Goal: Task Accomplishment & Management: Complete application form

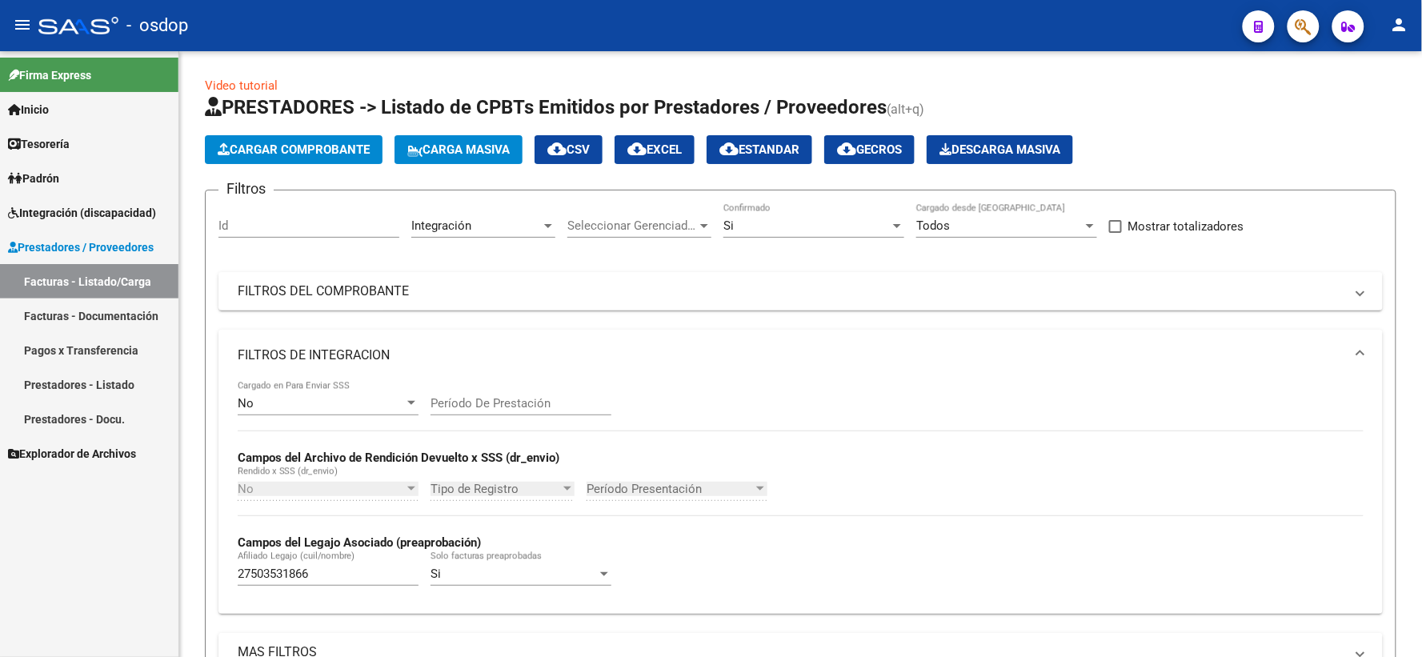
scroll to position [347, 0]
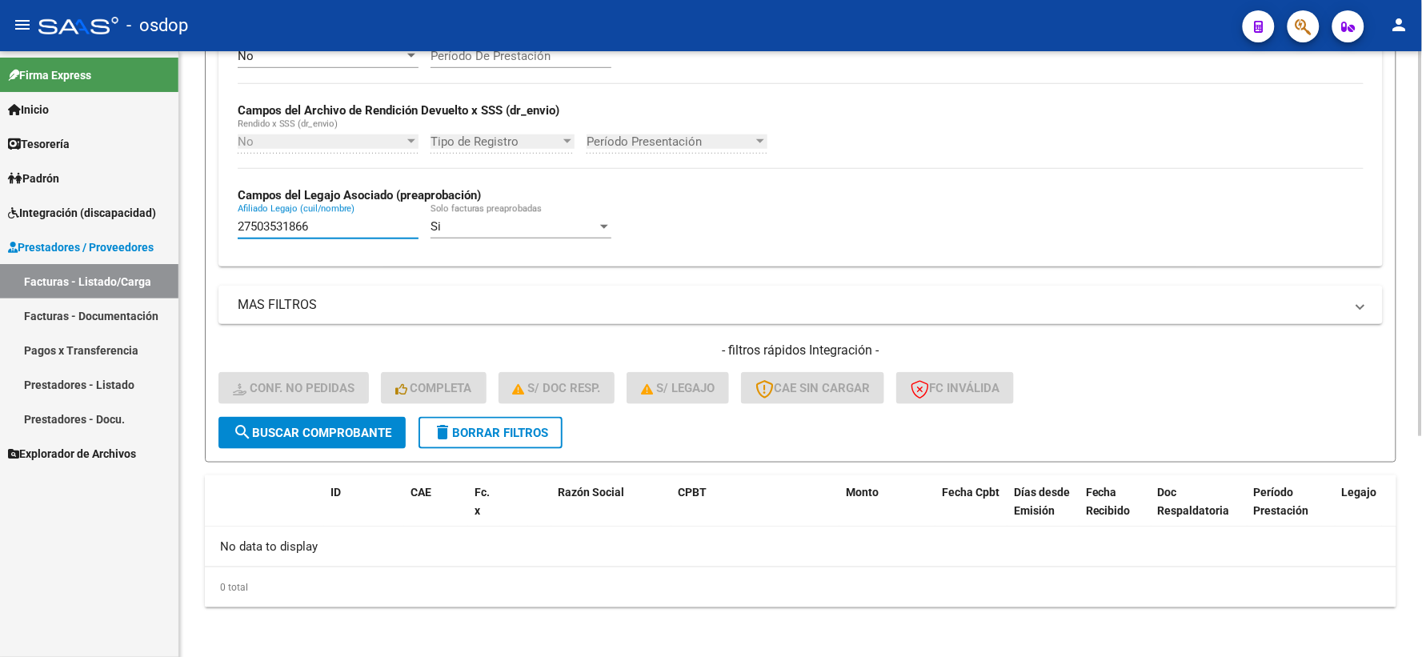
click at [357, 220] on input "27503531866" at bounding box center [328, 226] width 181 height 14
click at [362, 262] on div "No Cargado en Para Enviar SSS Período De Prestación Campos del Archivo de Rendi…" at bounding box center [800, 150] width 1164 height 233
drag, startPoint x: 331, startPoint y: 230, endPoint x: 109, endPoint y: 226, distance: 222.5
click at [110, 226] on mat-sidenav-container "Firma Express Inicio Calendario SSS Instructivos Contacto OS Tesorería Extracto…" at bounding box center [711, 354] width 1422 height 606
paste input "0532730490"
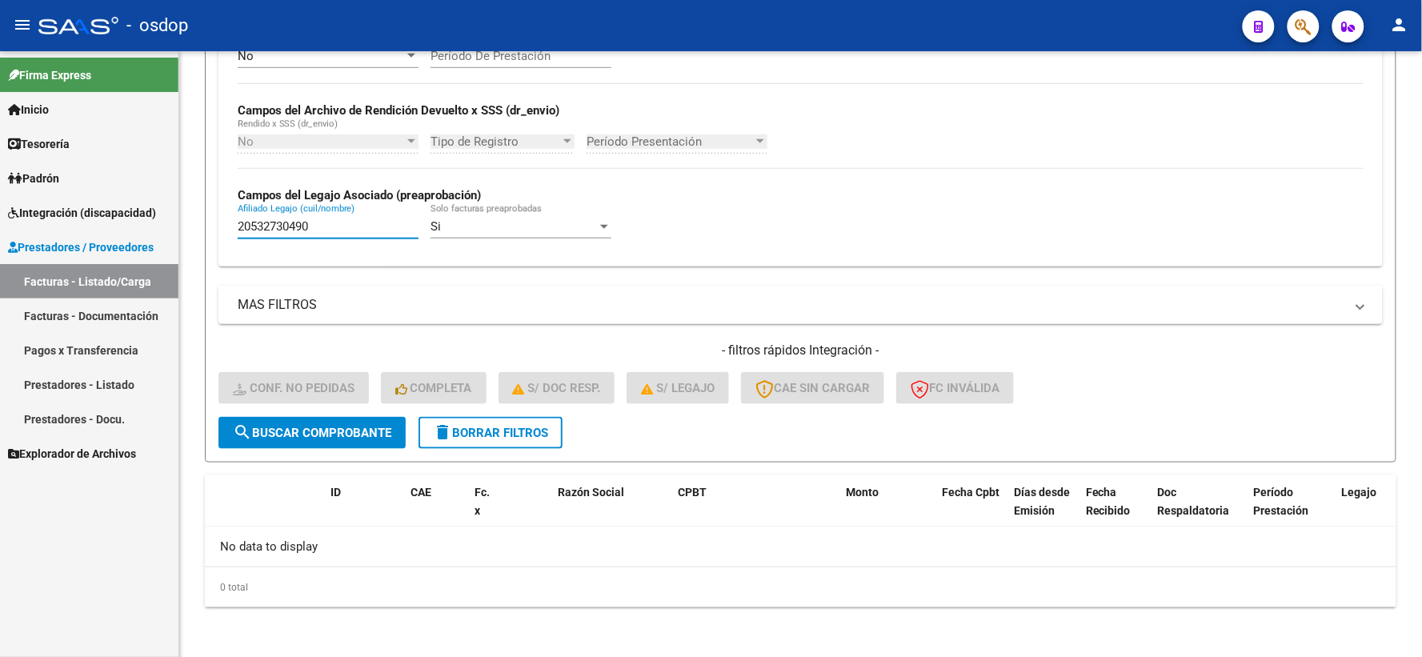
type input "20532730490"
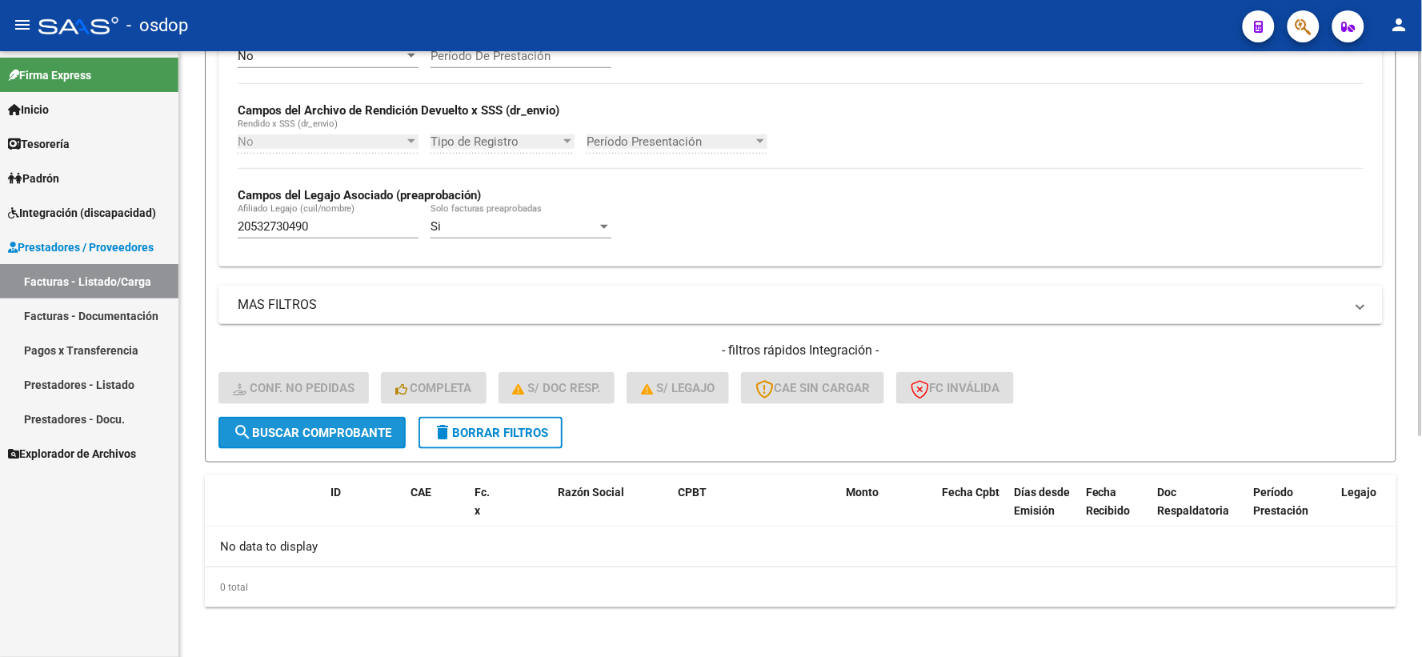
click at [348, 435] on span "search Buscar Comprobante" at bounding box center [312, 433] width 158 height 14
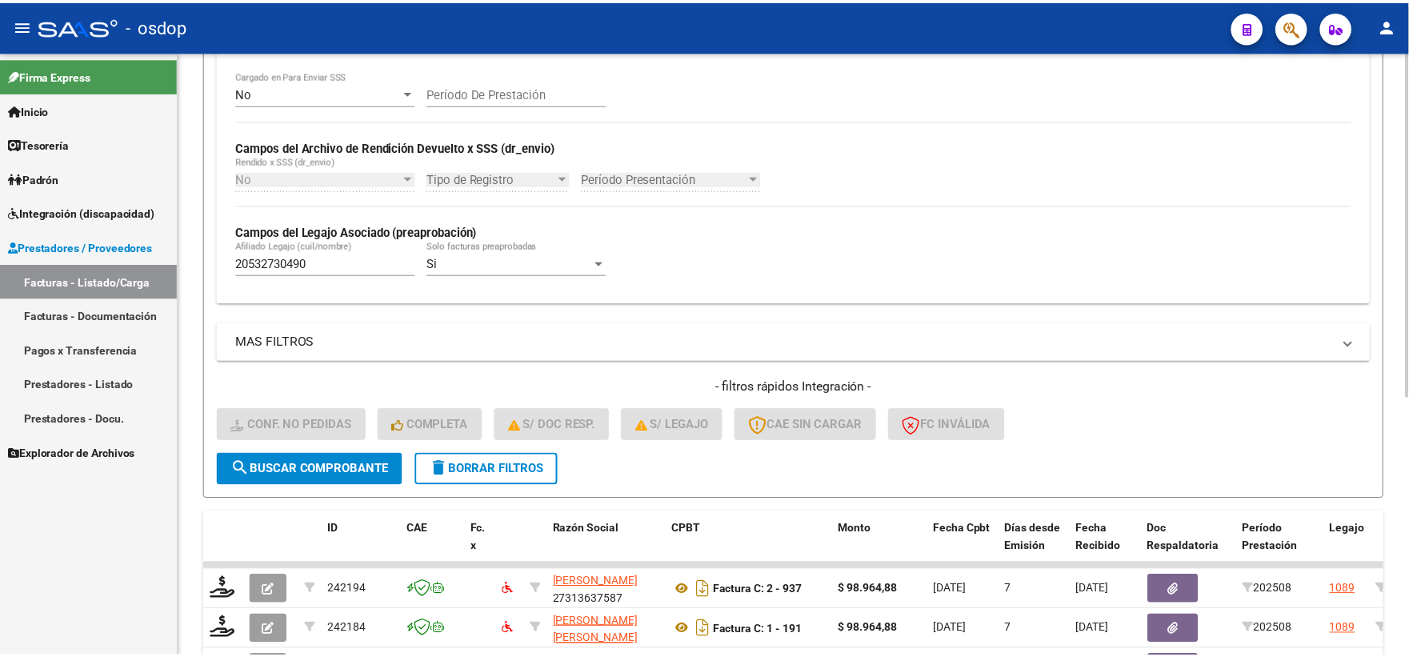
scroll to position [453, 0]
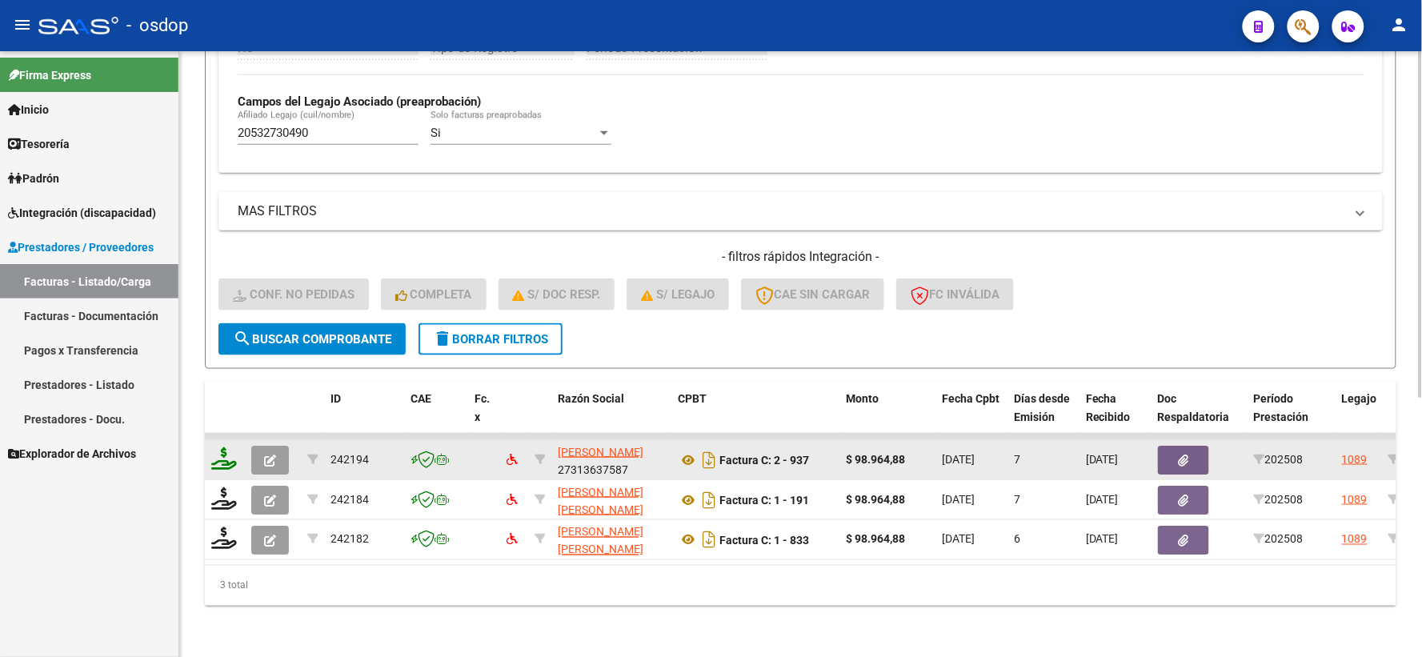
click at [225, 451] on icon at bounding box center [224, 458] width 26 height 22
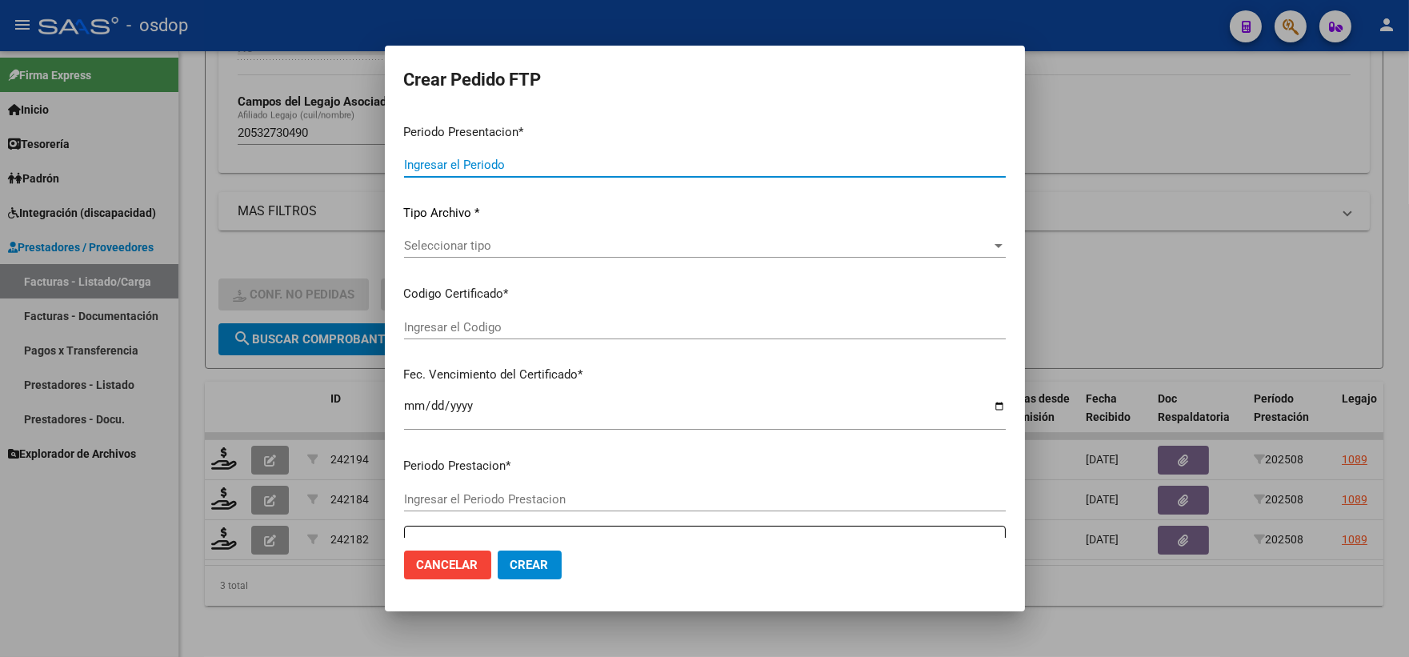
type input "202508"
type input "$ 98.964,88"
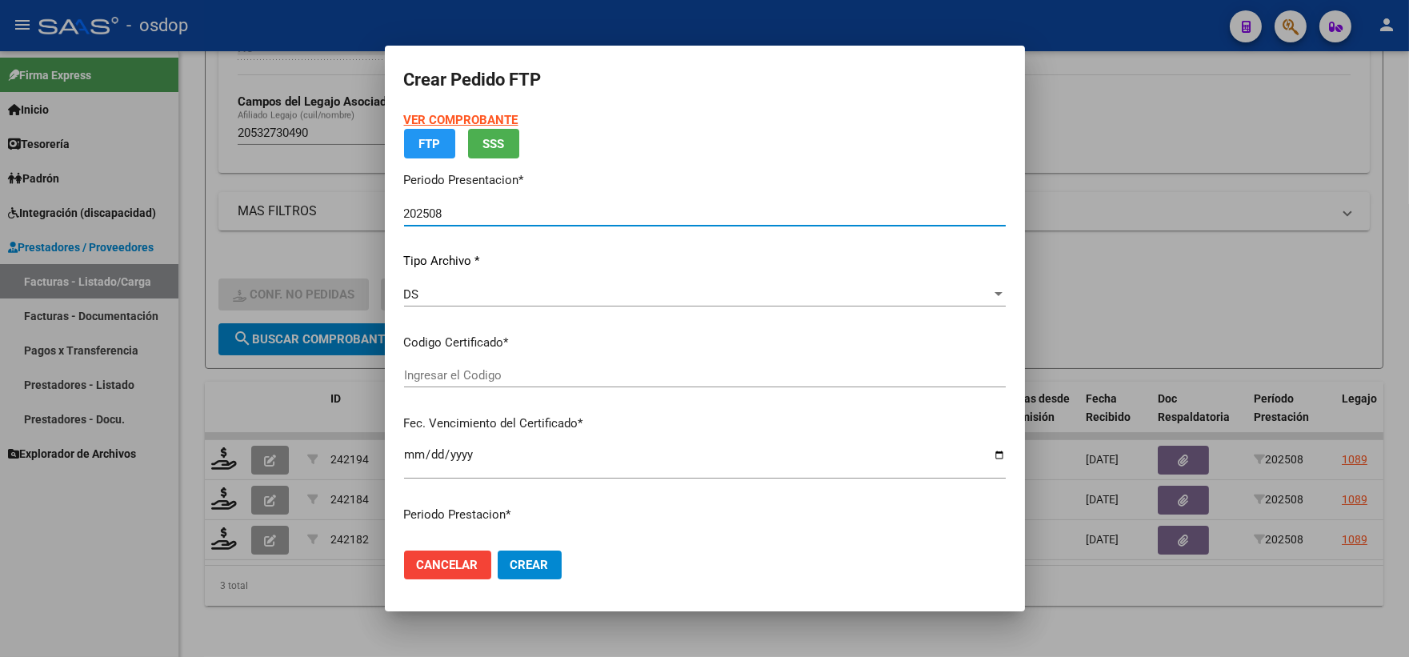
type input "7201256378"
type input "2028-12-21"
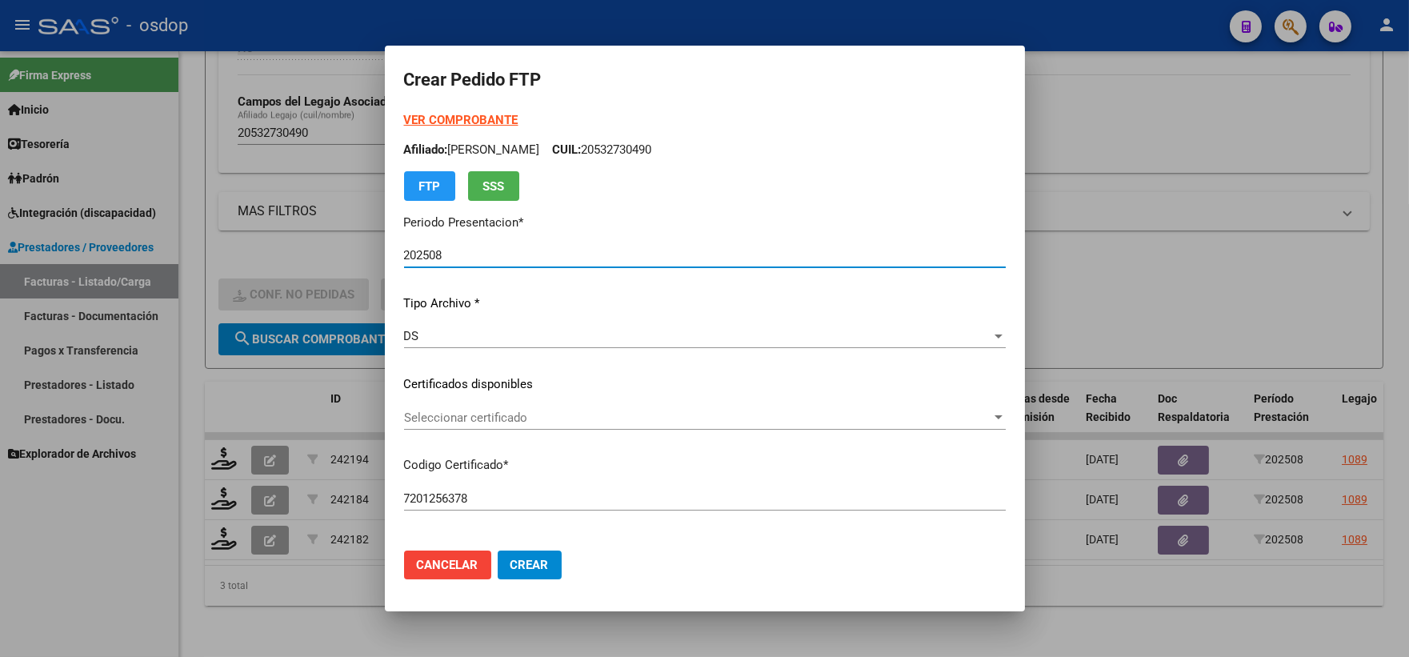
drag, startPoint x: 583, startPoint y: 402, endPoint x: 592, endPoint y: 405, distance: 10.1
click at [585, 402] on div "VER COMPROBANTE ARCA Padrón Afiliado: LEIVA MIRCO EMANUEL CUIL: 20532730490 FTP…" at bounding box center [705, 372] width 602 height 523
click at [598, 411] on span "Seleccionar certificado" at bounding box center [697, 418] width 587 height 14
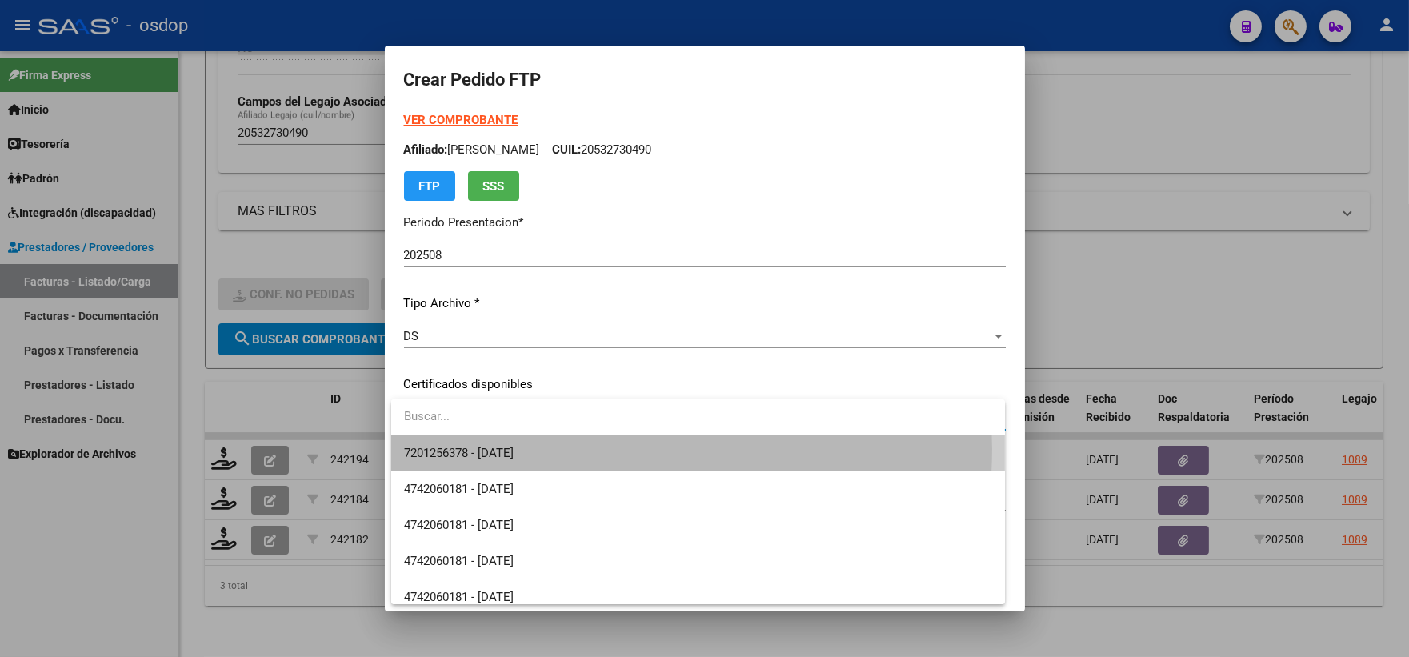
click at [610, 449] on span "7201256378 - 2028-12-21" at bounding box center [698, 453] width 588 height 36
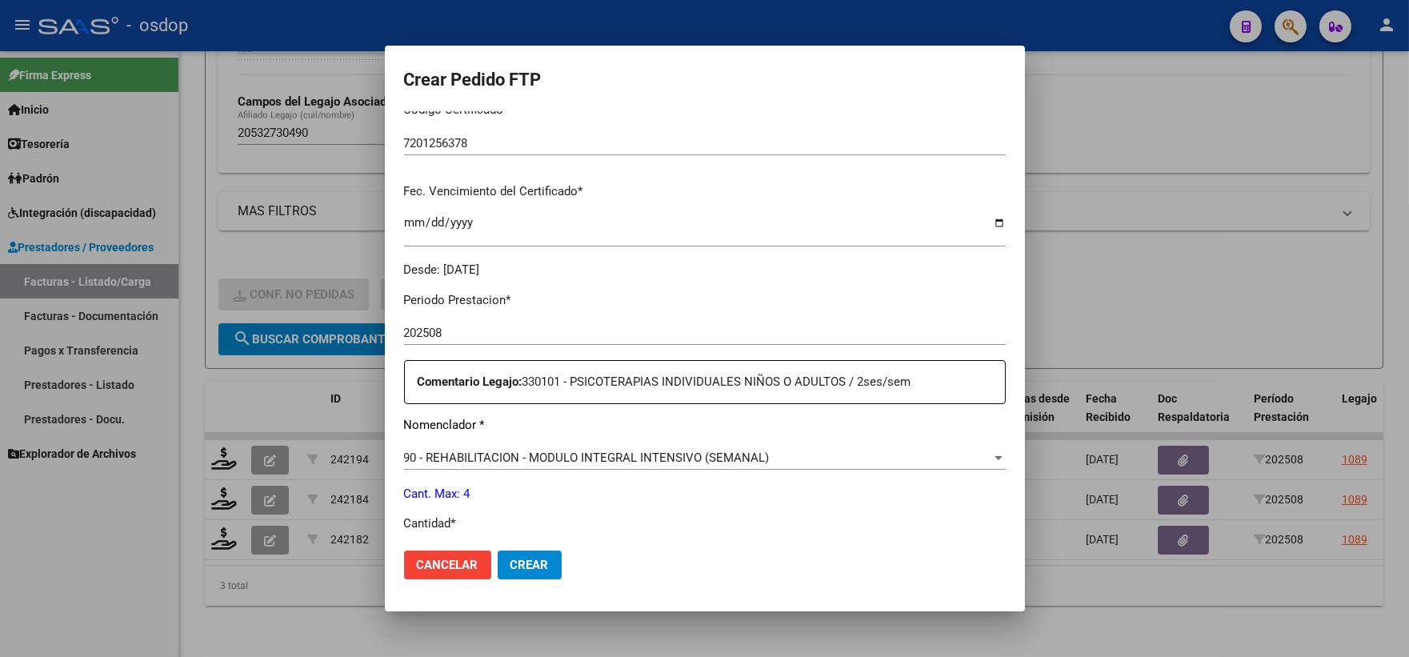
scroll to position [444, 0]
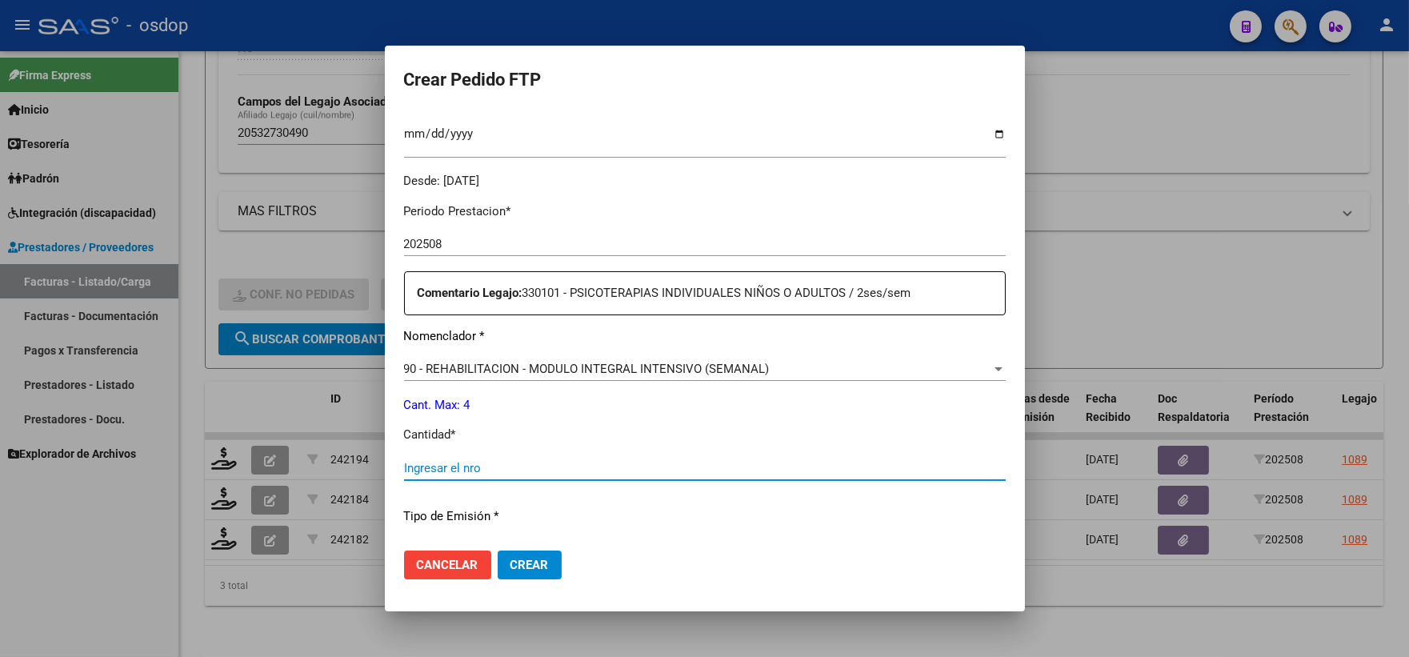
click at [554, 472] on input "Ingresar el nro" at bounding box center [705, 468] width 602 height 14
type input "4"
click at [543, 560] on span "Crear" at bounding box center [530, 565] width 38 height 14
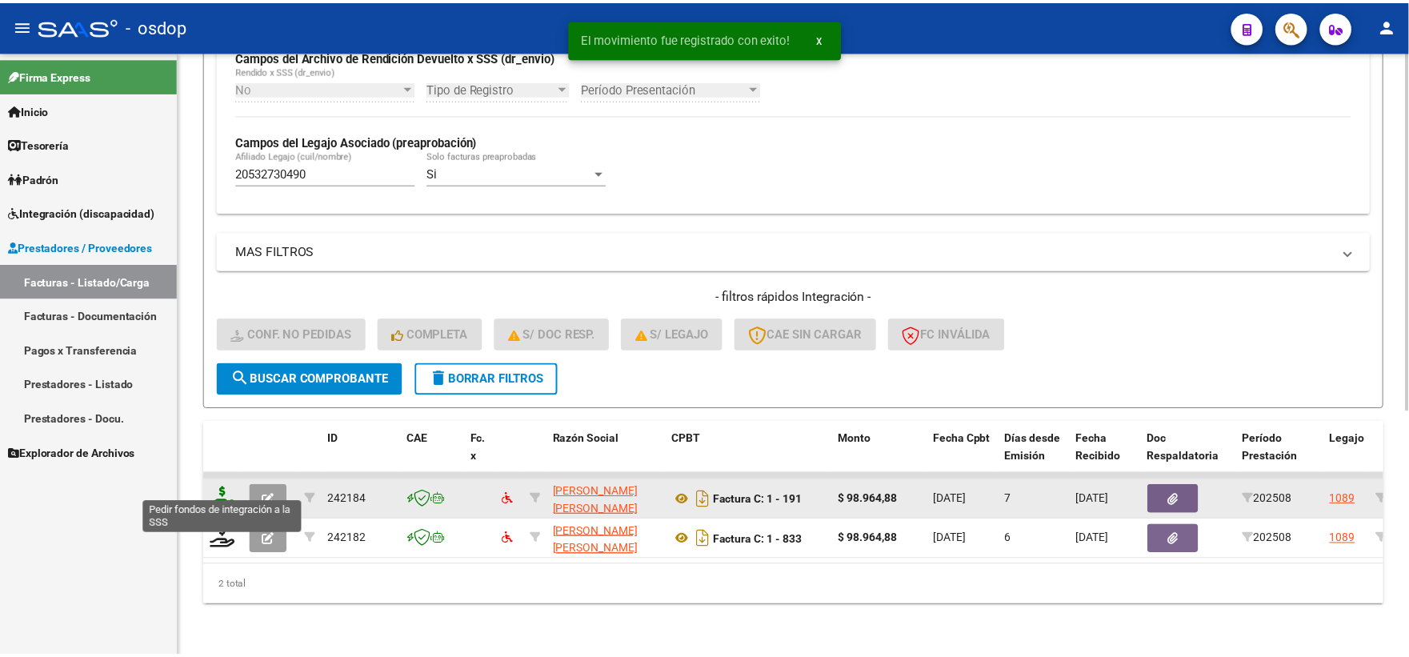
scroll to position [413, 0]
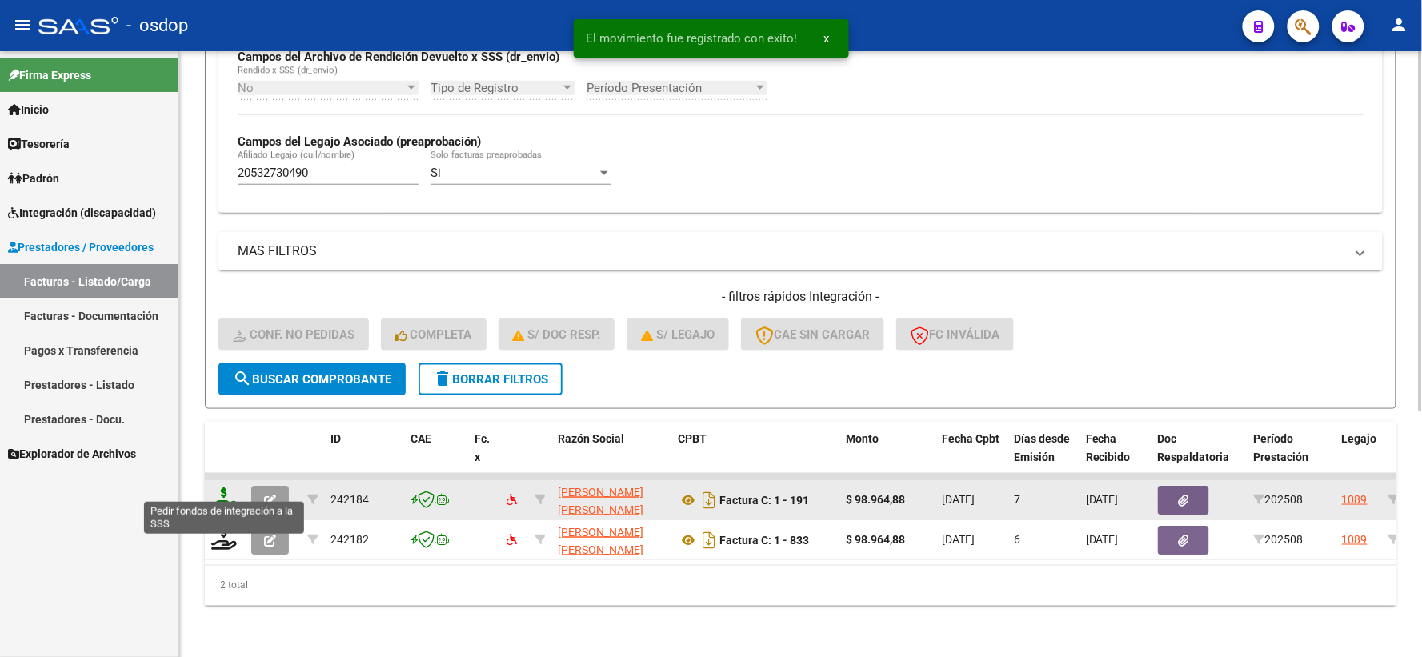
click at [219, 487] on icon at bounding box center [224, 498] width 26 height 22
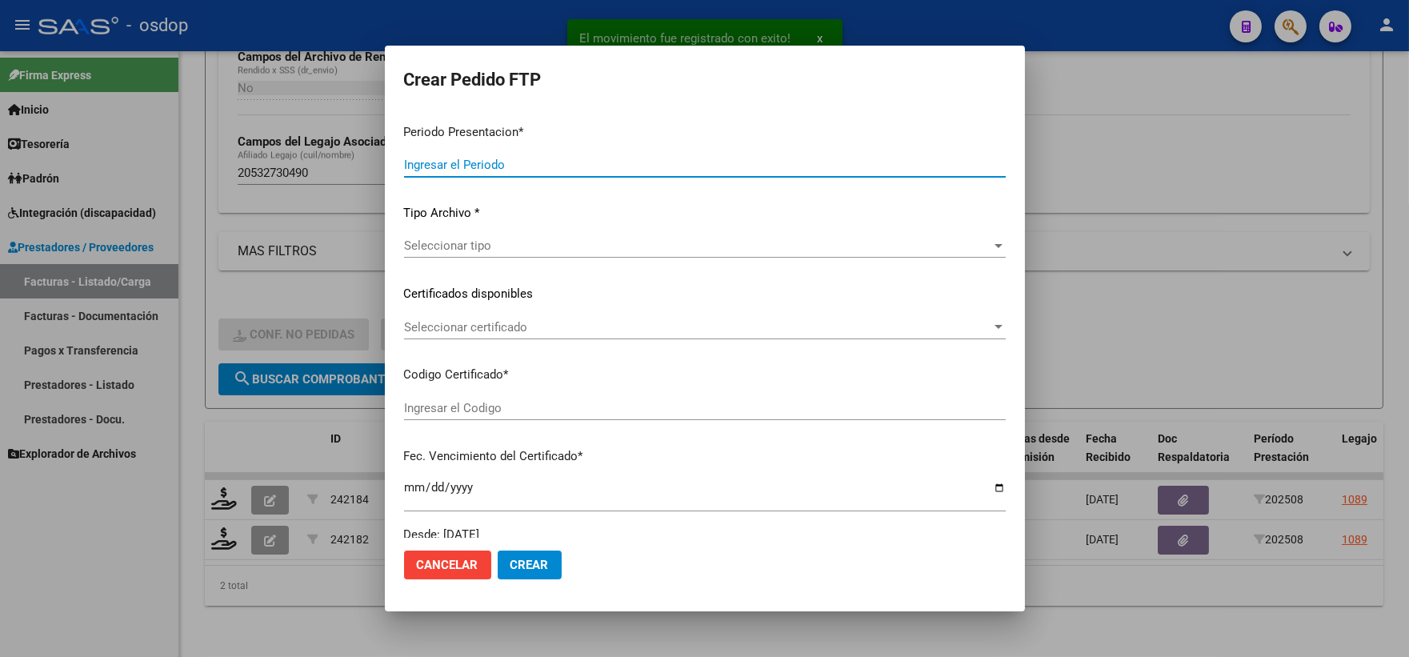
type input "202508"
type input "$ 98.964,88"
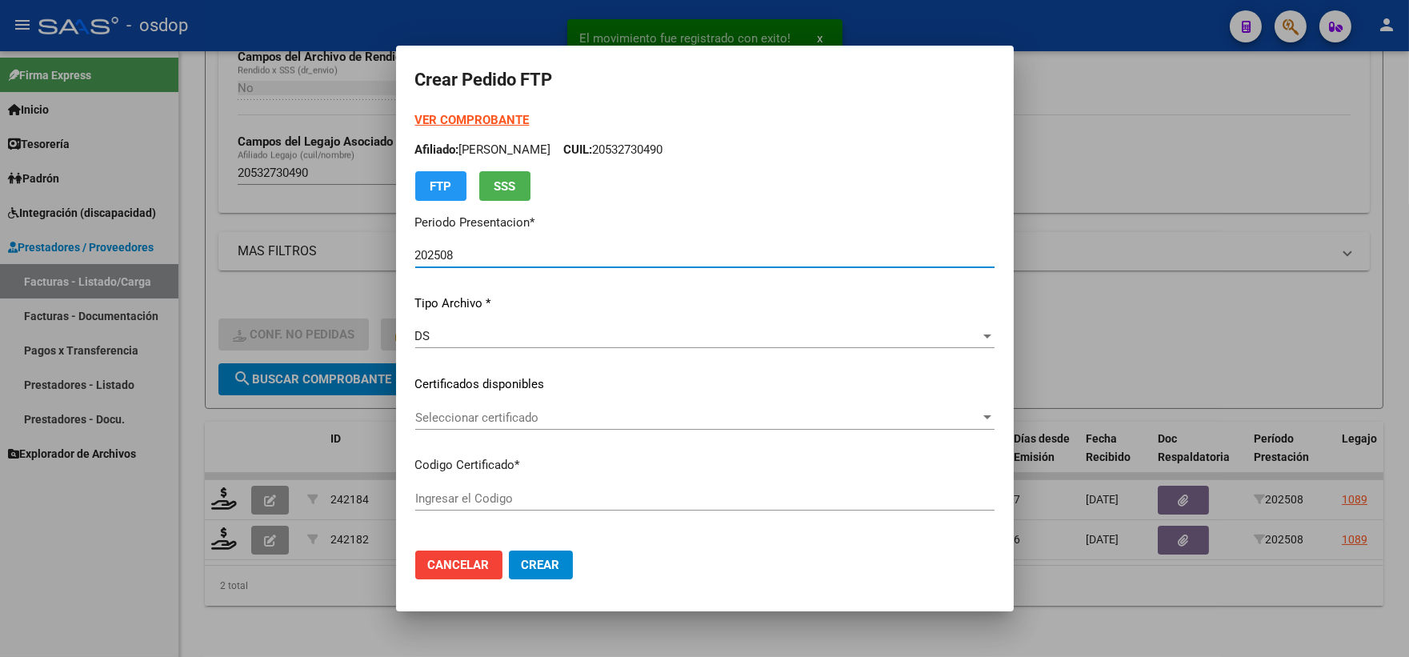
type input "7201256378"
type input "2028-12-21"
click at [482, 430] on div "Seleccionar certificado Seleccionar certificado" at bounding box center [704, 425] width 579 height 39
click at [492, 415] on span "Seleccionar certificado" at bounding box center [697, 418] width 565 height 14
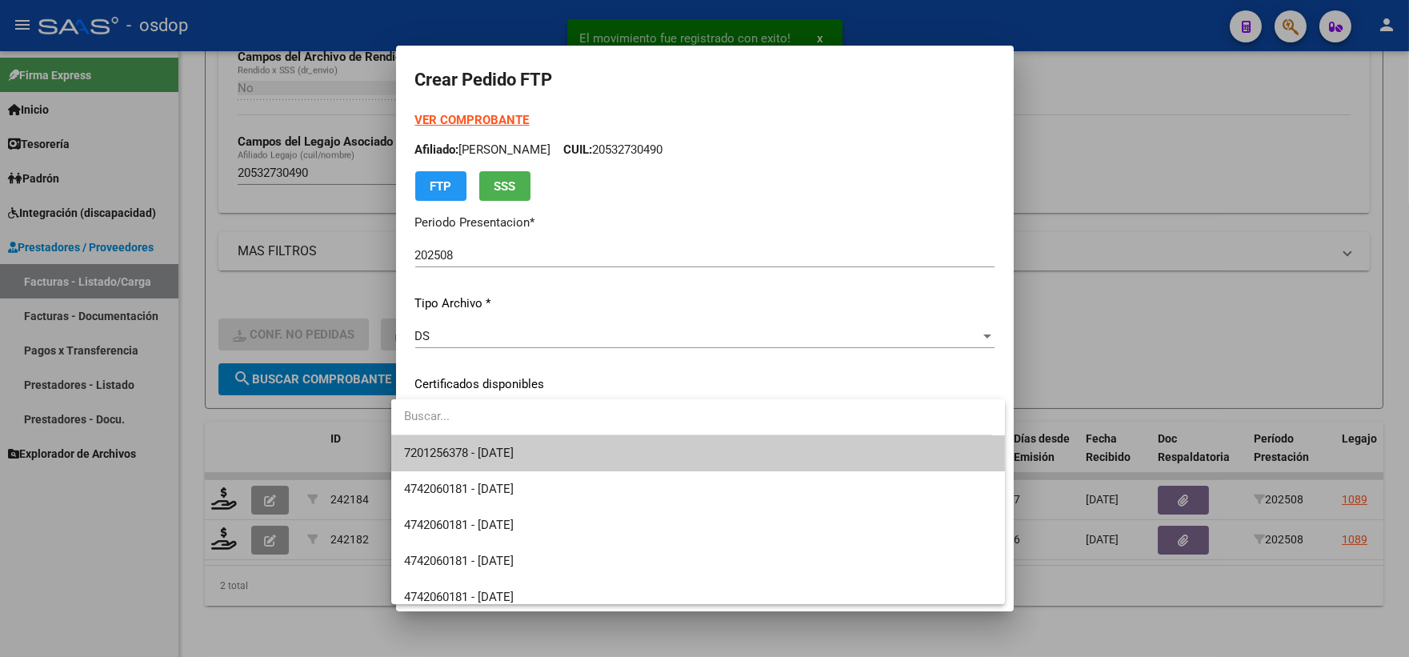
click at [493, 435] on div "7201256378 - 2028-12-21 4742060181 - 2025-05-24 4742060181 - 2024-05-24 4742060…" at bounding box center [698, 501] width 614 height 205
click at [493, 448] on span "7201256378 - 2028-12-21" at bounding box center [459, 453] width 110 height 14
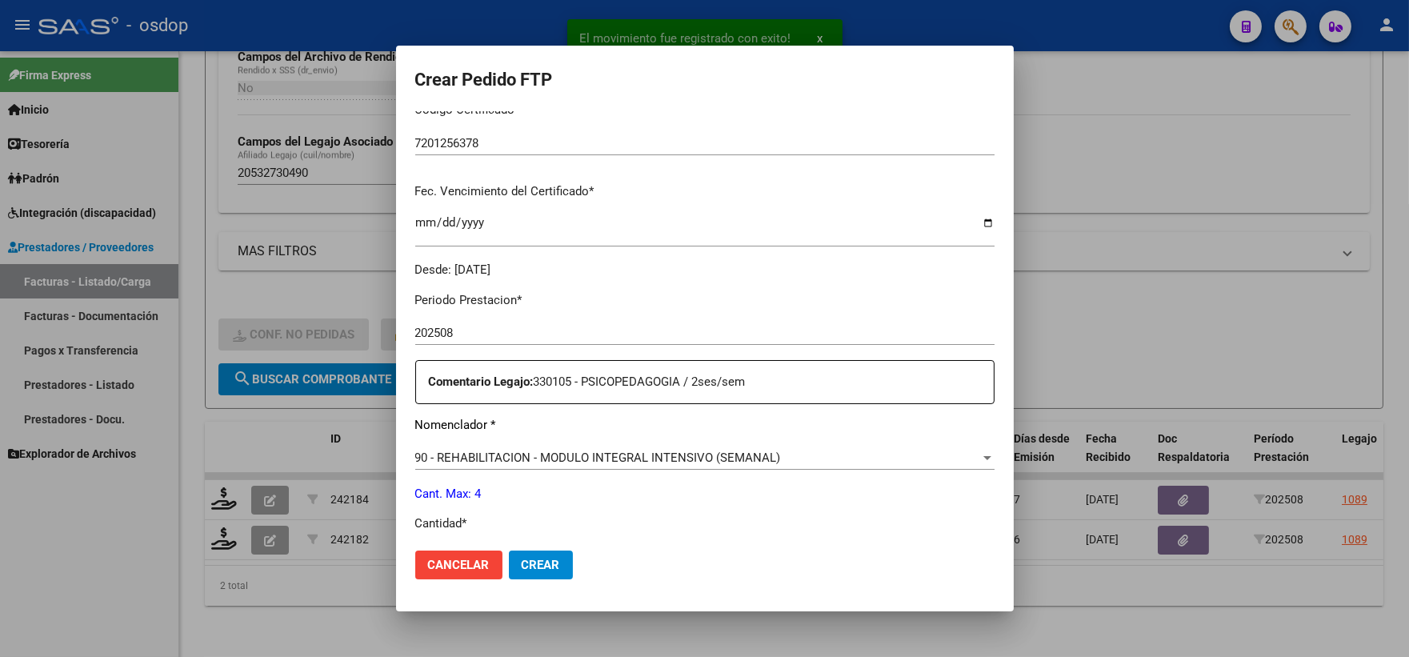
scroll to position [444, 0]
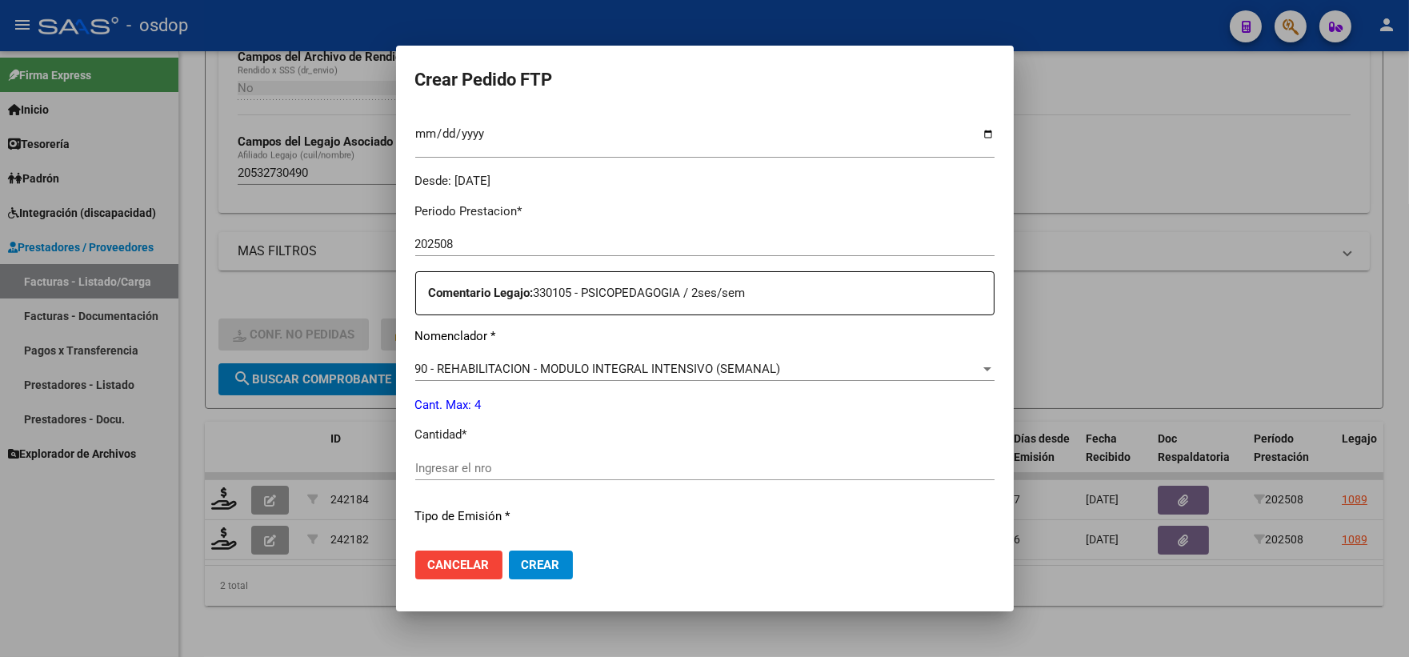
click at [501, 467] on input "Ingresar el nro" at bounding box center [704, 468] width 579 height 14
type input "4"
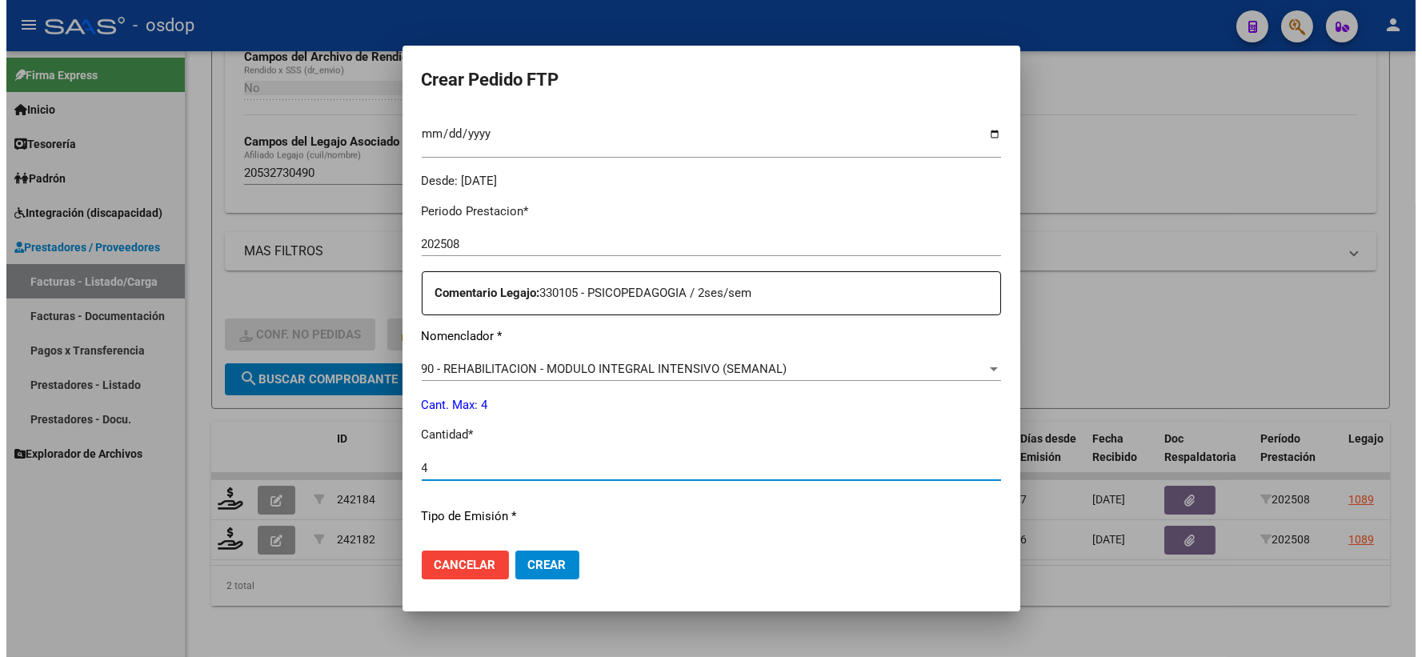
scroll to position [622, 0]
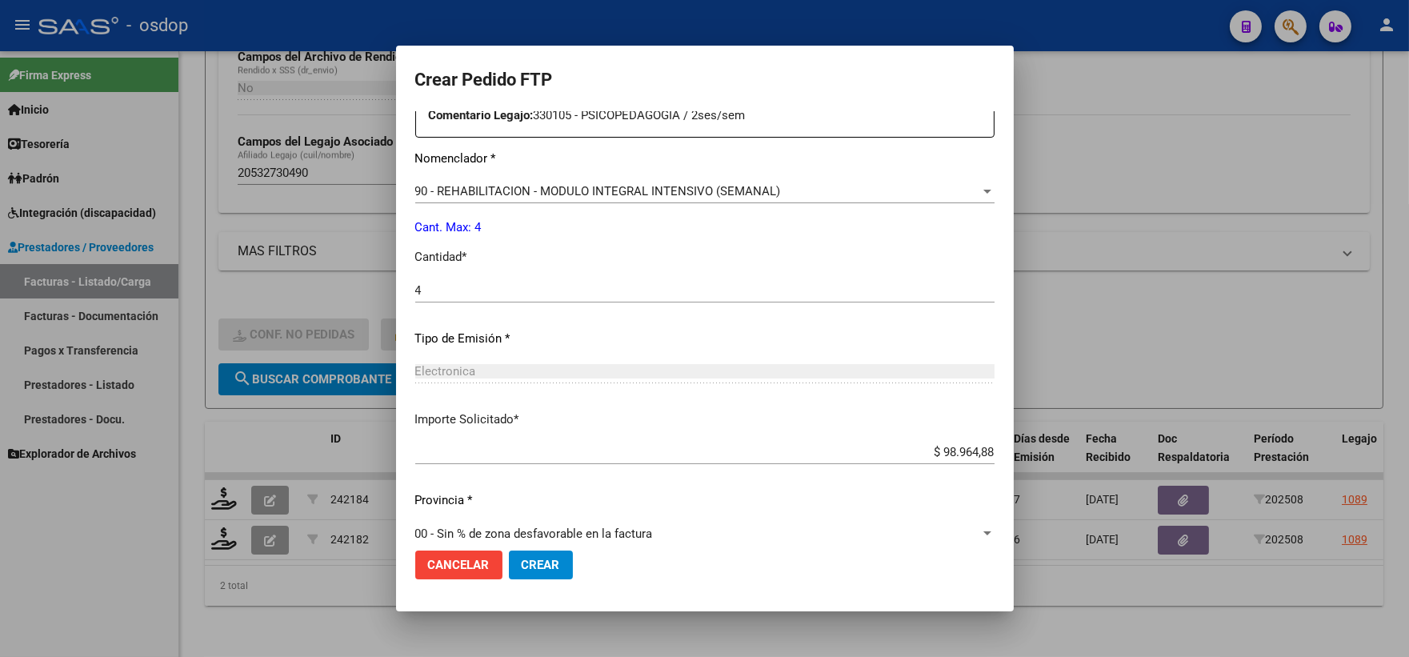
click at [534, 572] on button "Crear" at bounding box center [541, 565] width 64 height 29
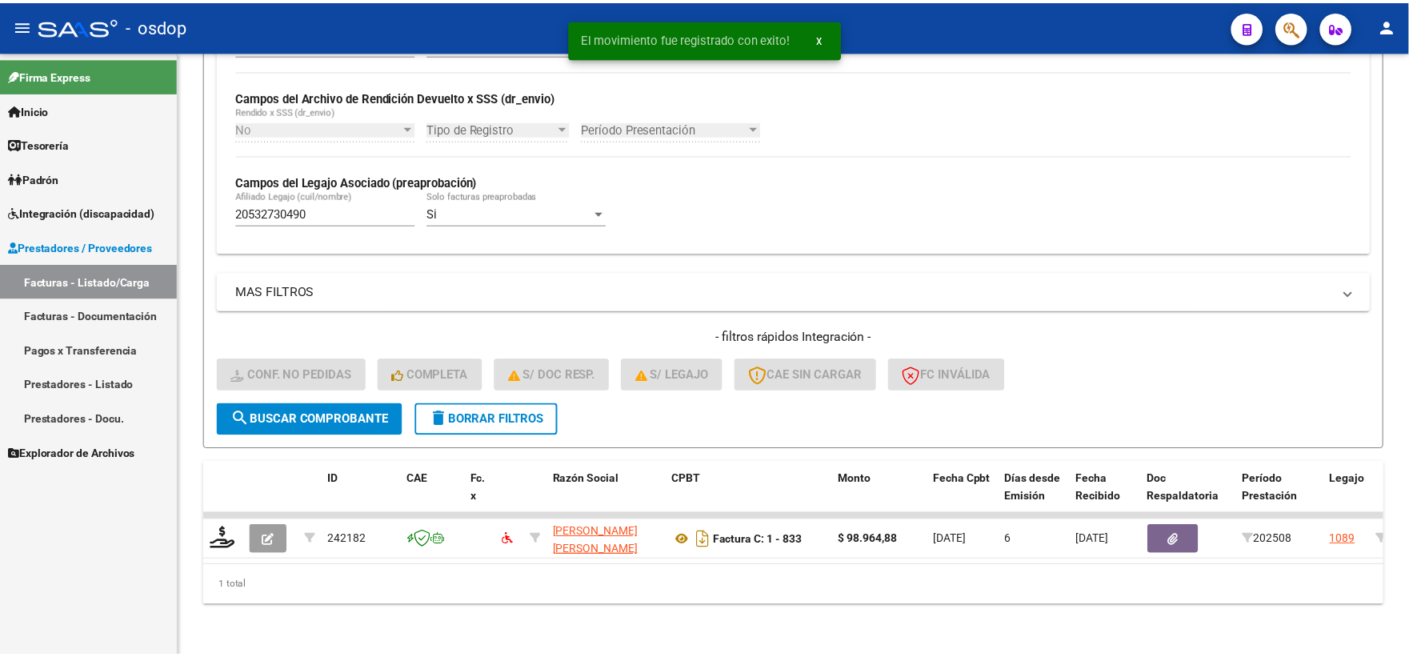
scroll to position [373, 0]
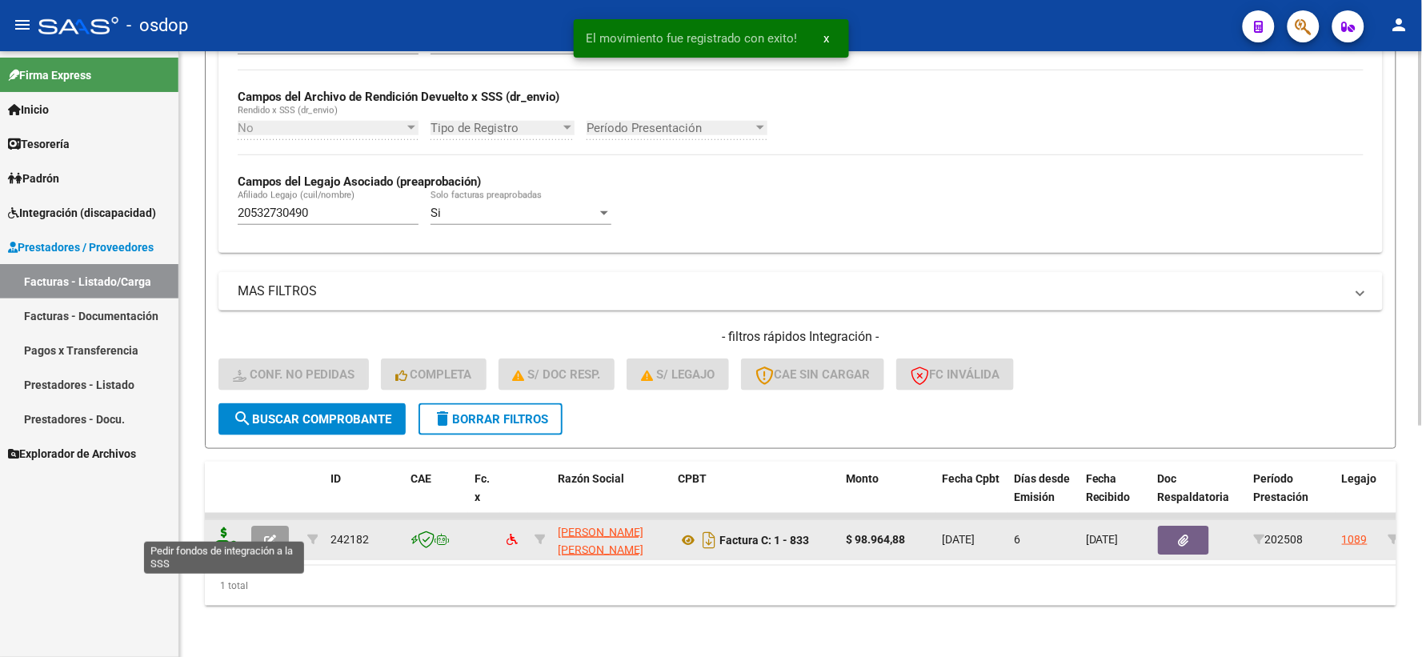
click at [224, 527] on icon at bounding box center [224, 538] width 26 height 22
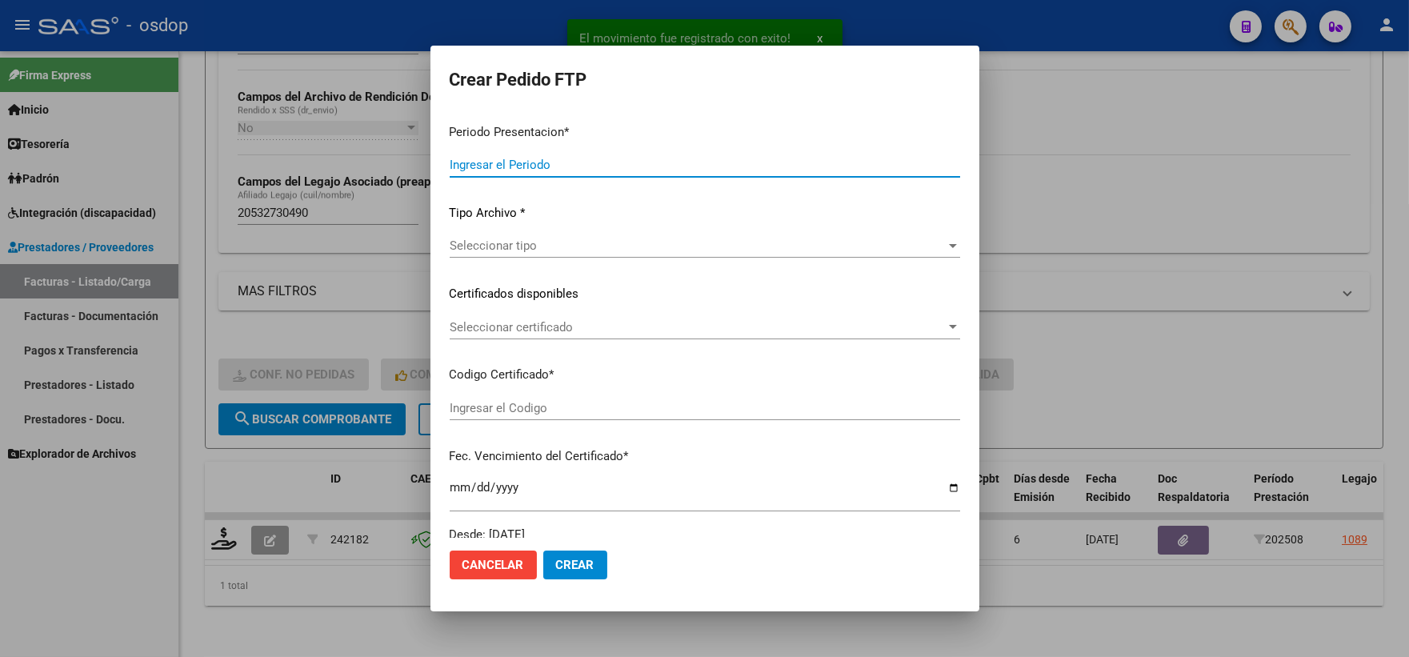
type input "202508"
type input "$ 98.964,88"
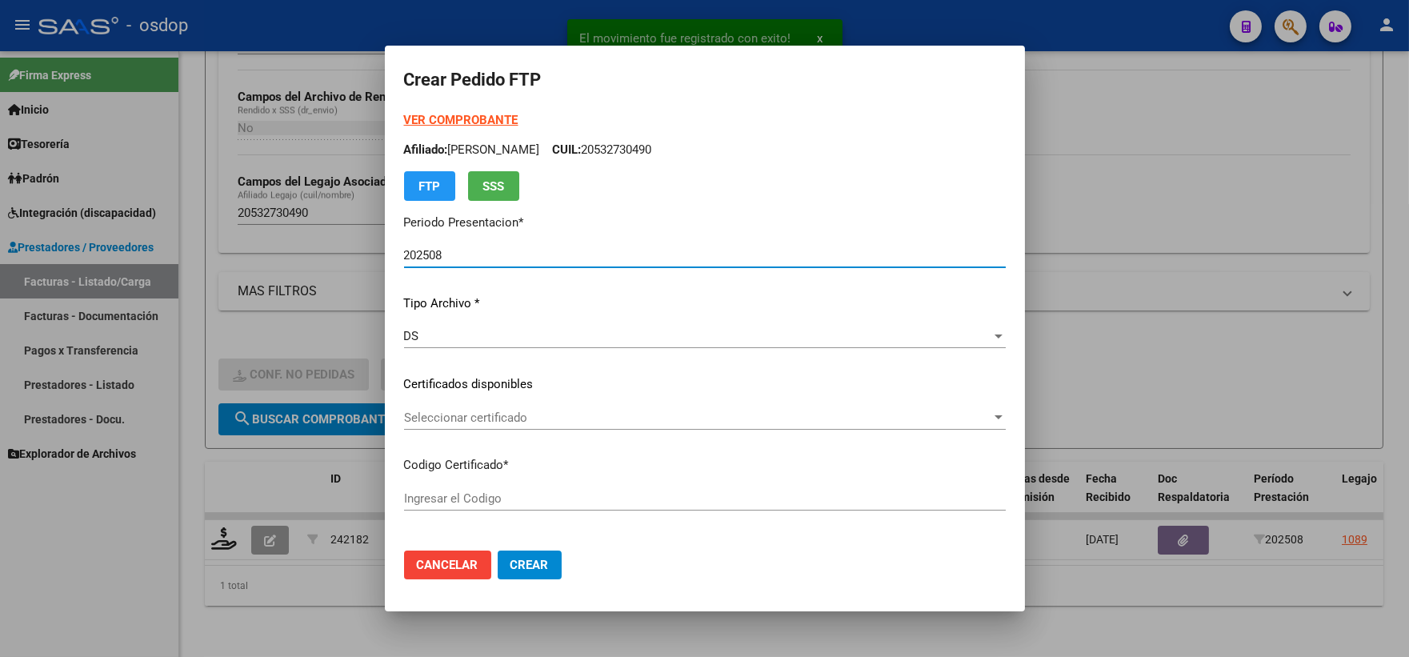
type input "7201256378"
type input "2028-12-21"
click at [539, 426] on div "Seleccionar certificado Seleccionar certificado" at bounding box center [705, 418] width 602 height 24
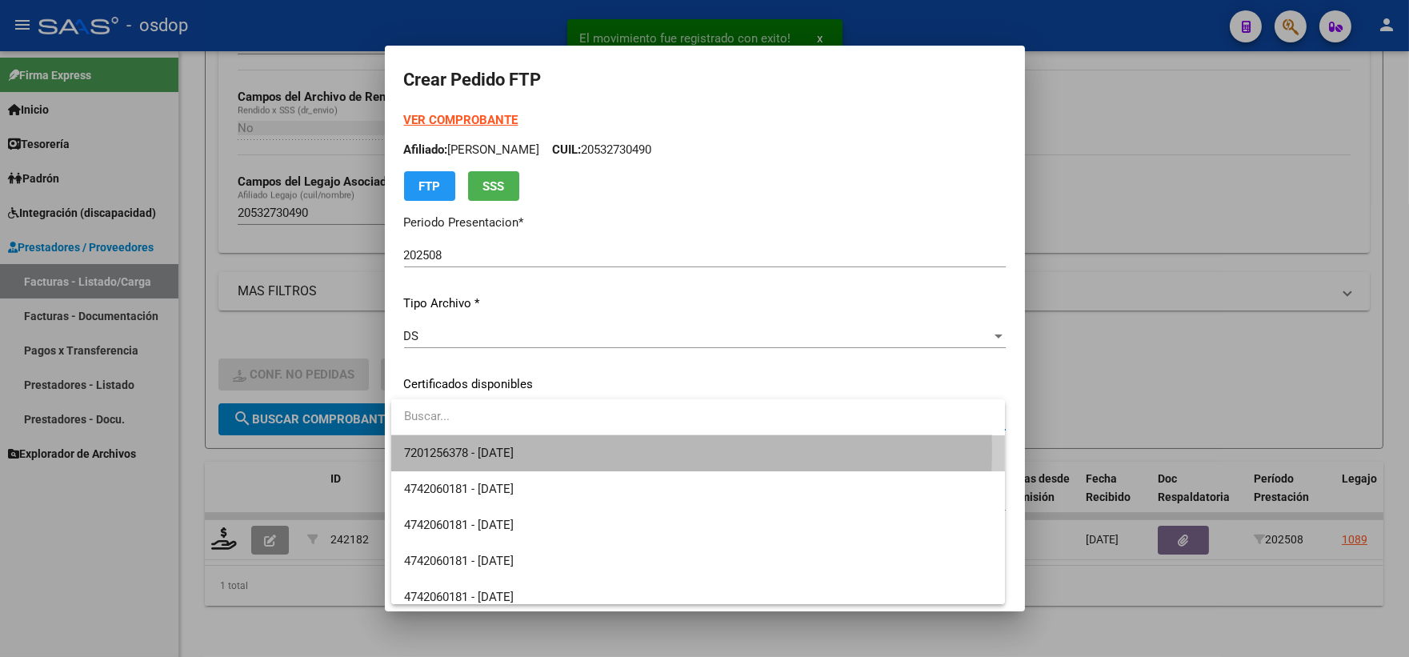
click at [547, 450] on span "7201256378 - 2028-12-21" at bounding box center [698, 453] width 588 height 36
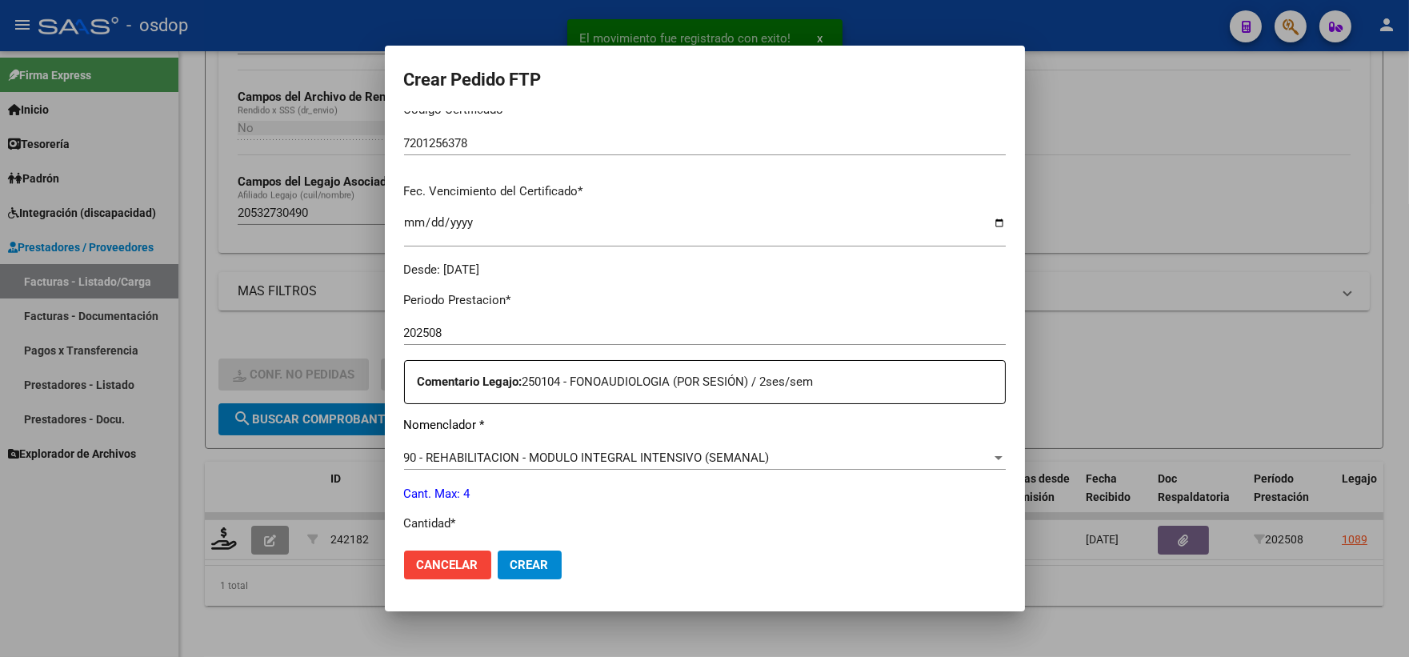
scroll to position [533, 0]
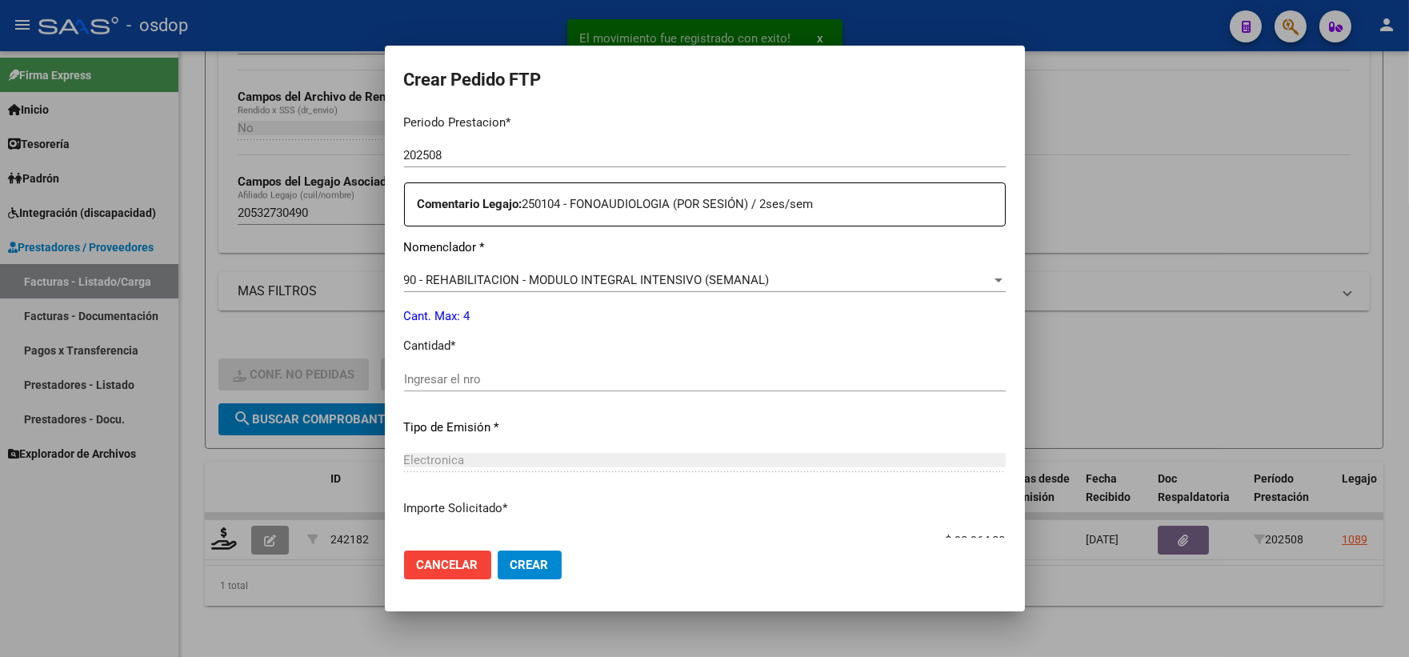
click at [519, 367] on div "Ingresar el nro" at bounding box center [705, 379] width 602 height 24
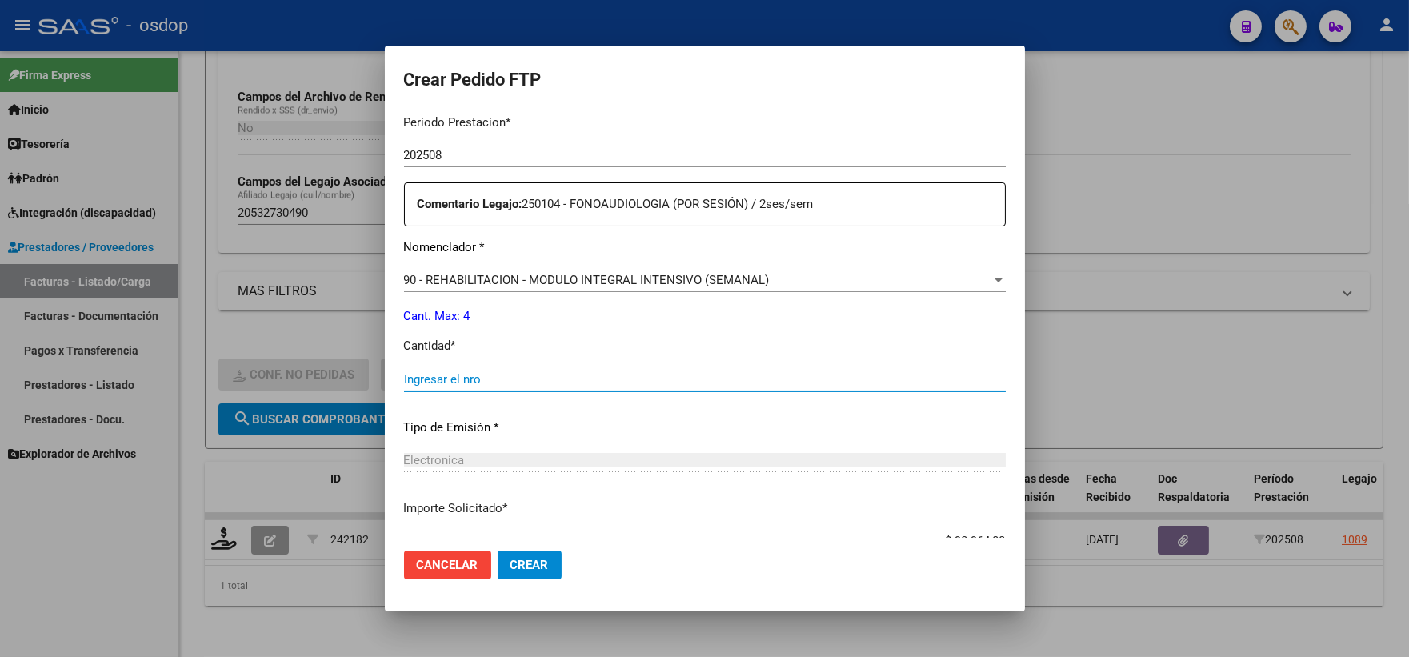
click at [532, 377] on input "Ingresar el nro" at bounding box center [705, 379] width 602 height 14
type input "4"
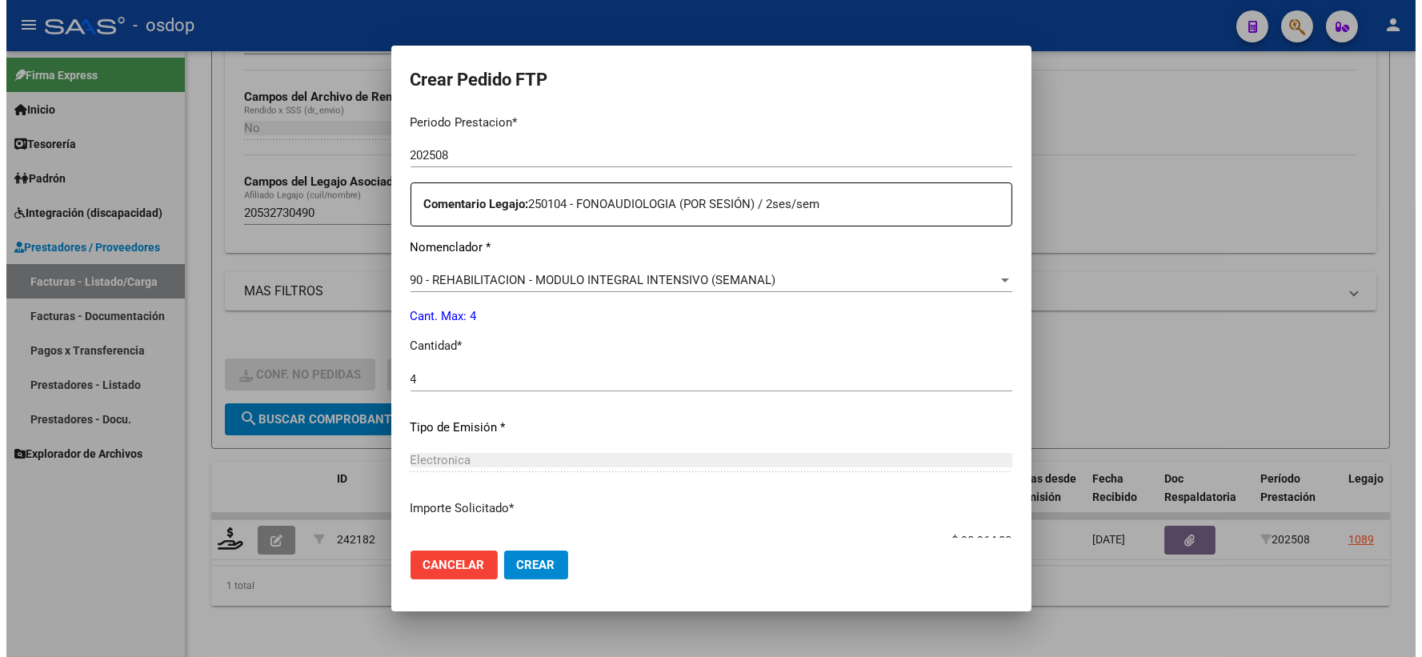
scroll to position [644, 0]
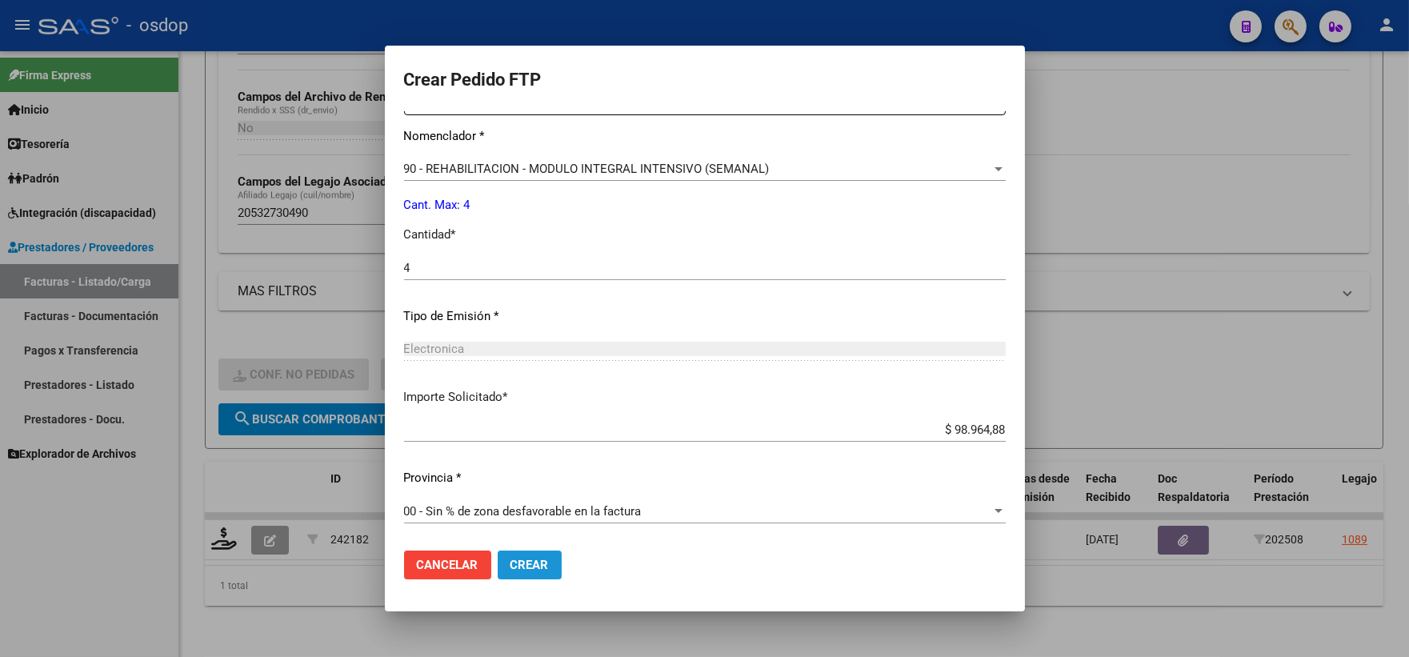
click at [539, 571] on span "Crear" at bounding box center [530, 565] width 38 height 14
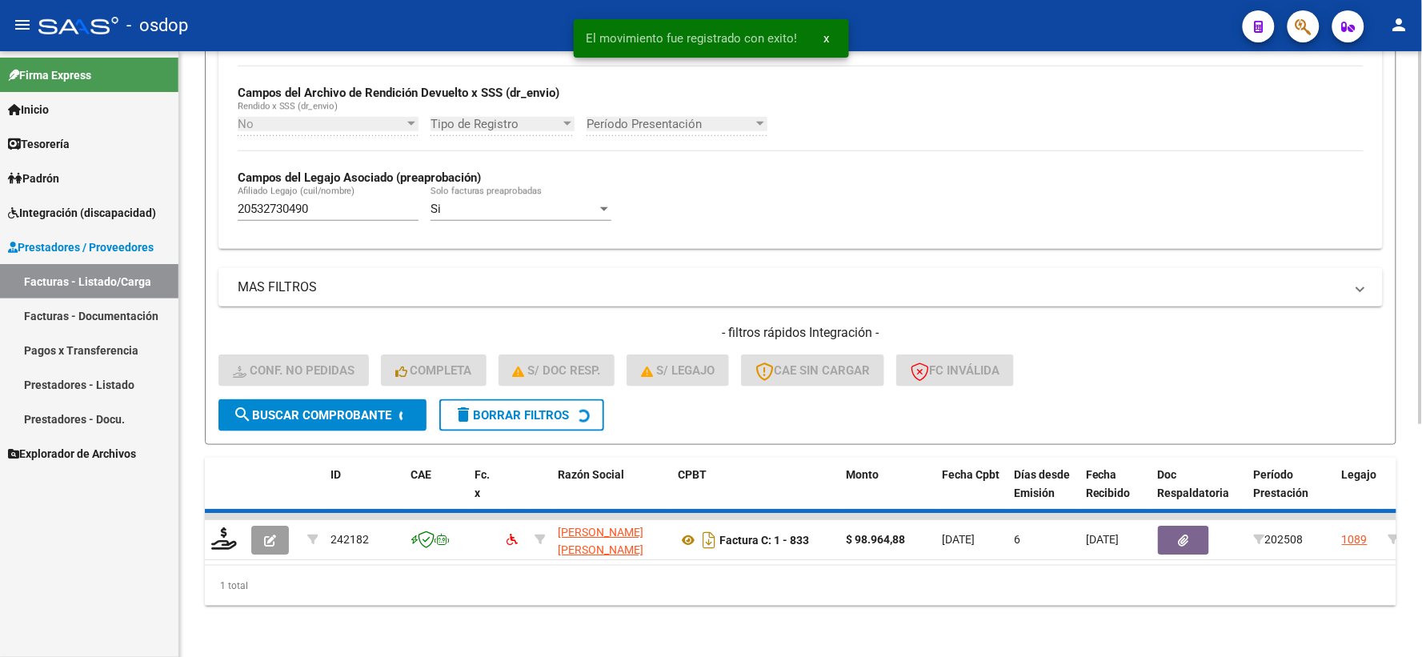
scroll to position [347, 0]
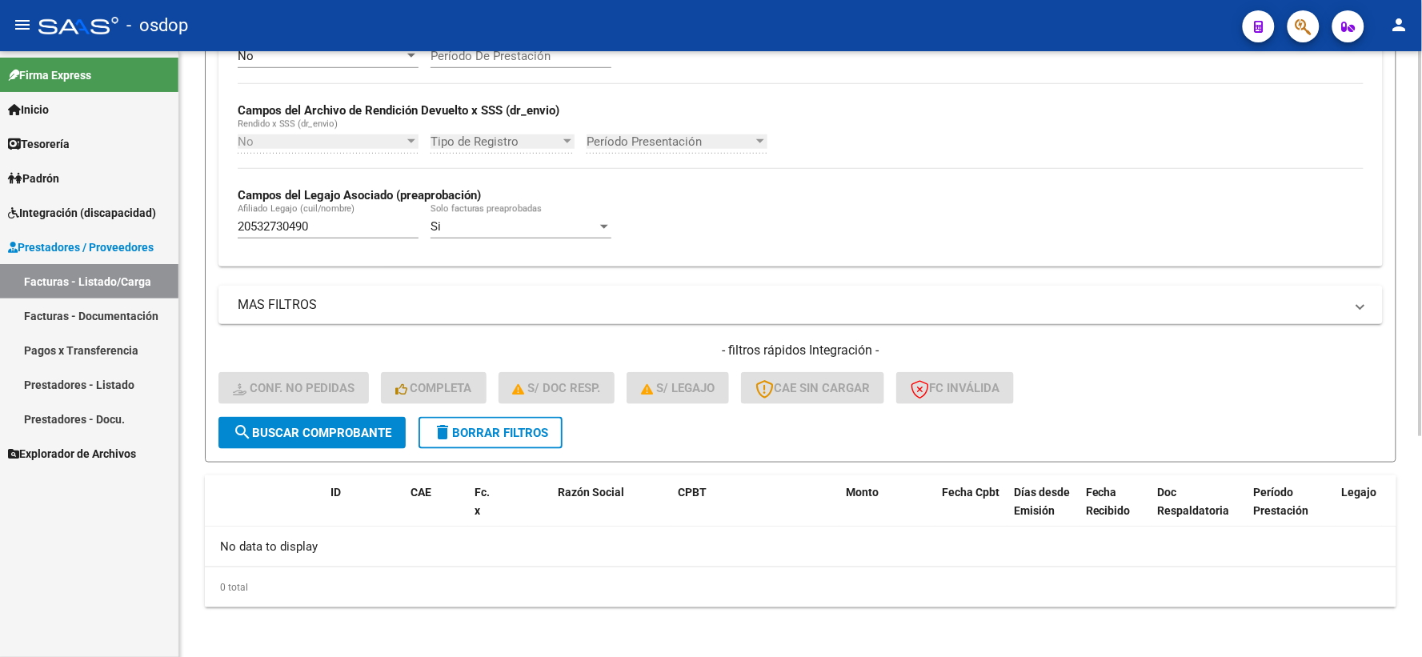
click at [343, 237] on div "20532730490 Afiliado Legajo (cuil/nombre)" at bounding box center [328, 221] width 181 height 34
click at [361, 229] on input "20532730490" at bounding box center [328, 226] width 181 height 14
drag, startPoint x: 370, startPoint y: 230, endPoint x: 0, endPoint y: 214, distance: 370.0
click at [0, 216] on mat-sidenav-container "Firma Express Inicio Calendario SSS Instructivos Contacto OS Tesorería Extracto…" at bounding box center [711, 354] width 1422 height 606
paste input "0698341"
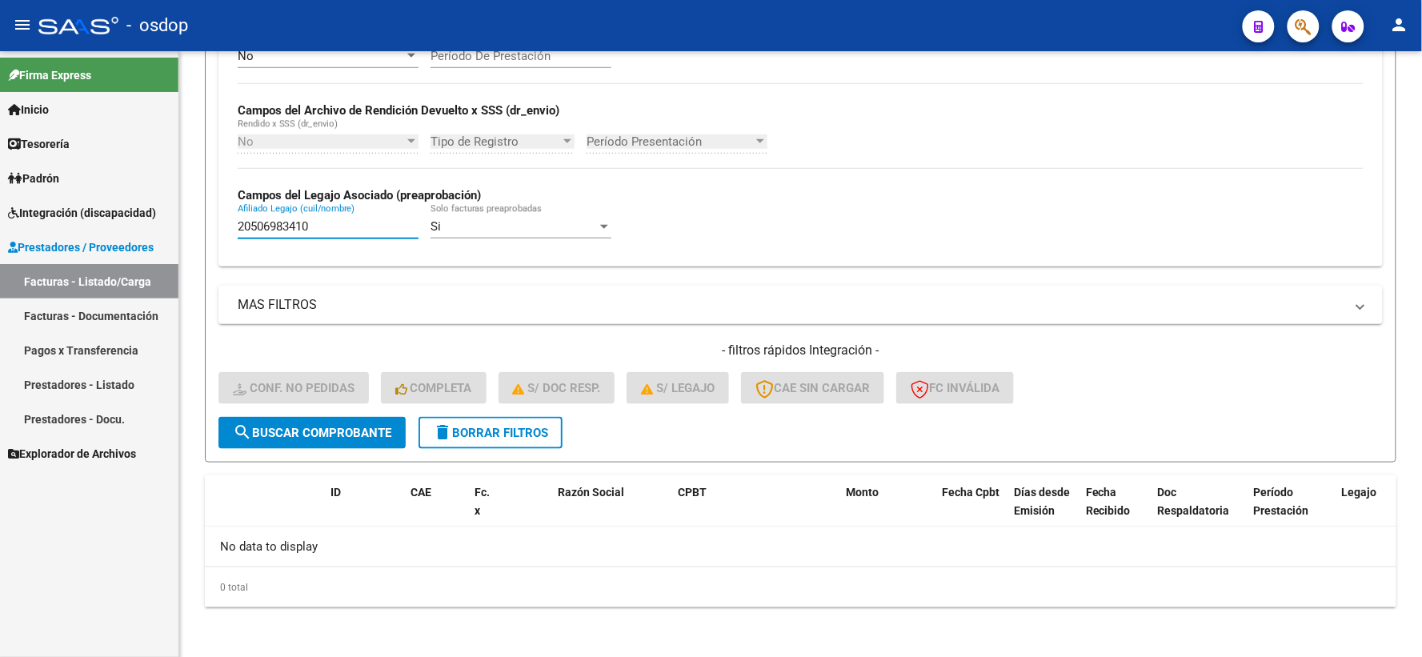
type input "20506983410"
click at [332, 451] on form "Filtros Id Integración Area Seleccionar Gerenciador Seleccionar Gerenciador Si …" at bounding box center [801, 152] width 1192 height 620
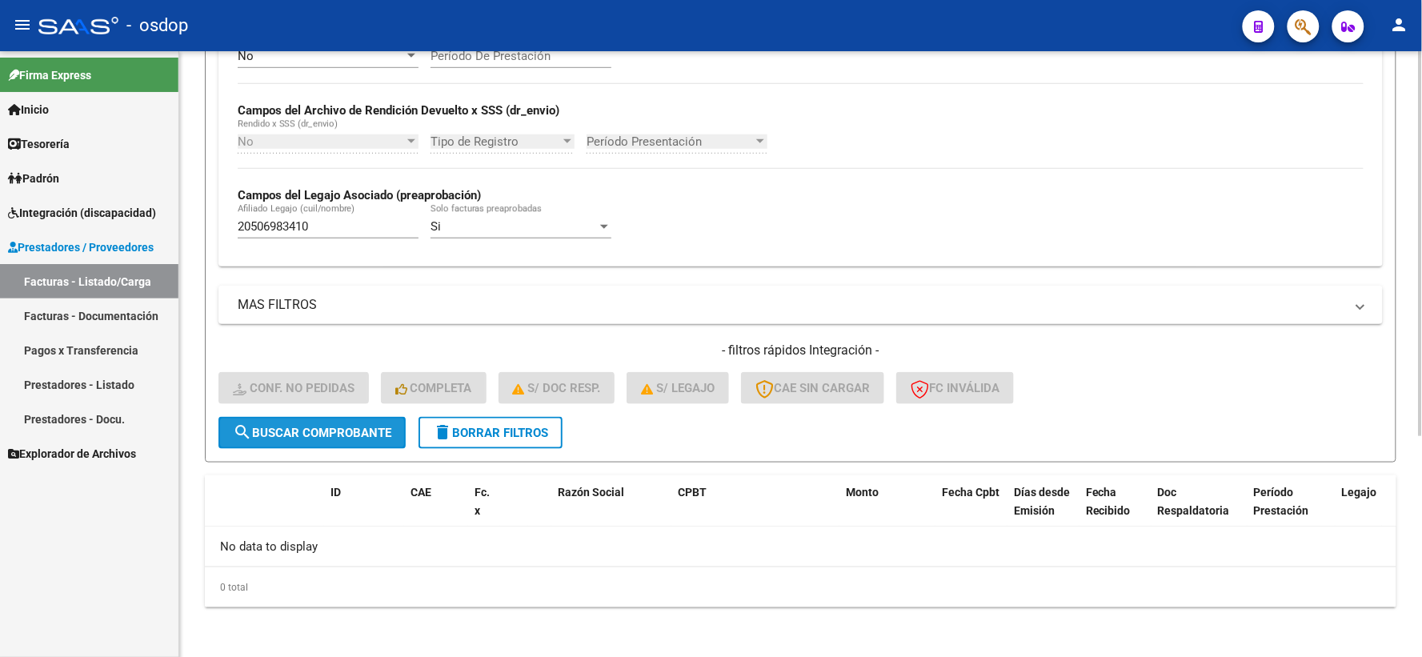
click at [332, 427] on span "search Buscar Comprobante" at bounding box center [312, 433] width 158 height 14
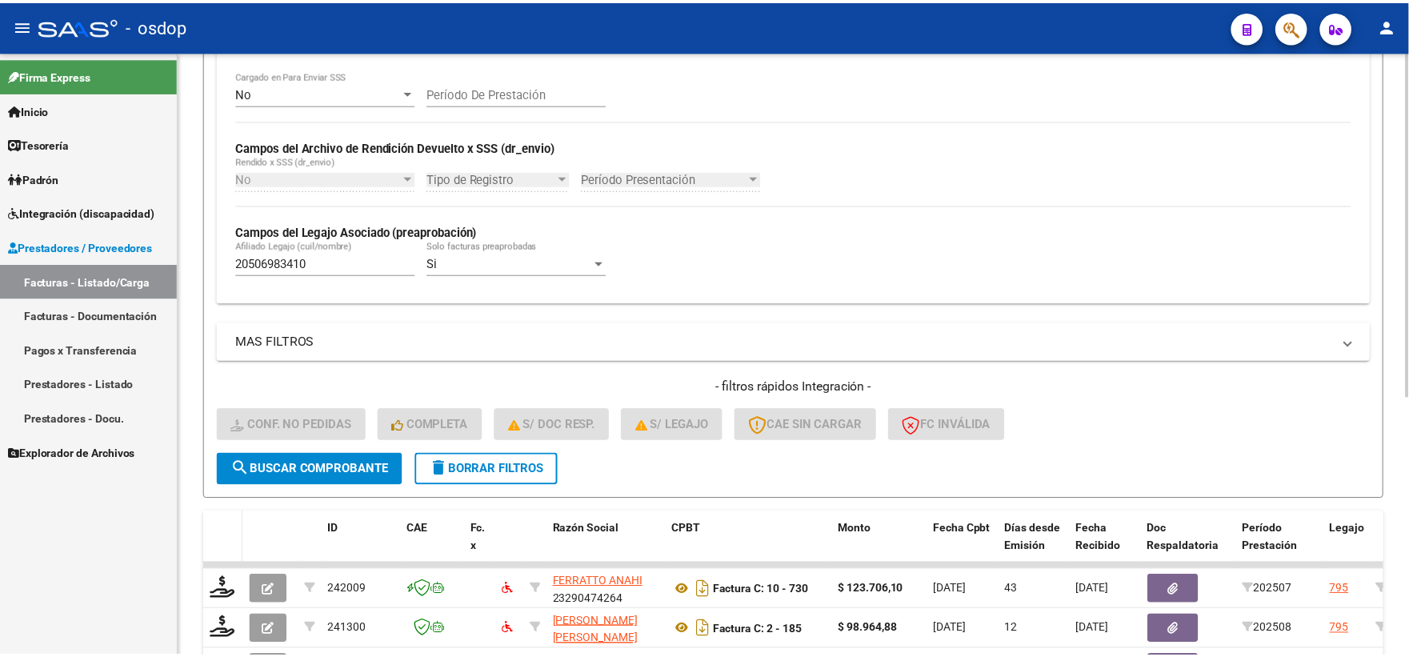
scroll to position [453, 0]
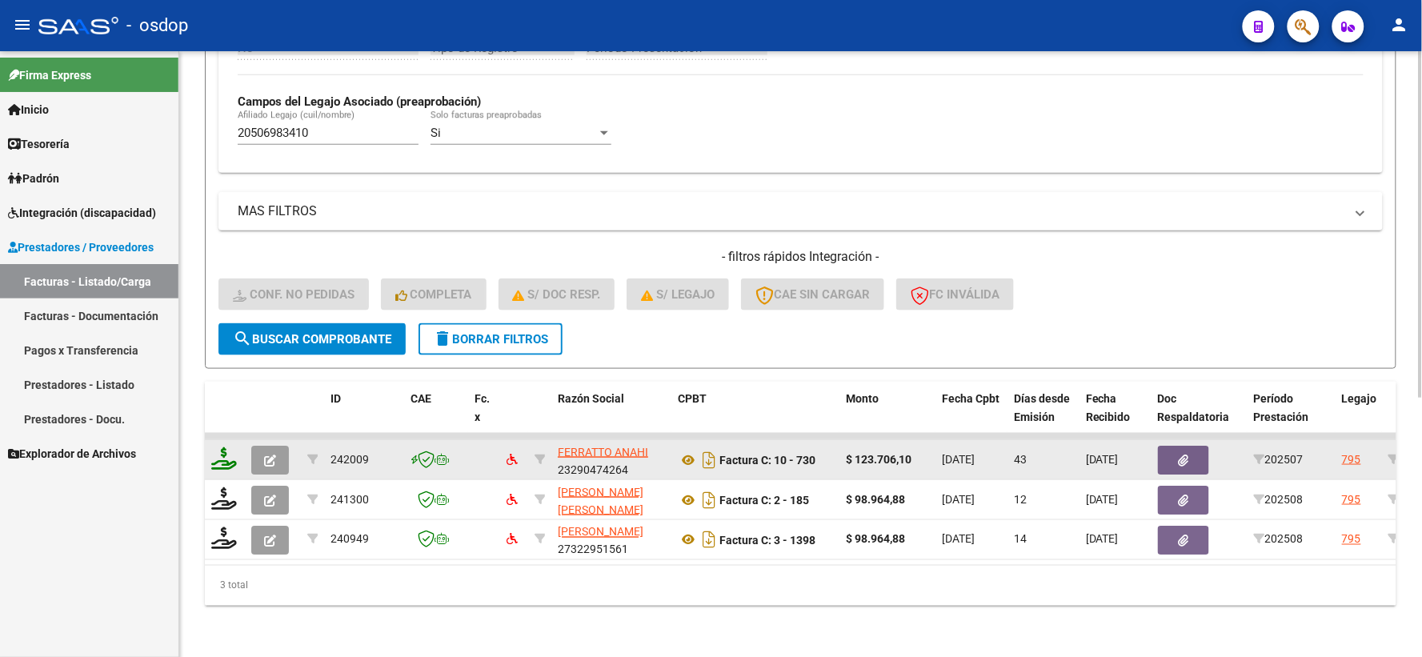
click at [225, 453] on icon at bounding box center [224, 458] width 26 height 22
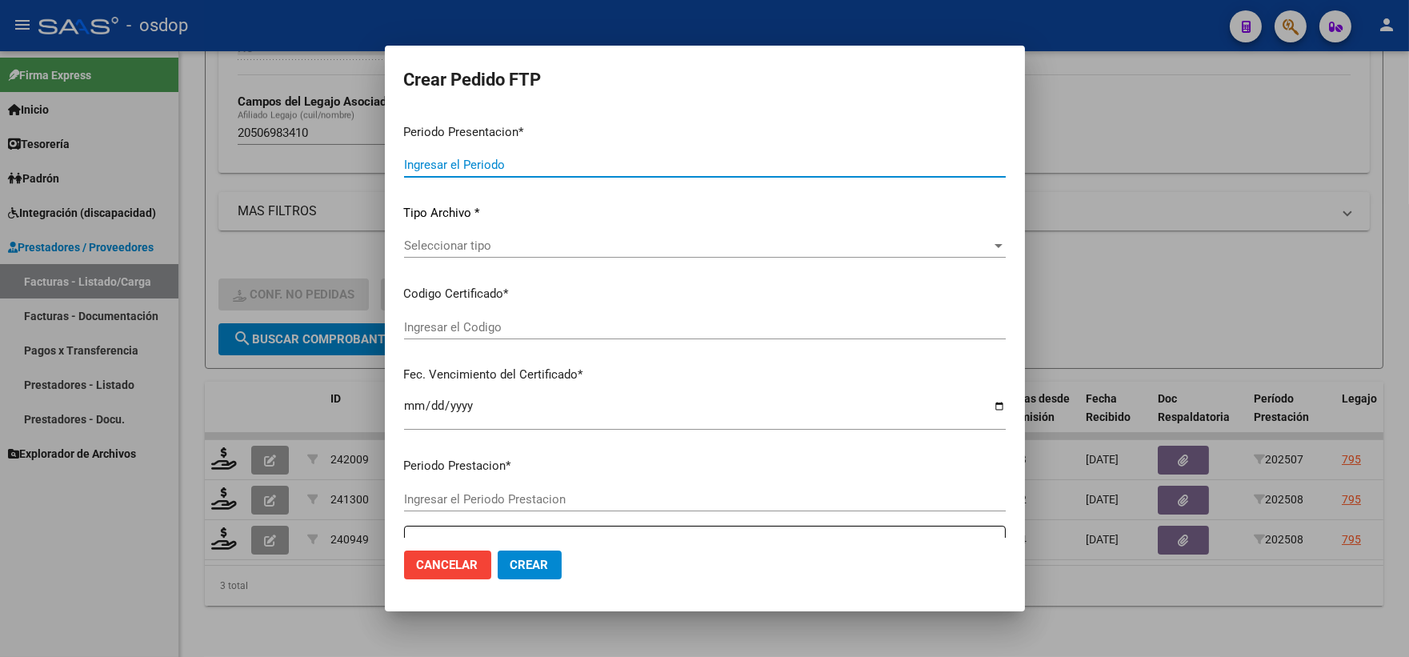
type input "202508"
type input "202507"
type input "$ 123.706,10"
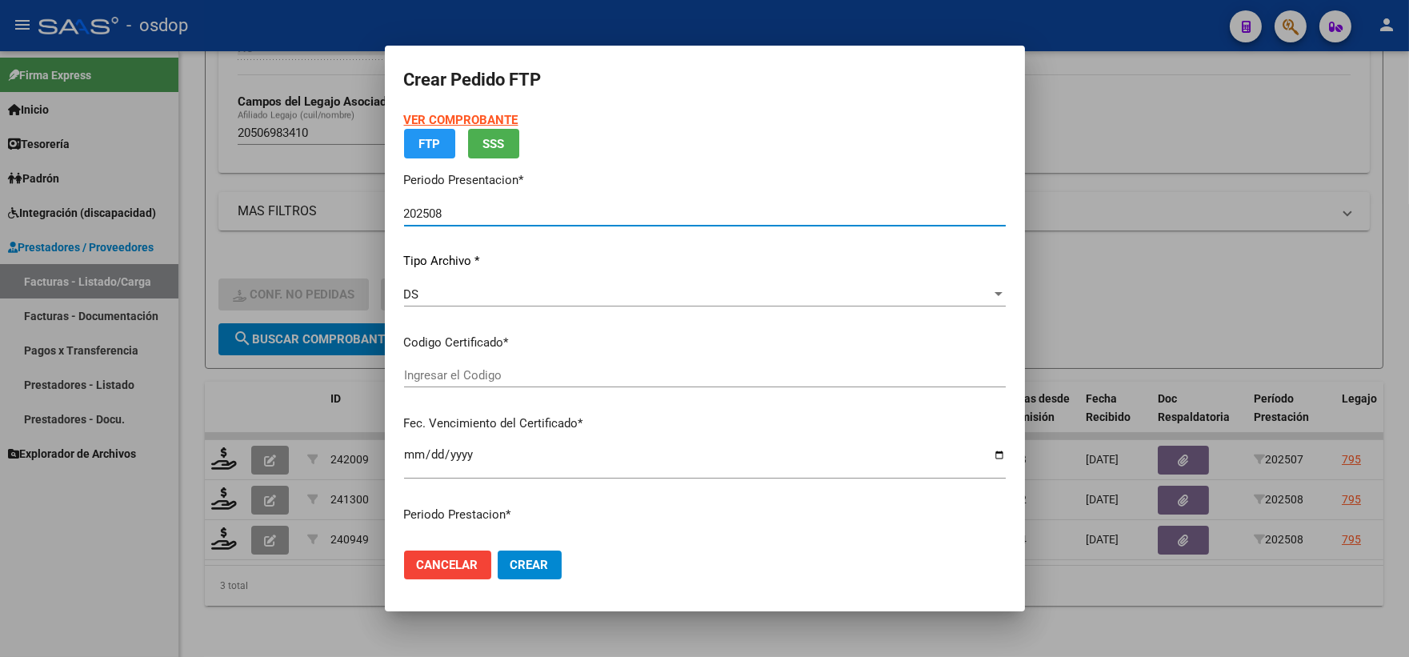
type input "3638174559"
type input "2026-02-11"
click at [571, 418] on div "VER COMPROBANTE ARCA Padrón FTP SSS Periodo Presentacion * 202508 Ingresar el P…" at bounding box center [705, 302] width 602 height 383
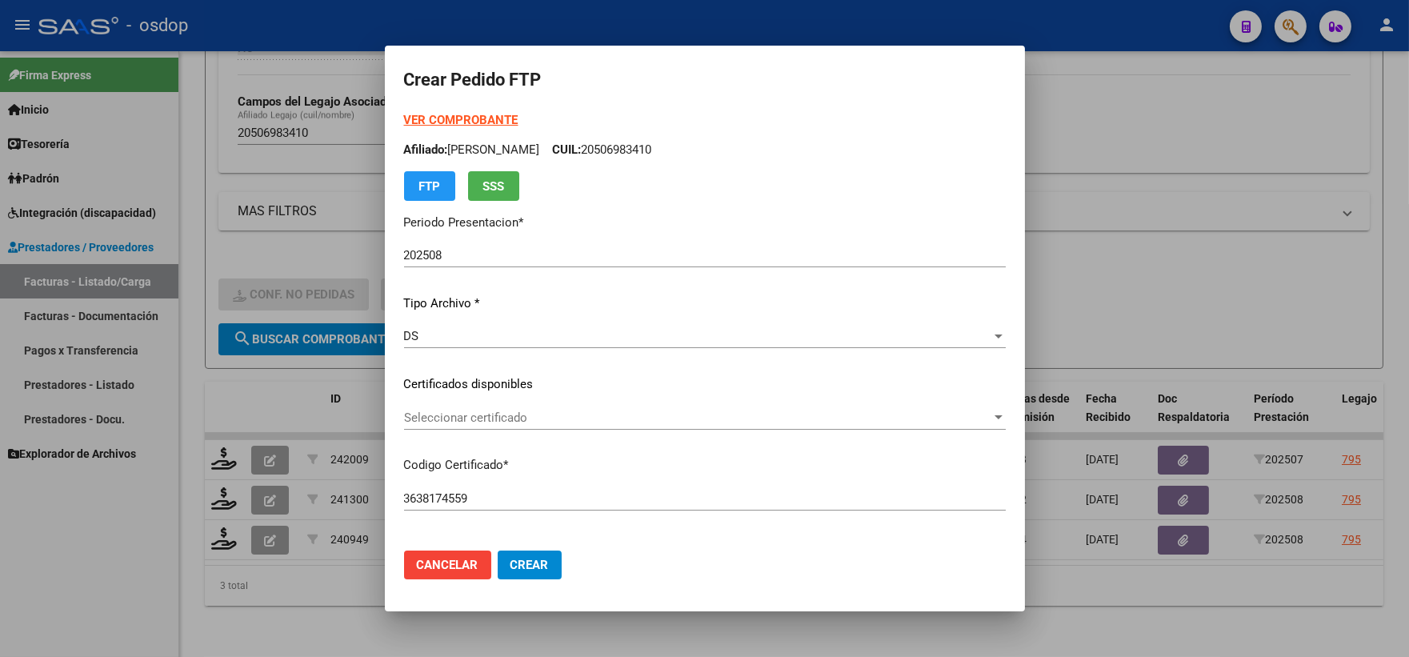
click at [567, 448] on div "VER COMPROBANTE ARCA Padrón Afiliado: HERRERA MANUEL VALENTINO CUIL: 2050698341…" at bounding box center [705, 372] width 602 height 523
click at [563, 427] on div "Seleccionar certificado Seleccionar certificado" at bounding box center [705, 418] width 602 height 24
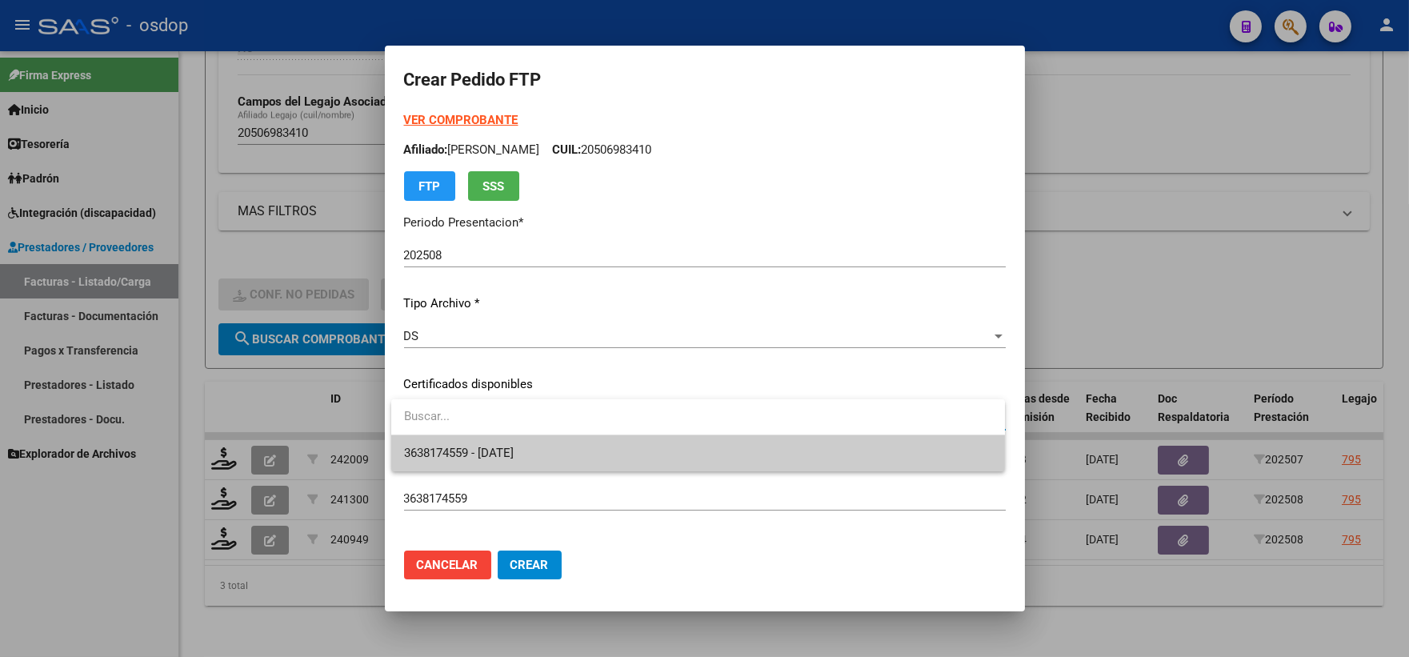
click at [575, 455] on span "3638174559 - 2026-02-11" at bounding box center [698, 453] width 588 height 36
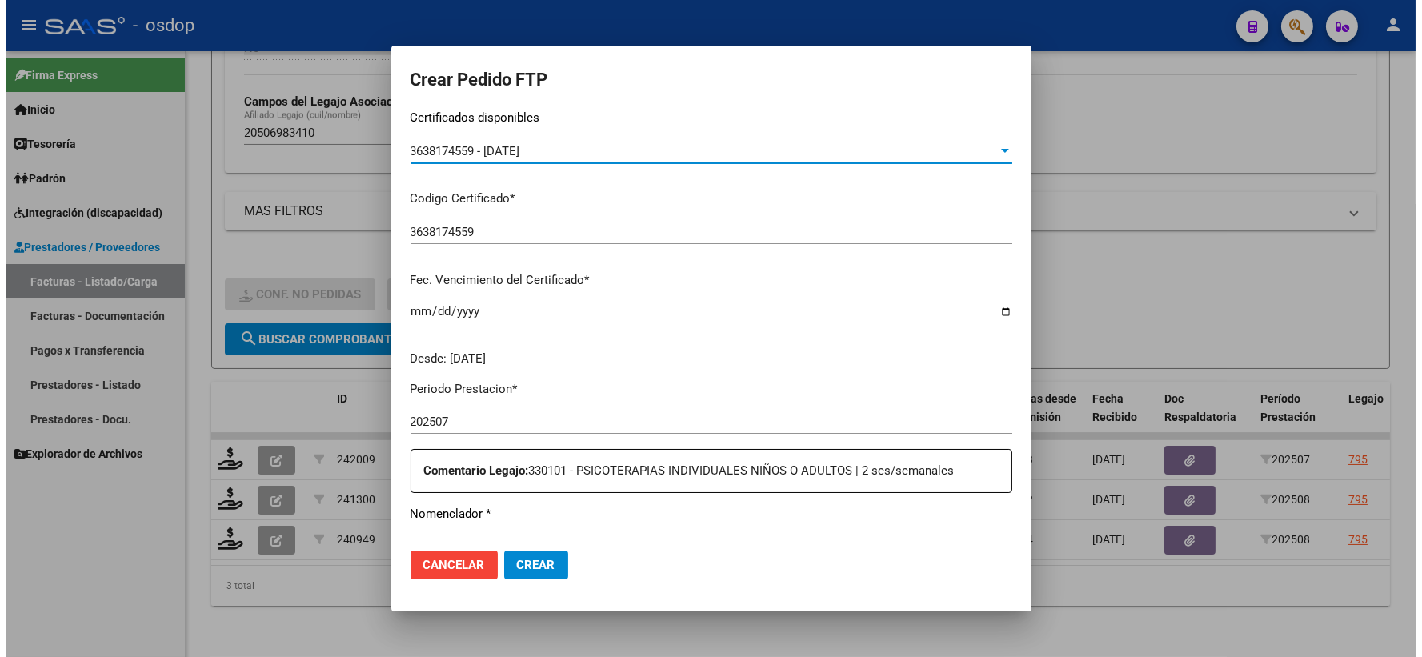
scroll to position [444, 0]
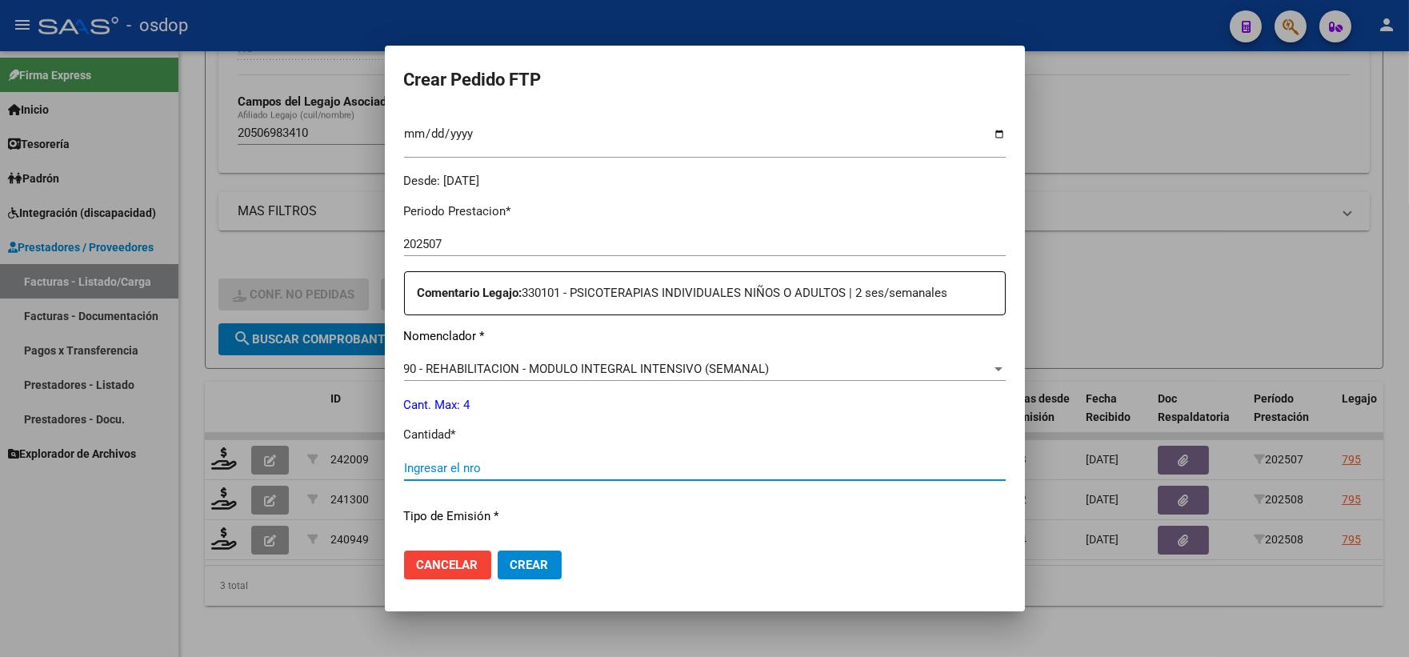
click at [574, 465] on input "Ingresar el nro" at bounding box center [705, 468] width 602 height 14
type input "4"
click at [532, 543] on mat-dialog-actions "Cancelar Crear" at bounding box center [705, 565] width 602 height 54
click at [531, 563] on span "Crear" at bounding box center [530, 565] width 38 height 14
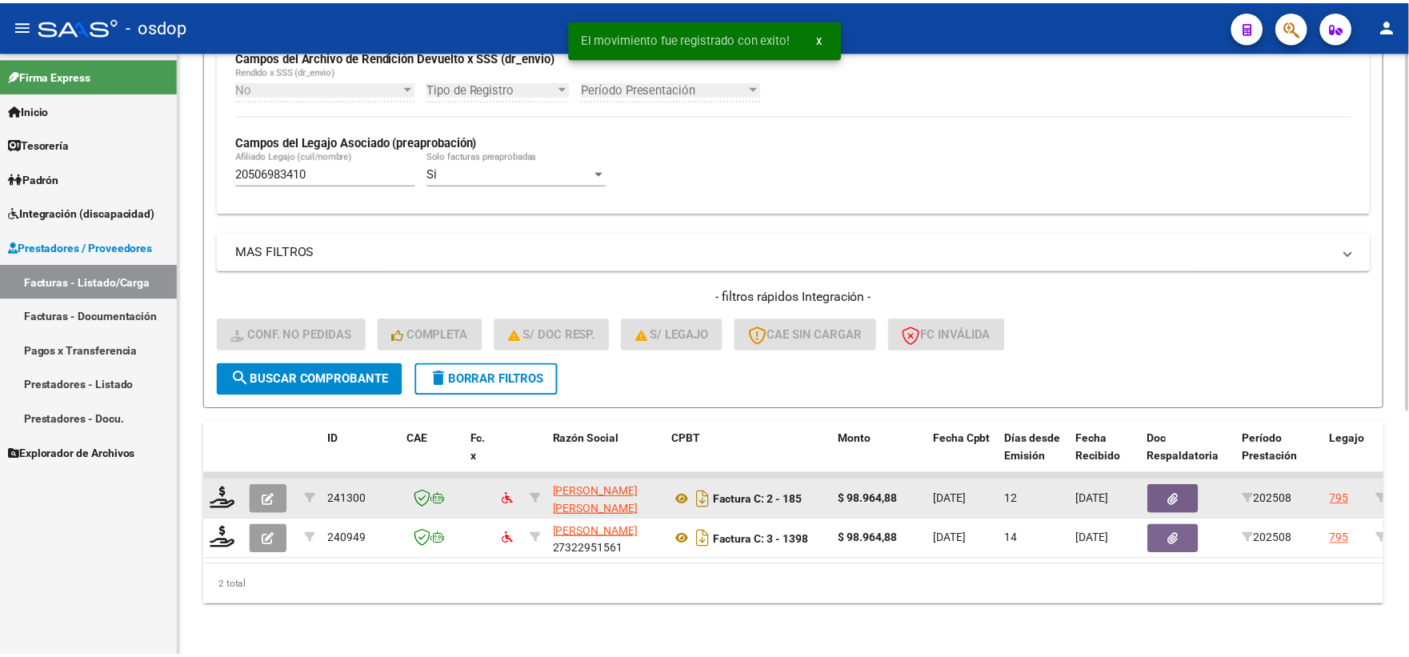
scroll to position [413, 0]
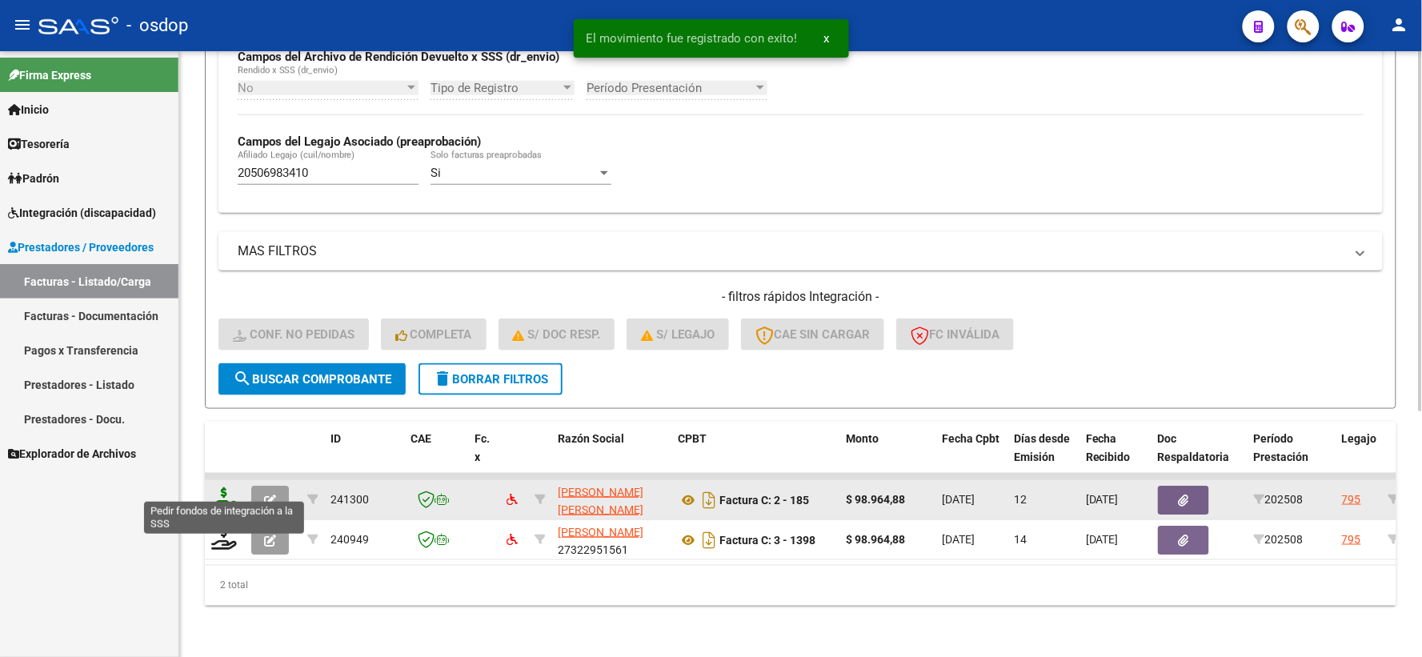
click at [227, 487] on icon at bounding box center [224, 498] width 26 height 22
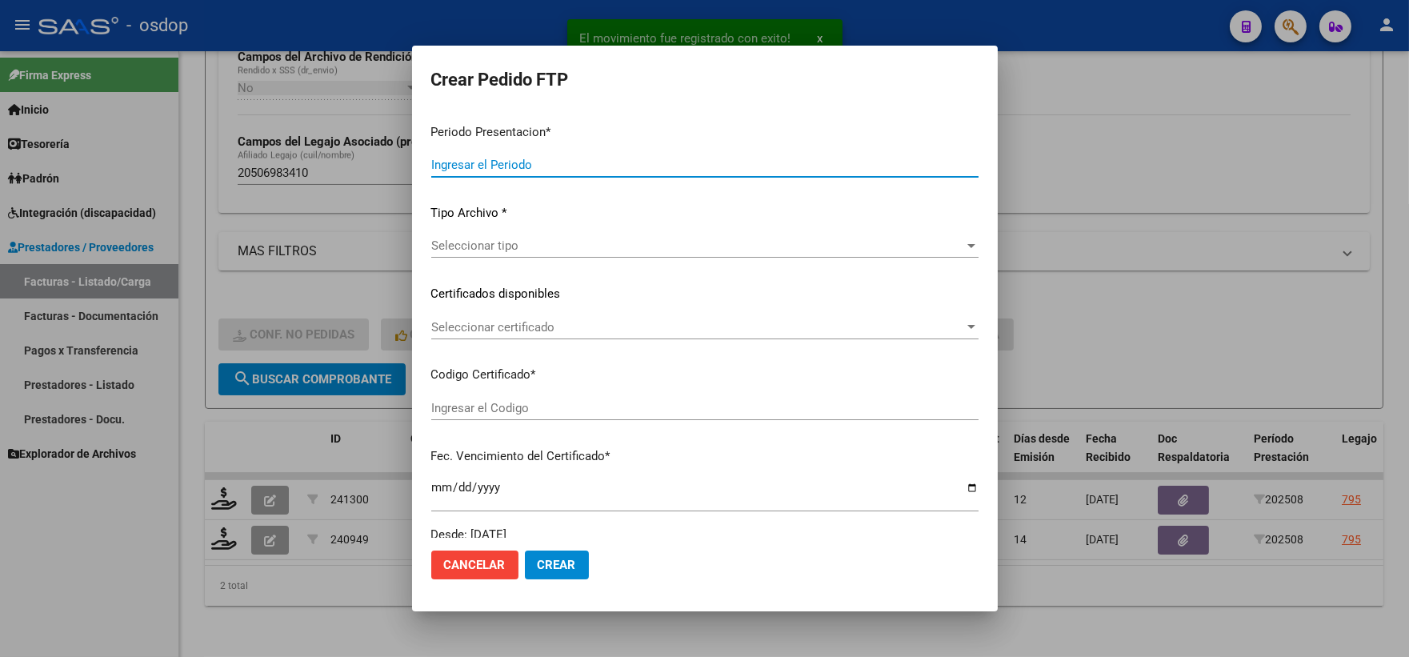
type input "202508"
type input "$ 98.964,88"
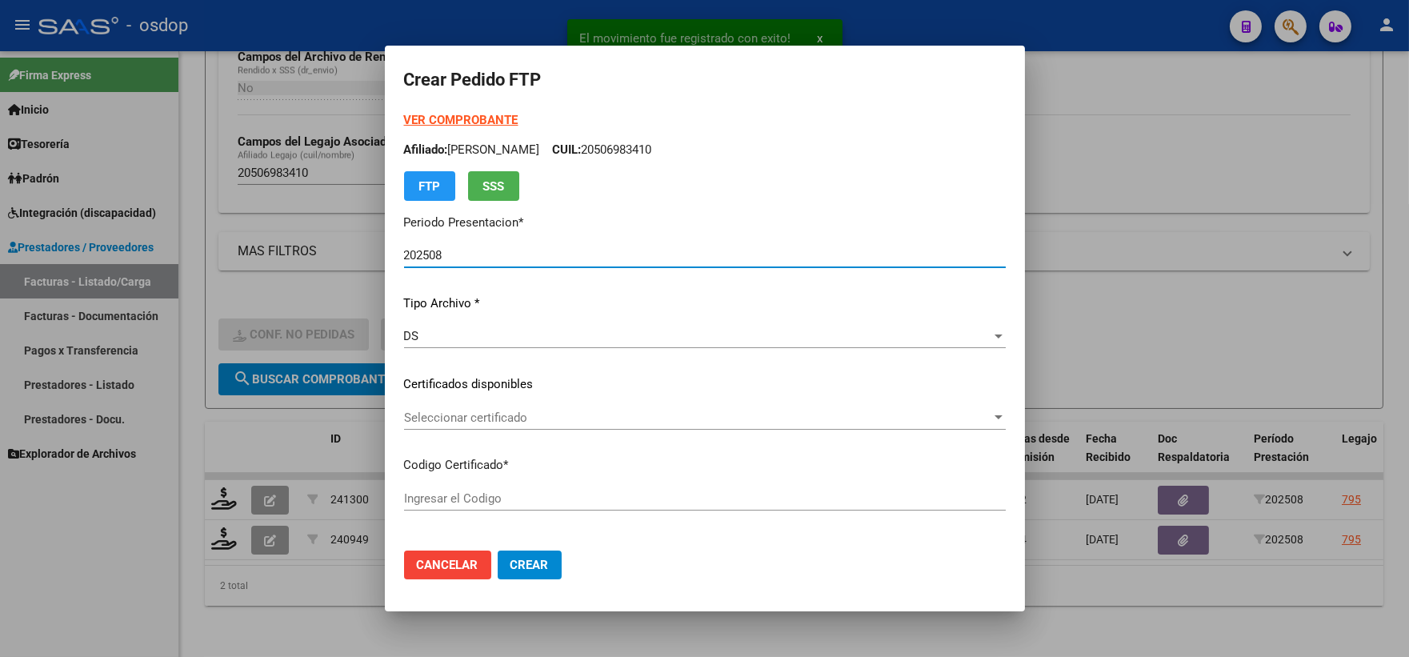
type input "3638174559"
type input "2026-02-11"
click at [523, 430] on div "Seleccionar certificado Seleccionar certificado" at bounding box center [705, 425] width 602 height 39
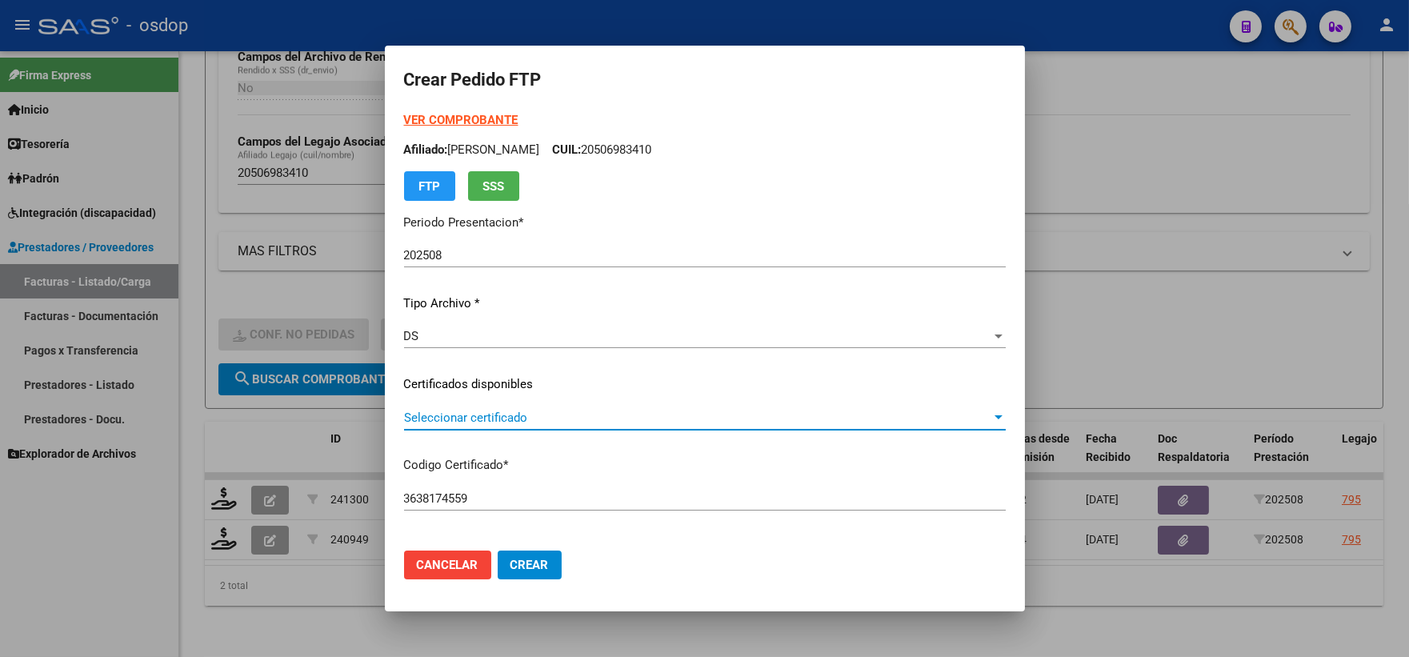
click at [523, 421] on span "Seleccionar certificado" at bounding box center [697, 418] width 587 height 14
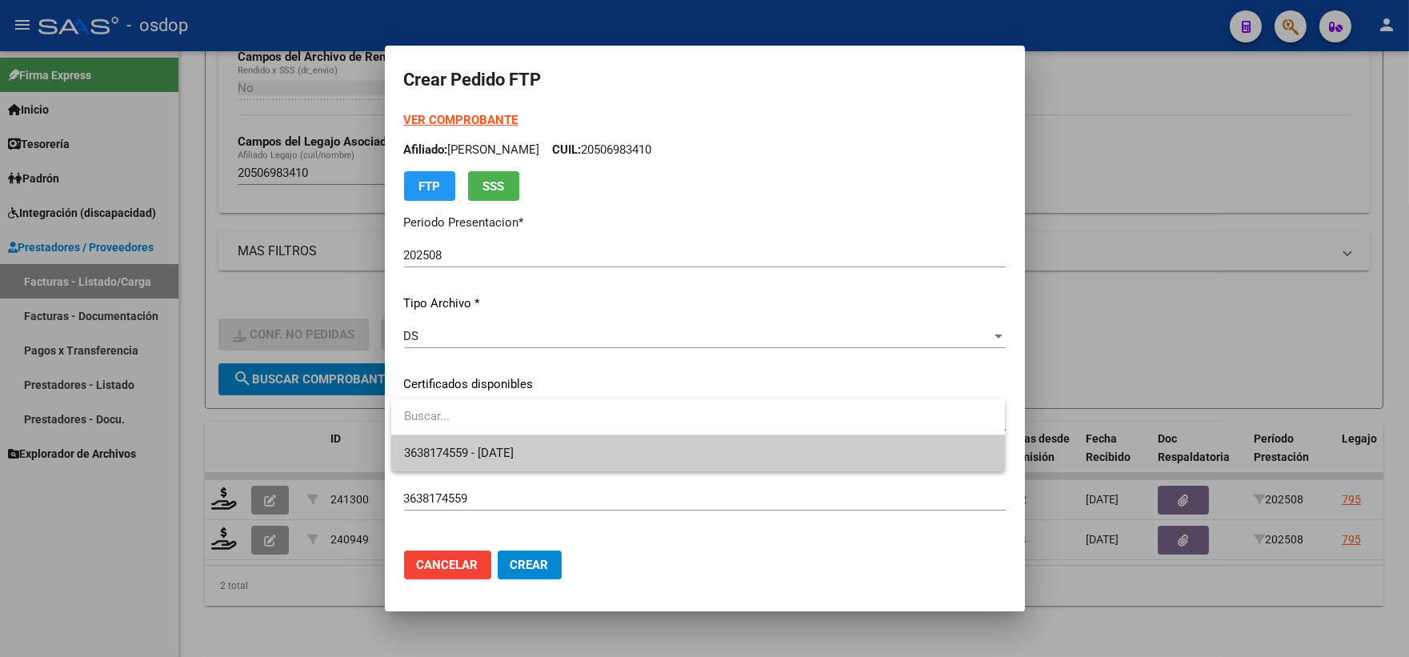
click at [514, 450] on span "3638174559 - 2026-02-11" at bounding box center [459, 453] width 110 height 14
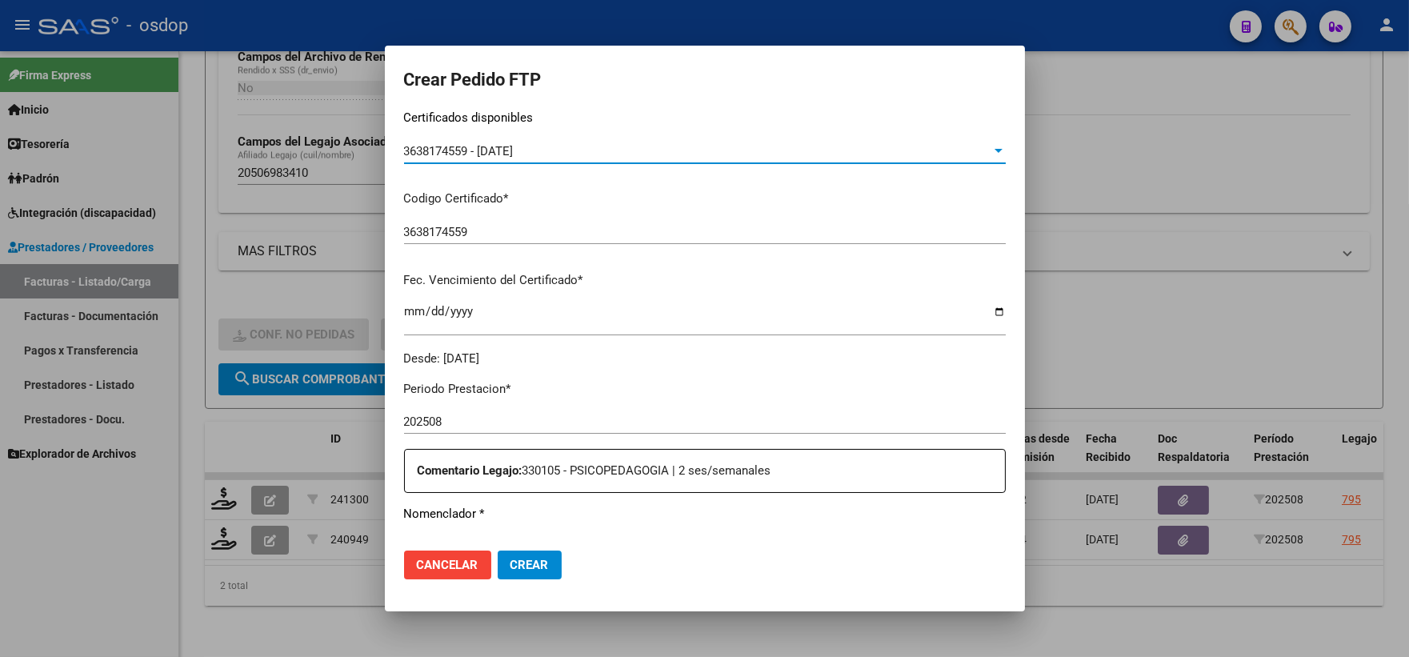
scroll to position [444, 0]
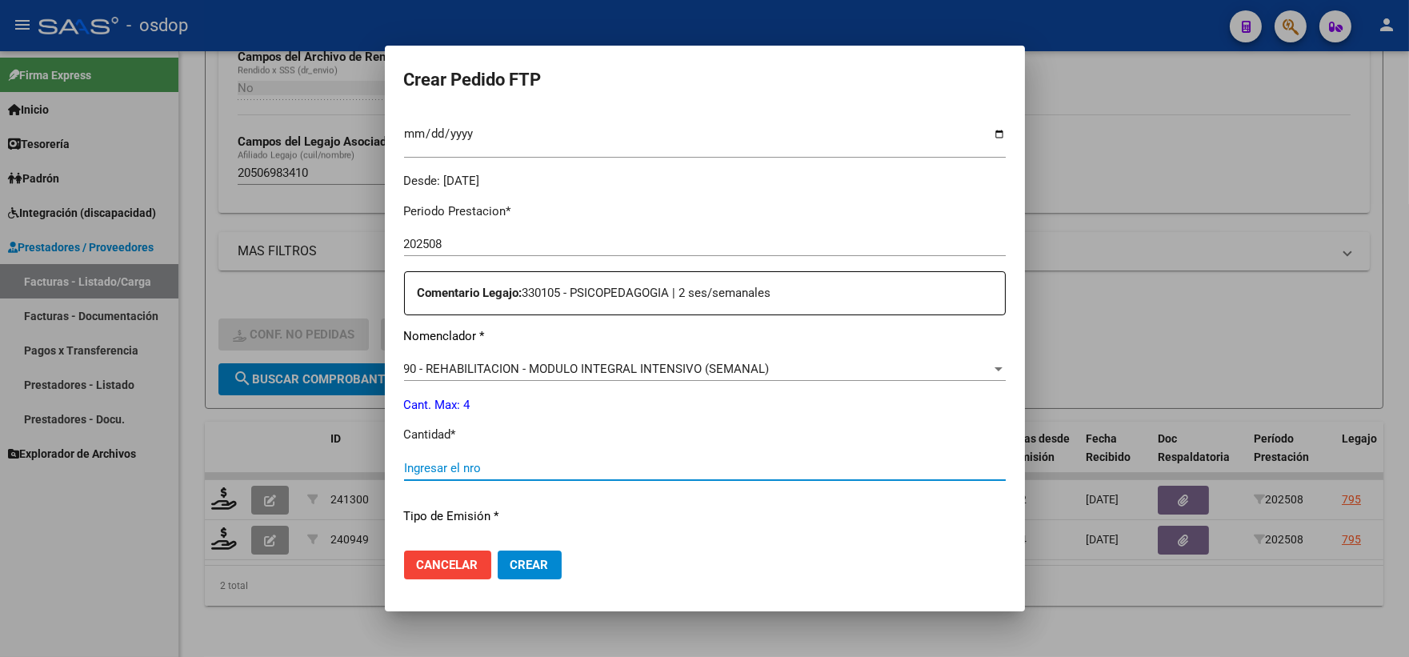
click at [519, 473] on input "Ingresar el nro" at bounding box center [705, 468] width 602 height 14
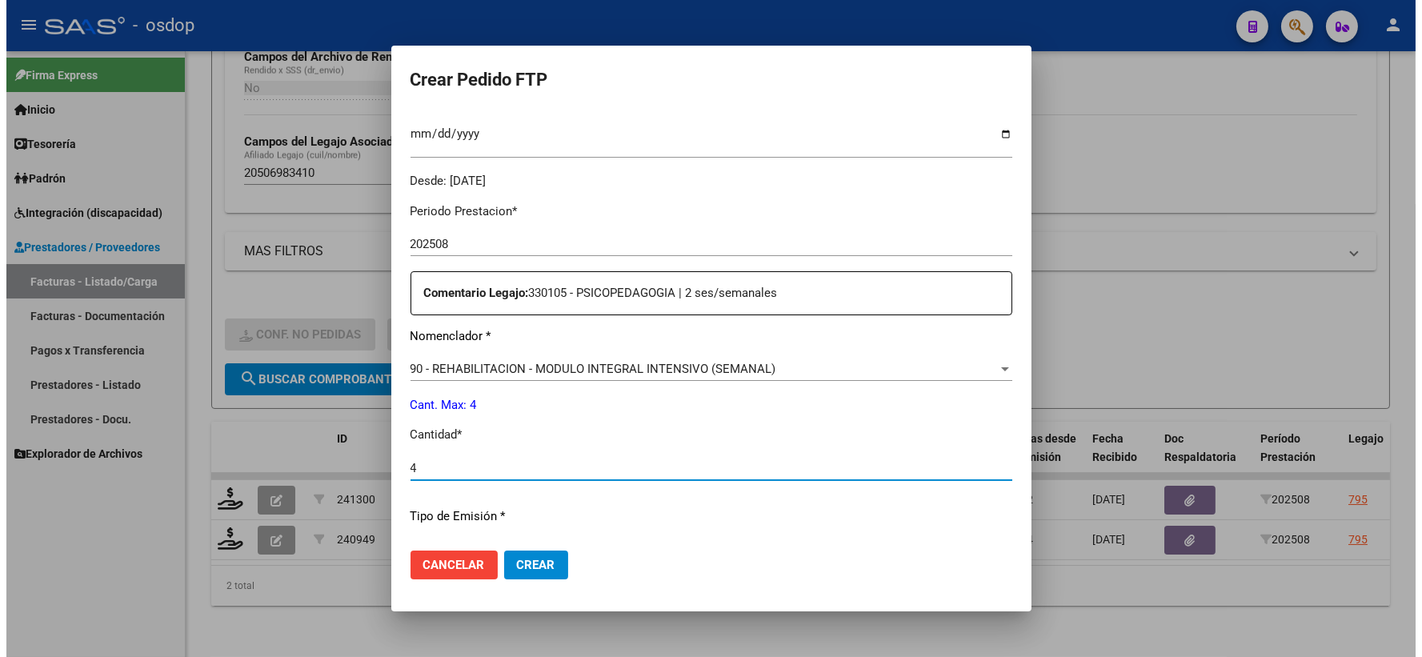
scroll to position [644, 0]
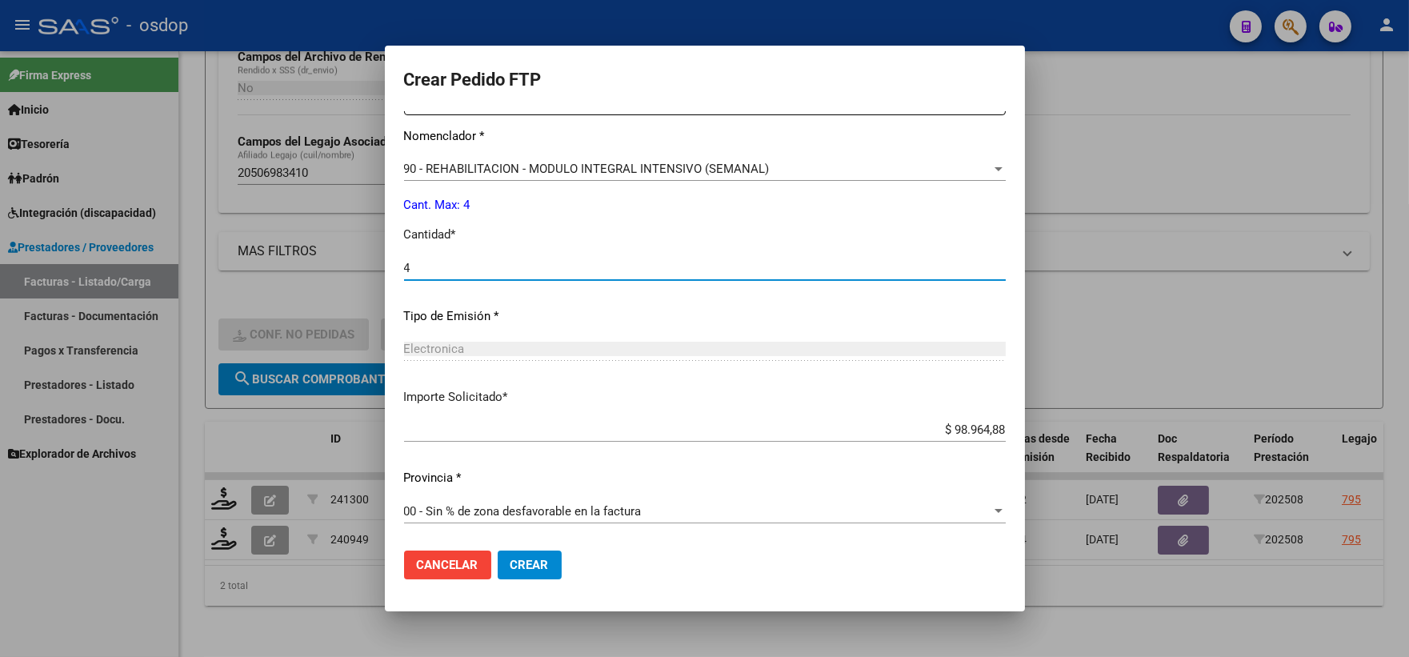
type input "4"
click at [551, 559] on button "Crear" at bounding box center [530, 565] width 64 height 29
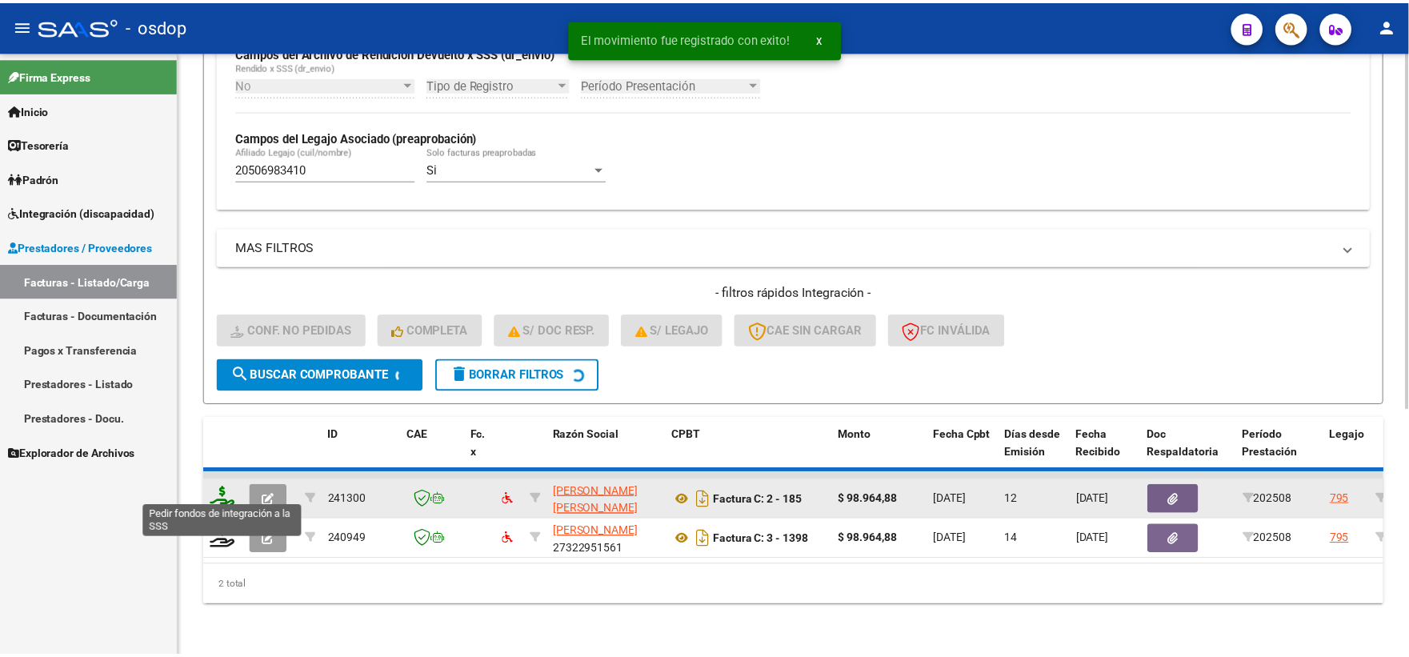
scroll to position [373, 0]
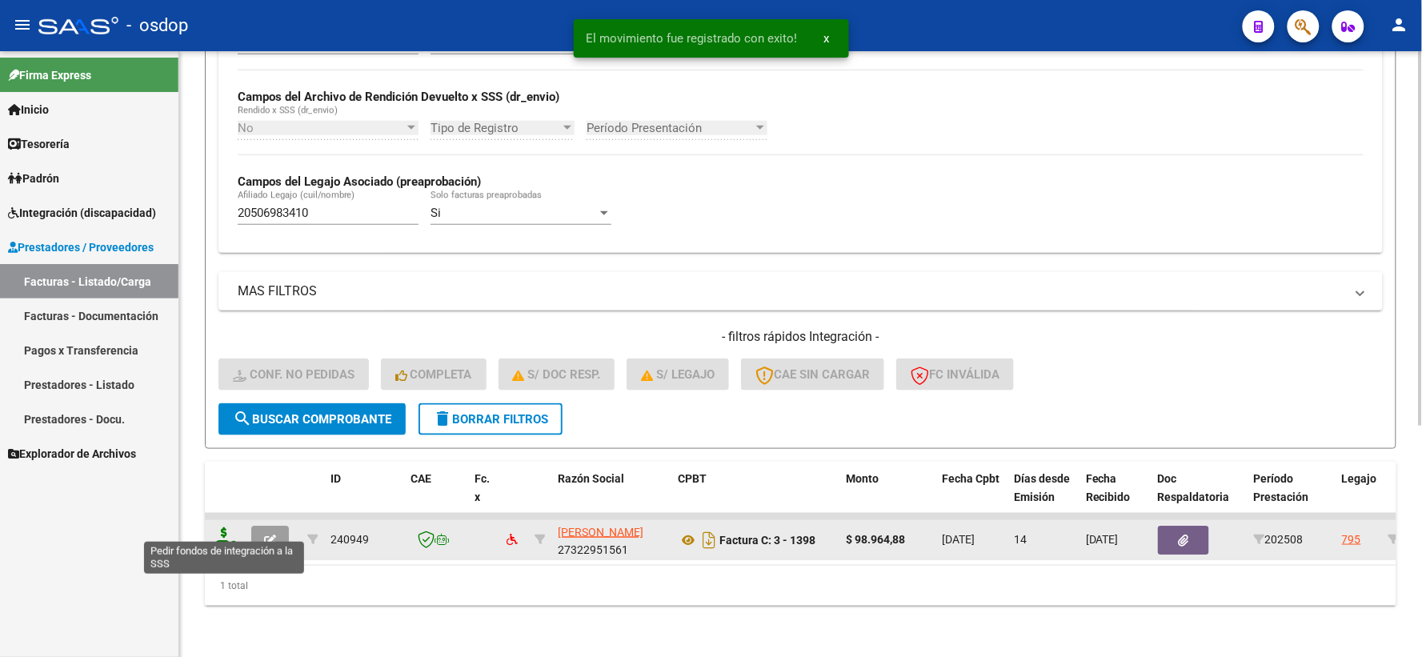
click at [230, 527] on icon at bounding box center [224, 538] width 26 height 22
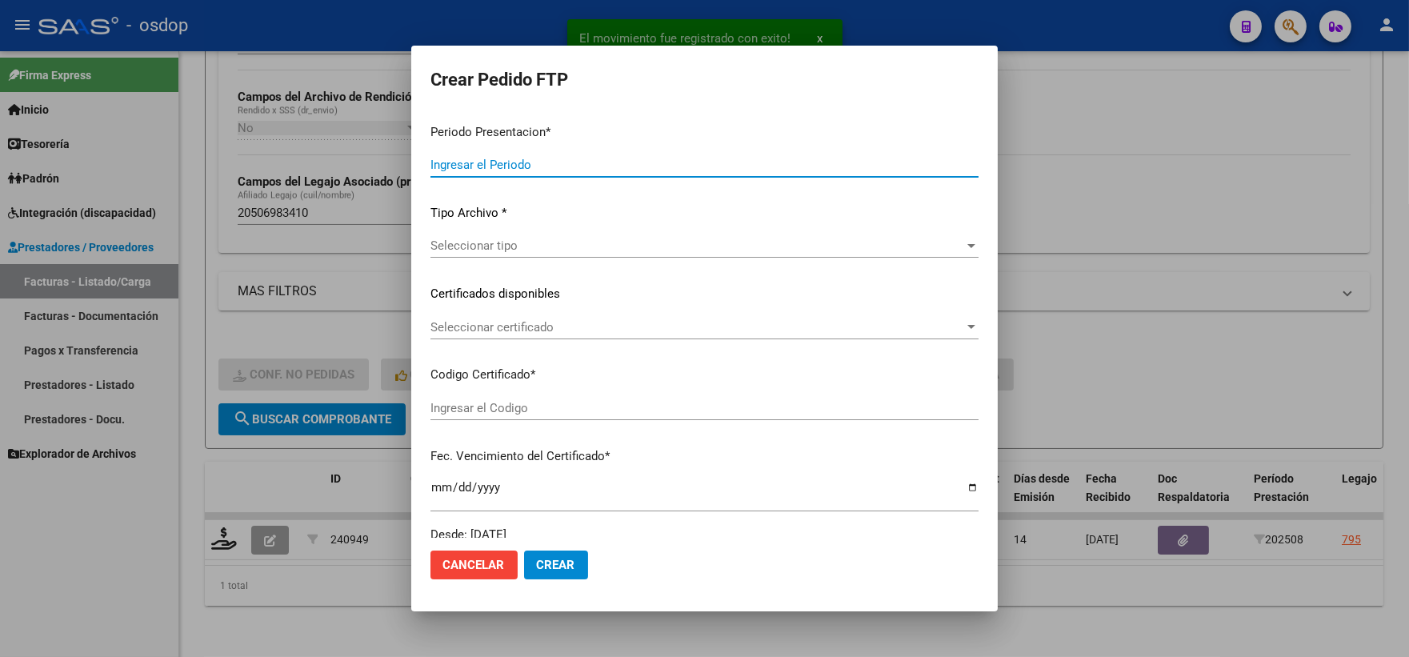
type input "202508"
type input "$ 98.964,88"
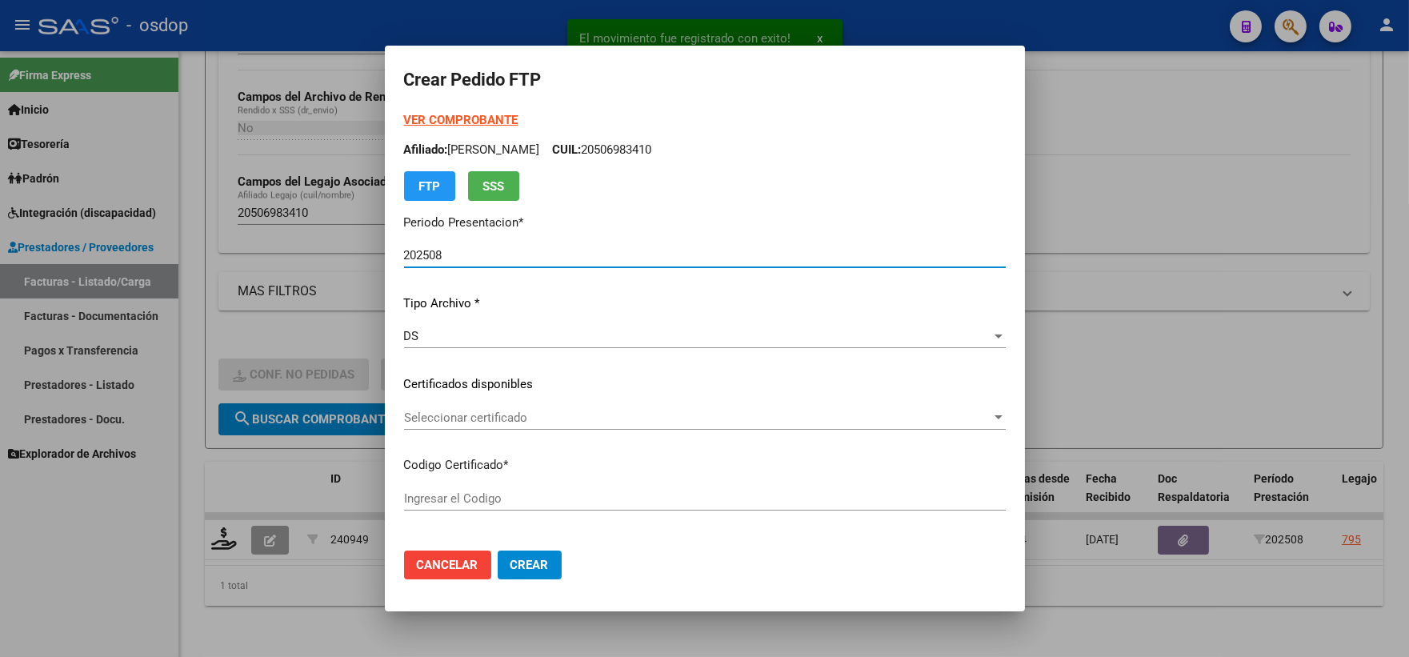
type input "3638174559"
type input "2026-02-11"
click at [495, 443] on div "Seleccionar certificado Seleccionar certificado" at bounding box center [705, 425] width 602 height 39
click at [496, 419] on span "Seleccionar certificado" at bounding box center [697, 418] width 587 height 14
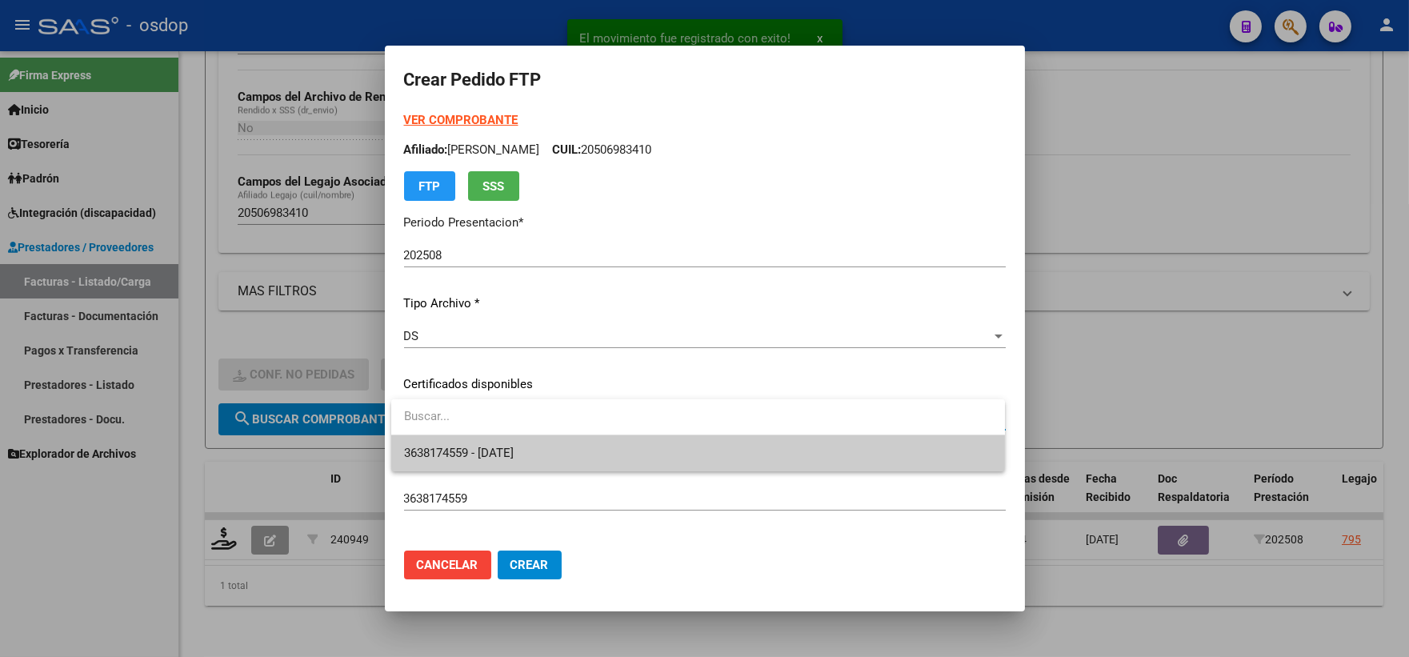
click at [511, 442] on span "3638174559 - 2026-02-11" at bounding box center [698, 453] width 588 height 36
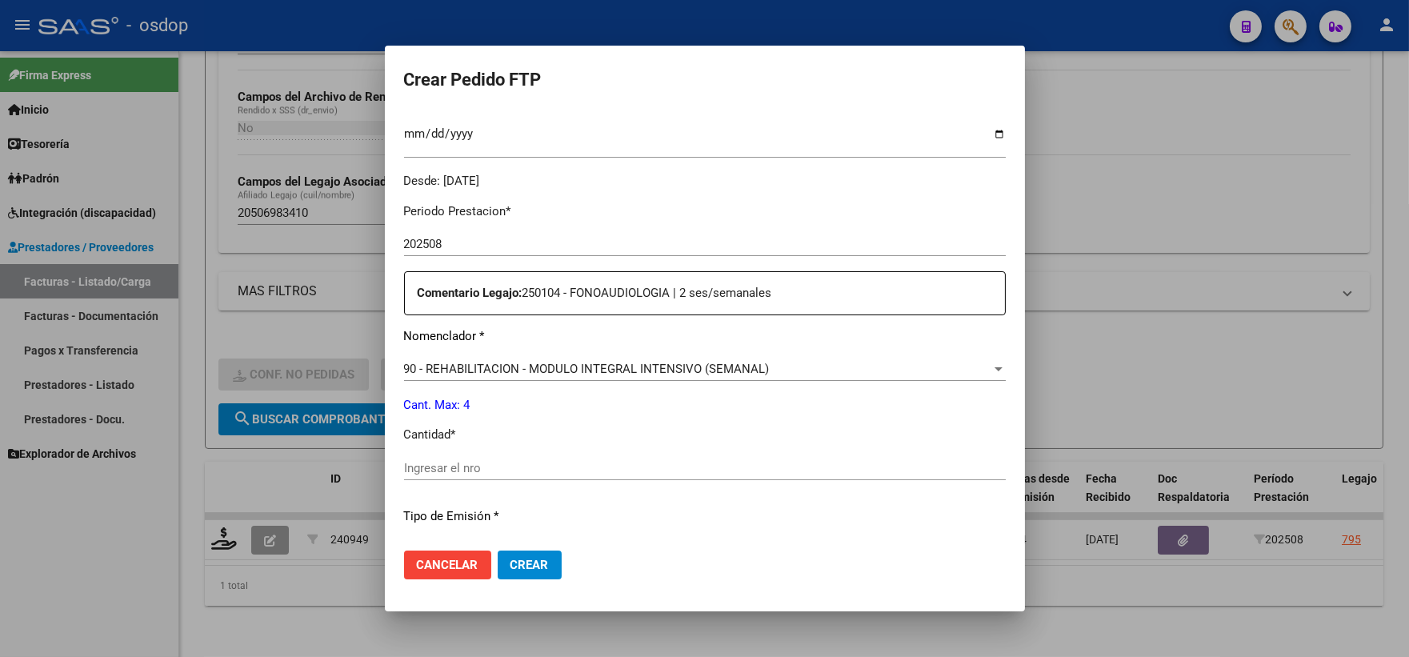
scroll to position [622, 0]
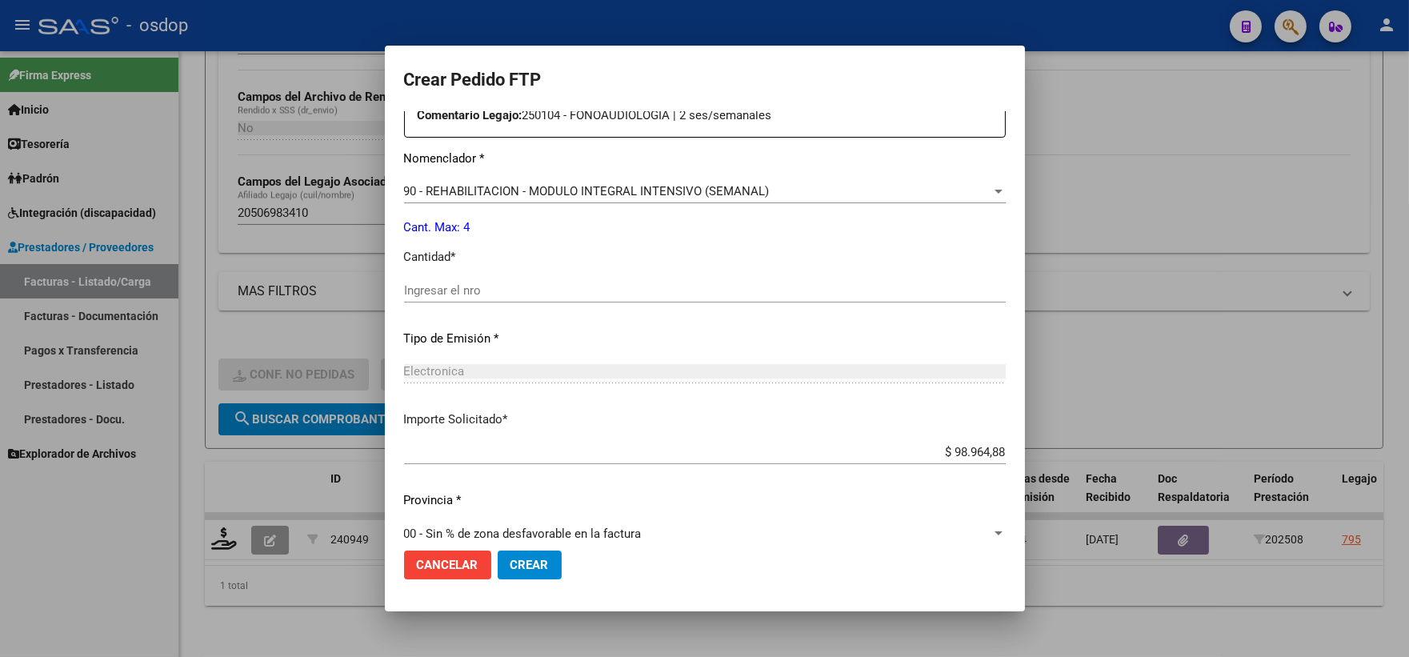
click at [540, 289] on input "Ingresar el nro" at bounding box center [705, 290] width 602 height 14
type input "4"
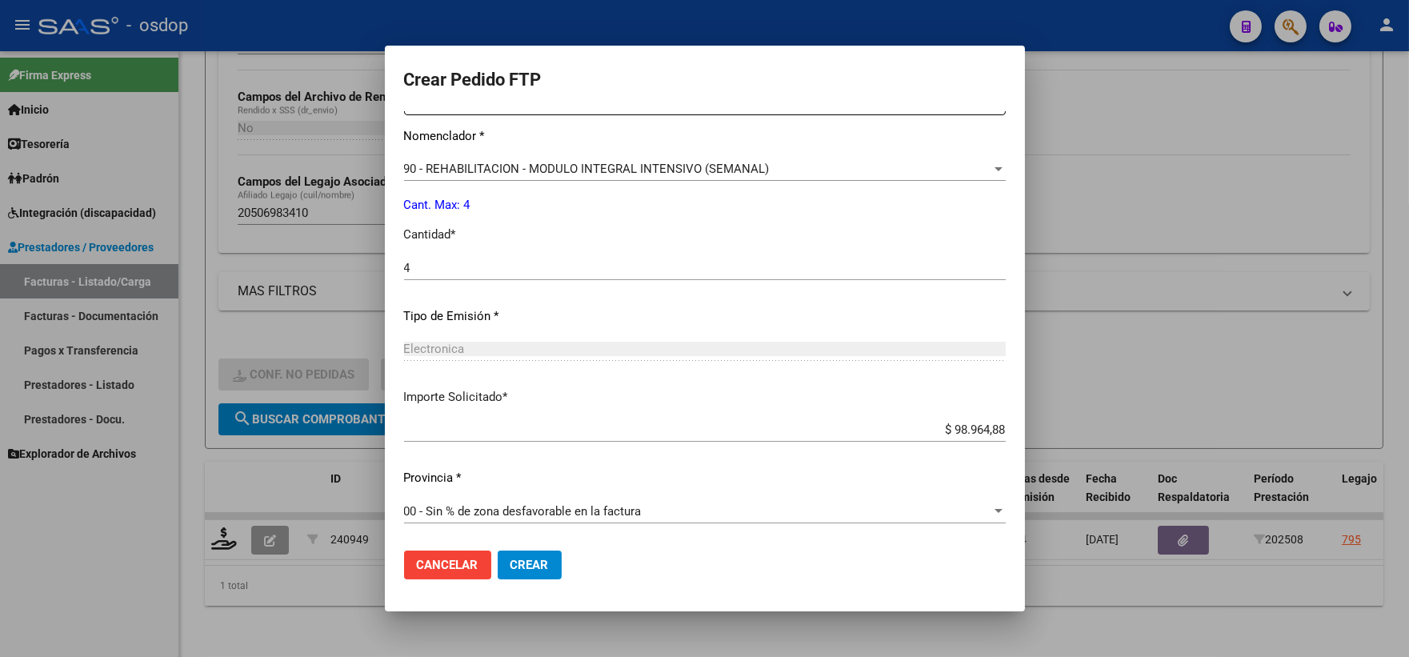
click at [536, 547] on mat-dialog-actions "Cancelar Crear" at bounding box center [705, 565] width 602 height 54
click at [545, 558] on span "Crear" at bounding box center [530, 565] width 38 height 14
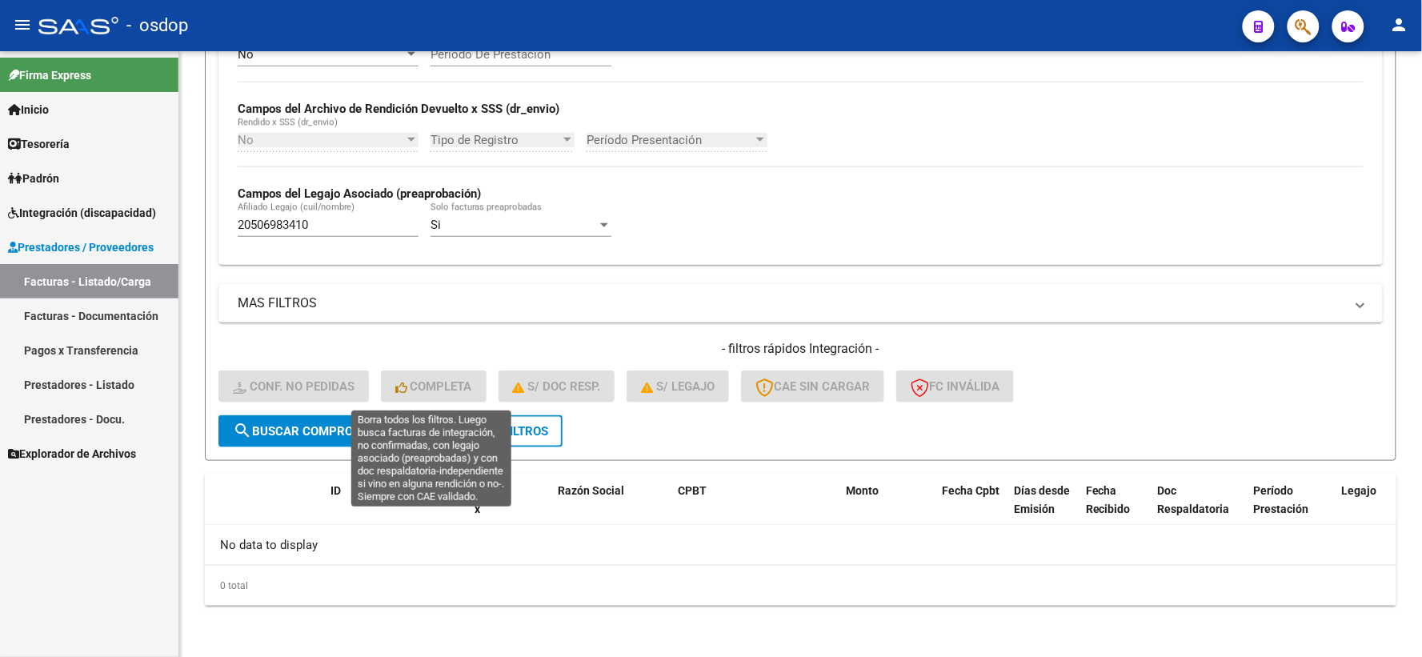
scroll to position [347, 0]
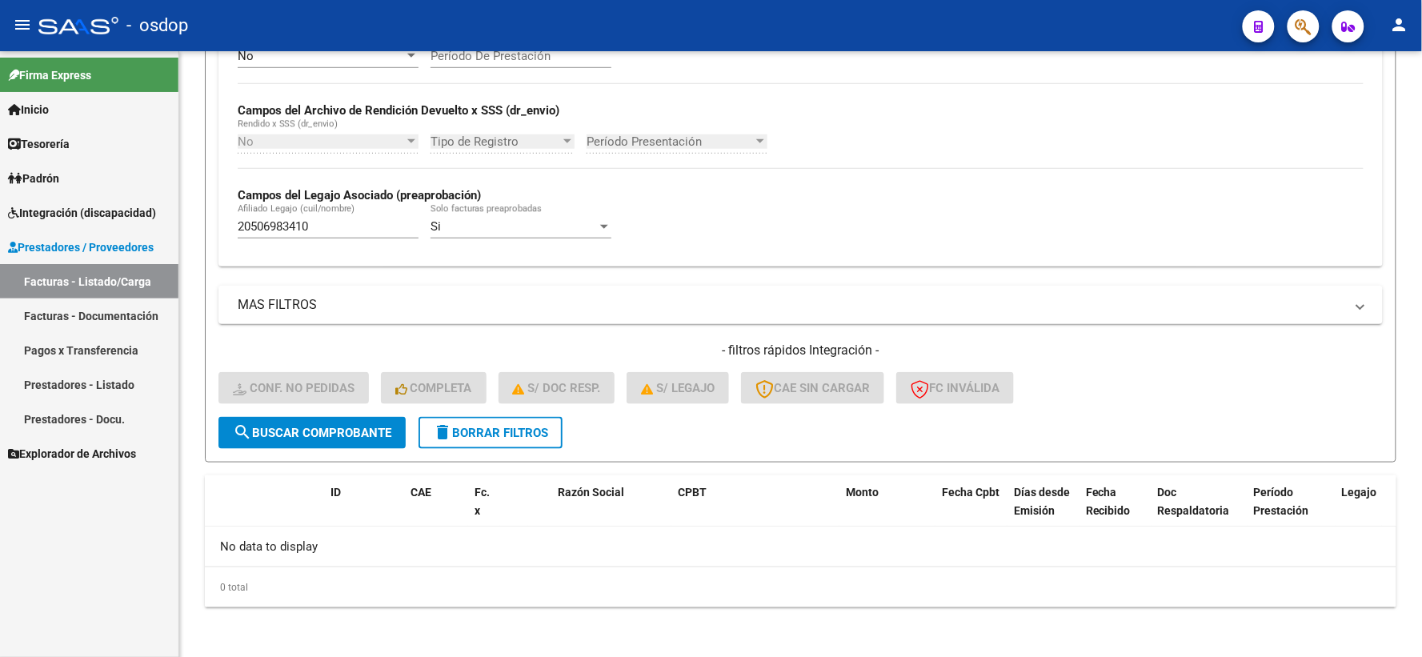
drag, startPoint x: 331, startPoint y: 226, endPoint x: 38, endPoint y: 217, distance: 293.9
click at [38, 217] on mat-sidenav-container "Firma Express Inicio Calendario SSS Instructivos Contacto OS Tesorería Extracto…" at bounding box center [711, 354] width 1422 height 606
paste input "7534045765"
type input "27534045765"
click at [337, 437] on span "search Buscar Comprobante" at bounding box center [312, 433] width 158 height 14
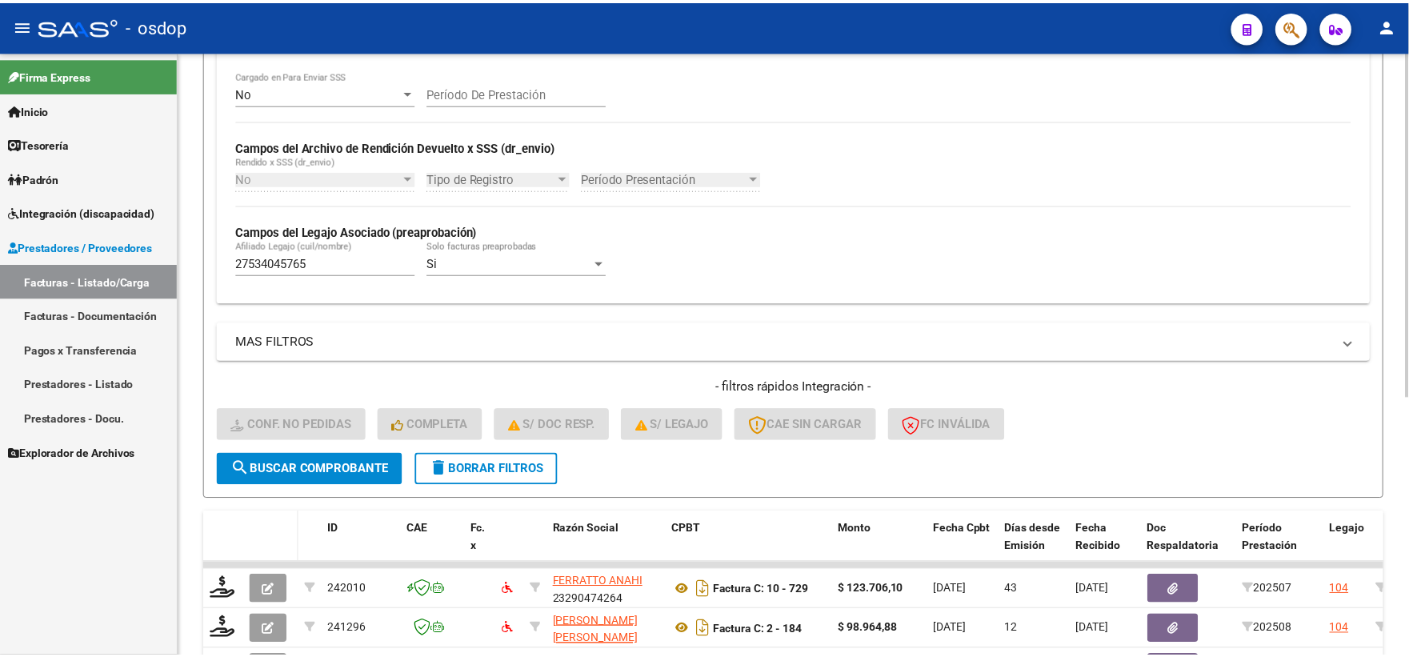
scroll to position [453, 0]
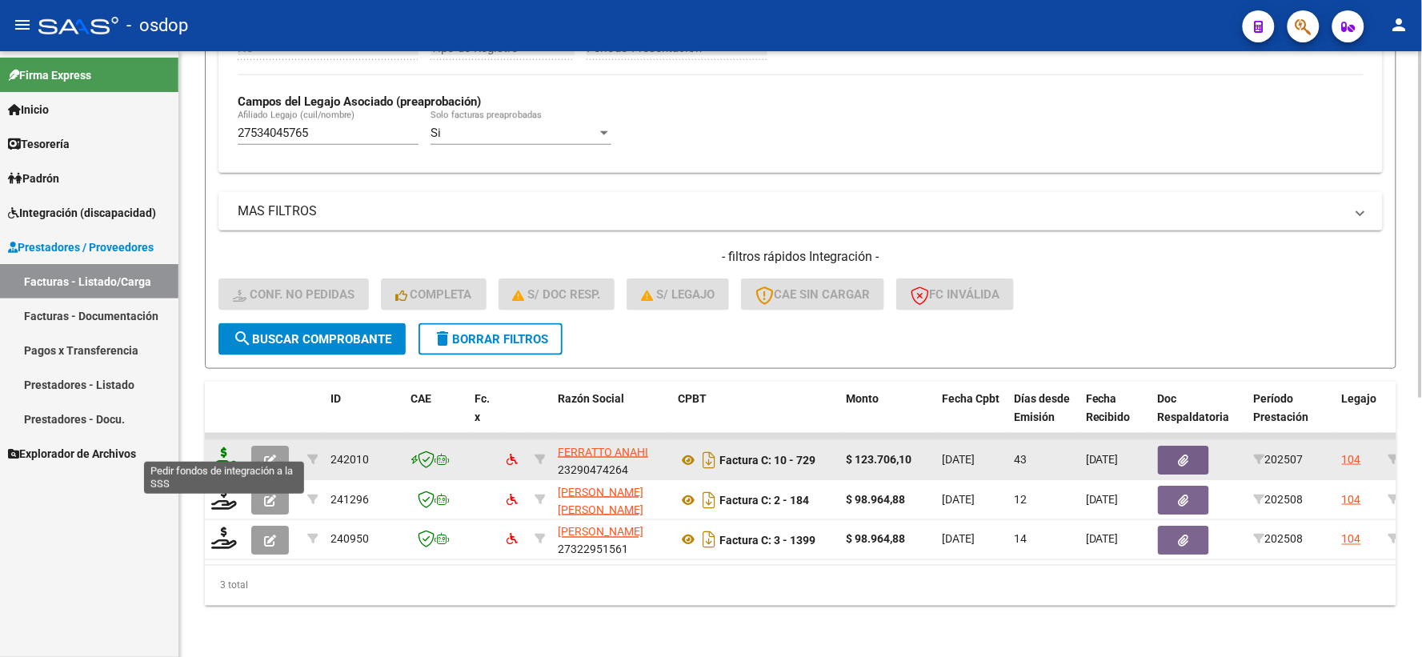
click at [225, 451] on icon at bounding box center [224, 458] width 26 height 22
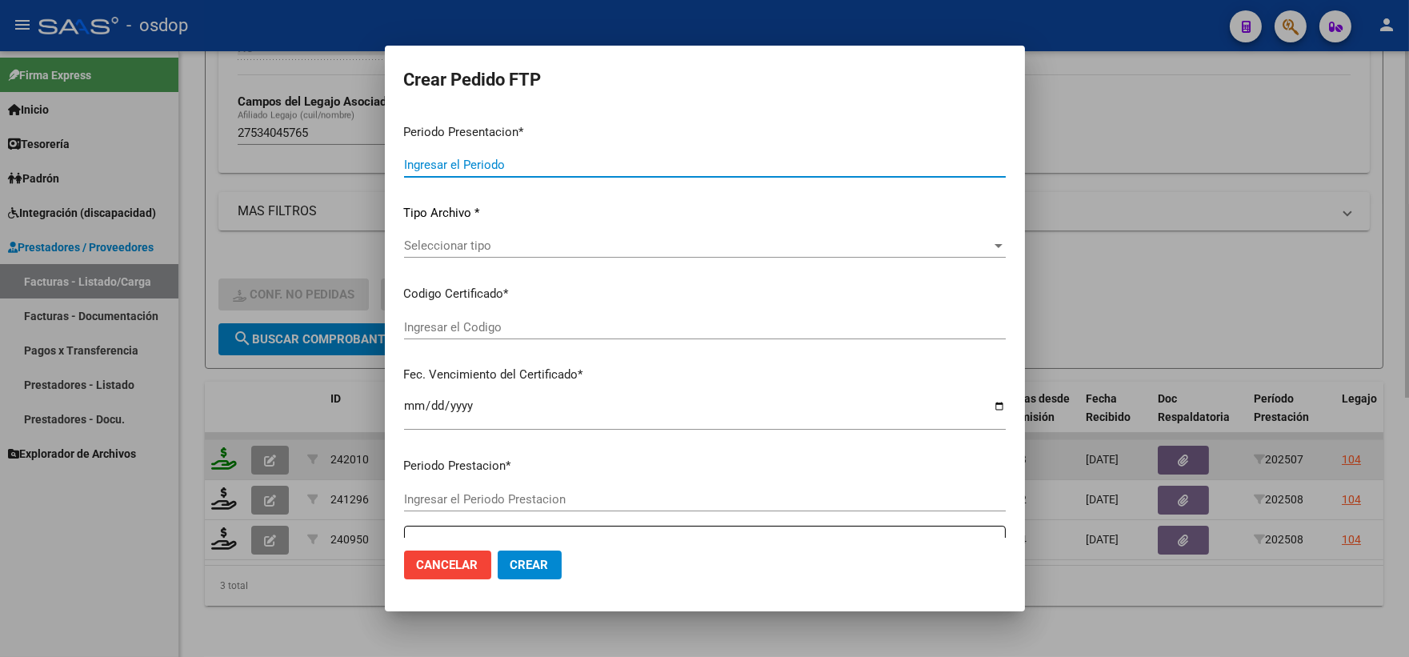
type input "202508"
type input "202507"
type input "$ 123.706,10"
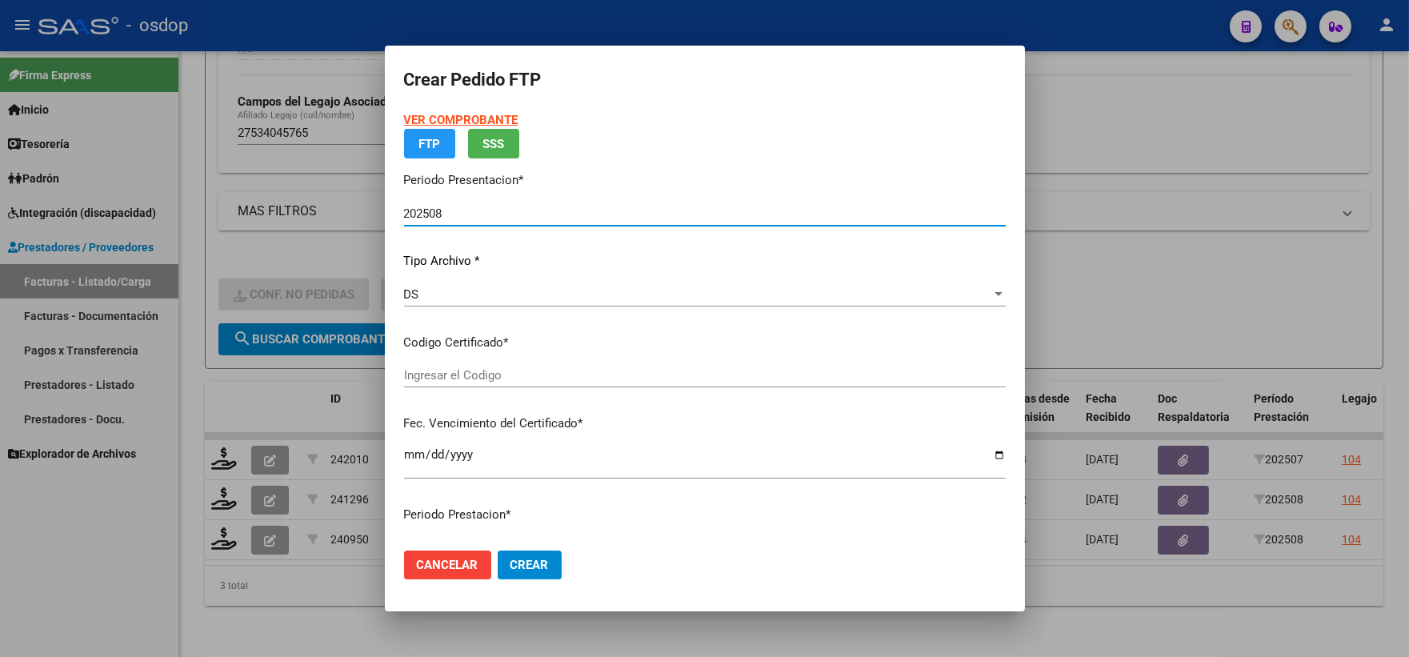
type input "9044673893"
type input "2028-02-22"
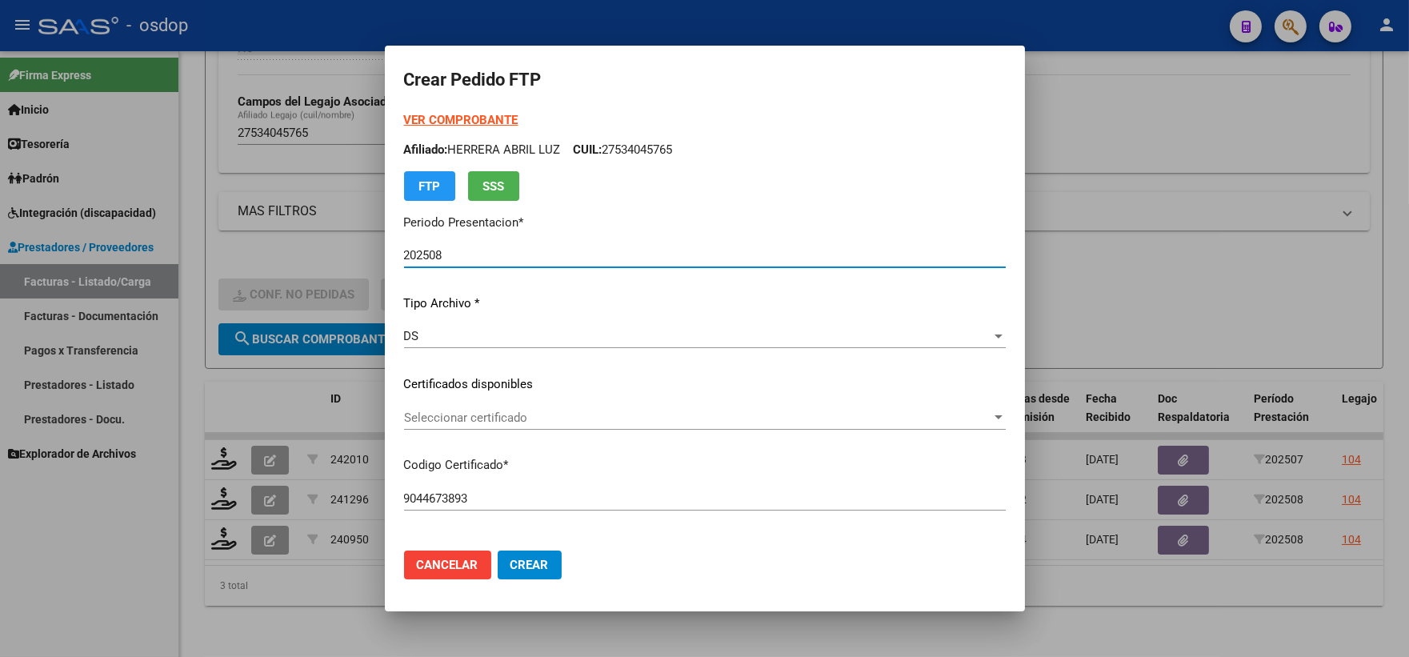
click at [526, 424] on span "Seleccionar certificado" at bounding box center [697, 418] width 587 height 14
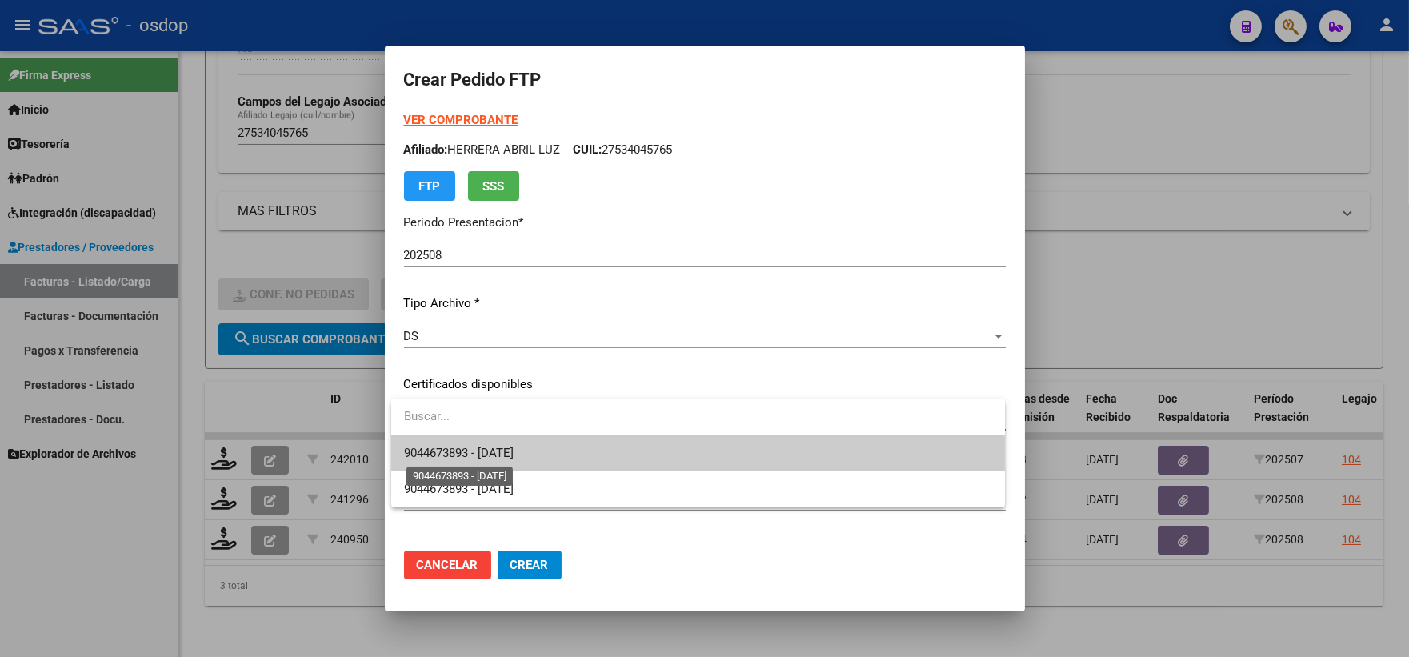
click at [514, 448] on span "9044673893 - 2028-02-22" at bounding box center [459, 453] width 110 height 14
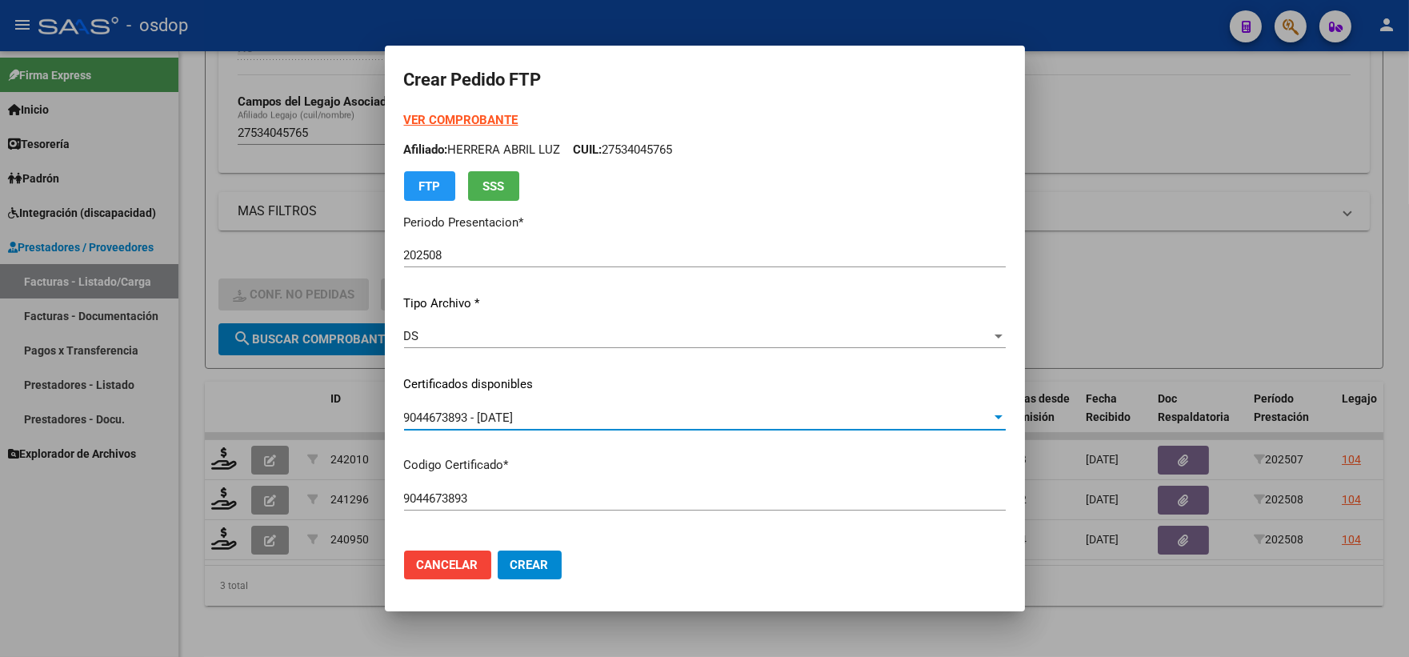
scroll to position [444, 0]
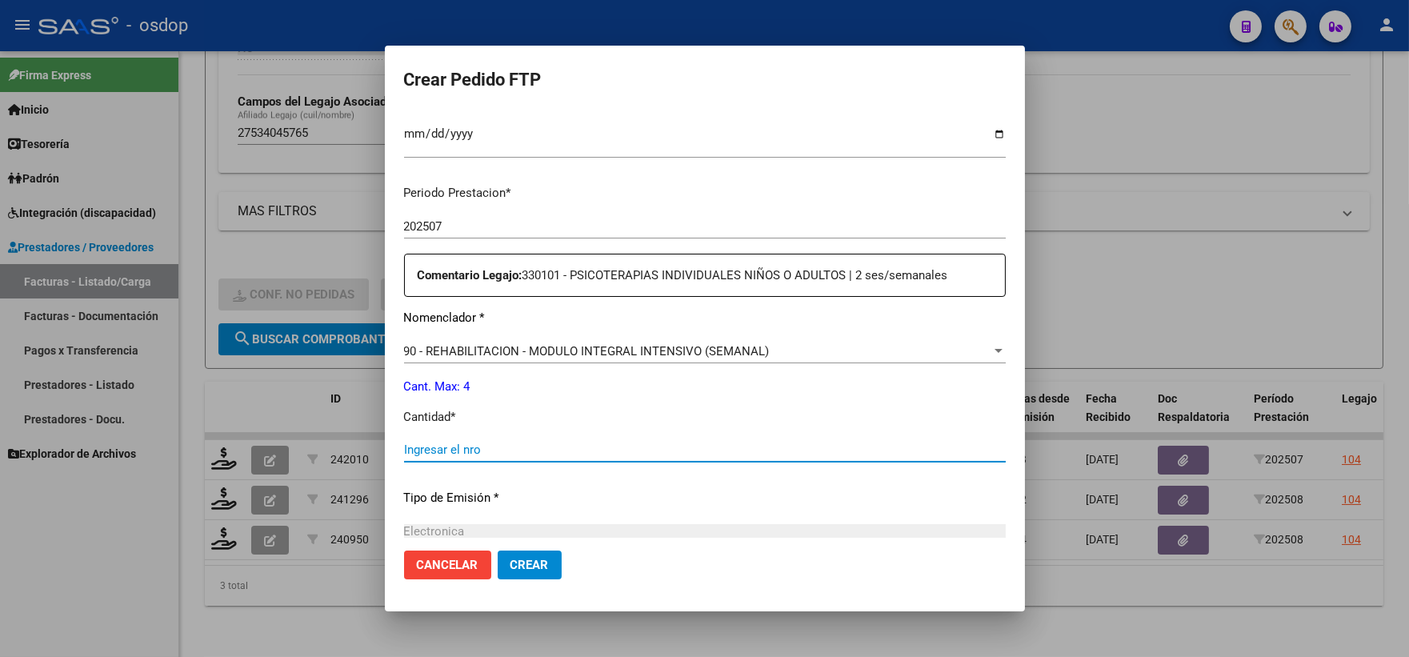
click at [541, 449] on input "Ingresar el nro" at bounding box center [705, 450] width 602 height 14
type input "4"
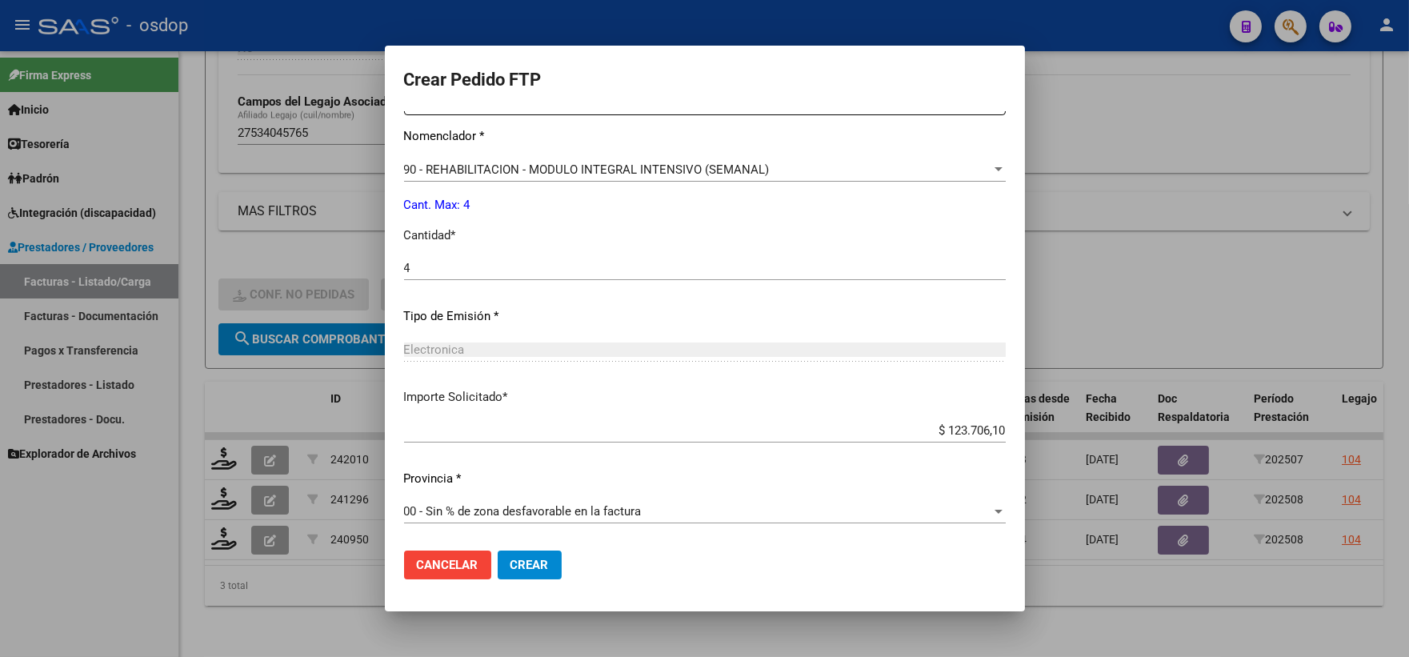
click at [534, 565] on span "Crear" at bounding box center [530, 565] width 38 height 14
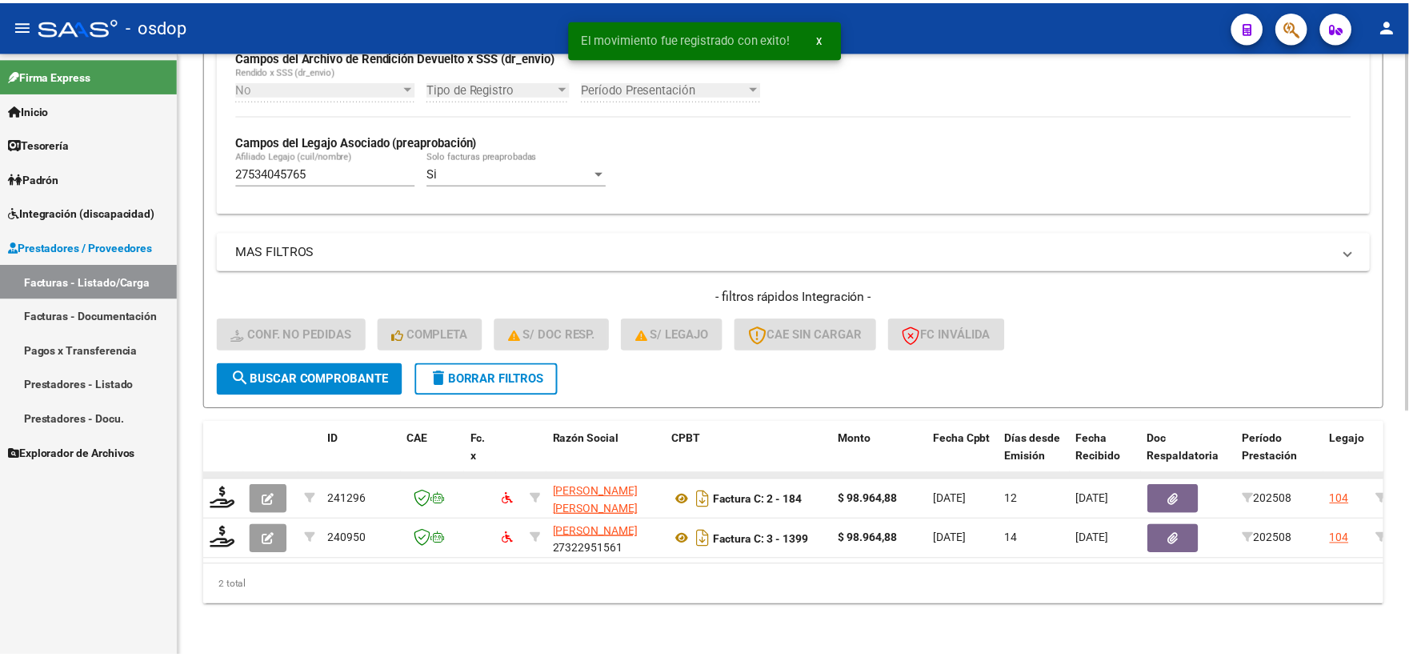
scroll to position [413, 0]
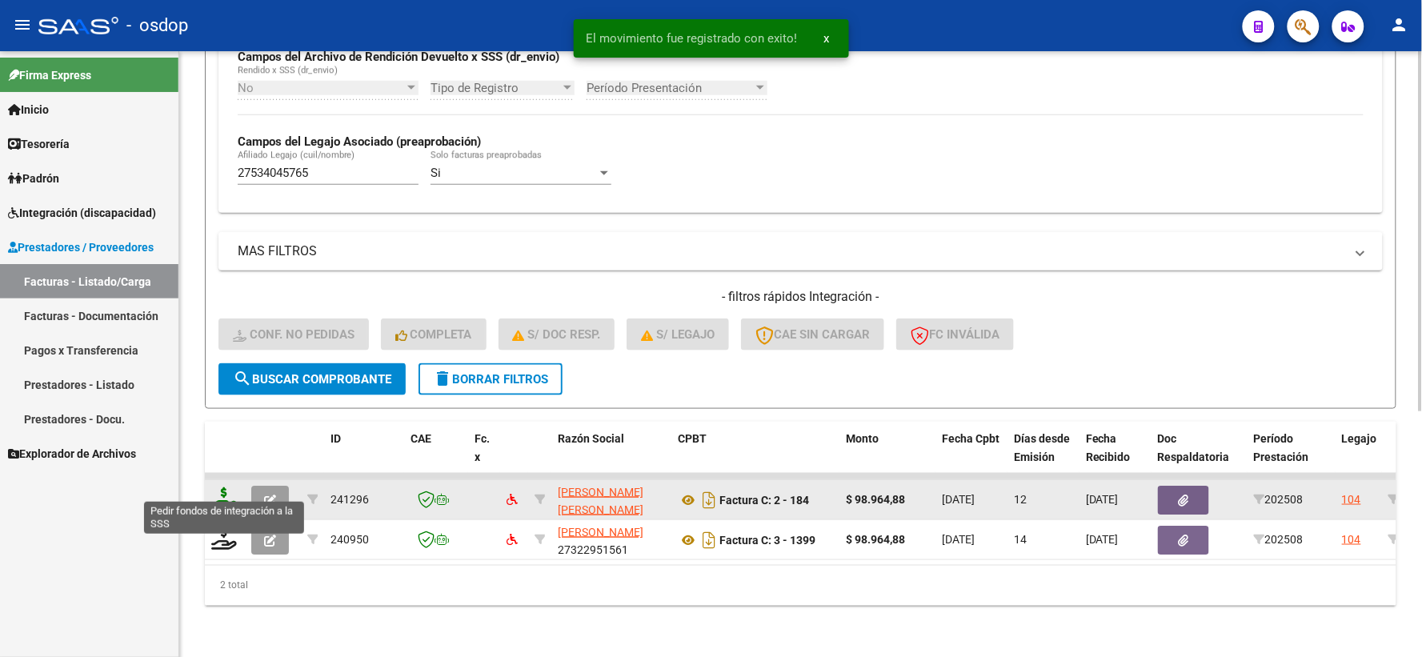
click at [229, 487] on icon at bounding box center [224, 498] width 26 height 22
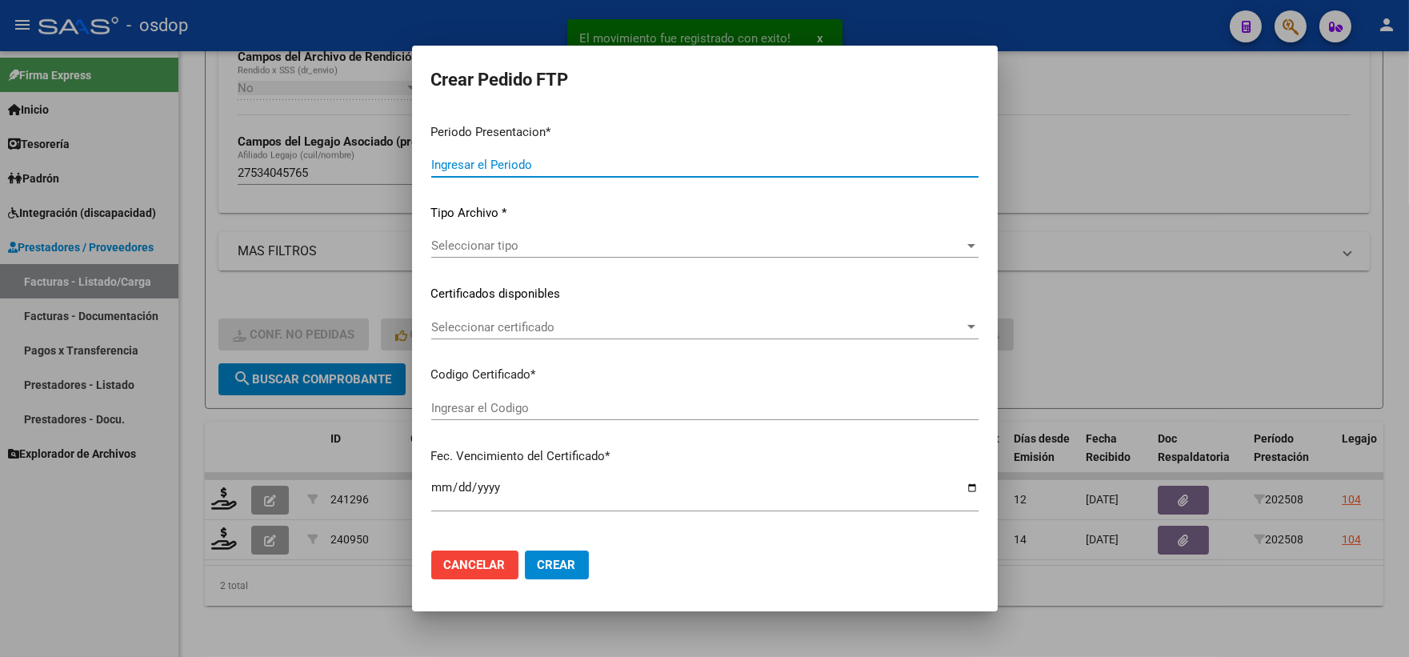
type input "202508"
type input "$ 98.964,88"
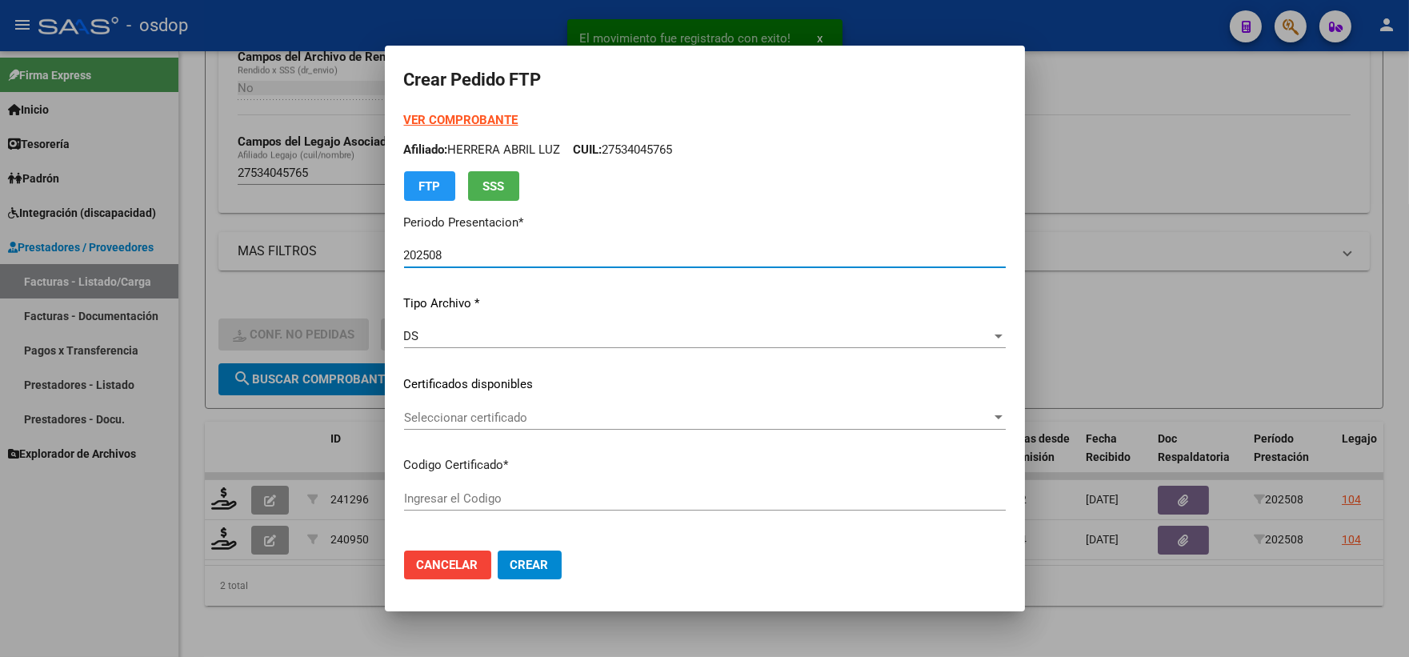
type input "9044673893"
type input "2028-02-22"
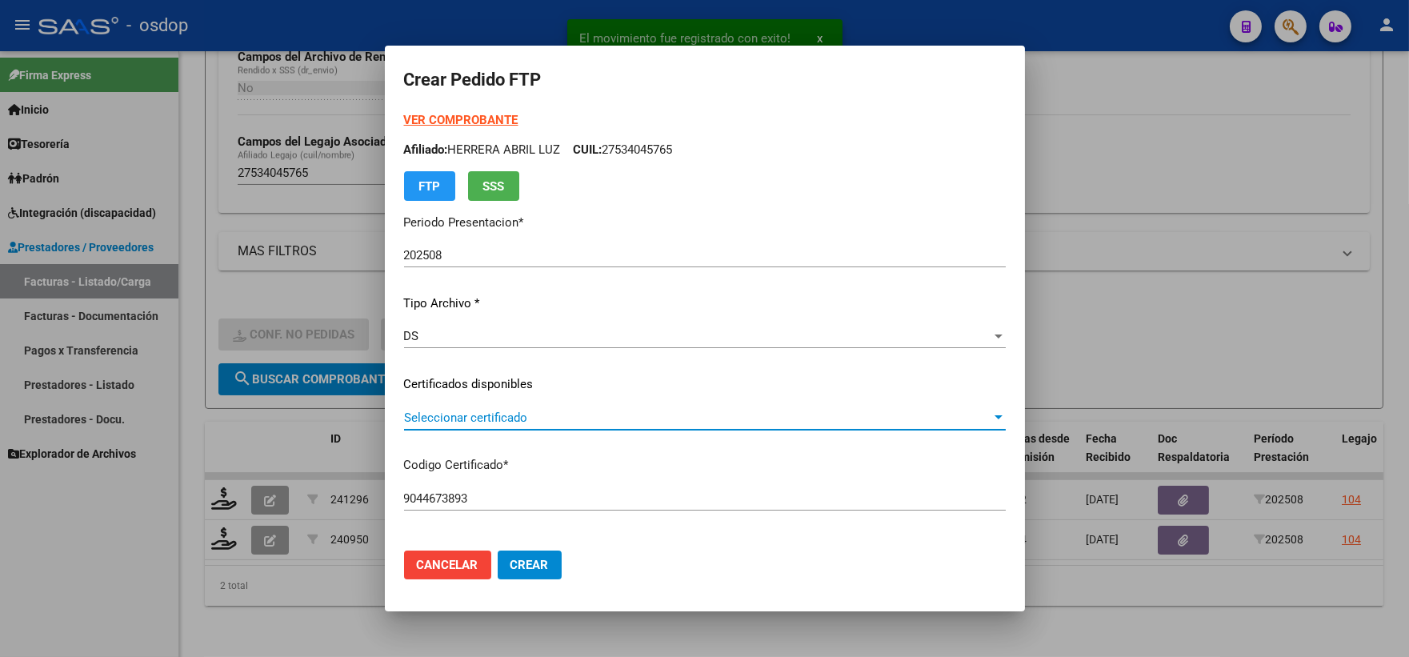
click at [468, 423] on span "Seleccionar certificado" at bounding box center [697, 418] width 587 height 14
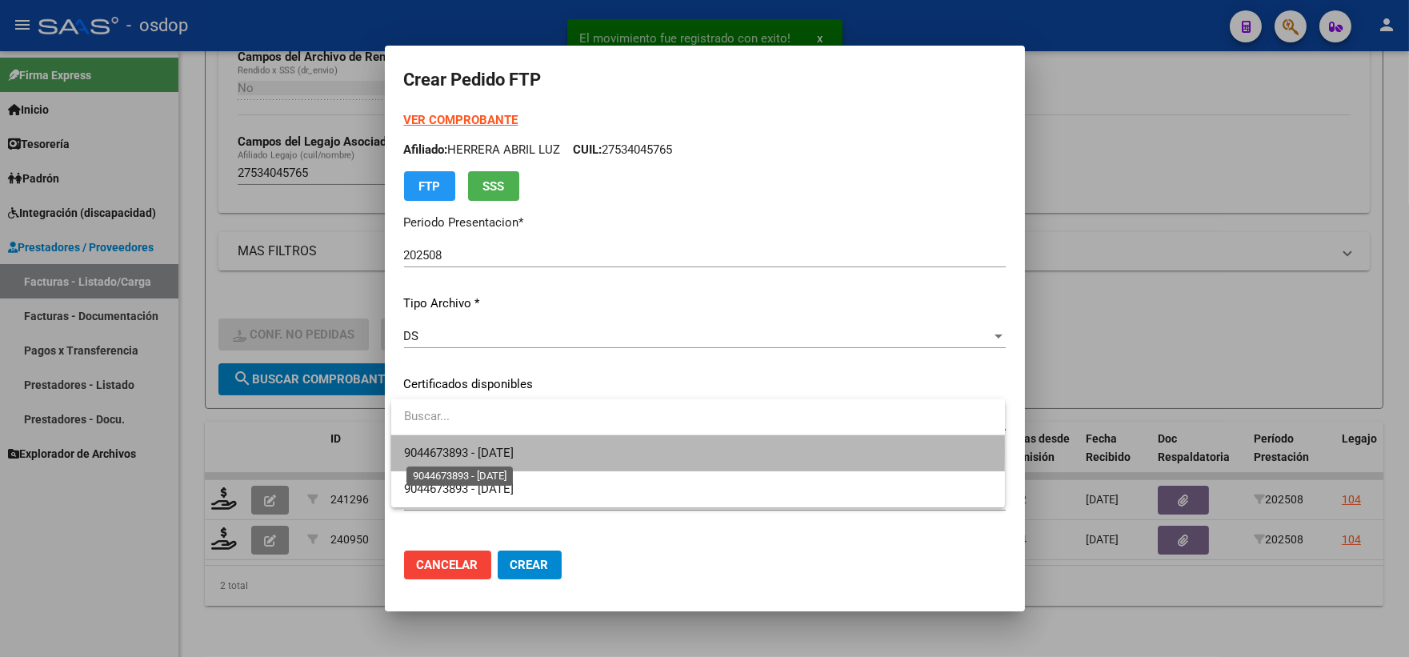
click at [499, 450] on span "9044673893 - 2028-02-22" at bounding box center [459, 453] width 110 height 14
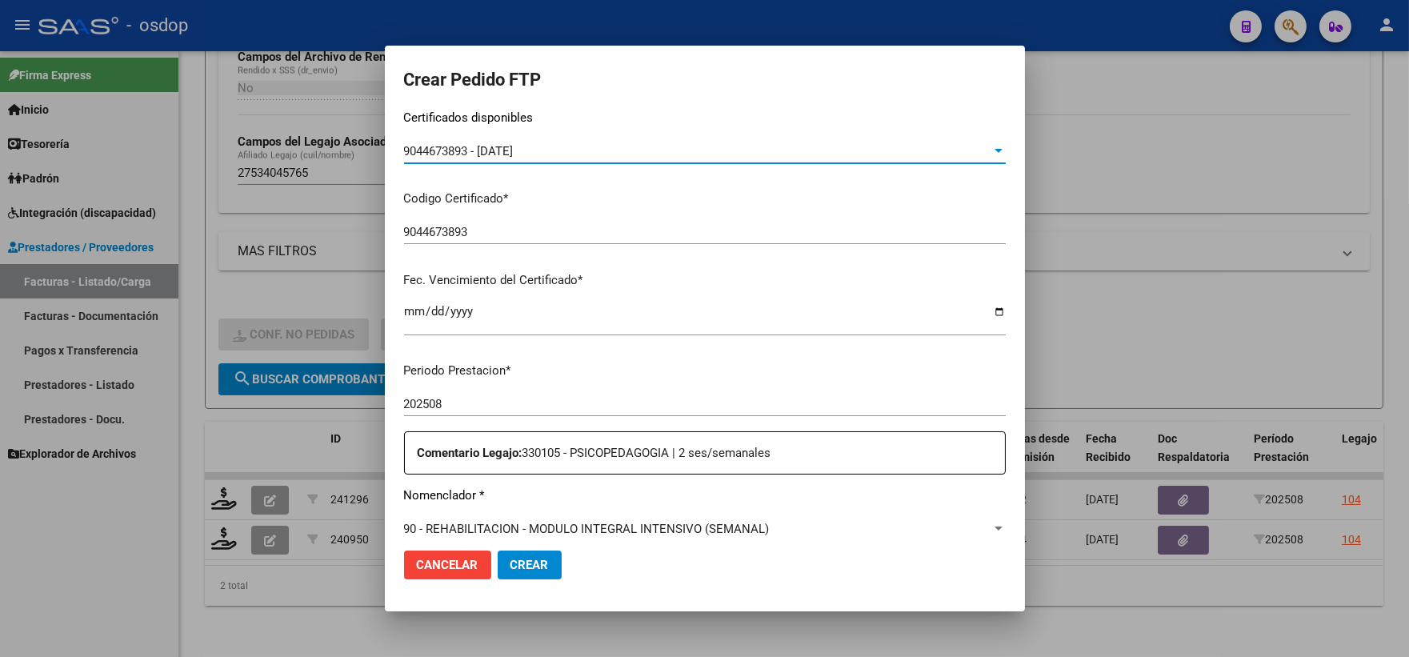
scroll to position [533, 0]
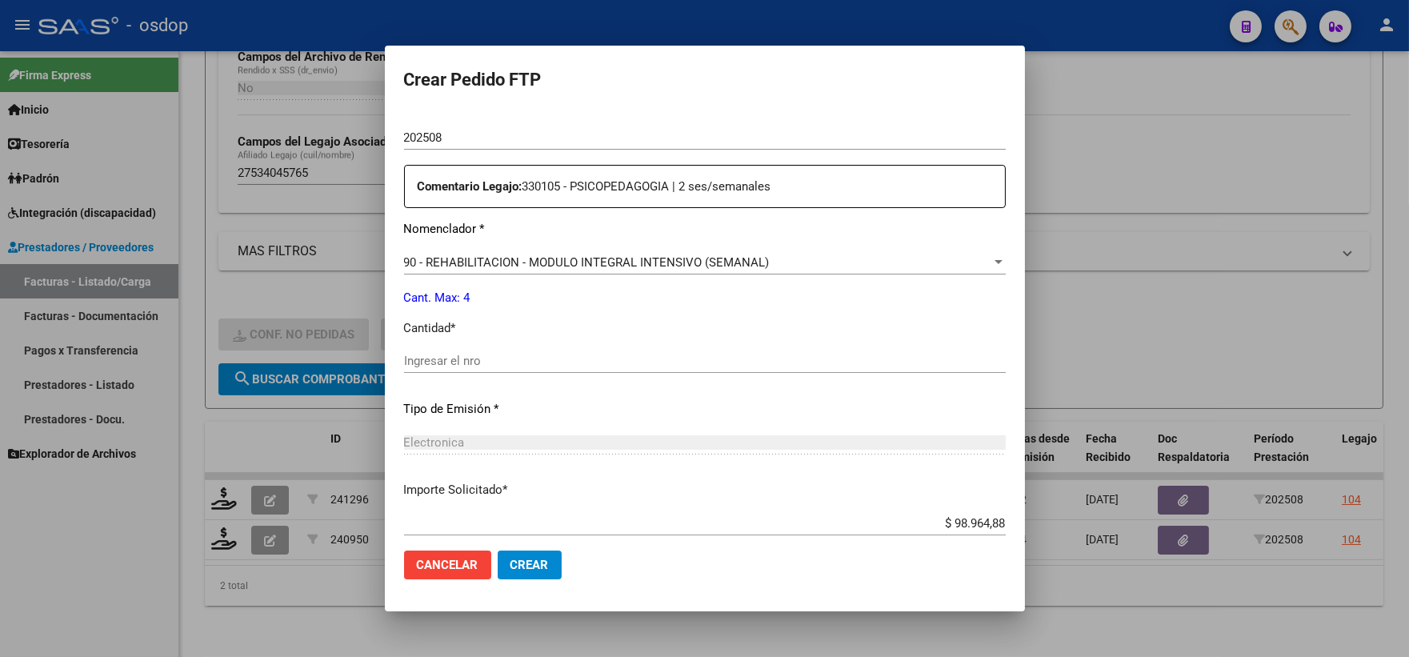
click at [514, 371] on div "Ingresar el nro" at bounding box center [705, 361] width 602 height 24
type input "4"
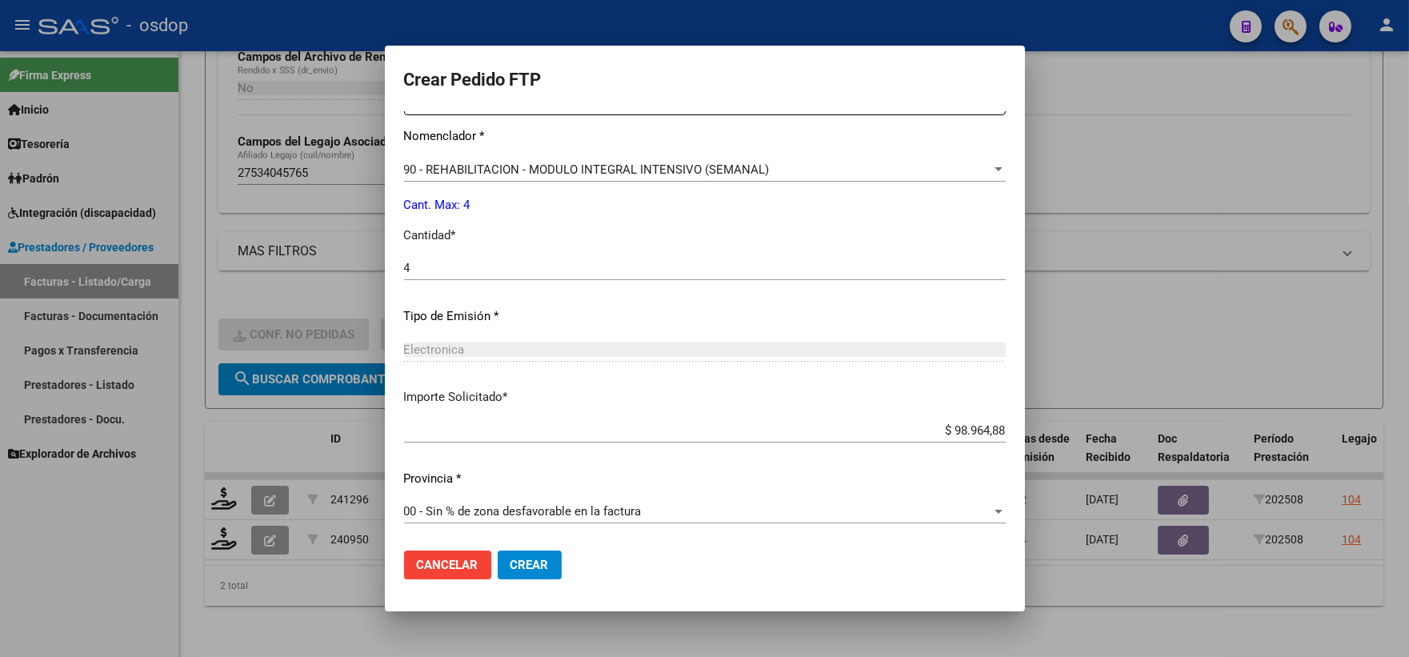
click at [519, 564] on span "Crear" at bounding box center [530, 565] width 38 height 14
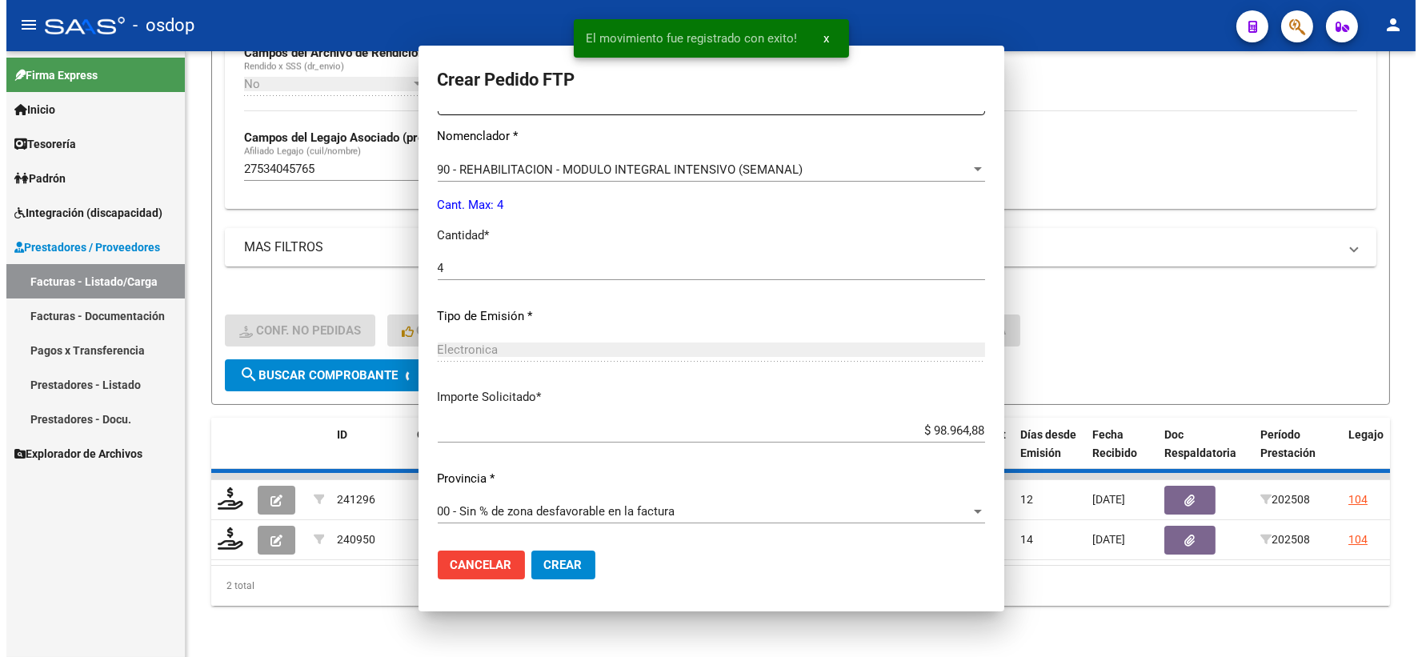
scroll to position [536, 0]
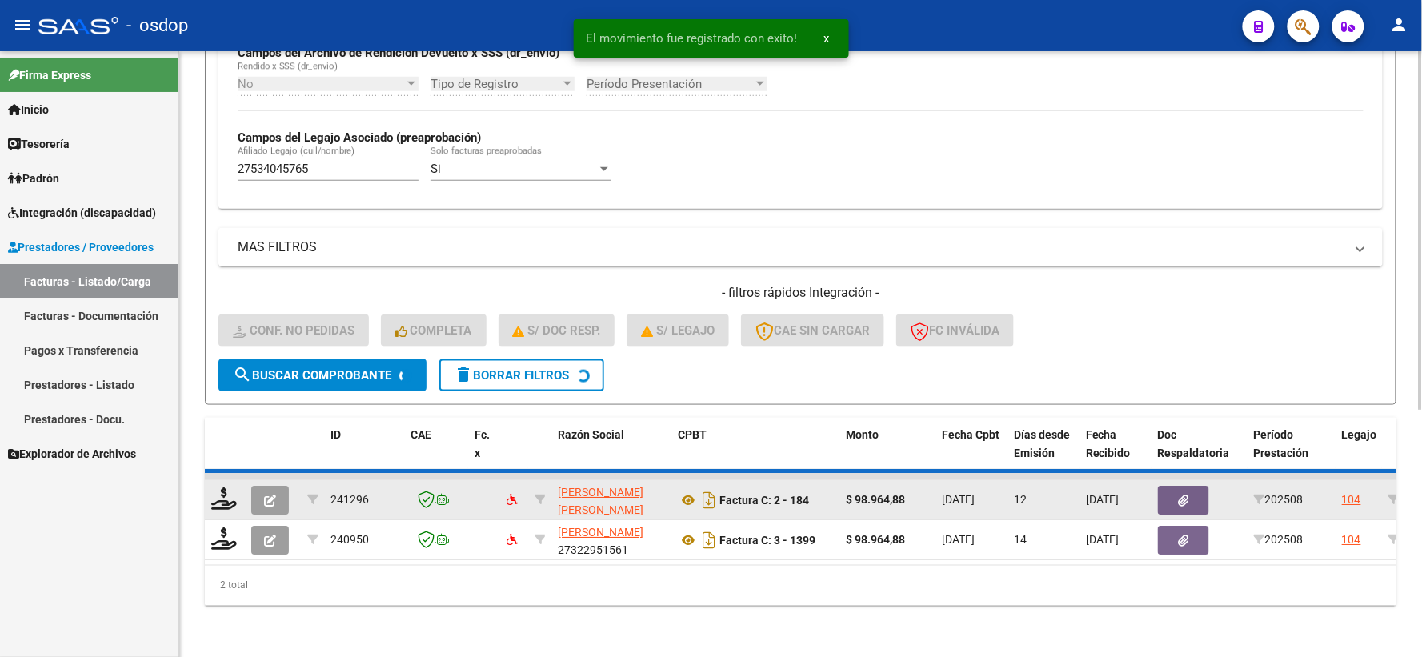
click at [218, 507] on datatable-body-cell at bounding box center [225, 499] width 40 height 39
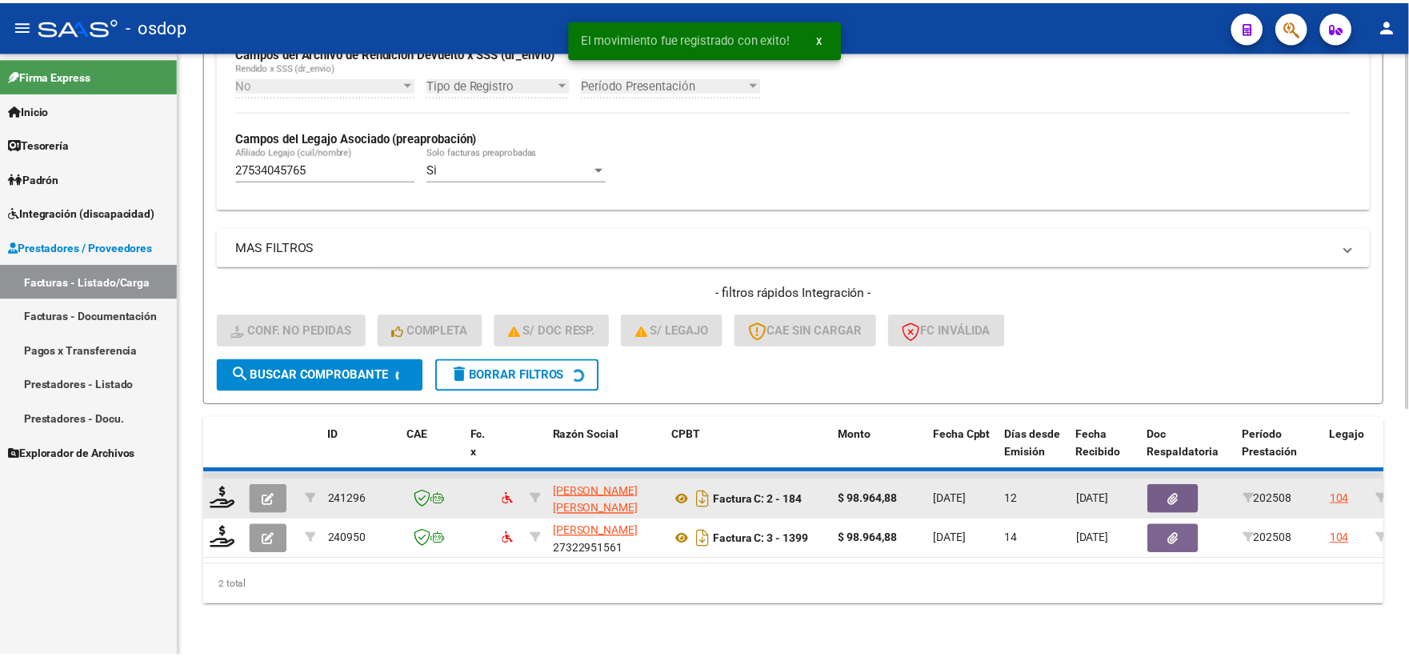
scroll to position [373, 0]
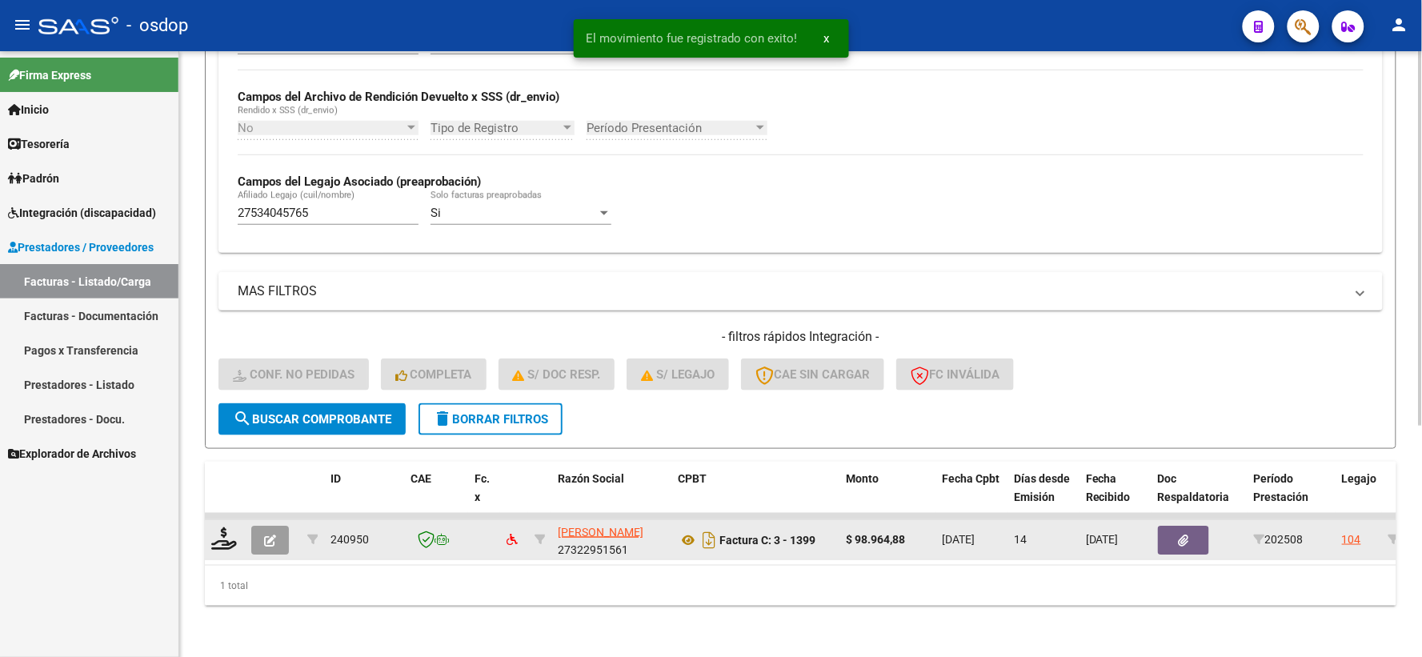
click at [218, 520] on datatable-body-cell at bounding box center [225, 539] width 40 height 39
click at [224, 527] on icon at bounding box center [224, 538] width 26 height 22
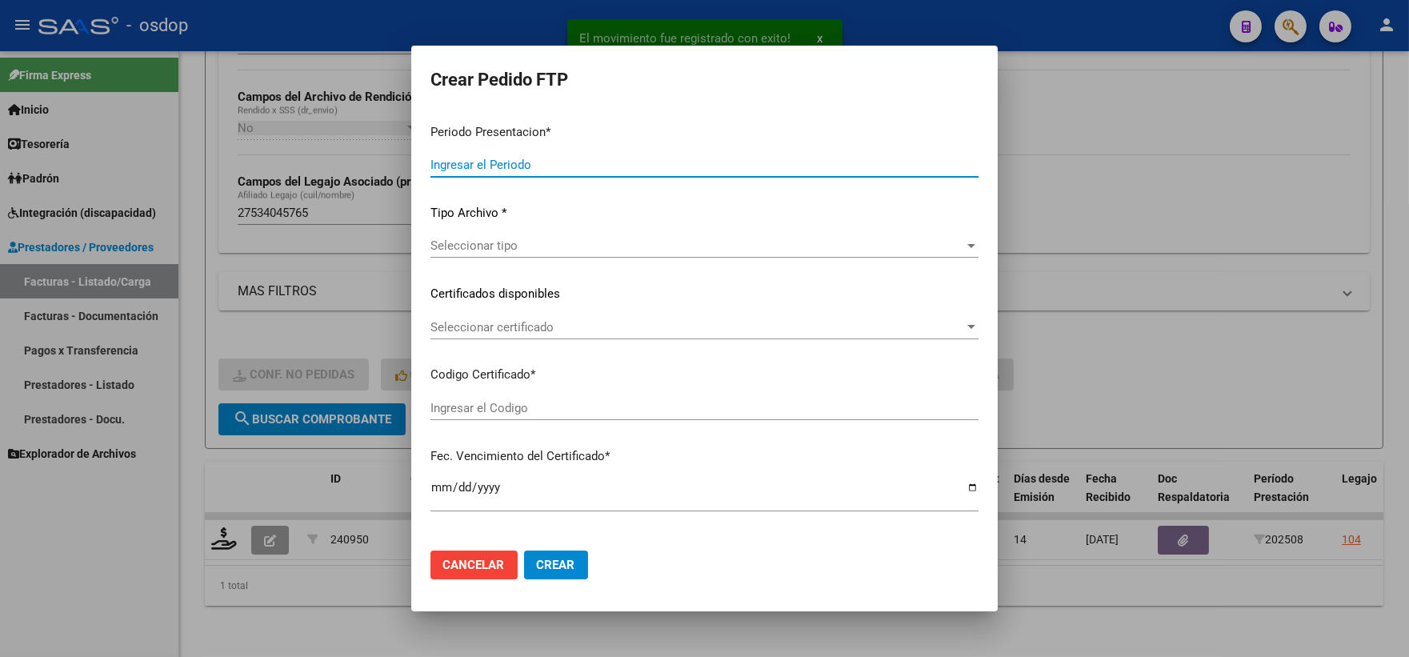
type input "202508"
type input "$ 98.964,88"
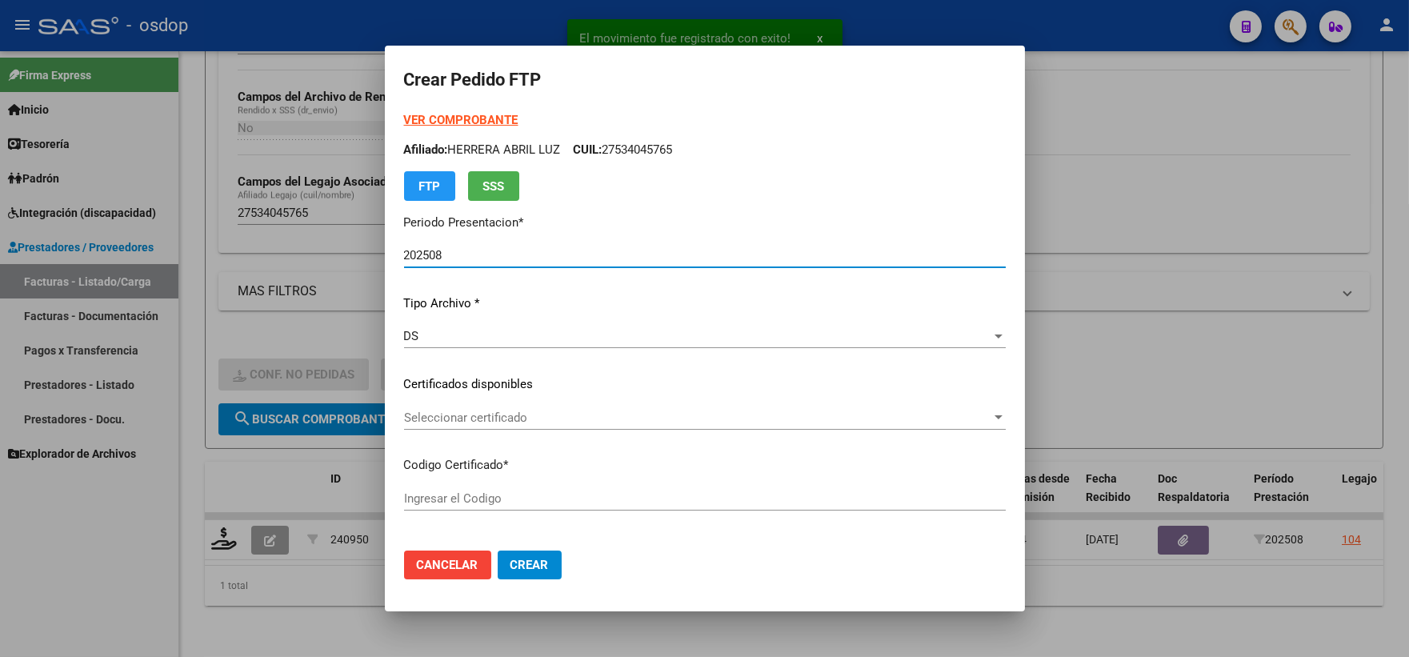
type input "9044673893"
type input "2028-02-22"
click at [472, 421] on span "Seleccionar certificado" at bounding box center [697, 418] width 587 height 14
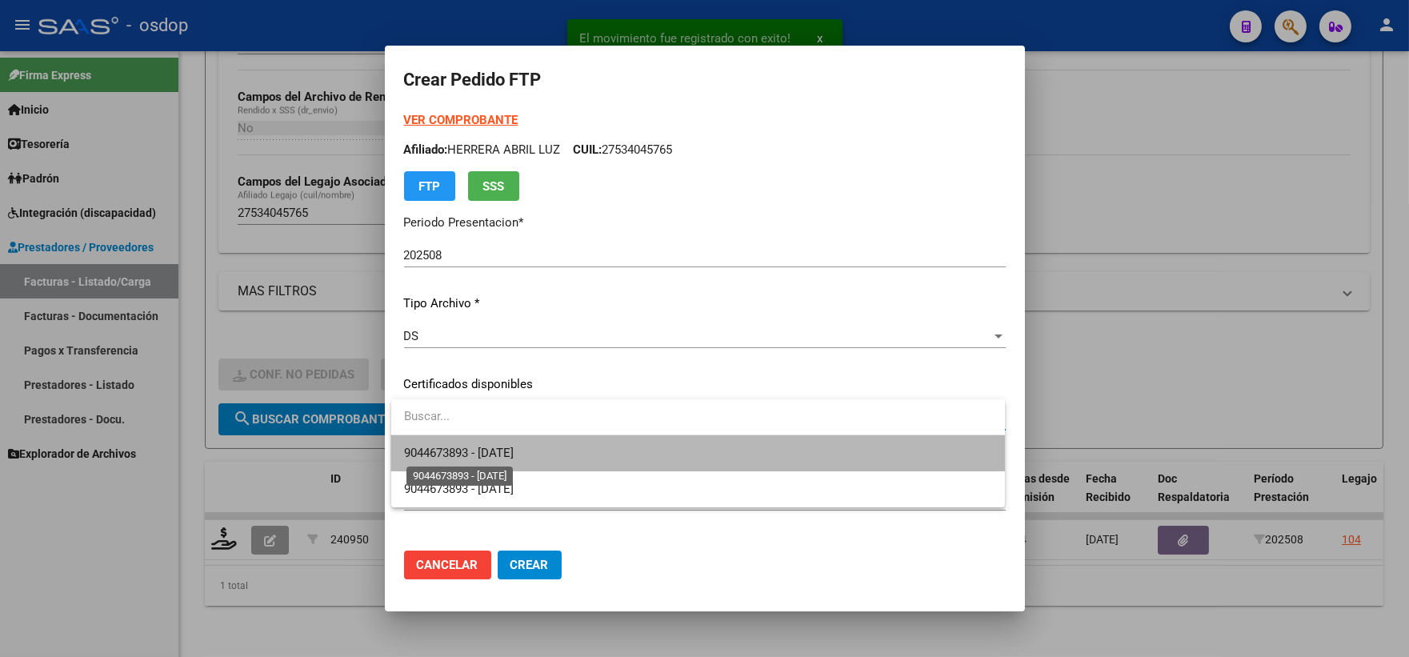
click at [492, 446] on span "9044673893 - 2028-02-22" at bounding box center [459, 453] width 110 height 14
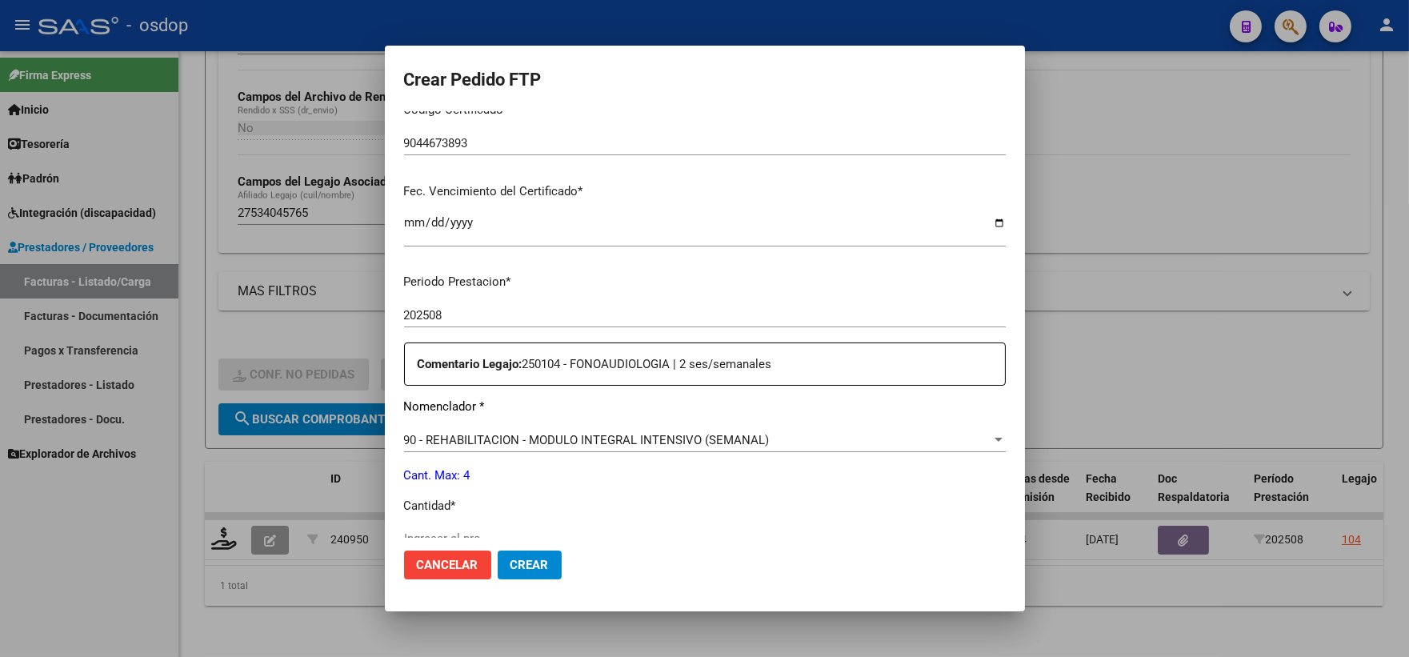
scroll to position [444, 0]
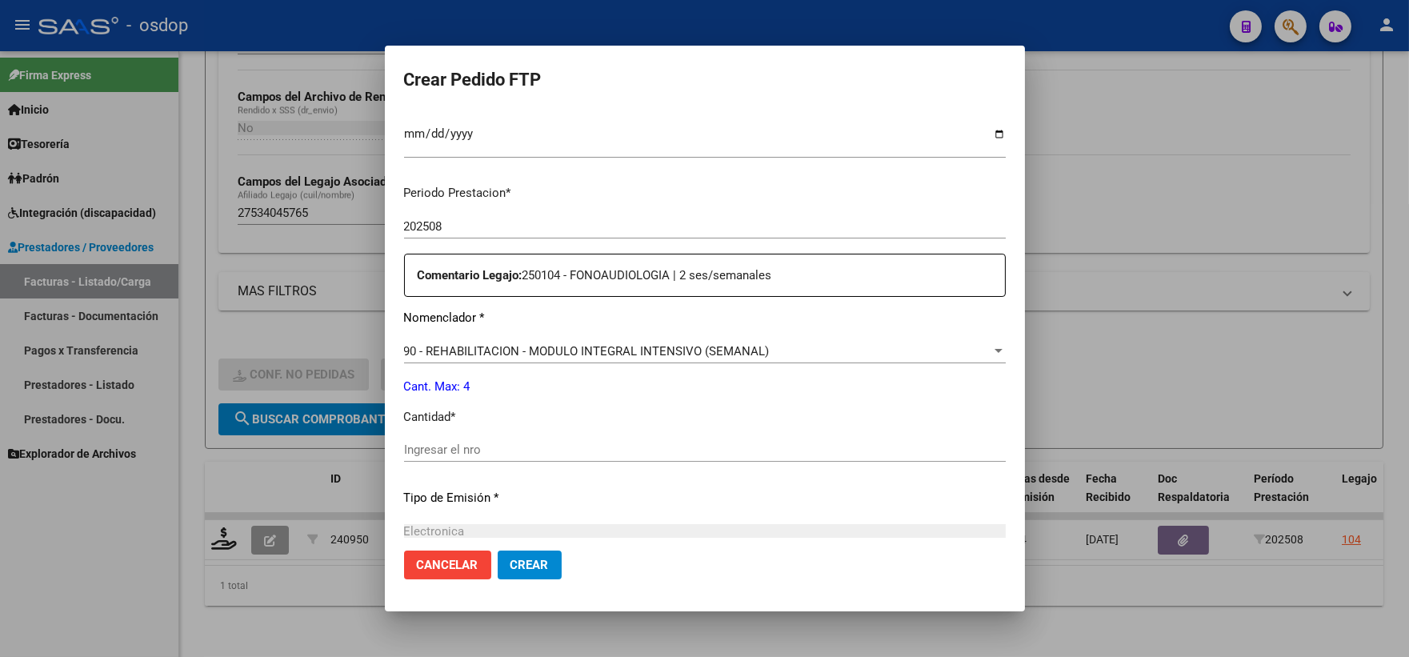
click at [523, 440] on div "Ingresar el nro" at bounding box center [705, 450] width 602 height 24
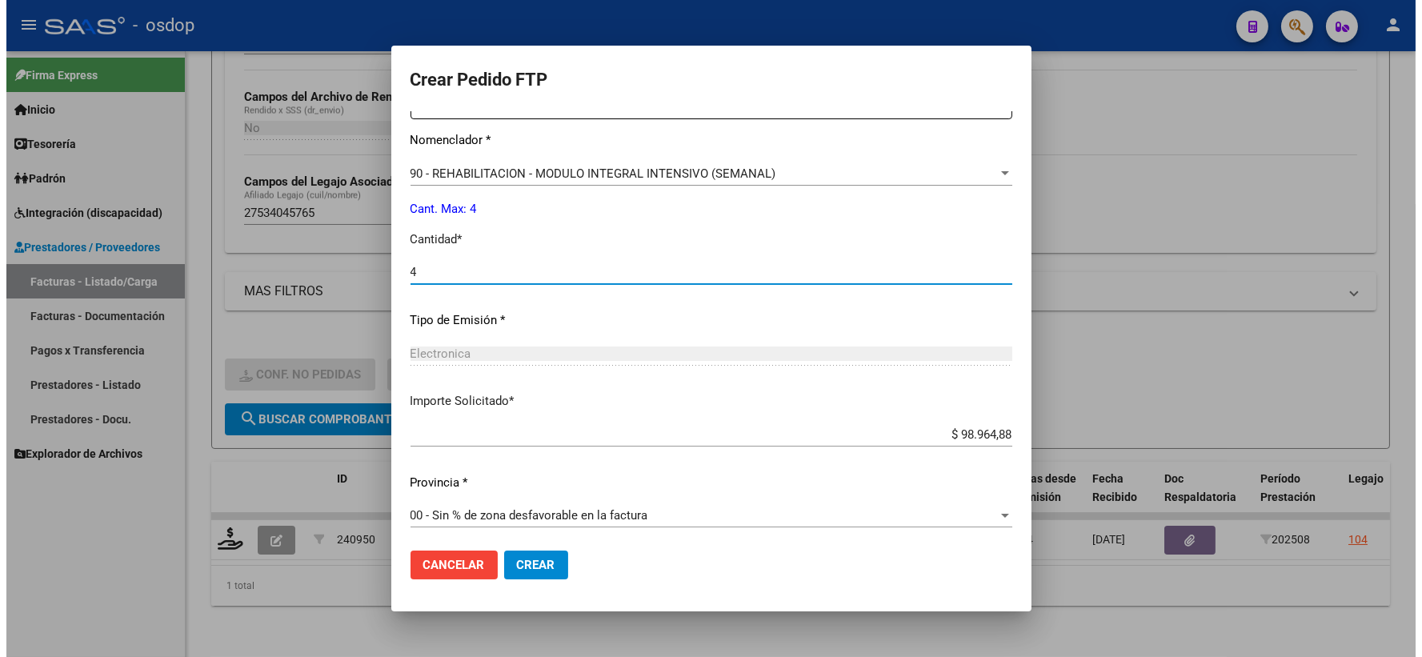
scroll to position [627, 0]
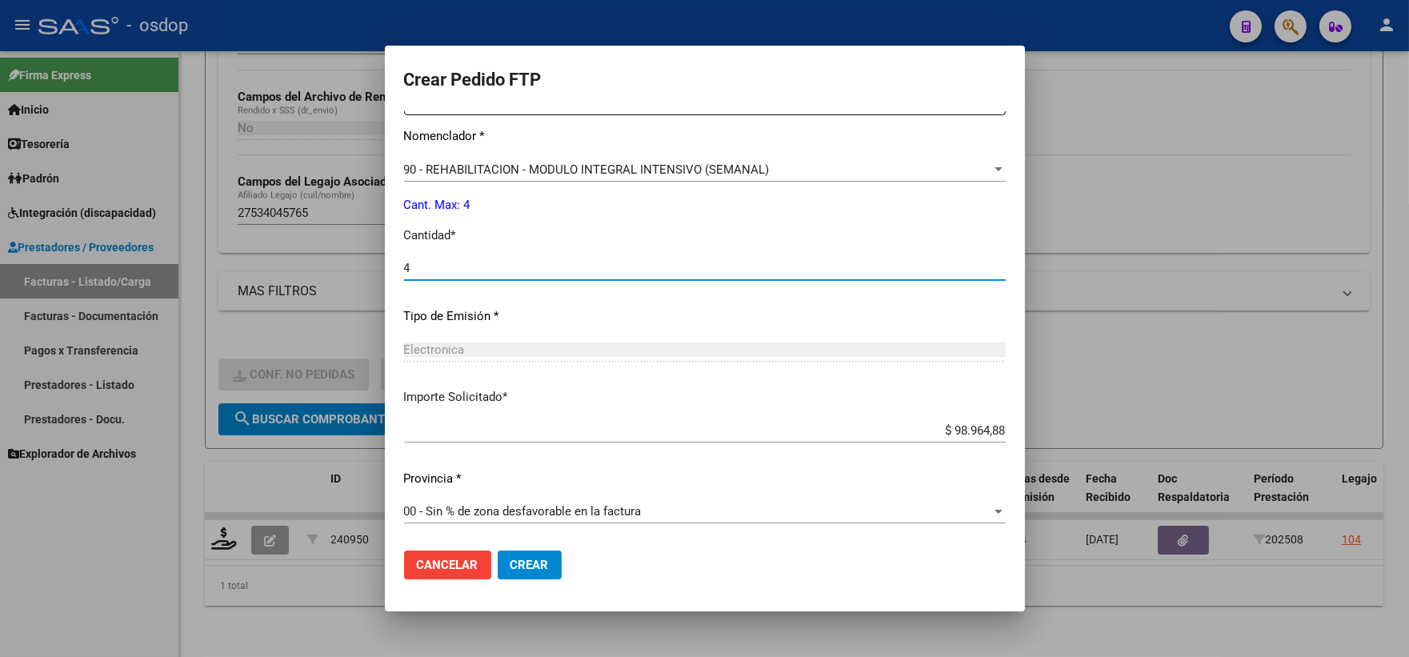
type input "4"
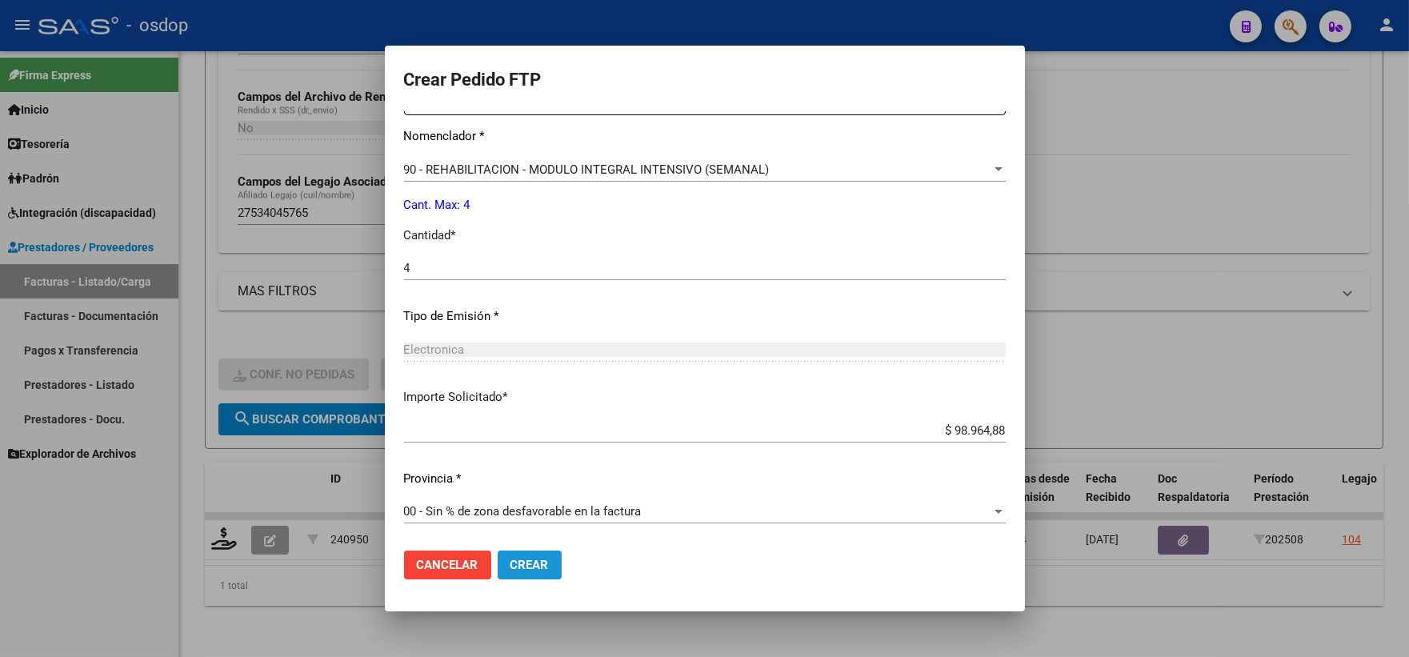
click at [543, 560] on span "Crear" at bounding box center [530, 565] width 38 height 14
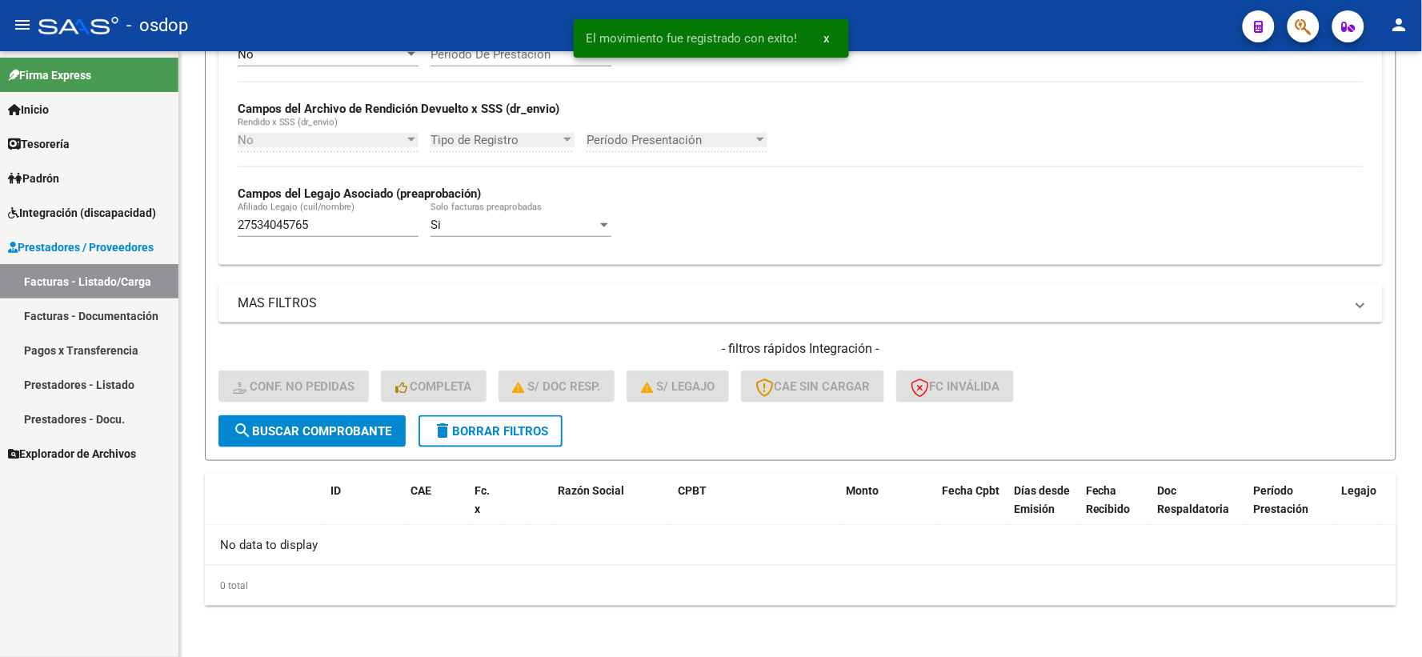
scroll to position [347, 0]
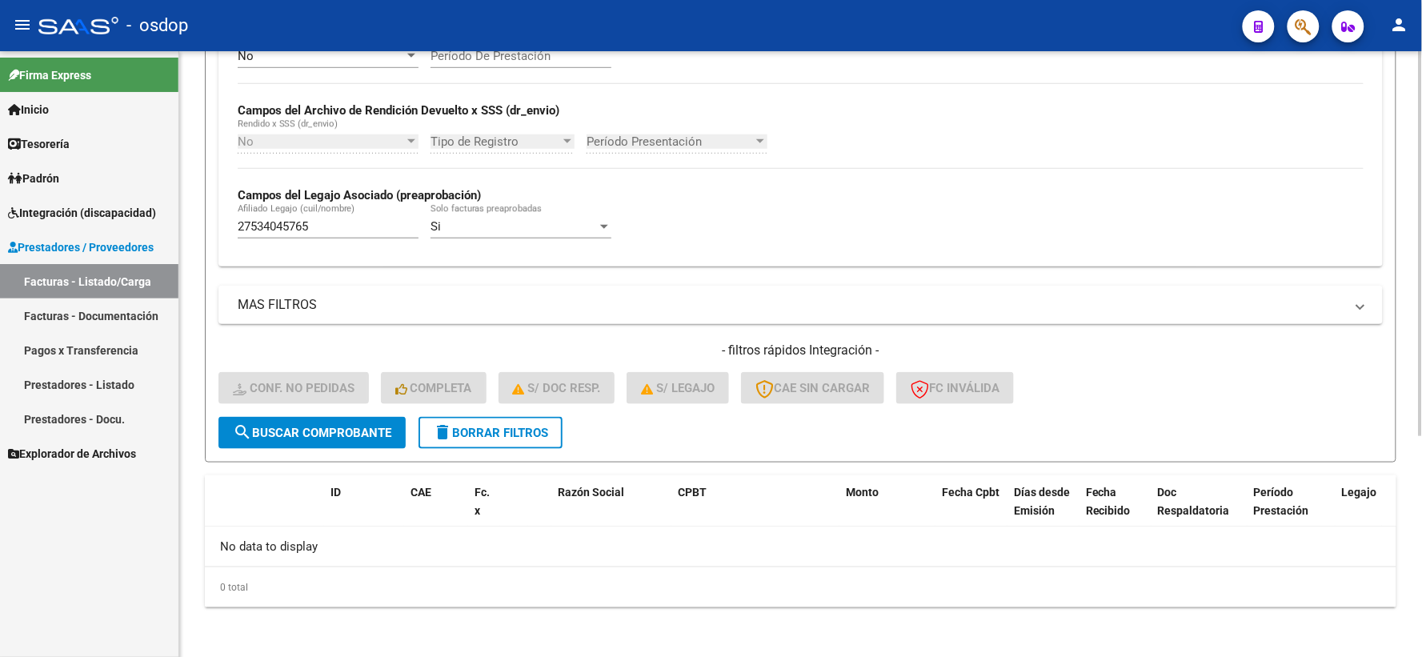
click at [397, 575] on div "0 total" at bounding box center [801, 587] width 1192 height 40
click at [396, 229] on input "27534045765" at bounding box center [328, 226] width 181 height 14
drag, startPoint x: 326, startPoint y: 222, endPoint x: 0, endPoint y: 128, distance: 339.1
click at [0, 134] on mat-sidenav-container "Firma Express Inicio Calendario SSS Instructivos Contacto OS Tesorería Extracto…" at bounding box center [711, 354] width 1422 height 606
paste input "05137934"
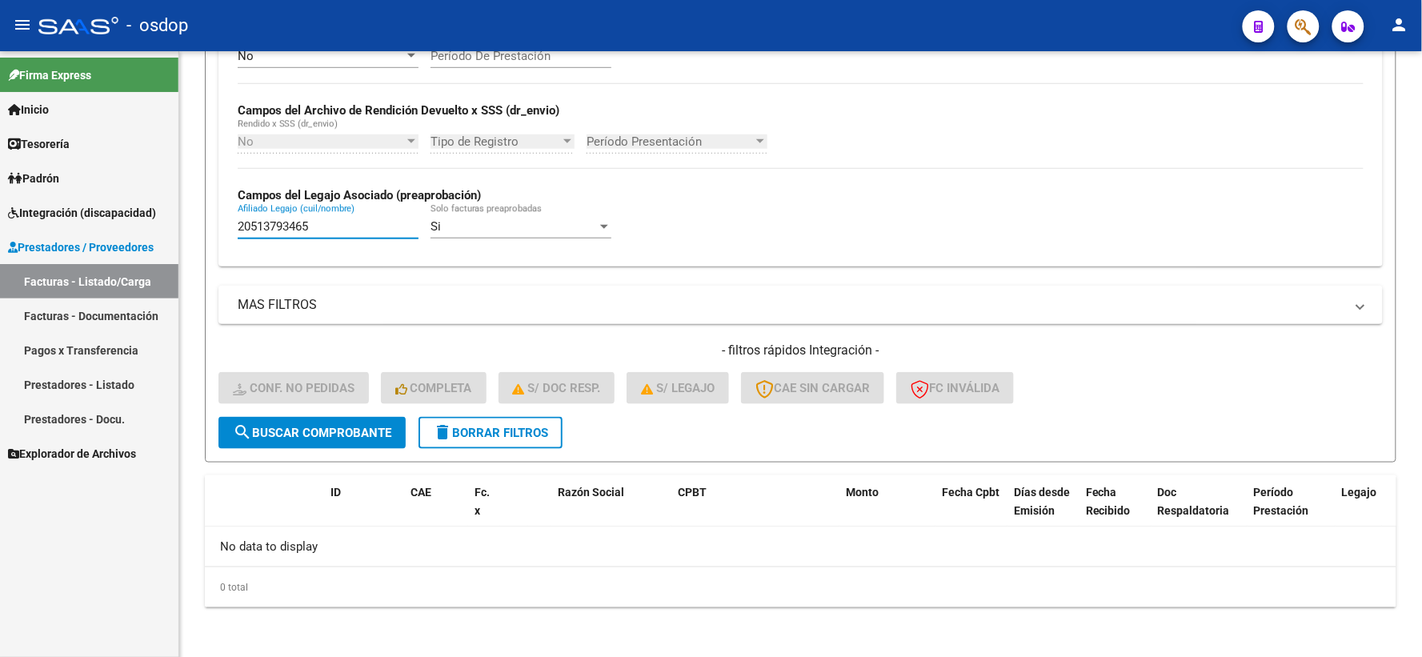
type input "20513793465"
click at [318, 426] on span "search Buscar Comprobante" at bounding box center [312, 433] width 158 height 14
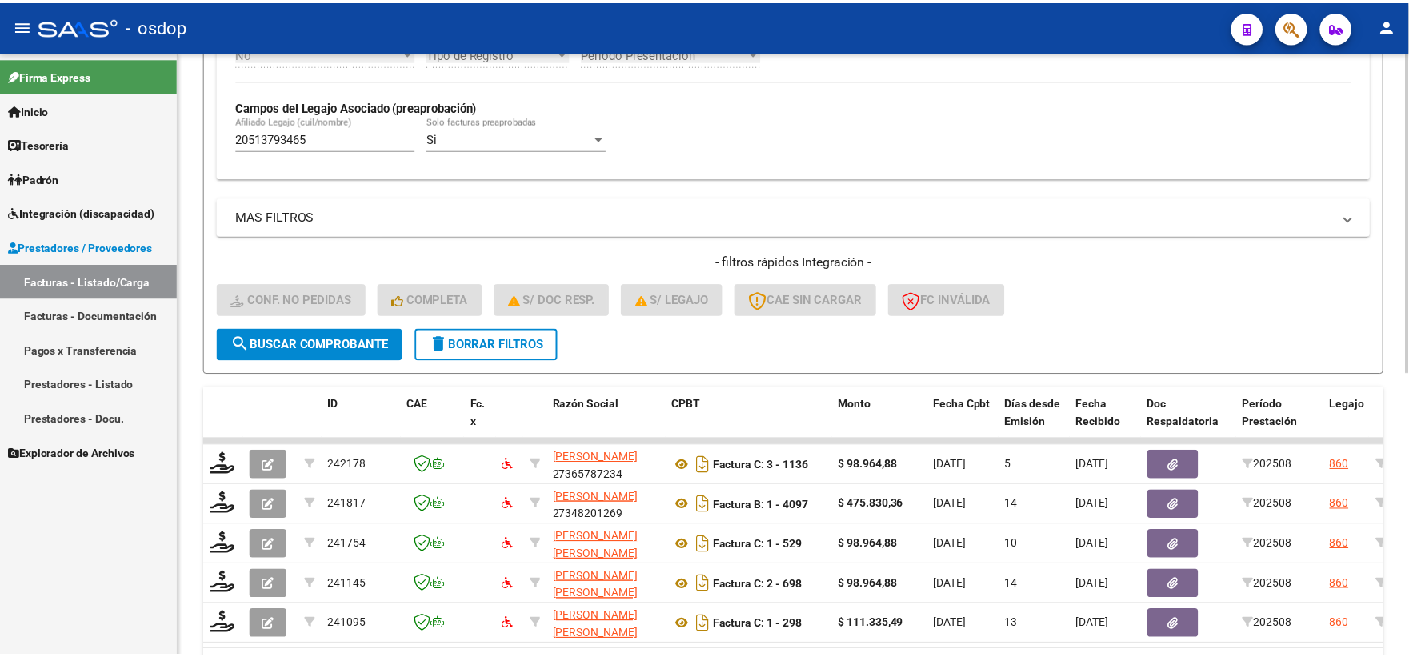
scroll to position [525, 0]
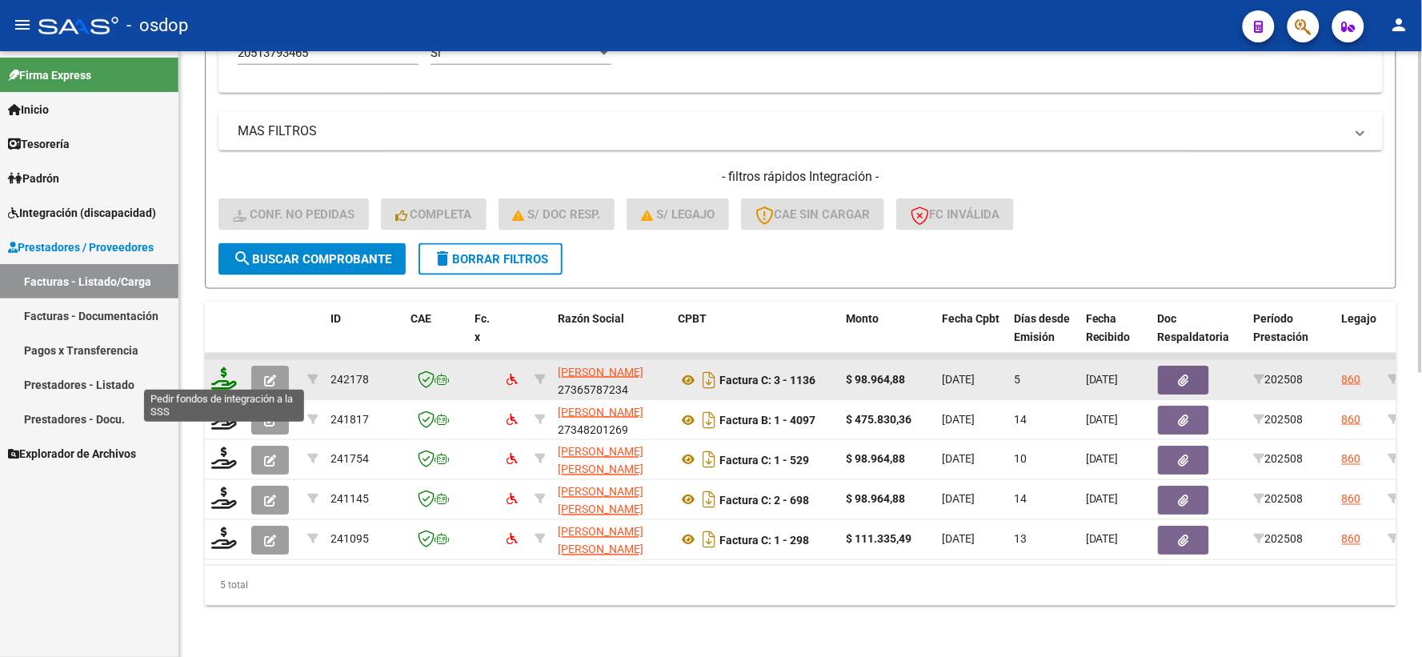
click at [228, 373] on icon at bounding box center [224, 378] width 26 height 22
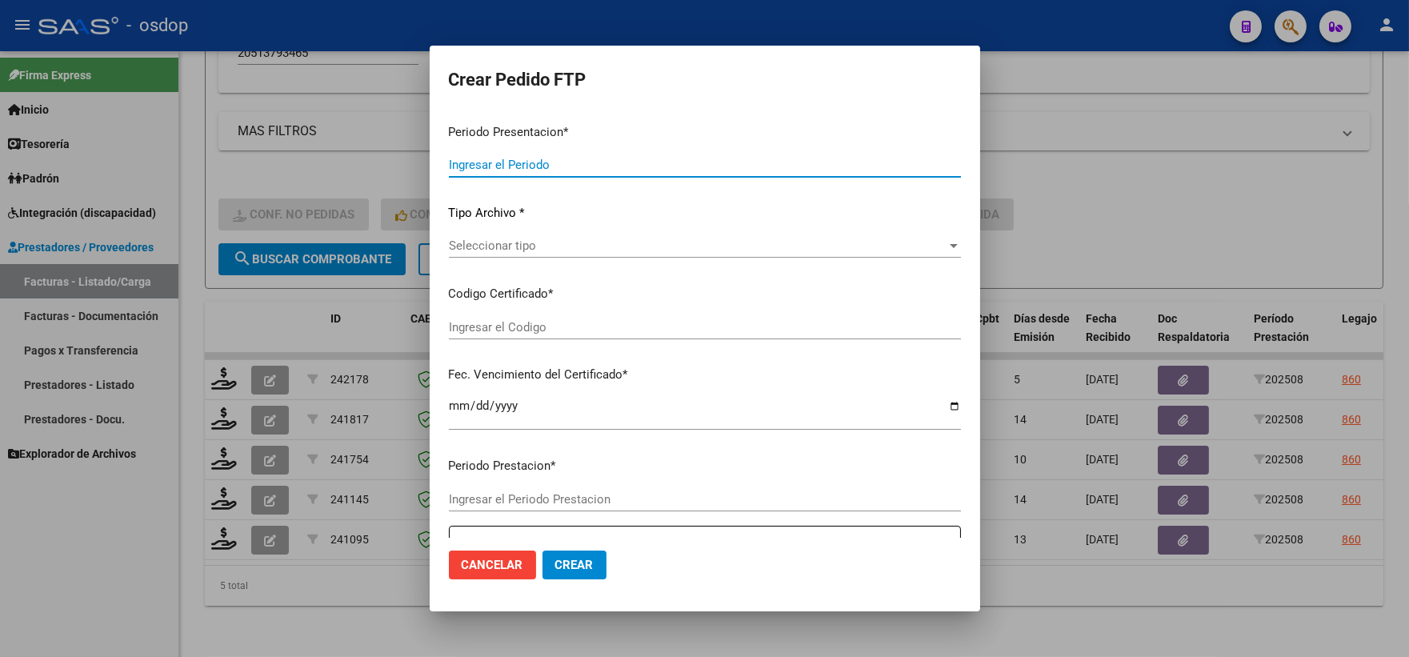
type input "202508"
type input "$ 98.964,88"
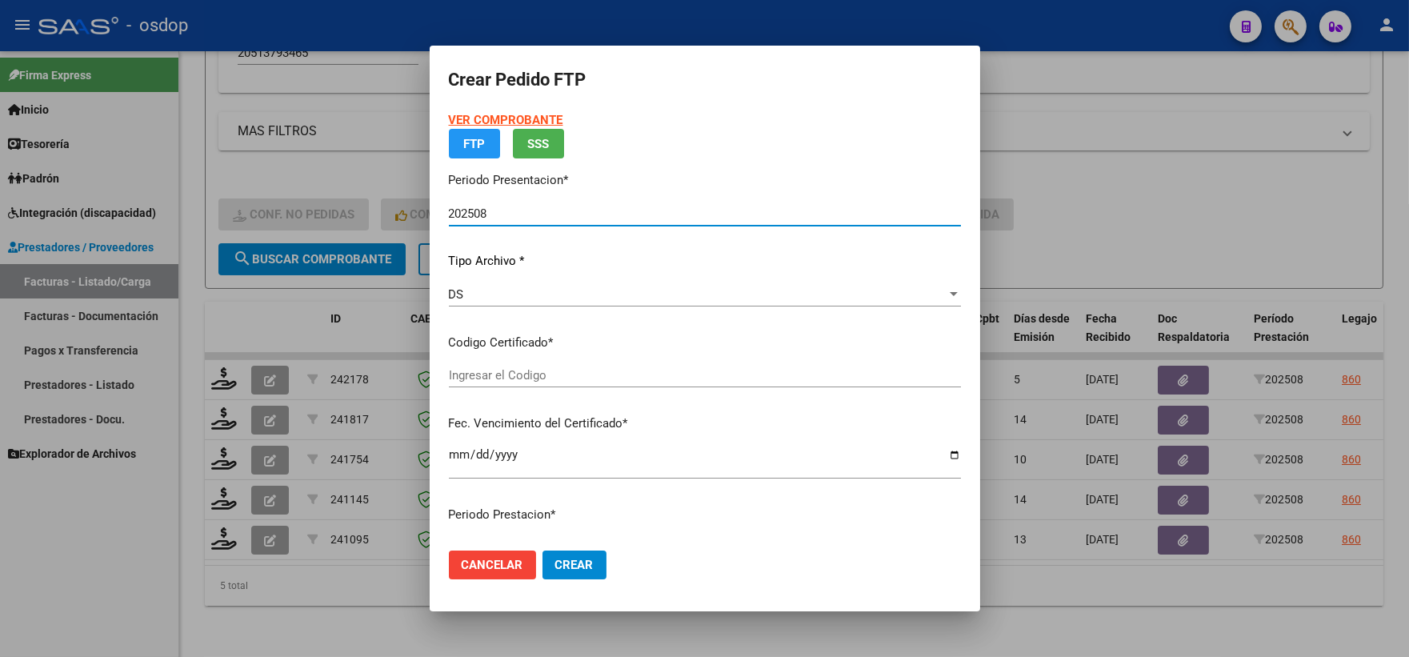
type input "7689697234"
type input "2025-08-22"
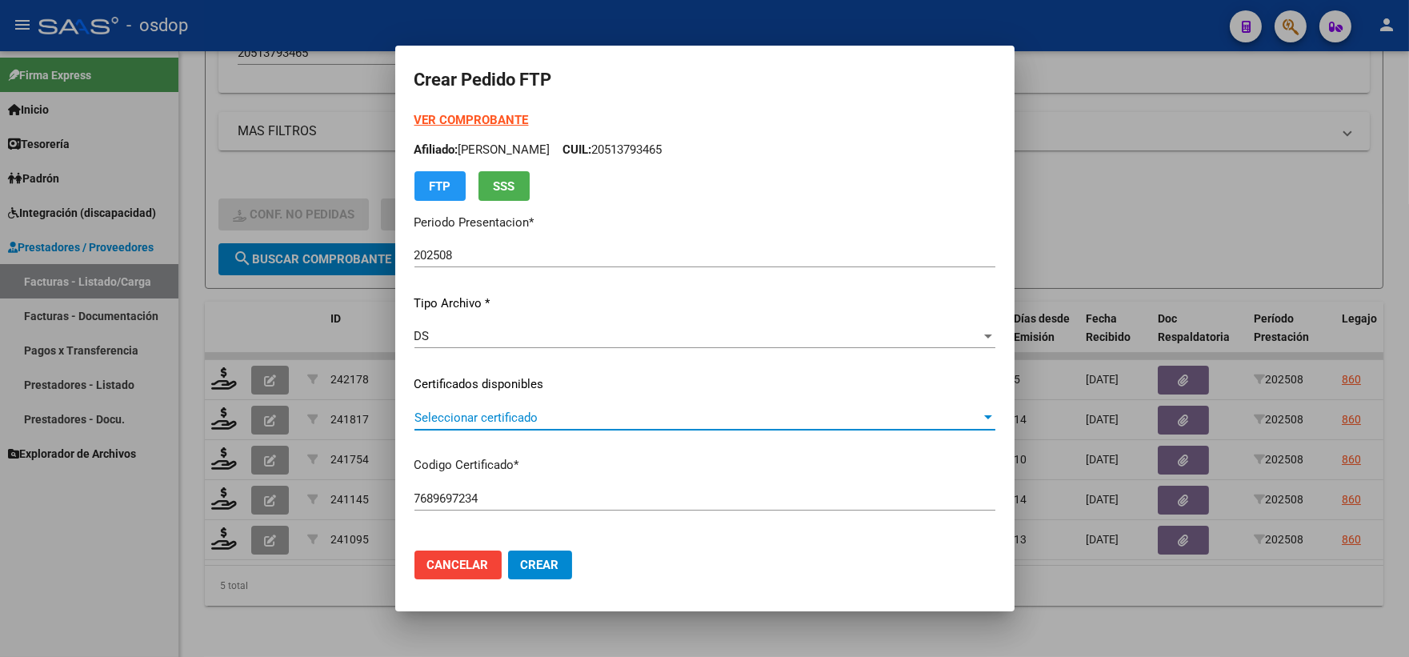
click at [505, 421] on span "Seleccionar certificado" at bounding box center [698, 418] width 567 height 14
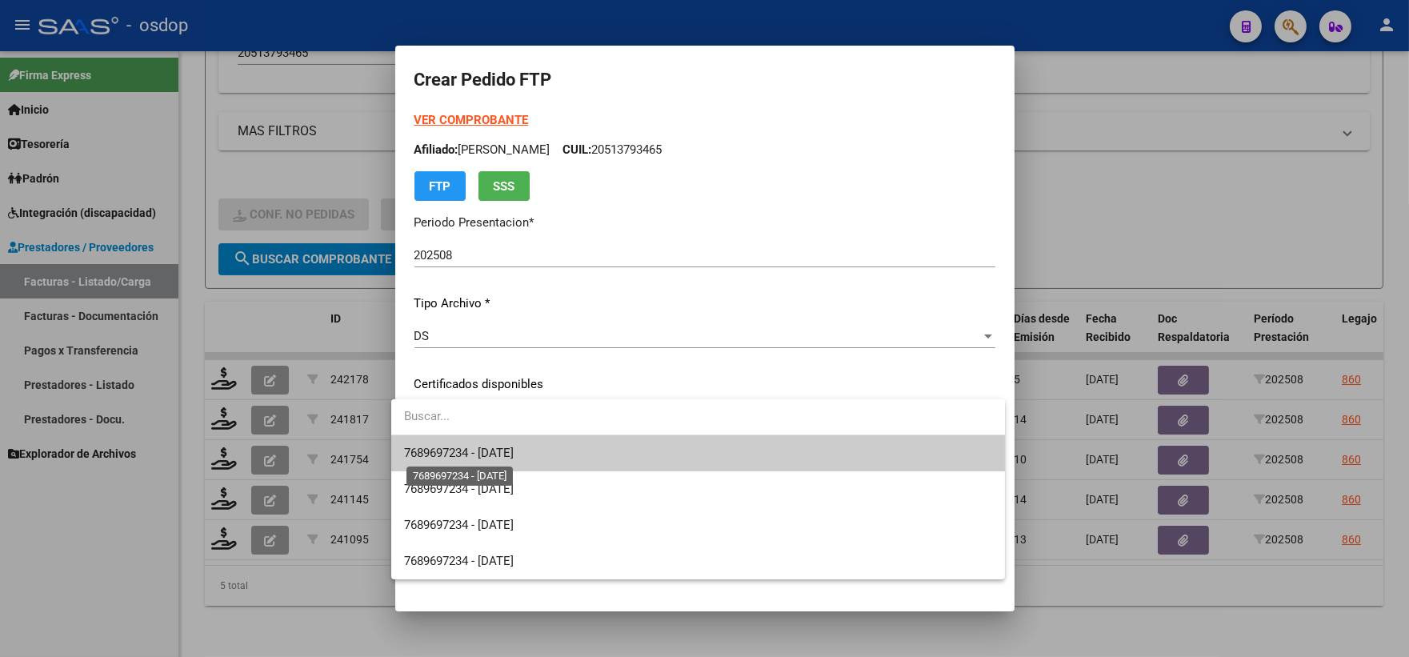
click at [499, 458] on span "7689697234 - 2025-08-22" at bounding box center [459, 453] width 110 height 14
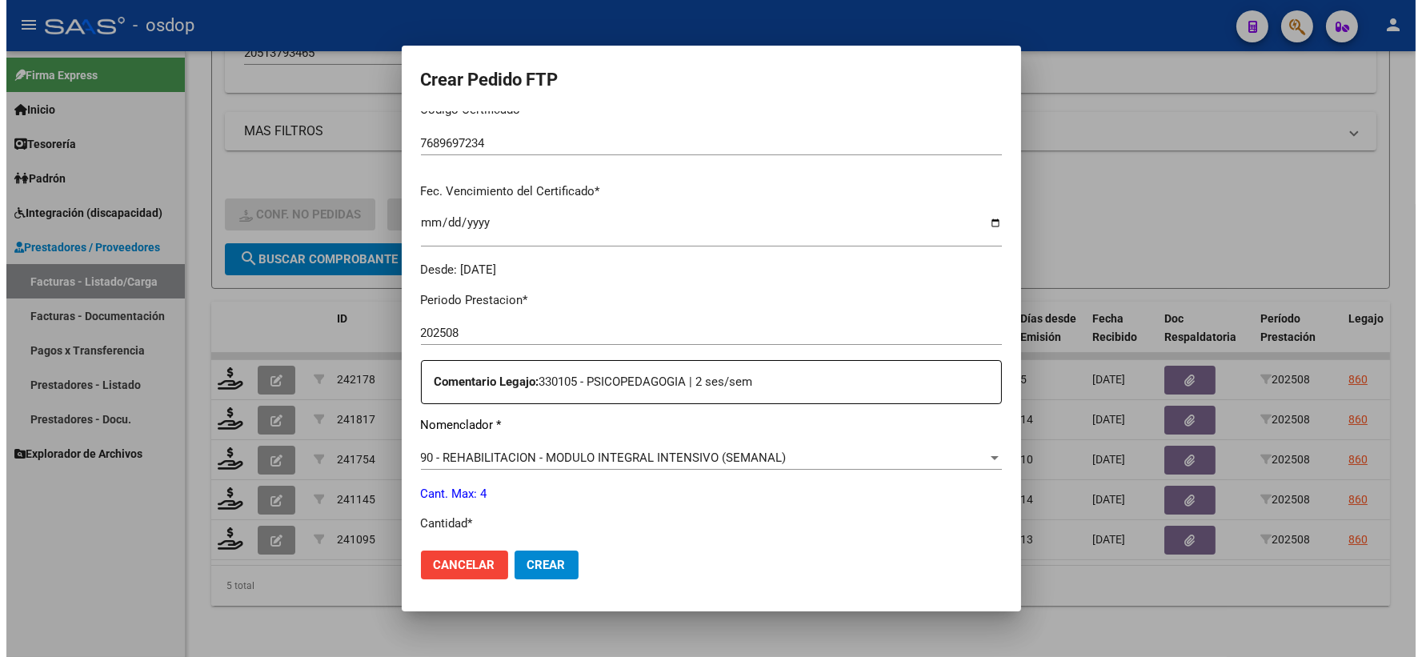
scroll to position [533, 0]
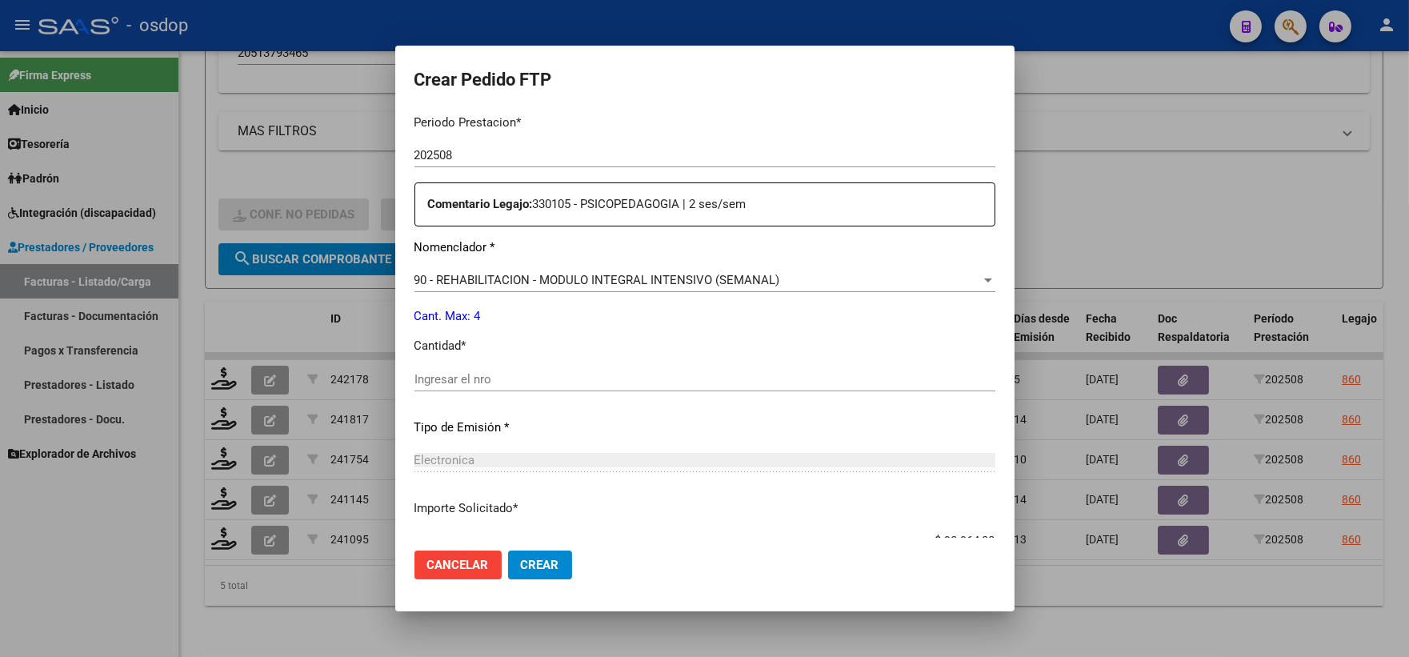
click at [477, 390] on div "Ingresar el nro" at bounding box center [705, 379] width 581 height 24
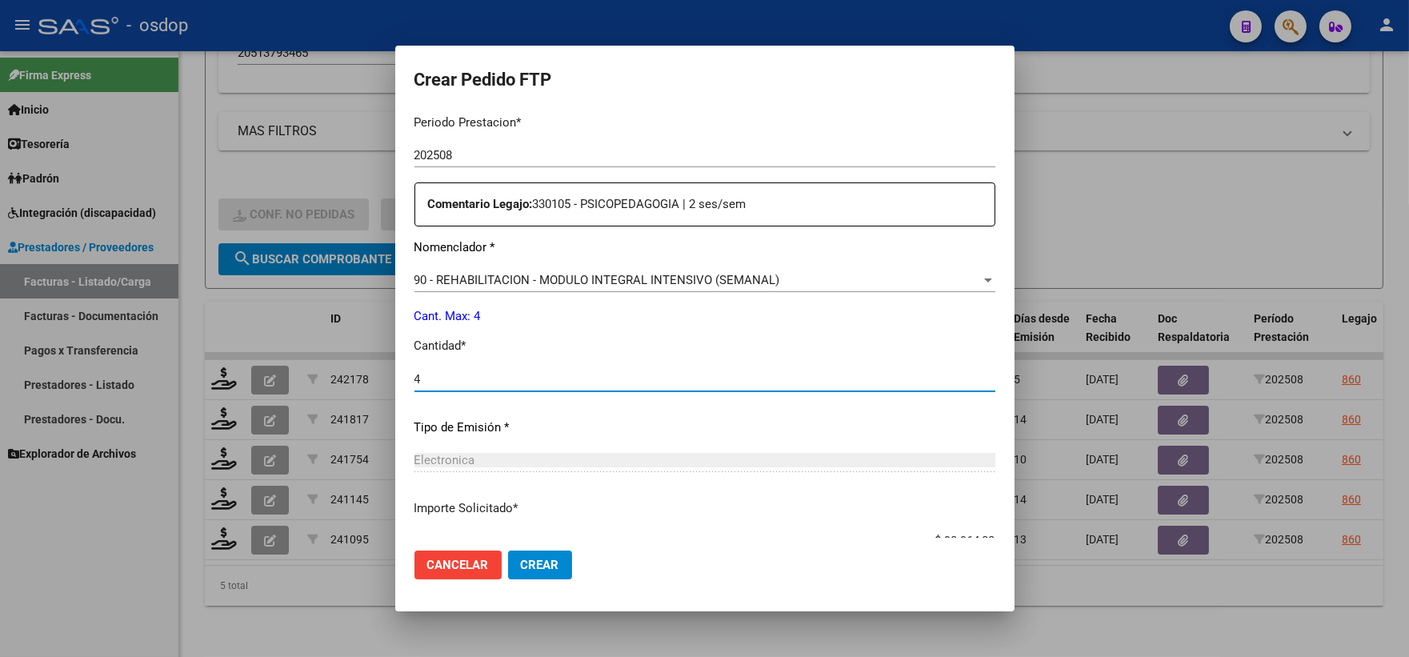
type input "4"
click at [526, 565] on span "Crear" at bounding box center [540, 565] width 38 height 14
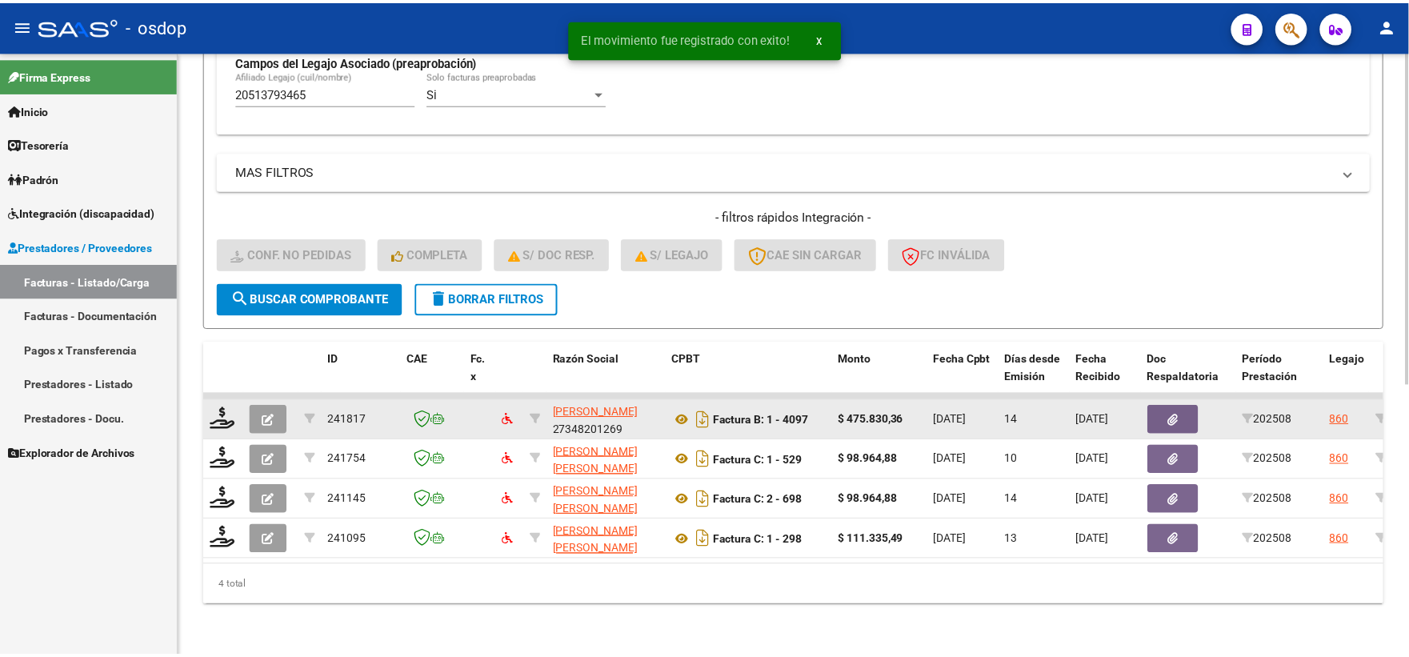
scroll to position [493, 0]
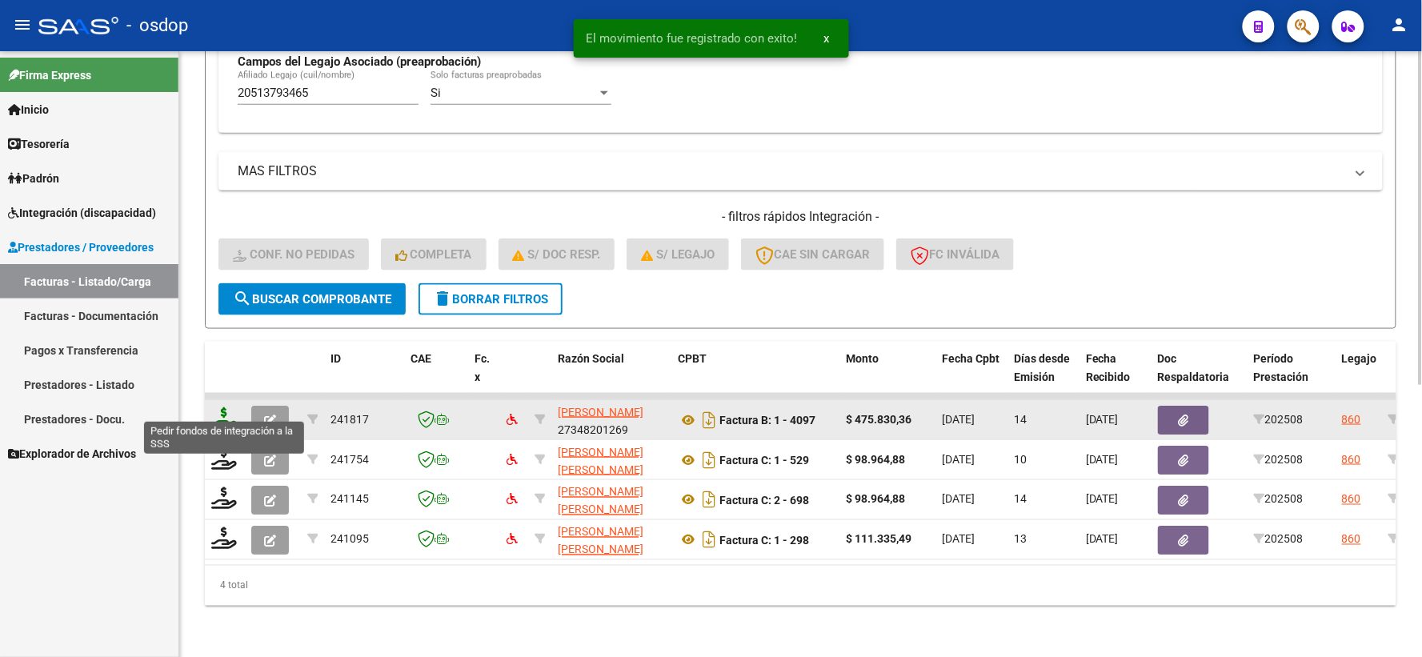
click at [213, 407] on icon at bounding box center [224, 418] width 26 height 22
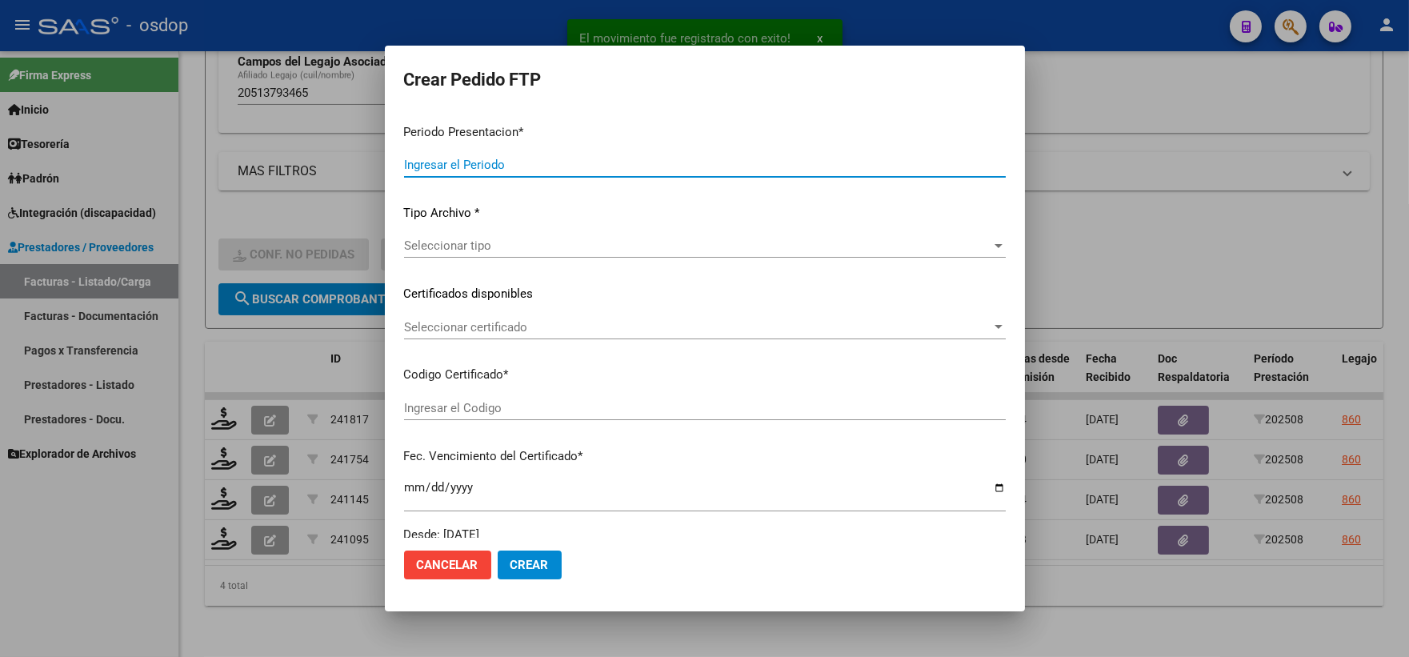
type input "202508"
type input "$ 475.830,36"
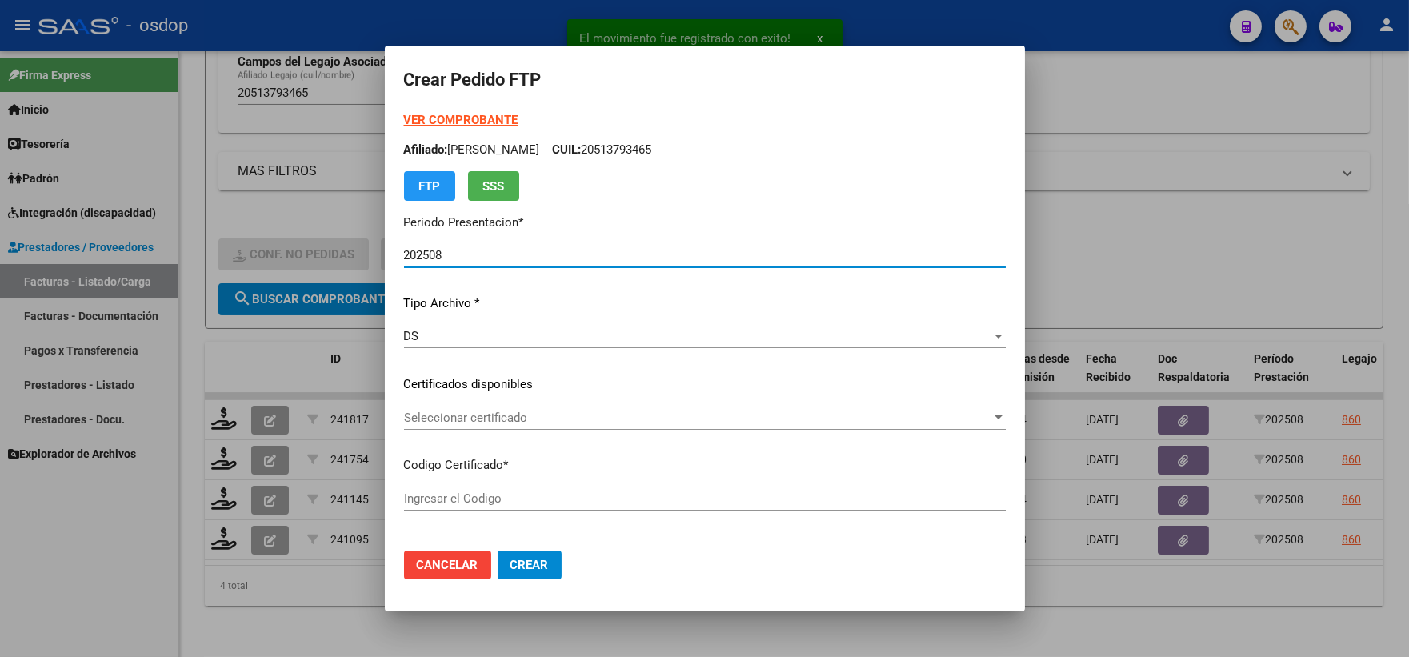
type input "7689697234"
type input "2025-08-22"
click at [504, 458] on p "Codigo Certificado *" at bounding box center [705, 465] width 602 height 18
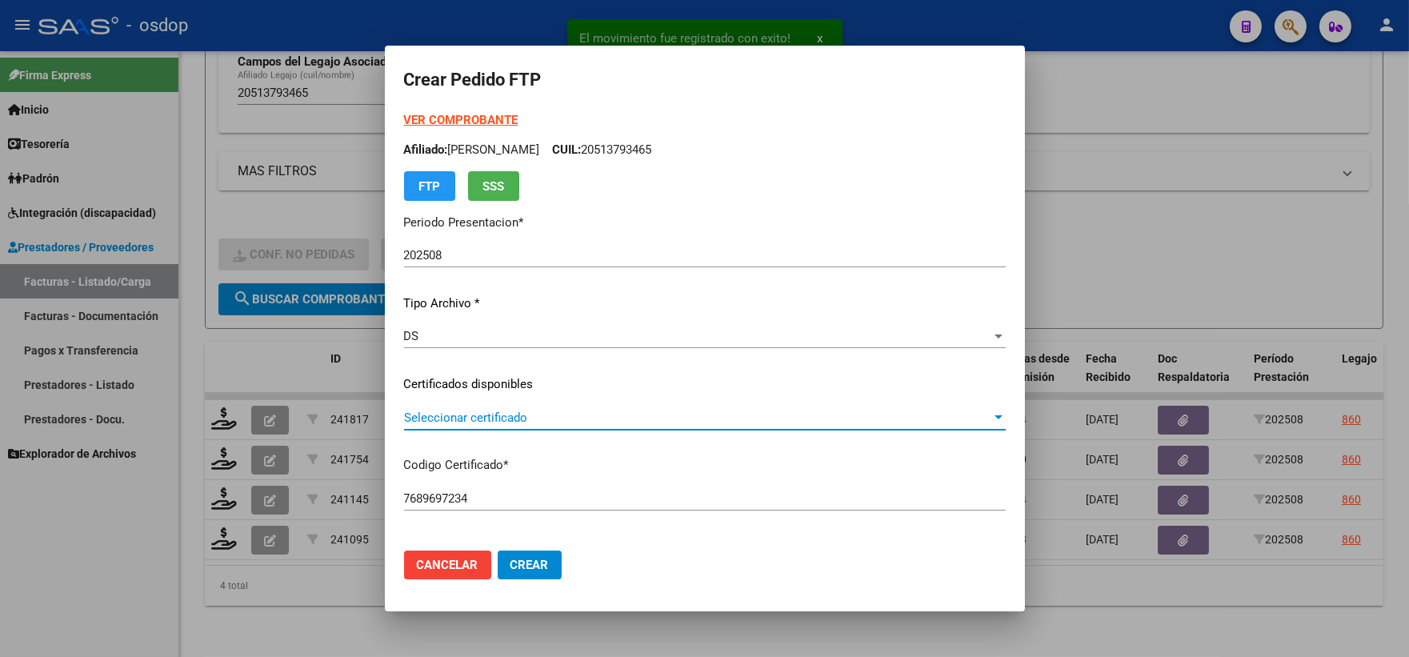
click at [487, 422] on span "Seleccionar certificado" at bounding box center [697, 418] width 587 height 14
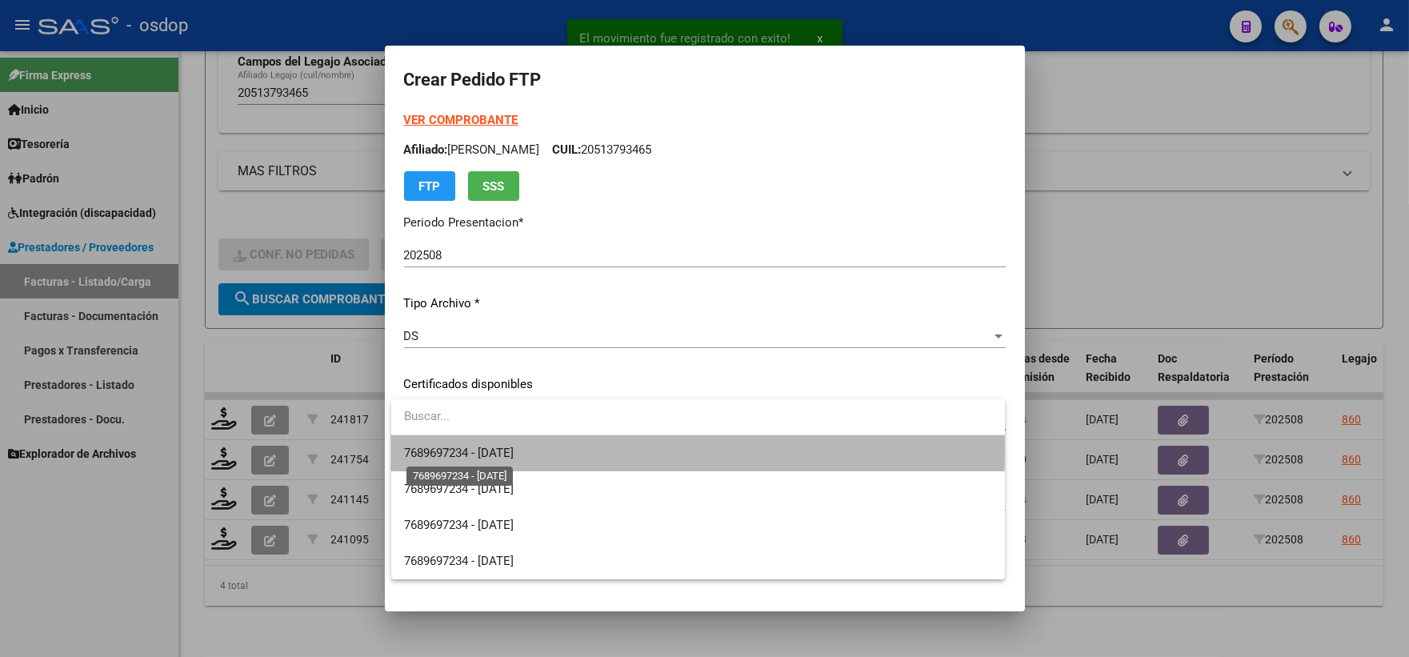
click at [504, 451] on span "7689697234 - 2025-08-22" at bounding box center [459, 453] width 110 height 14
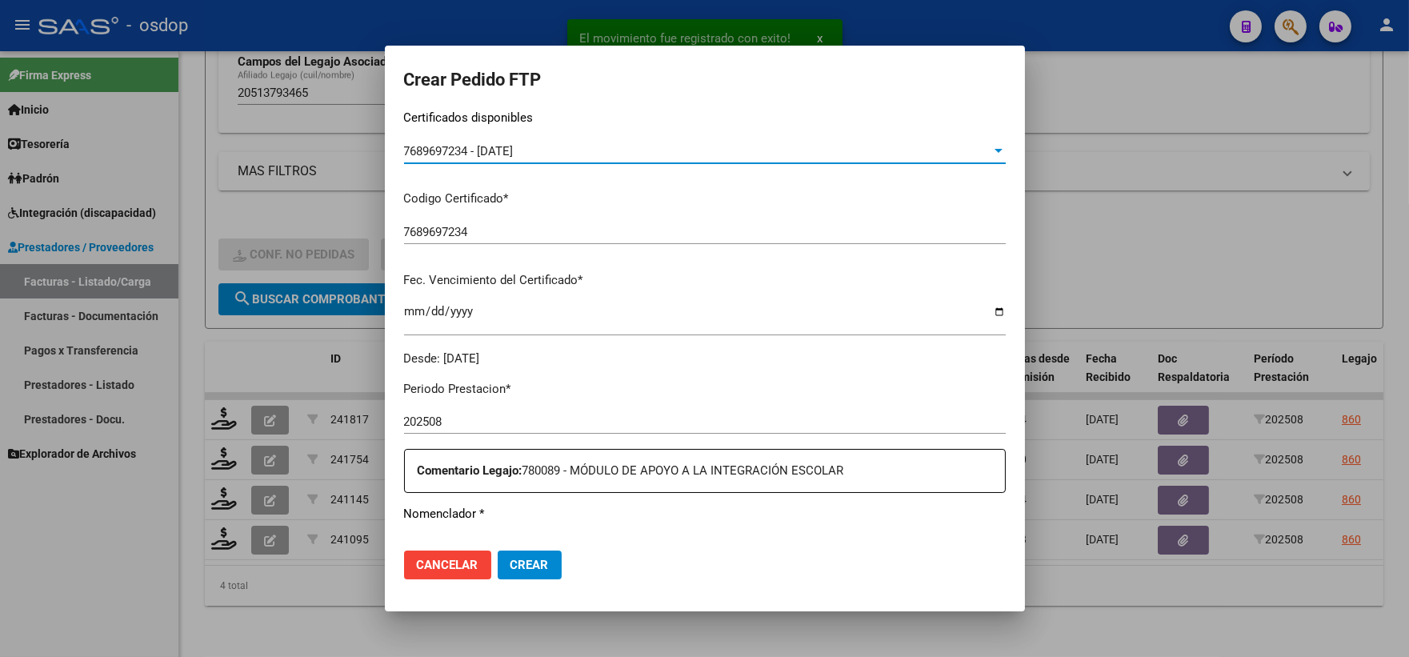
scroll to position [444, 0]
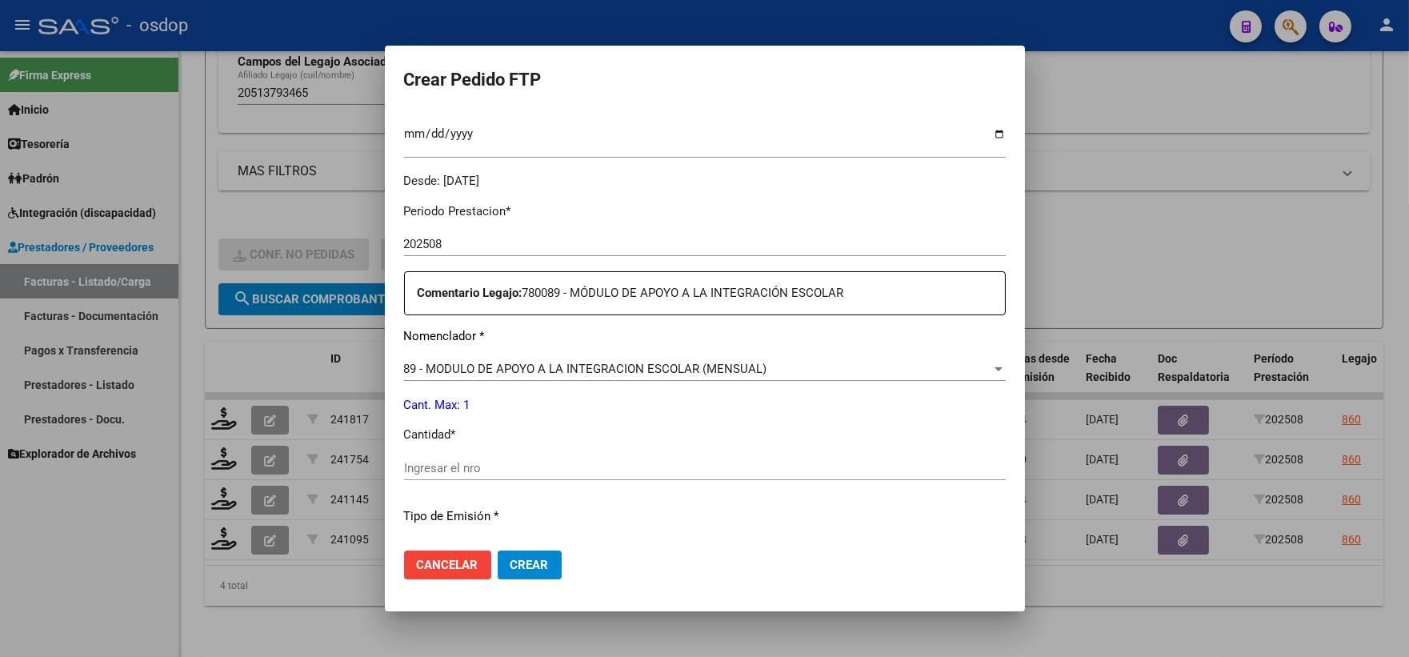
drag, startPoint x: 510, startPoint y: 448, endPoint x: 499, endPoint y: 464, distance: 19.5
click at [509, 448] on div "Periodo Prestacion * 202508 Ingresar el Periodo Prestacion Comentario Legajo: 7…" at bounding box center [705, 464] width 602 height 548
click at [491, 470] on input "Ingresar el nro" at bounding box center [705, 468] width 602 height 14
type input "4"
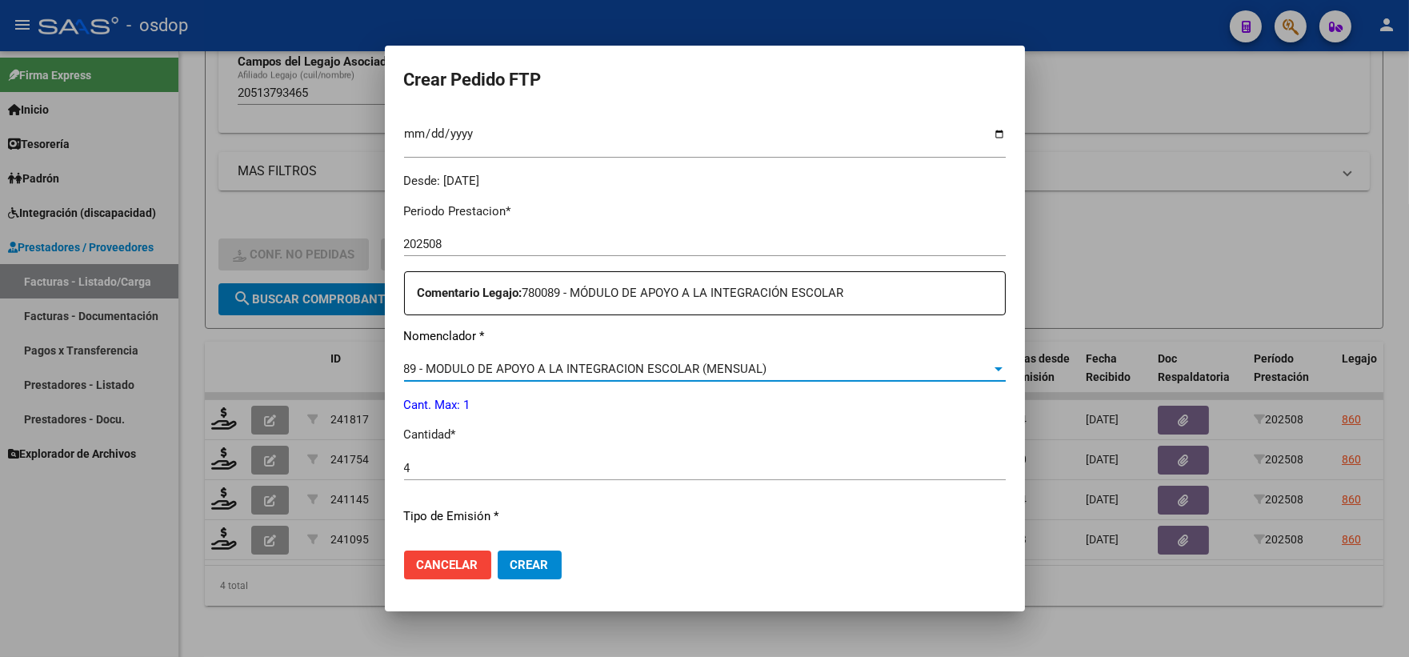
click at [779, 371] on div "89 - MODULO DE APOYO A LA INTEGRACION ESCOLAR (MENSUAL)" at bounding box center [697, 369] width 587 height 14
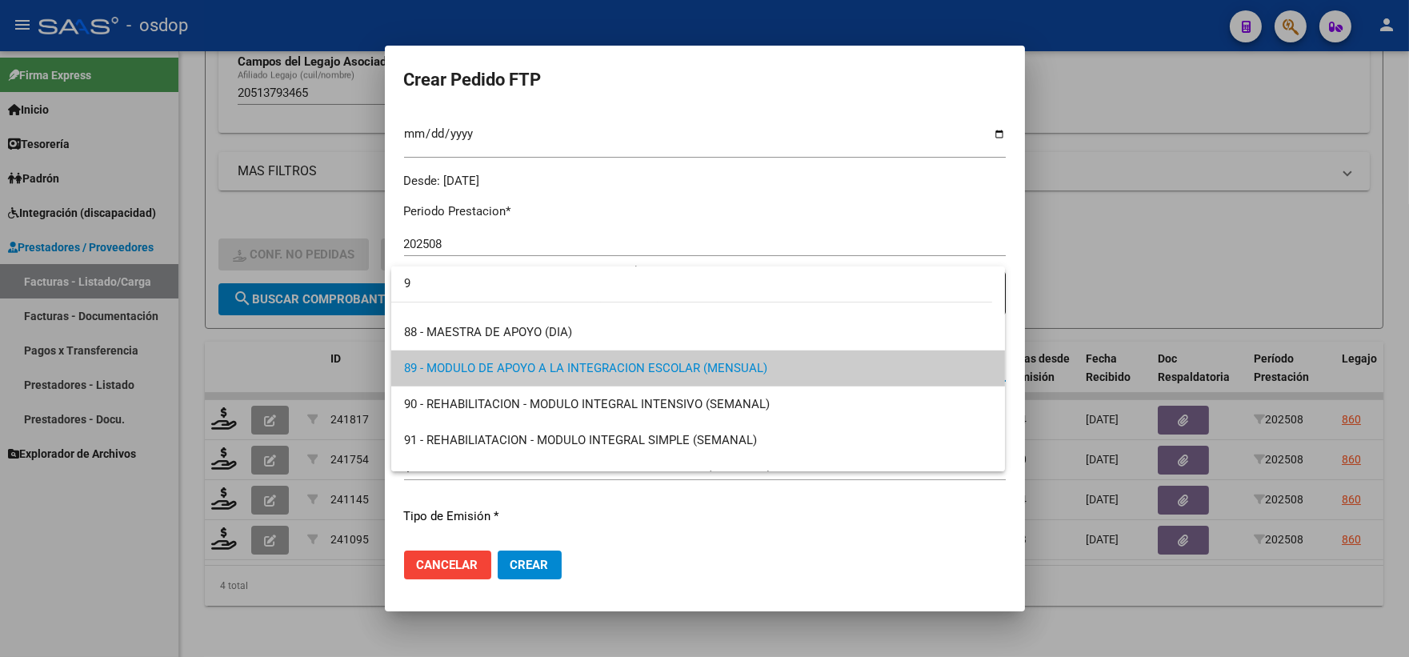
scroll to position [0, 0]
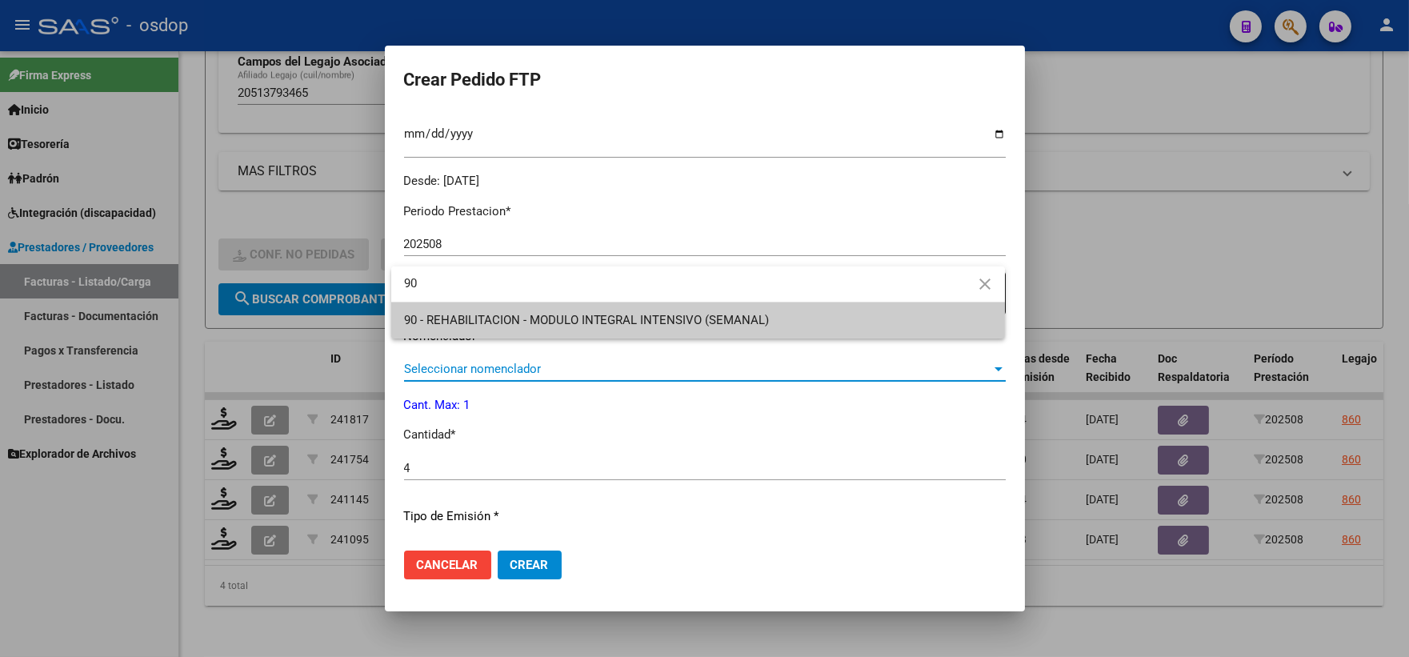
type input "90"
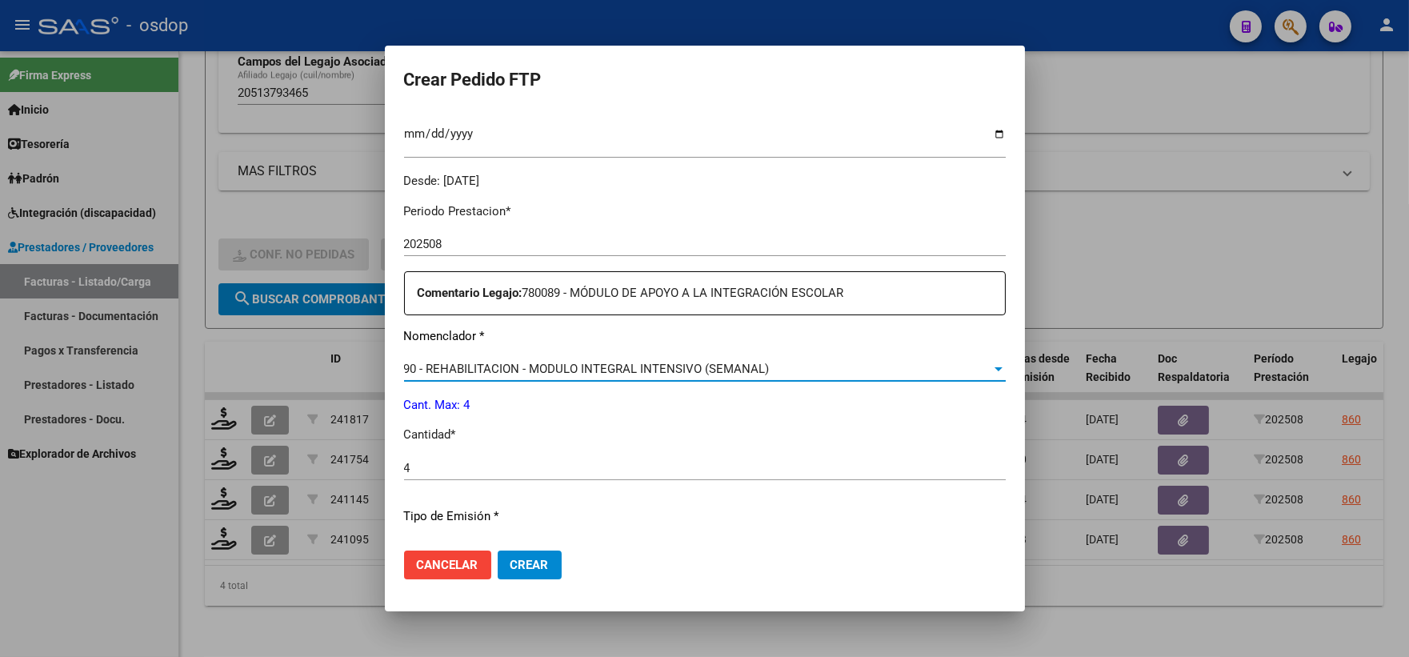
scroll to position [644, 0]
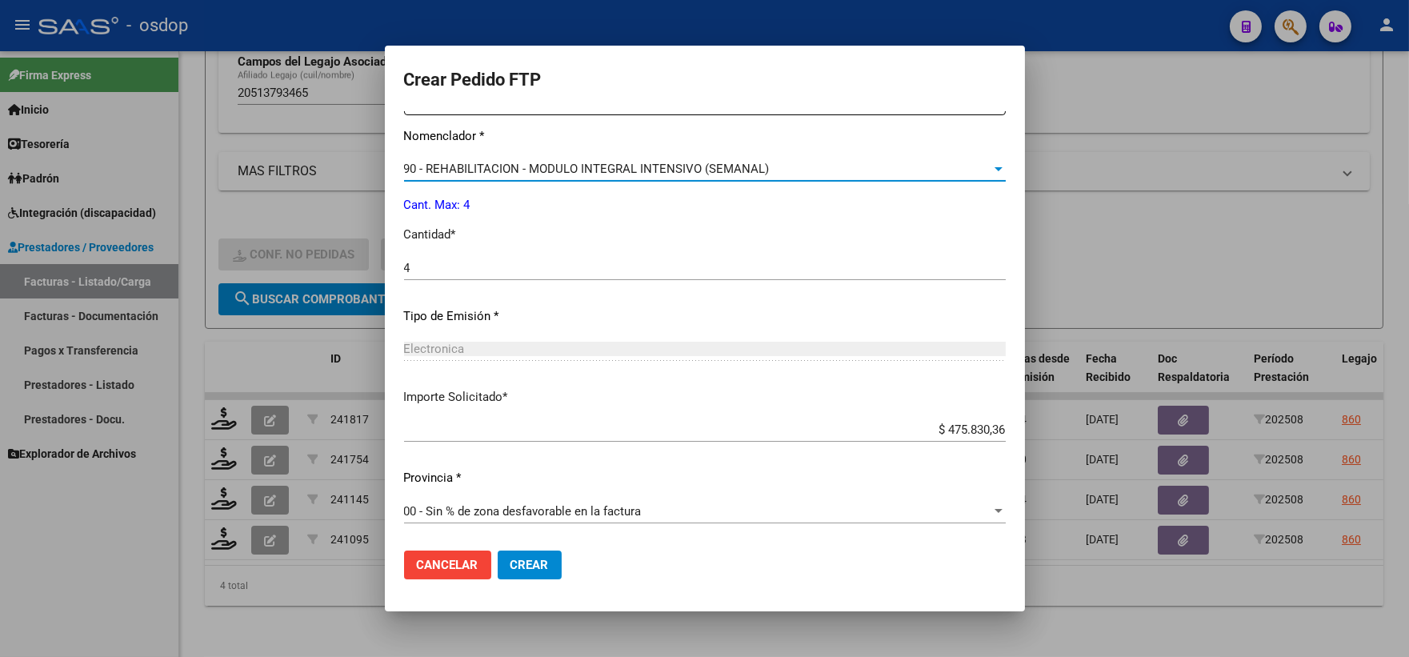
click at [525, 572] on button "Crear" at bounding box center [530, 565] width 64 height 29
click at [508, 552] on button "Crear" at bounding box center [530, 565] width 64 height 29
click at [429, 568] on span "Cancelar" at bounding box center [448, 565] width 62 height 14
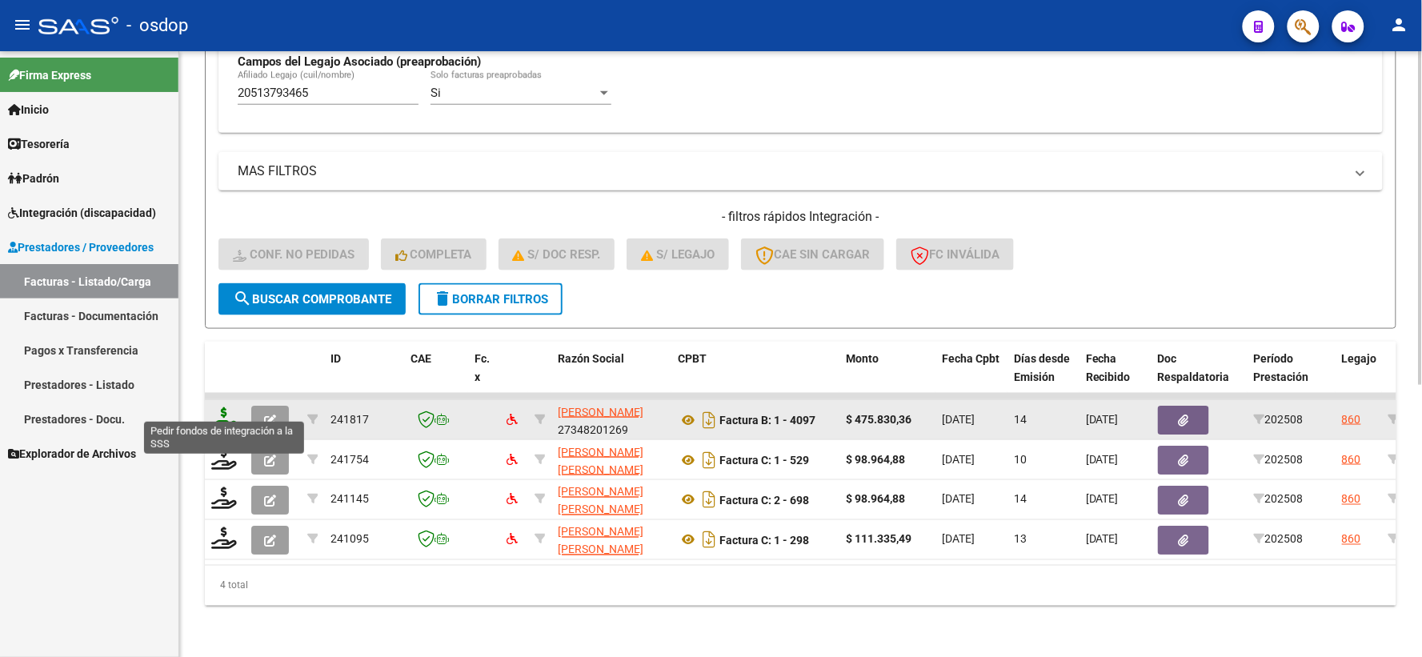
click at [229, 408] on icon at bounding box center [224, 418] width 26 height 22
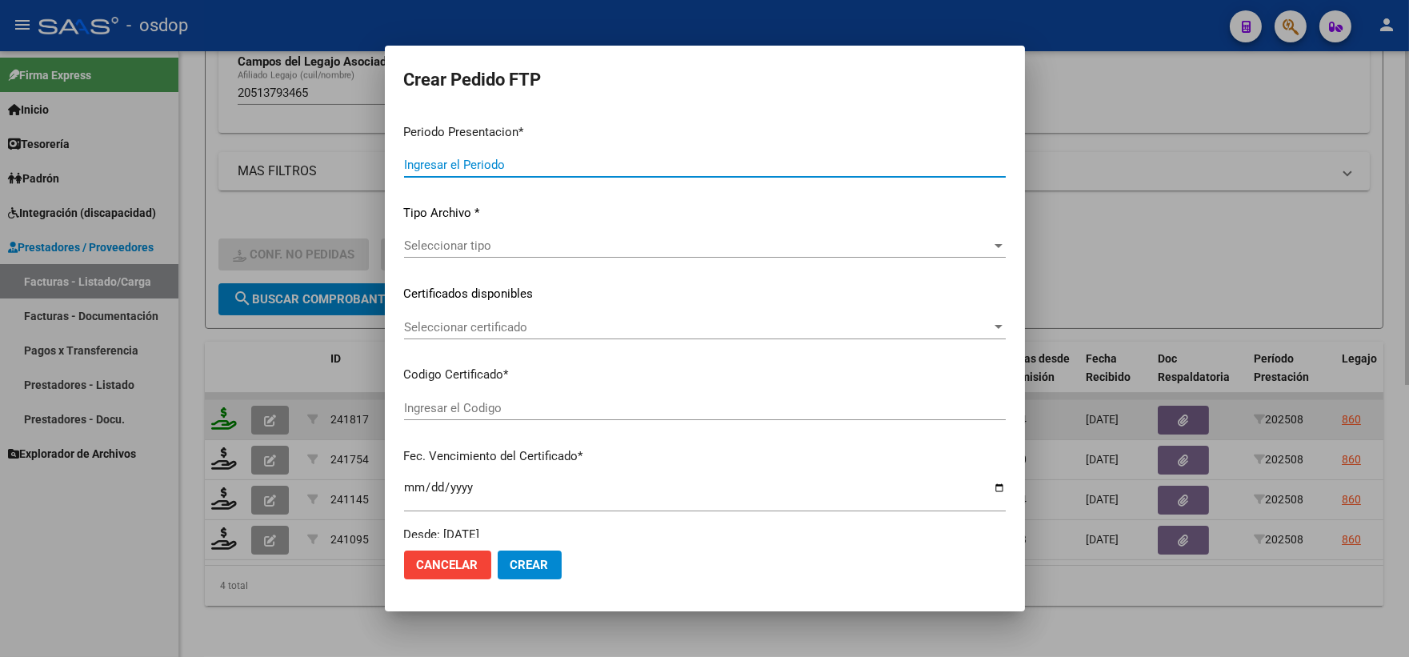
type input "202508"
type input "$ 475.830,36"
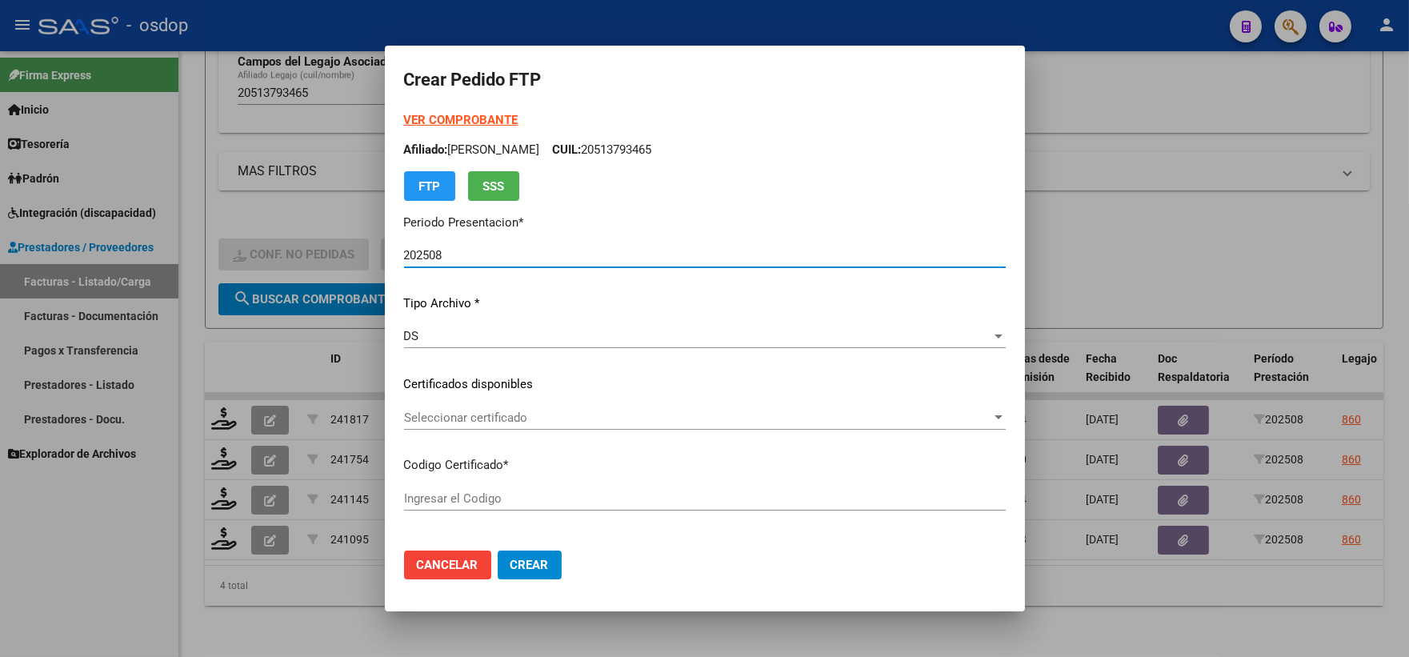
type input "7689697234"
type input "2025-08-22"
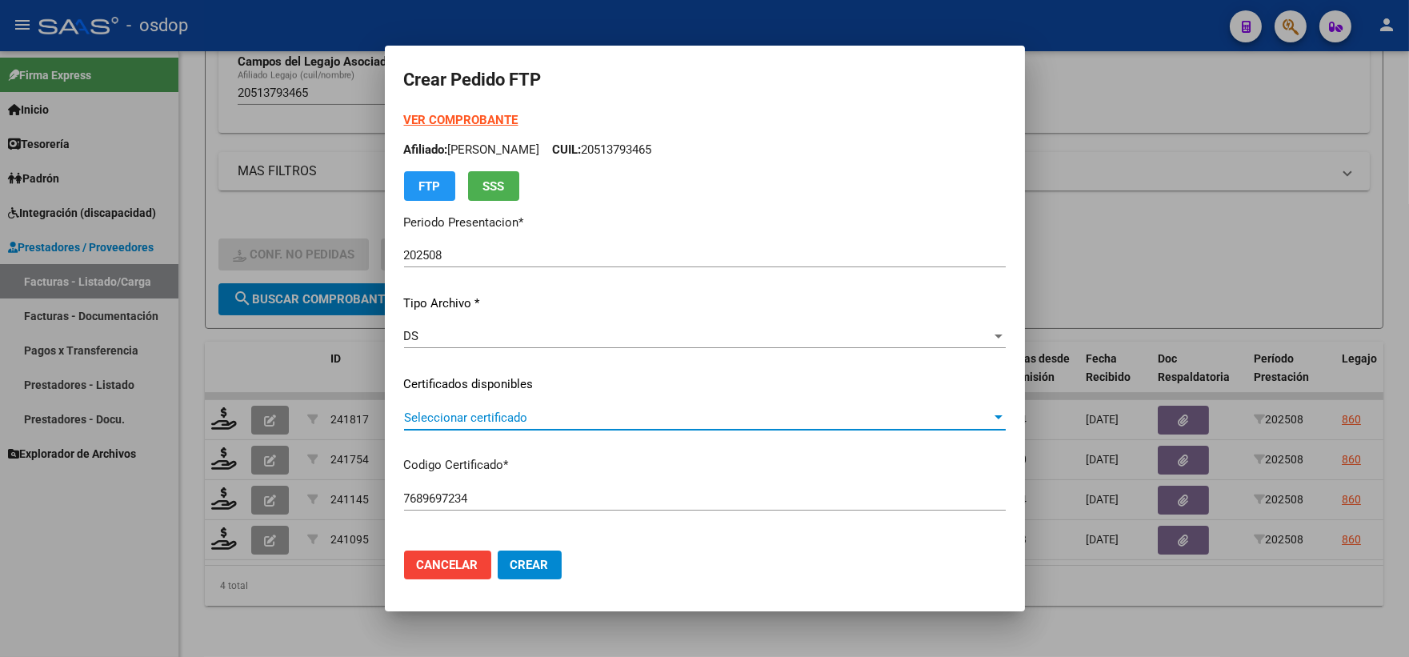
click at [530, 417] on span "Seleccionar certificado" at bounding box center [697, 418] width 587 height 14
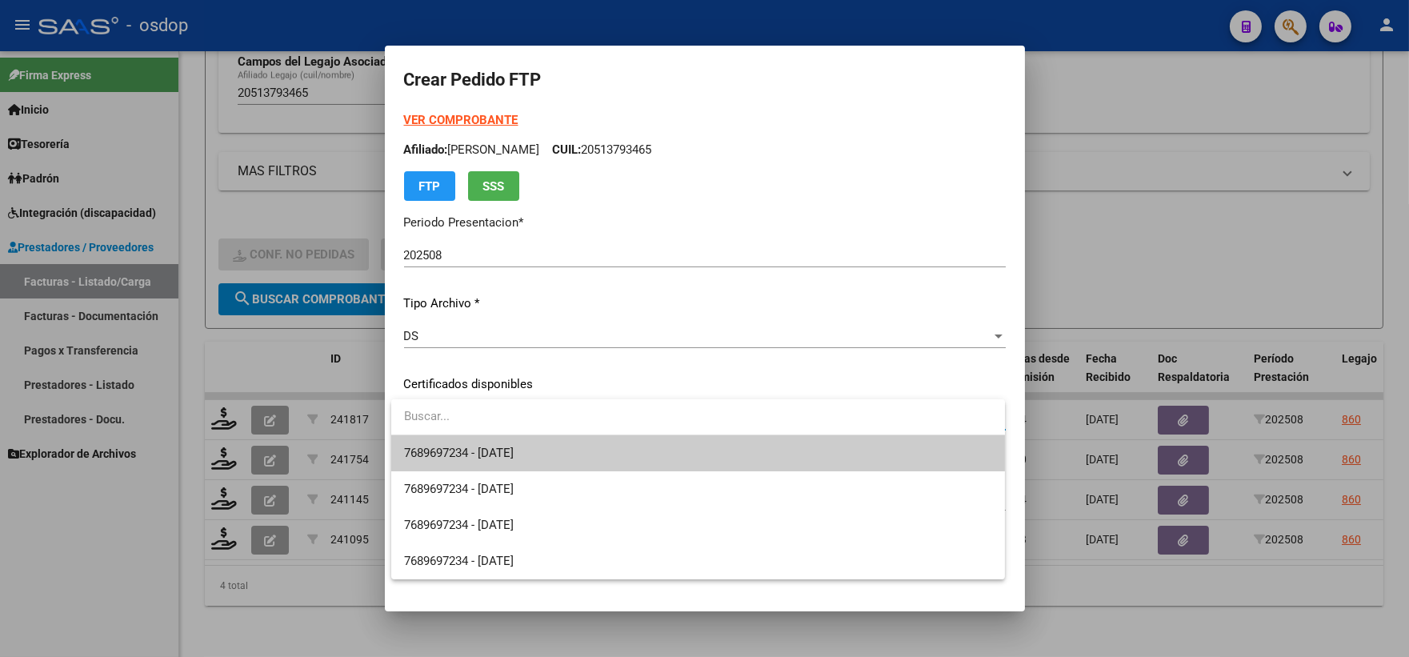
click at [542, 440] on span "7689697234 - 2025-08-22" at bounding box center [698, 453] width 588 height 36
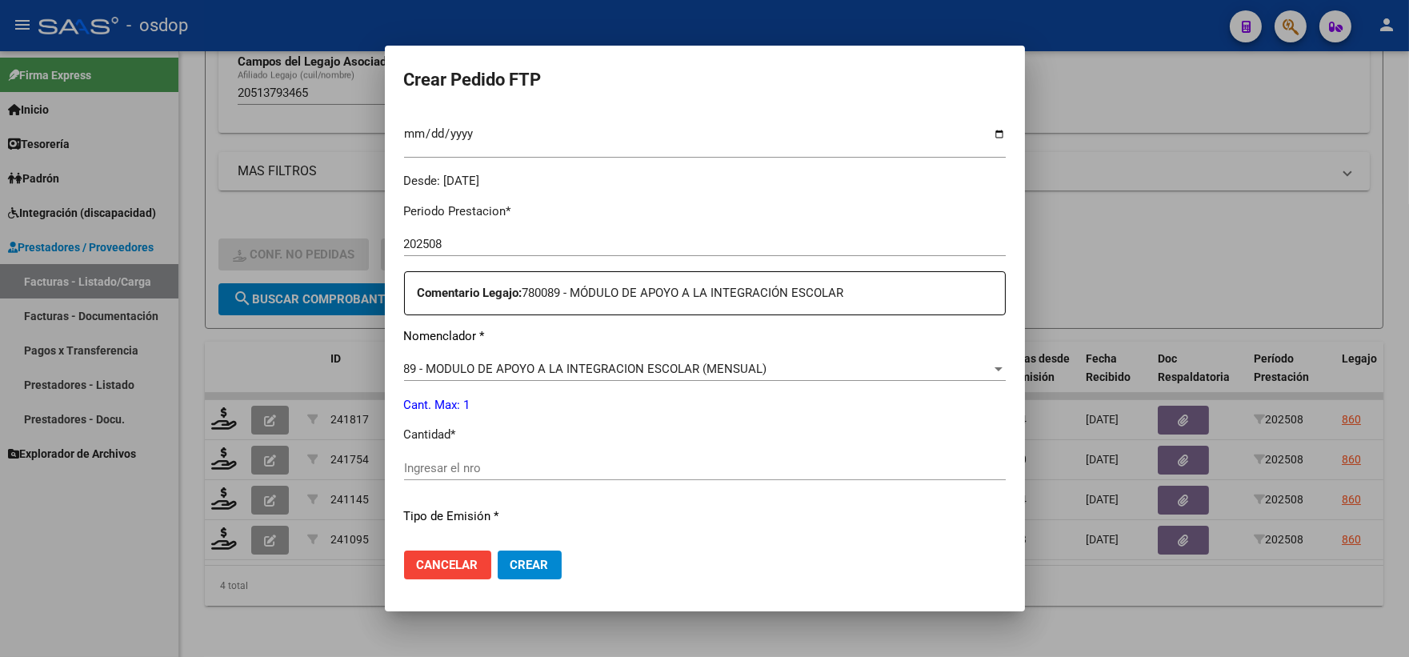
scroll to position [533, 0]
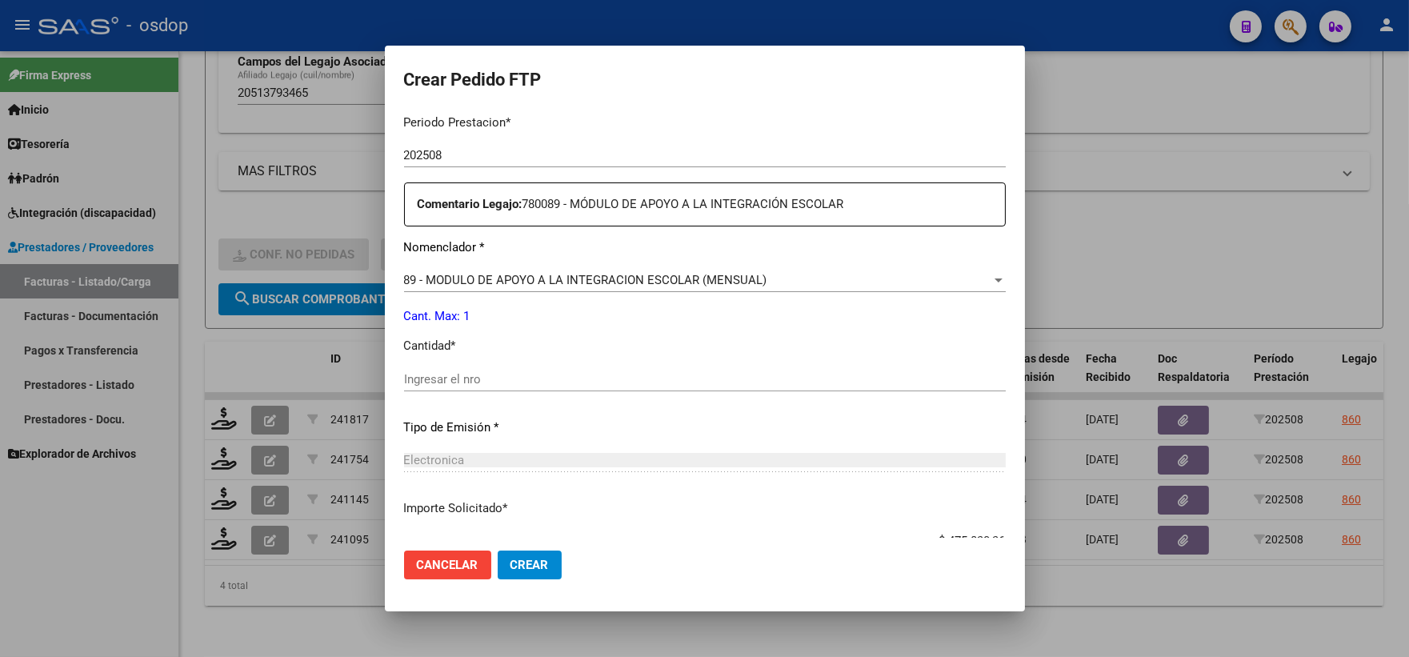
click at [530, 467] on div "Electronica Seleccionar tipo" at bounding box center [705, 460] width 602 height 24
click at [506, 358] on div "Periodo Prestacion * 202508 Ingresar el Periodo Prestacion Comentario Legajo: 7…" at bounding box center [705, 376] width 602 height 548
click at [518, 383] on input "Ingresar el nro" at bounding box center [705, 379] width 602 height 14
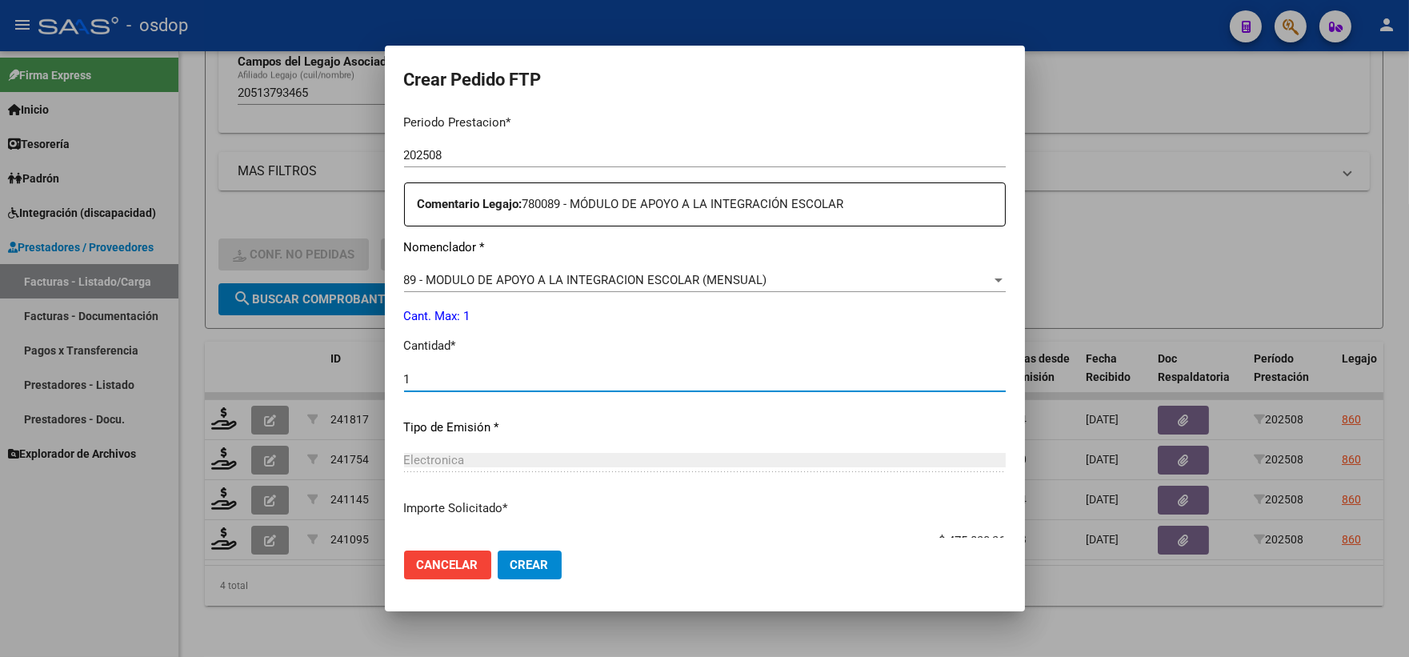
type input "1"
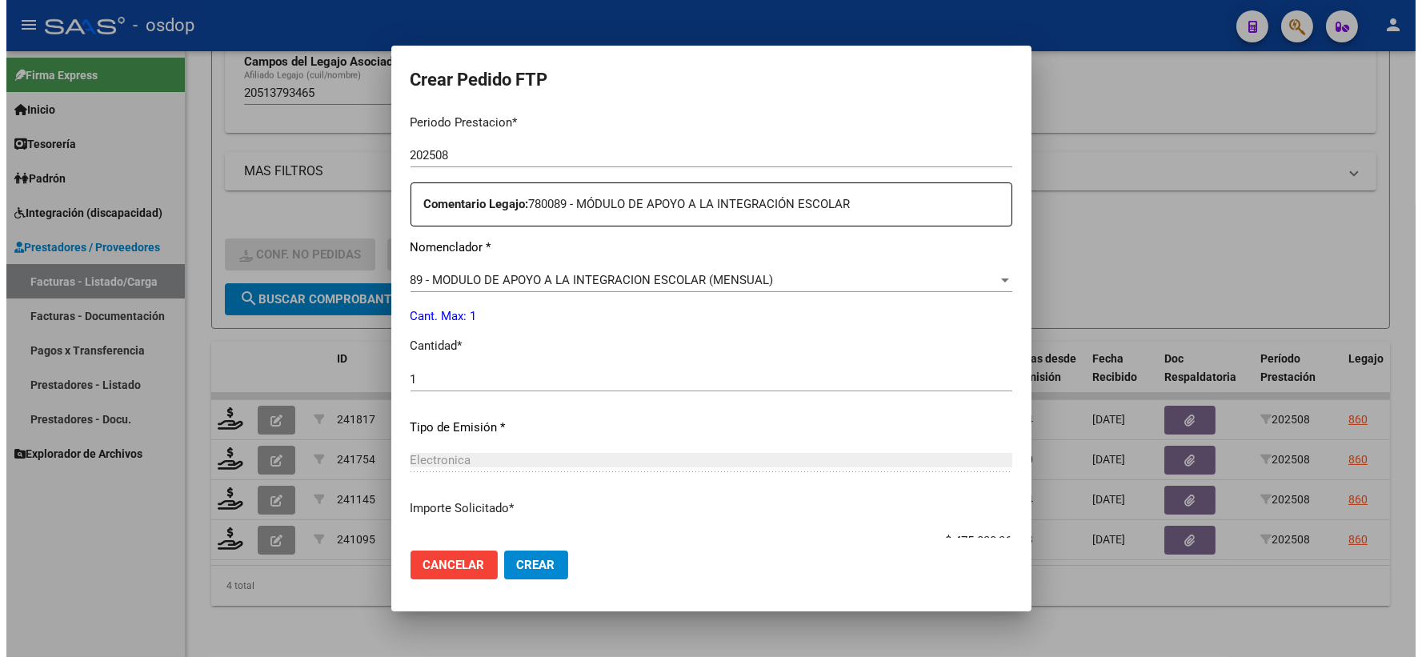
scroll to position [644, 0]
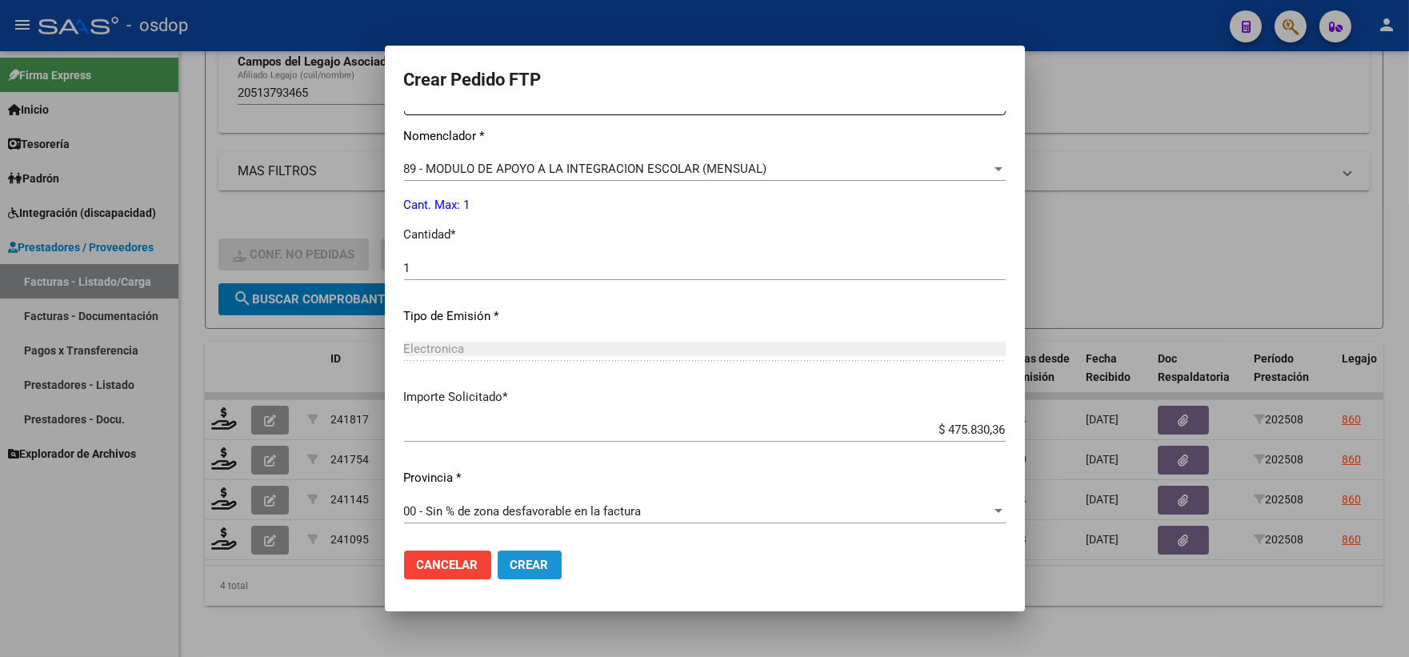
click at [518, 565] on span "Crear" at bounding box center [530, 565] width 38 height 14
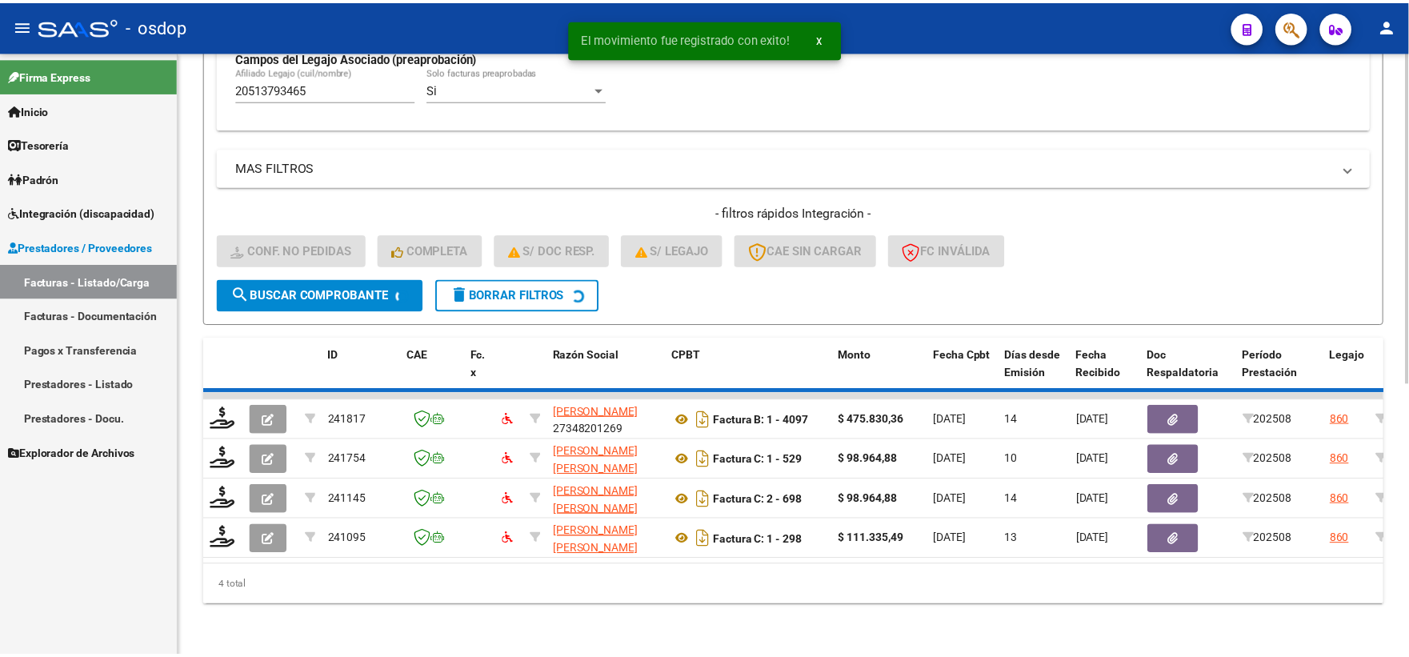
scroll to position [453, 0]
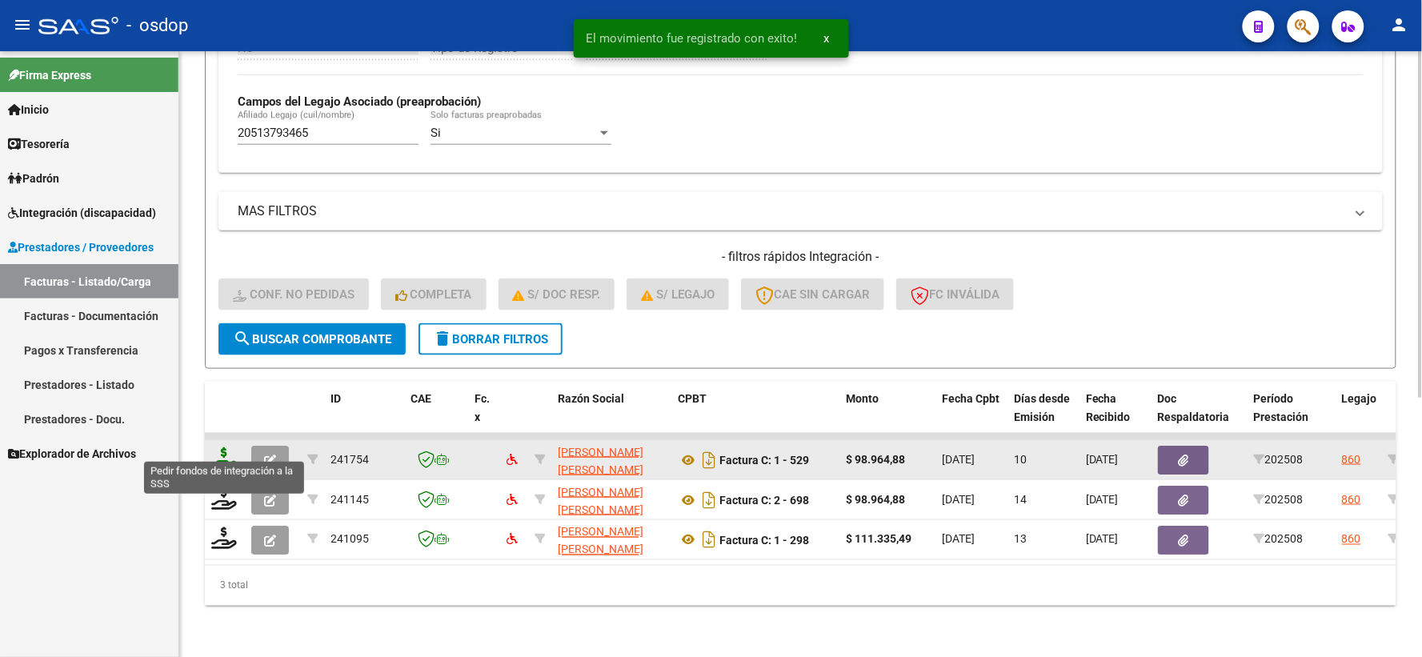
click at [227, 447] on icon at bounding box center [224, 458] width 26 height 22
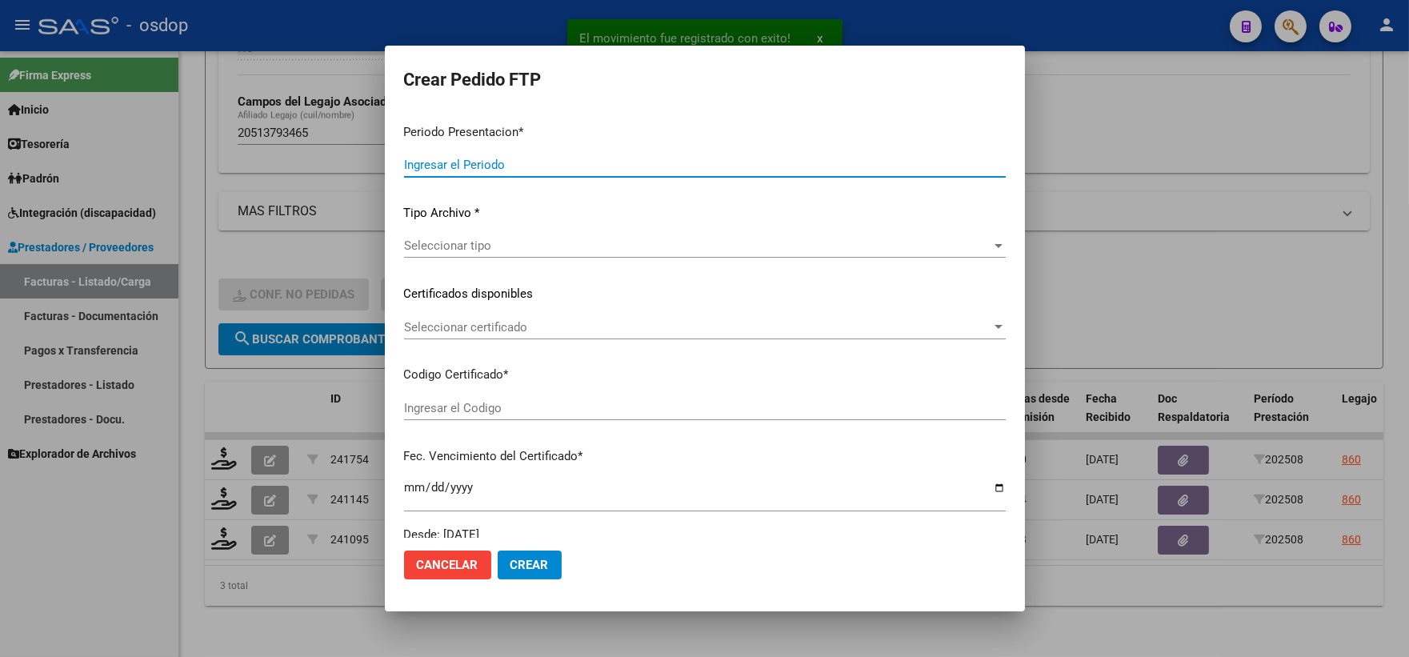
type input "202508"
type input "$ 98.964,88"
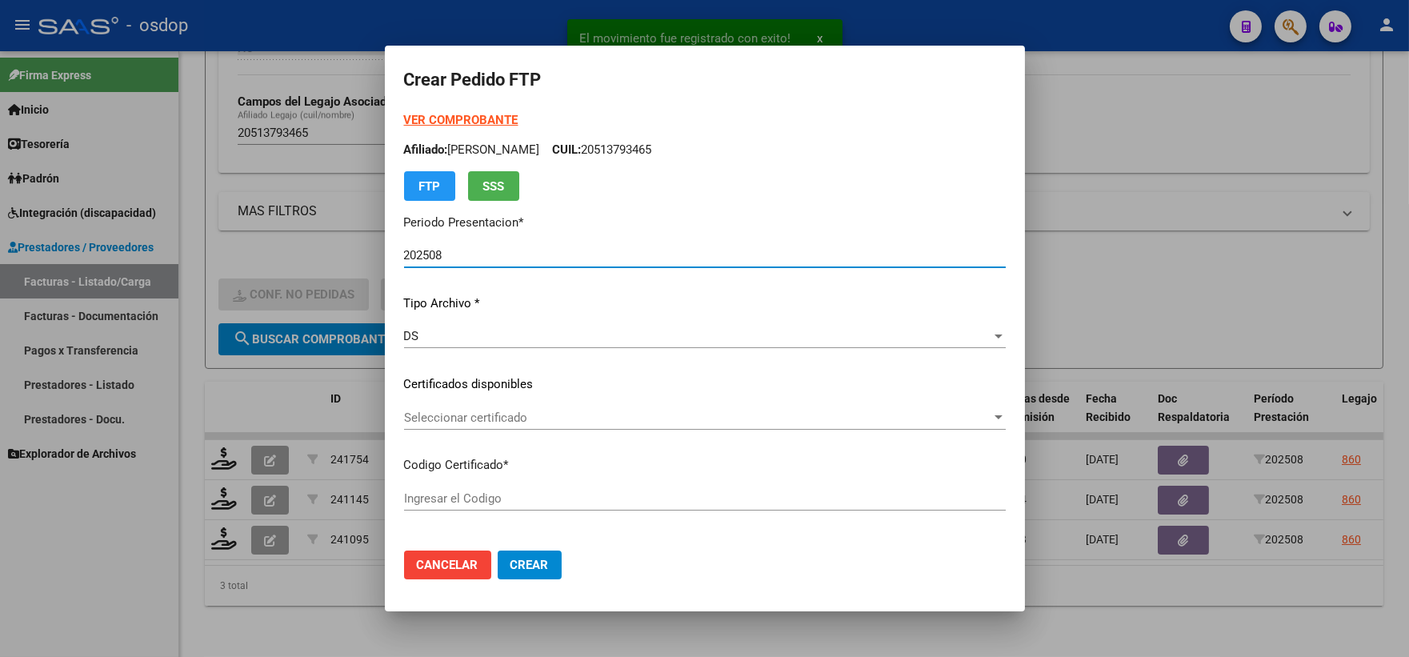
type input "7689697234"
type input "2025-08-22"
click at [464, 426] on div "Seleccionar certificado Seleccionar certificado" at bounding box center [705, 418] width 602 height 24
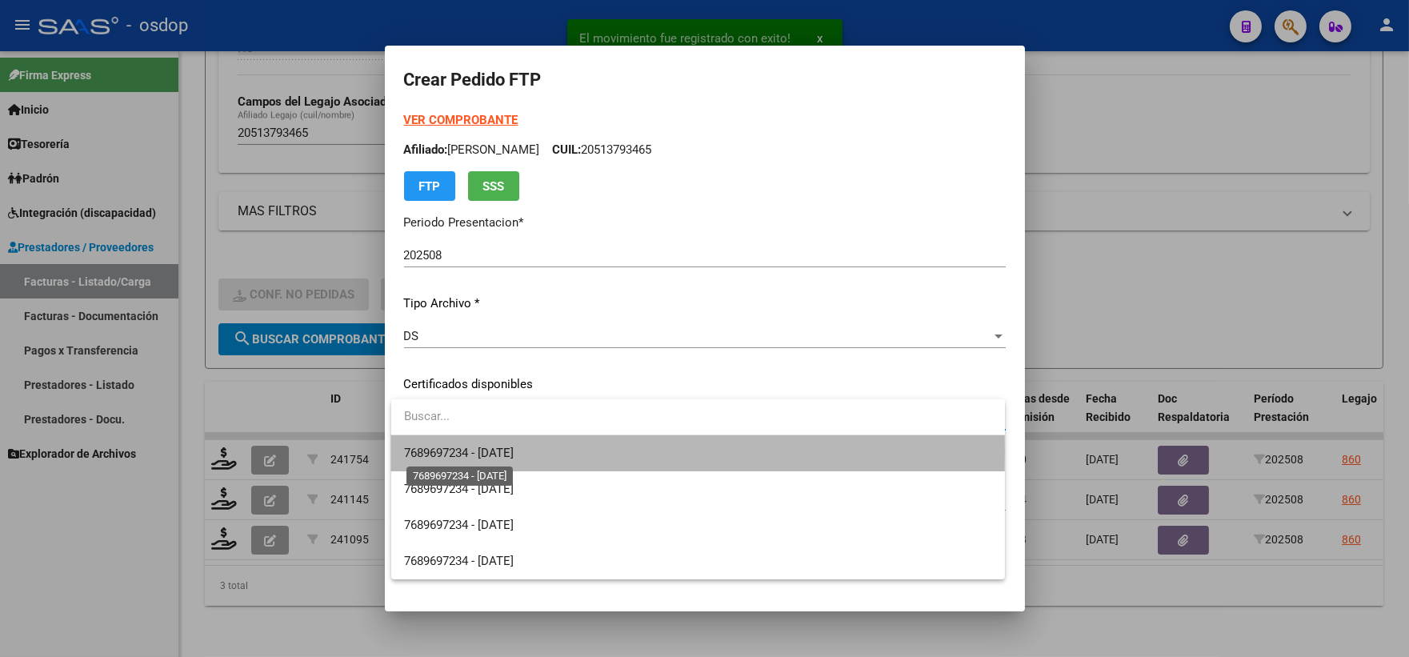
click at [478, 451] on span "7689697234 - 2025-08-22" at bounding box center [459, 453] width 110 height 14
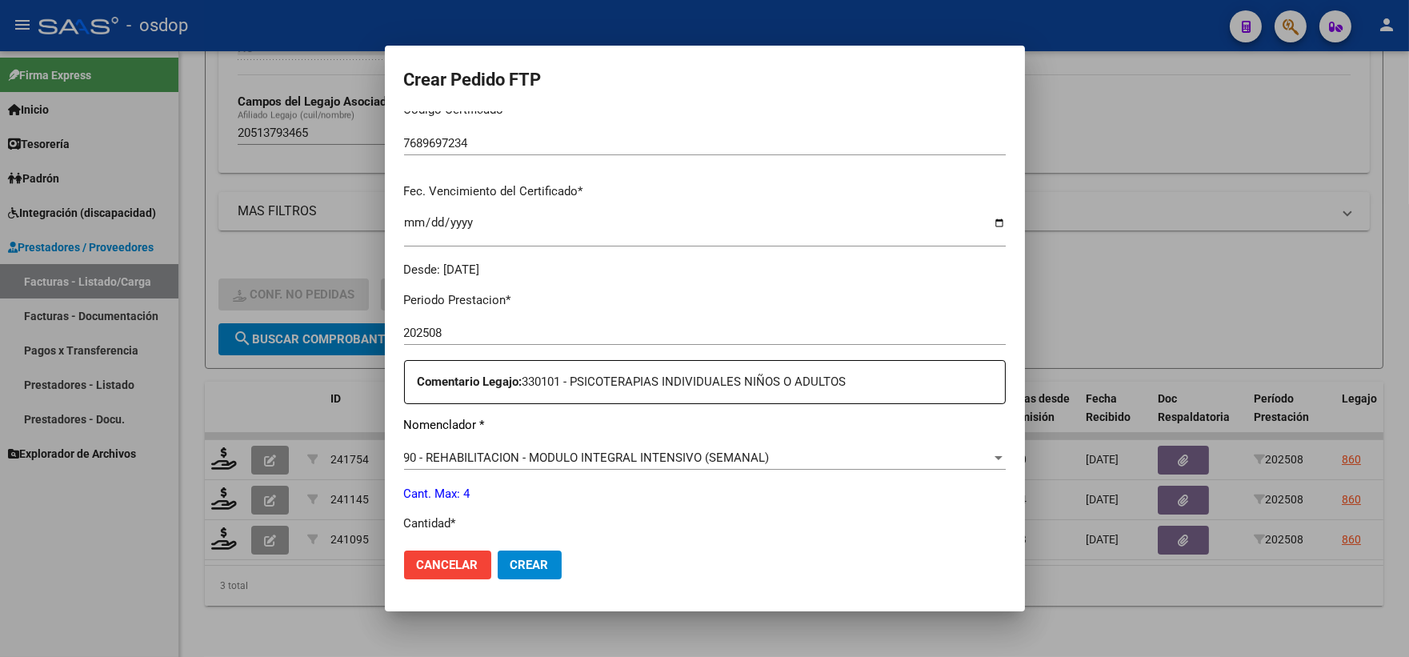
scroll to position [444, 0]
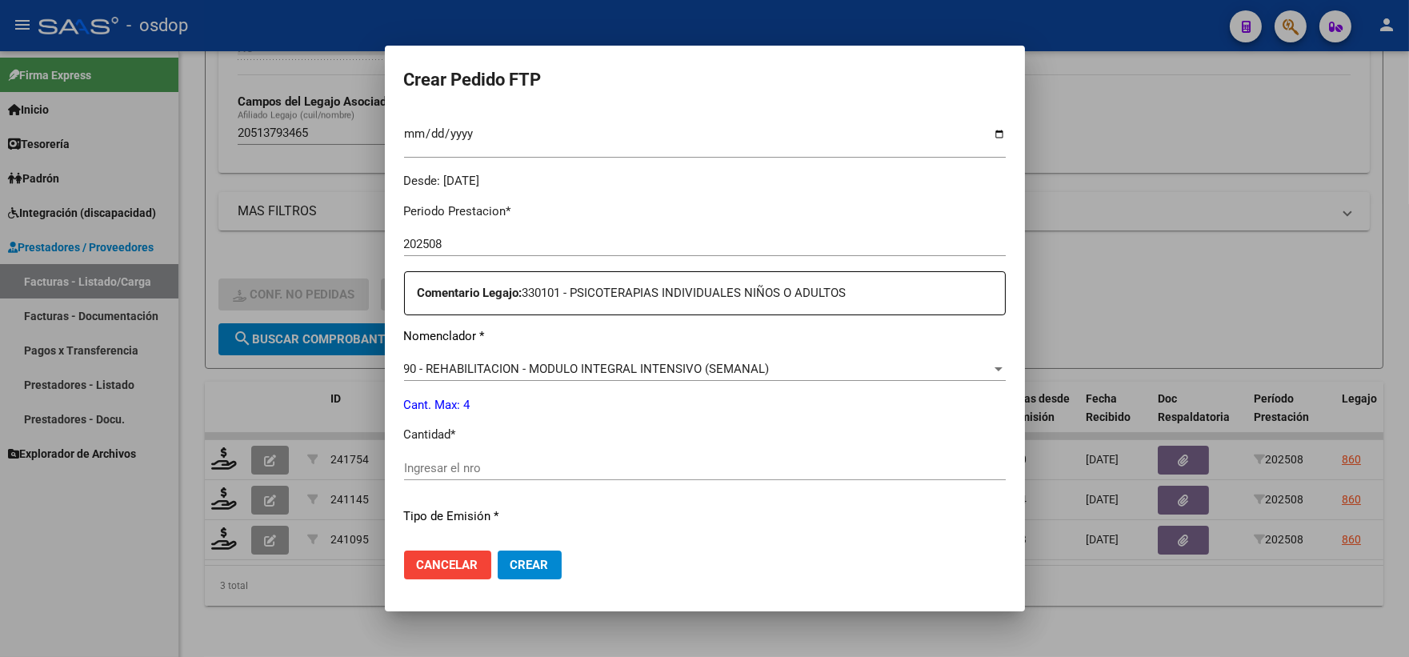
click at [535, 456] on div "Ingresar el nro" at bounding box center [705, 468] width 602 height 24
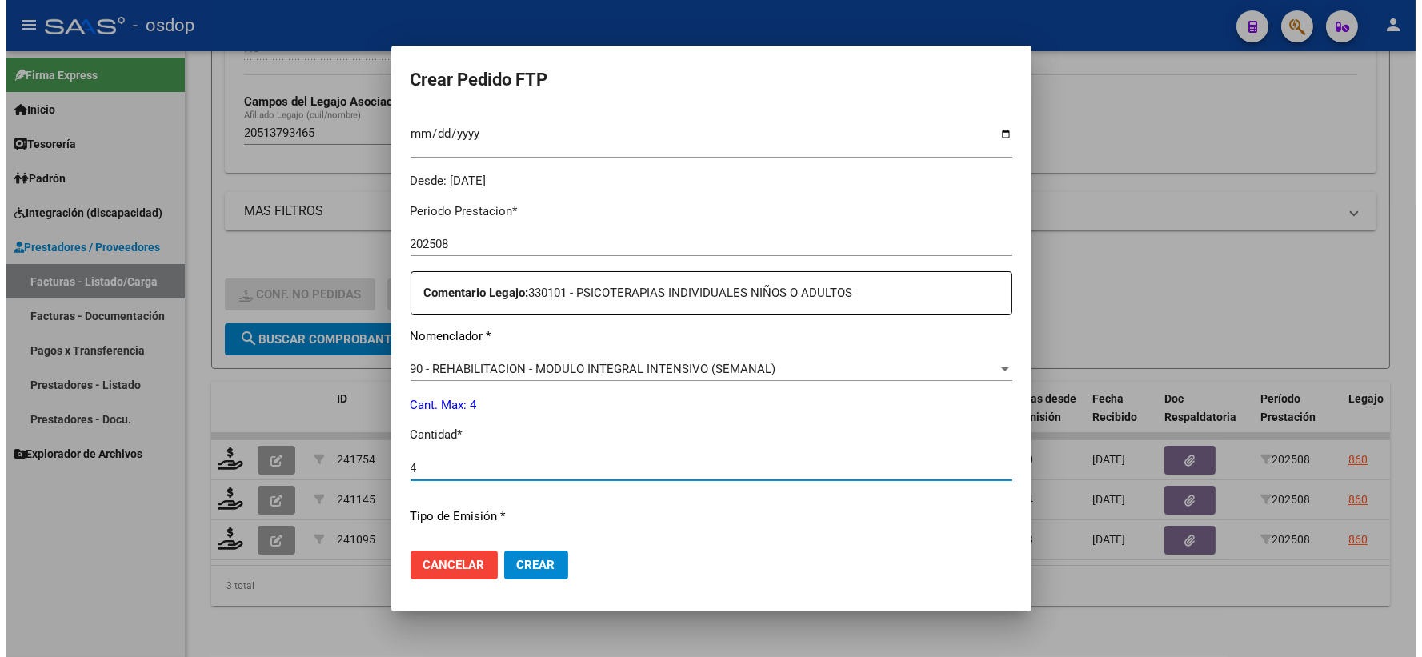
scroll to position [644, 0]
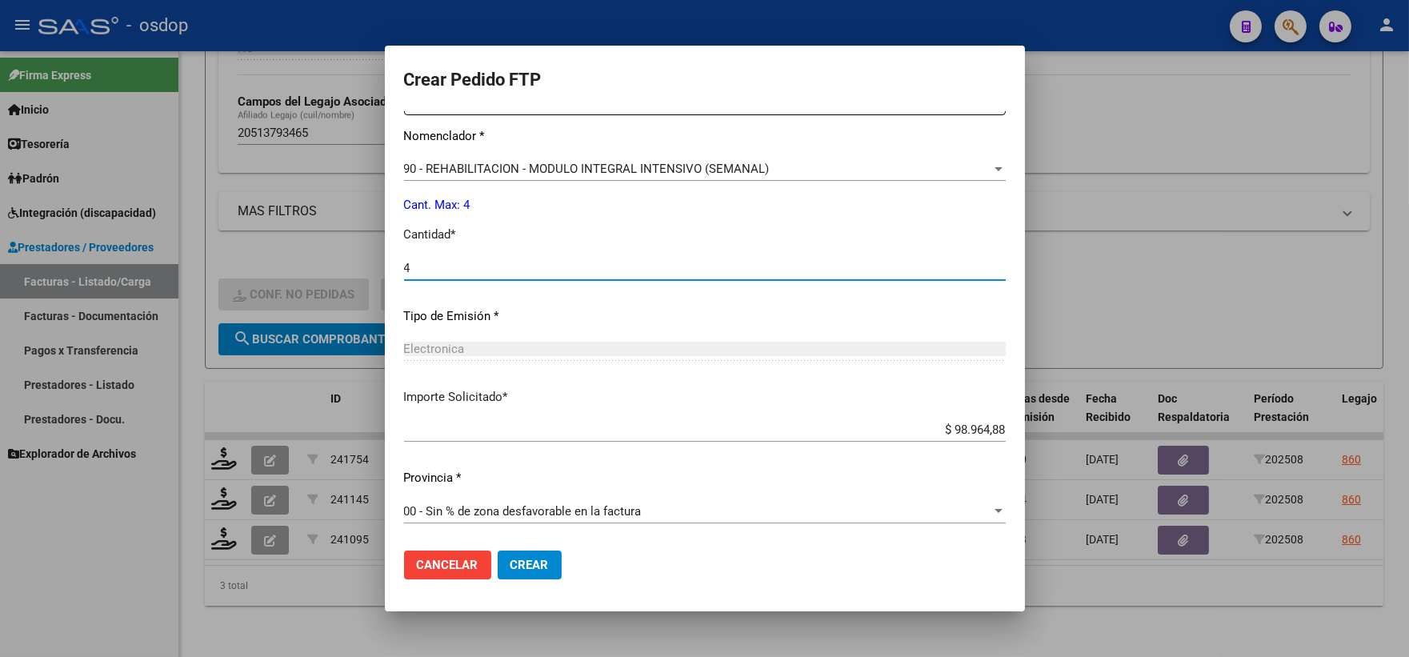
type input "4"
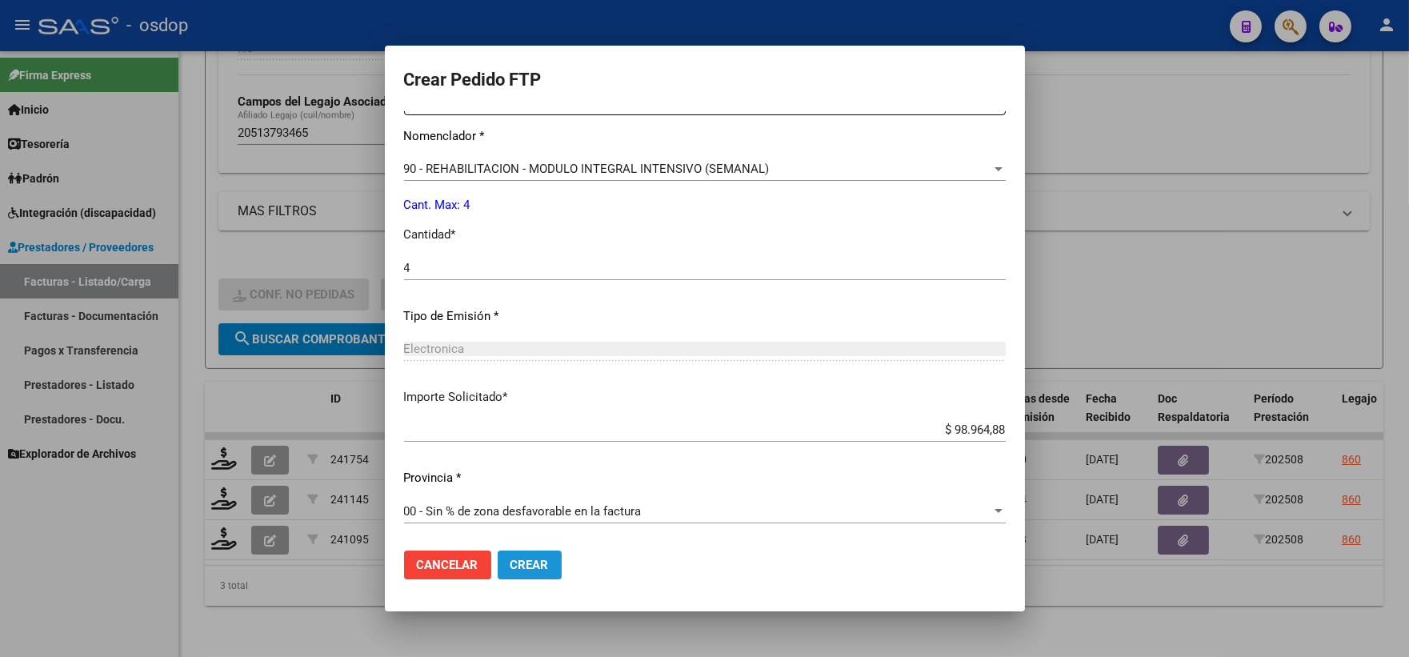
click at [551, 566] on button "Crear" at bounding box center [530, 565] width 64 height 29
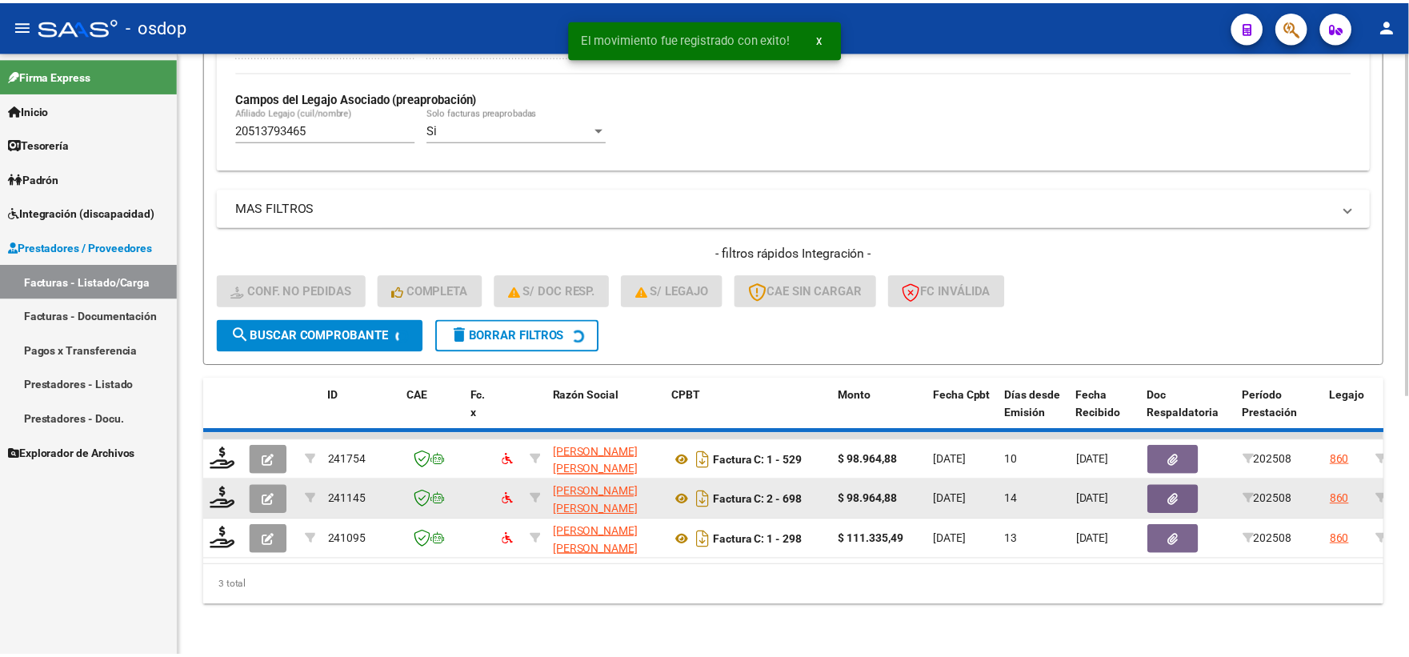
scroll to position [413, 0]
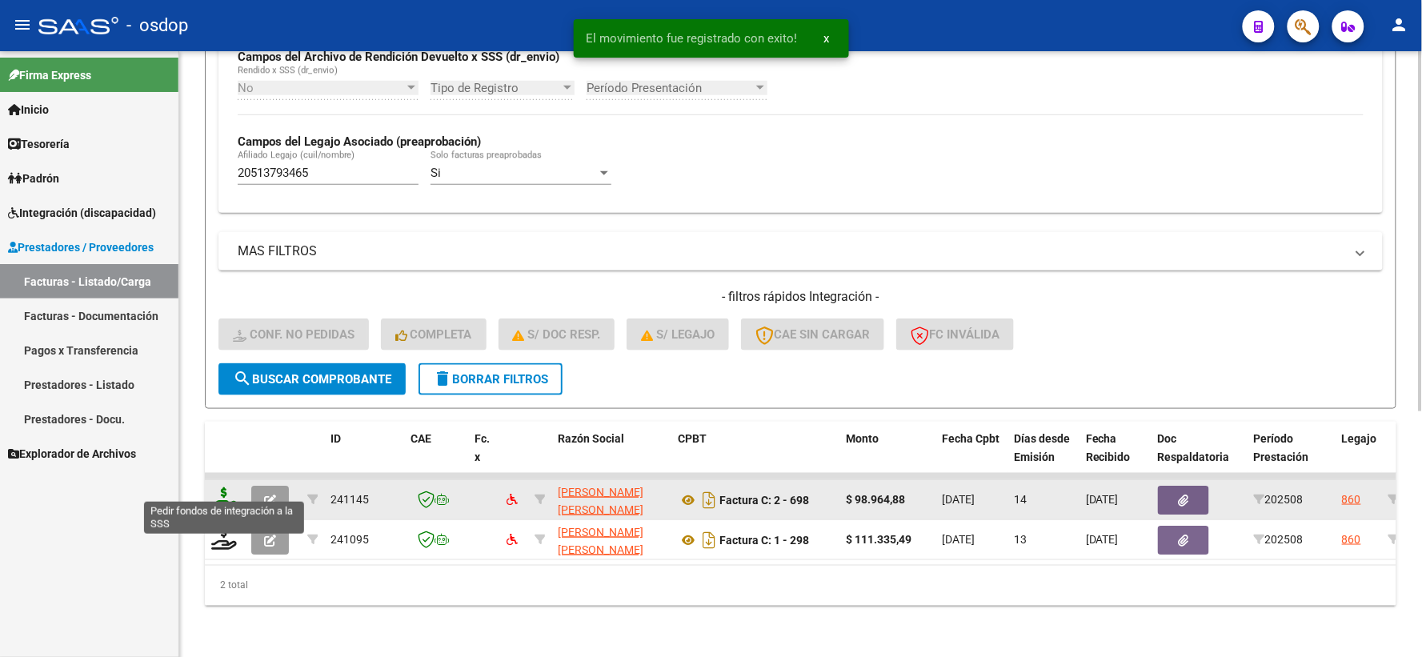
click at [225, 496] on icon at bounding box center [224, 498] width 26 height 22
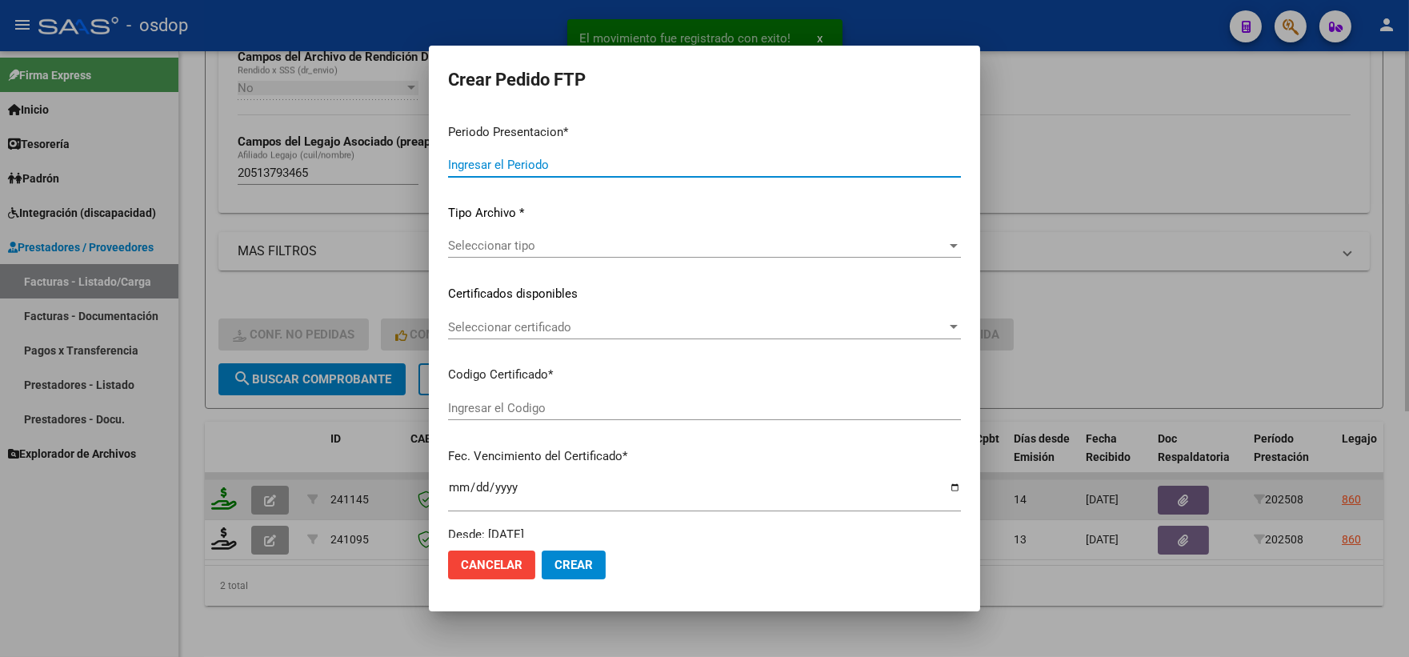
type input "202508"
type input "$ 98.964,88"
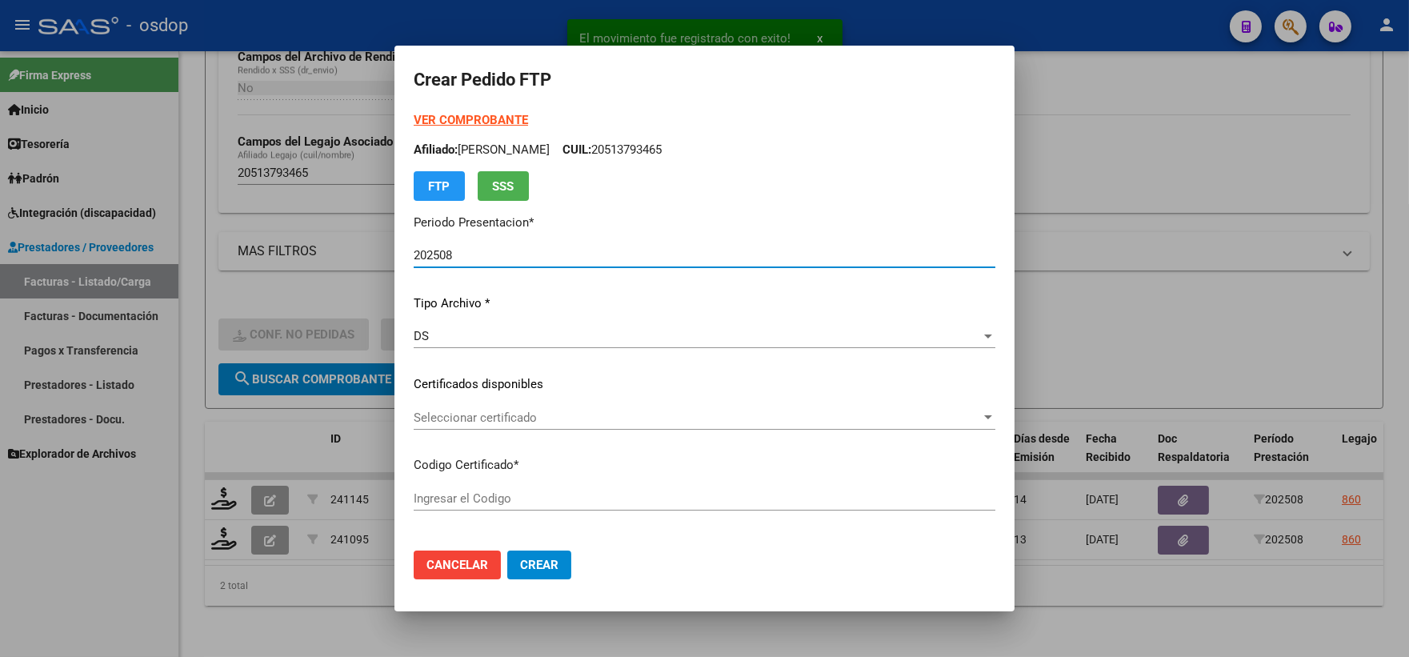
type input "7689697234"
type input "2025-08-22"
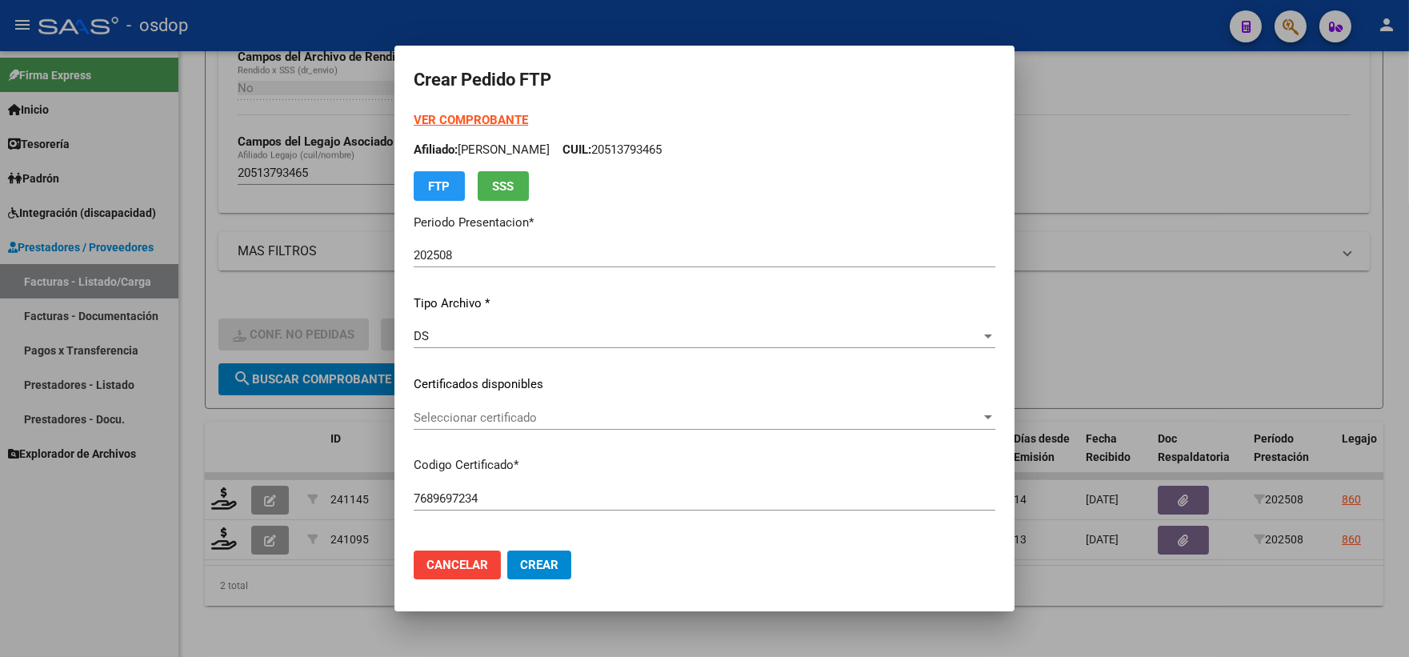
drag, startPoint x: 569, startPoint y: 401, endPoint x: 563, endPoint y: 419, distance: 19.5
click at [569, 402] on div "VER COMPROBANTE ARCA Padrón Afiliado: SCHMIDT BAUTISTA LIONEL CUIL: 20513793465…" at bounding box center [705, 372] width 582 height 523
click at [563, 419] on span "Seleccionar certificado" at bounding box center [697, 418] width 567 height 14
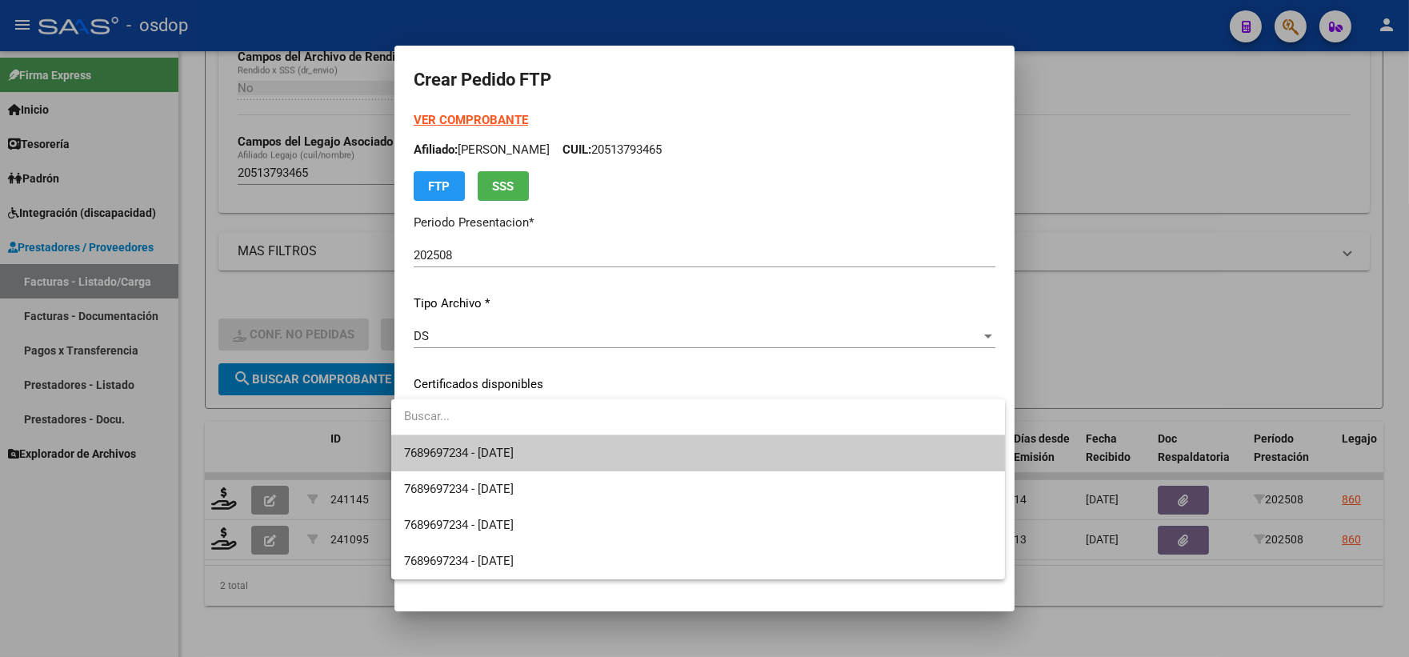
click at [568, 435] on div at bounding box center [698, 417] width 614 height 36
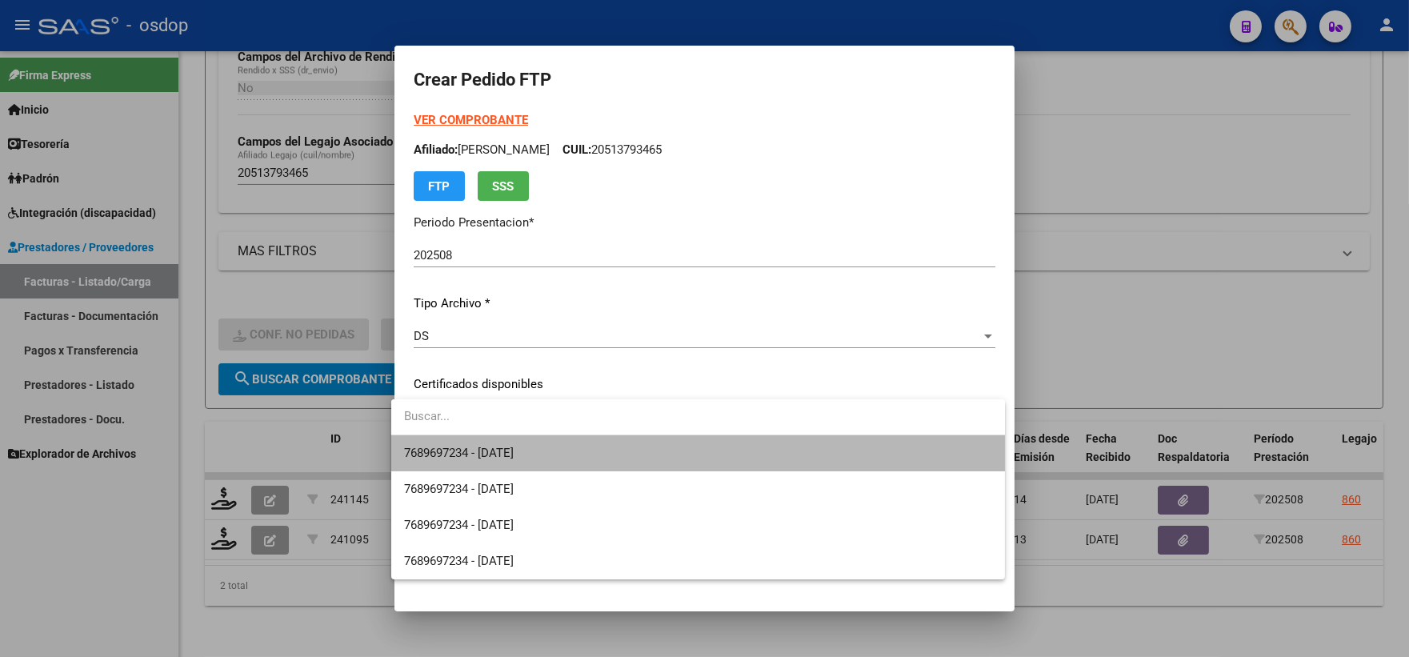
click at [572, 451] on span "7689697234 - 2025-08-22" at bounding box center [698, 453] width 588 height 36
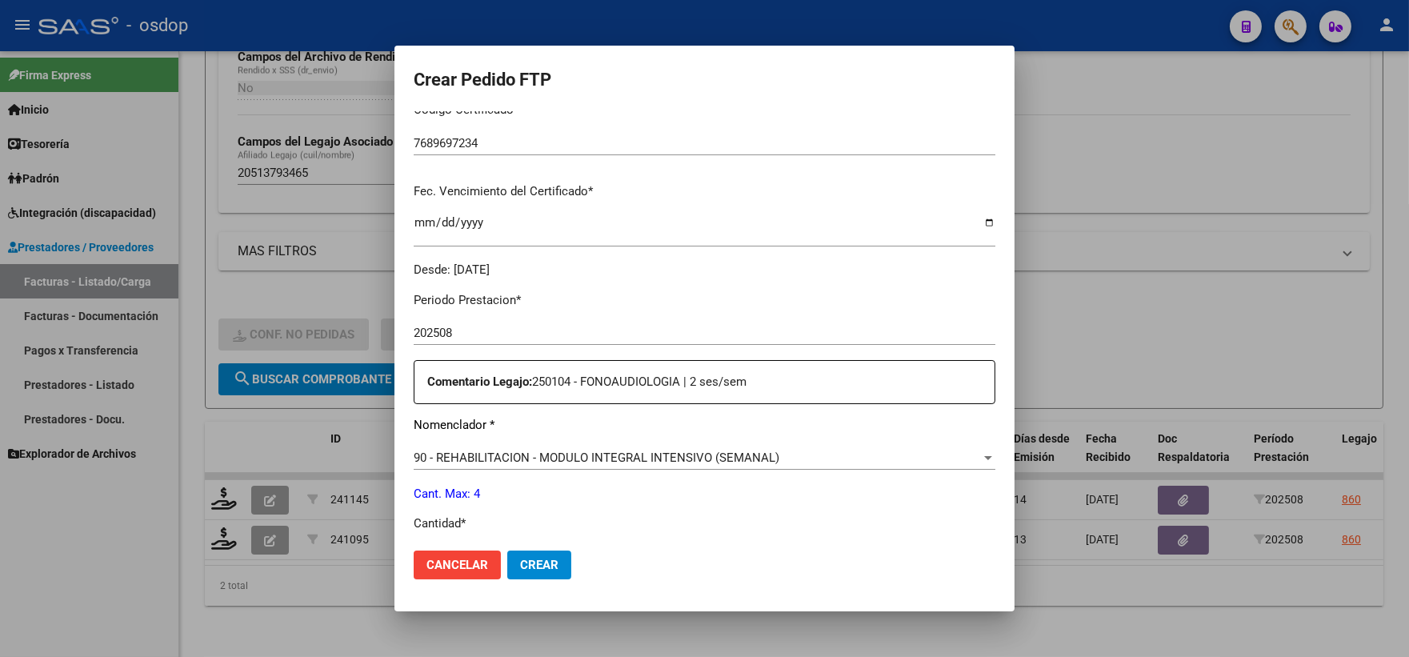
scroll to position [444, 0]
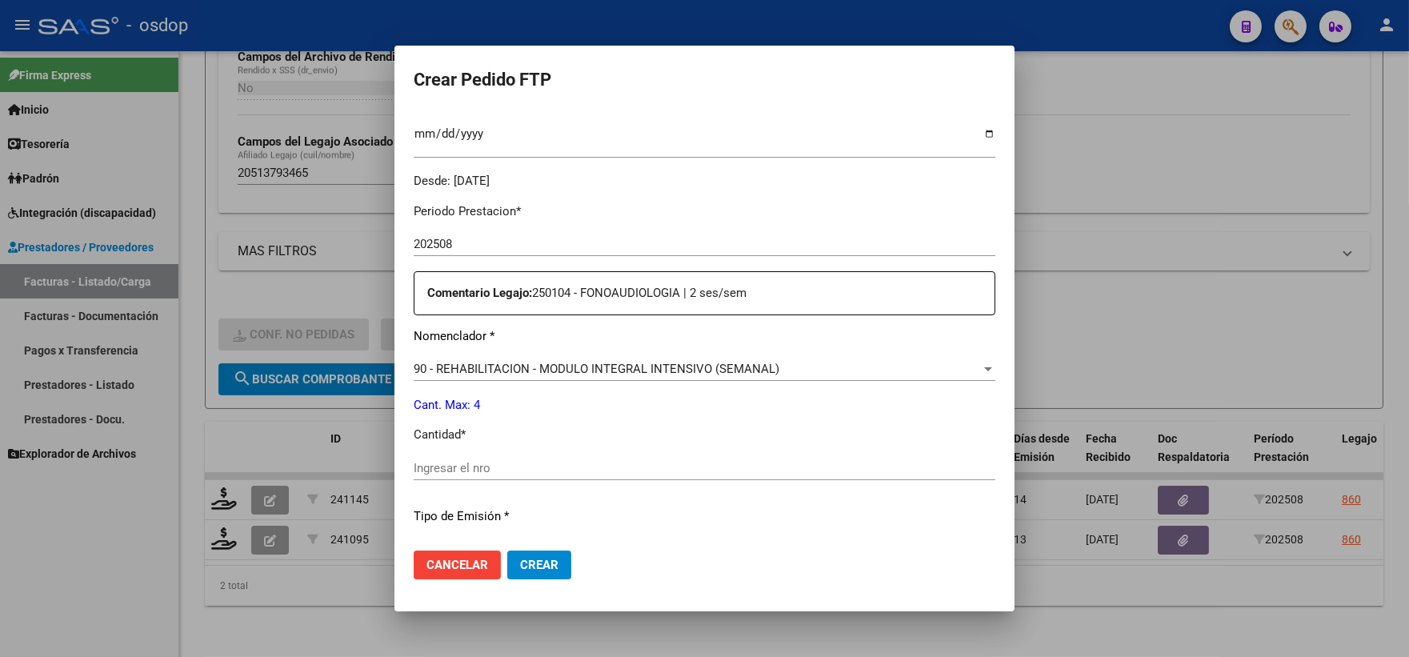
click at [540, 483] on div "Ingresar el nro" at bounding box center [705, 475] width 582 height 39
click at [530, 457] on div "Ingresar el nro" at bounding box center [705, 468] width 582 height 24
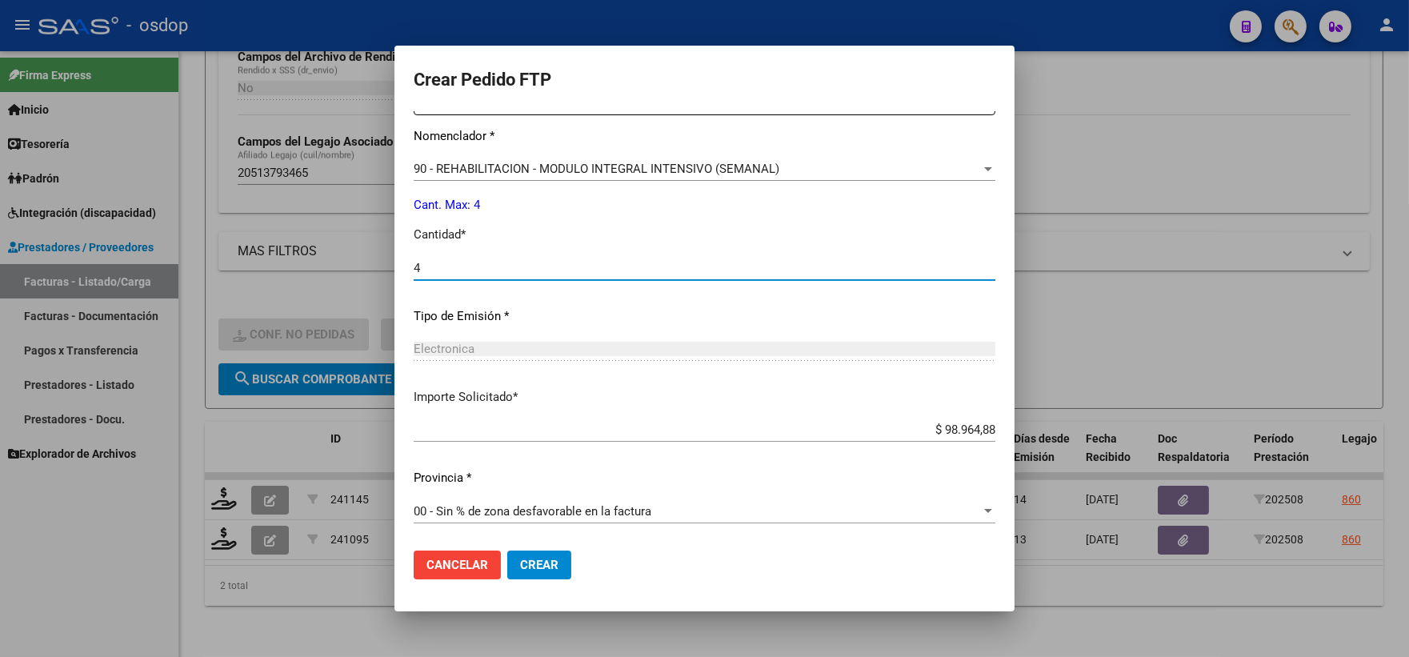
type input "4"
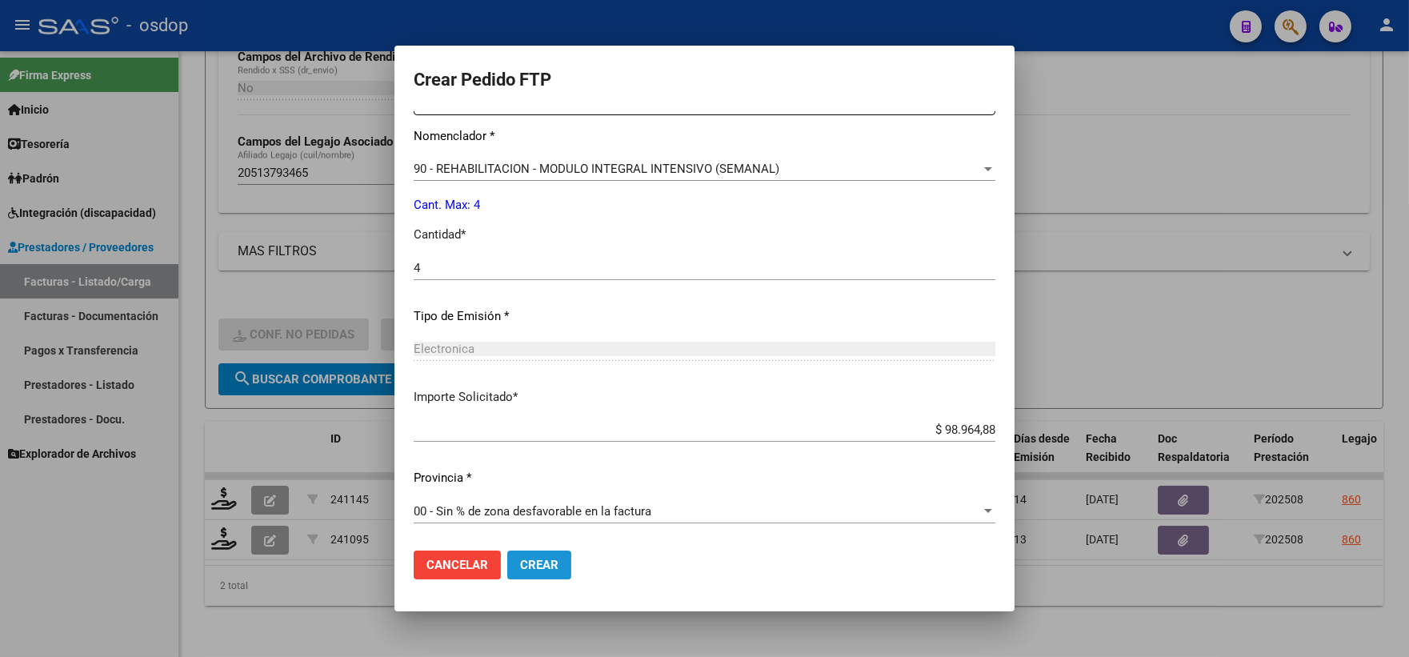
click at [510, 565] on button "Crear" at bounding box center [539, 565] width 64 height 29
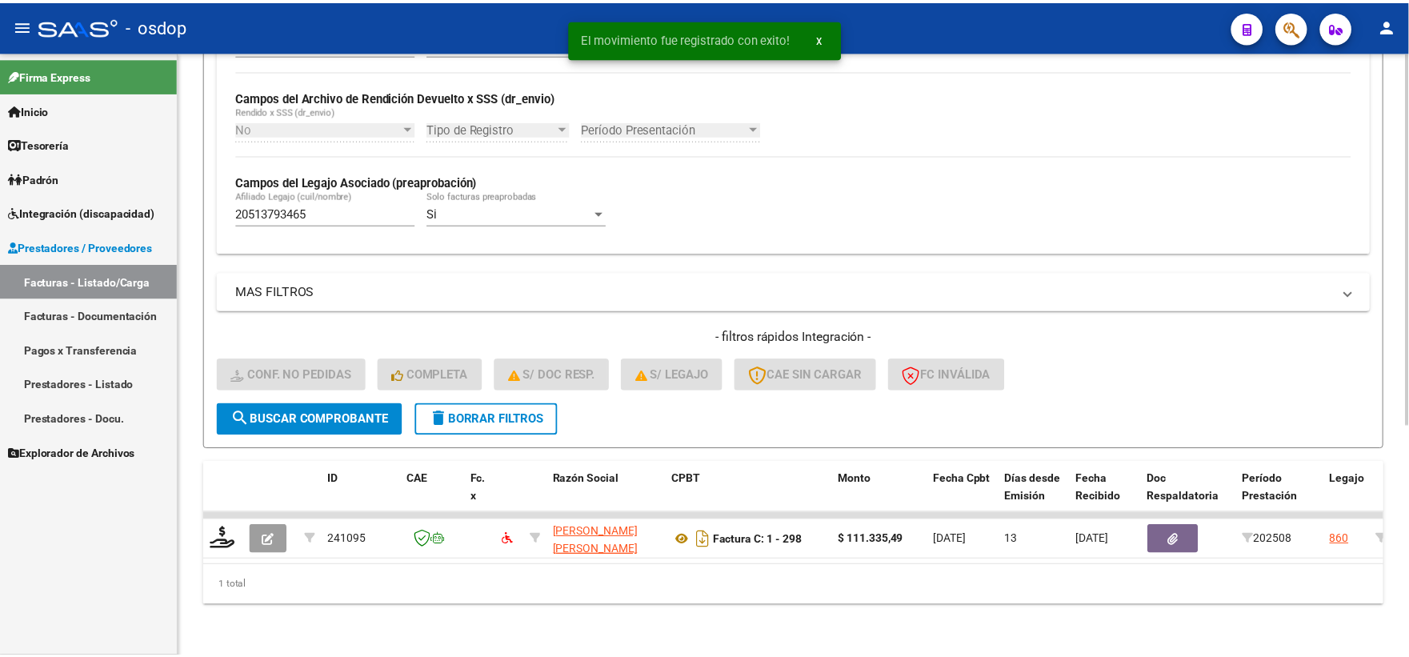
scroll to position [373, 0]
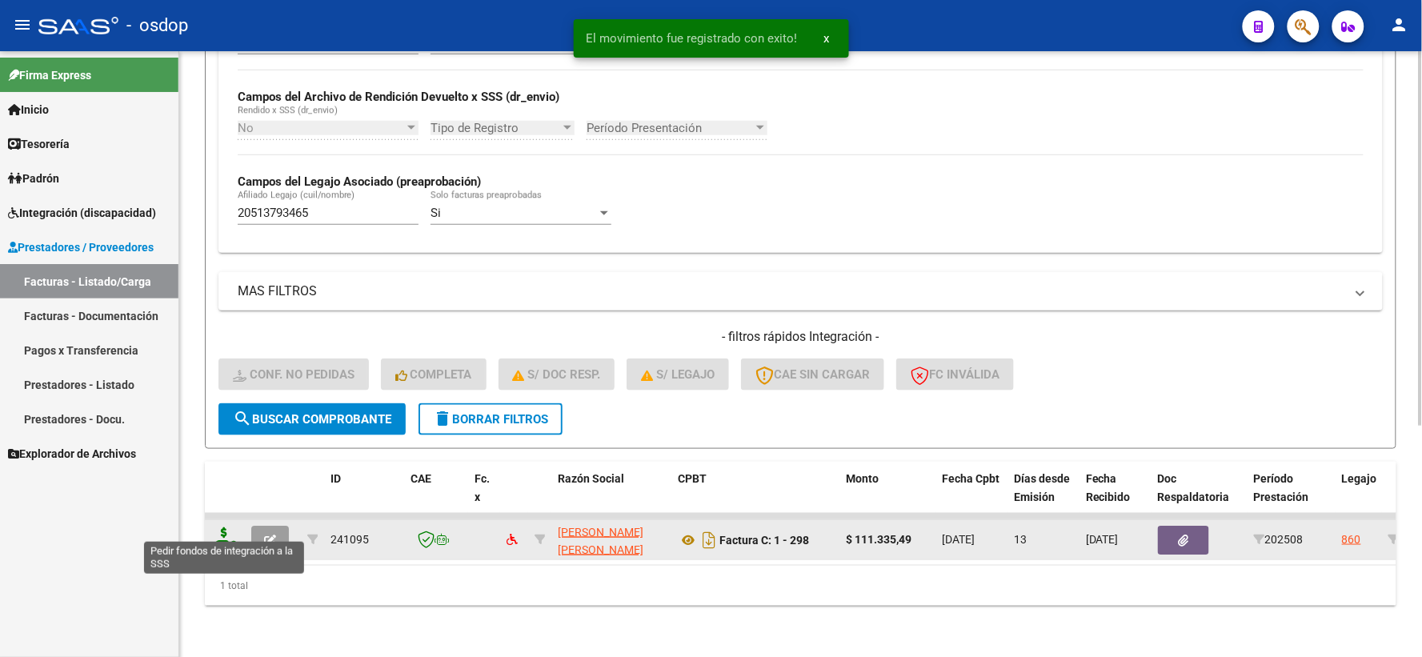
click at [217, 527] on icon at bounding box center [224, 538] width 26 height 22
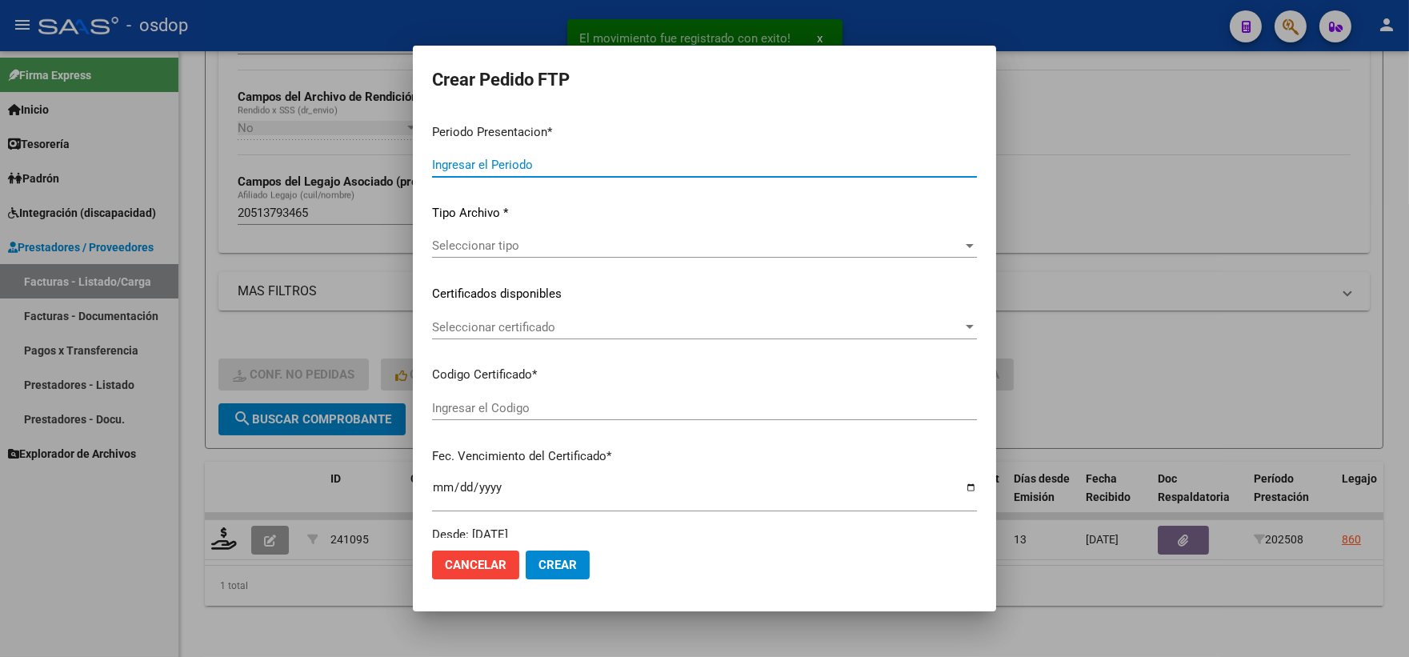
type input "202508"
type input "$ 111.335,49"
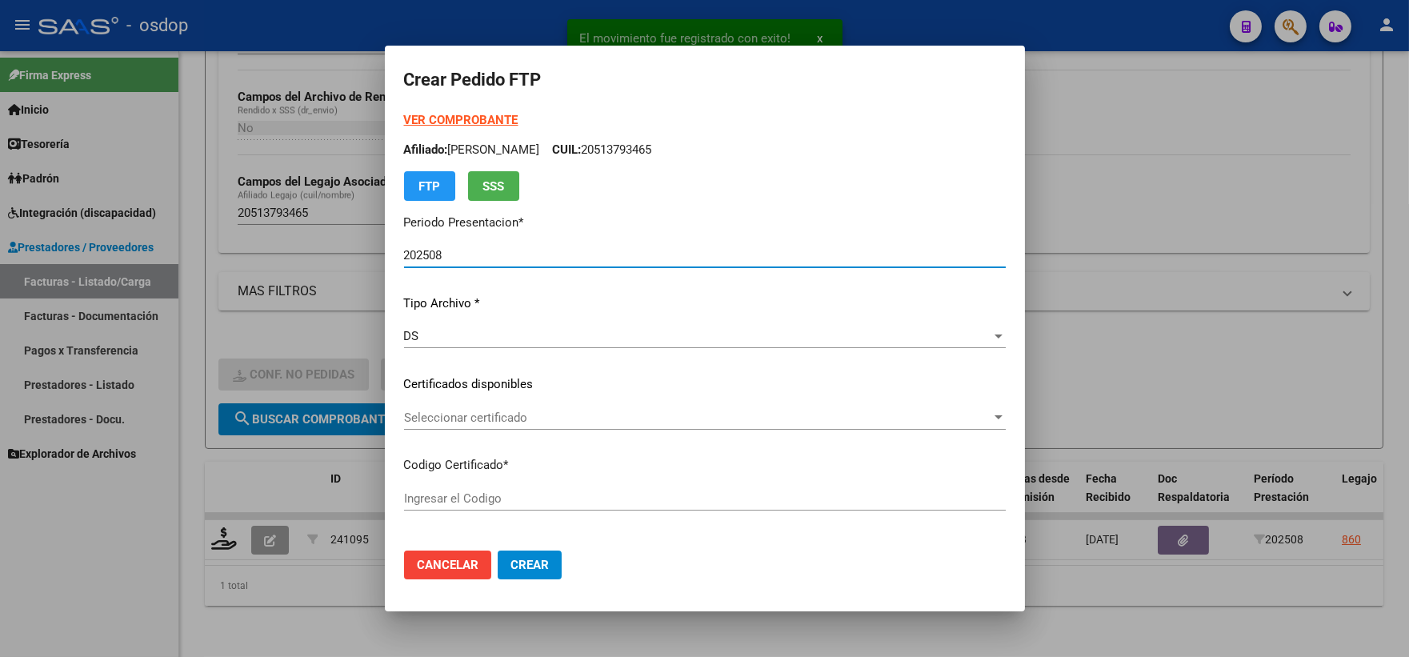
type input "7689697234"
type input "2025-08-22"
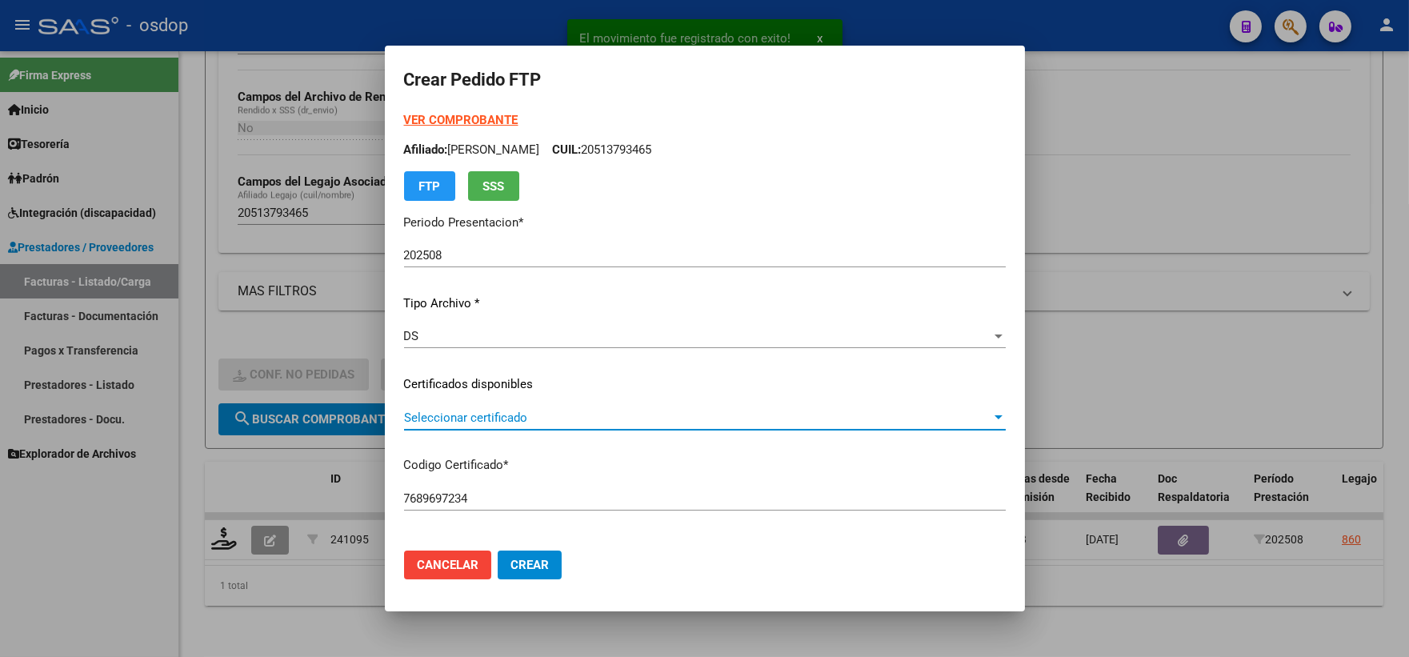
click at [493, 418] on span "Seleccionar certificado" at bounding box center [697, 418] width 587 height 14
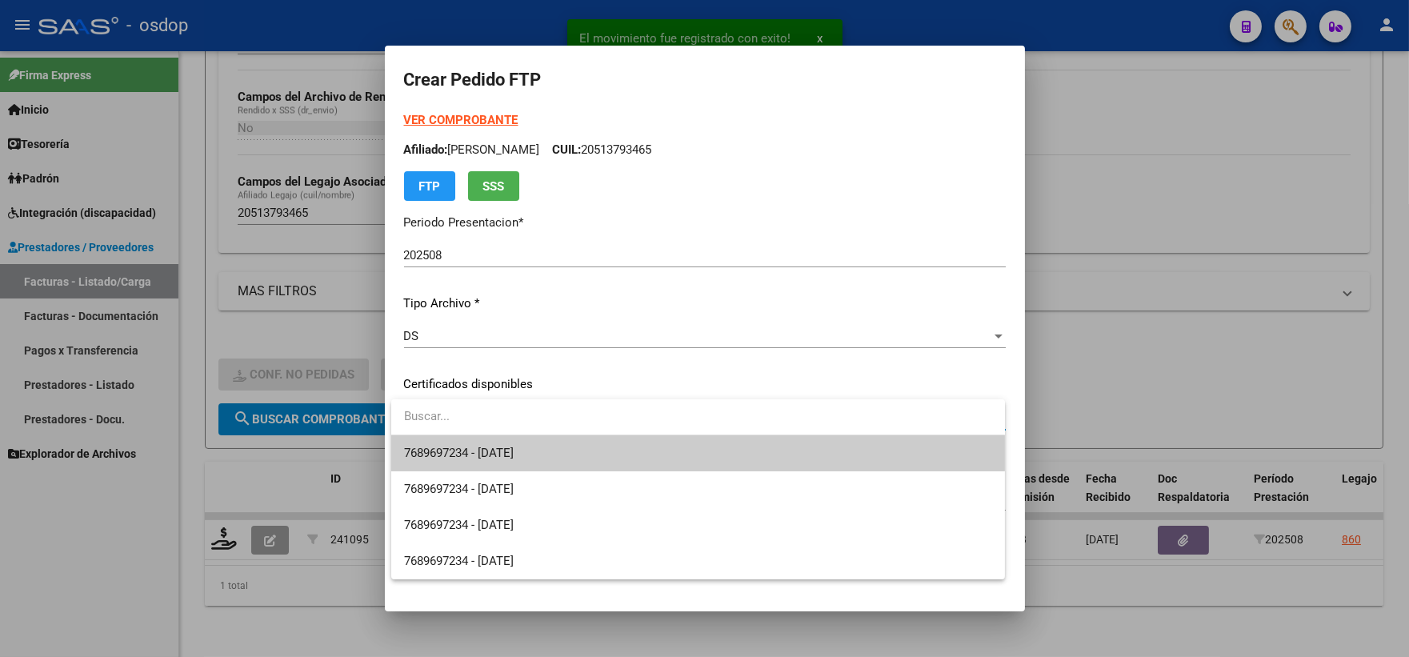
click at [488, 448] on span "7689697234 - 2025-08-22" at bounding box center [459, 453] width 110 height 14
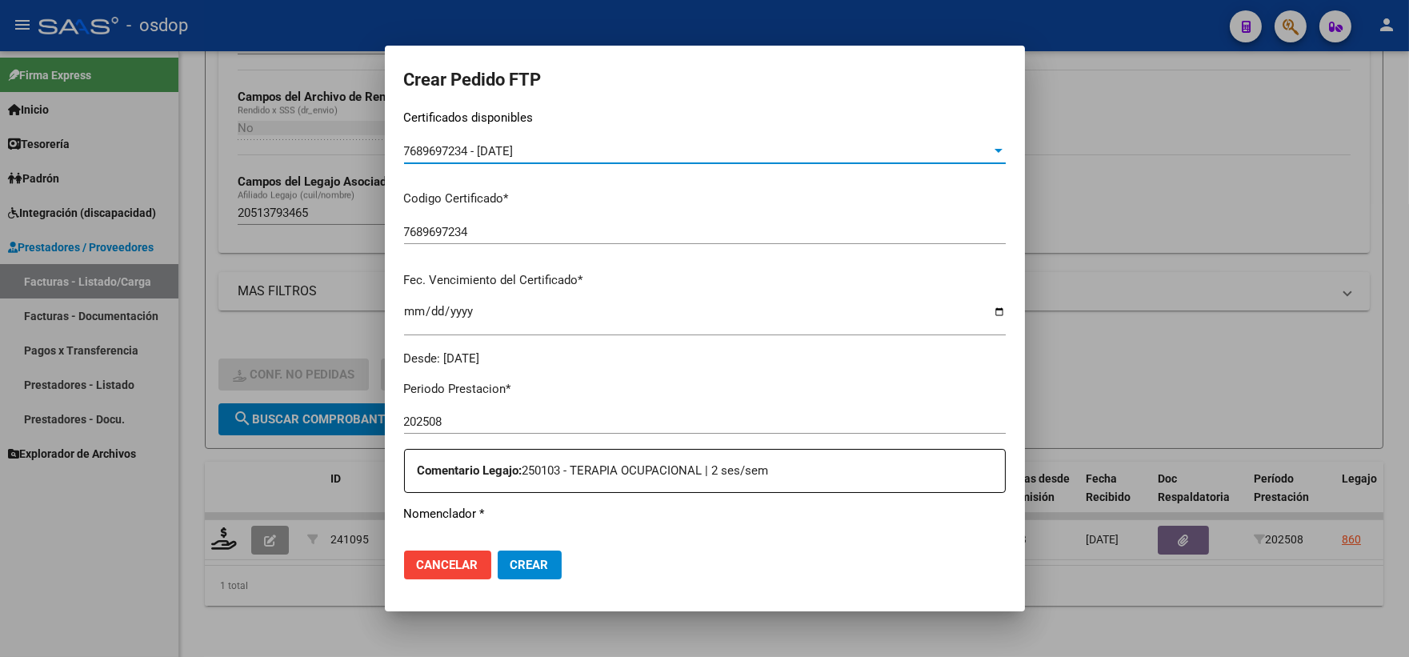
click at [476, 453] on div "Comentario Legajo: 250103 - TERAPIA OCUPACIONAL | 2 ses/sem" at bounding box center [705, 471] width 602 height 44
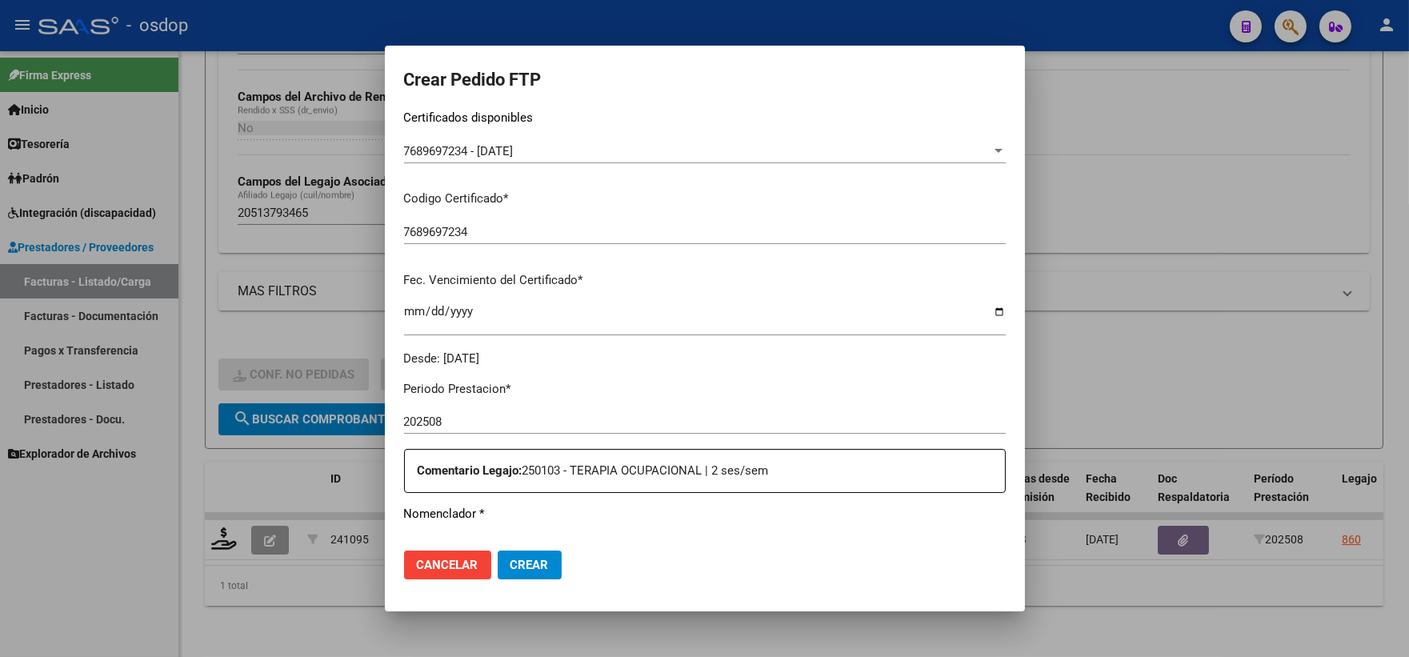
scroll to position [533, 0]
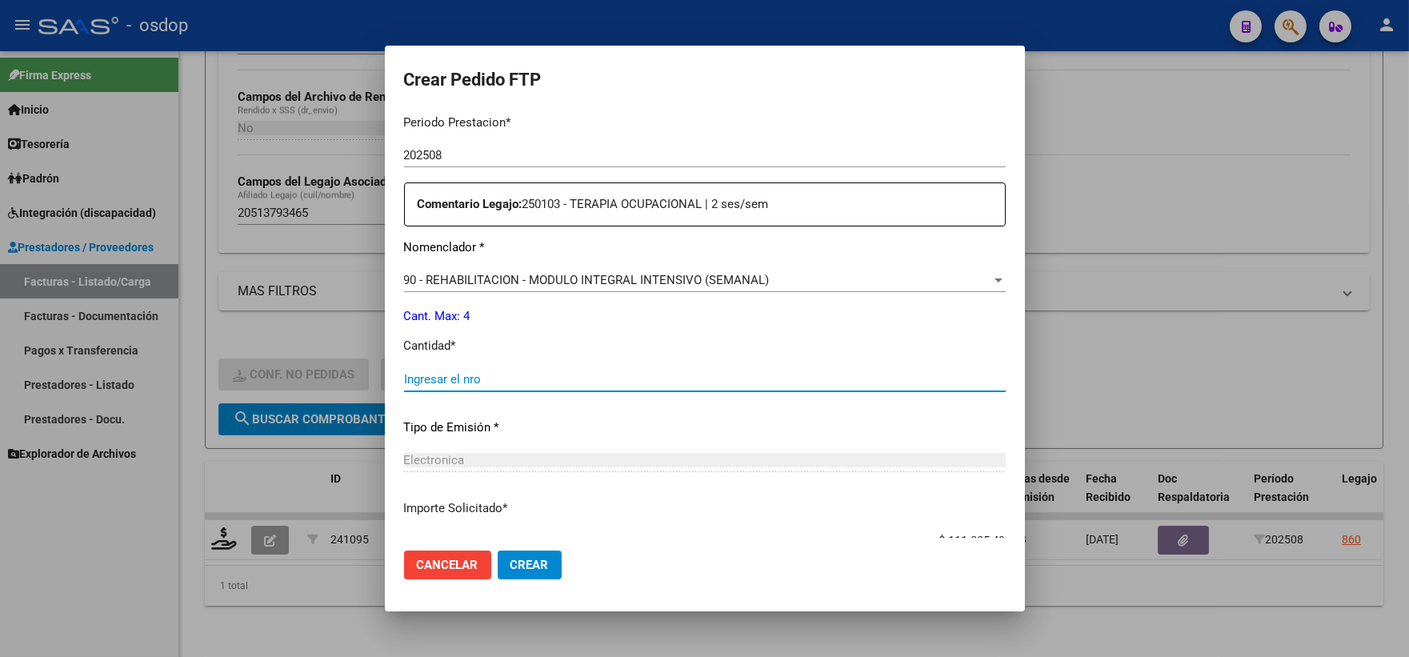
click at [475, 381] on input "Ingresar el nro" at bounding box center [705, 379] width 602 height 14
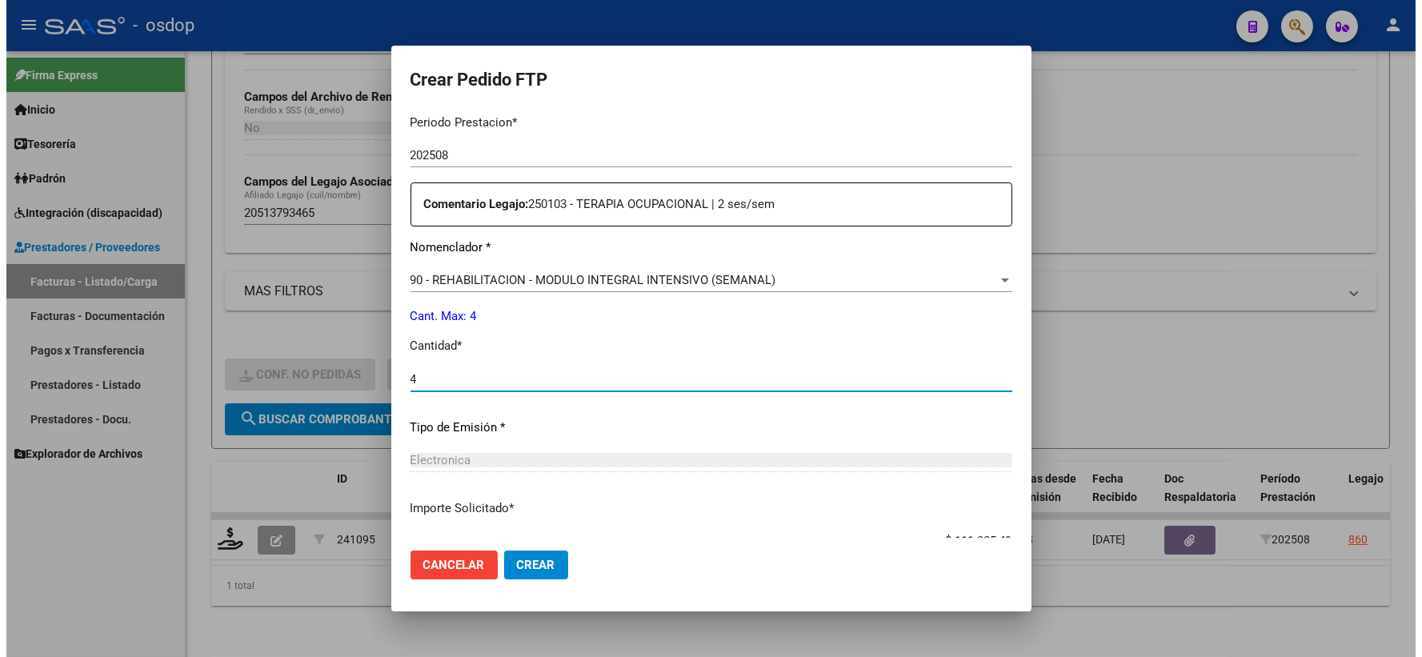
scroll to position [644, 0]
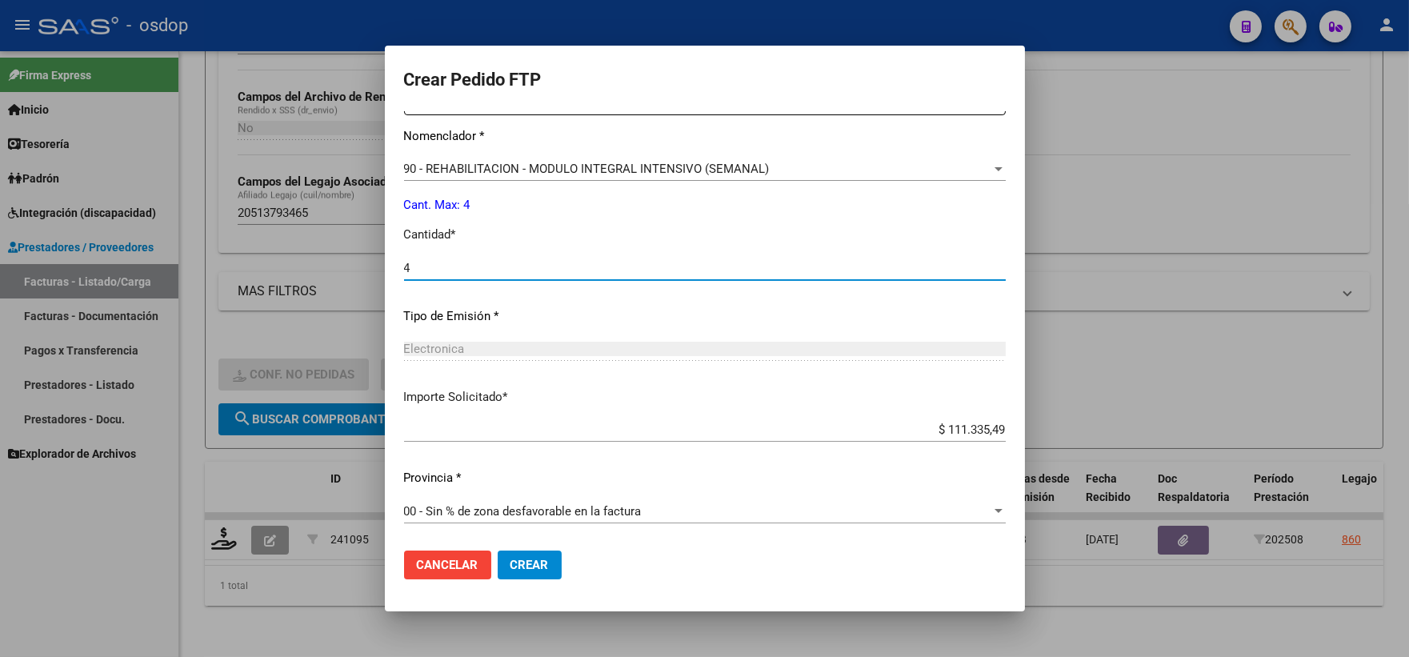
type input "4"
click at [533, 576] on button "Crear" at bounding box center [530, 565] width 64 height 29
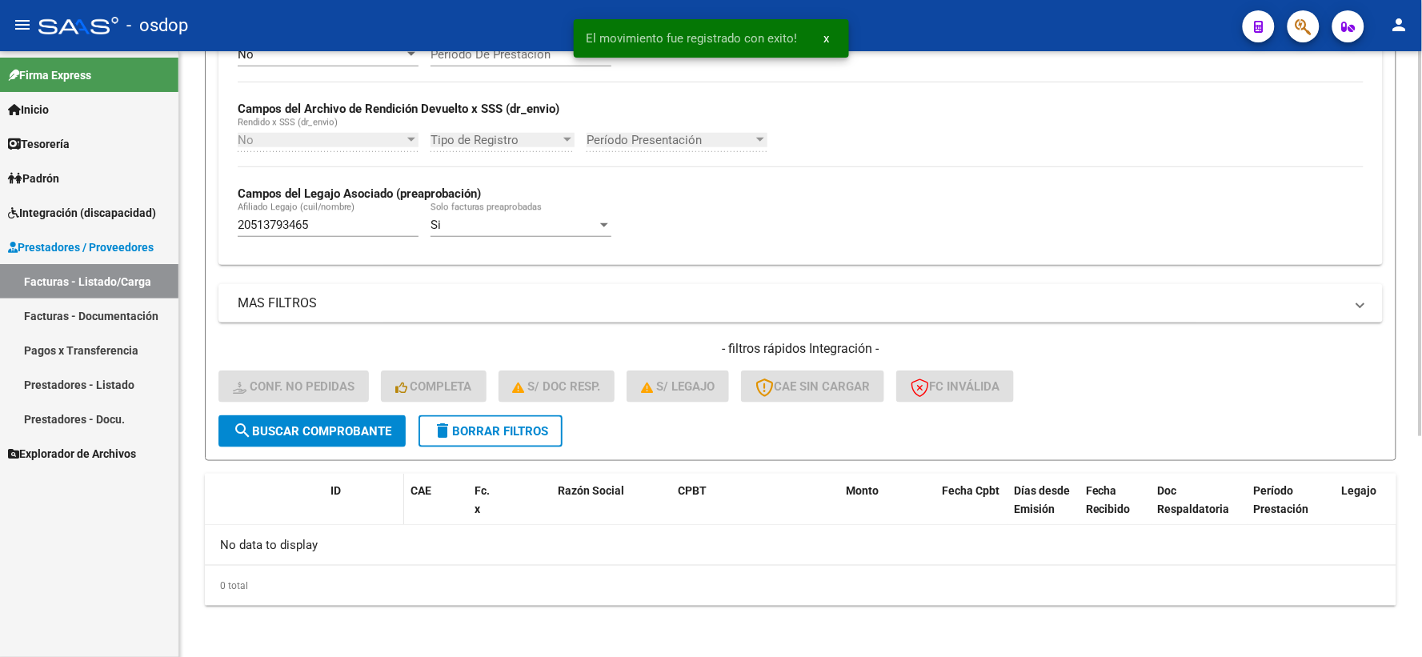
scroll to position [347, 0]
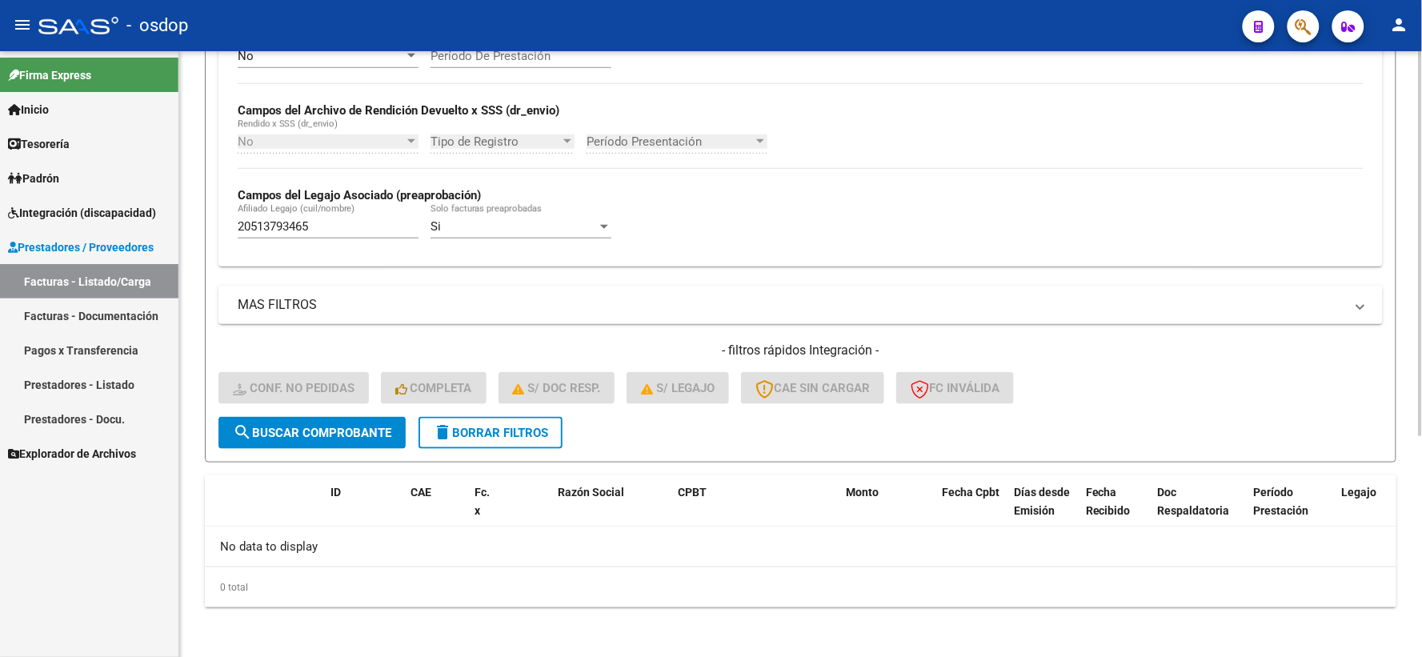
drag, startPoint x: 367, startPoint y: 248, endPoint x: 351, endPoint y: 243, distance: 16.7
click at [351, 245] on div "20513793465 Afiliado Legajo (cuil/nombre)" at bounding box center [328, 229] width 181 height 50
drag, startPoint x: 359, startPoint y: 226, endPoint x: 0, endPoint y: 189, distance: 360.4
click at [174, 229] on mat-sidenav-container "Firma Express Inicio Calendario SSS Instructivos Contacto OS Tesorería Extracto…" at bounding box center [711, 354] width 1422 height 606
paste input "70405463"
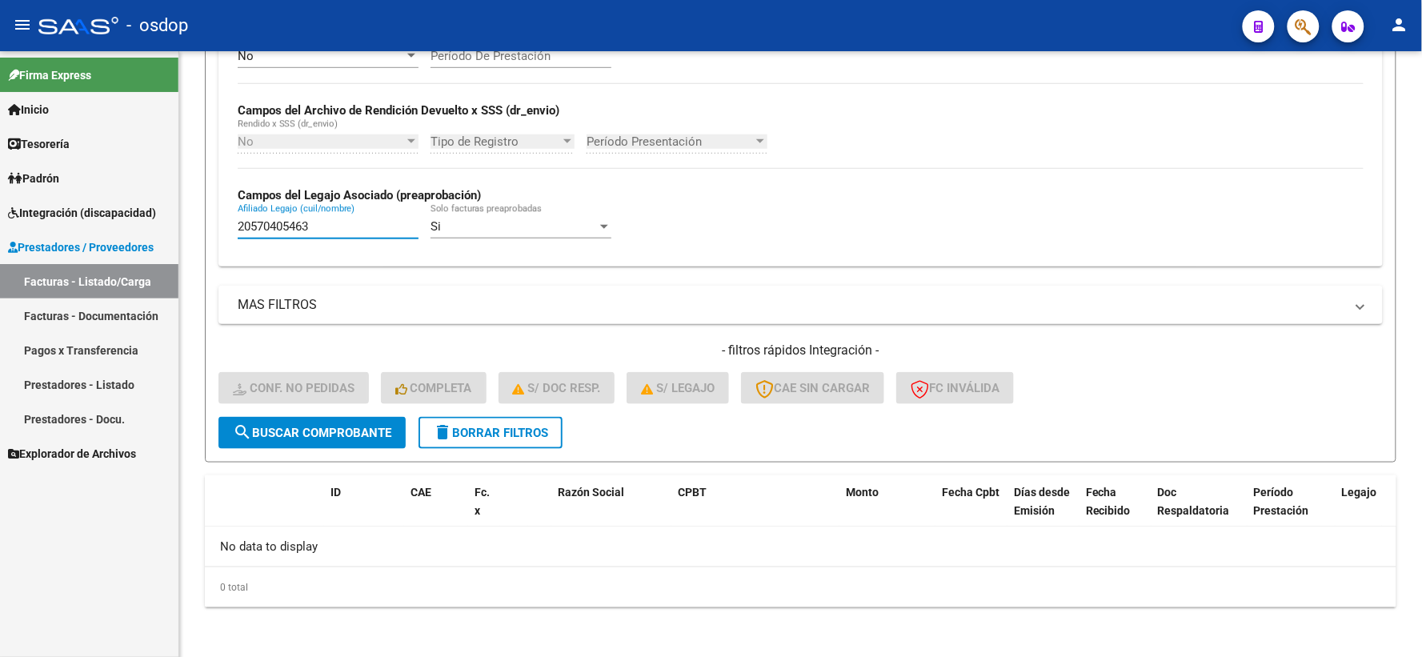
type input "20570405463"
click at [324, 453] on form "Filtros Id Integración Area Seleccionar Gerenciador Seleccionar Gerenciador Si …" at bounding box center [801, 152] width 1192 height 620
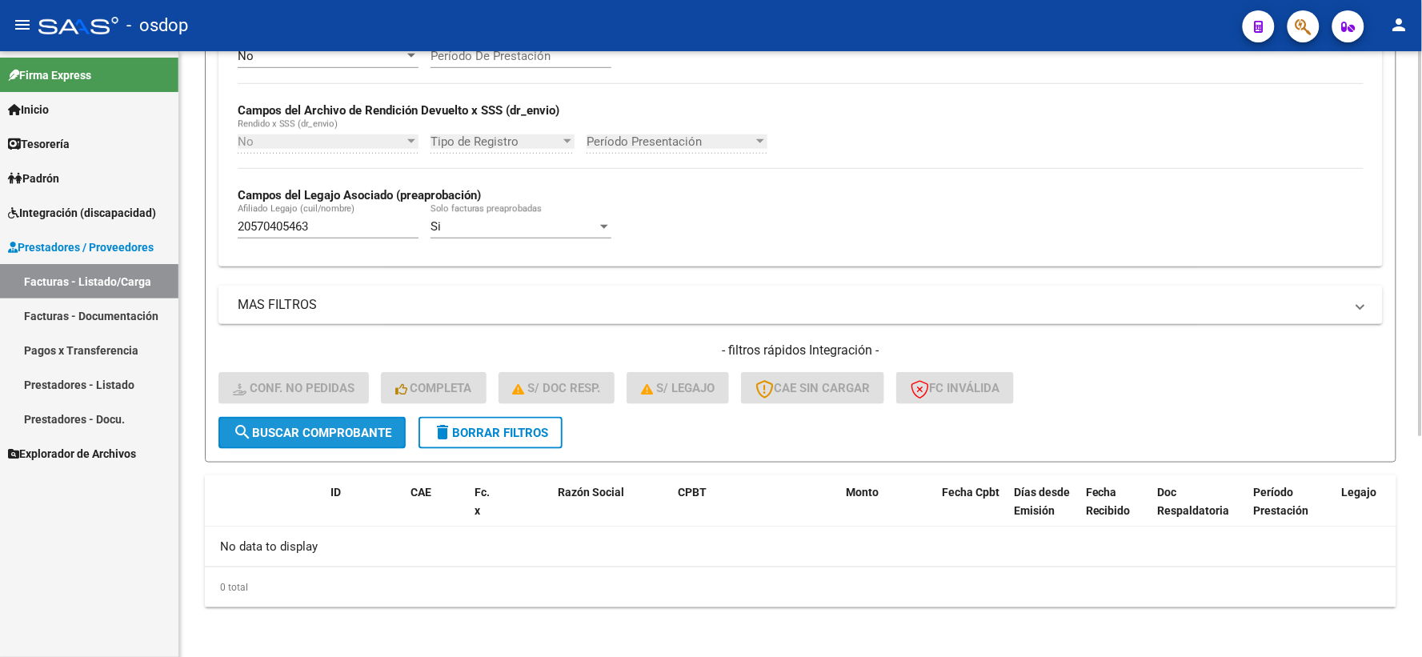
click at [318, 433] on span "search Buscar Comprobante" at bounding box center [312, 433] width 158 height 14
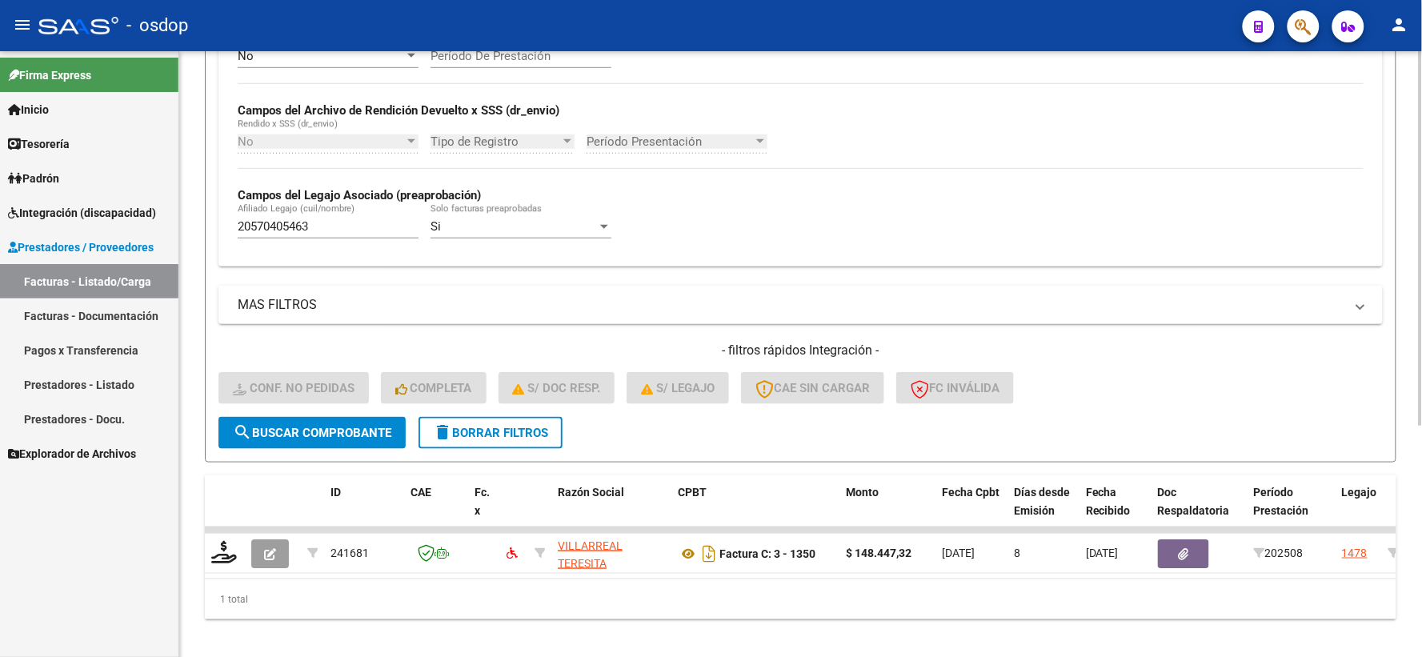
click at [256, 450] on form "Filtros Id Integración Area Seleccionar Gerenciador Seleccionar Gerenciador Si …" at bounding box center [801, 152] width 1192 height 620
click at [251, 446] on button "search Buscar Comprobante" at bounding box center [311, 433] width 187 height 32
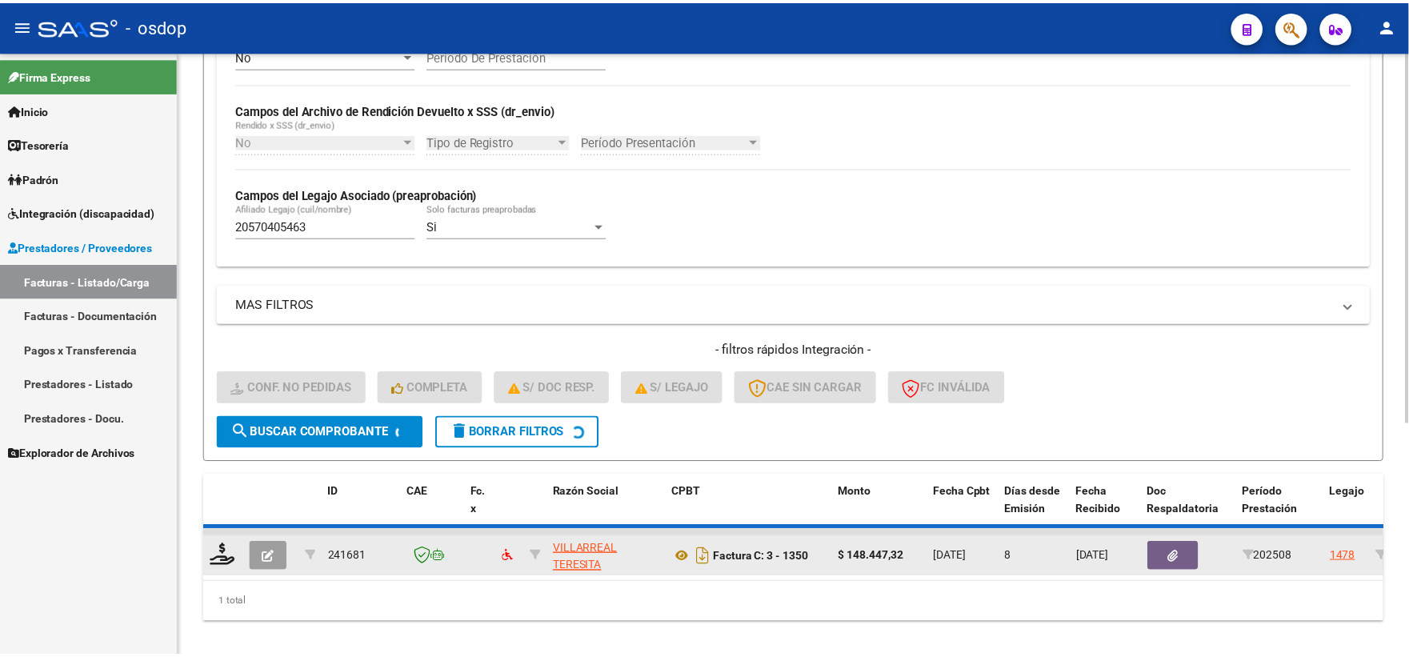
scroll to position [377, 0]
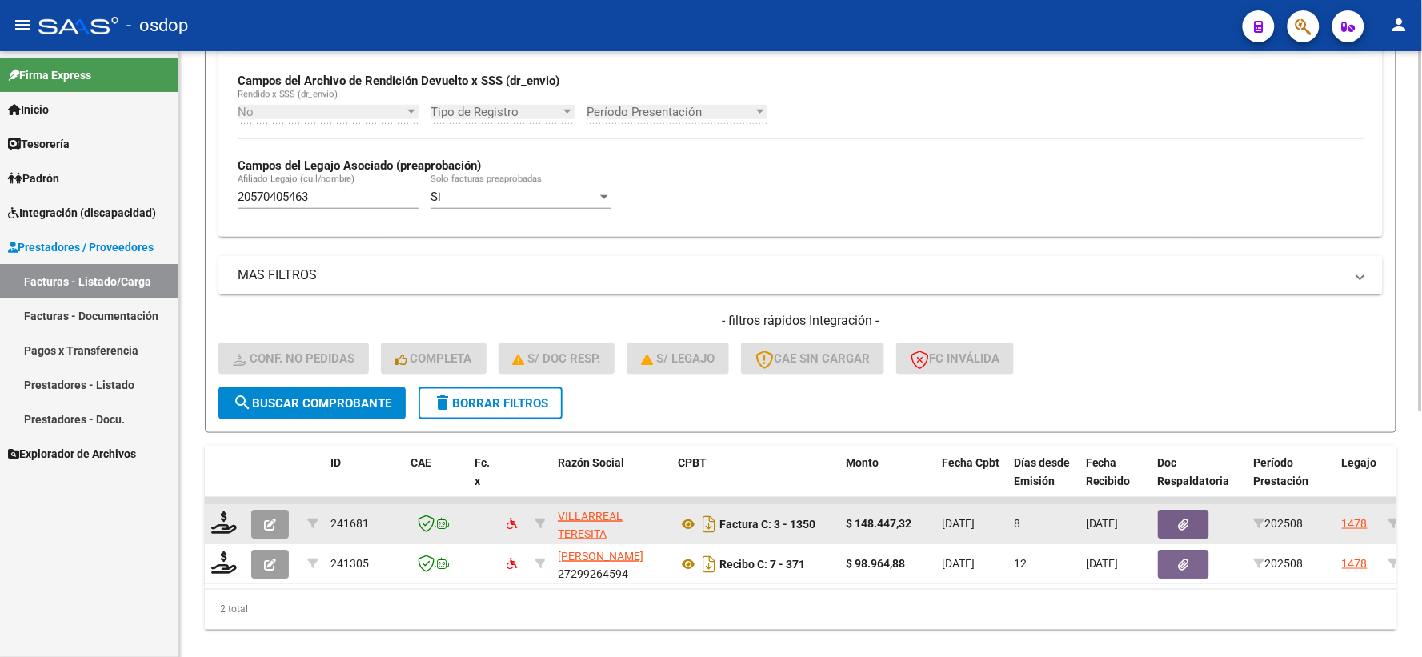
click at [224, 535] on div at bounding box center [224, 523] width 27 height 25
click at [226, 519] on icon at bounding box center [224, 522] width 26 height 22
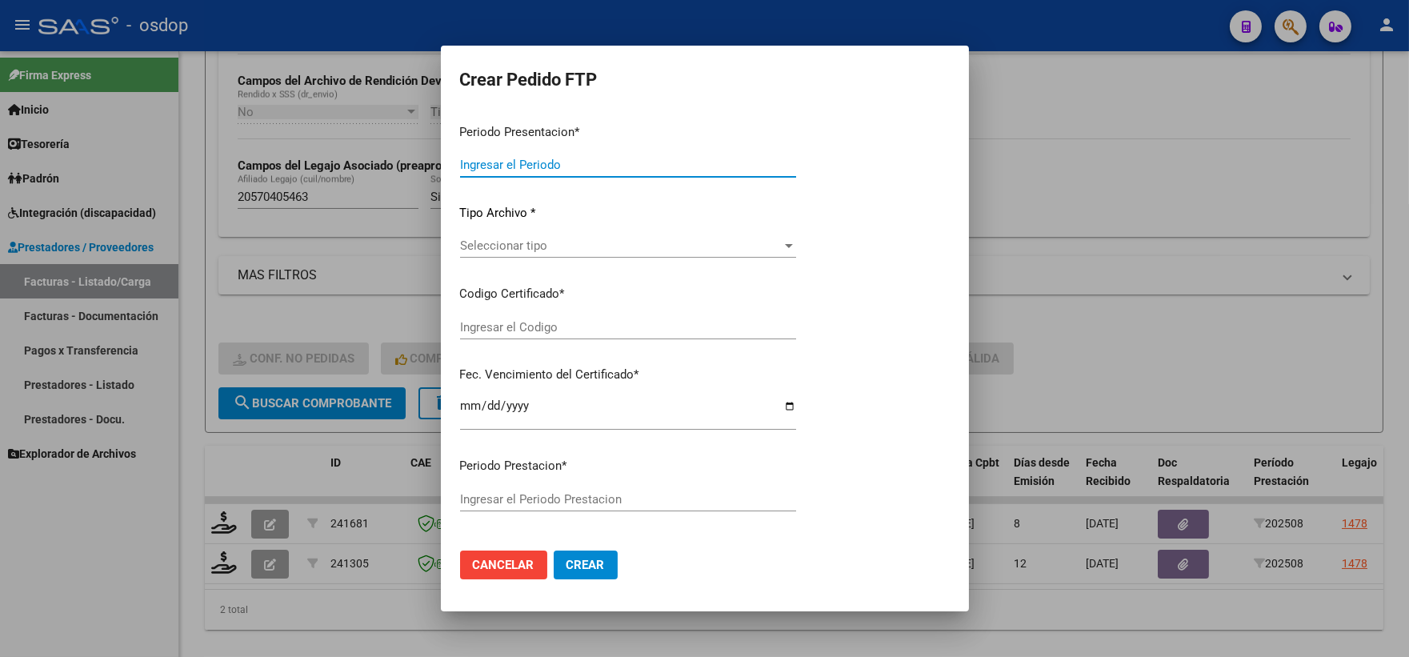
type input "202508"
type input "$ 148.447,32"
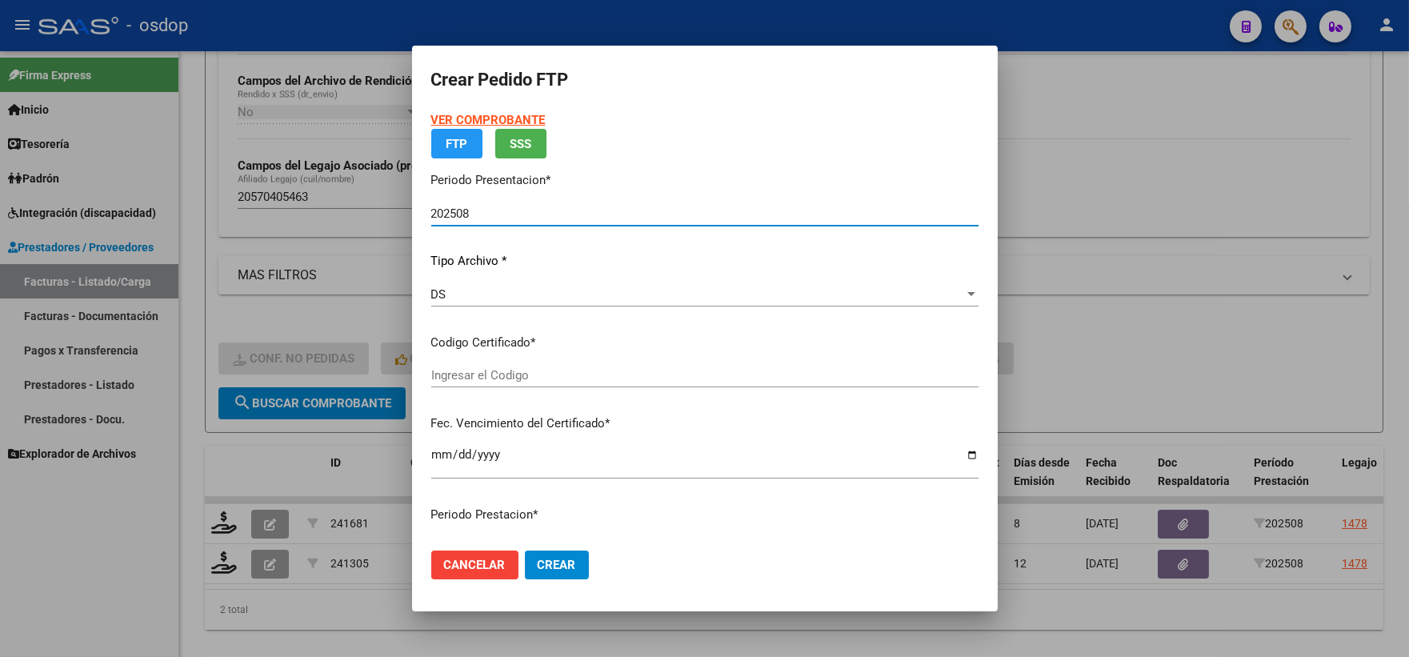
type input "5722228546"
type input "2030-11-27"
click at [618, 395] on div "VER COMPROBANTE ARCA Padrón FTP SSS Periodo Presentacion * 202508 Ingresar el P…" at bounding box center [704, 302] width 547 height 383
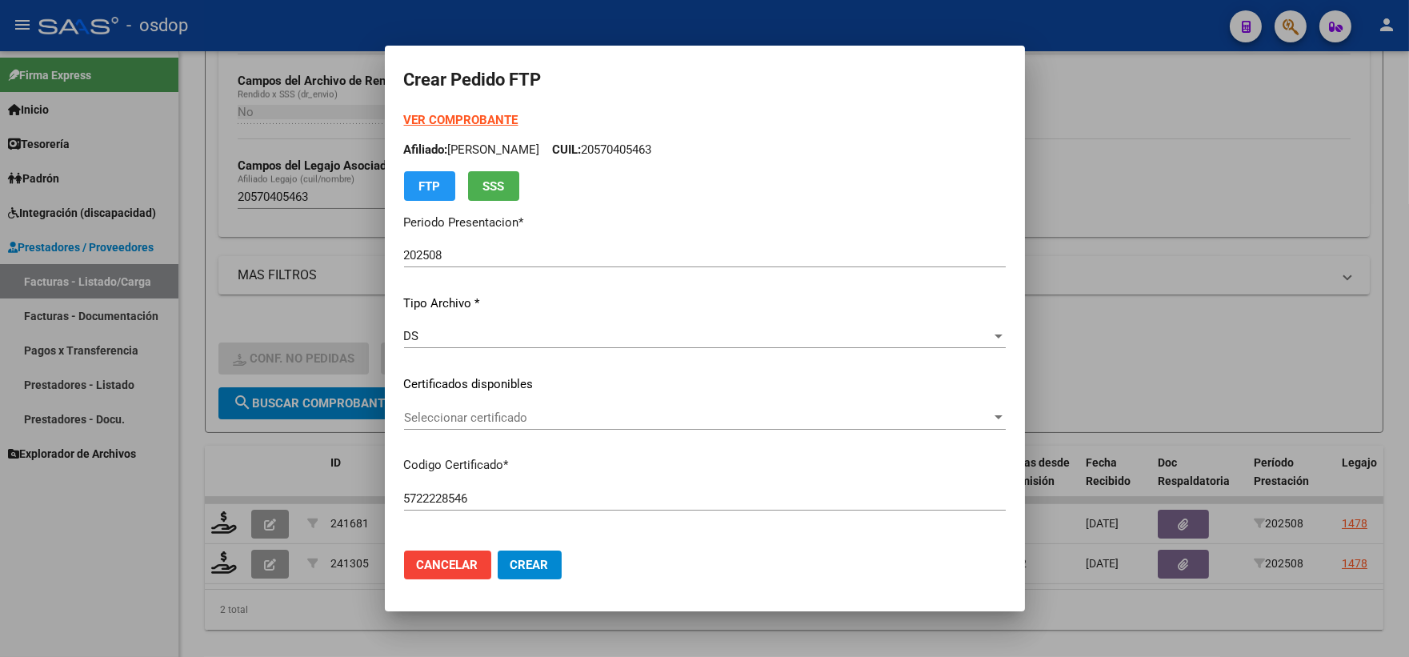
click at [538, 449] on div "VER COMPROBANTE ARCA Padrón Afiliado: HERNANDEZ TOMAS CUIL: 20570405463 FTP SSS…" at bounding box center [705, 372] width 602 height 523
click at [523, 416] on span "Seleccionar certificado" at bounding box center [697, 418] width 587 height 14
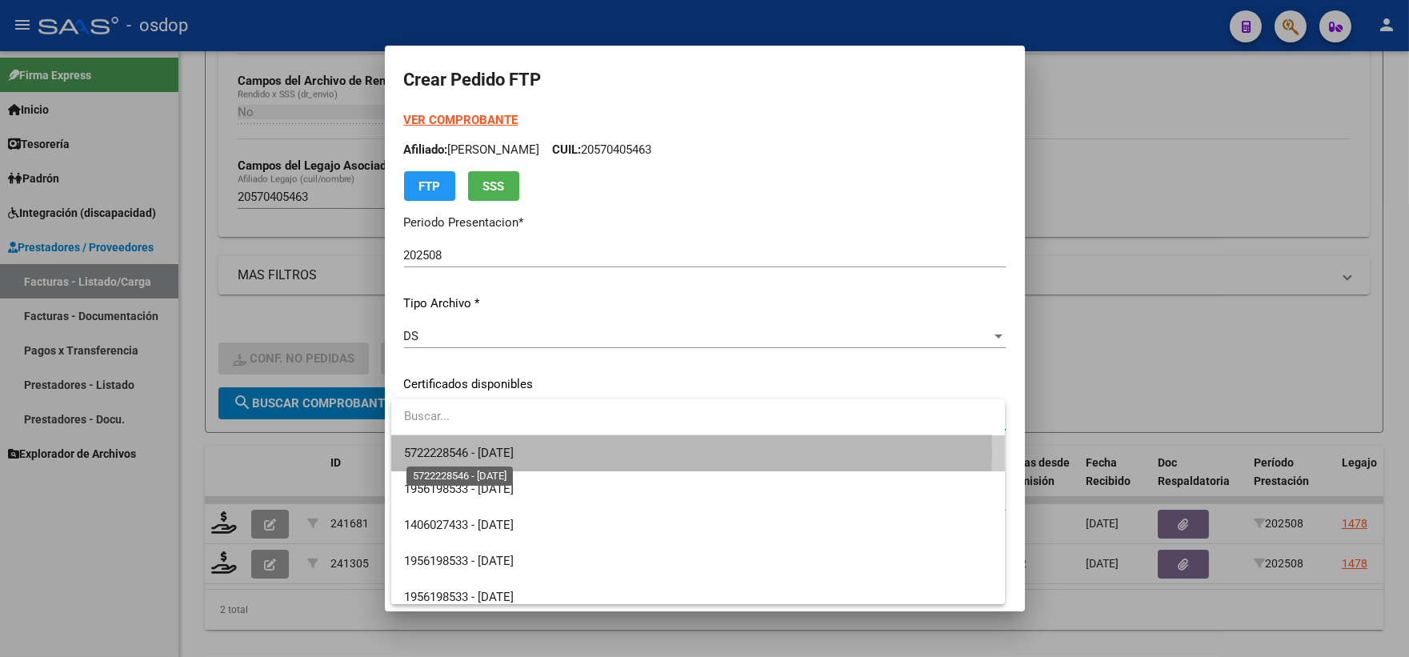
click at [492, 451] on span "5722228546 - 2030-11-27" at bounding box center [459, 453] width 110 height 14
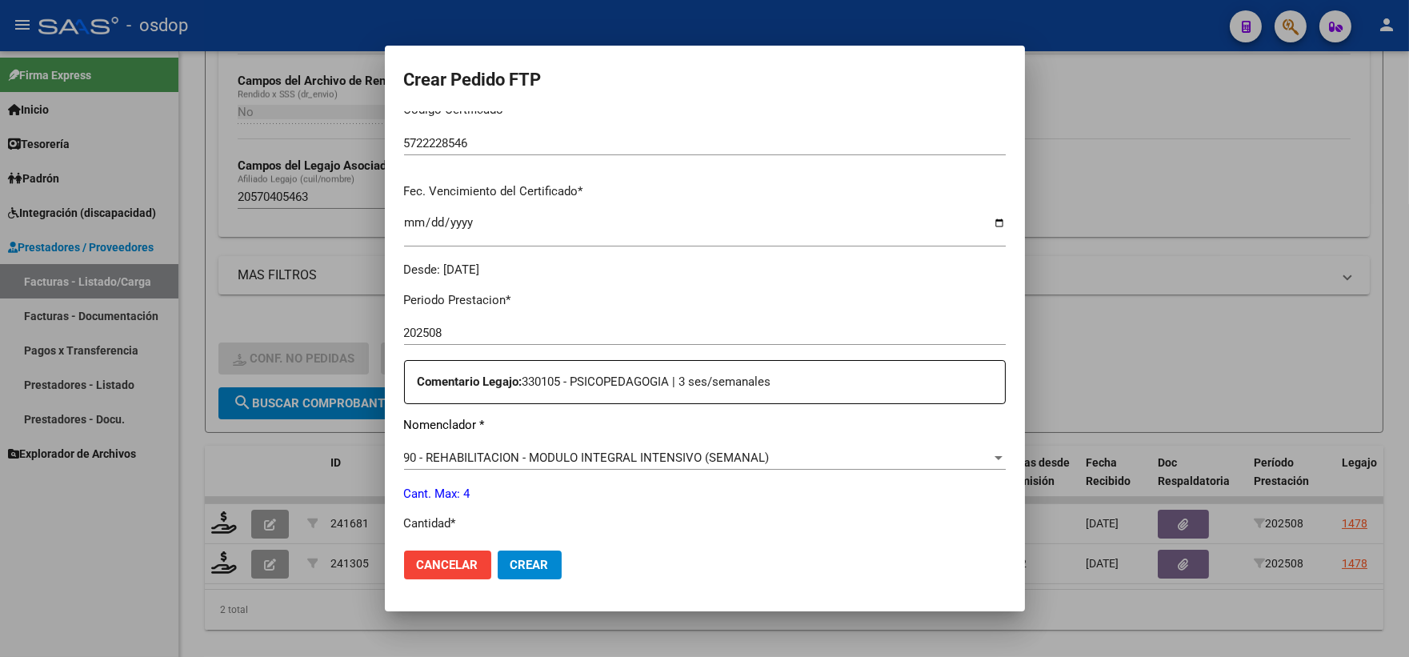
scroll to position [533, 0]
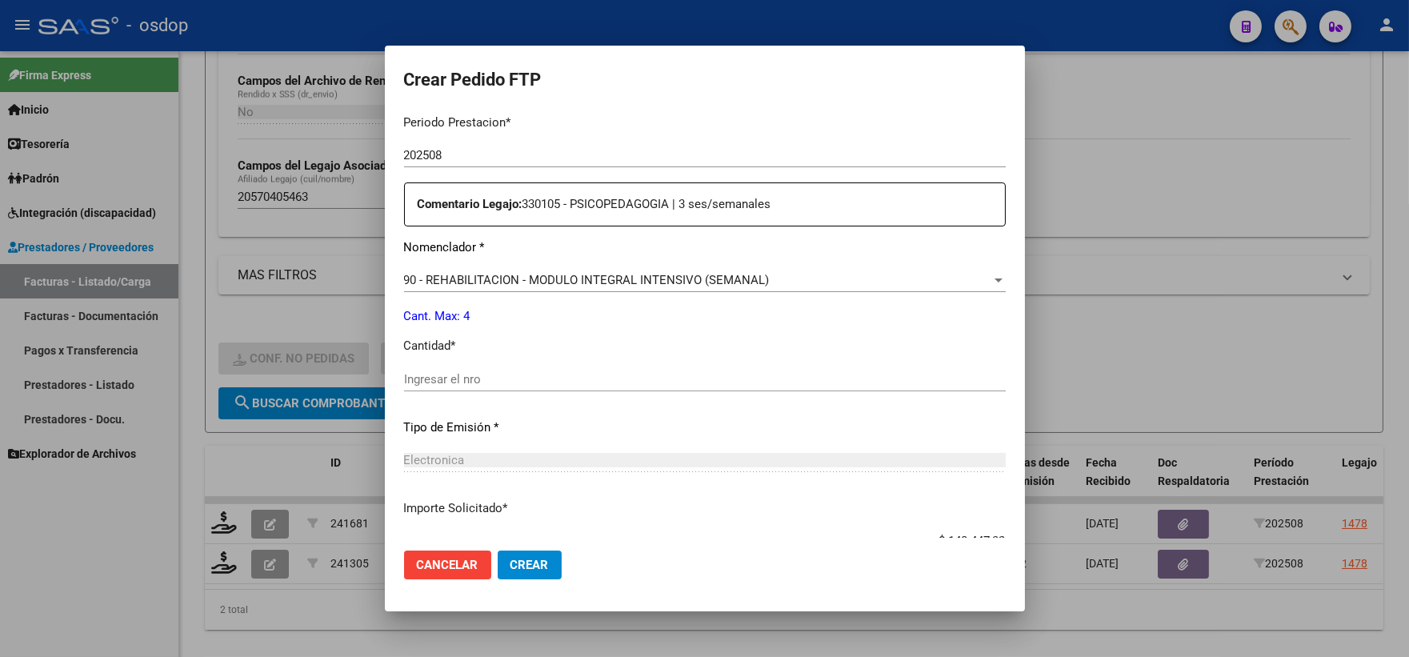
click at [470, 376] on input "Ingresar el nro" at bounding box center [705, 379] width 602 height 14
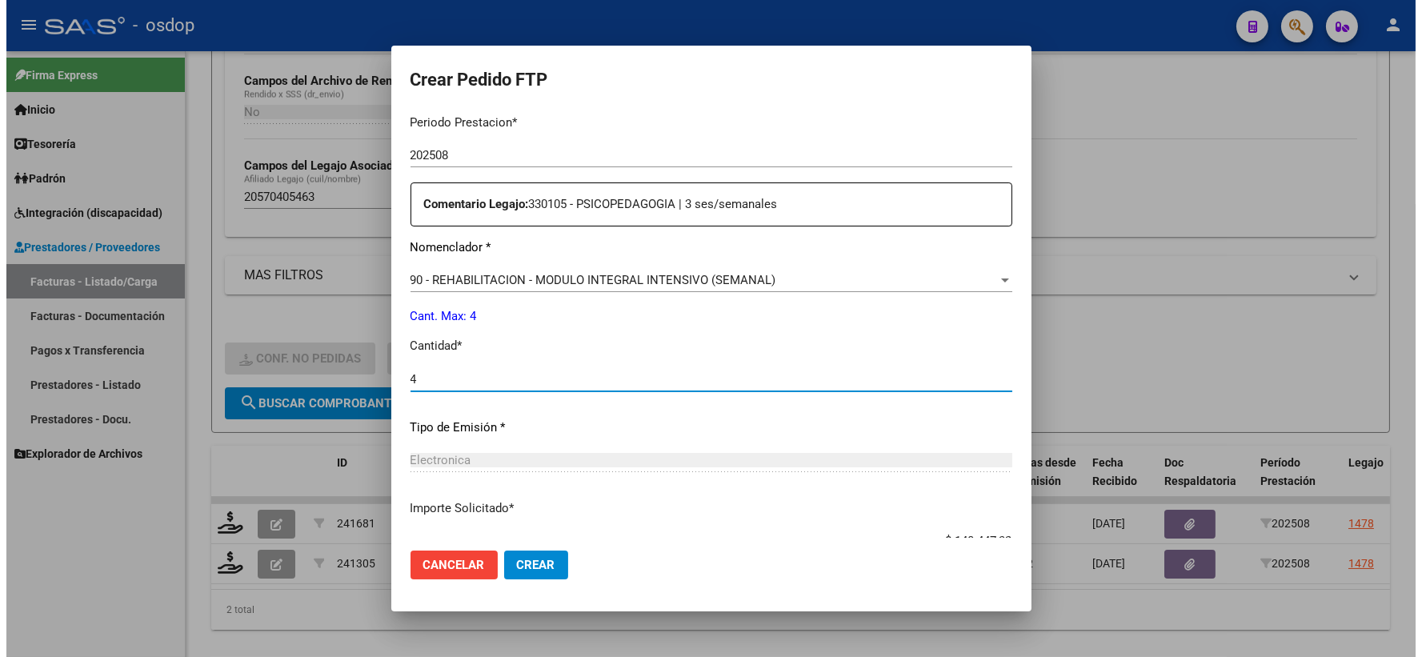
scroll to position [644, 0]
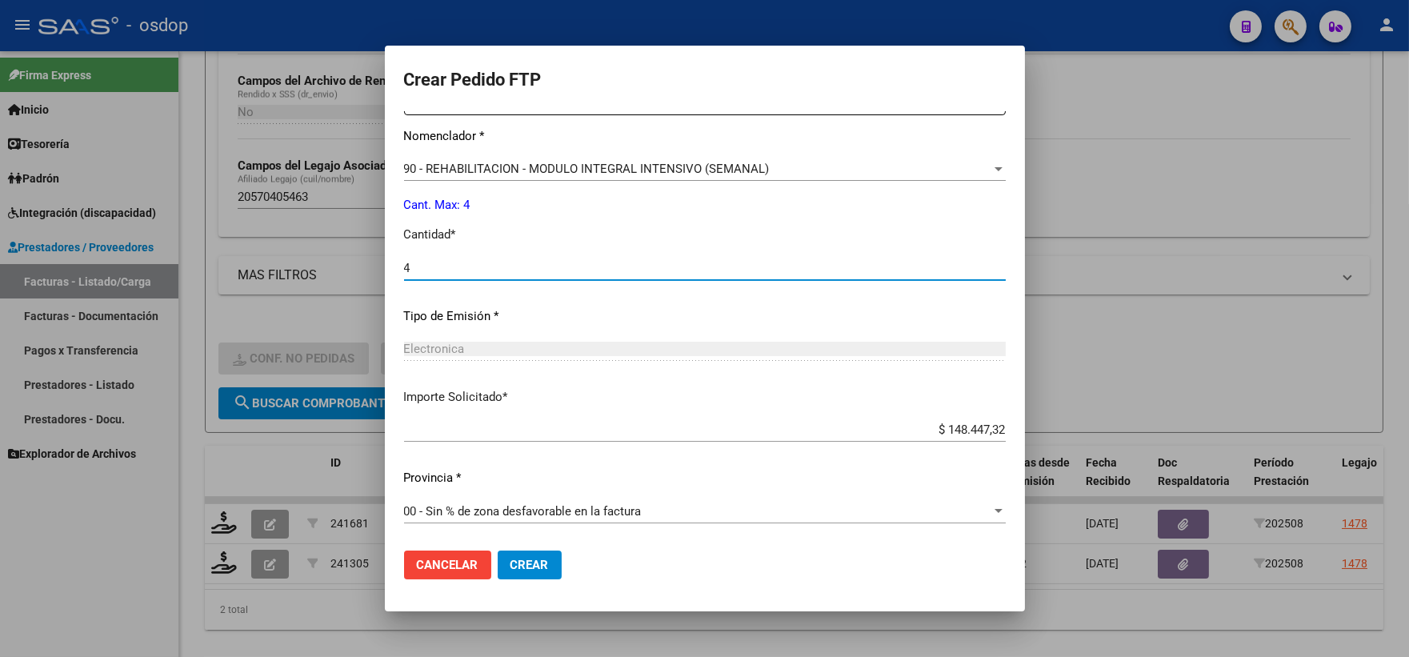
type input "4"
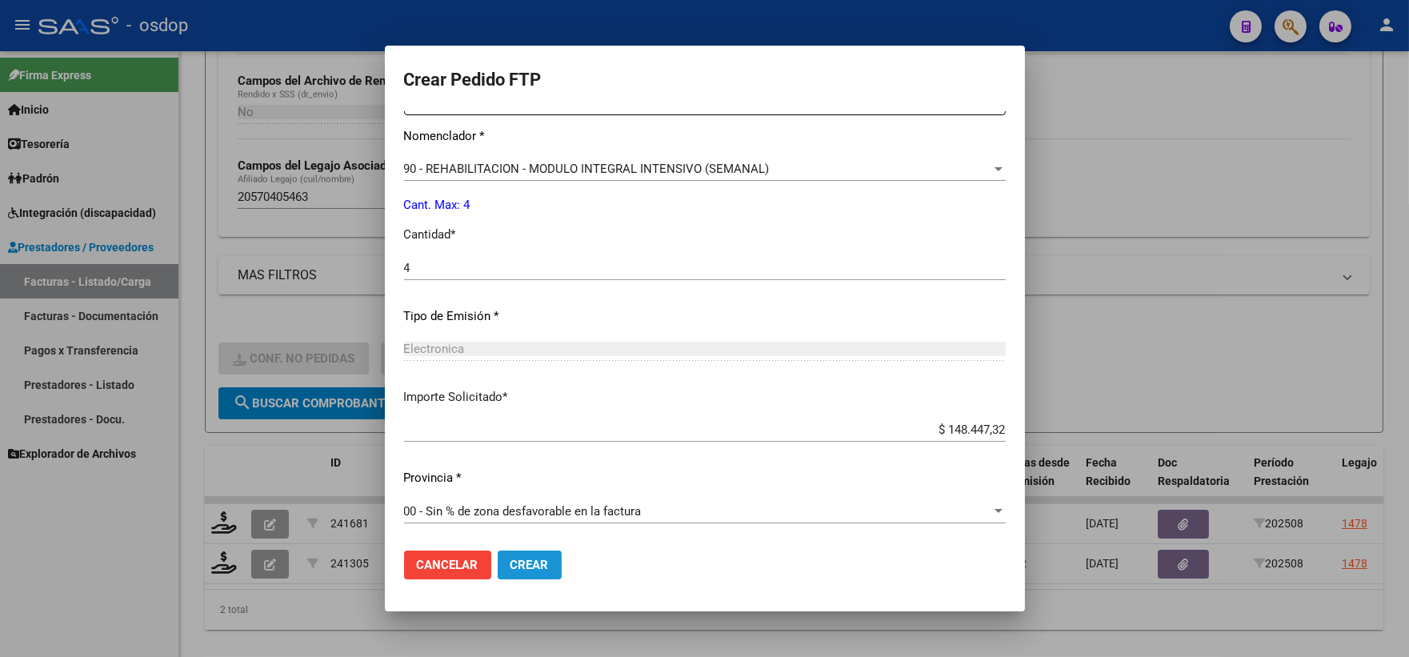
click at [520, 562] on span "Crear" at bounding box center [530, 565] width 38 height 14
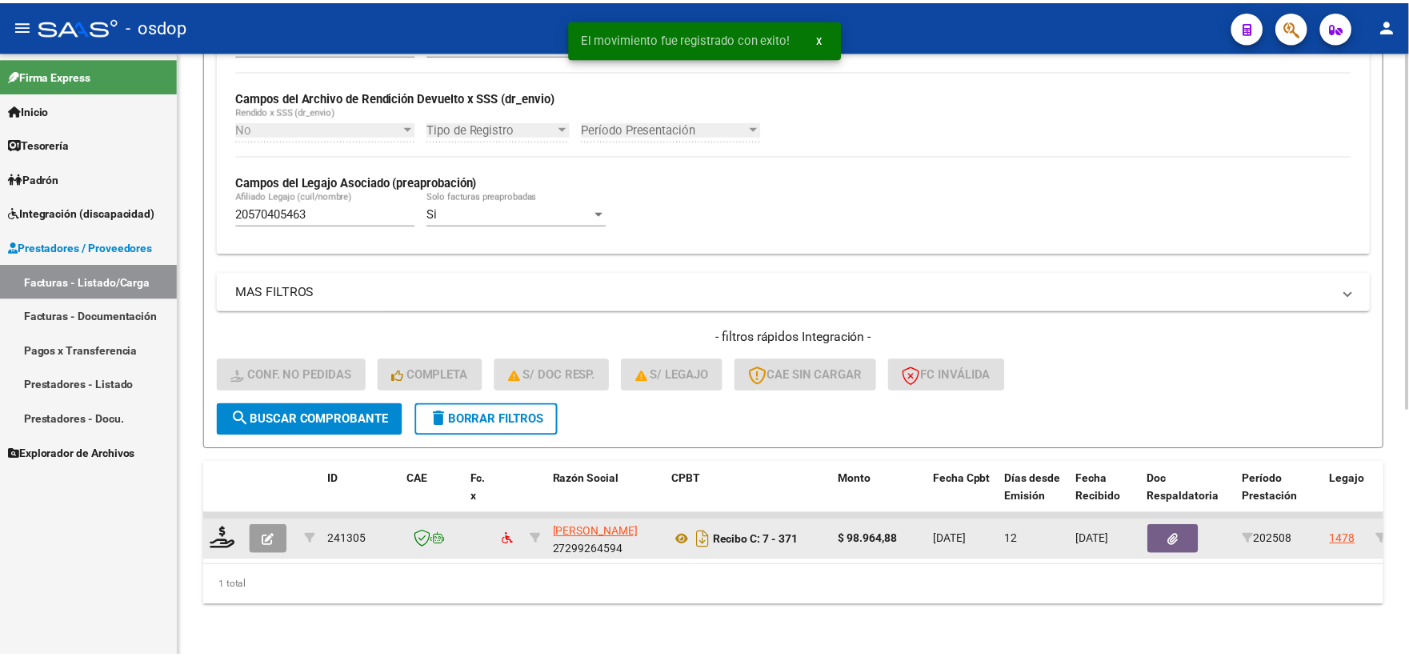
scroll to position [373, 0]
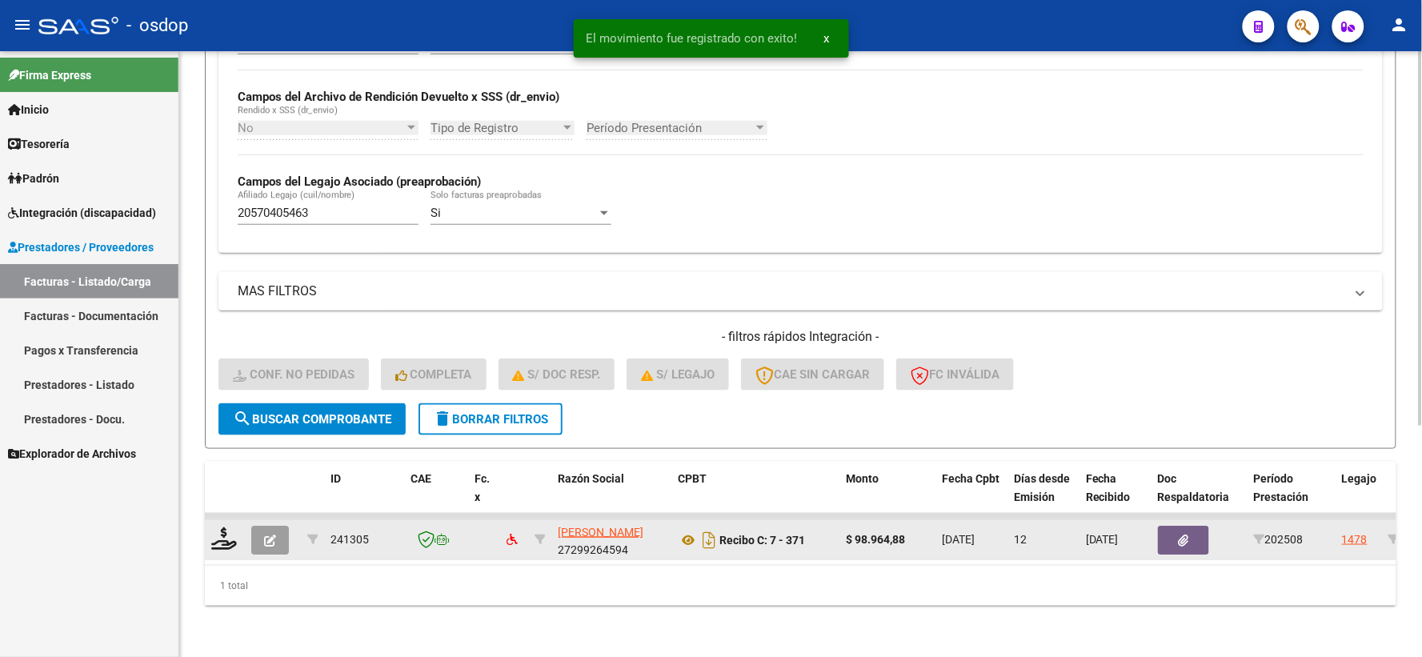
click at [226, 537] on div at bounding box center [224, 539] width 27 height 25
click at [219, 527] on icon at bounding box center [224, 538] width 26 height 22
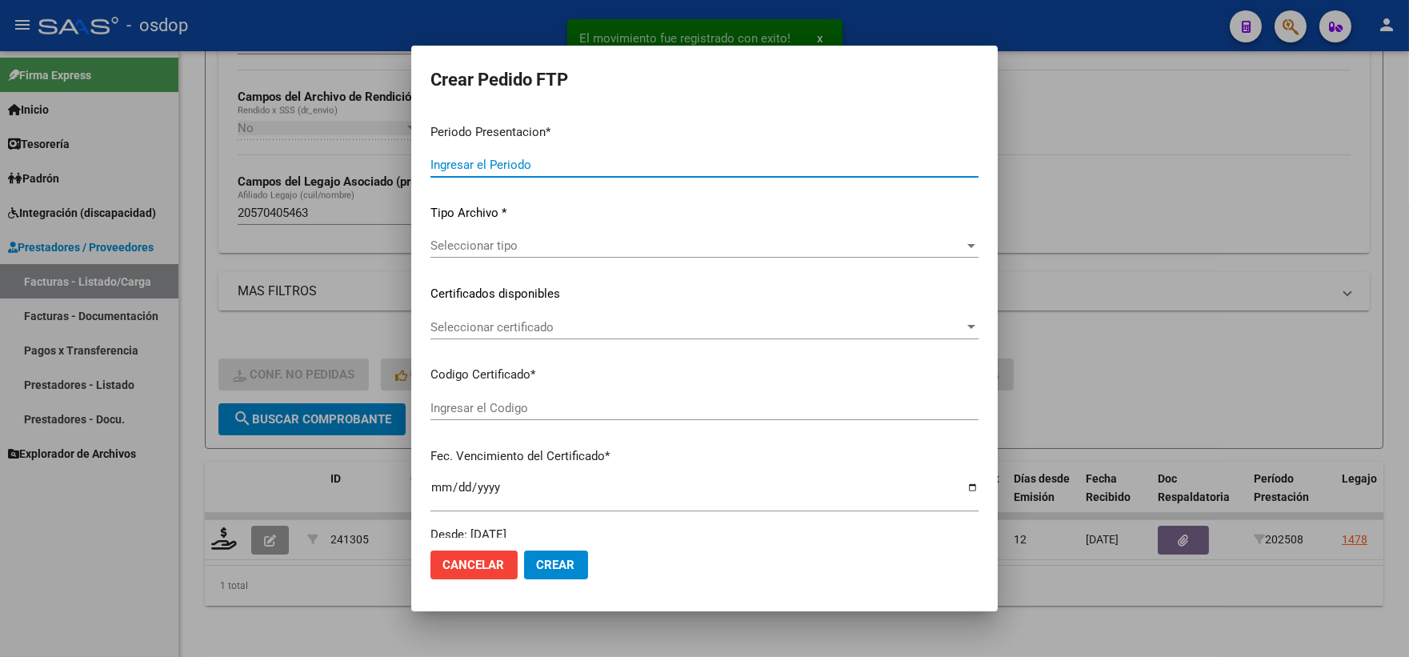
type input "202508"
type input "$ 98.964,88"
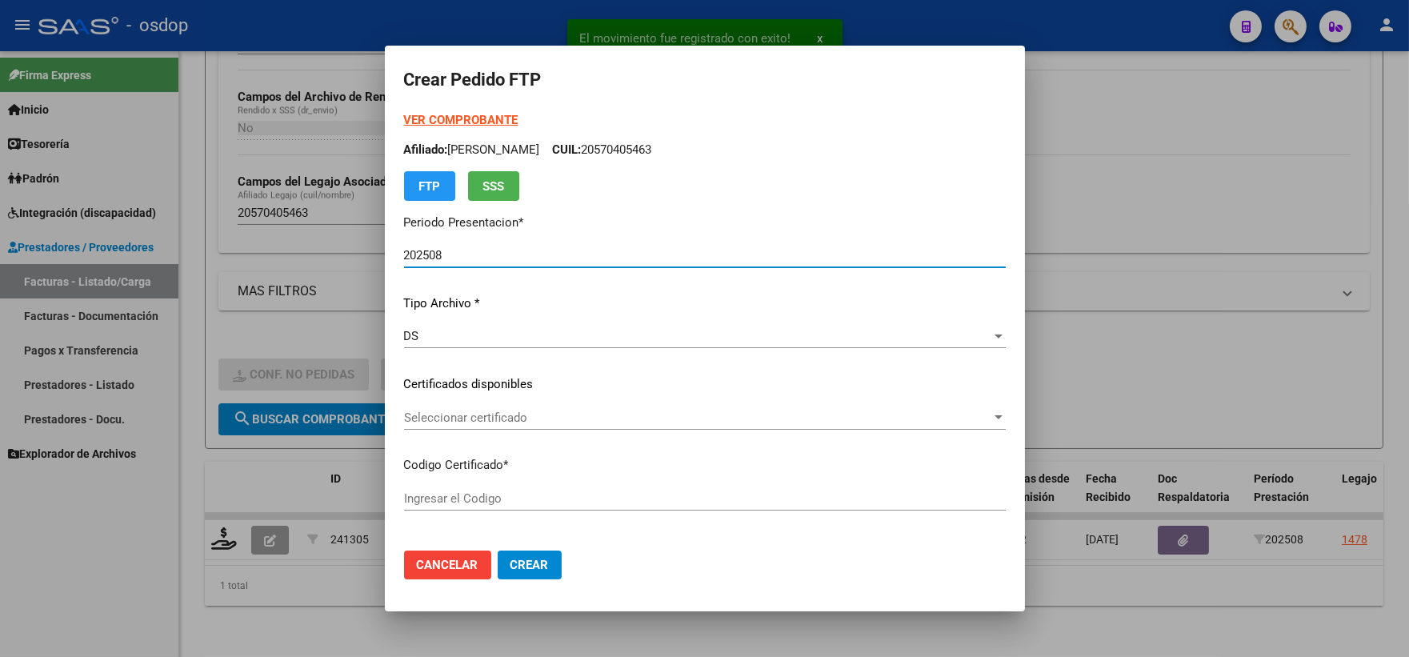
type input "5722228546"
type input "2030-11-27"
click at [562, 396] on div "VER COMPROBANTE ARCA Padrón Afiliado: HERNANDEZ TOMAS CUIL: 20570405463 FTP SSS…" at bounding box center [705, 372] width 602 height 523
click at [556, 407] on div "Seleccionar certificado Seleccionar certificado" at bounding box center [705, 418] width 602 height 24
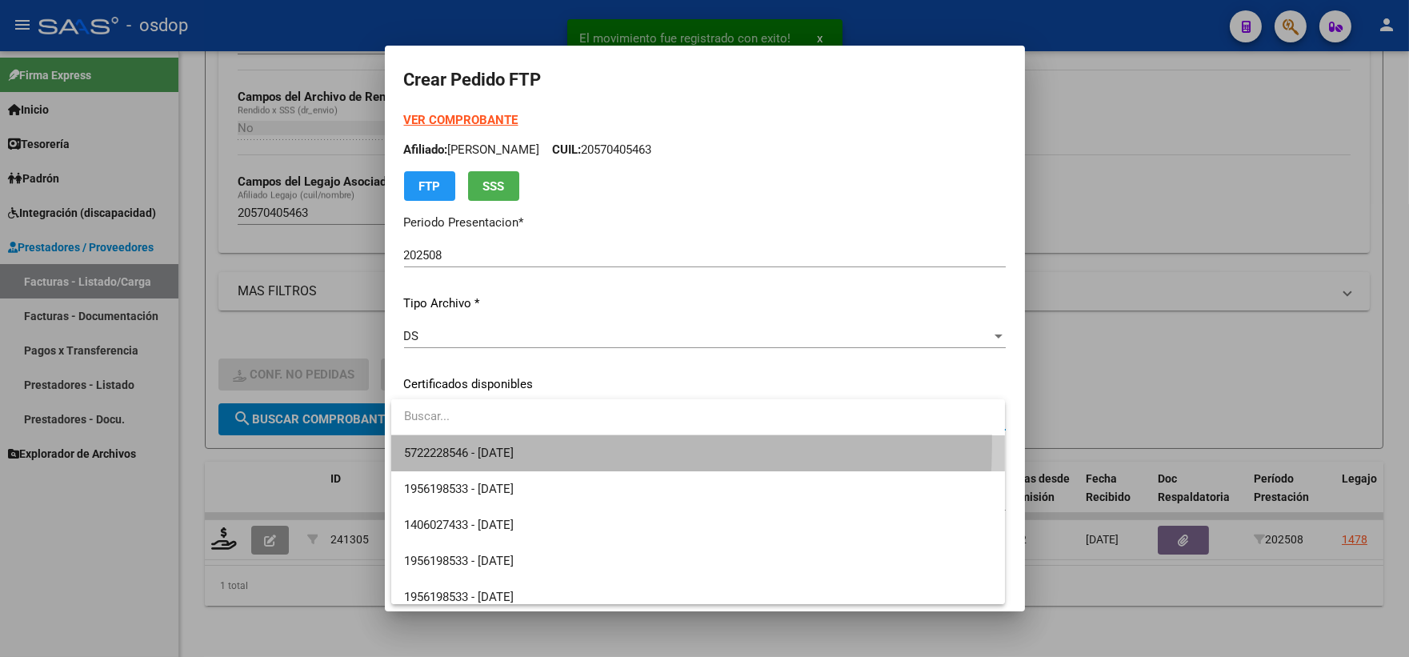
click at [552, 444] on span "5722228546 - 2030-11-27" at bounding box center [698, 453] width 588 height 36
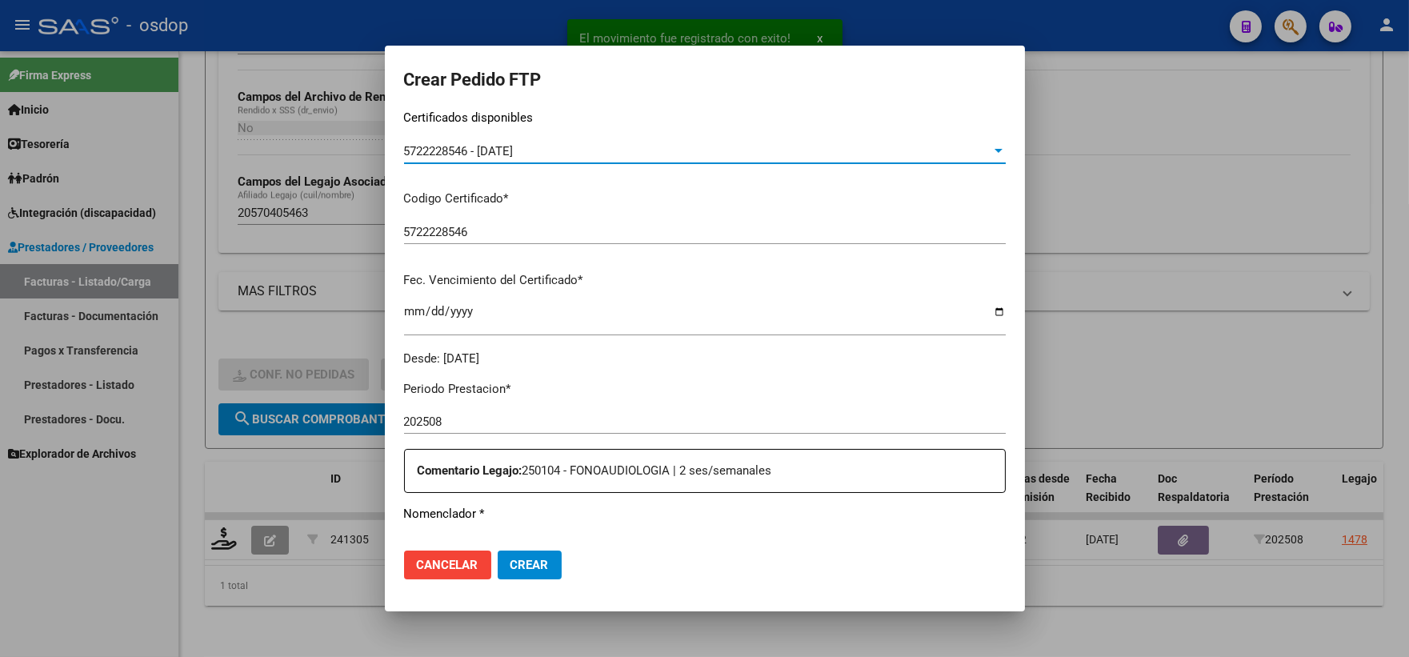
scroll to position [533, 0]
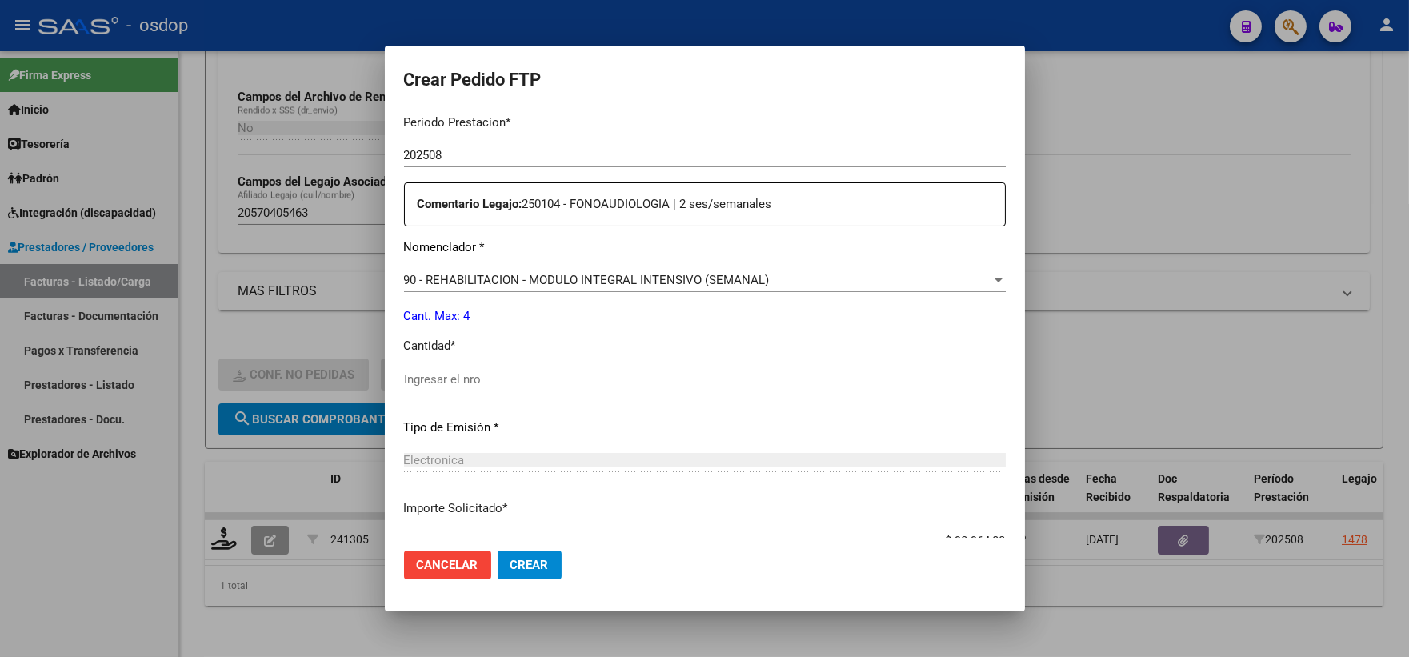
click at [481, 345] on p "Cantidad *" at bounding box center [705, 346] width 602 height 18
click at [518, 402] on div "Ingresar el nro" at bounding box center [705, 386] width 602 height 39
click at [504, 388] on div "Ingresar el nro" at bounding box center [705, 379] width 602 height 24
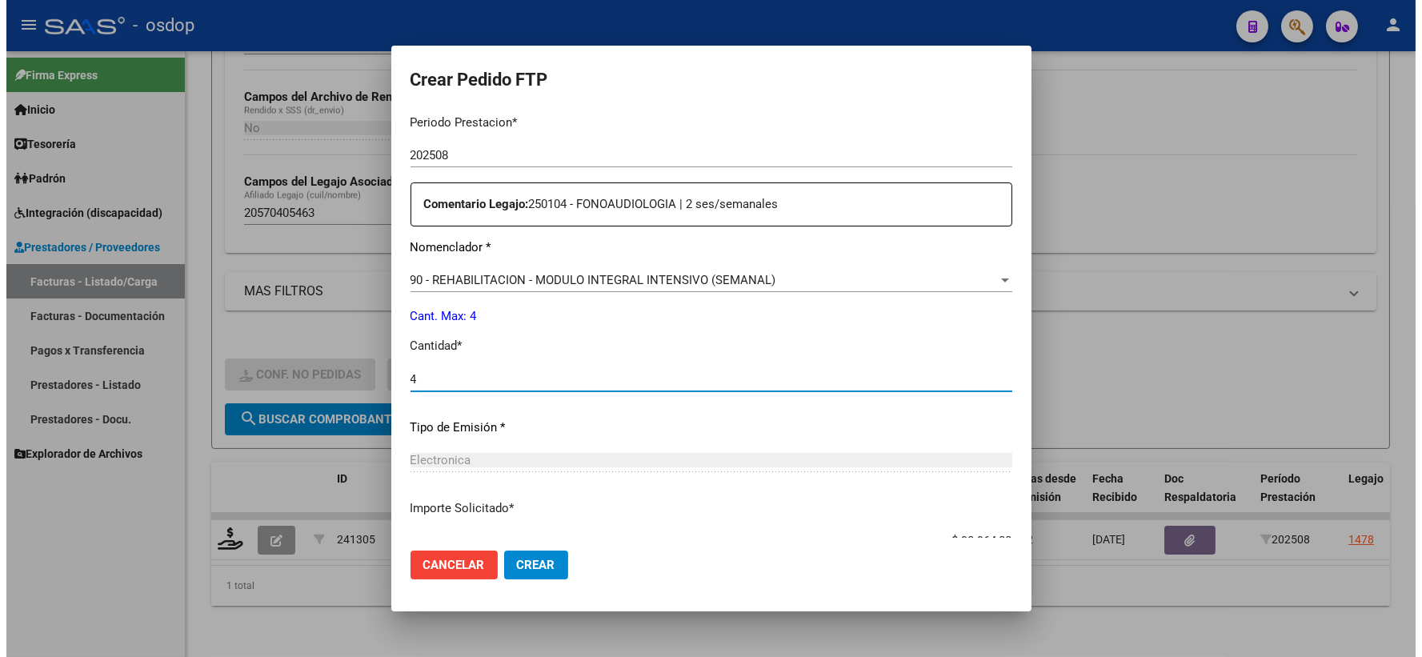
scroll to position [644, 0]
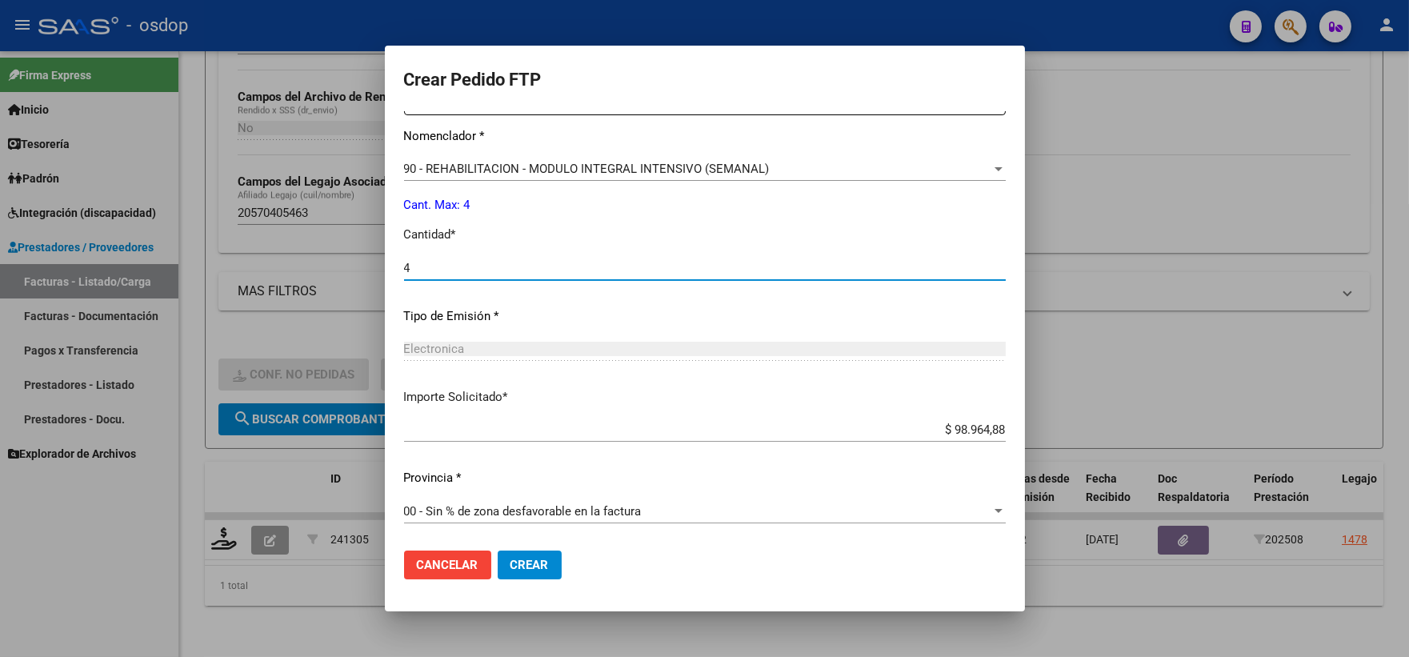
type input "4"
click at [532, 590] on mat-dialog-actions "Cancelar Crear" at bounding box center [705, 565] width 602 height 54
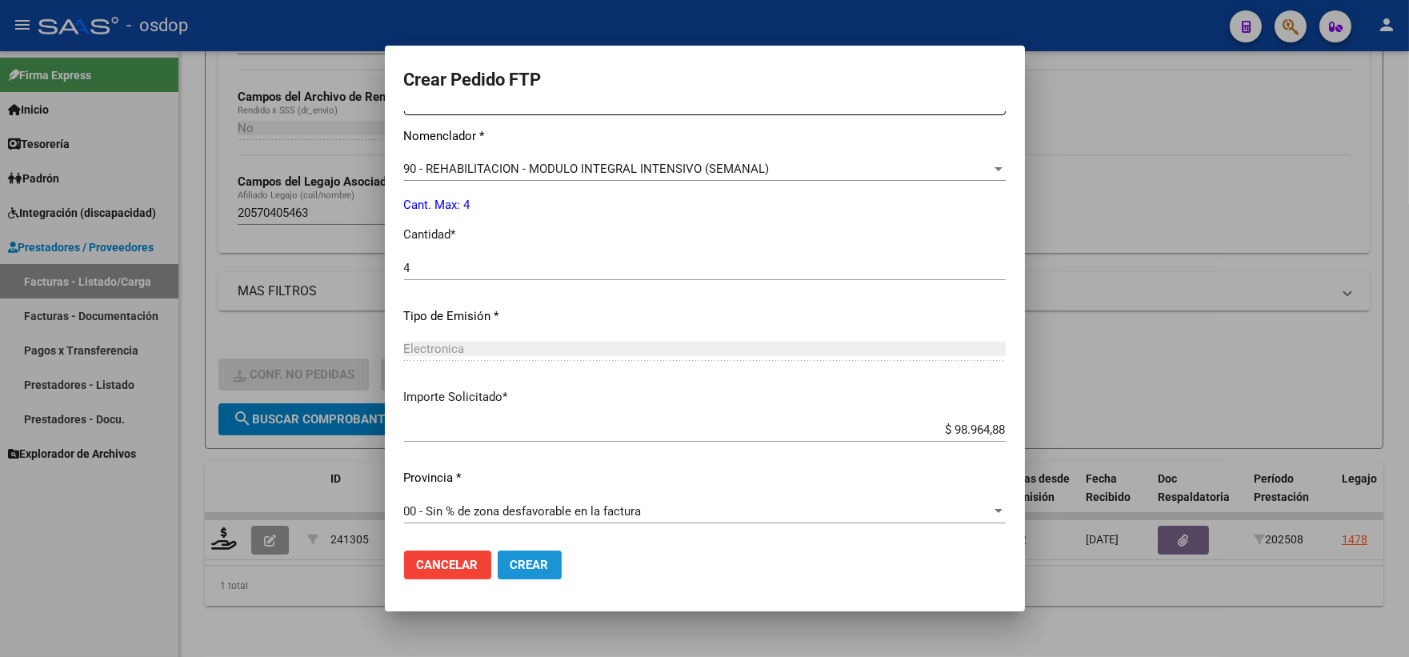
click at [529, 577] on button "Crear" at bounding box center [530, 565] width 64 height 29
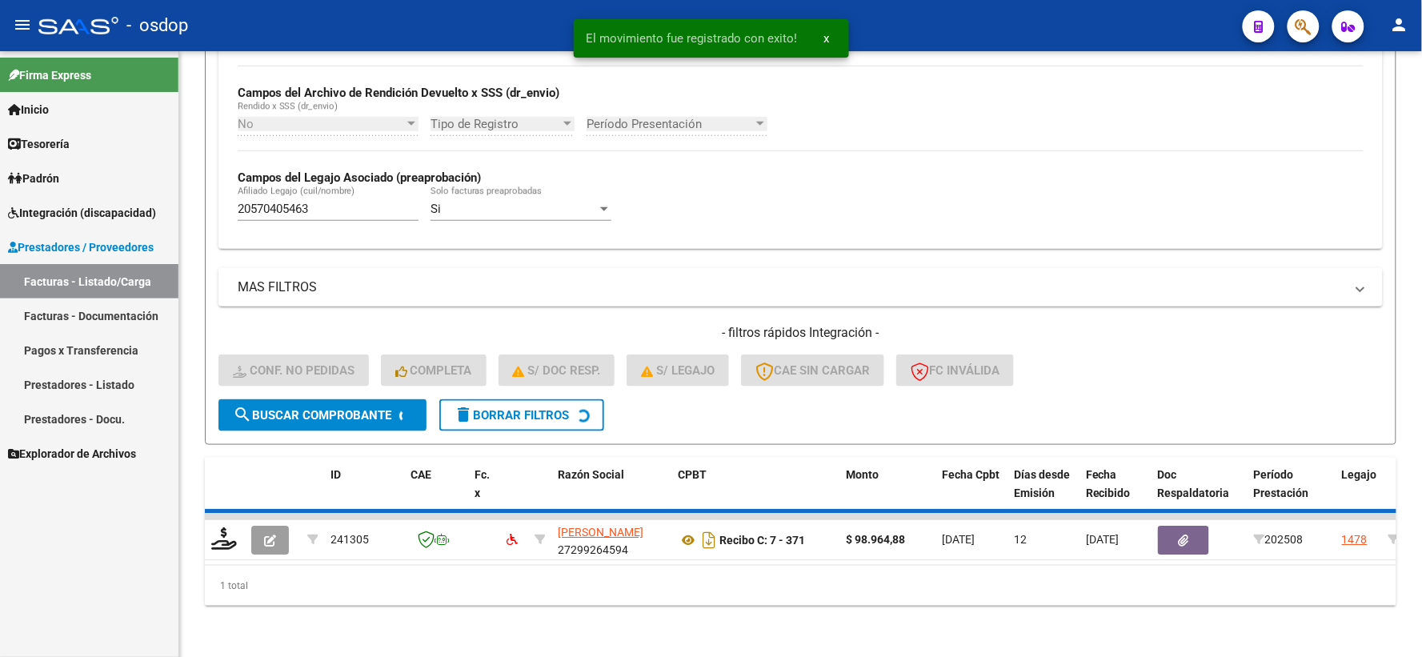
scroll to position [347, 0]
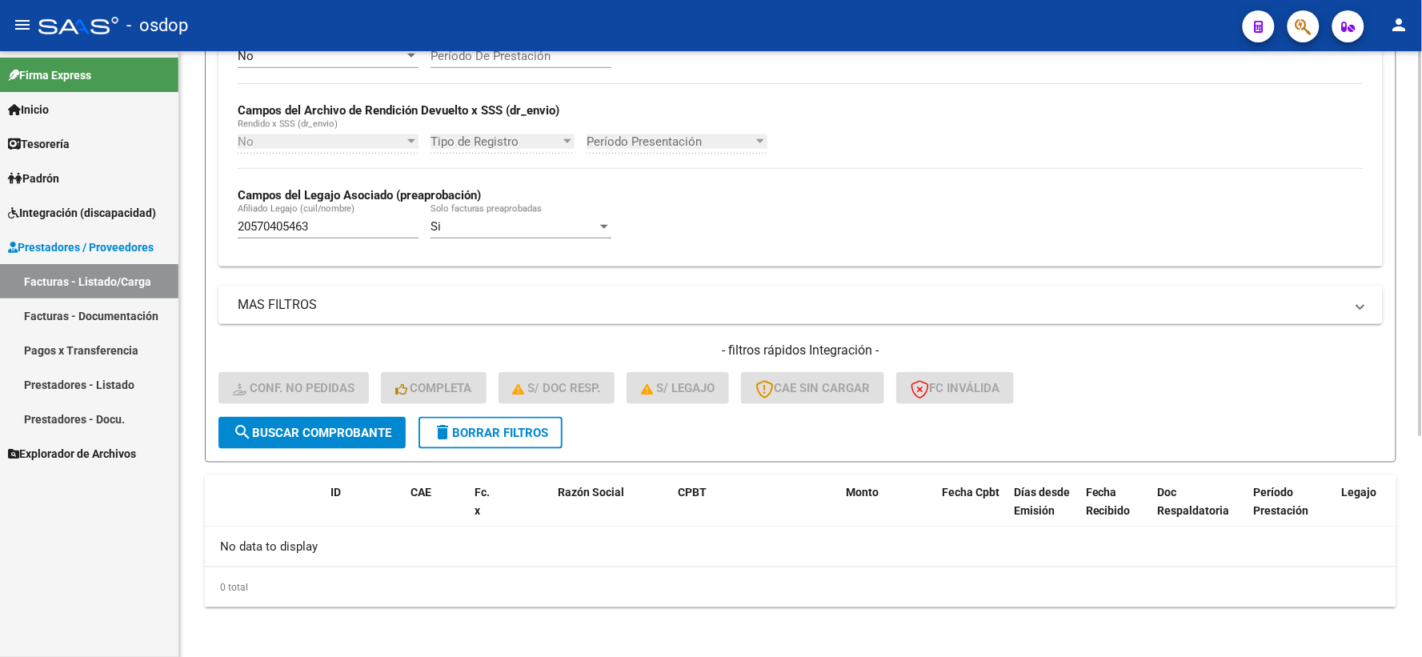
click at [703, 285] on div "Filtros Id Integración Area Seleccionar Gerenciador Seleccionar Gerenciador Si …" at bounding box center [800, 136] width 1164 height 561
click at [370, 224] on input "20570405463" at bounding box center [328, 226] width 181 height 14
drag, startPoint x: 353, startPoint y: 243, endPoint x: 350, endPoint y: 232, distance: 11.7
click at [350, 242] on div "20570405463 Afiliado Legajo (cuil/nombre)" at bounding box center [328, 229] width 181 height 50
drag, startPoint x: 316, startPoint y: 225, endPoint x: 142, endPoint y: 86, distance: 222.1
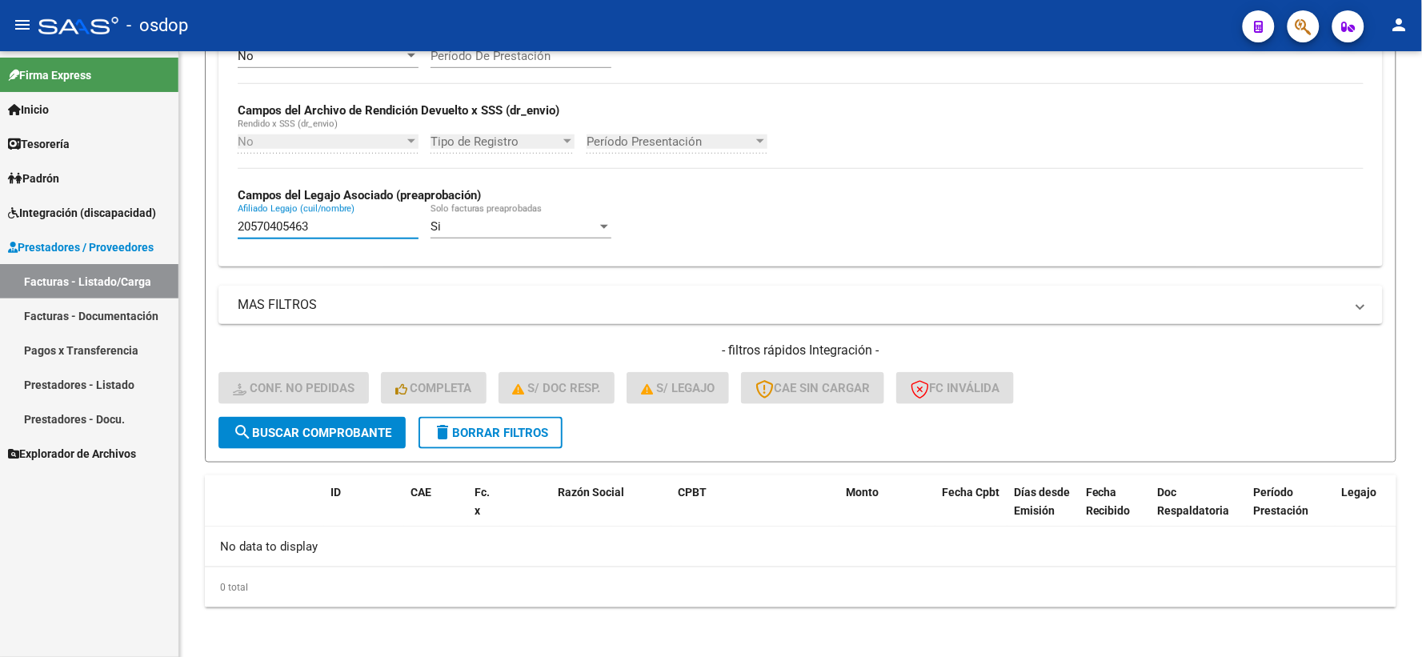
click at [30, 180] on mat-sidenav-container "Firma Express Inicio Calendario SSS Instructivos Contacto OS Tesorería Extracto…" at bounding box center [711, 354] width 1422 height 606
paste input "29064692"
type input "20529064692"
click at [262, 451] on form "Filtros Id Integración Area Seleccionar Gerenciador Seleccionar Gerenciador Si …" at bounding box center [801, 152] width 1192 height 620
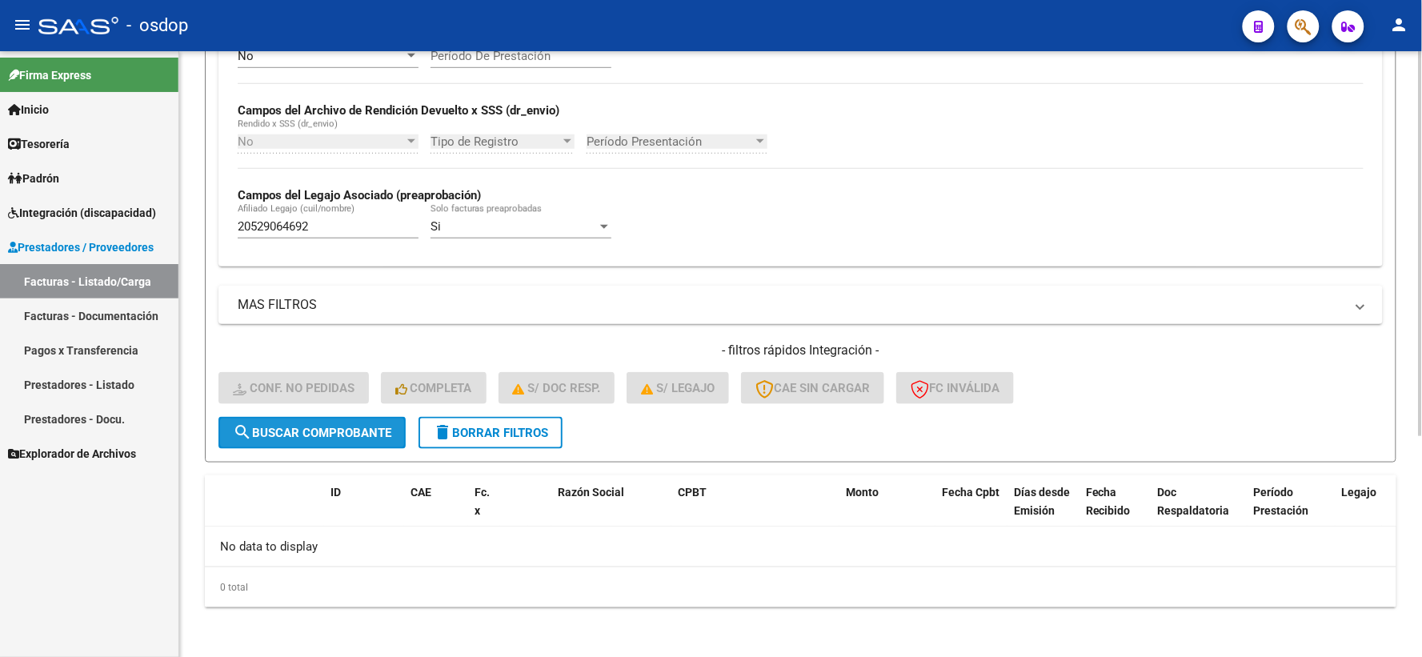
click at [260, 442] on button "search Buscar Comprobante" at bounding box center [311, 433] width 187 height 32
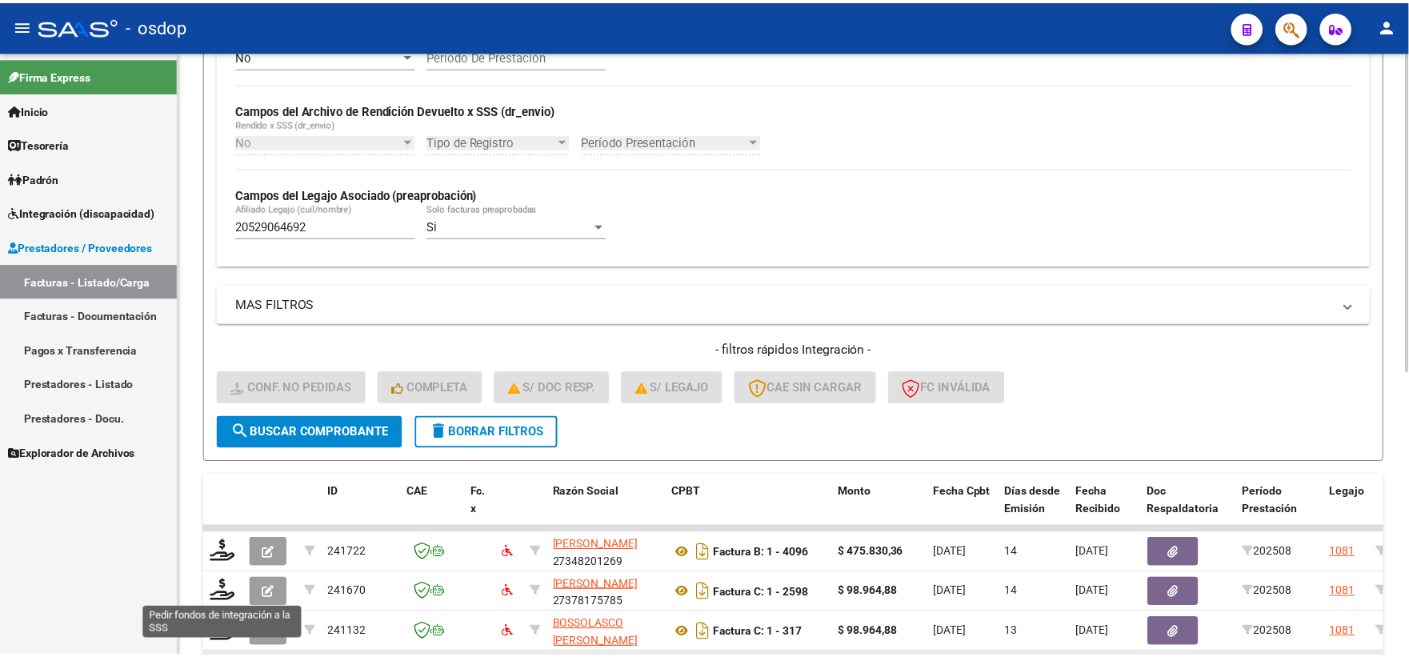
scroll to position [533, 0]
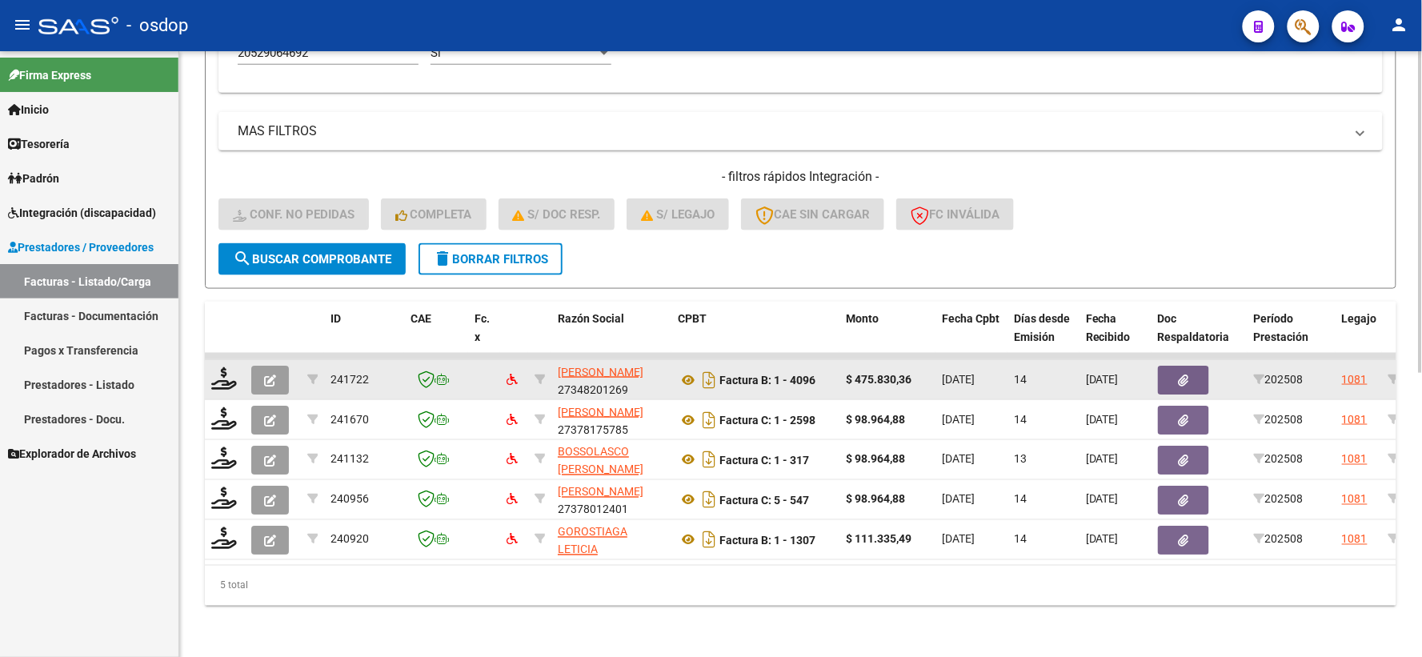
click at [219, 379] on div at bounding box center [224, 379] width 27 height 25
click at [218, 370] on icon at bounding box center [224, 378] width 26 height 22
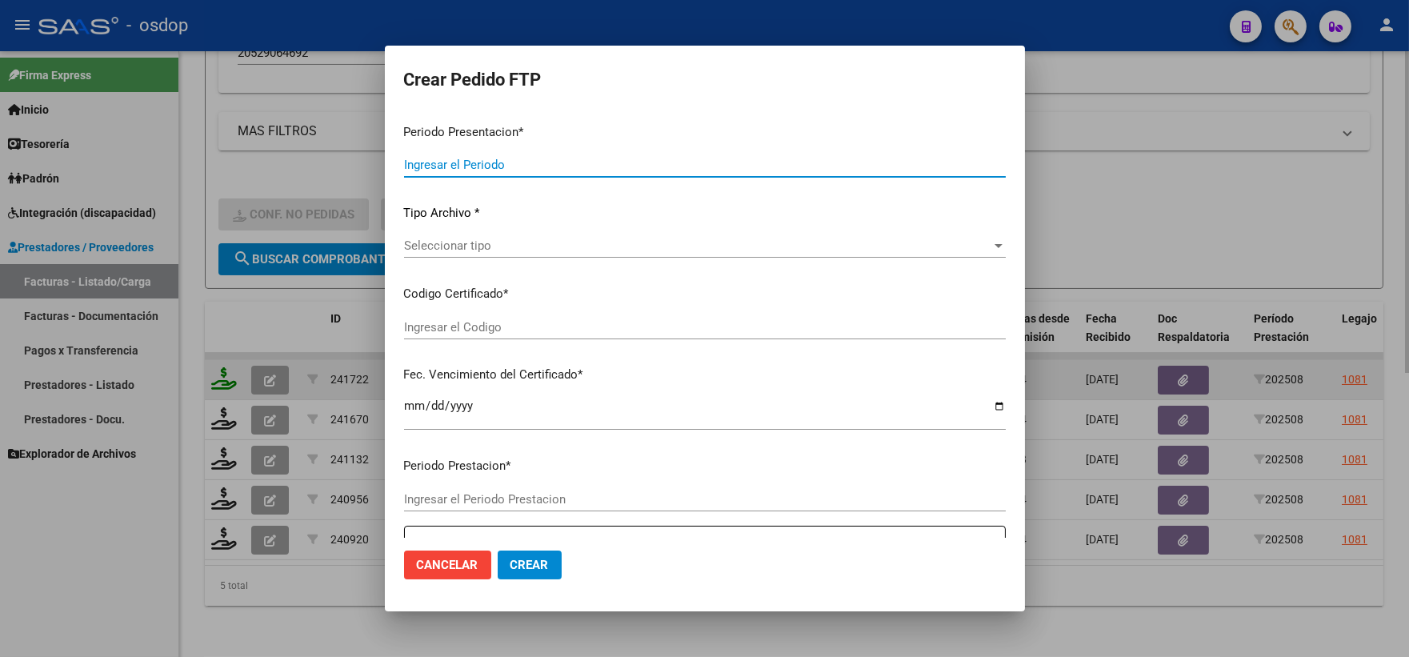
type input "202508"
type input "$ 475.830,36"
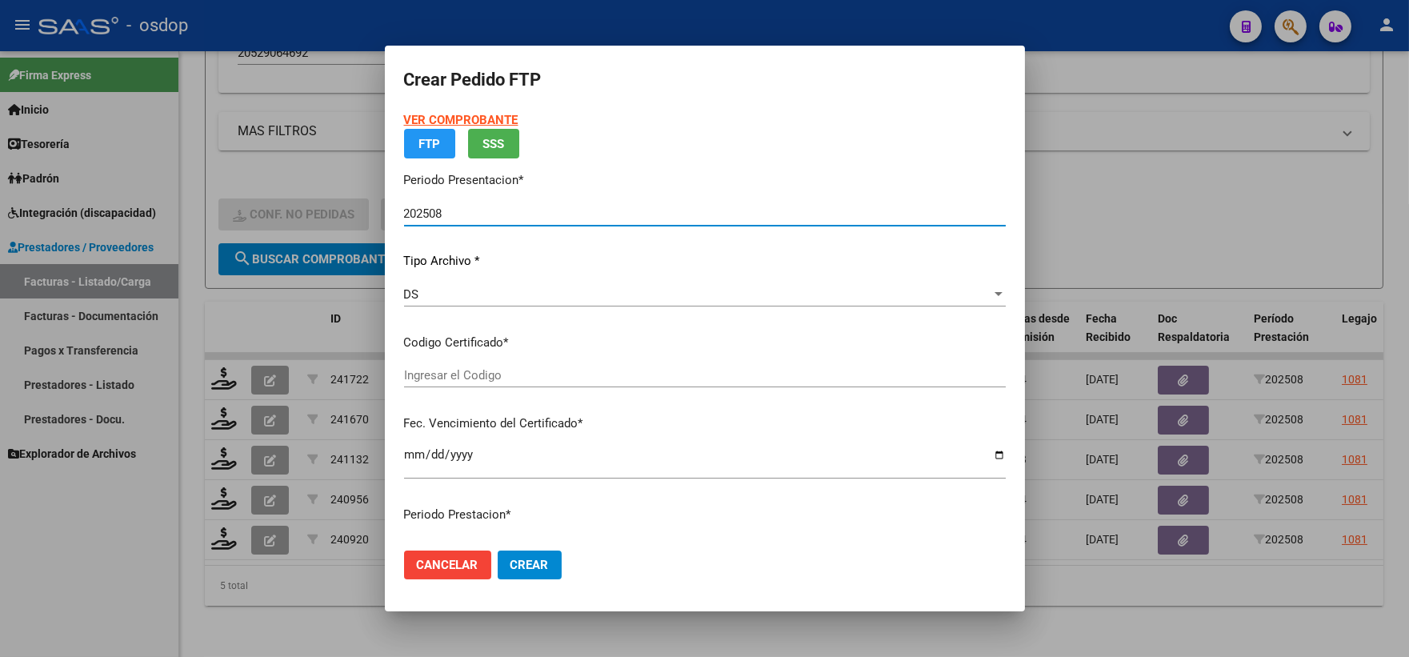
type input "3782925837"
type input "2026-12-18"
click at [513, 371] on div "VER COMPROBANTE ARCA Padrón FTP SSS Periodo Presentacion * 202508 Ingresar el P…" at bounding box center [705, 342] width 602 height 463
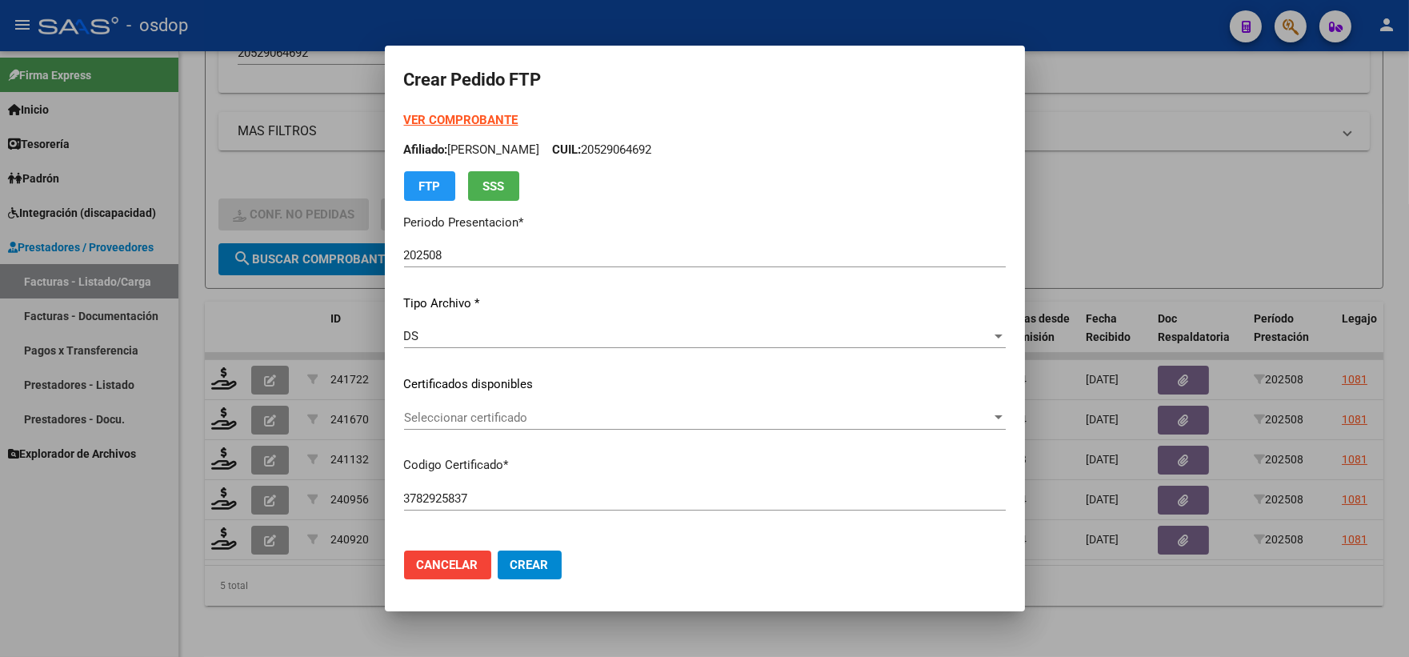
click at [531, 427] on div "Seleccionar certificado Seleccionar certificado" at bounding box center [705, 418] width 602 height 24
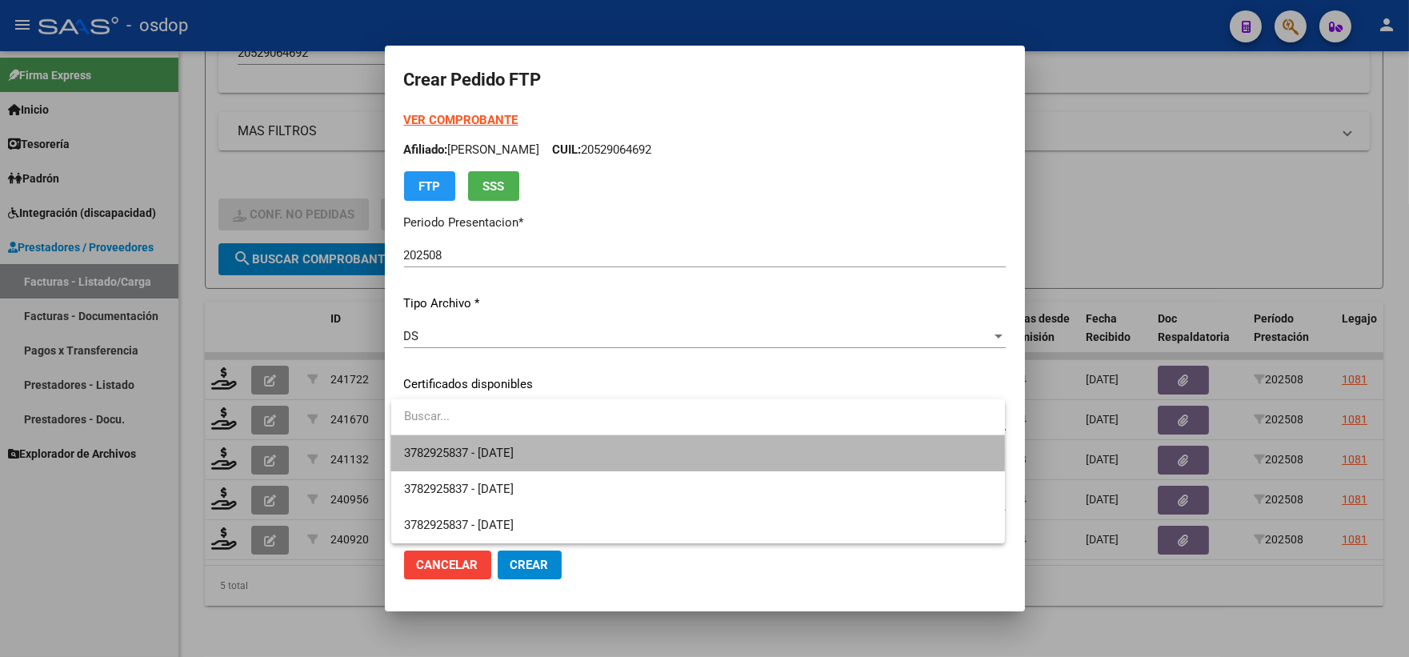
click at [544, 453] on span "3782925837 - 2026-12-18" at bounding box center [698, 453] width 588 height 36
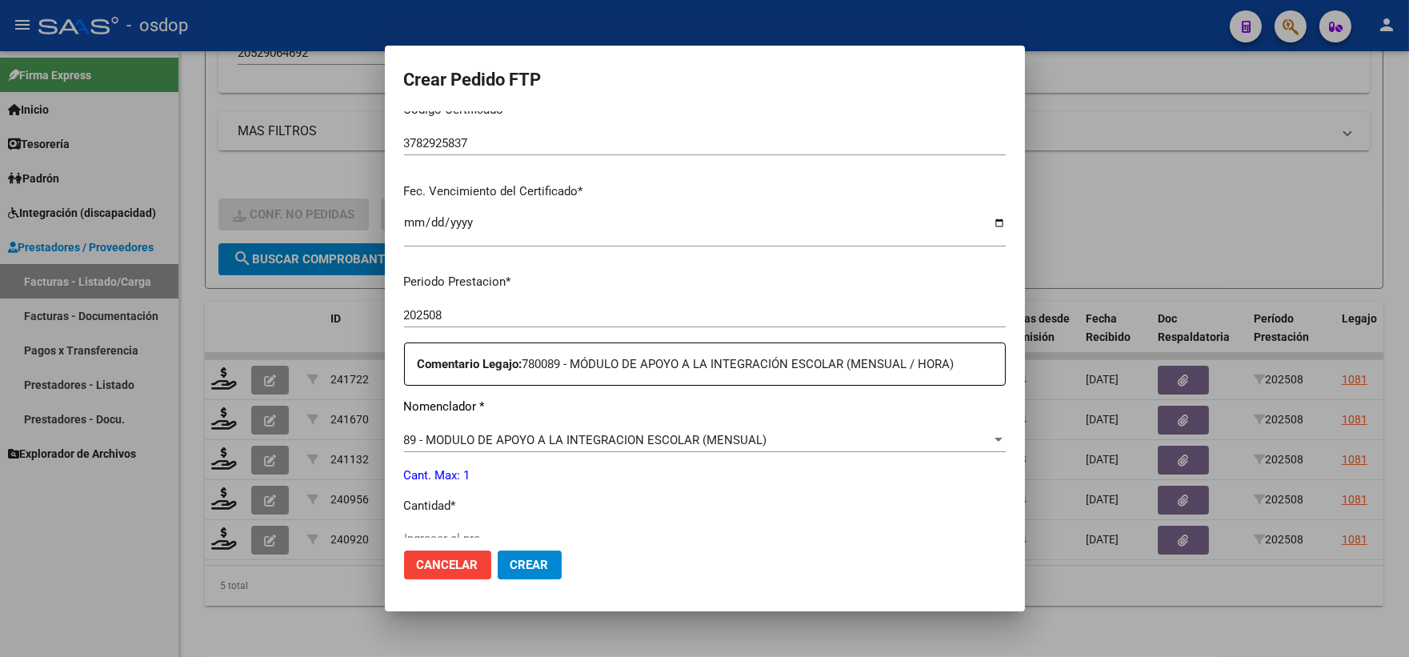
scroll to position [444, 0]
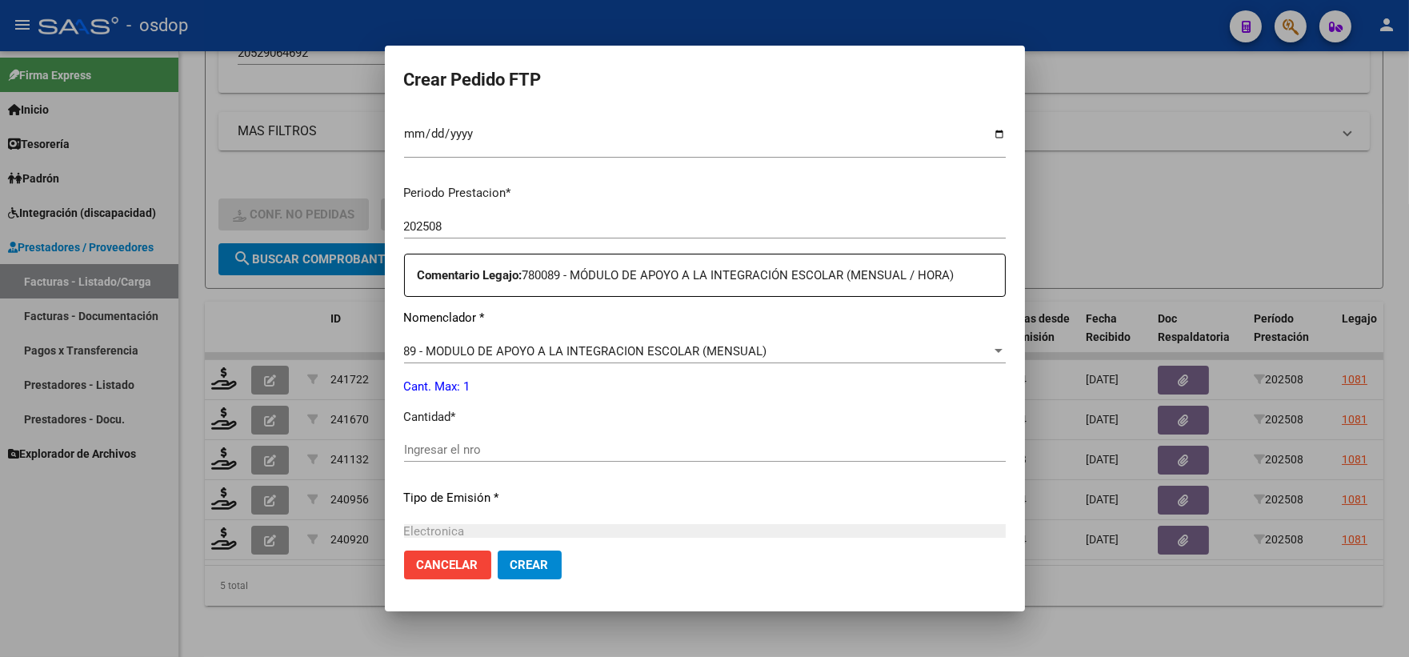
click at [493, 421] on p "Cantidad *" at bounding box center [705, 417] width 602 height 18
click at [499, 438] on div "Ingresar el nro" at bounding box center [705, 450] width 602 height 24
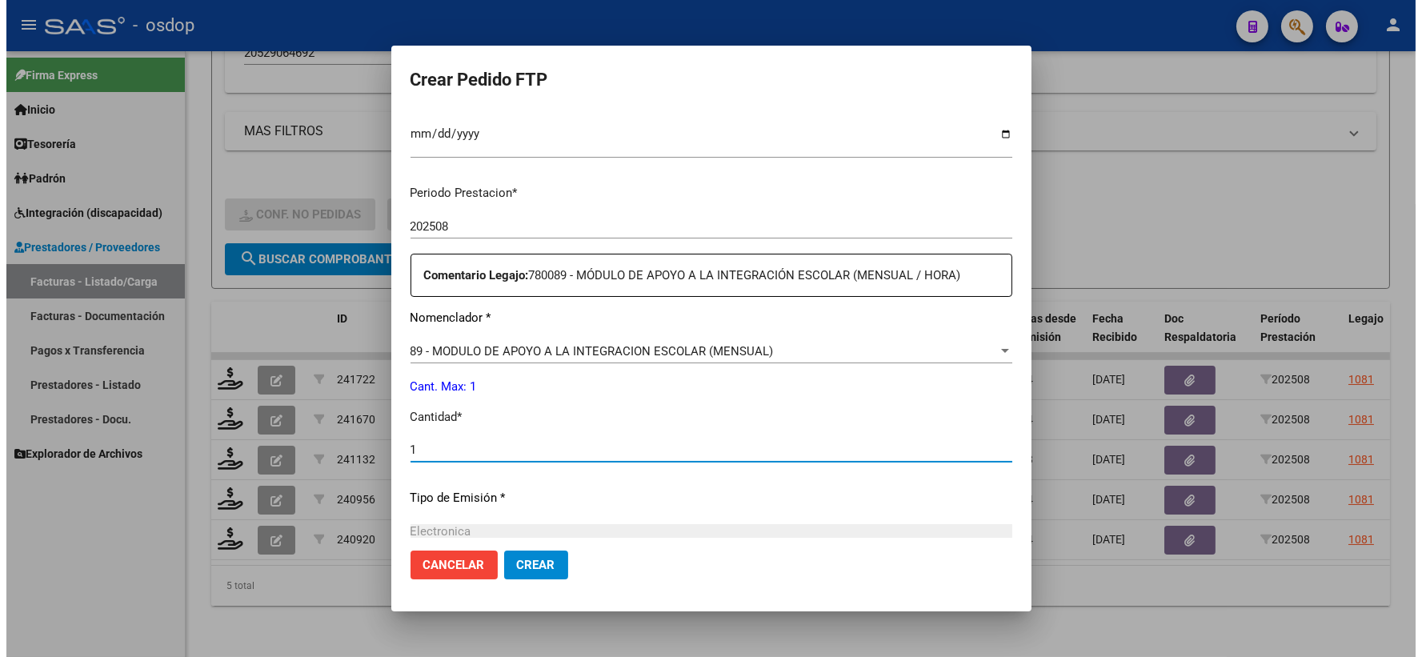
scroll to position [533, 0]
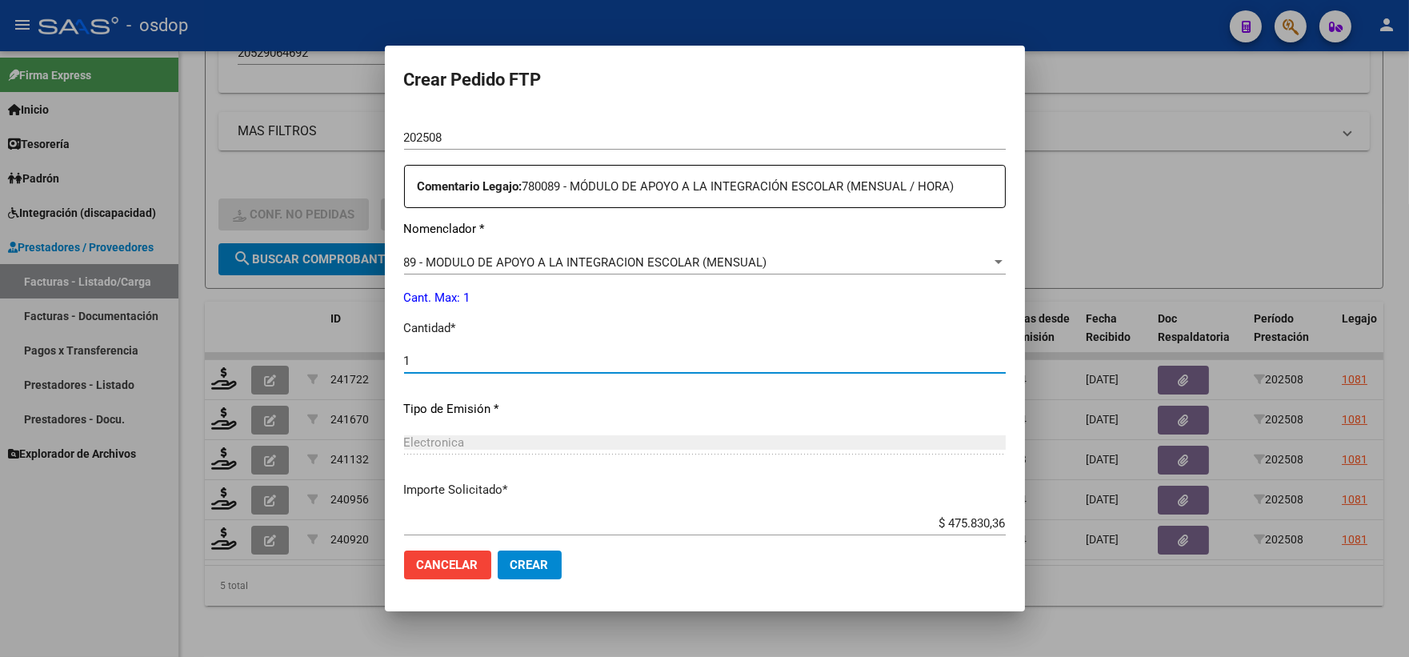
type input "1"
click at [524, 551] on button "Crear" at bounding box center [530, 565] width 64 height 29
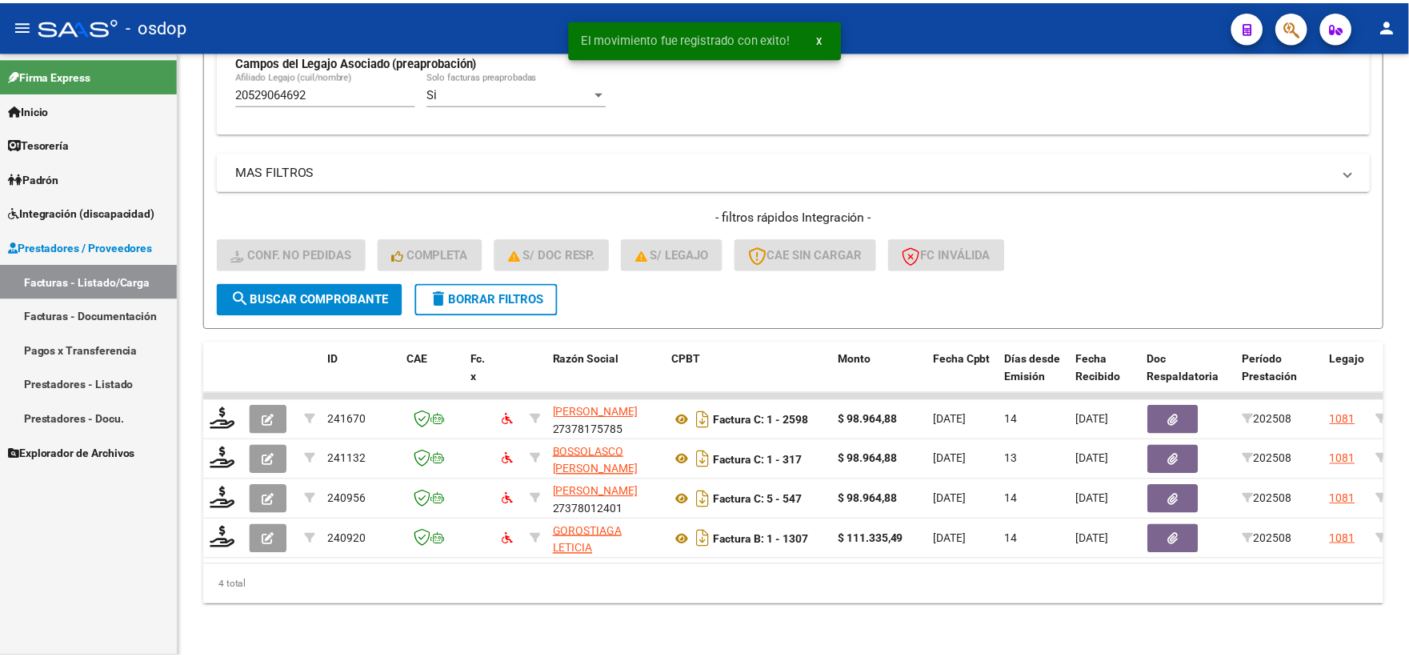
scroll to position [493, 0]
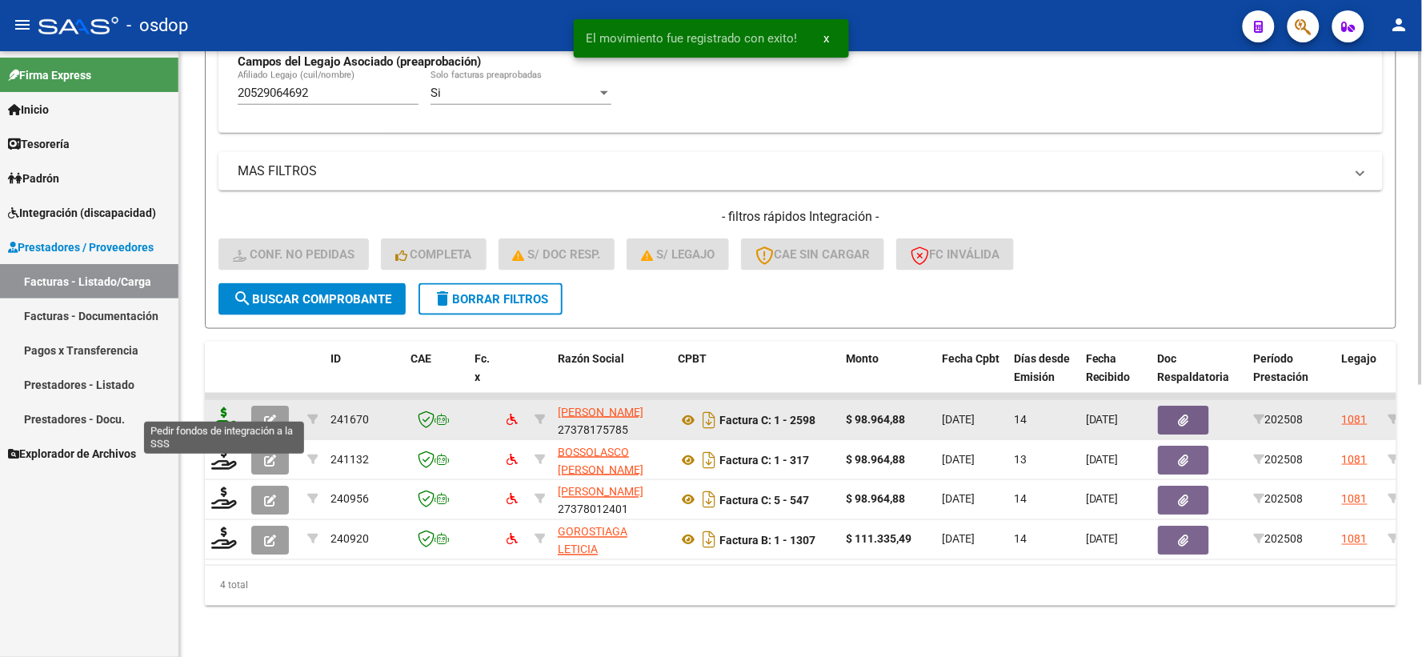
click at [221, 407] on icon at bounding box center [224, 418] width 26 height 22
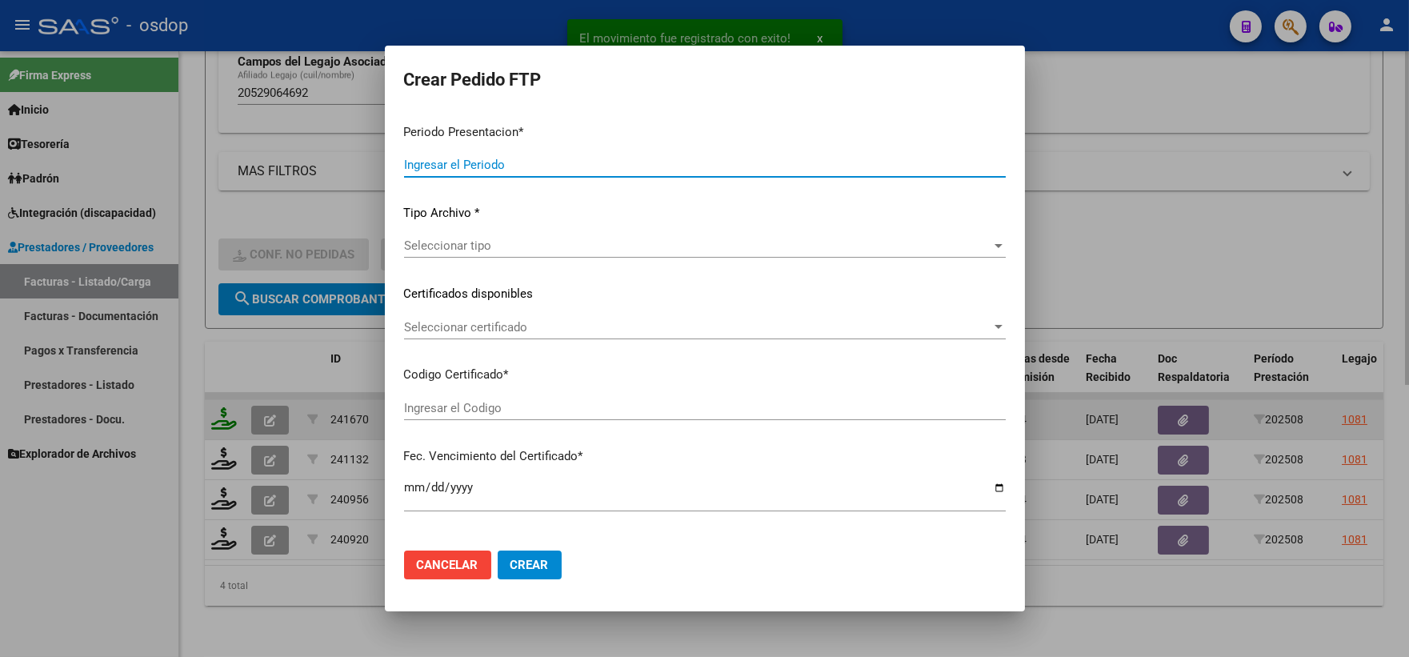
type input "202508"
type input "$ 98.964,88"
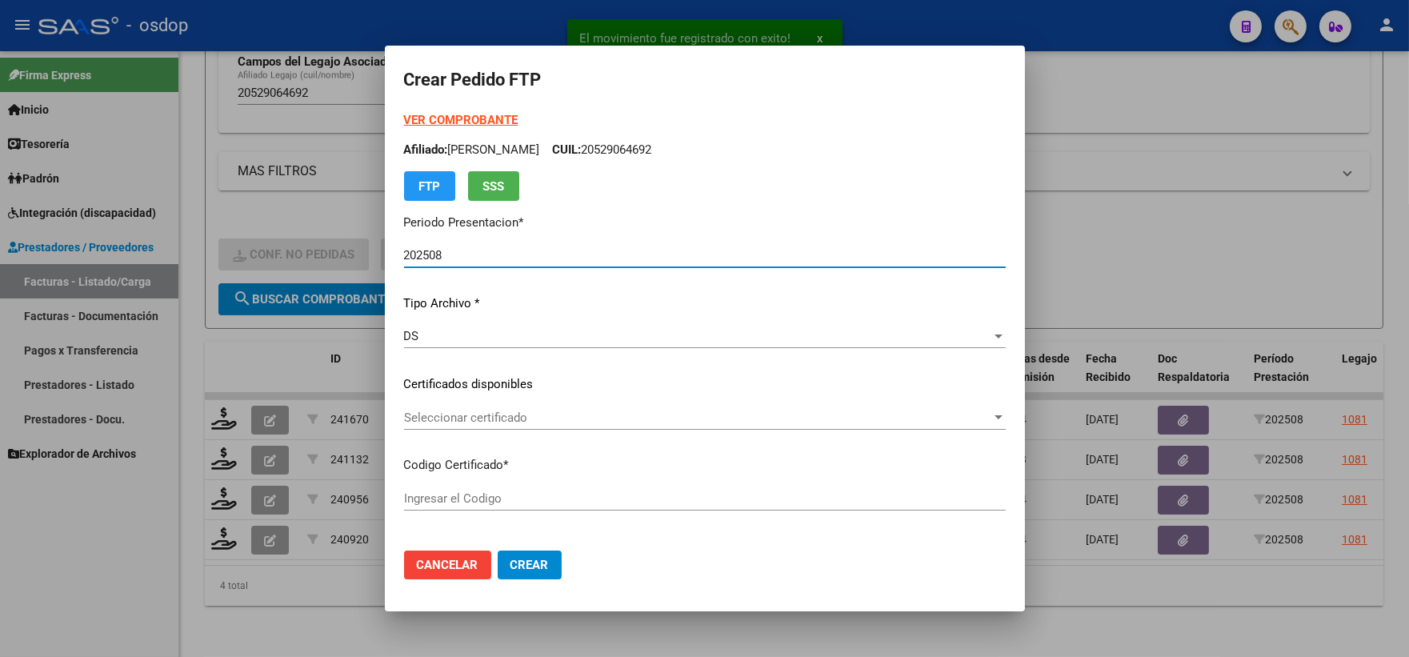
type input "3782925837"
type input "2026-12-18"
click at [555, 428] on div "Seleccionar certificado Seleccionar certificado" at bounding box center [705, 418] width 602 height 24
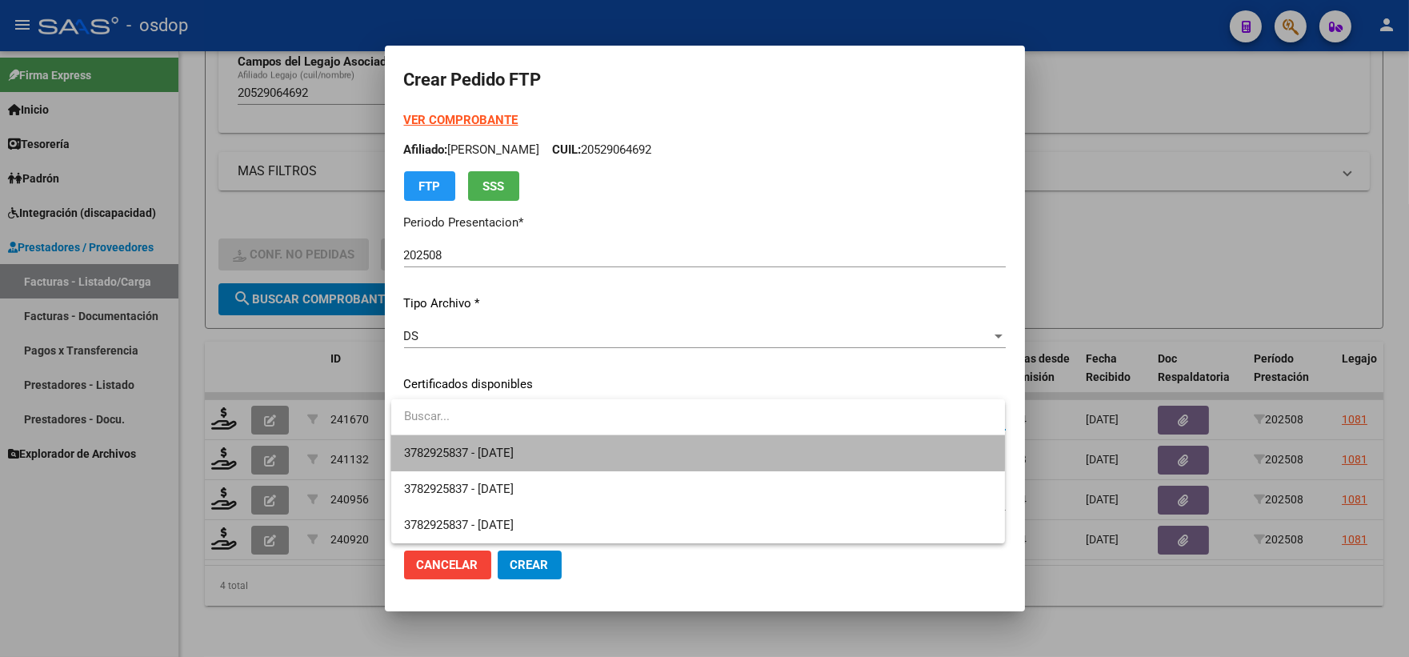
click at [579, 445] on span "3782925837 - 2026-12-18" at bounding box center [698, 453] width 588 height 36
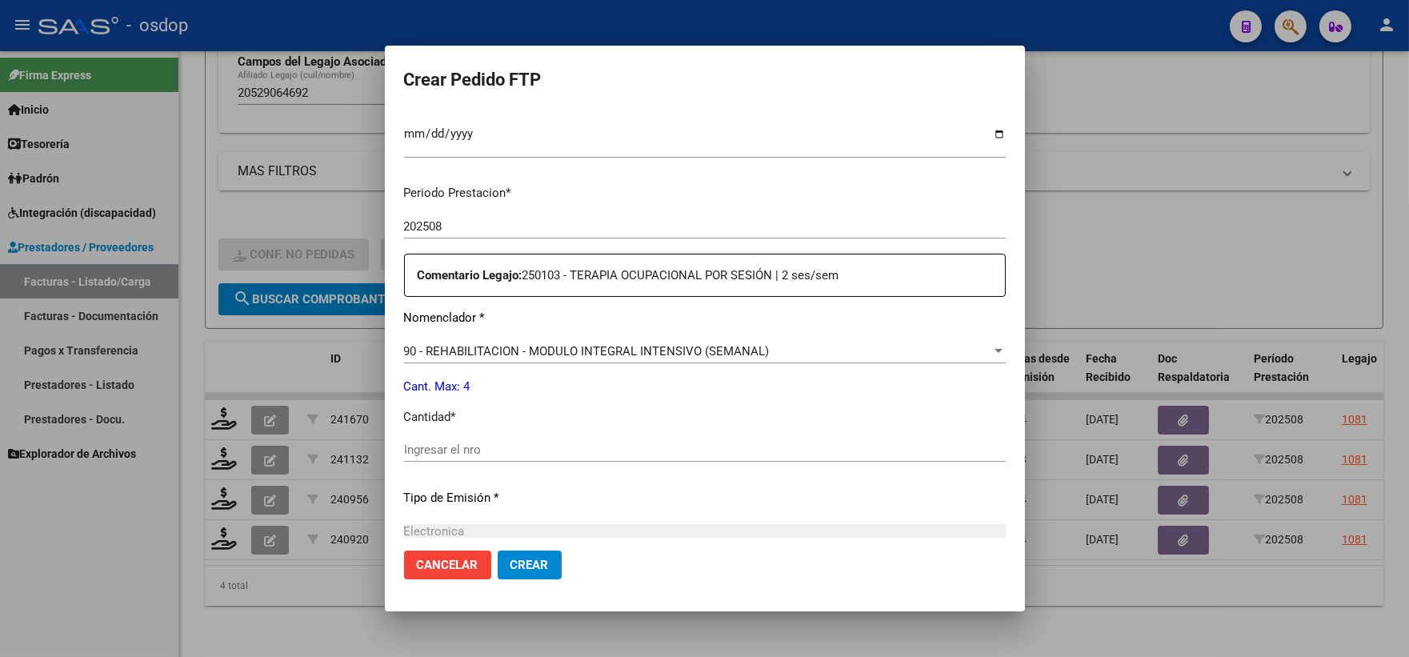
scroll to position [533, 0]
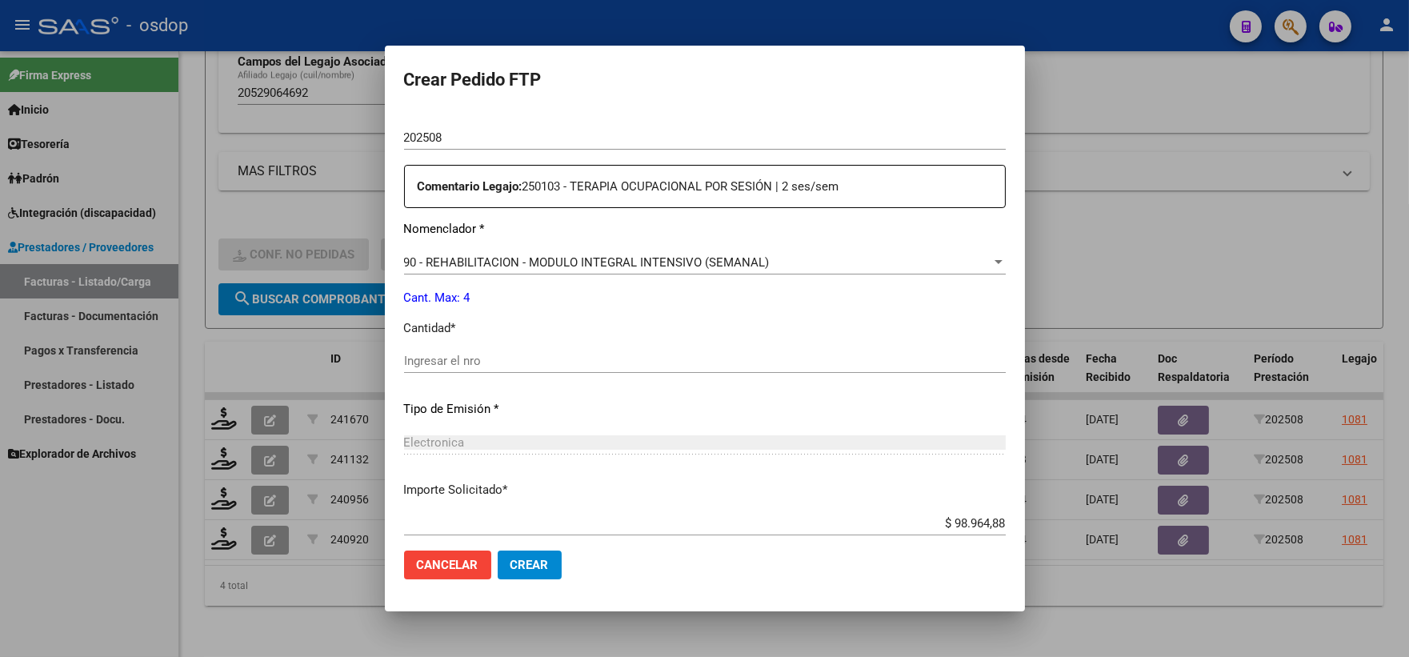
click at [486, 347] on div "Periodo Prestacion * 202508 Ingresar el Periodo Prestacion Comentario Legajo: 2…" at bounding box center [705, 357] width 602 height 548
click at [496, 354] on input "Ingresar el nro" at bounding box center [705, 361] width 602 height 14
type input "4"
click at [528, 558] on span "Crear" at bounding box center [530, 565] width 38 height 14
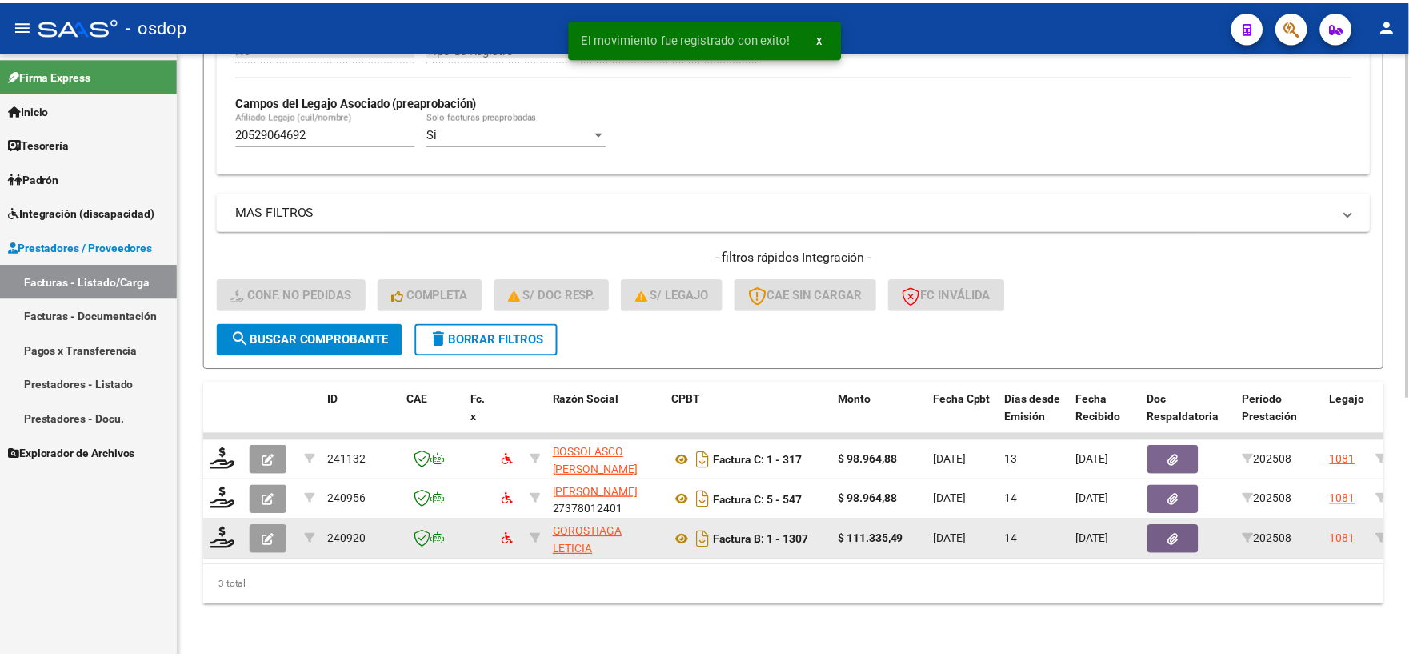
scroll to position [453, 0]
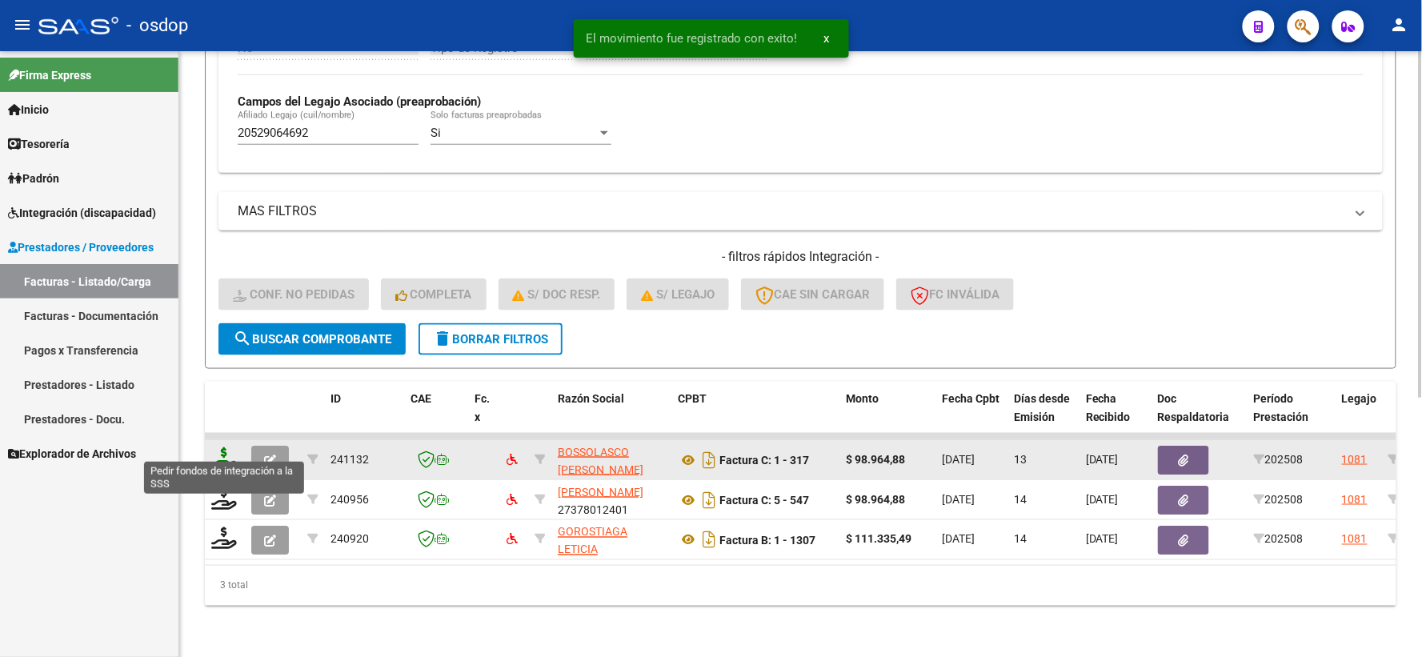
click at [225, 449] on icon at bounding box center [224, 458] width 26 height 22
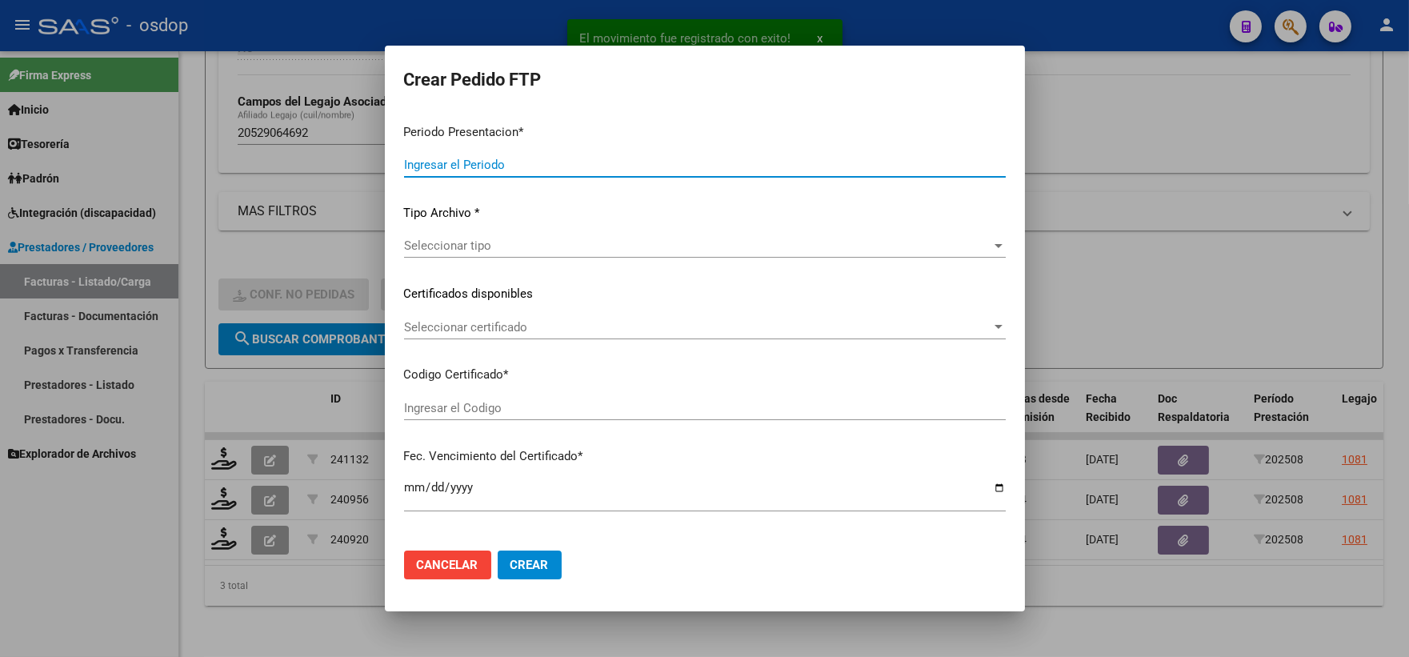
type input "202508"
type input "$ 98.964,88"
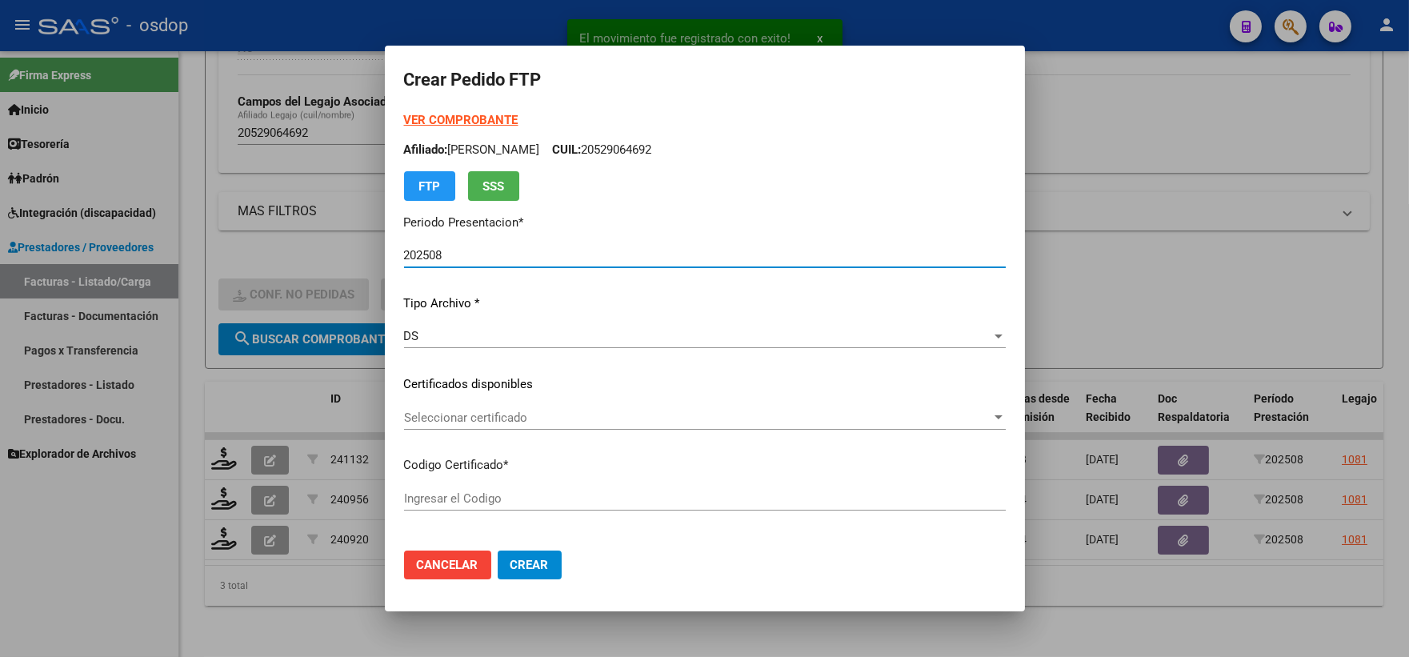
type input "3782925837"
type input "2026-12-18"
click at [430, 367] on div "VER COMPROBANTE ARCA Padrón Afiliado: GONZALEZ LAUREANO CUIL: 20529064692 FTP S…" at bounding box center [705, 364] width 602 height 506
click at [440, 395] on div "VER COMPROBANTE ARCA Padrón Afiliado: GONZALEZ LAUREANO CUIL: 20529064692 FTP S…" at bounding box center [705, 364] width 602 height 506
click at [450, 407] on div "Seleccionar certificado Seleccionar certificado" at bounding box center [705, 418] width 602 height 24
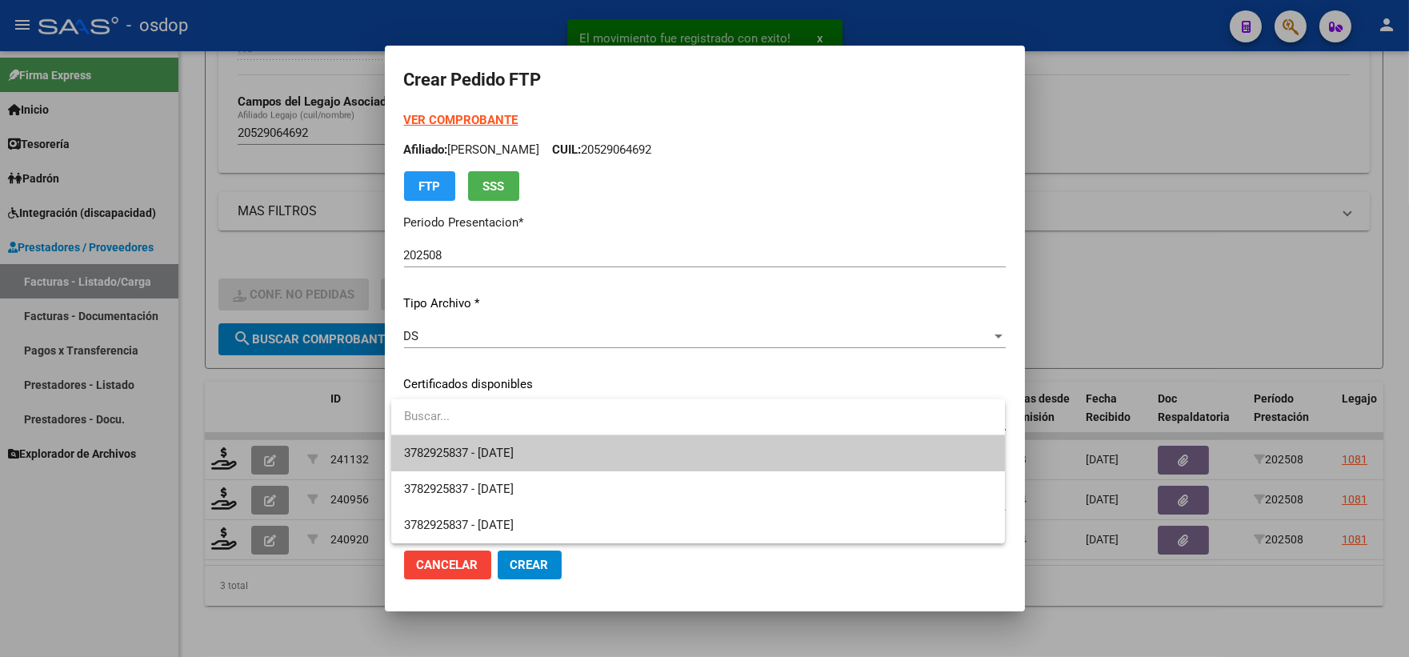
click at [466, 424] on input "dropdown search" at bounding box center [698, 417] width 614 height 36
click at [466, 428] on input "dropdown search" at bounding box center [698, 417] width 614 height 36
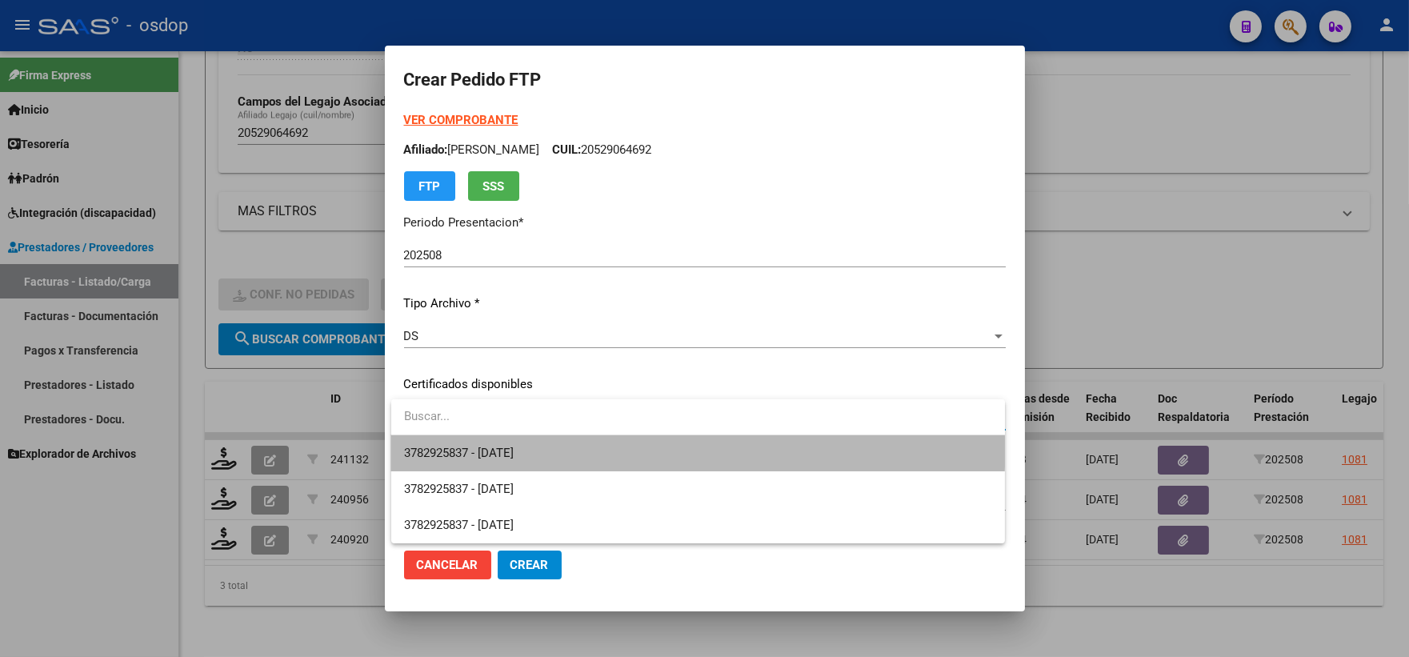
click at [459, 439] on span "3782925837 - 2026-12-18" at bounding box center [698, 453] width 588 height 36
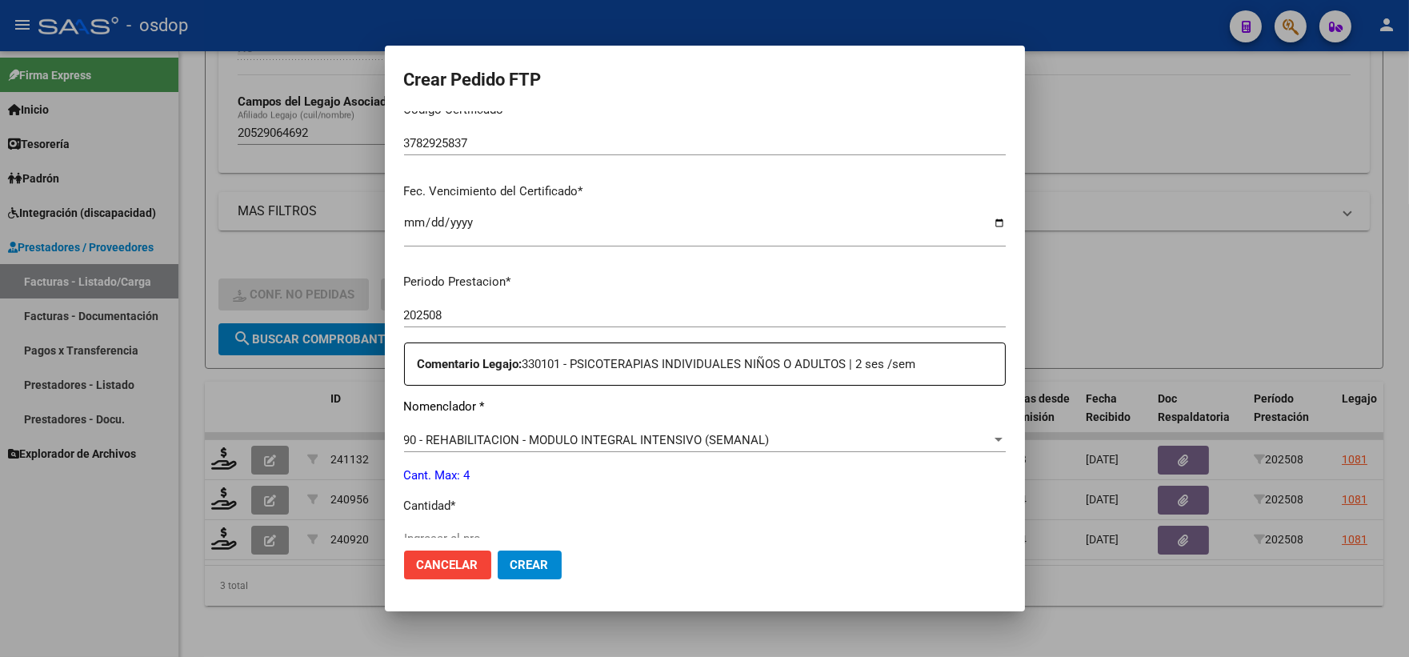
scroll to position [533, 0]
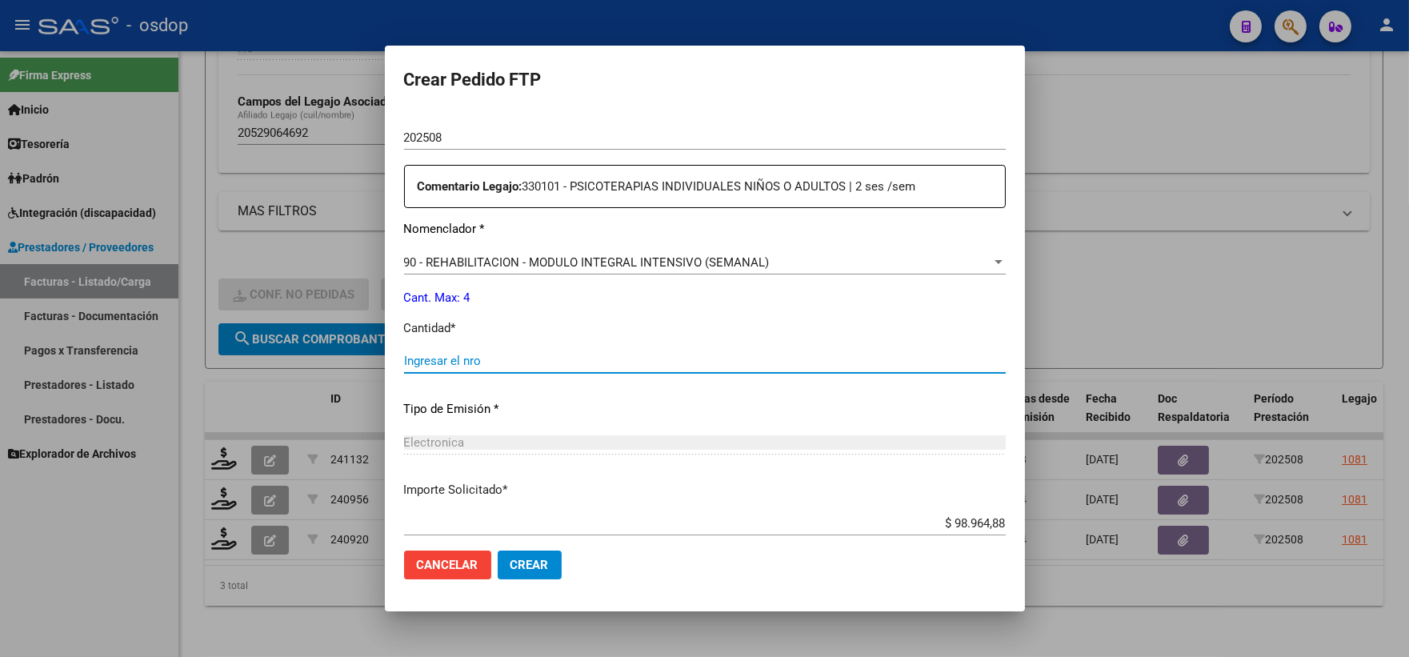
click at [431, 361] on input "Ingresar el nro" at bounding box center [705, 361] width 602 height 14
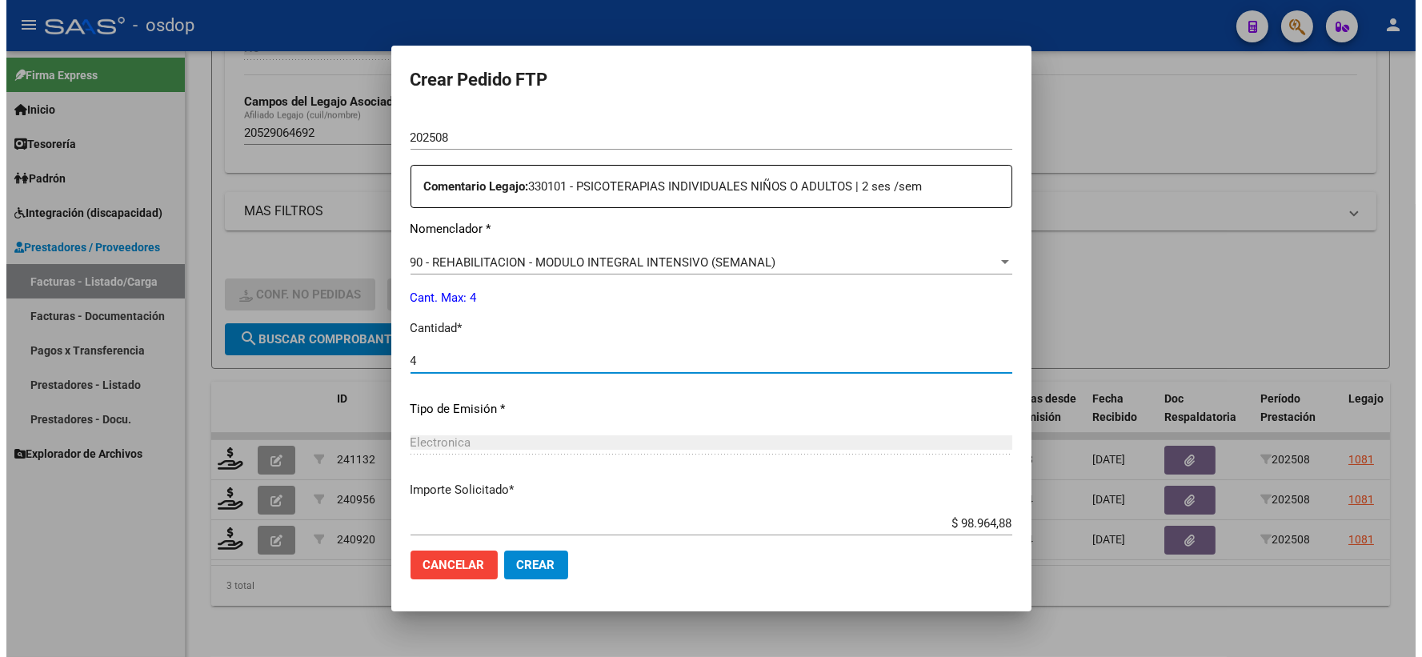
scroll to position [627, 0]
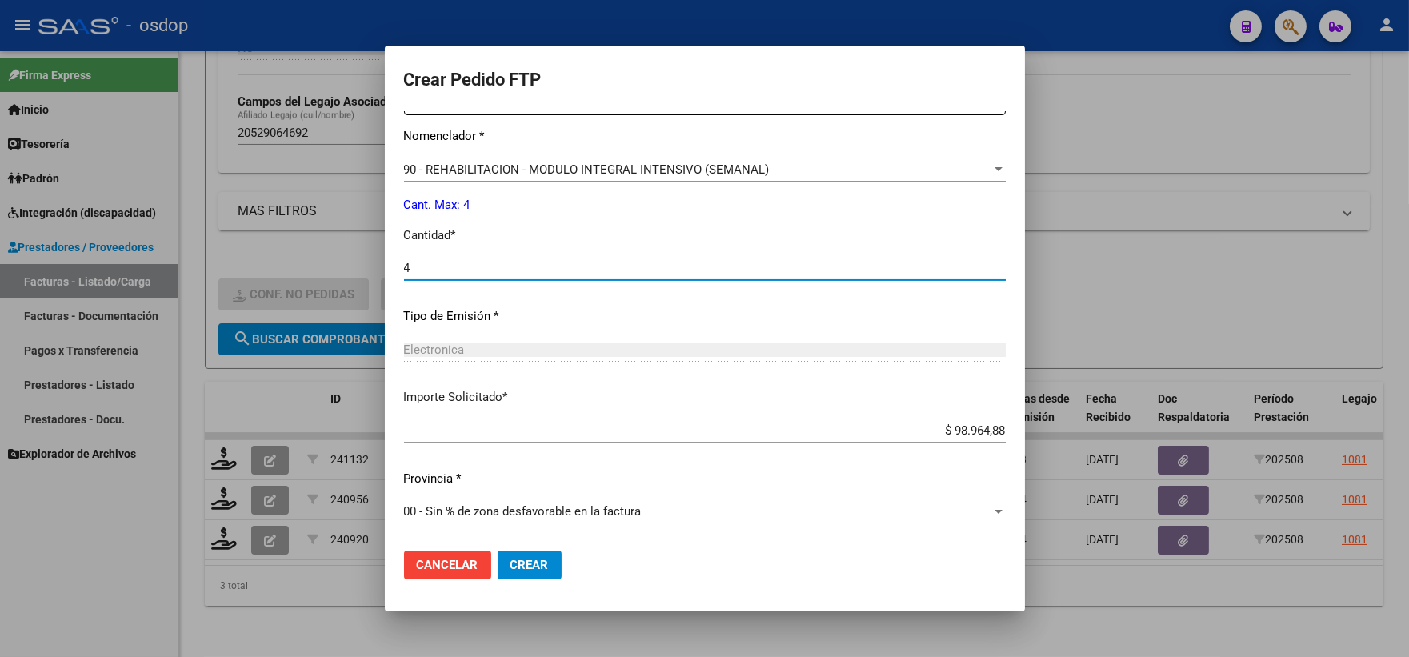
type input "4"
click at [537, 568] on span "Crear" at bounding box center [530, 565] width 38 height 14
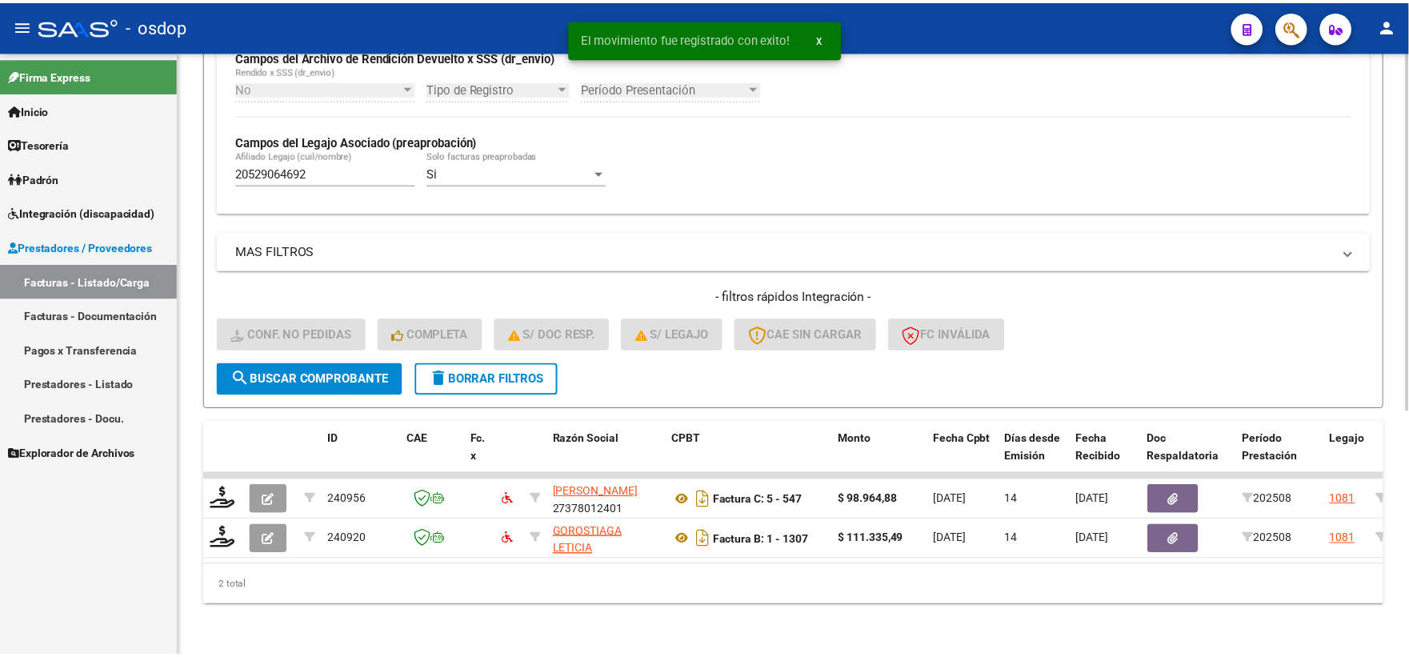
scroll to position [413, 0]
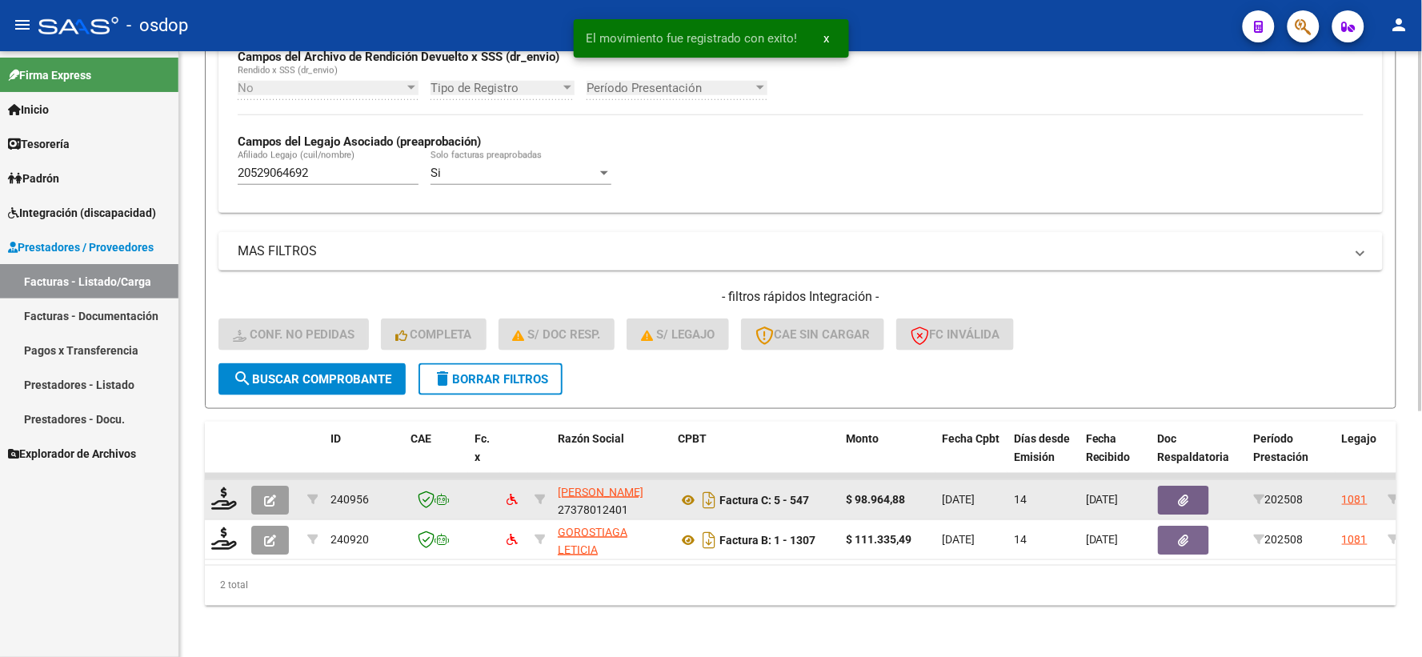
click at [219, 502] on datatable-body-cell at bounding box center [225, 499] width 40 height 39
click at [218, 496] on icon at bounding box center [224, 498] width 26 height 22
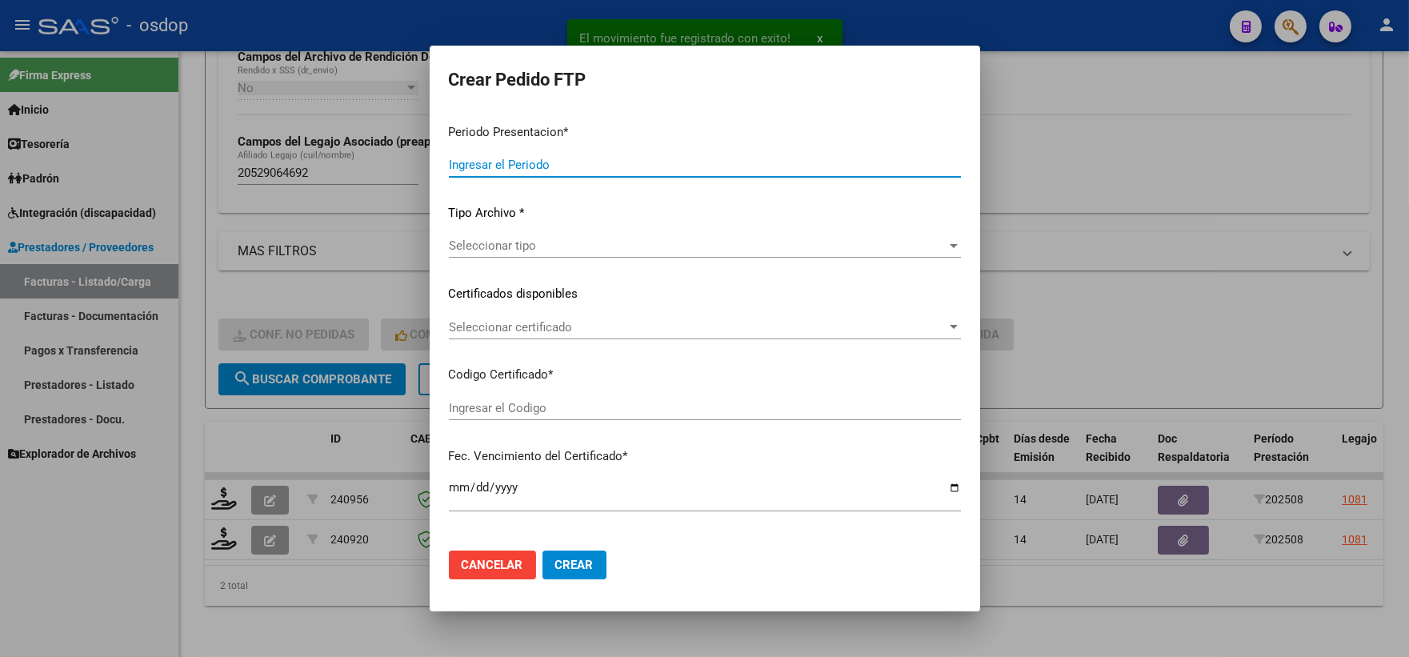
type input "202508"
type input "$ 98.964,88"
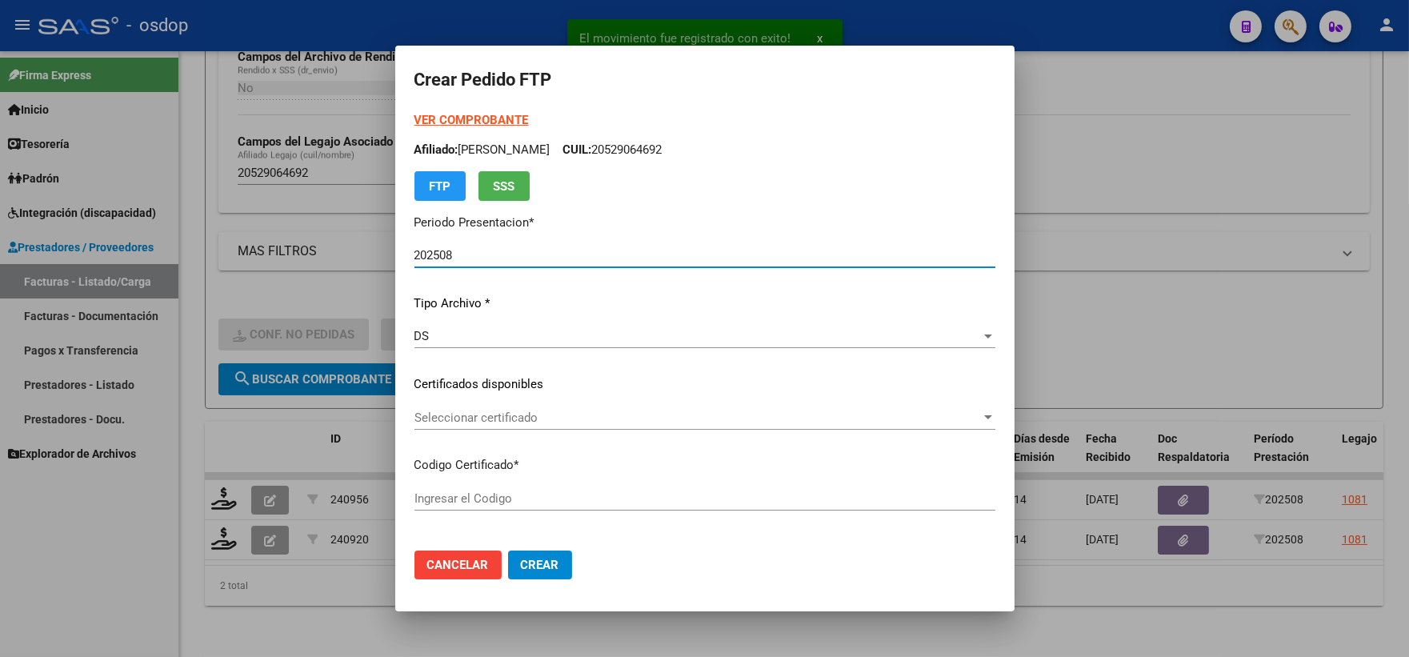
type input "3782925837"
type input "2026-12-18"
click at [494, 424] on span "Seleccionar certificado" at bounding box center [698, 418] width 567 height 14
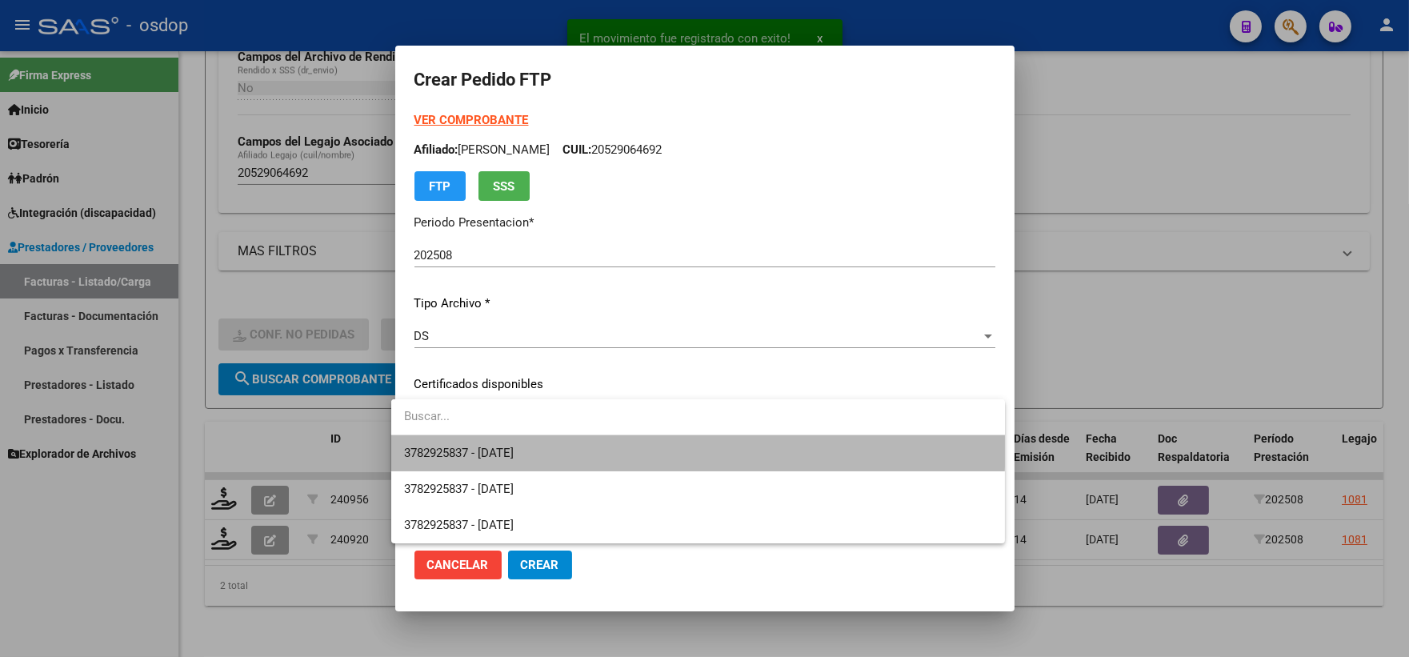
click at [502, 440] on span "3782925837 - 2026-12-18" at bounding box center [698, 453] width 588 height 36
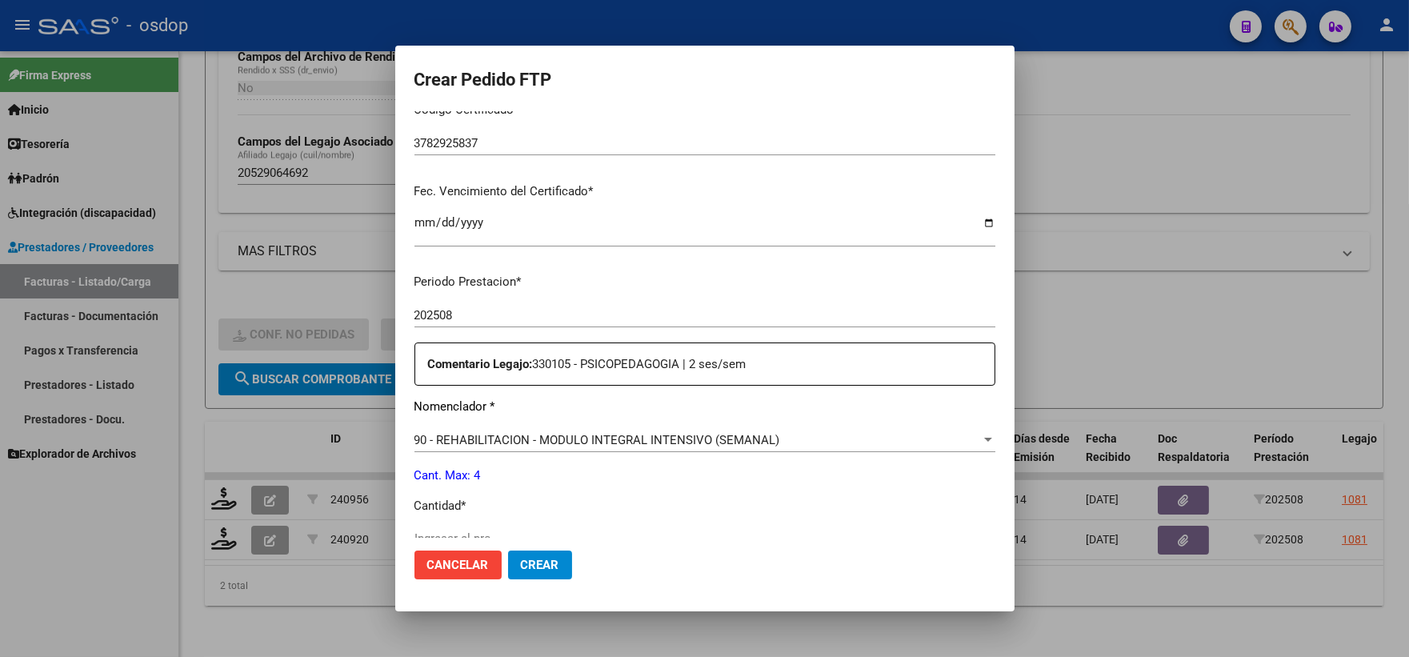
scroll to position [533, 0]
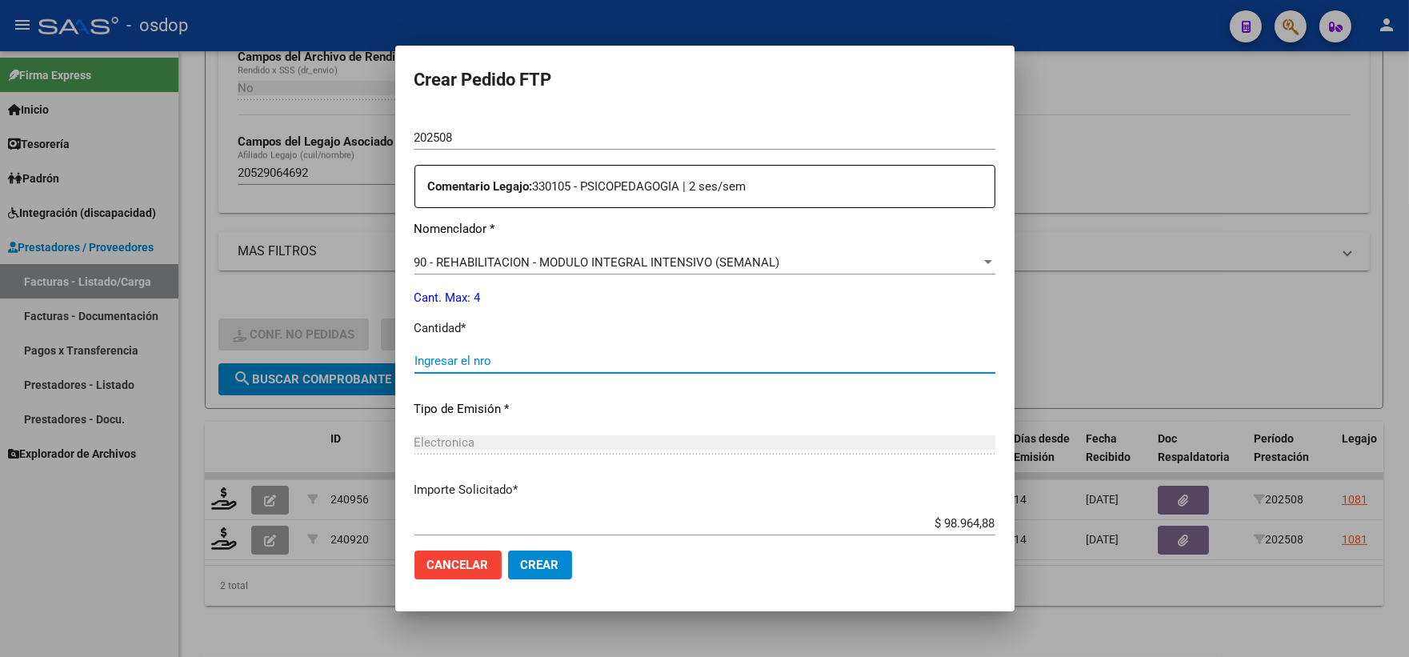
click at [470, 363] on input "Ingresar el nro" at bounding box center [705, 361] width 581 height 14
type input "4"
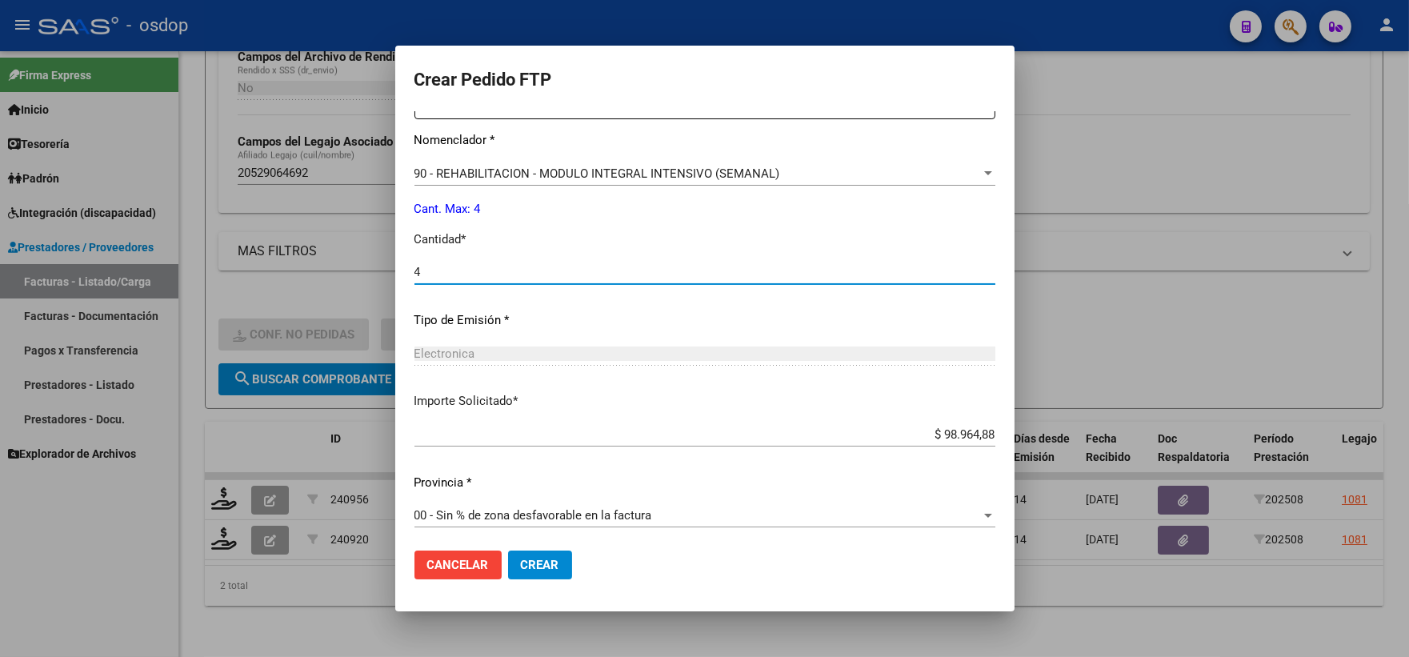
scroll to position [627, 0]
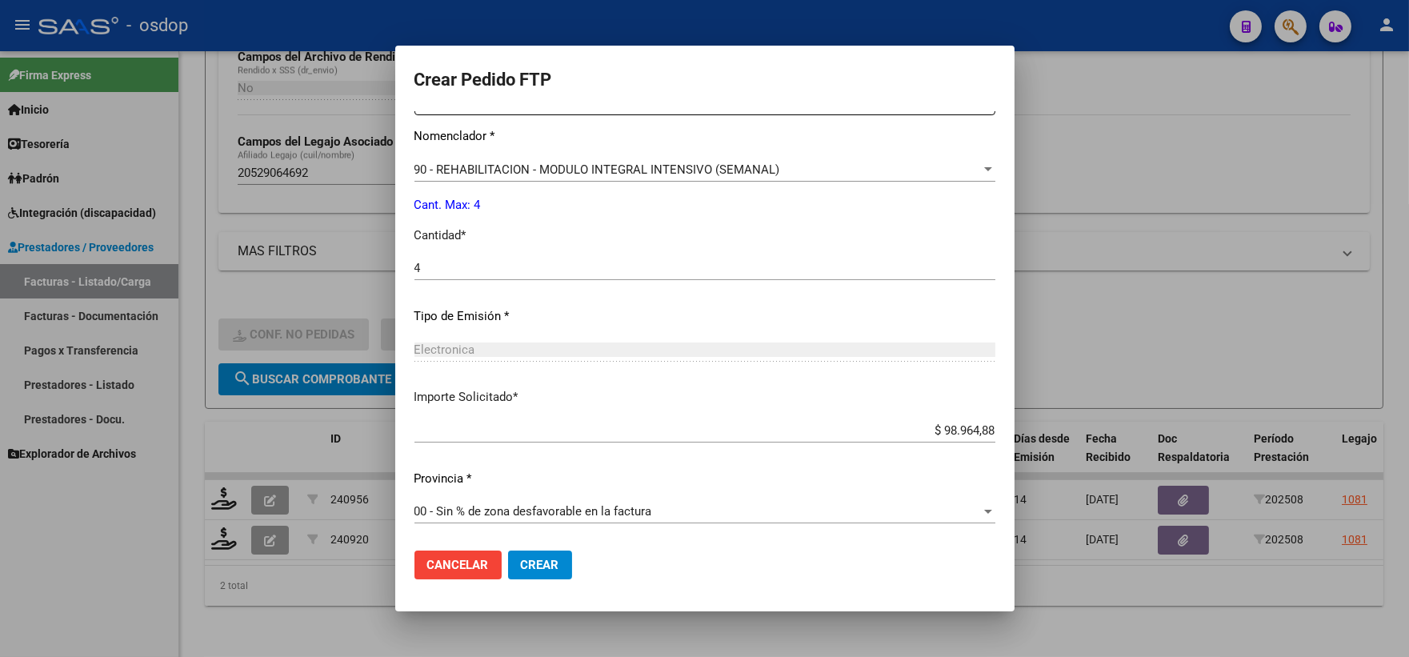
click at [537, 569] on span "Crear" at bounding box center [540, 565] width 38 height 14
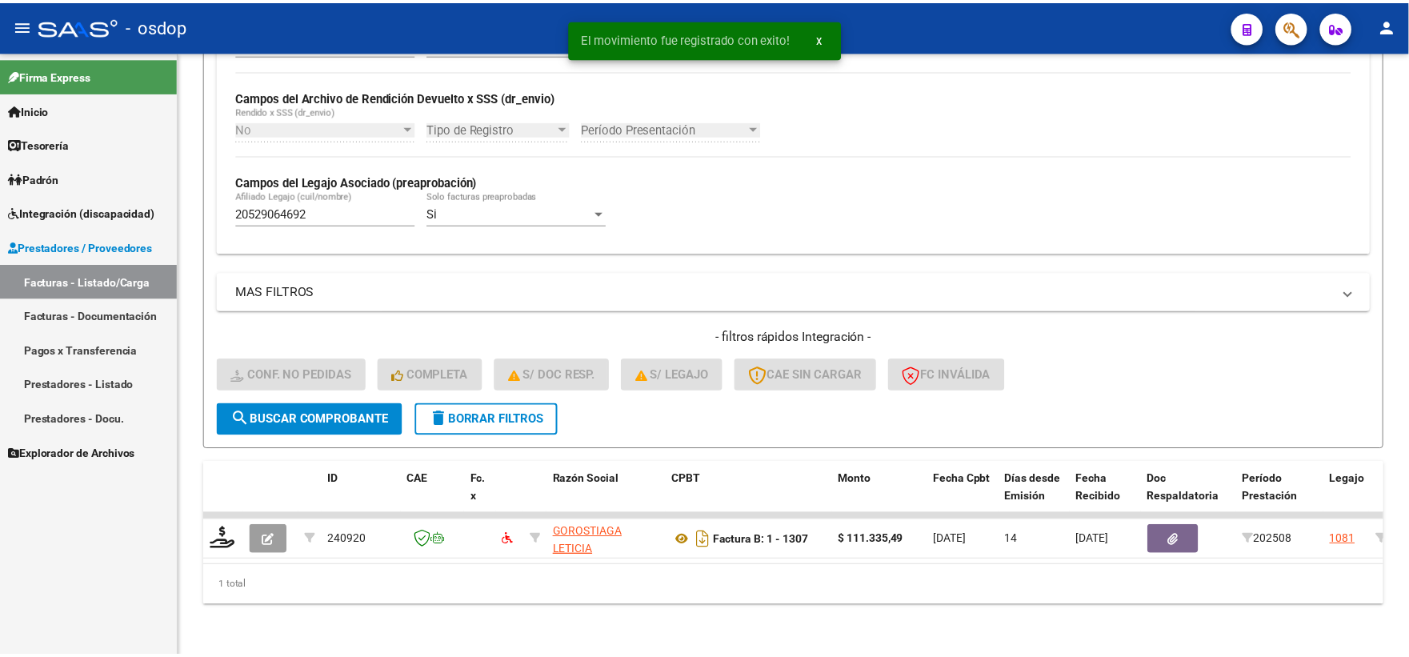
scroll to position [373, 0]
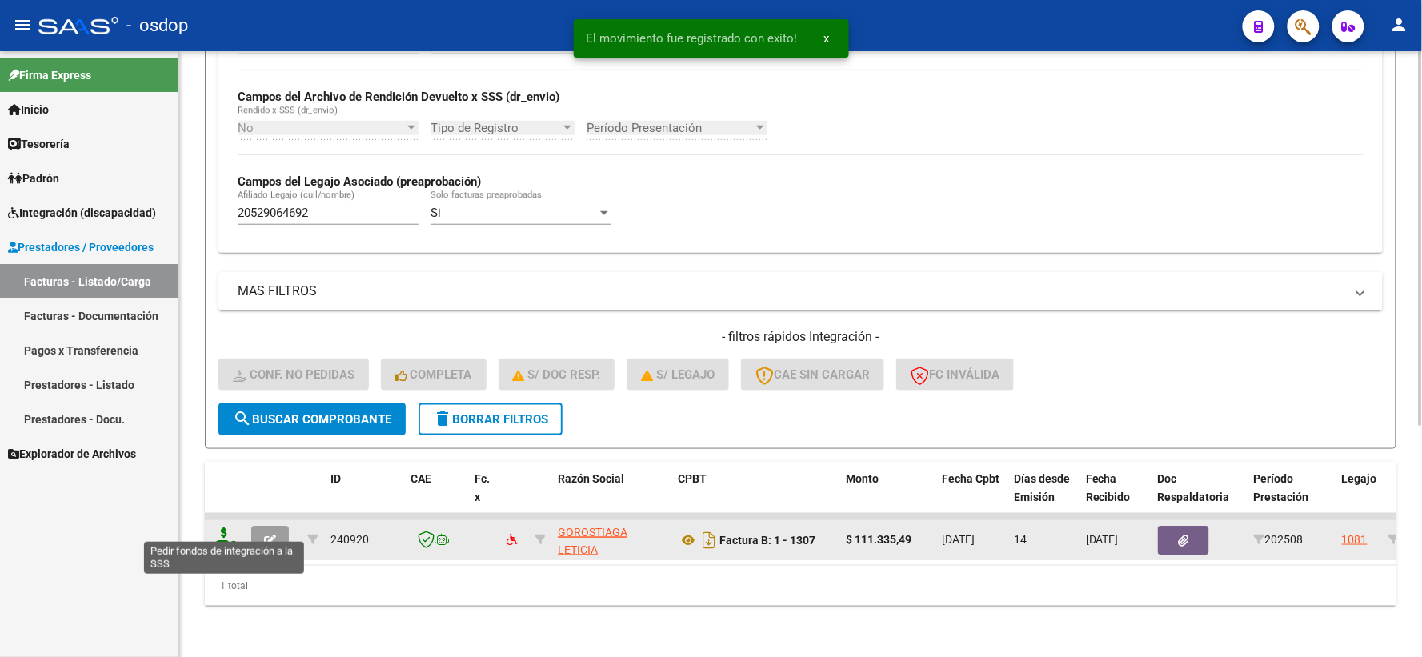
click at [224, 527] on icon at bounding box center [224, 538] width 26 height 22
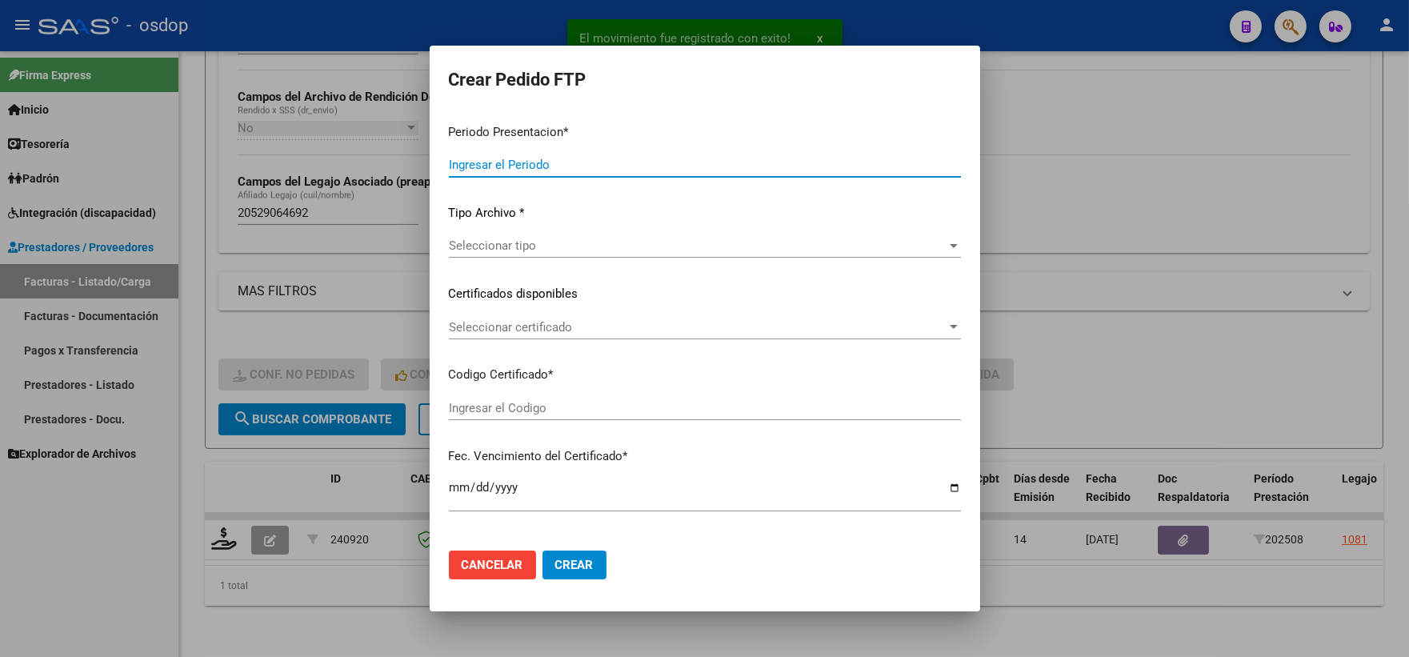
type input "202508"
type input "$ 111.335,49"
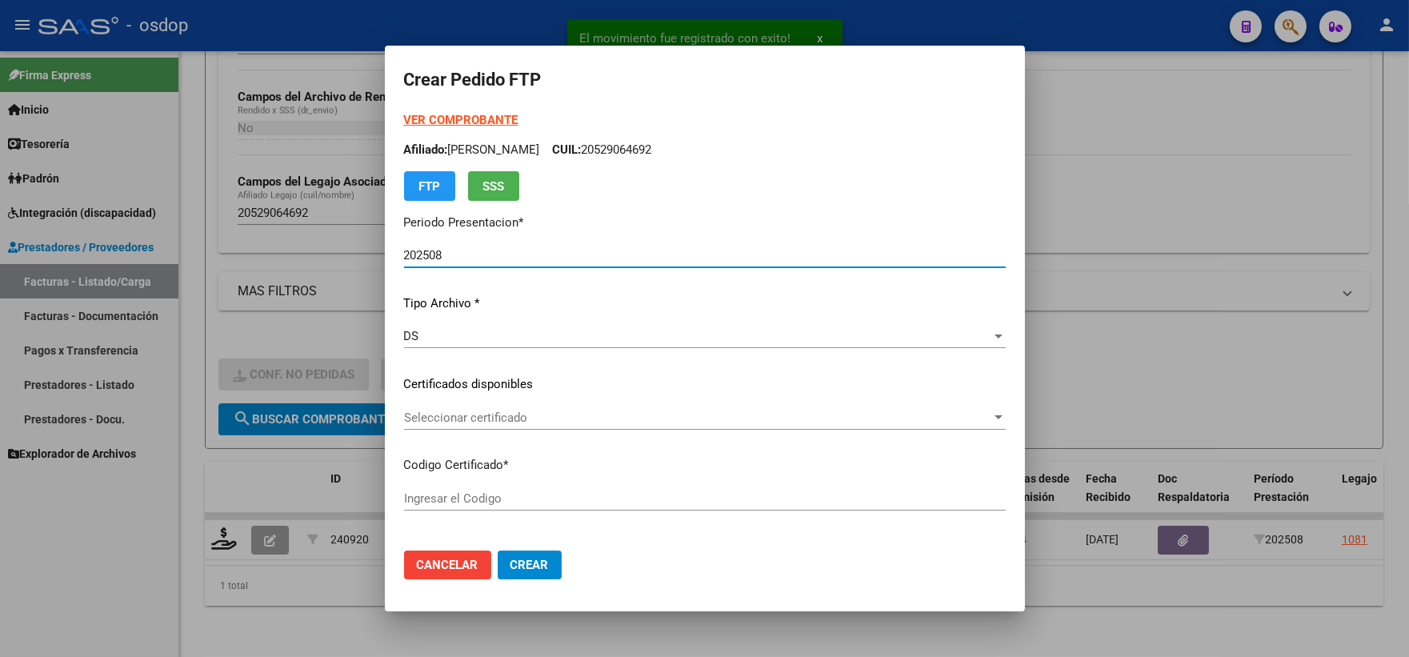
type input "3782925837"
type input "2026-12-18"
click at [552, 422] on span "Seleccionar certificado" at bounding box center [697, 418] width 587 height 14
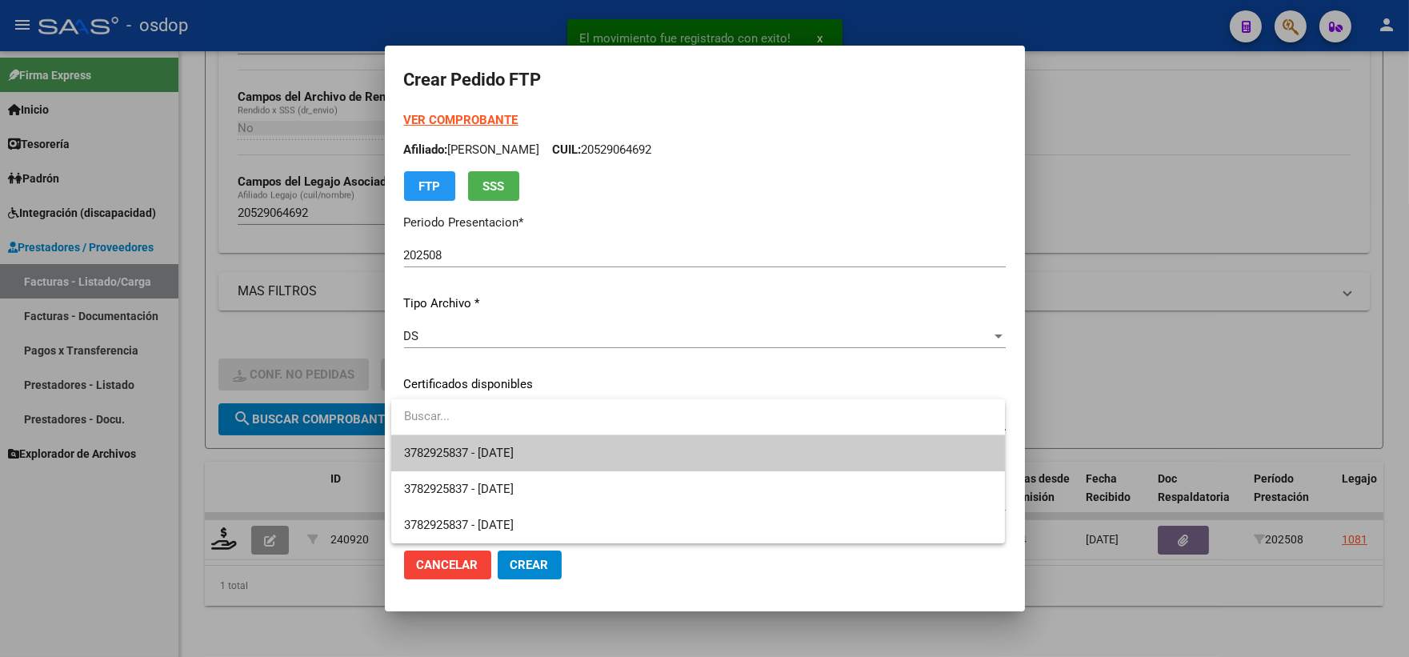
click at [555, 440] on span "3782925837 - 2026-12-18" at bounding box center [698, 453] width 588 height 36
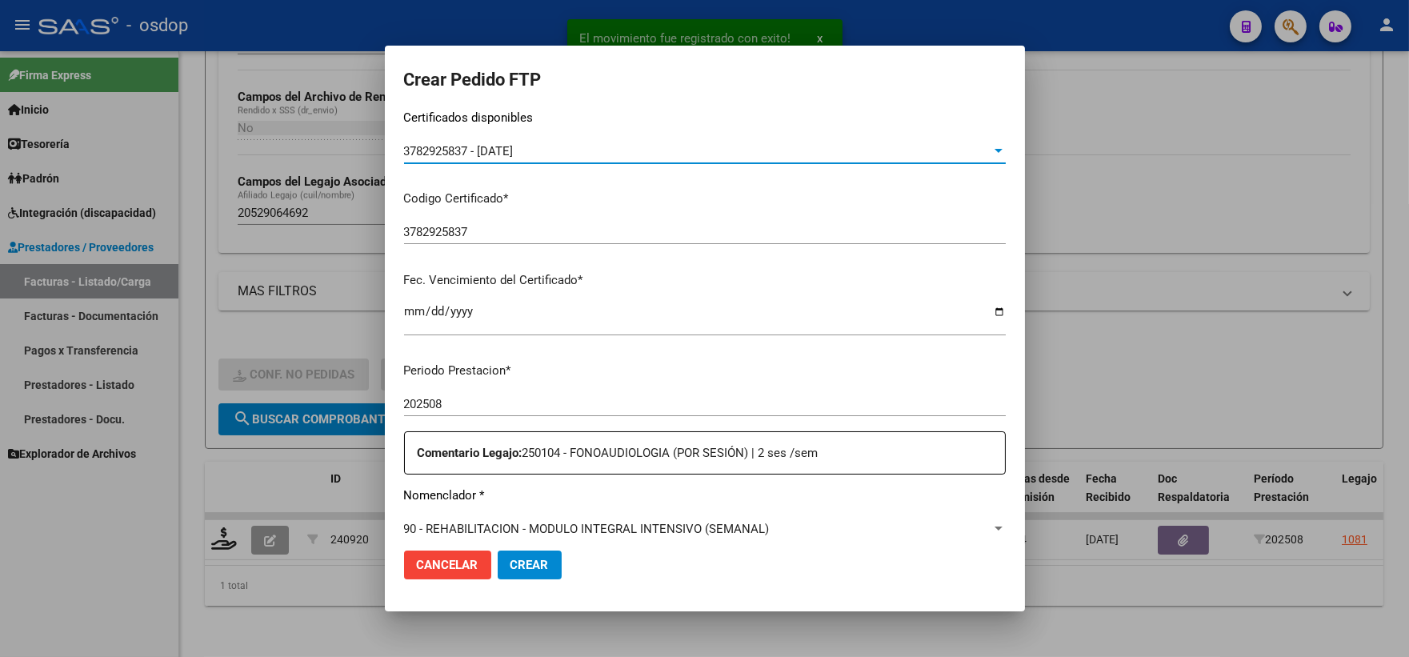
scroll to position [533, 0]
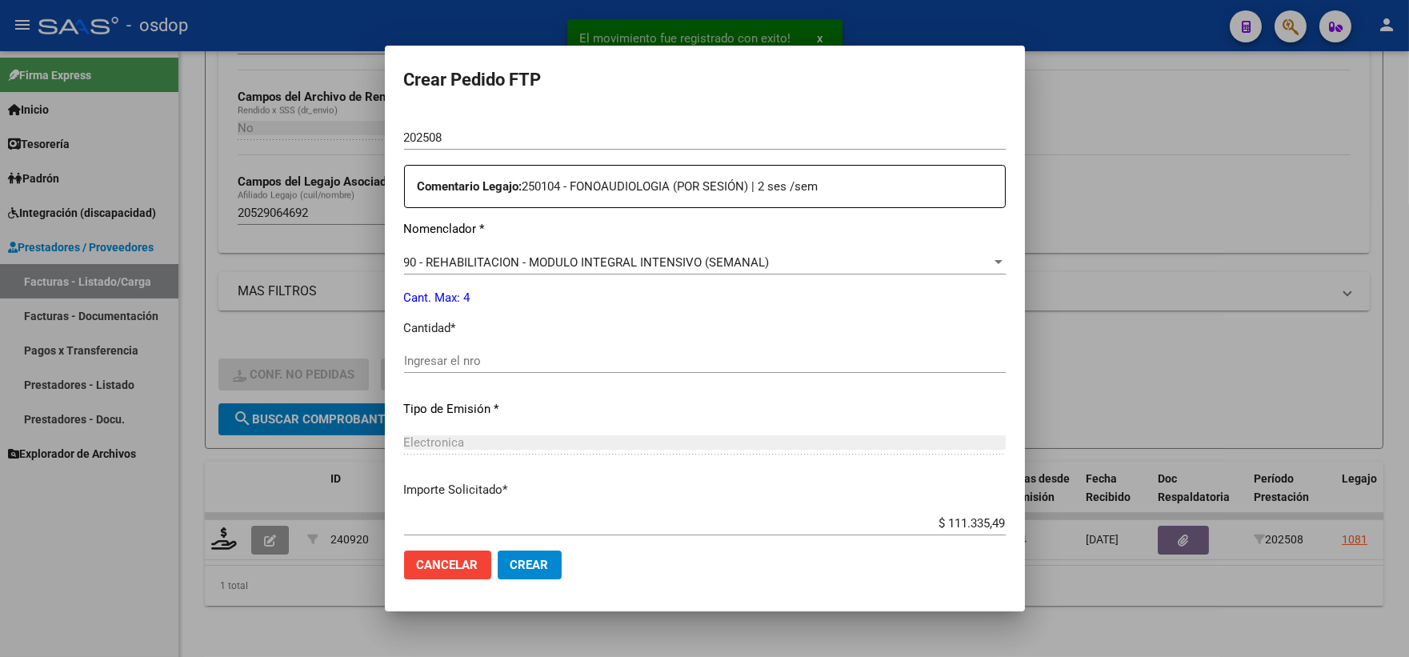
click at [488, 360] on input "Ingresar el nro" at bounding box center [705, 361] width 602 height 14
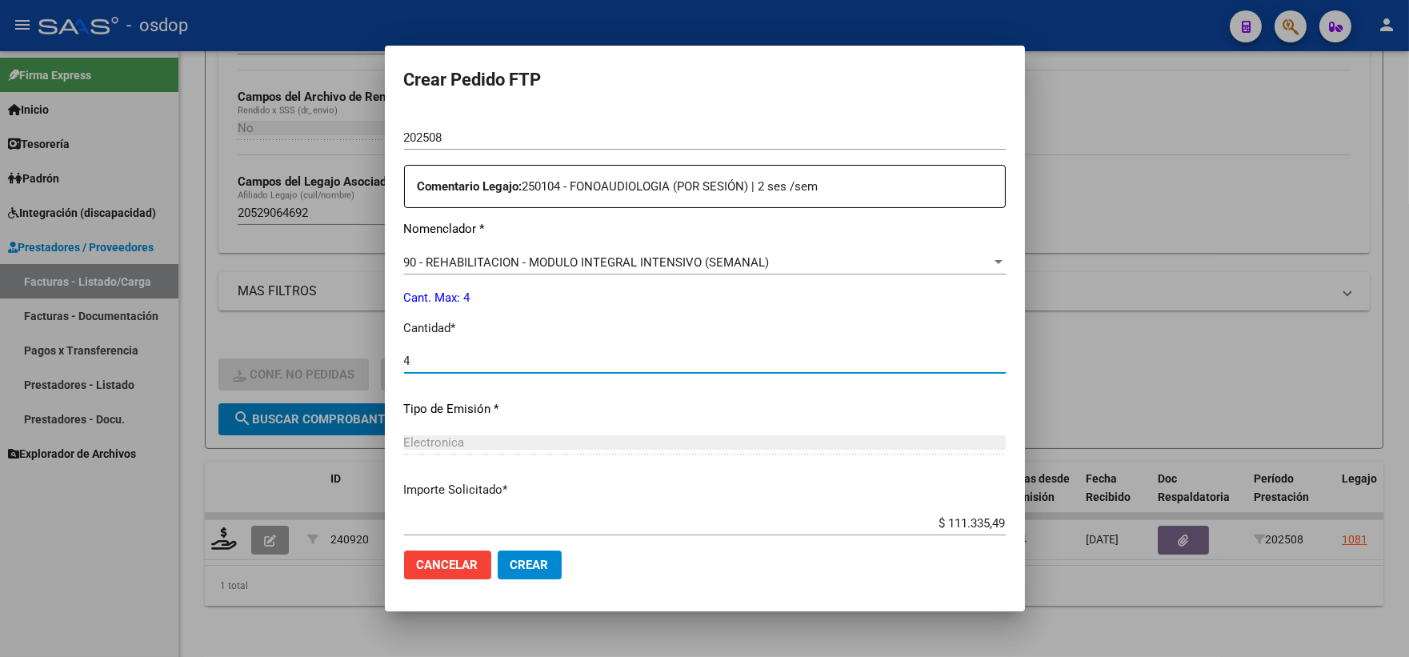
type input "4"
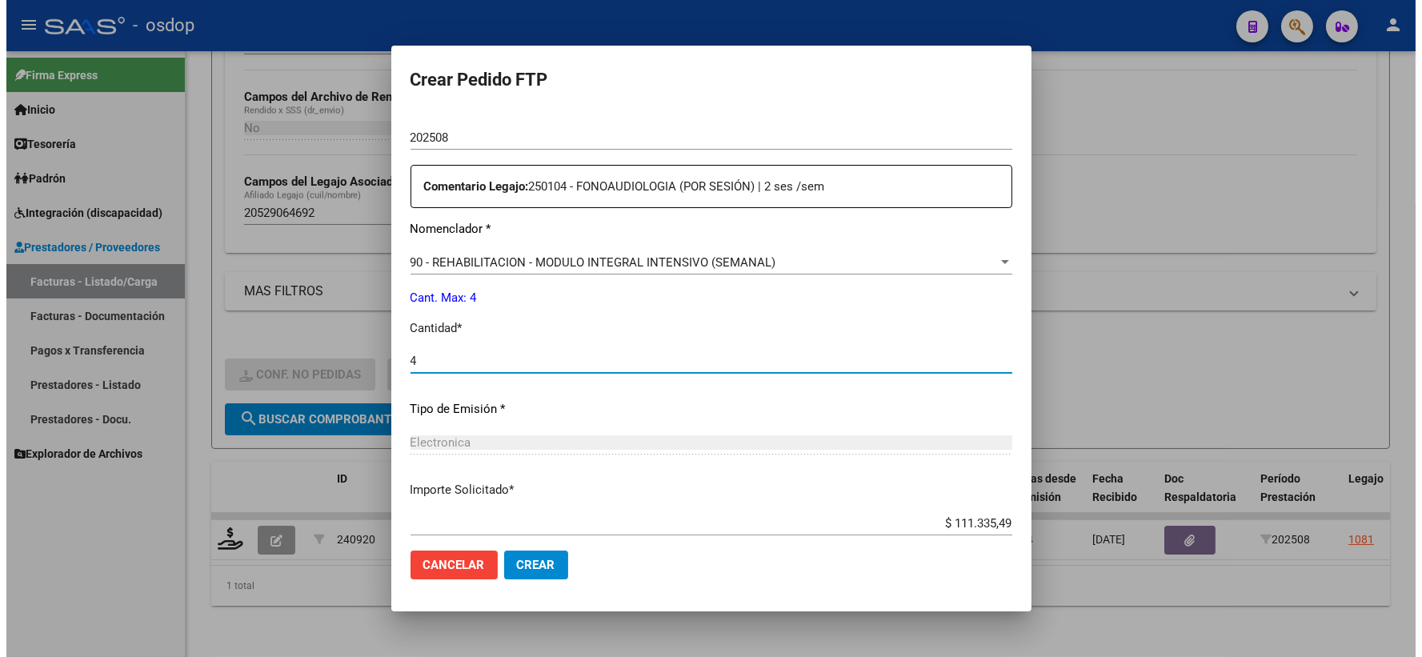
scroll to position [627, 0]
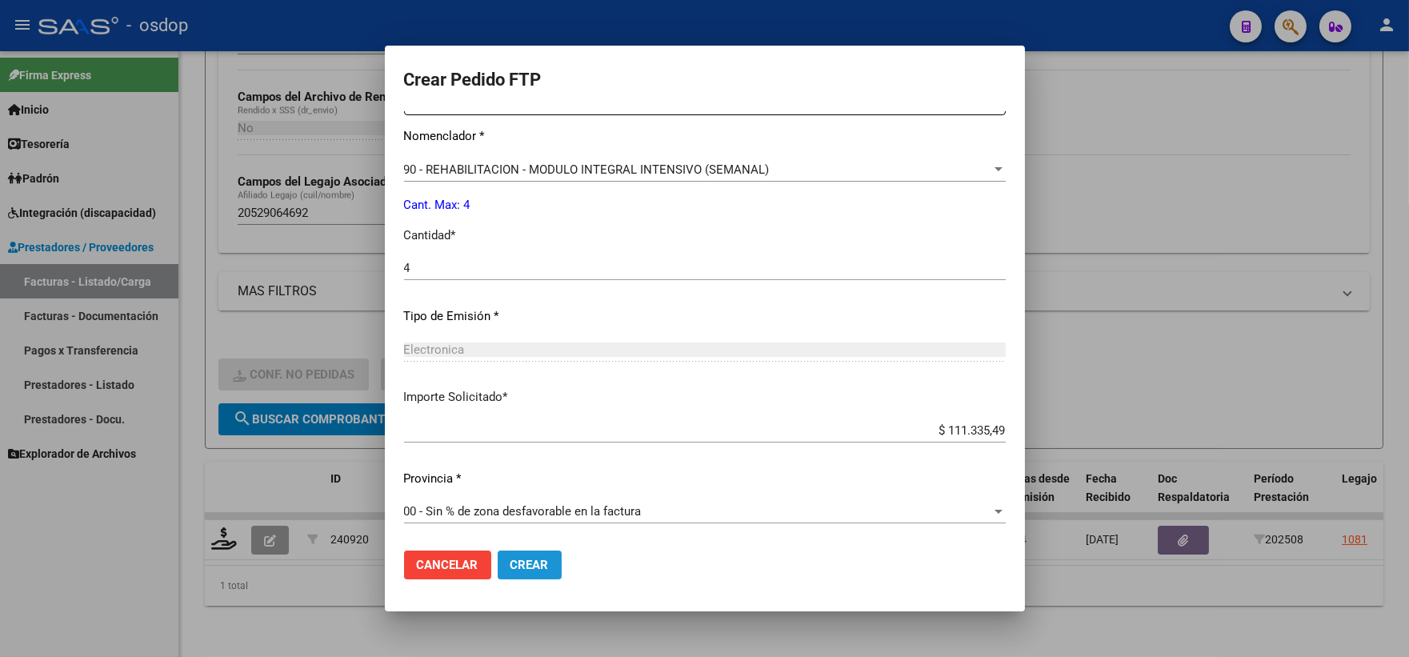
click at [528, 558] on span "Crear" at bounding box center [530, 565] width 38 height 14
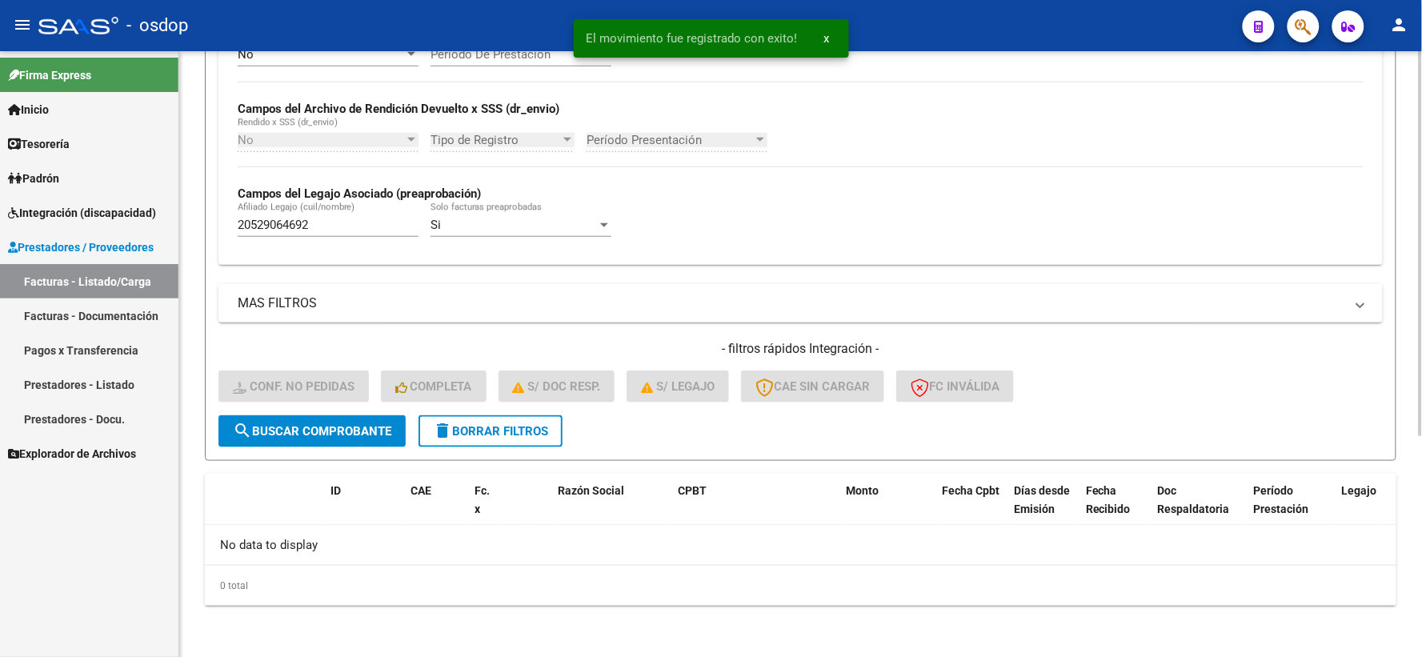
scroll to position [347, 0]
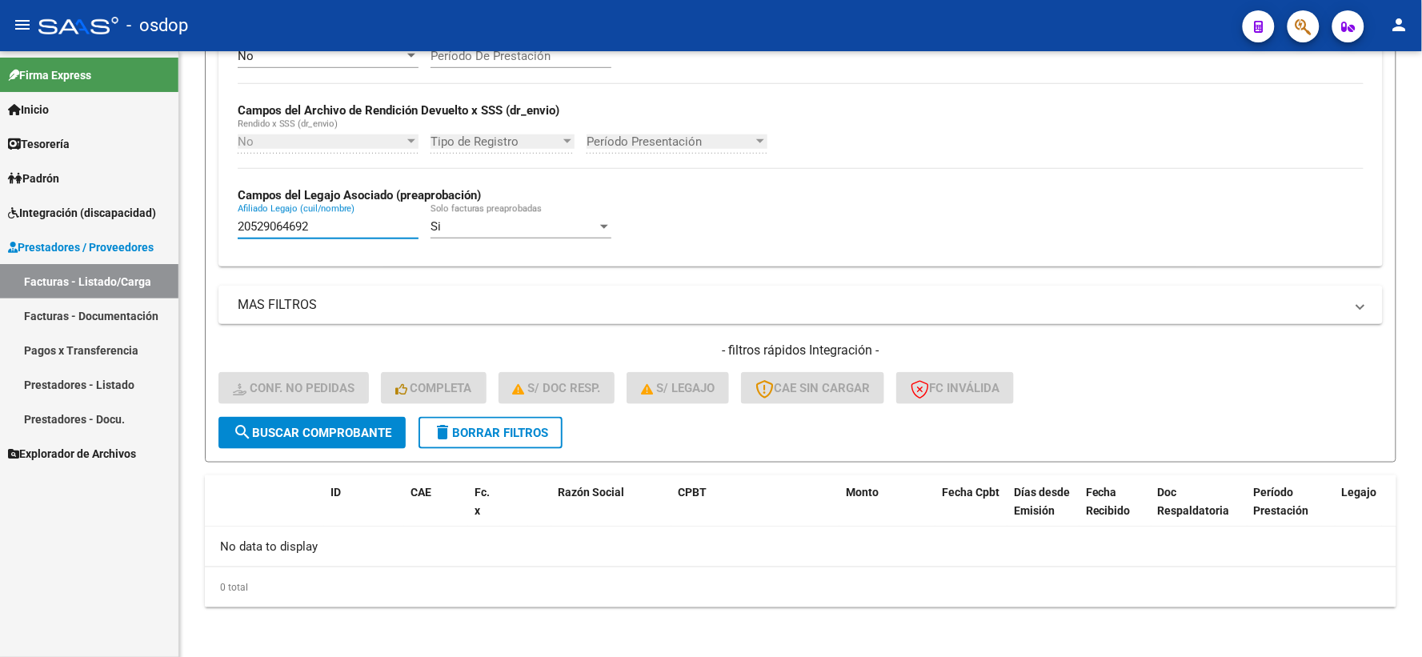
drag, startPoint x: 339, startPoint y: 232, endPoint x: 17, endPoint y: 190, distance: 325.2
click at [17, 190] on mat-sidenav-container "Firma Express Inicio Calendario SSS Instructivos Contacto OS Tesorería Extracto…" at bounding box center [711, 354] width 1422 height 606
paste input "7561657500"
type input "27561657500"
click at [292, 412] on div "- filtros rápidos Integración - Conf. no pedidas Completa S/ Doc Resp. S/ legaj…" at bounding box center [800, 379] width 1164 height 75
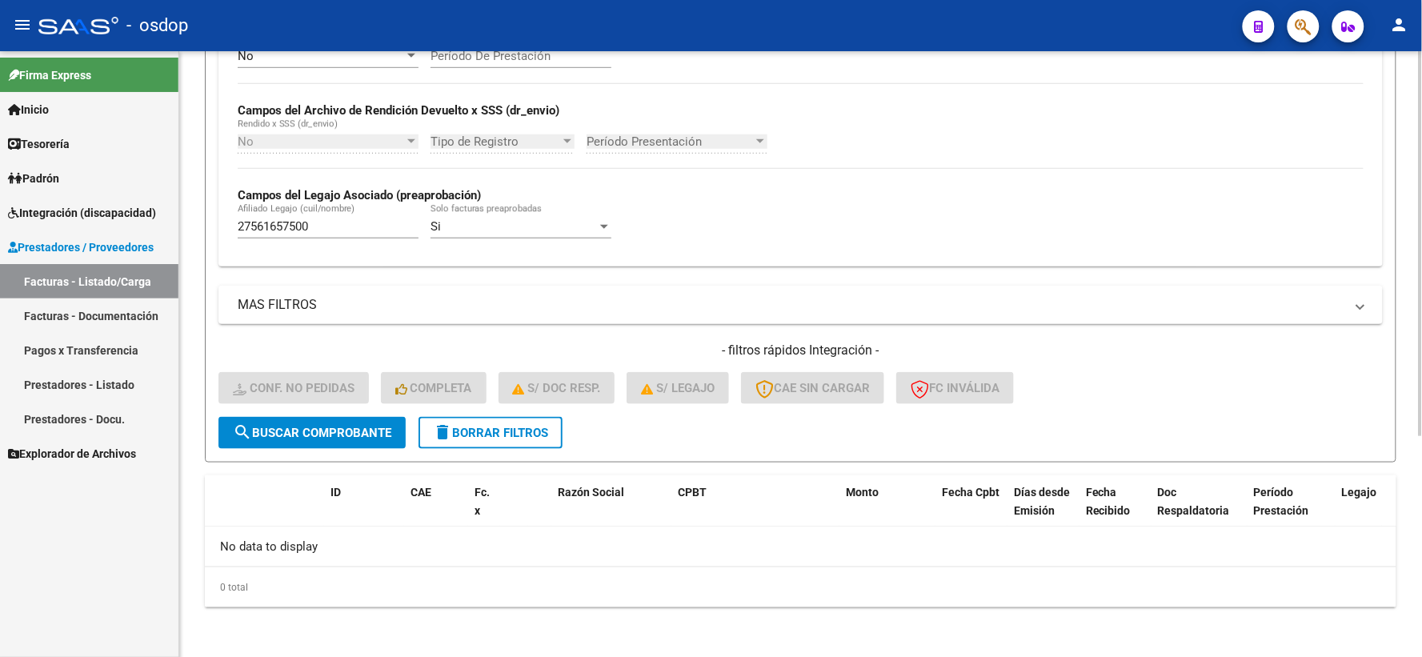
click at [310, 435] on span "search Buscar Comprobante" at bounding box center [312, 433] width 158 height 14
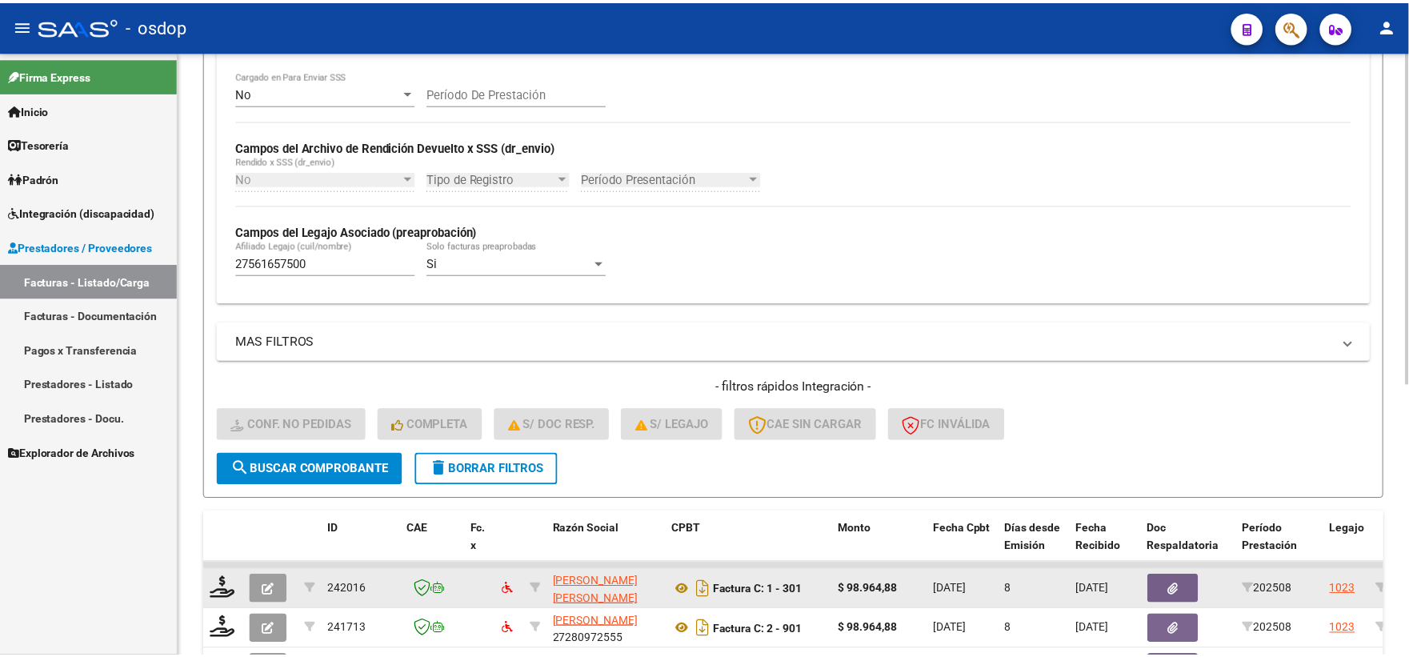
scroll to position [489, 0]
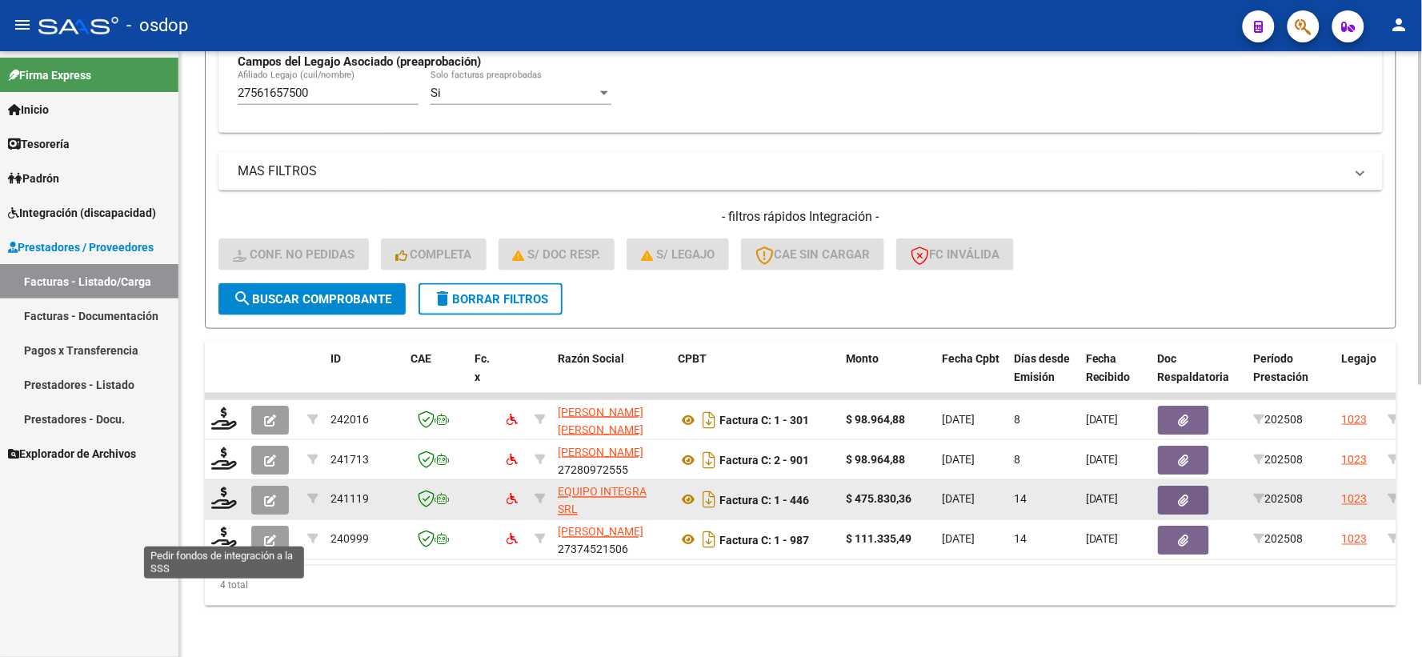
click at [230, 506] on datatable-body-cell at bounding box center [225, 499] width 40 height 39
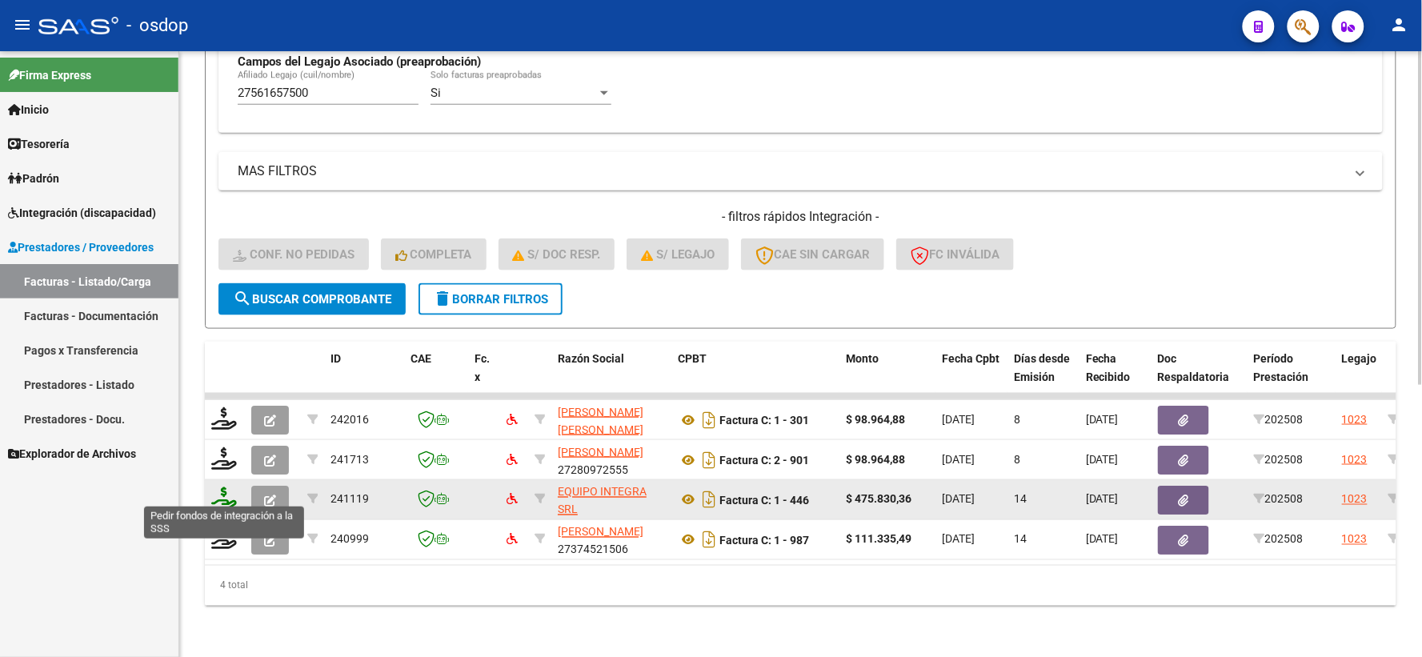
click at [227, 491] on icon at bounding box center [224, 498] width 26 height 22
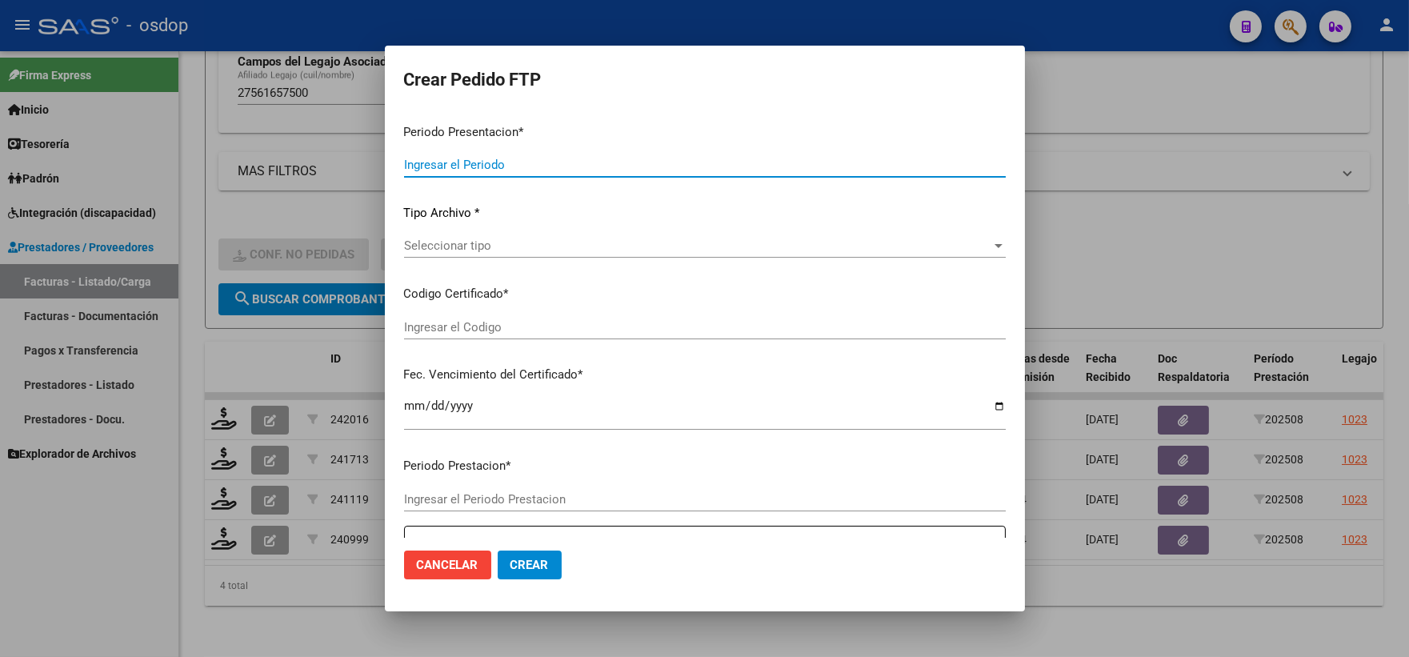
type input "202508"
type input "$ 475.830,36"
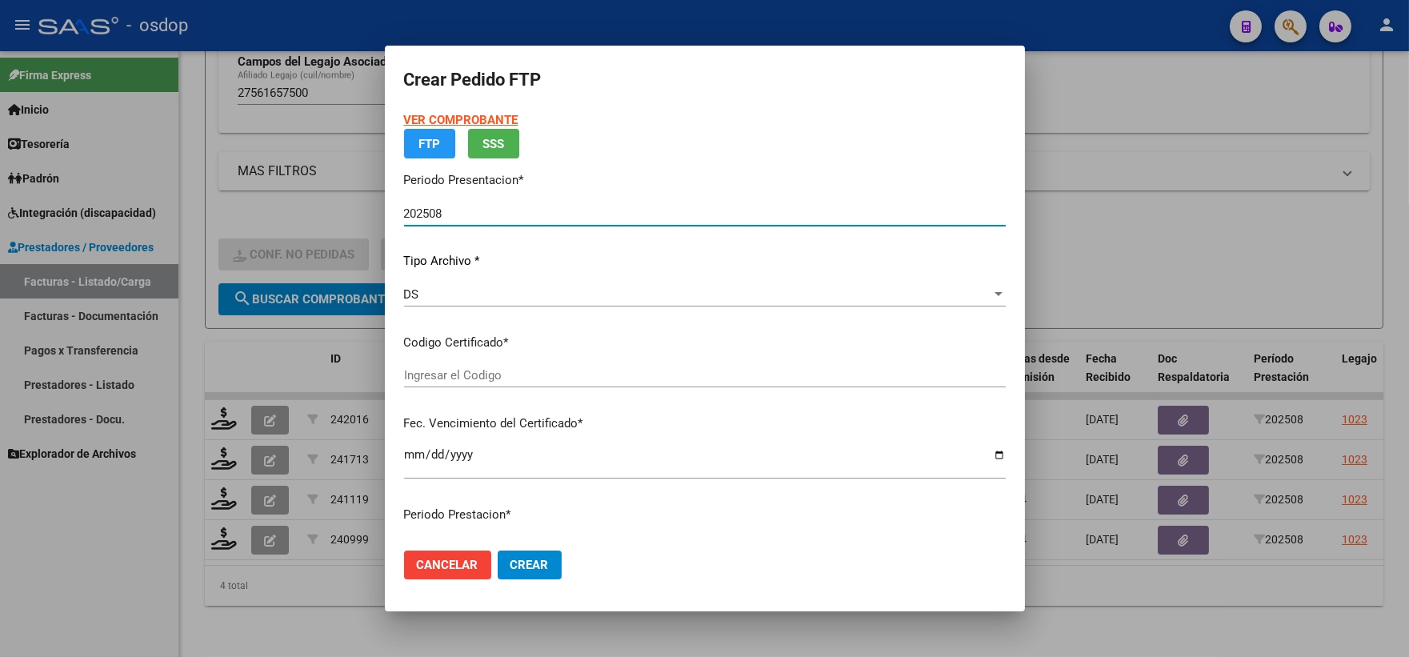
type input "2774446971"
type input "2030-01-16"
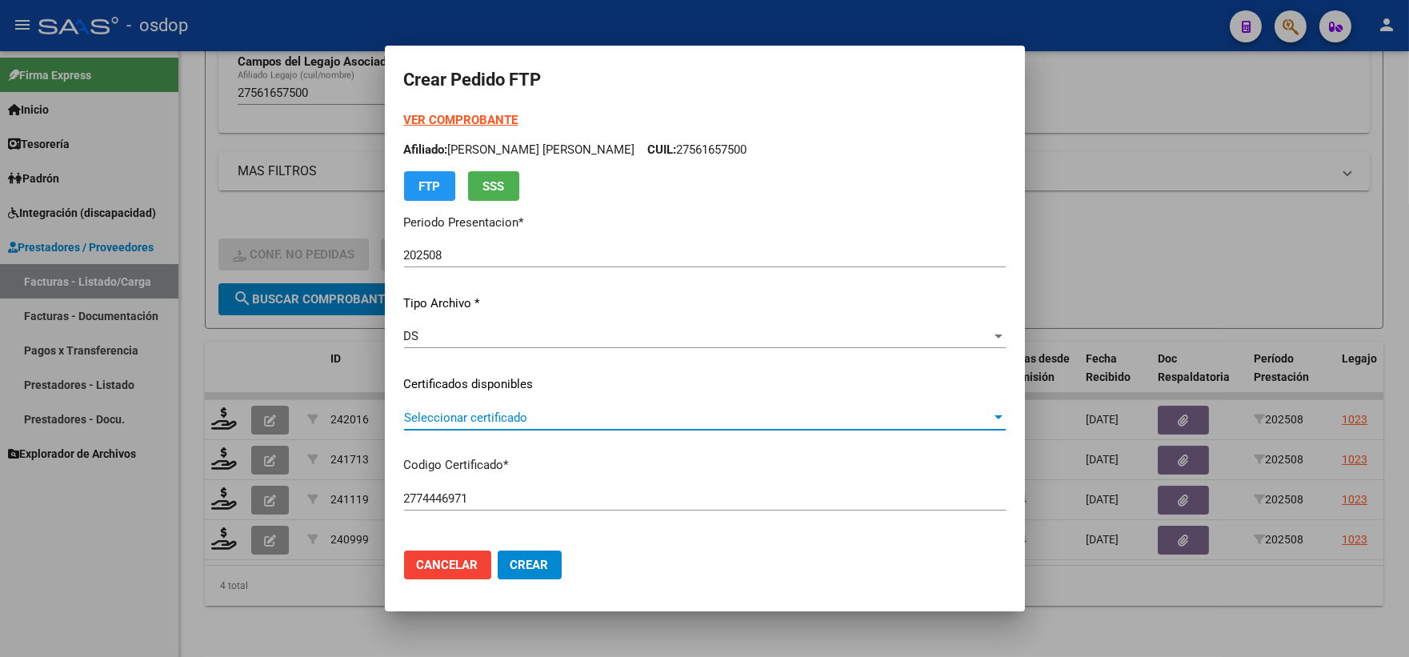
click at [530, 411] on span "Seleccionar certificado" at bounding box center [697, 418] width 587 height 14
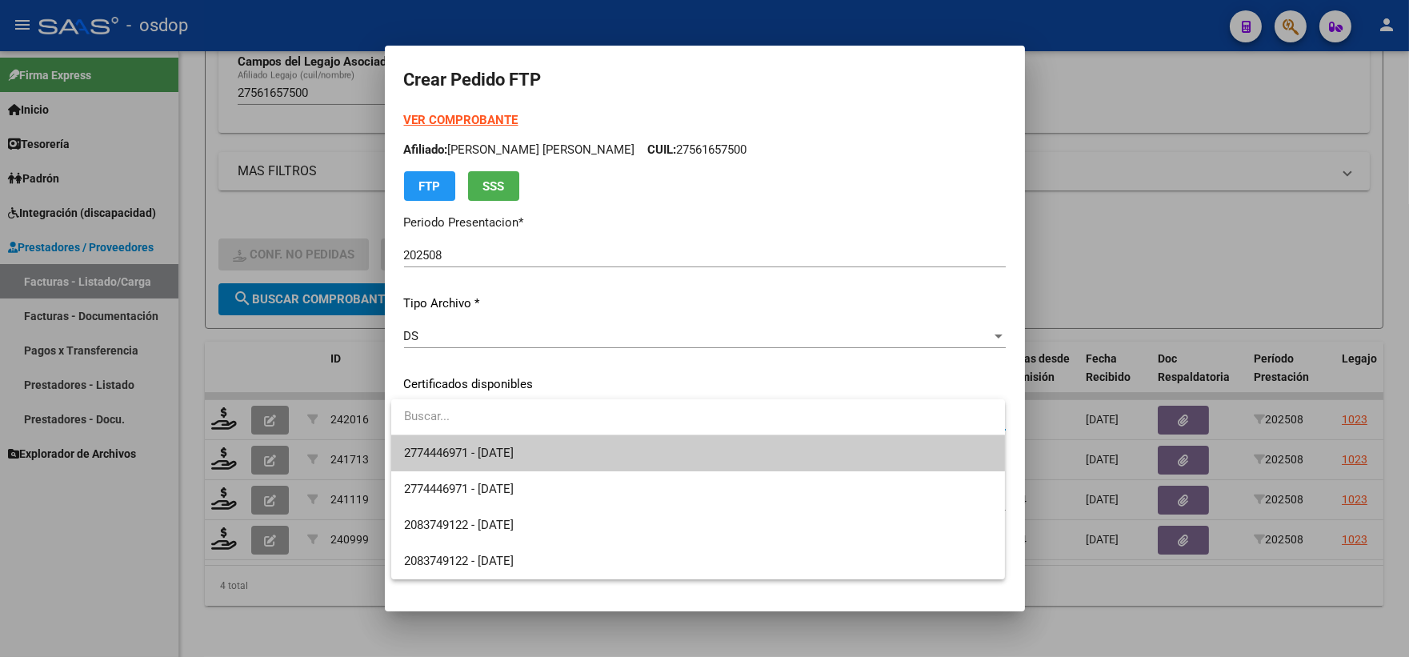
click at [550, 447] on span "2774446971 - 2030-01-16" at bounding box center [698, 453] width 588 height 36
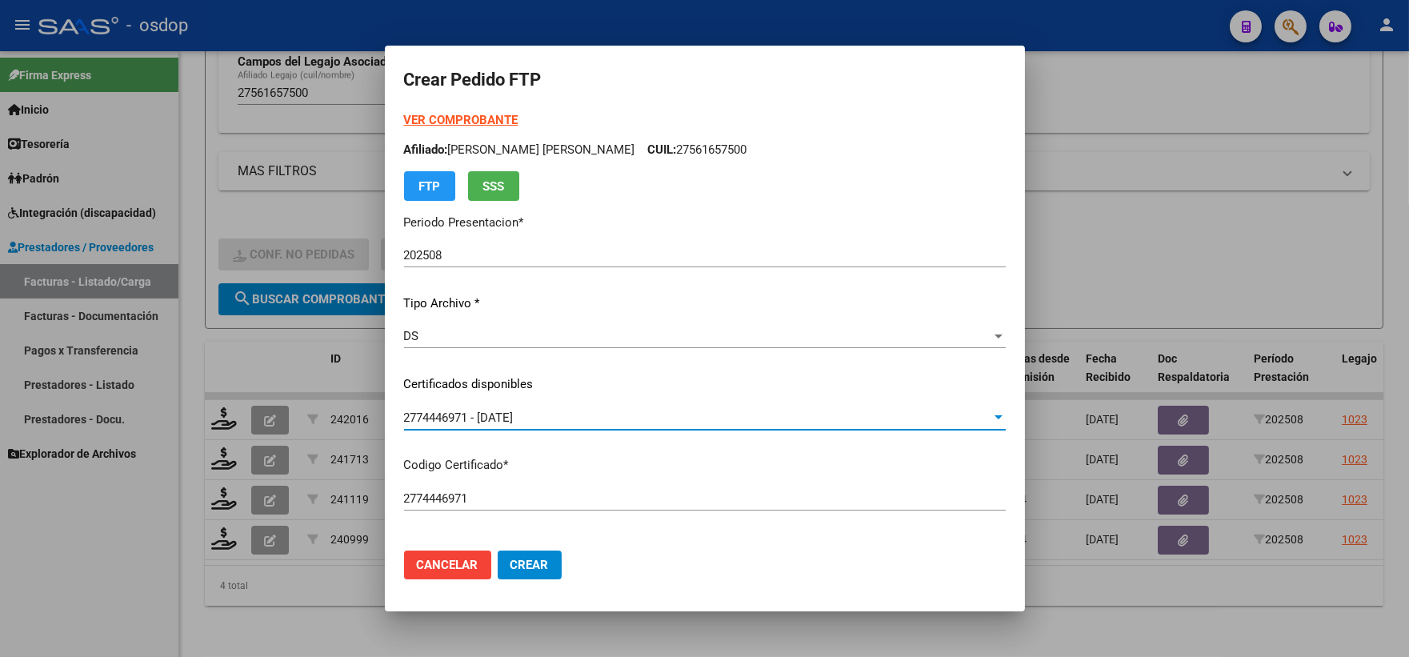
scroll to position [444, 0]
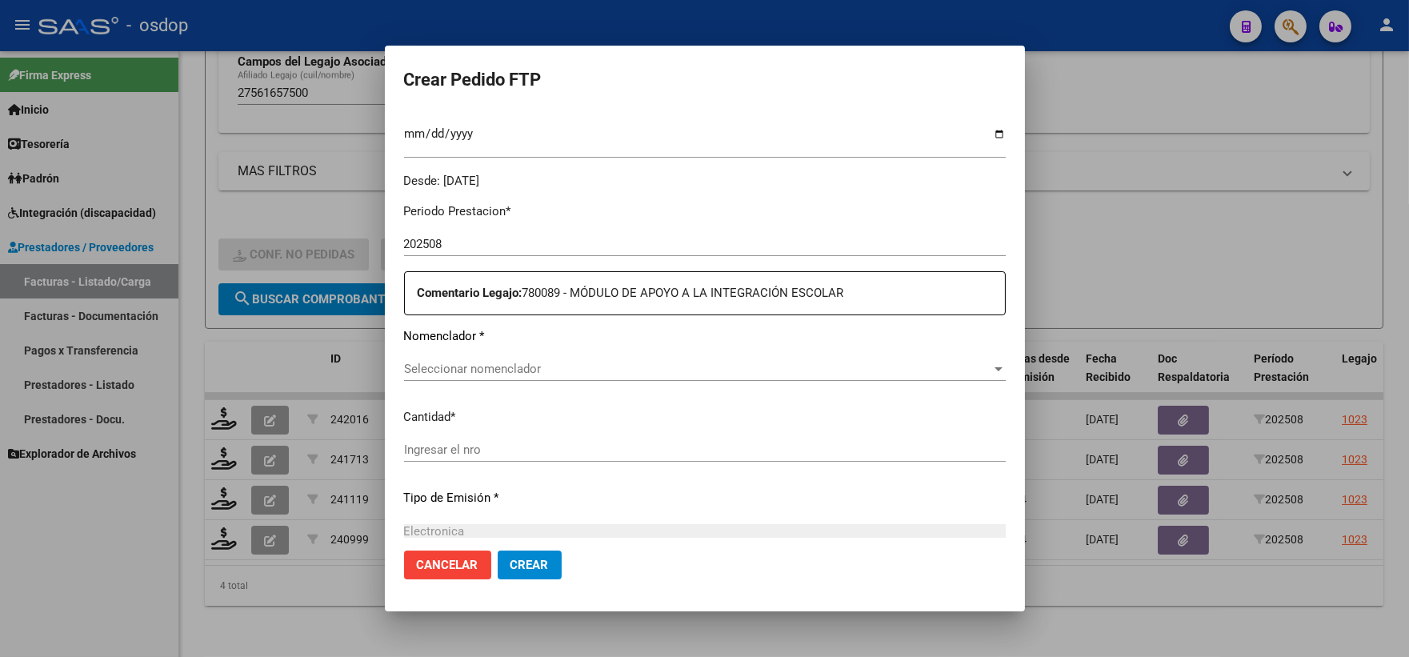
click at [539, 370] on span "Seleccionar nomenclador" at bounding box center [697, 369] width 587 height 14
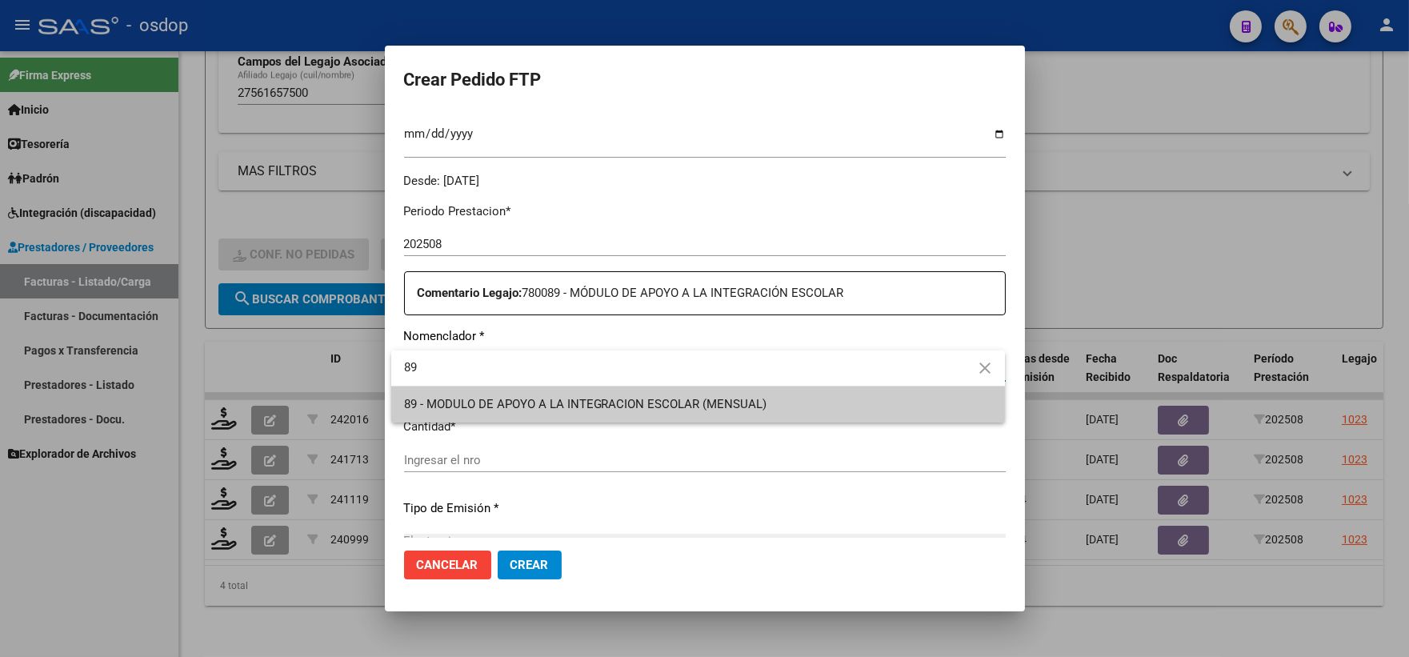
type input "89"
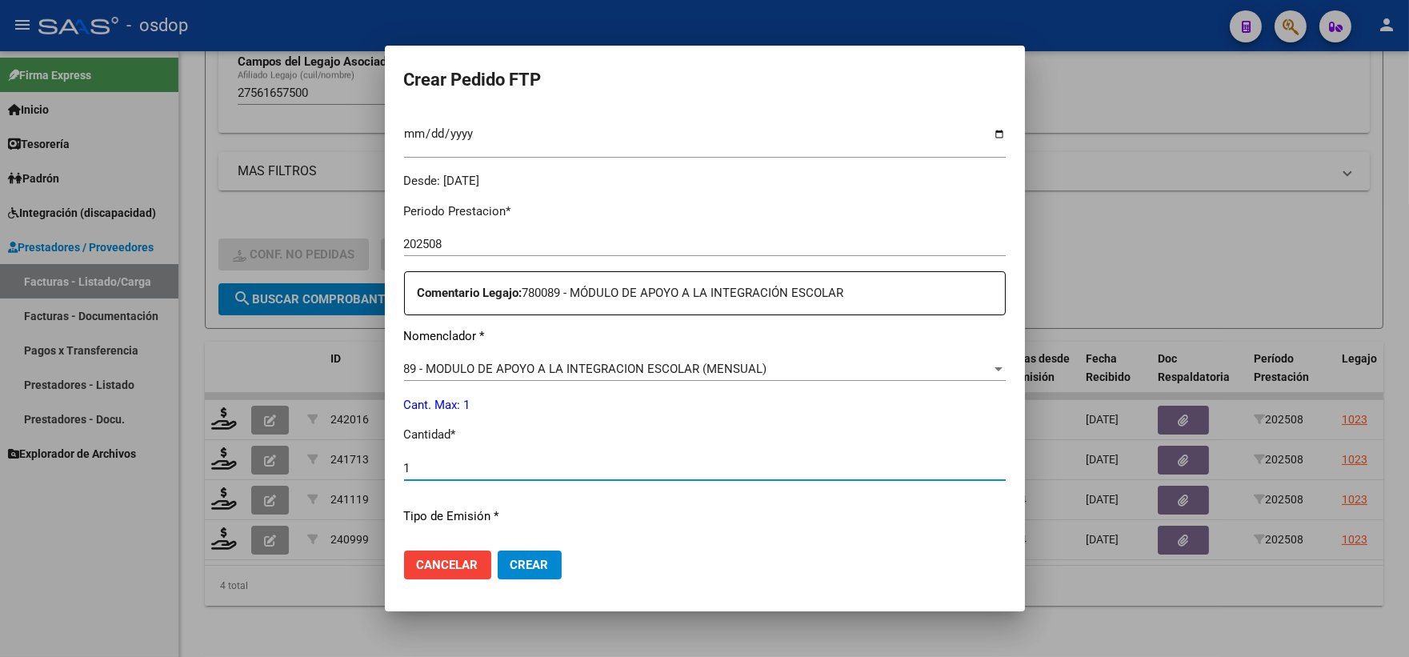
type input "1"
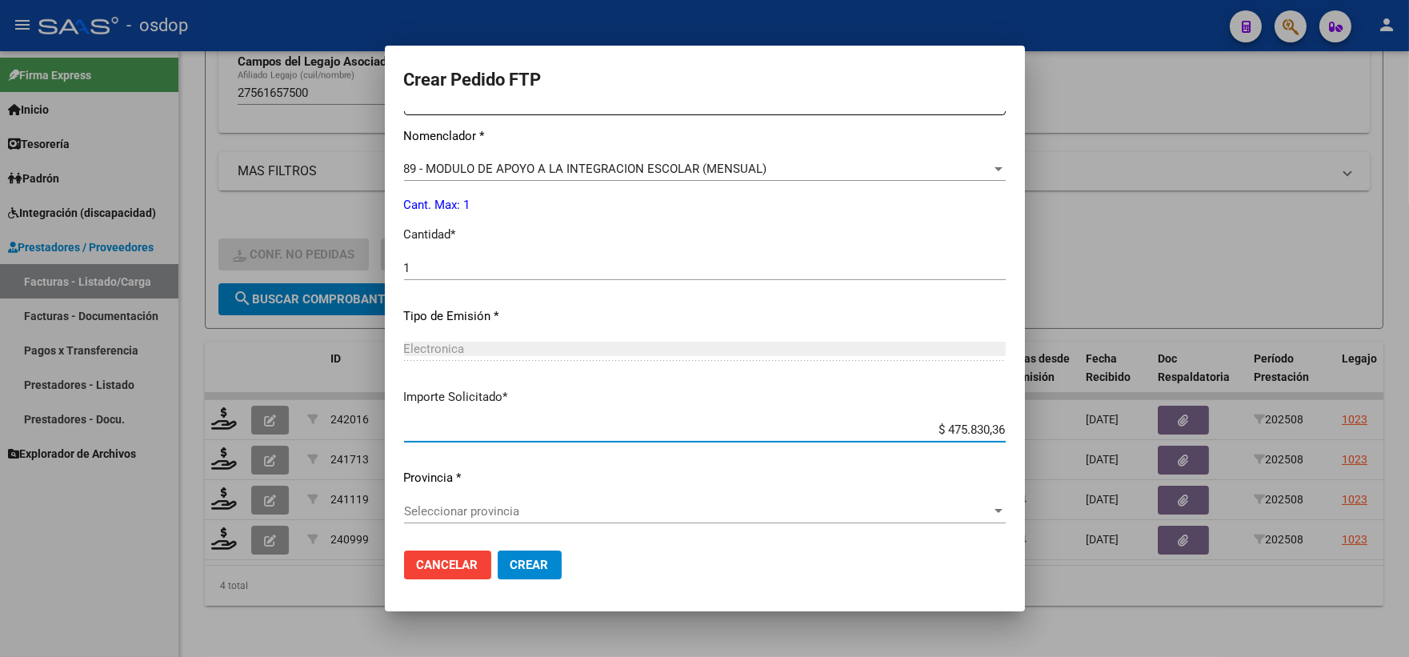
click at [529, 566] on span "Crear" at bounding box center [530, 565] width 38 height 14
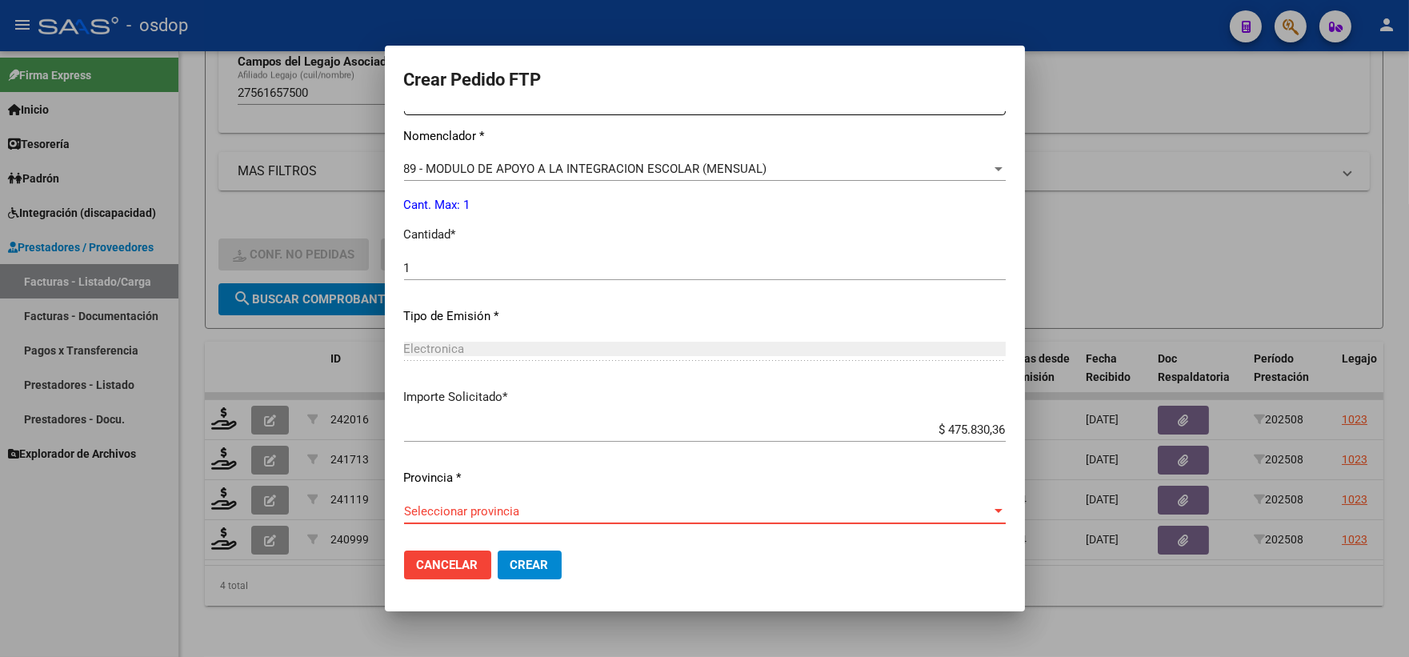
click at [465, 514] on span "Seleccionar provincia" at bounding box center [697, 511] width 587 height 14
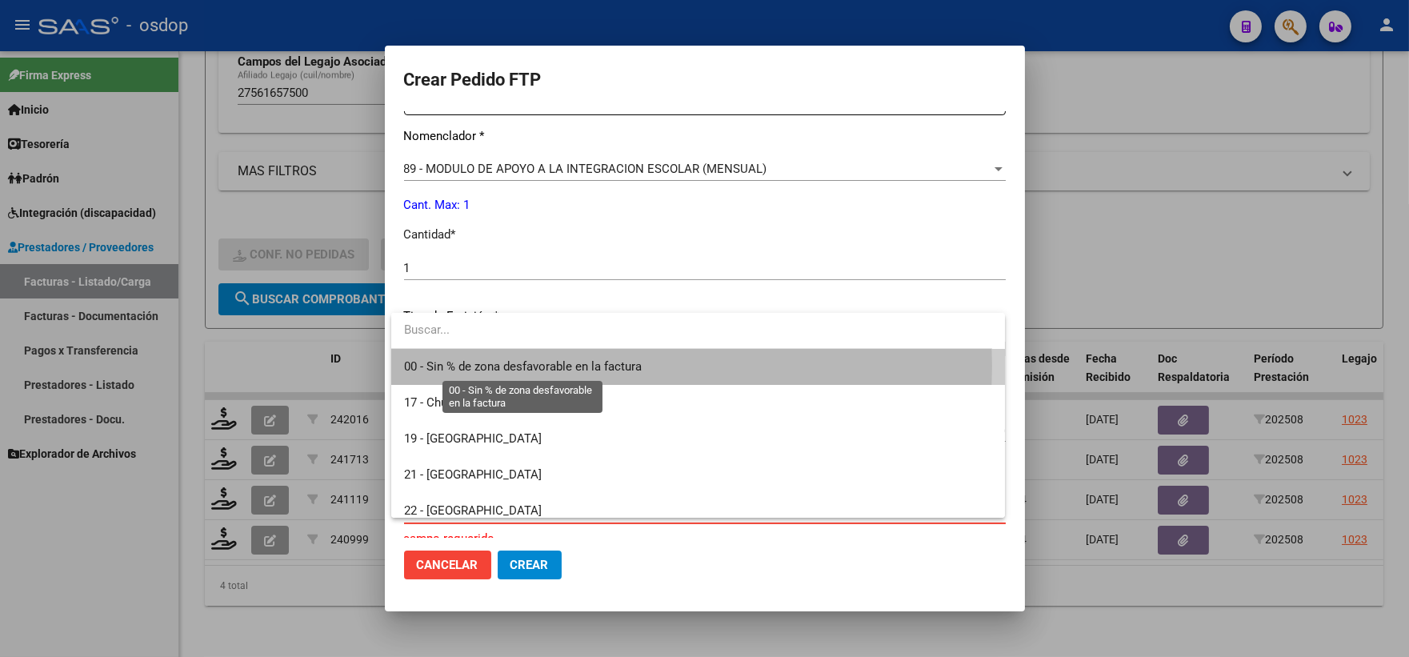
click at [480, 366] on span "00 - Sin % de zona desfavorable en la factura" at bounding box center [523, 366] width 238 height 14
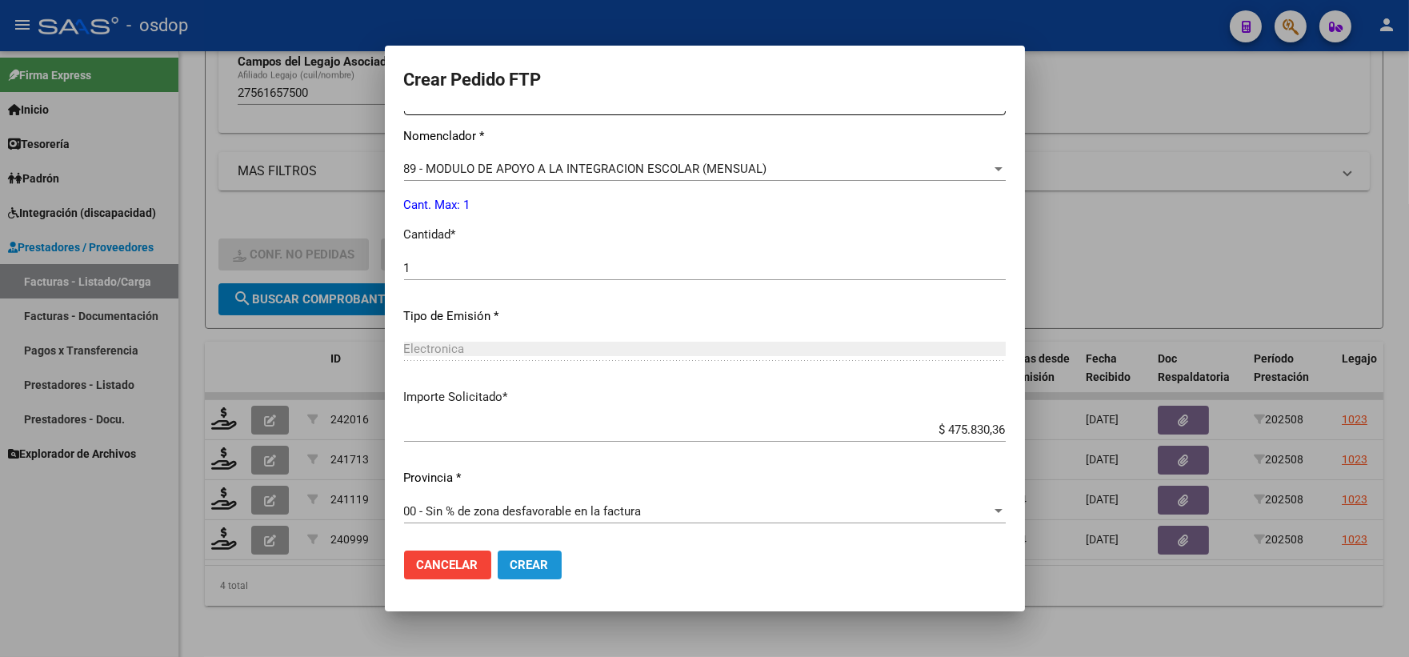
click at [535, 577] on button "Crear" at bounding box center [530, 565] width 64 height 29
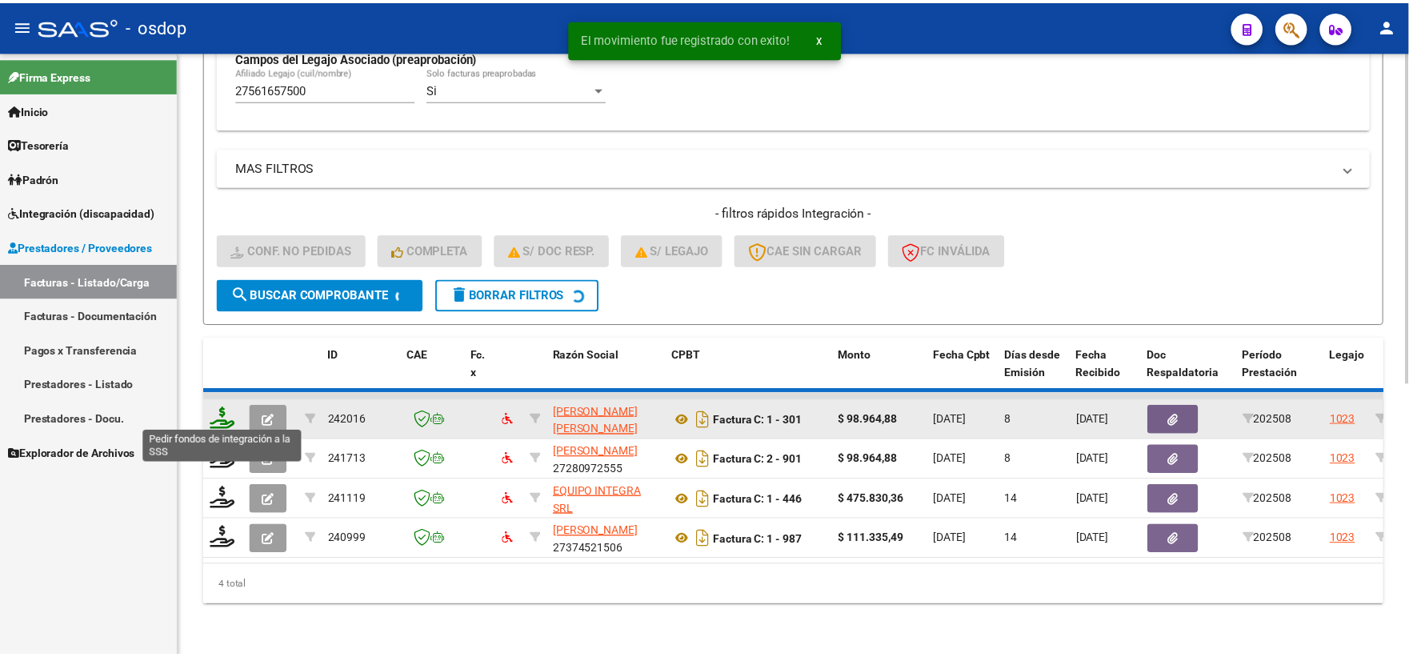
scroll to position [453, 0]
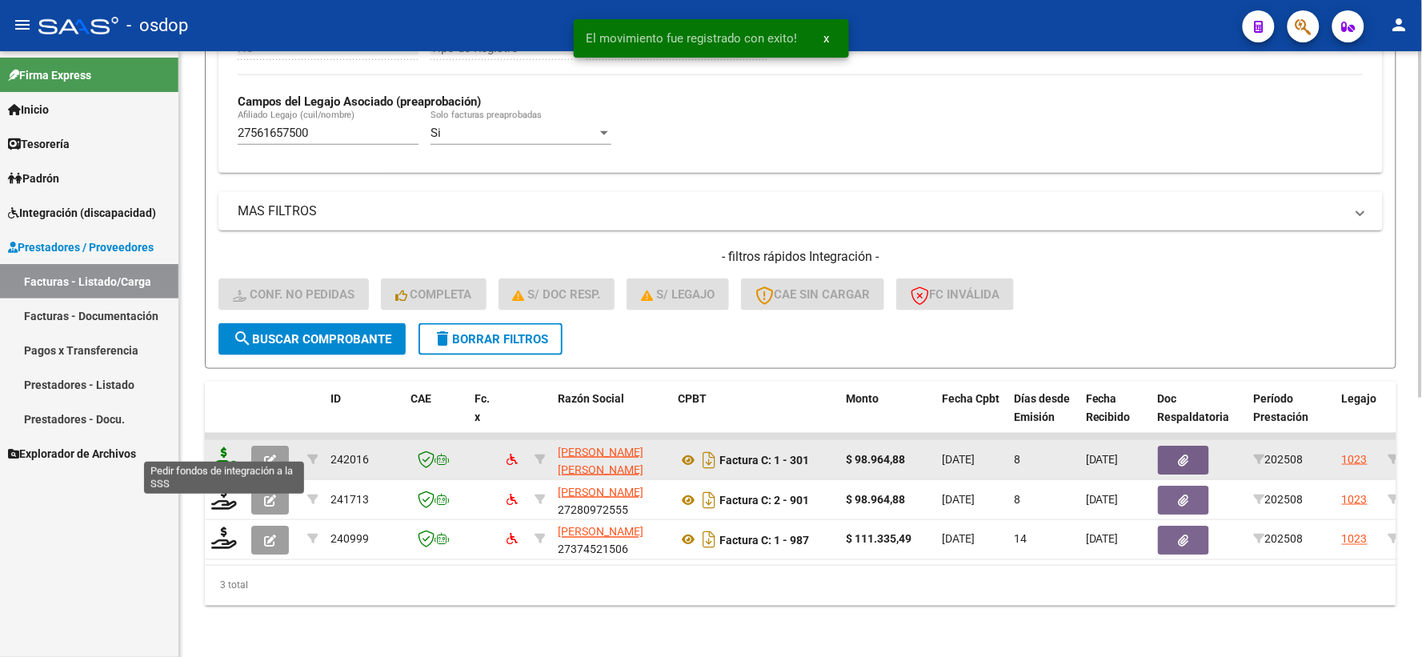
click at [230, 447] on icon at bounding box center [224, 458] width 26 height 22
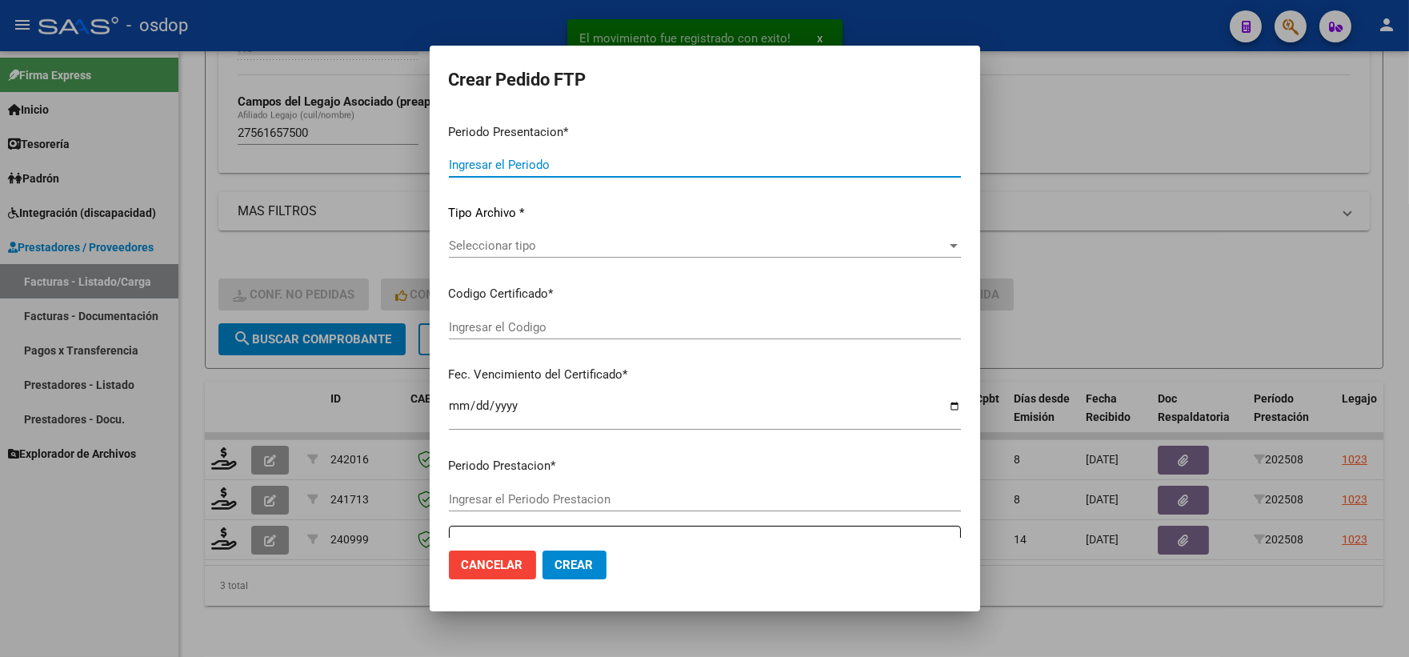
type input "202508"
type input "$ 98.964,88"
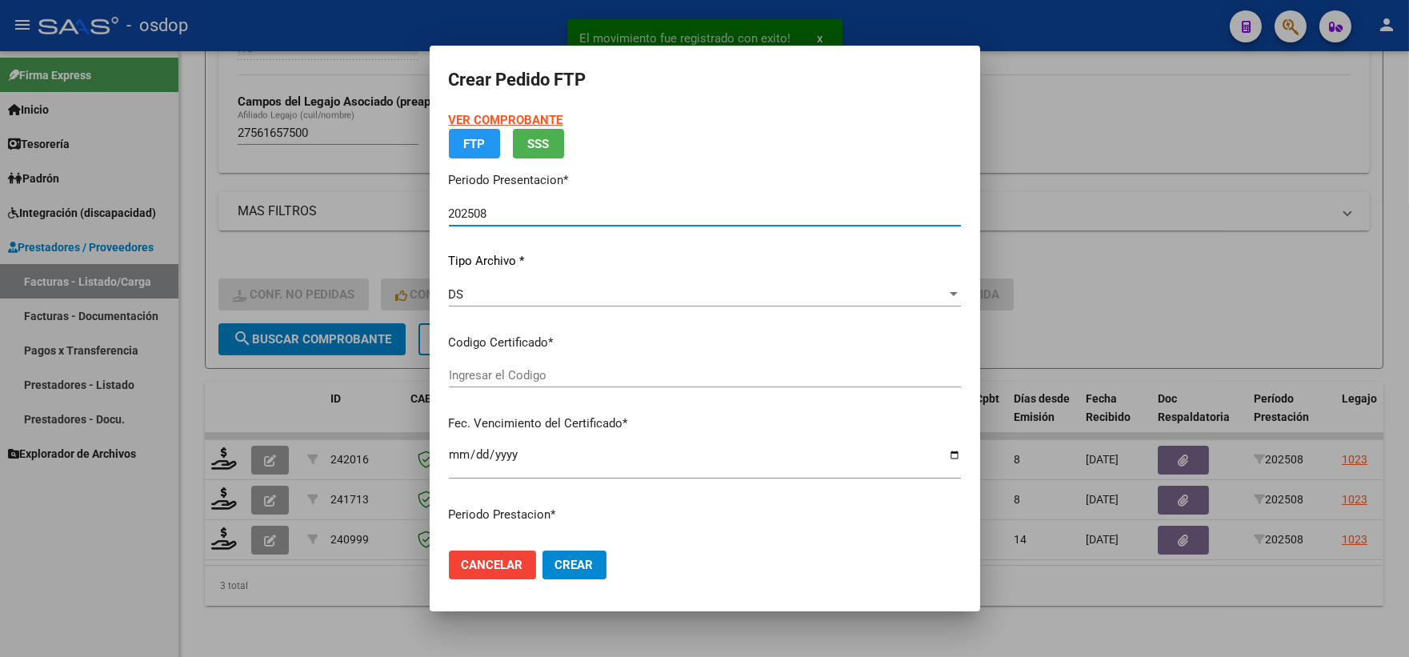
type input "2774446971"
type input "2030-01-16"
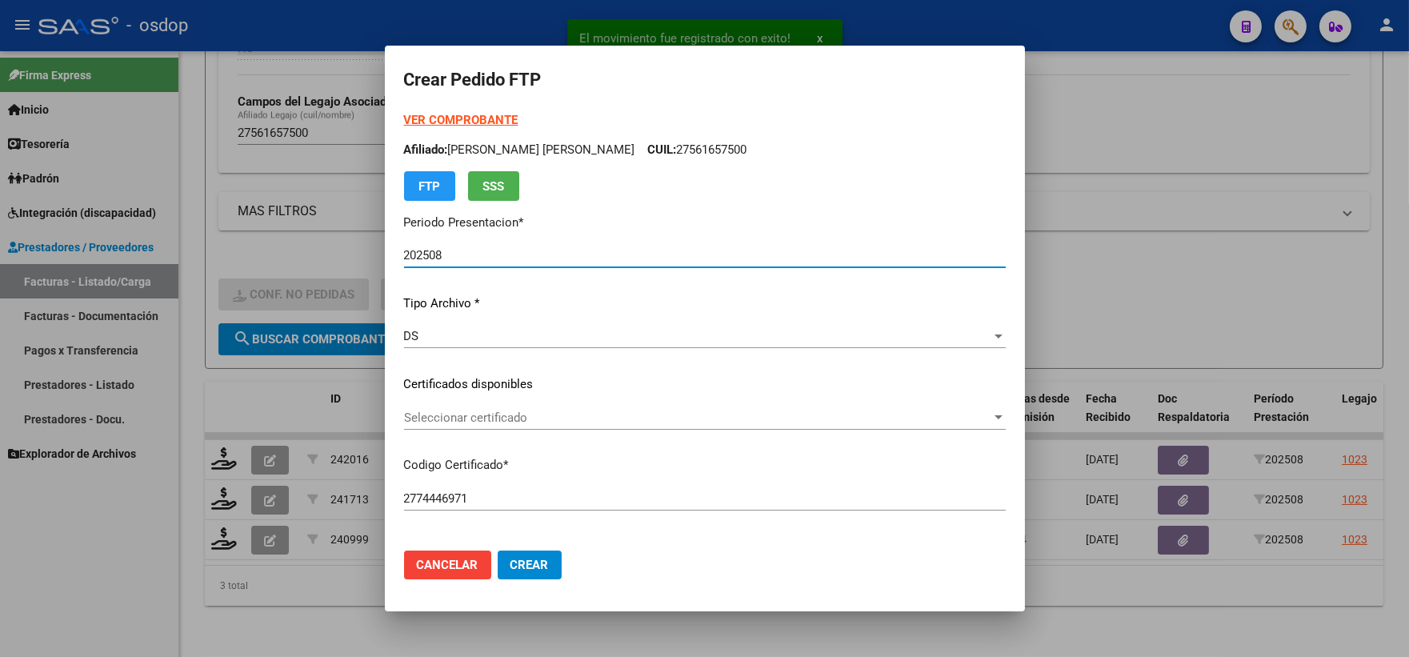
click at [509, 417] on span "Seleccionar certificado" at bounding box center [697, 418] width 587 height 14
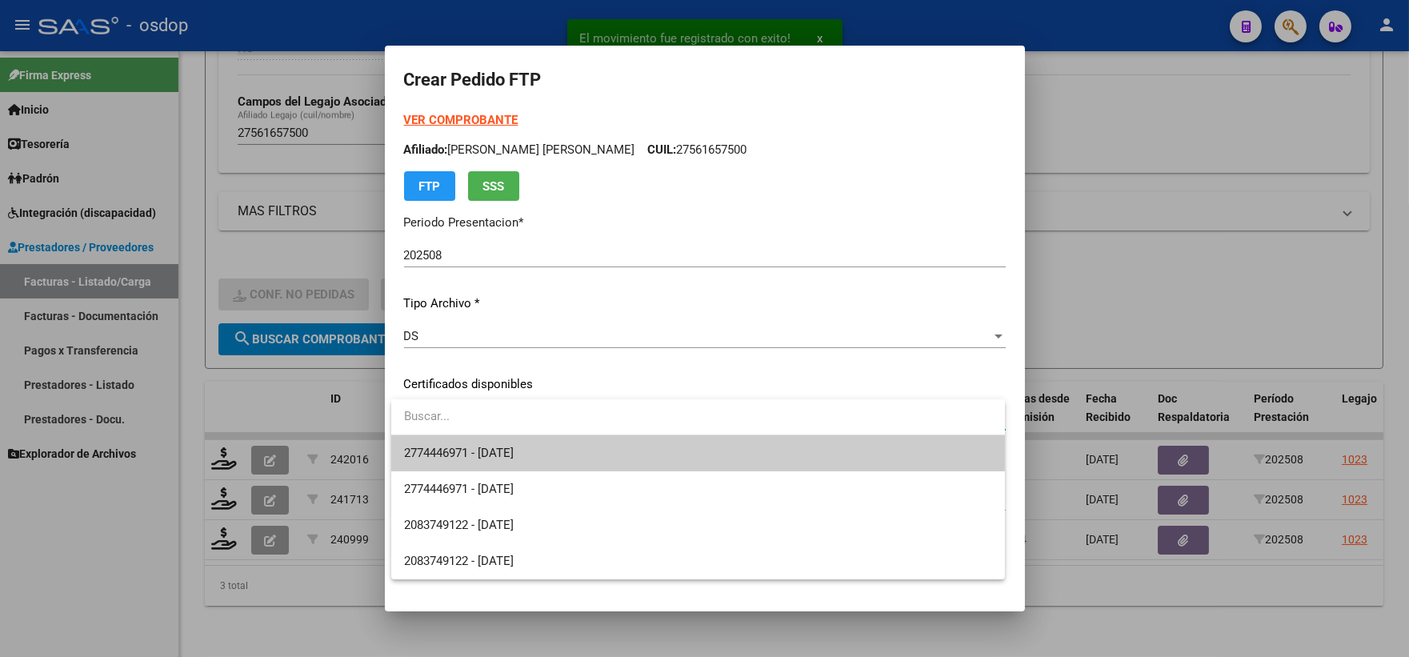
click at [515, 433] on input "dropdown search" at bounding box center [698, 417] width 614 height 36
click at [504, 442] on span "2774446971 - 2030-01-16" at bounding box center [698, 453] width 588 height 36
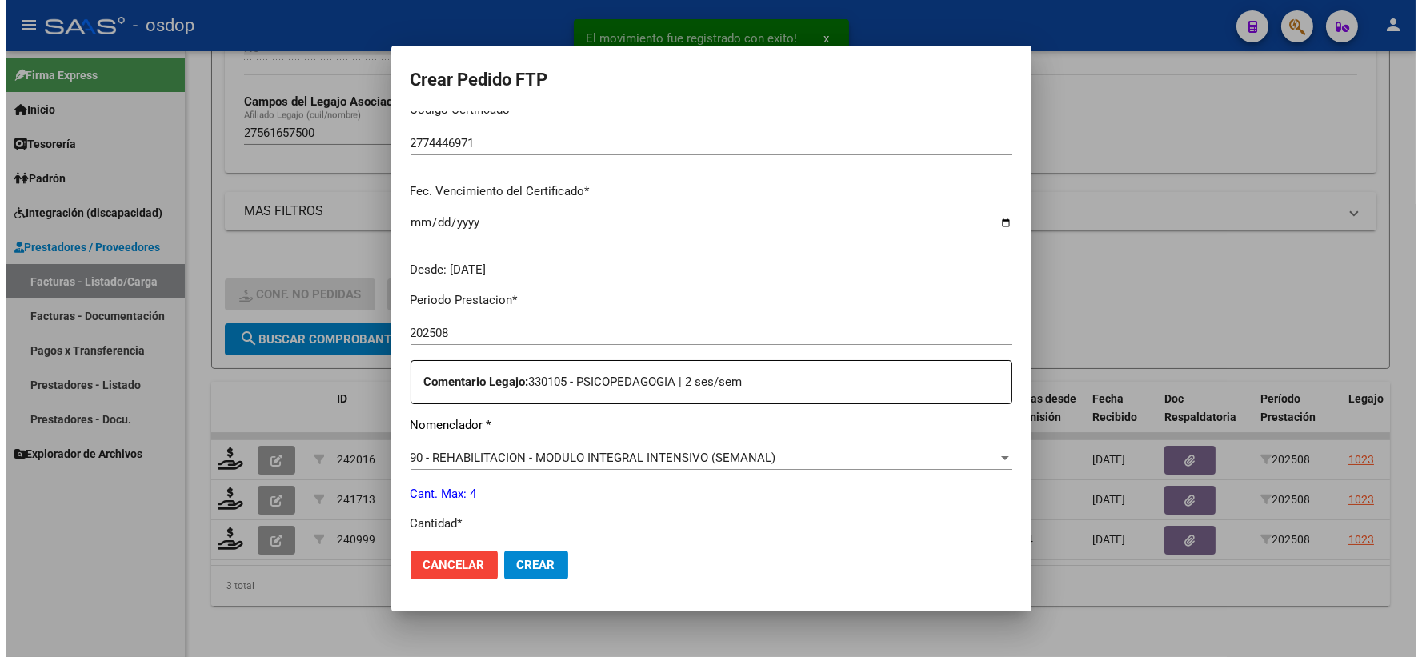
scroll to position [533, 0]
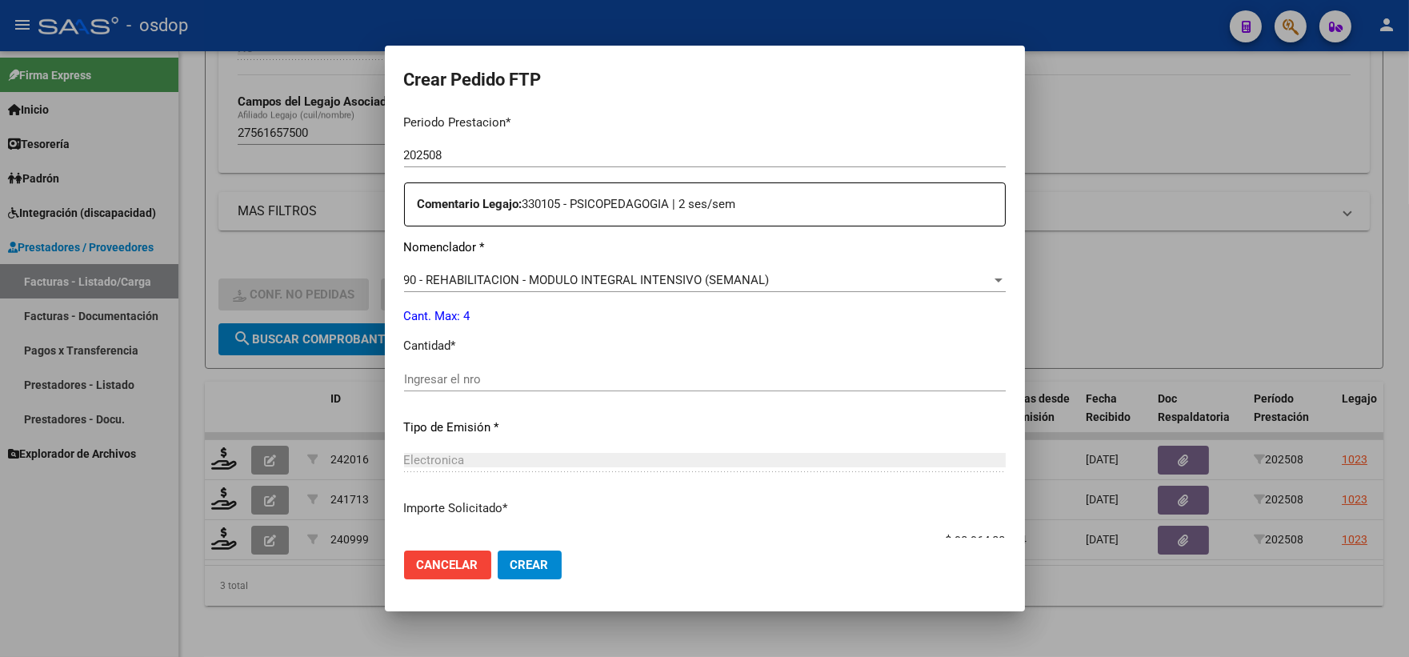
click at [544, 372] on input "Ingresar el nro" at bounding box center [705, 379] width 602 height 14
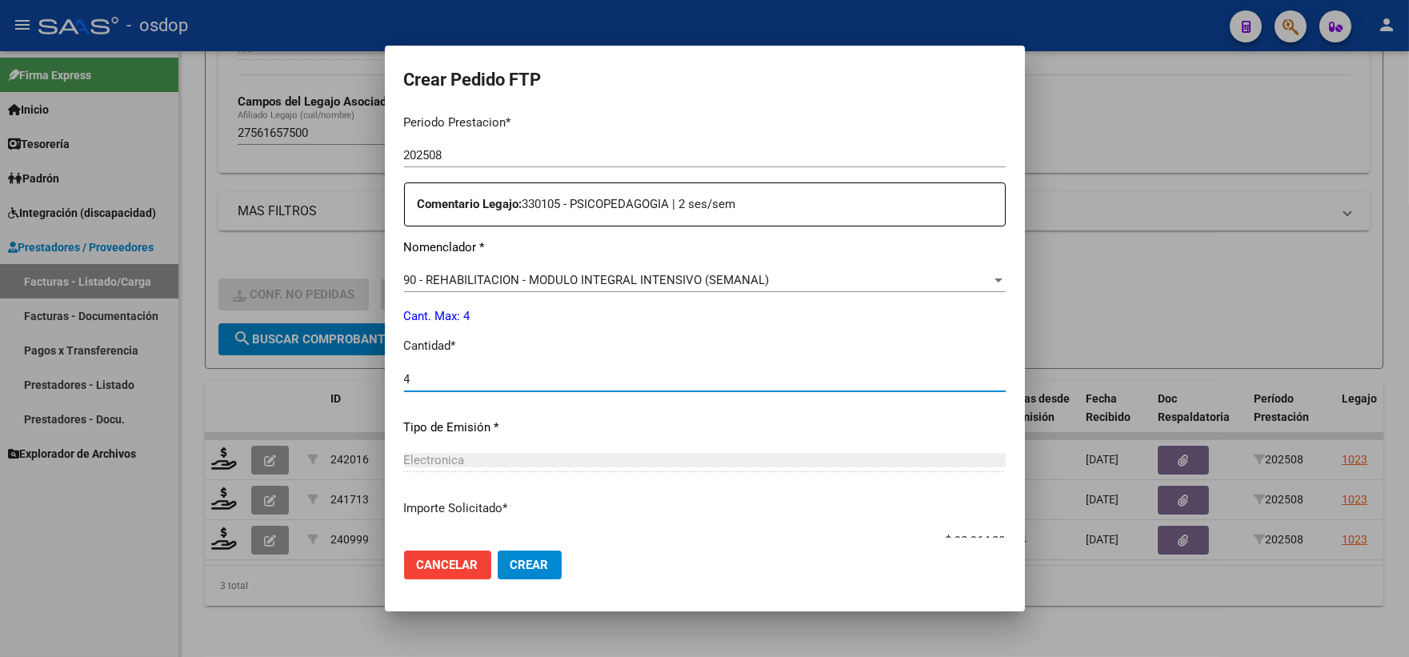
type input "4"
click at [543, 565] on span "Crear" at bounding box center [530, 565] width 38 height 14
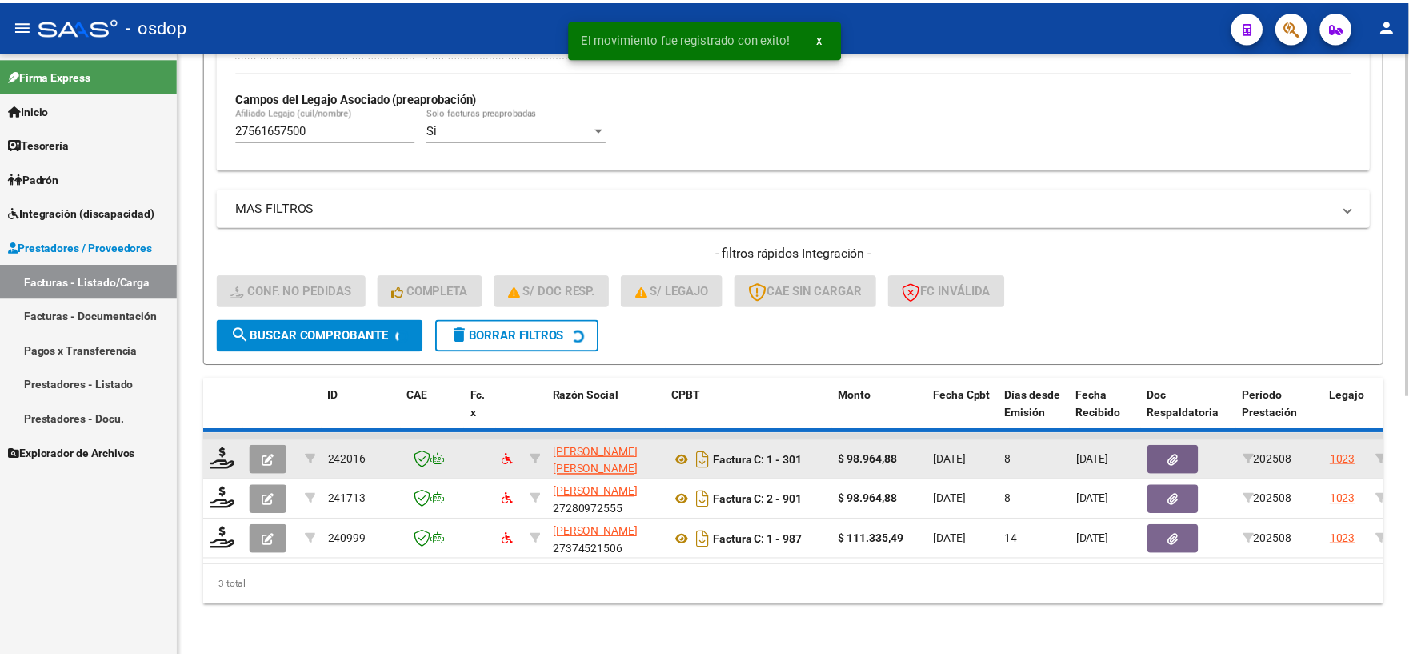
scroll to position [413, 0]
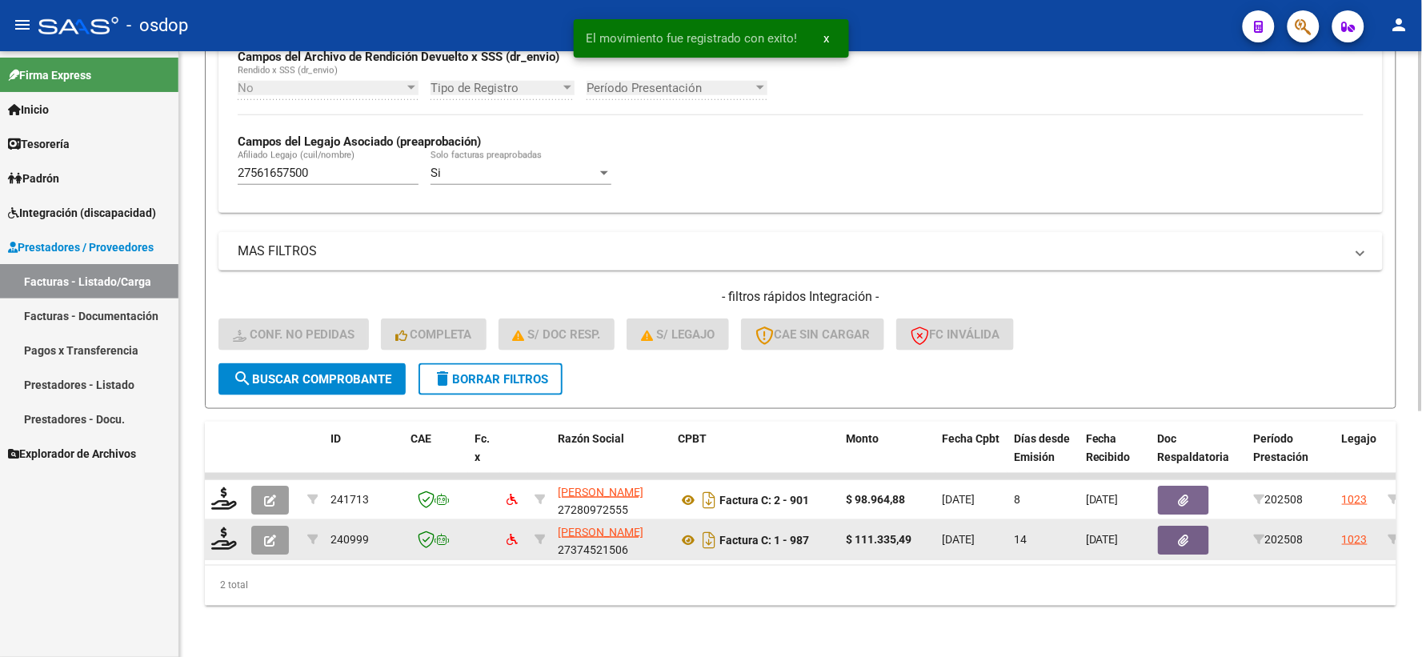
click at [233, 520] on datatable-body-cell at bounding box center [225, 539] width 40 height 39
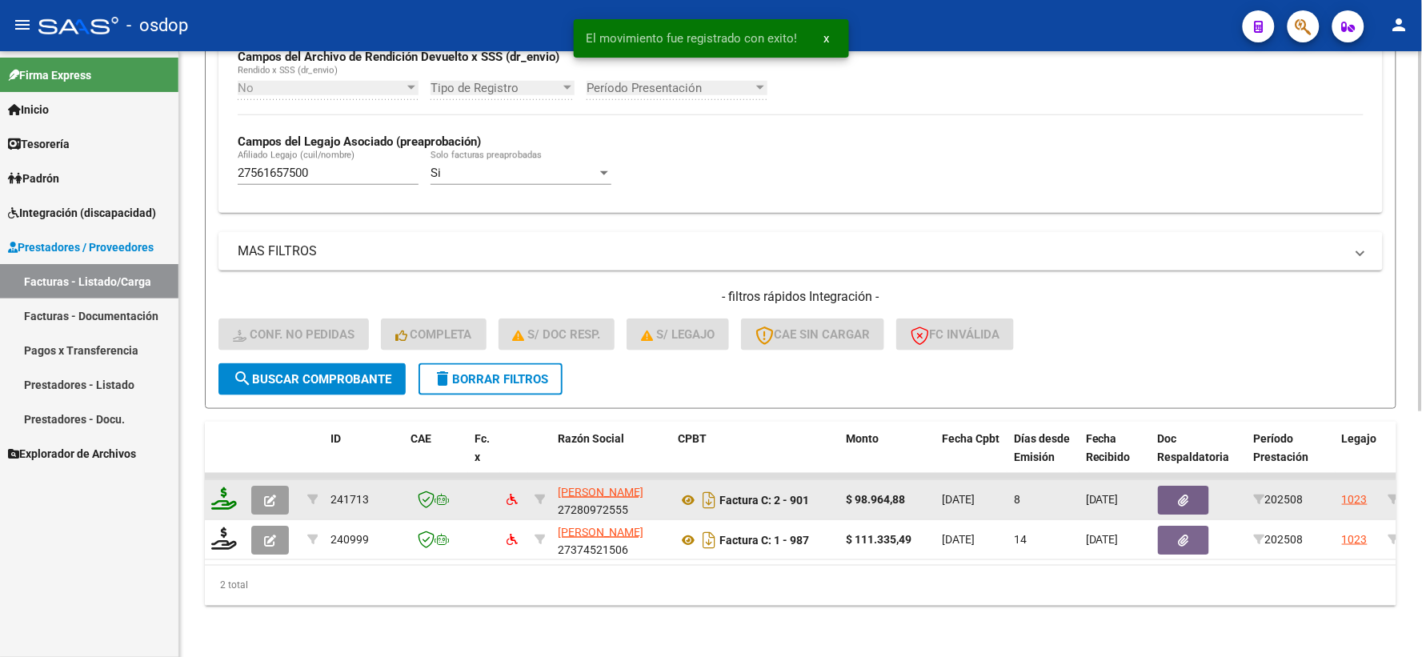
click at [226, 496] on icon at bounding box center [224, 498] width 26 height 22
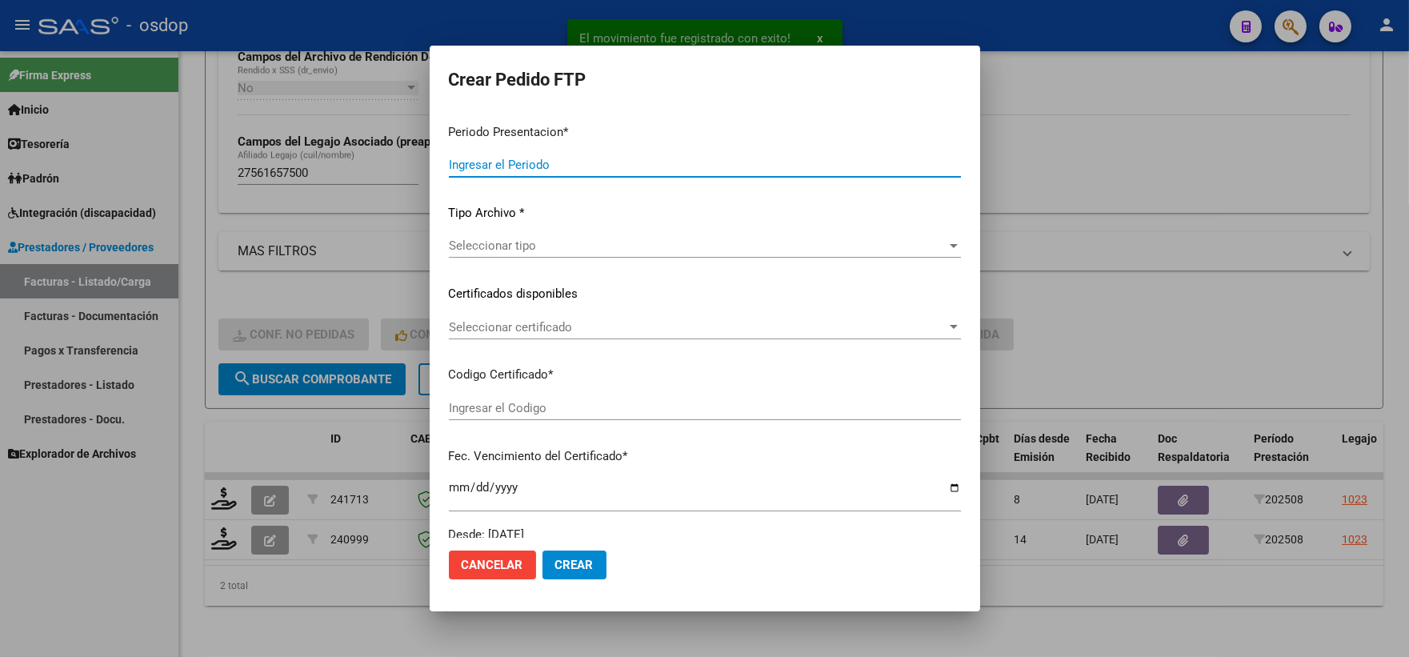
type input "202508"
type input "$ 98.964,88"
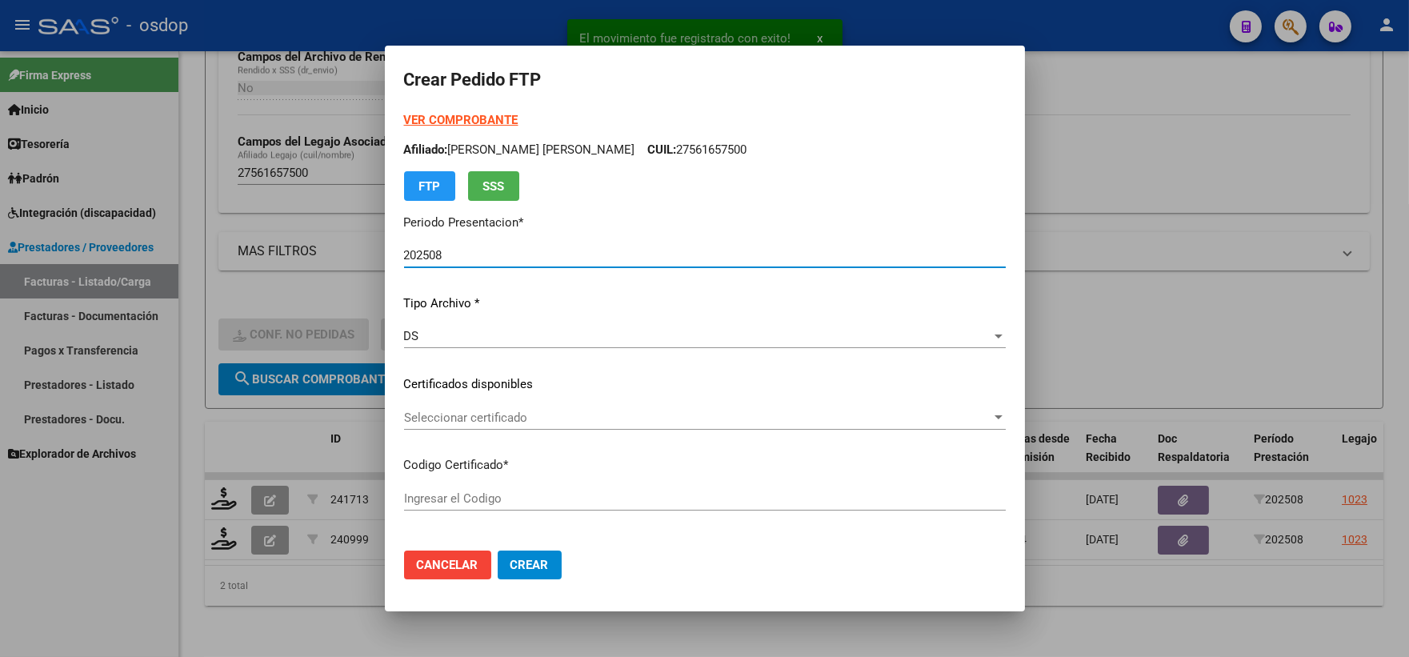
type input "2774446971"
type input "2030-01-16"
click at [520, 451] on div "VER COMPROBANTE ARCA Padrón Afiliado: MIERES JULIANA PAZ CUIL: 27561657500 FTP …" at bounding box center [705, 372] width 602 height 523
click at [516, 423] on span "Seleccionar certificado" at bounding box center [697, 418] width 587 height 14
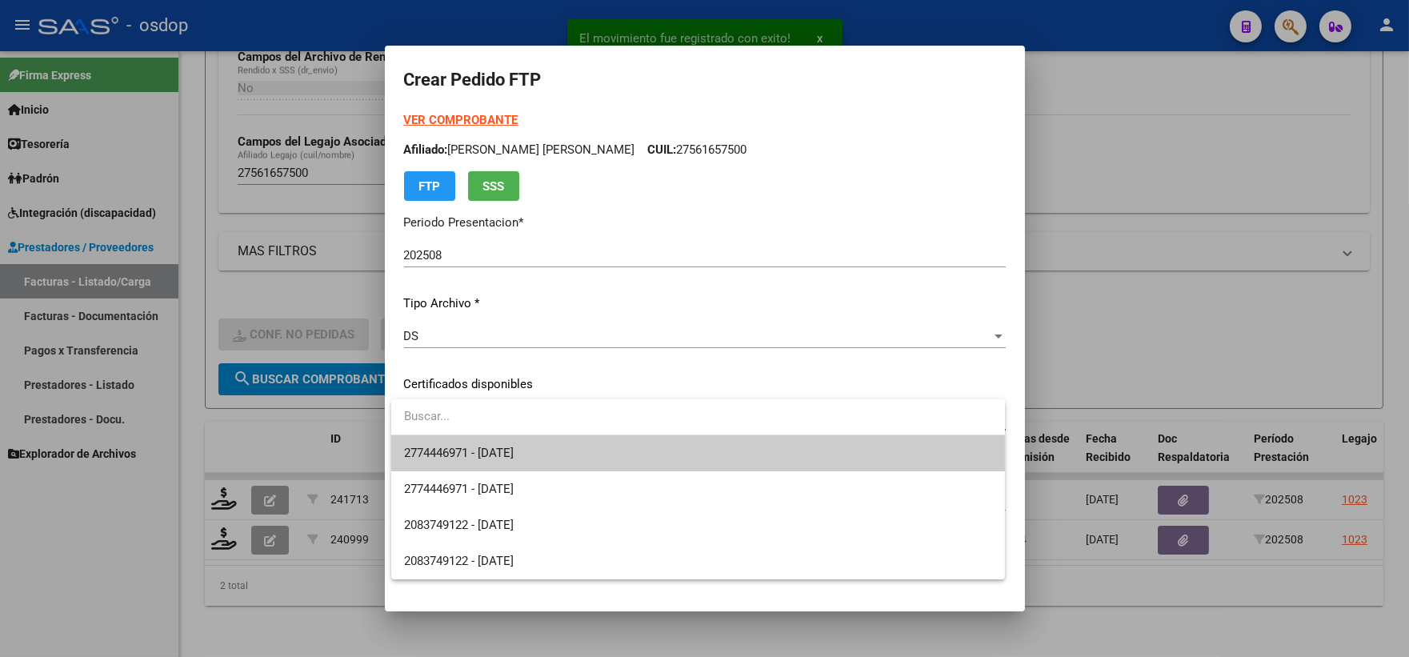
click at [551, 457] on span "2774446971 - 2030-01-16" at bounding box center [698, 453] width 588 height 36
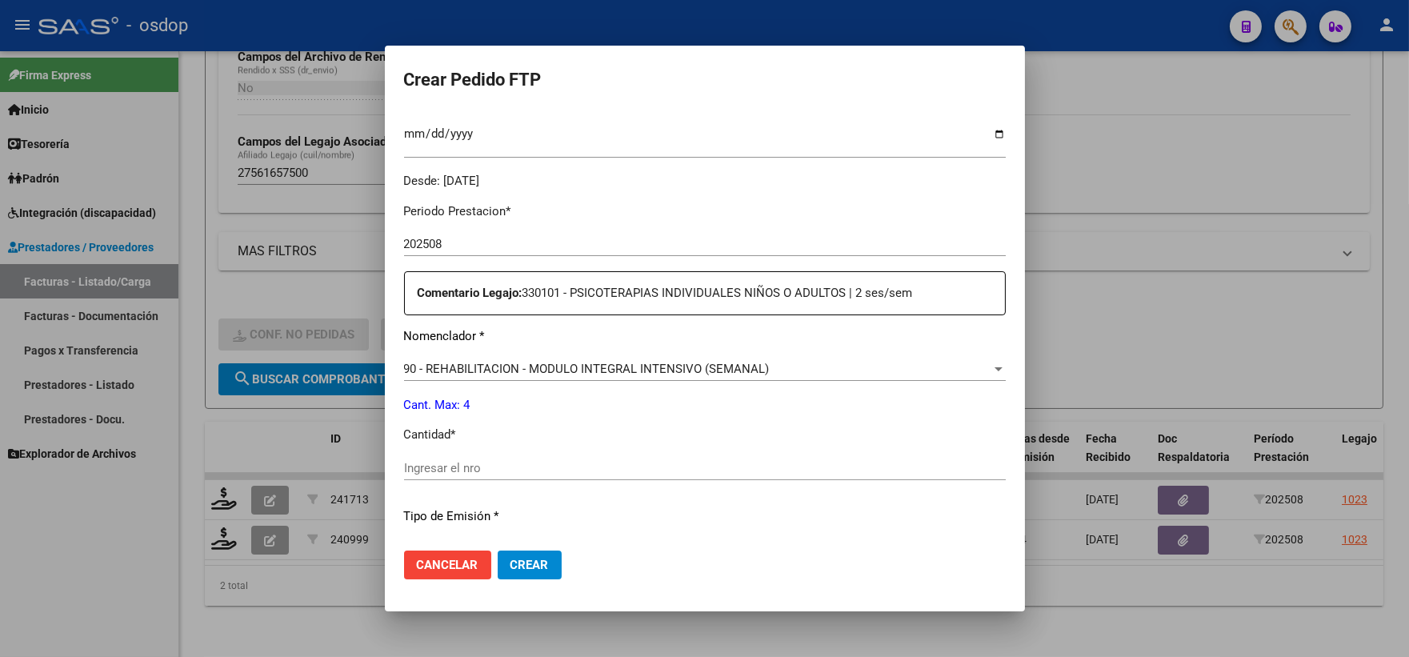
scroll to position [533, 0]
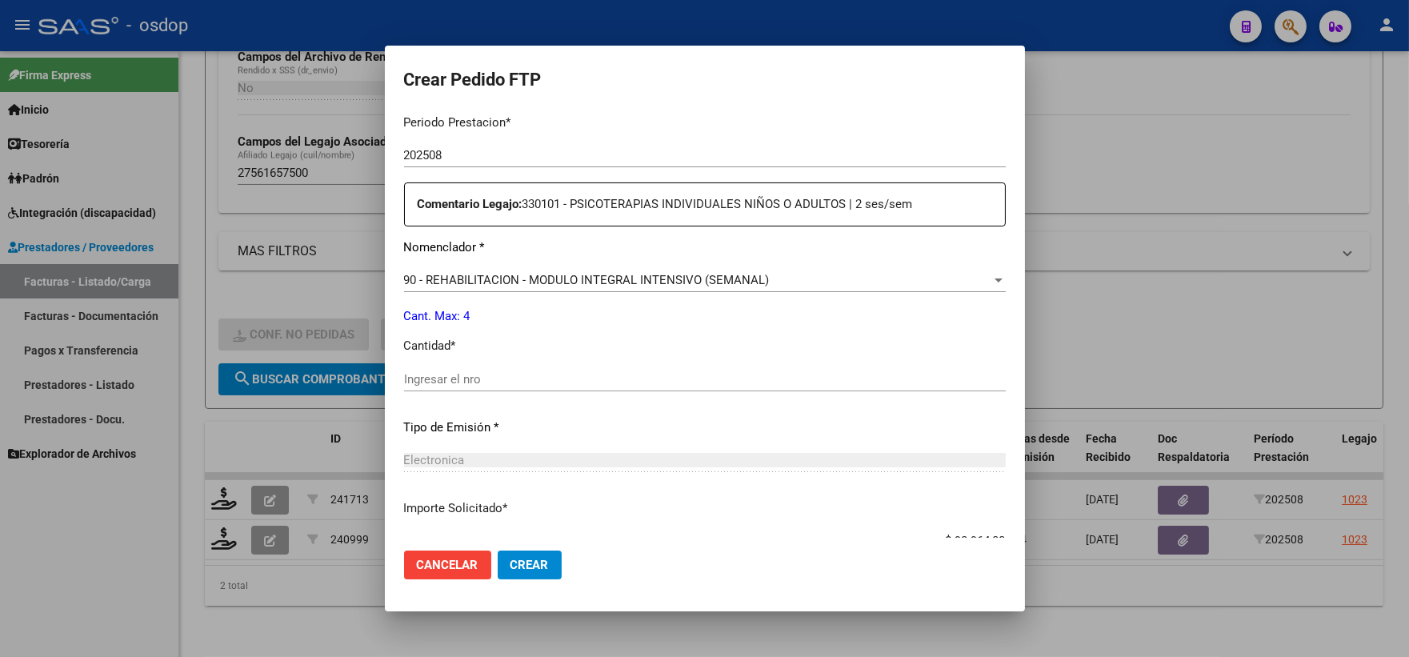
drag, startPoint x: 521, startPoint y: 366, endPoint x: 530, endPoint y: 379, distance: 16.2
click at [524, 367] on div "Ingresar el nro" at bounding box center [705, 379] width 602 height 24
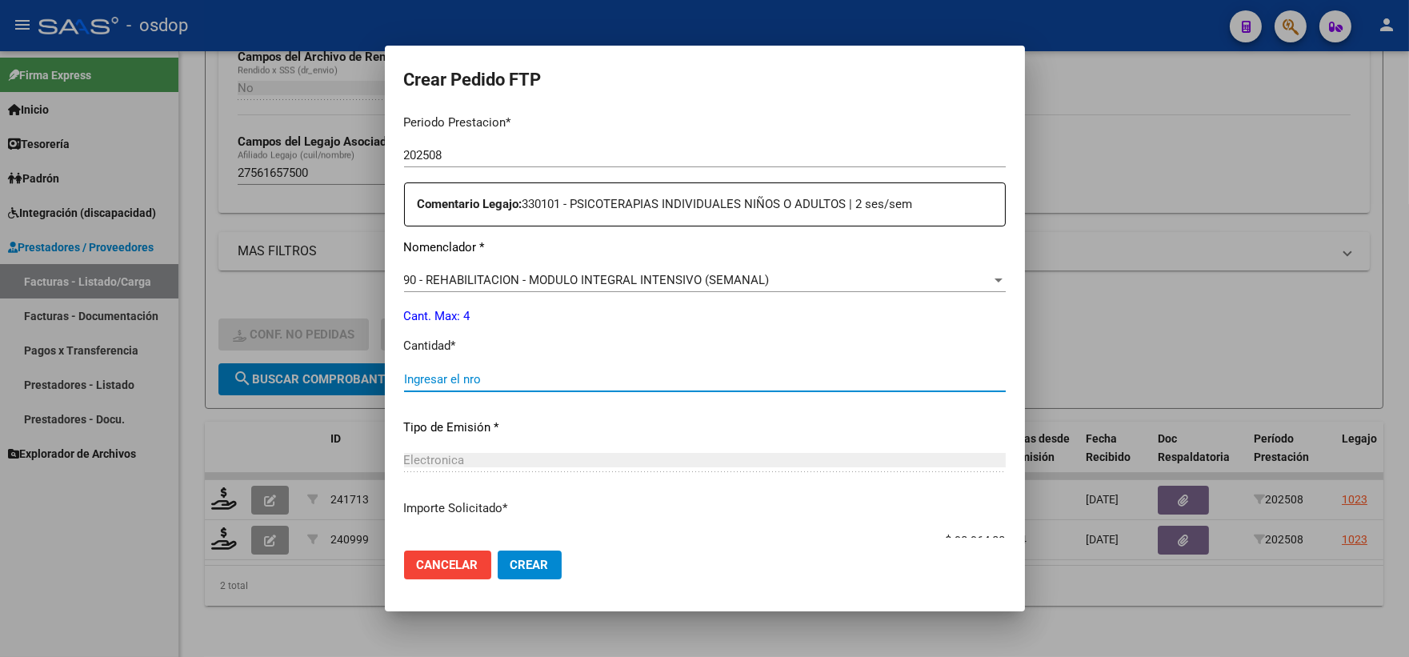
click at [531, 379] on input "Ingresar el nro" at bounding box center [705, 379] width 602 height 14
type input "4"
drag, startPoint x: 516, startPoint y: 529, endPoint x: 522, endPoint y: 537, distance: 9.8
click at [518, 529] on div "$ 98.964,88 Ingresar imp. solicitado" at bounding box center [705, 541] width 602 height 24
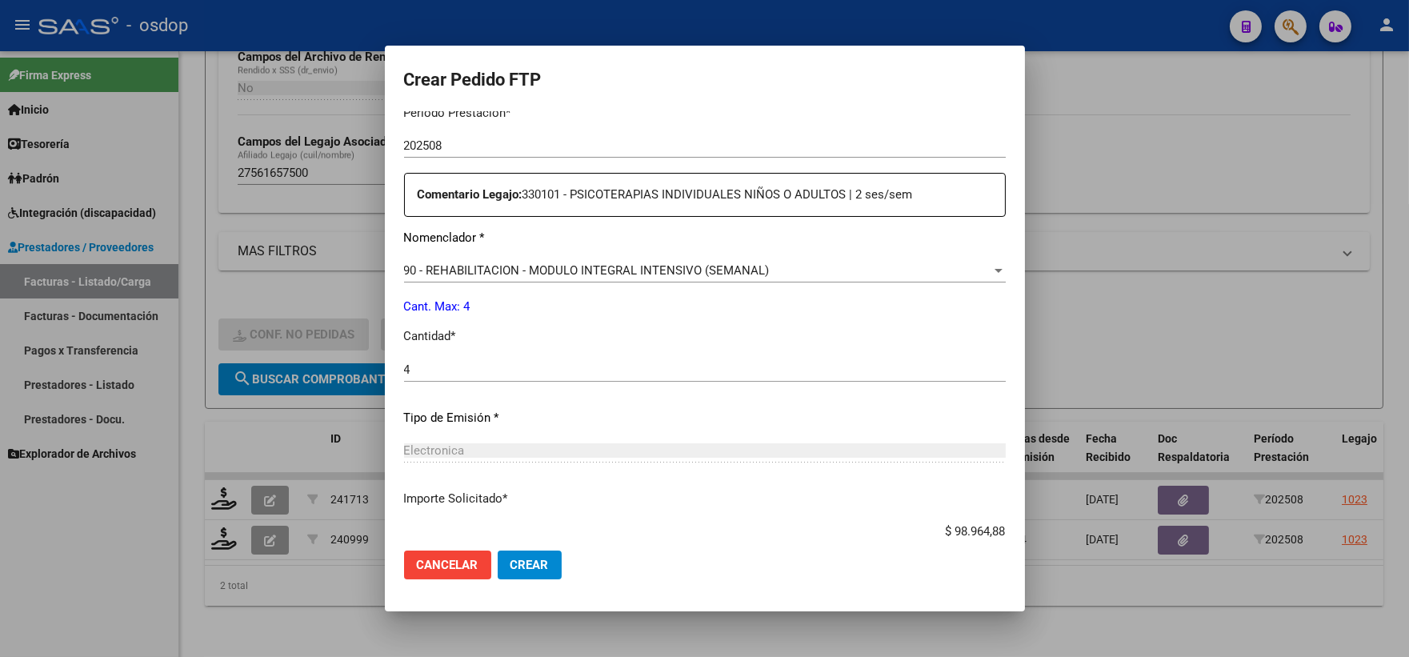
click at [522, 537] on input "$ 98.964,88" at bounding box center [705, 531] width 602 height 14
click at [528, 558] on span "Crear" at bounding box center [530, 565] width 38 height 14
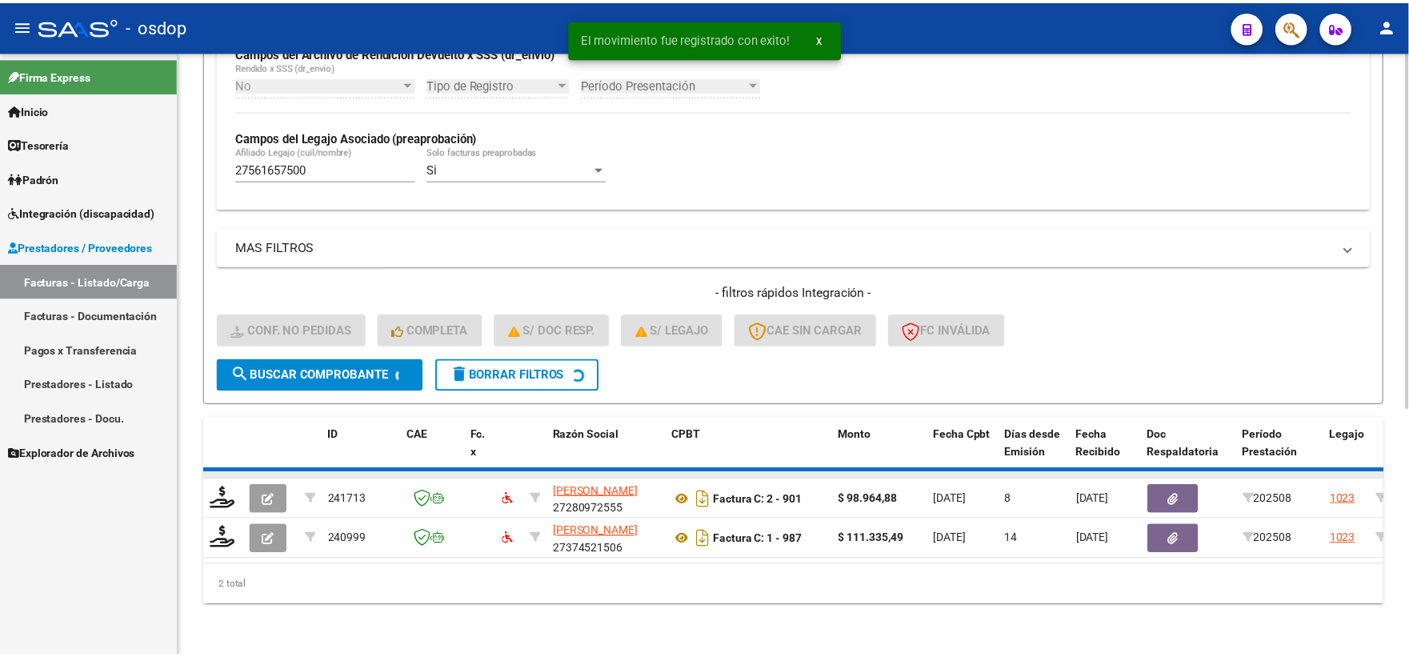
scroll to position [373, 0]
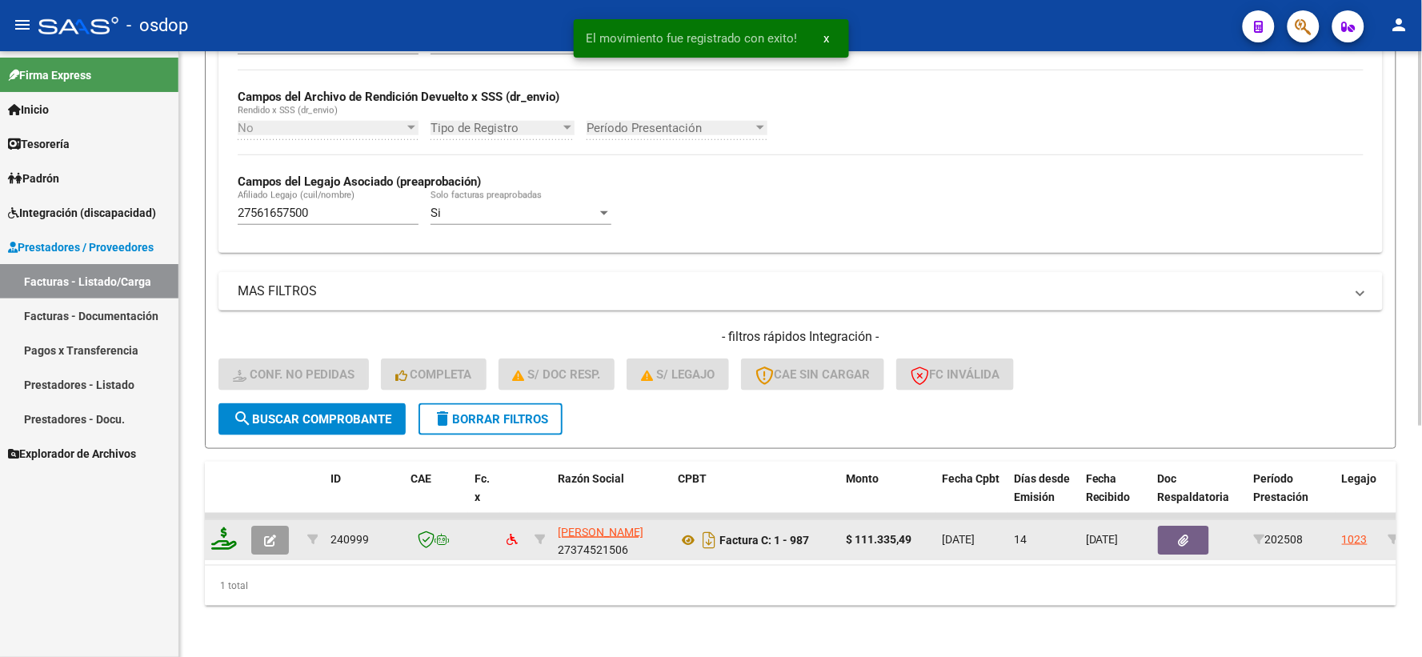
click at [218, 527] on icon at bounding box center [224, 538] width 26 height 22
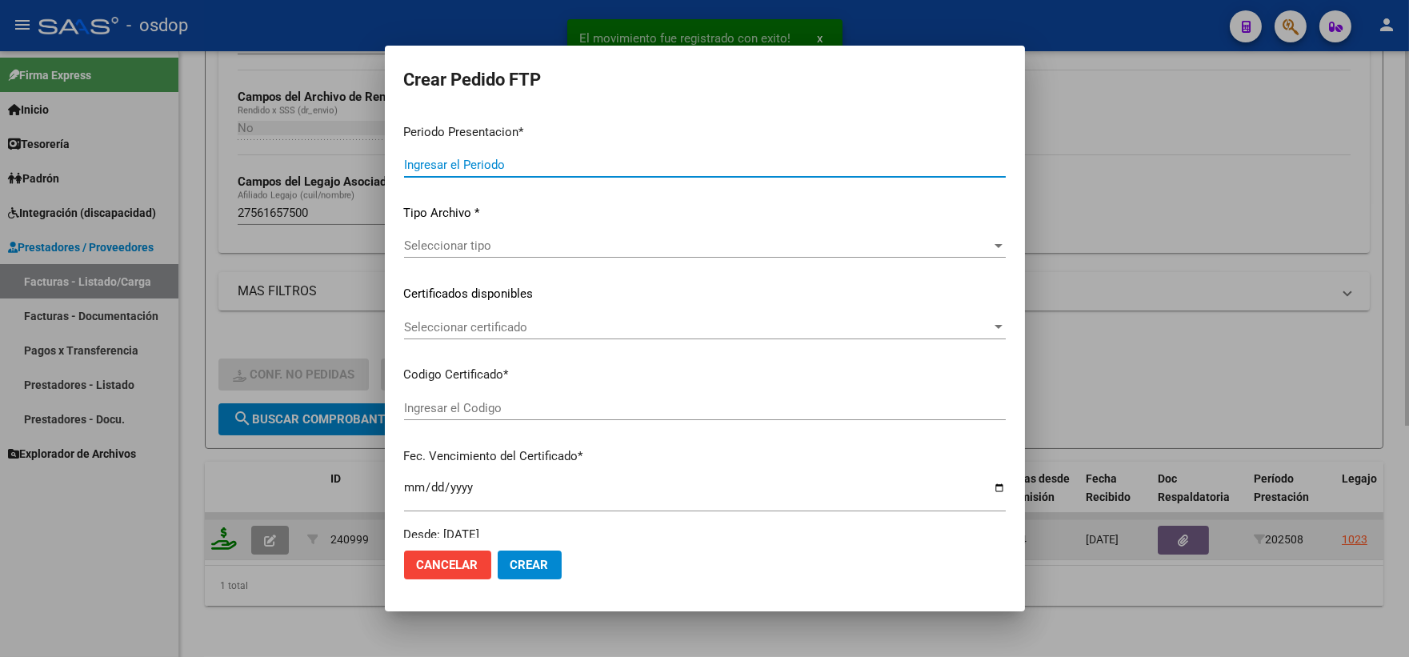
type input "202508"
type input "$ 111.335,49"
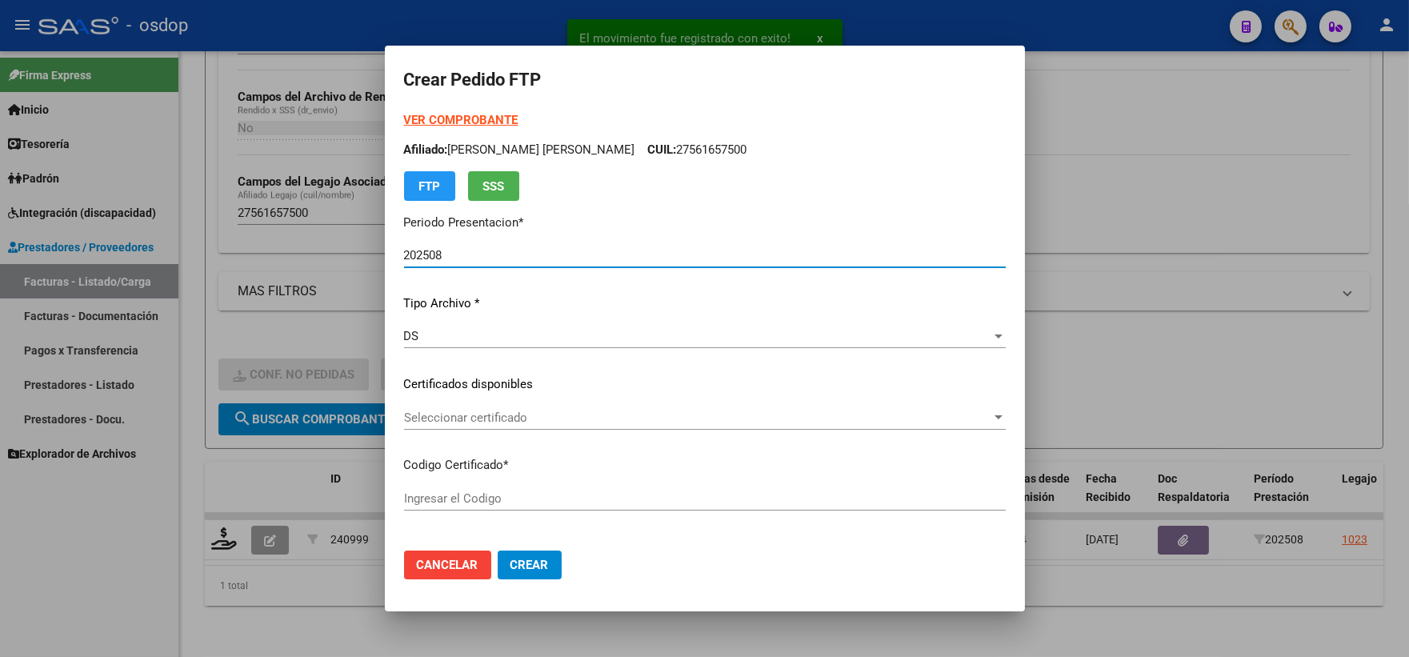
type input "2774446971"
type input "2030-01-16"
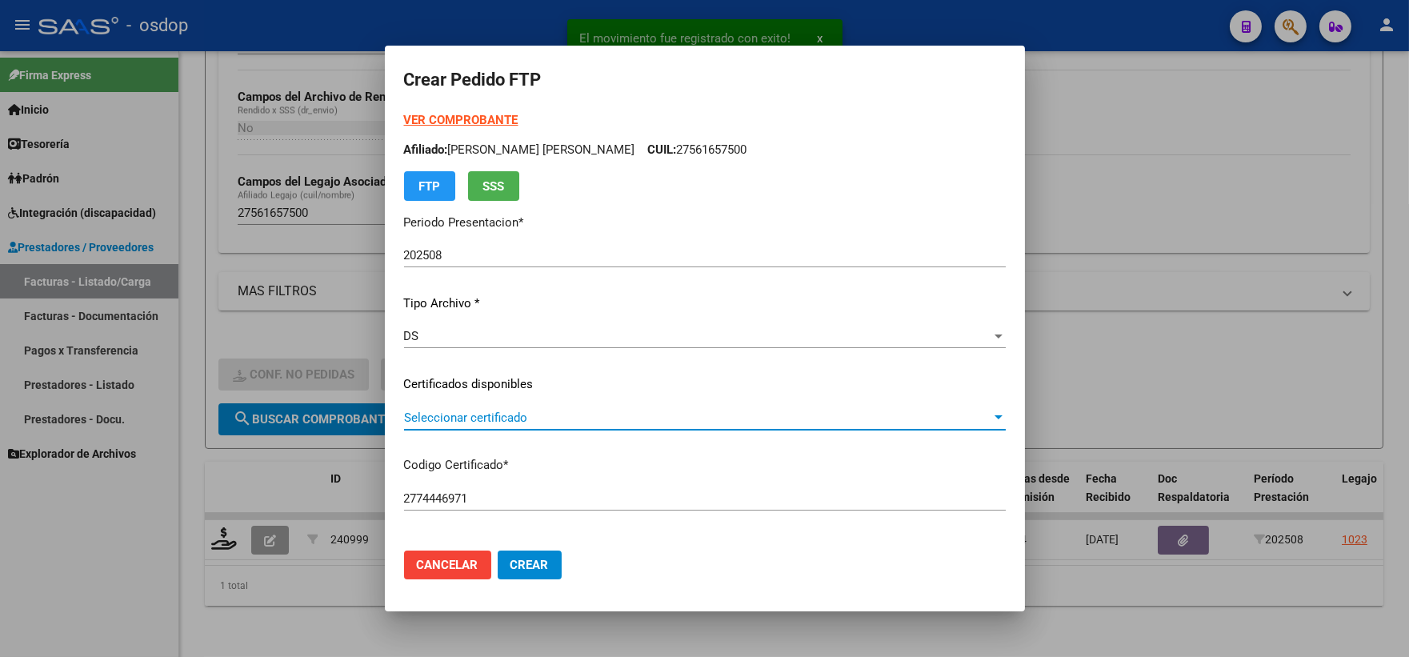
click at [505, 411] on span "Seleccionar certificado" at bounding box center [697, 418] width 587 height 14
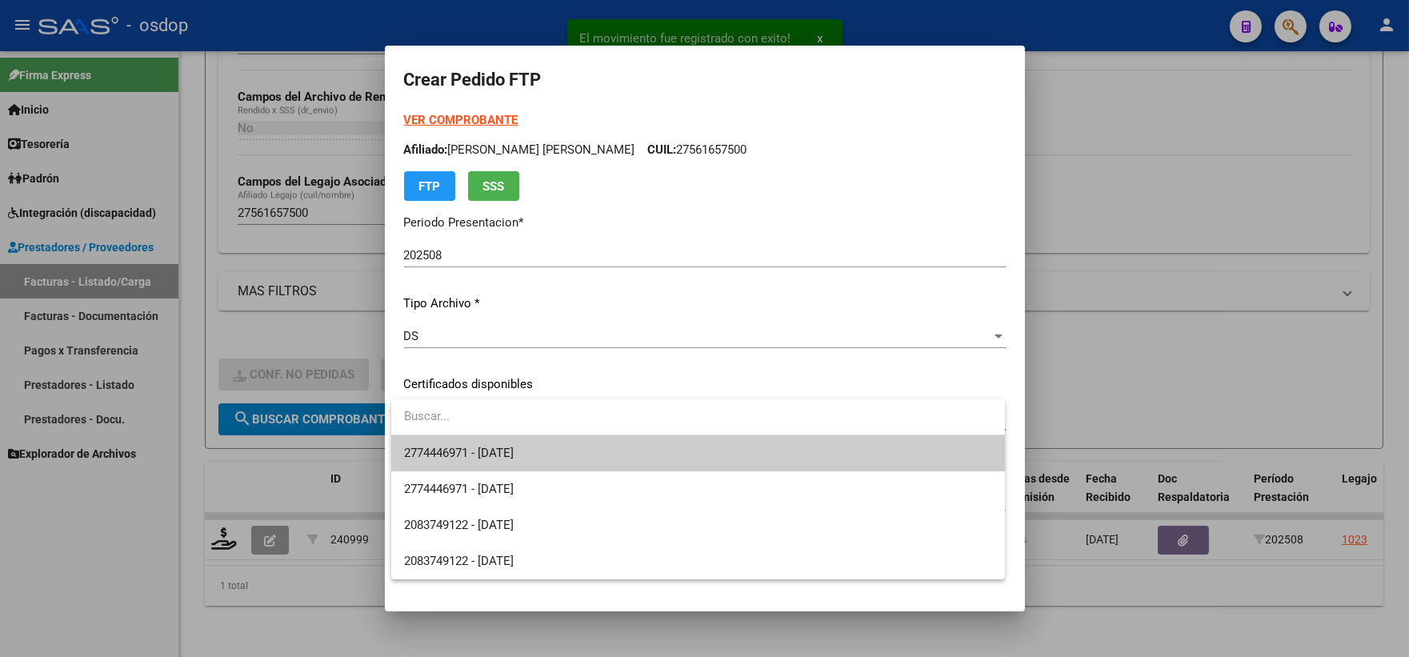
click at [510, 434] on input "dropdown search" at bounding box center [698, 417] width 614 height 36
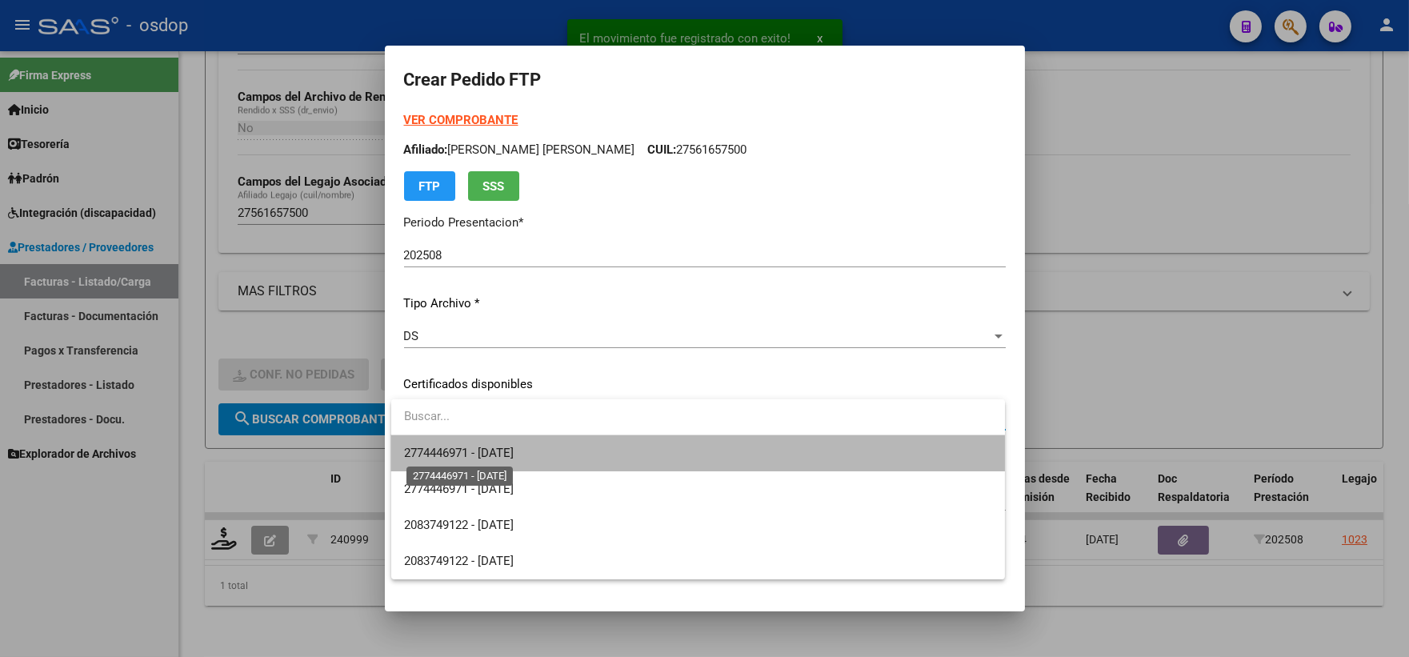
click at [509, 448] on span "2774446971 - 2030-01-16" at bounding box center [459, 453] width 110 height 14
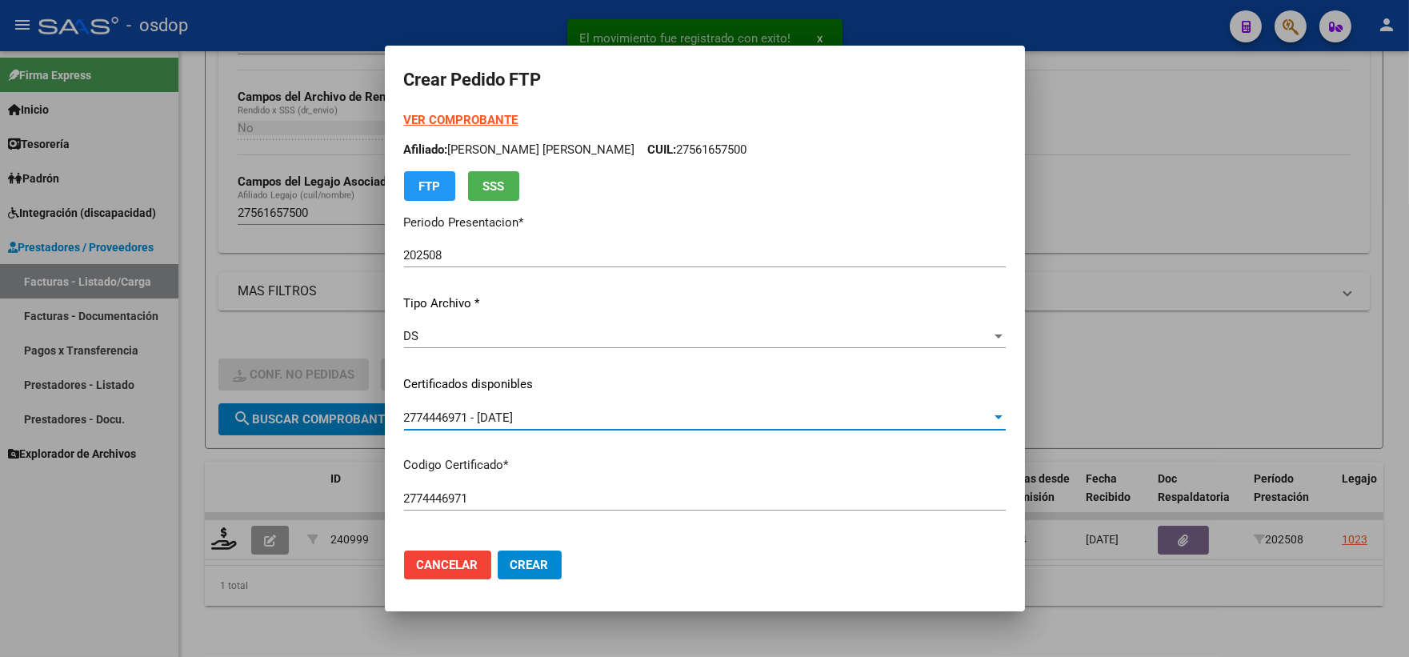
scroll to position [444, 0]
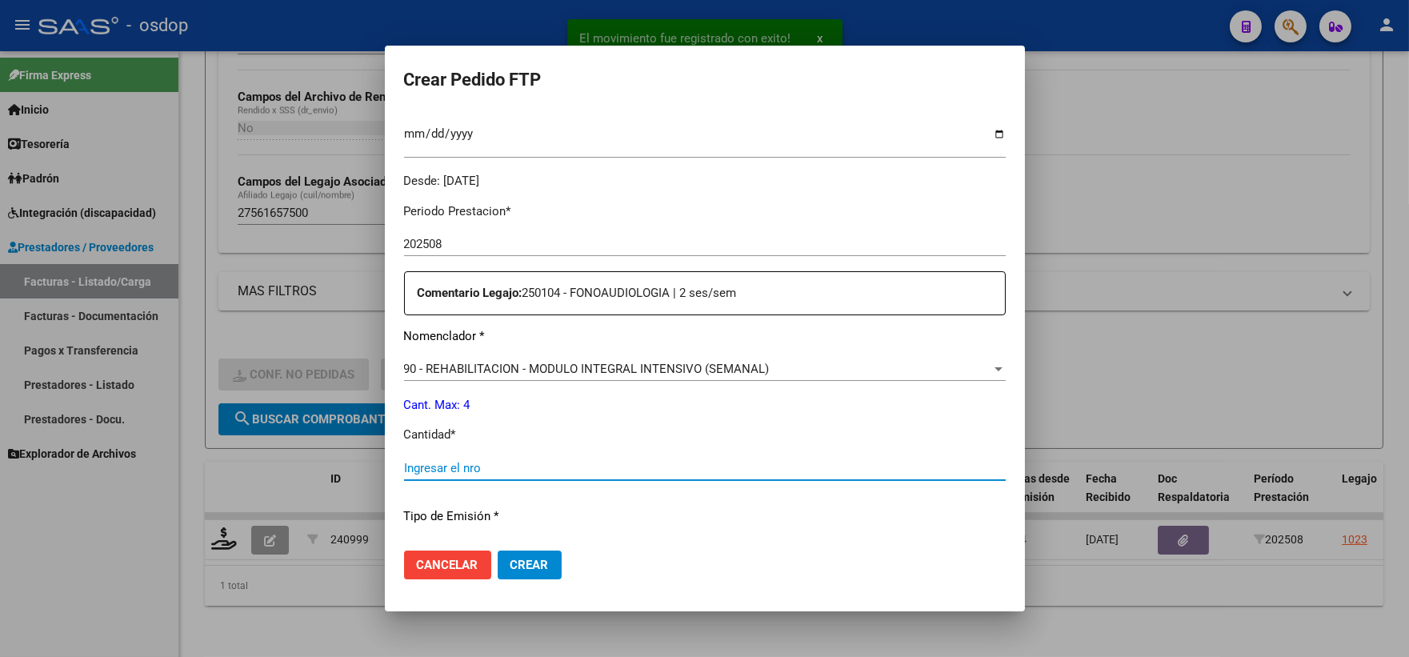
click at [495, 469] on input "Ingresar el nro" at bounding box center [705, 468] width 602 height 14
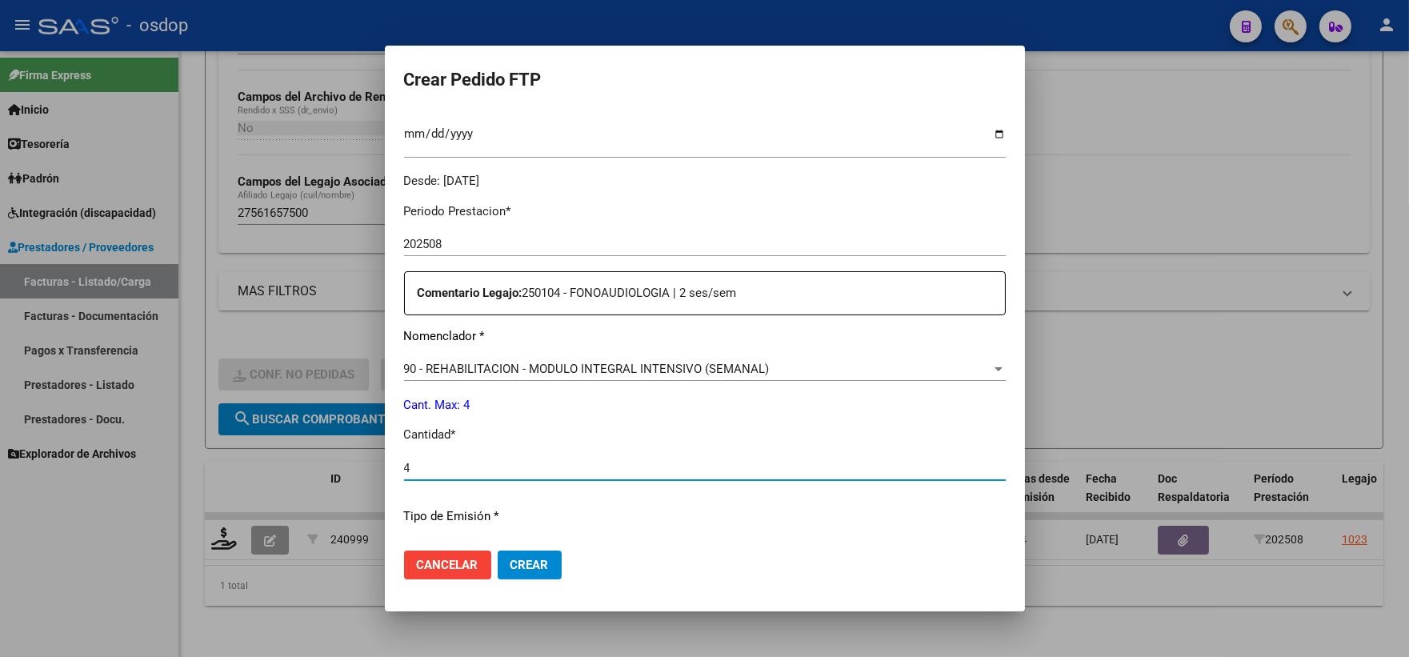
type input "4"
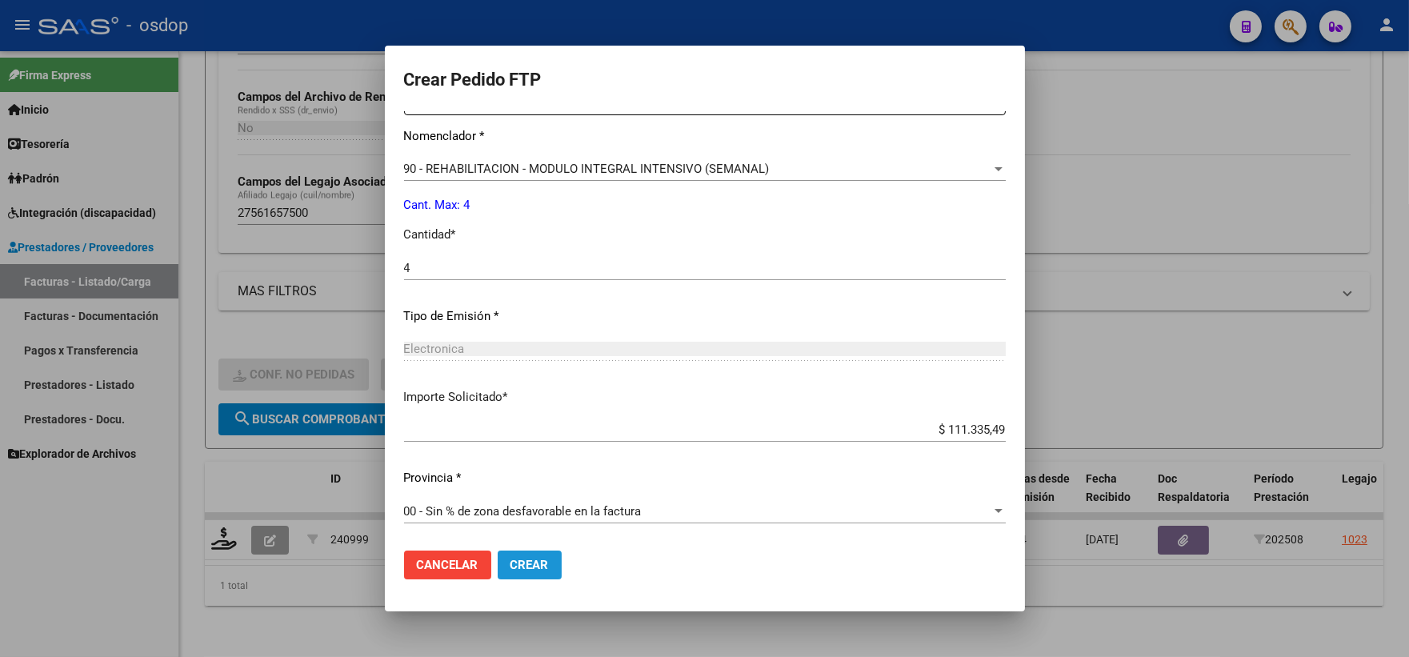
click at [532, 555] on button "Crear" at bounding box center [530, 565] width 64 height 29
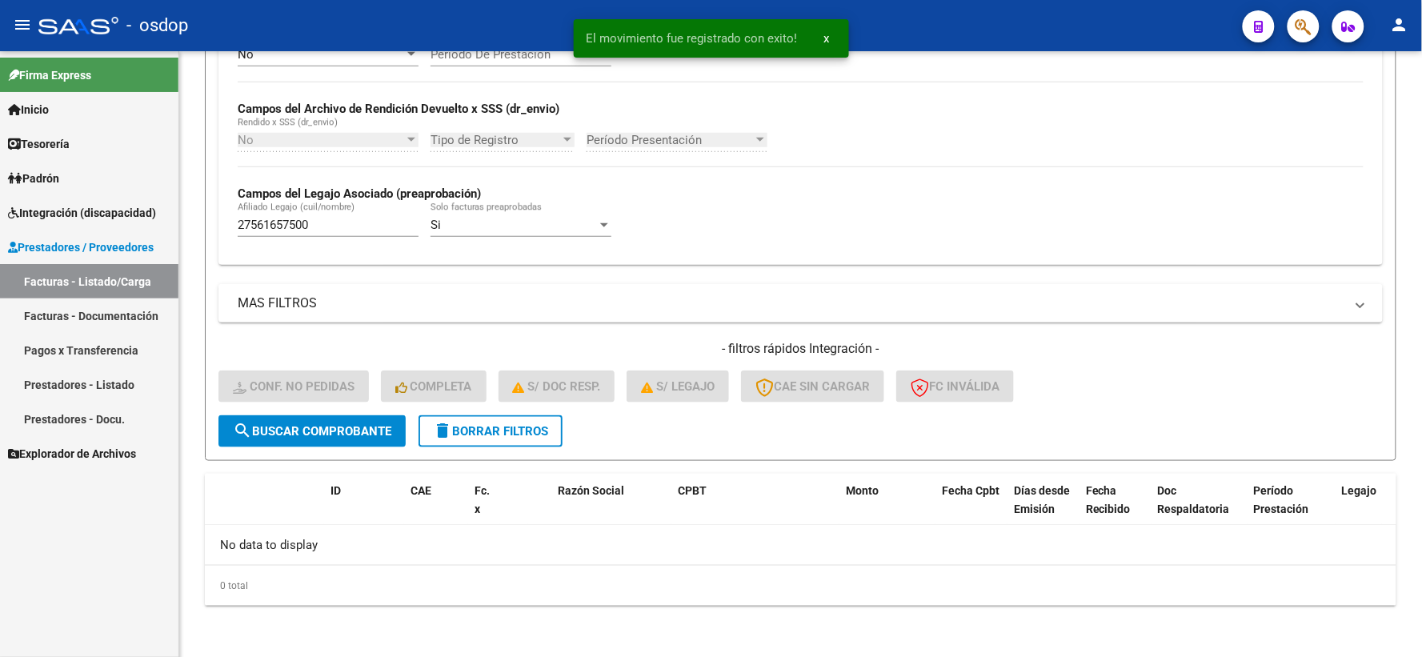
scroll to position [347, 0]
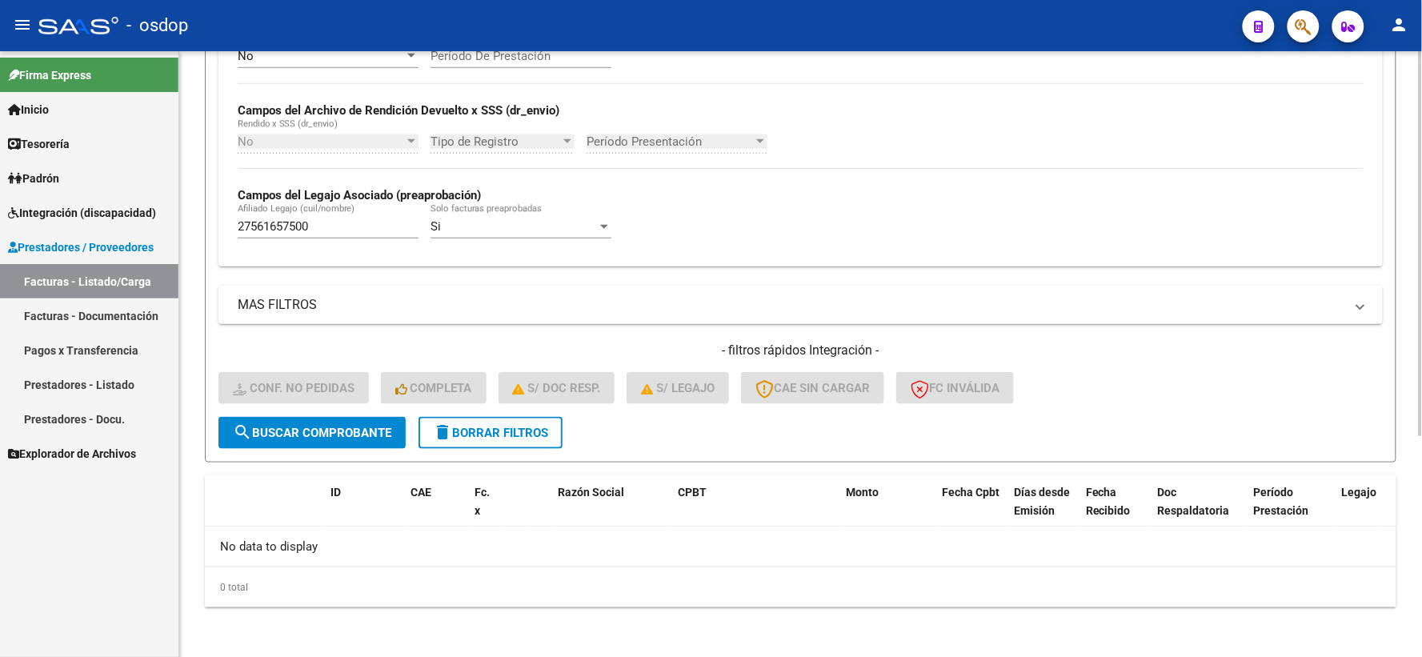
drag, startPoint x: 342, startPoint y: 238, endPoint x: 254, endPoint y: 222, distance: 89.5
click at [254, 222] on div "27561657500 Afiliado Legajo (cuil/nombre)" at bounding box center [328, 221] width 181 height 34
drag, startPoint x: 320, startPoint y: 242, endPoint x: 161, endPoint y: 218, distance: 161.1
click at [161, 218] on mat-sidenav-container "Firma Express Inicio Calendario SSS Instructivos Contacto OS Tesorería Extracto…" at bounding box center [711, 354] width 1422 height 606
click at [350, 227] on input "27561657500" at bounding box center [328, 226] width 181 height 14
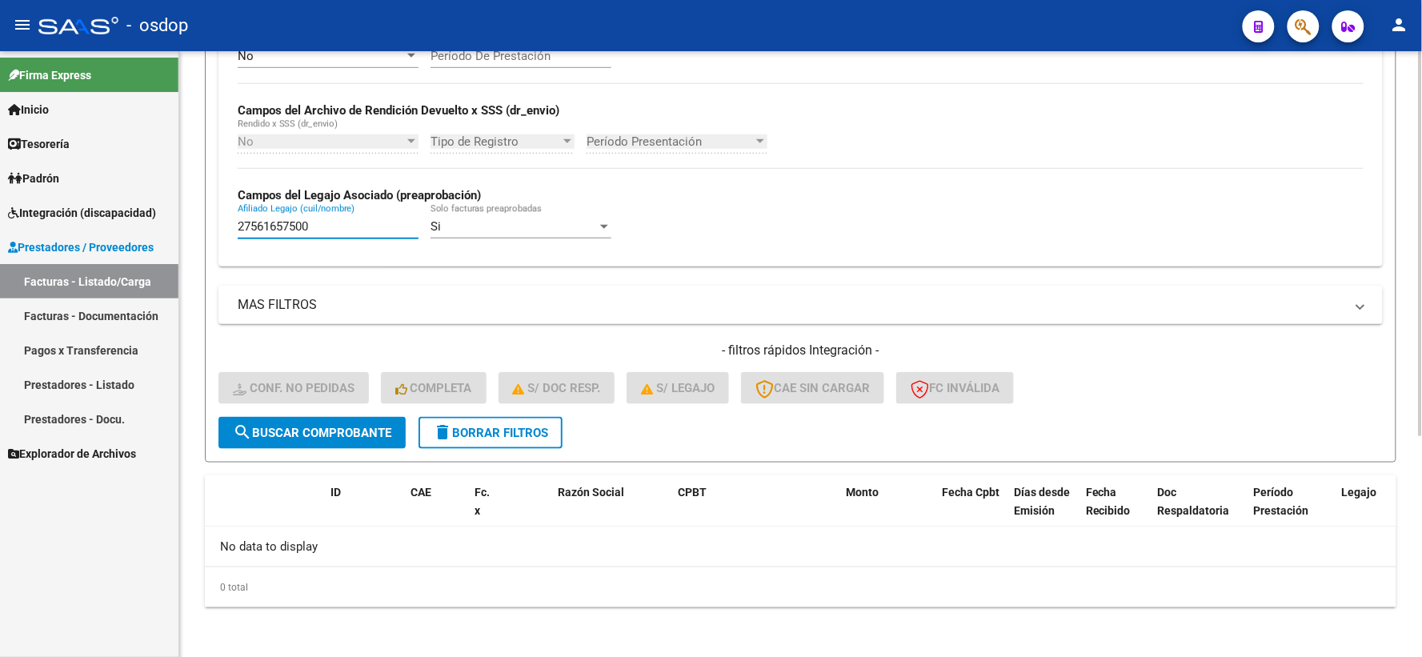
click at [355, 227] on input "27561657500" at bounding box center [328, 226] width 181 height 14
drag, startPoint x: 361, startPoint y: 254, endPoint x: 352, endPoint y: 236, distance: 20.4
click at [358, 257] on div "No Cargado en Para Enviar SSS Período De Prestación Campos del Archivo de Rendi…" at bounding box center [800, 150] width 1164 height 233
drag, startPoint x: 342, startPoint y: 226, endPoint x: 0, endPoint y: 126, distance: 355.8
click at [0, 126] on mat-sidenav-container "Firma Express Inicio Calendario SSS Instructivos Contacto OS Tesorería Extracto…" at bounding box center [711, 354] width 1422 height 606
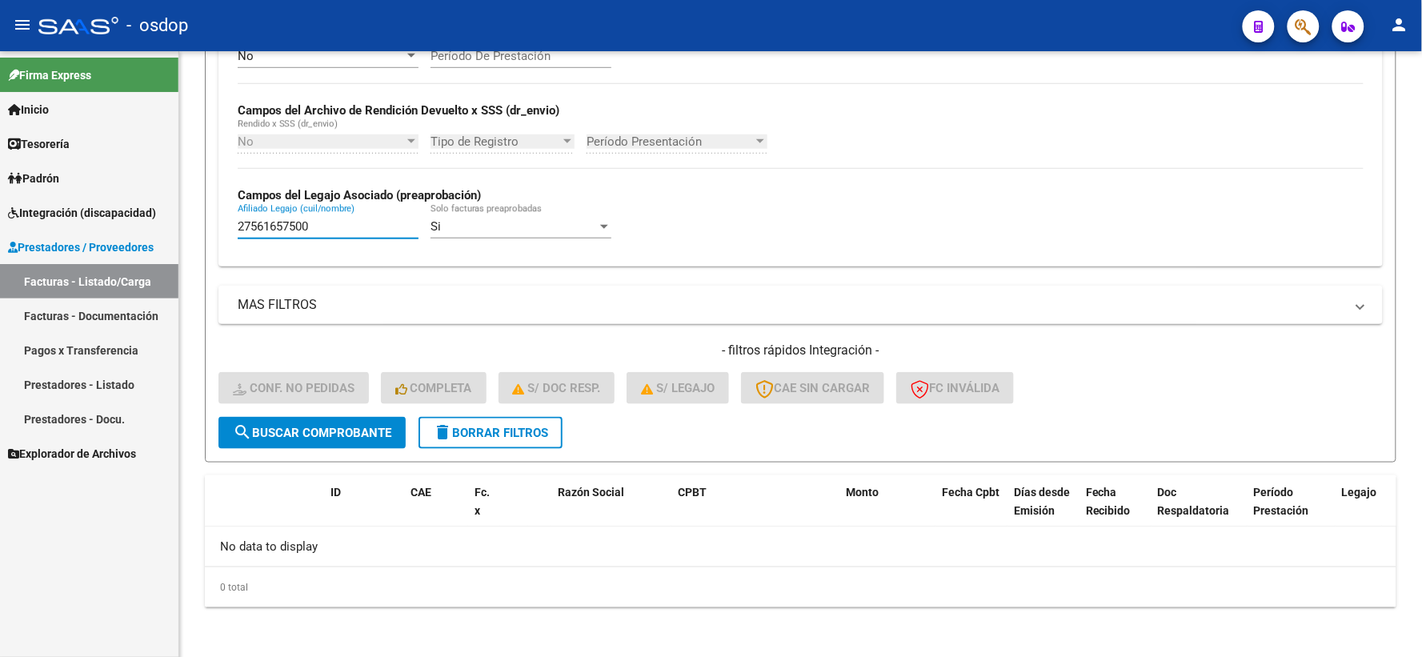
paste input "0541151479"
type input "20541151479"
click at [354, 421] on button "search Buscar Comprobante" at bounding box center [311, 433] width 187 height 32
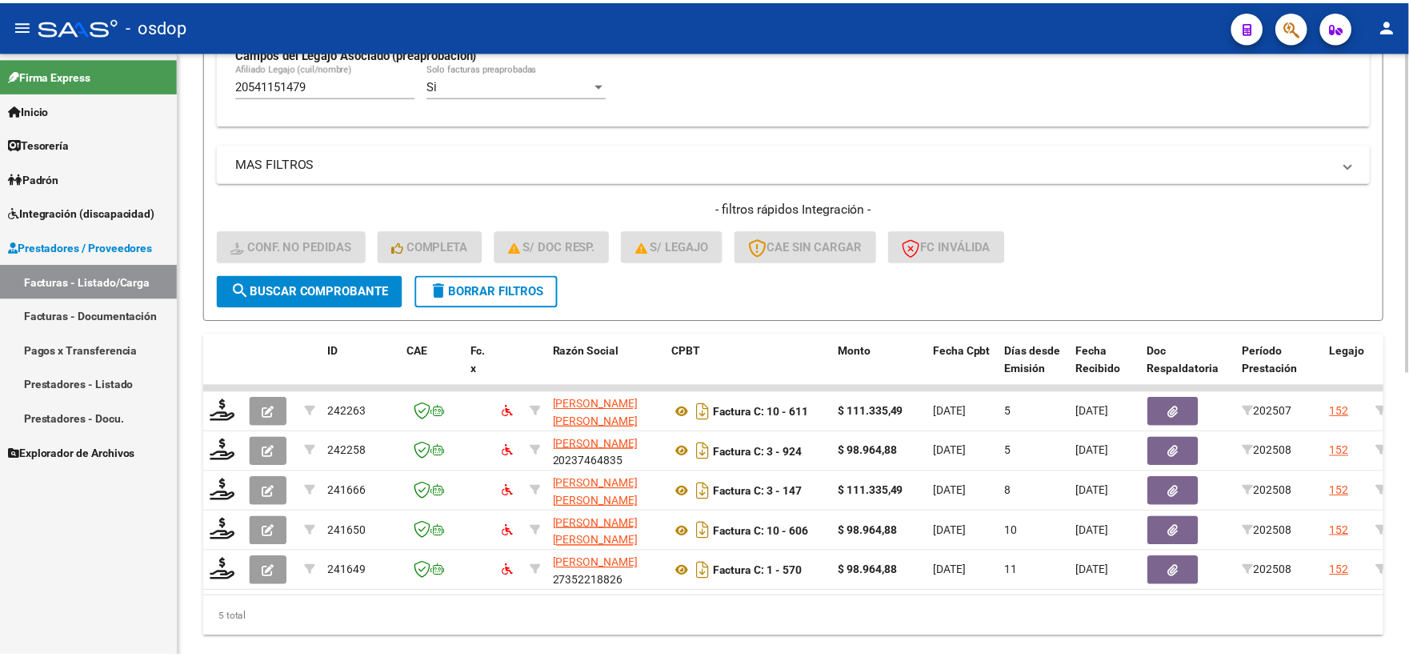
scroll to position [533, 0]
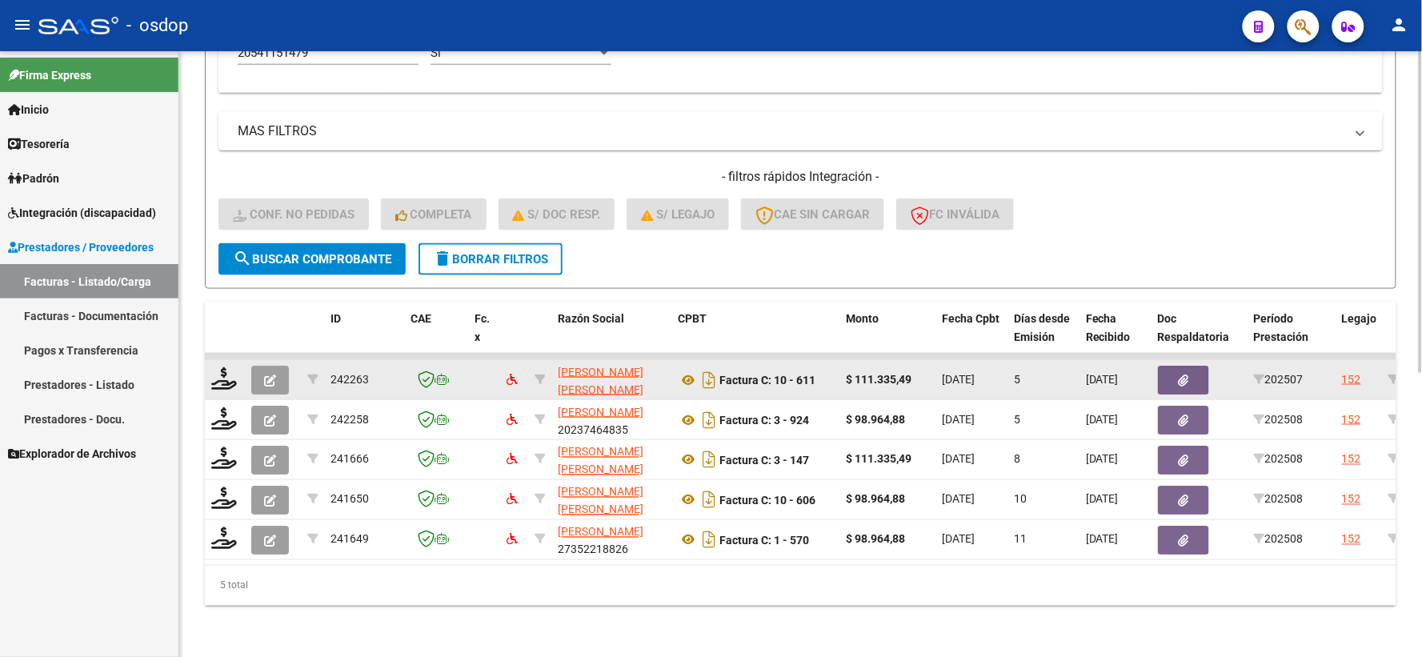
click at [218, 360] on datatable-body-cell at bounding box center [225, 379] width 40 height 39
click at [219, 367] on icon at bounding box center [224, 378] width 26 height 22
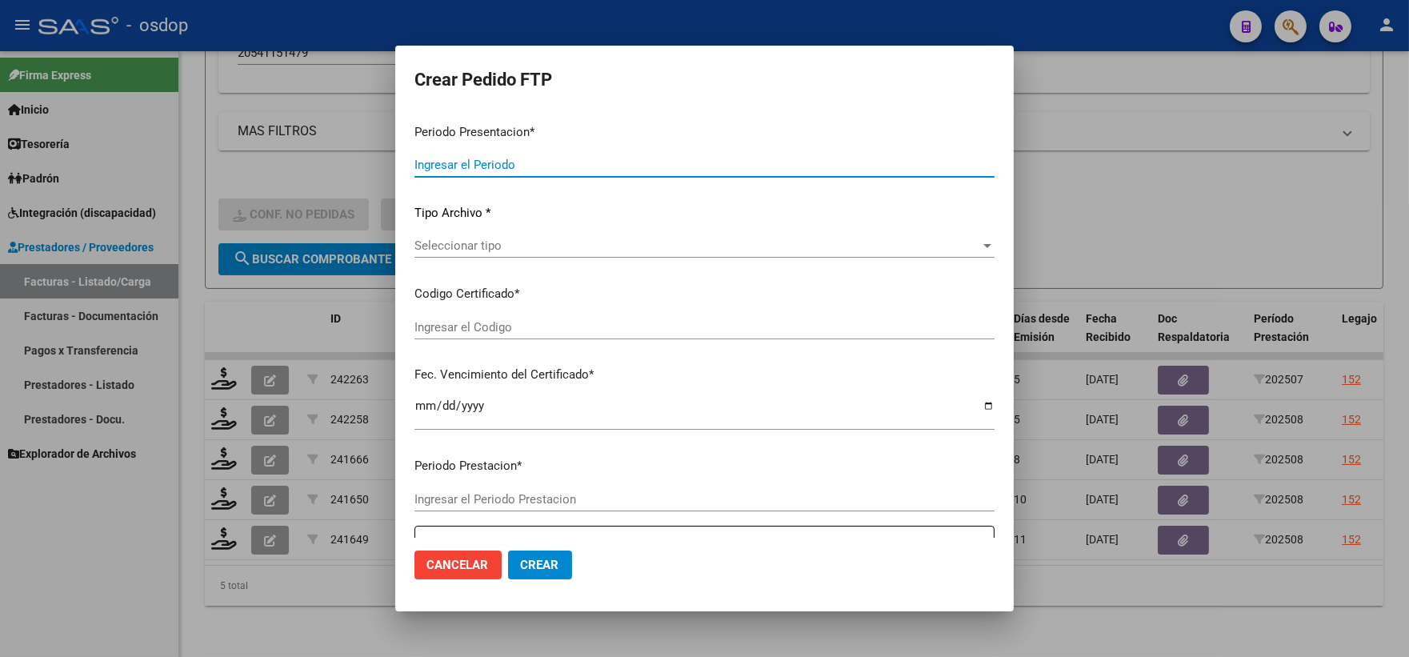
type input "202508"
type input "202507"
type input "$ 111.335,49"
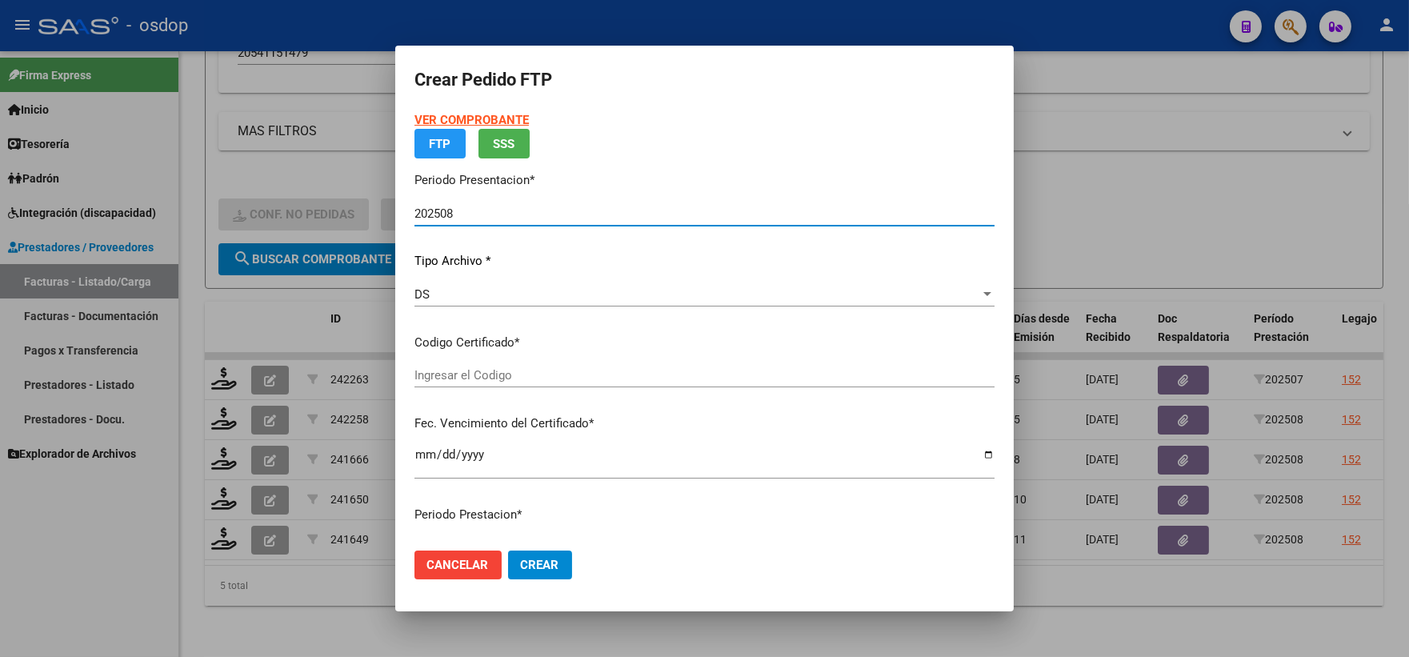
type input "7927832616"
type input "2029-01-10"
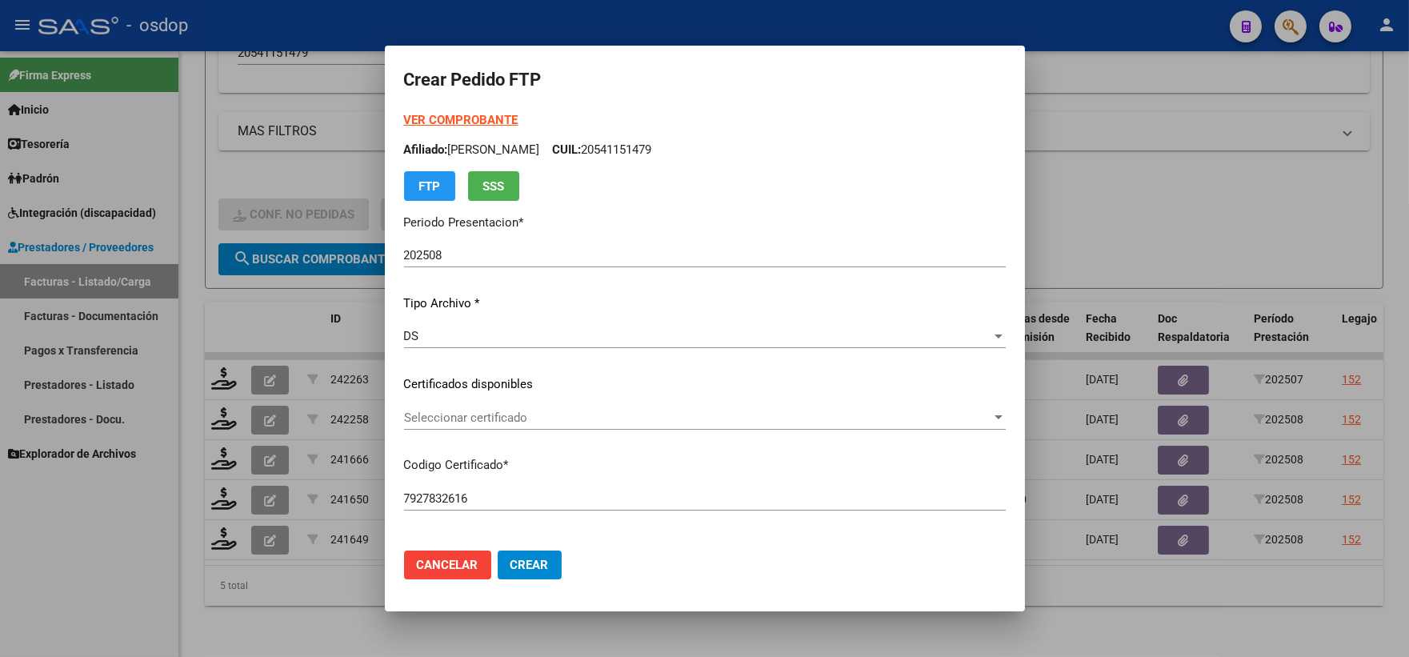
drag, startPoint x: 522, startPoint y: 379, endPoint x: 512, endPoint y: 403, distance: 26.6
click at [521, 379] on p "Certificados disponibles" at bounding box center [705, 384] width 602 height 18
click at [512, 405] on div "VER COMPROBANTE ARCA Padrón Afiliado: PEREZ GIOVANNI NAHUEL CUIL: 20541151479 F…" at bounding box center [705, 372] width 602 height 523
click at [511, 415] on span "Seleccionar certificado" at bounding box center [697, 418] width 587 height 14
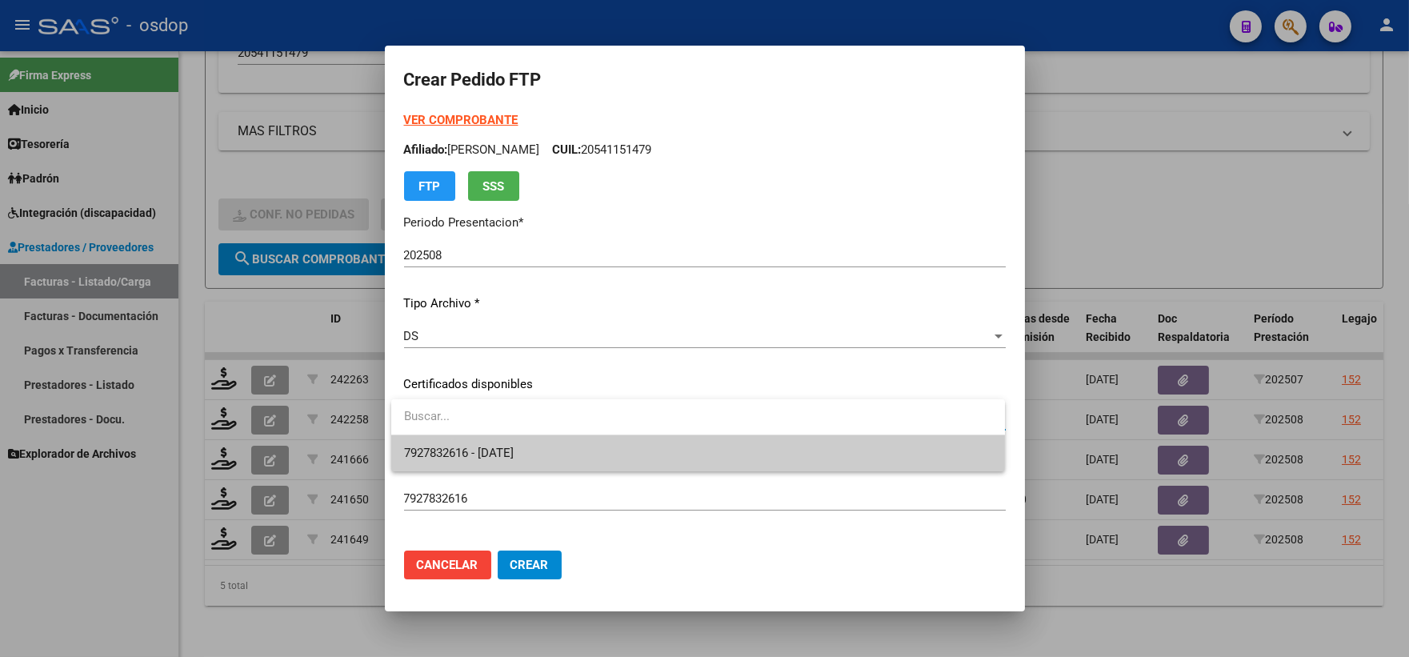
click at [516, 427] on input "dropdown search" at bounding box center [698, 417] width 614 height 36
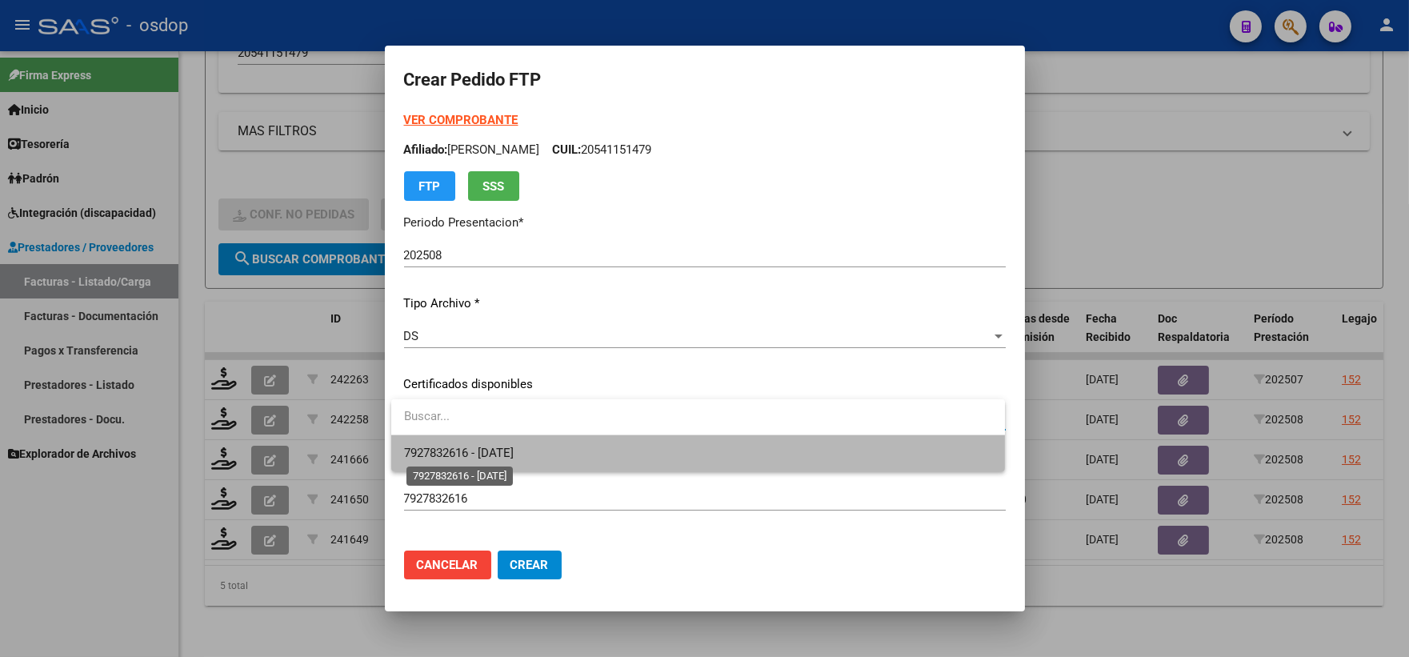
click at [514, 446] on span "7927832616 - 2029-01-10" at bounding box center [459, 453] width 110 height 14
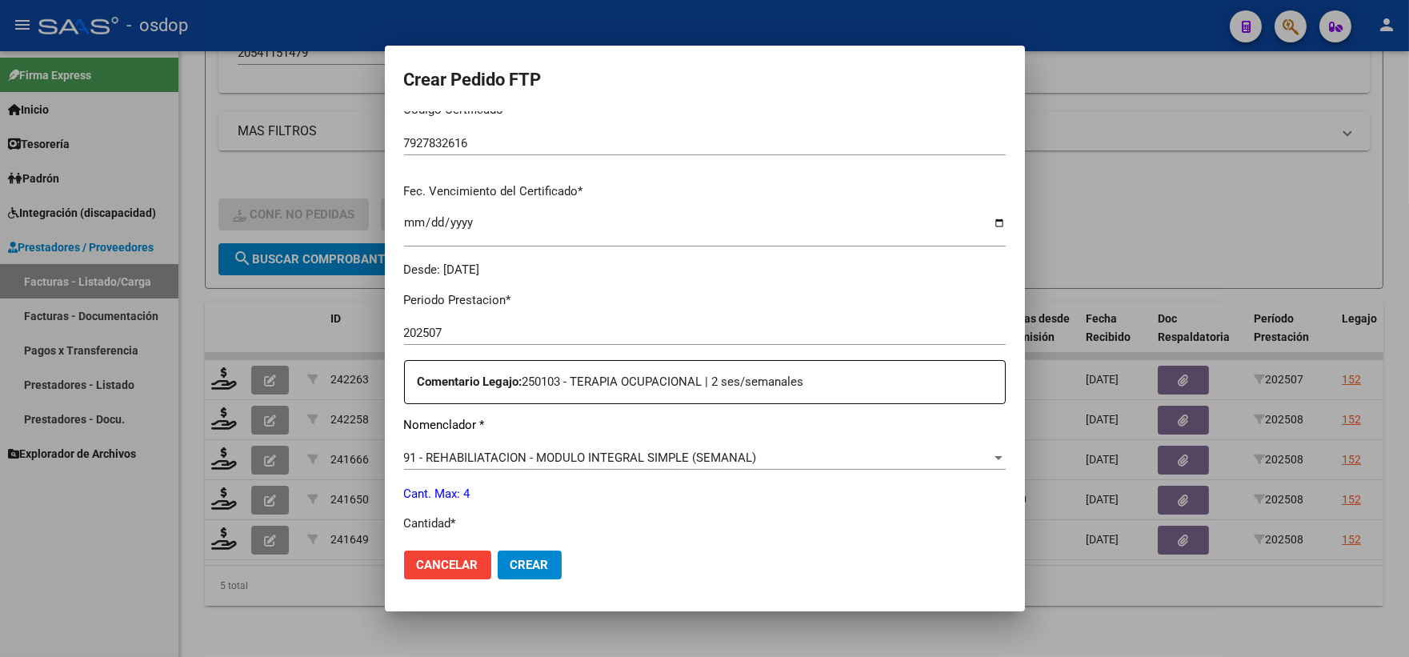
scroll to position [622, 0]
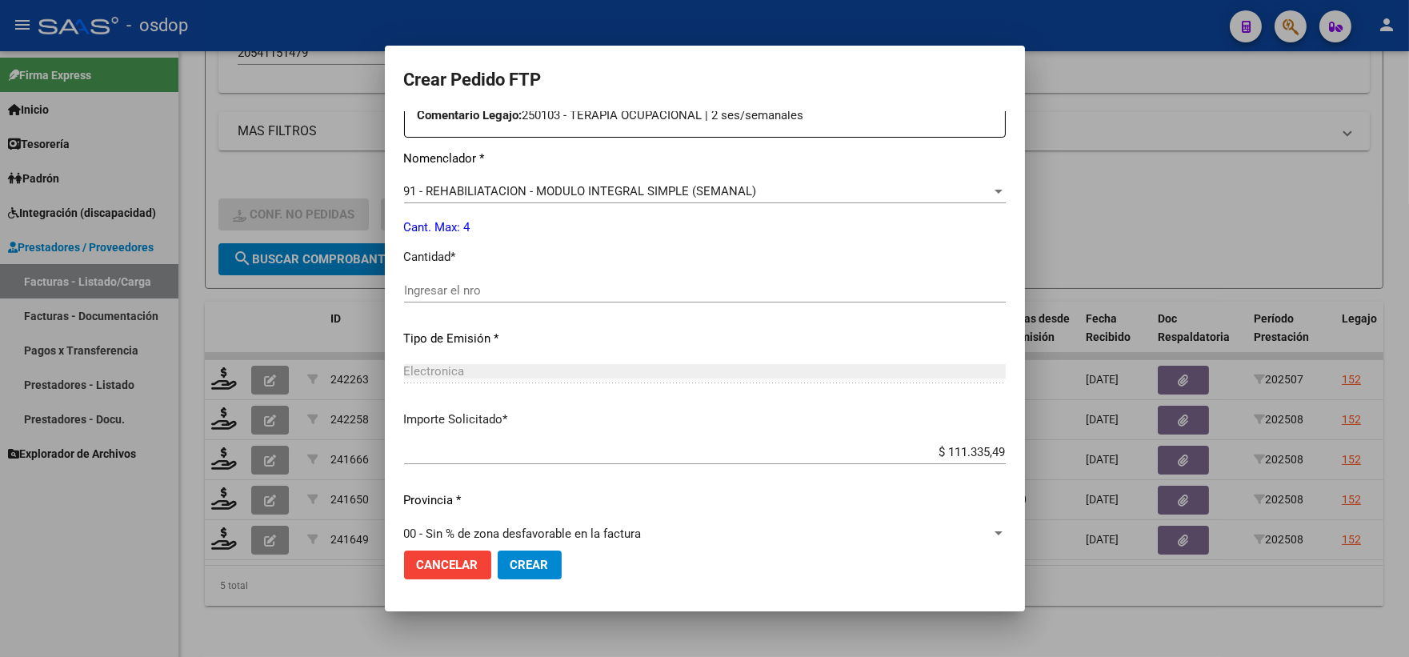
click at [471, 292] on input "Ingresar el nro" at bounding box center [705, 290] width 602 height 14
type input "4"
click at [580, 194] on span "91 - REHABILIATACION - MODULO INTEGRAL SIMPLE (SEMANAL)" at bounding box center [580, 191] width 353 height 14
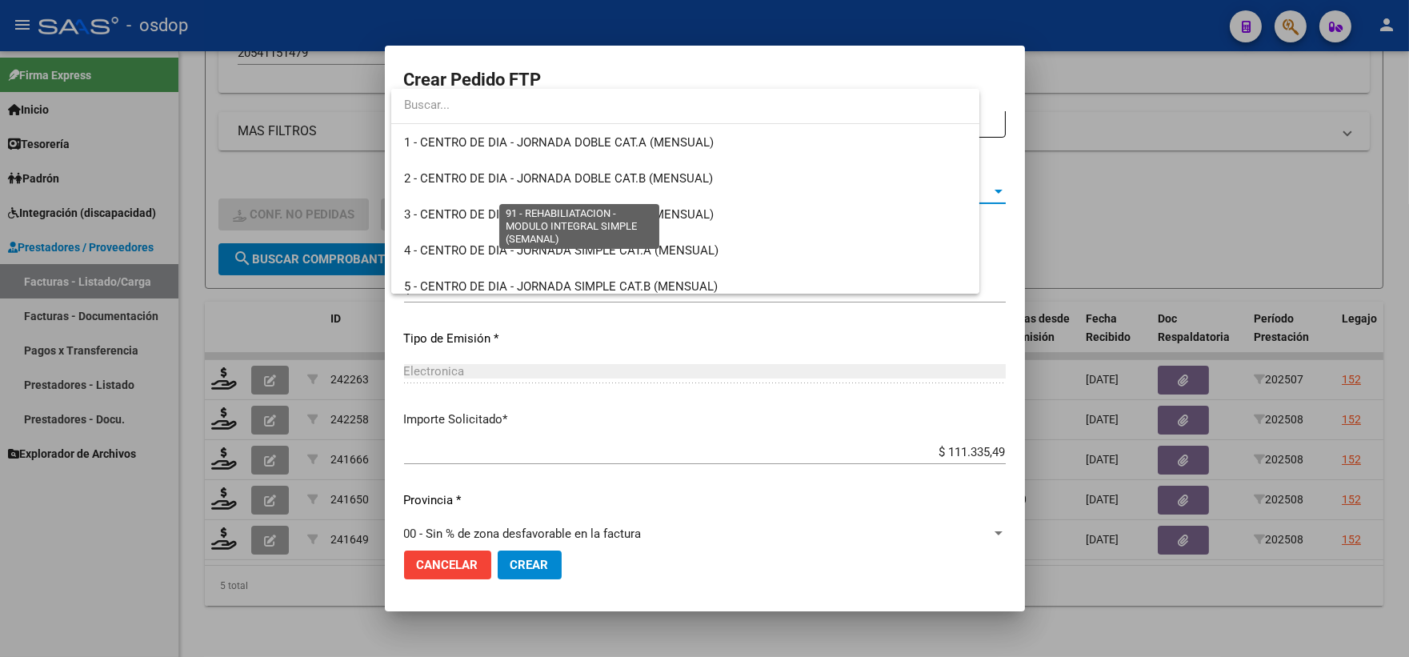
scroll to position [3193, 0]
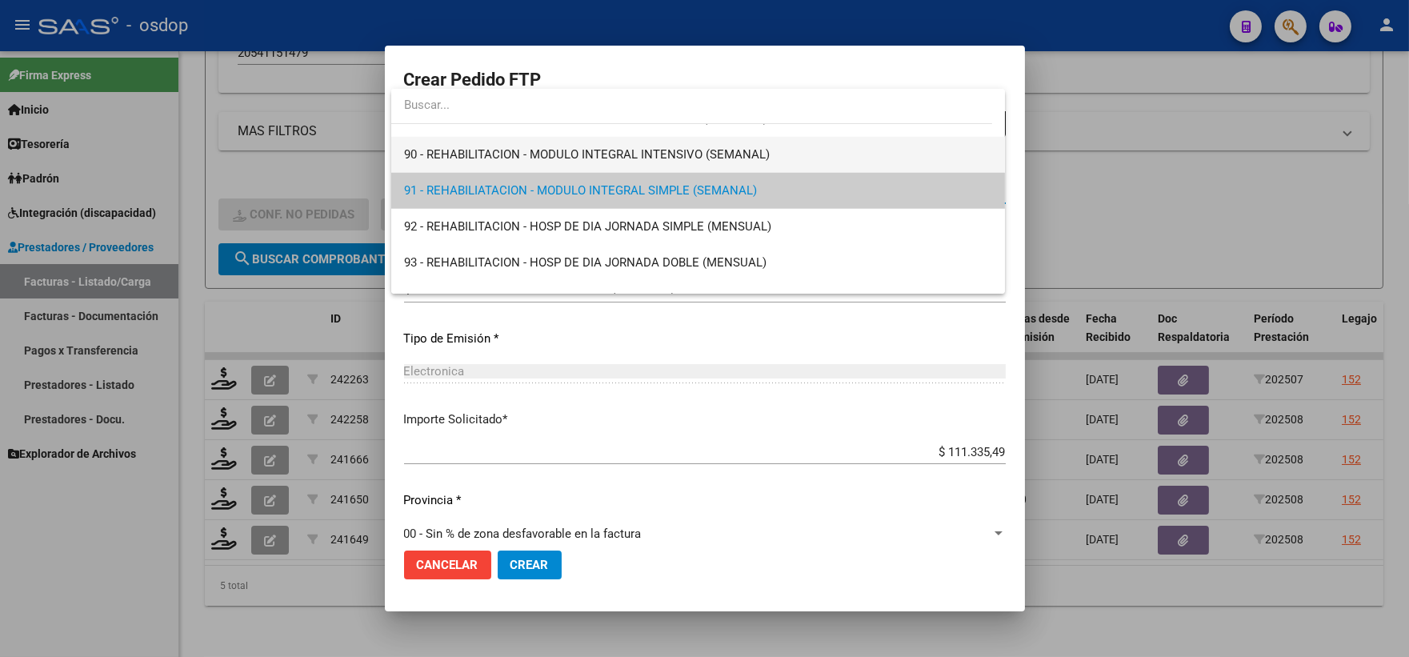
click at [528, 141] on span "90 - REHABILITACION - MODULO INTEGRAL INTENSIVO (SEMANAL)" at bounding box center [698, 155] width 588 height 36
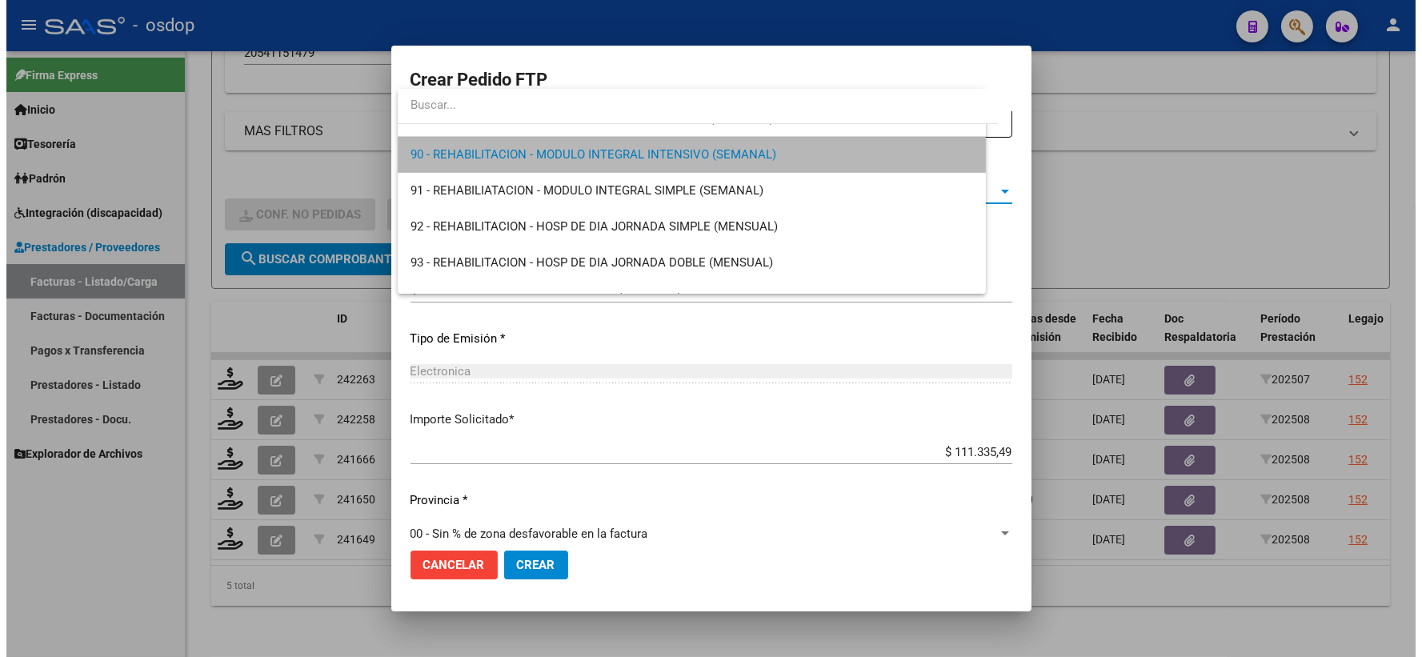
scroll to position [3205, 0]
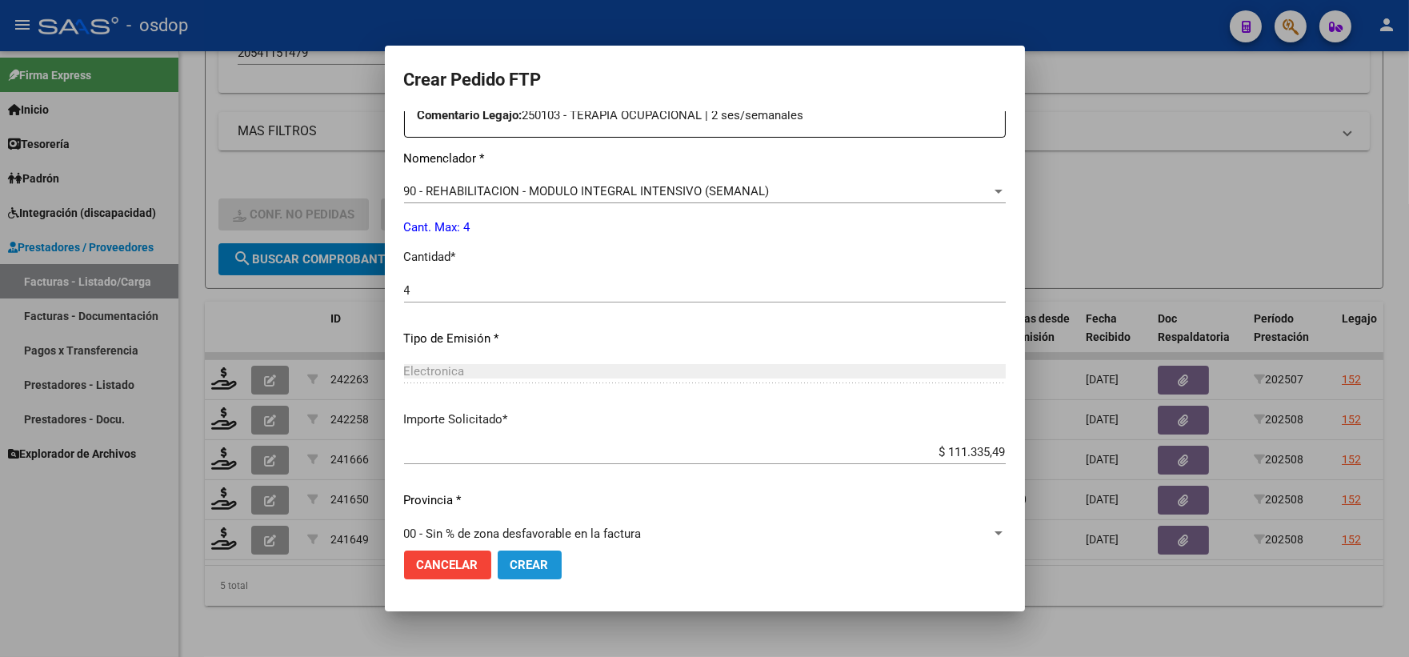
click at [518, 560] on span "Crear" at bounding box center [530, 565] width 38 height 14
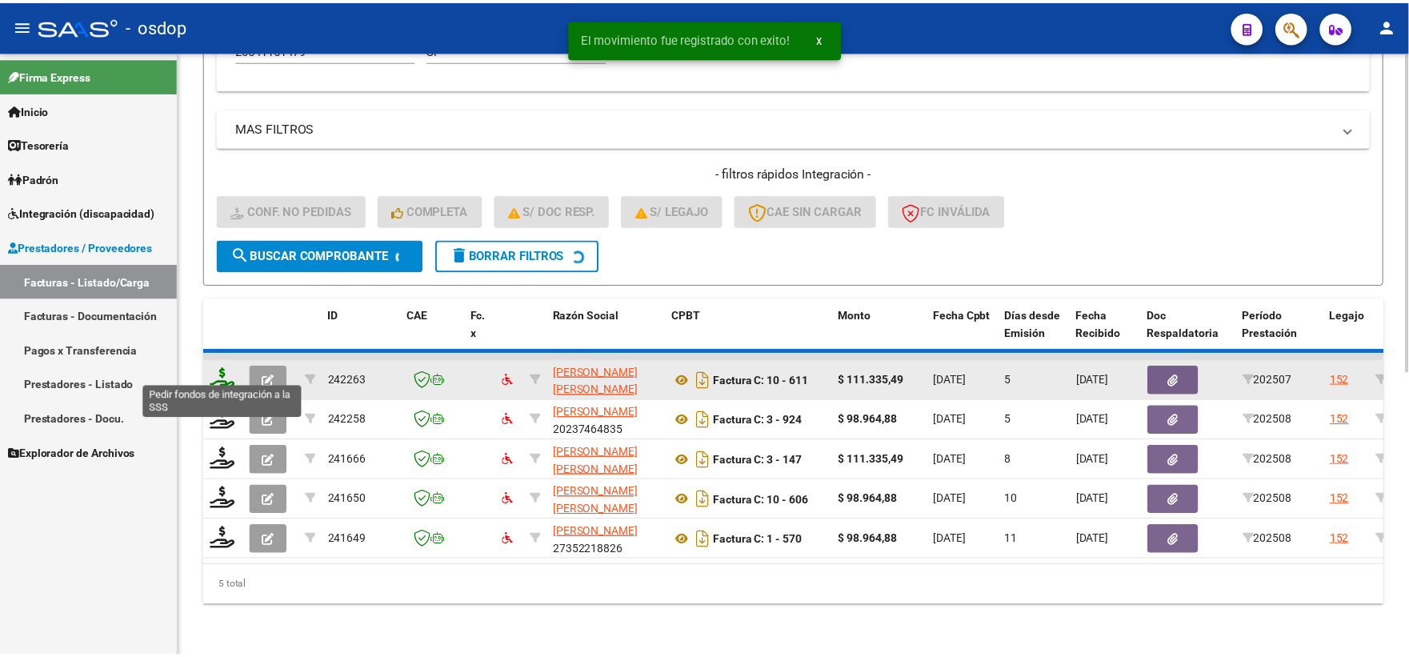
scroll to position [493, 0]
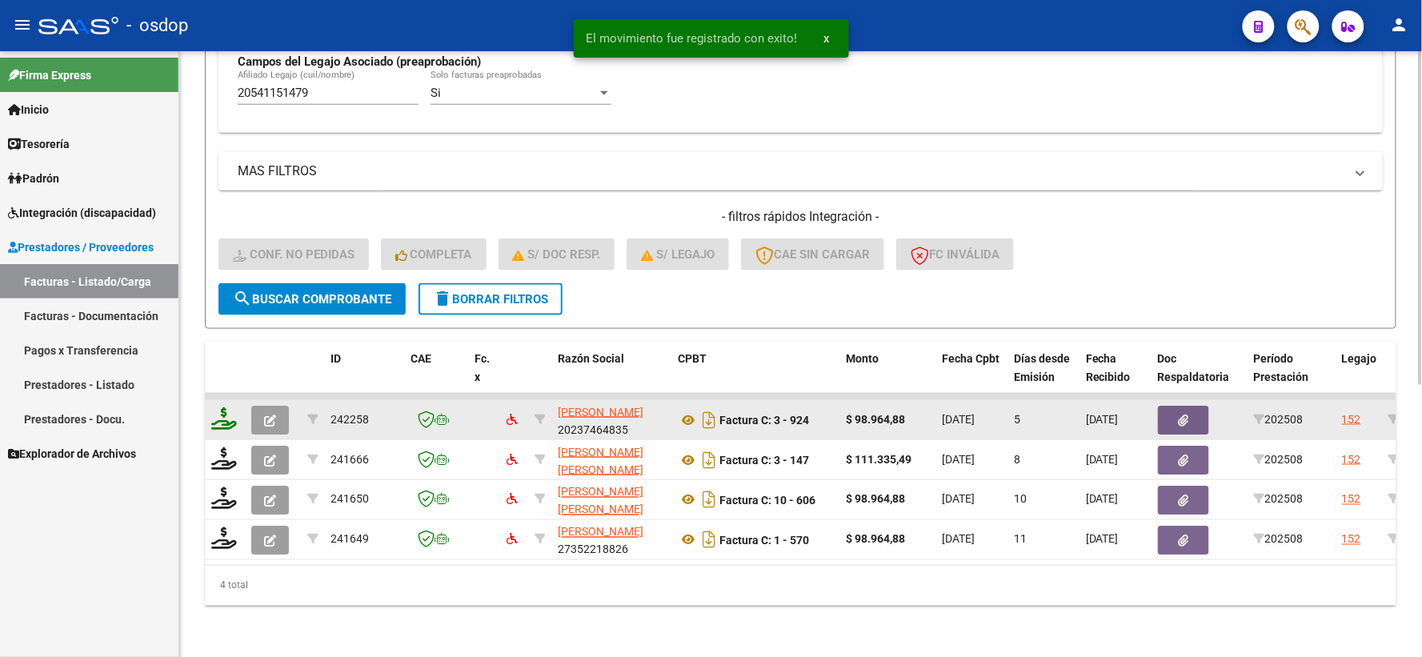
click at [226, 363] on datatable-header-cell at bounding box center [225, 377] width 40 height 70
click at [221, 400] on datatable-body-cell at bounding box center [225, 419] width 40 height 39
click at [225, 407] on icon at bounding box center [224, 418] width 26 height 22
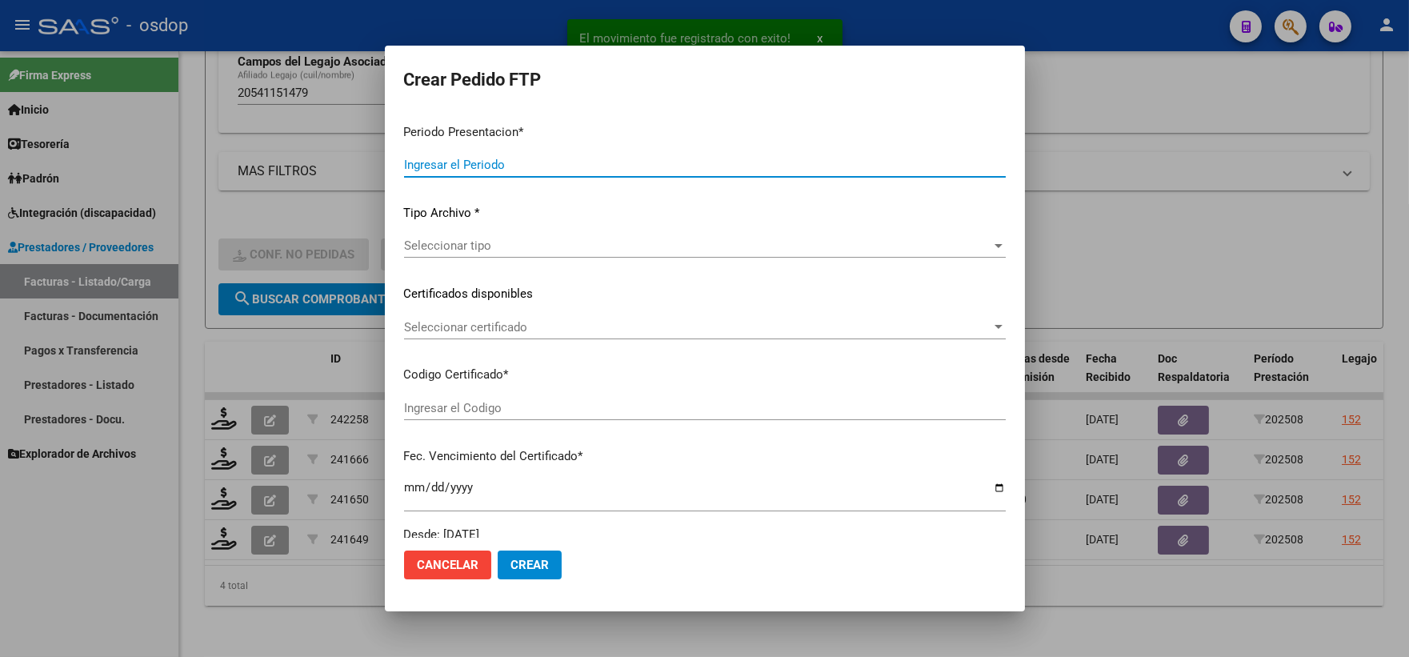
type input "202508"
type input "$ 98.964,88"
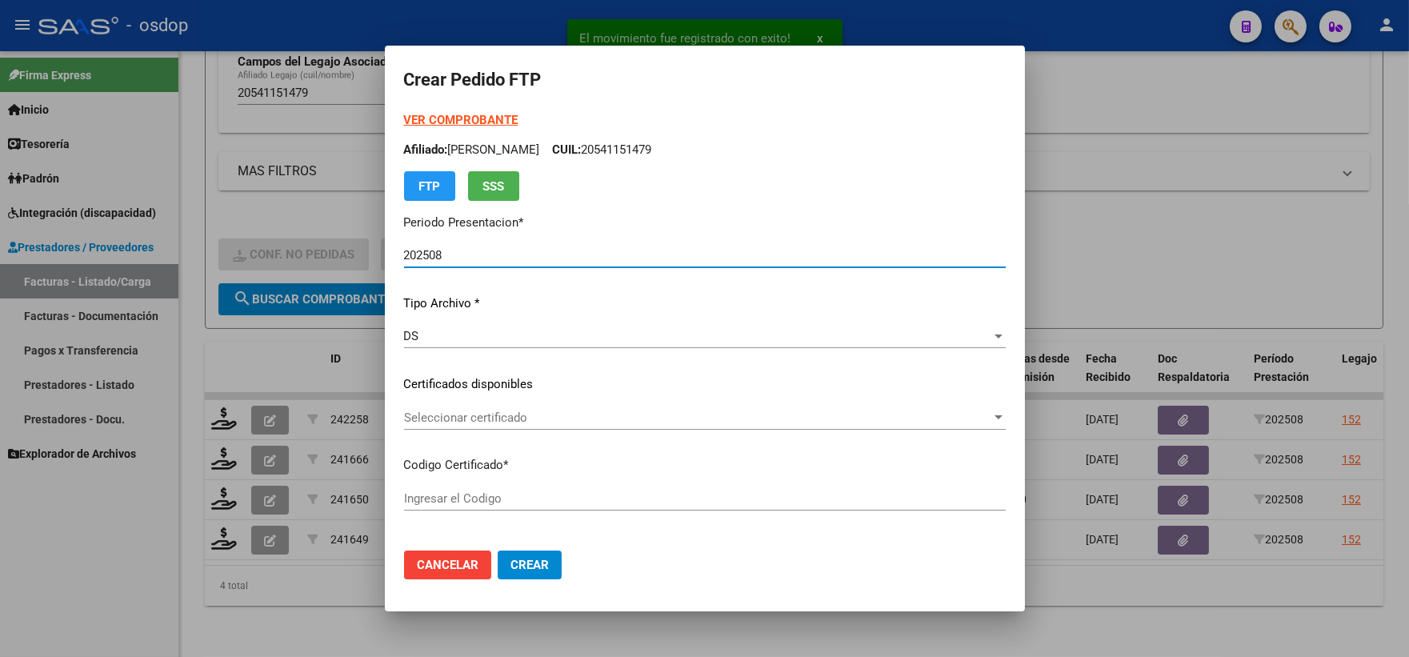
type input "7927832616"
type input "2029-01-10"
click at [490, 409] on div "Seleccionar certificado Seleccionar certificado" at bounding box center [705, 418] width 602 height 24
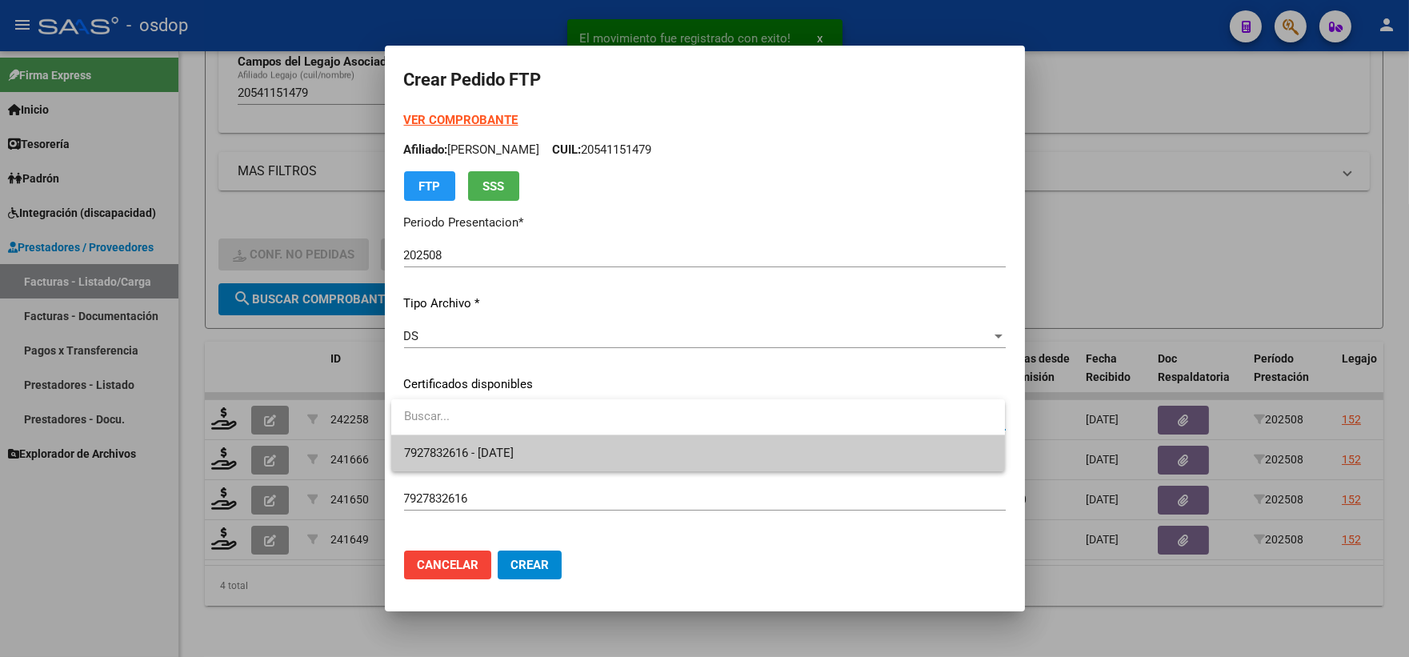
click at [504, 424] on input "dropdown search" at bounding box center [698, 417] width 614 height 36
click at [508, 434] on input "dropdown search" at bounding box center [698, 417] width 614 height 36
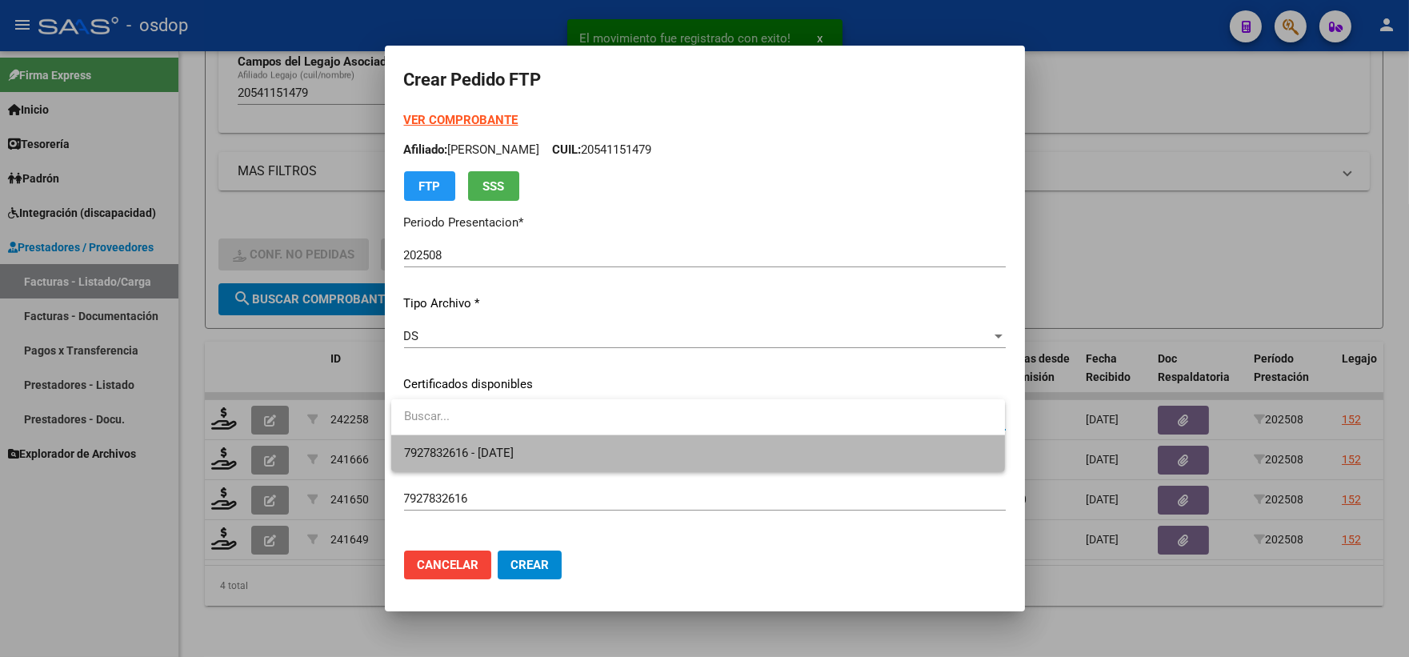
click at [512, 440] on span "7927832616 - 2029-01-10" at bounding box center [698, 453] width 588 height 36
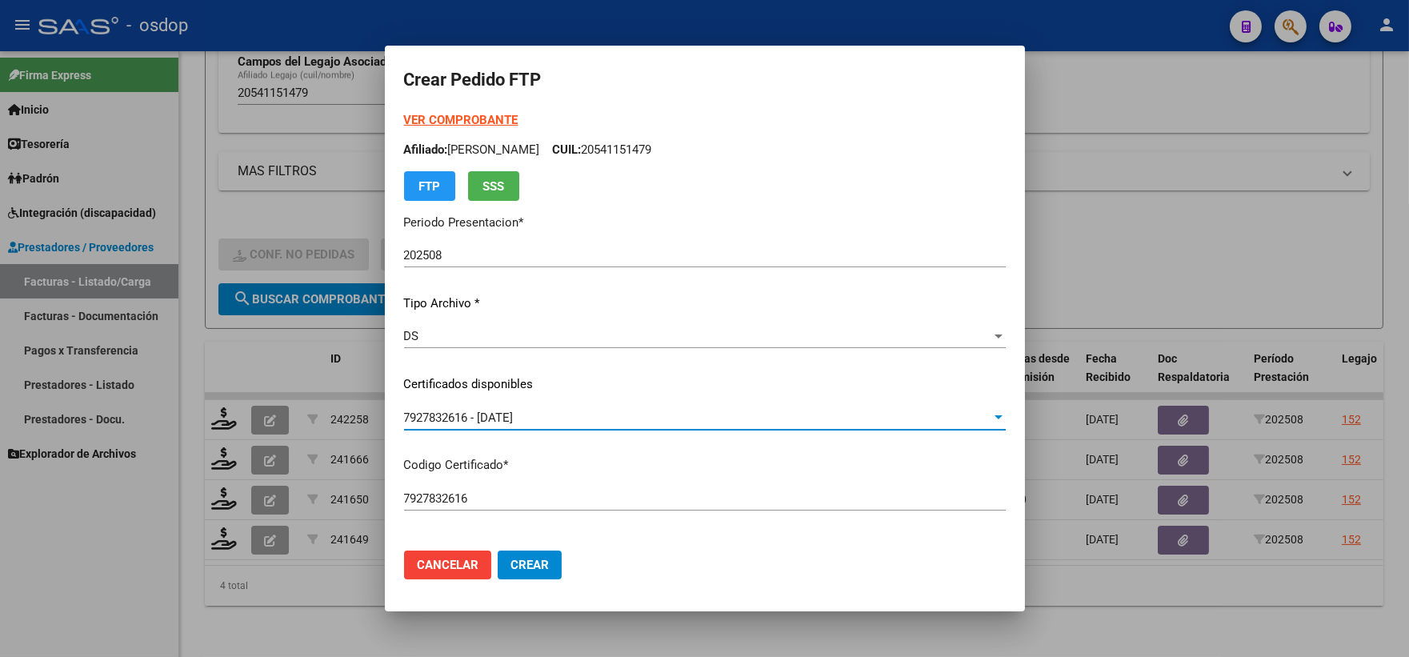
scroll to position [444, 0]
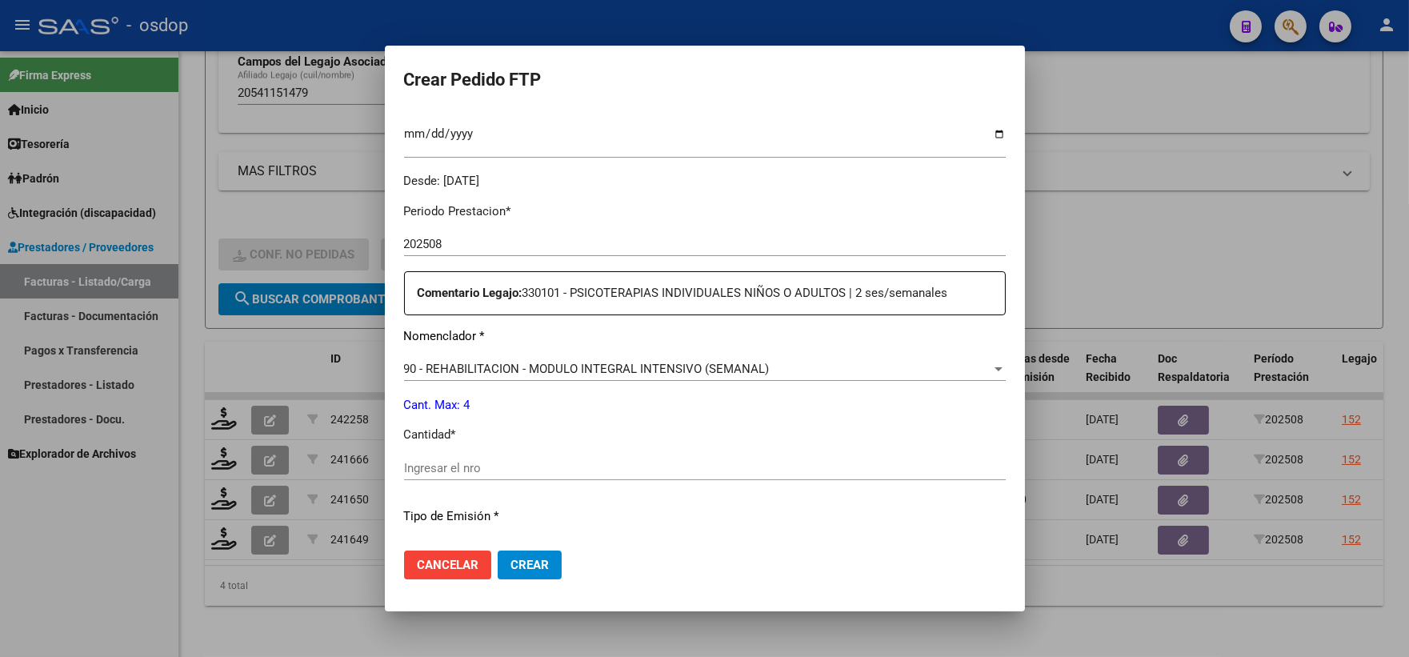
click at [574, 486] on div "Ingresar el nro" at bounding box center [705, 475] width 602 height 39
click at [555, 476] on div "Ingresar el nro" at bounding box center [705, 468] width 602 height 24
click at [513, 465] on input "Ingresar el nro" at bounding box center [705, 468] width 602 height 14
type input "4"
drag, startPoint x: 515, startPoint y: 539, endPoint x: 521, endPoint y: 547, distance: 10.9
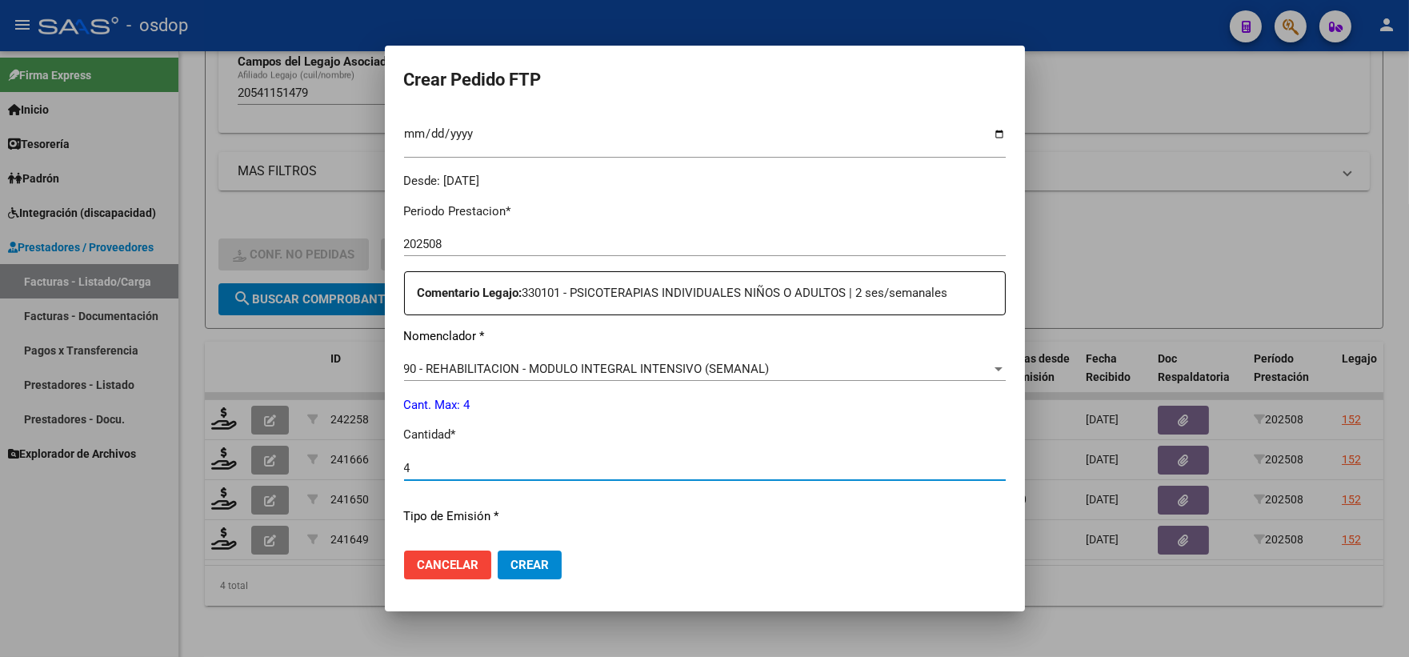
click at [516, 541] on mat-dialog-actions "Cancelar Crear" at bounding box center [705, 565] width 602 height 54
click at [521, 547] on mat-dialog-actions "Cancelar Crear" at bounding box center [705, 565] width 602 height 54
click at [526, 559] on span "Crear" at bounding box center [530, 565] width 38 height 14
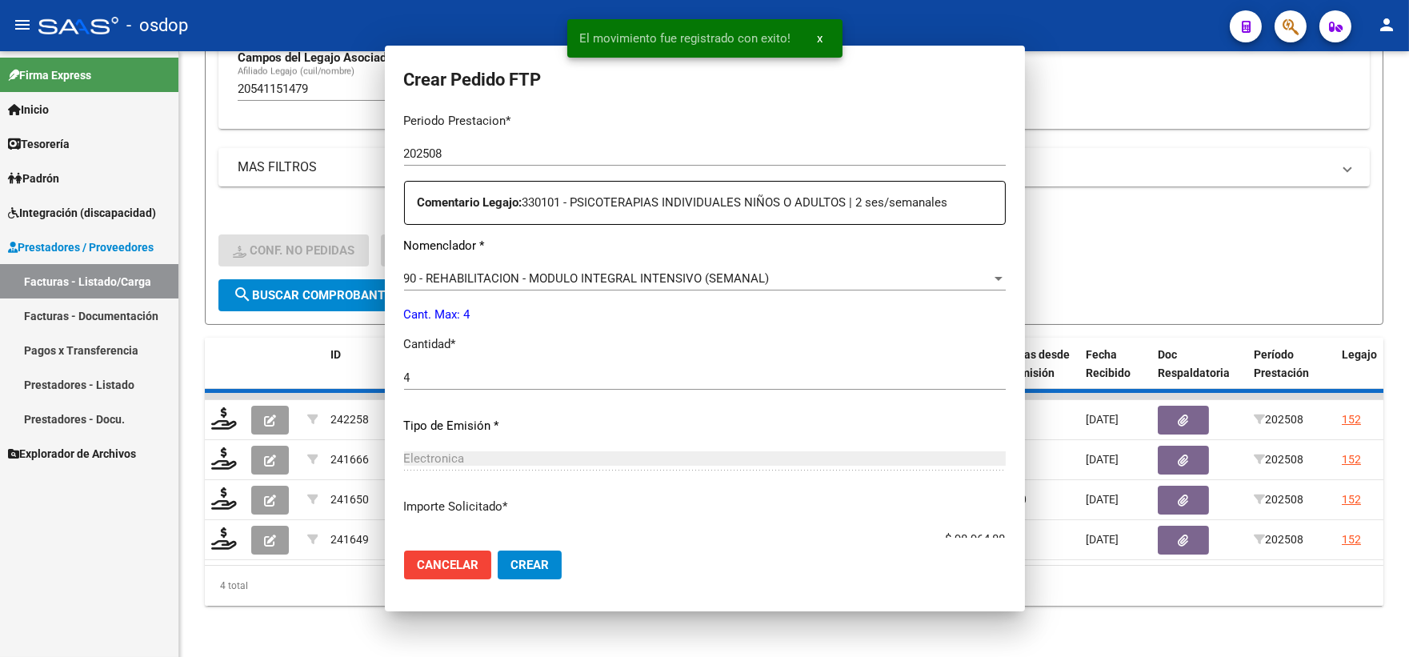
scroll to position [0, 0]
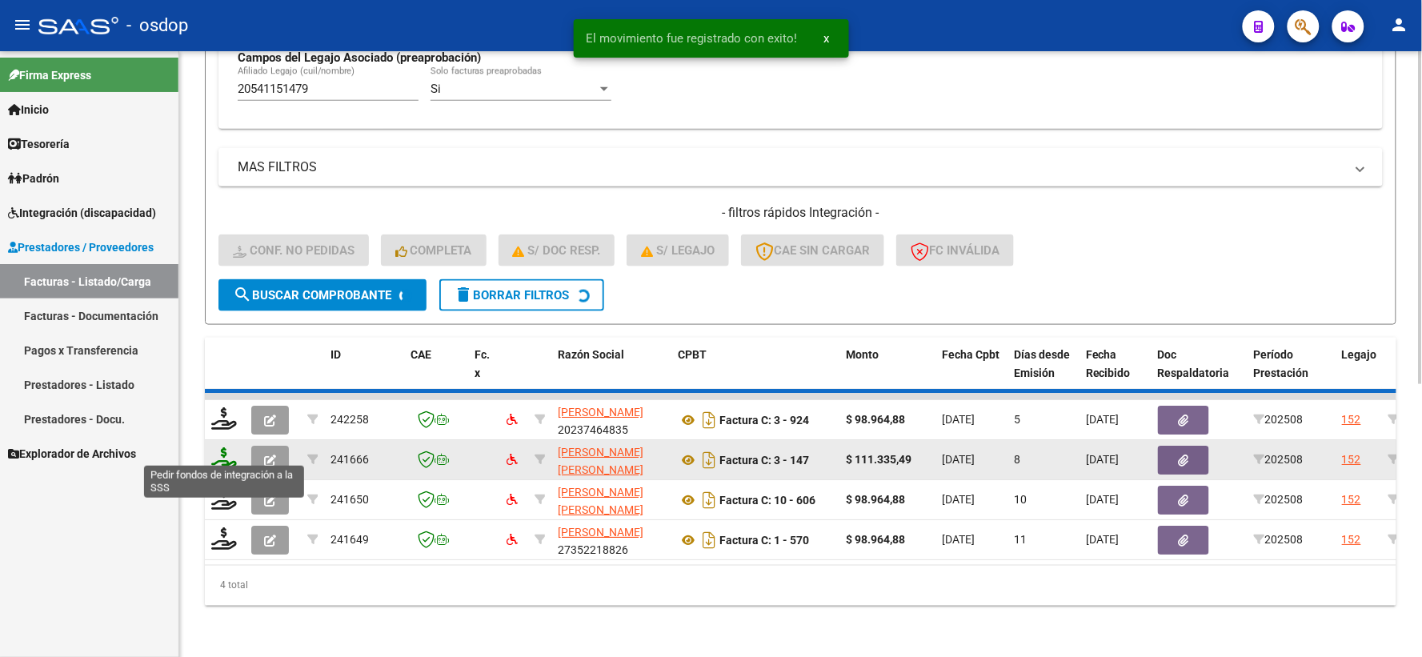
click at [218, 448] on icon at bounding box center [224, 458] width 26 height 22
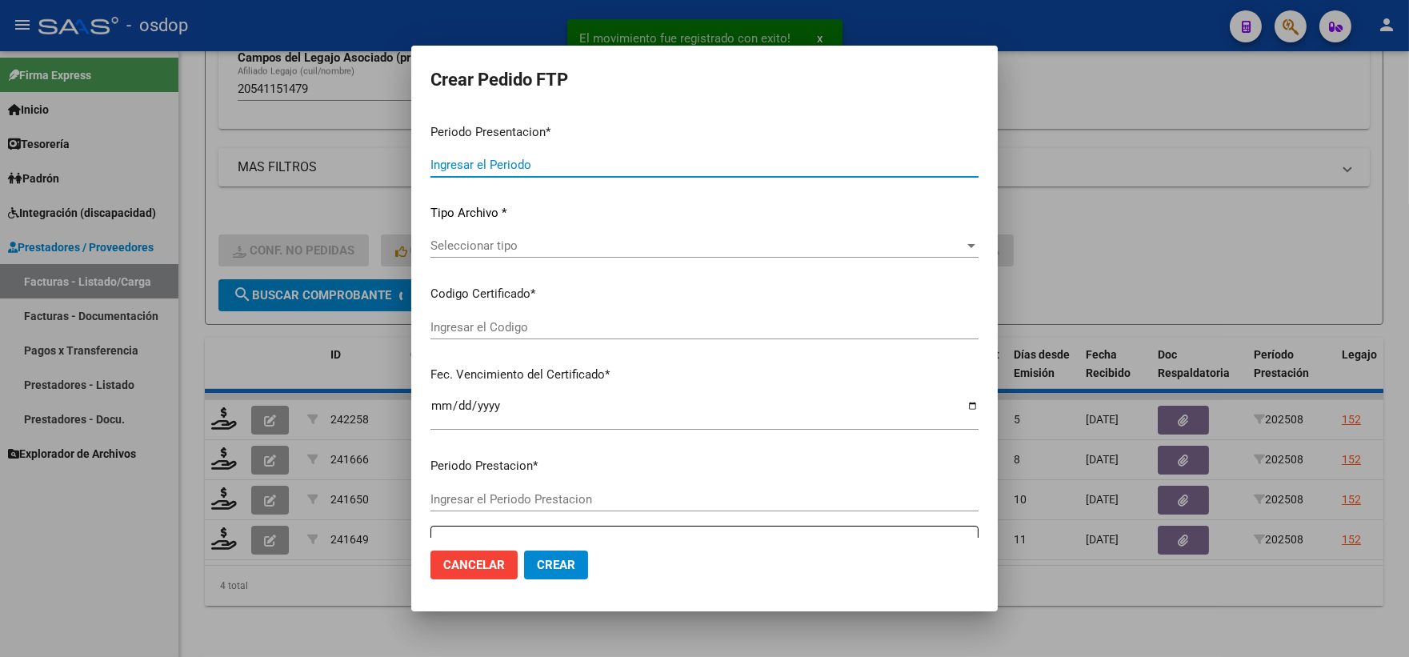
scroll to position [453, 0]
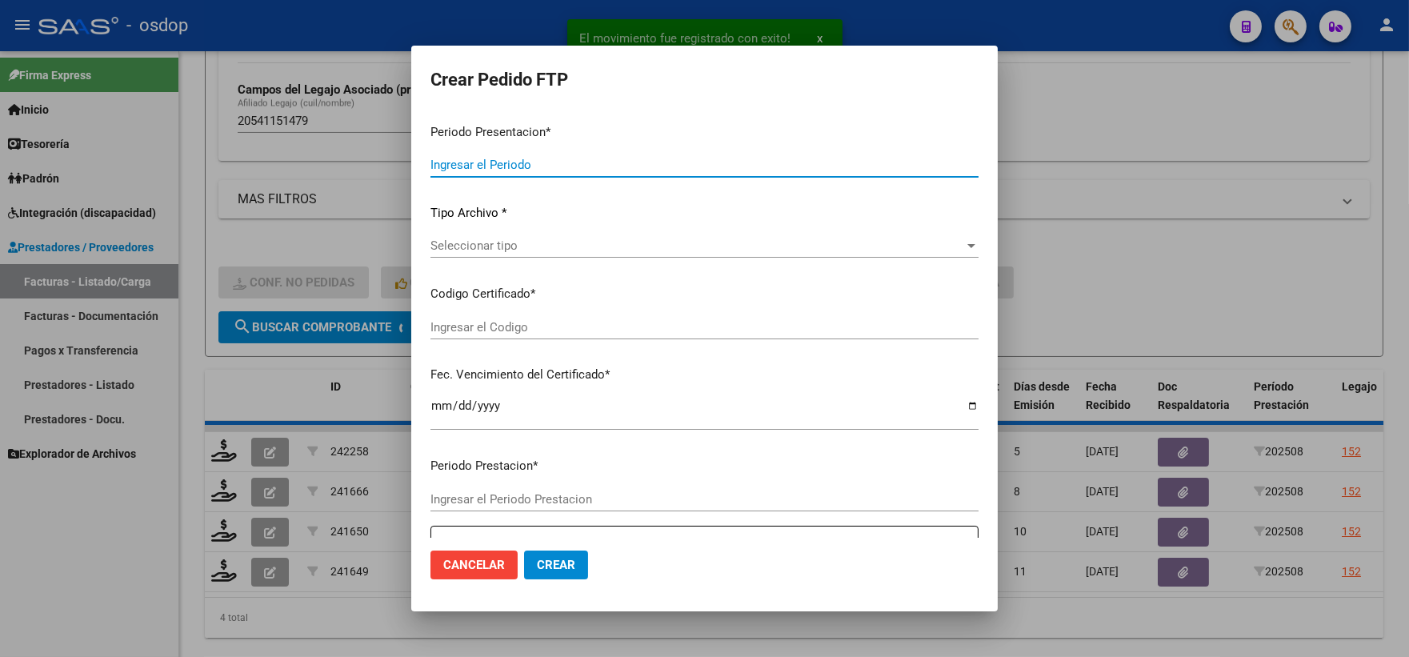
type input "202508"
type input "$ 98.964,88"
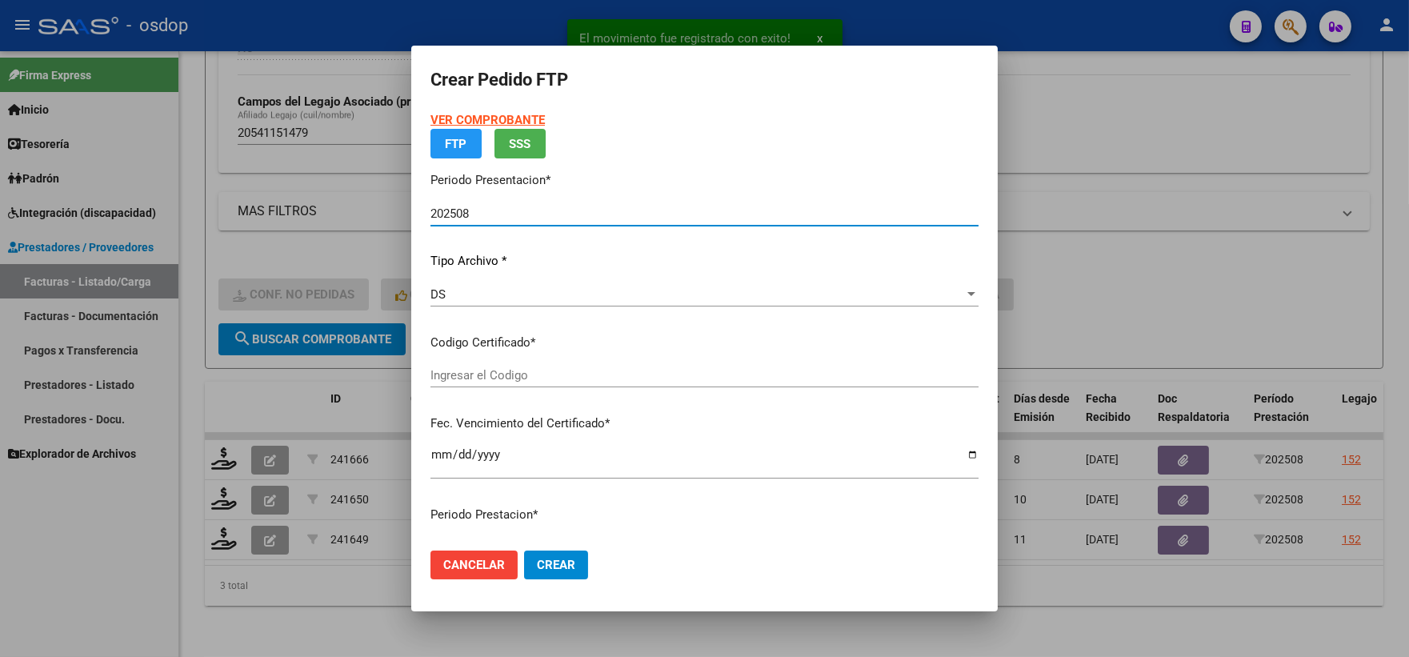
type input "7927832616"
type input "2029-01-10"
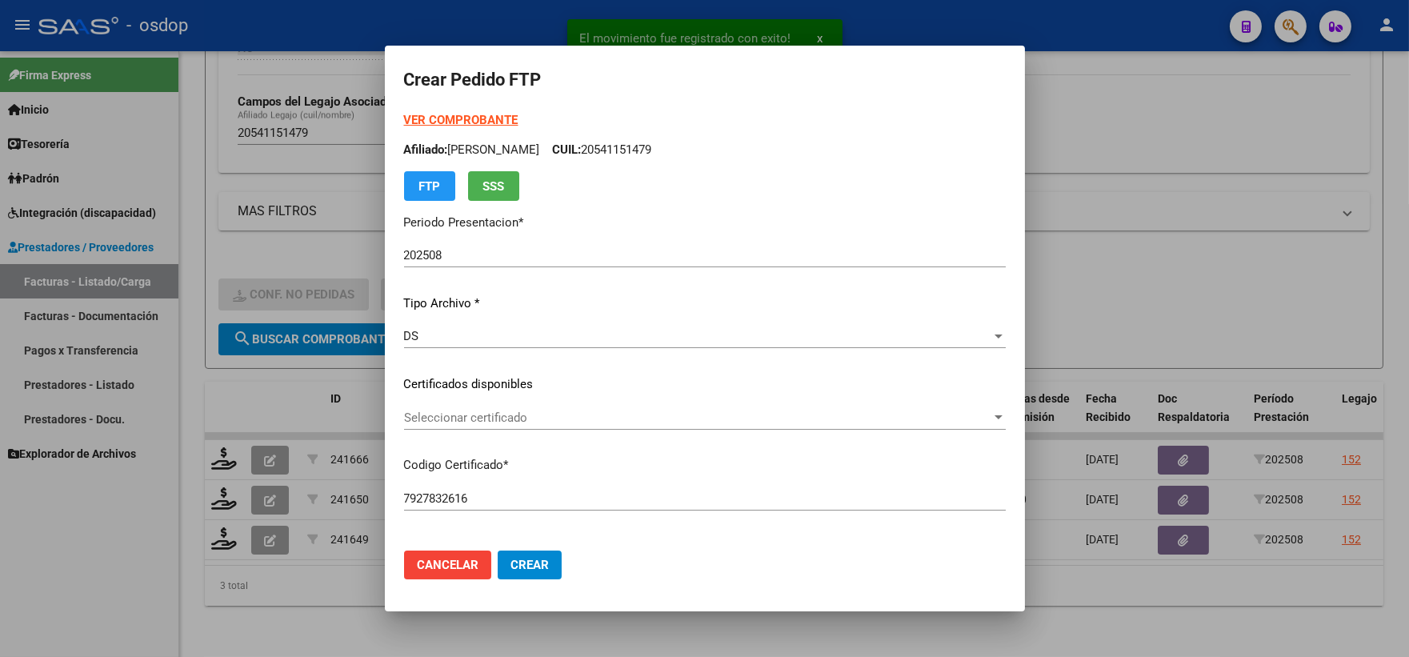
click at [497, 436] on div "Seleccionar certificado Seleccionar certificado" at bounding box center [705, 425] width 602 height 39
click at [481, 419] on span "Seleccionar certificado" at bounding box center [697, 418] width 587 height 14
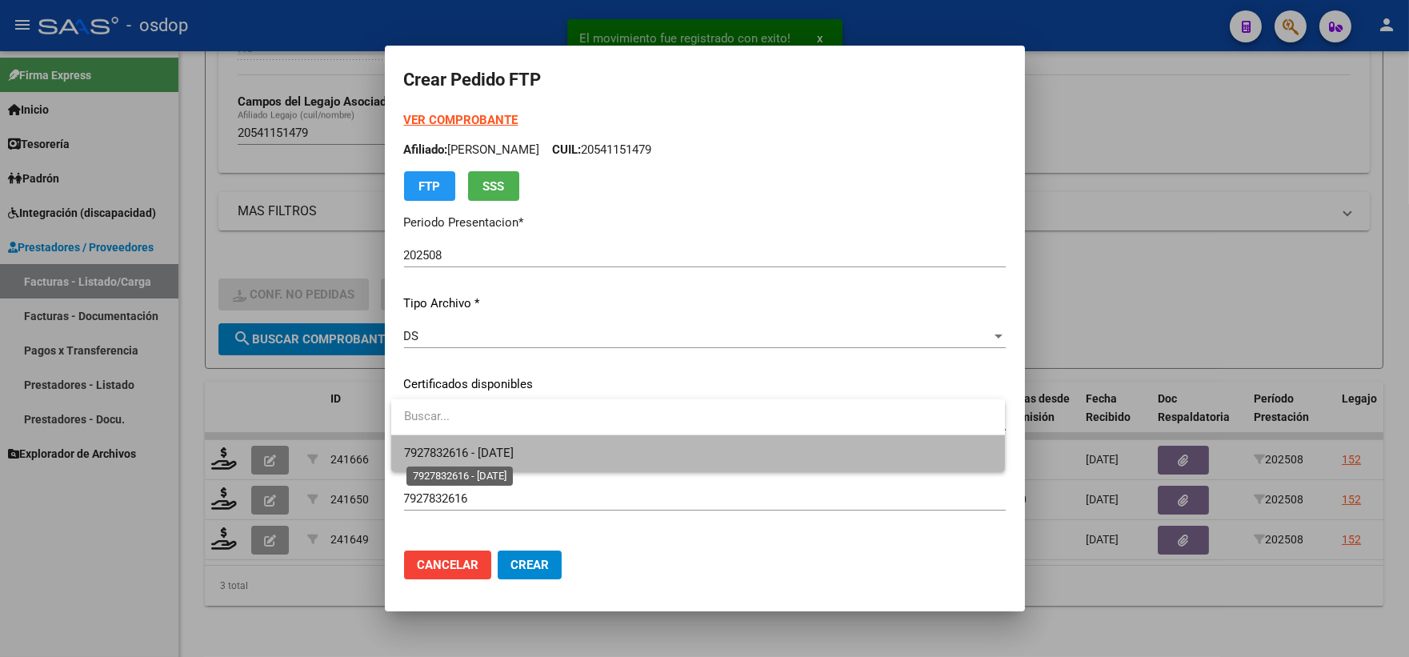
click at [487, 447] on span "7927832616 - 2029-01-10" at bounding box center [459, 453] width 110 height 14
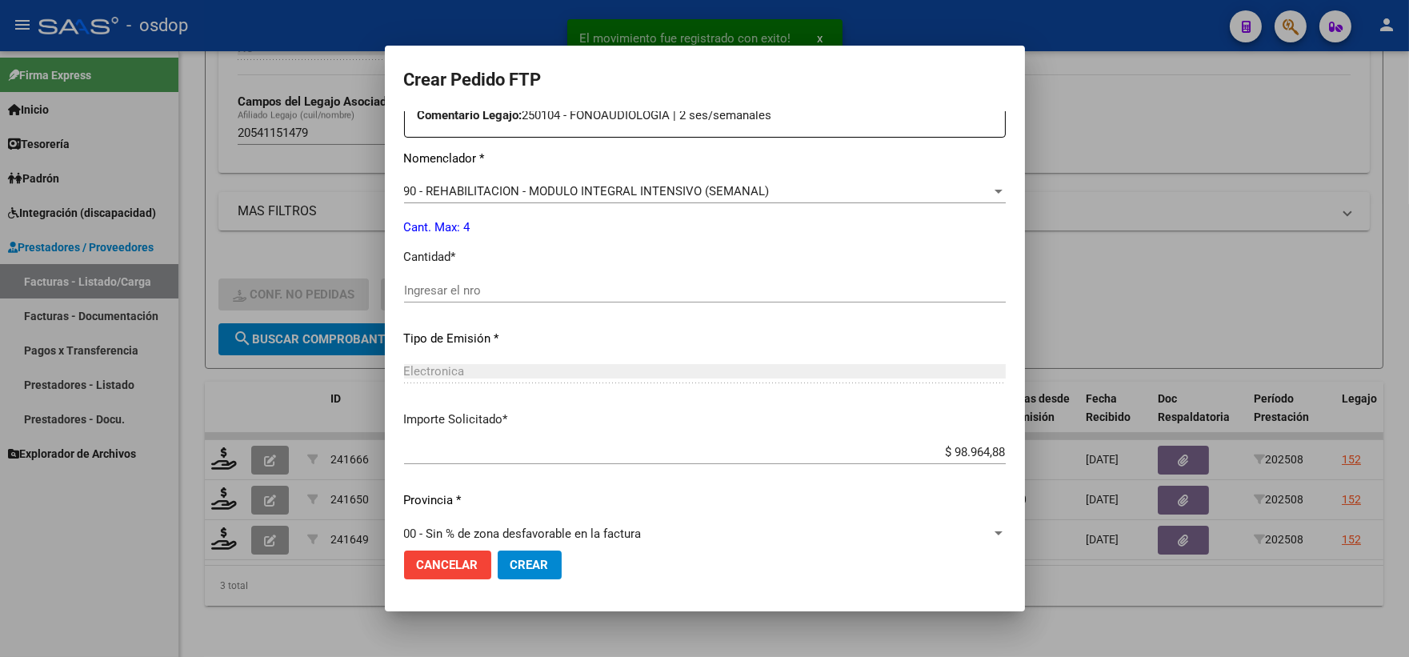
scroll to position [644, 0]
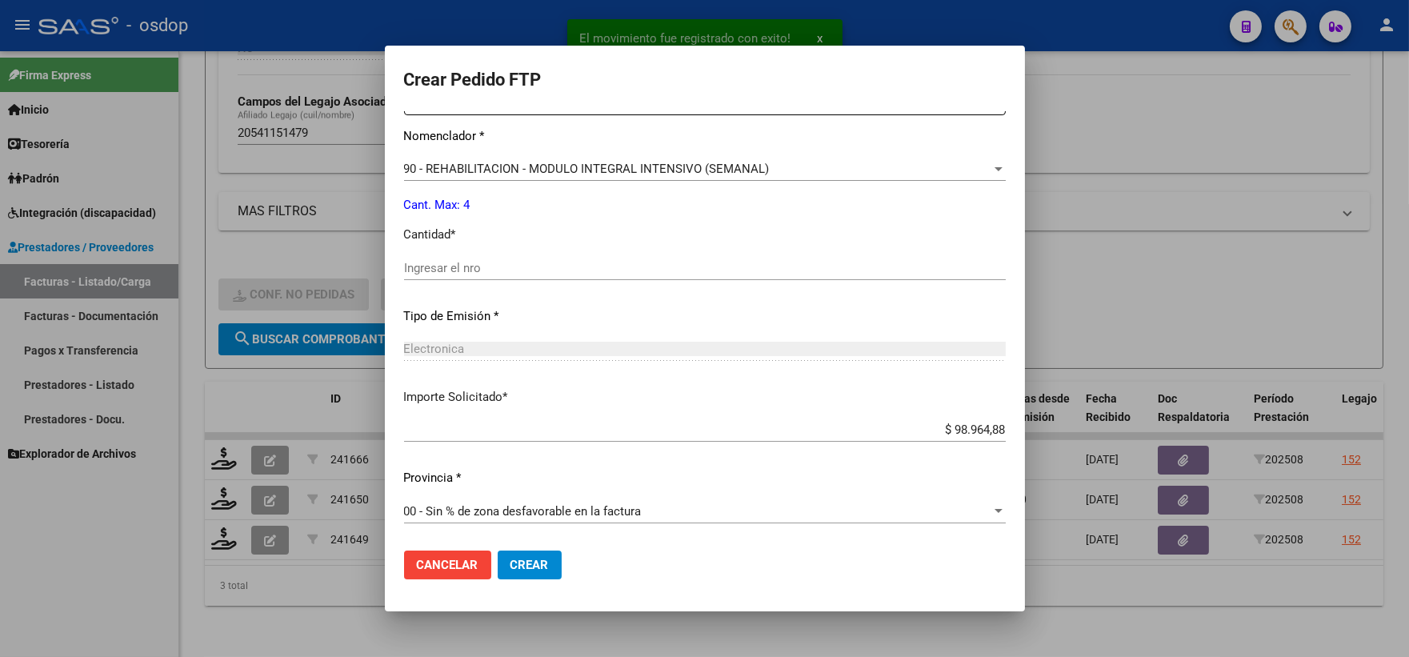
click at [548, 262] on input "Ingresar el nro" at bounding box center [705, 268] width 602 height 14
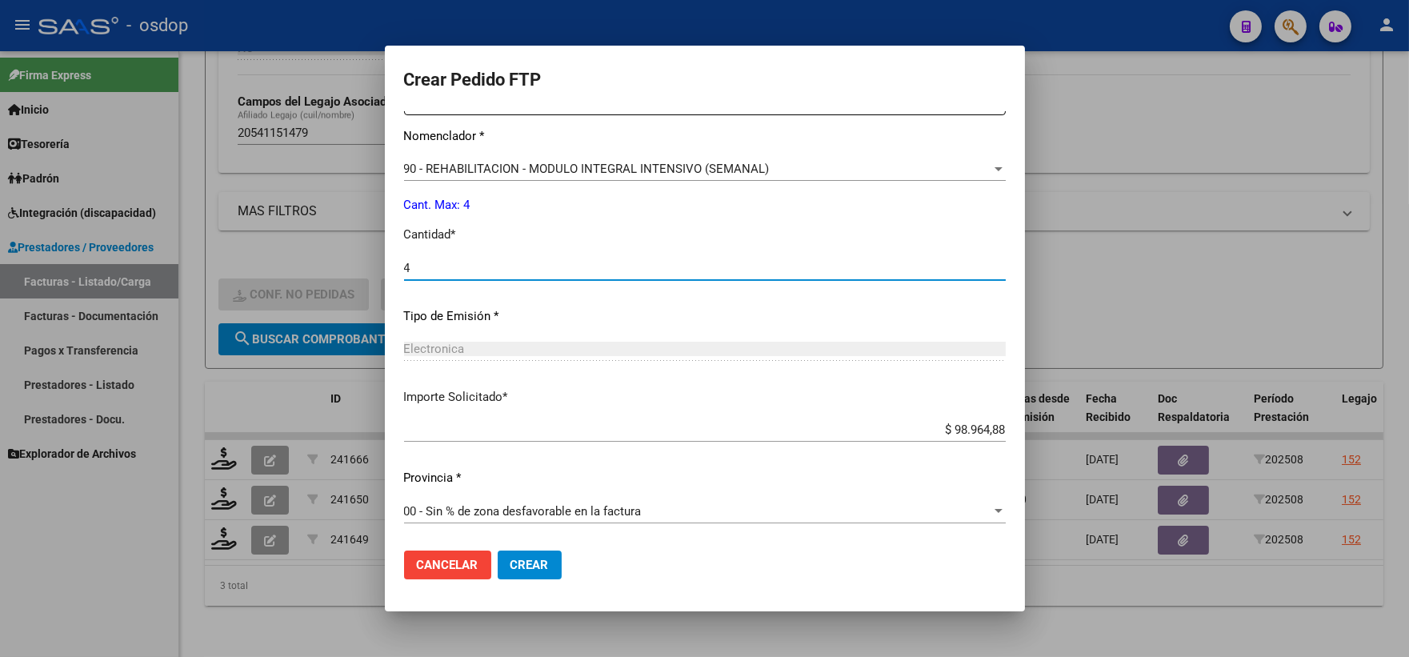
type input "4"
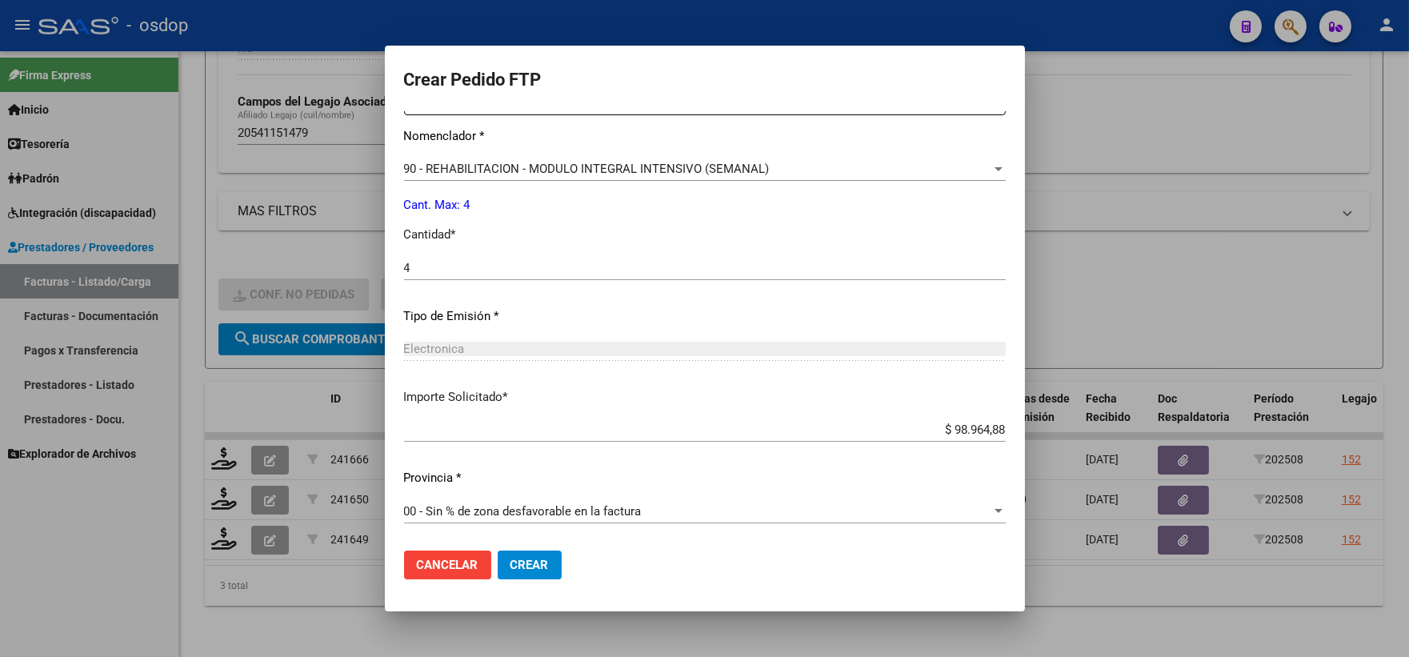
click at [531, 546] on mat-dialog-actions "Cancelar Crear" at bounding box center [705, 565] width 602 height 54
click at [547, 558] on span "Crear" at bounding box center [530, 565] width 38 height 14
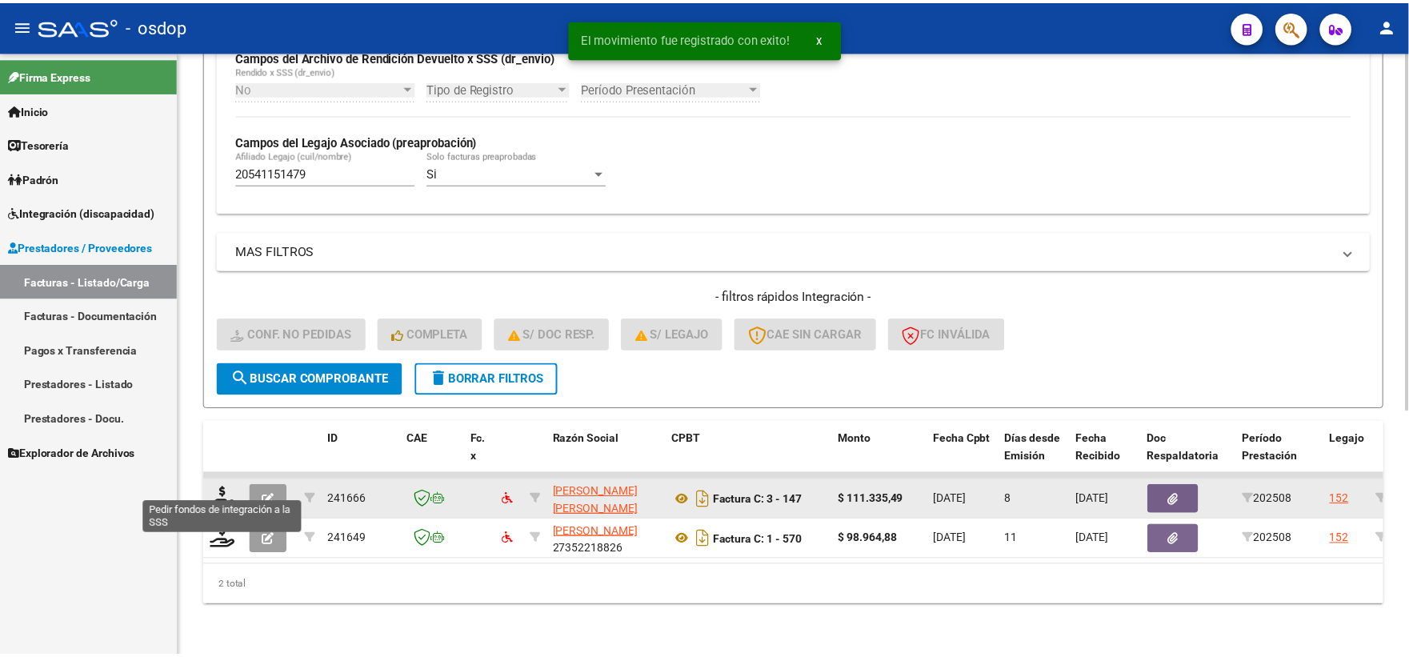
scroll to position [413, 0]
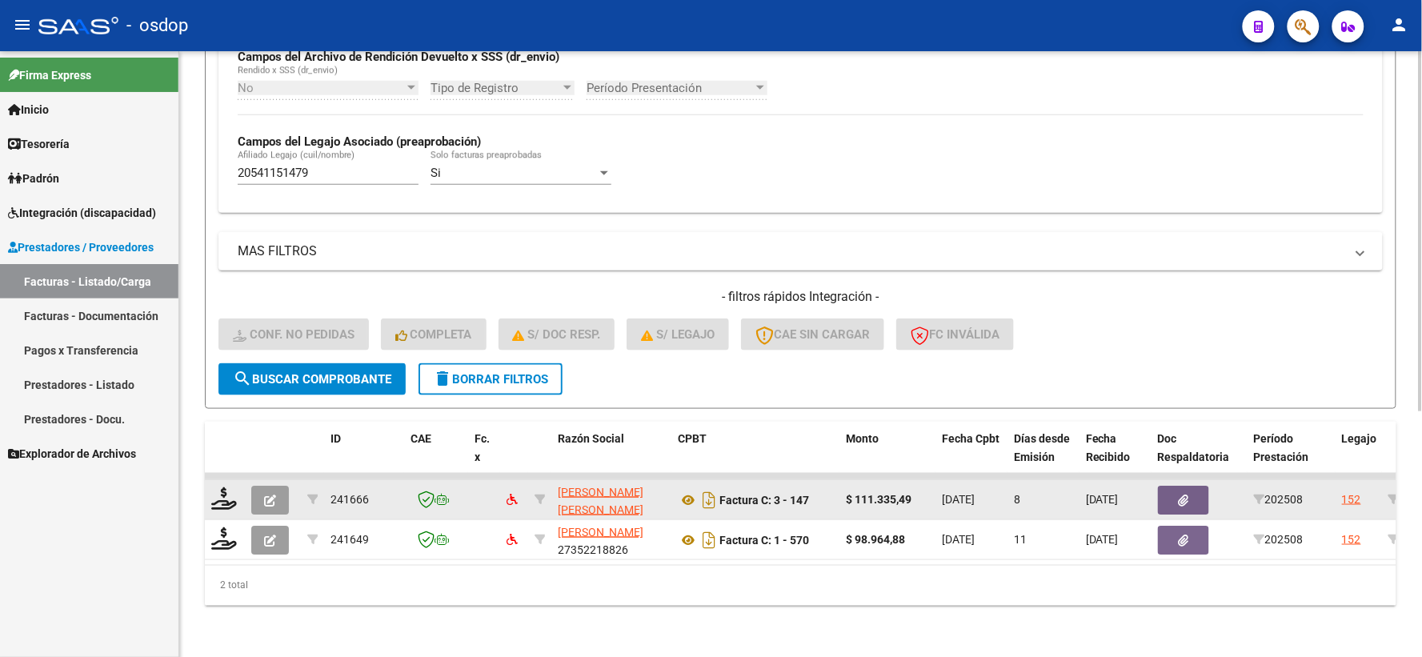
click at [237, 491] on div at bounding box center [224, 499] width 27 height 25
click at [226, 487] on icon at bounding box center [224, 498] width 26 height 22
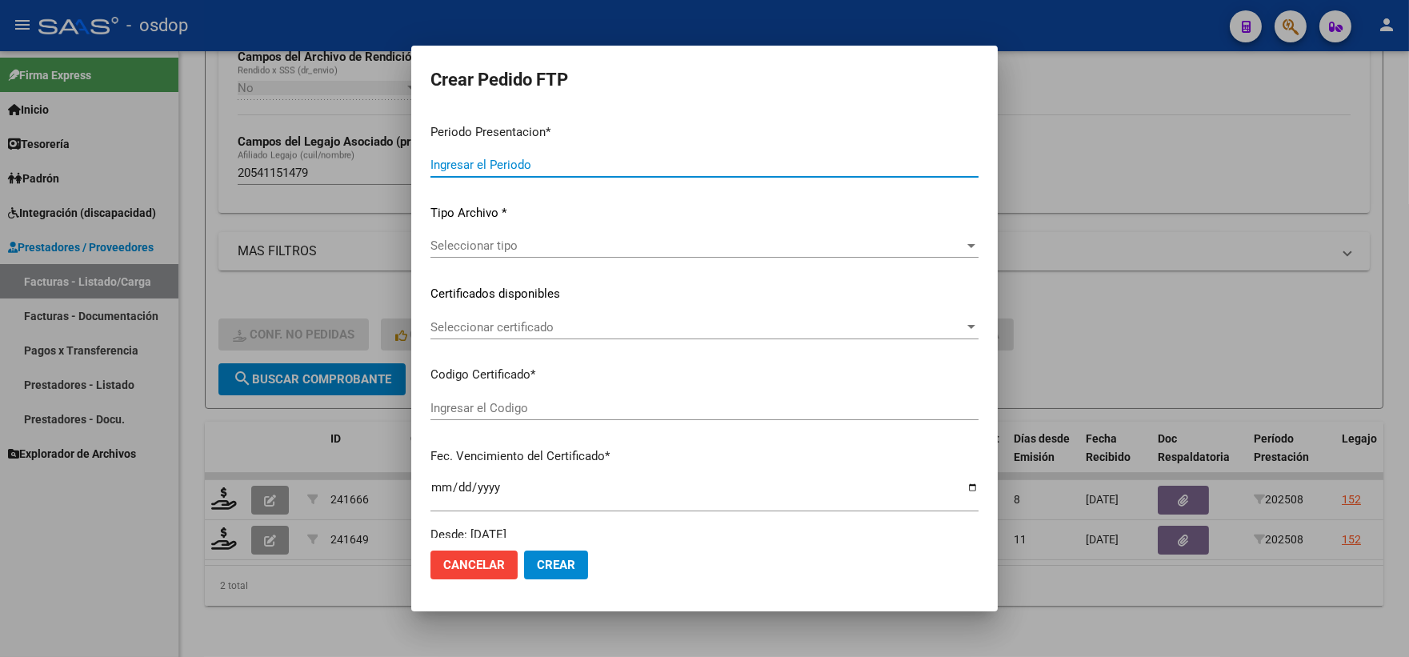
type input "202508"
type input "$ 111.335,49"
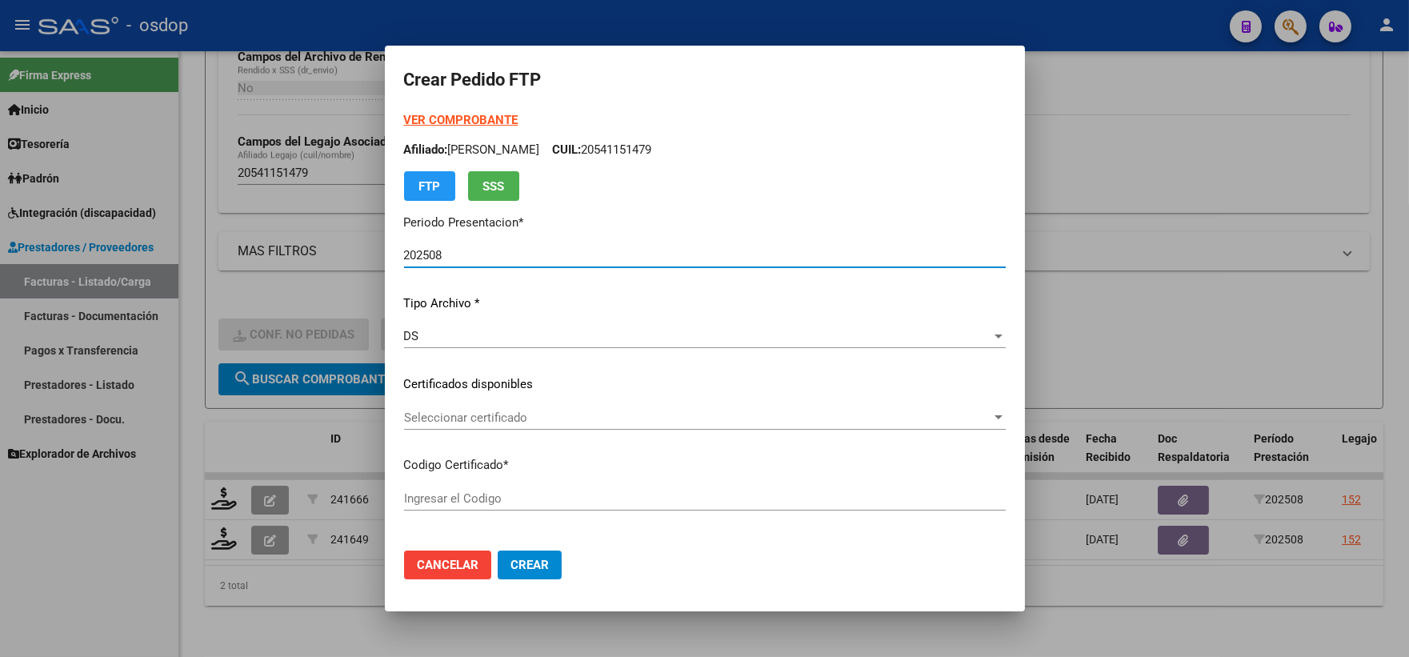
type input "7927832616"
type input "2029-01-10"
click at [467, 415] on span "Seleccionar certificado" at bounding box center [697, 418] width 587 height 14
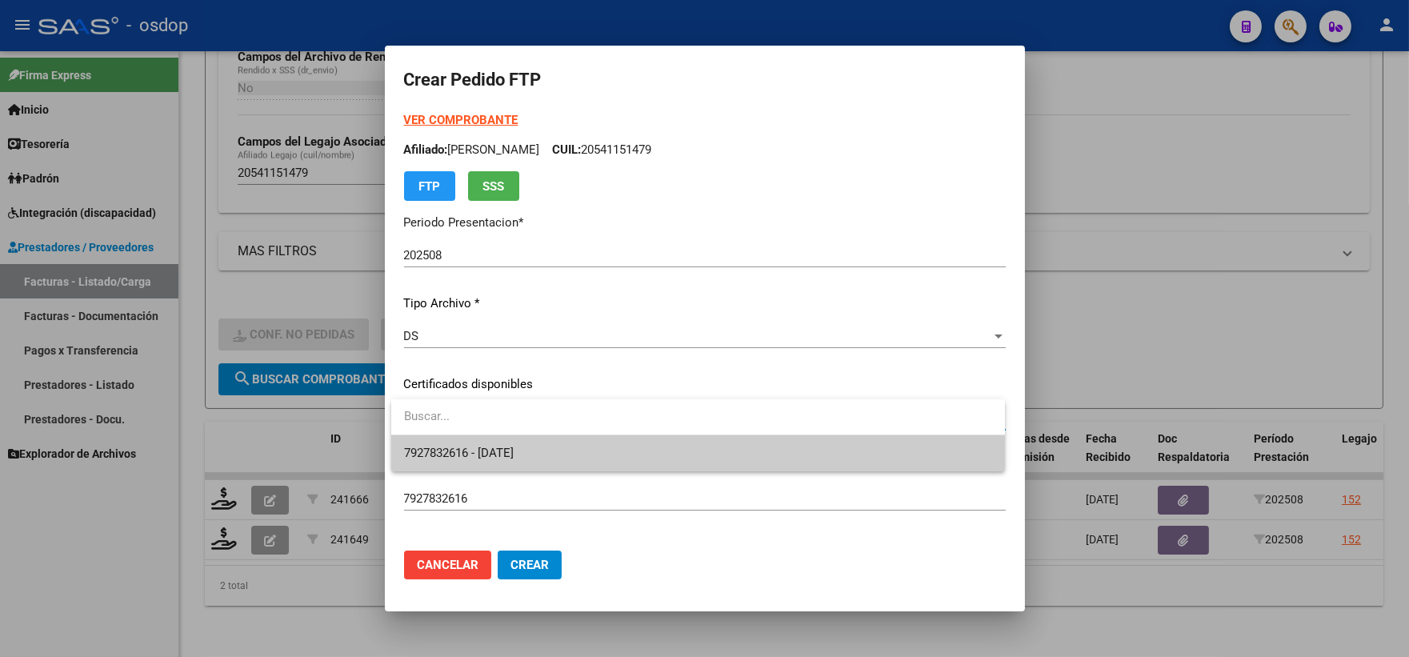
click at [480, 435] on span "7927832616 - 2029-01-10" at bounding box center [698, 453] width 588 height 36
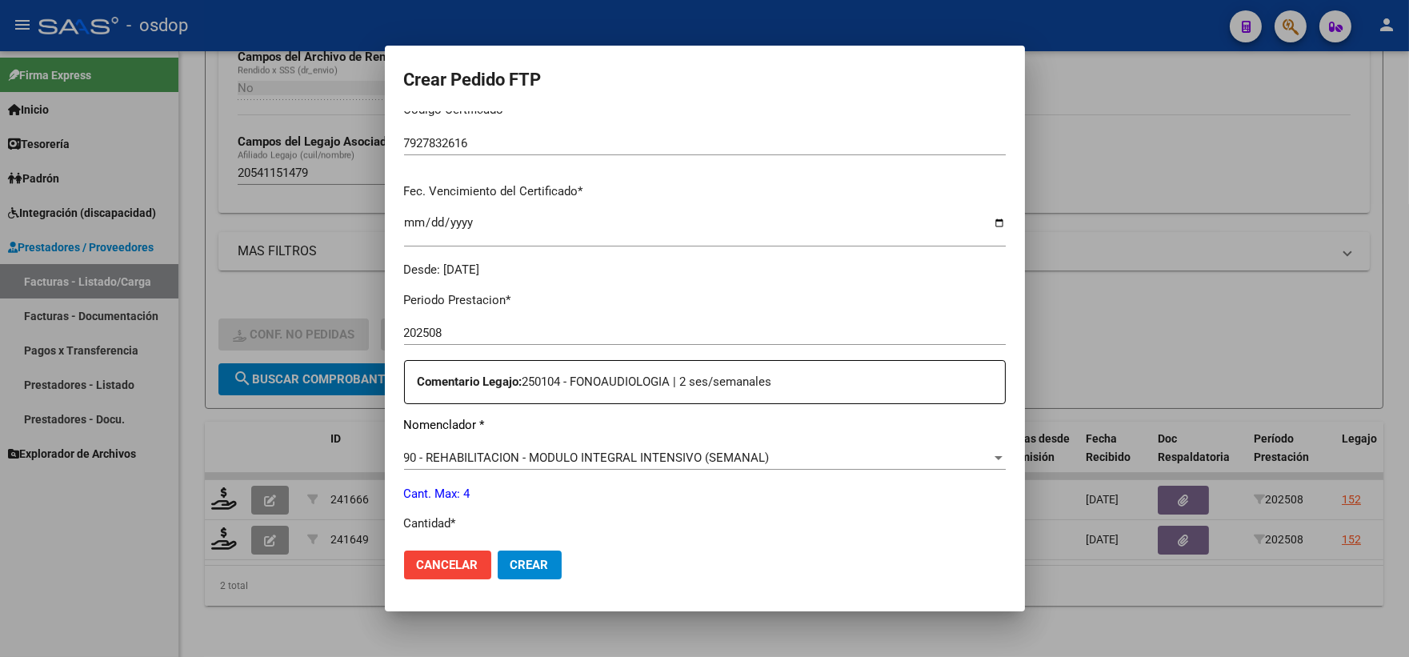
scroll to position [622, 0]
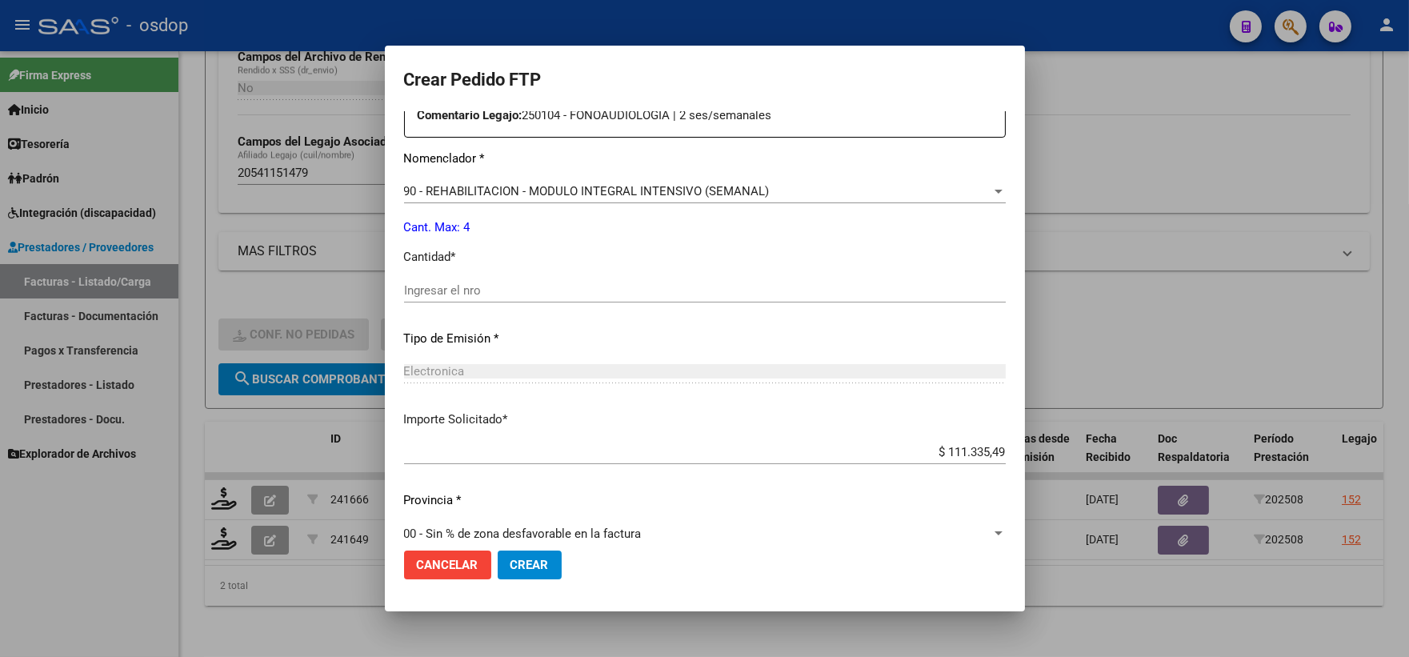
click at [497, 302] on div "Ingresar el nro" at bounding box center [705, 298] width 602 height 39
click at [490, 292] on input "Ingresar el nro" at bounding box center [705, 290] width 602 height 14
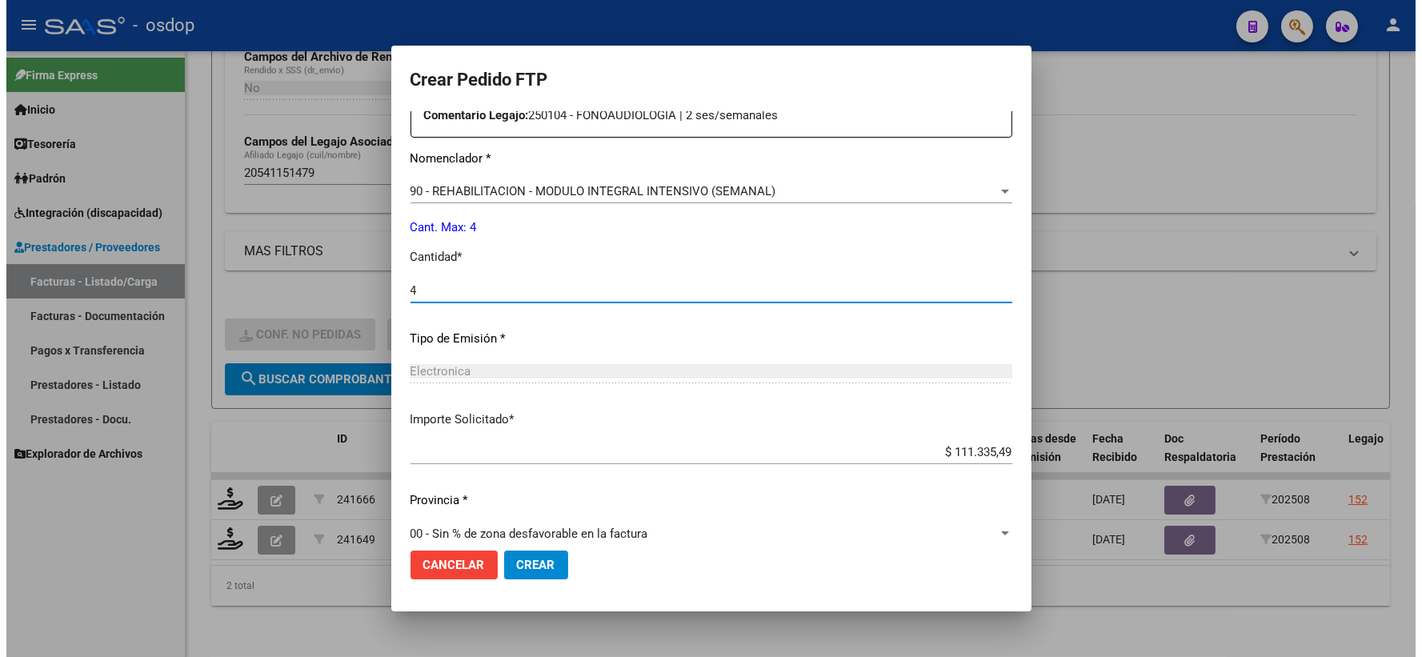
scroll to position [644, 0]
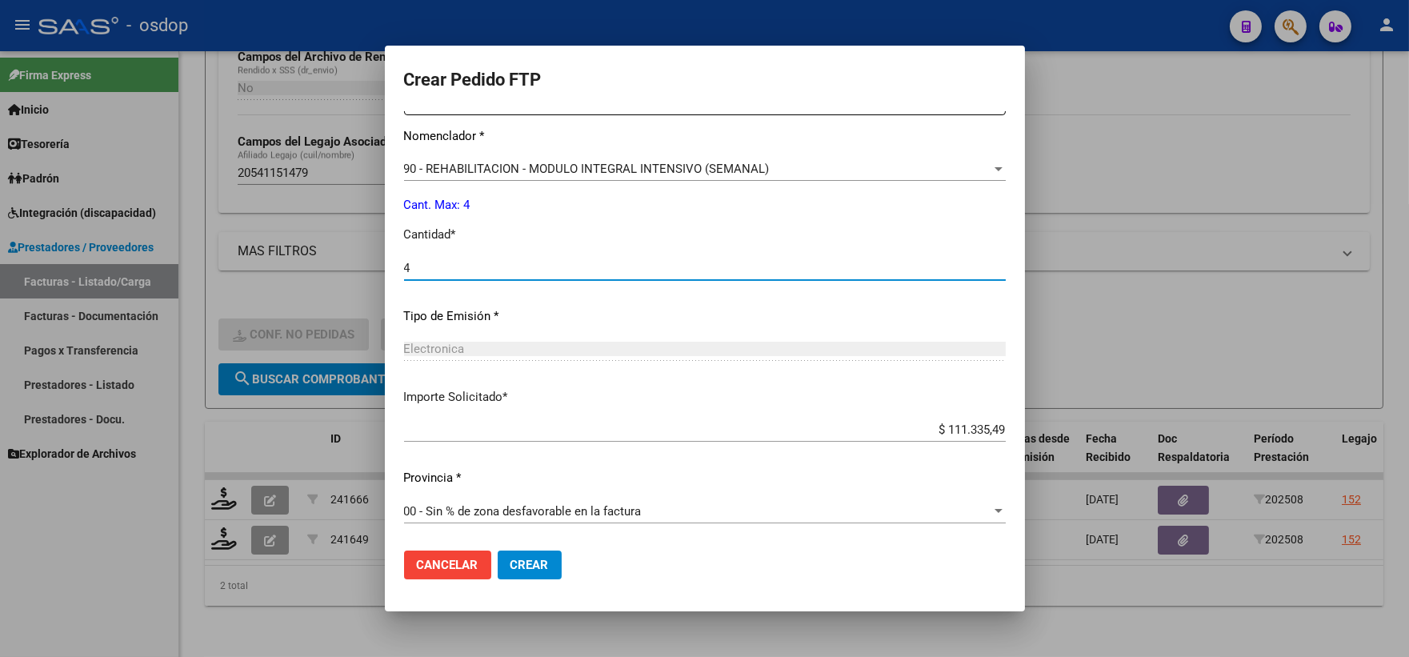
type input "4"
click at [558, 571] on button "Crear" at bounding box center [530, 565] width 64 height 29
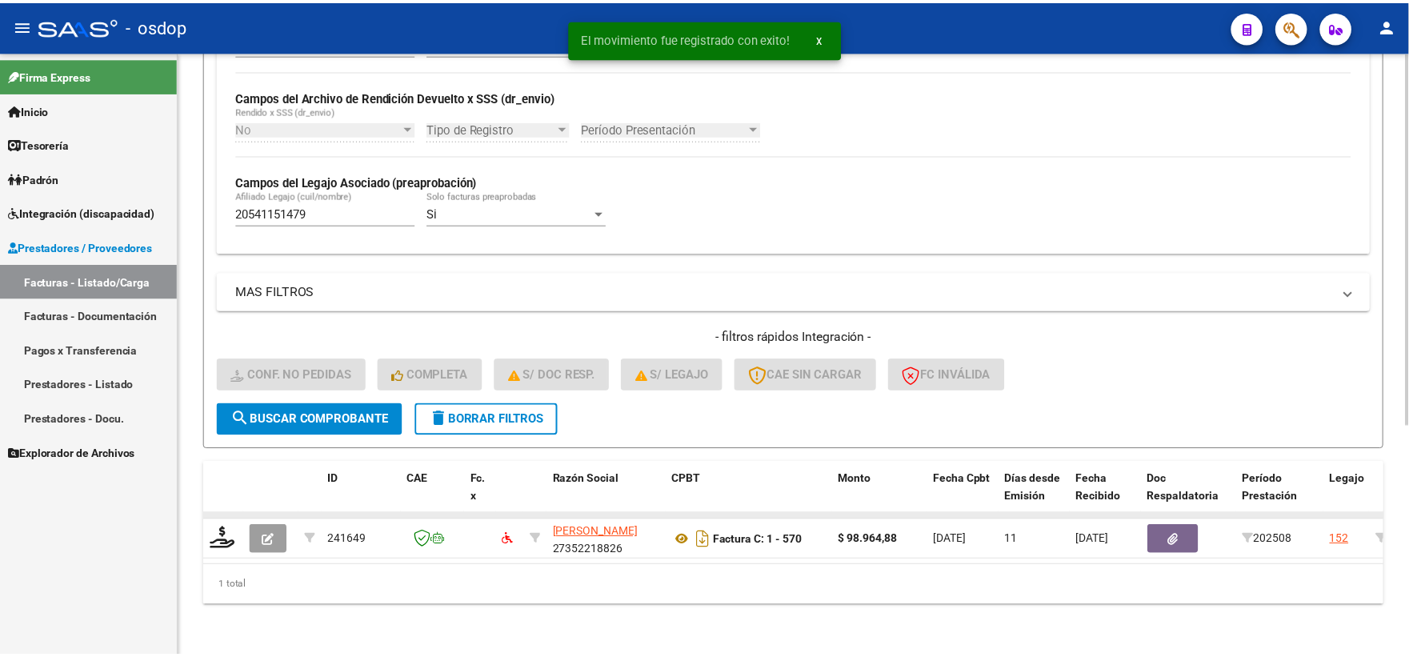
scroll to position [373, 0]
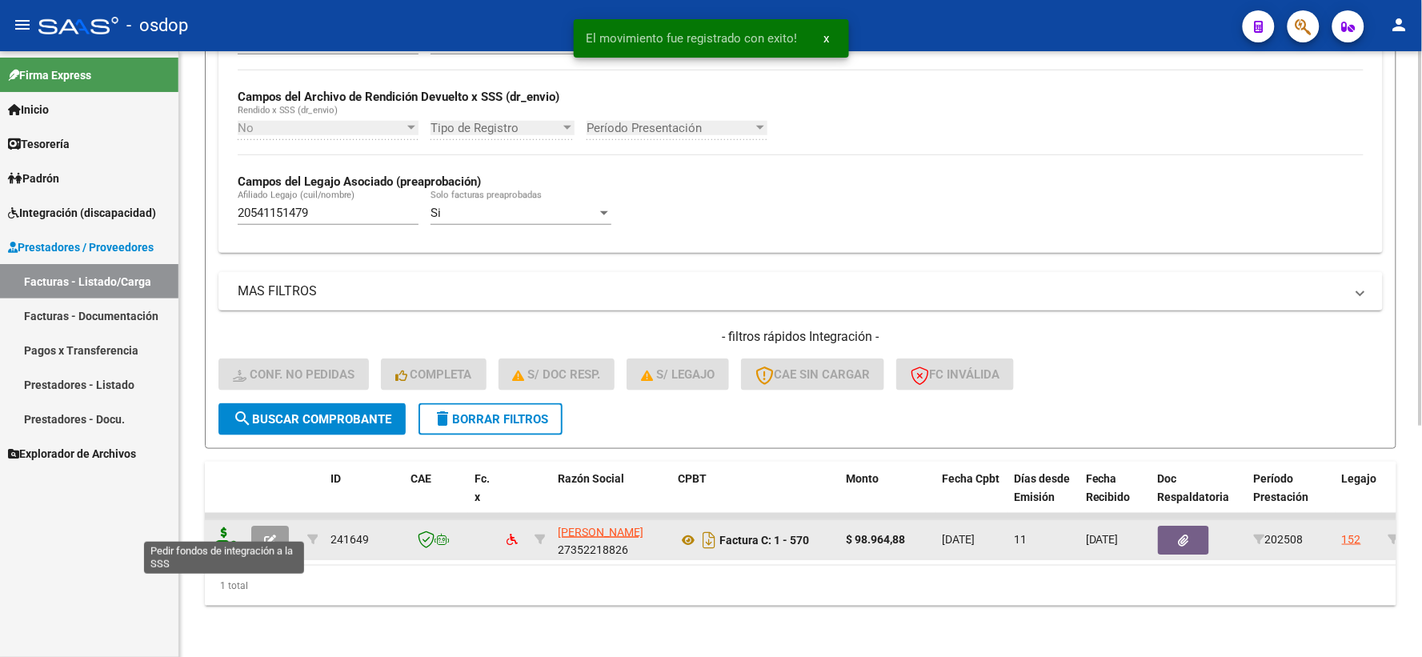
click at [224, 527] on icon at bounding box center [224, 538] width 26 height 22
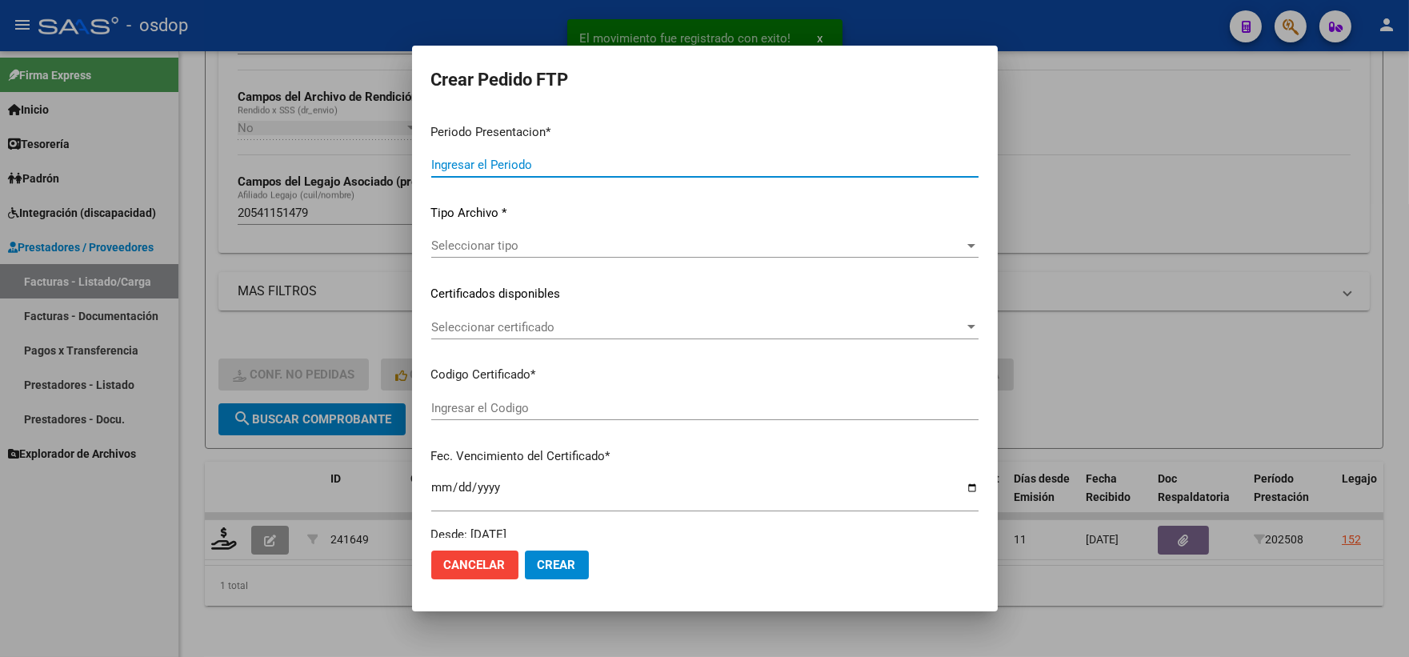
type input "202508"
type input "$ 98.964,88"
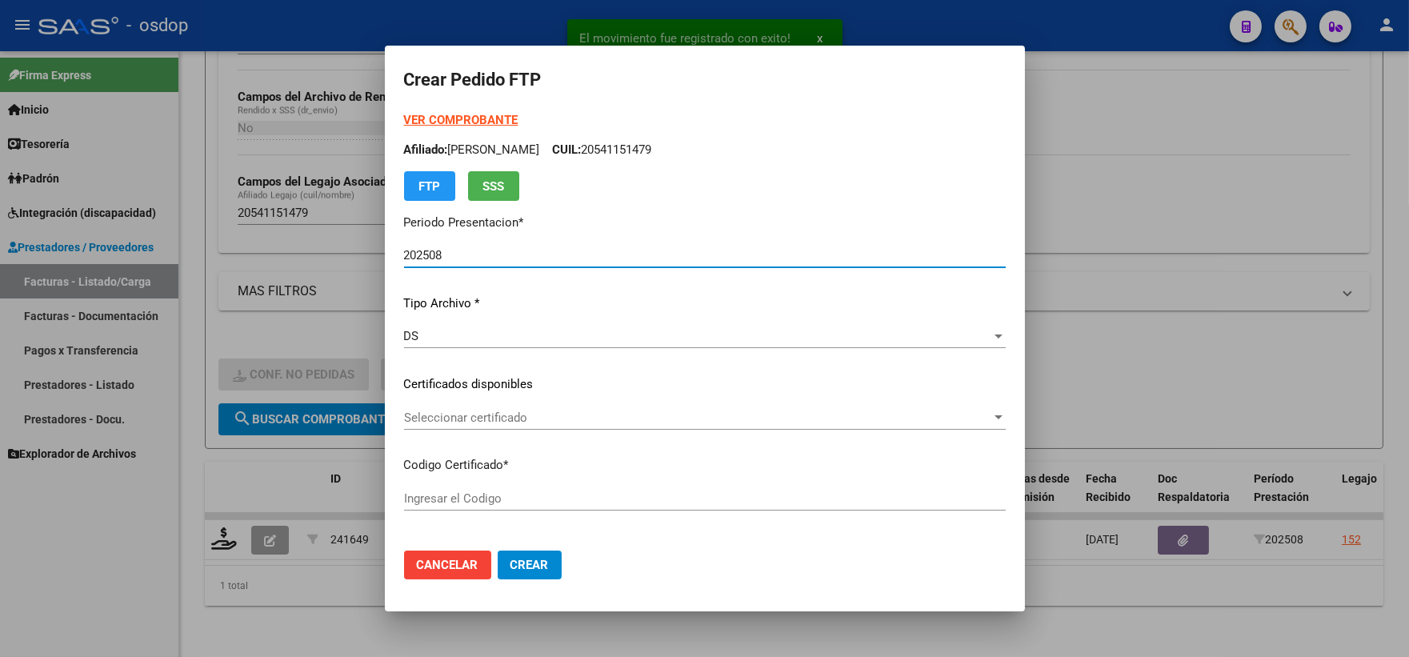
type input "7927832616"
type input "2029-01-10"
click at [483, 417] on span "Seleccionar certificado" at bounding box center [697, 418] width 587 height 14
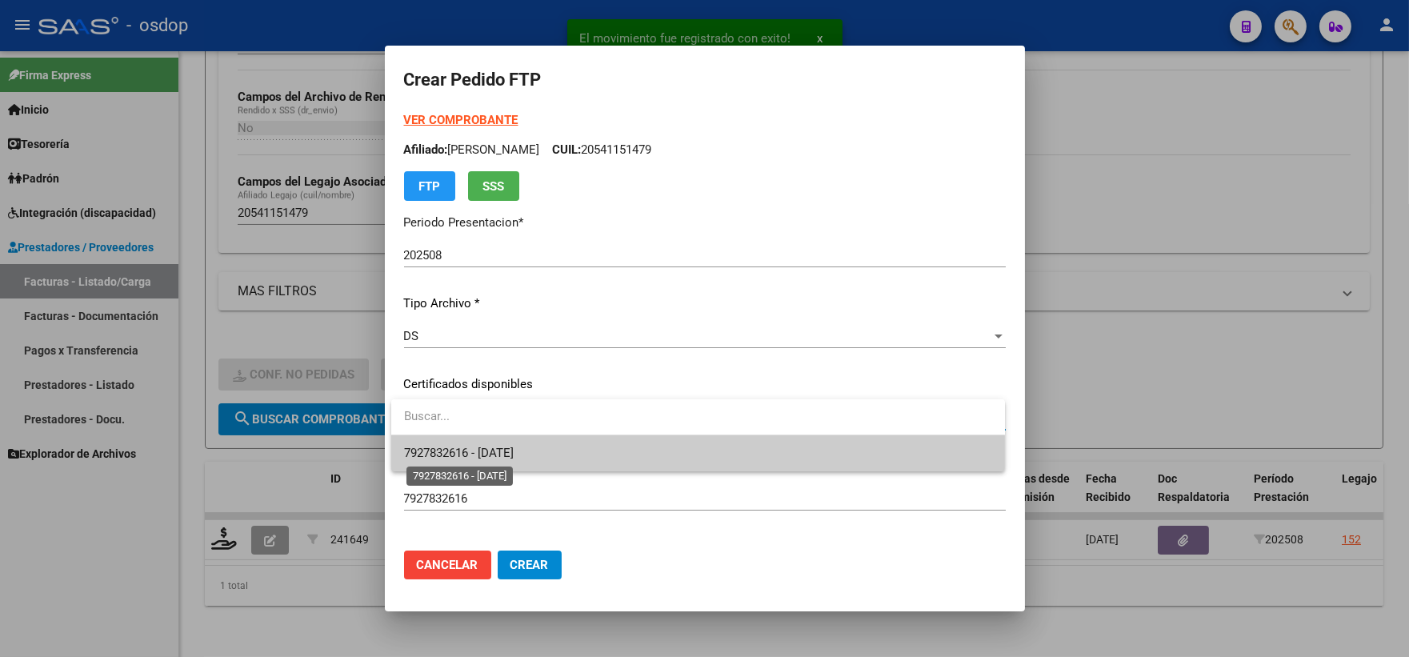
click at [481, 448] on span "7927832616 - 2029-01-10" at bounding box center [459, 453] width 110 height 14
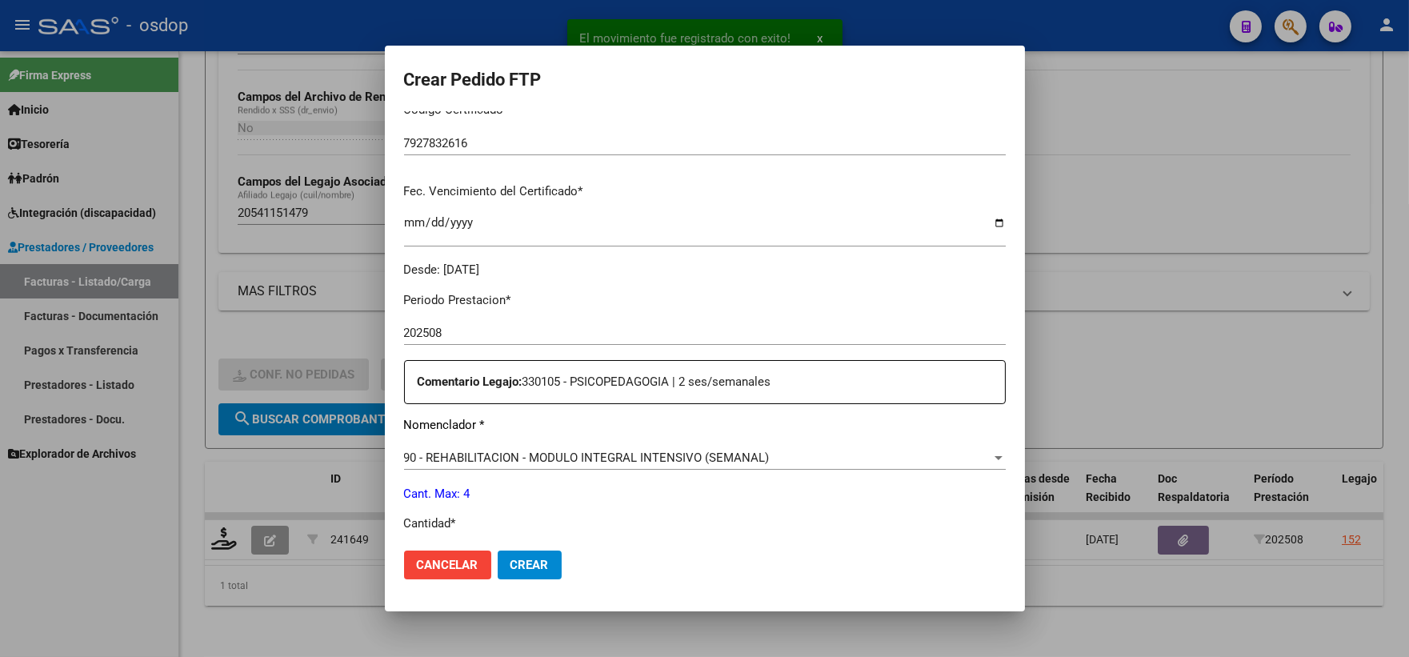
scroll to position [533, 0]
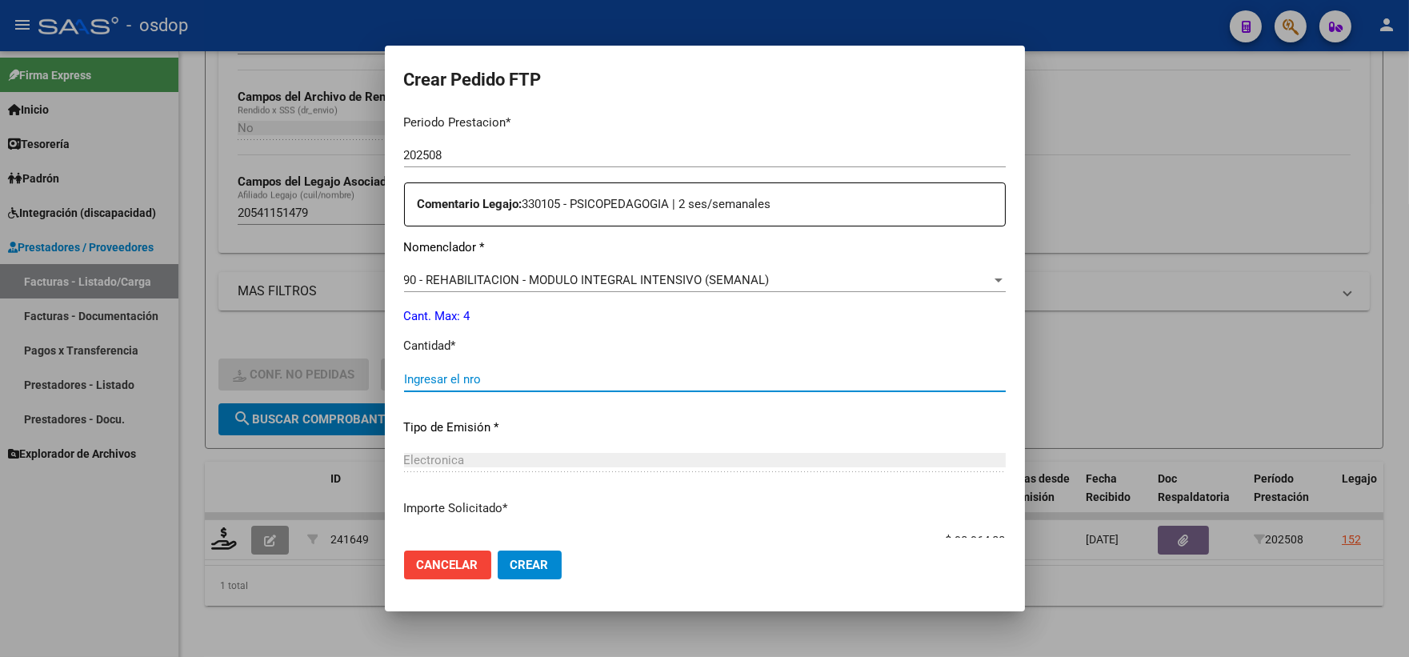
click at [488, 381] on input "Ingresar el nro" at bounding box center [705, 379] width 602 height 14
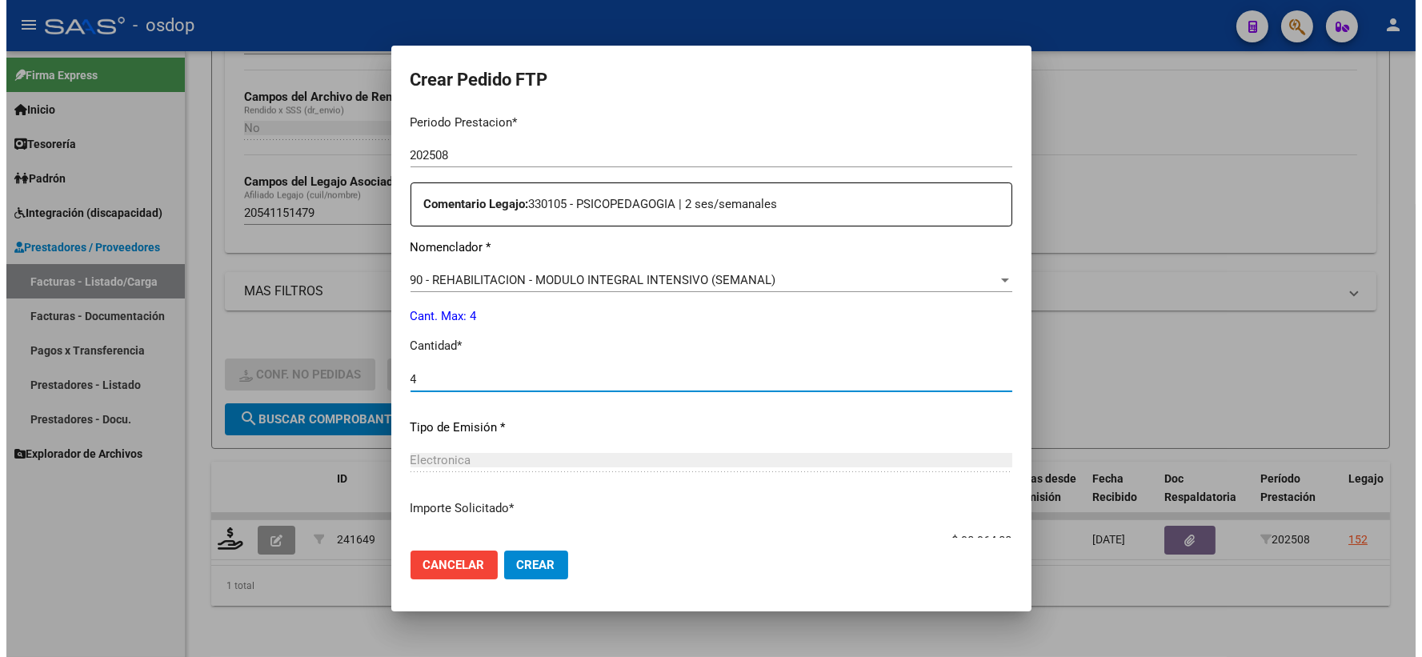
scroll to position [644, 0]
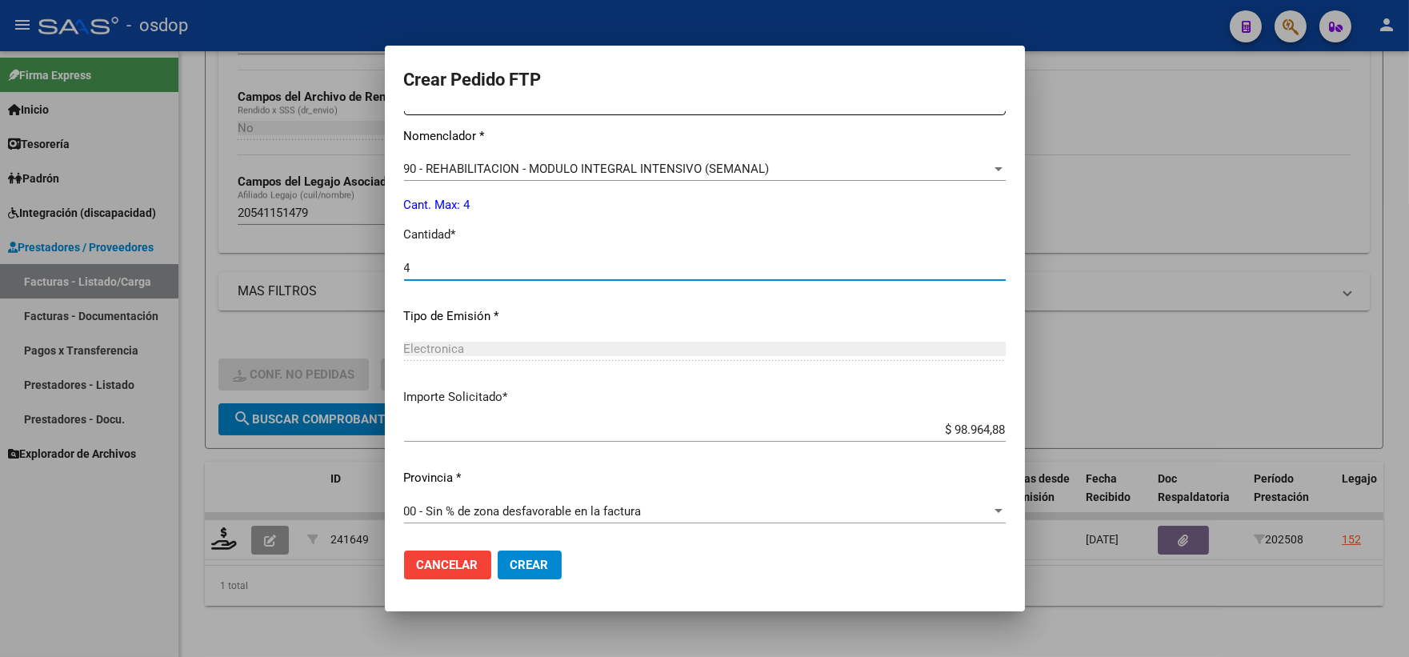
type input "4"
click at [515, 581] on mat-dialog-actions "Cancelar Crear" at bounding box center [705, 565] width 602 height 54
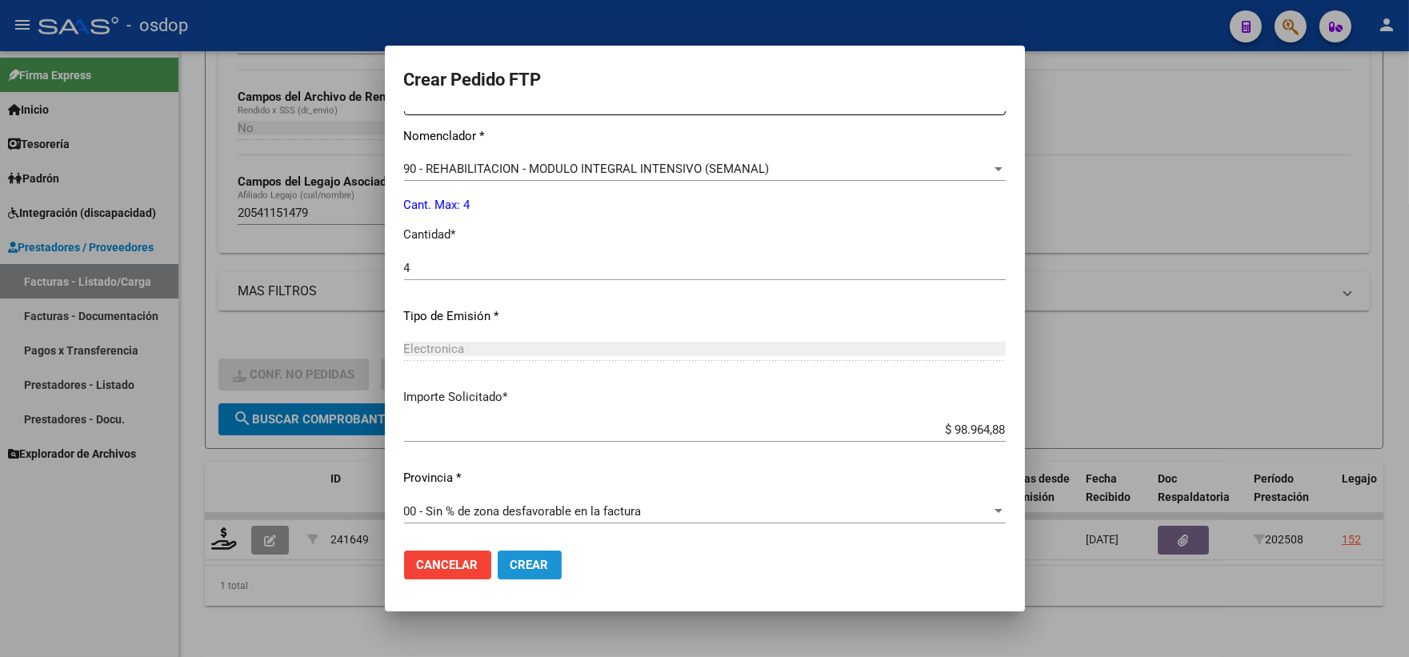
click at [515, 565] on span "Crear" at bounding box center [530, 565] width 38 height 14
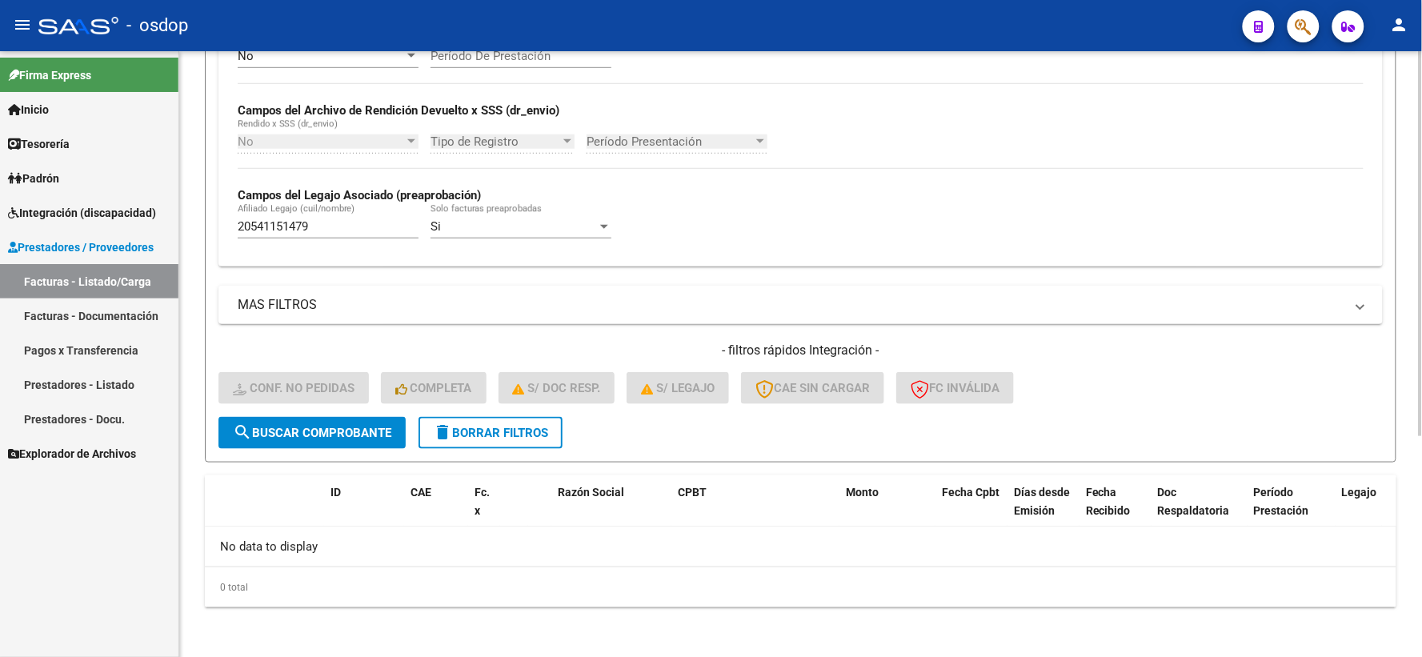
scroll to position [347, 0]
paste input "355406916"
drag, startPoint x: 358, startPoint y: 226, endPoint x: 163, endPoint y: 192, distance: 197.4
click at [163, 192] on mat-sidenav-container "Firma Express Inicio Calendario SSS Instructivos Contacto OS Tesorería Extracto…" at bounding box center [711, 354] width 1422 height 606
type input "23554069169"
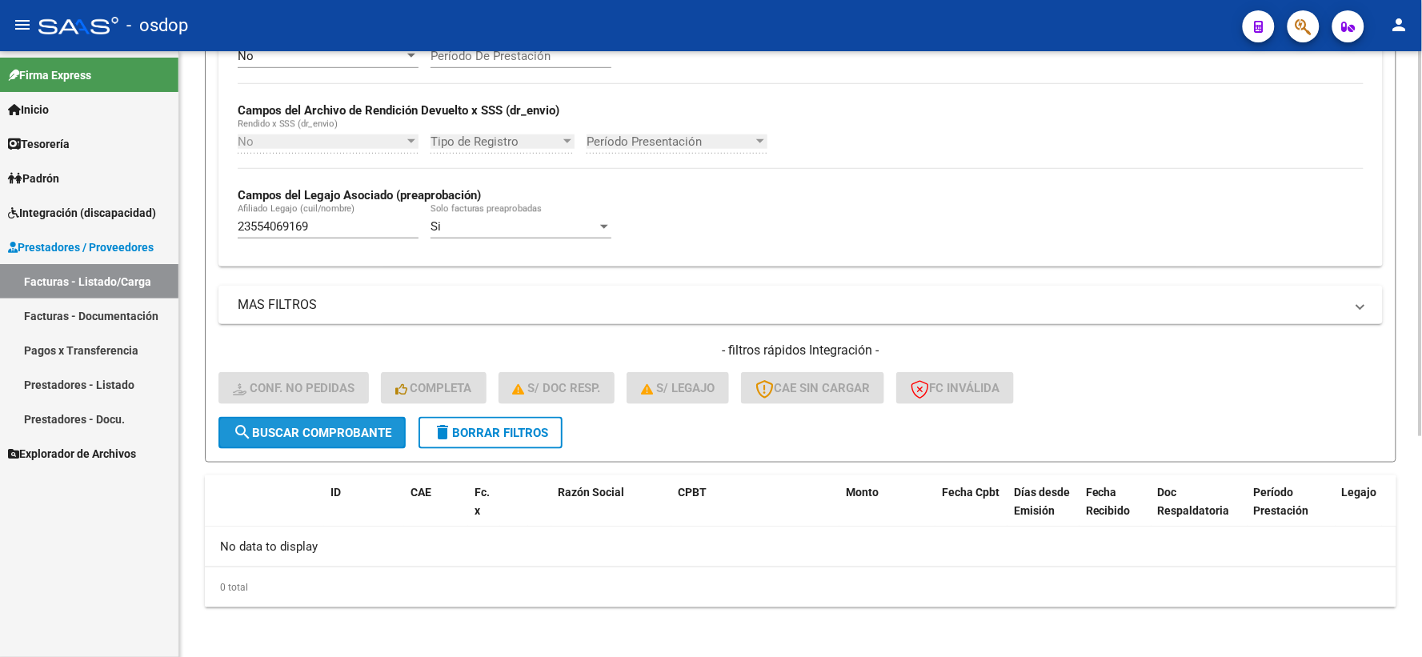
click at [321, 417] on button "search Buscar Comprobante" at bounding box center [311, 433] width 187 height 32
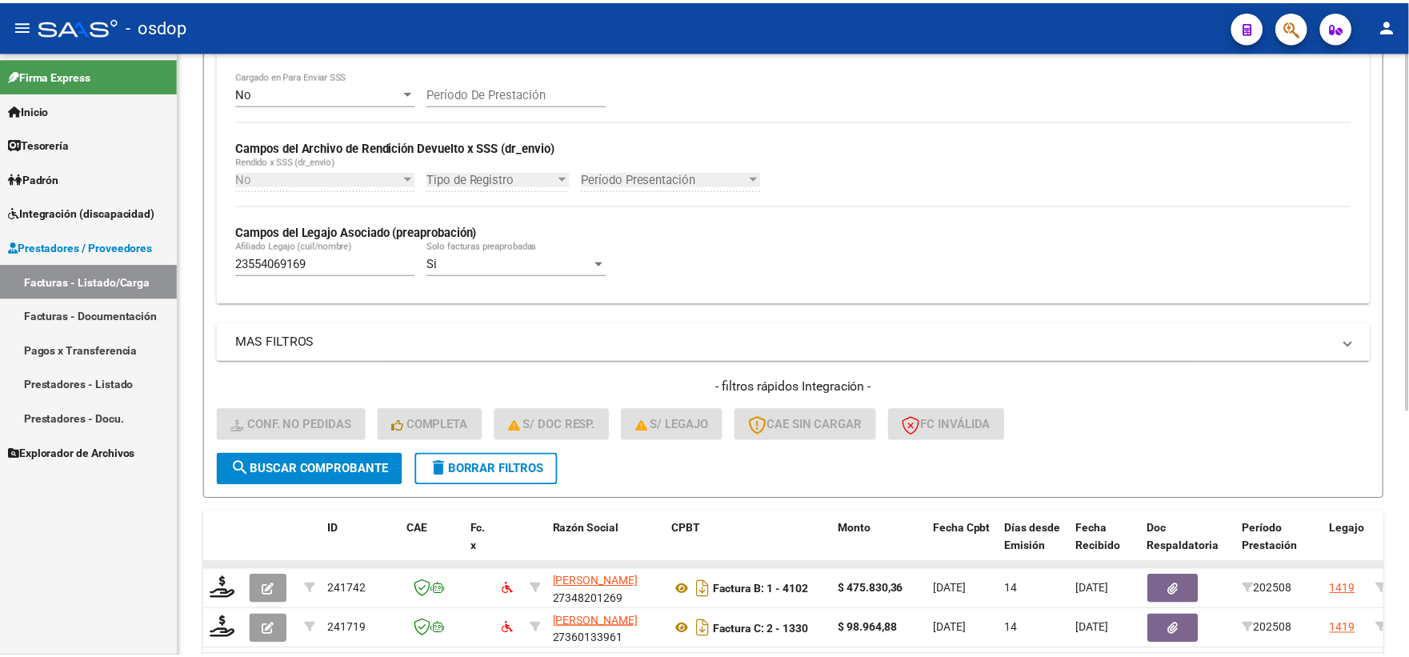
scroll to position [413, 0]
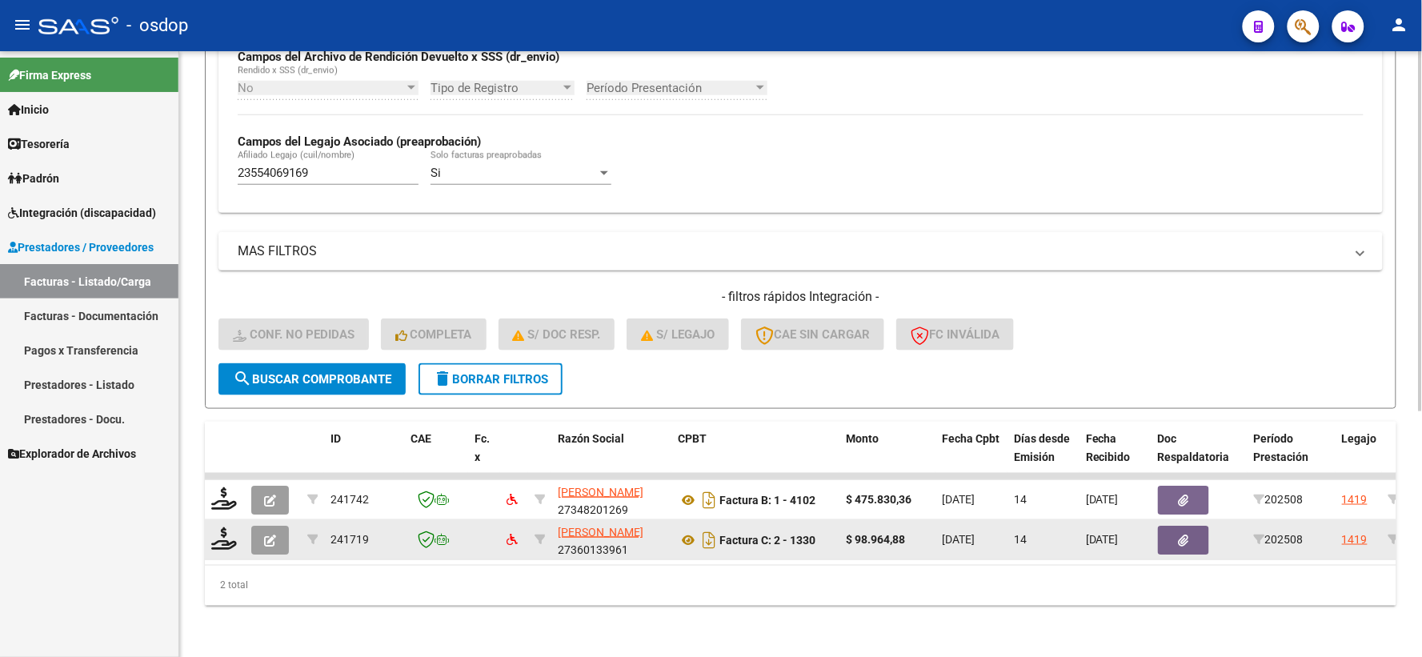
click at [210, 522] on datatable-body-cell at bounding box center [225, 539] width 40 height 39
click at [222, 530] on icon at bounding box center [224, 538] width 26 height 22
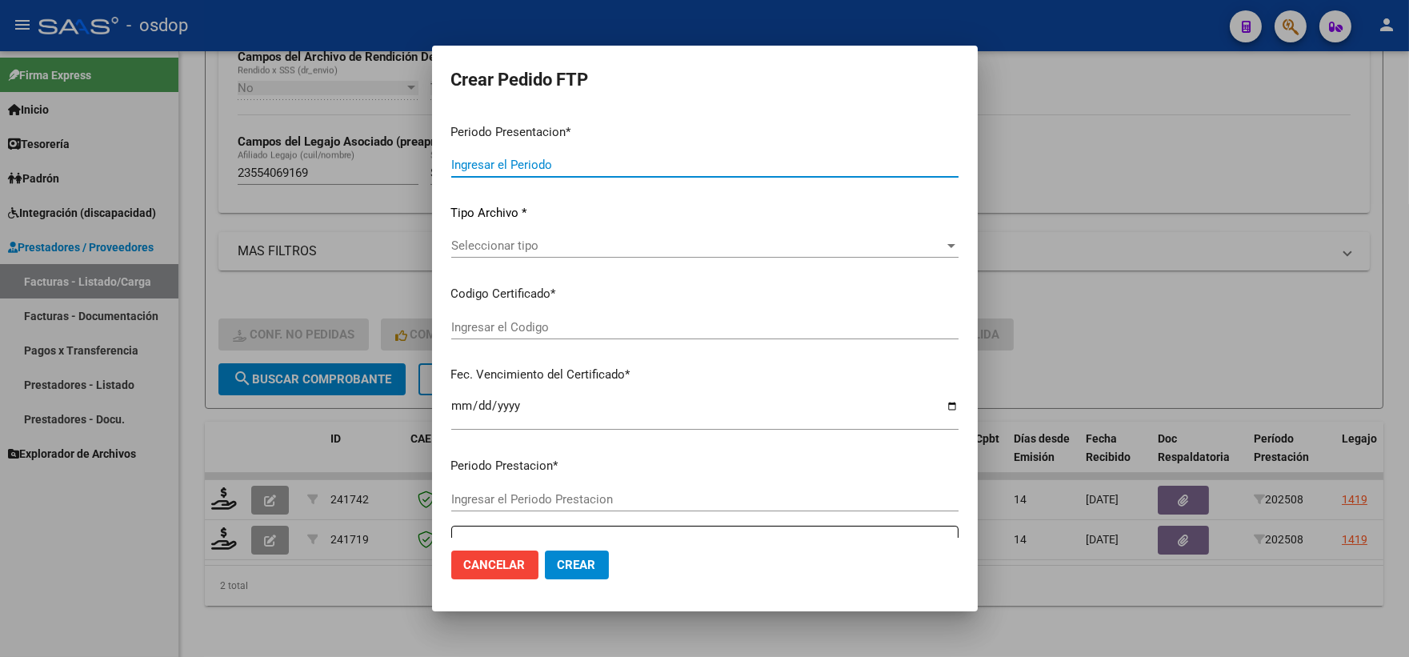
type input "202508"
type input "$ 98.964,88"
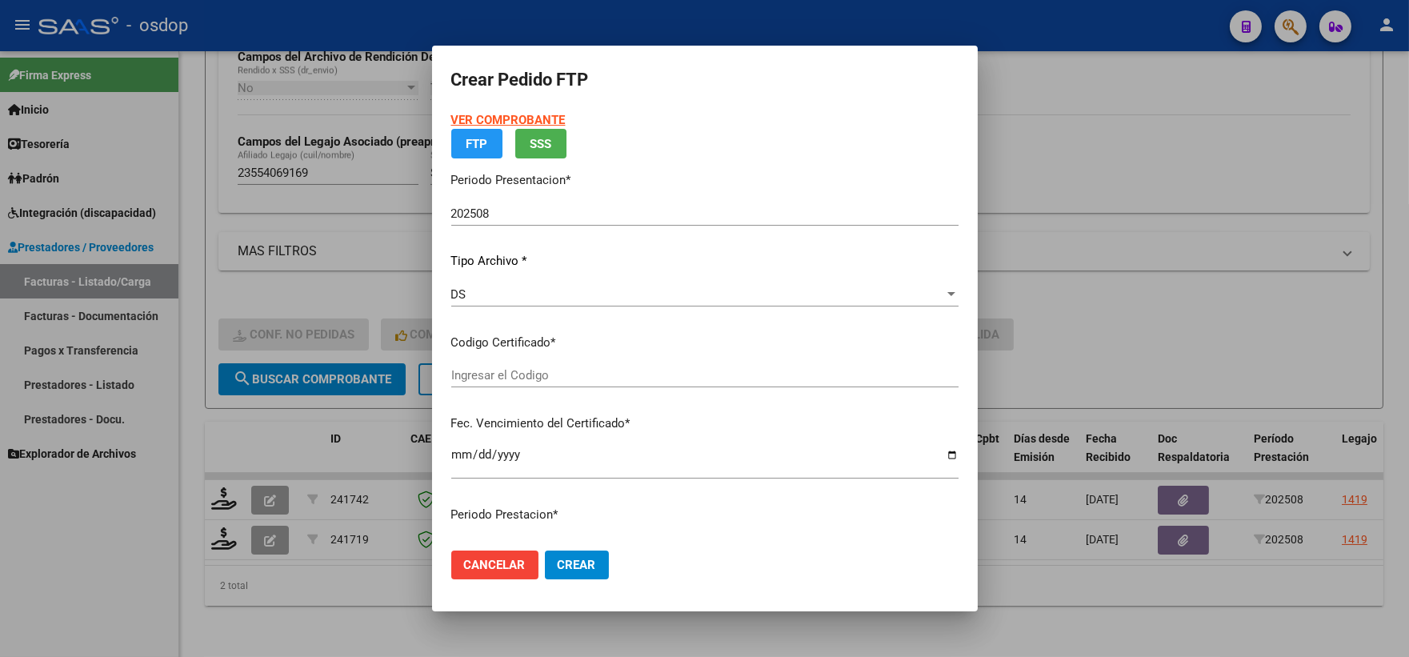
click at [559, 357] on div "VER COMPROBANTE ARCA Padrón FTP SSS Periodo Presentacion * 202508 Ingresar el P…" at bounding box center [704, 302] width 507 height 383
click at [567, 374] on input "Ingresar el Codigo" at bounding box center [704, 375] width 507 height 14
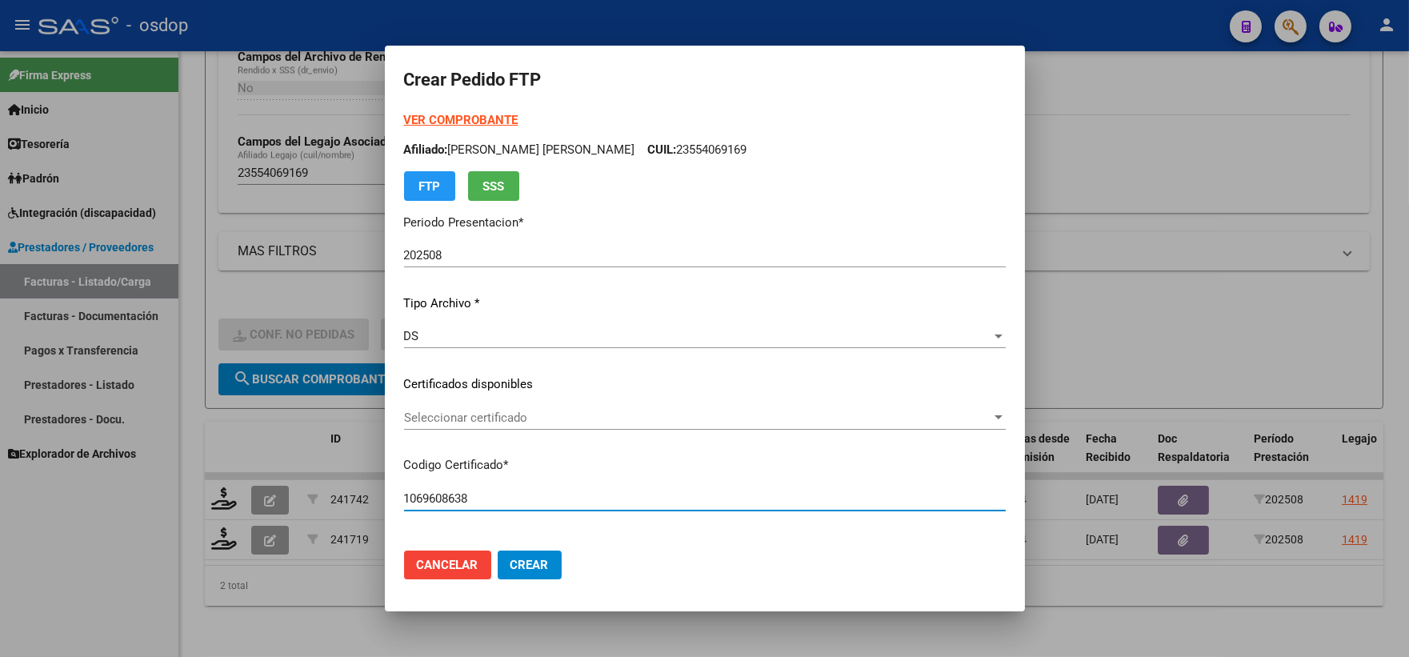
click at [548, 487] on div "1069608638 Ingresar el Codigo" at bounding box center [705, 499] width 602 height 24
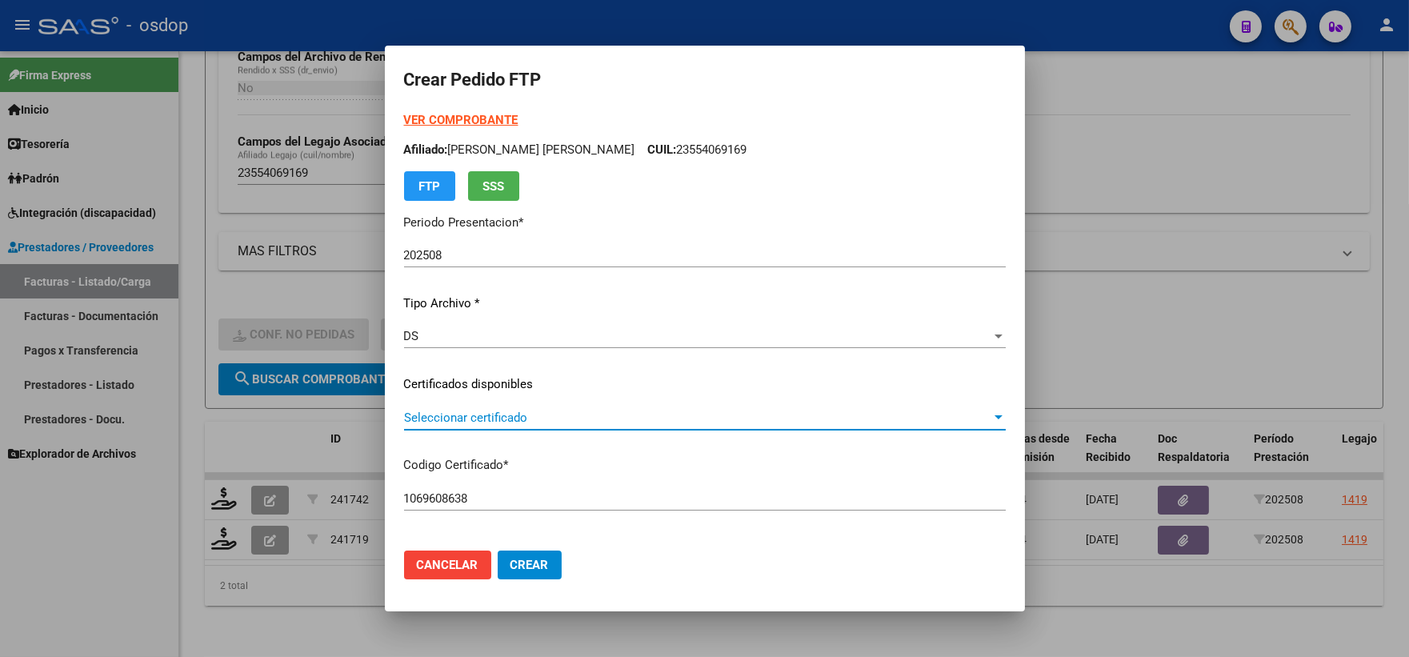
click at [503, 422] on span "Seleccionar certificado" at bounding box center [697, 418] width 587 height 14
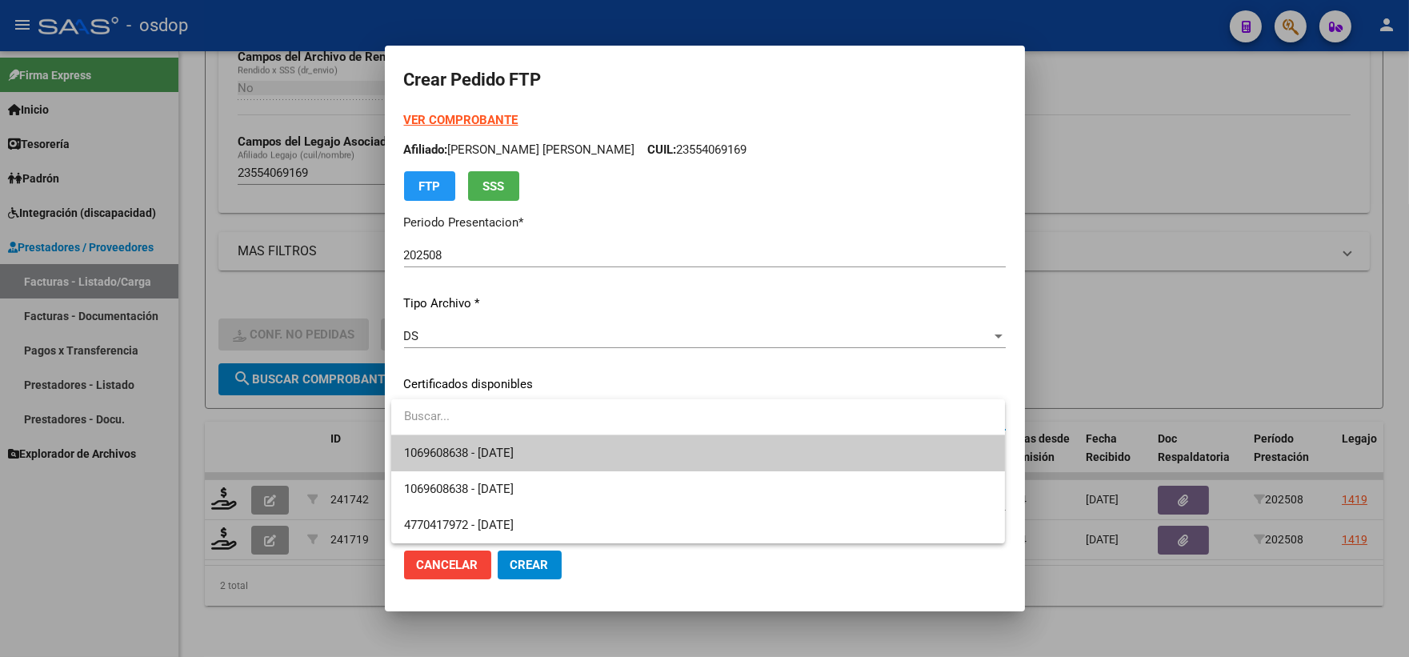
click at [545, 451] on span "1069608638 - 2028-01-03" at bounding box center [698, 453] width 588 height 36
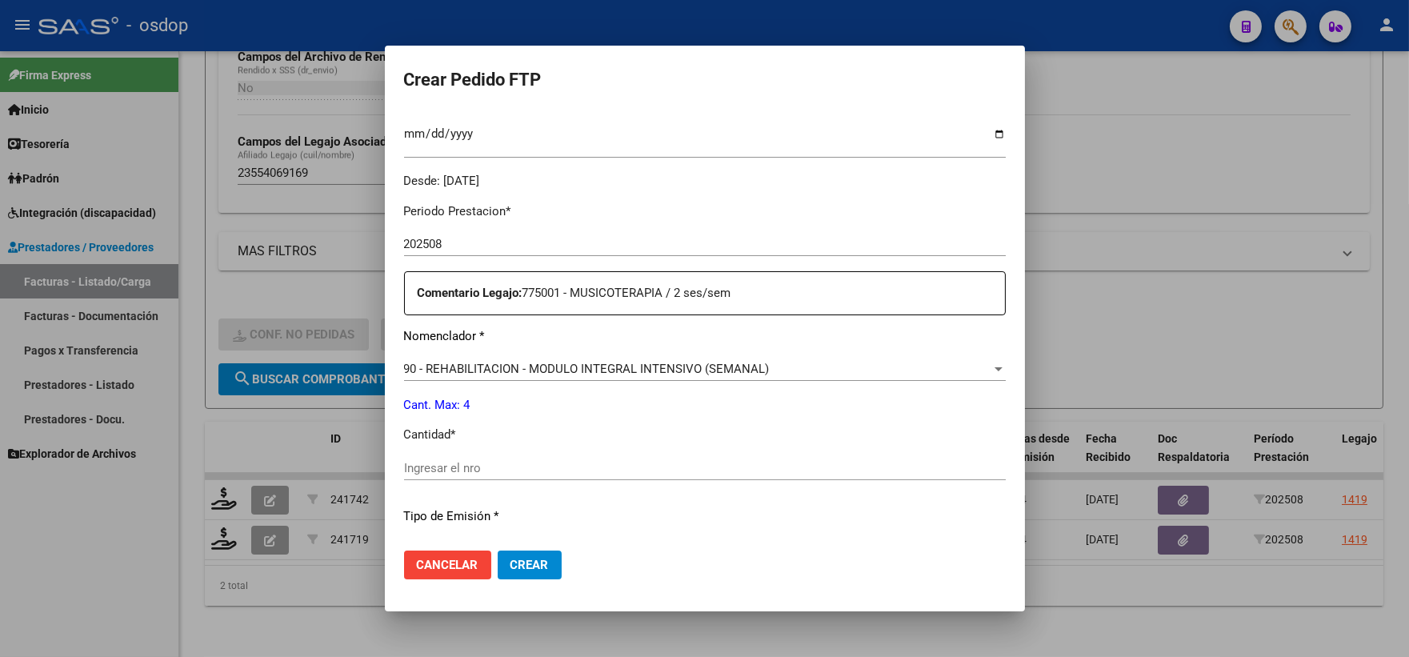
scroll to position [533, 0]
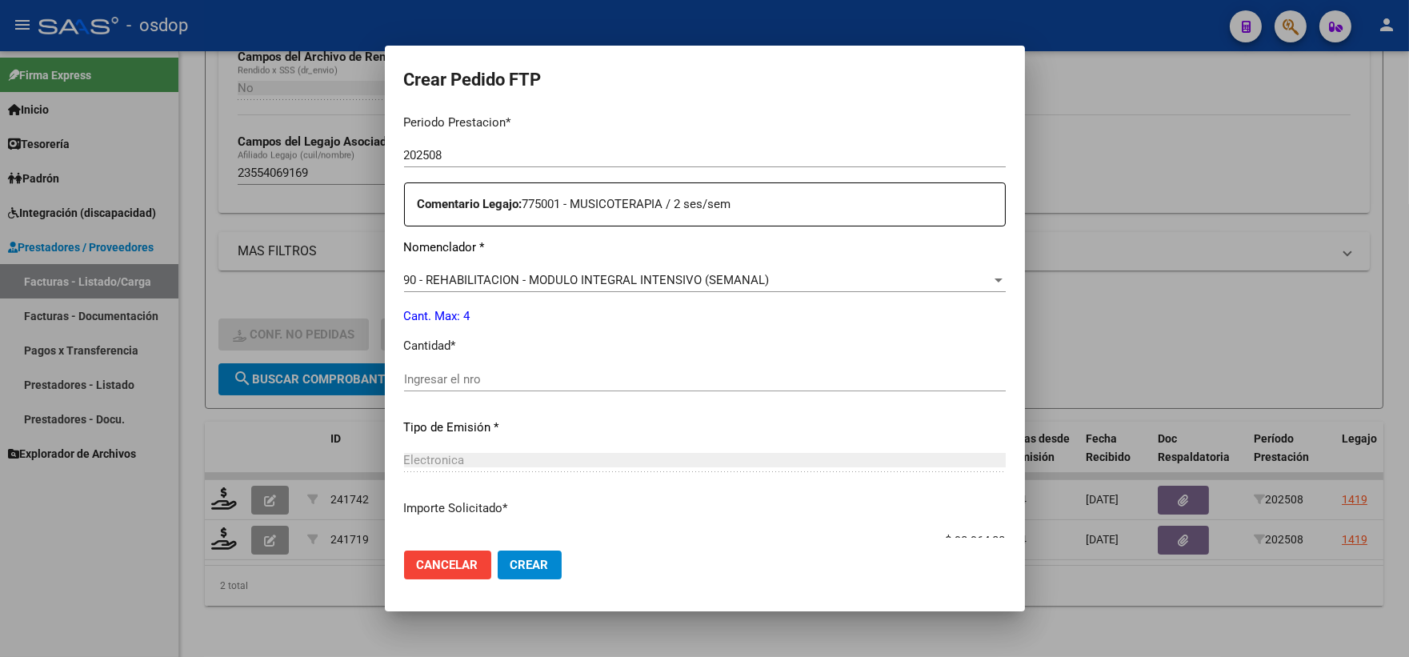
drag, startPoint x: 579, startPoint y: 379, endPoint x: 566, endPoint y: 383, distance: 13.4
click at [576, 379] on input "Ingresar el nro" at bounding box center [705, 379] width 602 height 14
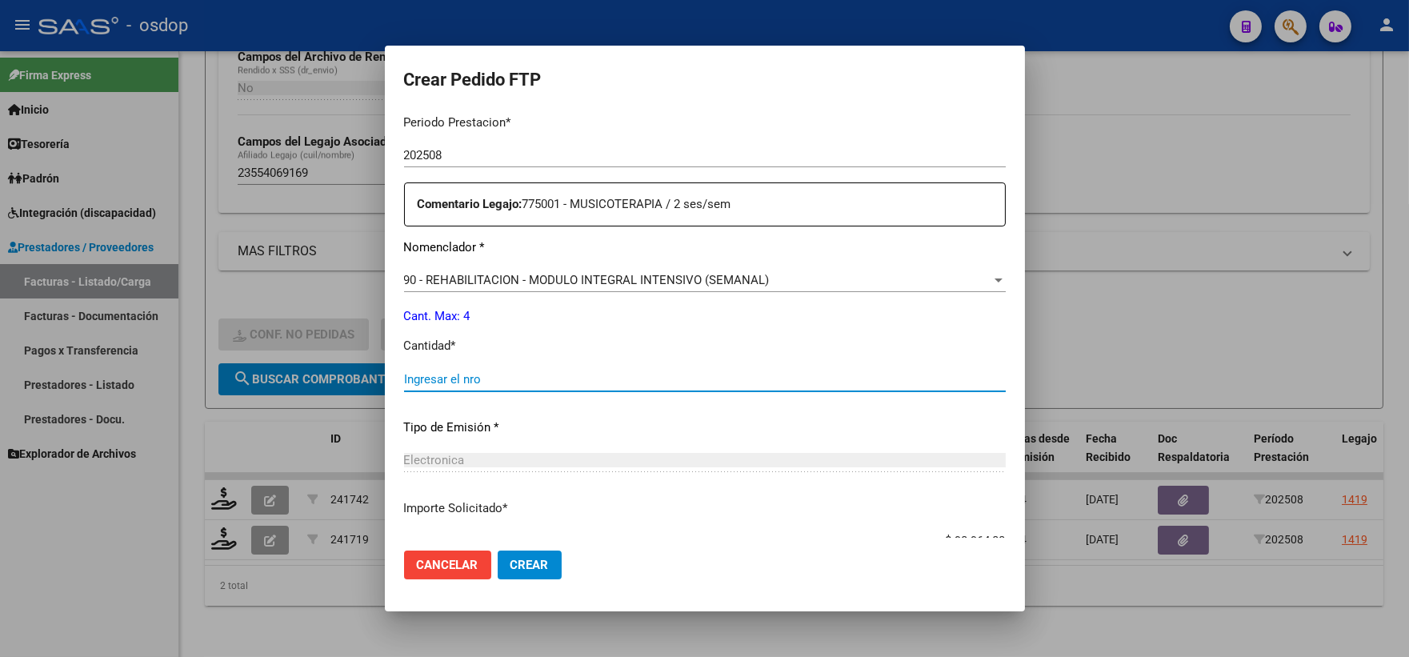
drag, startPoint x: 547, startPoint y: 264, endPoint x: 555, endPoint y: 270, distance: 9.6
click at [550, 264] on div "Periodo Prestacion * 202508 Ingresar el Periodo Prestacion Comentario Legajo: 7…" at bounding box center [705, 376] width 602 height 548
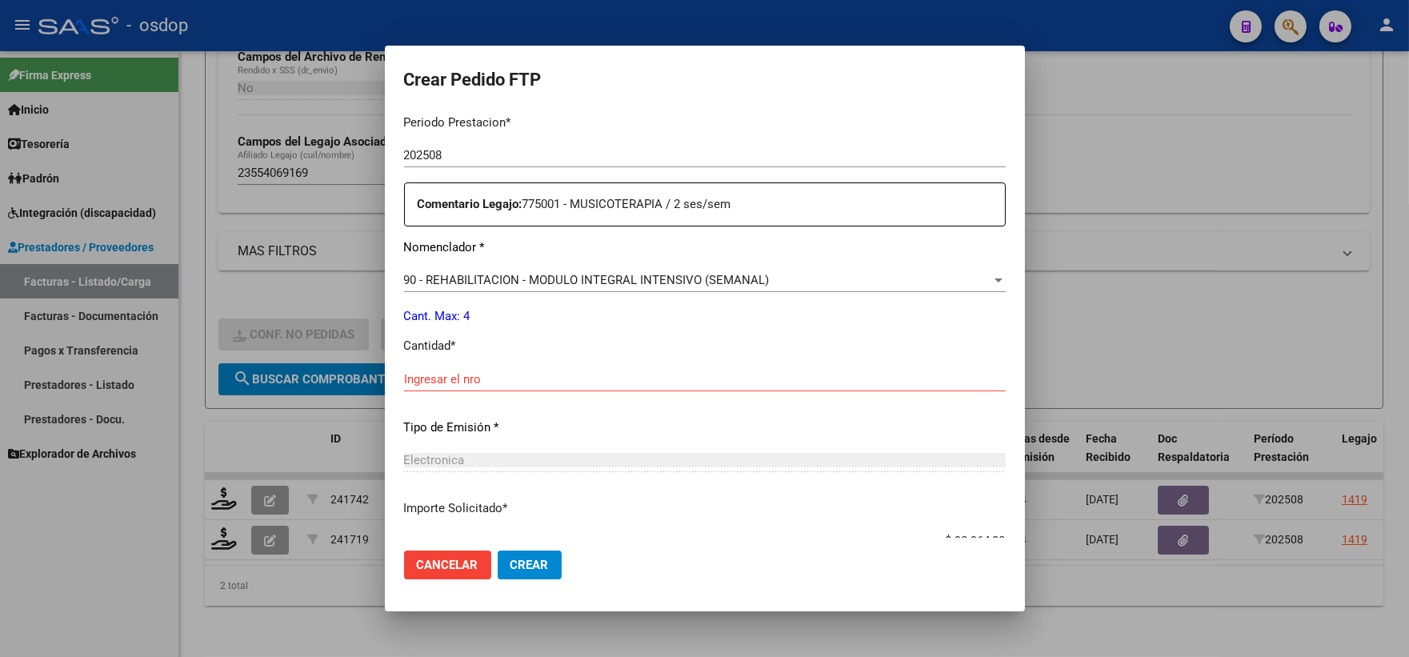
click at [563, 287] on div "90 - REHABILITACION - MODULO INTEGRAL INTENSIVO (SEMANAL)" at bounding box center [697, 280] width 587 height 14
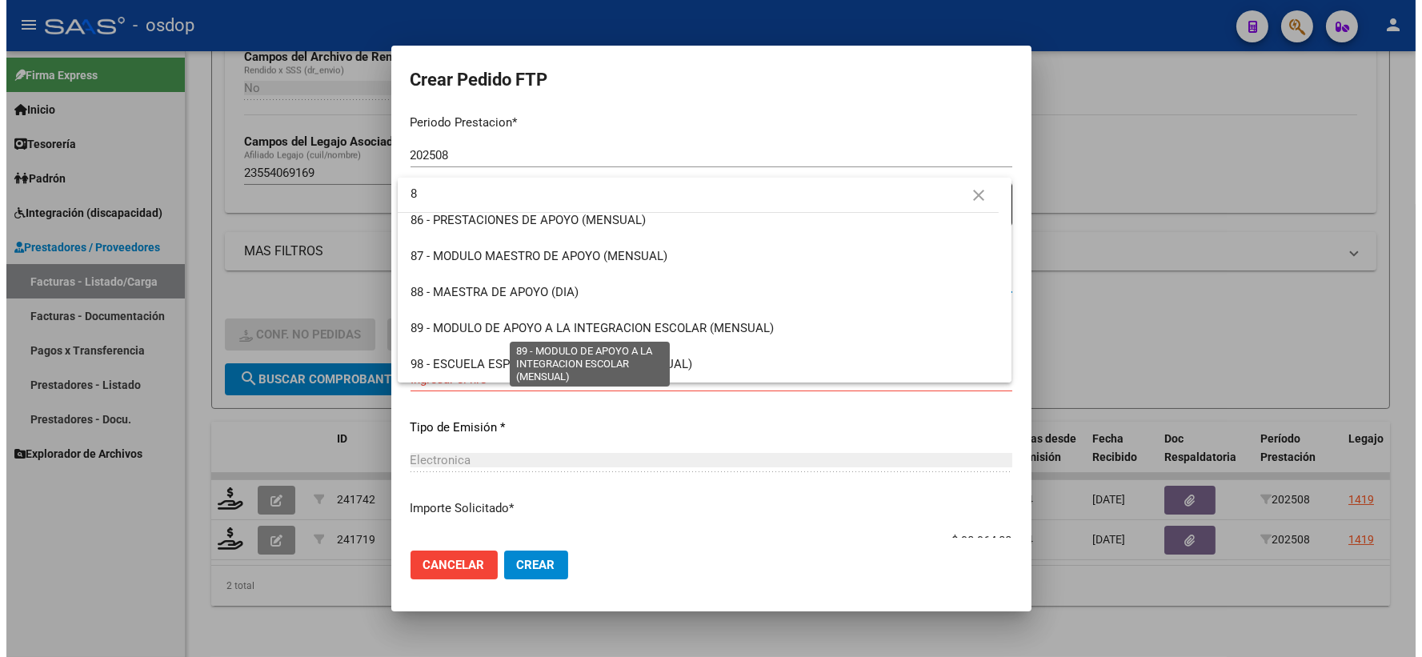
scroll to position [0, 0]
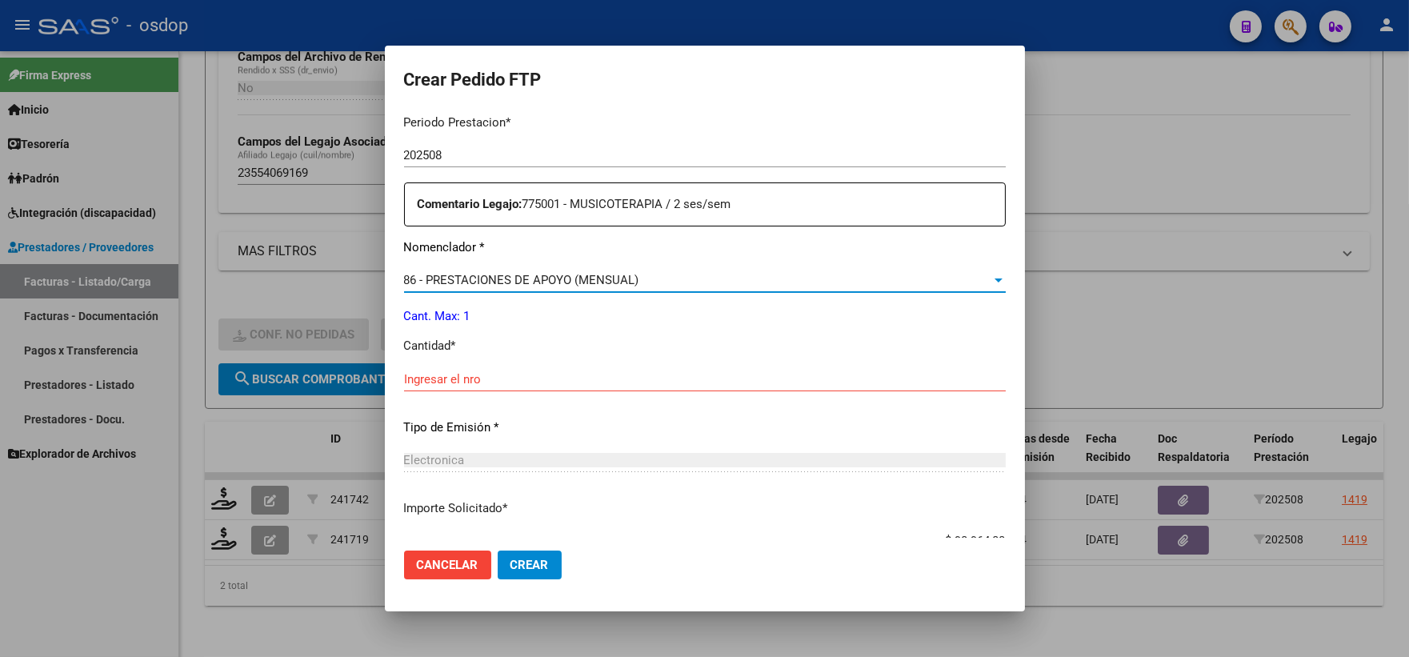
click at [491, 379] on input "Ingresar el nro" at bounding box center [705, 379] width 602 height 14
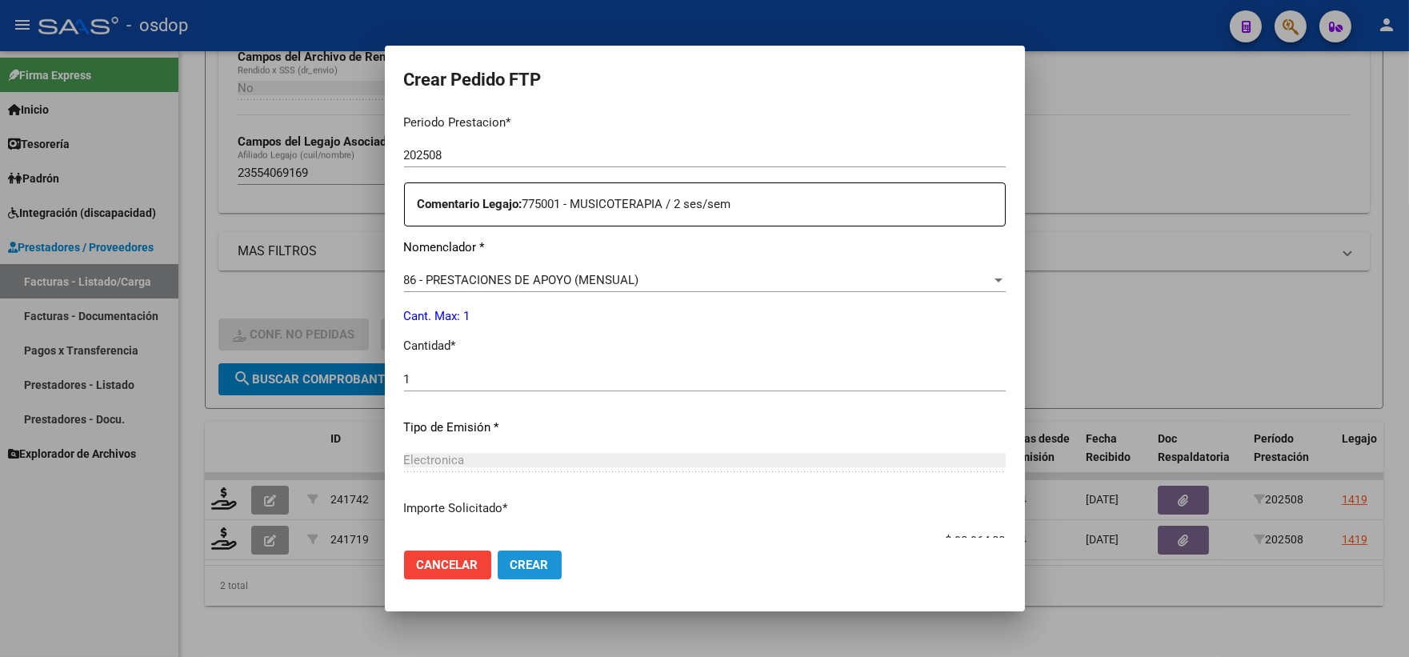
click at [540, 556] on button "Crear" at bounding box center [530, 565] width 64 height 29
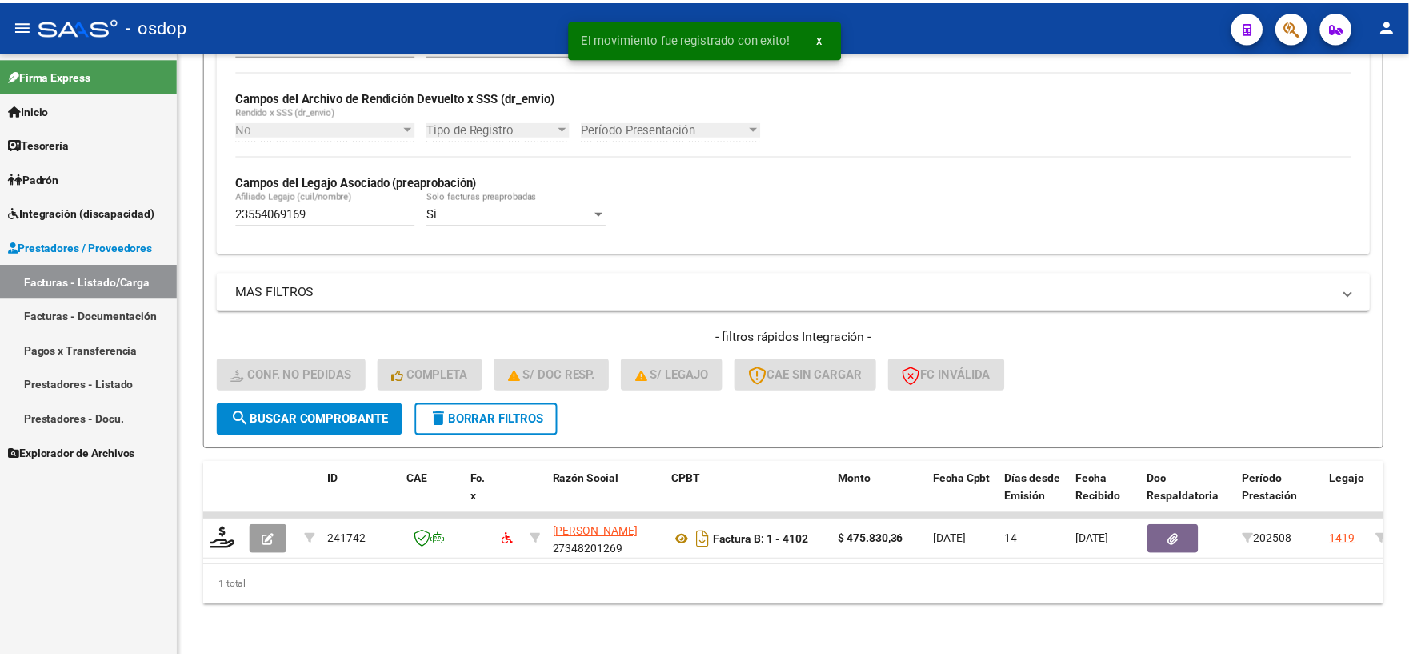
scroll to position [373, 0]
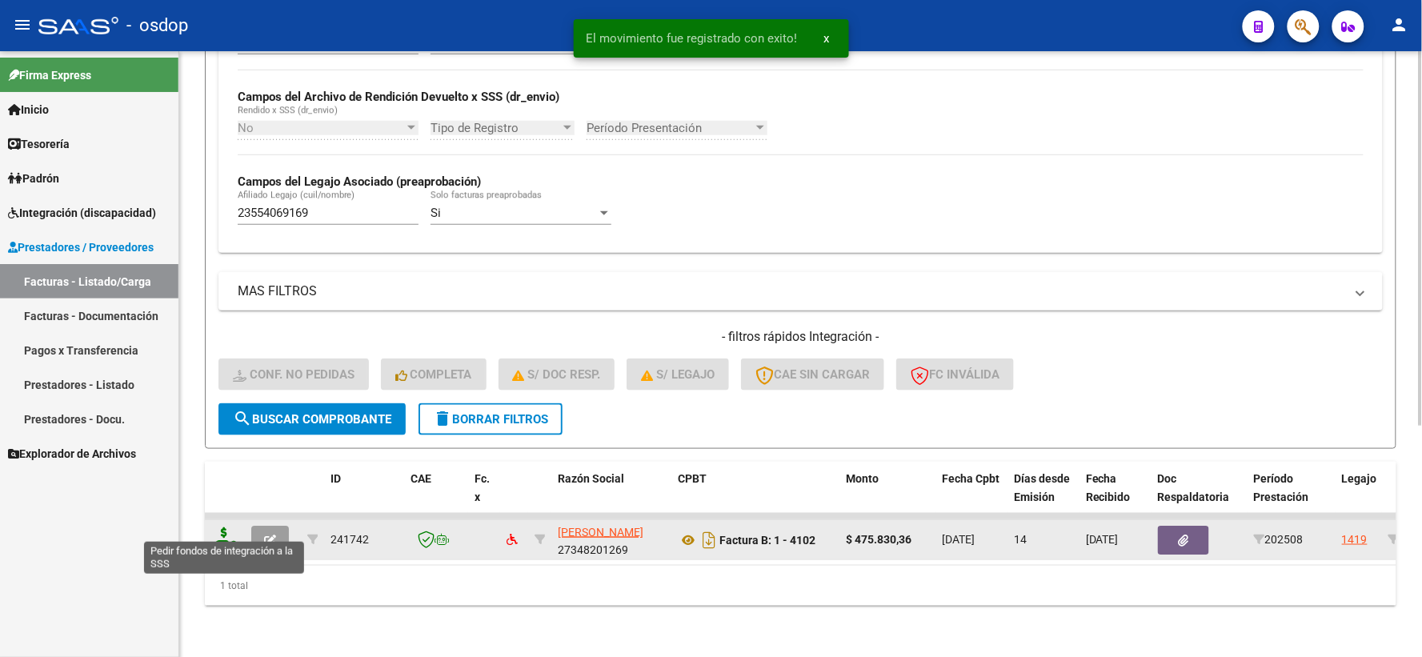
click at [224, 536] on icon at bounding box center [224, 538] width 26 height 22
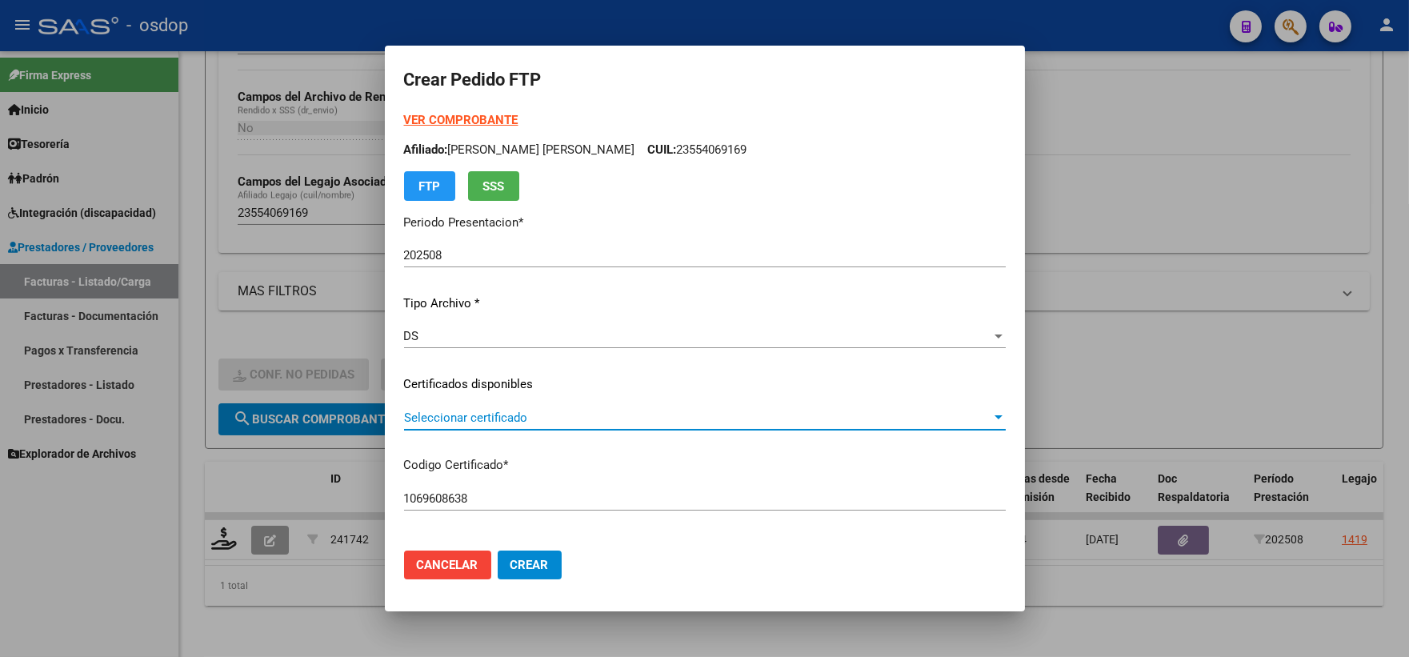
click at [432, 419] on span "Seleccionar certificado" at bounding box center [697, 418] width 587 height 14
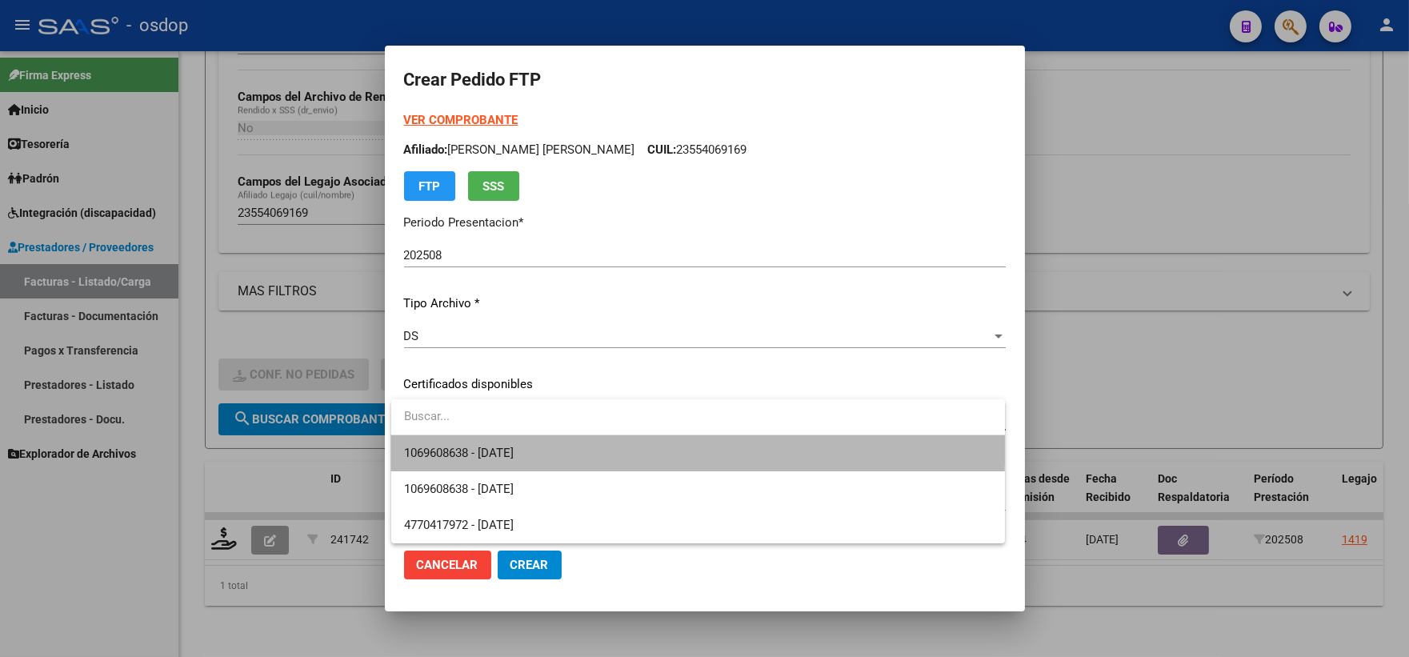
click at [471, 436] on span "1069608638 - 2028-01-03" at bounding box center [698, 453] width 588 height 36
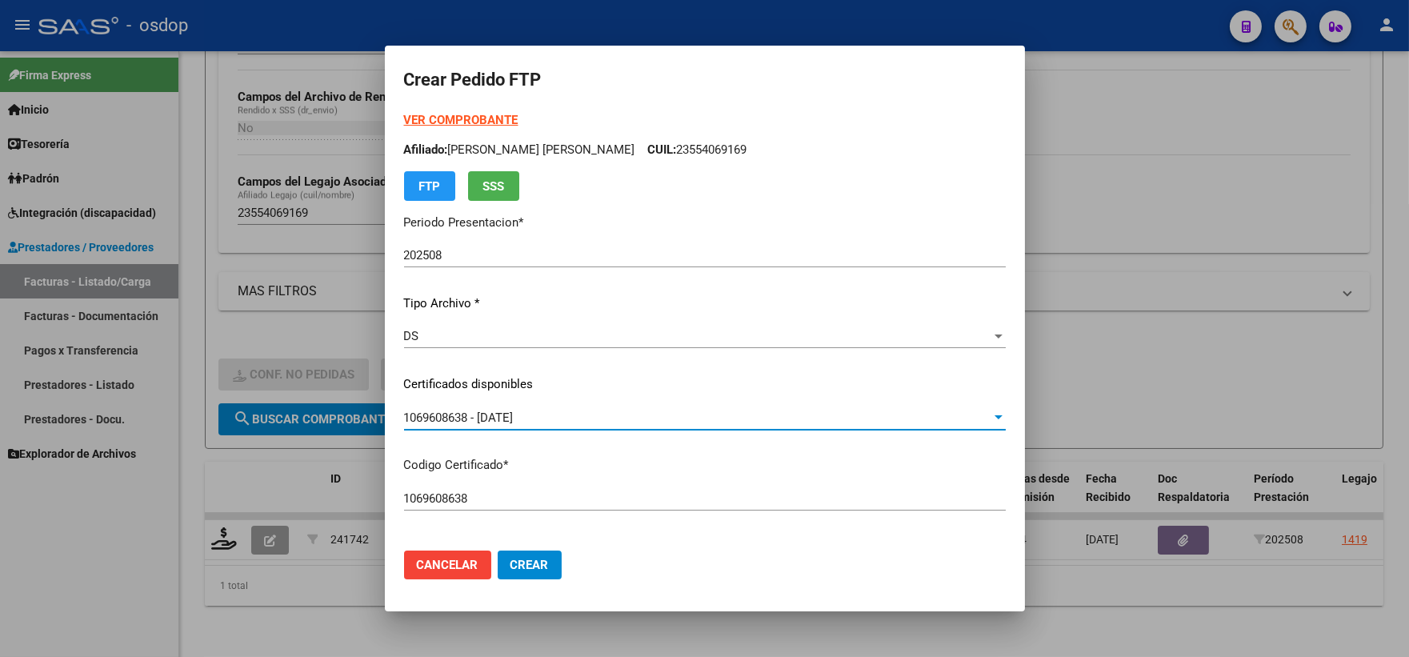
scroll to position [444, 0]
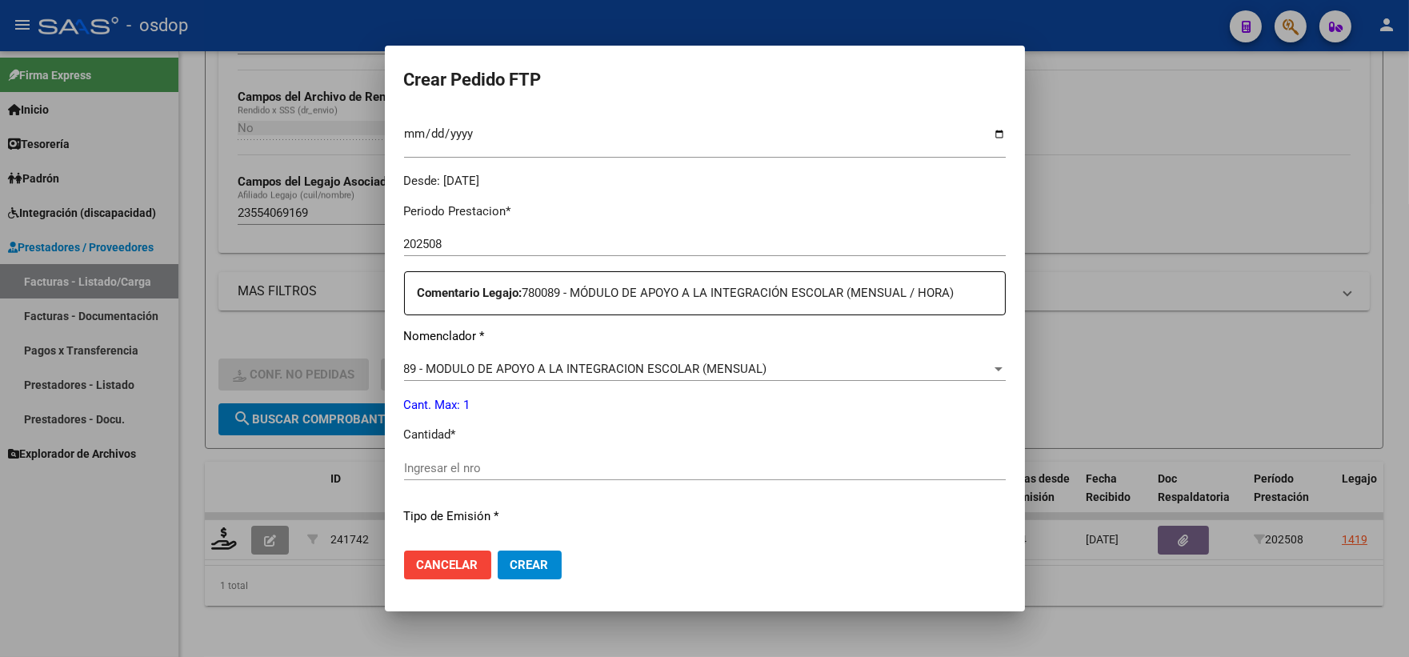
click at [507, 465] on input "Ingresar el nro" at bounding box center [705, 468] width 602 height 14
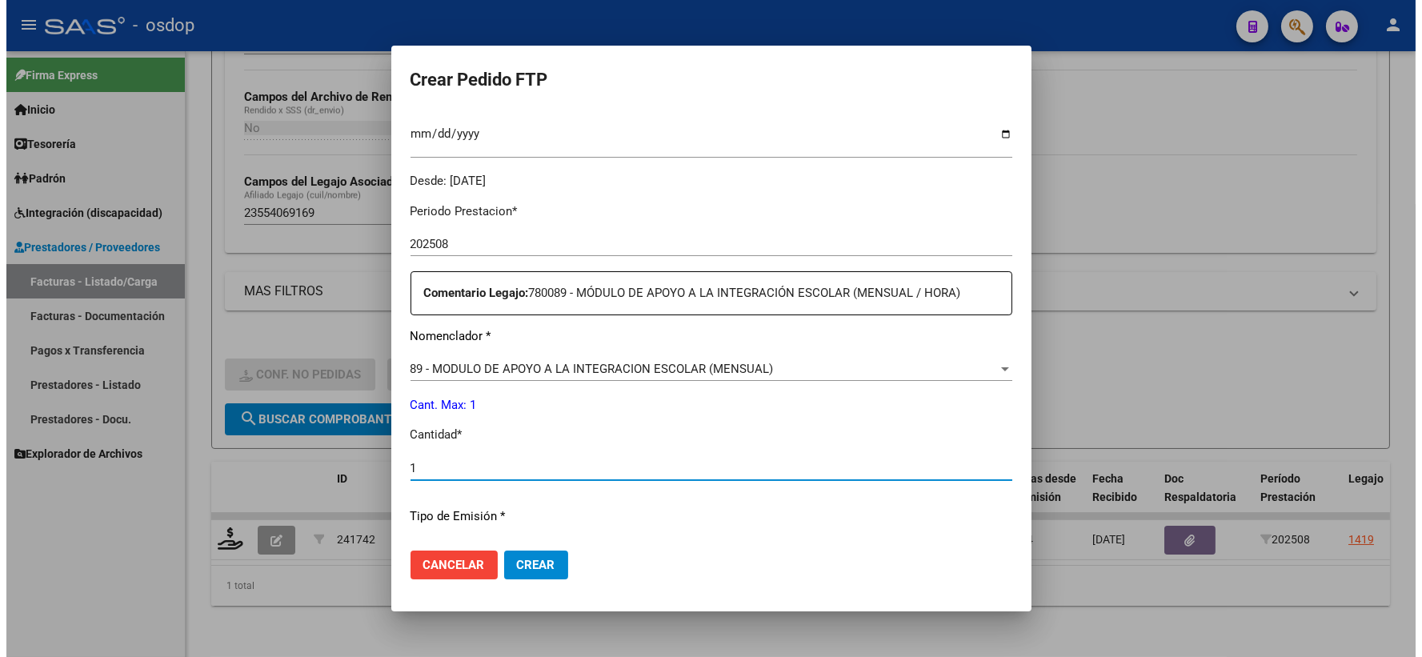
scroll to position [533, 0]
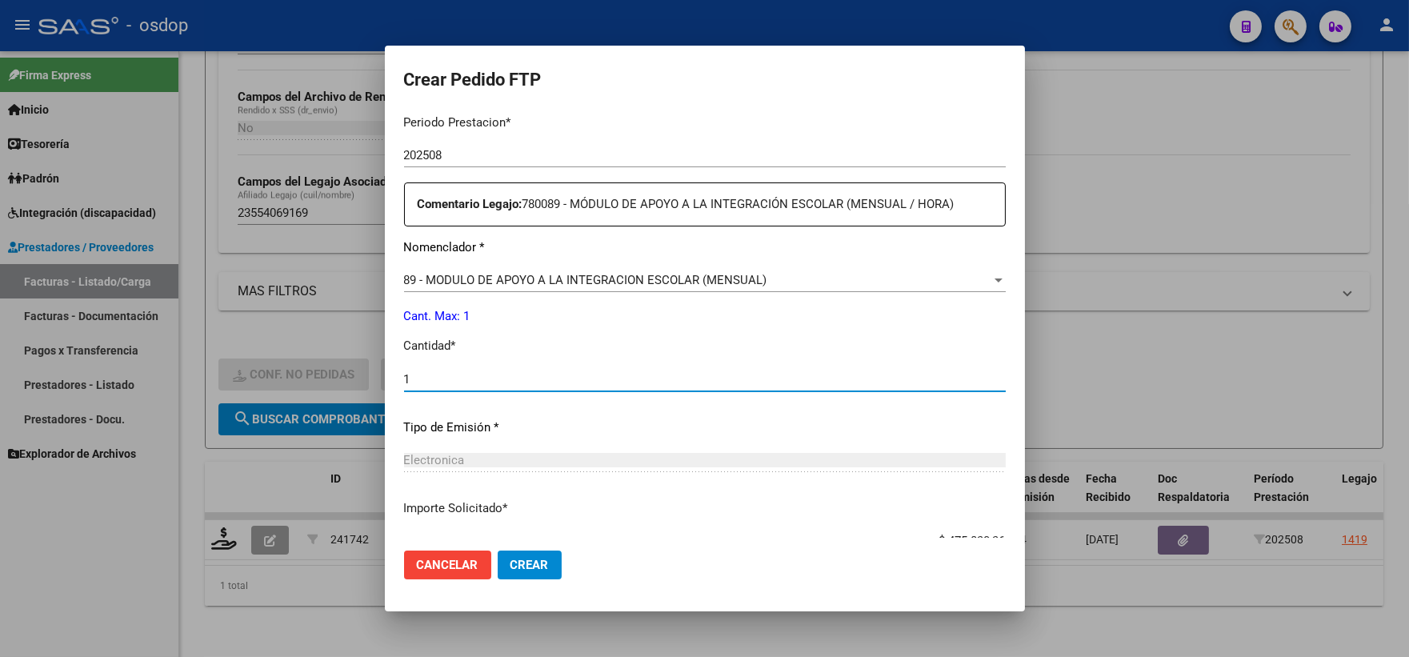
click at [553, 580] on mat-dialog-actions "Cancelar Crear" at bounding box center [705, 565] width 602 height 54
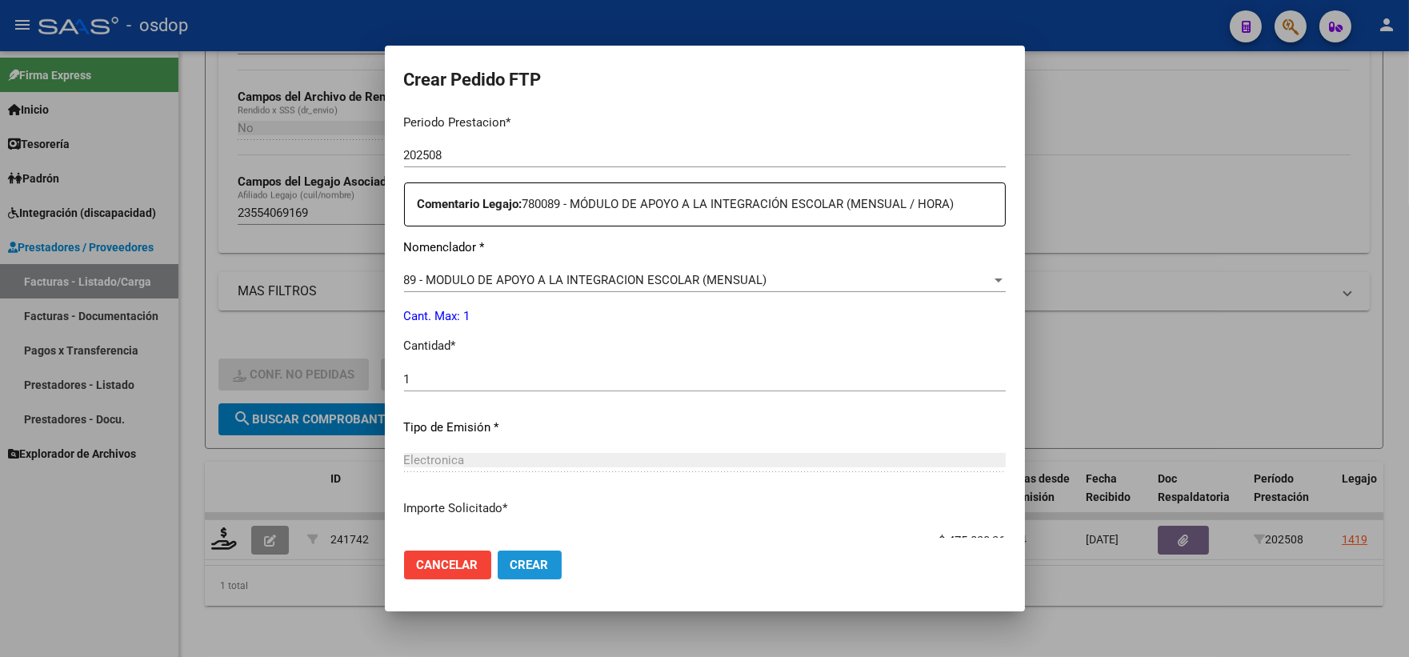
click at [531, 568] on span "Crear" at bounding box center [530, 565] width 38 height 14
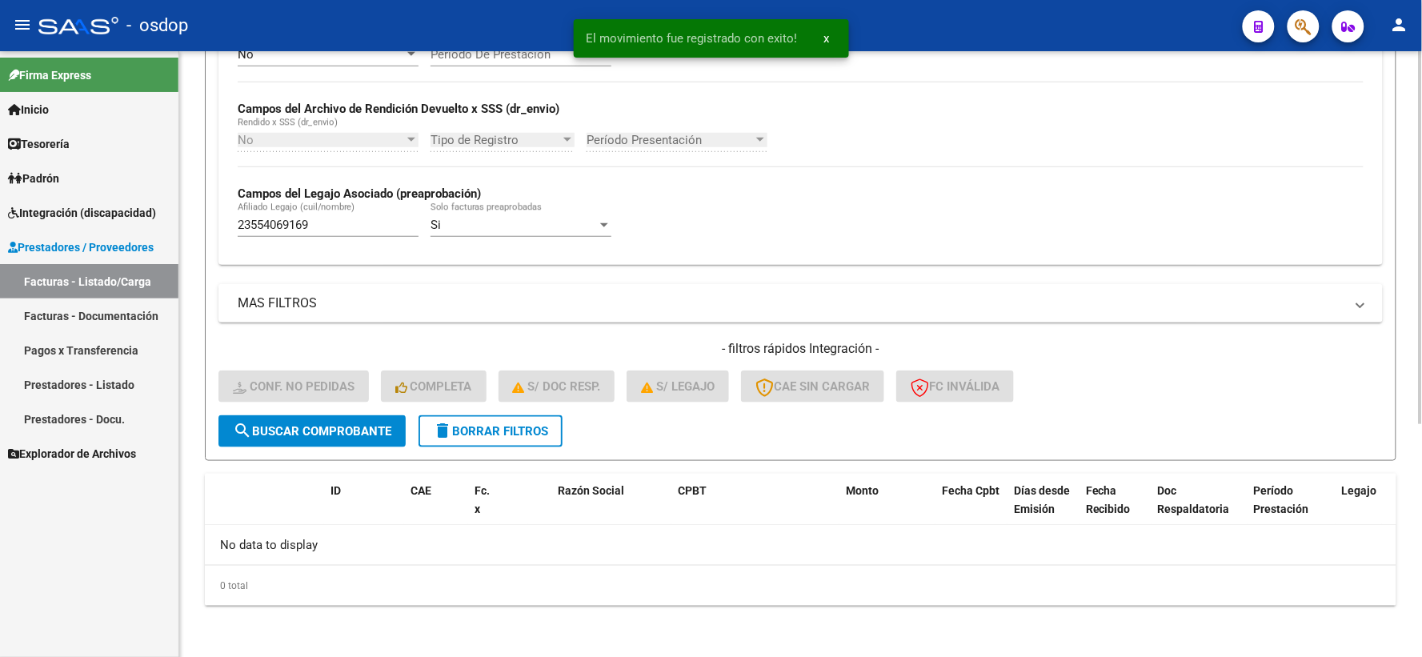
scroll to position [347, 0]
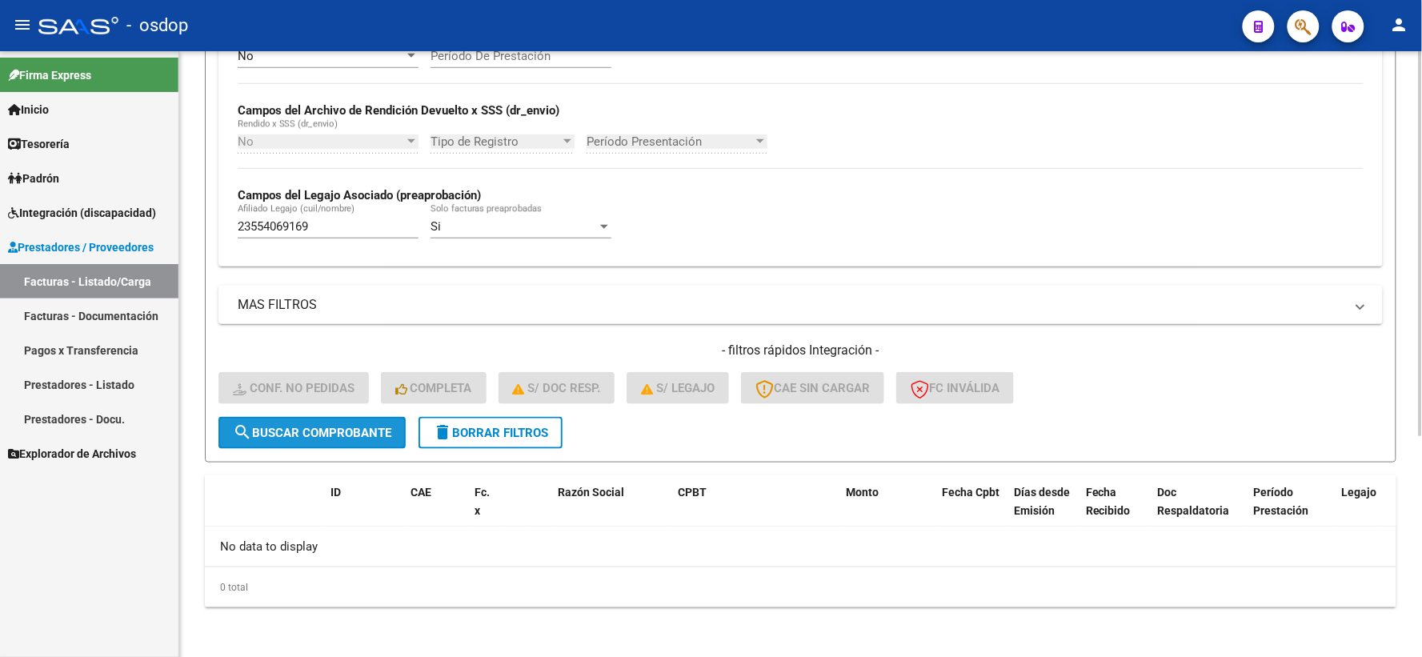
click at [312, 430] on span "search Buscar Comprobante" at bounding box center [312, 433] width 158 height 14
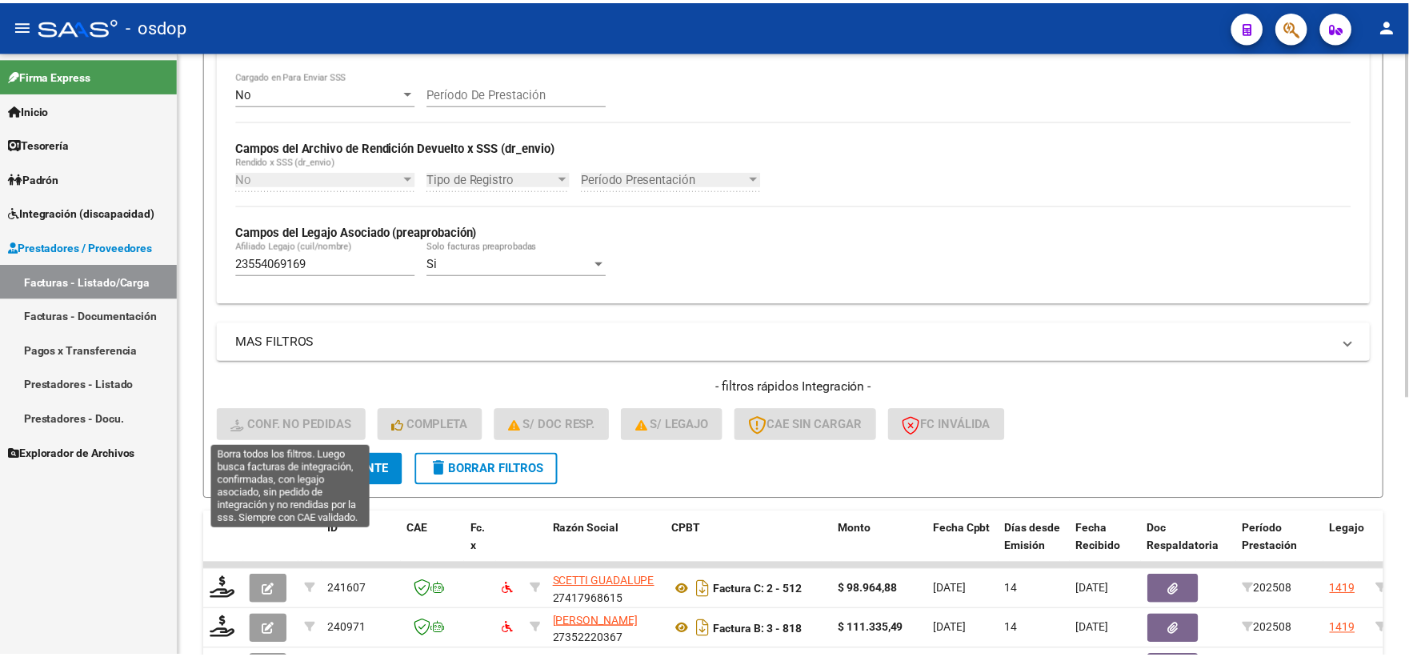
scroll to position [453, 0]
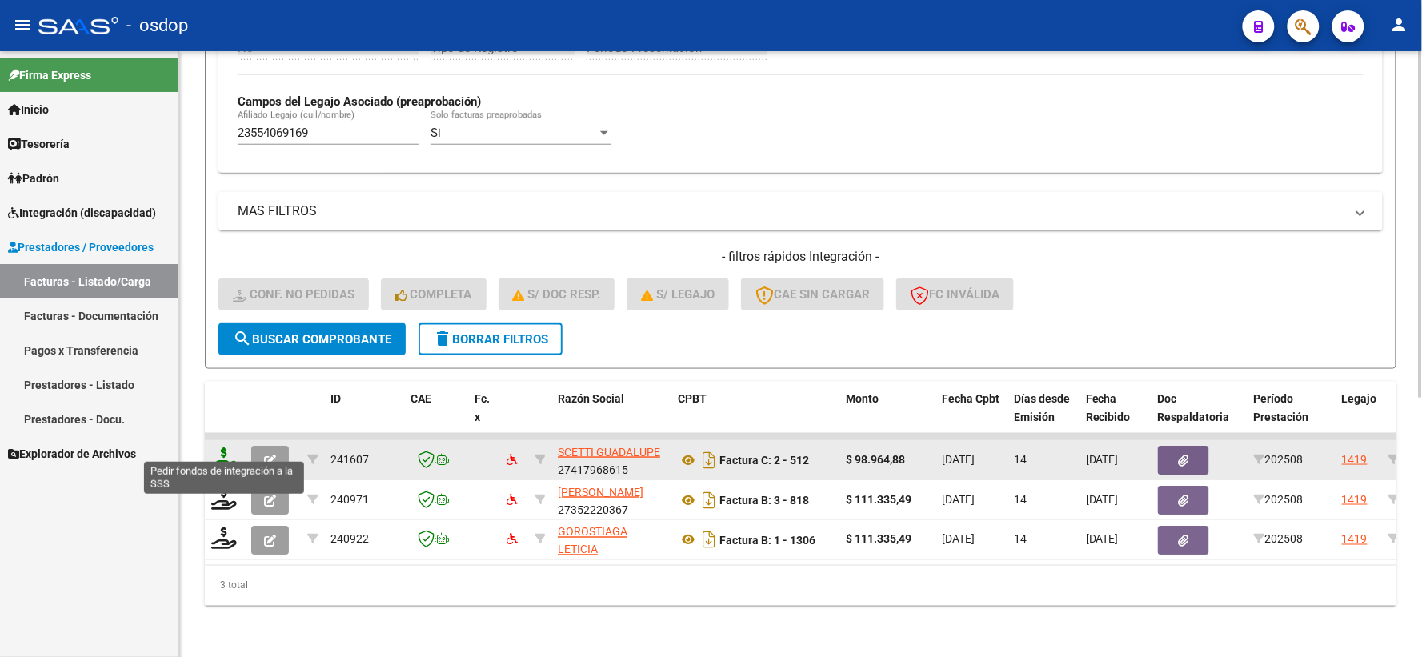
click at [232, 456] on icon at bounding box center [224, 458] width 26 height 22
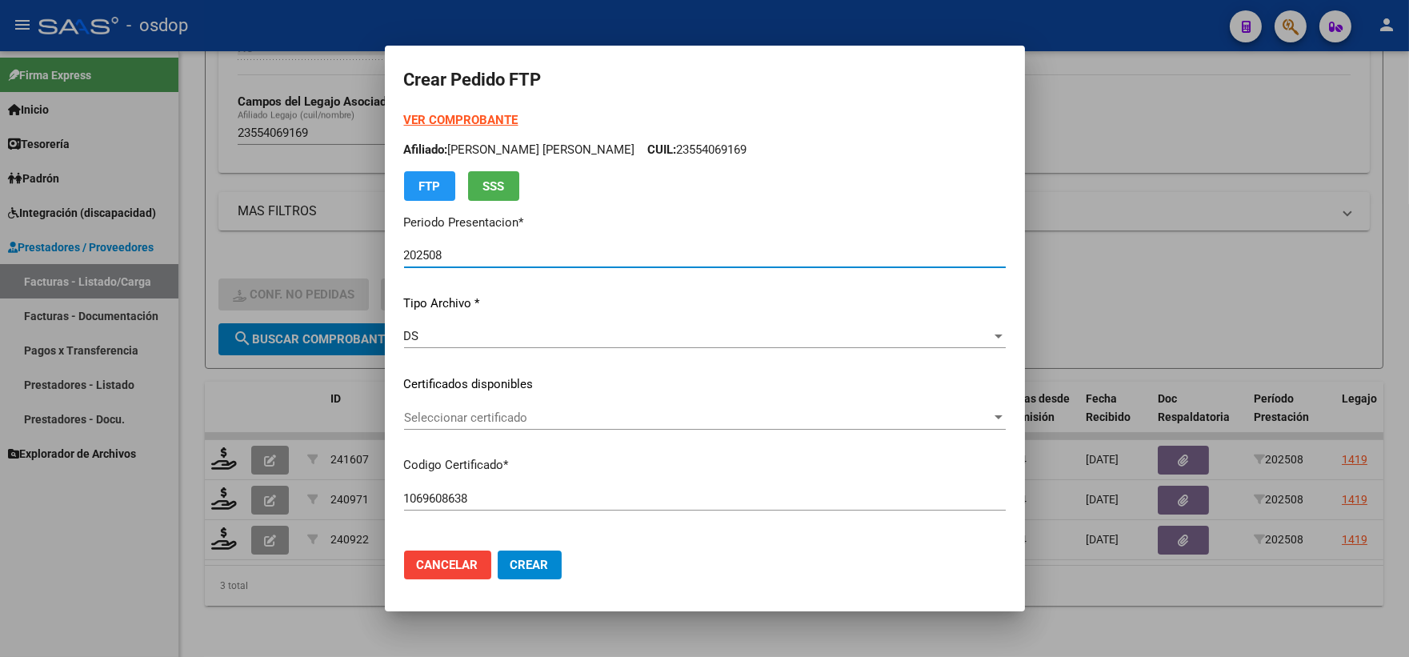
click at [620, 446] on div "VER COMPROBANTE ARCA Padrón Afiliado: SOSA FALESSI FRANCISCO BENJAMIN CUIL: 235…" at bounding box center [705, 372] width 602 height 523
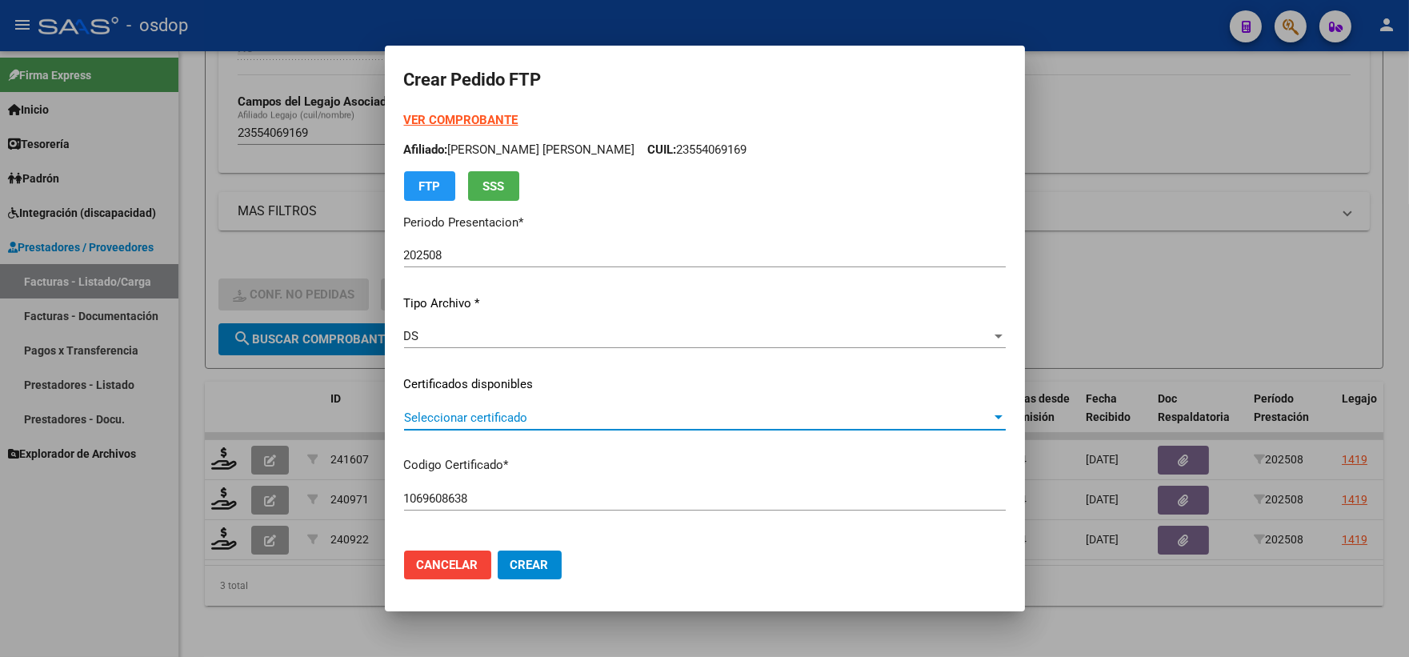
click at [584, 418] on span "Seleccionar certificado" at bounding box center [697, 418] width 587 height 14
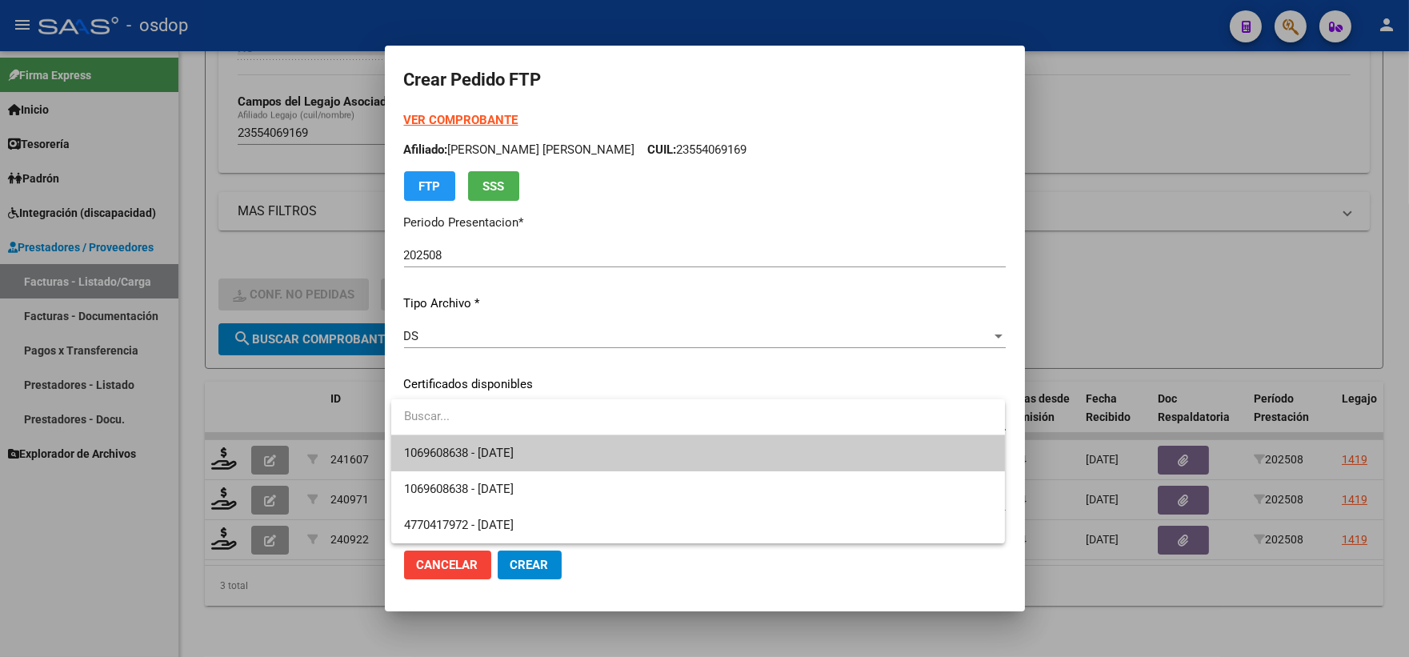
click at [565, 452] on span "1069608638 - 2028-01-03" at bounding box center [698, 453] width 588 height 36
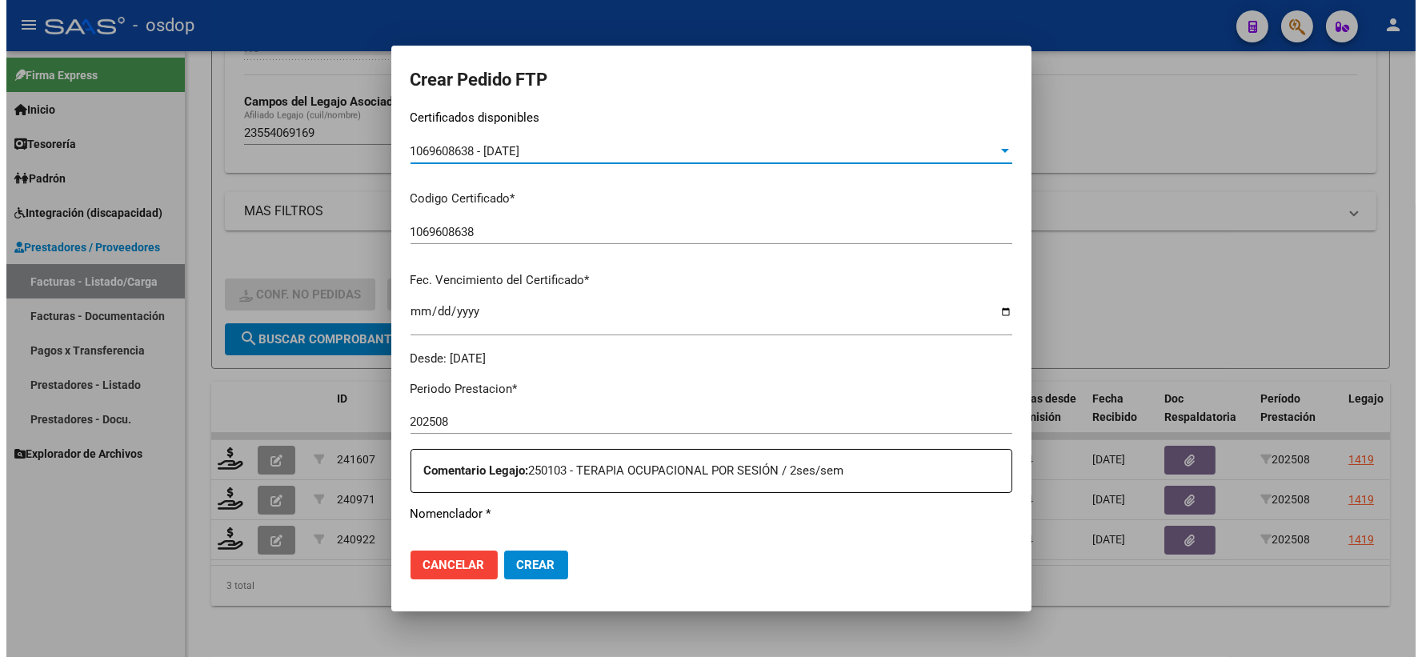
scroll to position [533, 0]
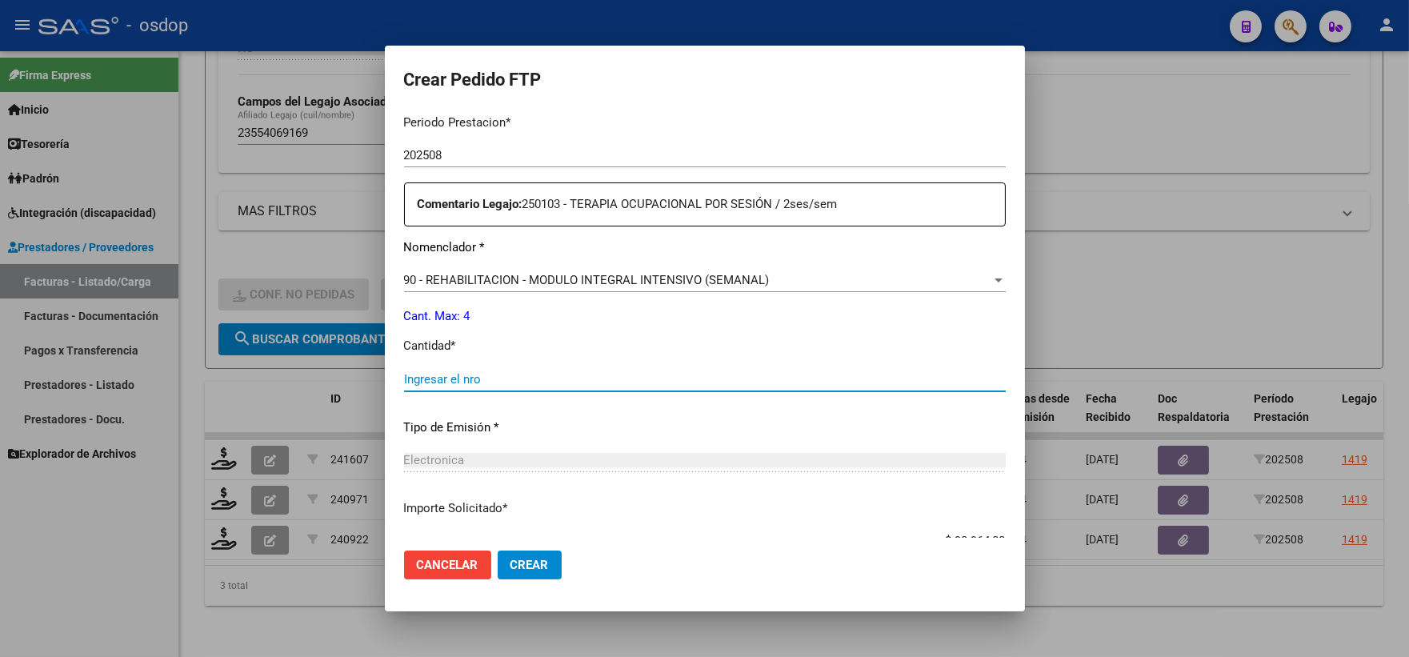
click at [505, 376] on input "Ingresar el nro" at bounding box center [705, 379] width 602 height 14
click at [543, 574] on button "Crear" at bounding box center [530, 565] width 64 height 29
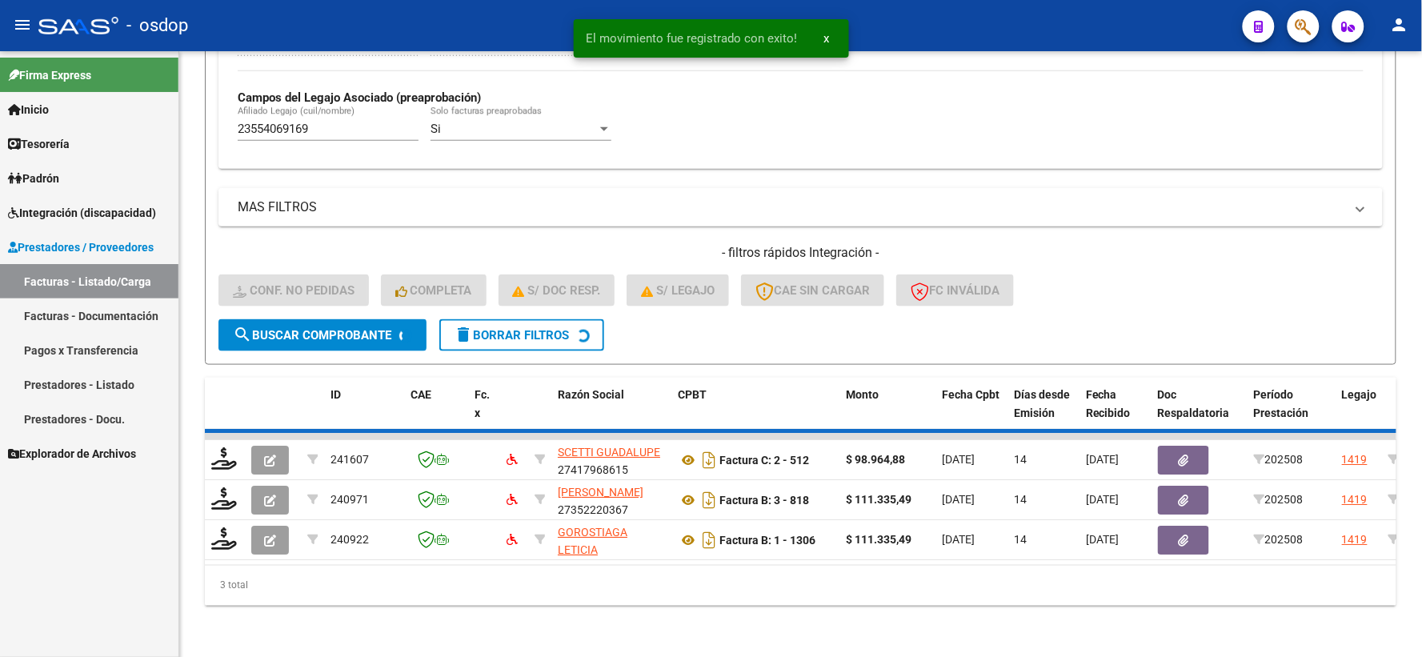
click at [178, 549] on mat-sidenav "Firma Express Inicio Calendario SSS Instructivos Contacto OS Tesorería Extracto…" at bounding box center [89, 354] width 179 height 606
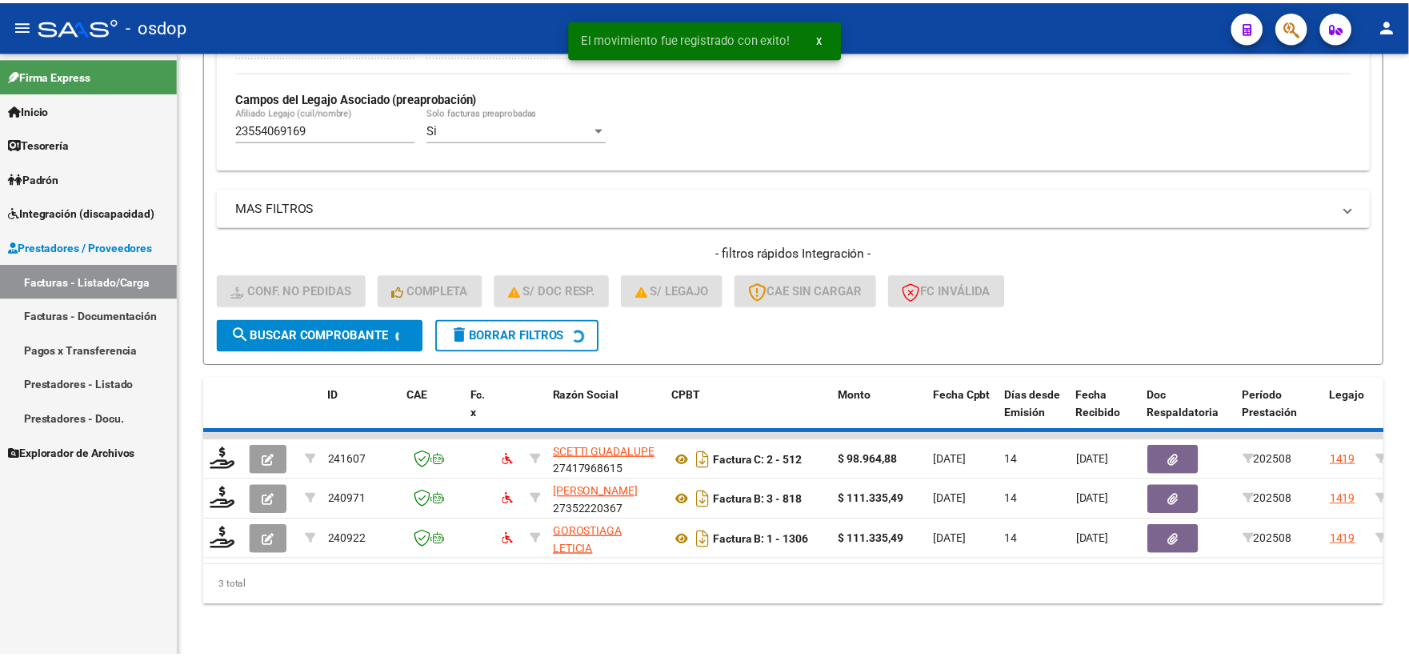
scroll to position [413, 0]
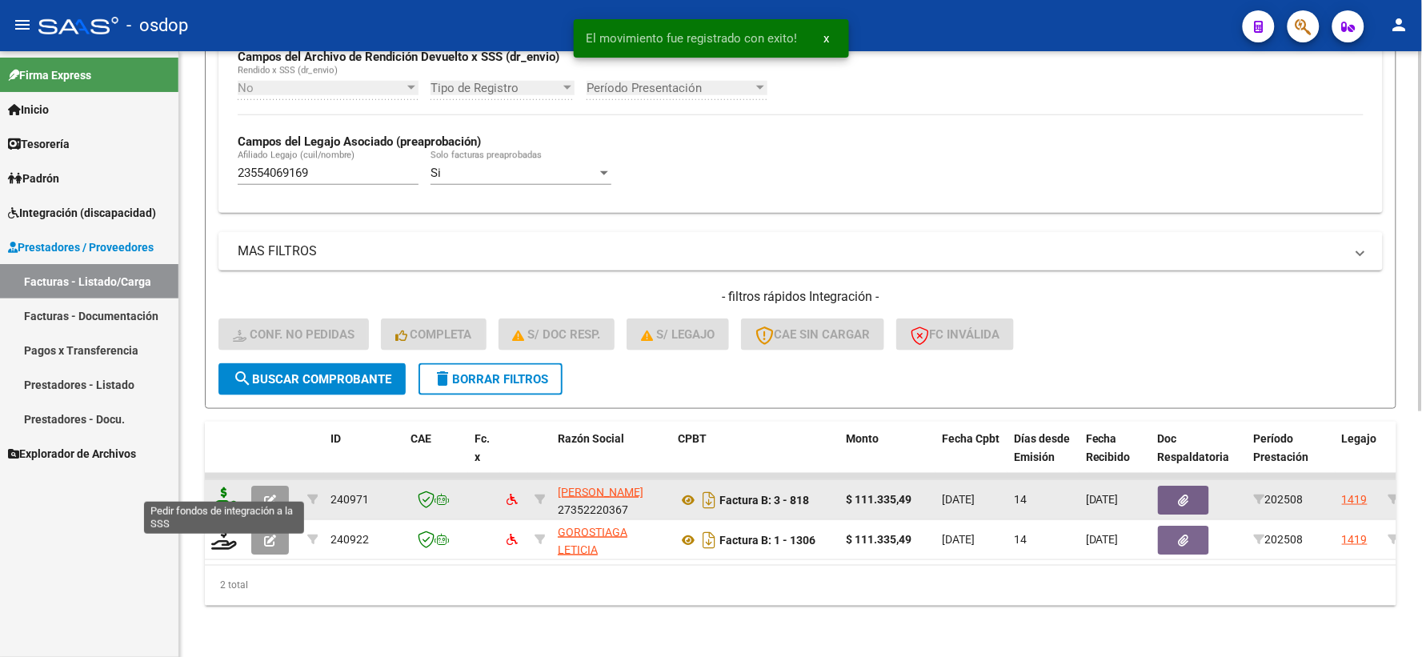
click at [230, 487] on icon at bounding box center [224, 498] width 26 height 22
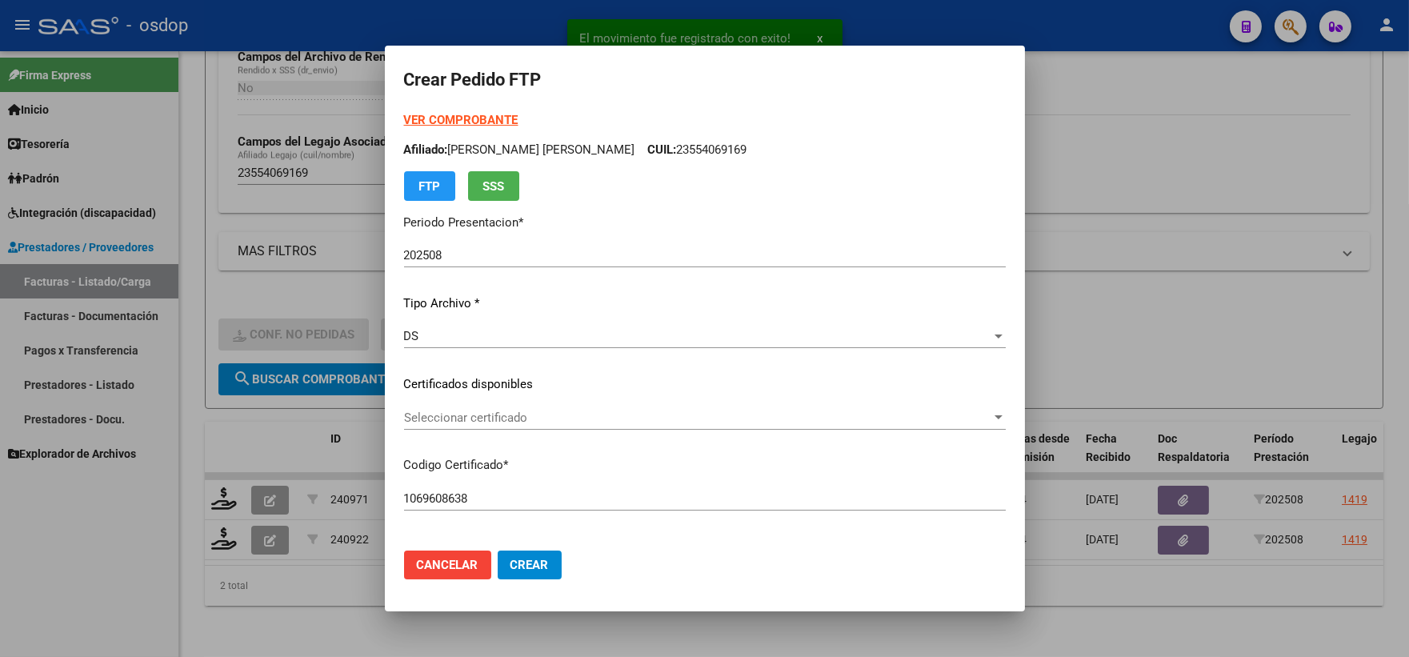
click at [488, 436] on div "Seleccionar certificado Seleccionar certificado" at bounding box center [705, 425] width 602 height 39
click at [496, 423] on div "Seleccionar certificado Seleccionar certificado" at bounding box center [705, 418] width 602 height 24
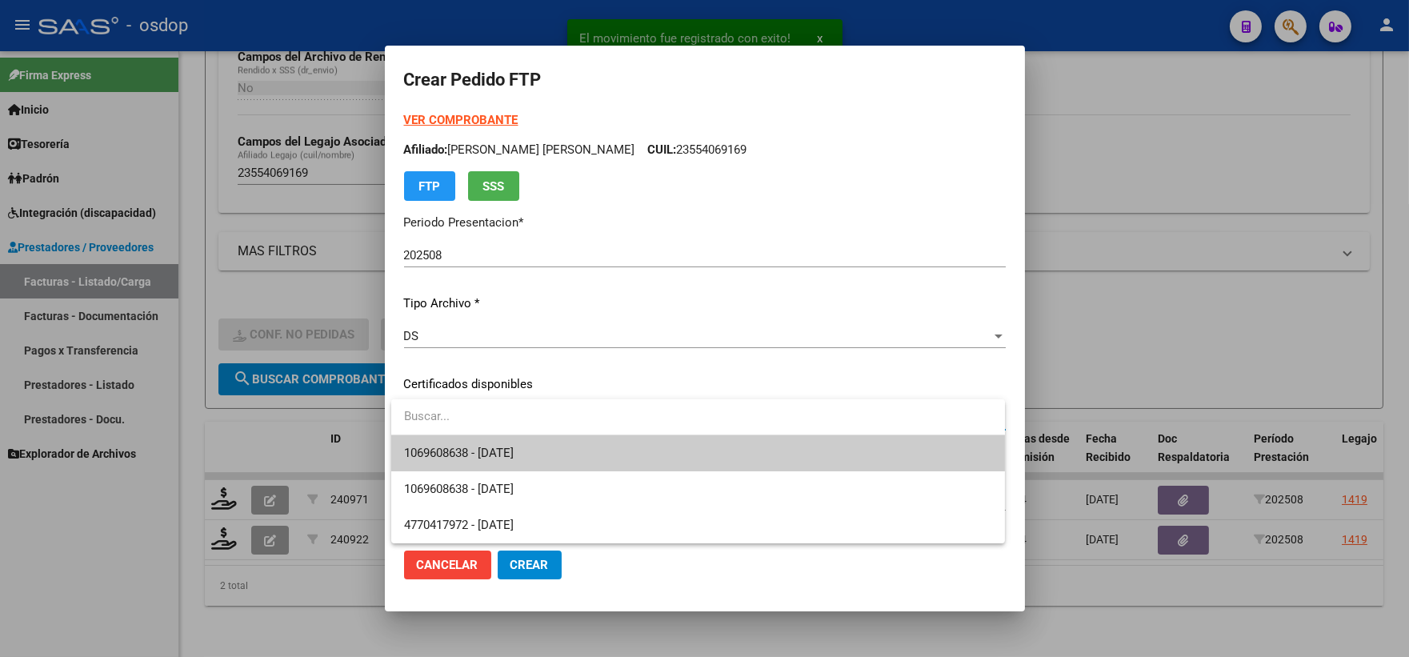
click at [488, 441] on span "1069608638 - 2028-01-03" at bounding box center [698, 453] width 588 height 36
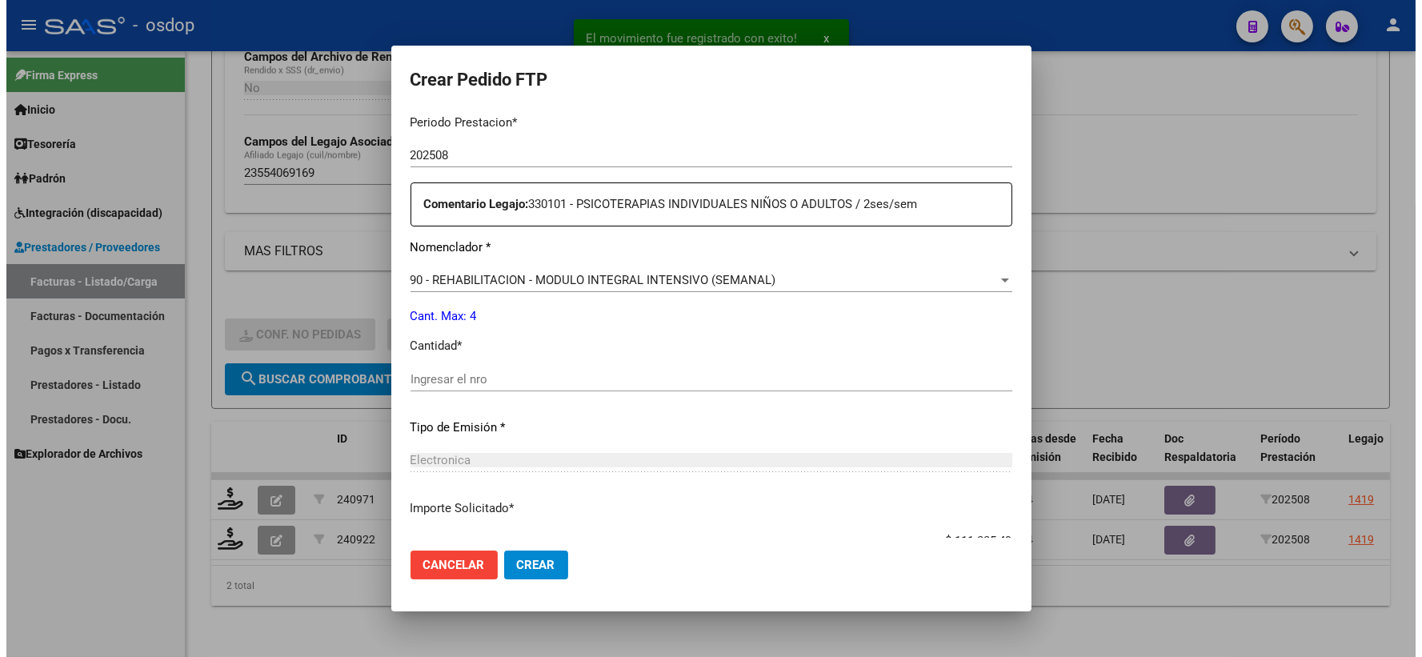
scroll to position [622, 0]
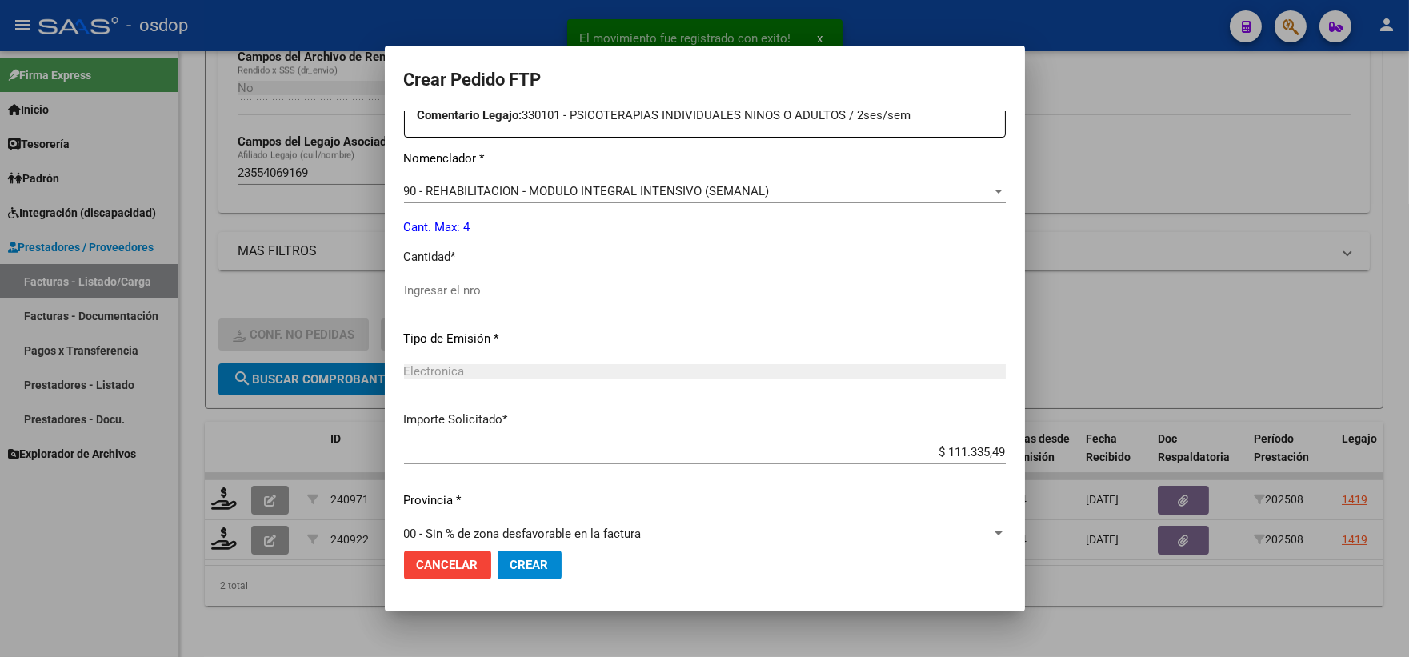
click at [459, 279] on div "Ingresar el nro" at bounding box center [705, 291] width 602 height 24
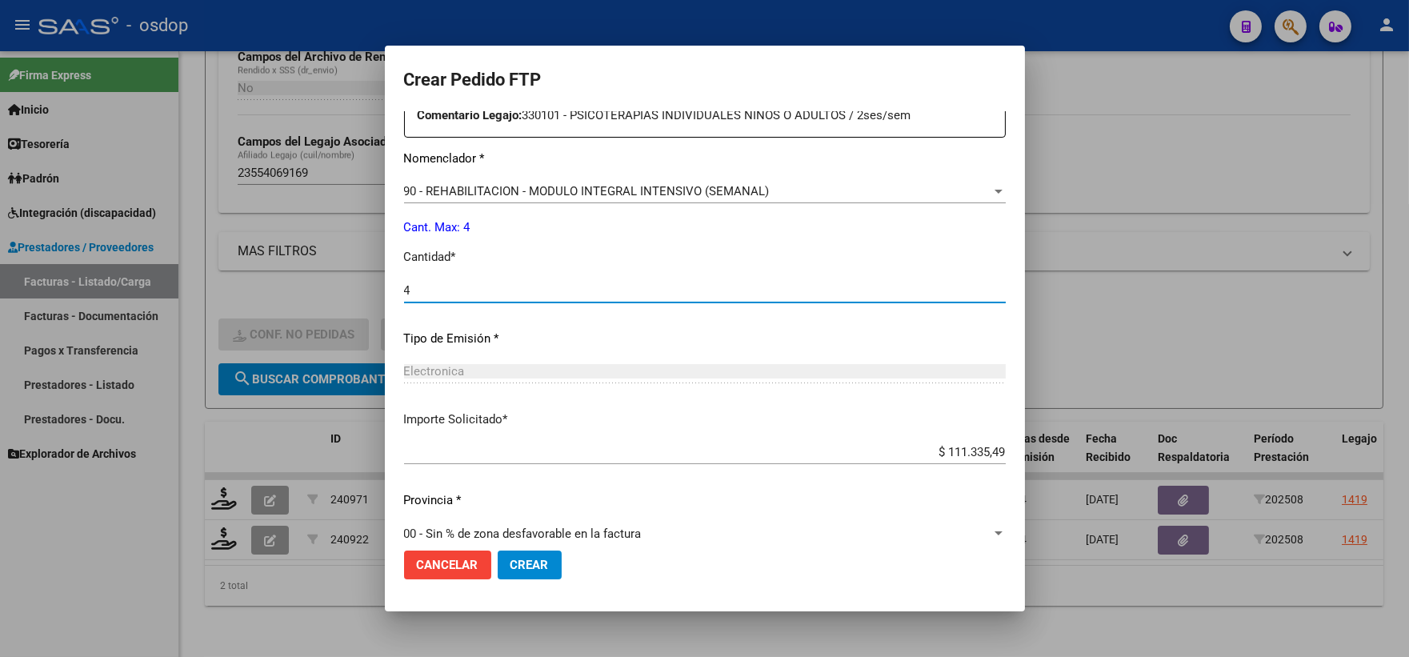
click at [540, 570] on span "Crear" at bounding box center [530, 565] width 38 height 14
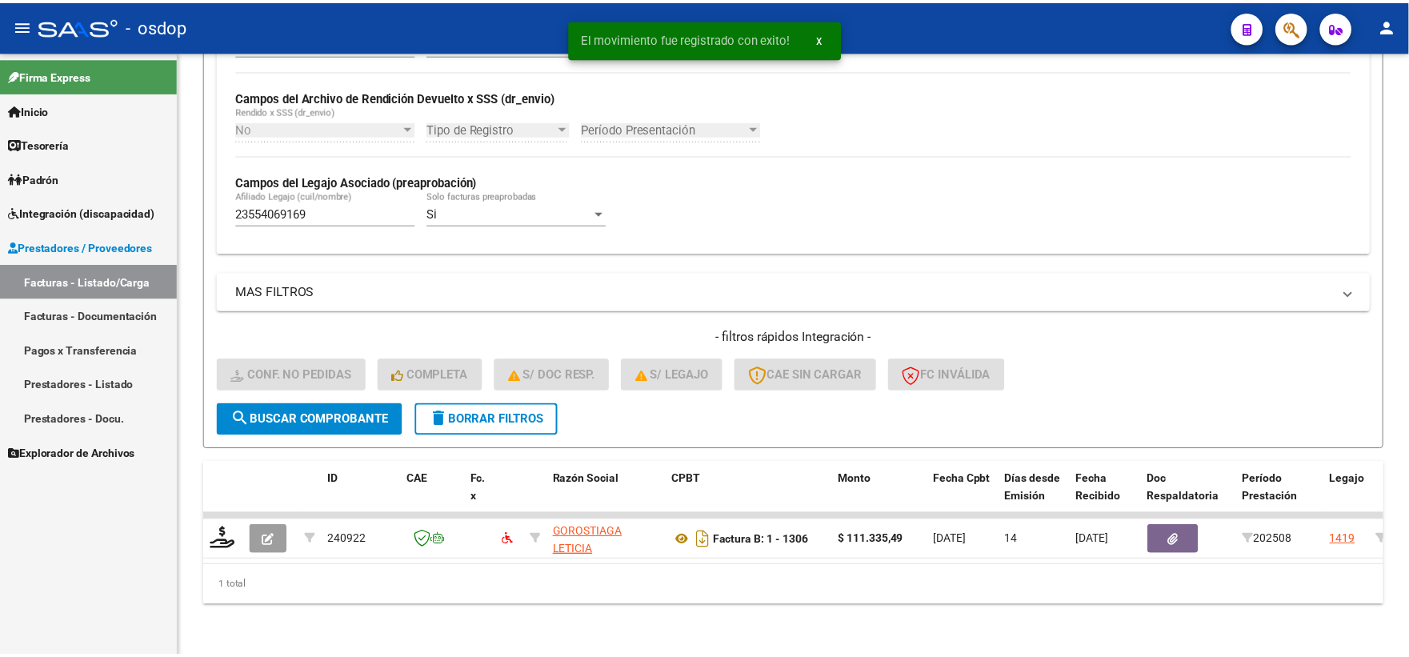
scroll to position [373, 0]
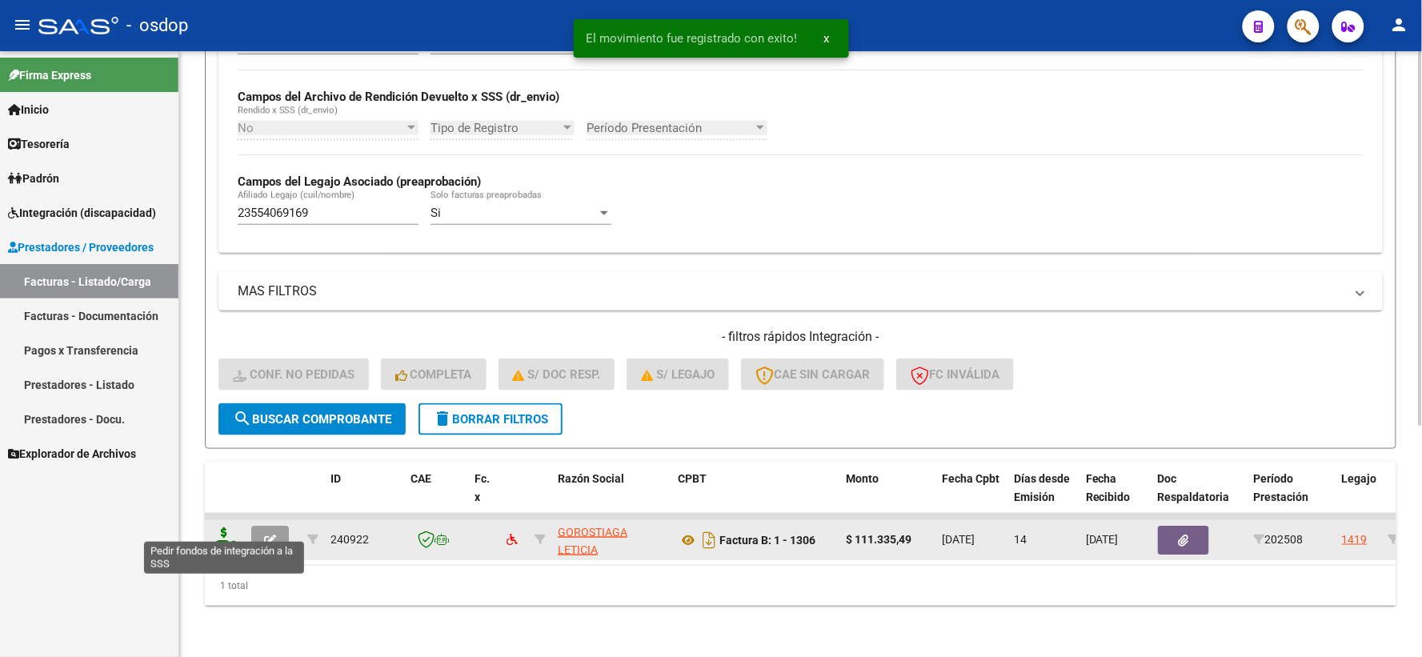
click at [221, 536] on icon at bounding box center [224, 538] width 26 height 22
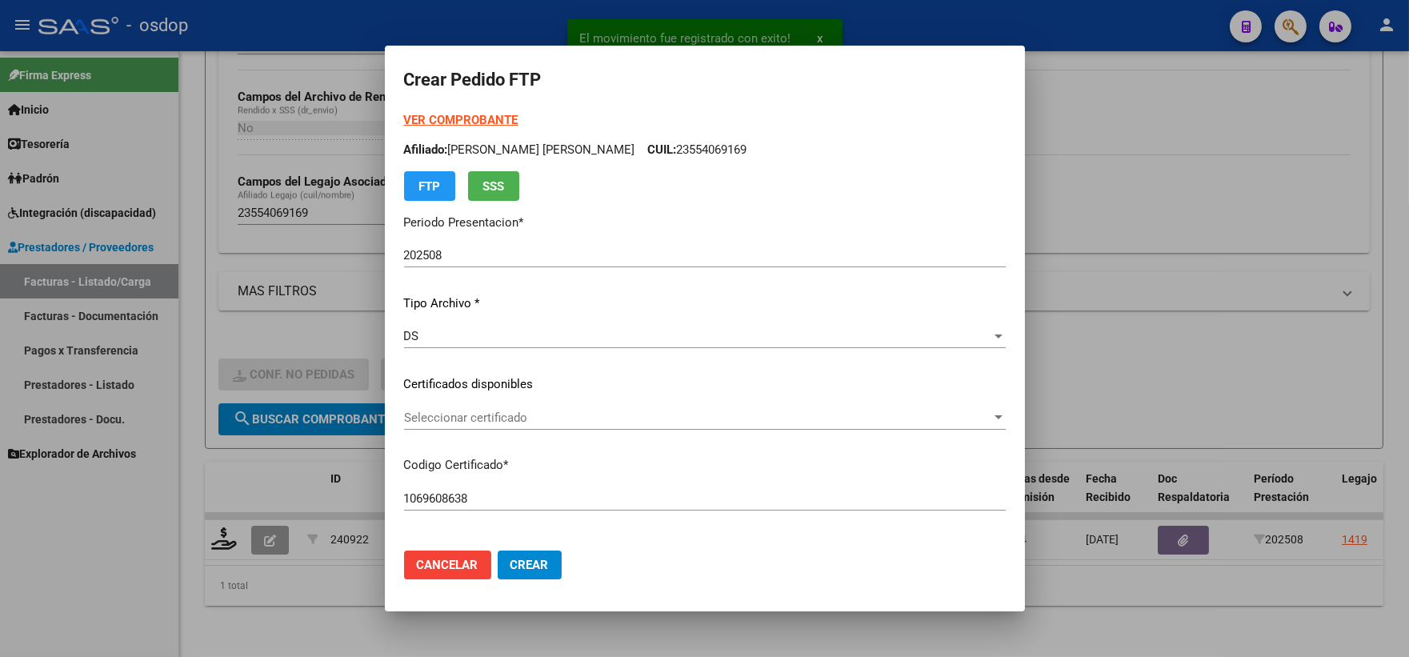
click at [469, 426] on div "Seleccionar certificado Seleccionar certificado" at bounding box center [705, 418] width 602 height 24
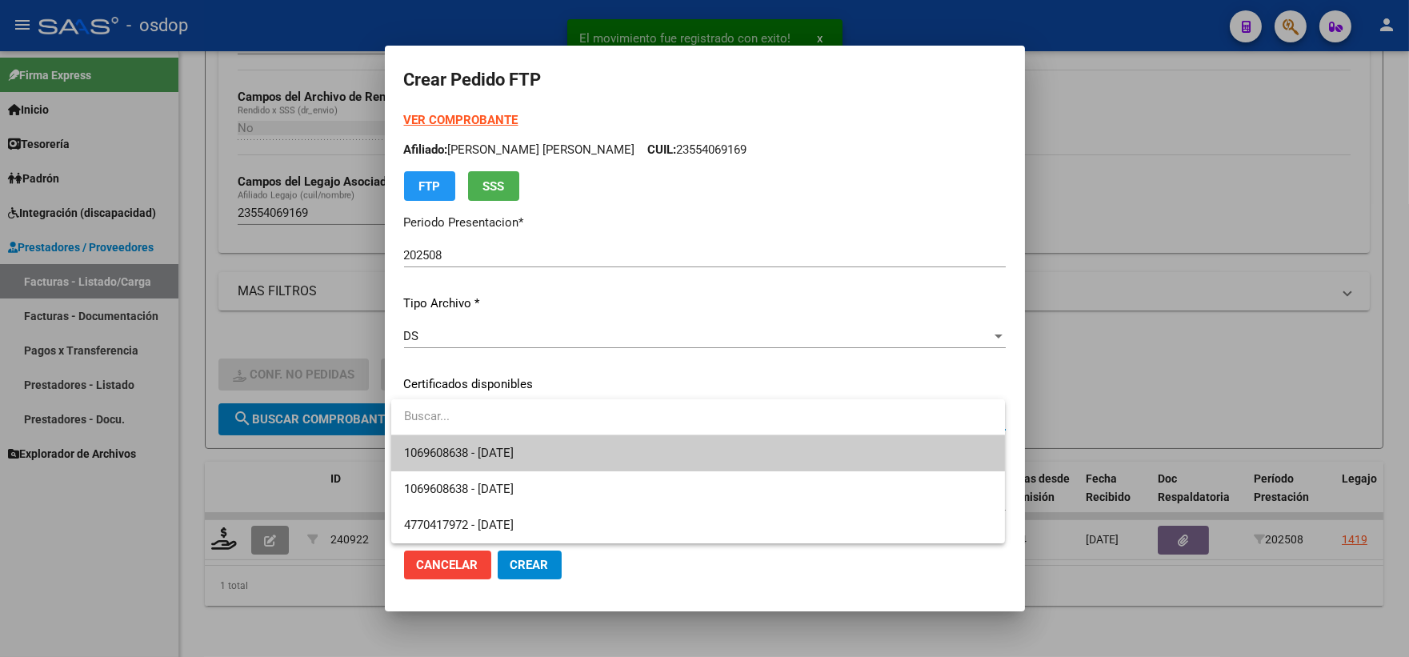
click at [475, 448] on span "1069608638 - 2028-01-03" at bounding box center [459, 453] width 110 height 14
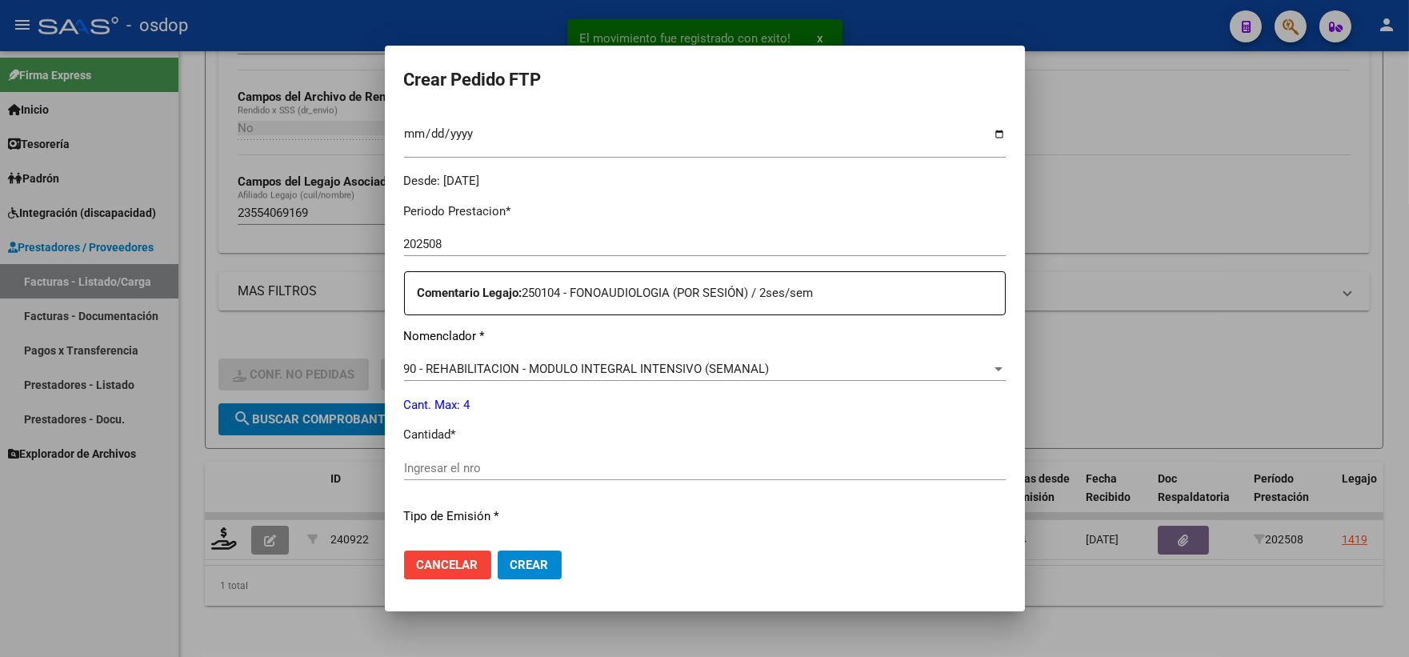
scroll to position [533, 0]
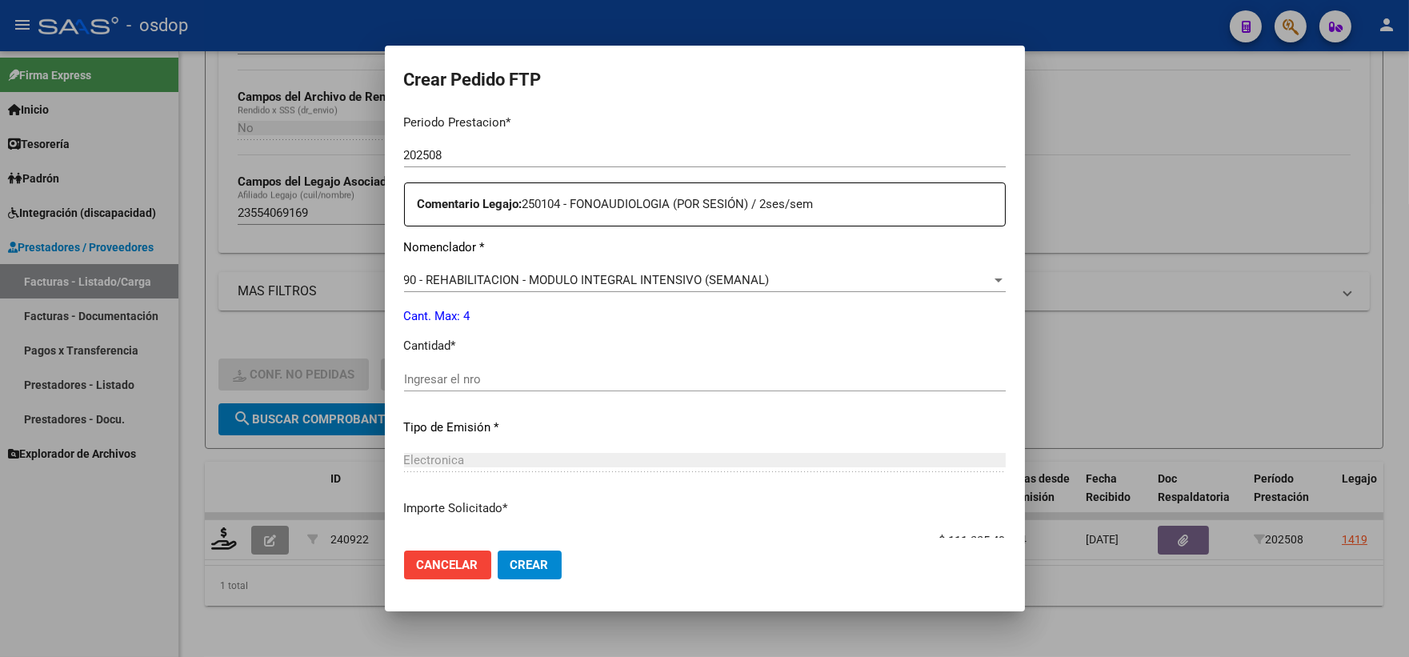
click at [493, 336] on div "Periodo Prestacion * 202508 Ingresar el Periodo Prestacion Comentario Legajo: 2…" at bounding box center [705, 376] width 602 height 548
click at [523, 370] on div "Ingresar el nro" at bounding box center [705, 379] width 602 height 24
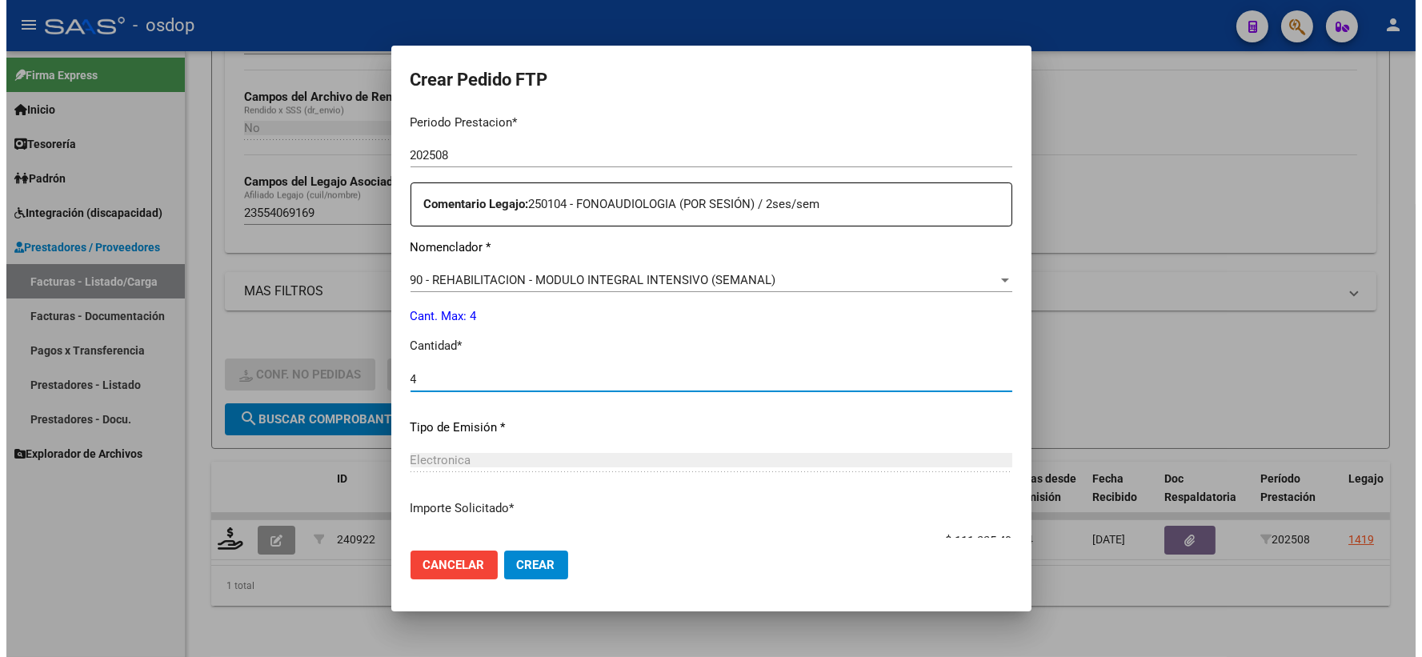
scroll to position [644, 0]
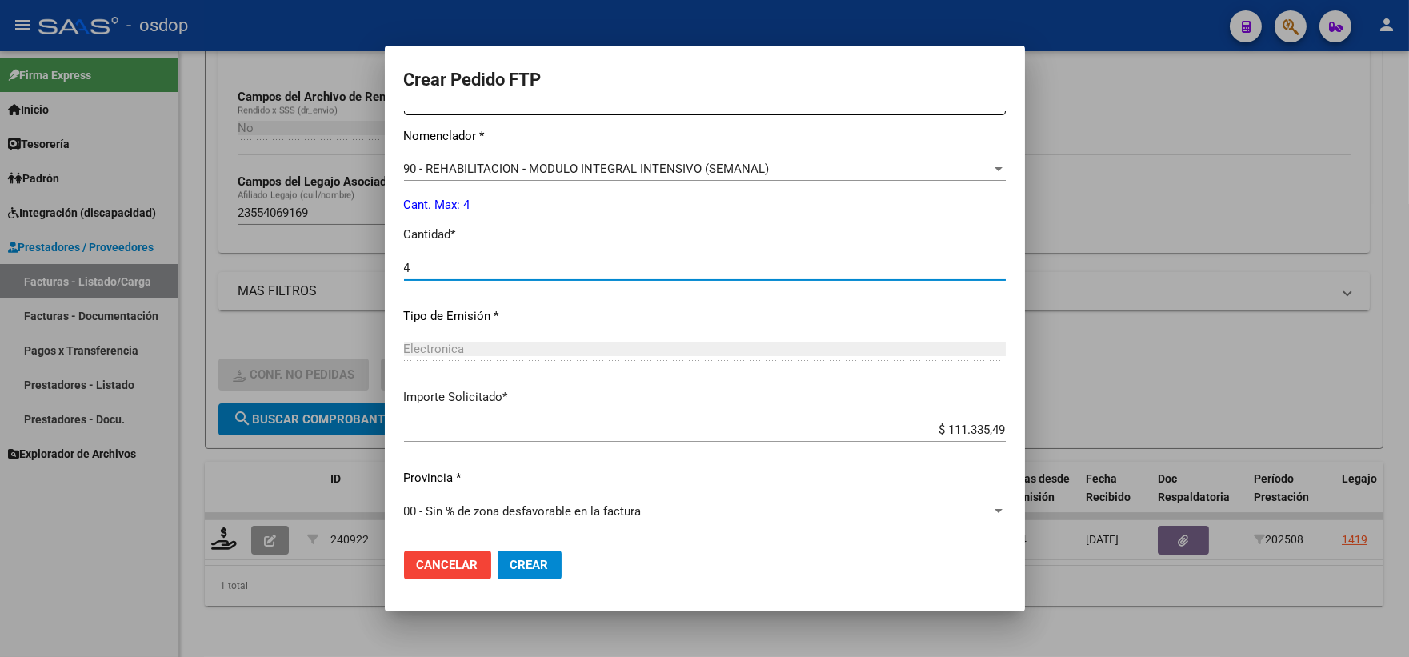
drag, startPoint x: 543, startPoint y: 552, endPoint x: 544, endPoint y: 560, distance: 8.2
click at [543, 557] on button "Crear" at bounding box center [530, 565] width 64 height 29
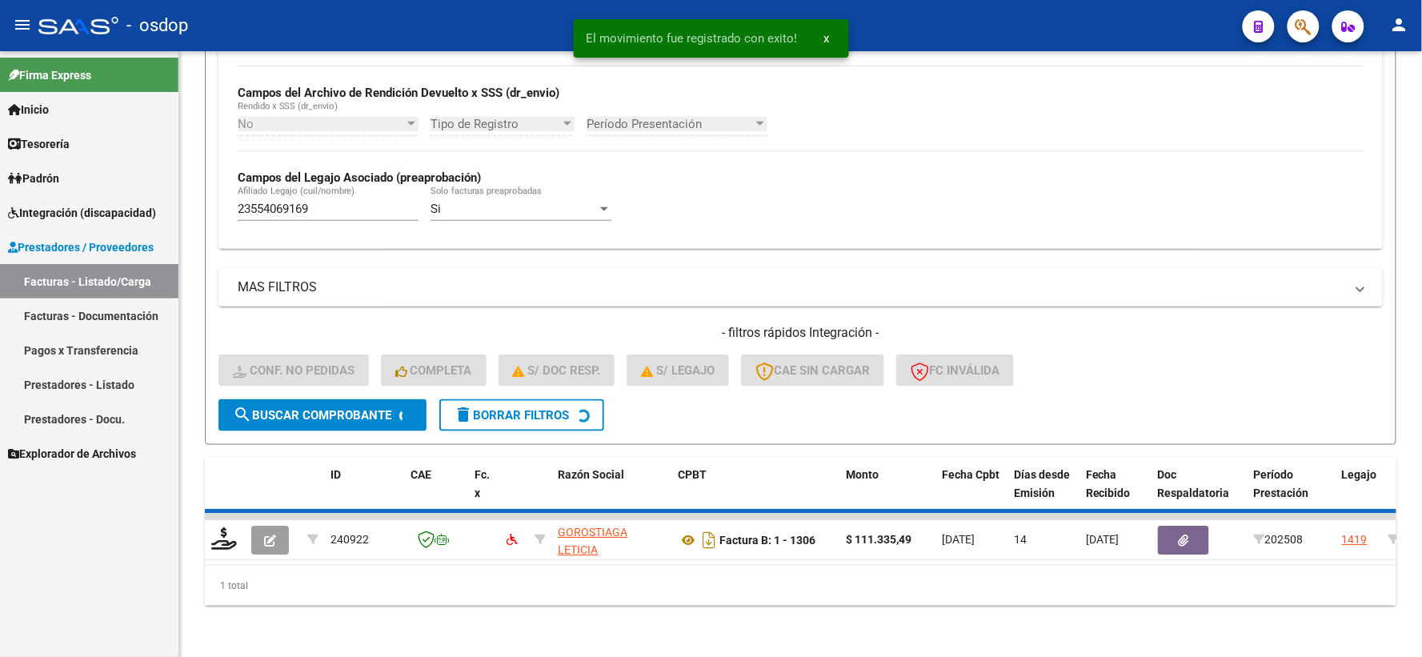
scroll to position [347, 0]
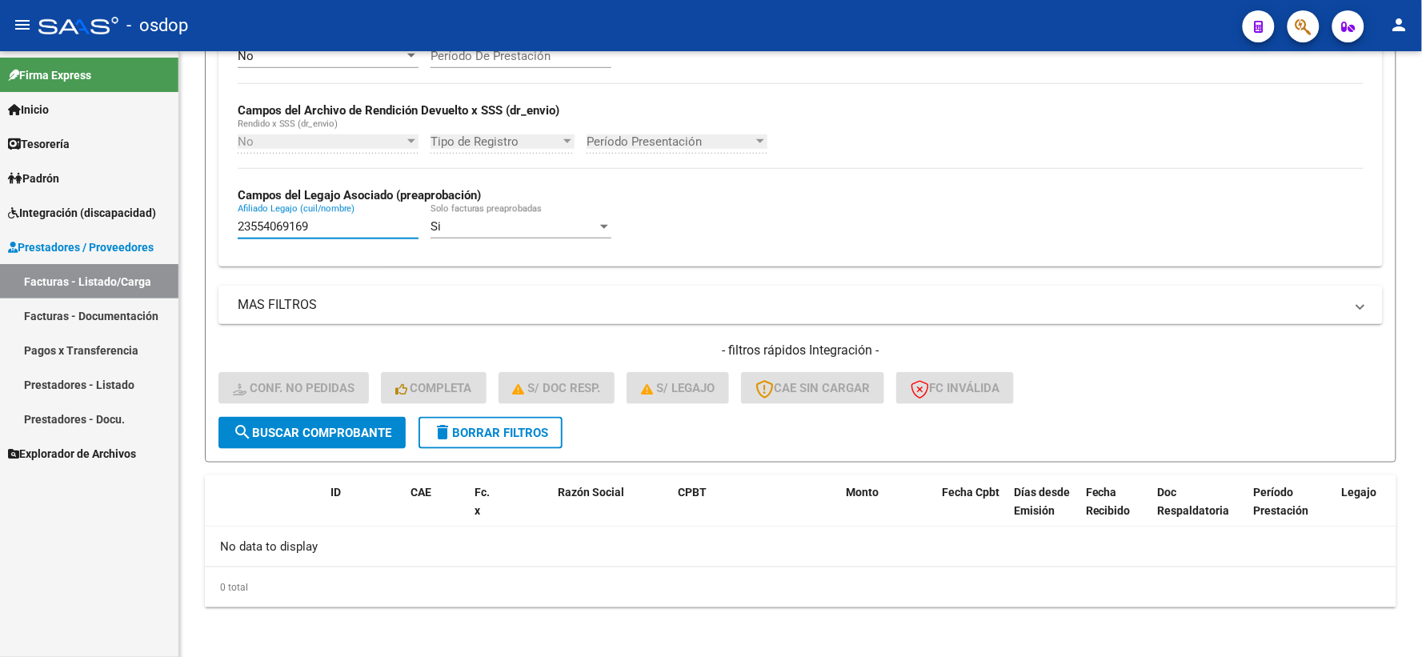
drag, startPoint x: 349, startPoint y: 226, endPoint x: 161, endPoint y: 172, distance: 195.6
click at [170, 174] on mat-sidenav-container "Firma Express Inicio Calendario SSS Instructivos Contacto OS Tesorería Extracto…" at bounding box center [711, 354] width 1422 height 606
paste input "7534041751"
click at [276, 418] on button "search Buscar Comprobante" at bounding box center [311, 433] width 187 height 32
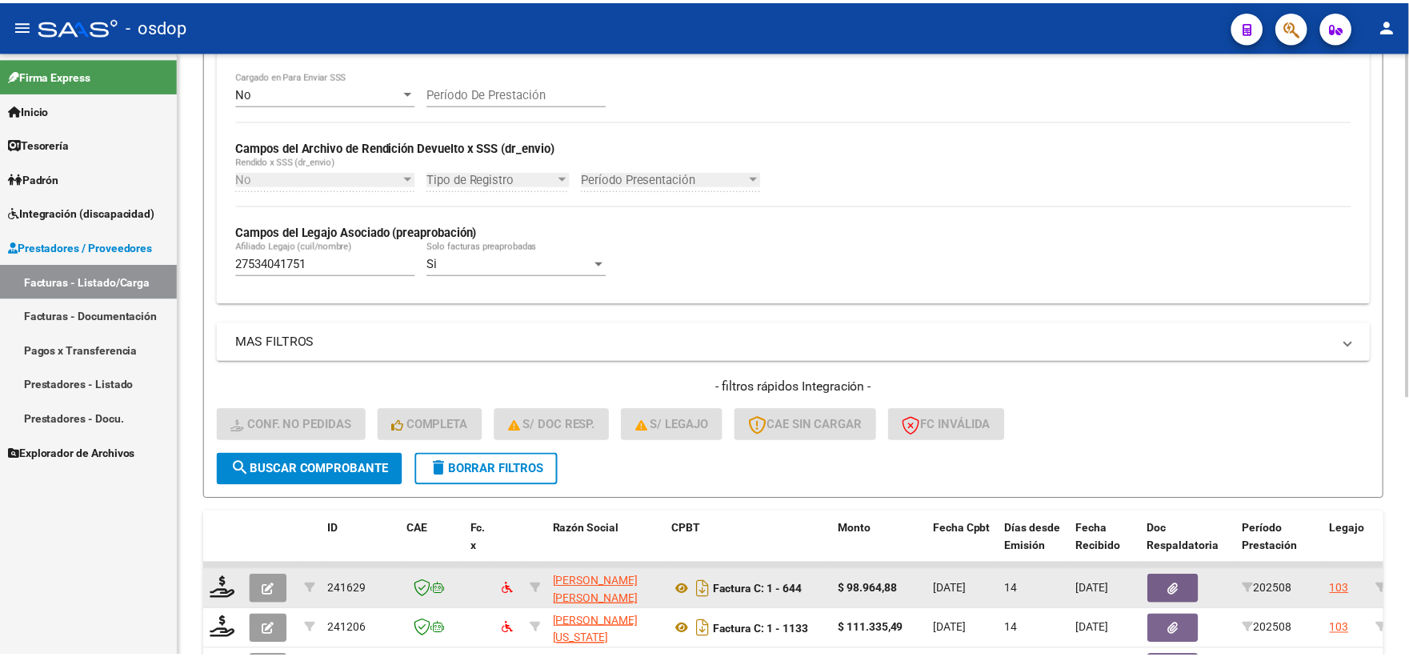
scroll to position [453, 0]
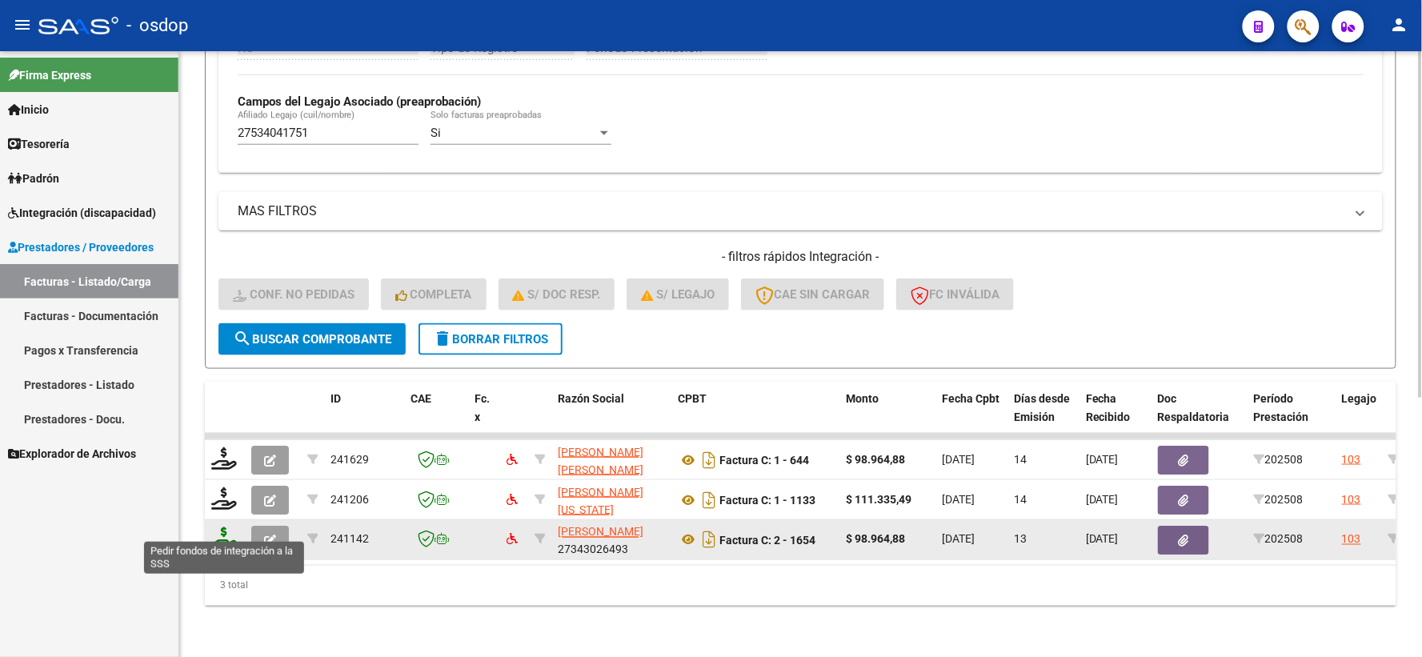
click at [226, 528] on icon at bounding box center [224, 538] width 26 height 22
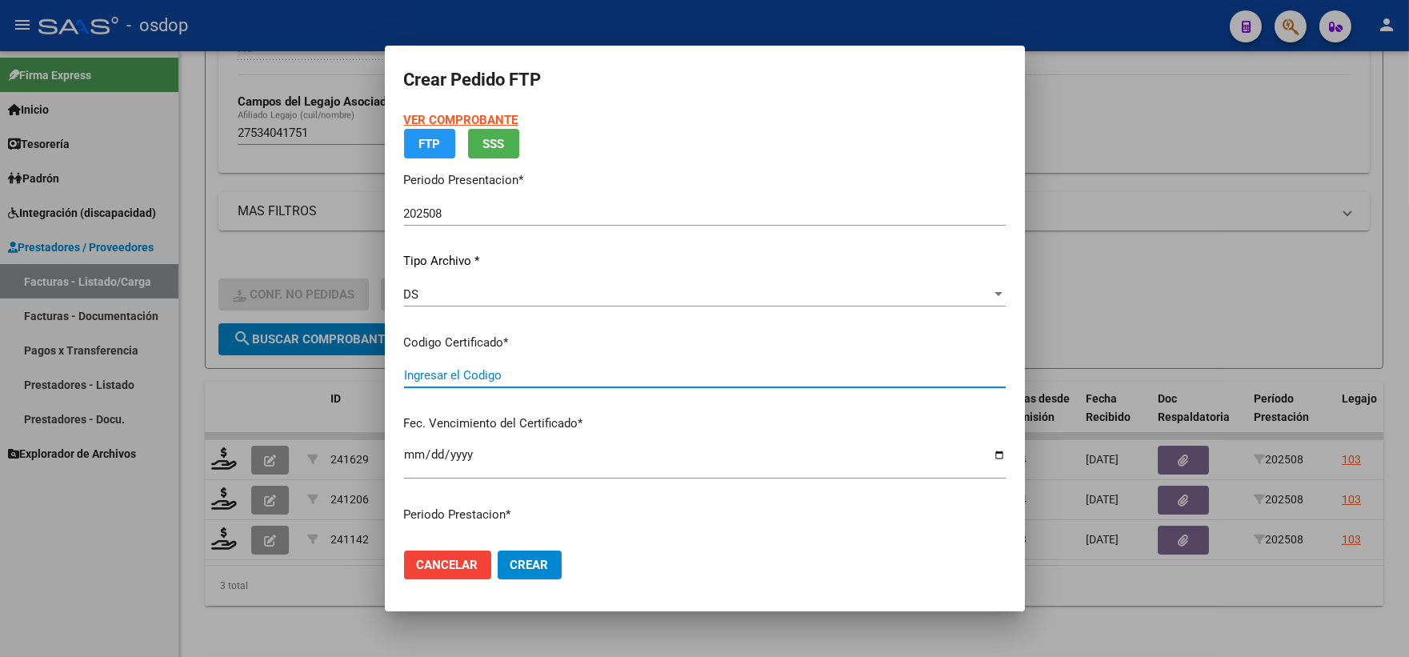
click at [531, 371] on input "Ingresar el Codigo" at bounding box center [705, 375] width 602 height 14
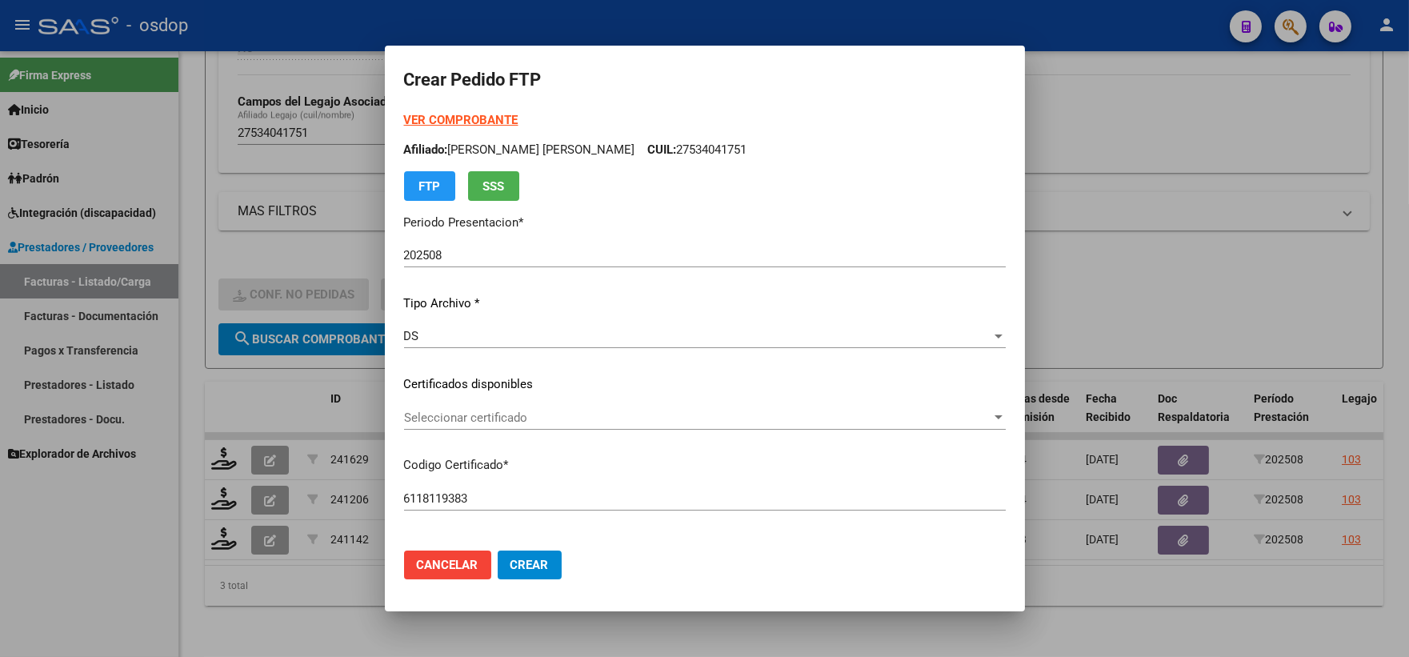
drag, startPoint x: 525, startPoint y: 396, endPoint x: 525, endPoint y: 411, distance: 15.2
click at [525, 397] on div "VER COMPROBANTE ARCA Padrón Afiliado: SOSA FALESSI WALKIRIA YAEL AURELIA CUIL: …" at bounding box center [705, 364] width 602 height 506
click at [525, 411] on span "Seleccionar certificado" at bounding box center [697, 418] width 587 height 14
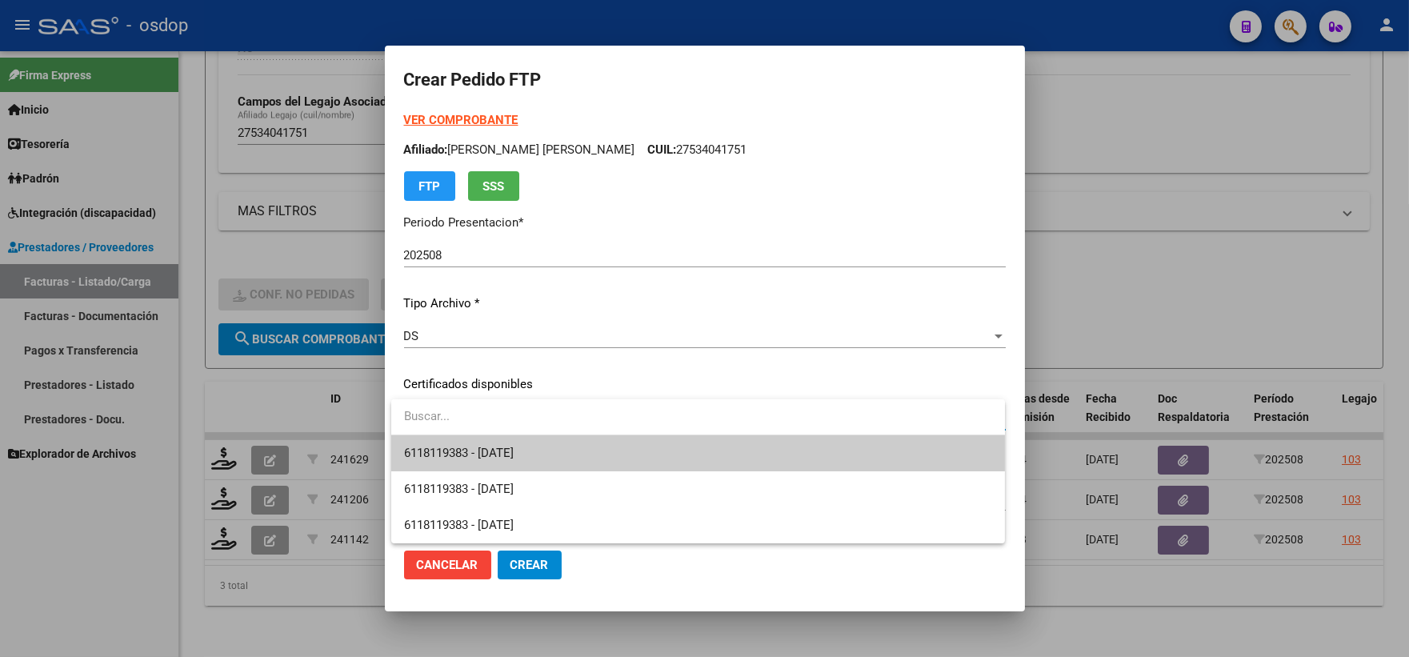
click at [543, 435] on div at bounding box center [698, 417] width 614 height 36
click at [544, 451] on span "6118119383 - 2026-10-19" at bounding box center [698, 453] width 588 height 36
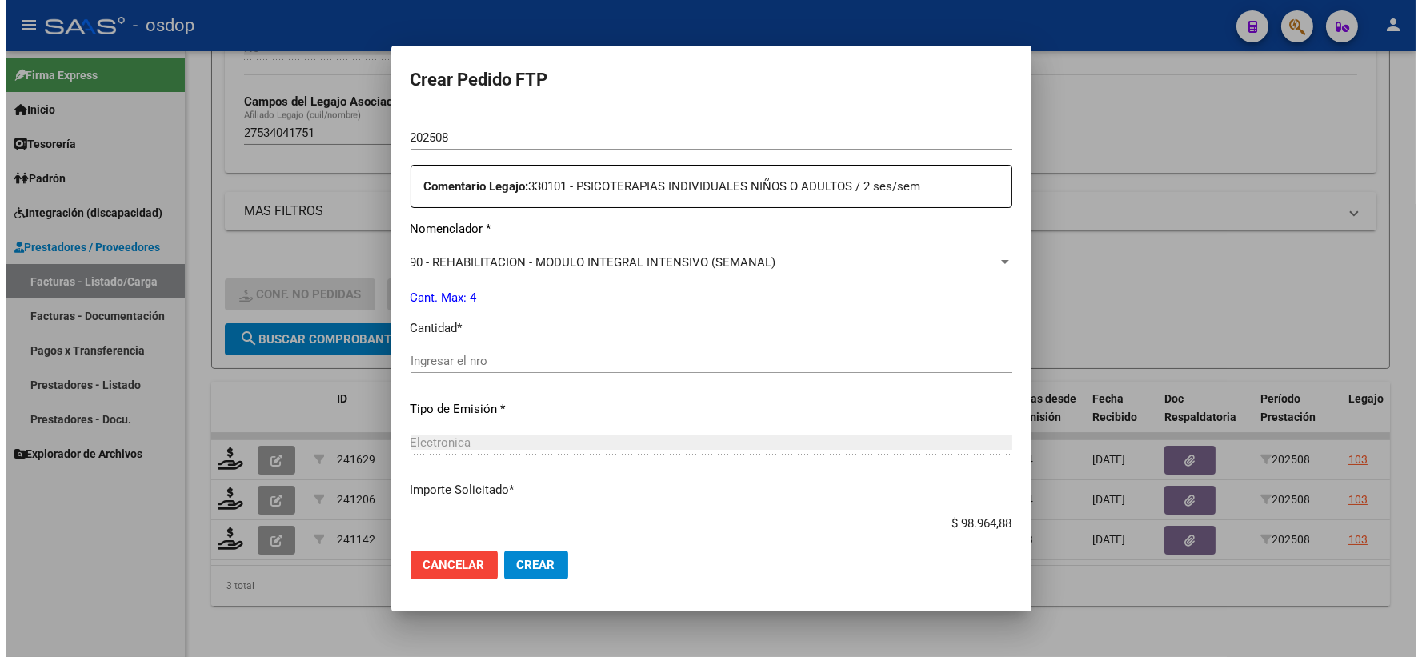
scroll to position [622, 0]
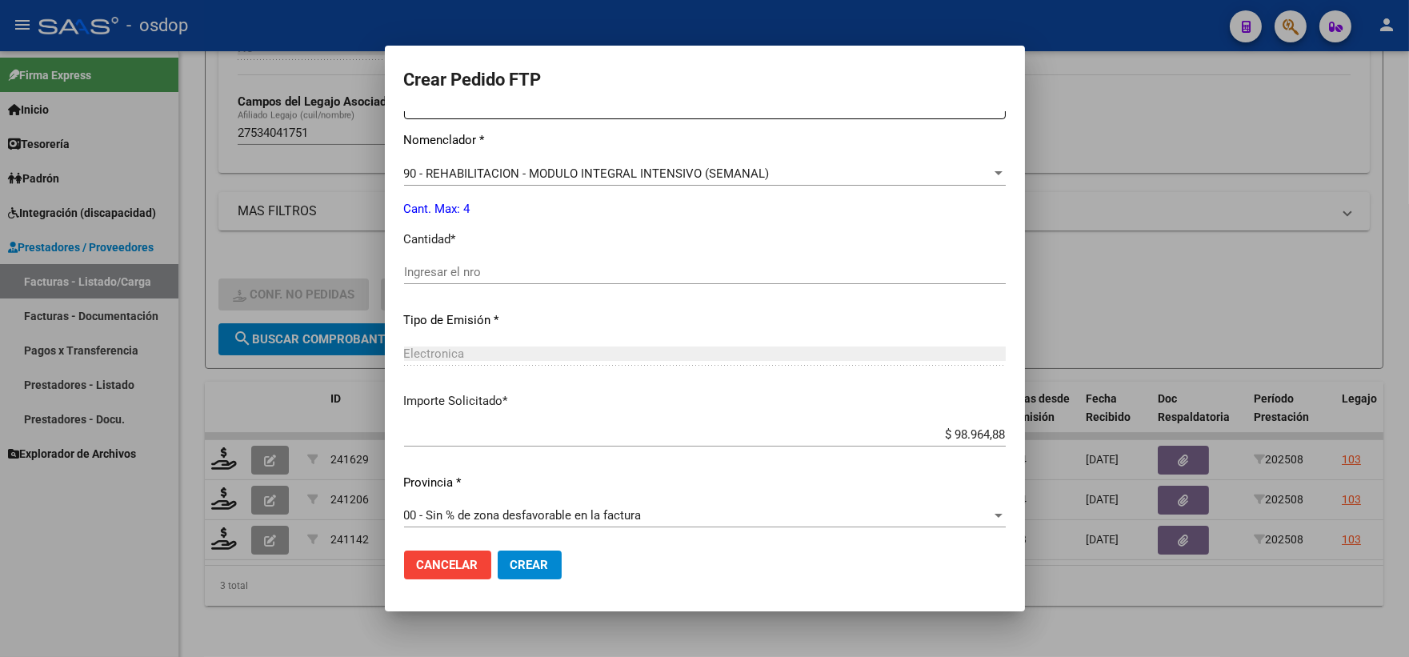
click at [515, 262] on div "Ingresar el nro" at bounding box center [705, 272] width 602 height 24
click at [539, 563] on span "Crear" at bounding box center [530, 565] width 38 height 14
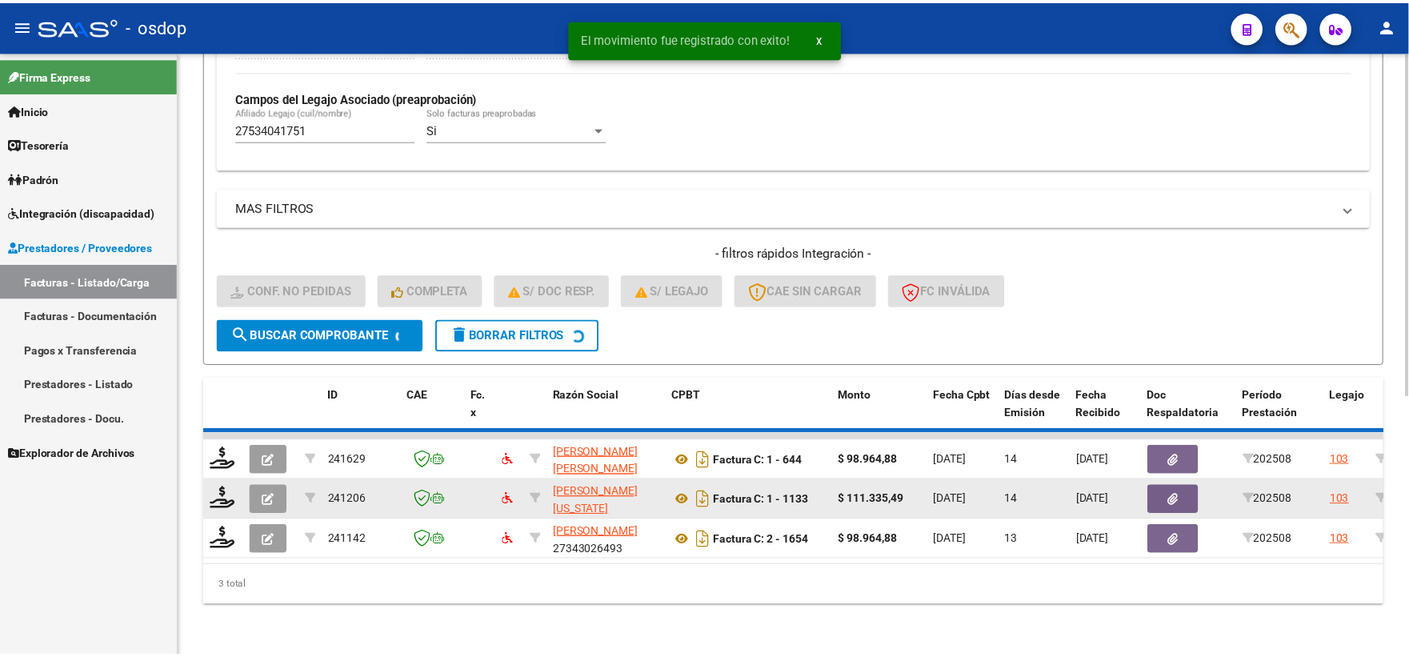
scroll to position [413, 0]
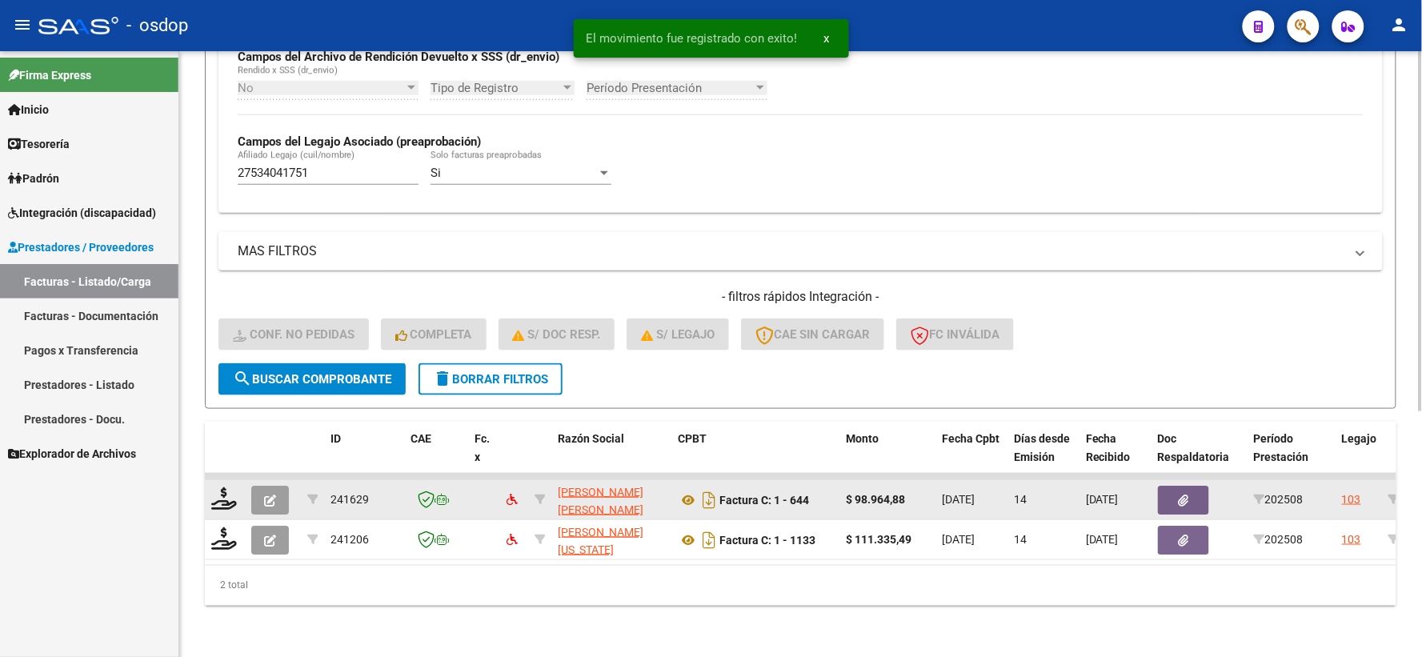
click at [237, 493] on div at bounding box center [224, 499] width 27 height 25
click at [227, 490] on icon at bounding box center [224, 498] width 26 height 22
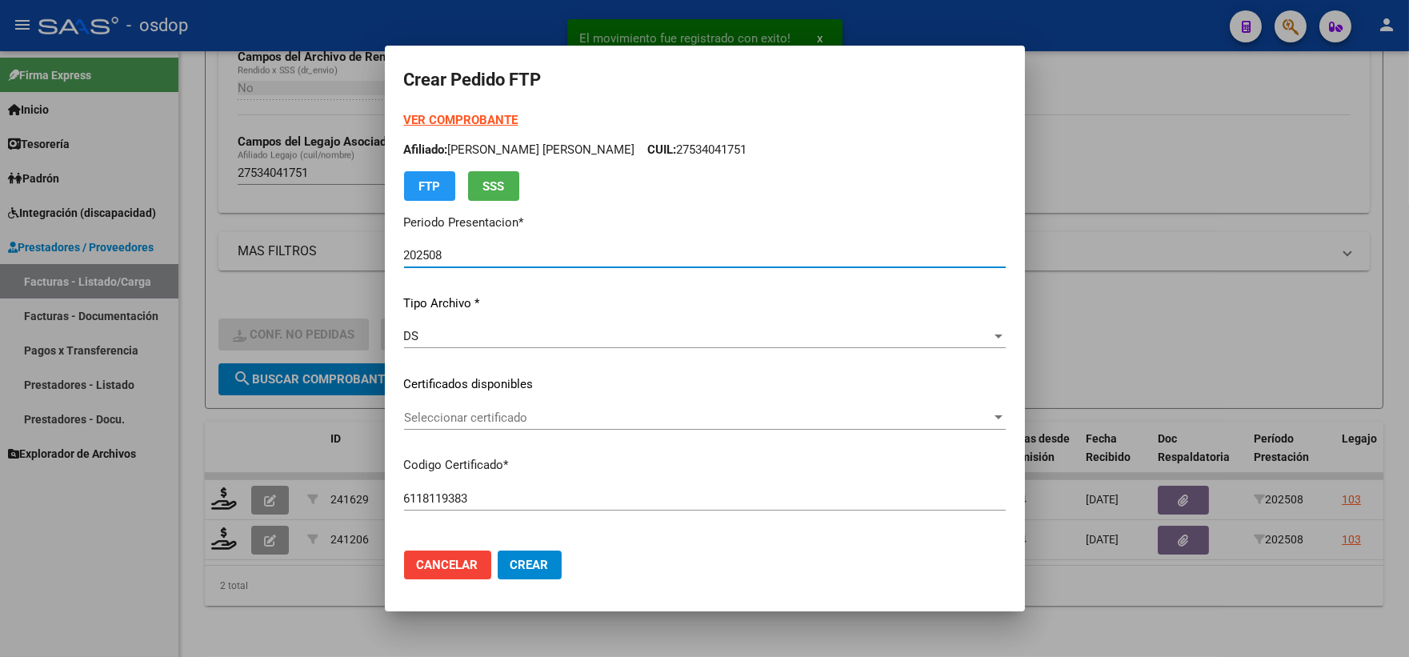
click at [529, 368] on div "VER COMPROBANTE ARCA Padrón Afiliado: SOSA FALESSI WALKIRIA YAEL AURELIA CUIL: …" at bounding box center [705, 364] width 602 height 506
click at [508, 416] on span "Seleccionar certificado" at bounding box center [697, 418] width 587 height 14
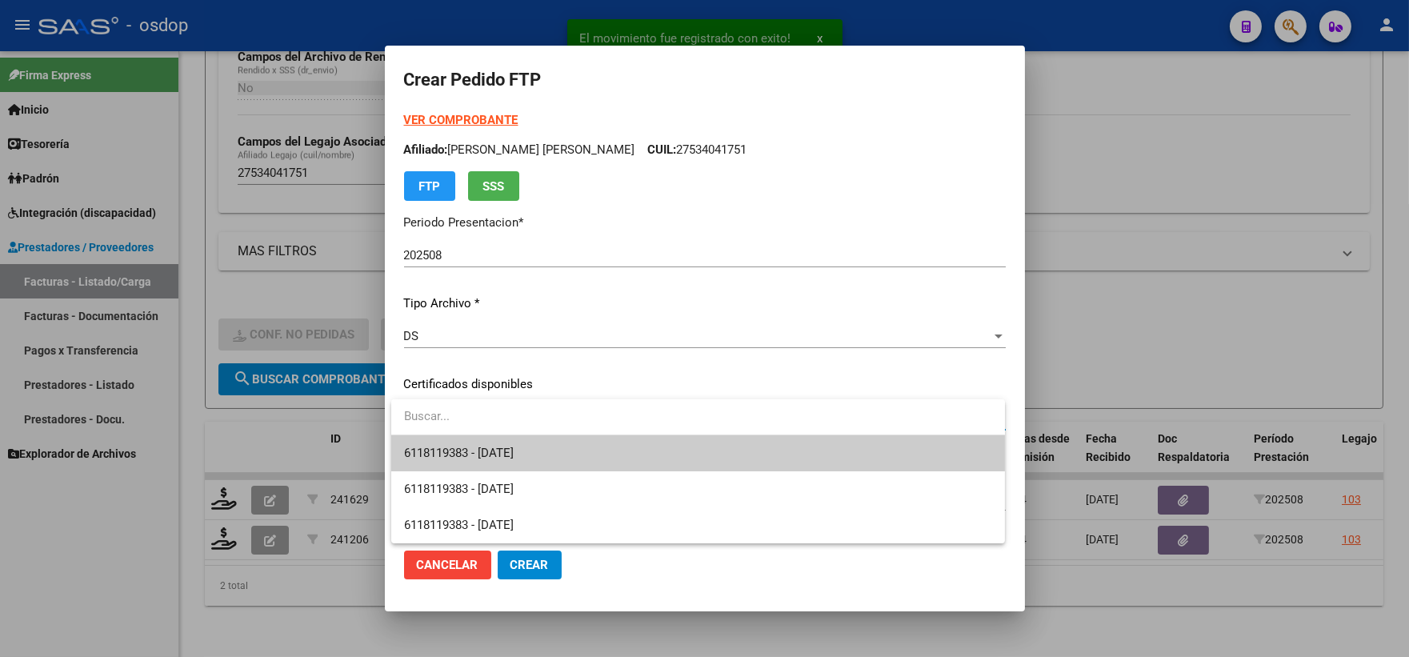
click at [530, 443] on span "6118119383 - 2026-10-19" at bounding box center [698, 453] width 588 height 36
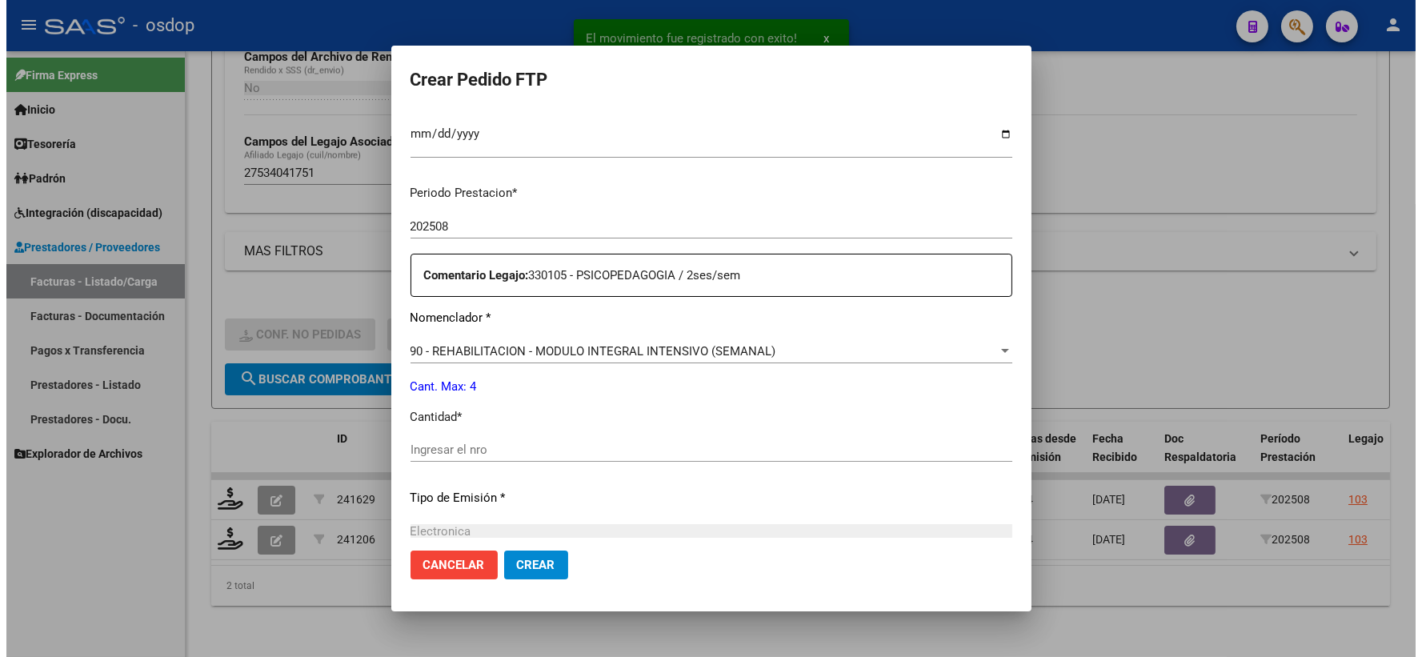
scroll to position [533, 0]
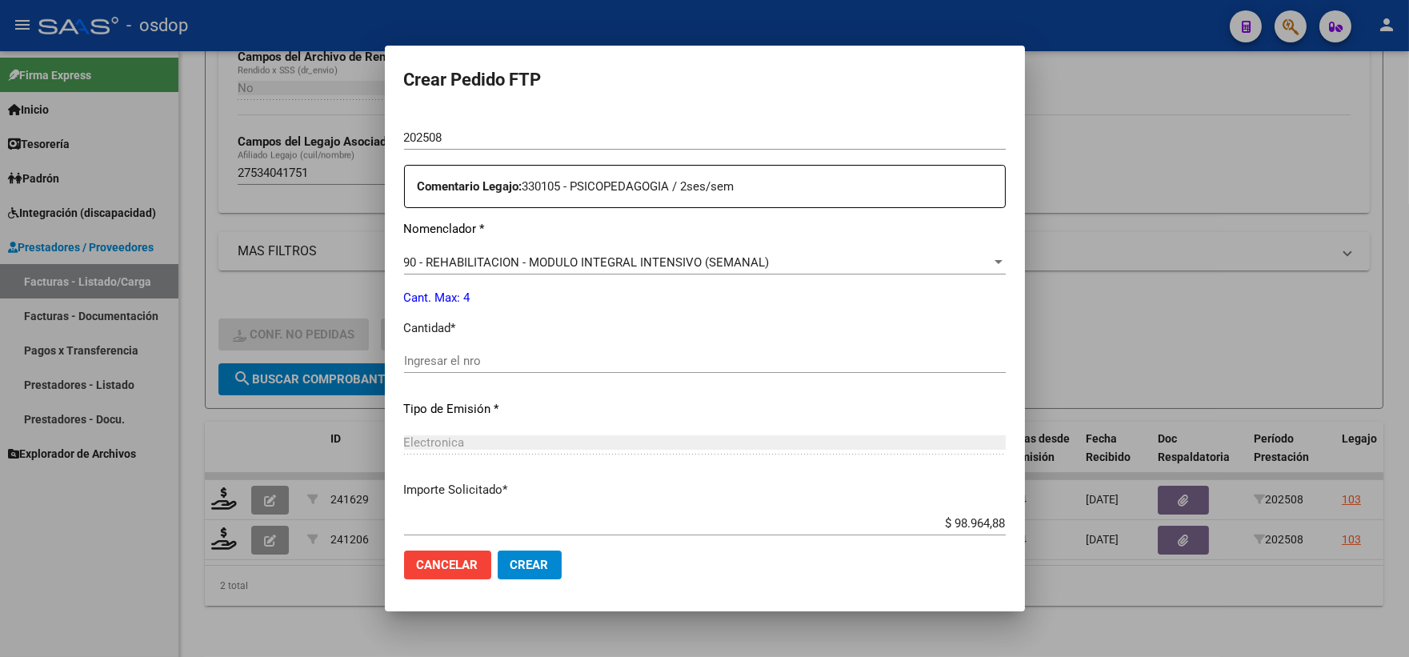
click at [507, 342] on div "Periodo Prestacion * 202508 Ingresar el Periodo Prestacion Comentario Legajo: 3…" at bounding box center [705, 357] width 602 height 548
click at [499, 374] on div "Ingresar el nro" at bounding box center [705, 368] width 602 height 39
drag, startPoint x: 494, startPoint y: 365, endPoint x: 491, endPoint y: 454, distance: 88.9
click at [493, 364] on input "Ingresar el nro" at bounding box center [705, 361] width 602 height 14
click at [541, 571] on span "Crear" at bounding box center [530, 565] width 38 height 14
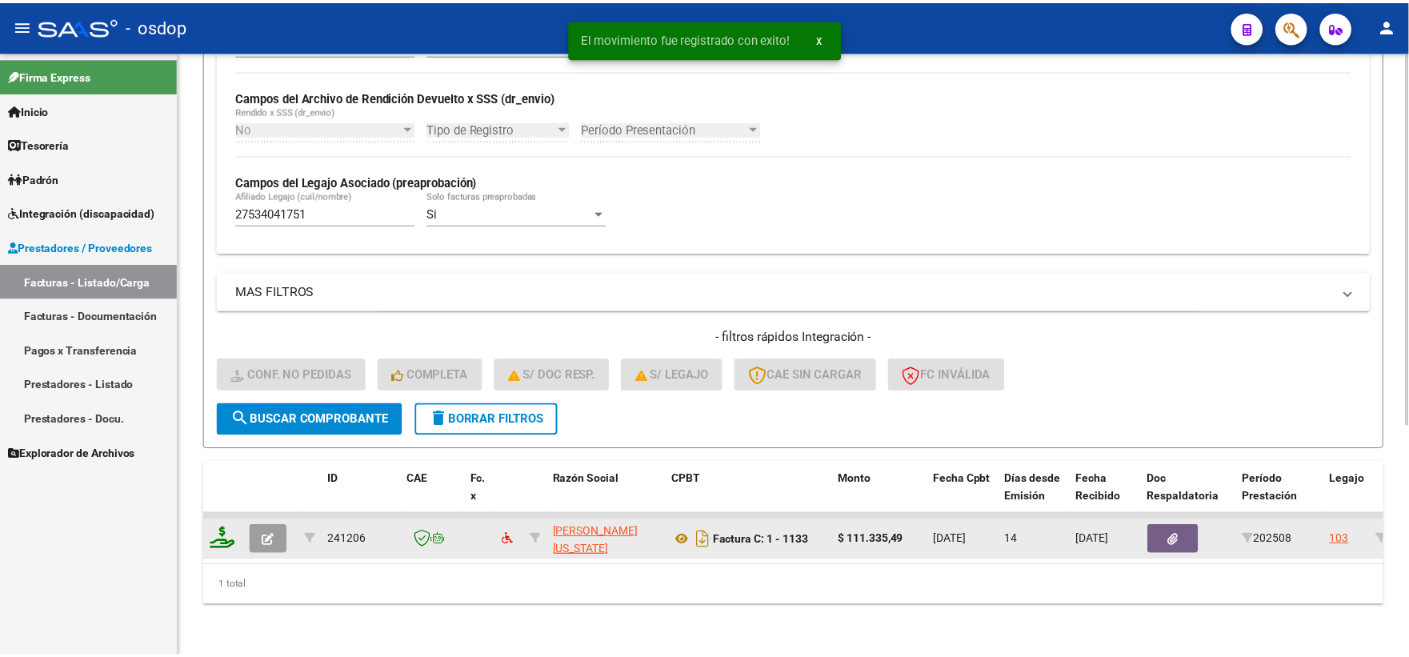
scroll to position [373, 0]
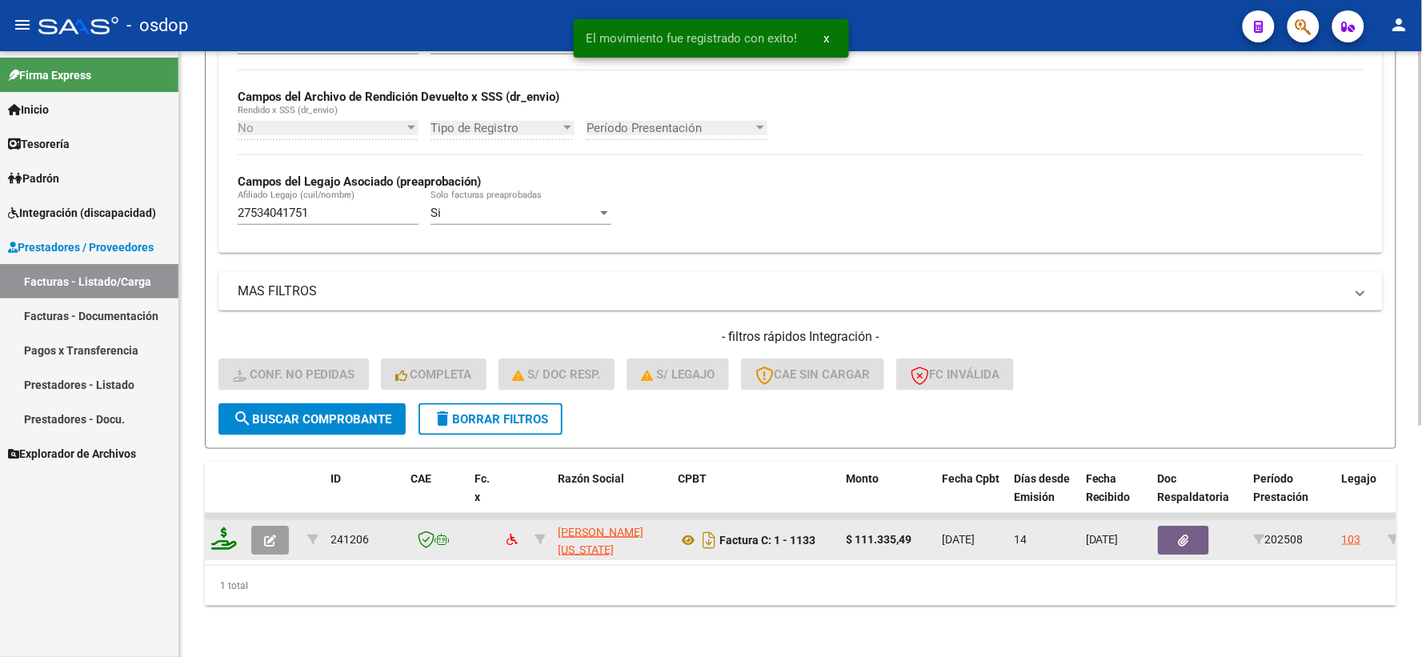
click at [219, 535] on icon at bounding box center [224, 538] width 26 height 22
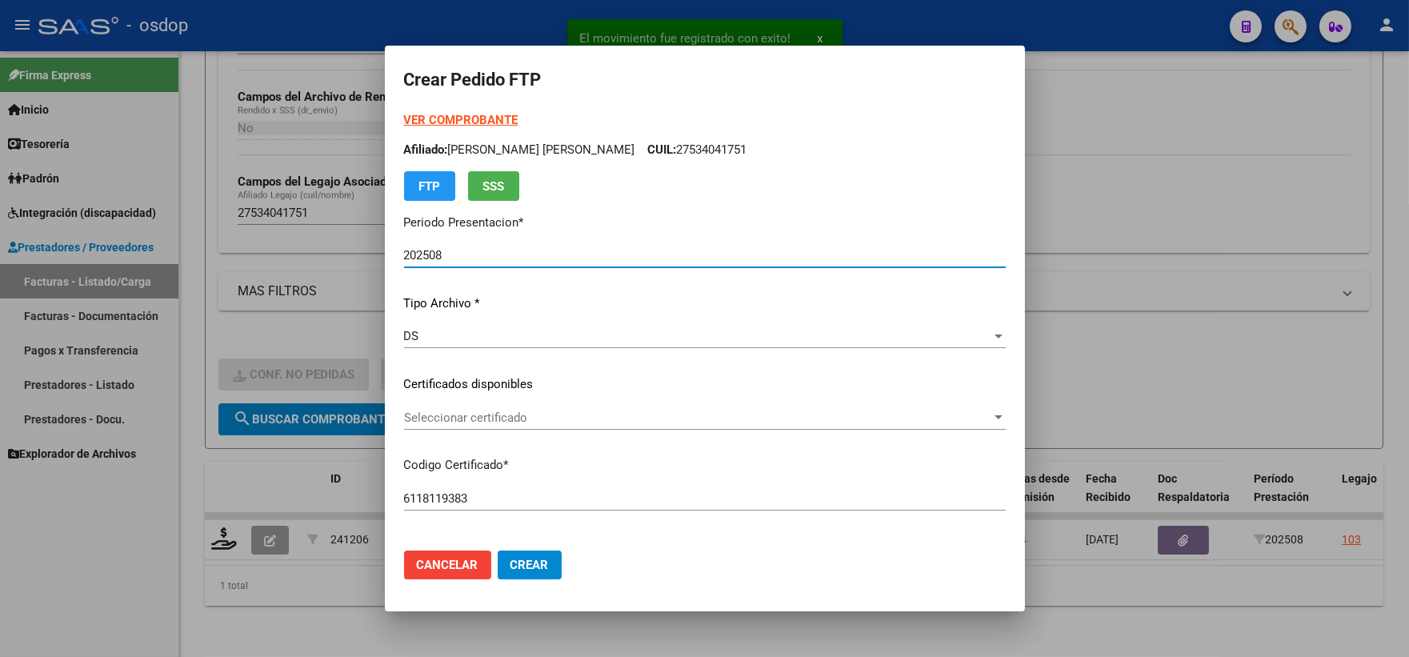
click at [462, 420] on span "Seleccionar certificado" at bounding box center [697, 418] width 587 height 14
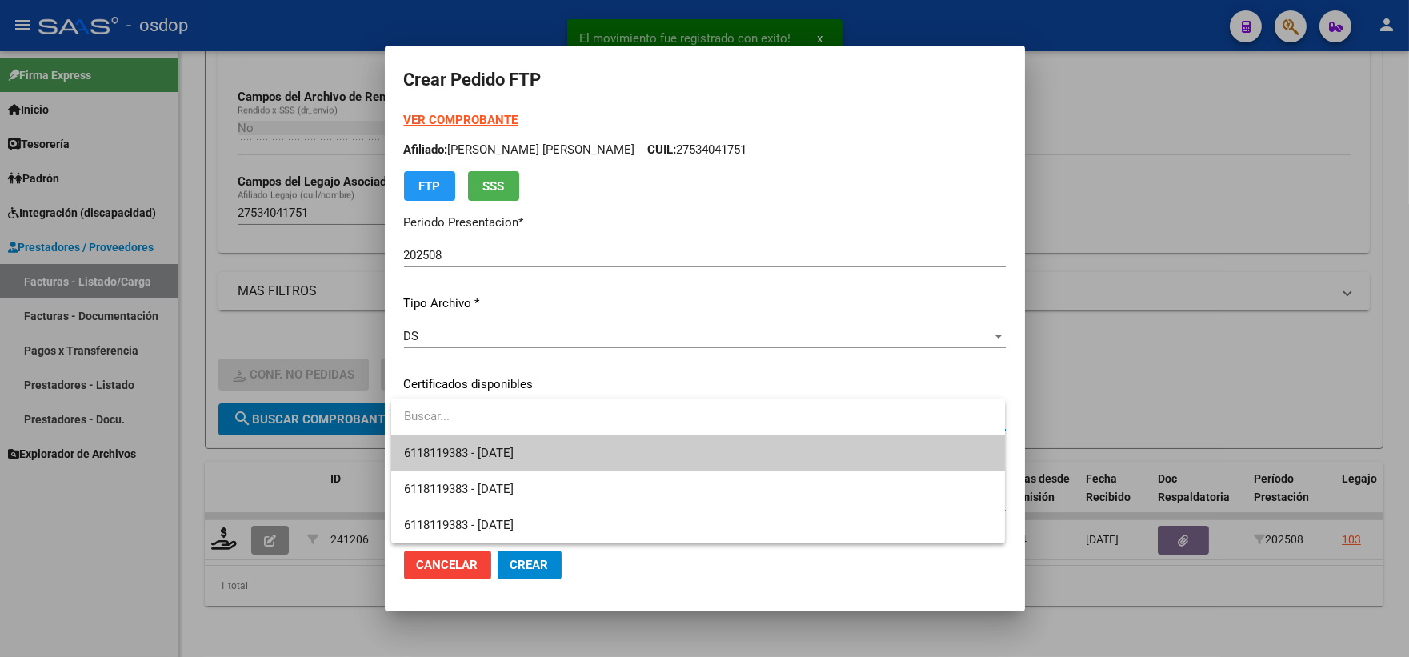
drag, startPoint x: 469, startPoint y: 432, endPoint x: 480, endPoint y: 442, distance: 14.8
click at [477, 437] on div "6118119383 - 2026-10-19 6118119383 - 2025-10-19 6118119383 - 2025-10-19" at bounding box center [698, 471] width 614 height 144
click at [483, 446] on span "6118119383 - 2026-10-19" at bounding box center [459, 453] width 110 height 14
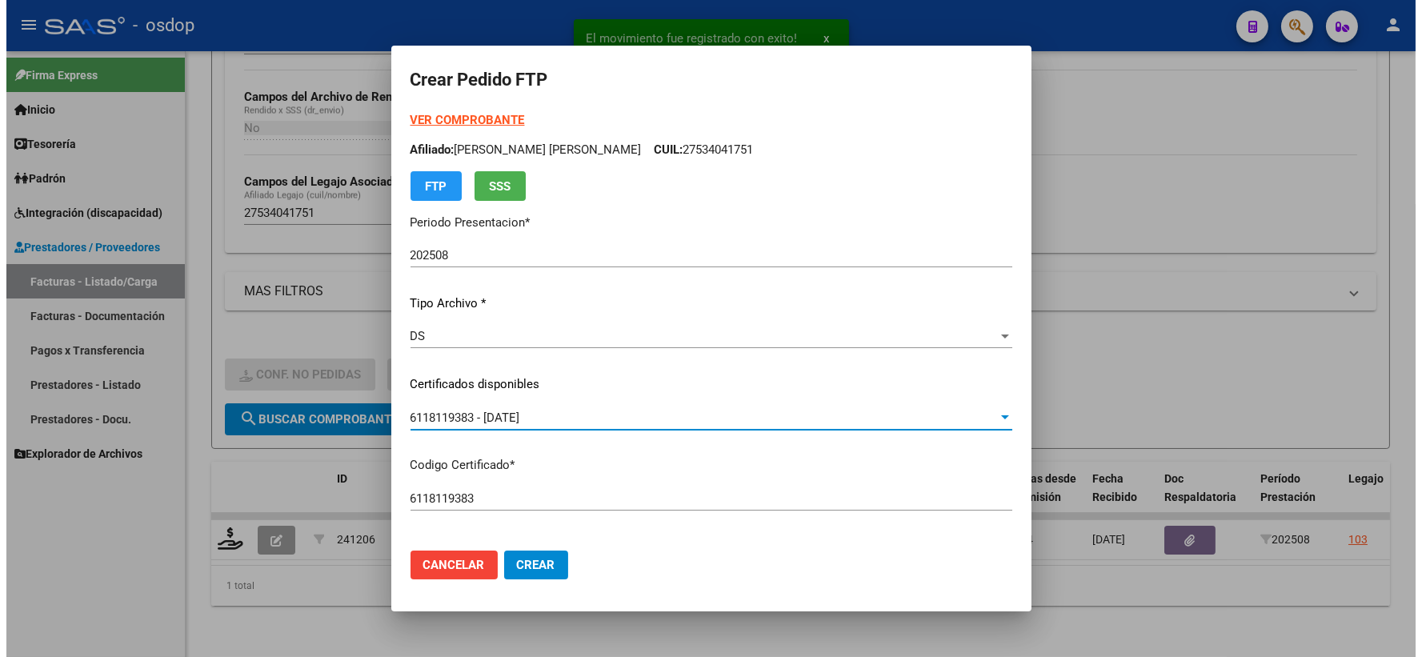
scroll to position [444, 0]
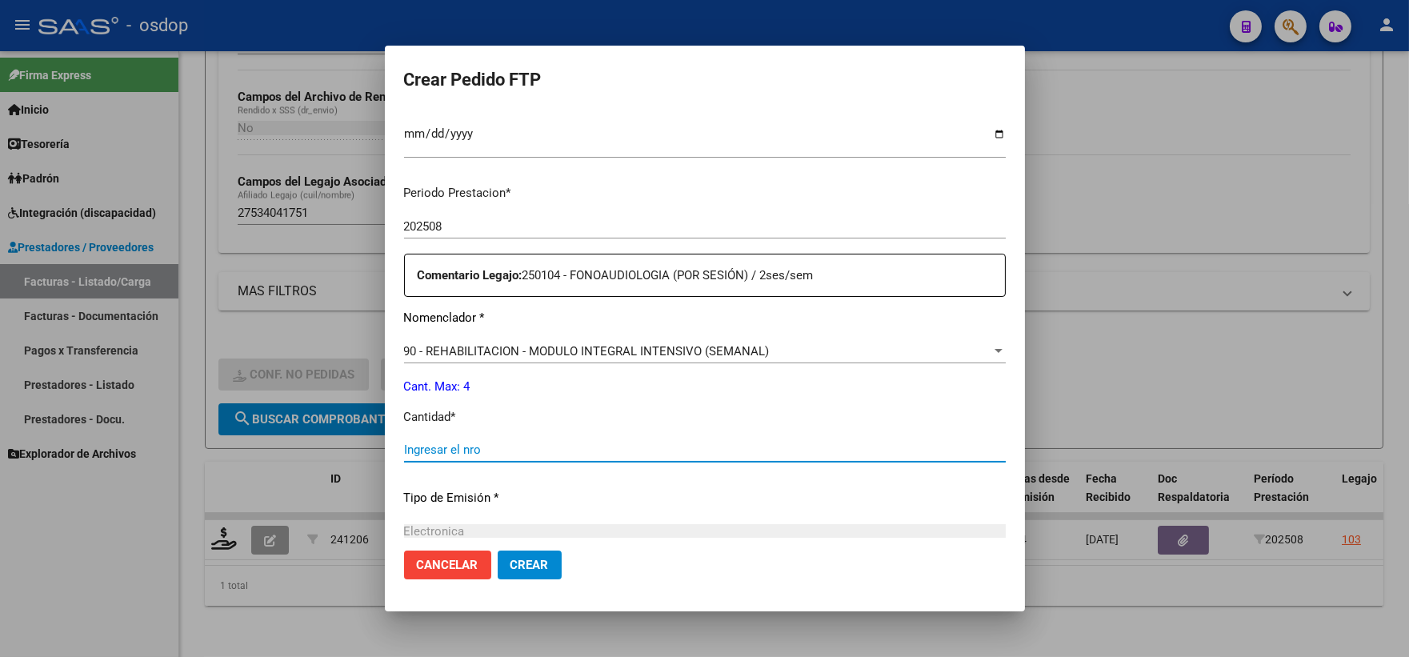
click at [499, 443] on input "Ingresar el nro" at bounding box center [705, 450] width 602 height 14
click at [530, 565] on span "Crear" at bounding box center [530, 565] width 38 height 14
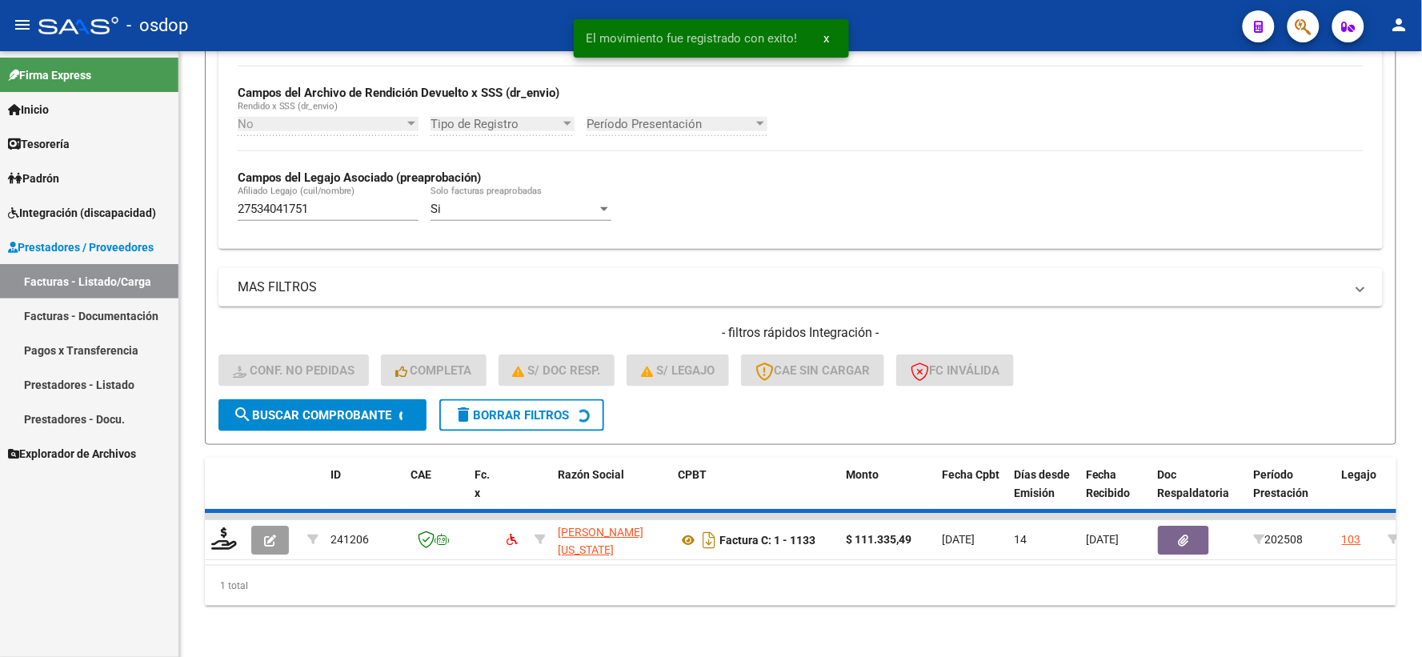
scroll to position [347, 0]
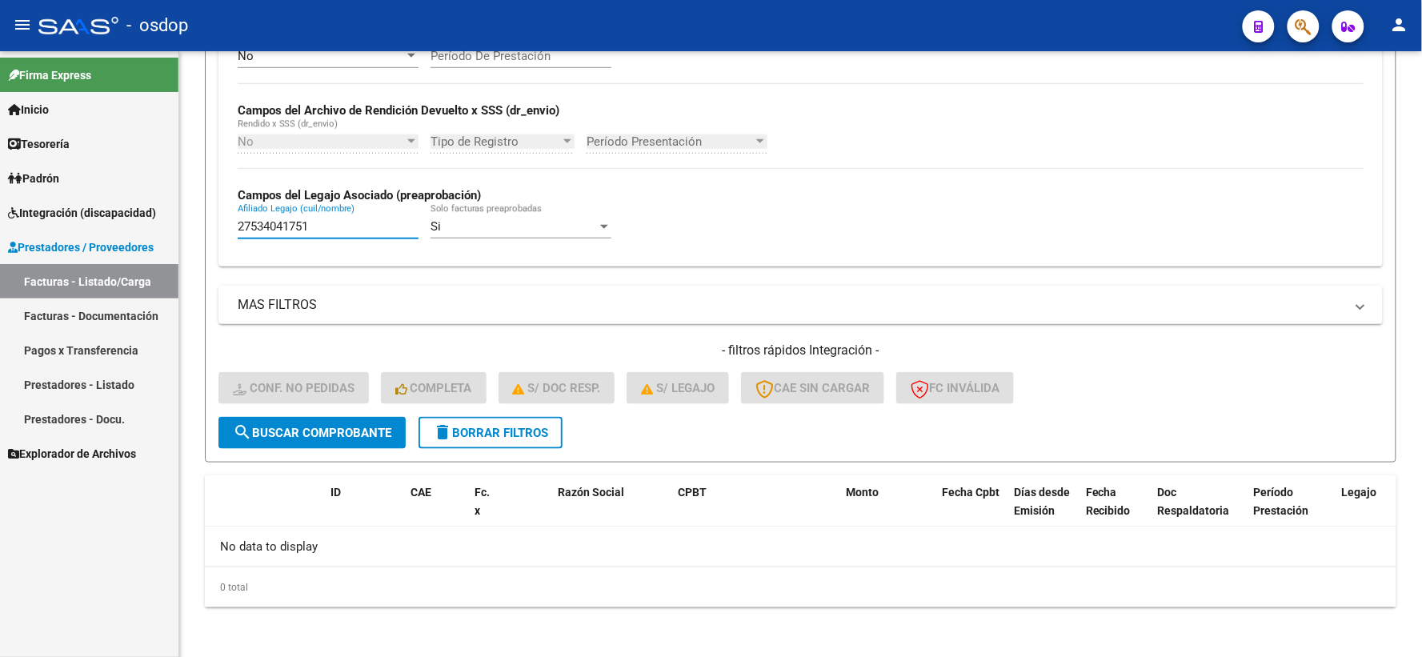
drag, startPoint x: 328, startPoint y: 222, endPoint x: 104, endPoint y: 174, distance: 229.2
click at [101, 196] on mat-sidenav-container "Firma Express Inicio Calendario SSS Instructivos Contacto OS Tesorería Extracto…" at bounding box center [711, 354] width 1422 height 606
paste input "0554068678"
click at [348, 468] on div "Video tutorial PRESTADORES -> Listado de CPBTs Emitidos por Prestadores / Prove…" at bounding box center [801, 169] width 1192 height 878
click at [326, 450] on form "Filtros Id Integración Area Seleccionar Gerenciador Seleccionar Gerenciador Si …" at bounding box center [801, 152] width 1192 height 620
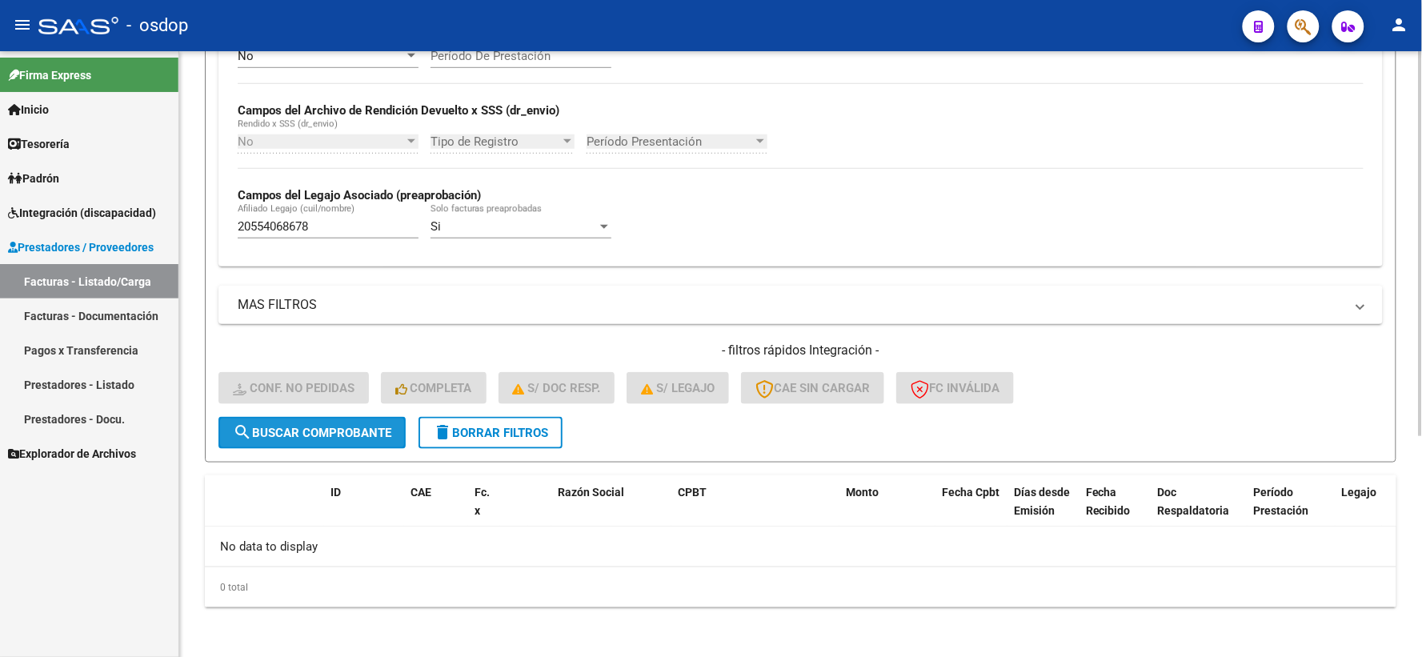
click at [316, 435] on span "search Buscar Comprobante" at bounding box center [312, 433] width 158 height 14
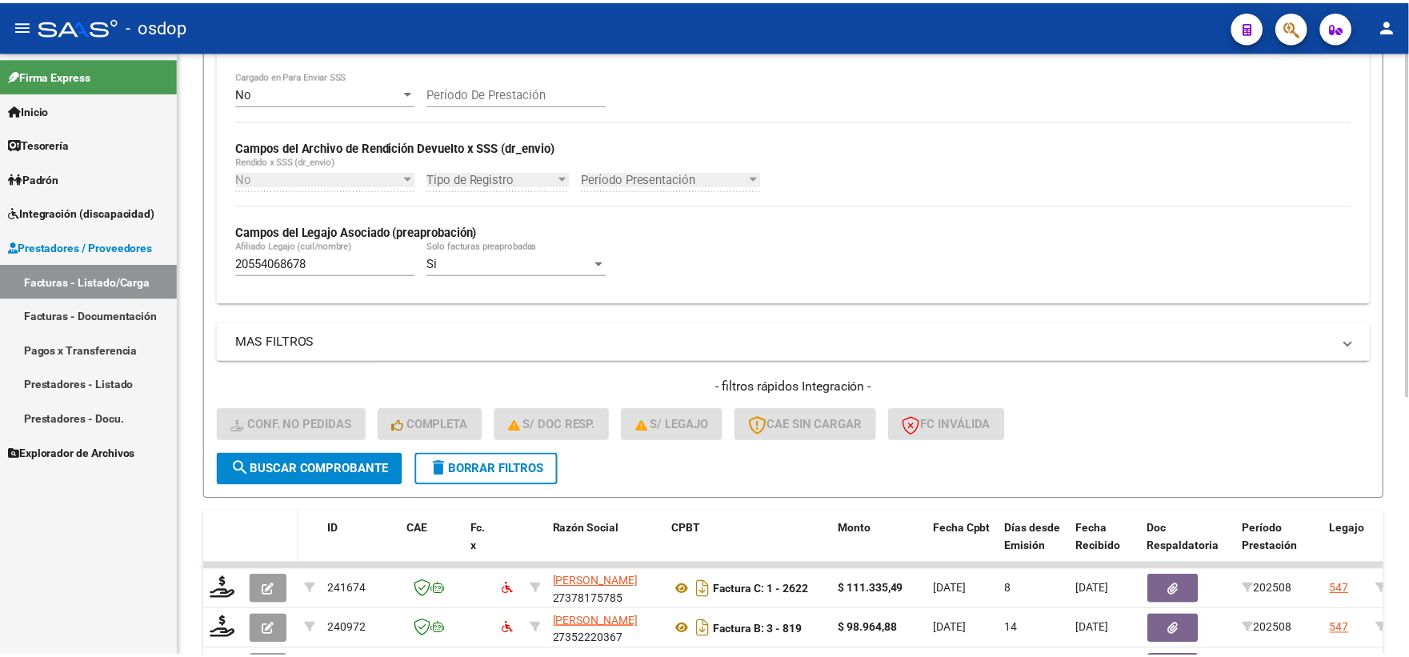
scroll to position [400, 0]
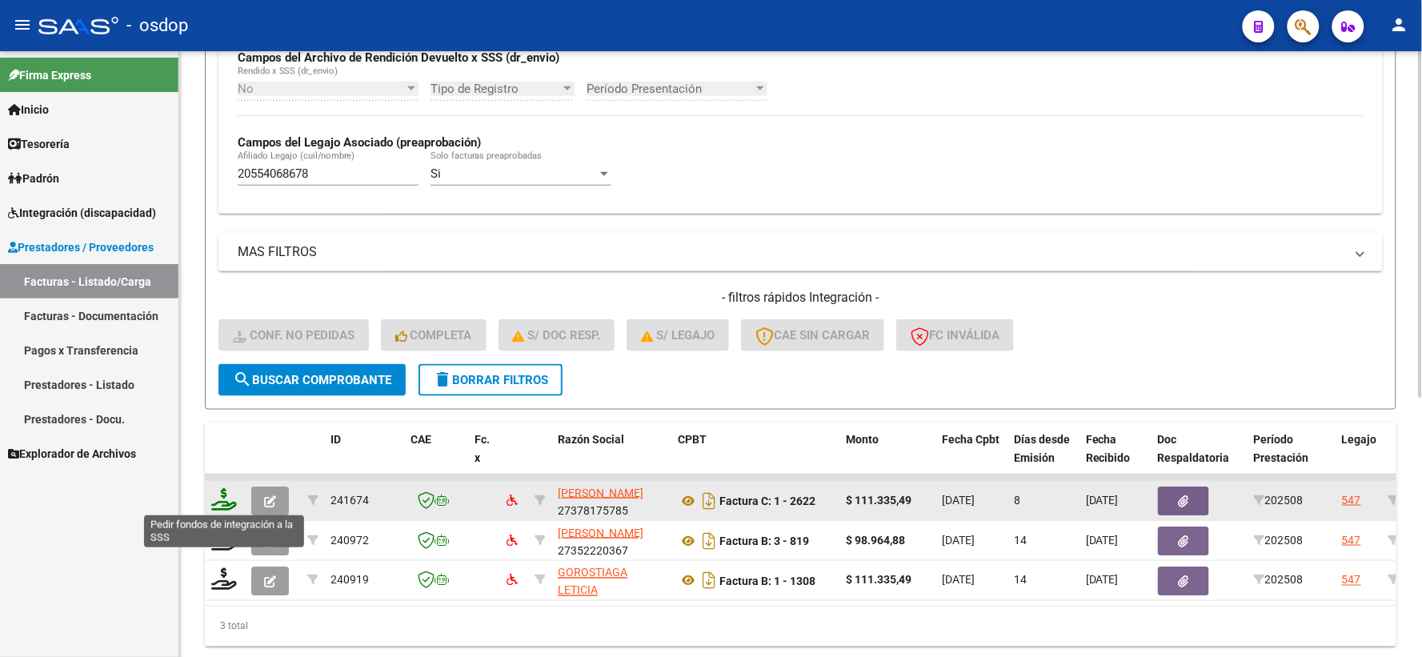
click at [234, 499] on icon at bounding box center [224, 499] width 26 height 22
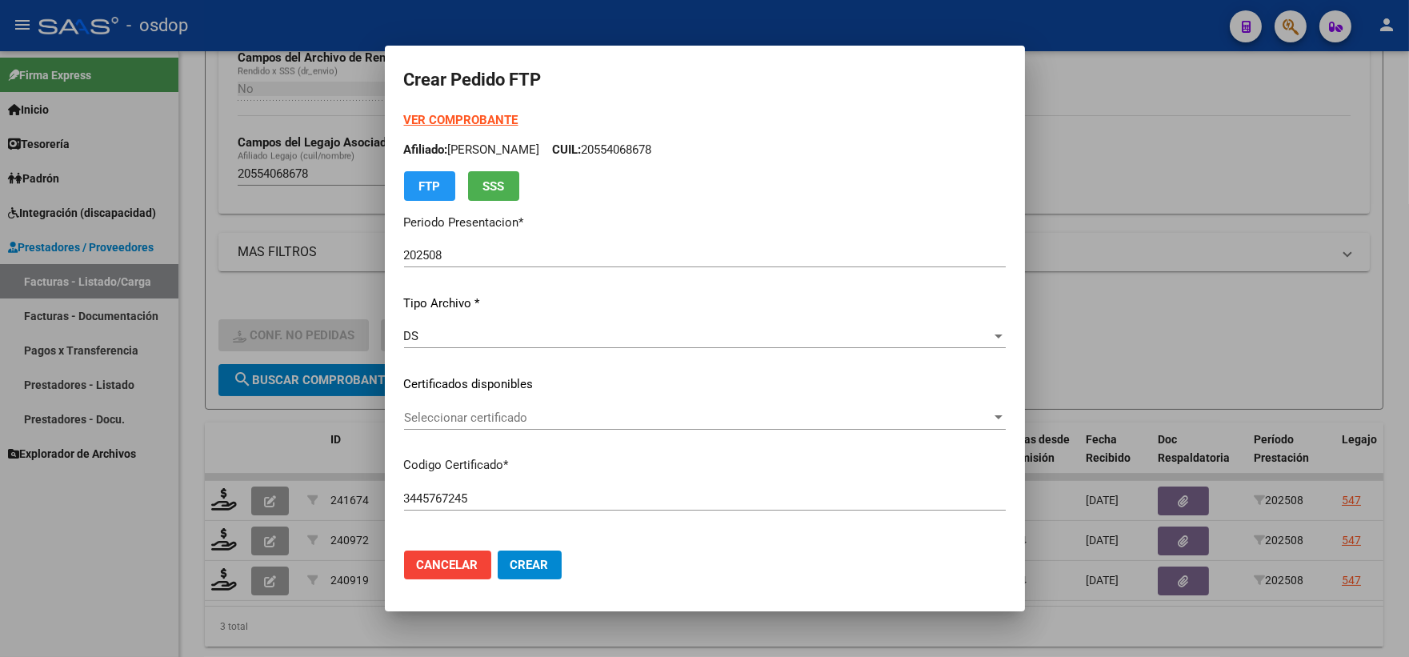
click at [492, 425] on div "Seleccionar certificado Seleccionar certificado" at bounding box center [705, 418] width 602 height 24
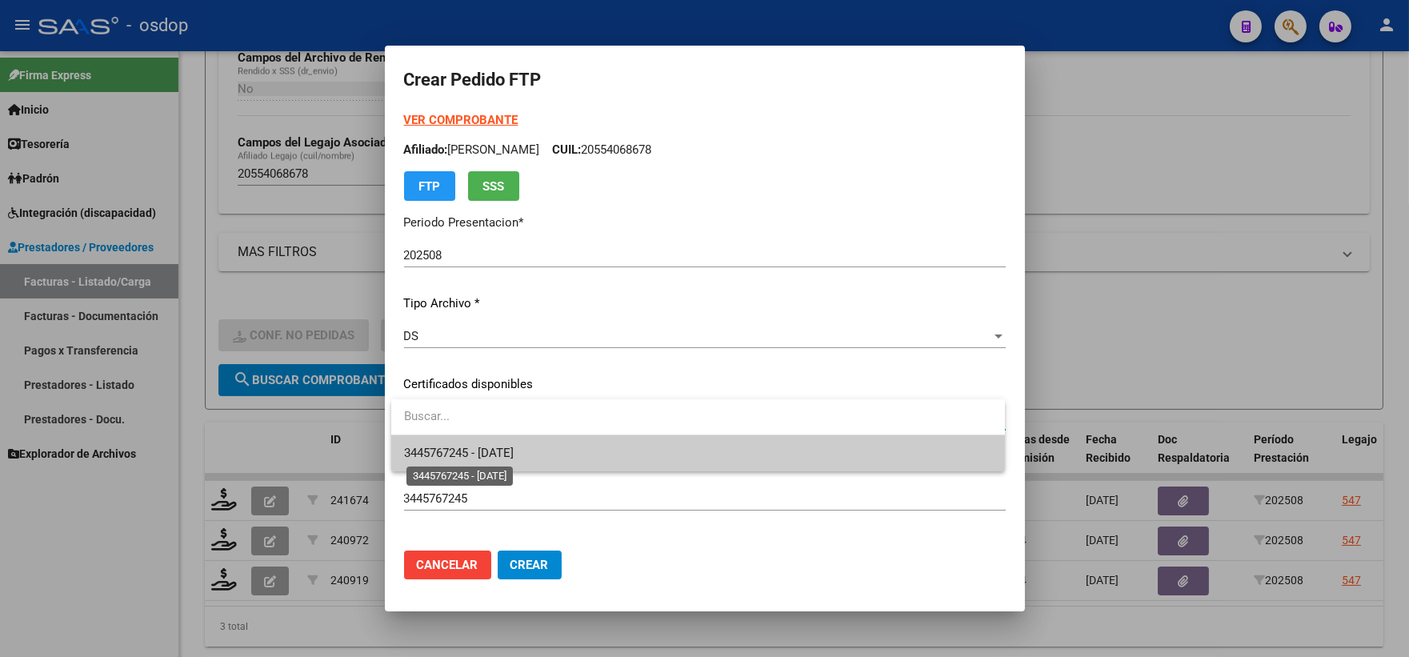
click at [507, 449] on span "3445767245 - 2028-04-04" at bounding box center [459, 453] width 110 height 14
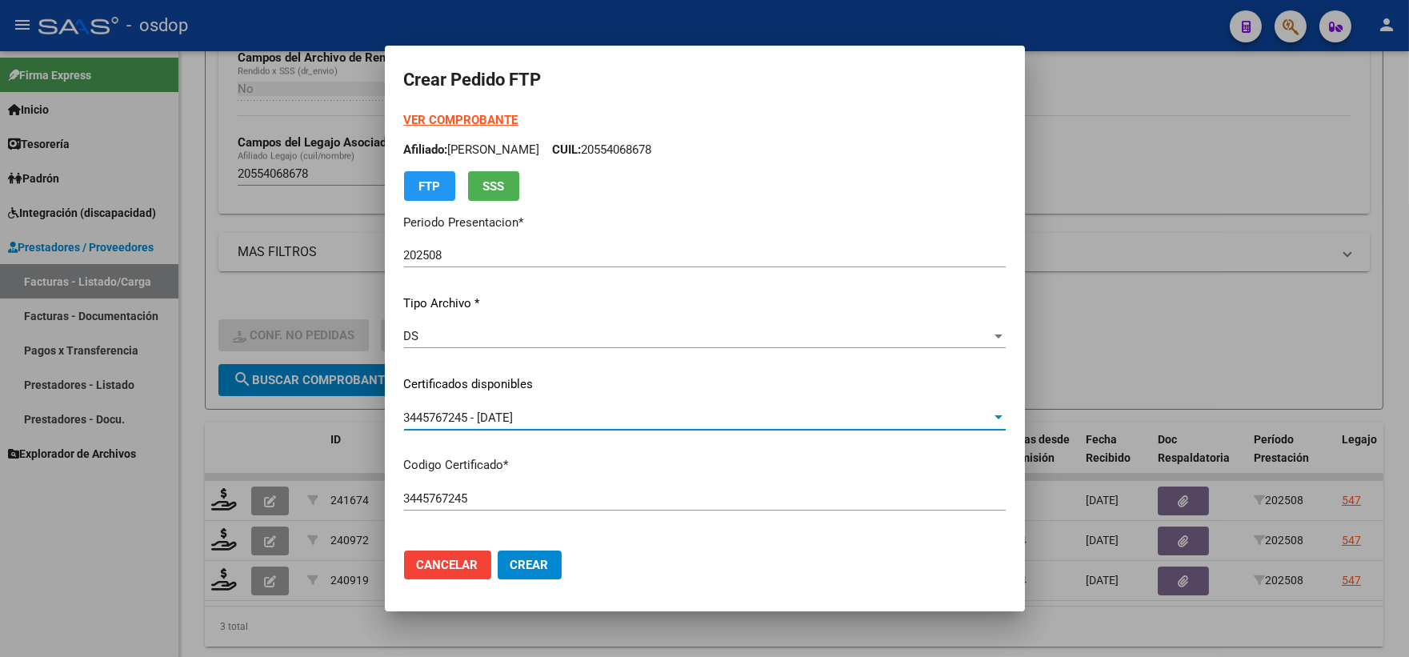
scroll to position [444, 0]
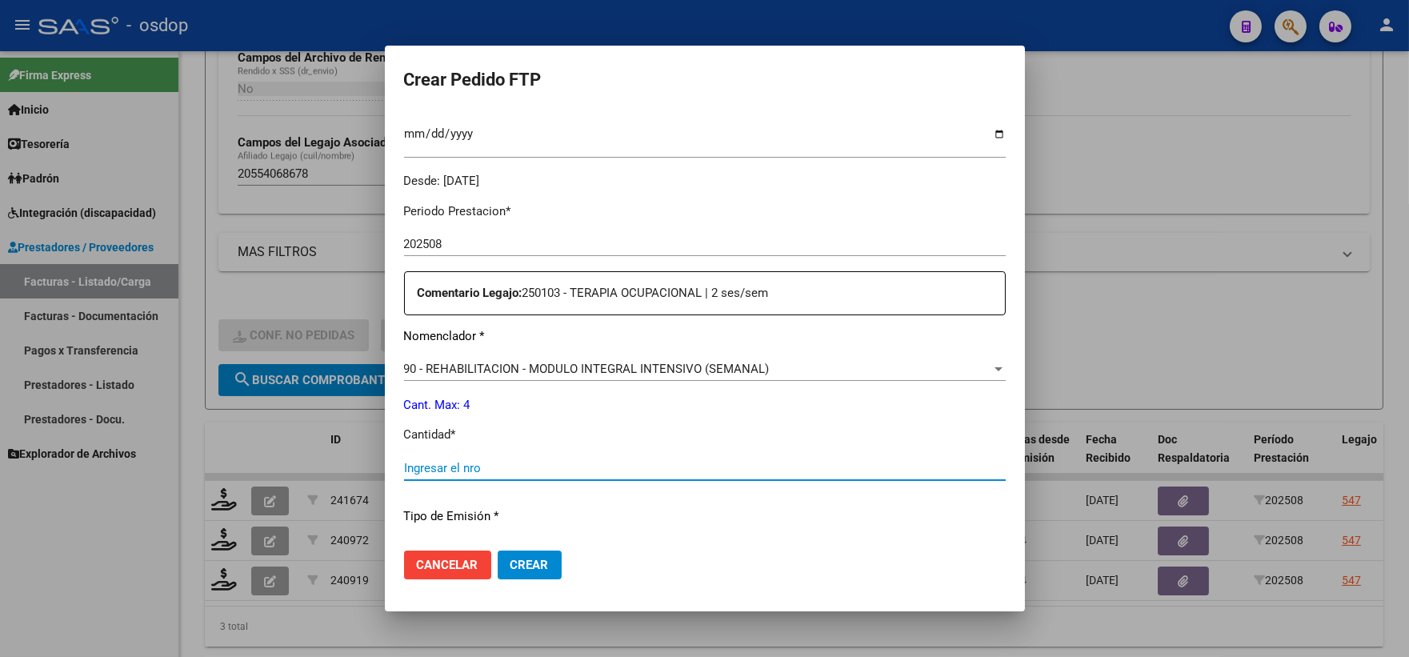
click at [502, 461] on input "Ingresar el nro" at bounding box center [705, 468] width 602 height 14
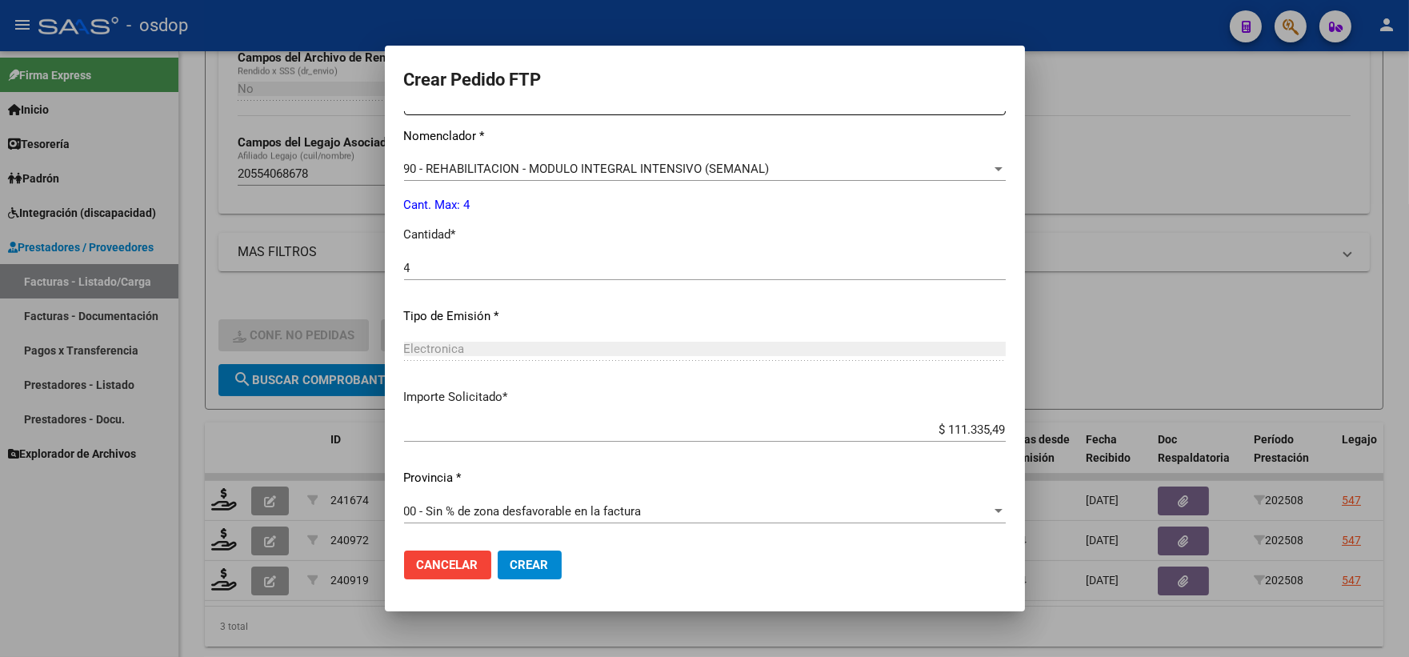
click at [528, 566] on span "Crear" at bounding box center [530, 565] width 38 height 14
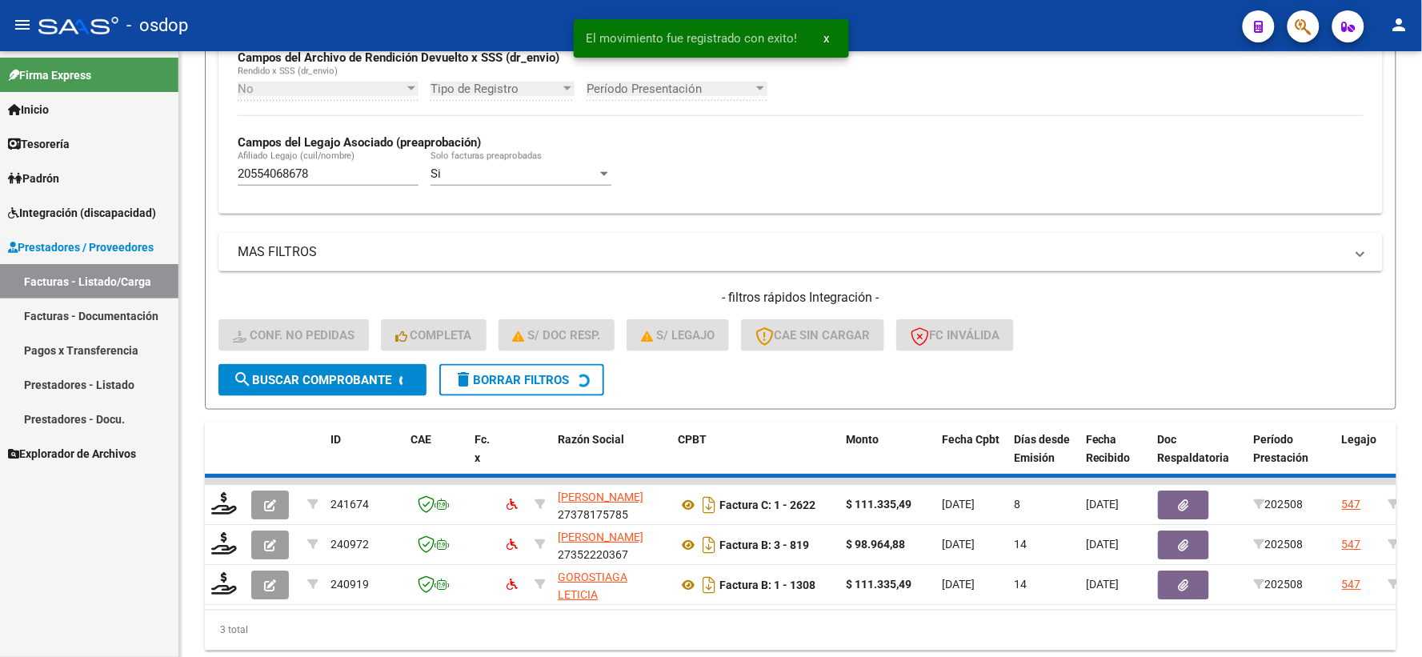
click at [104, 505] on div "Firma Express Inicio Calendario SSS Instructivos Contacto OS Tesorería Extracto…" at bounding box center [89, 354] width 178 height 606
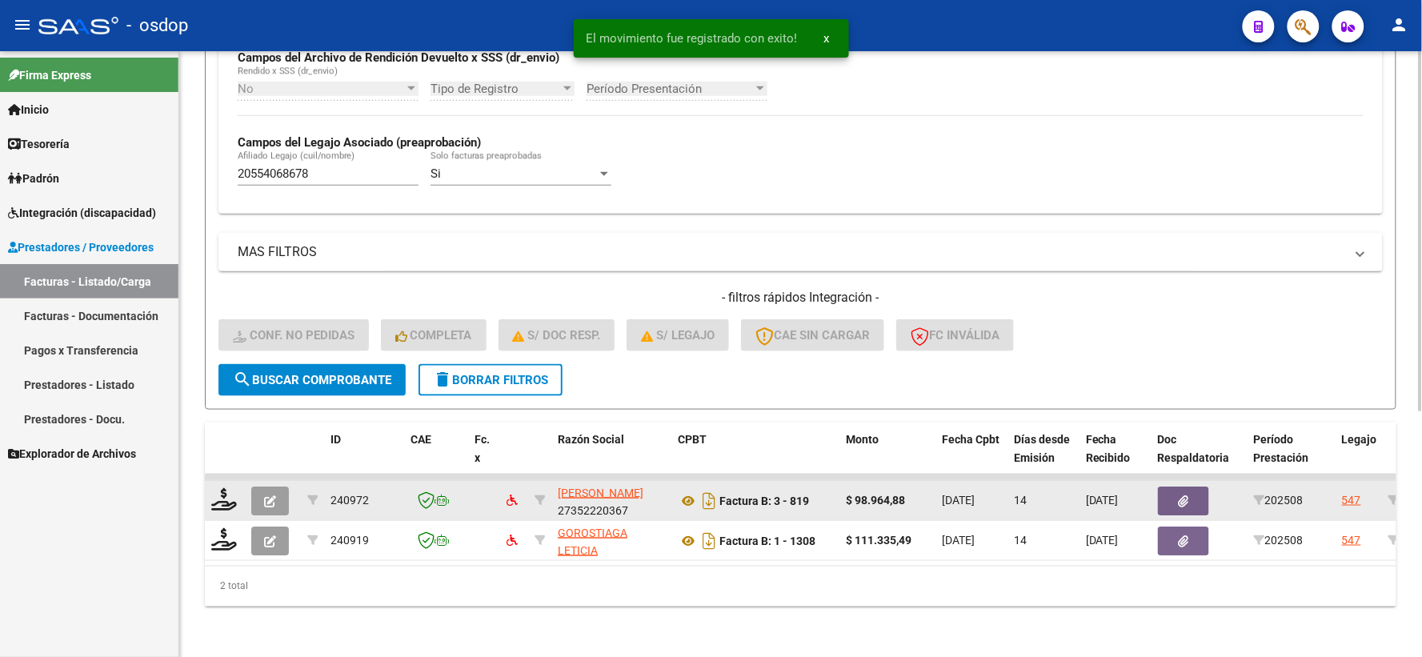
click at [225, 512] on div at bounding box center [224, 500] width 27 height 25
click at [225, 507] on icon at bounding box center [224, 499] width 26 height 22
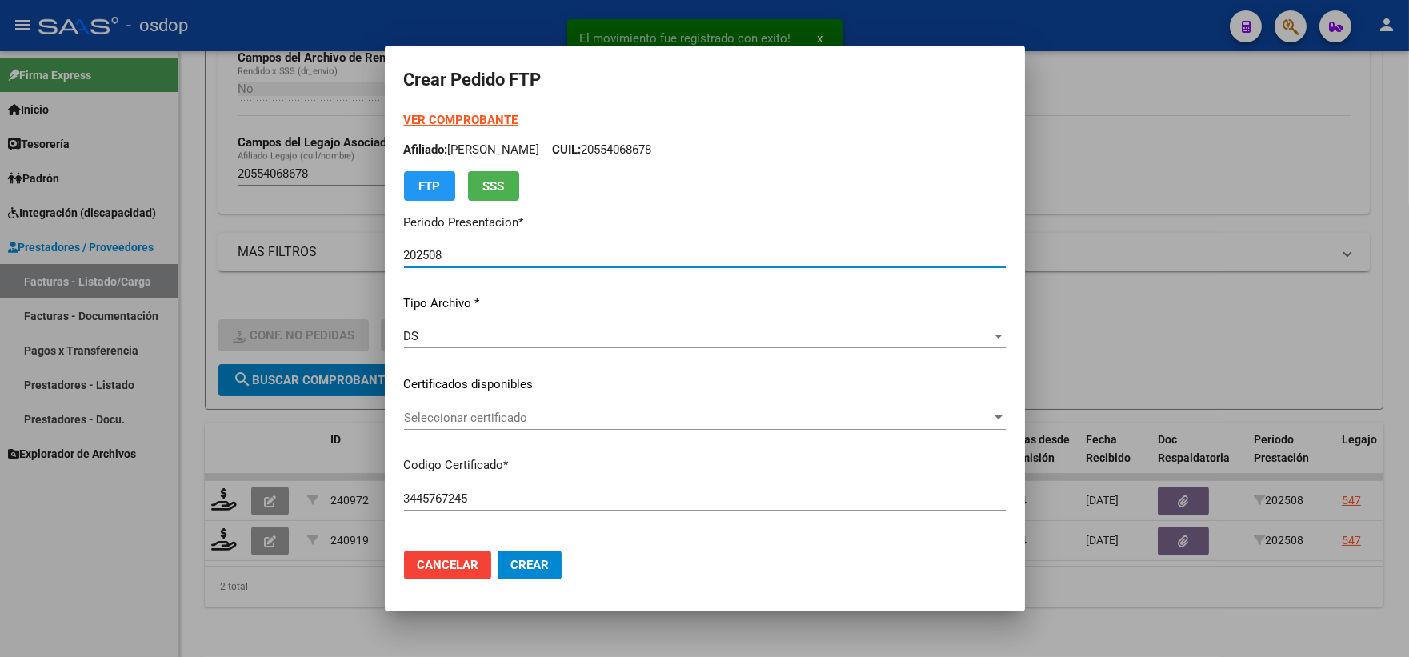
click at [481, 432] on div "Seleccionar certificado Seleccionar certificado" at bounding box center [705, 425] width 602 height 39
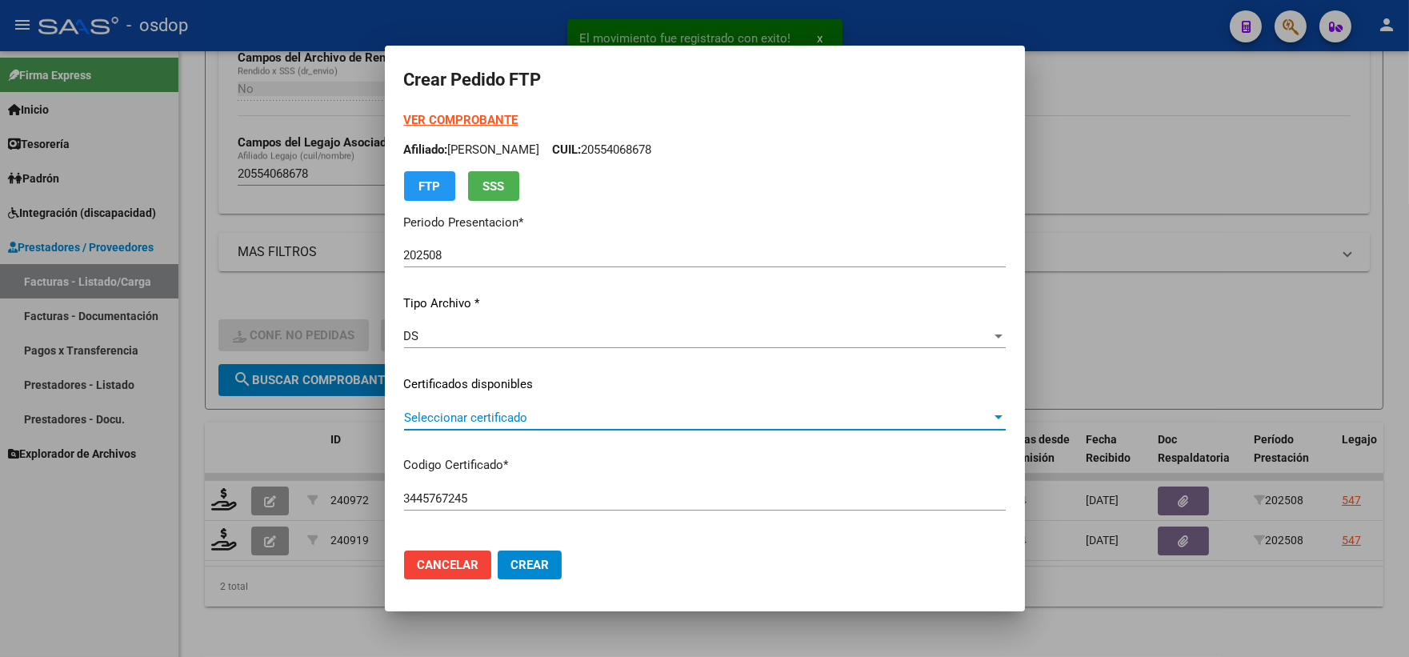
click at [484, 419] on span "Seleccionar certificado" at bounding box center [697, 418] width 587 height 14
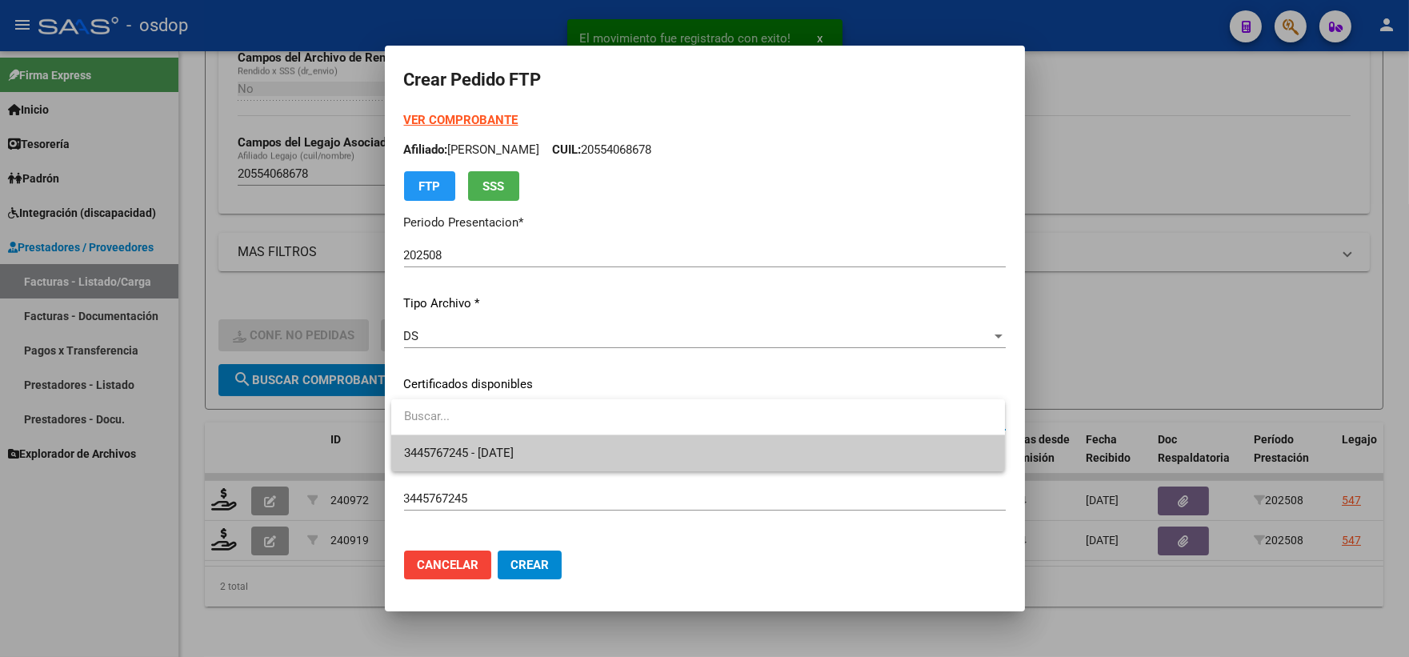
click at [508, 450] on span "3445767245 - 2028-04-04" at bounding box center [459, 453] width 110 height 14
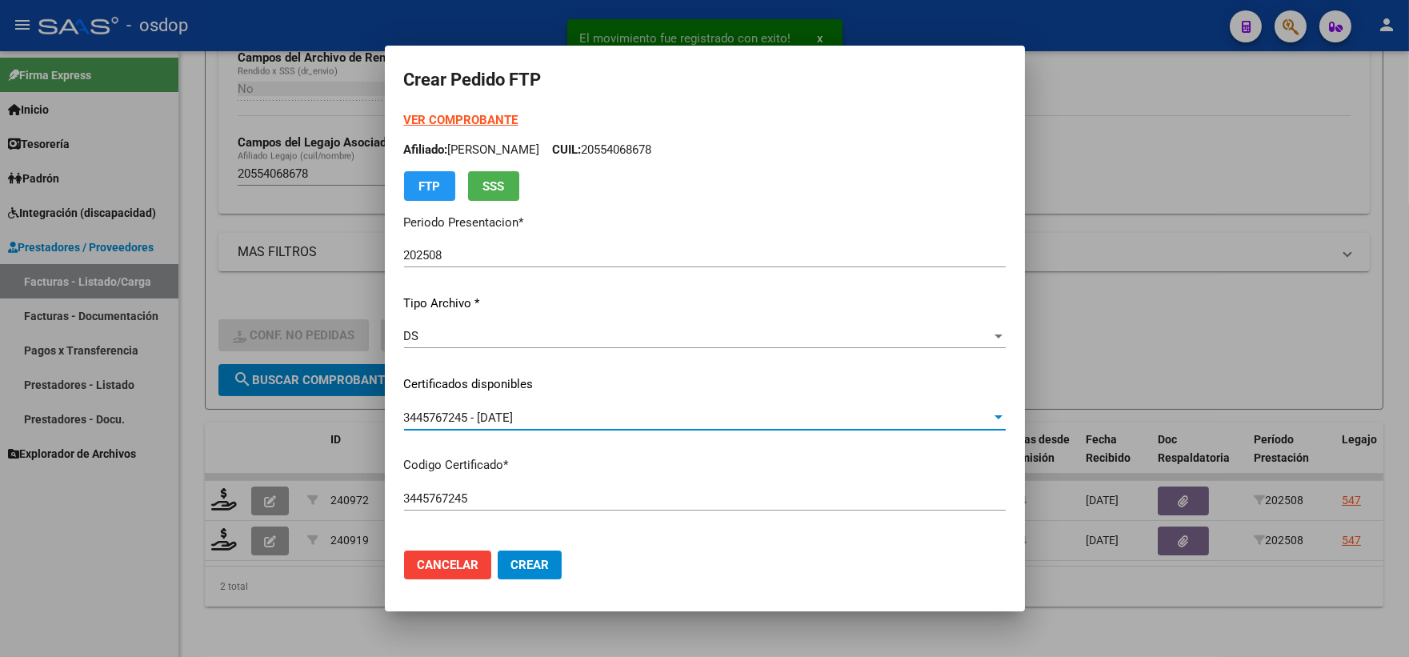
scroll to position [444, 0]
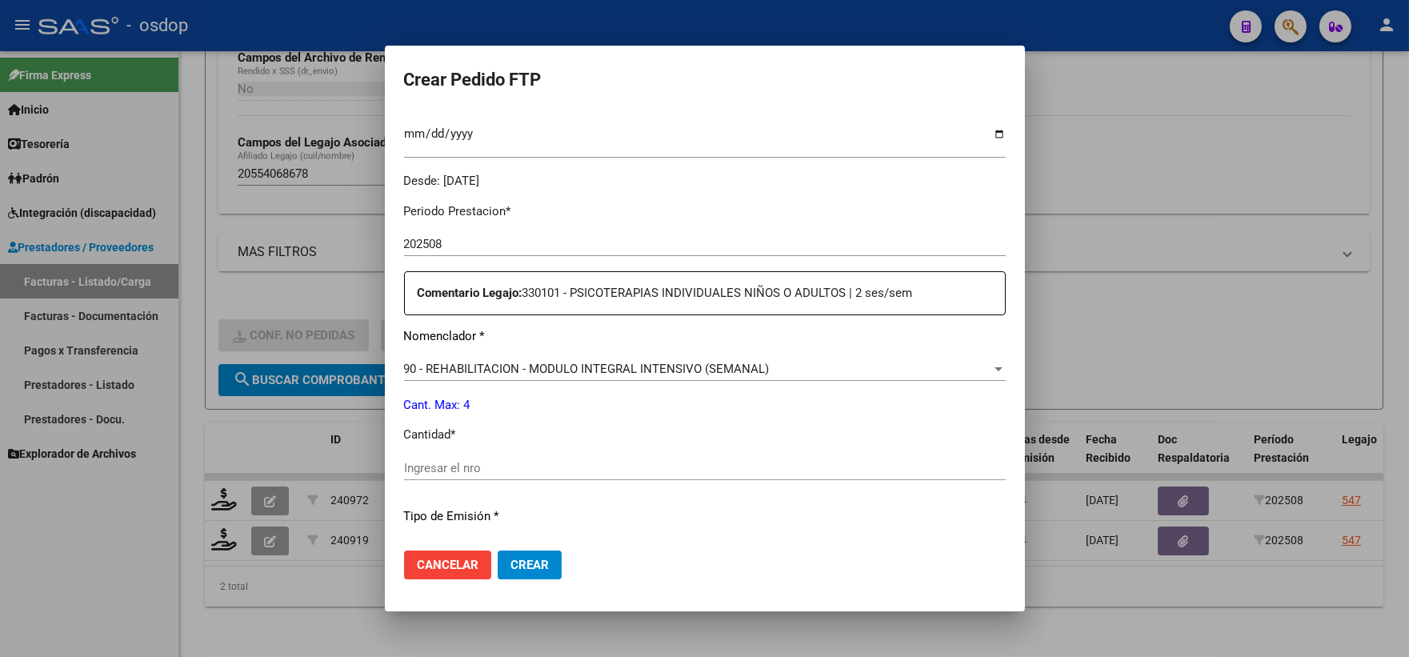
click at [524, 466] on input "Ingresar el nro" at bounding box center [705, 468] width 602 height 14
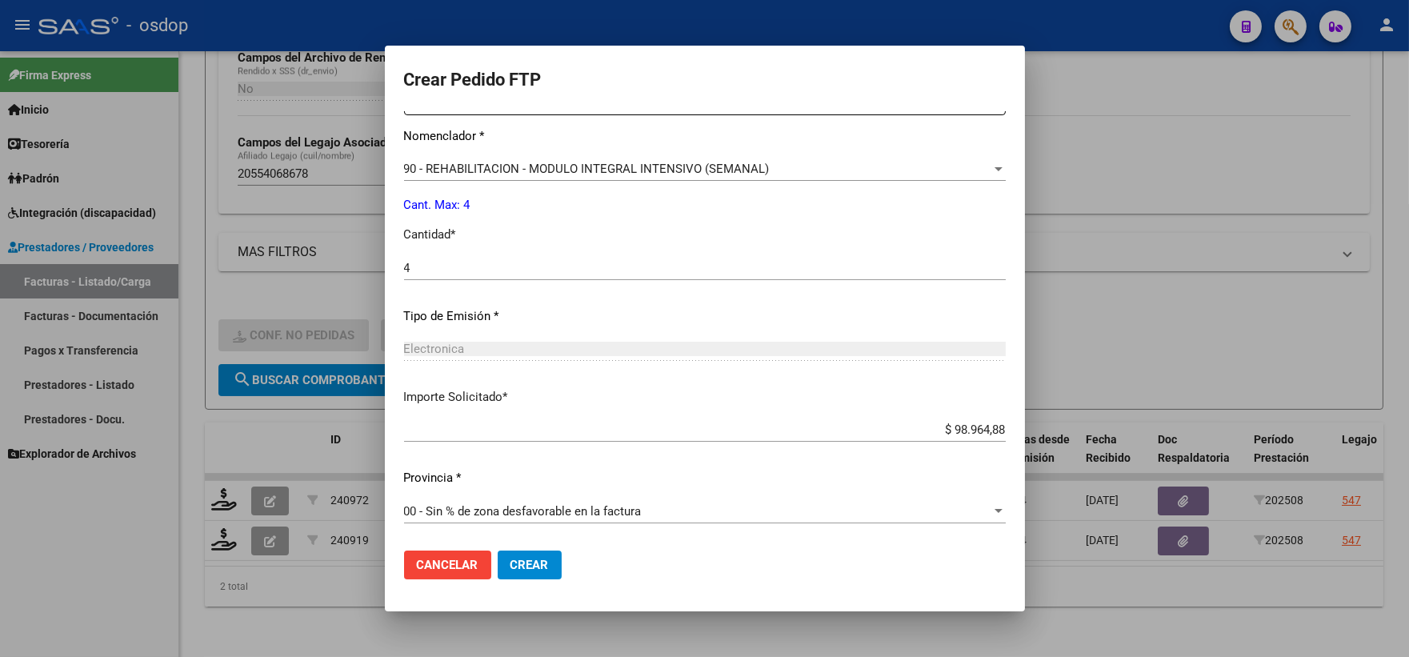
click at [553, 561] on button "Crear" at bounding box center [530, 565] width 64 height 29
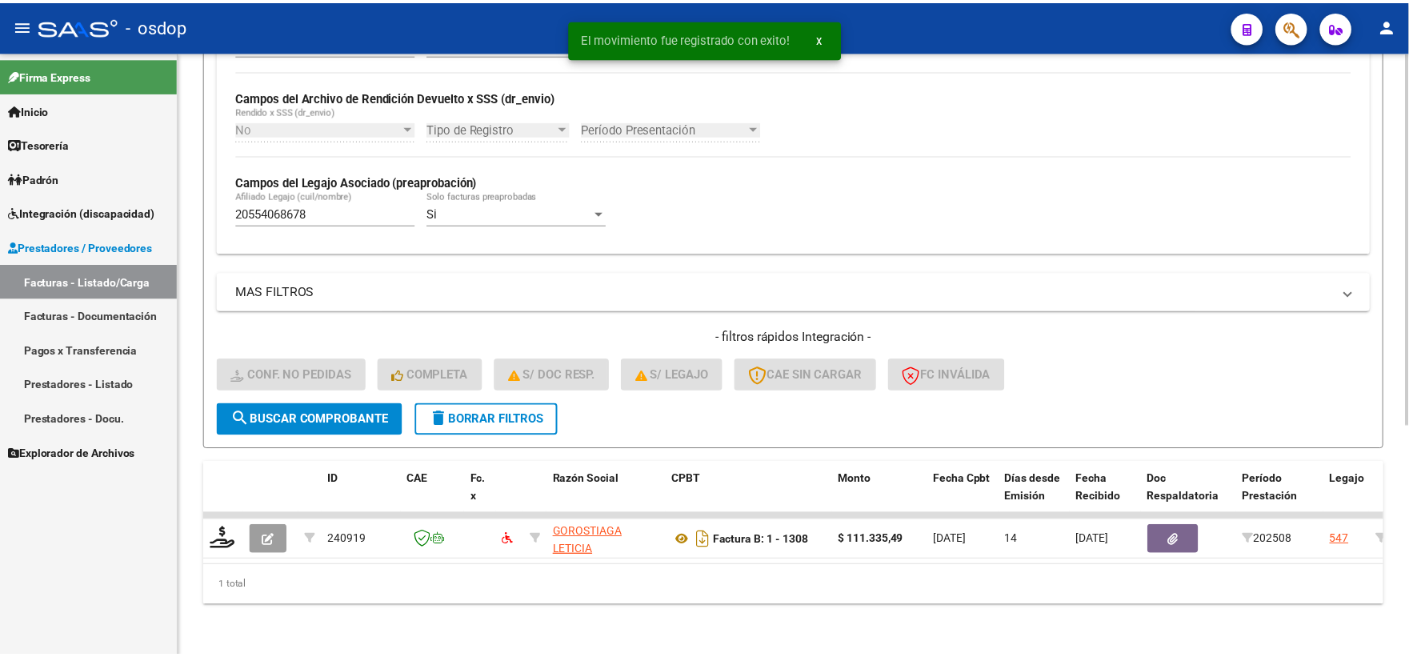
scroll to position [373, 0]
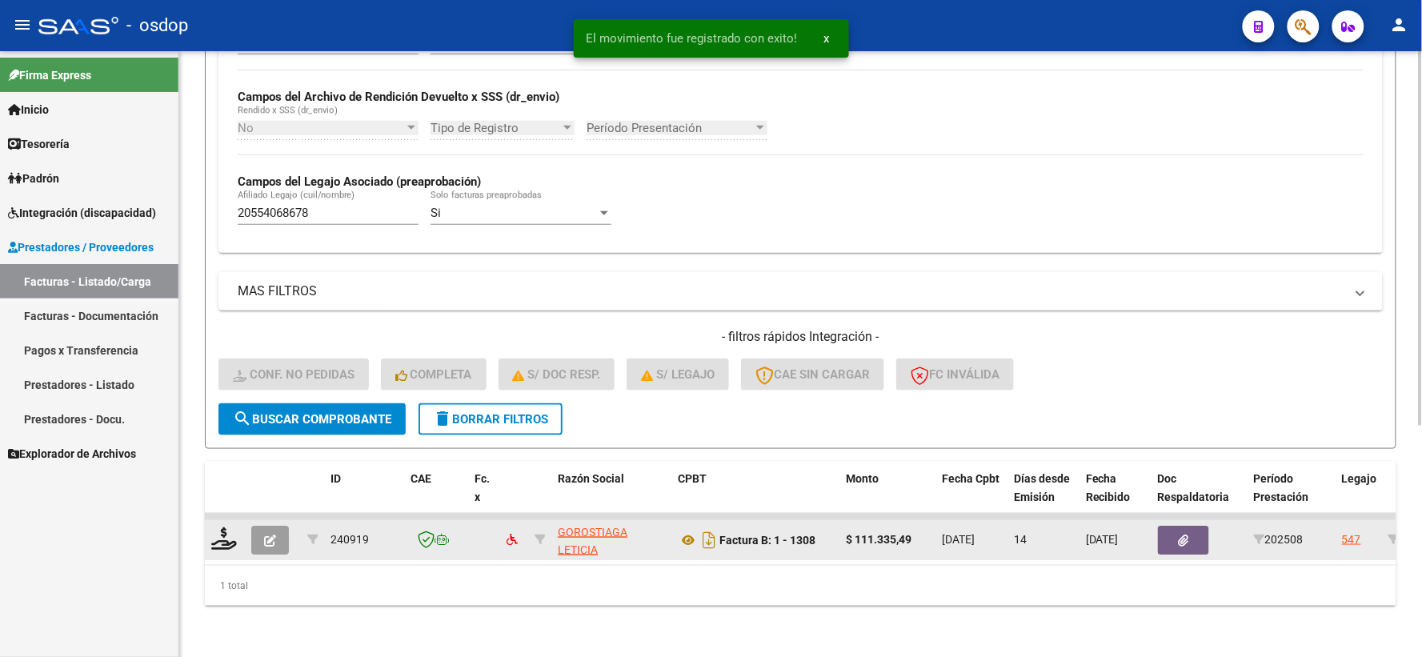
click at [206, 520] on datatable-body-cell at bounding box center [225, 539] width 40 height 39
click at [222, 527] on icon at bounding box center [224, 538] width 26 height 22
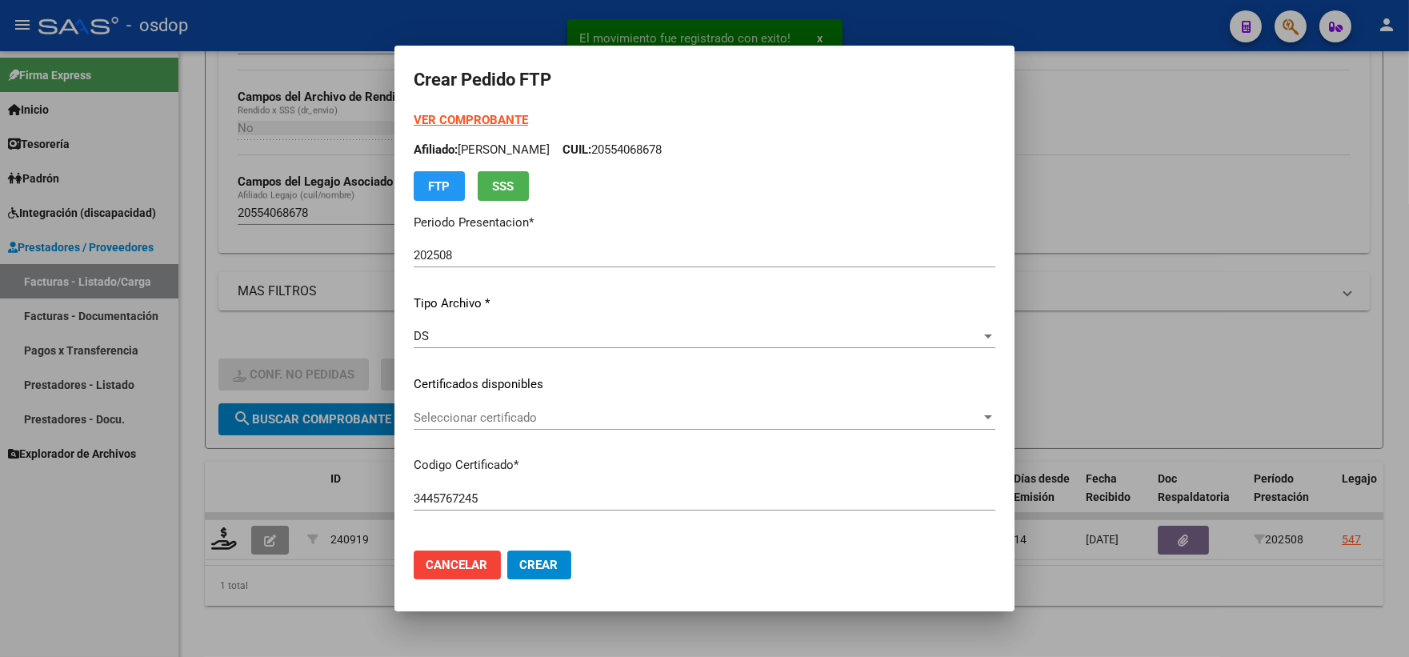
click at [491, 427] on div "Seleccionar certificado Seleccionar certificado" at bounding box center [705, 418] width 582 height 24
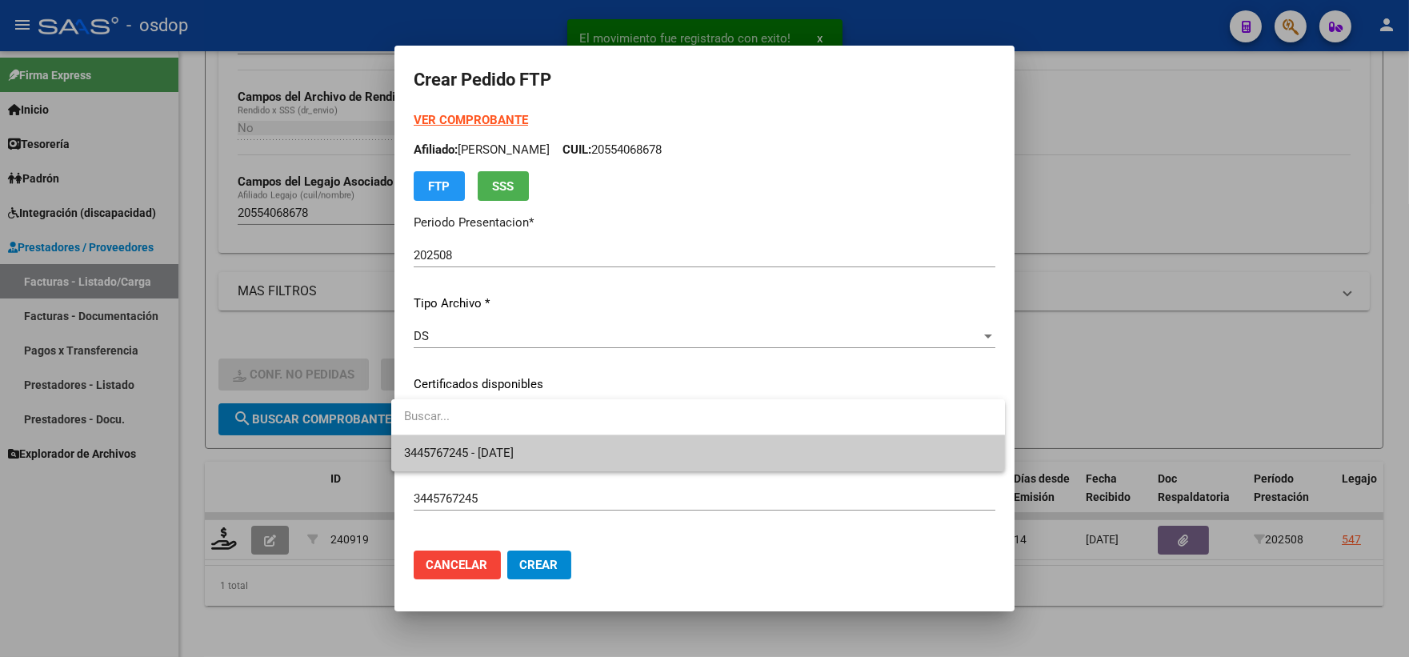
click at [490, 457] on span "3445767245 - 2028-04-04" at bounding box center [459, 453] width 110 height 14
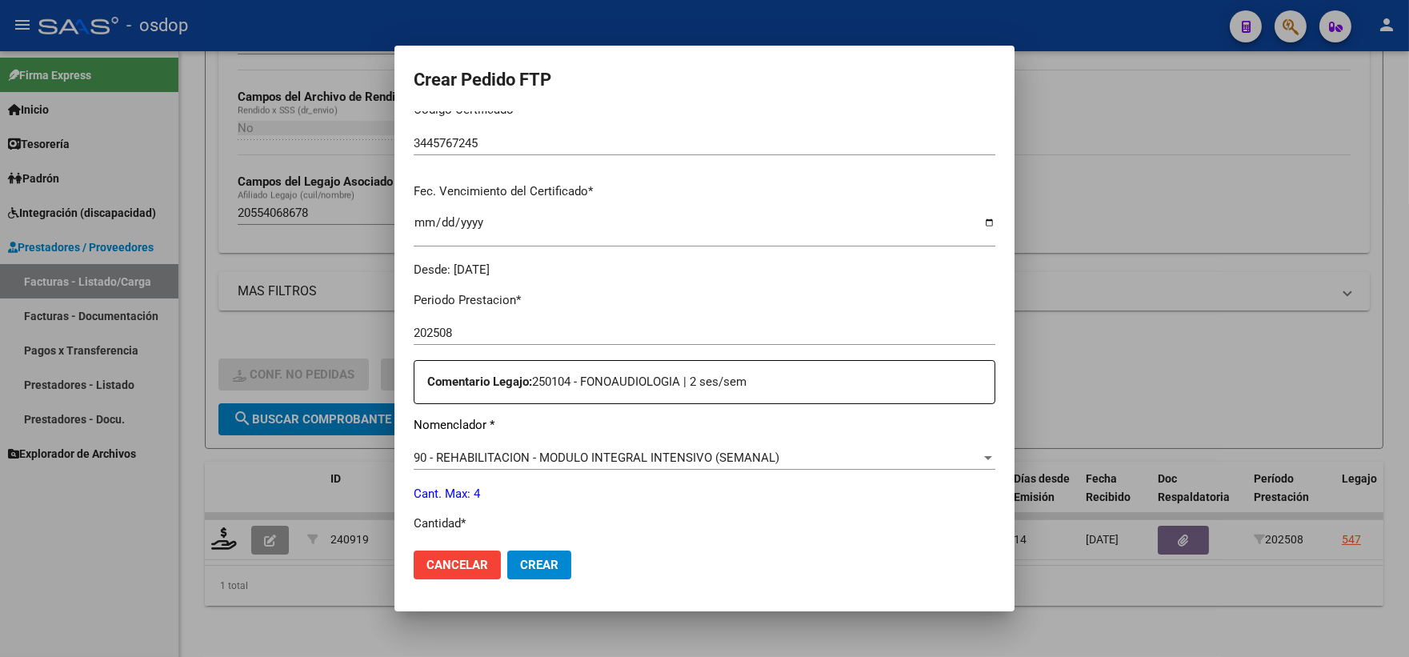
scroll to position [444, 0]
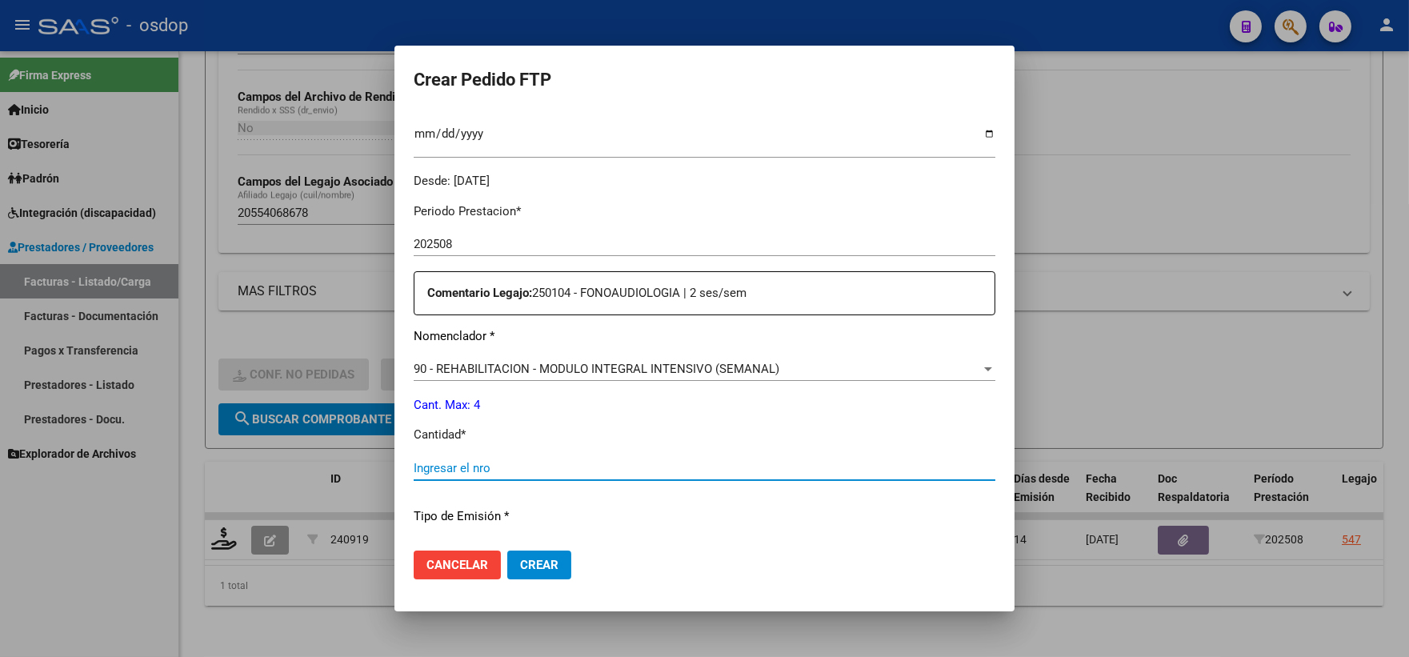
click at [505, 469] on input "Ingresar el nro" at bounding box center [705, 468] width 582 height 14
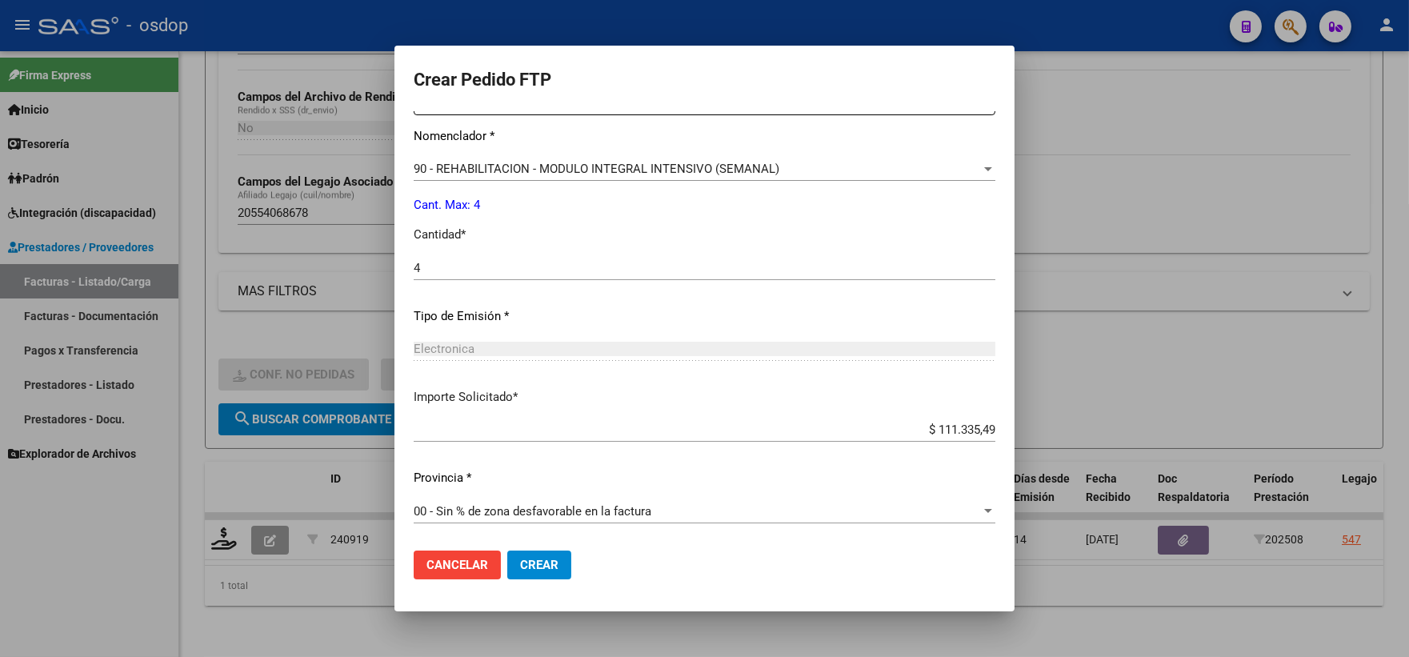
click at [526, 581] on mat-dialog-actions "Cancelar Crear" at bounding box center [705, 565] width 582 height 54
click at [526, 569] on span "Crear" at bounding box center [539, 565] width 38 height 14
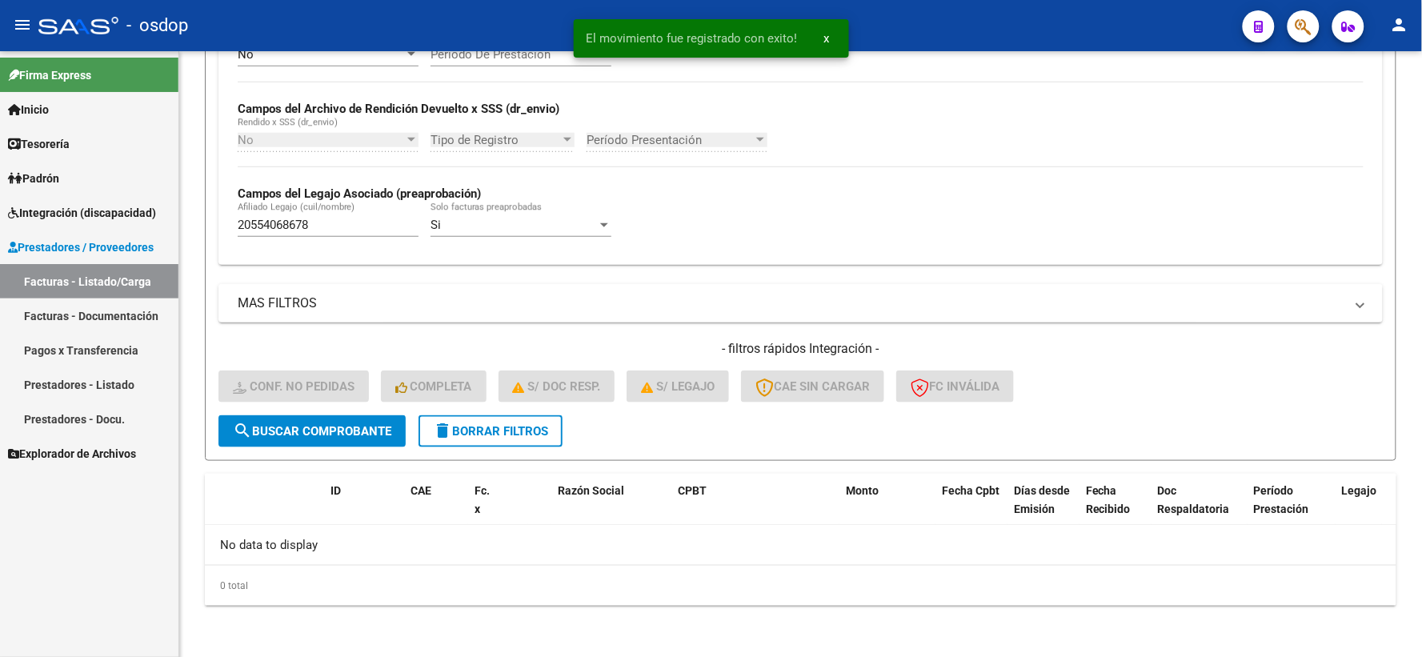
scroll to position [347, 0]
click at [134, 517] on div "Firma Express Inicio Calendario SSS Instructivos Contacto OS Tesorería Extracto…" at bounding box center [89, 354] width 178 height 606
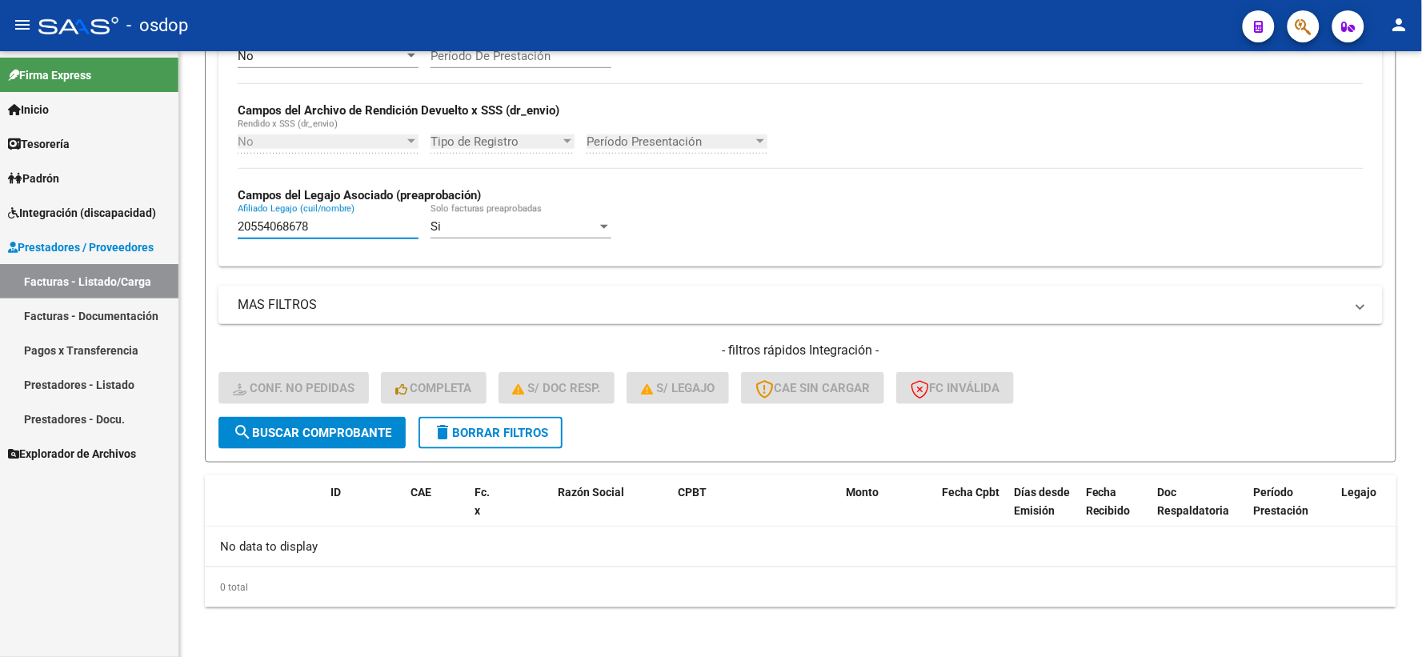
drag, startPoint x: 326, startPoint y: 234, endPoint x: 138, endPoint y: 200, distance: 191.2
click at [150, 201] on mat-sidenav-container "Firma Express Inicio Calendario SSS Instructivos Contacto OS Tesorería Extracto…" at bounding box center [711, 354] width 1422 height 606
paste input "7499776271"
click at [306, 436] on span "search Buscar Comprobante" at bounding box center [312, 433] width 158 height 14
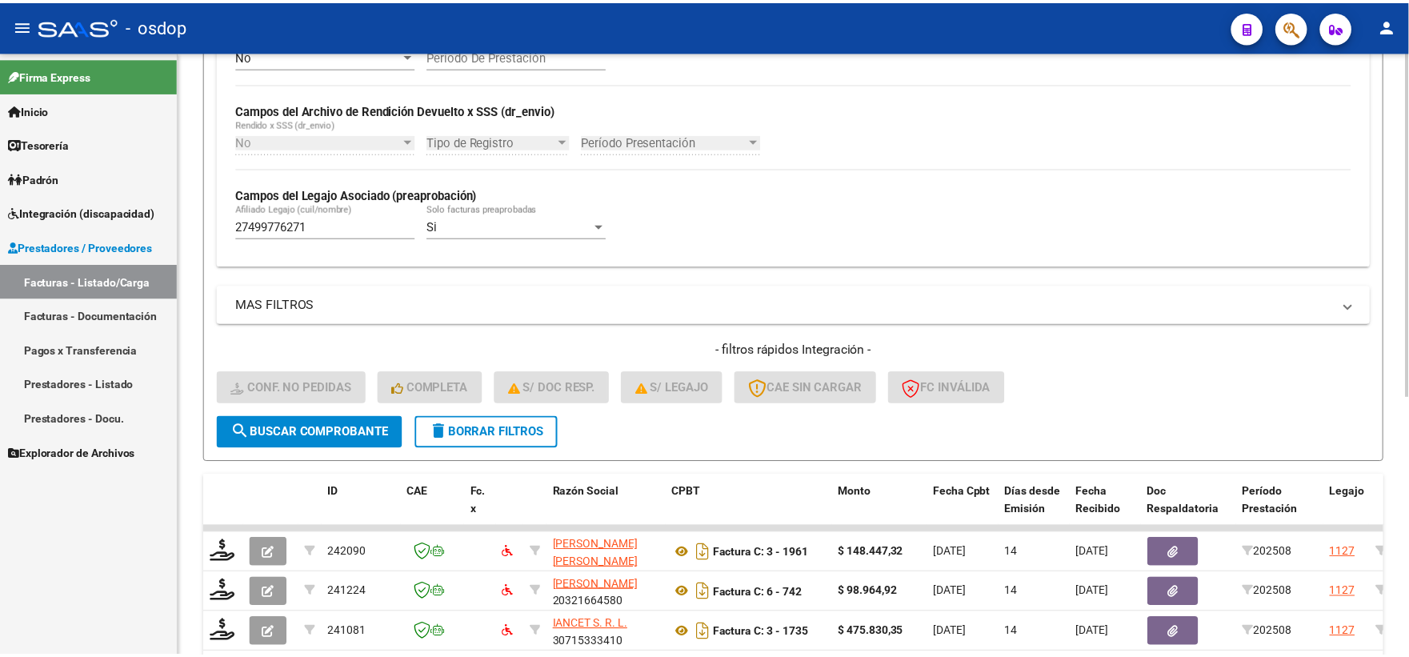
scroll to position [453, 0]
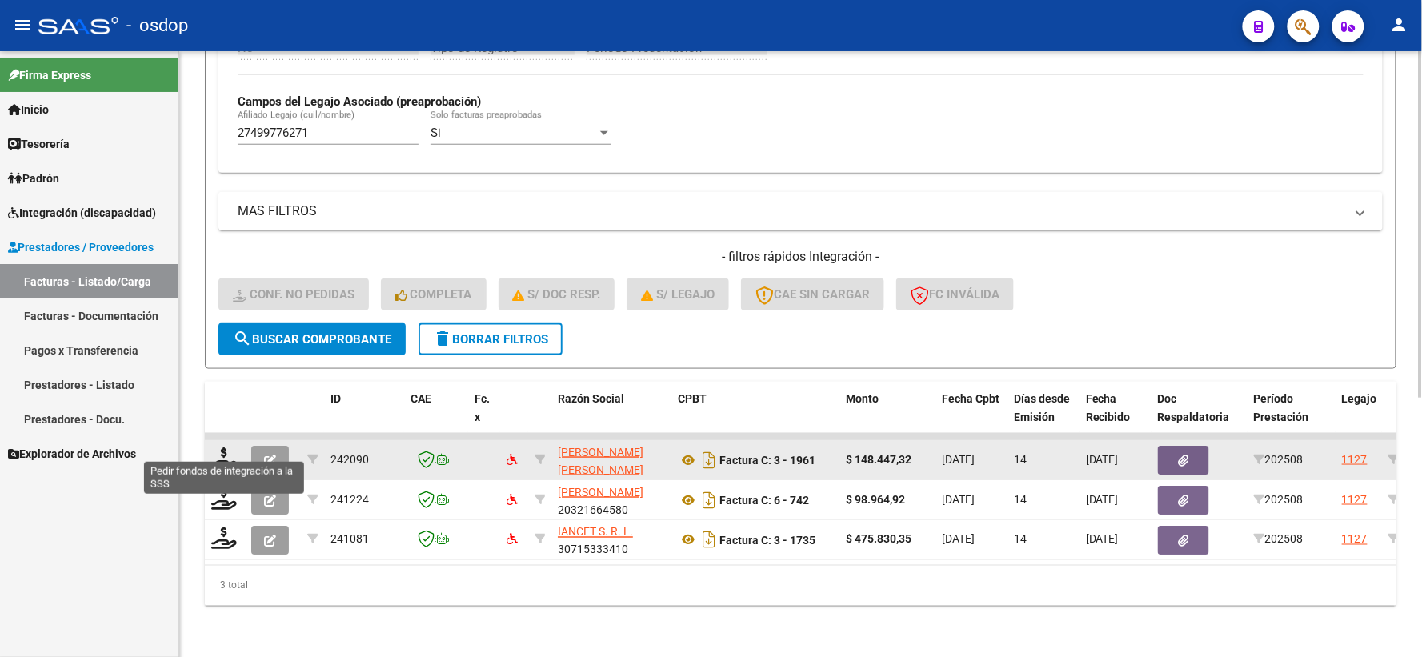
click at [206, 447] on datatable-body-cell at bounding box center [225, 459] width 40 height 39
click at [217, 448] on icon at bounding box center [224, 458] width 26 height 22
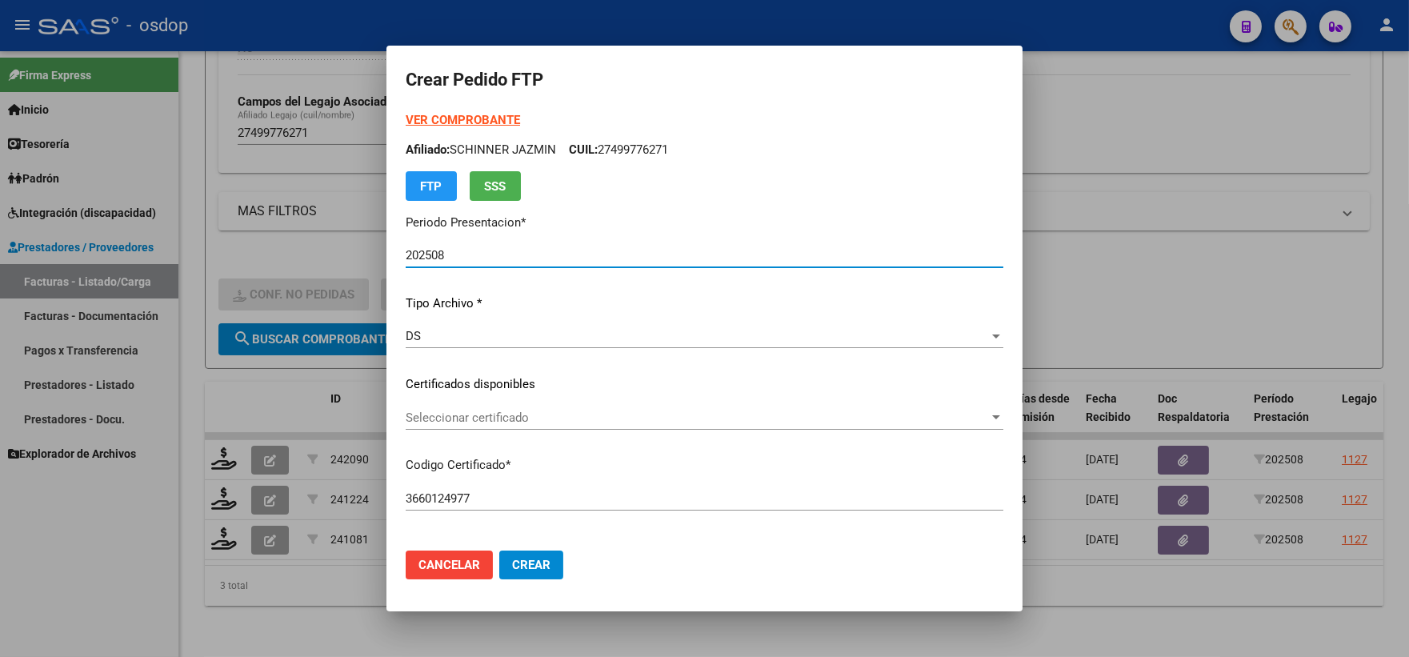
click at [518, 428] on div "Seleccionar certificado Seleccionar certificado" at bounding box center [705, 418] width 598 height 24
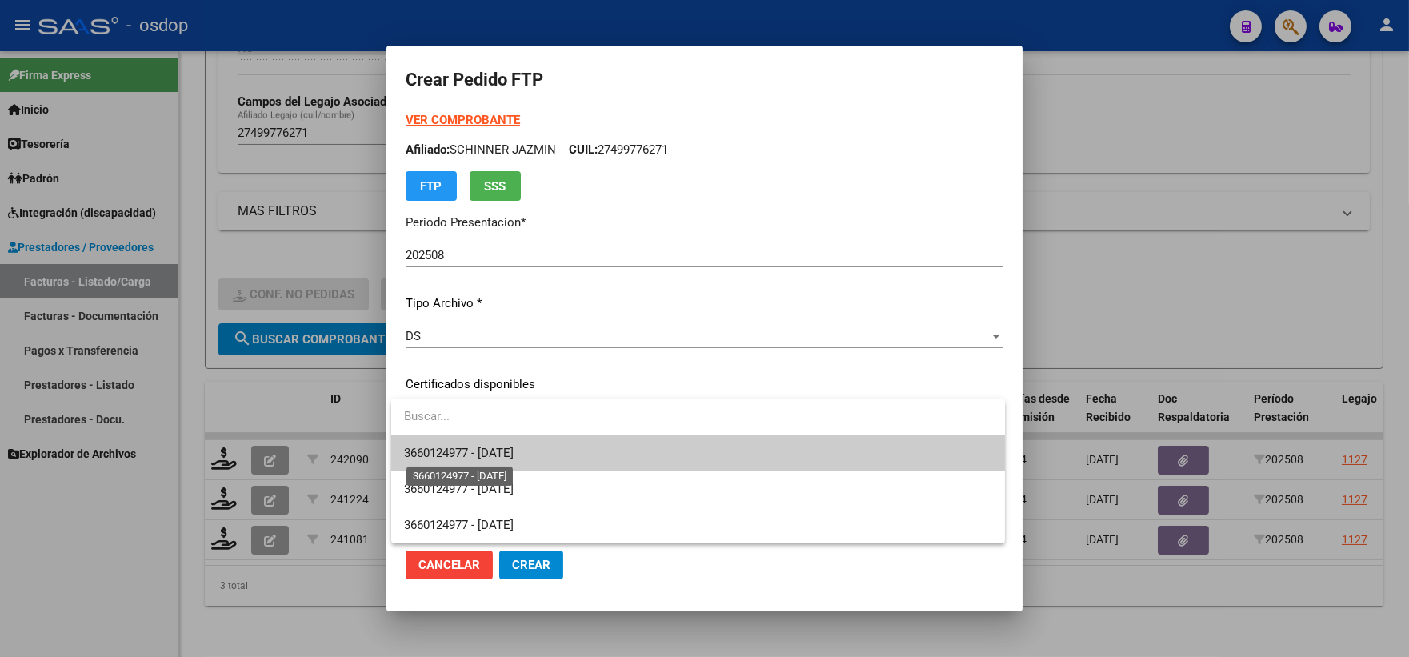
click at [543, 460] on span "3660124977 - 2025-06-02" at bounding box center [698, 453] width 588 height 36
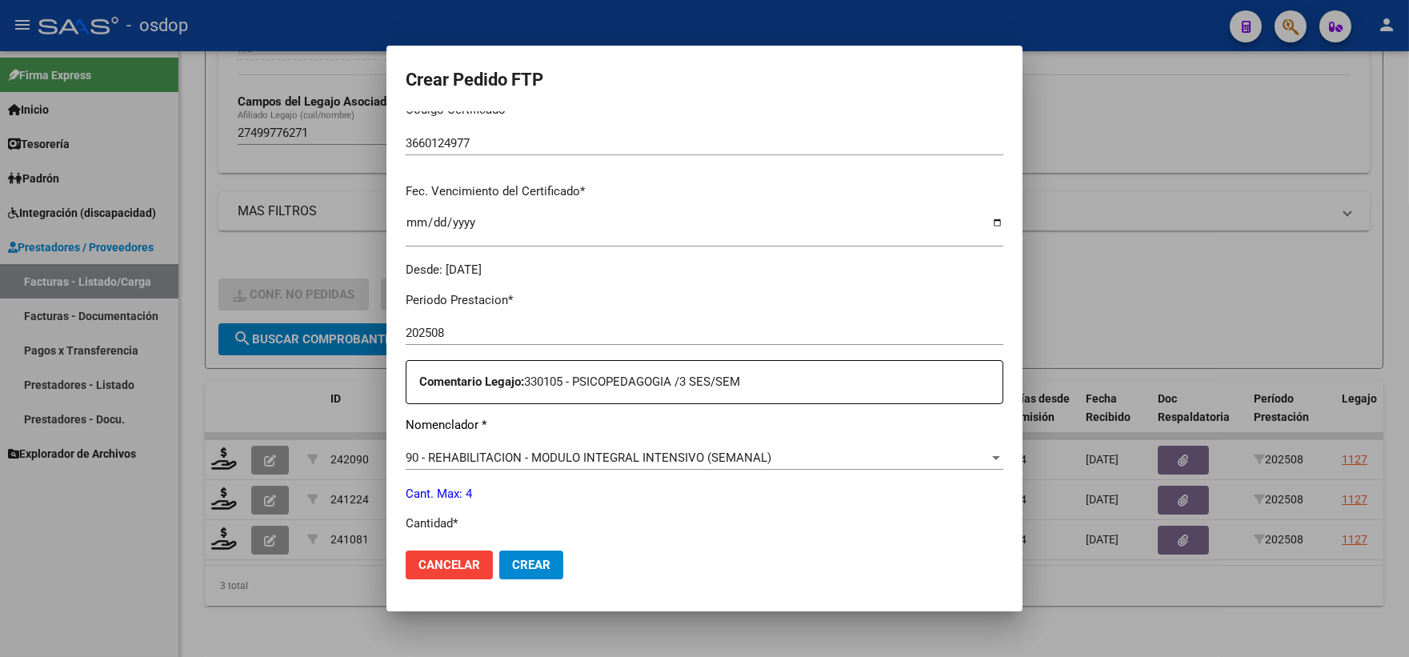
scroll to position [444, 0]
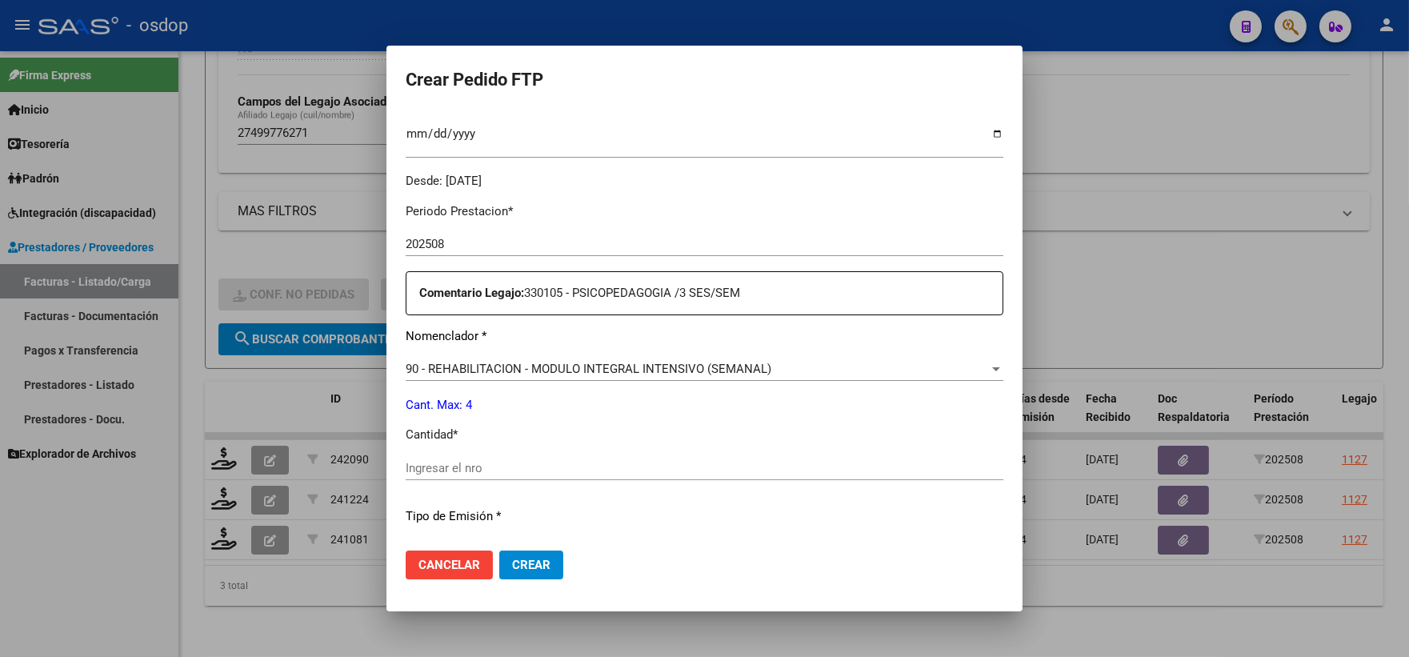
click at [538, 477] on div "Ingresar el nro" at bounding box center [705, 468] width 598 height 24
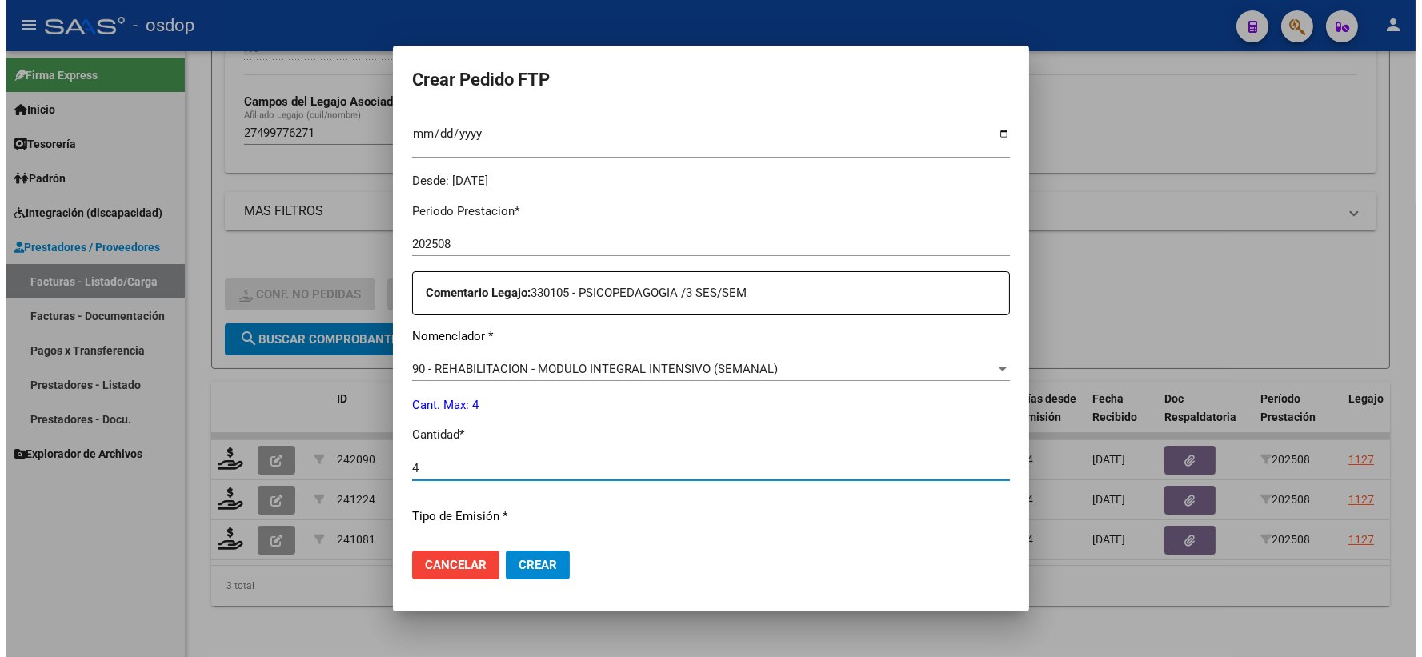
scroll to position [644, 0]
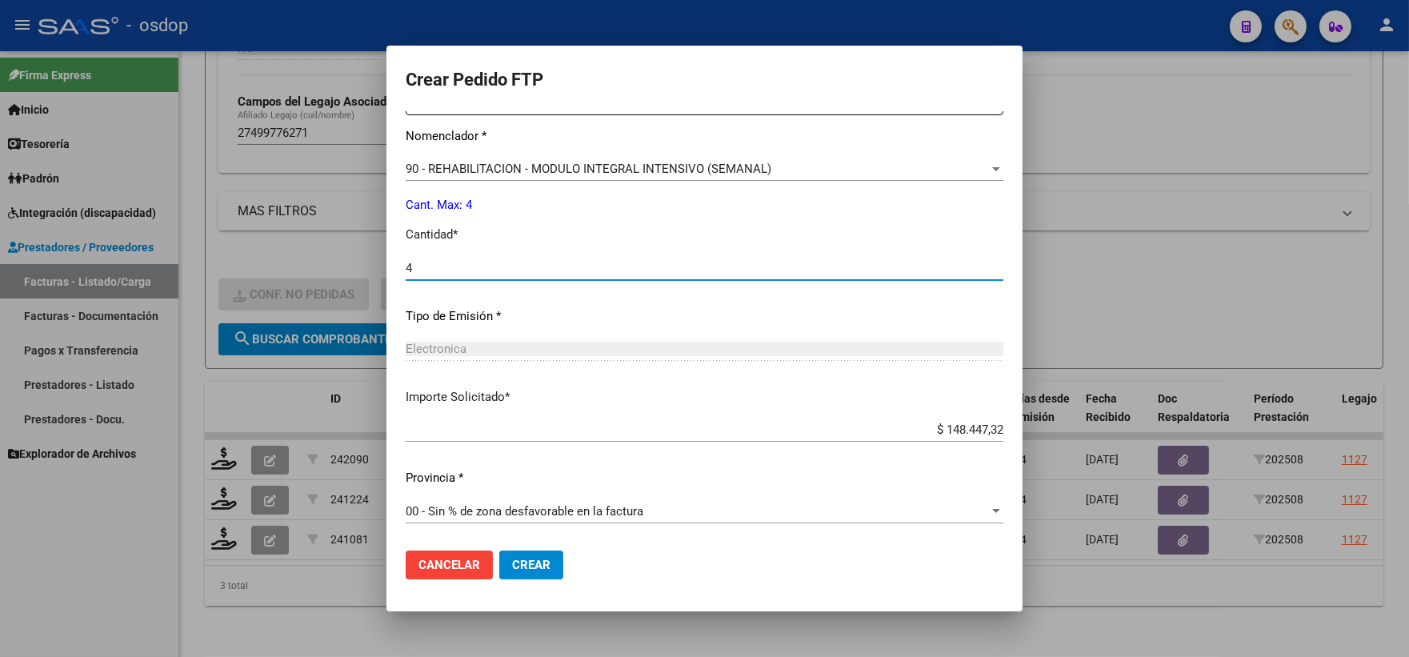
click at [527, 584] on mat-dialog-actions "Cancelar Crear" at bounding box center [705, 565] width 598 height 54
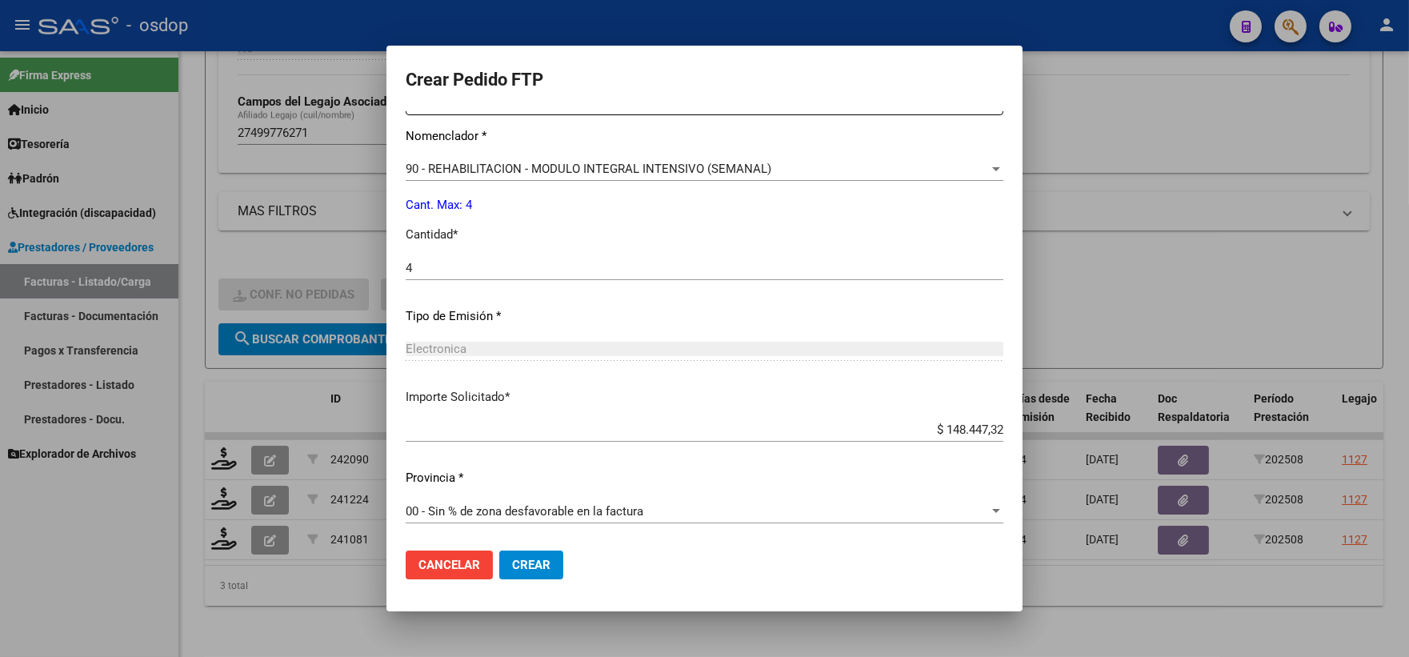
click at [527, 564] on span "Crear" at bounding box center [531, 565] width 38 height 14
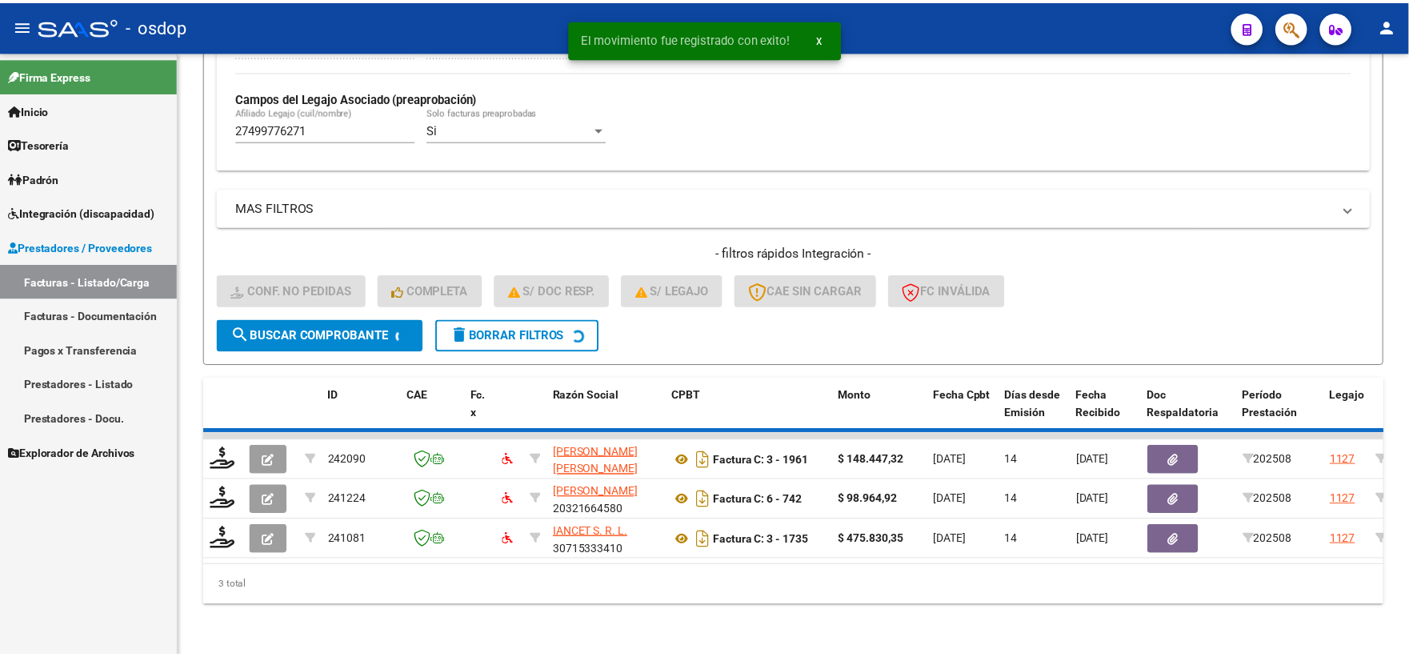
scroll to position [413, 0]
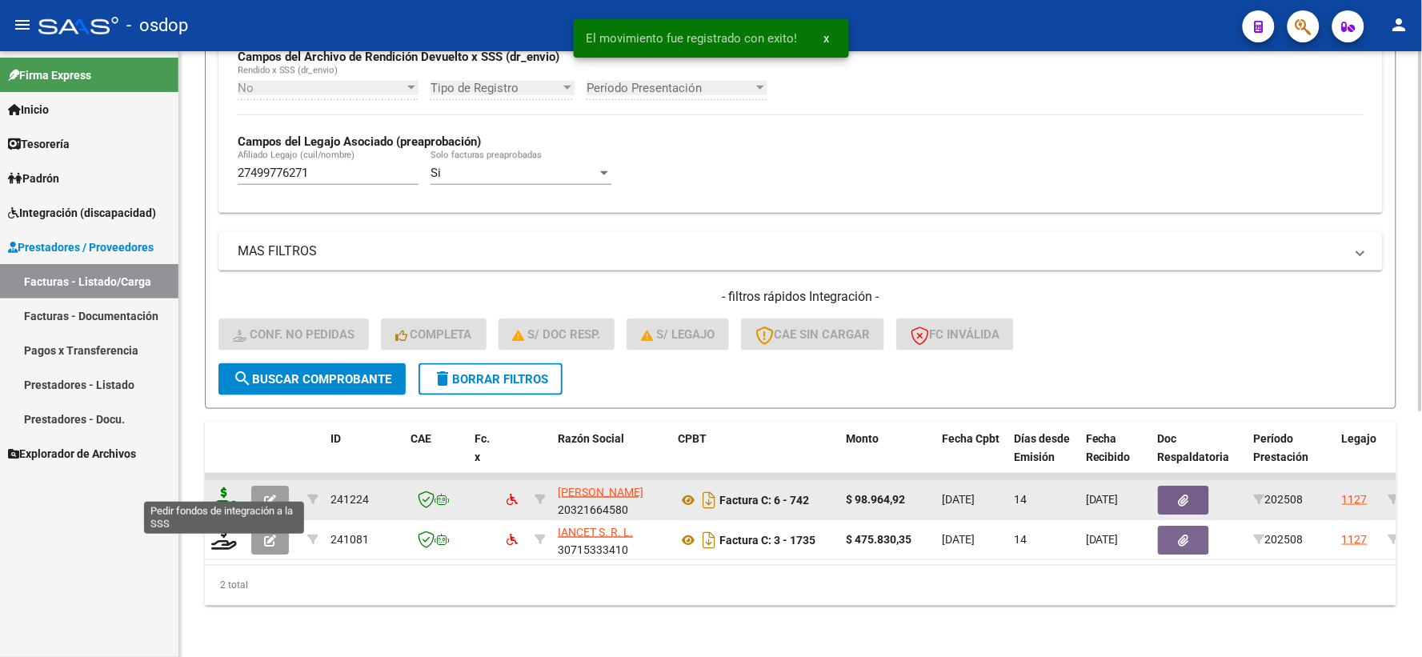
click at [229, 490] on icon at bounding box center [224, 498] width 26 height 22
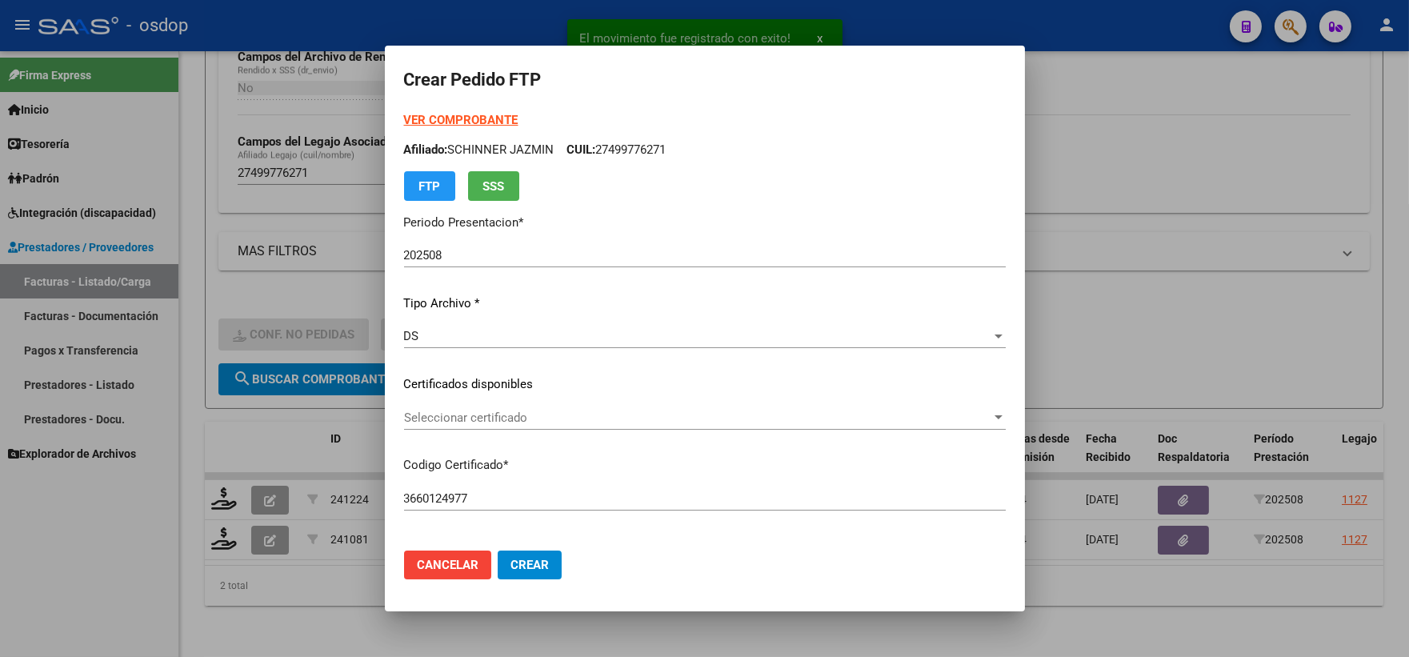
click at [462, 440] on div "Seleccionar certificado Seleccionar certificado" at bounding box center [705, 425] width 602 height 39
click at [458, 418] on span "Seleccionar certificado" at bounding box center [697, 418] width 587 height 14
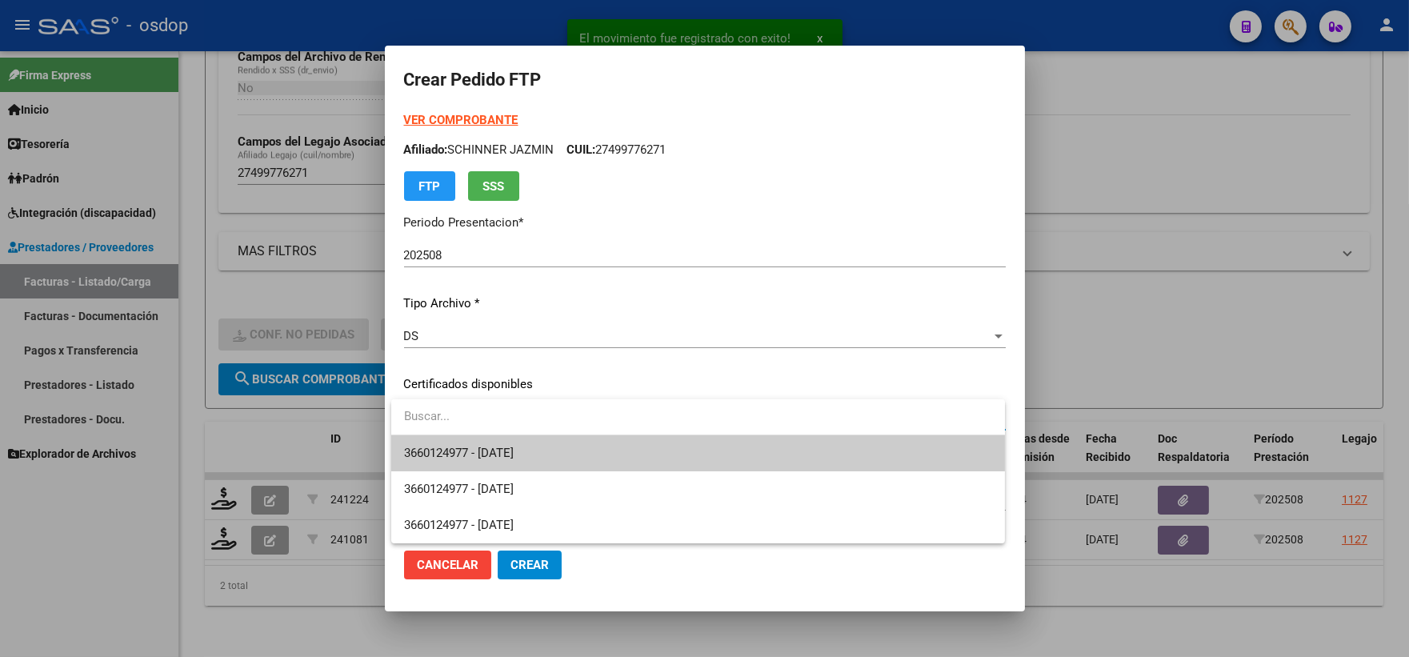
click at [483, 436] on span "3660124977 - 2025-06-02" at bounding box center [698, 453] width 588 height 36
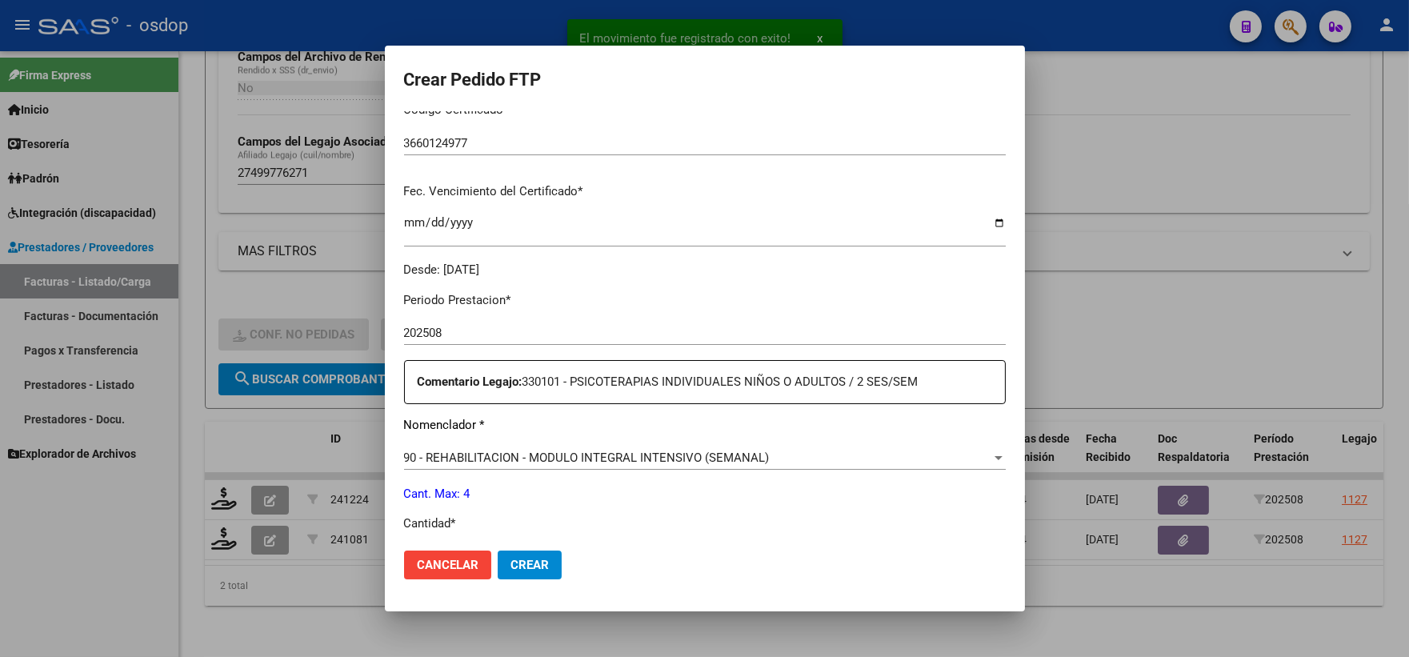
scroll to position [533, 0]
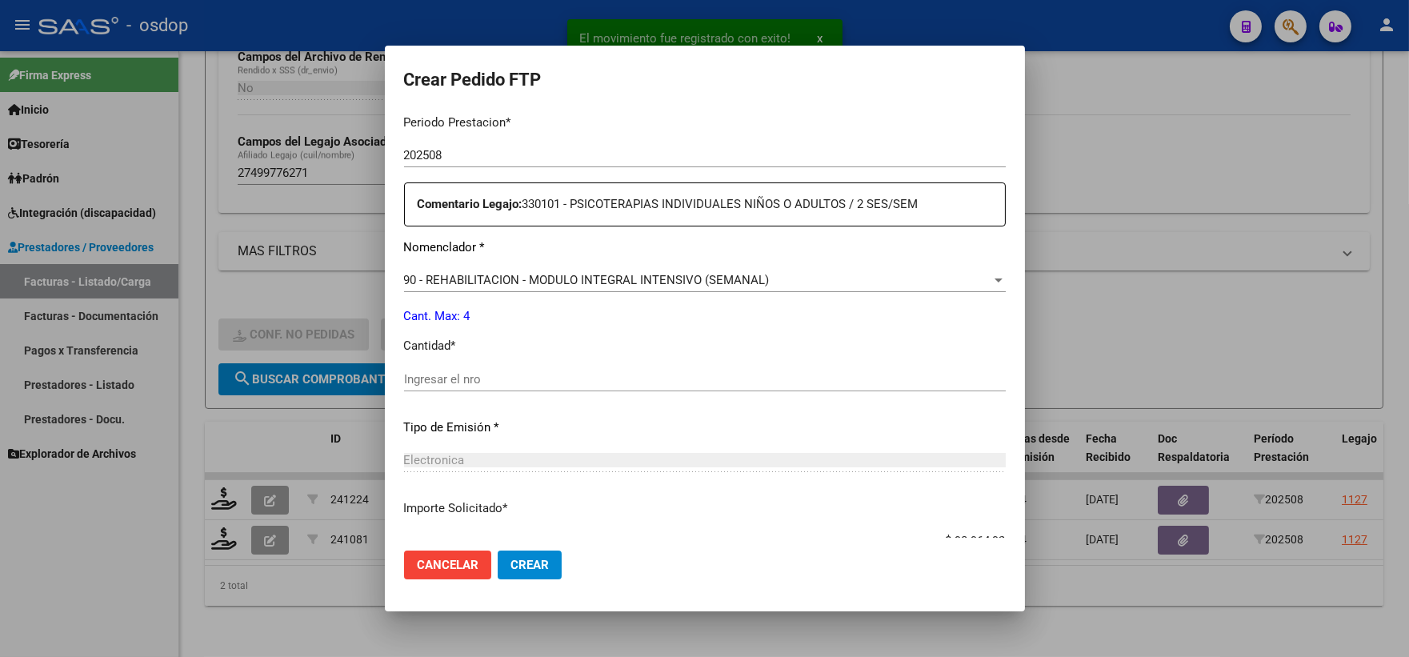
click at [517, 370] on div "Ingresar el nro" at bounding box center [705, 379] width 602 height 24
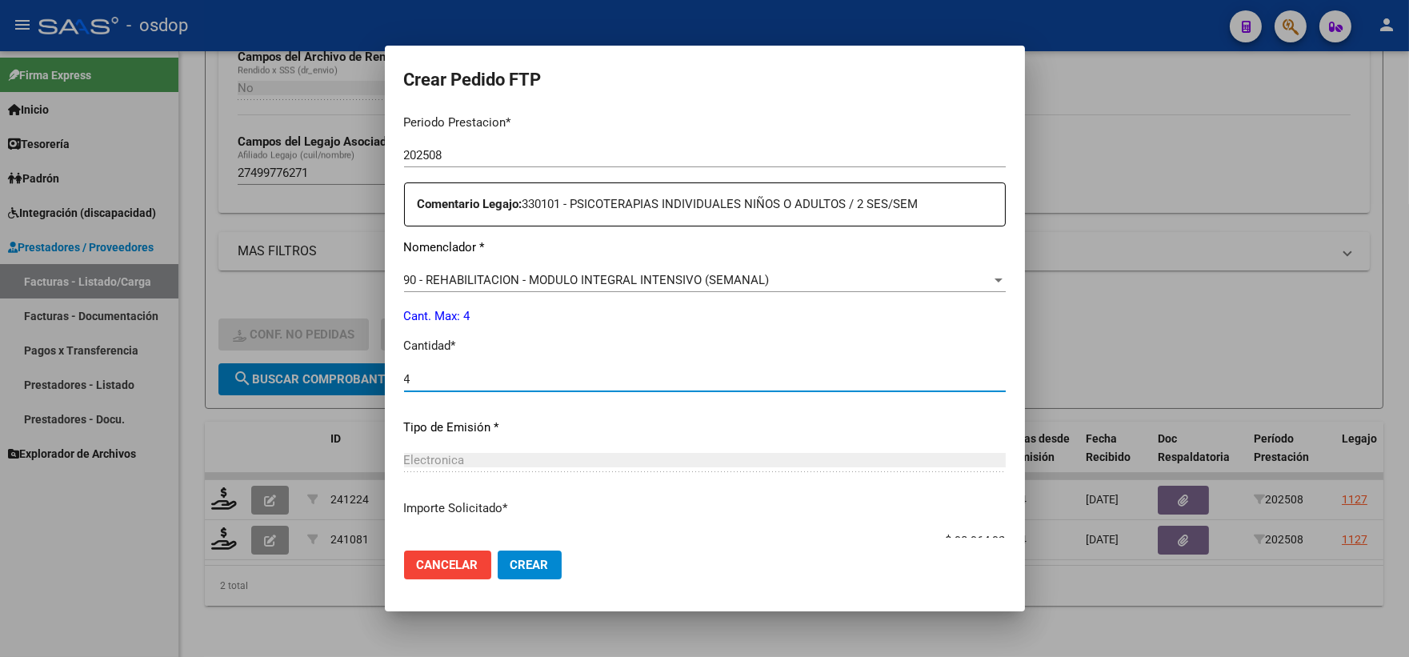
scroll to position [644, 0]
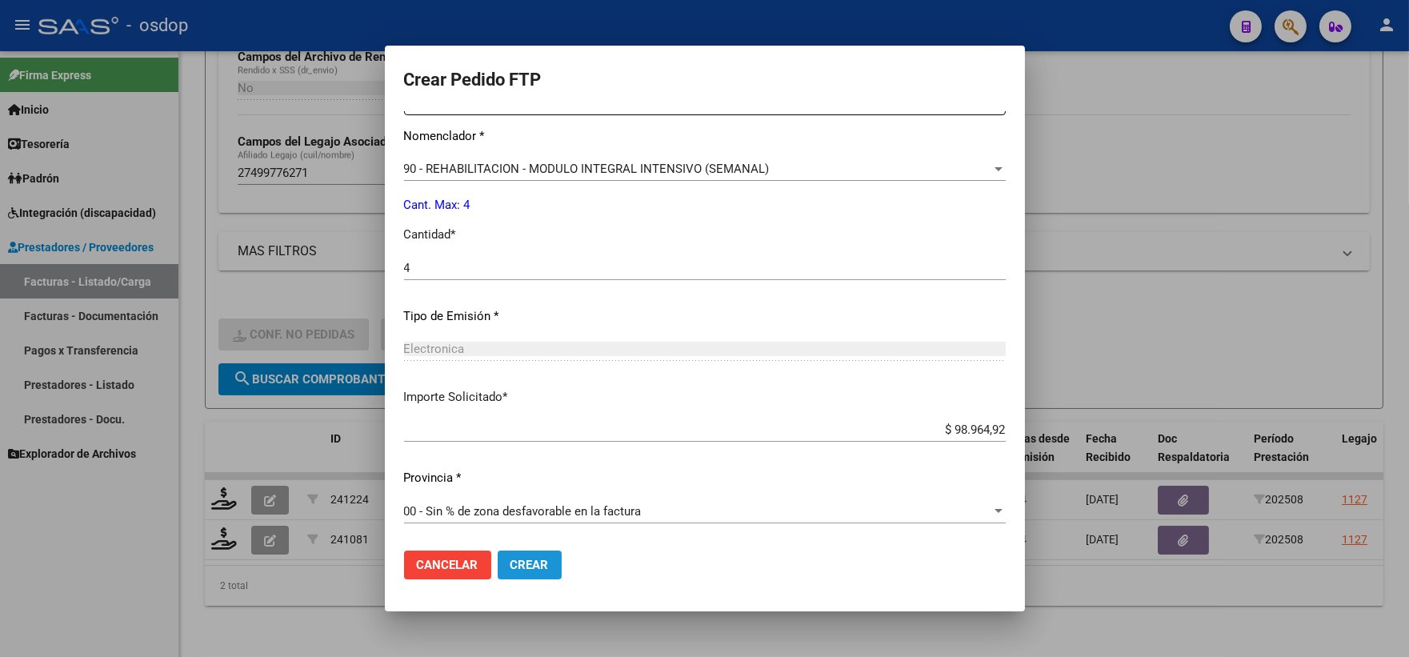
click at [529, 569] on span "Crear" at bounding box center [530, 565] width 38 height 14
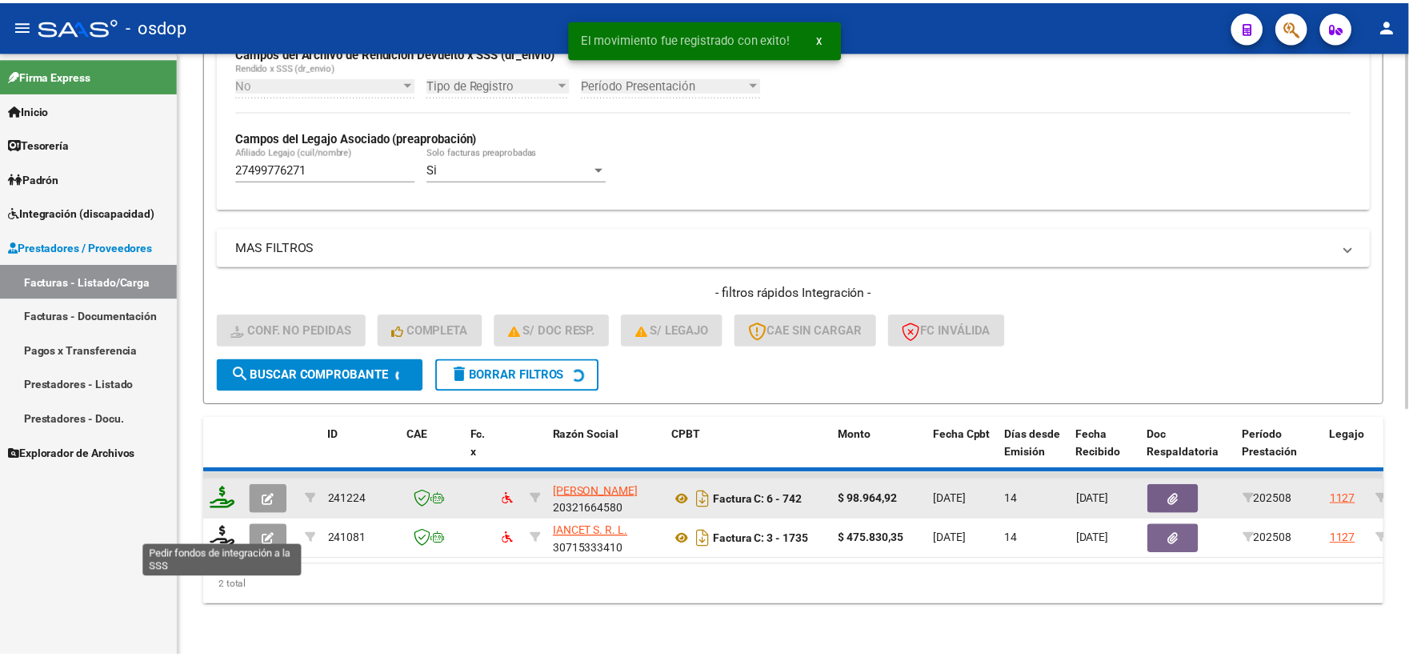
scroll to position [373, 0]
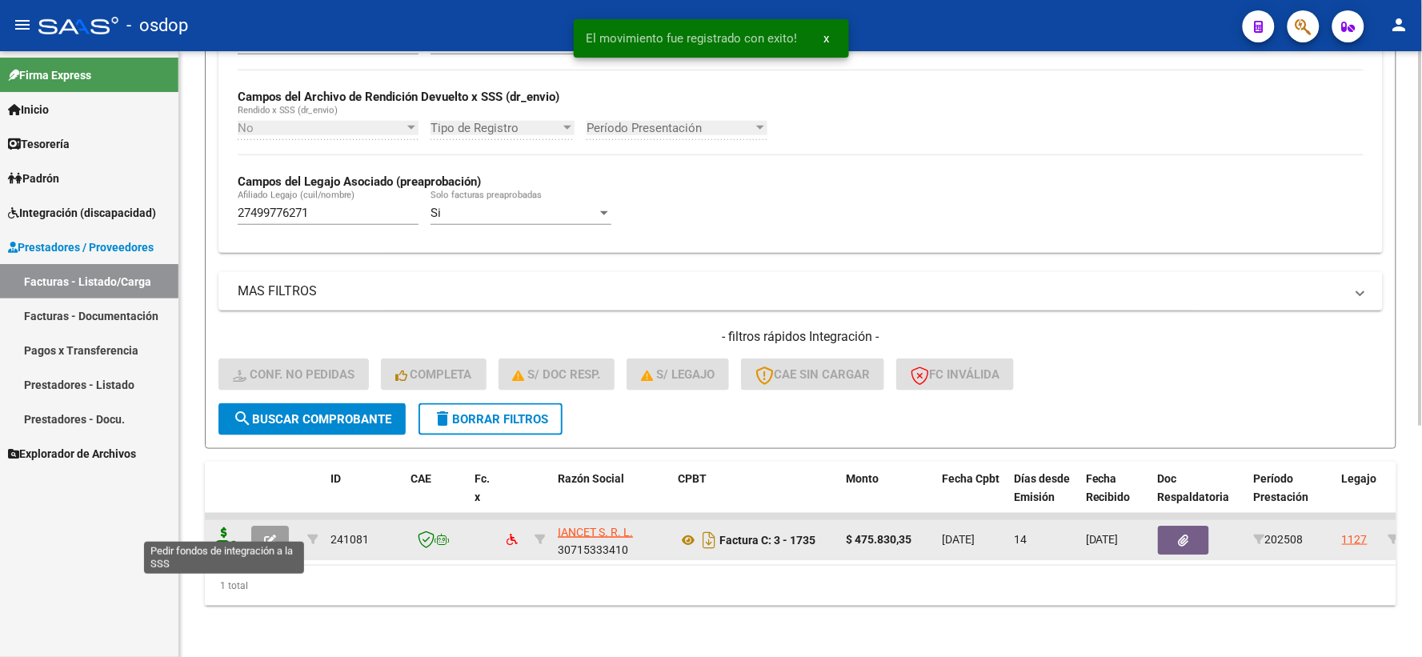
click at [226, 527] on icon at bounding box center [224, 538] width 26 height 22
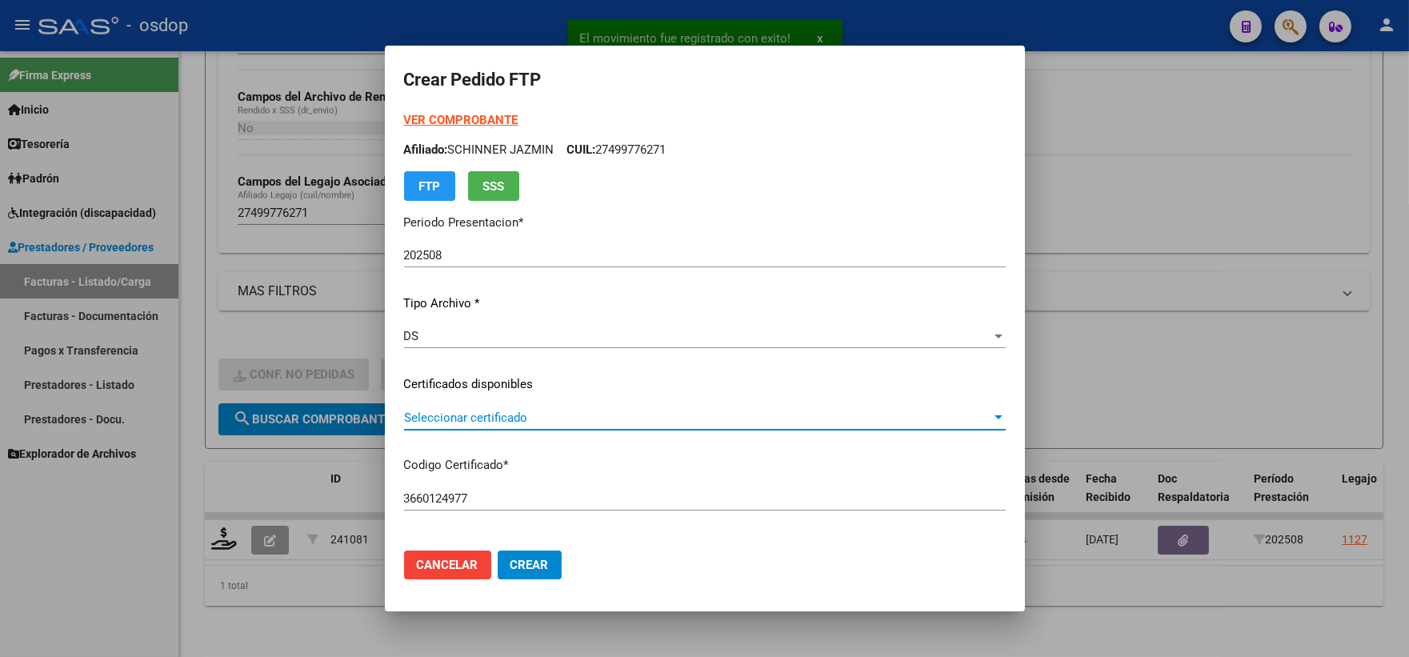
click at [536, 411] on span "Seleccionar certificado" at bounding box center [697, 418] width 587 height 14
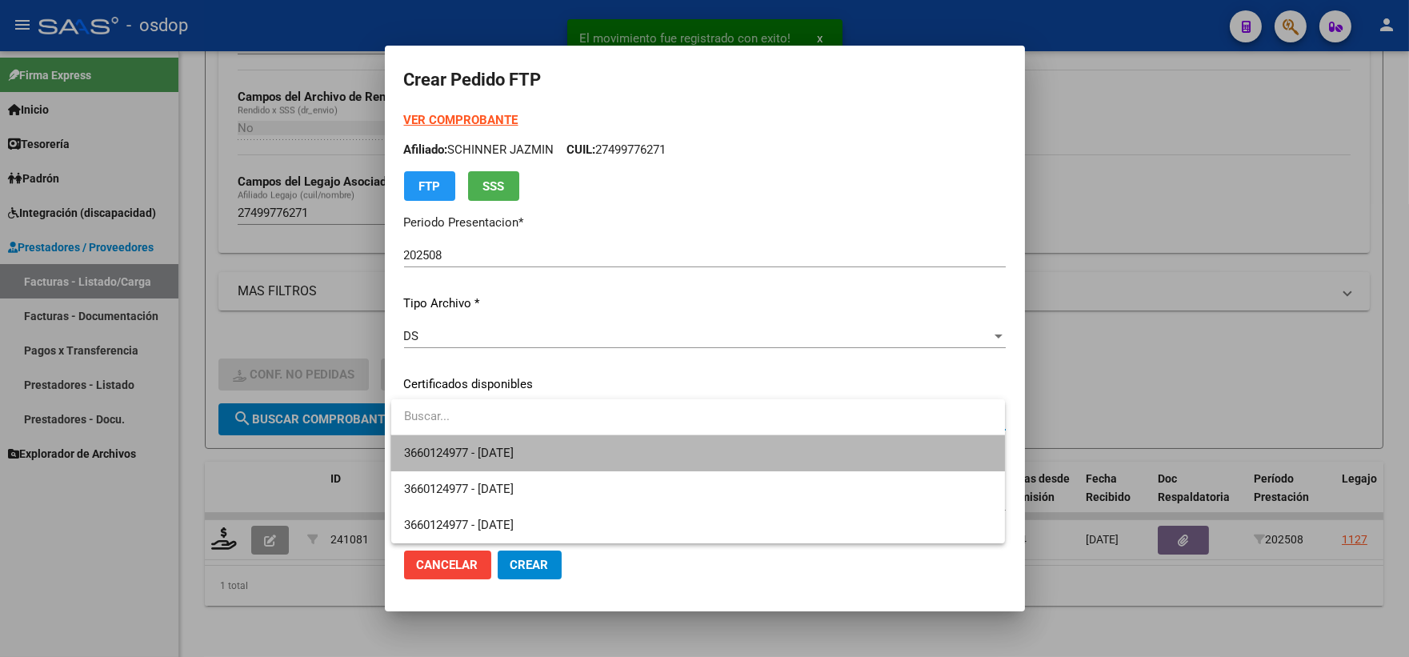
click at [553, 450] on span "3660124977 - 2025-06-02" at bounding box center [698, 453] width 588 height 36
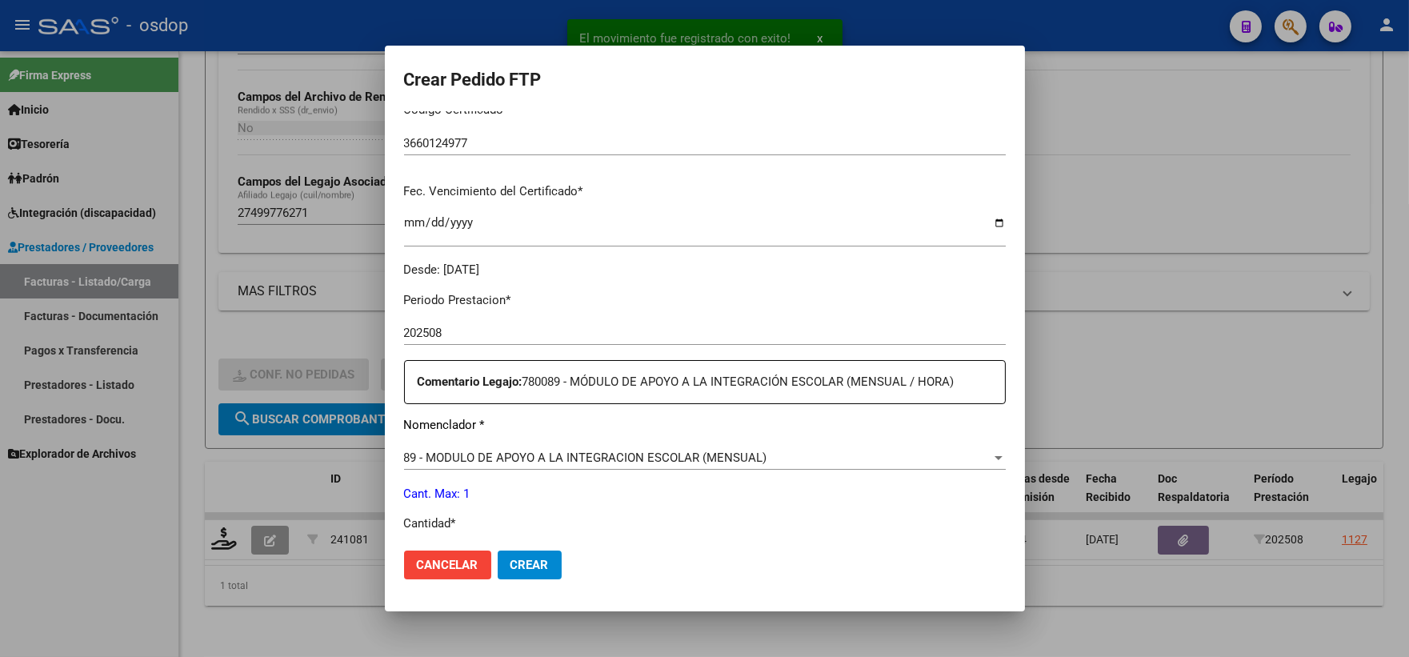
scroll to position [533, 0]
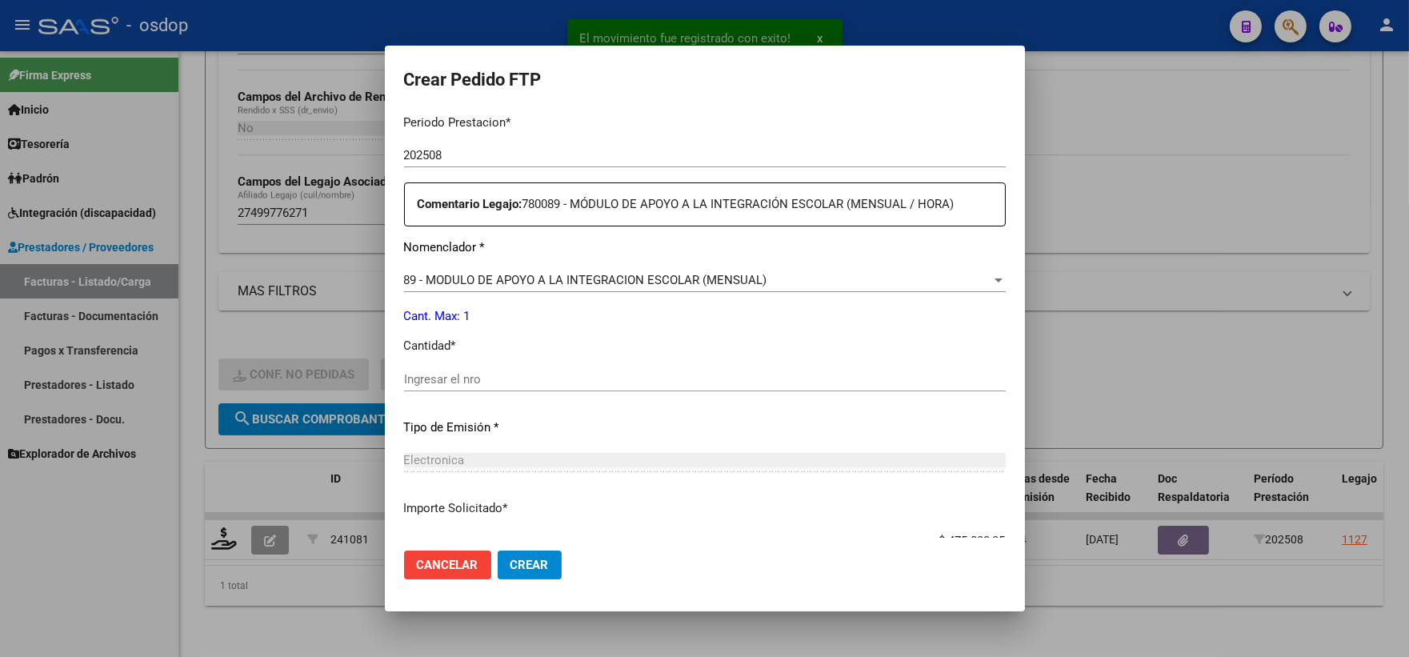
click at [494, 363] on div "Periodo Prestacion * 202508 Ingresar el Periodo Prestacion Comentario Legajo: 7…" at bounding box center [705, 376] width 602 height 548
click at [507, 369] on div "Ingresar el nro" at bounding box center [705, 379] width 602 height 24
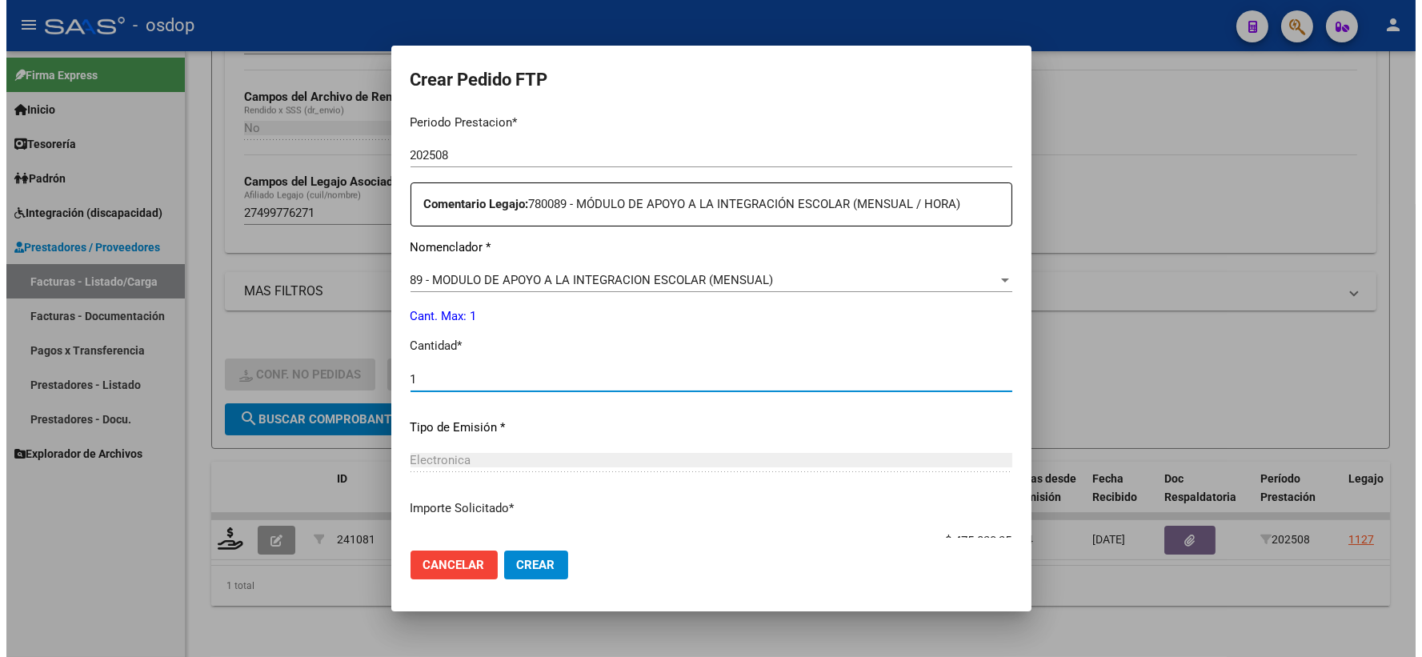
scroll to position [644, 0]
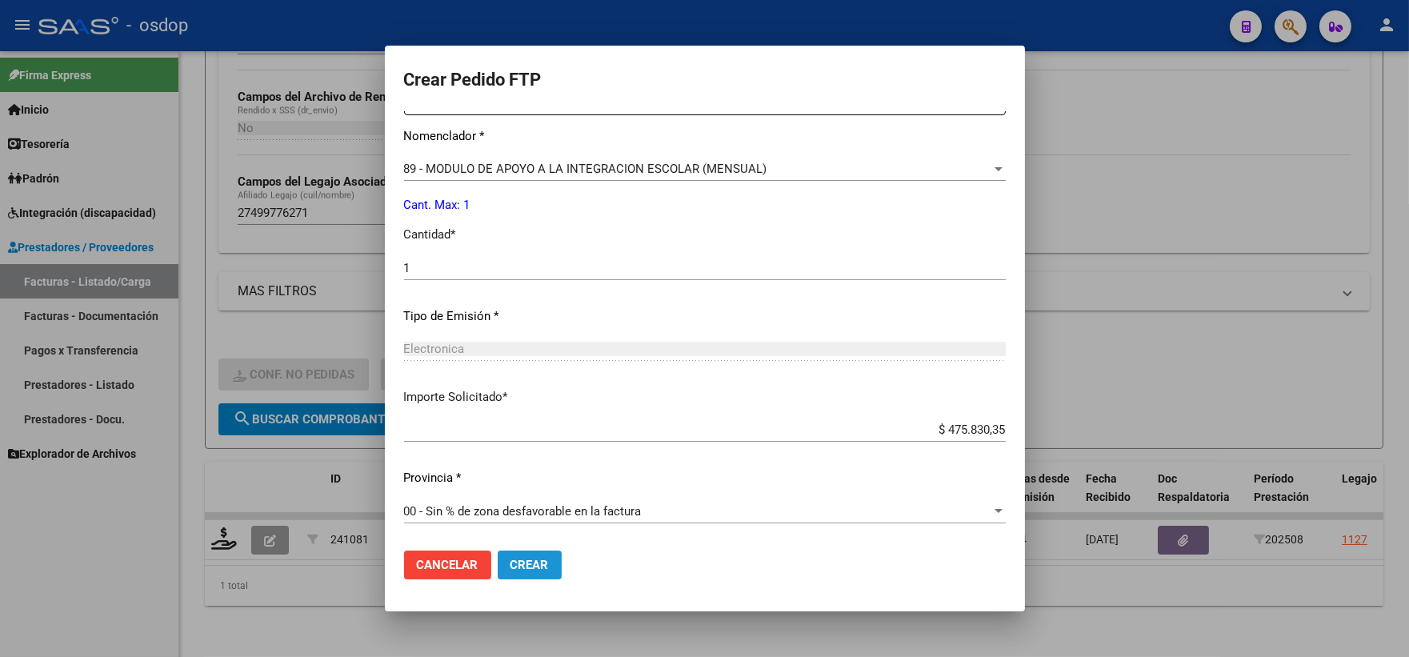
click at [540, 576] on button "Crear" at bounding box center [530, 565] width 64 height 29
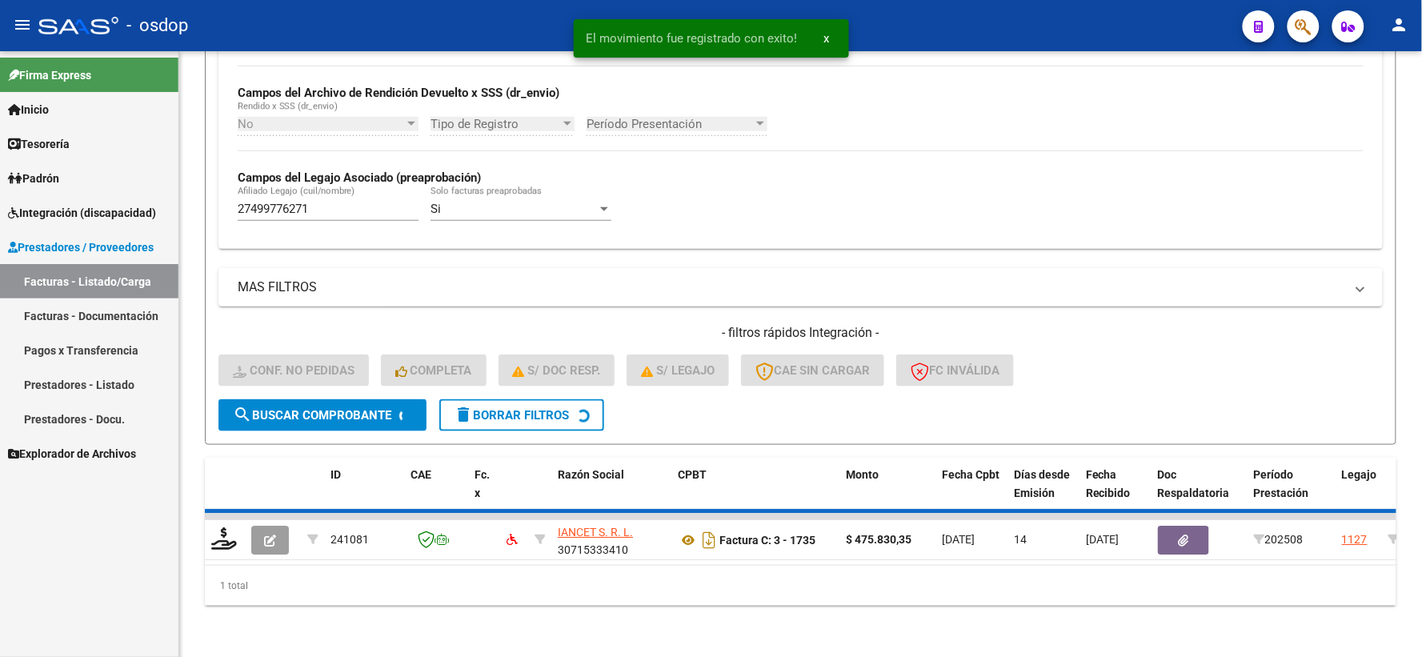
scroll to position [347, 0]
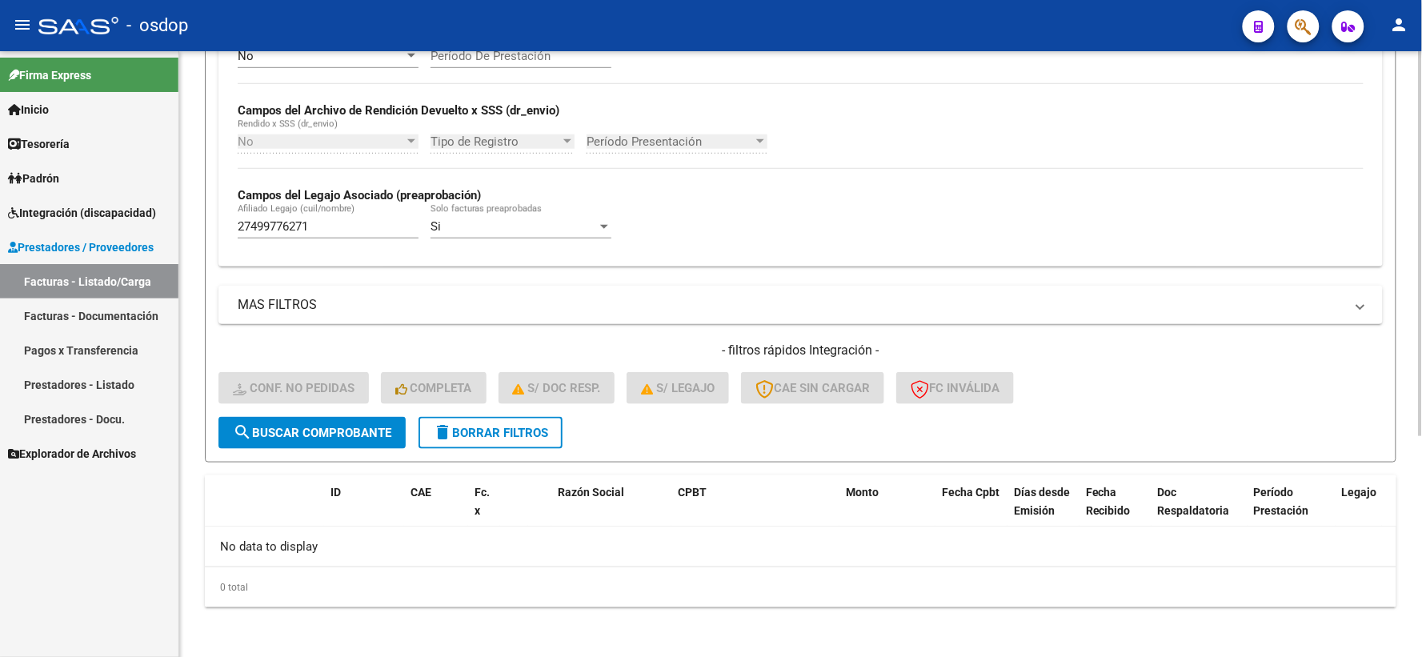
drag, startPoint x: 367, startPoint y: 214, endPoint x: 368, endPoint y: 232, distance: 18.5
click at [347, 220] on div "27499776271 Afiliado Legajo (cuil/nombre)" at bounding box center [328, 221] width 181 height 34
drag, startPoint x: 368, startPoint y: 232, endPoint x: 94, endPoint y: 186, distance: 277.5
click at [114, 190] on mat-sidenav-container "Firma Express Inicio Calendario SSS Instructivos Contacto OS Tesorería Extracto…" at bounding box center [711, 354] width 1422 height 606
paste input "0575720804"
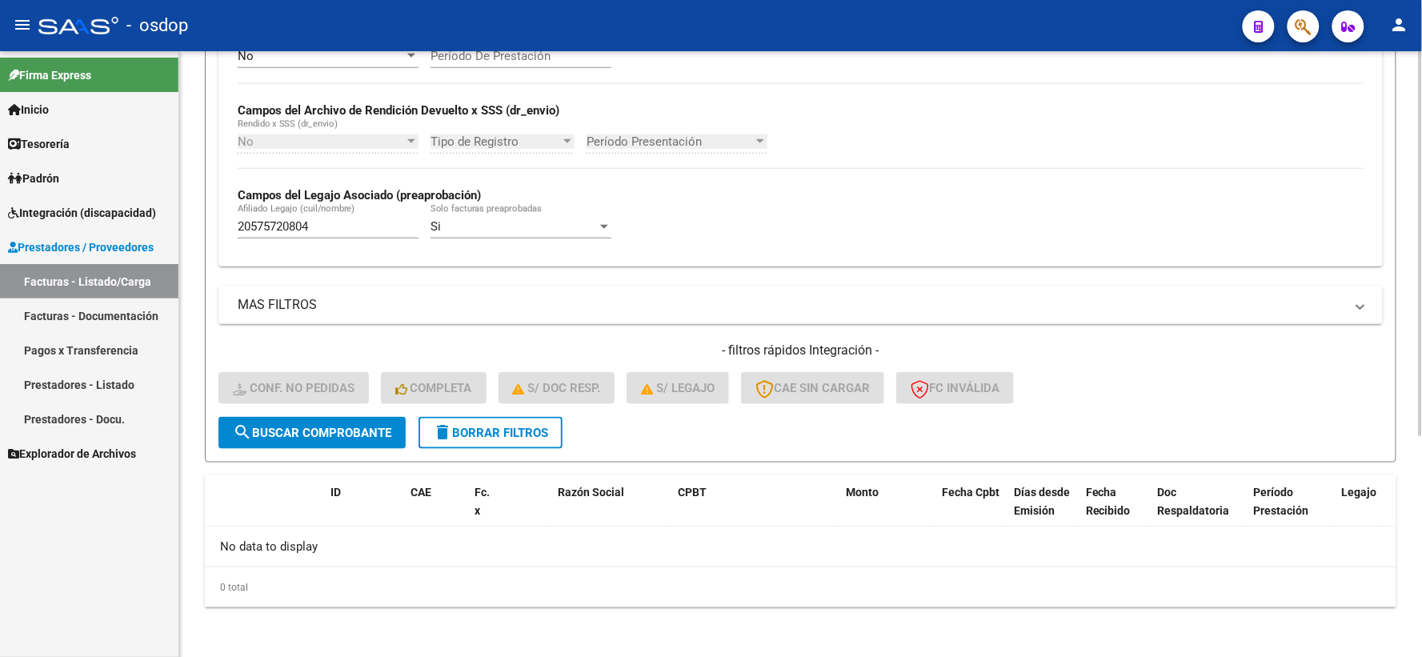
click at [340, 451] on form "Filtros Id Integración Area Seleccionar Gerenciador Seleccionar Gerenciador Si …" at bounding box center [801, 152] width 1192 height 620
click at [335, 435] on span "search Buscar Comprobante" at bounding box center [312, 433] width 158 height 14
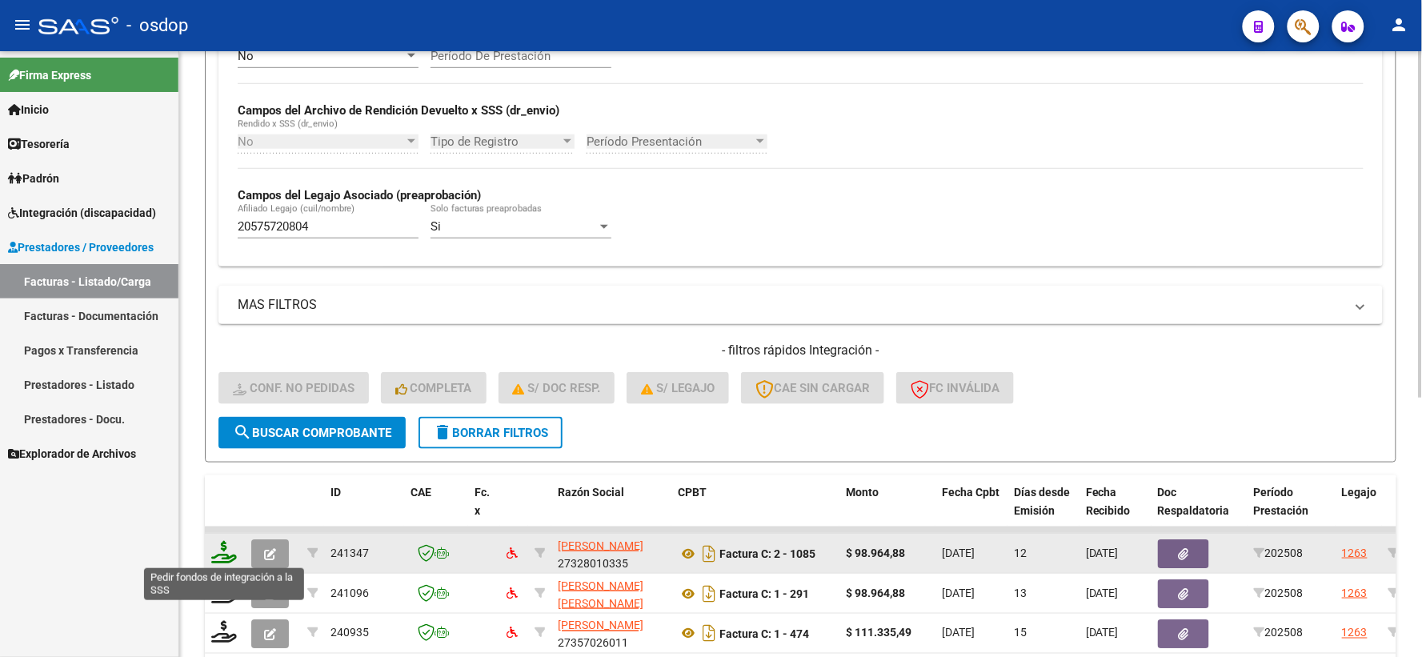
click at [226, 552] on icon at bounding box center [224, 552] width 26 height 22
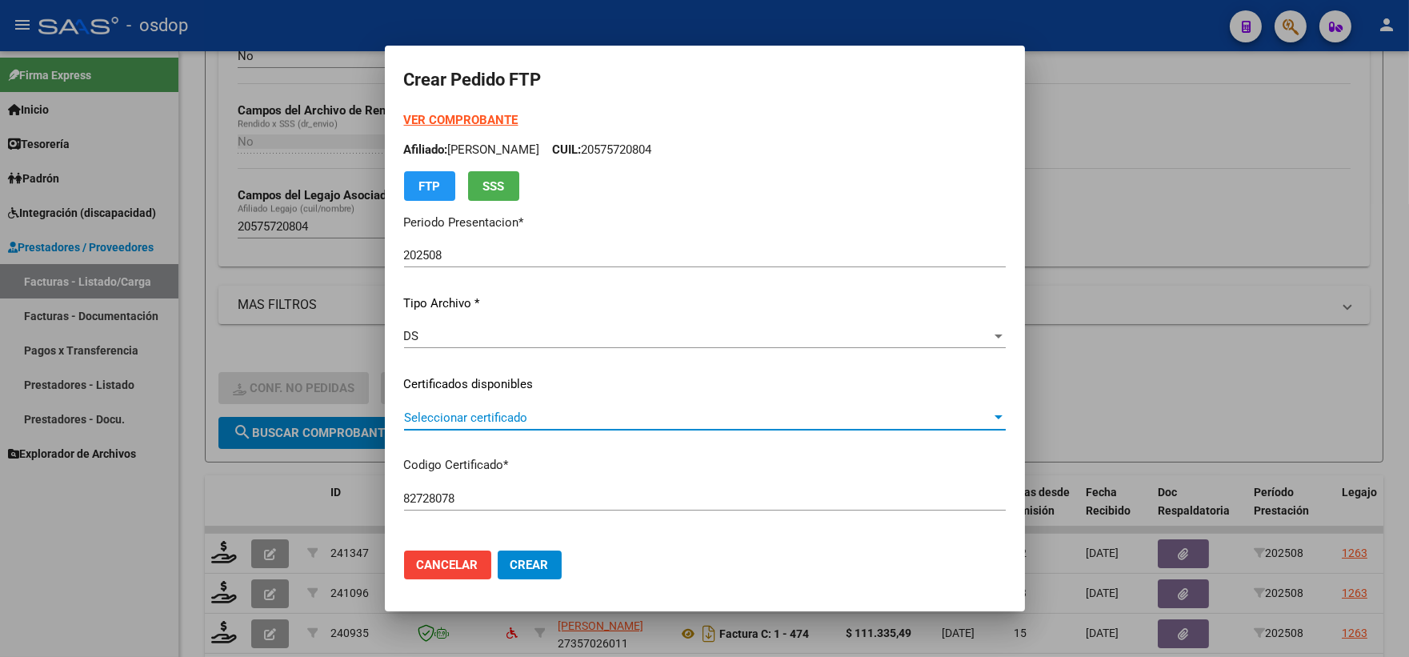
click at [539, 421] on span "Seleccionar certificado" at bounding box center [697, 418] width 587 height 14
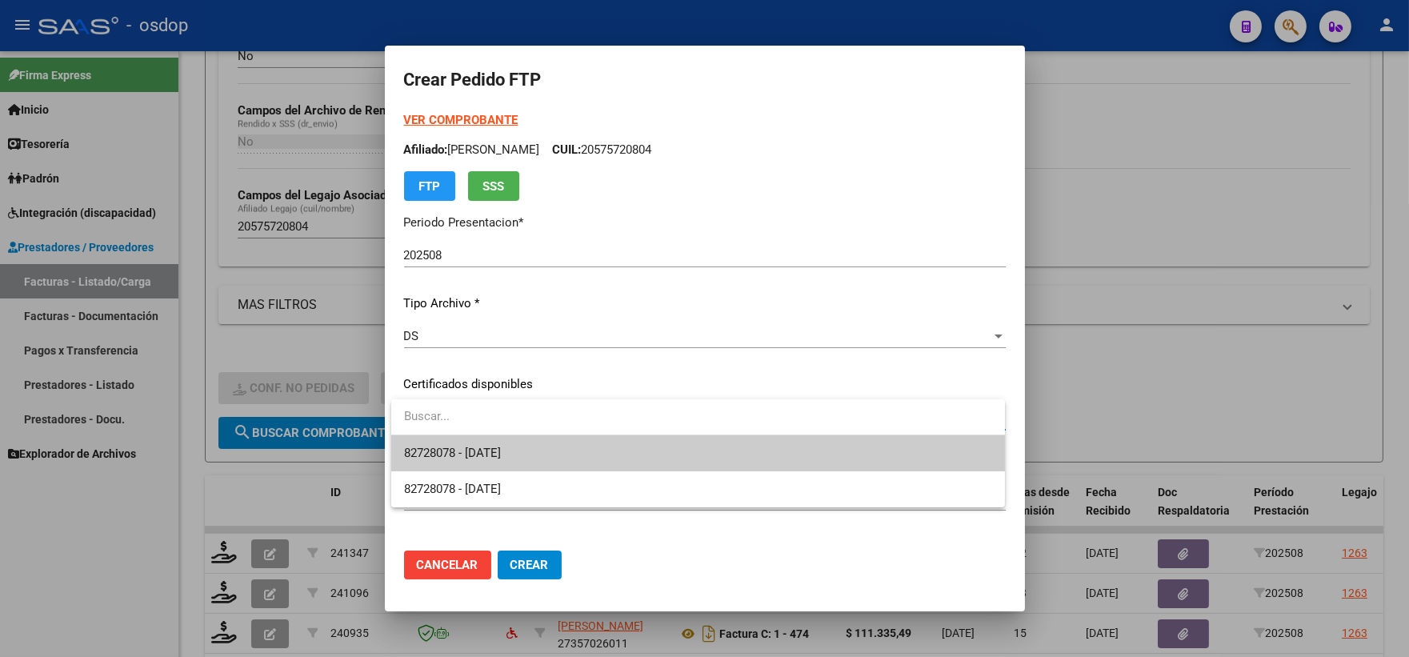
click at [539, 461] on span "82728078 - 2026-01-23" at bounding box center [698, 453] width 588 height 36
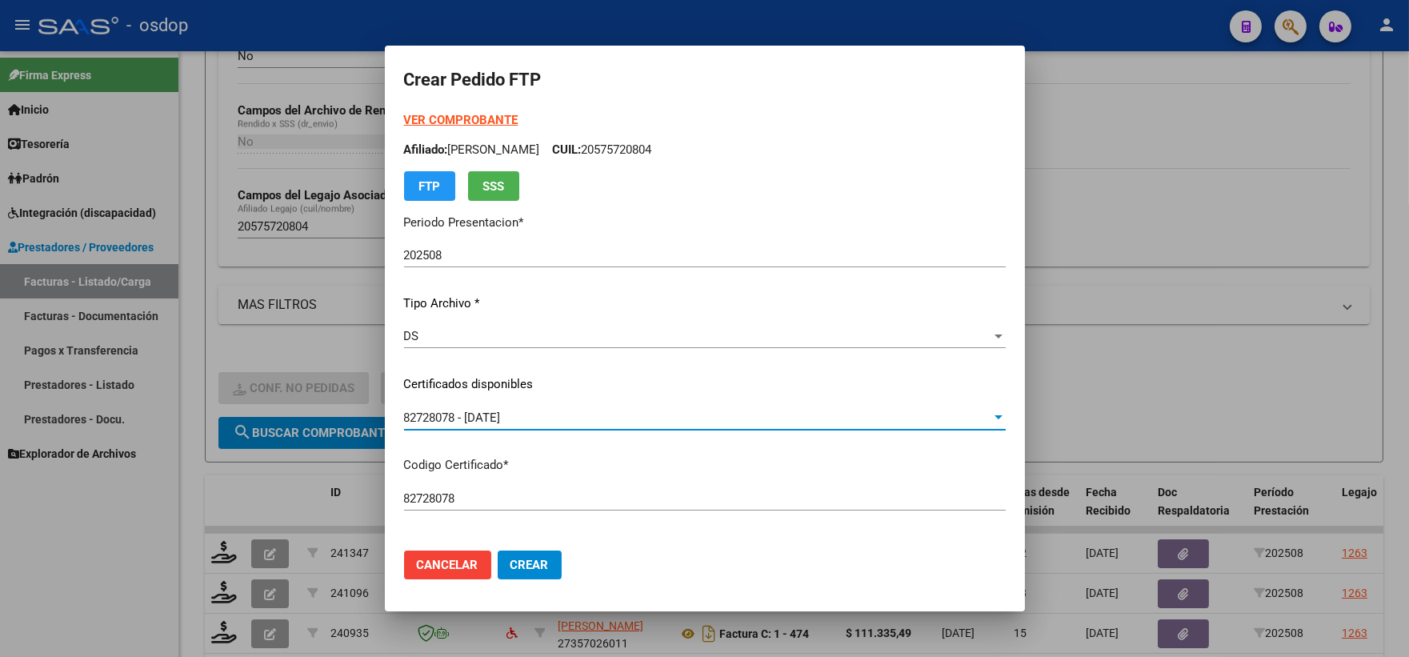
scroll to position [533, 0]
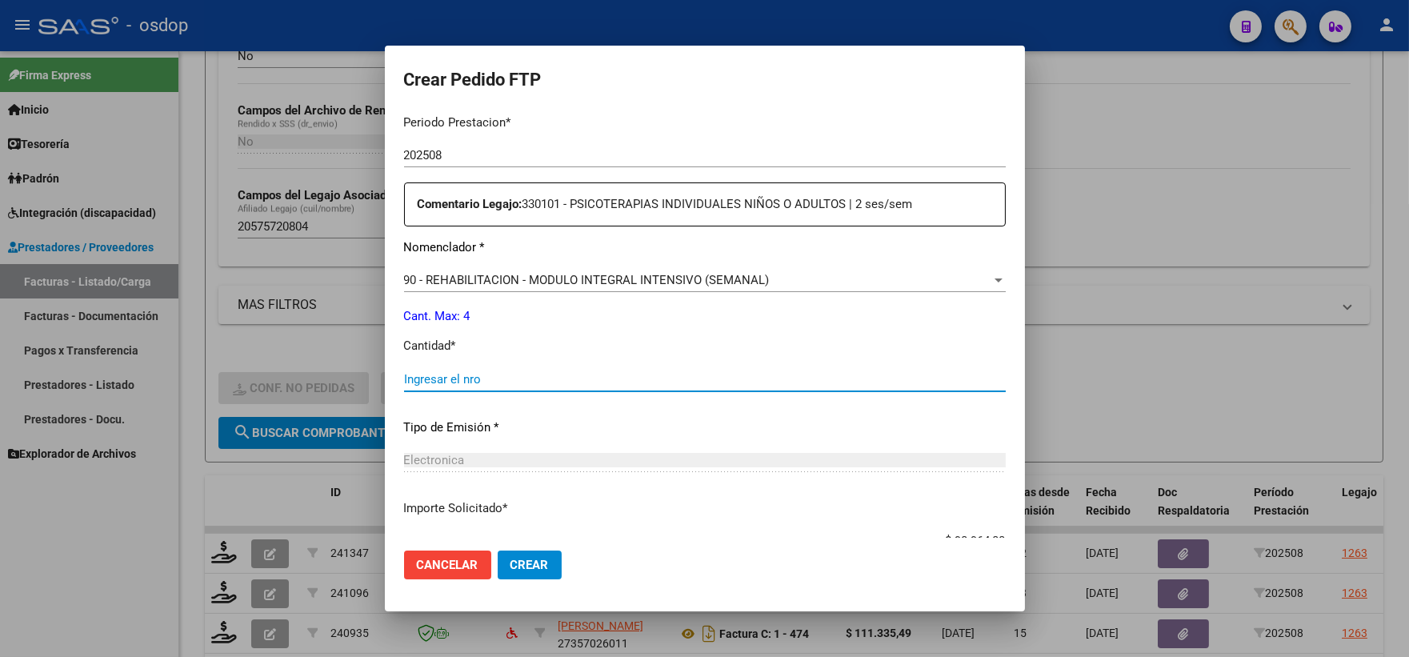
click at [483, 373] on input "Ingresar el nro" at bounding box center [705, 379] width 602 height 14
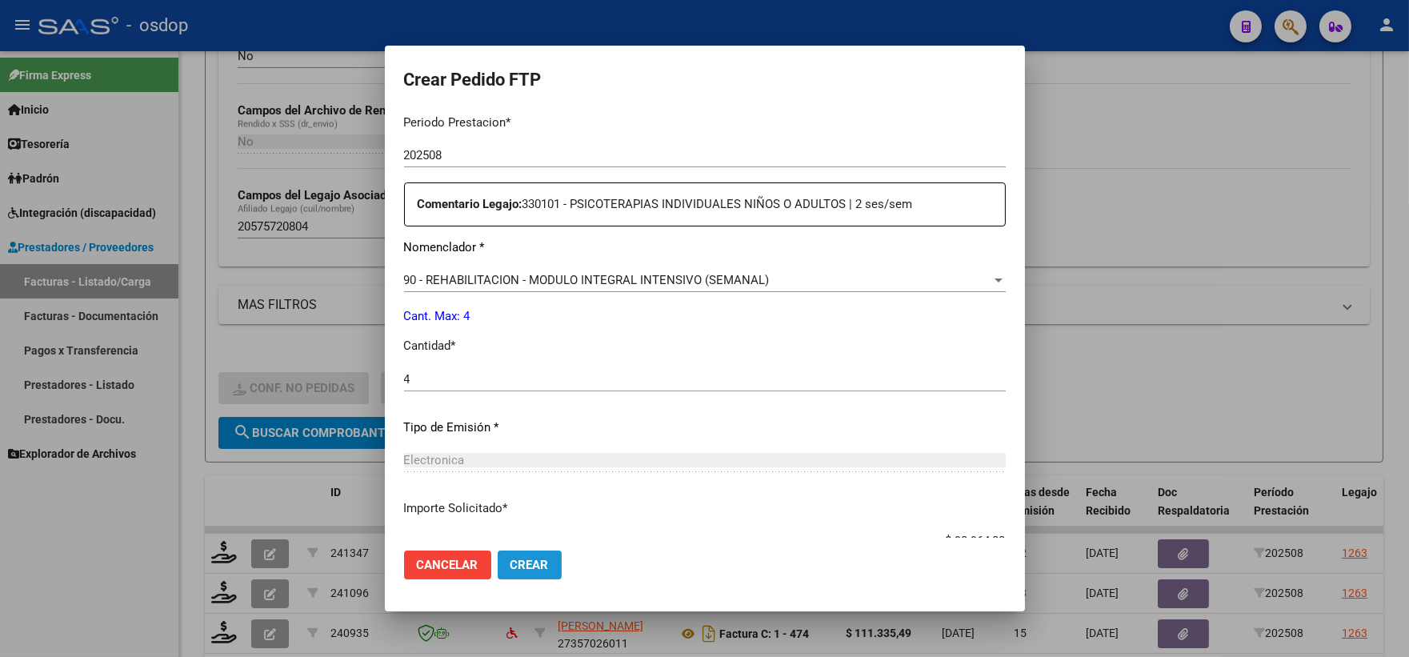
click at [539, 575] on button "Crear" at bounding box center [530, 565] width 64 height 29
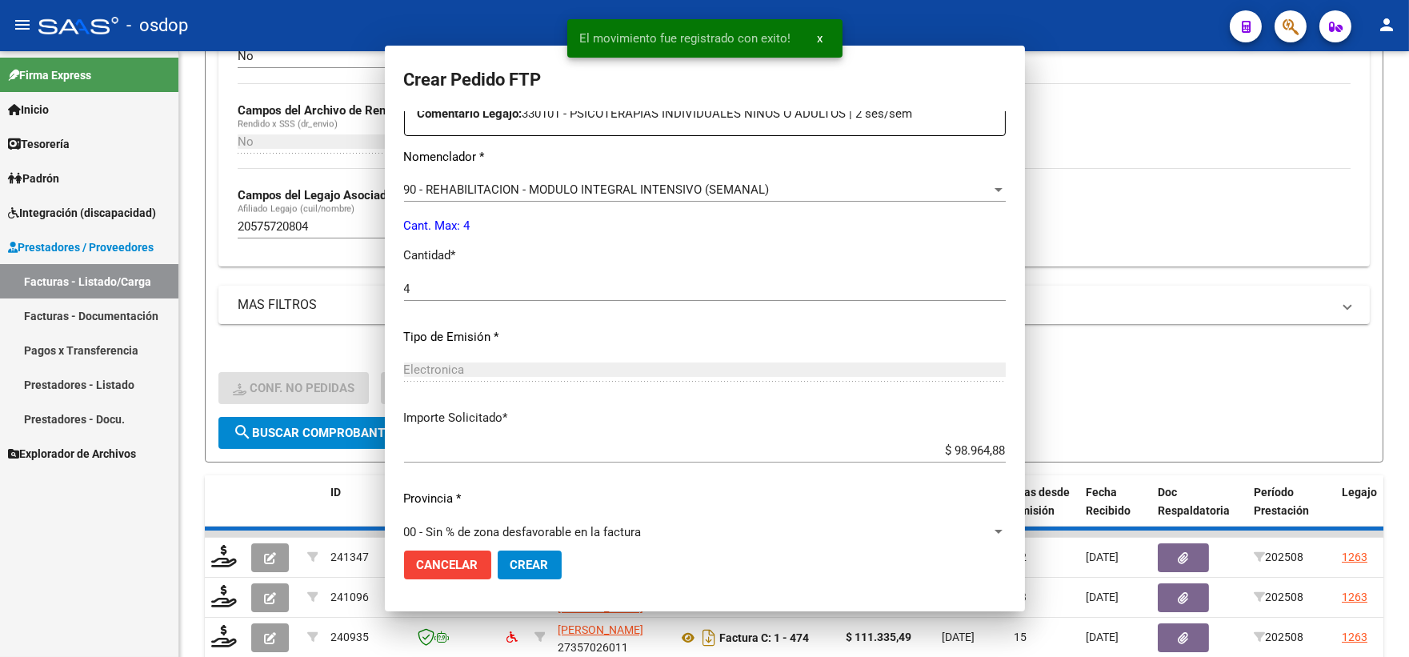
scroll to position [0, 0]
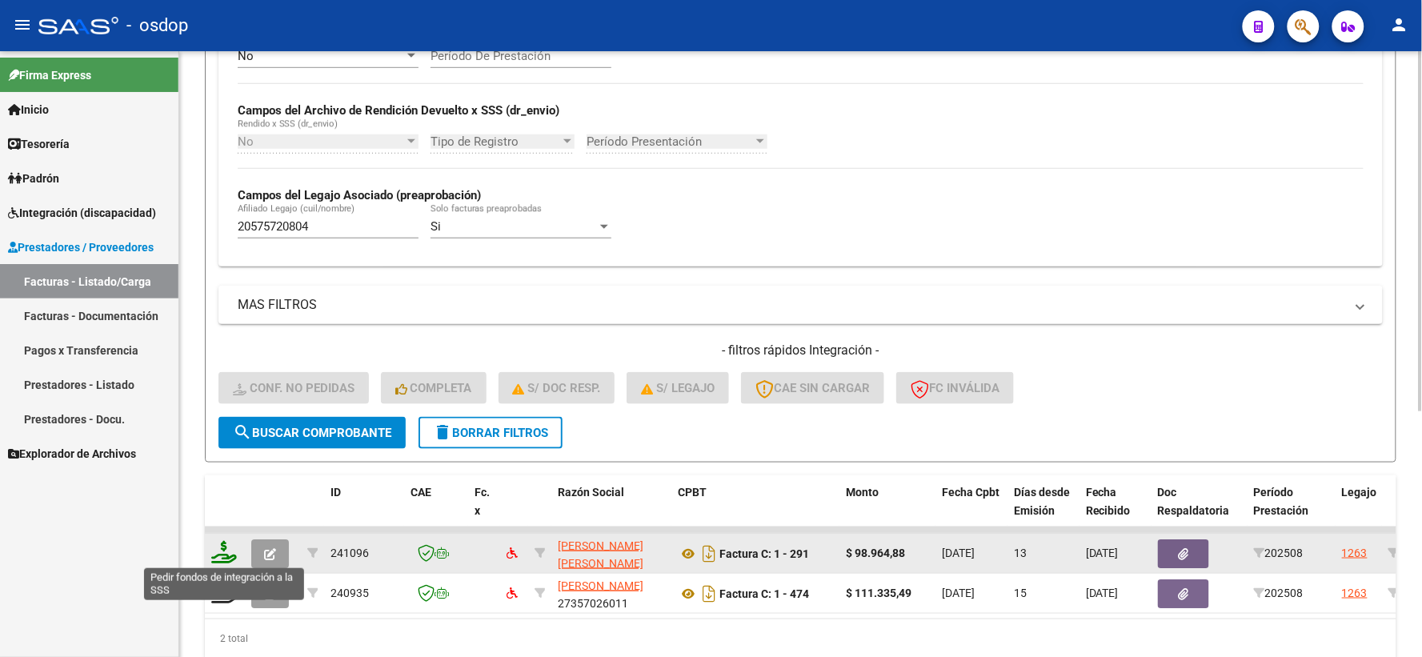
click at [226, 552] on icon at bounding box center [224, 552] width 26 height 22
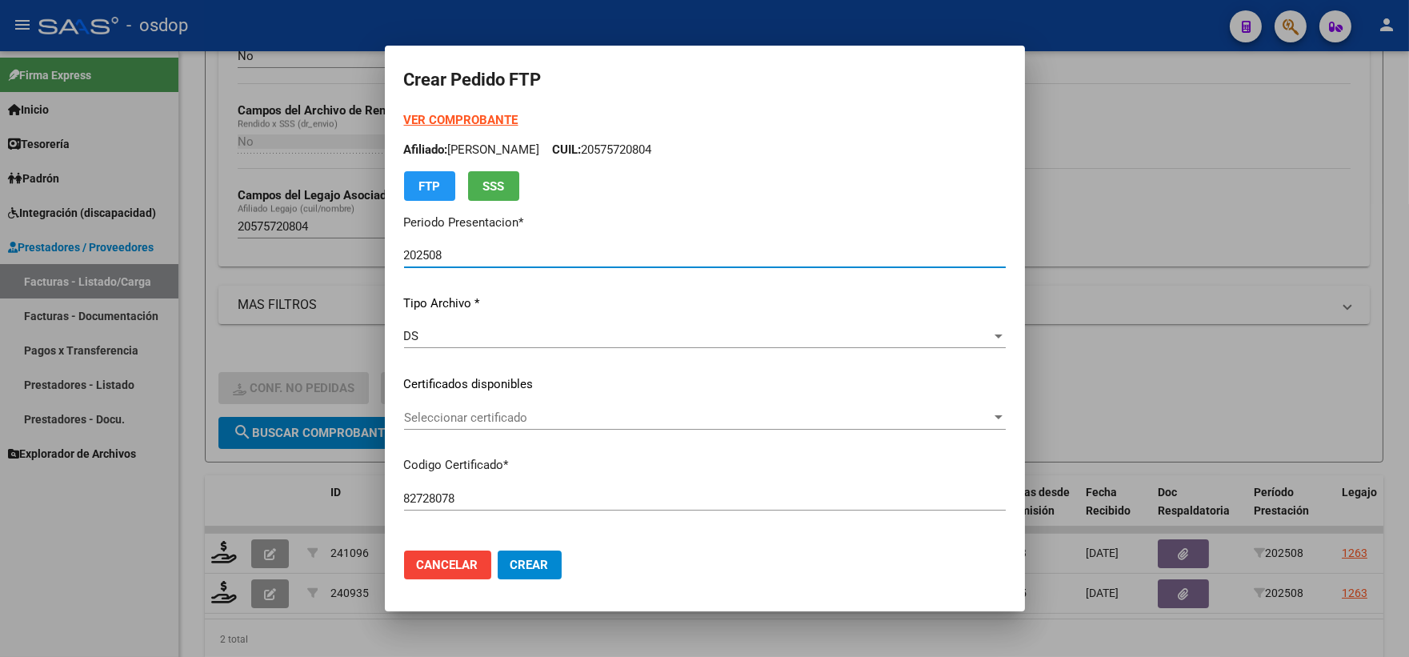
click at [454, 419] on span "Seleccionar certificado" at bounding box center [697, 418] width 587 height 14
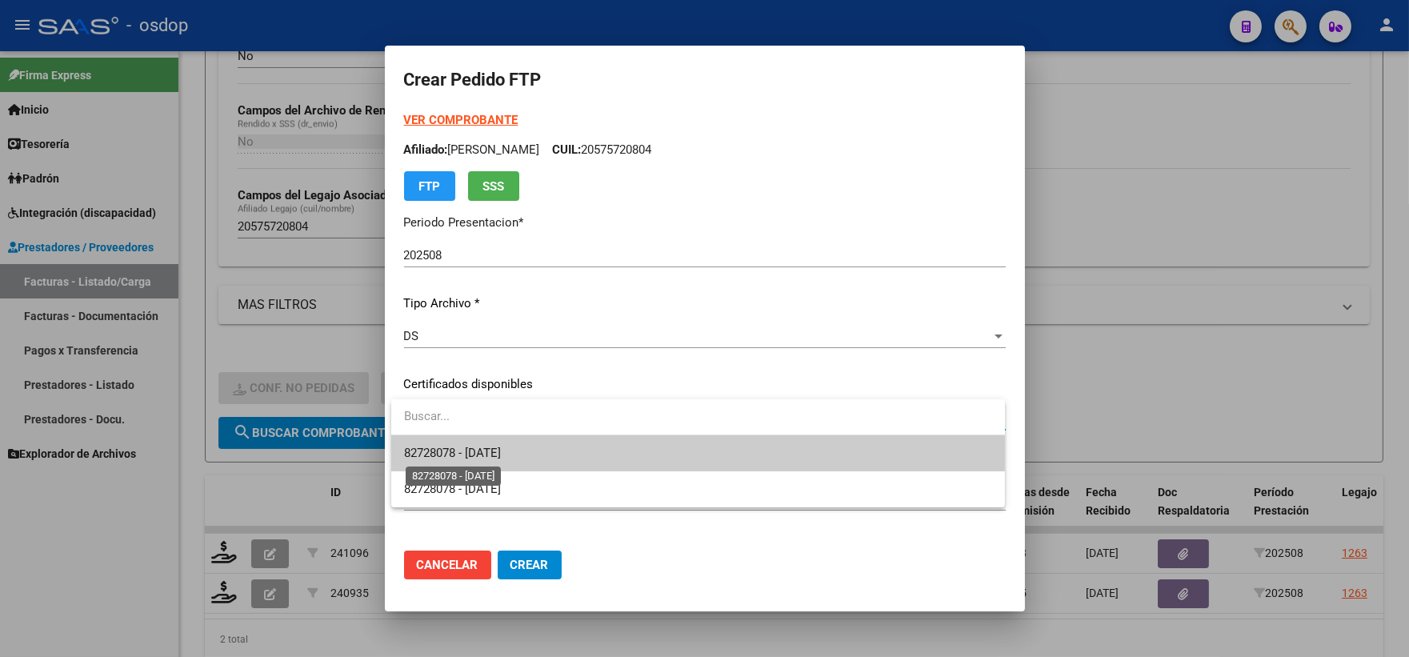
click at [490, 440] on span "82728078 - 2026-01-23" at bounding box center [698, 453] width 588 height 36
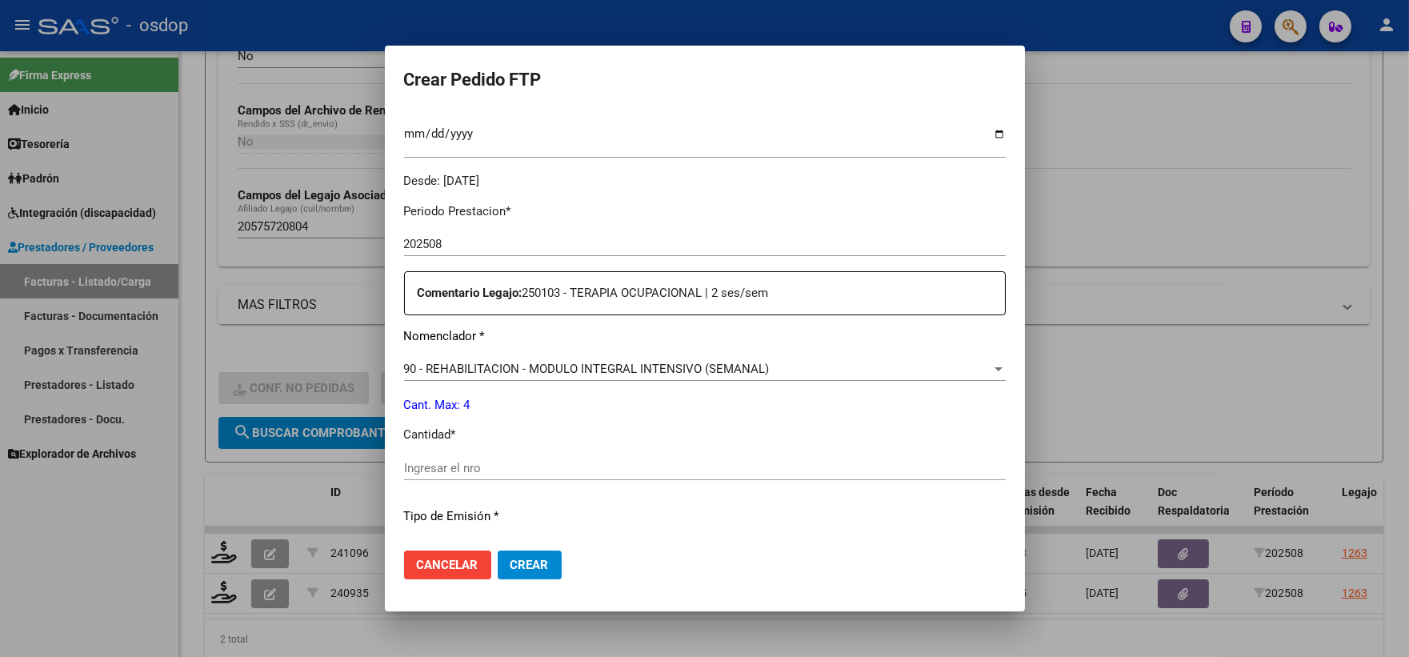
scroll to position [533, 0]
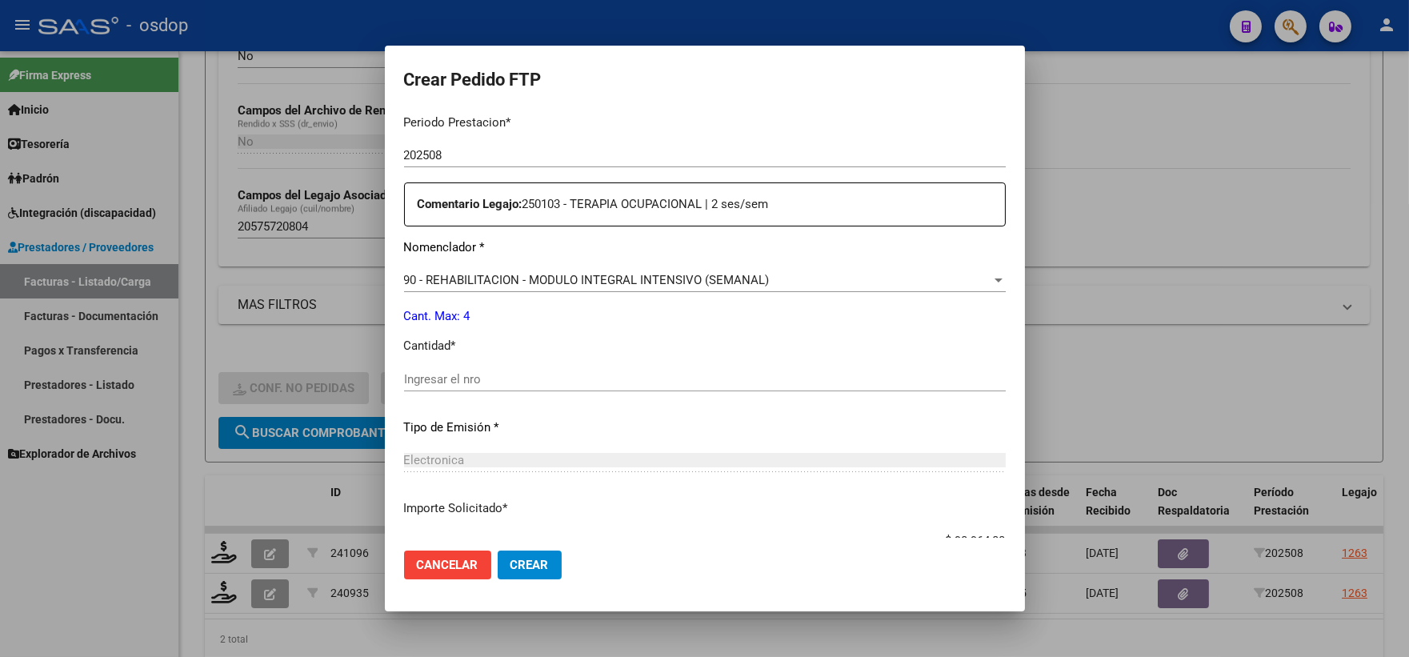
click at [510, 367] on div "Ingresar el nro" at bounding box center [705, 379] width 602 height 24
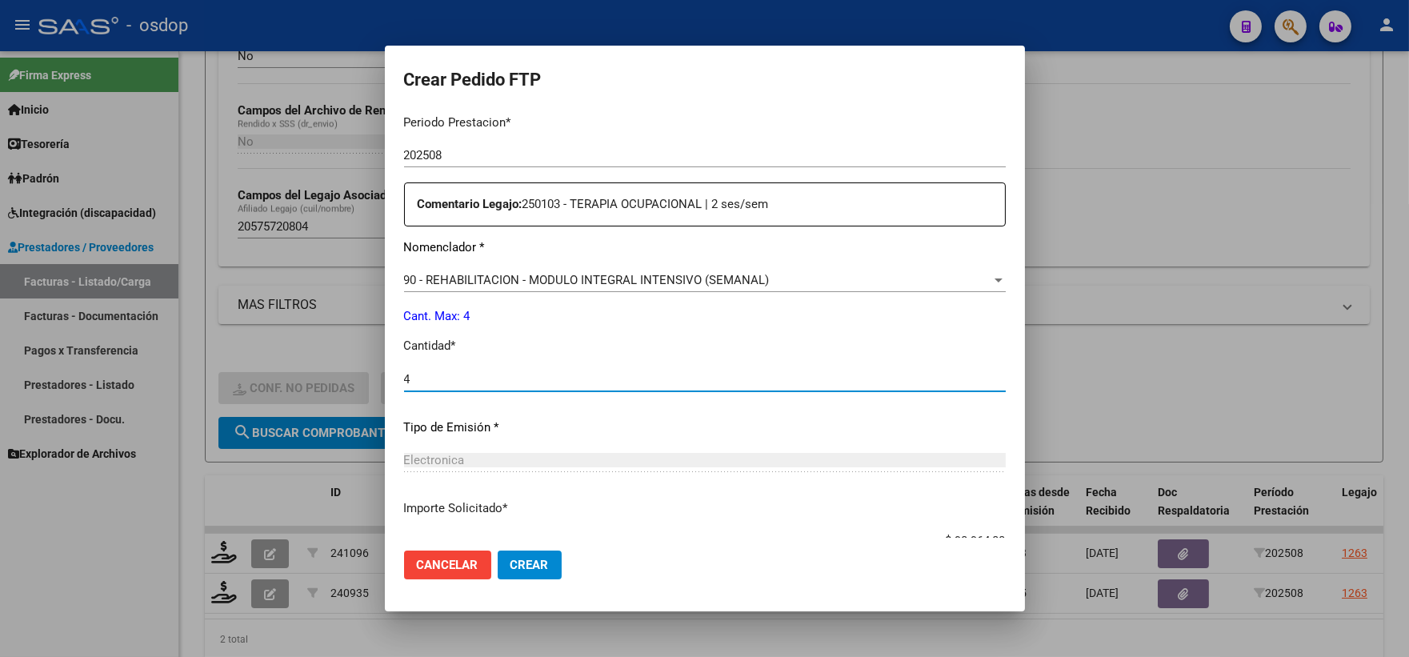
scroll to position [644, 0]
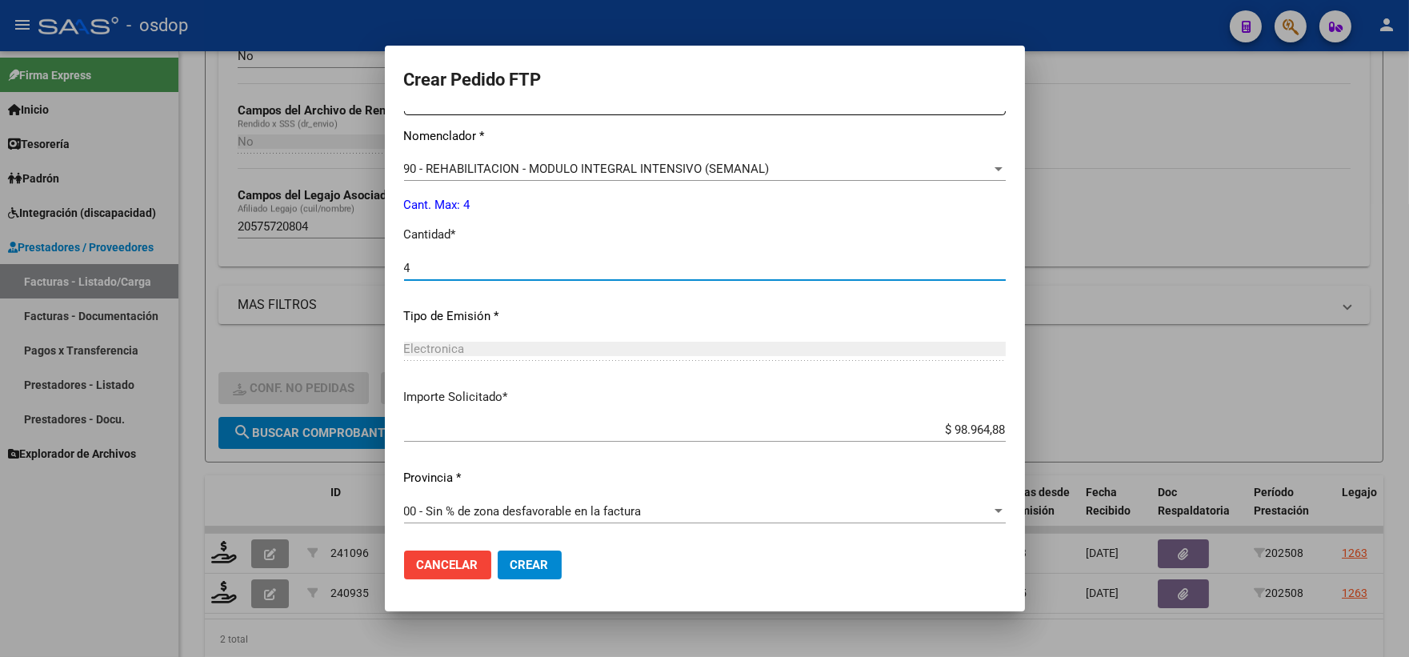
click at [524, 564] on span "Crear" at bounding box center [530, 565] width 38 height 14
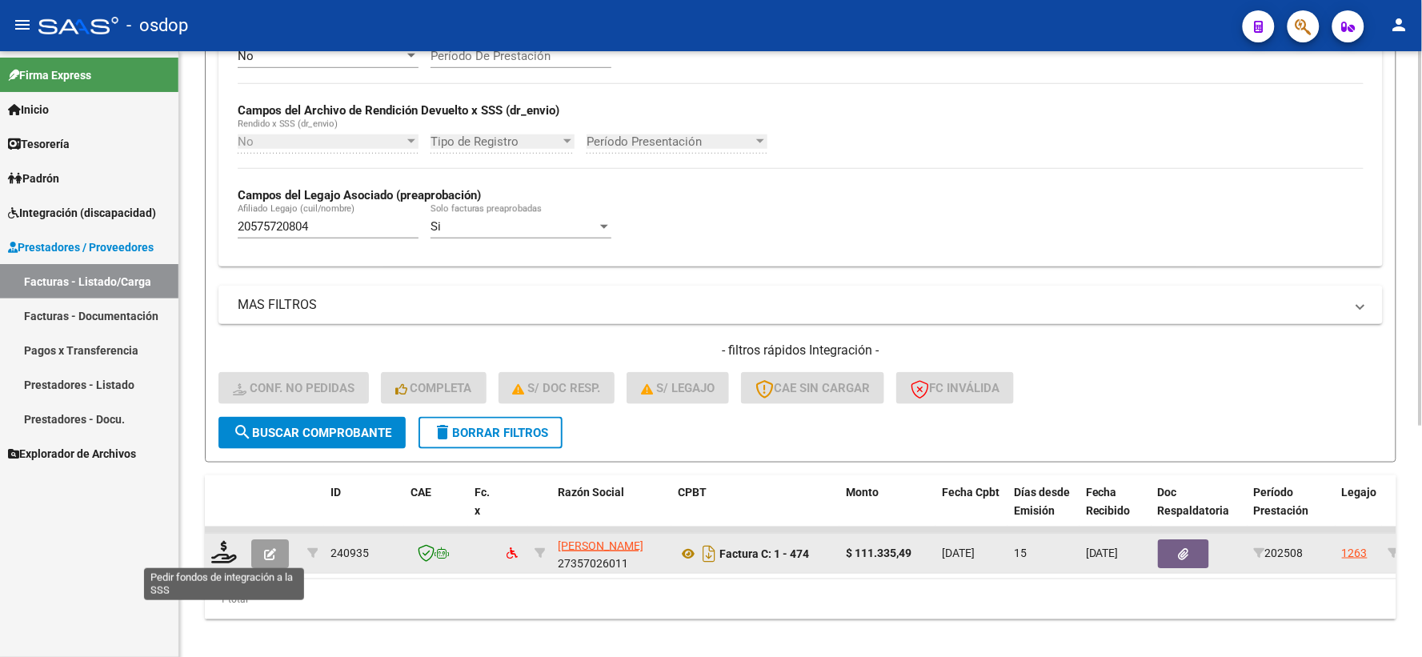
click at [217, 538] on datatable-body-cell at bounding box center [225, 553] width 40 height 39
click at [230, 547] on icon at bounding box center [224, 552] width 26 height 22
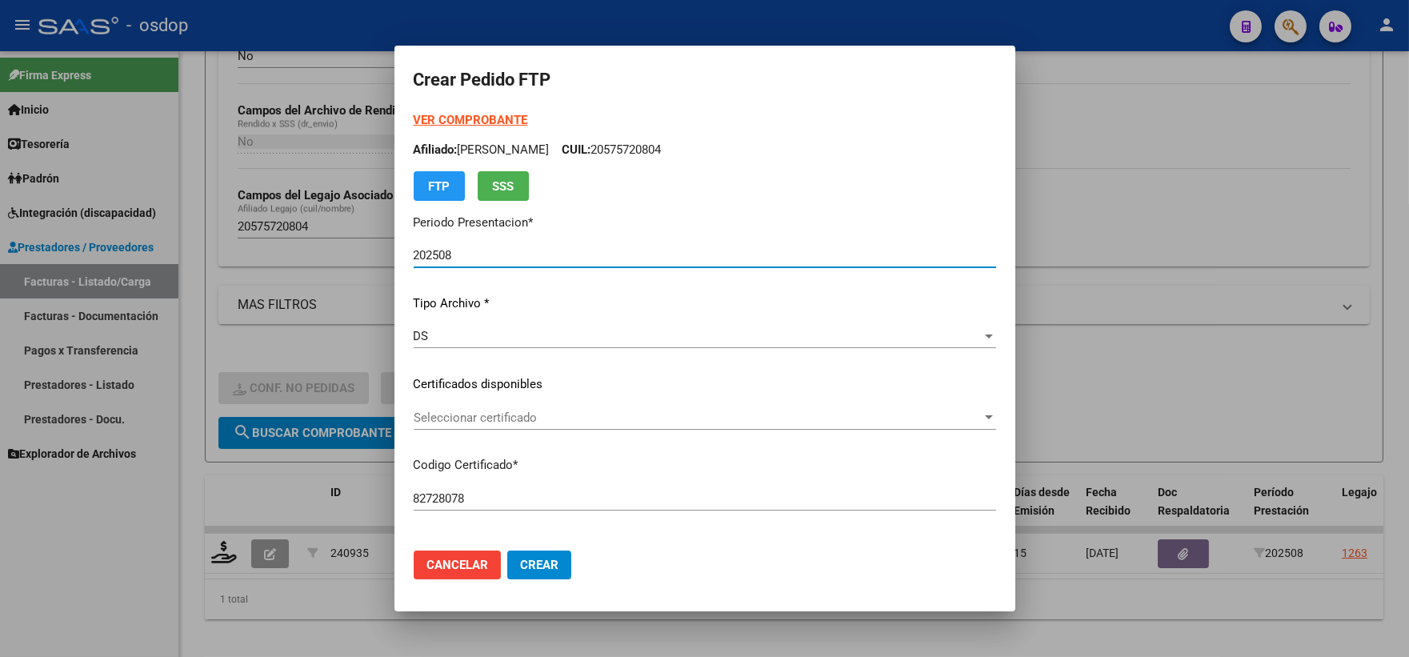
click at [547, 404] on div "VER COMPROBANTE ARCA Padrón Afiliado: CARRIQUIRI CIRO CUIL: 20575720804 FTP SSS…" at bounding box center [705, 372] width 583 height 523
click at [563, 420] on span "Seleccionar certificado" at bounding box center [698, 418] width 568 height 14
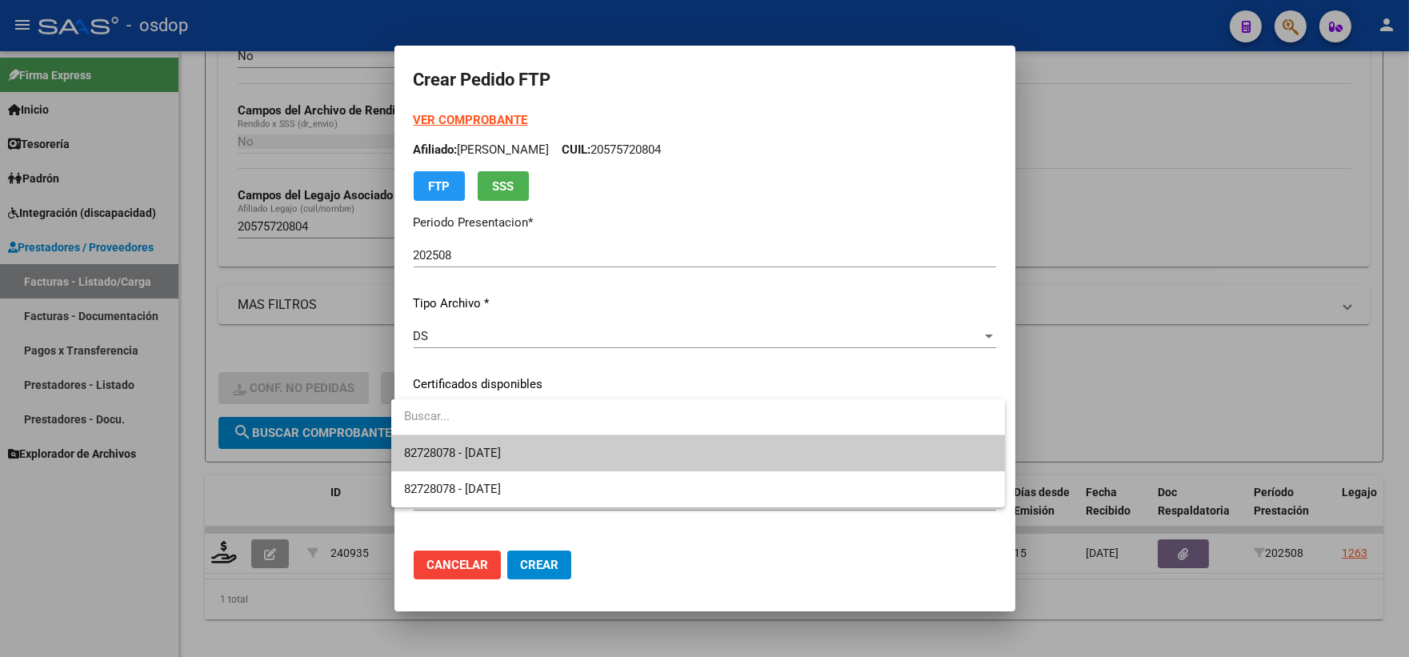
click at [589, 448] on span "82728078 - 2026-01-23" at bounding box center [698, 453] width 588 height 36
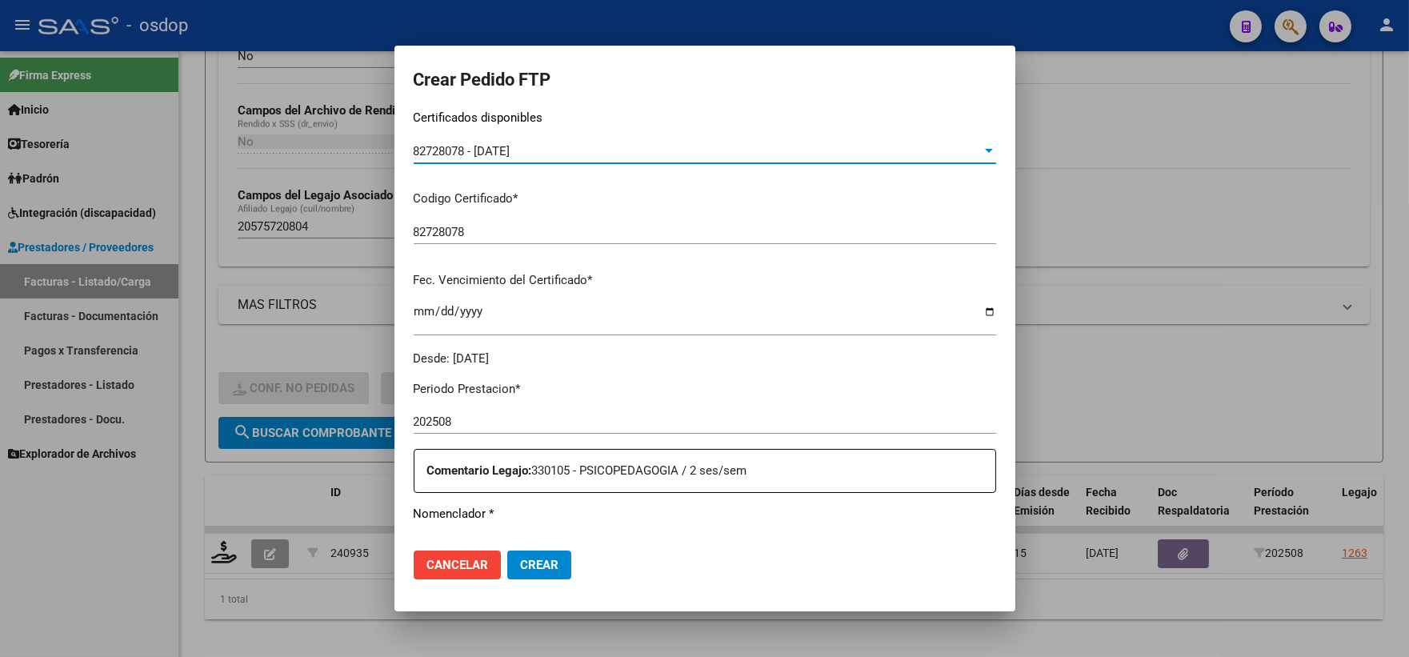
scroll to position [444, 0]
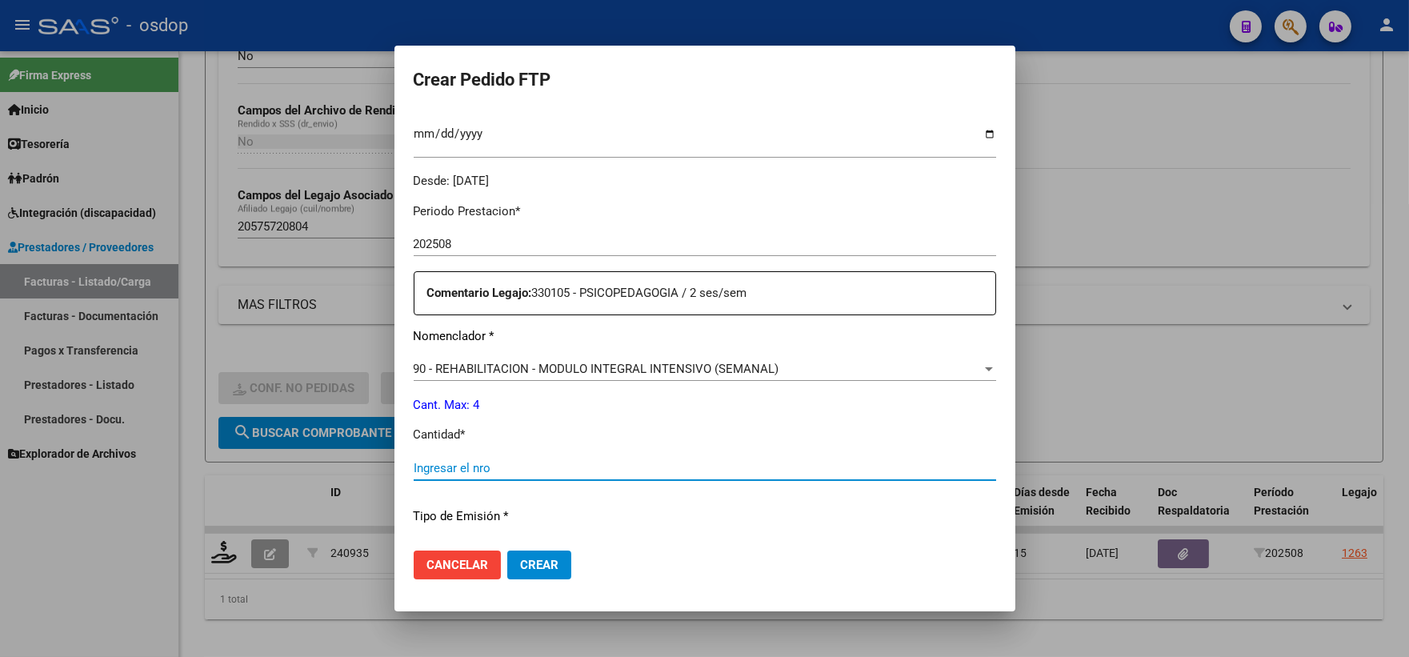
click at [543, 472] on input "Ingresar el nro" at bounding box center [705, 468] width 583 height 14
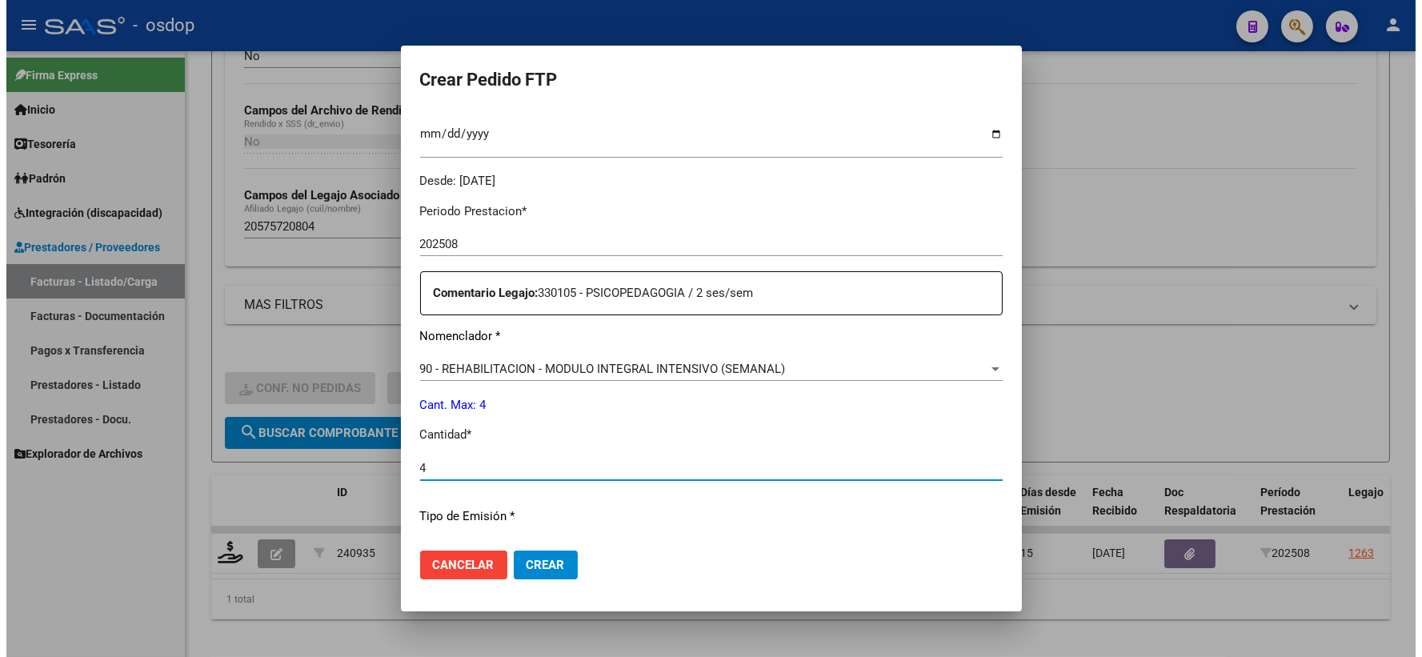
scroll to position [644, 0]
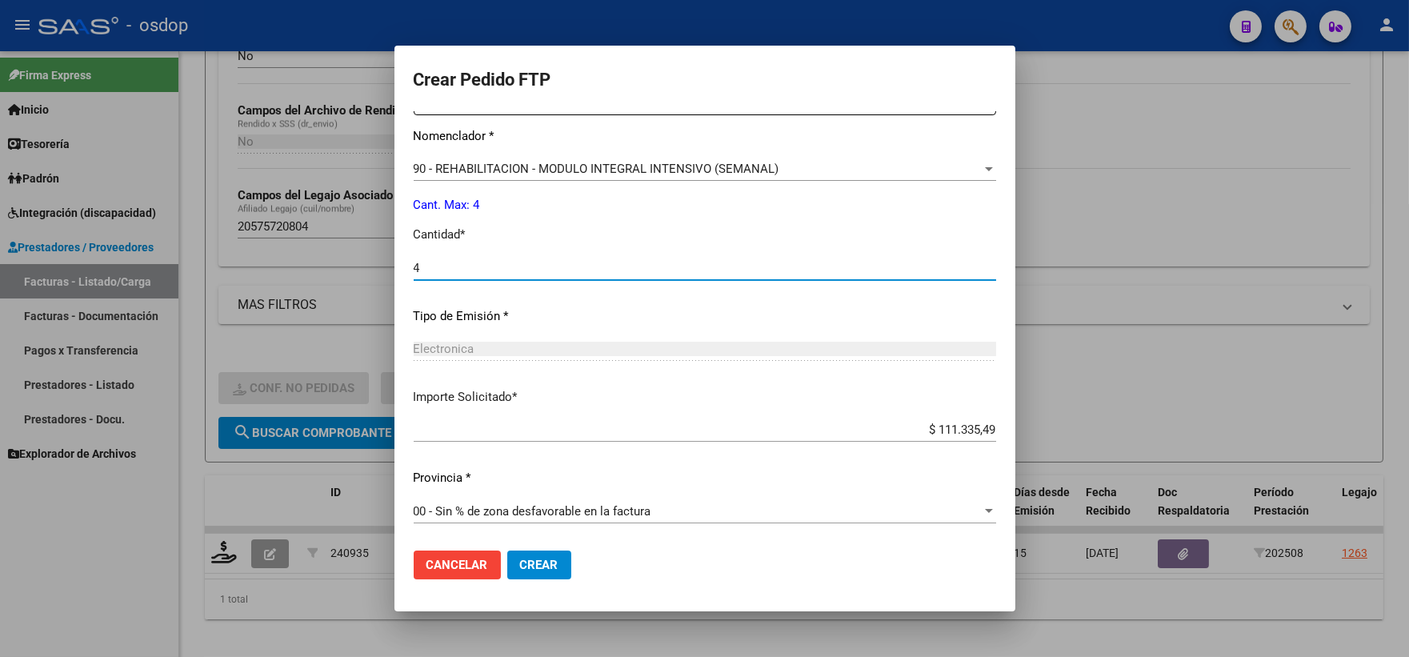
click at [547, 561] on span "Crear" at bounding box center [539, 565] width 38 height 14
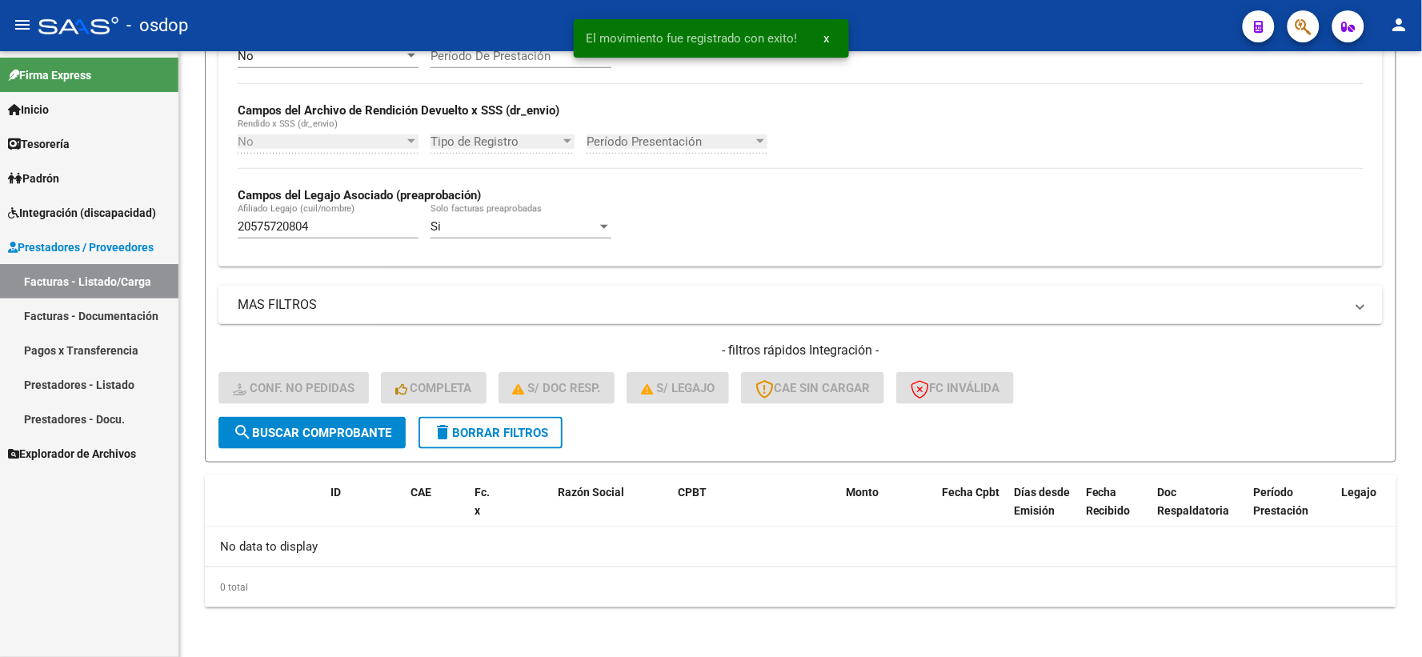
drag, startPoint x: 343, startPoint y: 234, endPoint x: 10, endPoint y: 161, distance: 340.8
click at [38, 182] on mat-sidenav-container "Firma Express Inicio Calendario SSS Instructivos Contacto OS Tesorería Extracto…" at bounding box center [711, 354] width 1422 height 606
paste input "5529555"
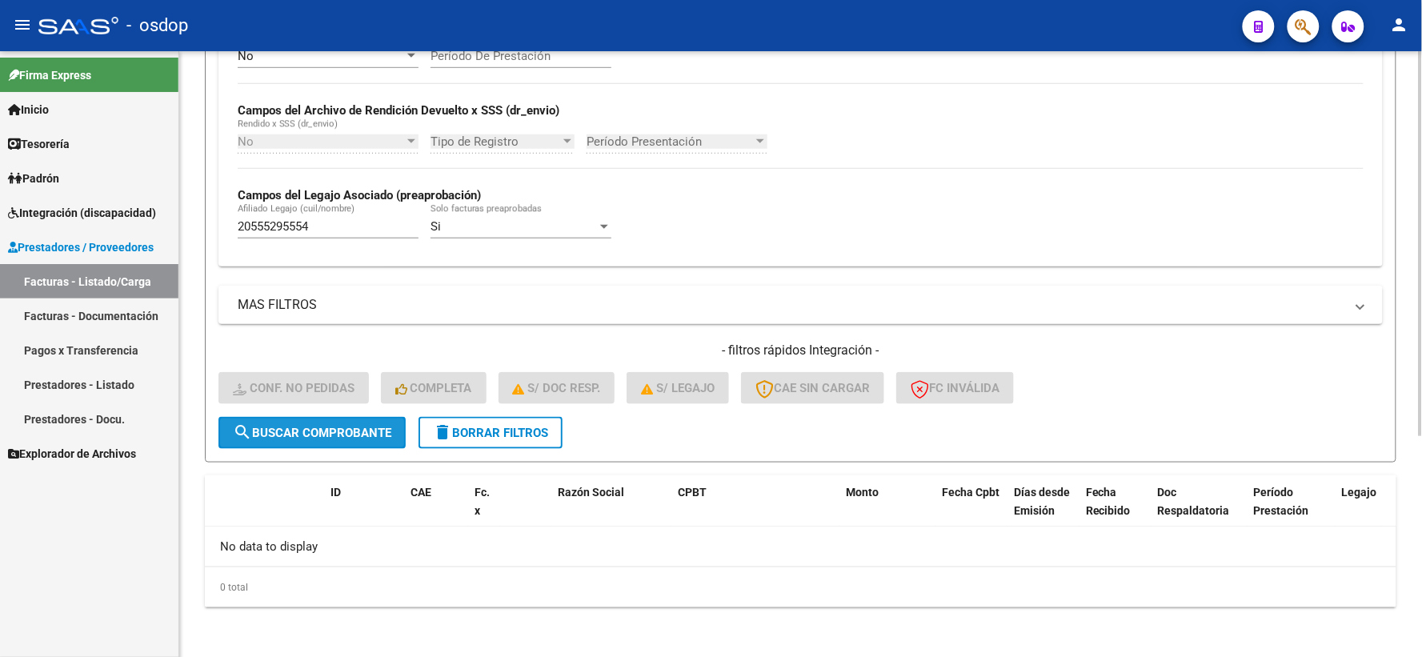
click at [297, 435] on span "search Buscar Comprobante" at bounding box center [312, 433] width 158 height 14
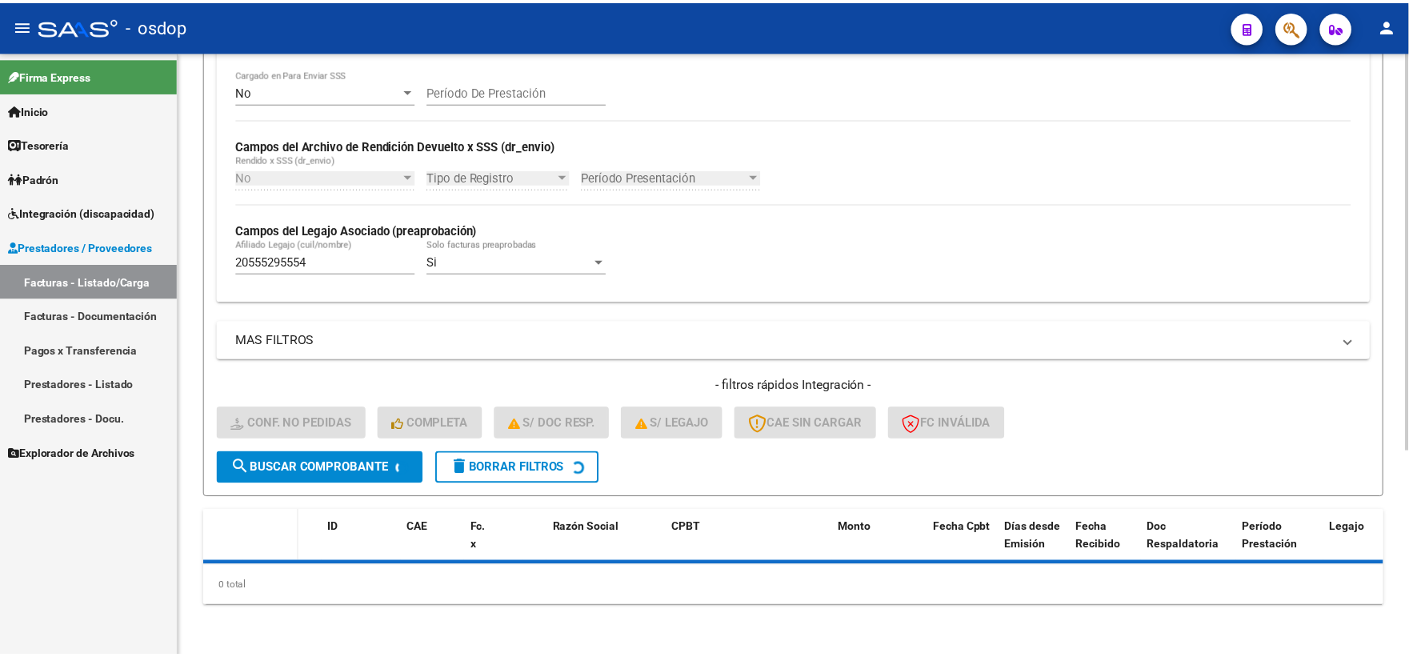
scroll to position [311, 0]
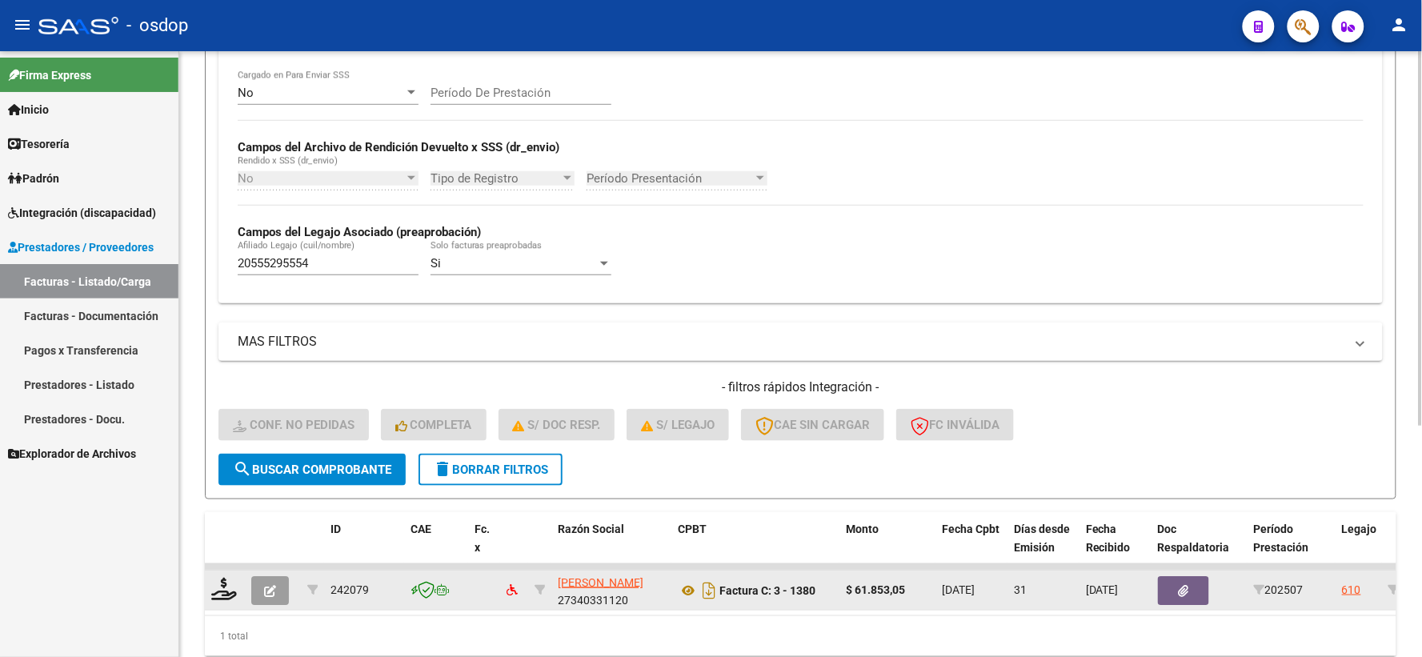
click at [270, 587] on icon "button" at bounding box center [270, 591] width 12 height 12
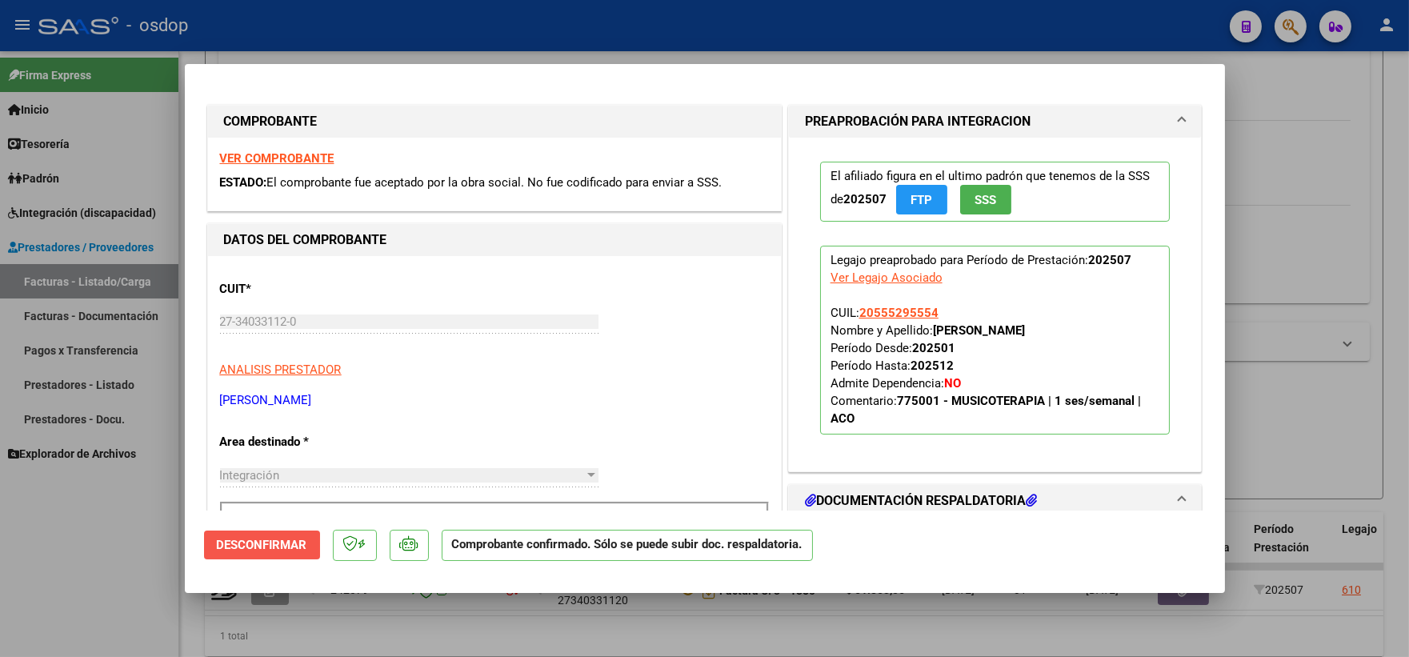
click at [248, 552] on span "Desconfirmar" at bounding box center [262, 545] width 90 height 14
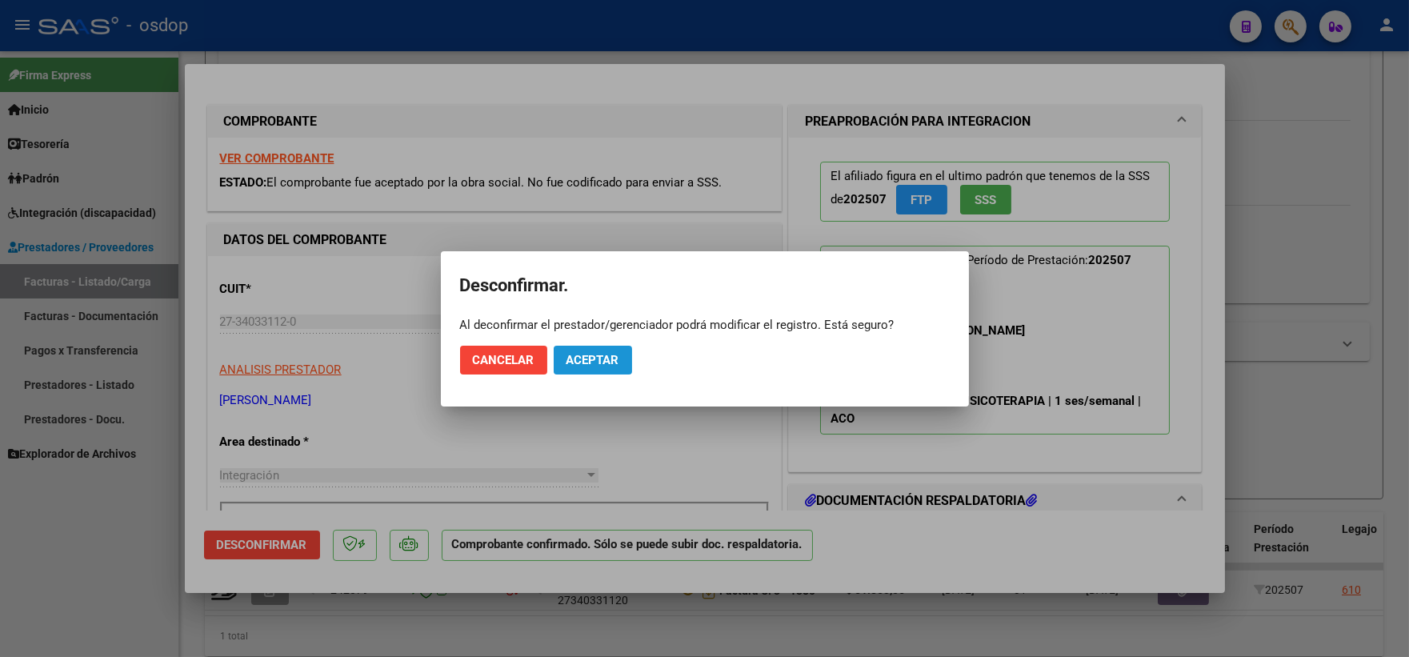
click at [588, 364] on span "Aceptar" at bounding box center [593, 360] width 53 height 14
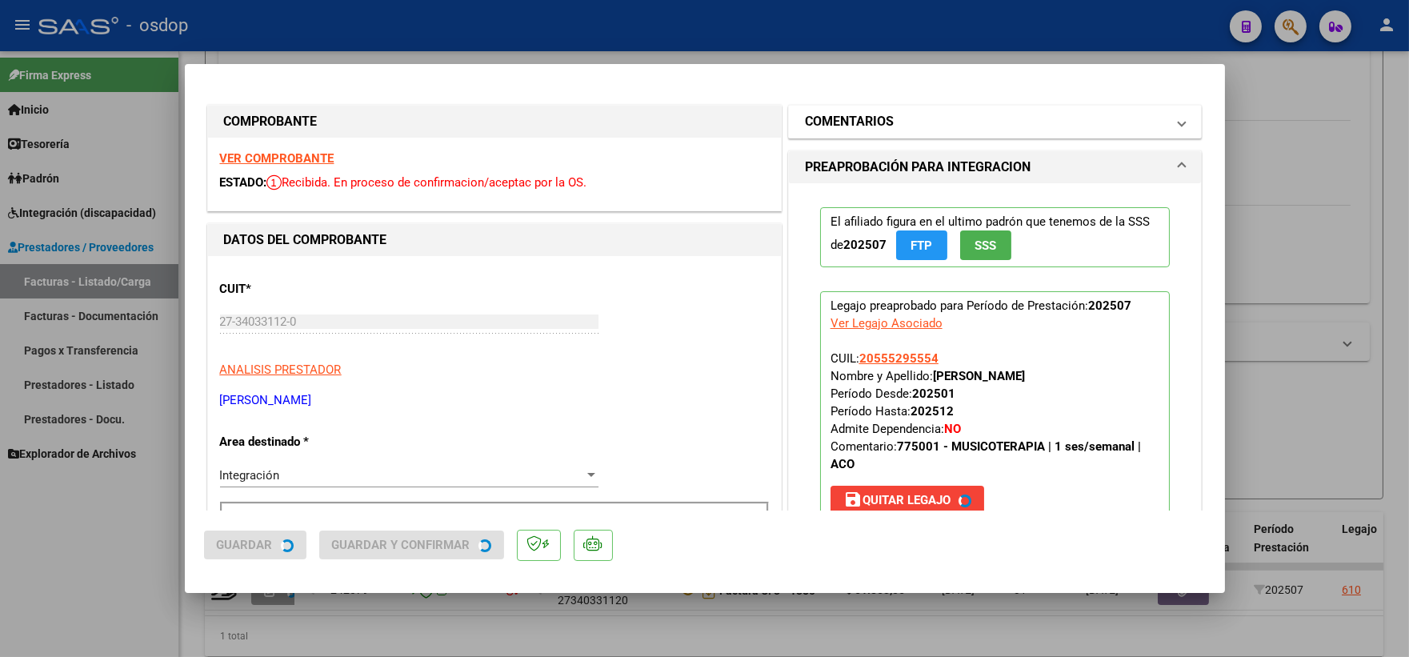
click at [924, 130] on mat-panel-title "COMENTARIOS" at bounding box center [986, 121] width 362 height 19
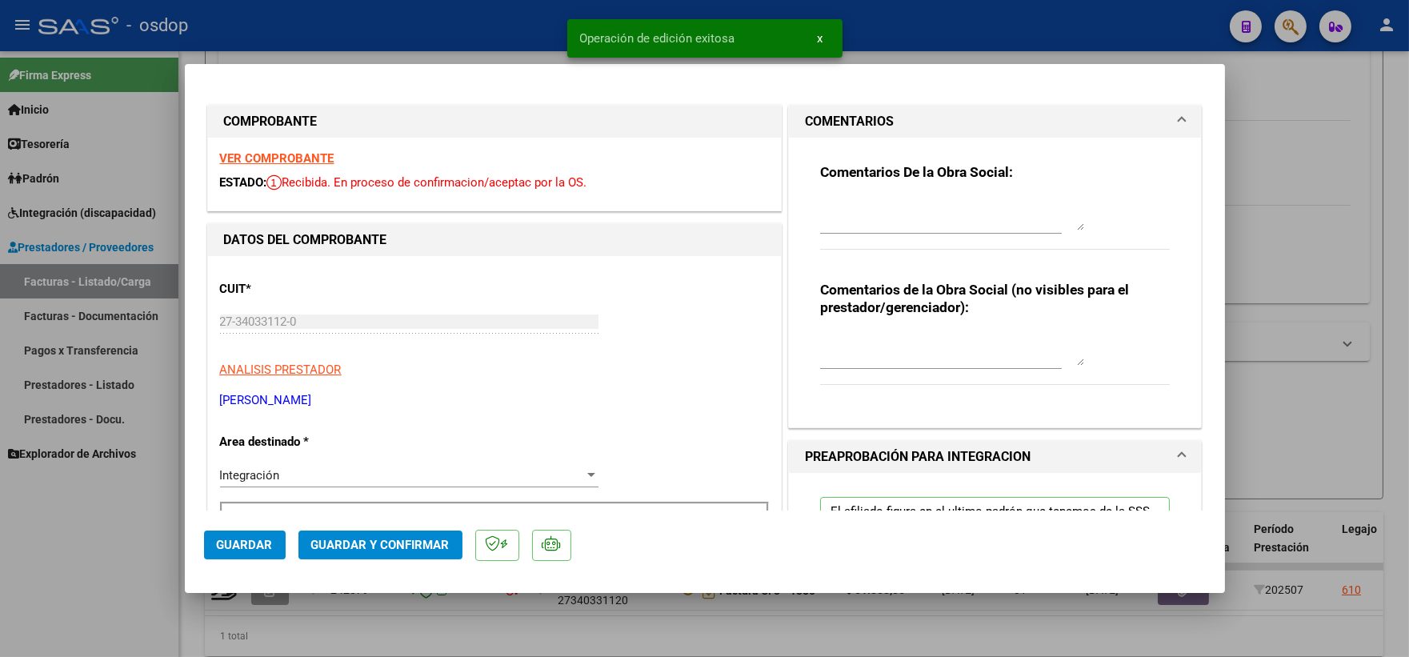
click at [875, 347] on textarea at bounding box center [952, 350] width 264 height 32
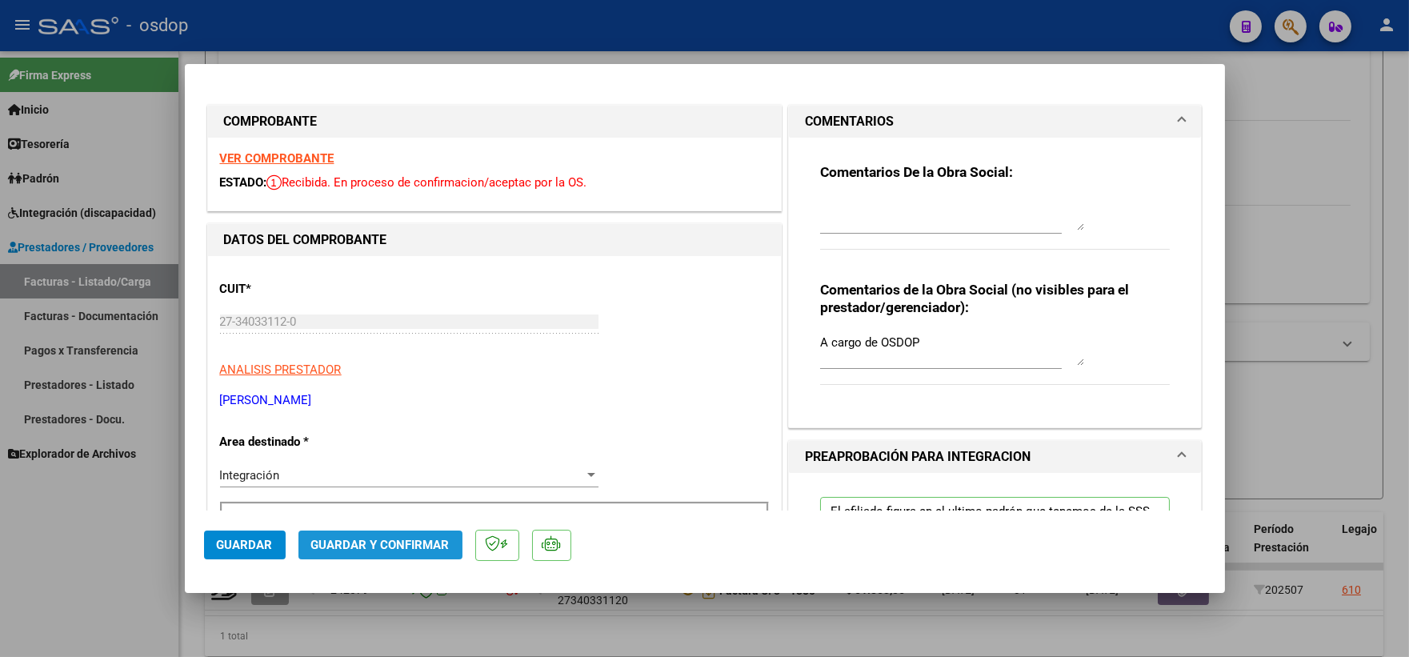
click at [406, 546] on span "Guardar y Confirmar" at bounding box center [380, 545] width 138 height 14
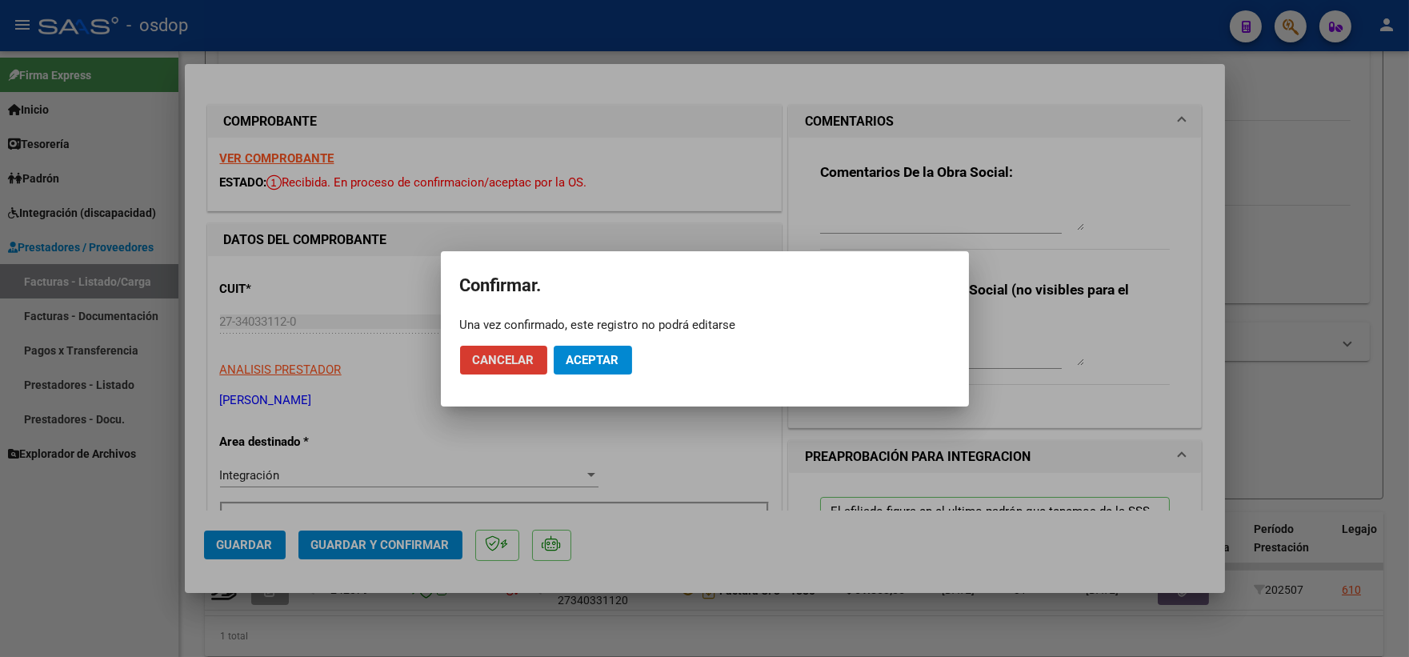
click at [592, 364] on span "Aceptar" at bounding box center [593, 360] width 53 height 14
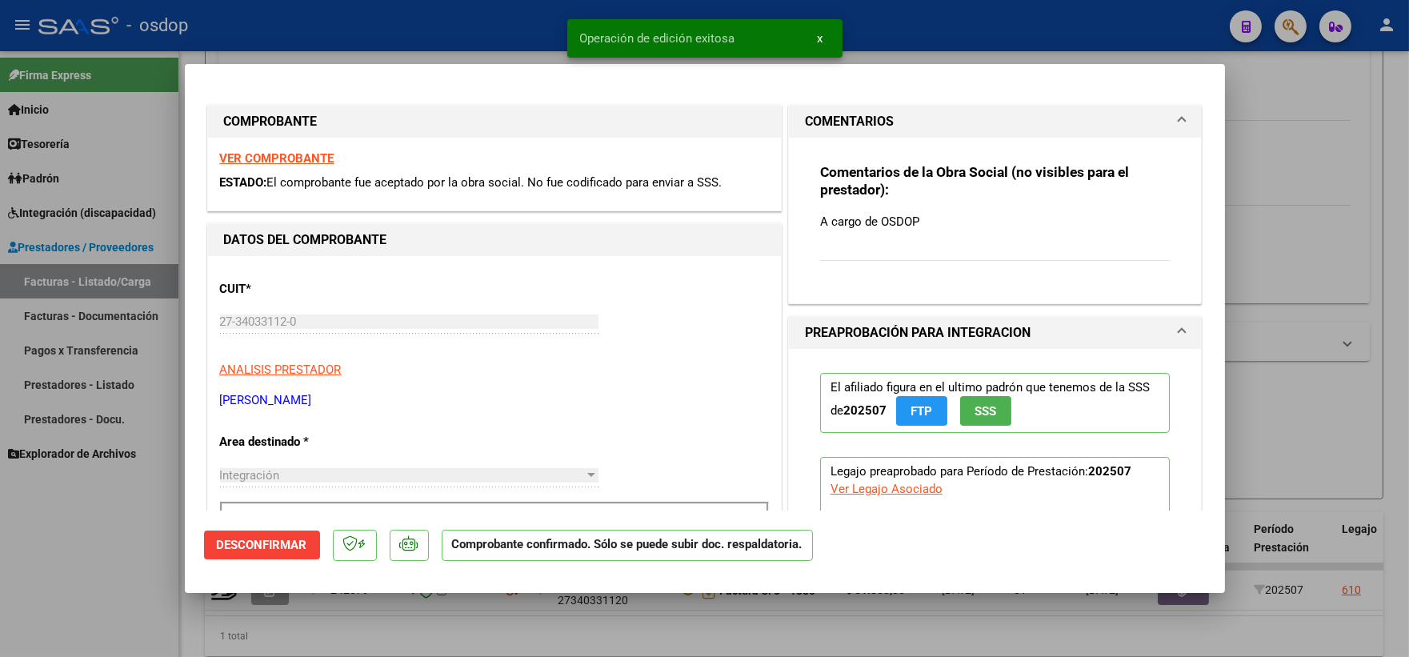
click at [36, 565] on div at bounding box center [704, 328] width 1409 height 657
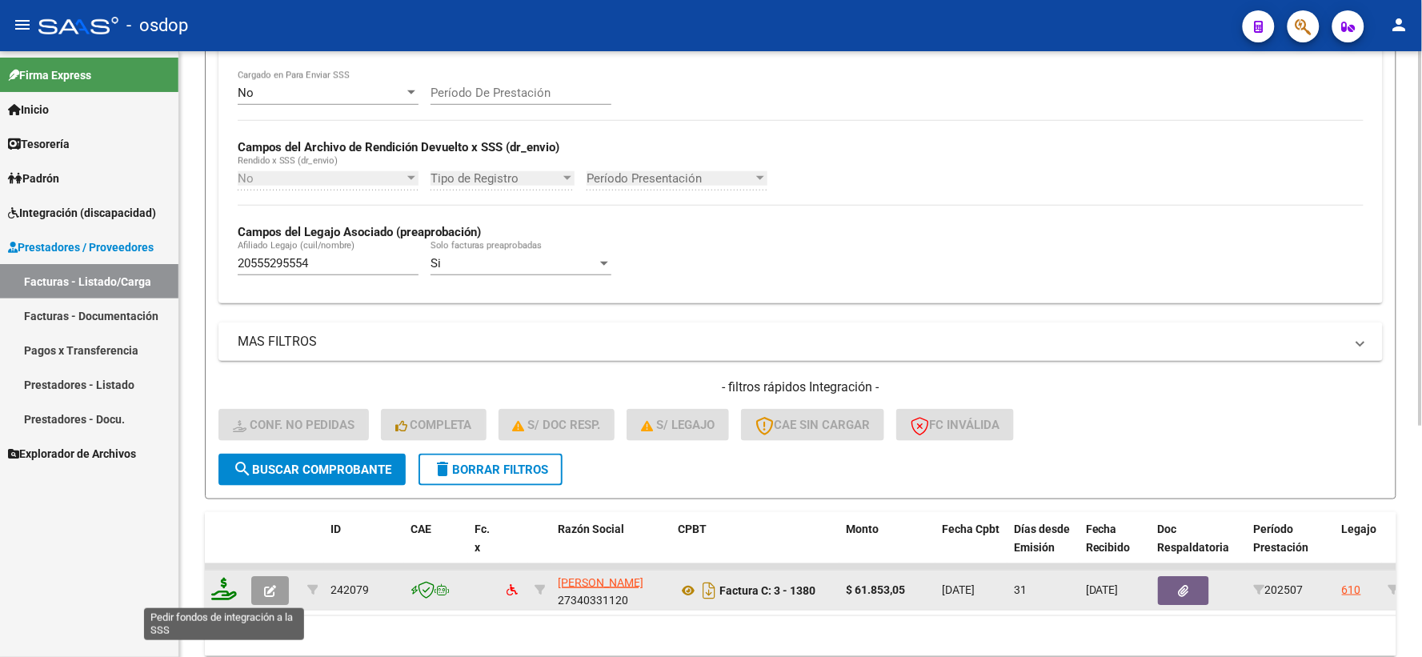
click at [224, 587] on icon at bounding box center [224, 589] width 26 height 22
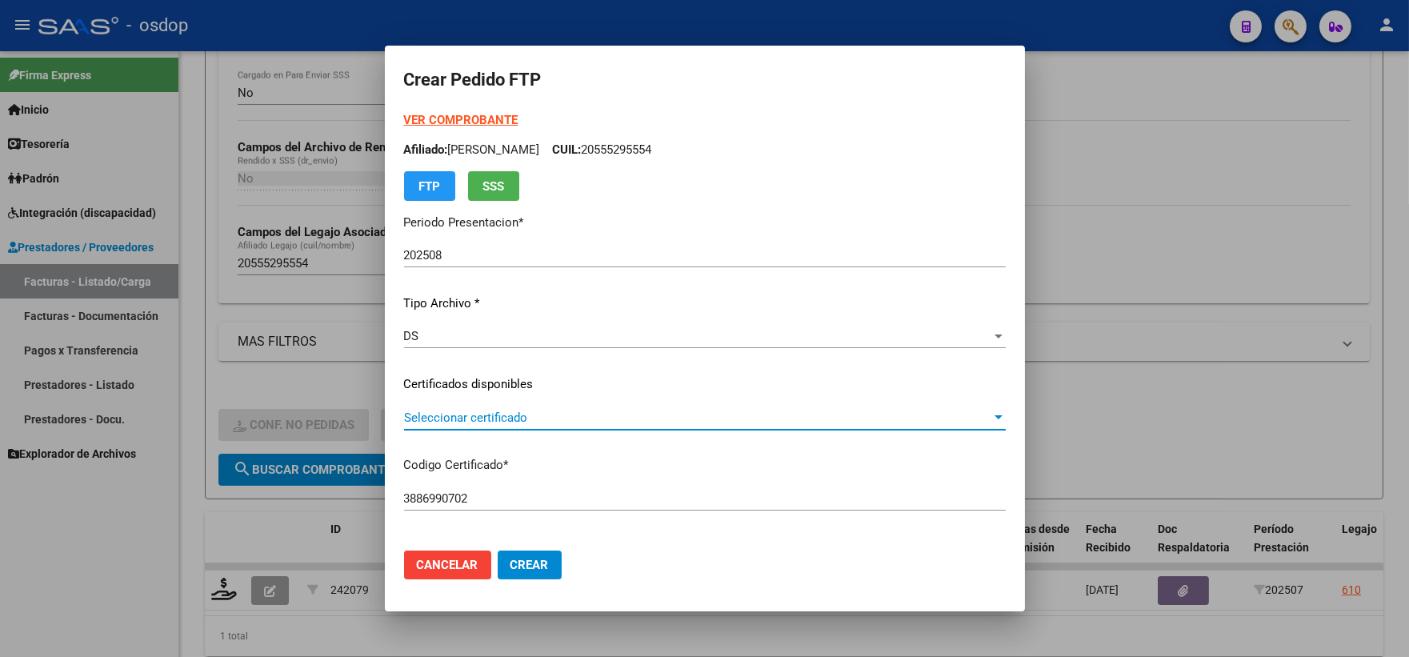
click at [542, 424] on span "Seleccionar certificado" at bounding box center [697, 418] width 587 height 14
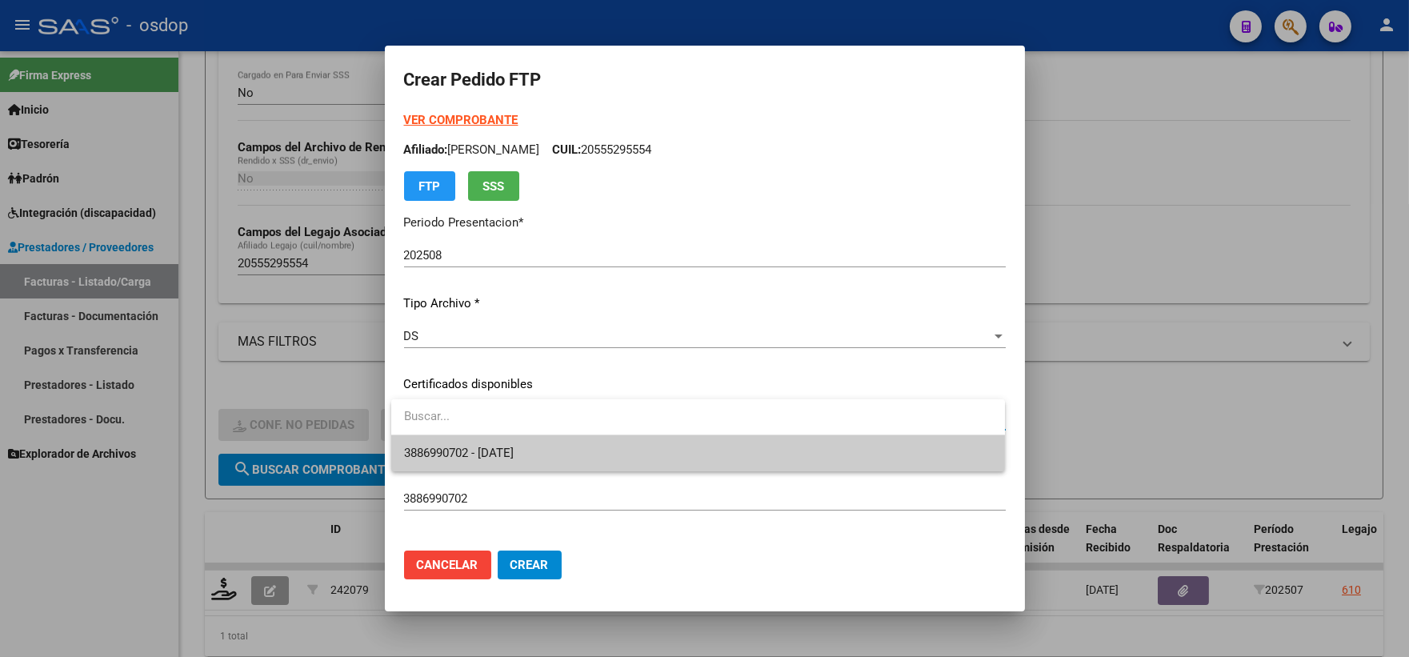
click at [579, 459] on span "3886990702 - 2025-09-26" at bounding box center [698, 453] width 588 height 36
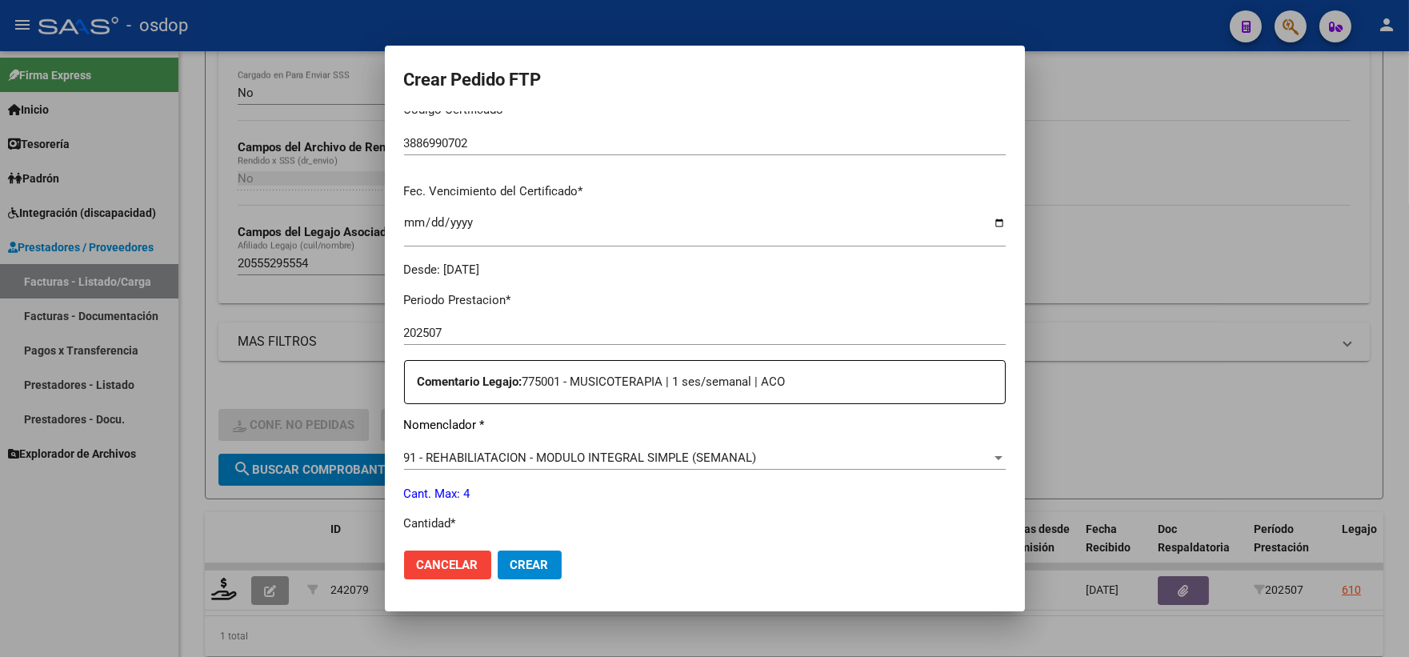
scroll to position [444, 0]
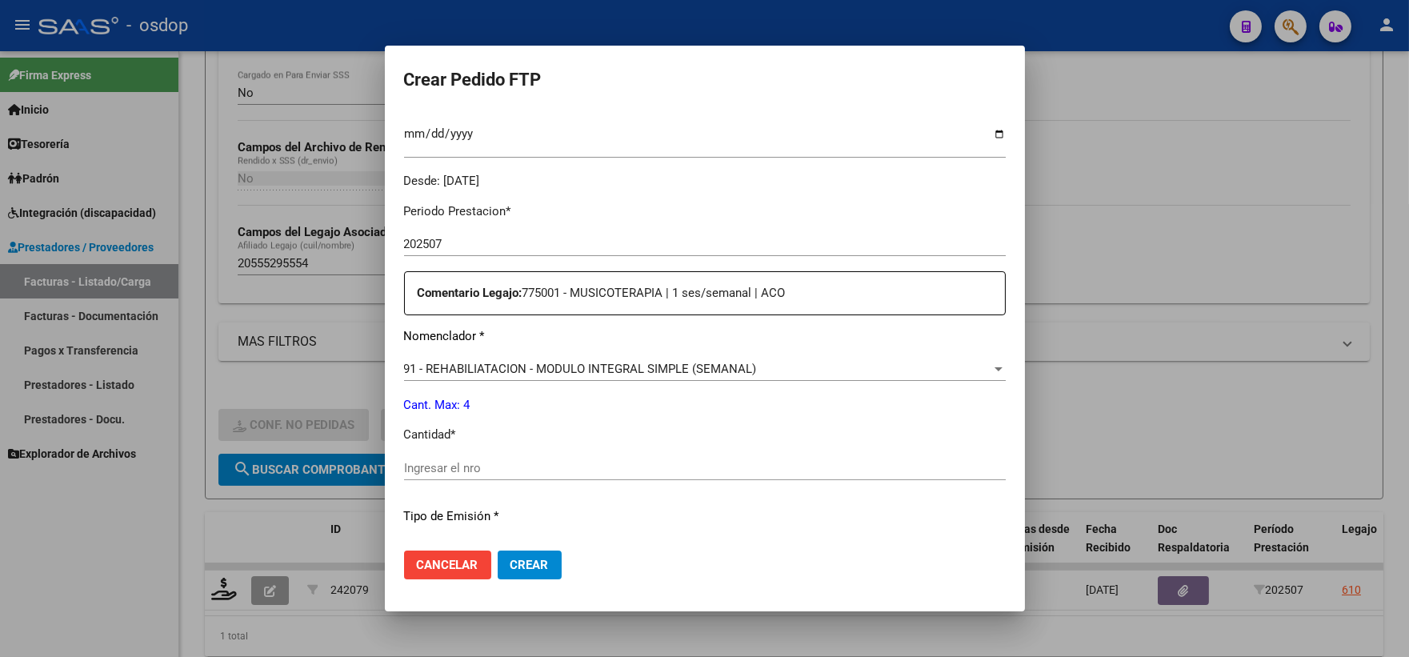
click at [483, 475] on input "Ingresar el nro" at bounding box center [705, 468] width 602 height 14
drag, startPoint x: 555, startPoint y: 346, endPoint x: 576, endPoint y: 372, distance: 34.1
click at [556, 347] on div "Periodo Prestacion * 202507 Ingresar el Periodo Prestacion Comentario Legajo: 7…" at bounding box center [705, 464] width 602 height 548
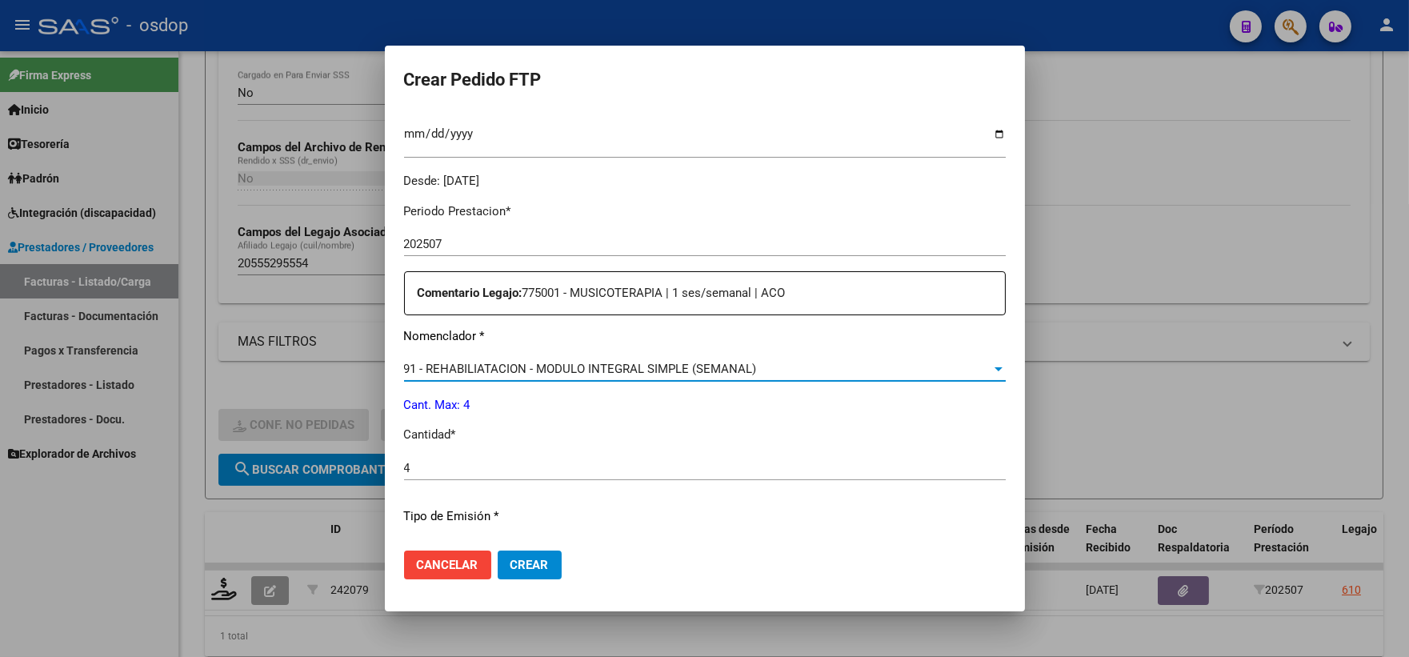
click at [579, 373] on span "91 - REHABILIATACION - MODULO INTEGRAL SIMPLE (SEMANAL)" at bounding box center [580, 369] width 353 height 14
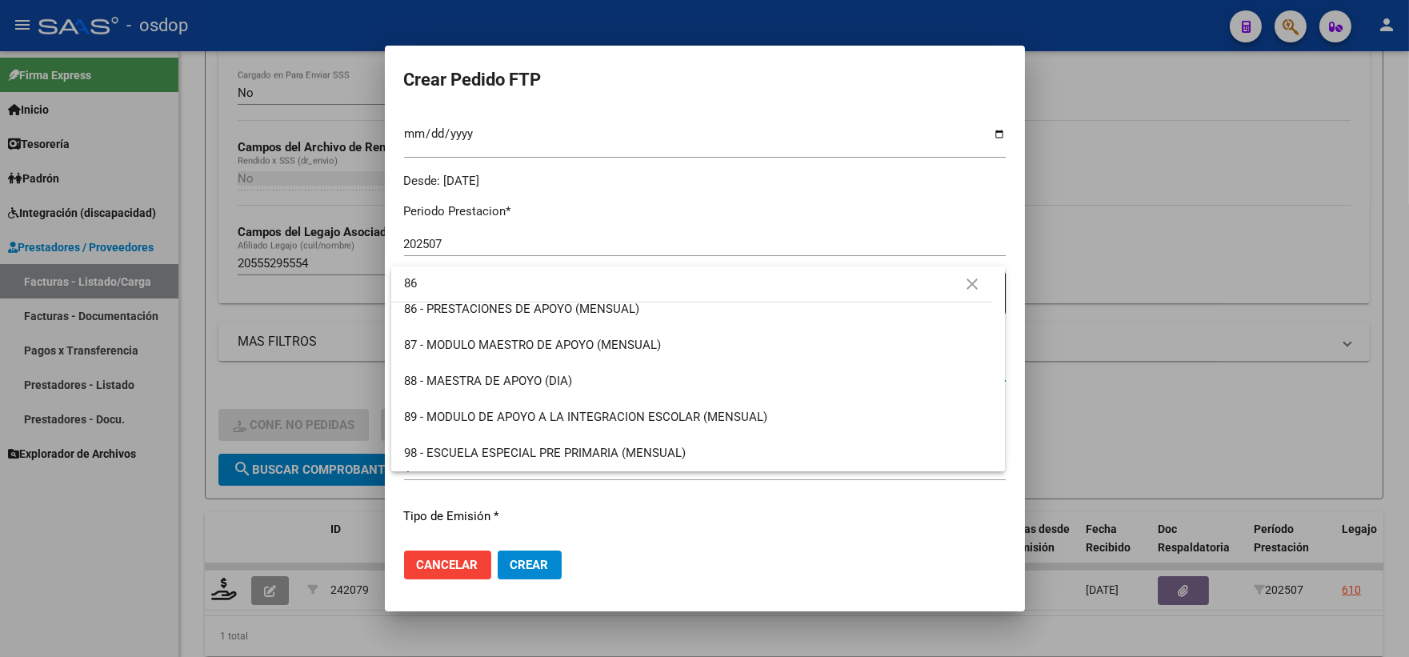
scroll to position [0, 0]
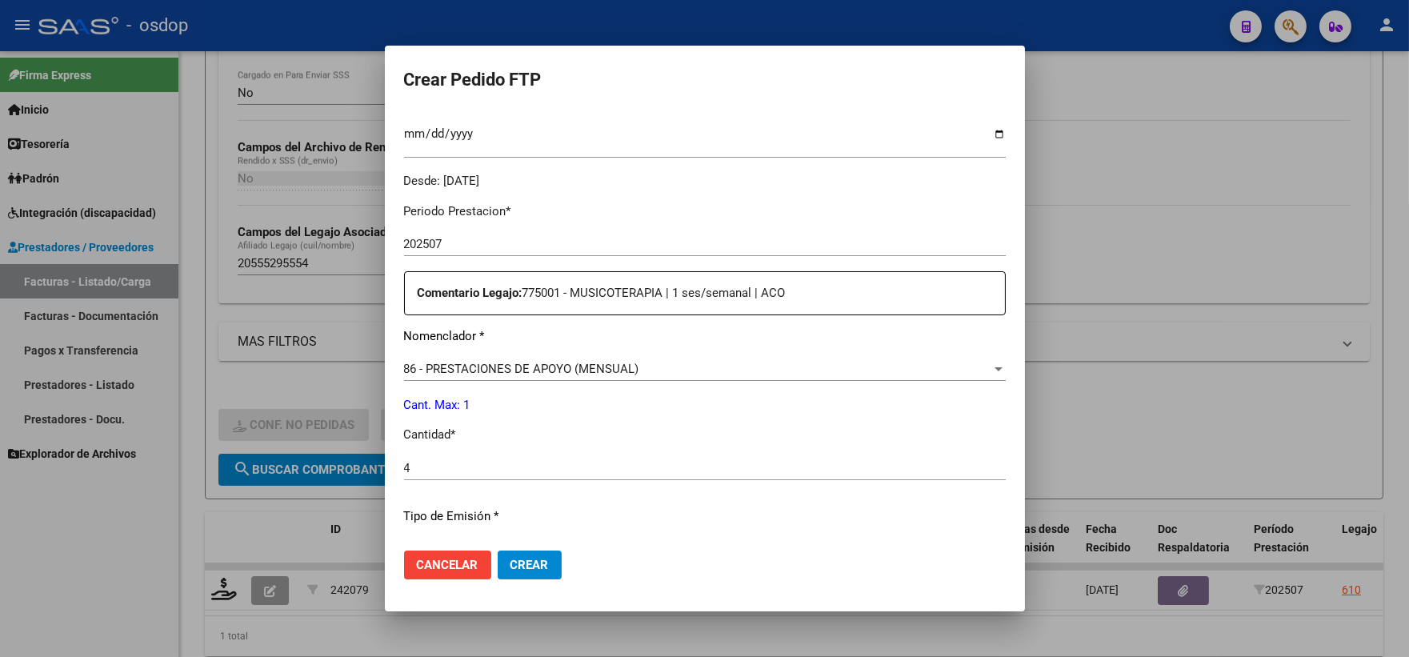
drag, startPoint x: 423, startPoint y: 475, endPoint x: 411, endPoint y: 470, distance: 13.2
click at [408, 474] on div "4 Ingresar el nro" at bounding box center [705, 468] width 602 height 24
click at [407, 469] on input "4" at bounding box center [705, 468] width 602 height 14
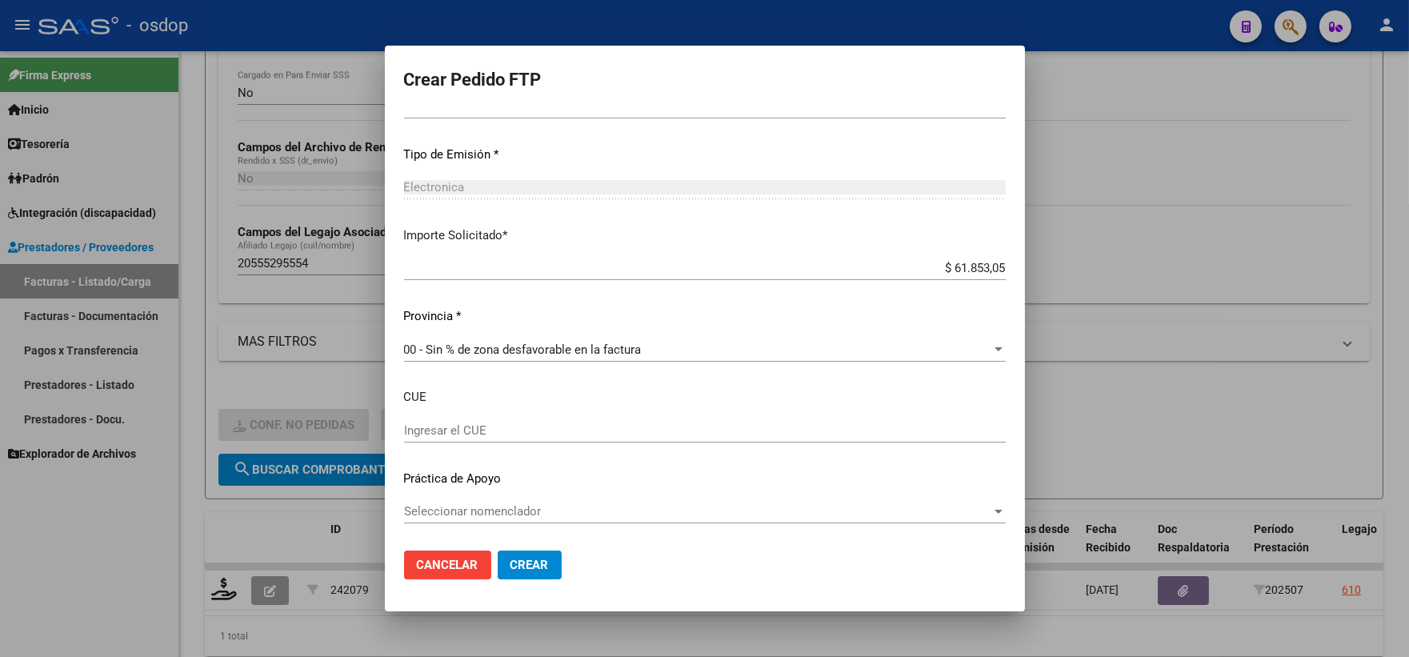
click at [531, 567] on span "Crear" at bounding box center [530, 565] width 38 height 14
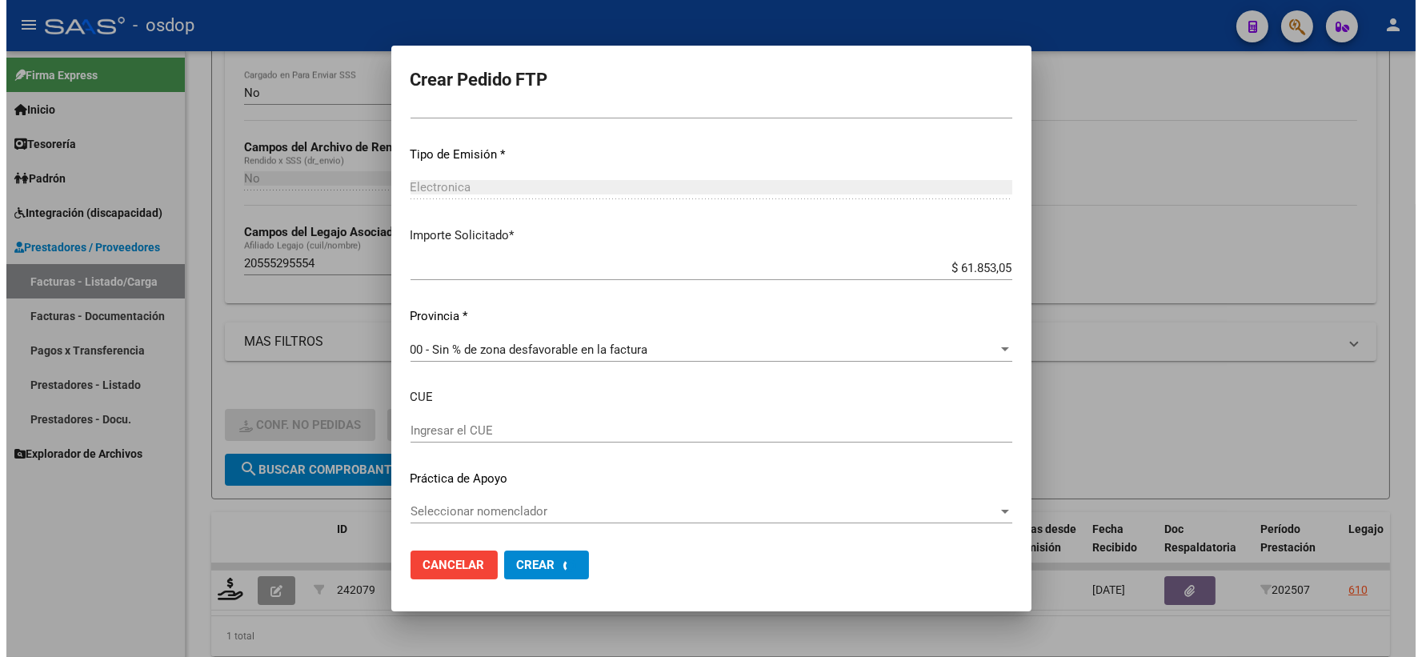
scroll to position [0, 0]
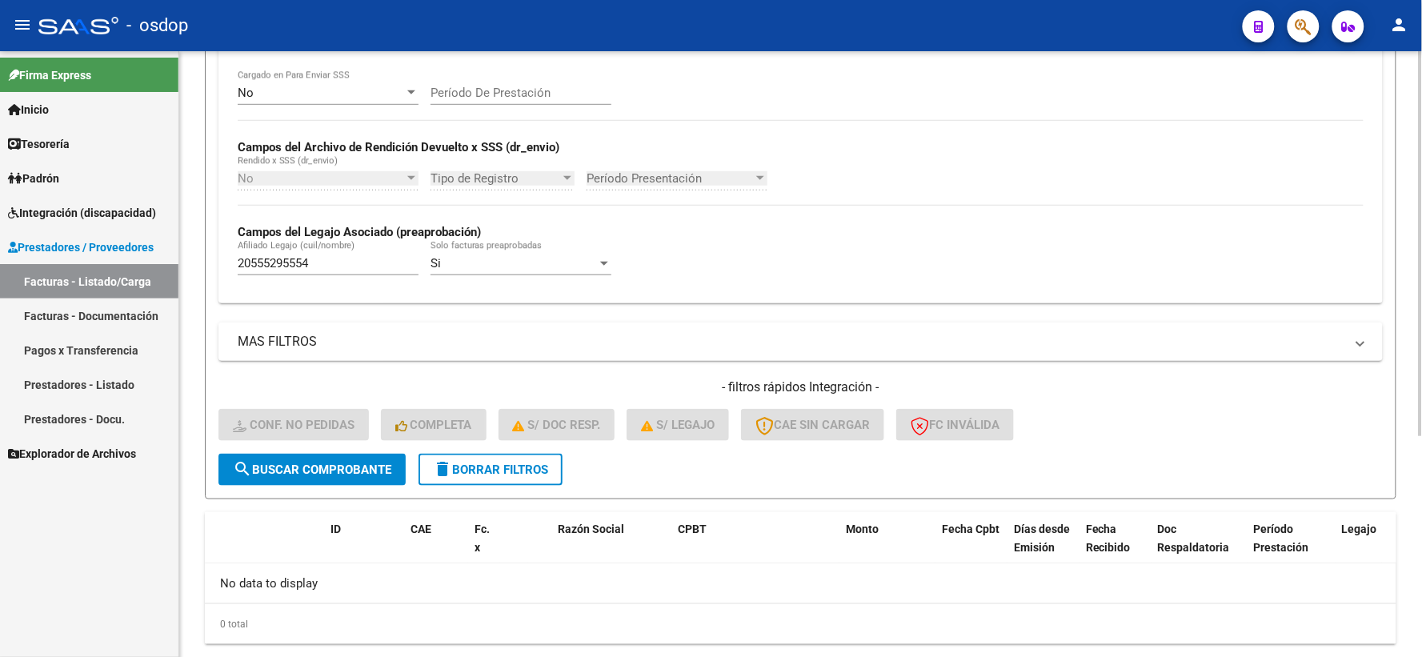
click at [331, 259] on input "20555295554" at bounding box center [328, 263] width 181 height 14
click at [291, 474] on span "search Buscar Comprobante" at bounding box center [312, 470] width 158 height 14
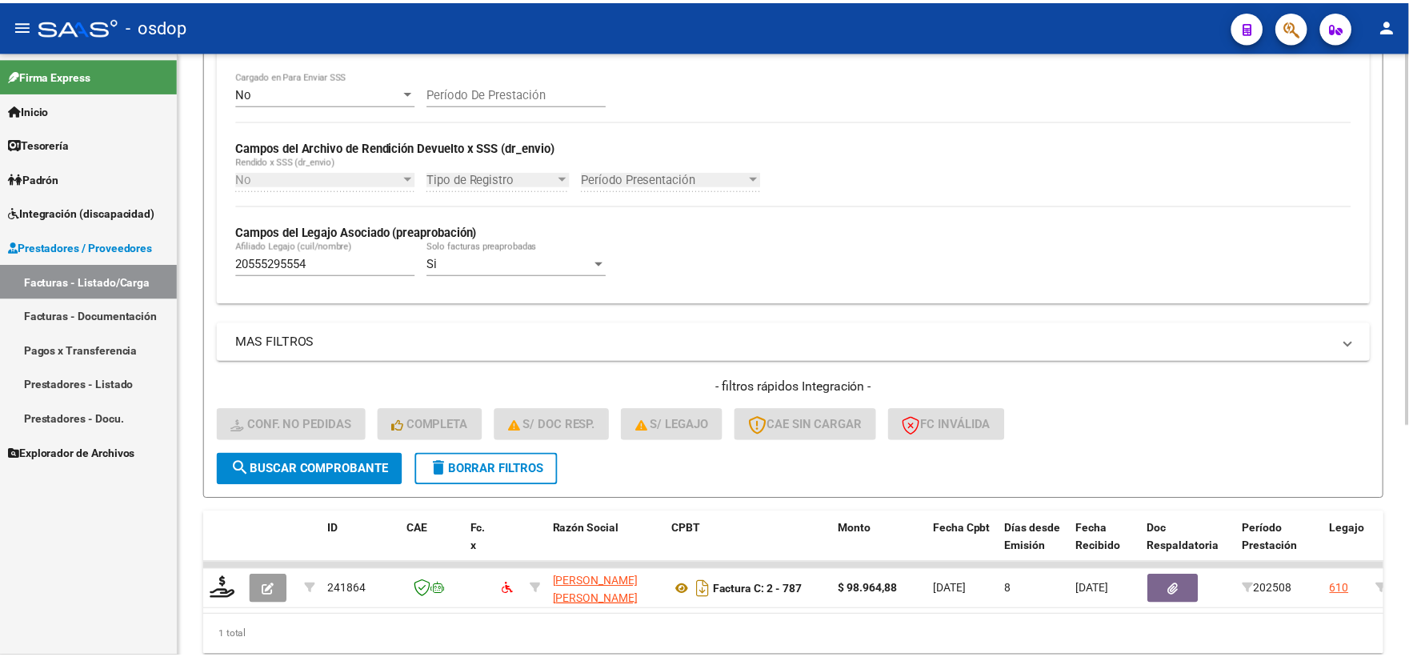
scroll to position [373, 0]
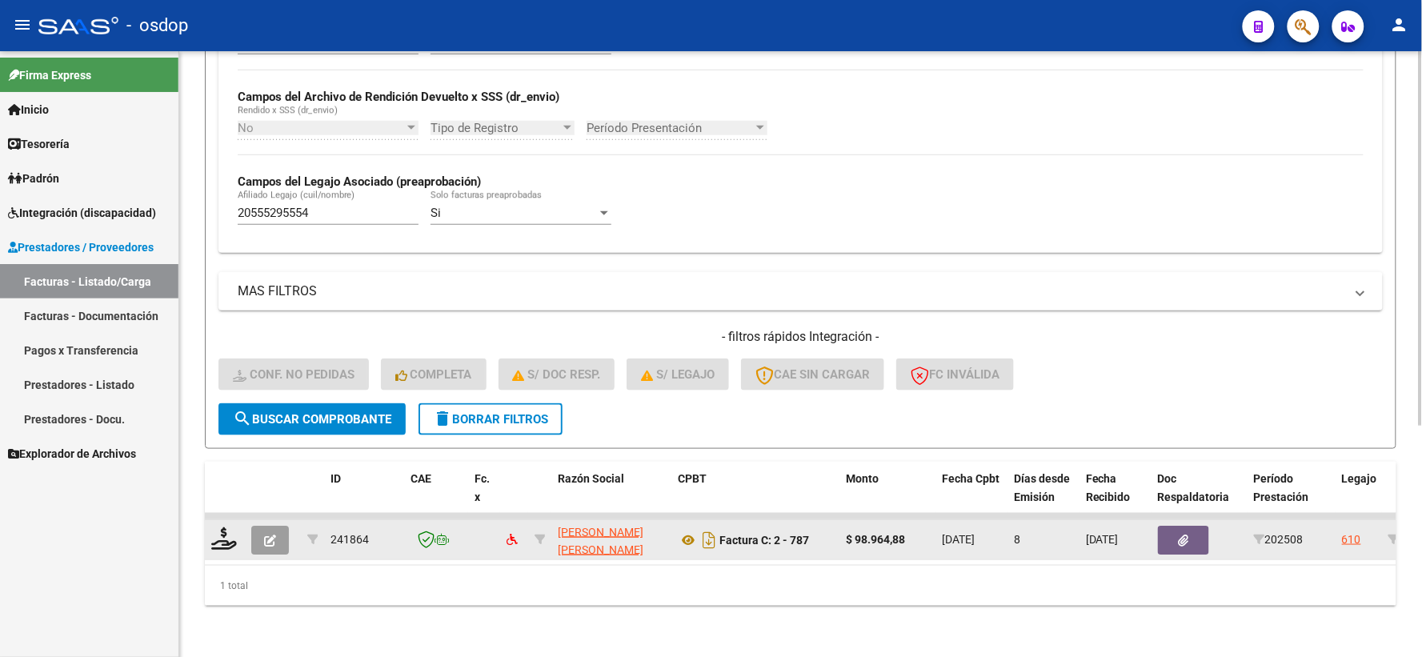
click at [285, 534] on button "button" at bounding box center [270, 540] width 38 height 29
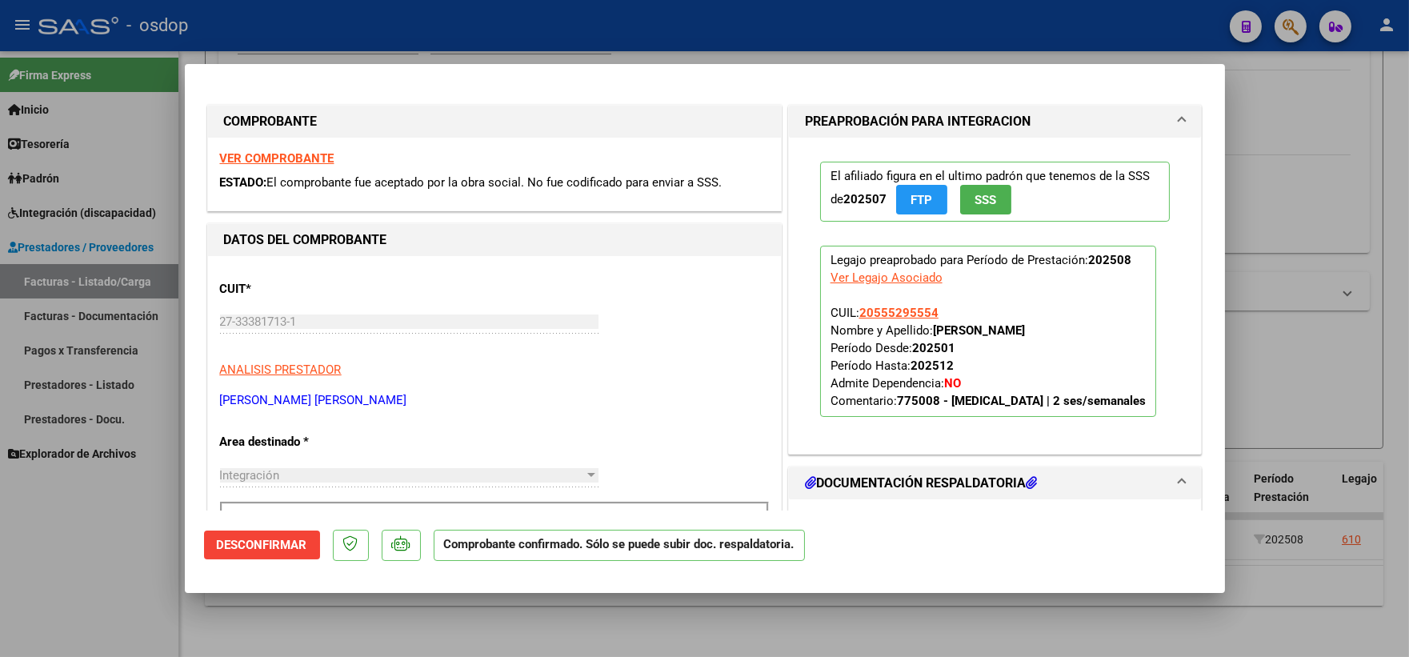
click at [270, 547] on span "Desconfirmar" at bounding box center [262, 545] width 90 height 14
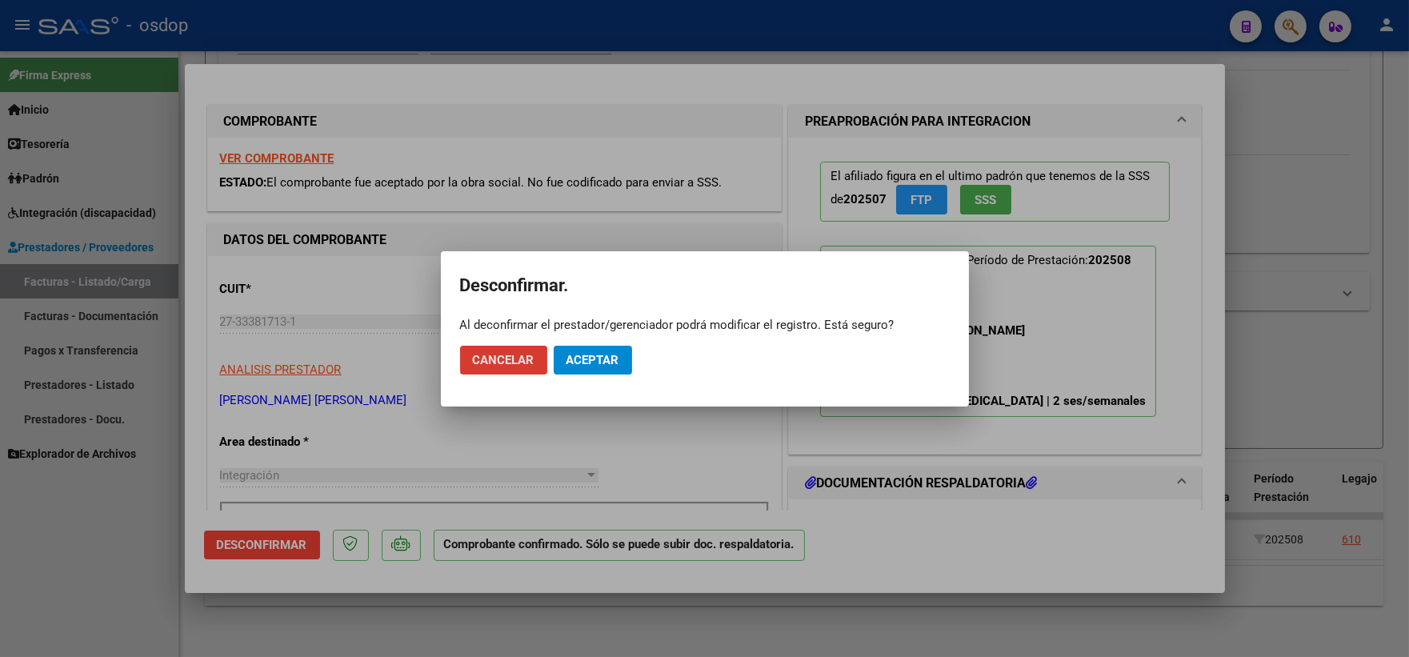
click at [626, 347] on button "Aceptar" at bounding box center [593, 360] width 78 height 29
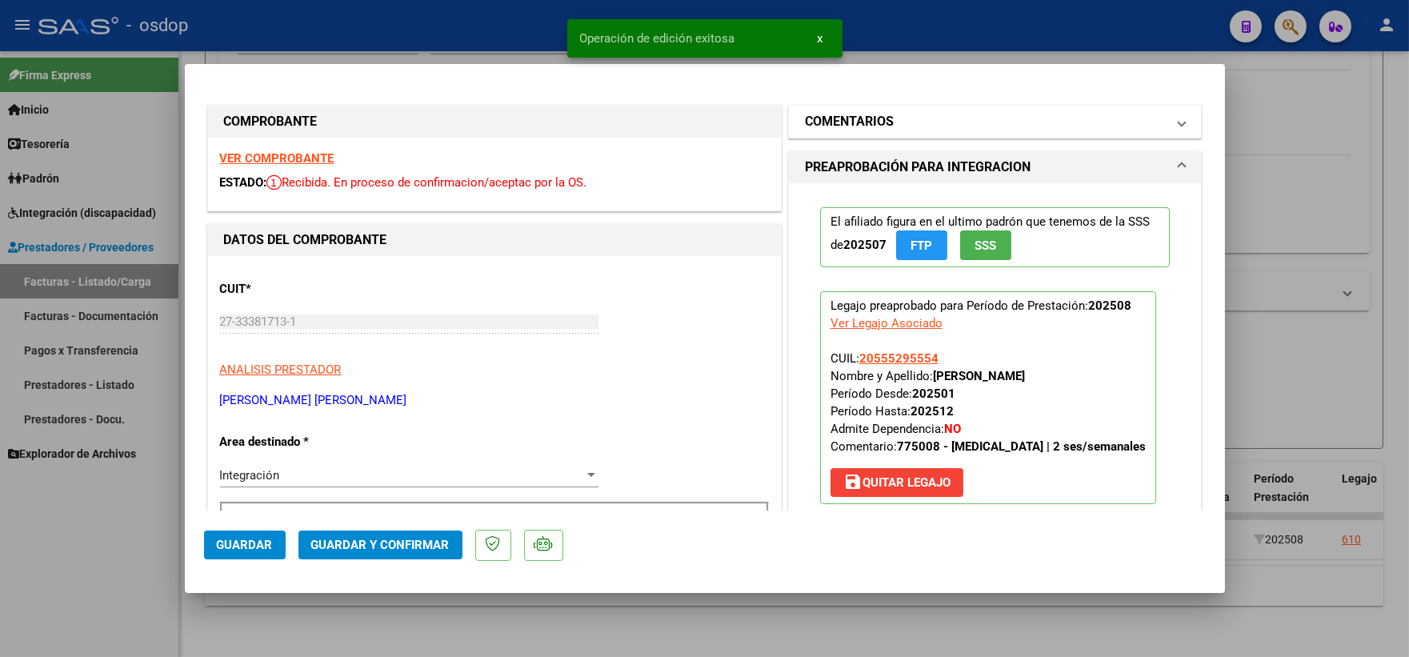
click at [891, 112] on mat-panel-title "COMENTARIOS" at bounding box center [986, 121] width 362 height 19
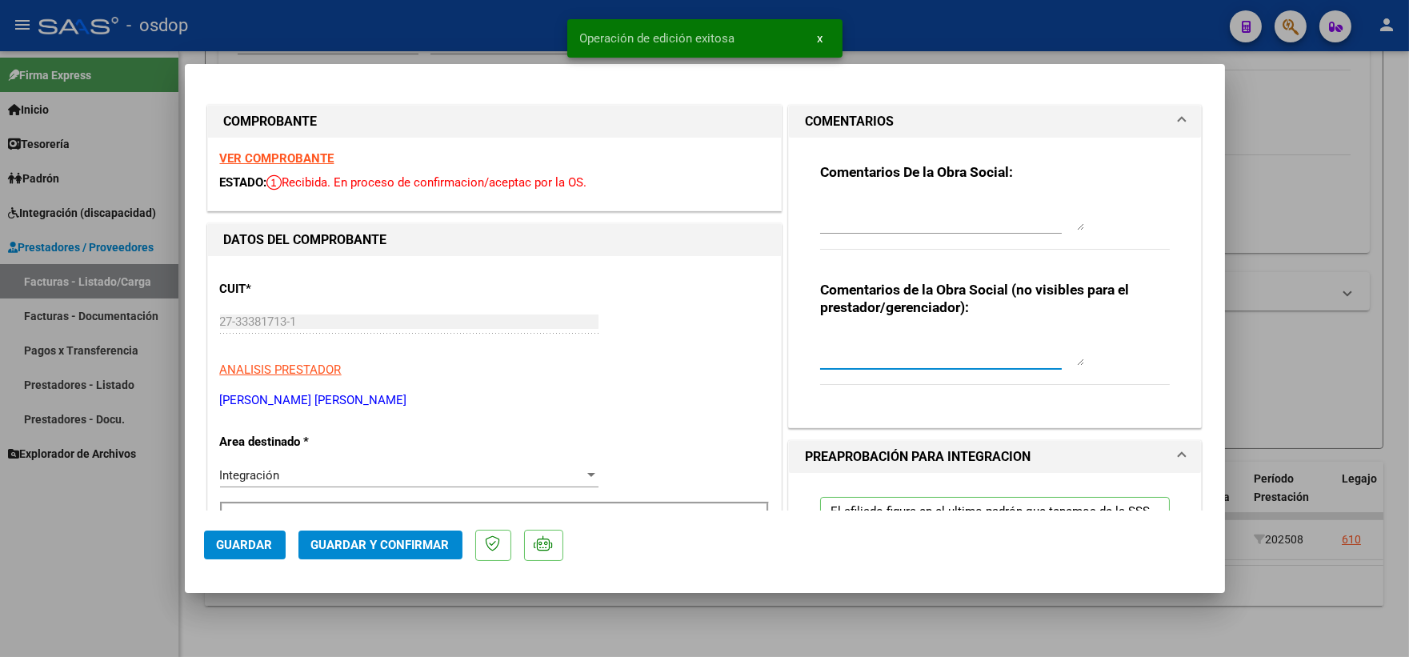
click at [899, 343] on textarea at bounding box center [952, 350] width 264 height 32
click at [392, 539] on span "Guardar y Confirmar" at bounding box center [380, 545] width 138 height 14
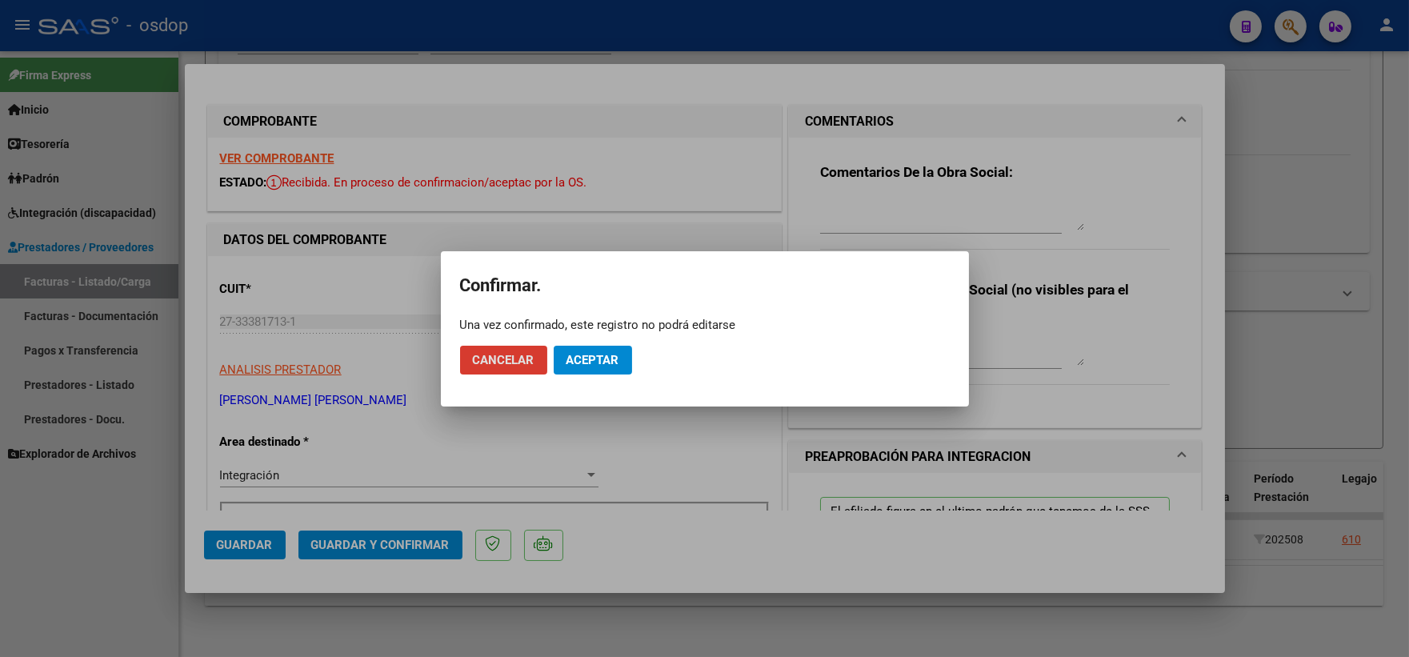
click at [572, 346] on button "Aceptar" at bounding box center [593, 360] width 78 height 29
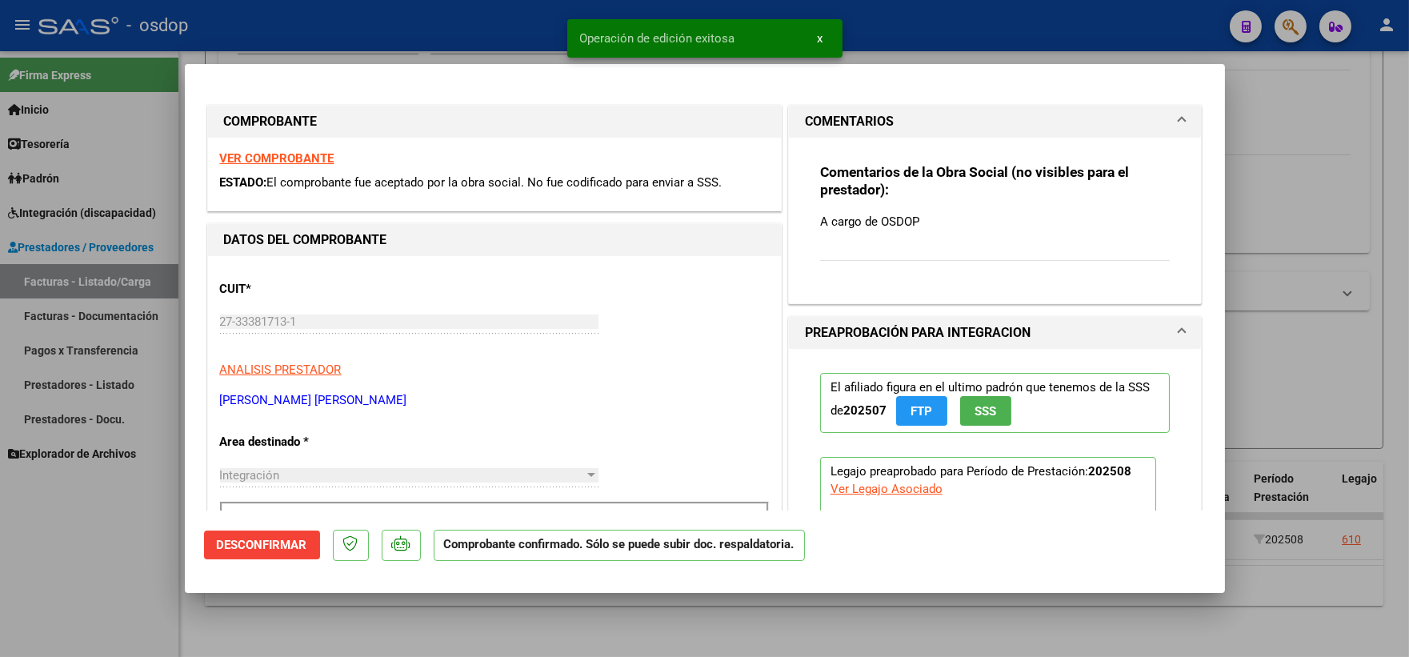
click at [148, 544] on div at bounding box center [704, 328] width 1409 height 657
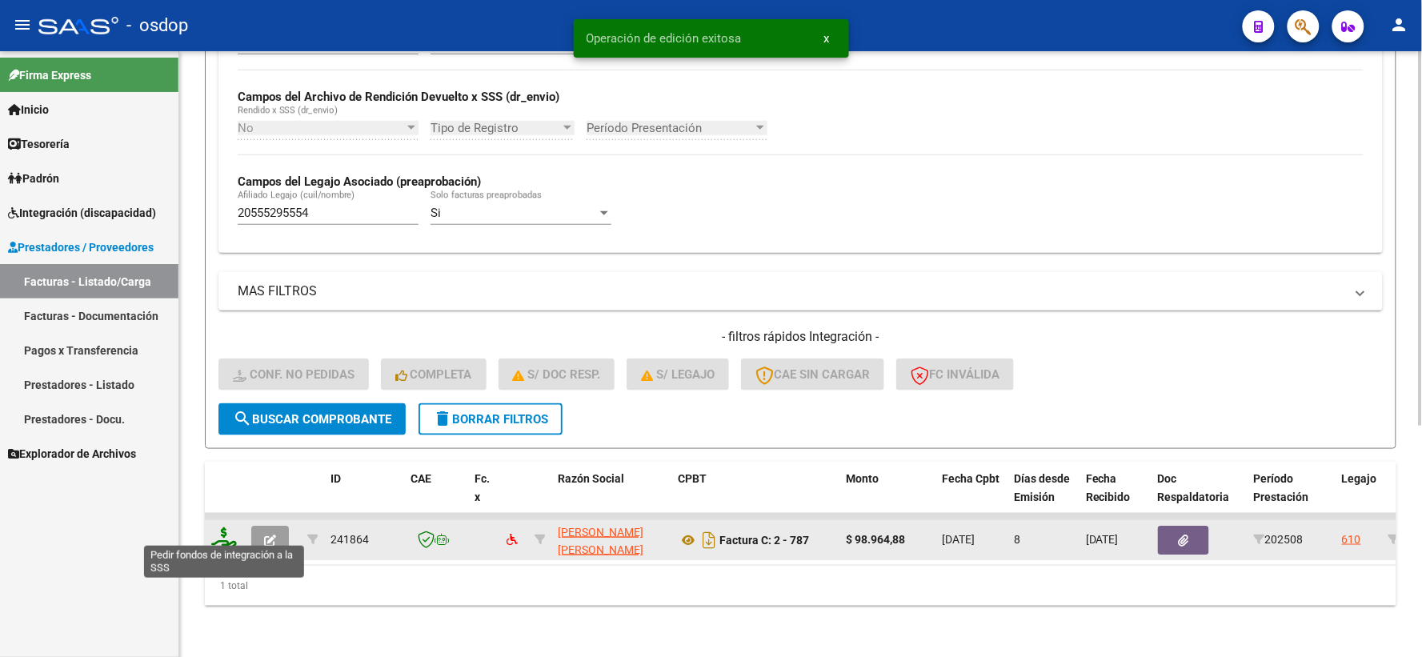
click at [222, 531] on icon at bounding box center [224, 538] width 26 height 22
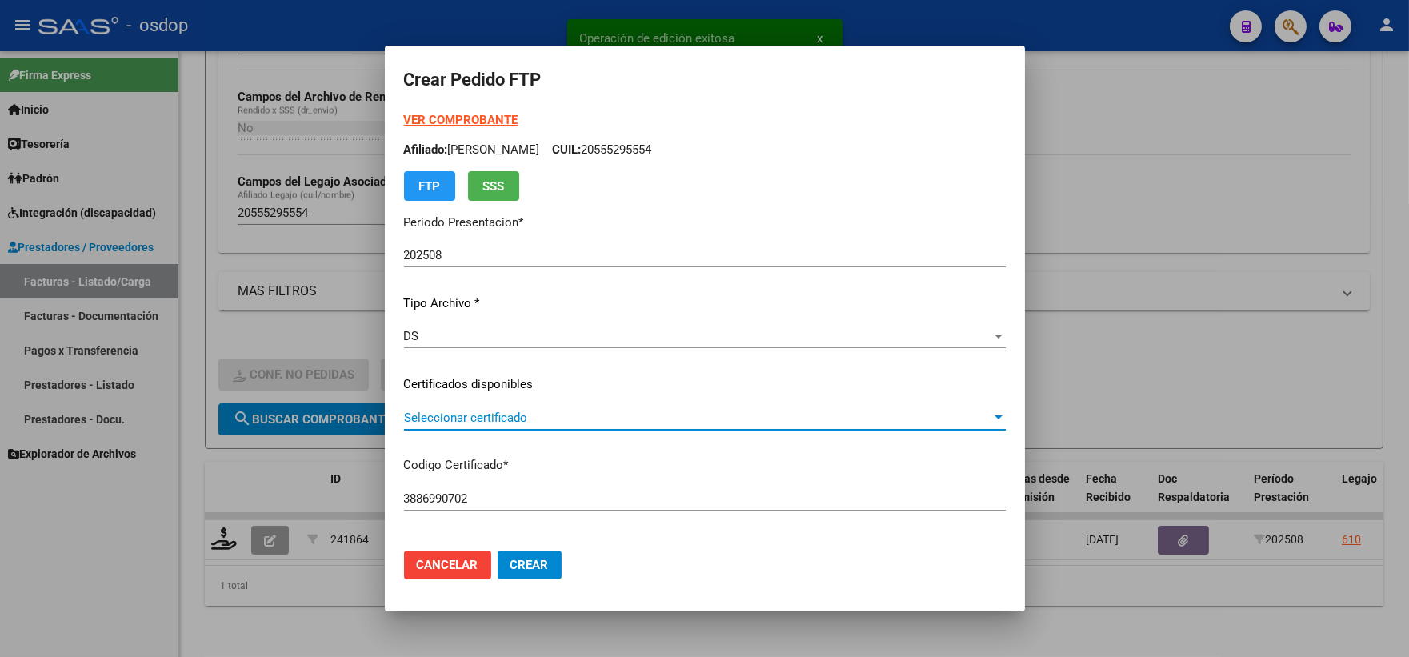
click at [505, 418] on span "Seleccionar certificado" at bounding box center [697, 418] width 587 height 14
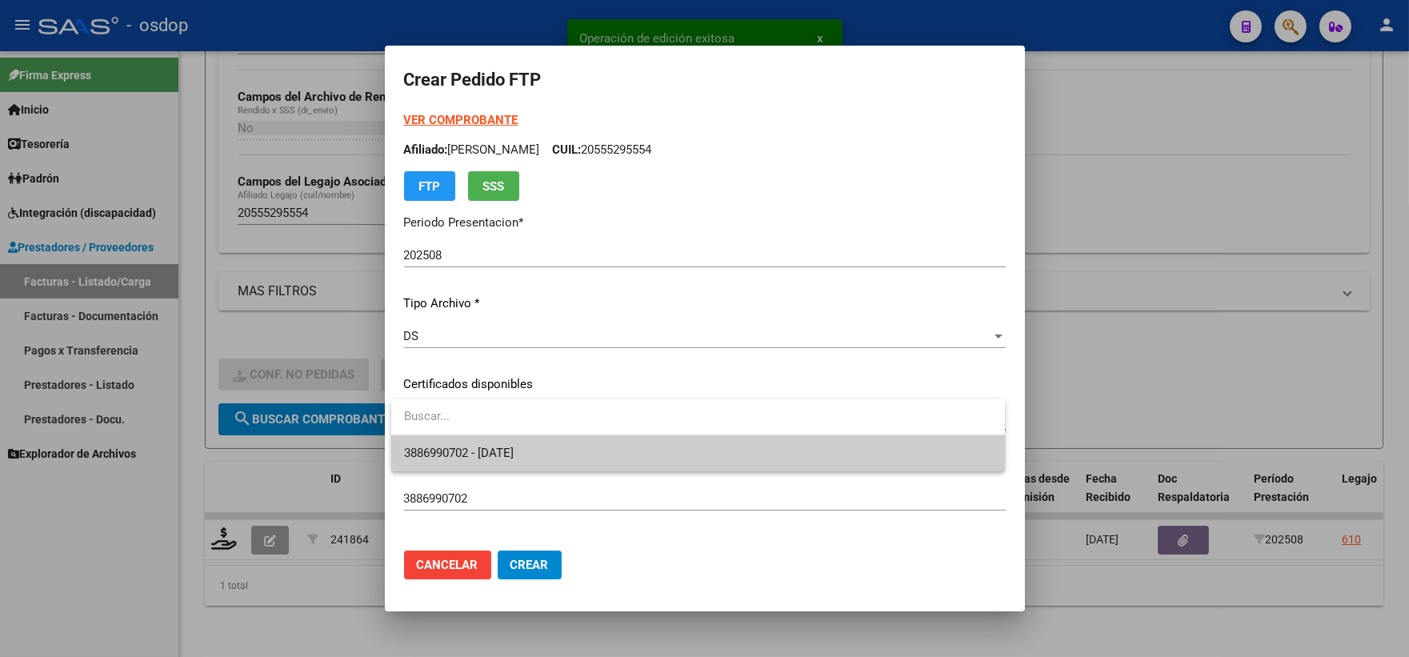
click at [527, 438] on span "3886990702 - 2025-09-26" at bounding box center [698, 453] width 588 height 36
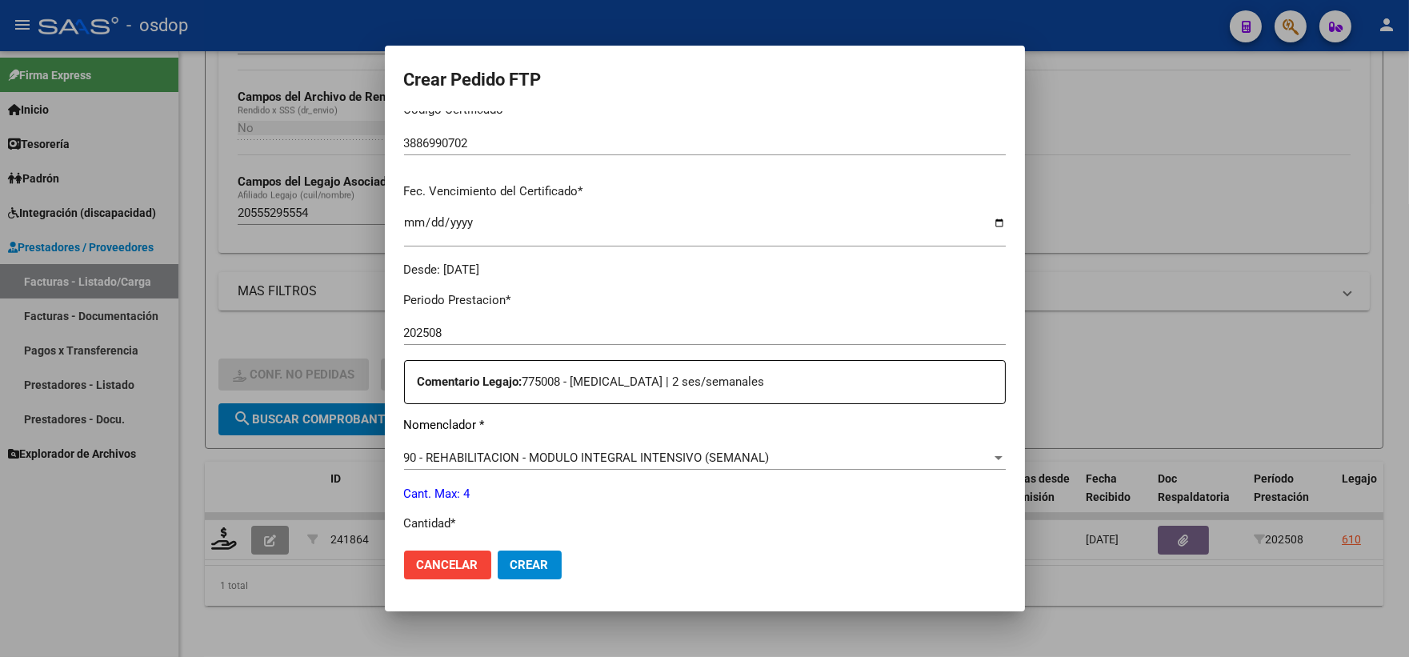
scroll to position [444, 0]
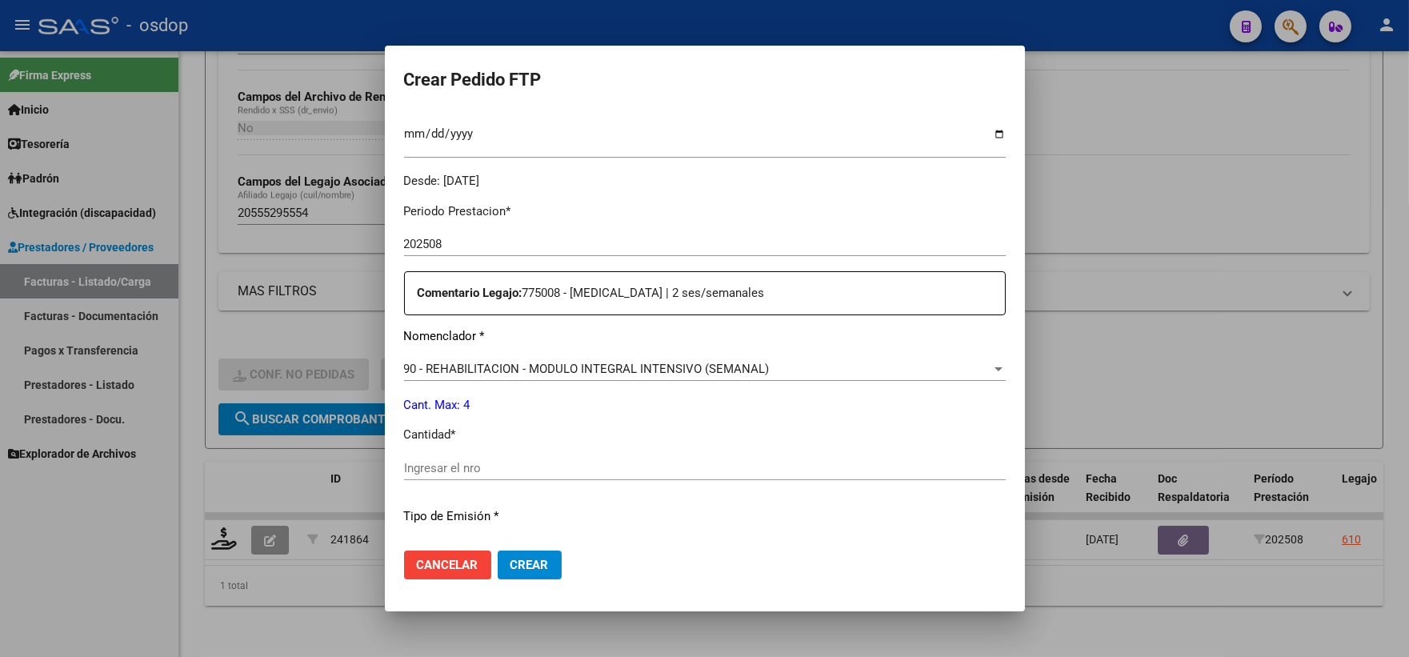
click at [467, 371] on span "90 - REHABILITACION - MODULO INTEGRAL INTENSIVO (SEMANAL)" at bounding box center [587, 369] width 366 height 14
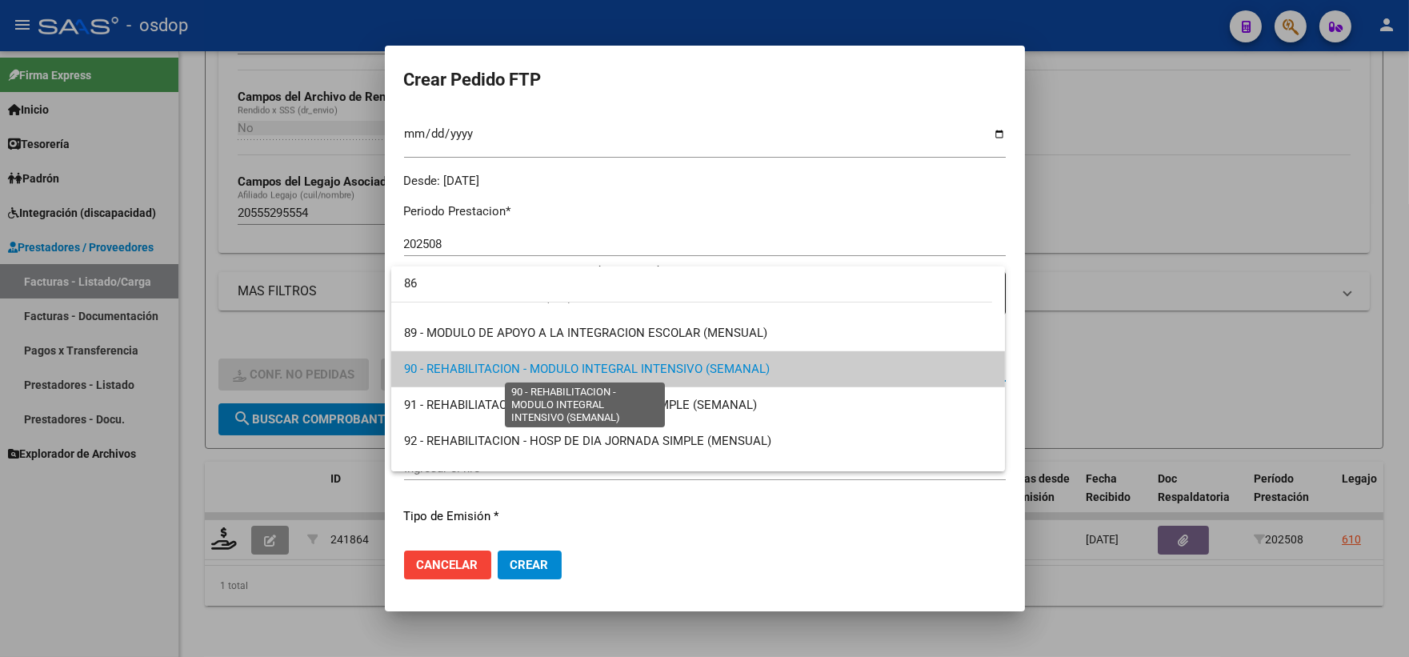
scroll to position [0, 0]
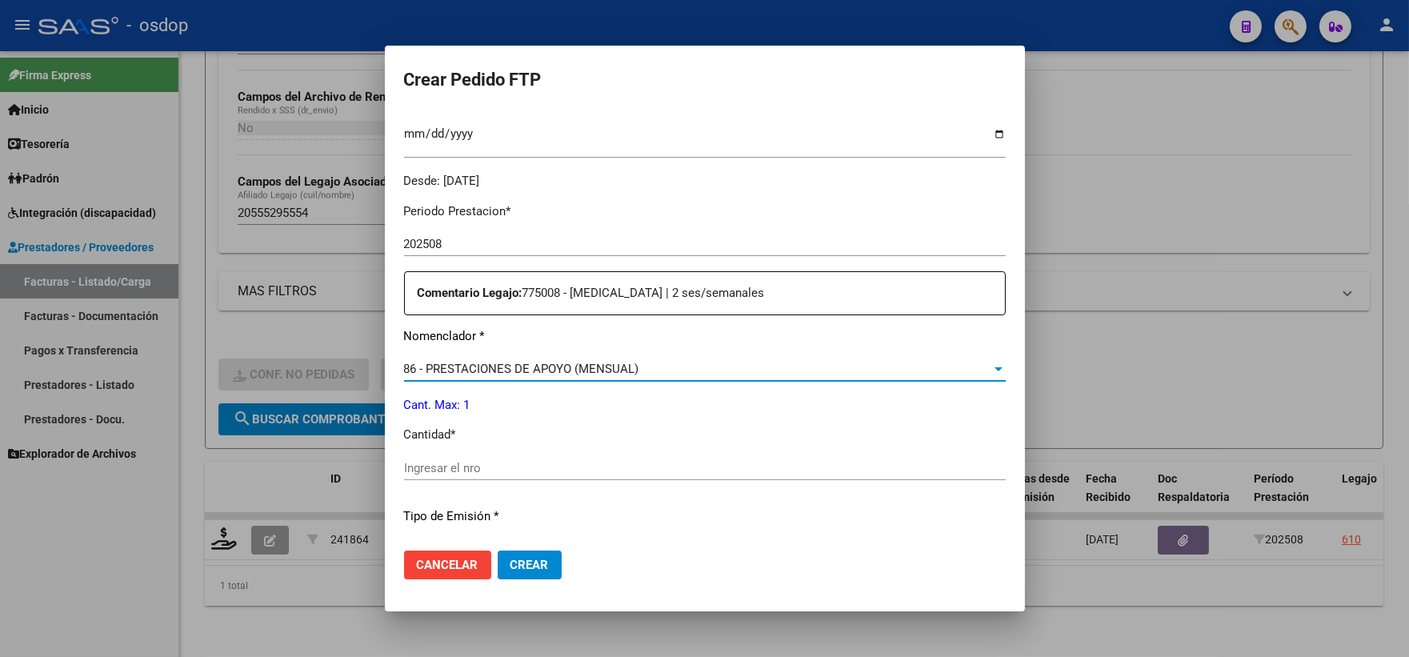
click at [474, 463] on input "Ingresar el nro" at bounding box center [705, 468] width 602 height 14
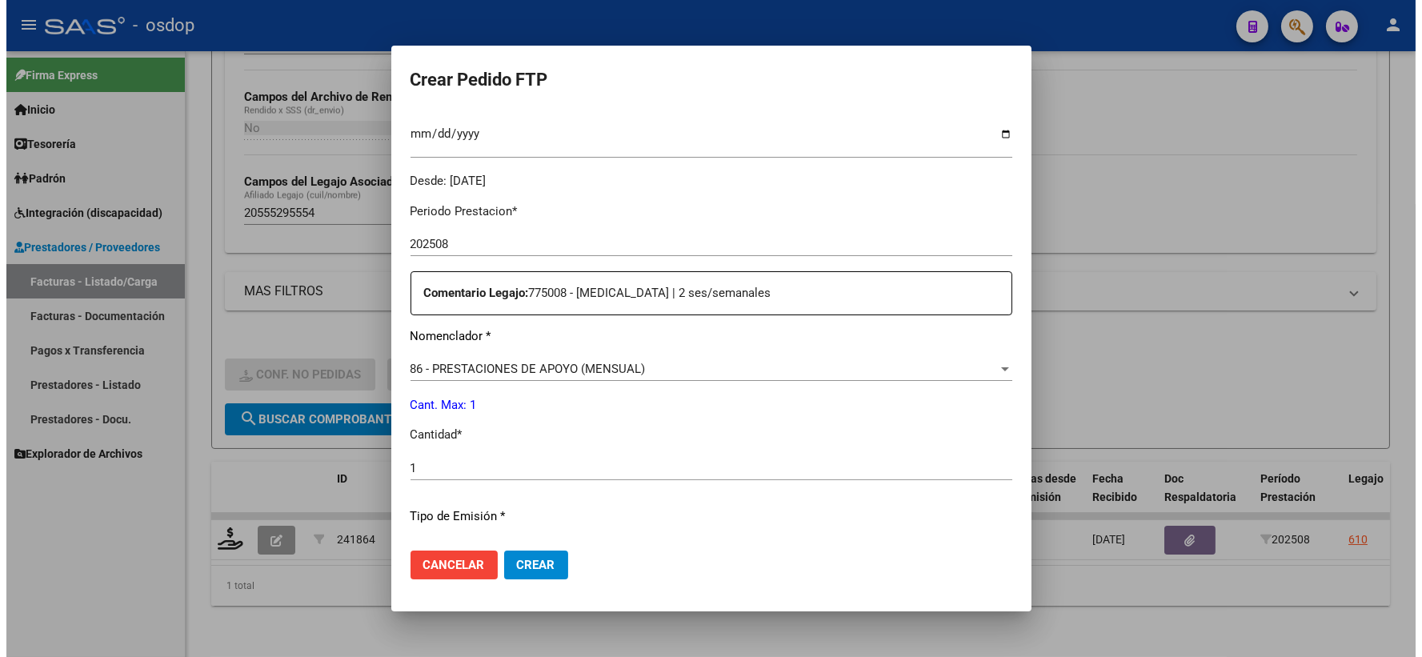
scroll to position [806, 0]
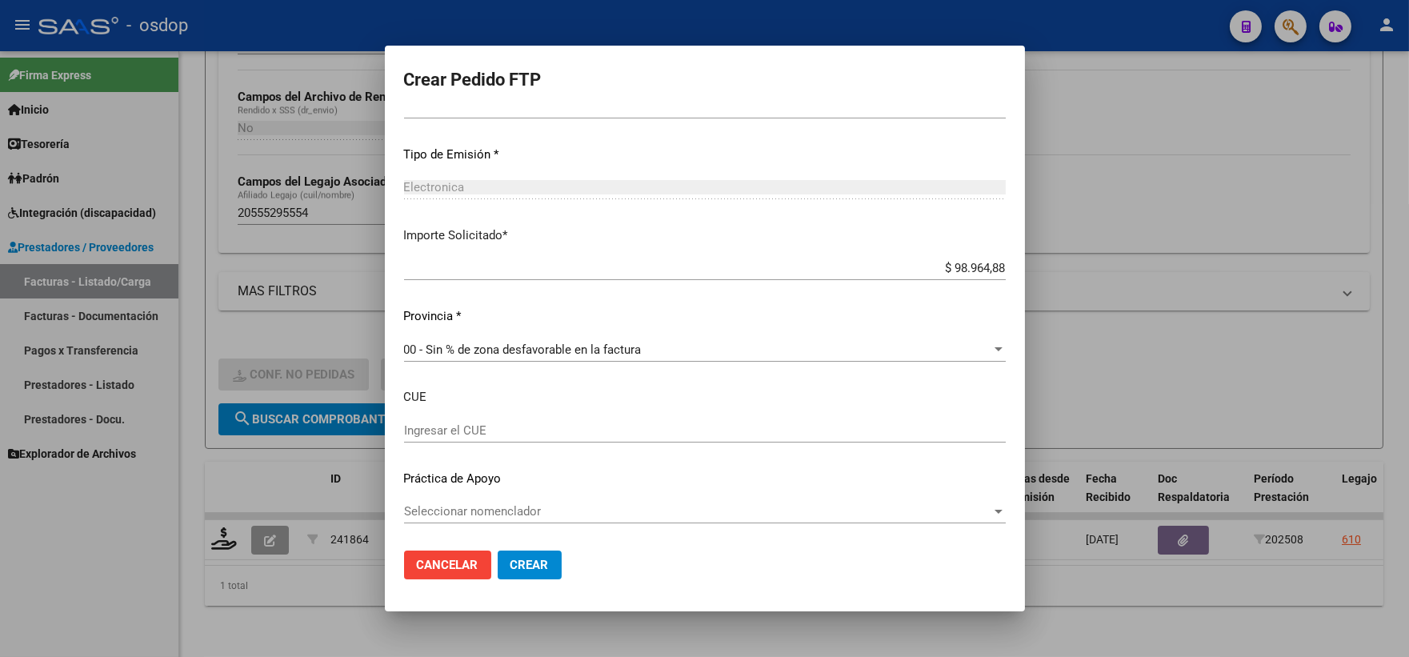
click at [526, 556] on button "Crear" at bounding box center [530, 565] width 64 height 29
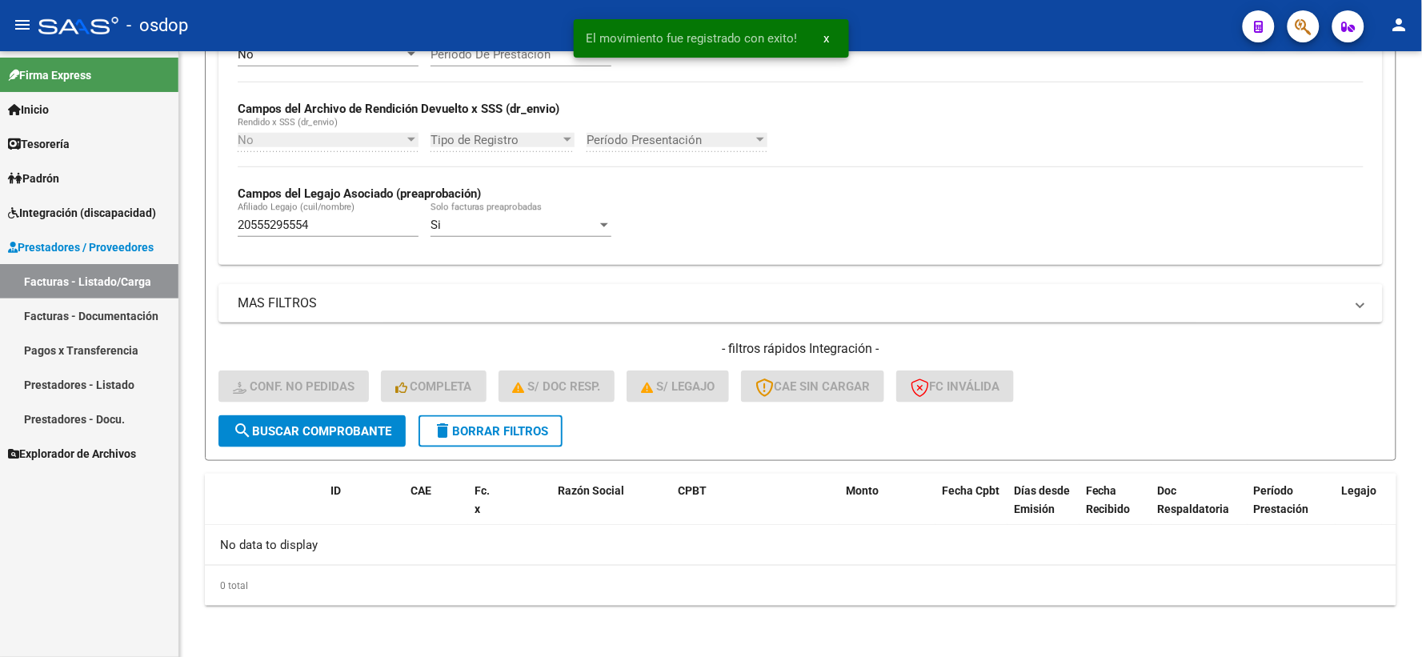
scroll to position [347, 0]
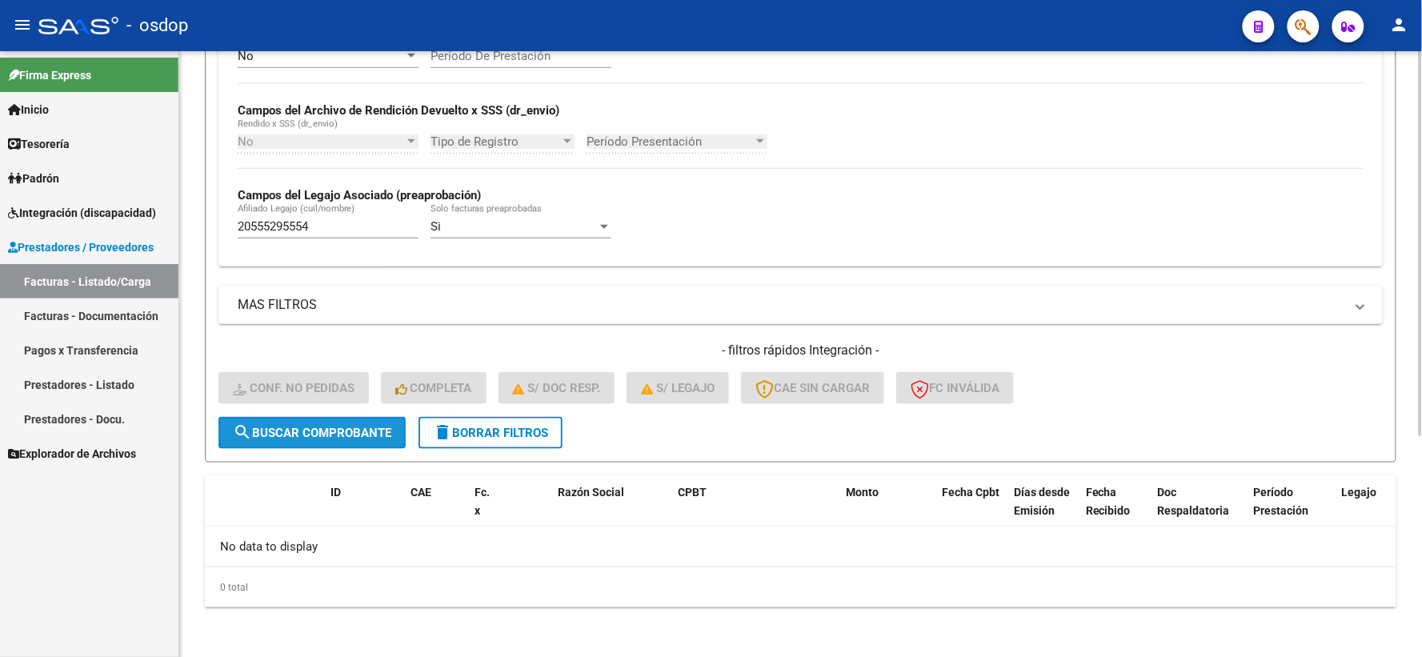
click at [314, 426] on span "search Buscar Comprobante" at bounding box center [312, 433] width 158 height 14
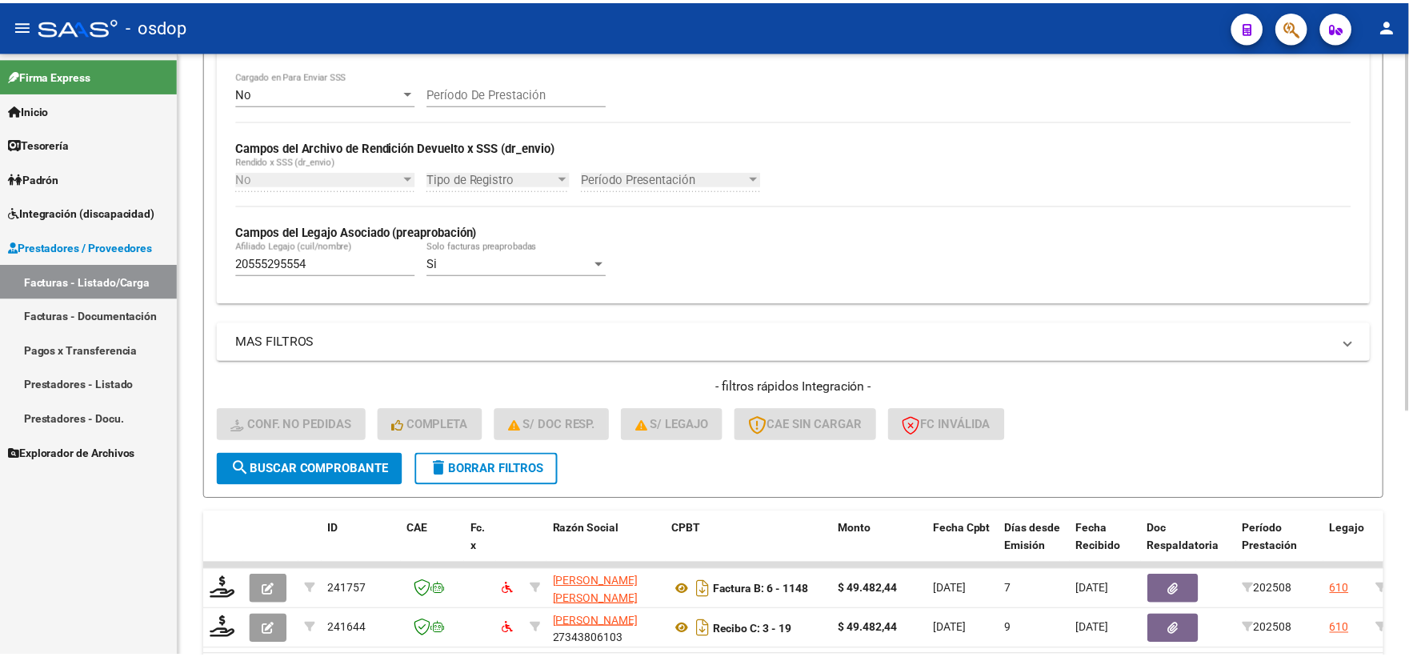
scroll to position [413, 0]
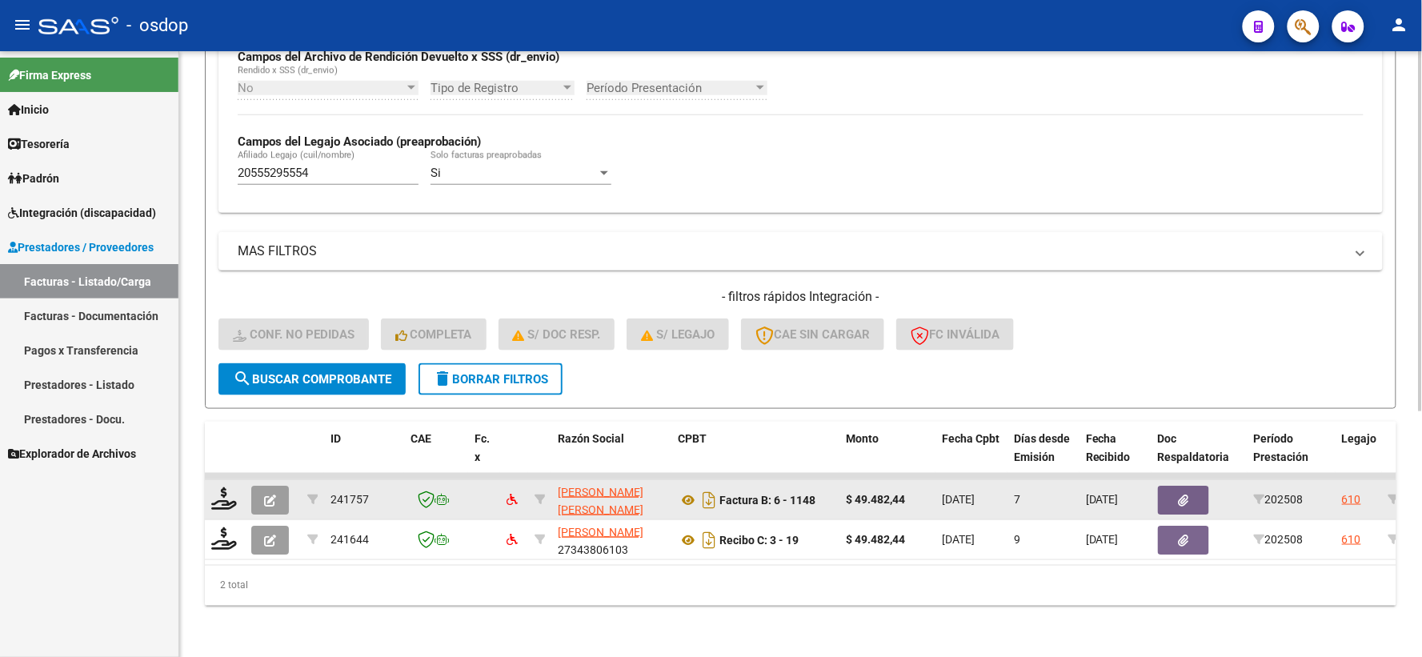
click at [274, 495] on icon "button" at bounding box center [270, 501] width 12 height 12
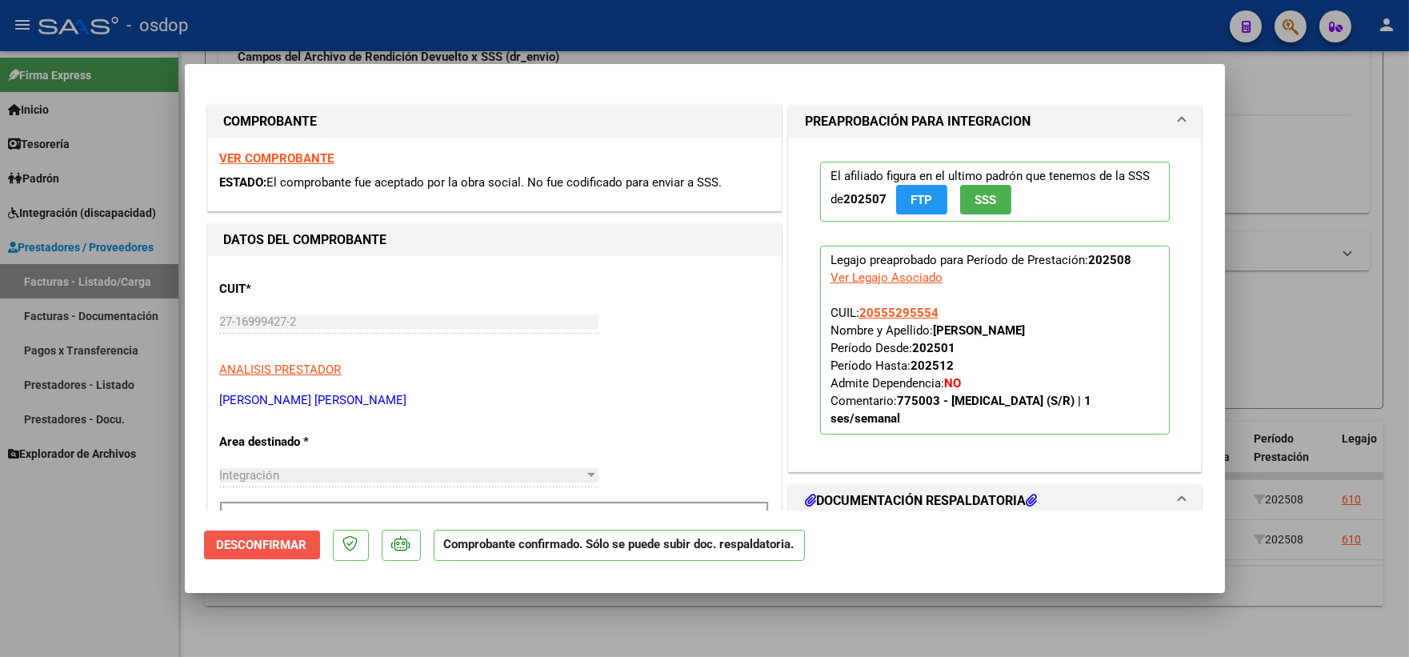
click at [289, 558] on button "Desconfirmar" at bounding box center [262, 545] width 116 height 29
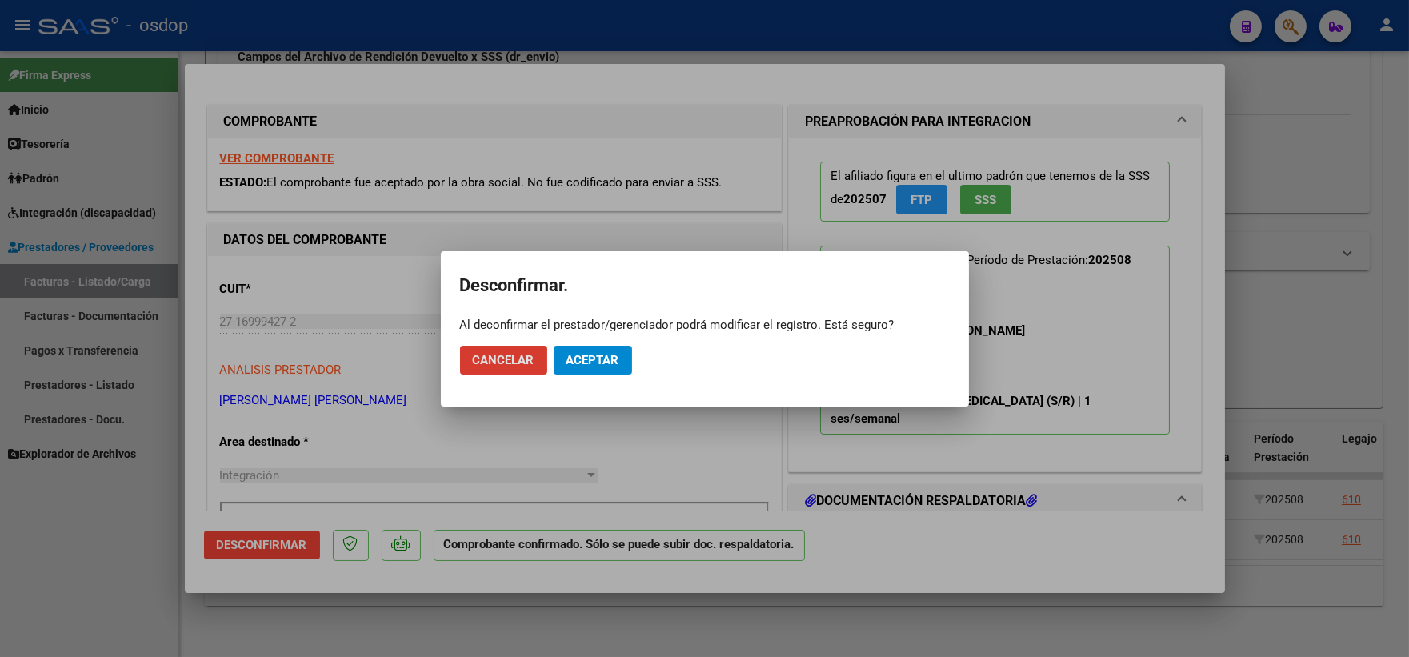
click at [595, 359] on span "Aceptar" at bounding box center [593, 360] width 53 height 14
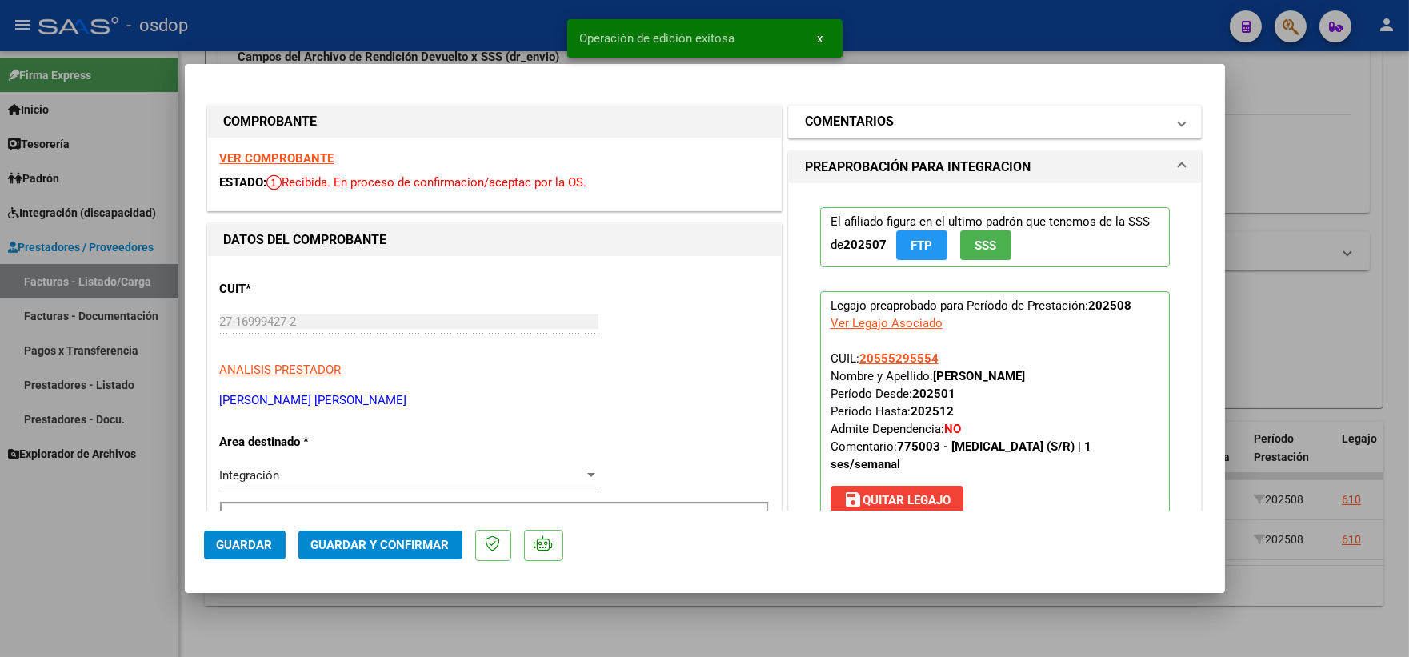
click at [879, 112] on h1 "COMENTARIOS" at bounding box center [849, 121] width 89 height 19
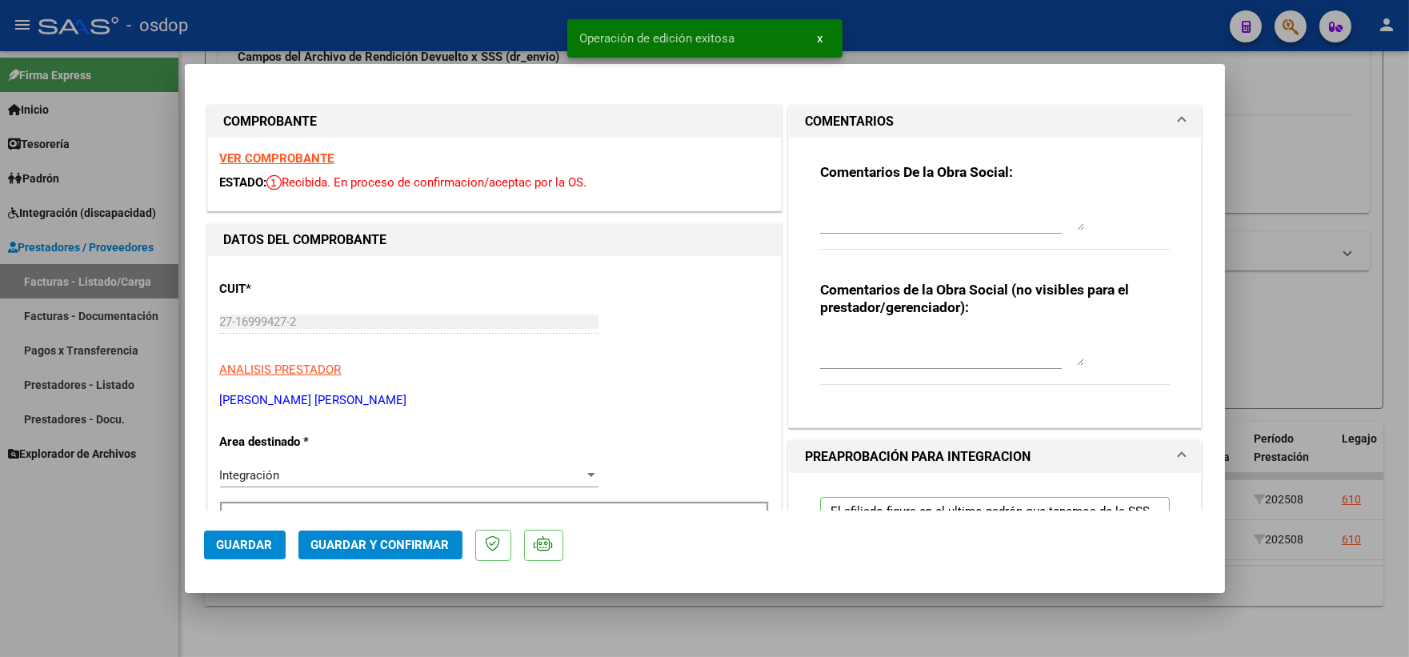
click at [877, 354] on textarea at bounding box center [952, 350] width 264 height 32
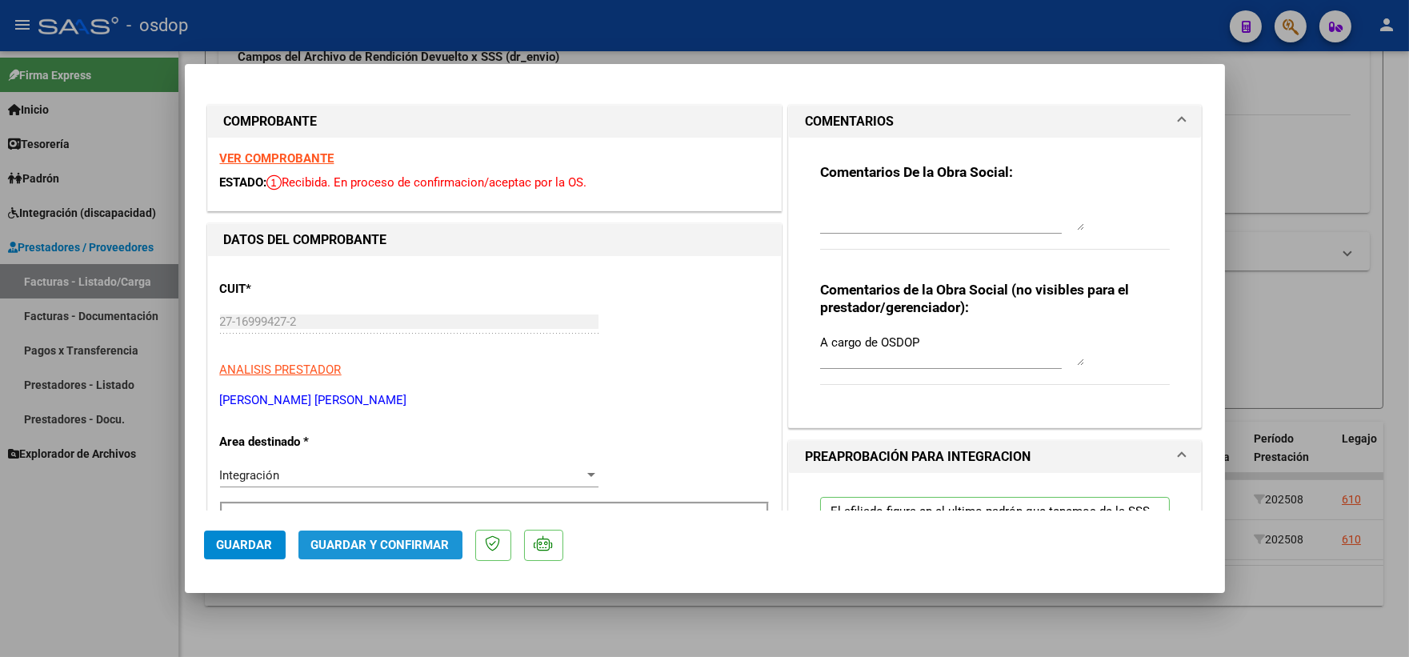
click at [359, 544] on span "Guardar y Confirmar" at bounding box center [380, 545] width 138 height 14
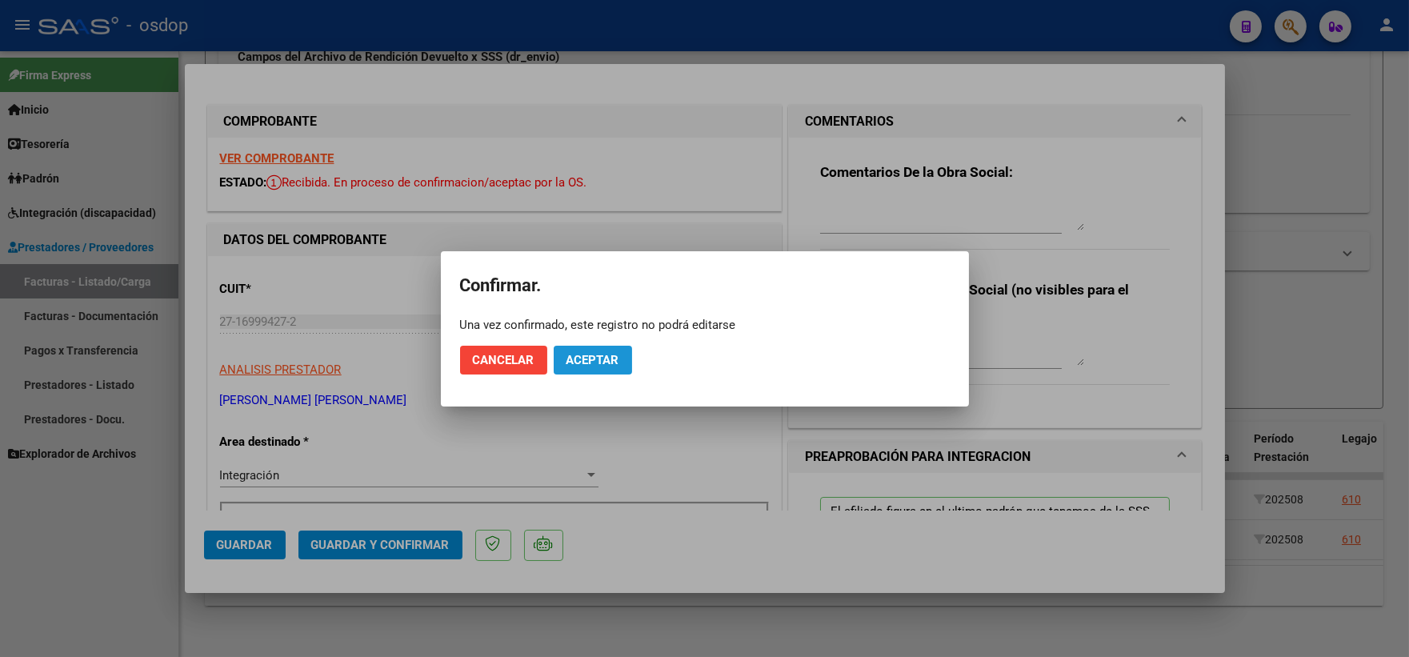
click at [603, 358] on span "Aceptar" at bounding box center [593, 360] width 53 height 14
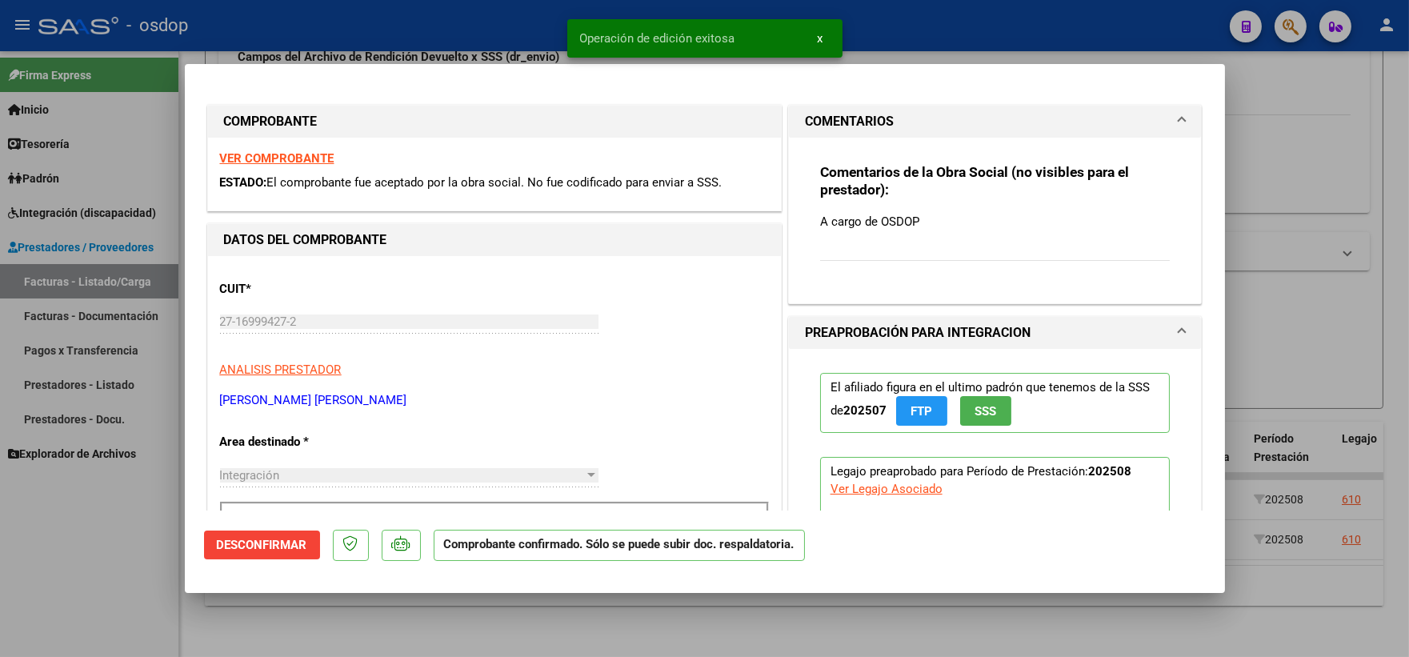
click at [189, 539] on mat-dialog-container "COMPROBANTE VER COMPROBANTE ESTADO: El comprobante fue aceptado por la obra soc…" at bounding box center [705, 328] width 1040 height 528
click at [93, 521] on div at bounding box center [704, 328] width 1409 height 657
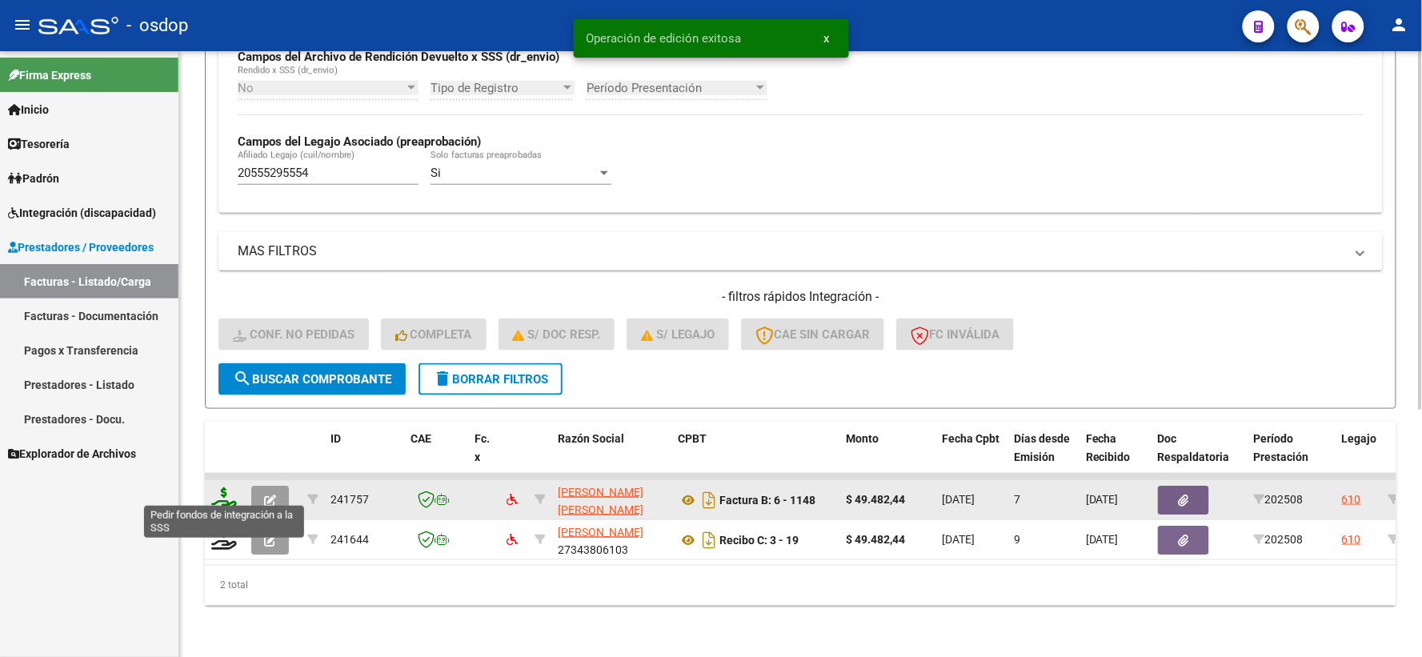
click at [213, 499] on div at bounding box center [224, 499] width 27 height 25
click at [226, 487] on icon at bounding box center [224, 498] width 26 height 22
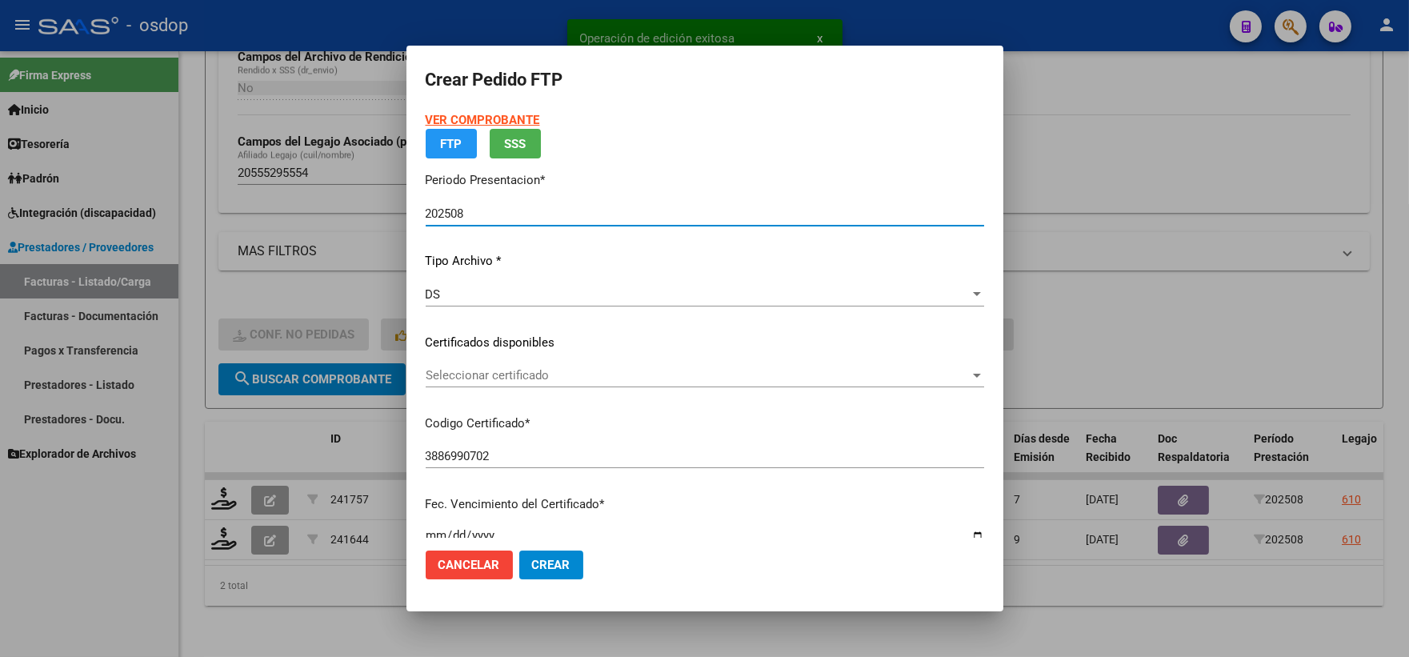
click at [476, 371] on div "VER COMPROBANTE ARCA Padrón FTP SSS Periodo Presentacion * 202508 Ingresar el P…" at bounding box center [705, 352] width 559 height 482
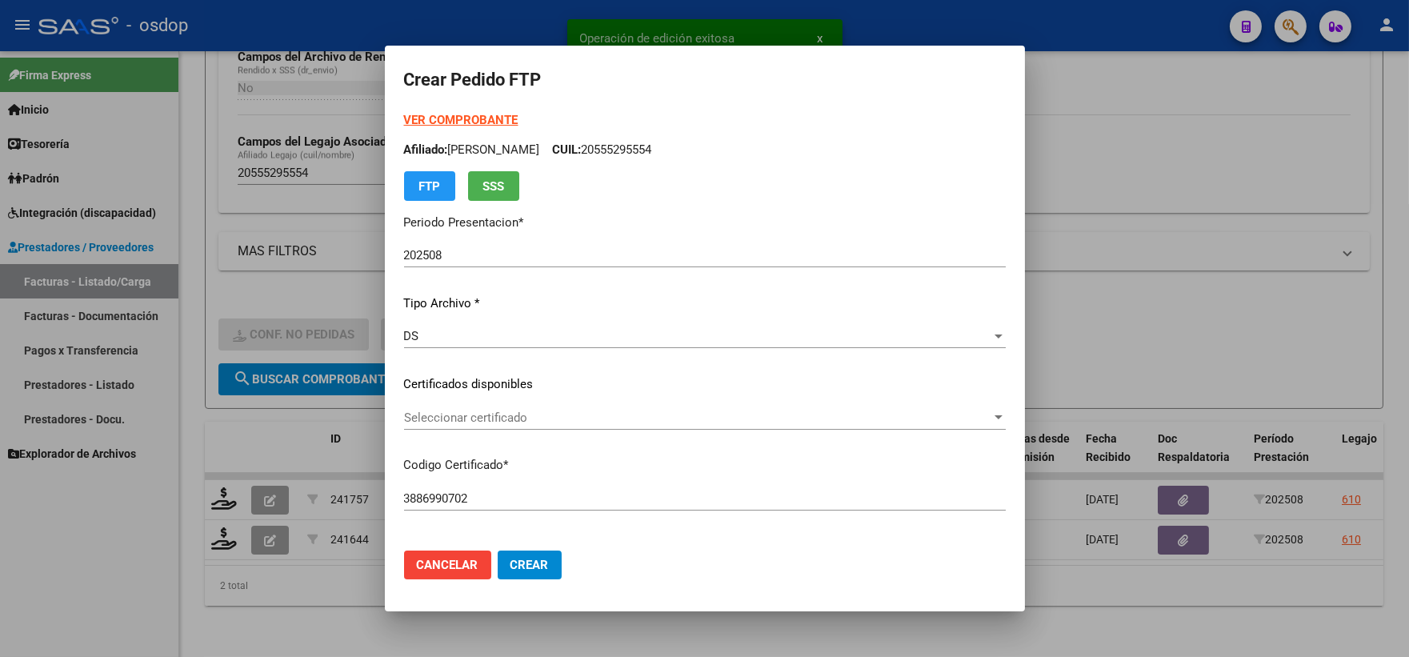
click at [496, 423] on span "Seleccionar certificado" at bounding box center [697, 418] width 587 height 14
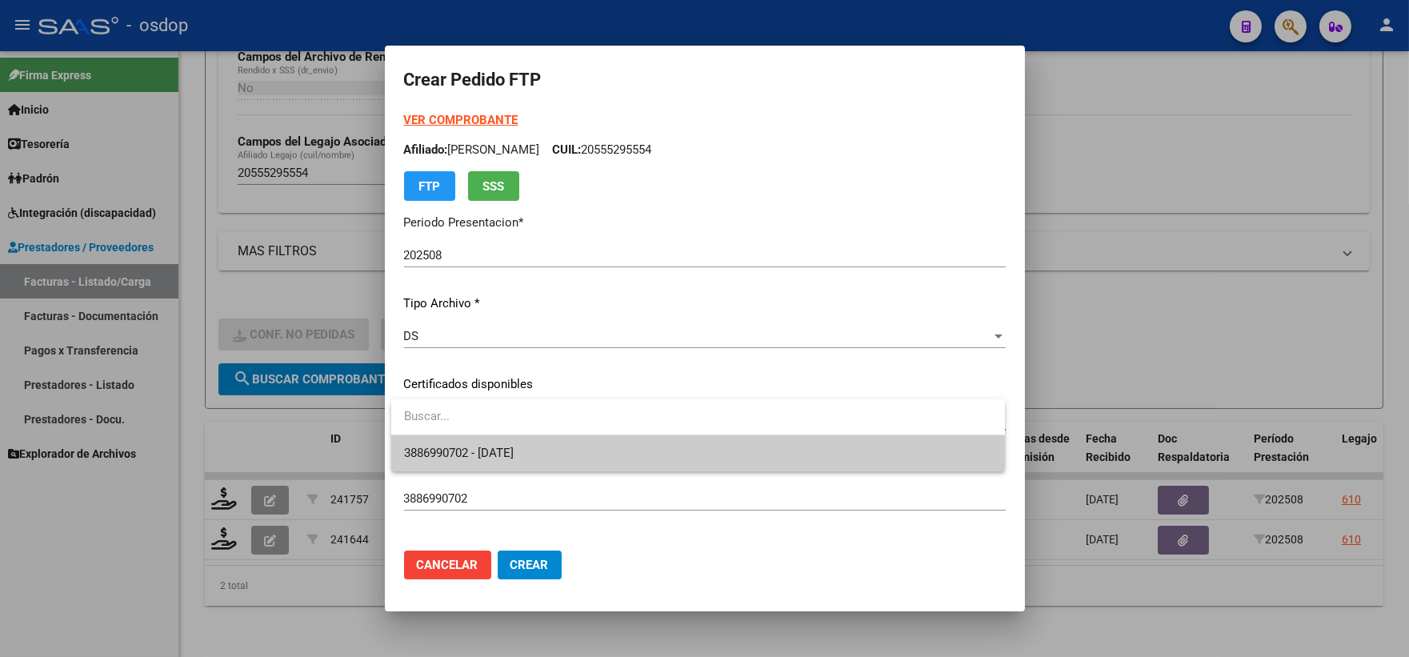
click at [517, 444] on span "3886990702 - 2025-09-26" at bounding box center [698, 453] width 588 height 36
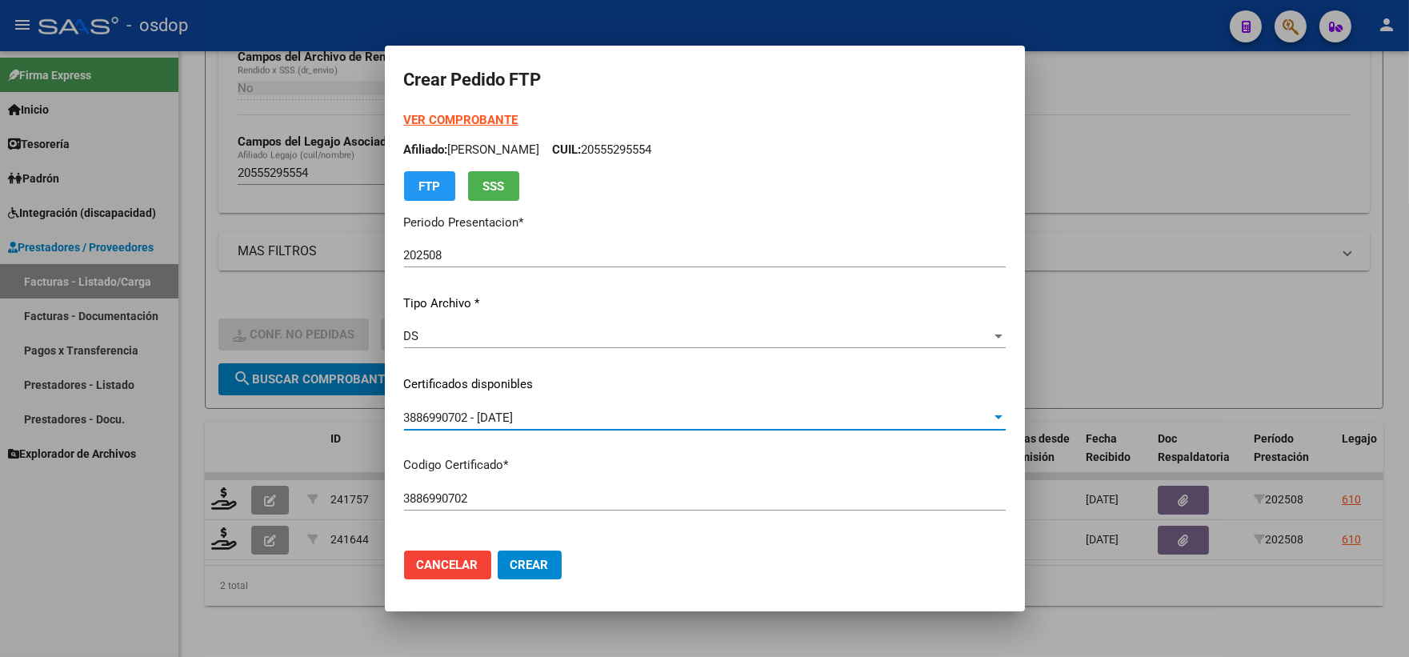
scroll to position [444, 0]
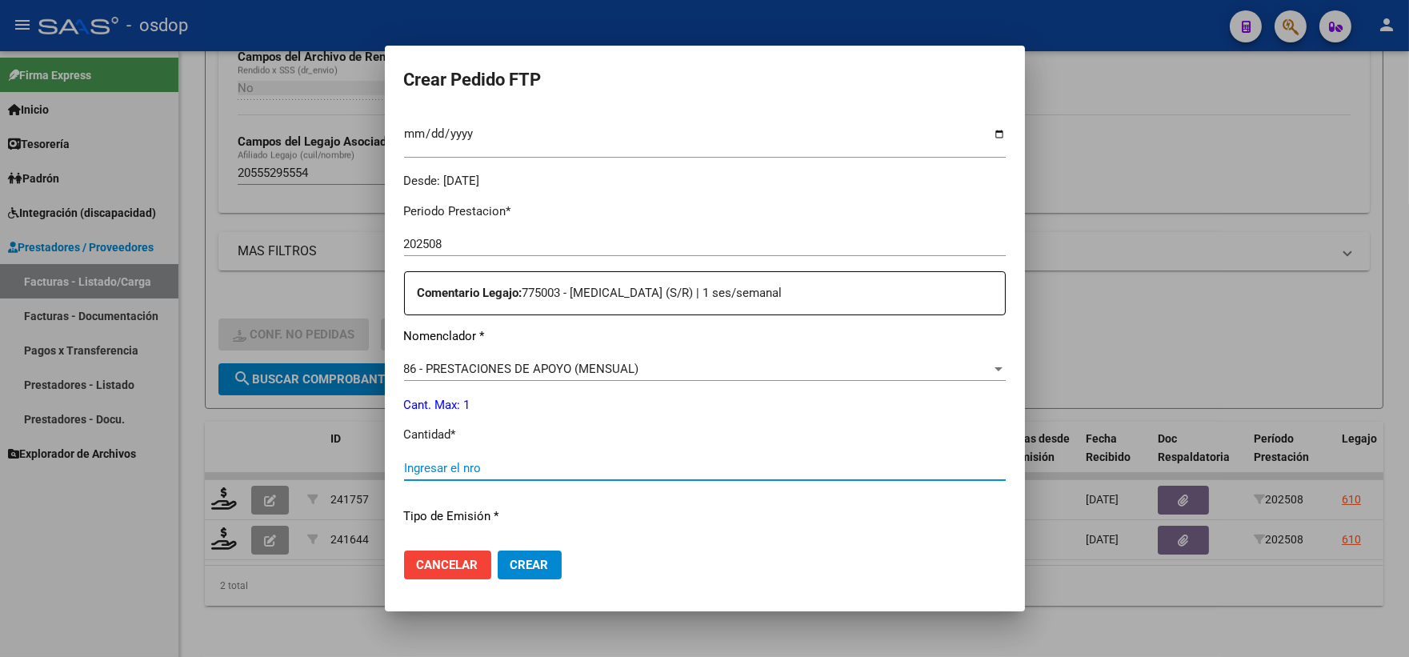
click at [538, 474] on input "Ingresar el nro" at bounding box center [705, 468] width 602 height 14
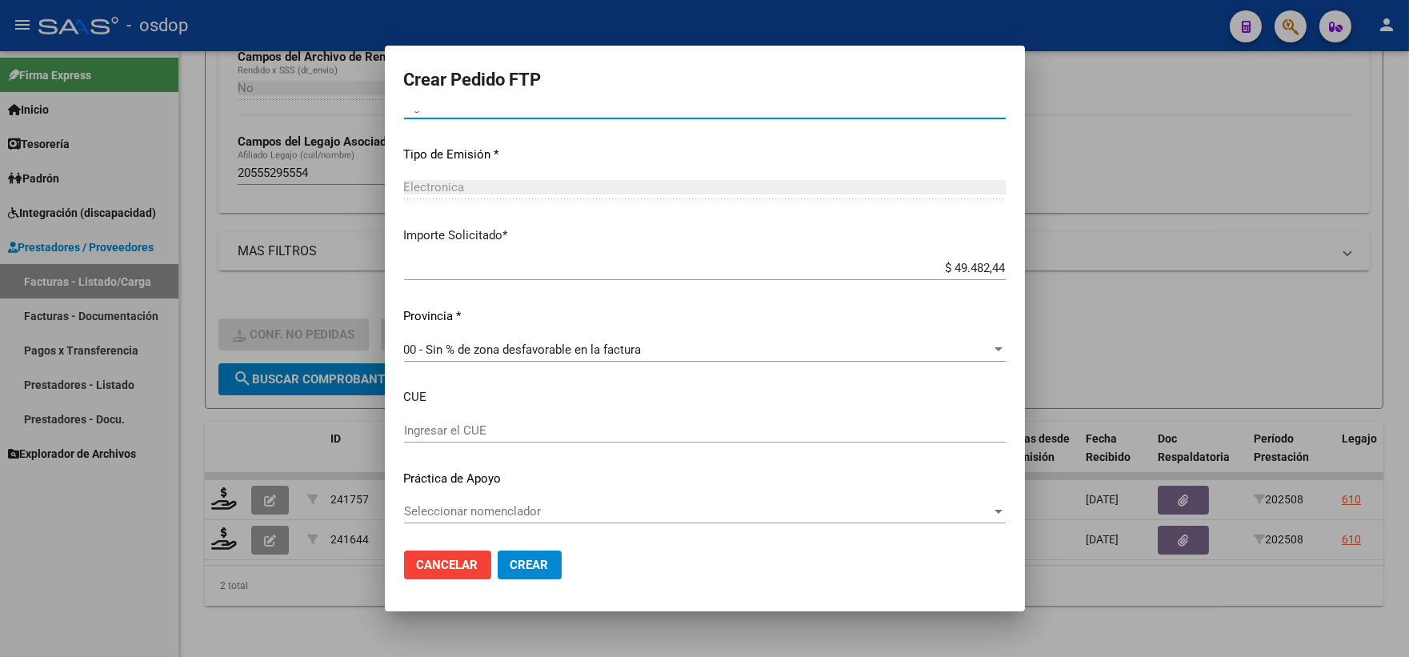
scroll to position [628, 0]
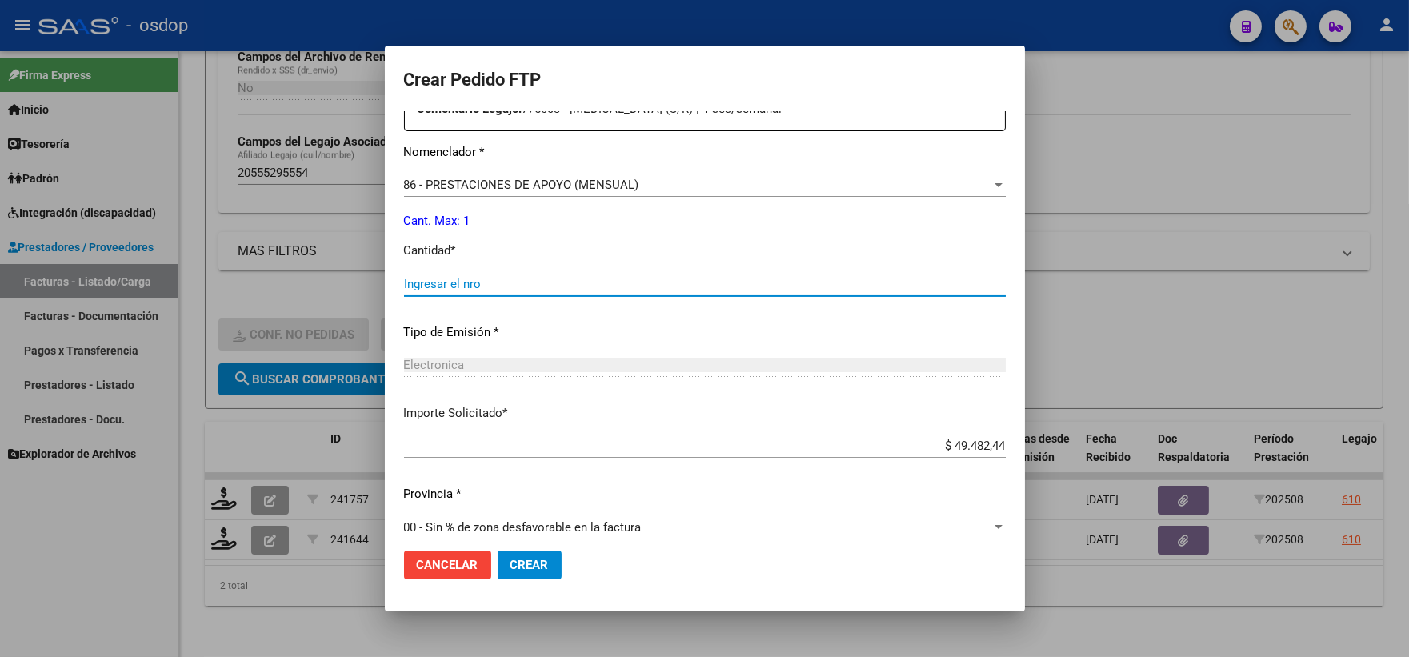
click at [532, 280] on input "Ingresar el nro" at bounding box center [705, 284] width 602 height 14
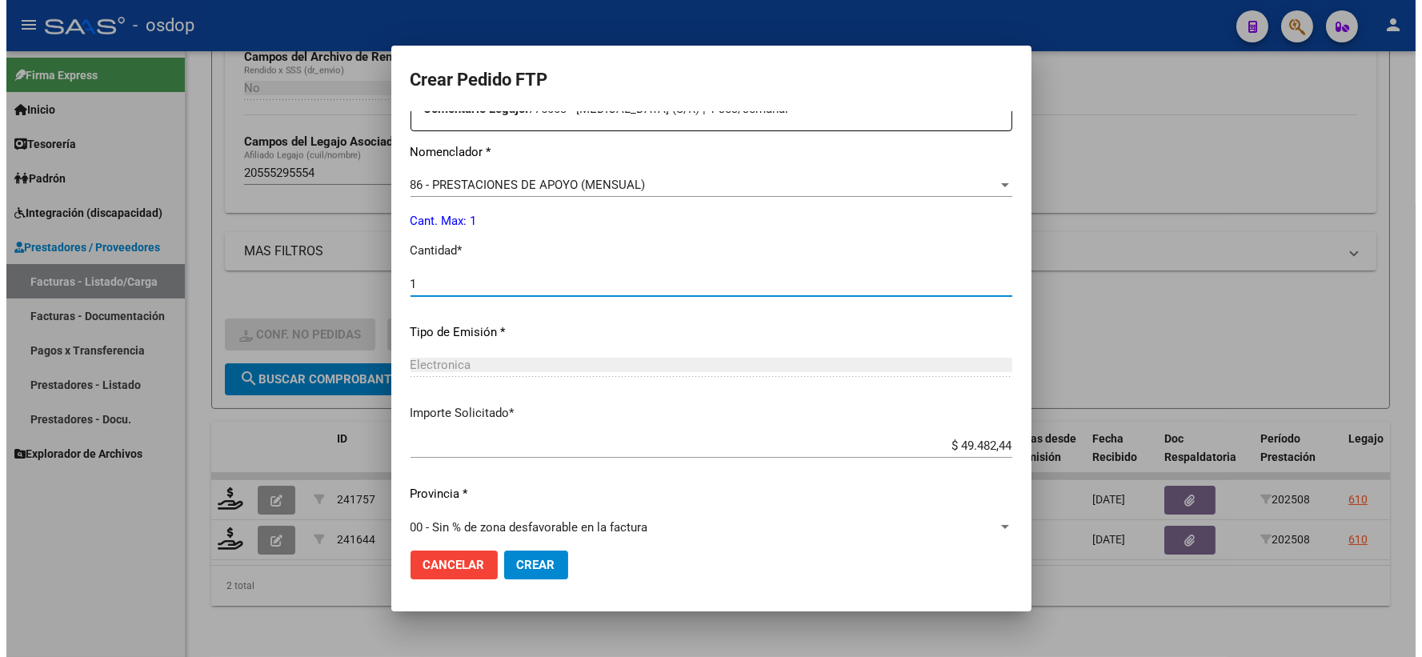
scroll to position [806, 0]
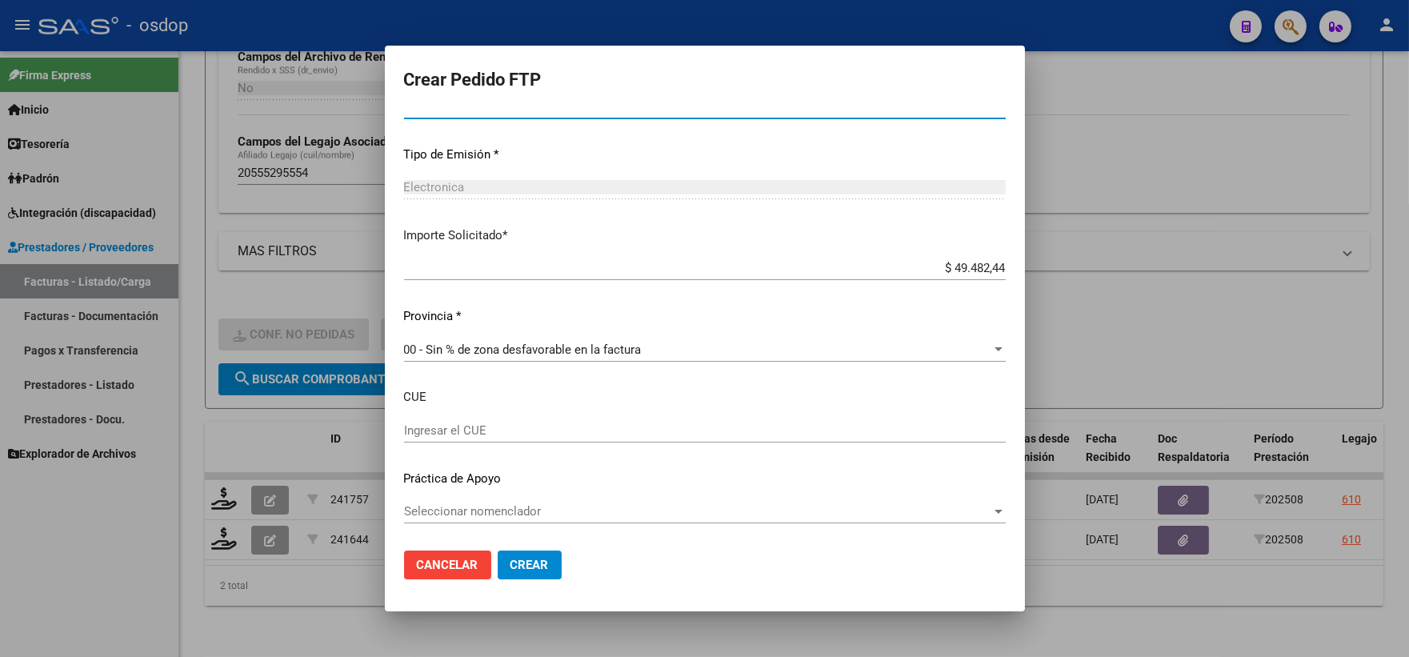
click at [536, 551] on button "Crear" at bounding box center [530, 565] width 64 height 29
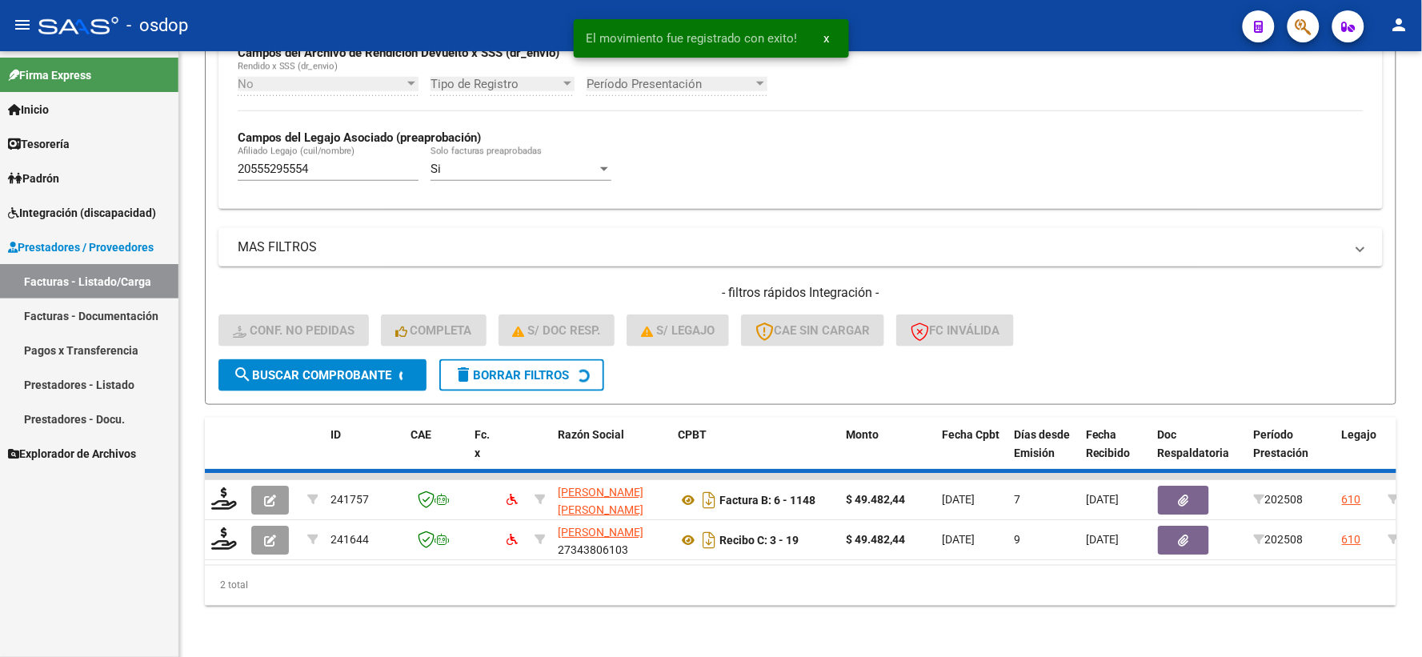
scroll to position [373, 0]
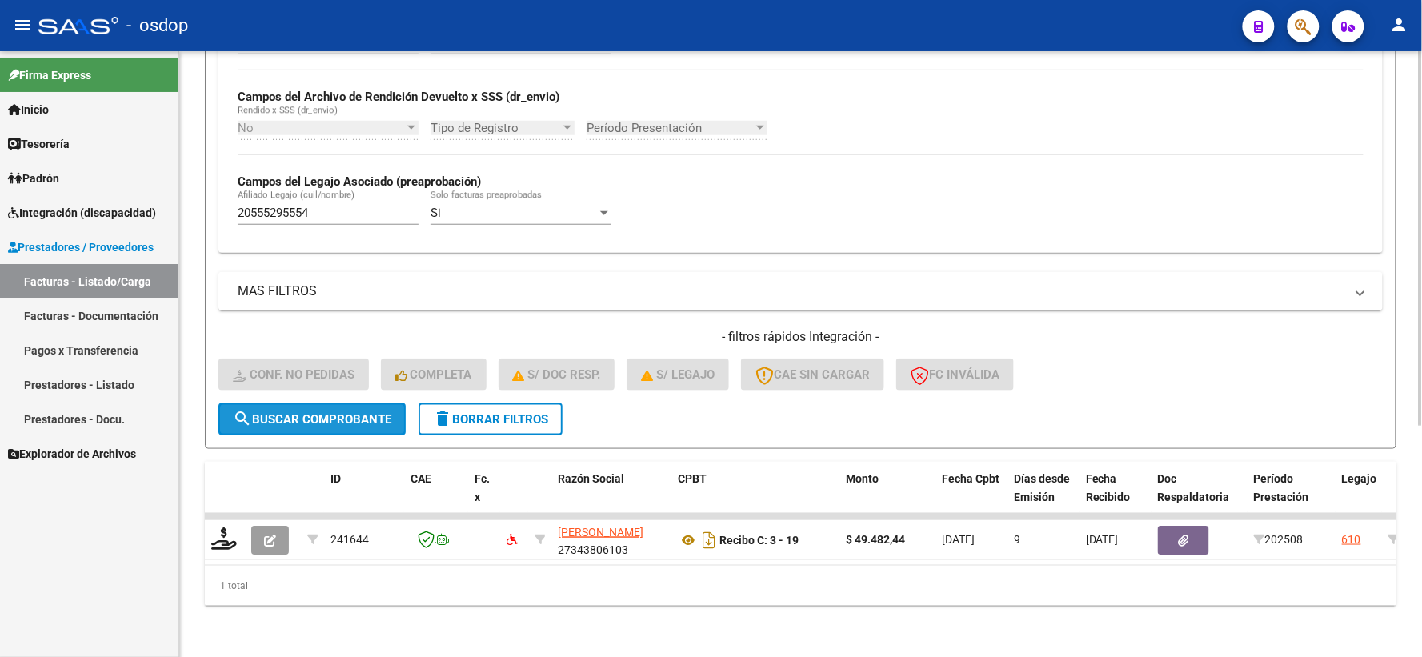
click at [319, 412] on span "search Buscar Comprobante" at bounding box center [312, 419] width 158 height 14
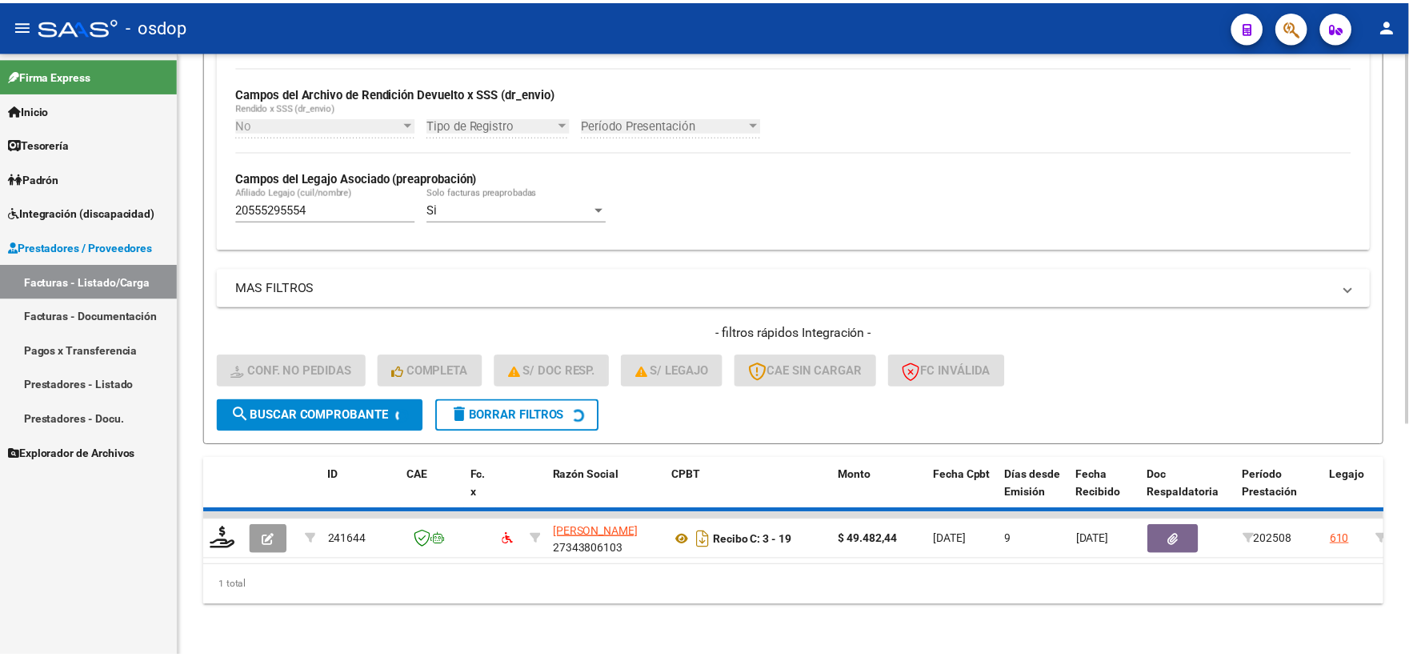
scroll to position [377, 0]
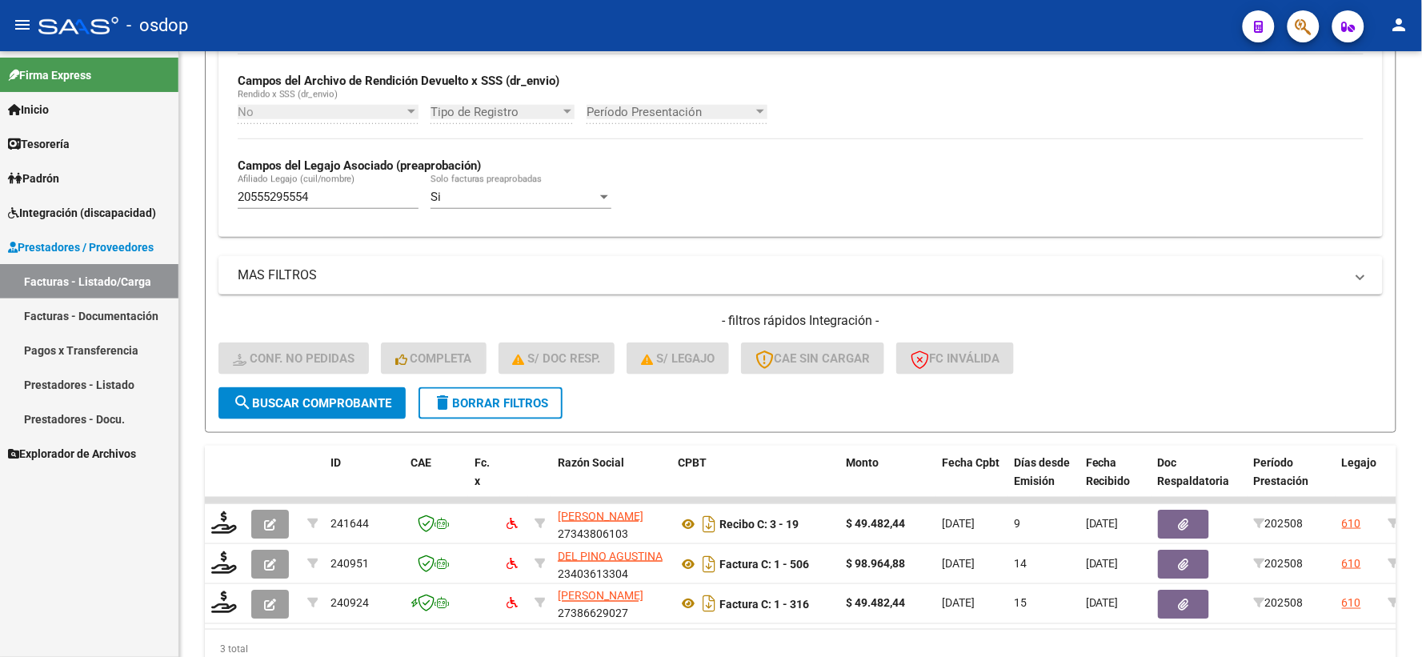
click at [163, 556] on div "Firma Express Inicio Calendario SSS Instructivos Contacto OS Tesorería Extracto…" at bounding box center [89, 354] width 178 height 606
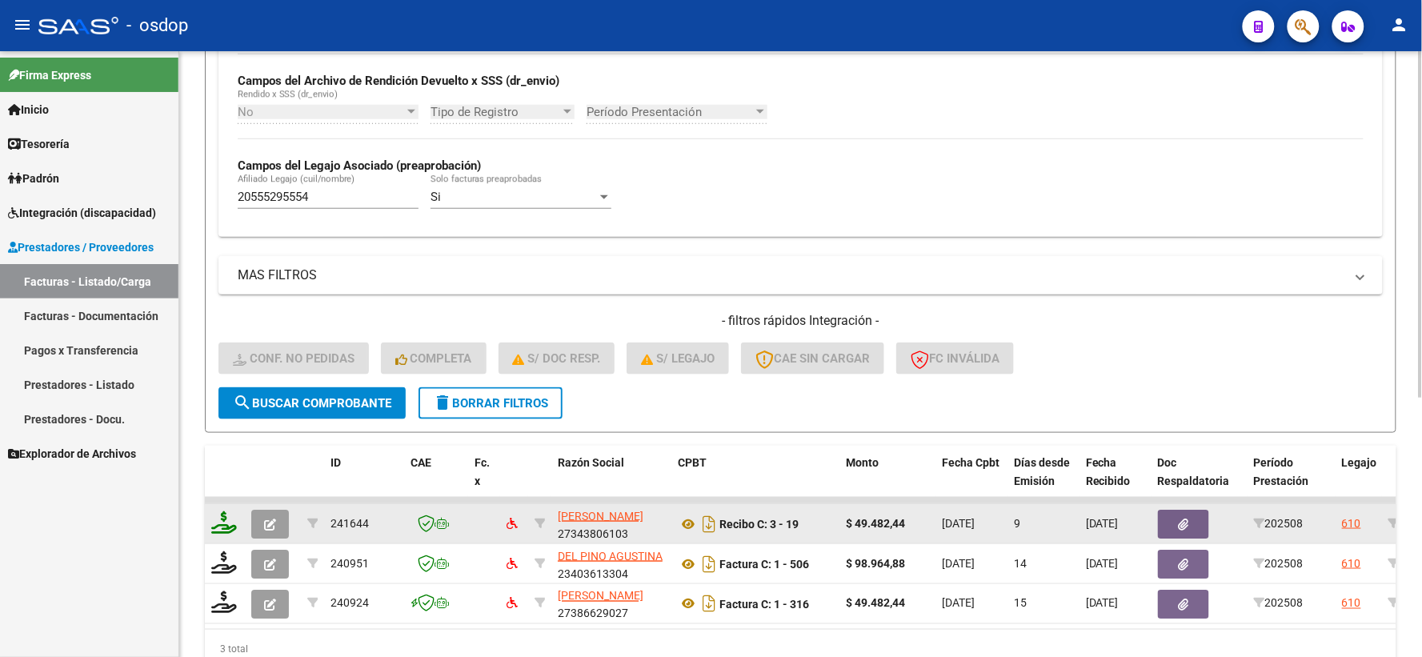
click at [219, 528] on icon at bounding box center [224, 522] width 26 height 22
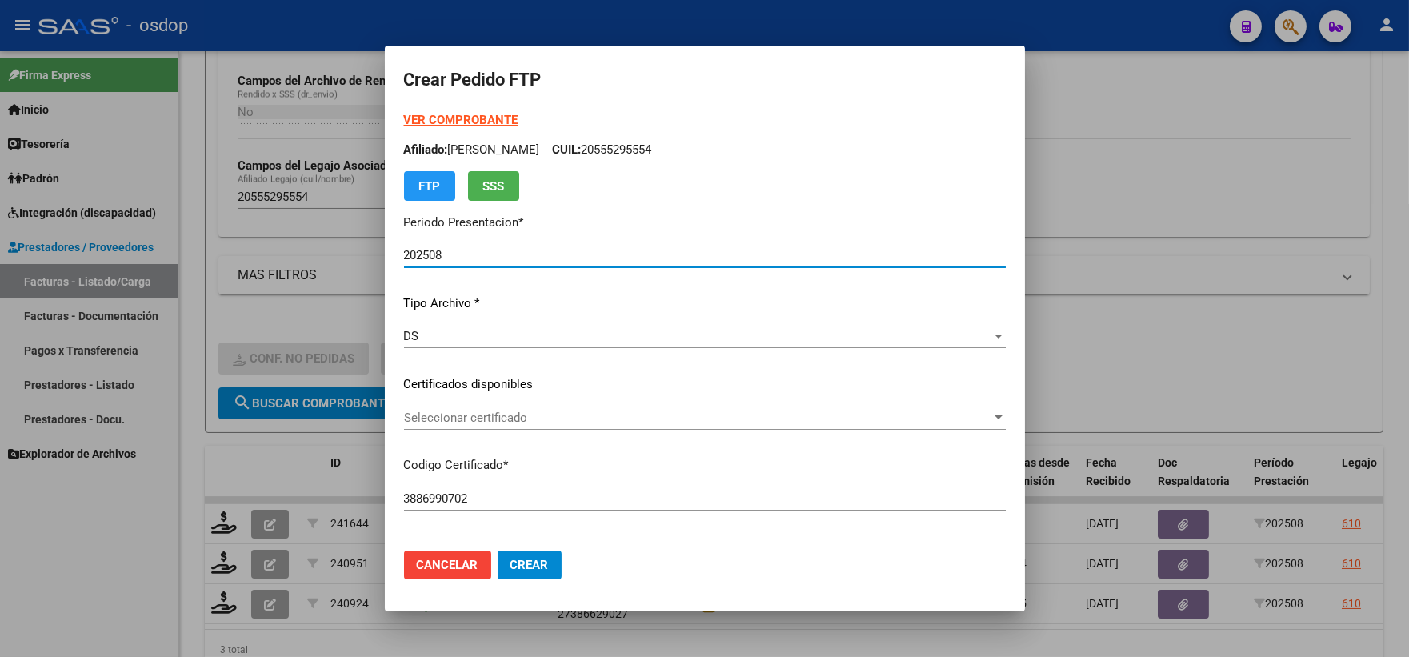
click at [548, 407] on div "Seleccionar certificado Seleccionar certificado" at bounding box center [705, 418] width 602 height 24
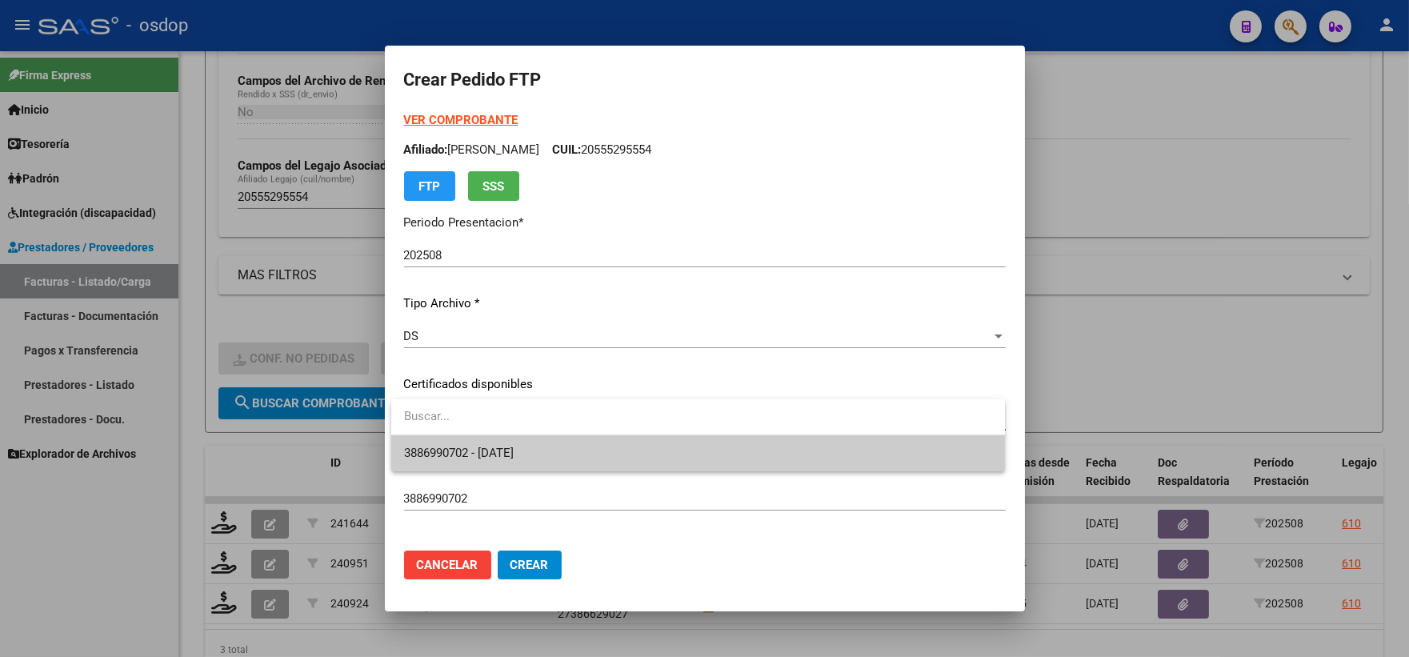
click at [557, 459] on span "3886990702 - 2025-09-26" at bounding box center [698, 453] width 588 height 36
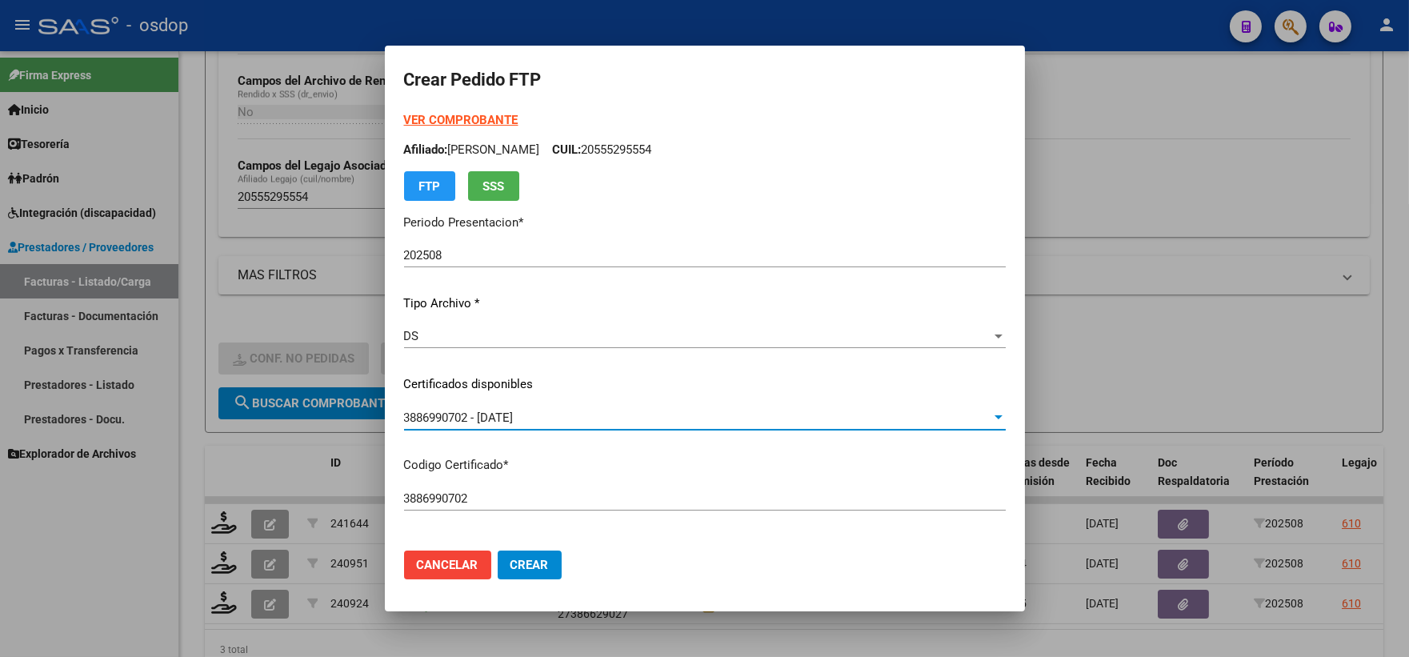
scroll to position [178, 0]
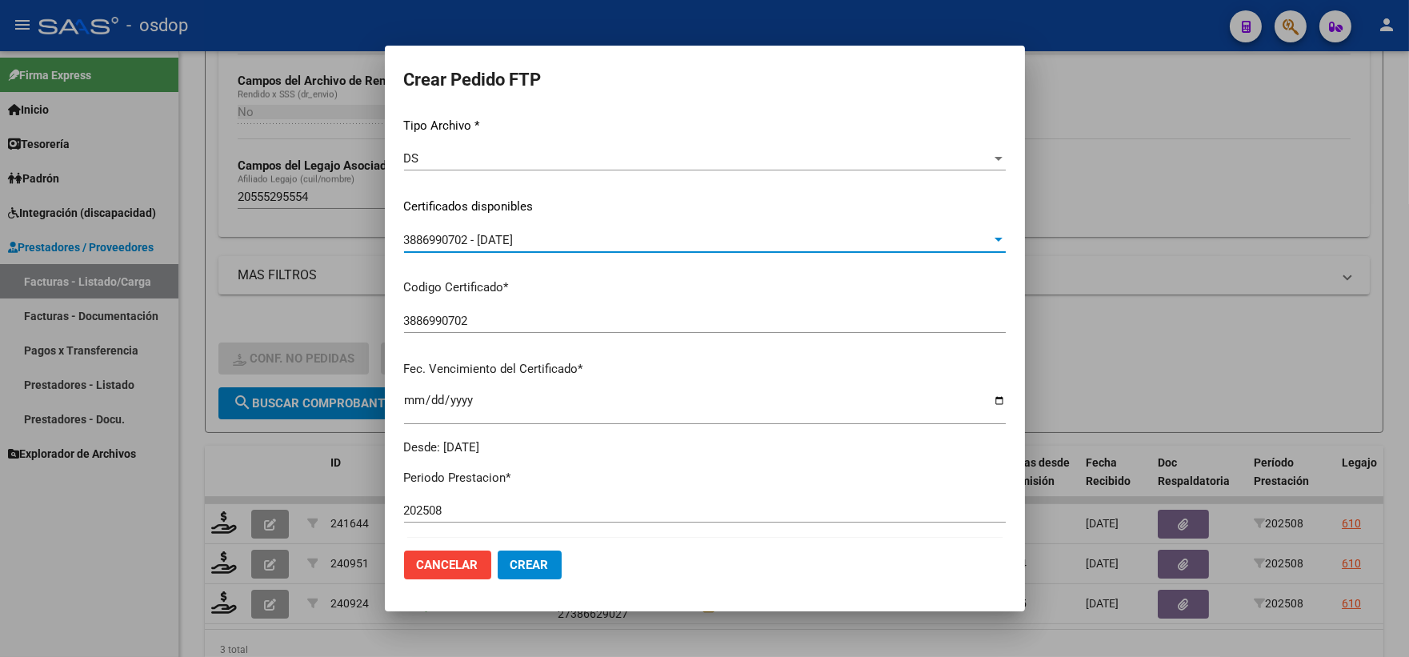
click at [452, 551] on button "Cancelar" at bounding box center [447, 565] width 87 height 29
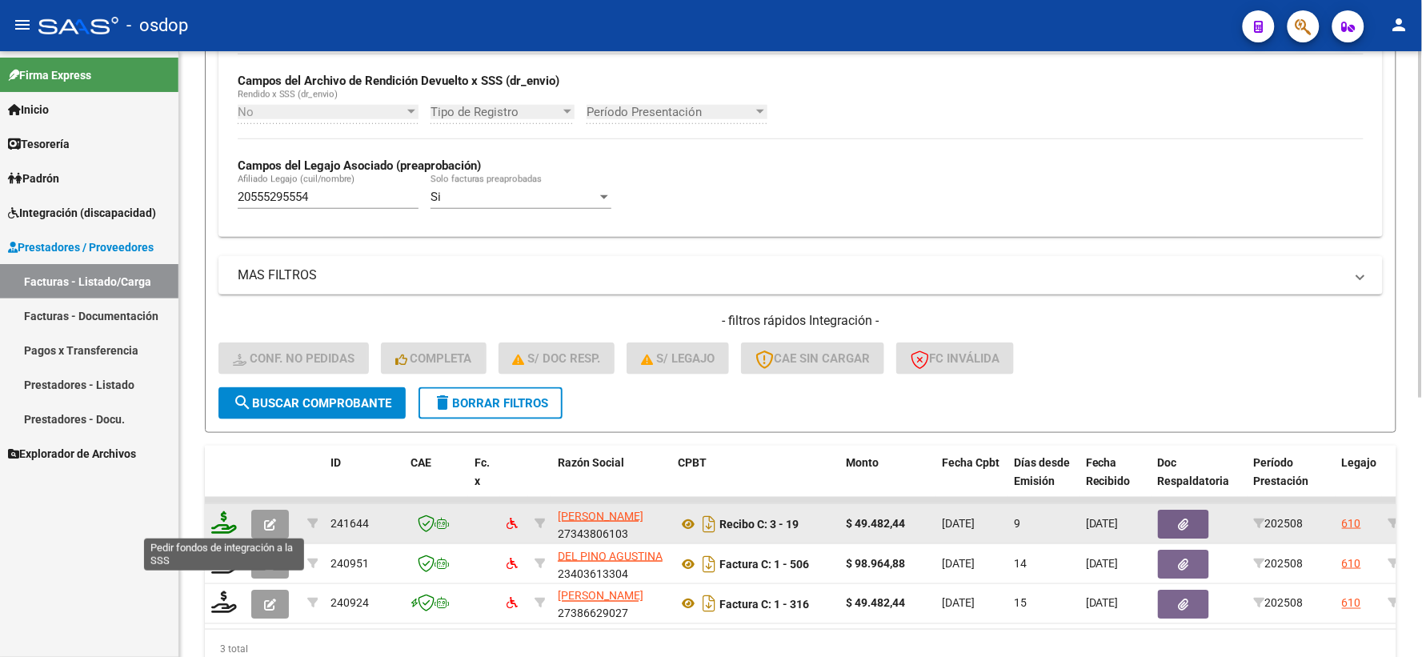
click at [229, 520] on icon at bounding box center [224, 522] width 26 height 22
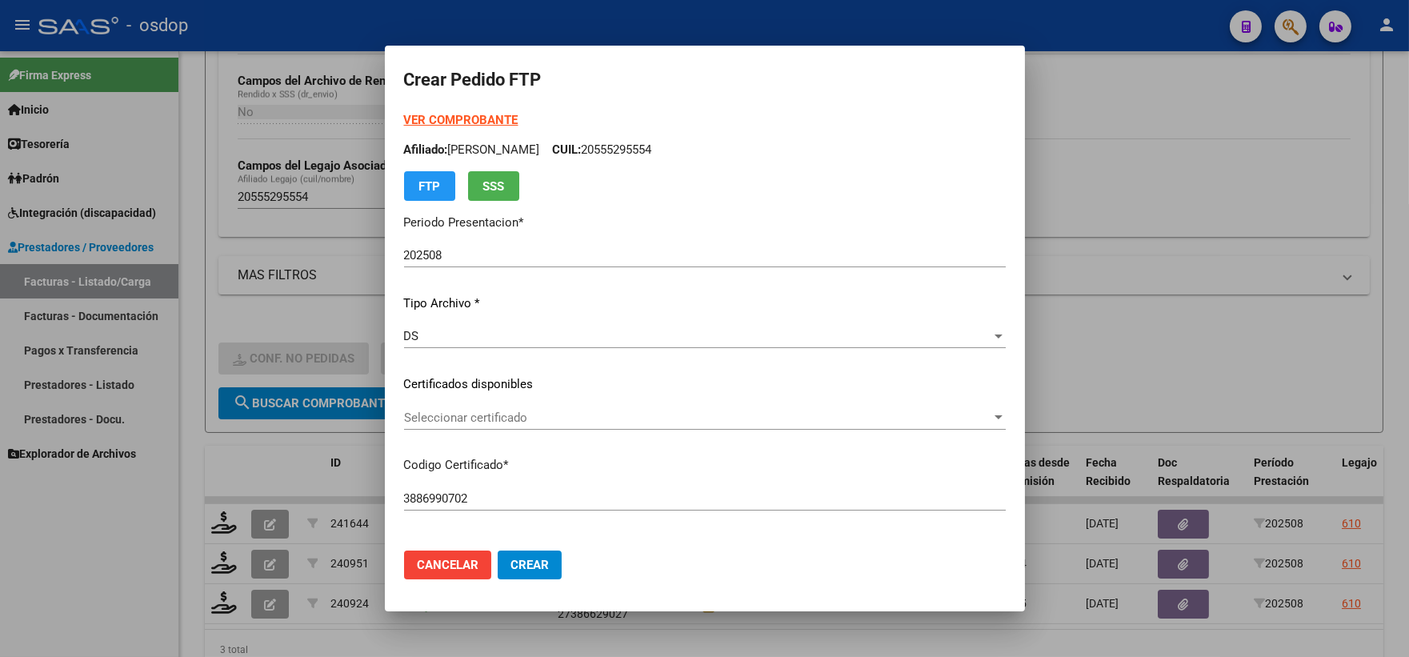
click at [535, 425] on div "Seleccionar certificado Seleccionar certificado" at bounding box center [705, 418] width 602 height 24
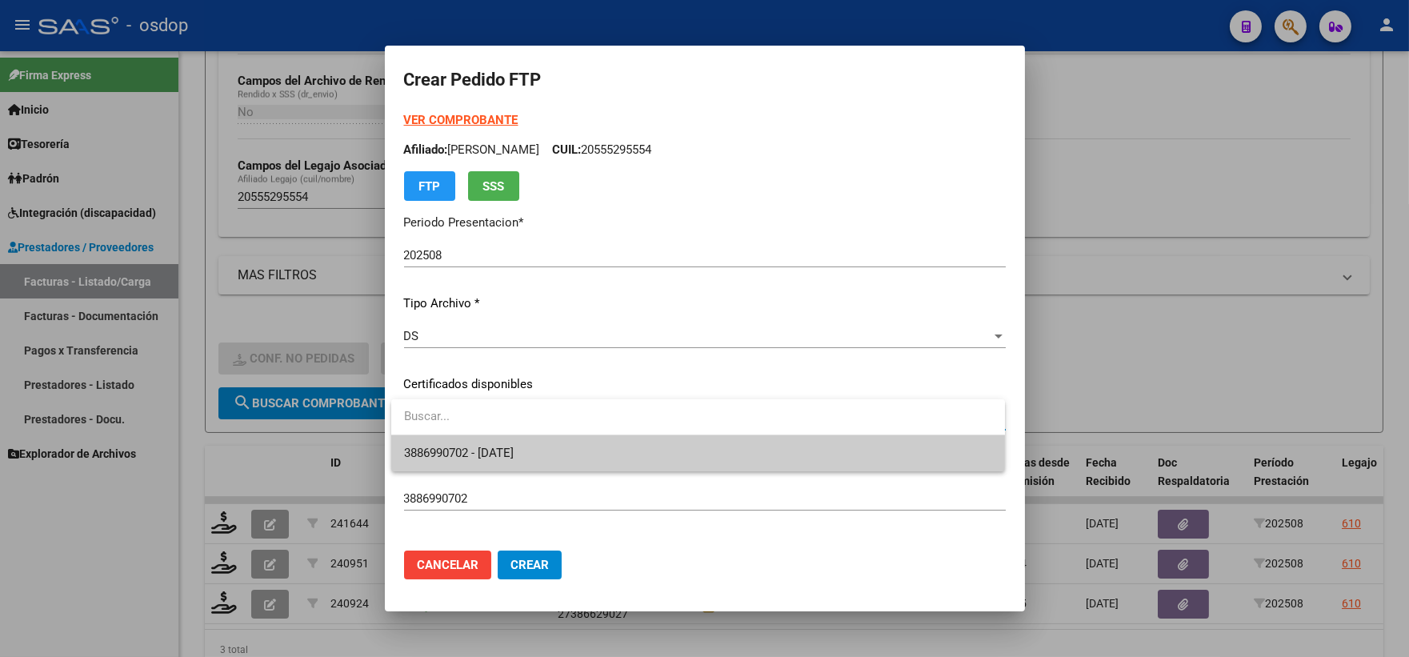
click at [571, 456] on span "3886990702 - 2025-09-26" at bounding box center [698, 453] width 588 height 36
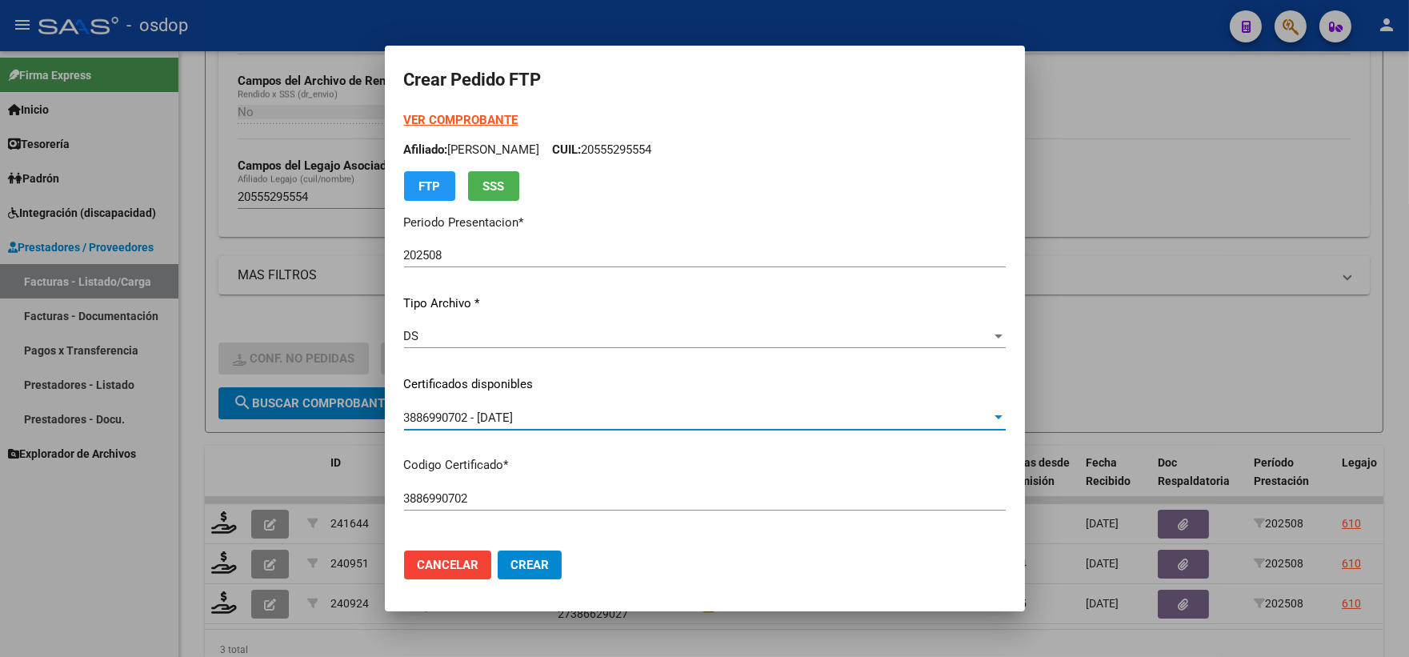
scroll to position [444, 0]
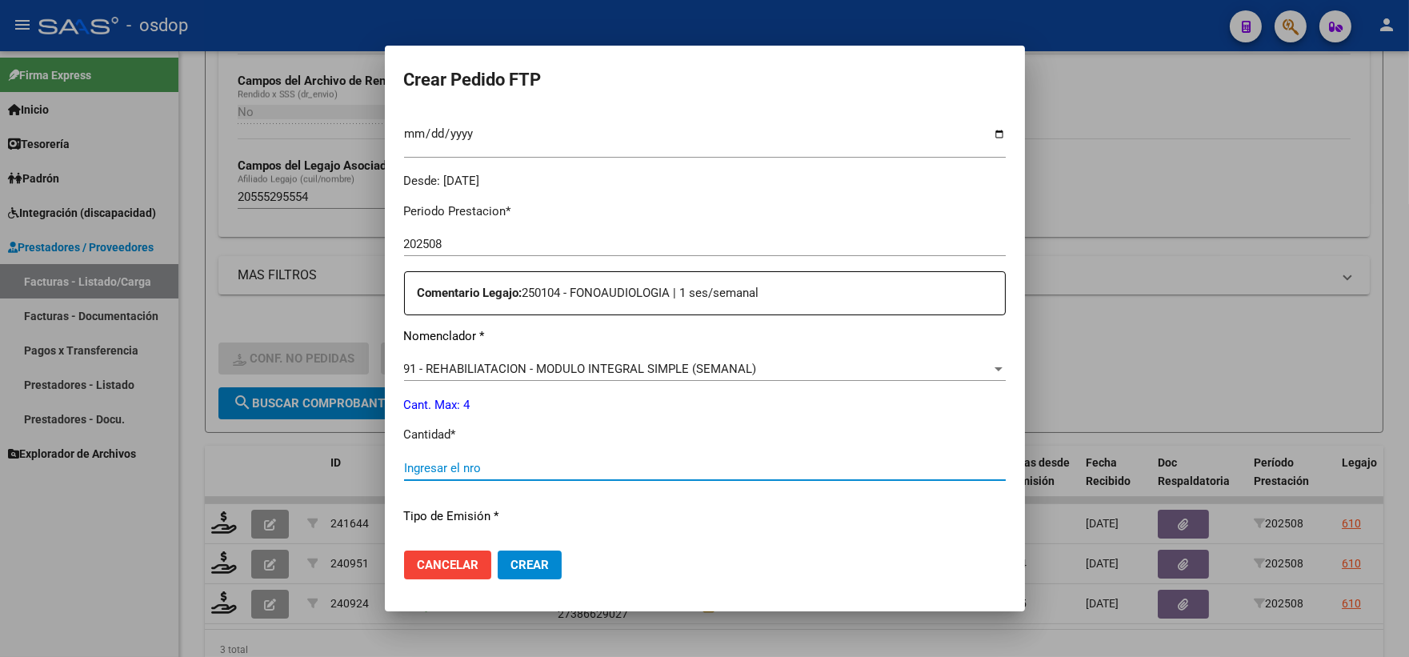
click at [543, 465] on input "Ingresar el nro" at bounding box center [705, 468] width 602 height 14
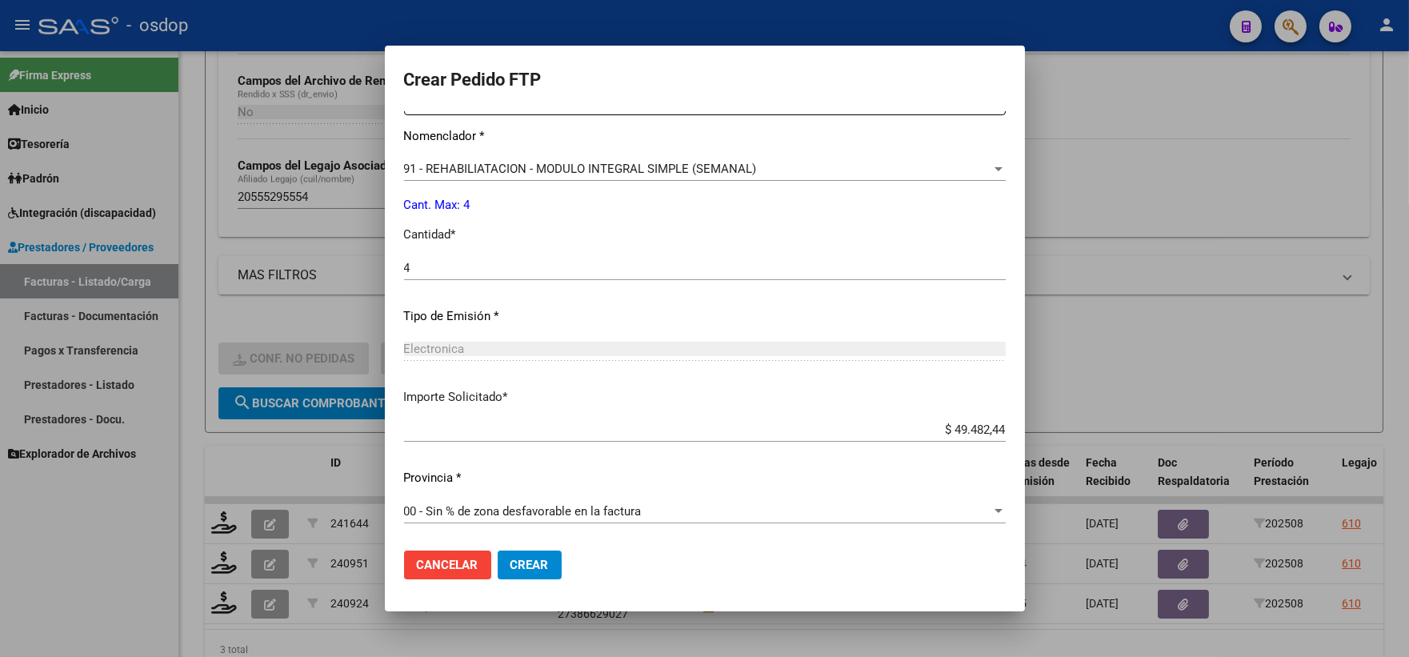
click at [546, 549] on mat-dialog-actions "Cancelar Crear" at bounding box center [705, 565] width 602 height 54
click at [542, 575] on button "Crear" at bounding box center [530, 565] width 64 height 29
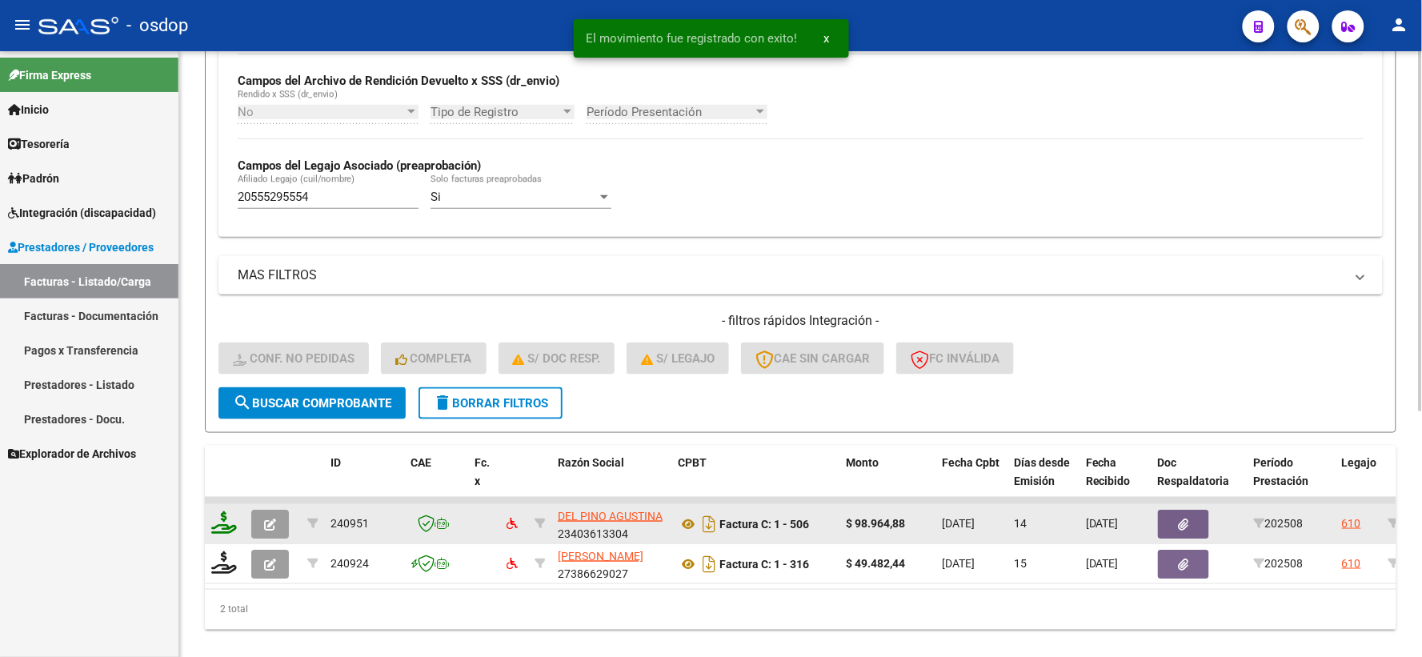
click at [230, 524] on icon at bounding box center [224, 522] width 26 height 22
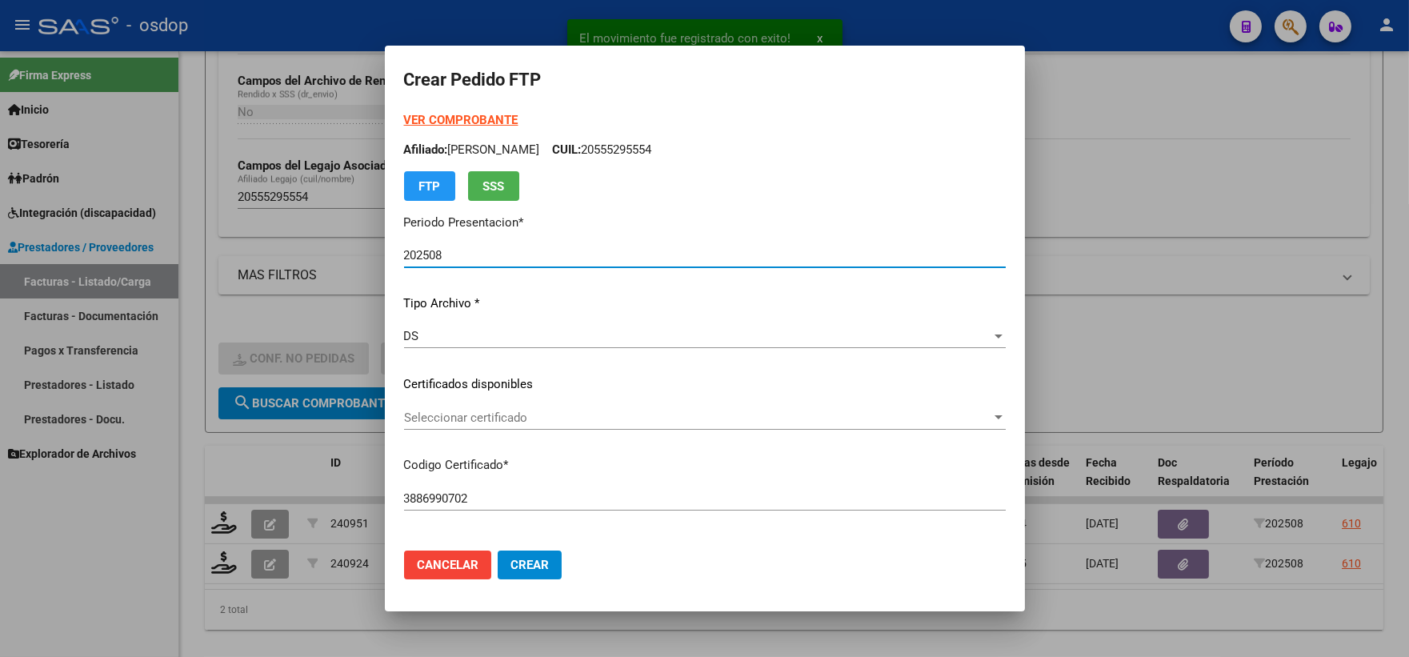
click at [524, 425] on div "Seleccionar certificado Seleccionar certificado" at bounding box center [705, 418] width 602 height 24
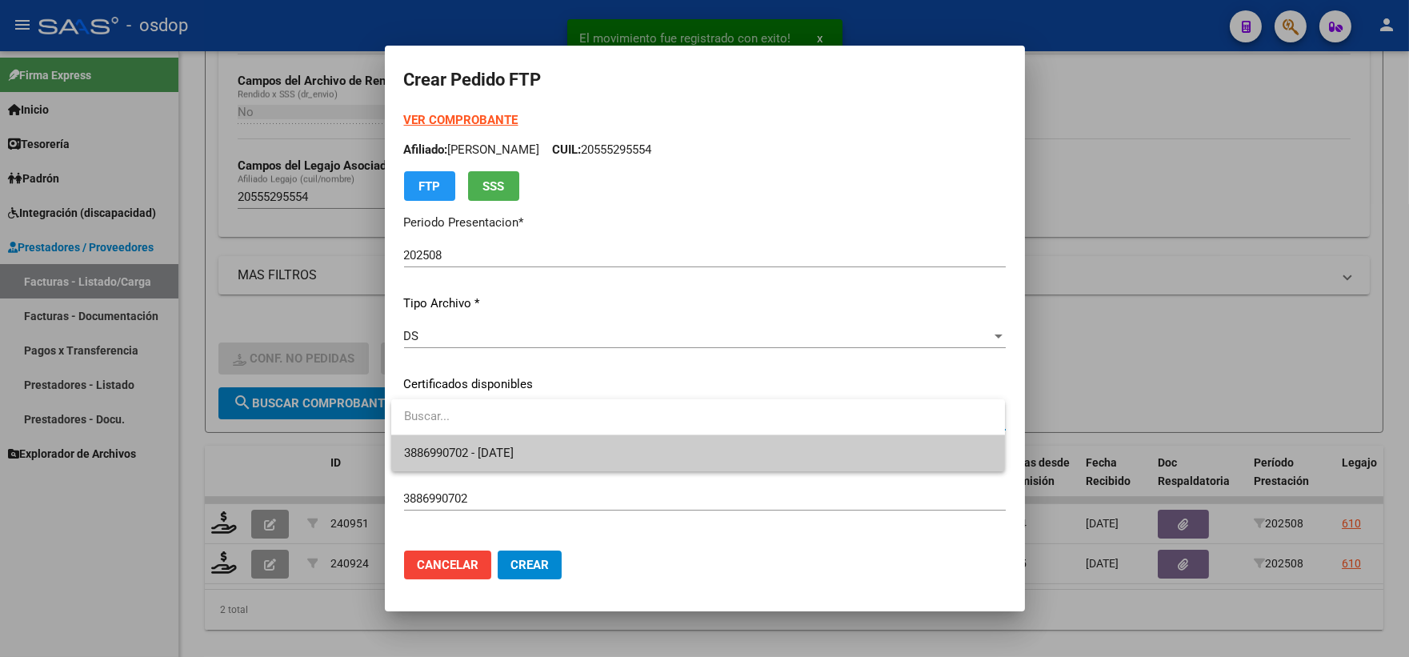
click at [546, 450] on span "3886990702 - 2025-09-26" at bounding box center [698, 453] width 588 height 36
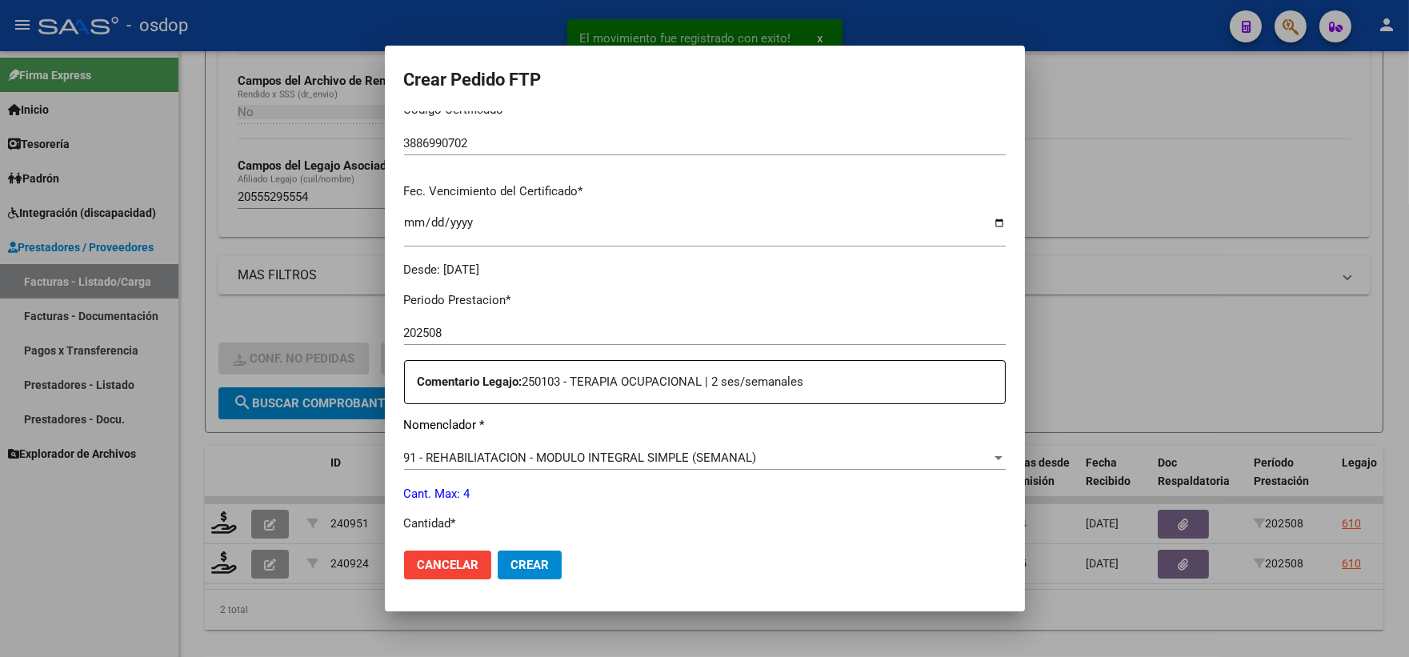
scroll to position [444, 0]
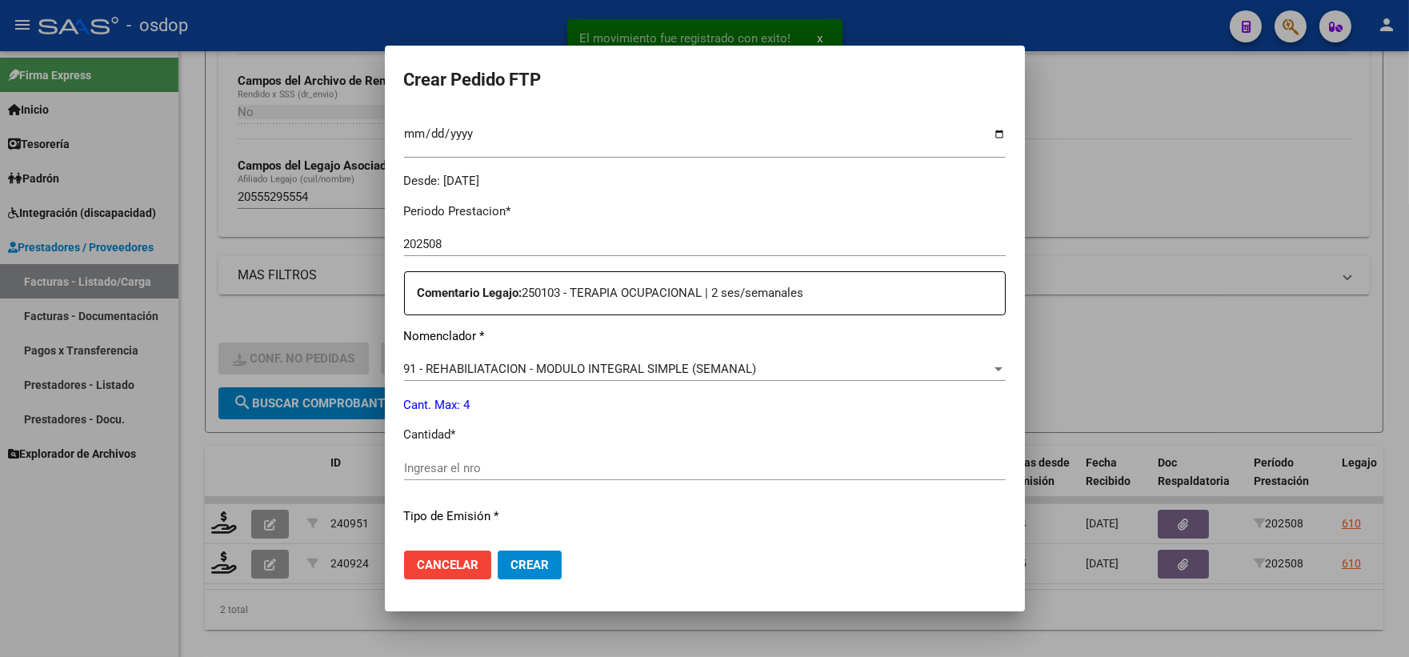
click at [555, 463] on input "Ingresar el nro" at bounding box center [705, 468] width 602 height 14
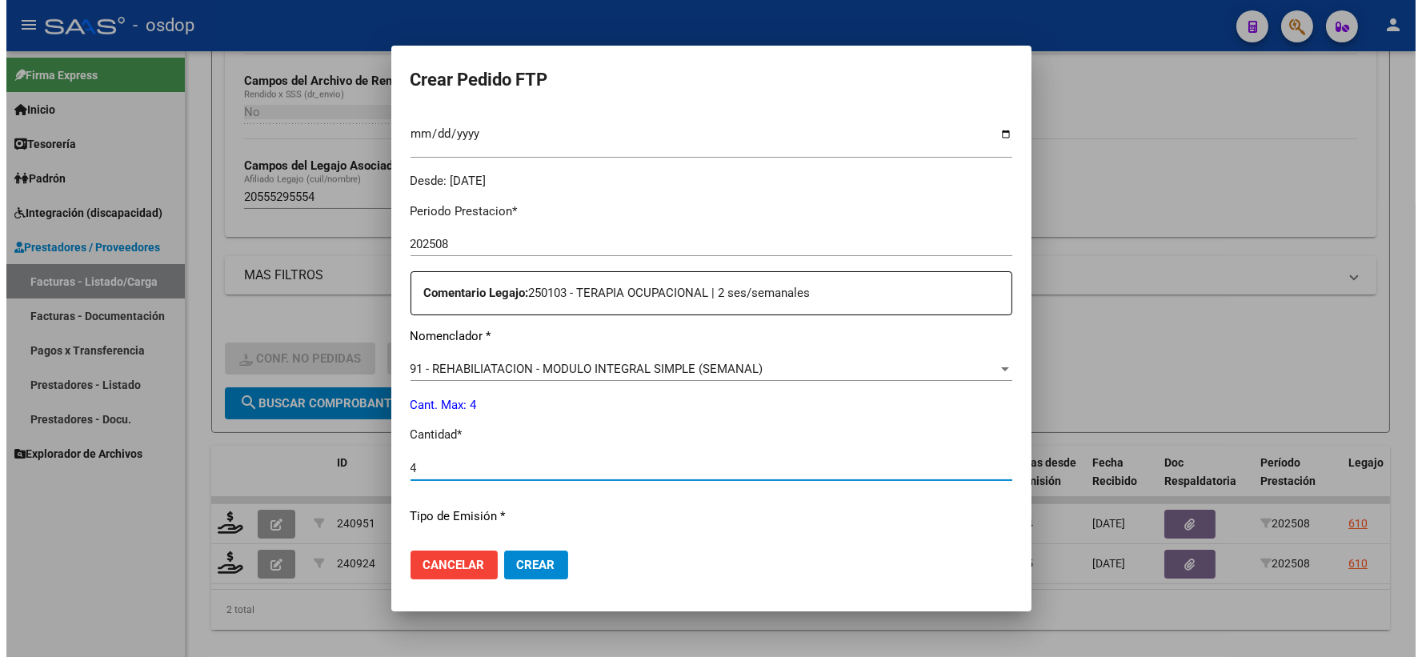
scroll to position [644, 0]
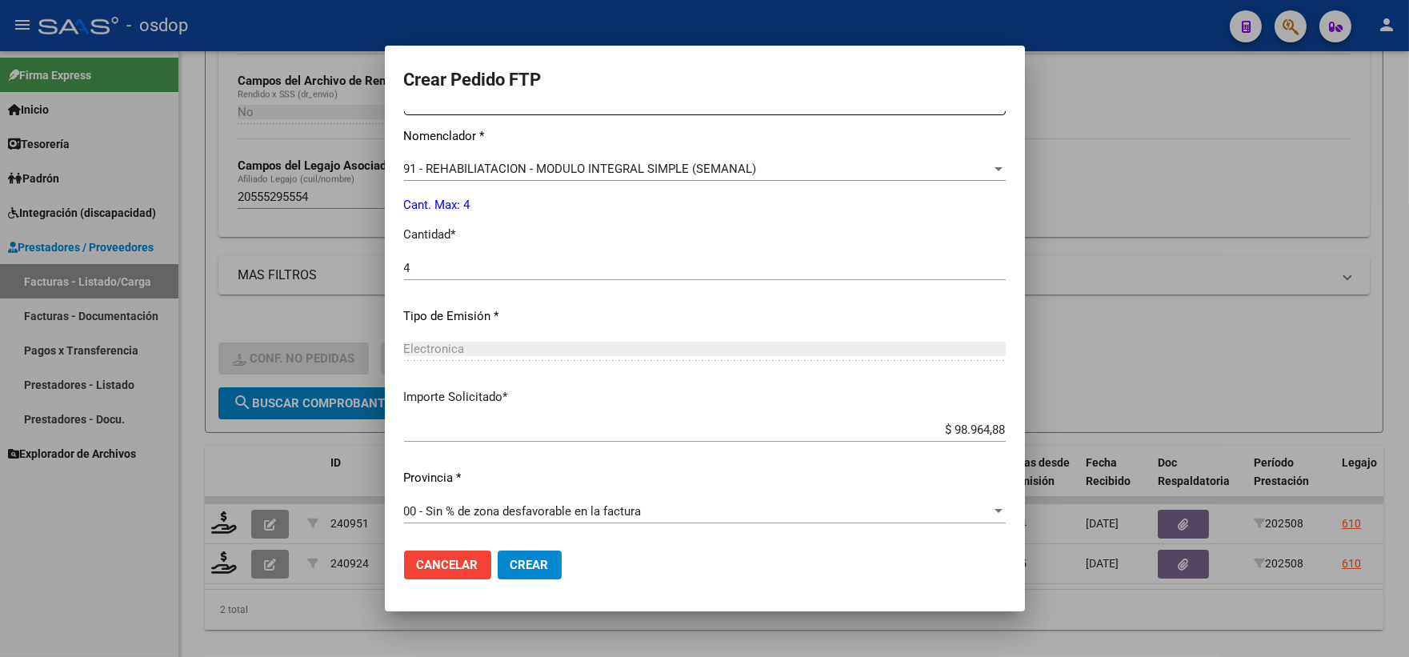
click at [544, 551] on button "Crear" at bounding box center [530, 565] width 64 height 29
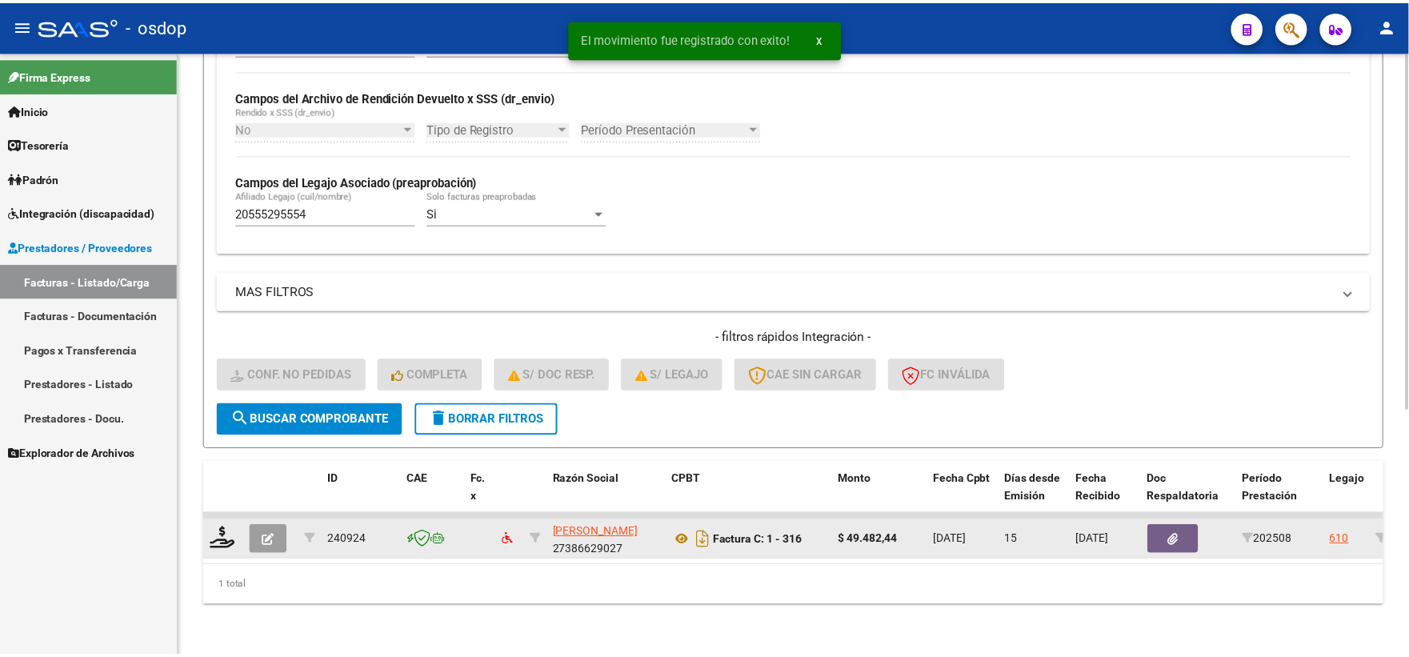
scroll to position [373, 0]
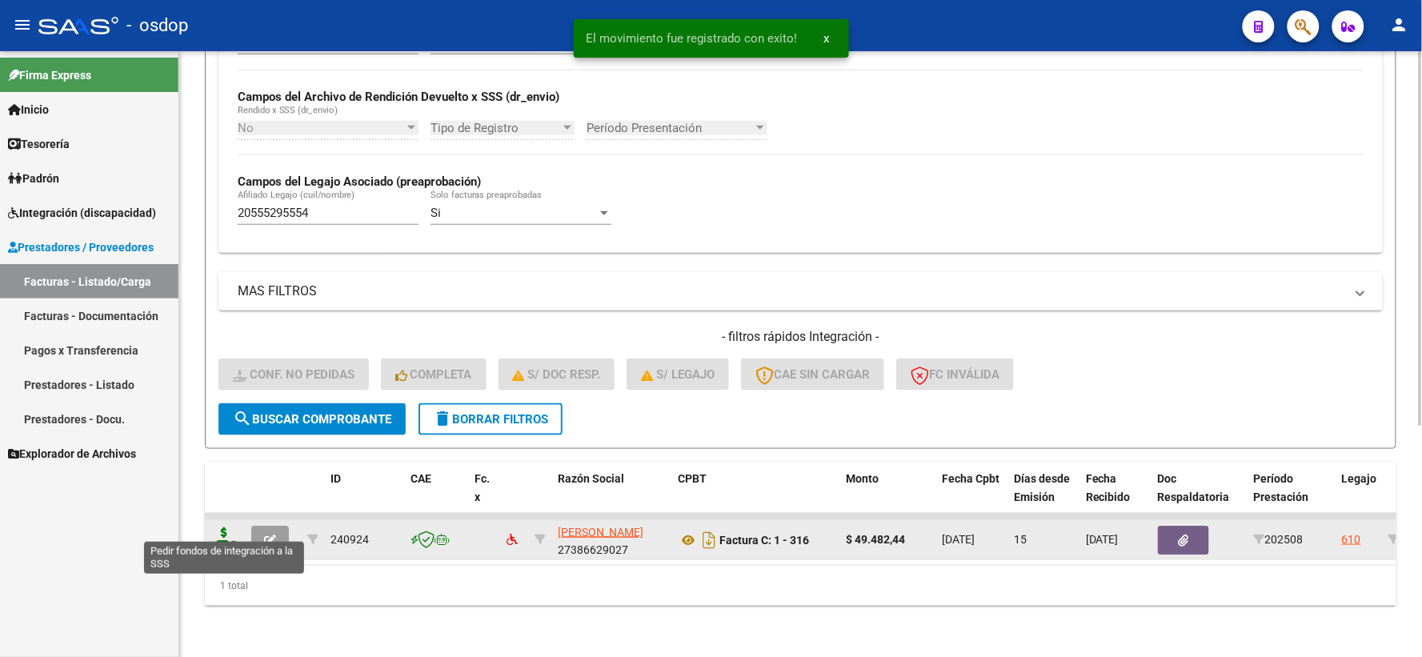
click at [225, 531] on icon at bounding box center [224, 538] width 26 height 22
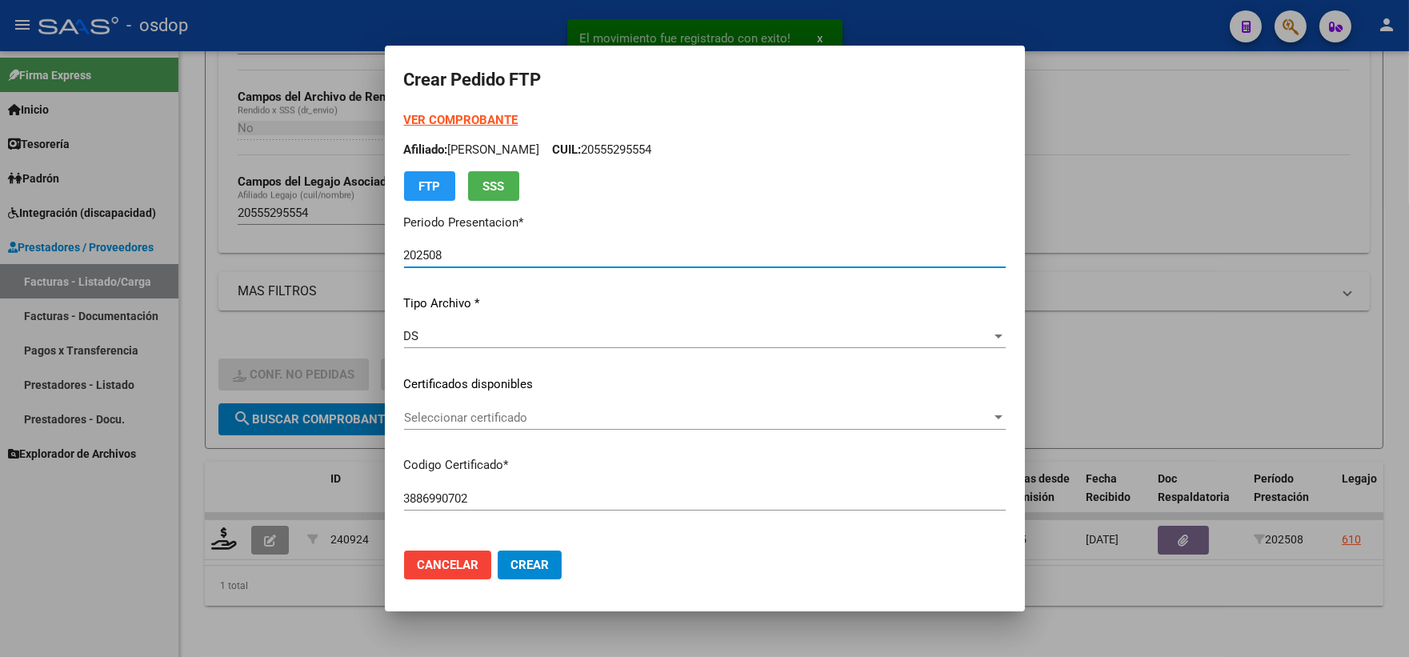
click at [506, 429] on div "Seleccionar certificado Seleccionar certificado" at bounding box center [705, 418] width 602 height 24
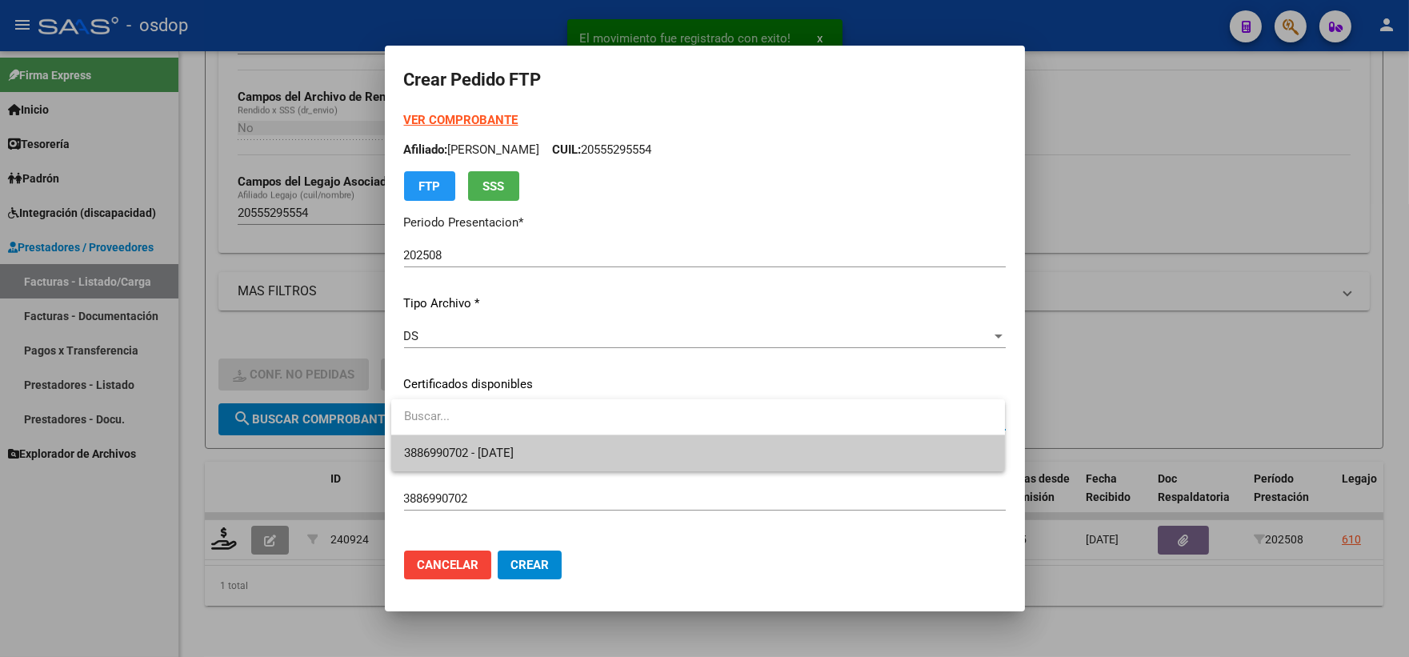
click at [514, 454] on span "3886990702 - 2025-09-26" at bounding box center [459, 453] width 110 height 14
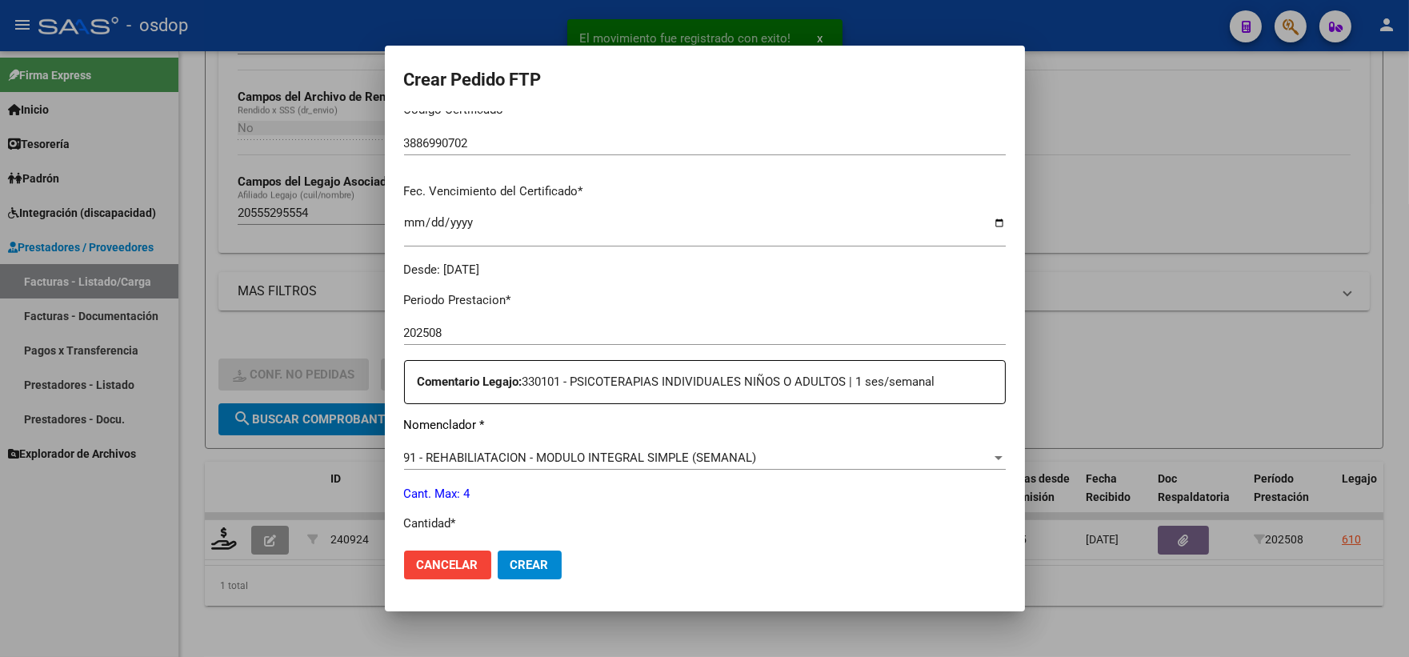
scroll to position [444, 0]
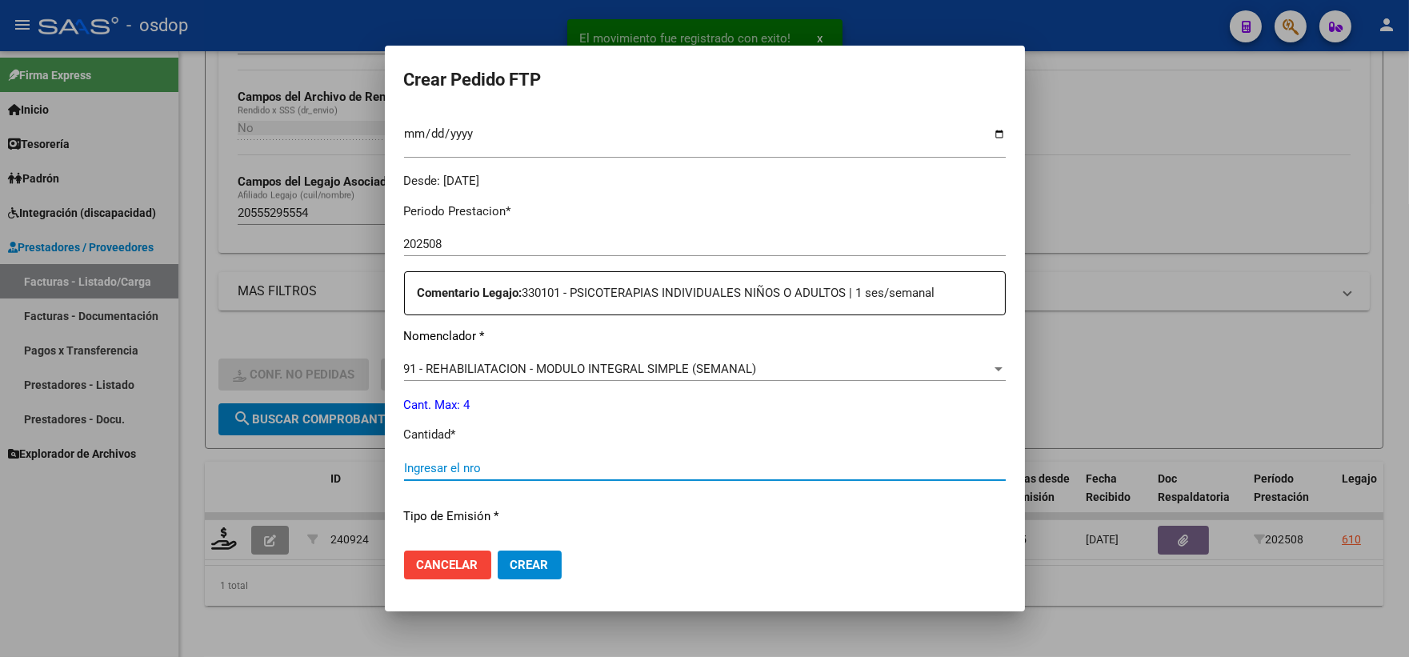
click at [531, 469] on input "Ingresar el nro" at bounding box center [705, 468] width 602 height 14
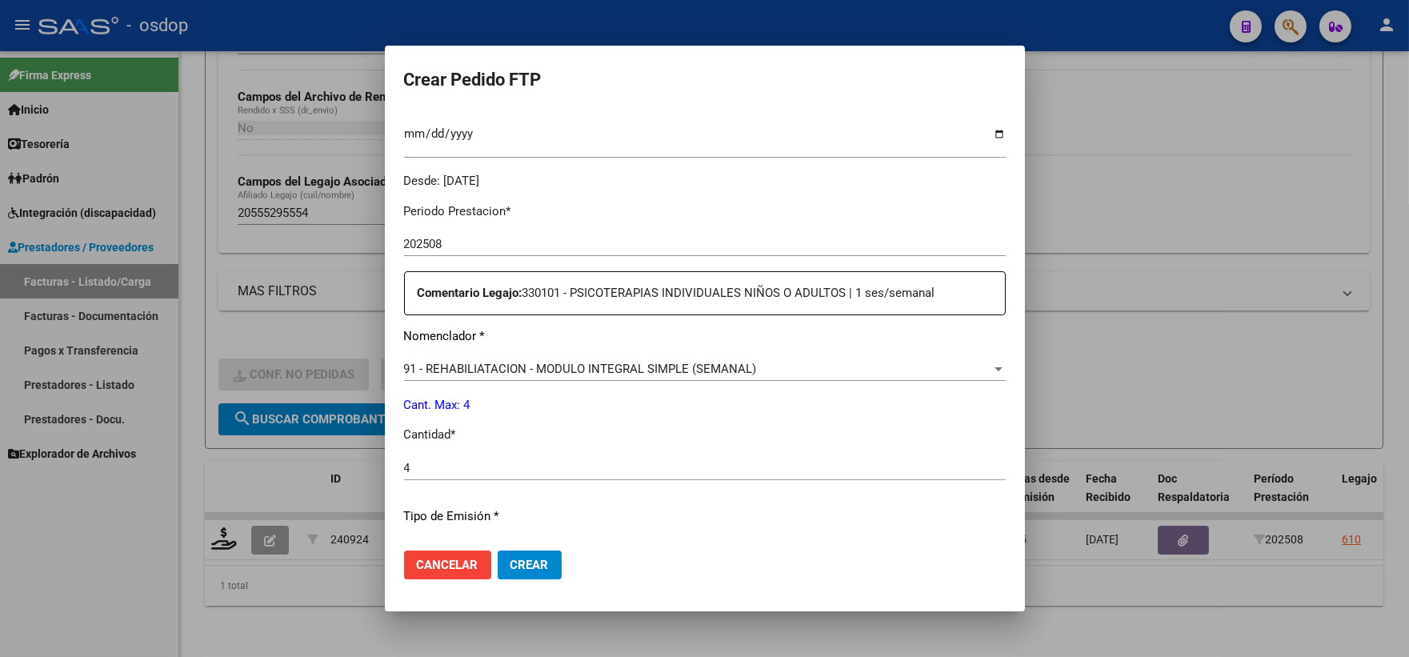
scroll to position [644, 0]
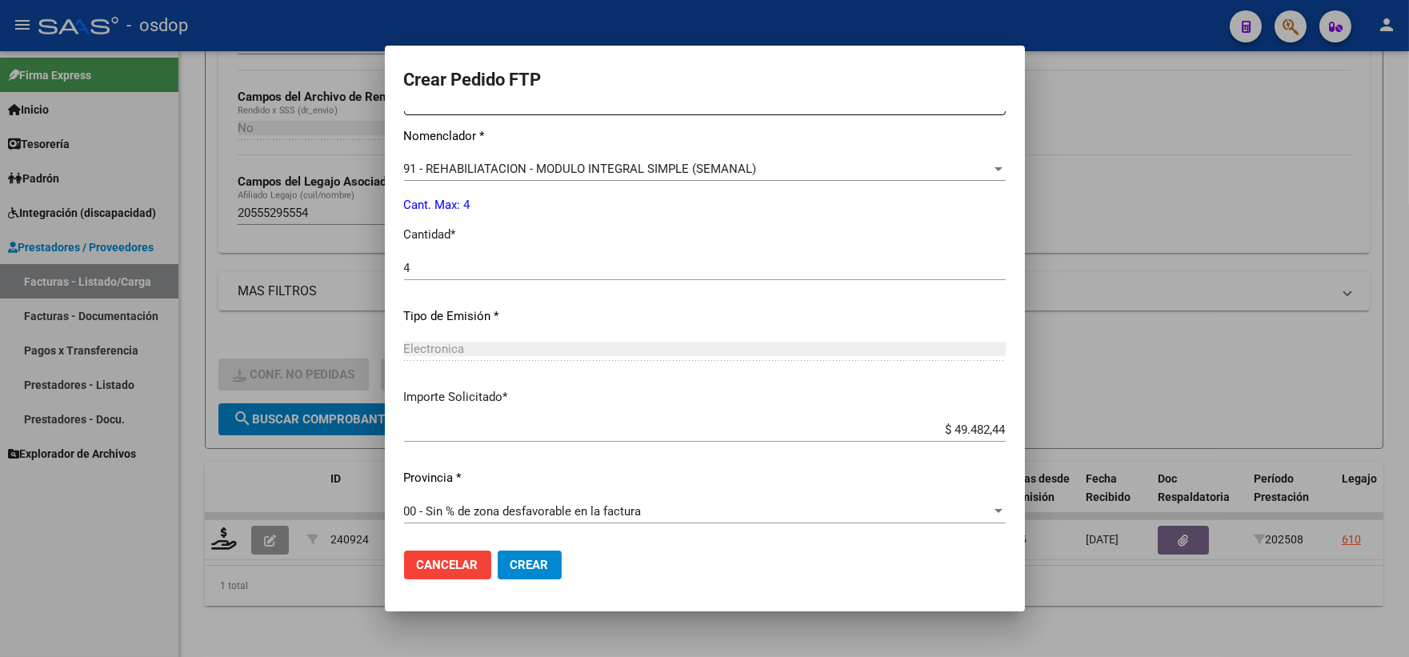
click at [531, 548] on mat-dialog-actions "Cancelar Crear" at bounding box center [705, 565] width 602 height 54
click at [547, 560] on span "Crear" at bounding box center [530, 565] width 38 height 14
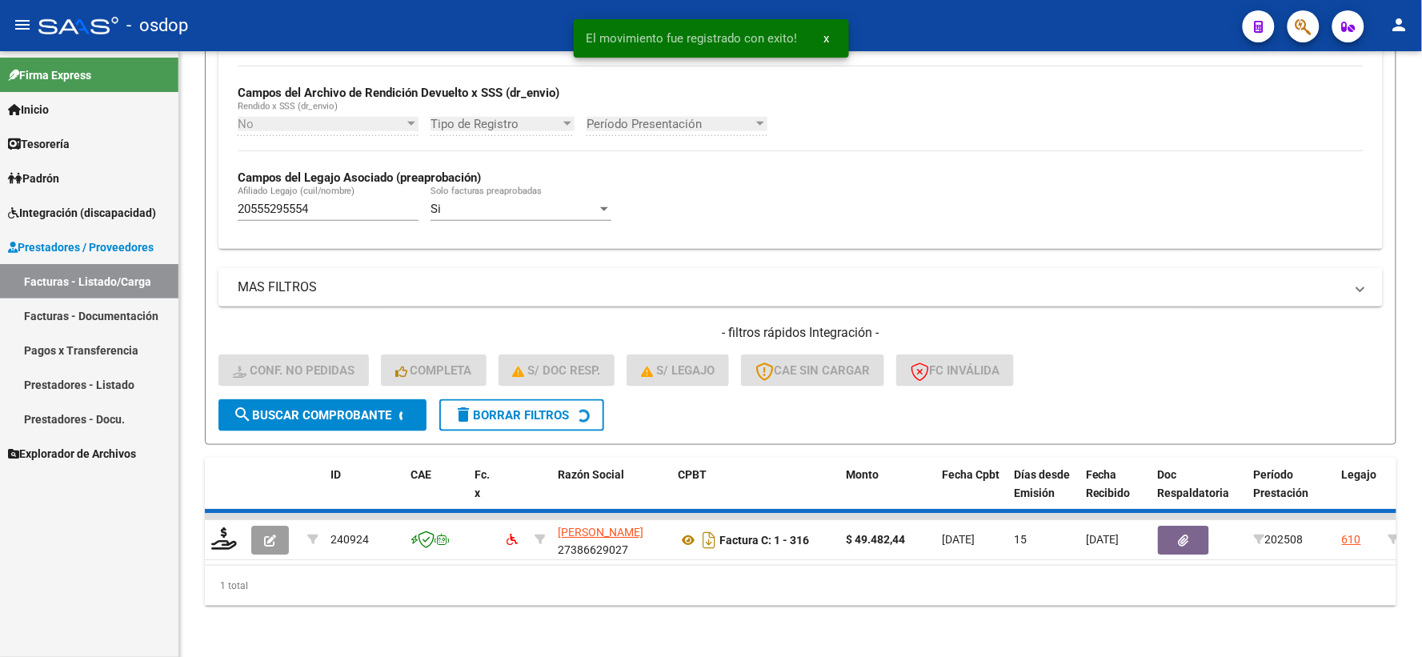
scroll to position [347, 0]
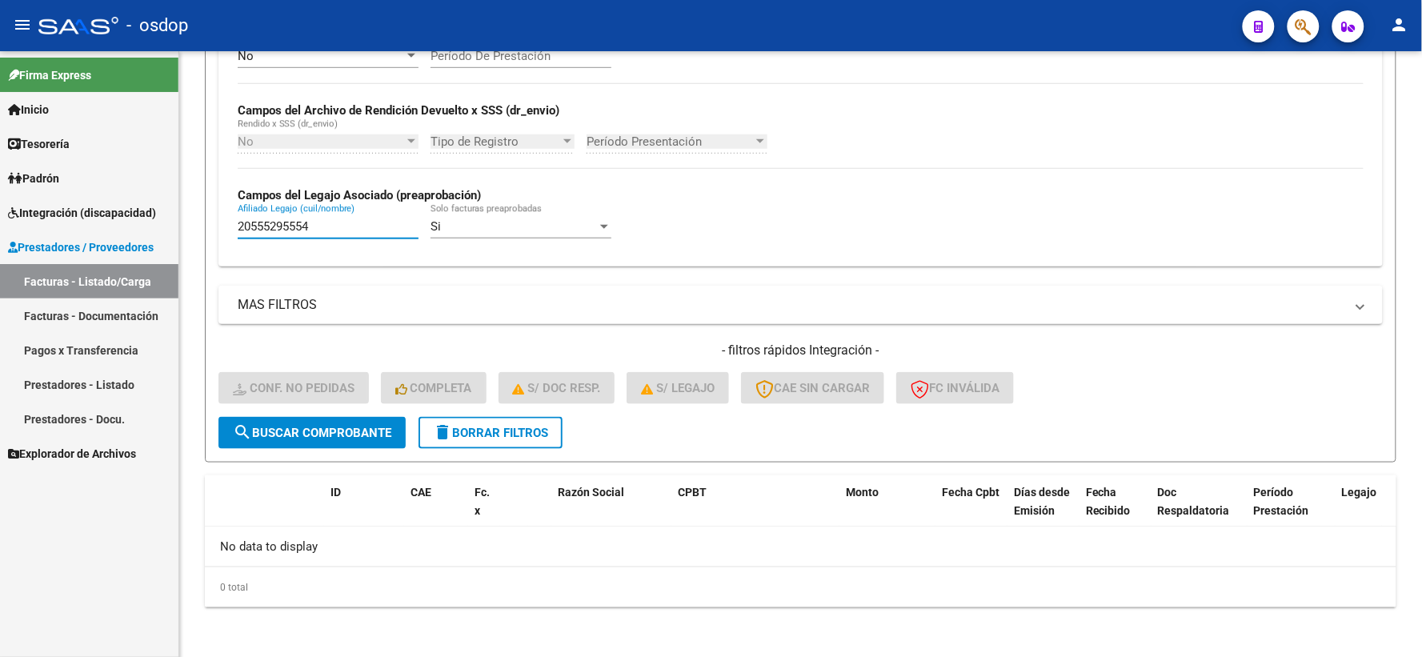
drag, startPoint x: 342, startPoint y: 225, endPoint x: 4, endPoint y: 251, distance: 338.8
click at [4, 251] on mat-sidenav-container "Firma Express Inicio Calendario SSS Instructivos Contacto OS Tesorería Extracto…" at bounding box center [711, 354] width 1422 height 606
paste input "62968769"
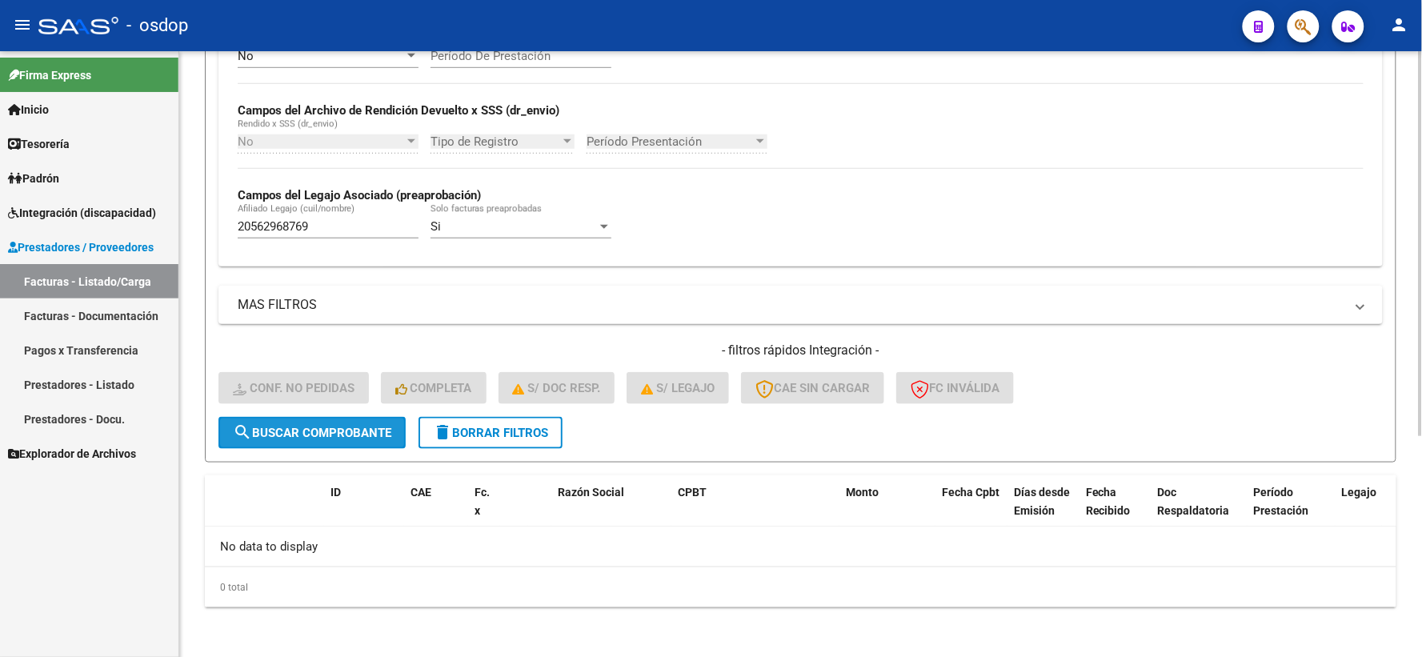
click at [259, 422] on button "search Buscar Comprobante" at bounding box center [311, 433] width 187 height 32
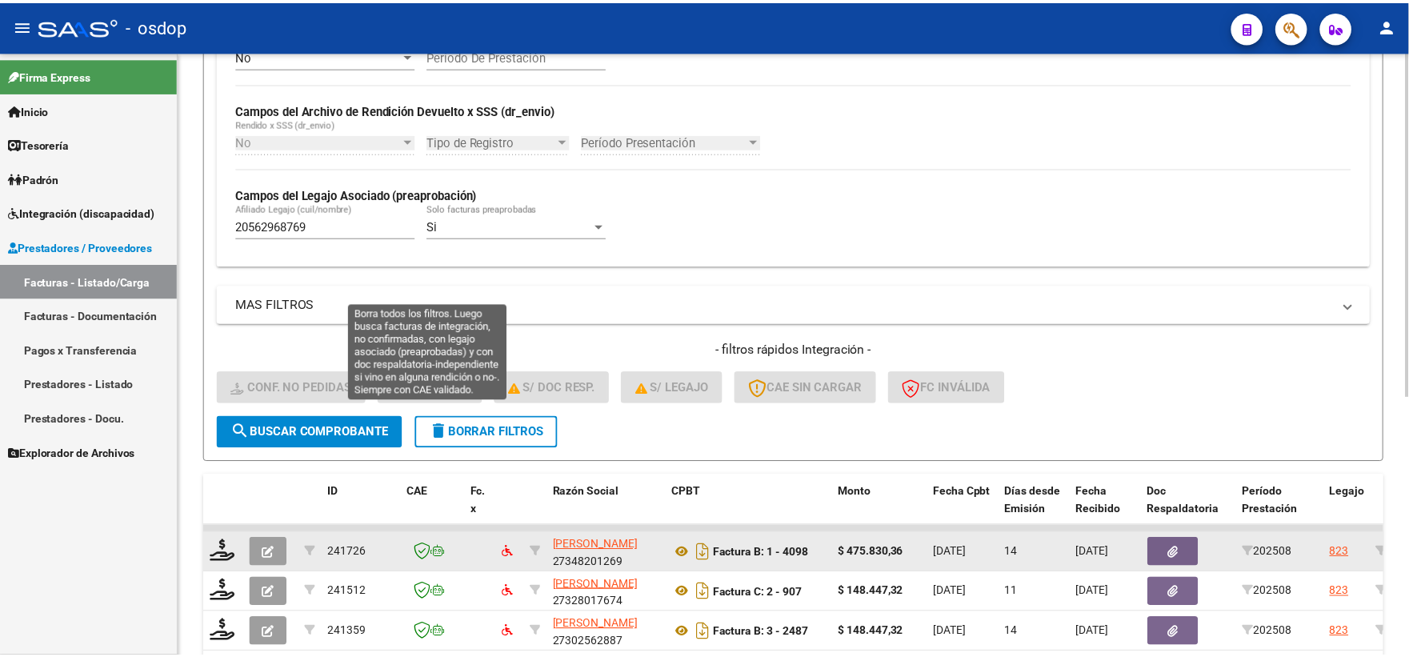
scroll to position [453, 0]
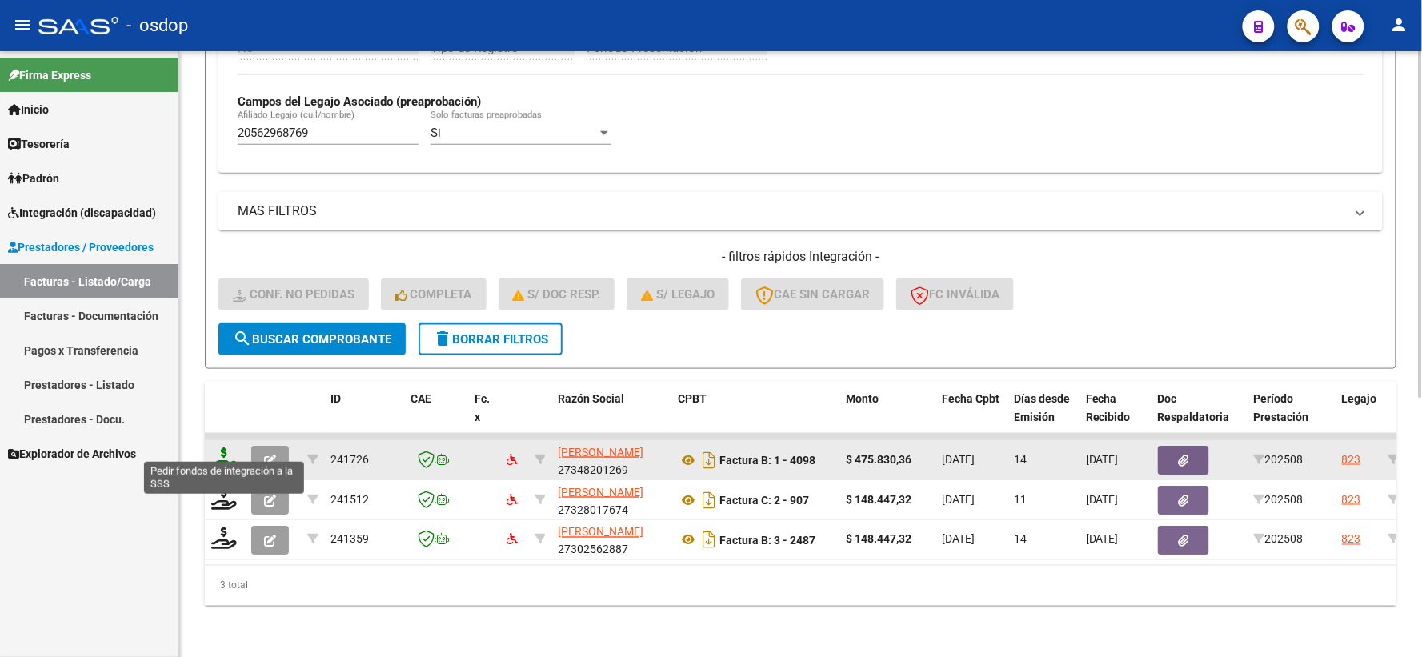
click at [224, 447] on icon at bounding box center [224, 458] width 26 height 22
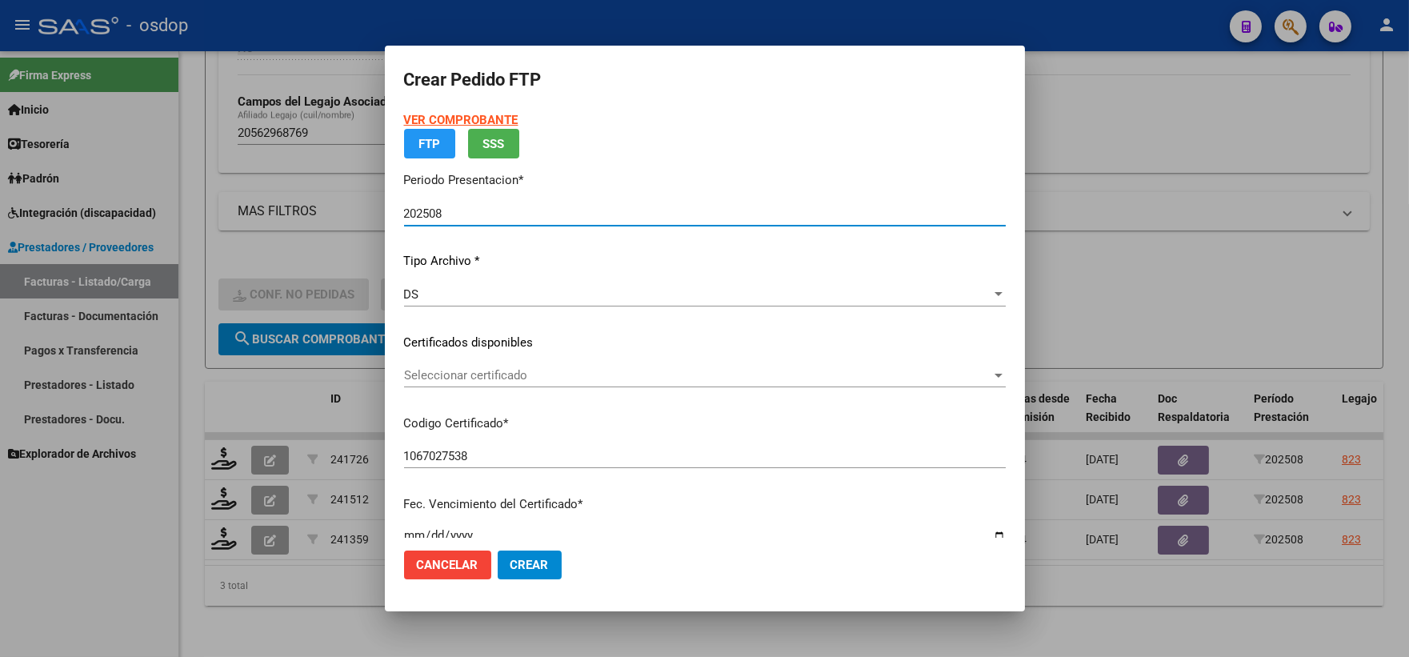
click at [513, 352] on p "Certificados disponibles" at bounding box center [705, 343] width 602 height 18
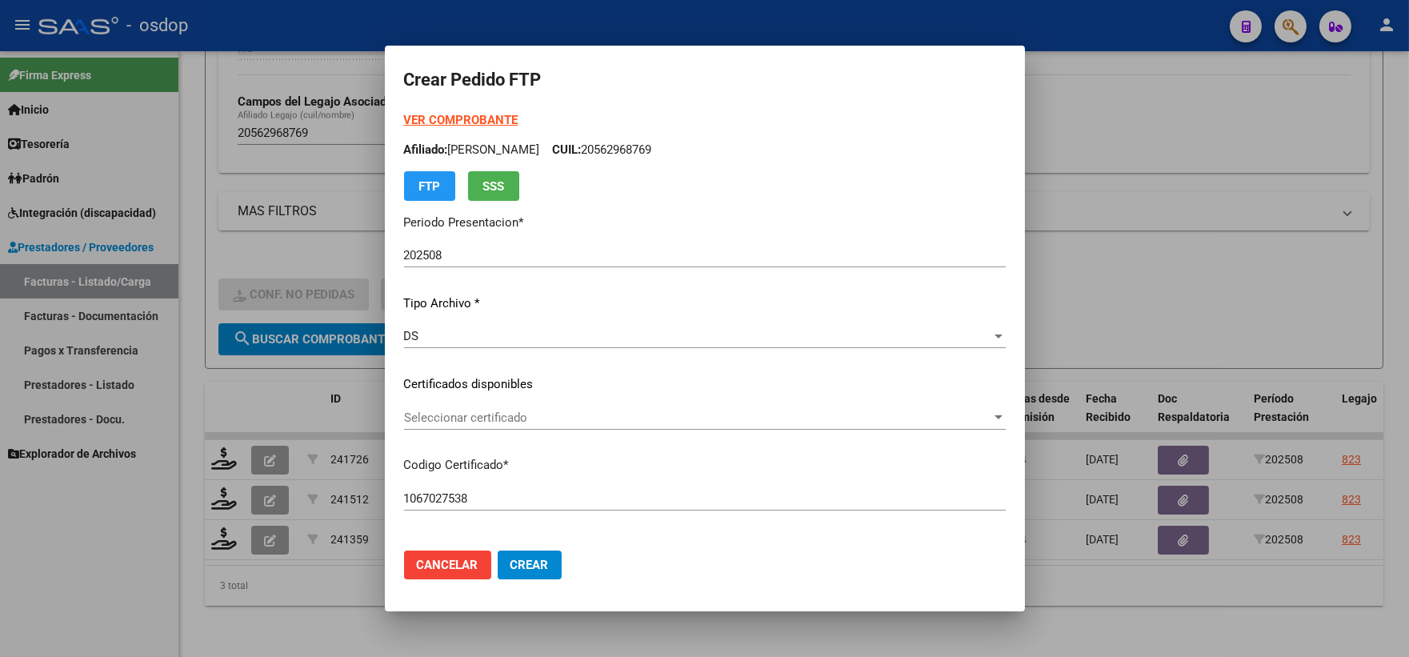
click at [531, 427] on div "Seleccionar certificado Seleccionar certificado" at bounding box center [705, 418] width 602 height 24
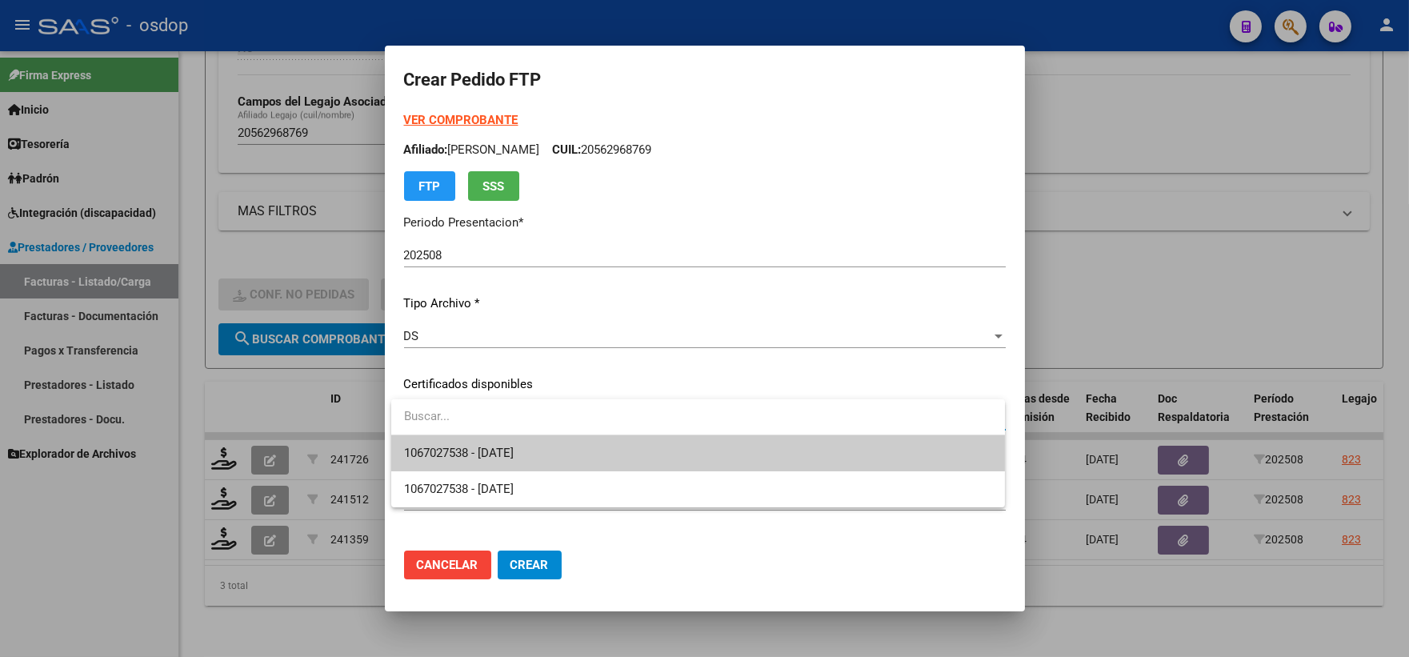
click at [548, 441] on span "1067027538 - 2026-09-19" at bounding box center [698, 453] width 588 height 36
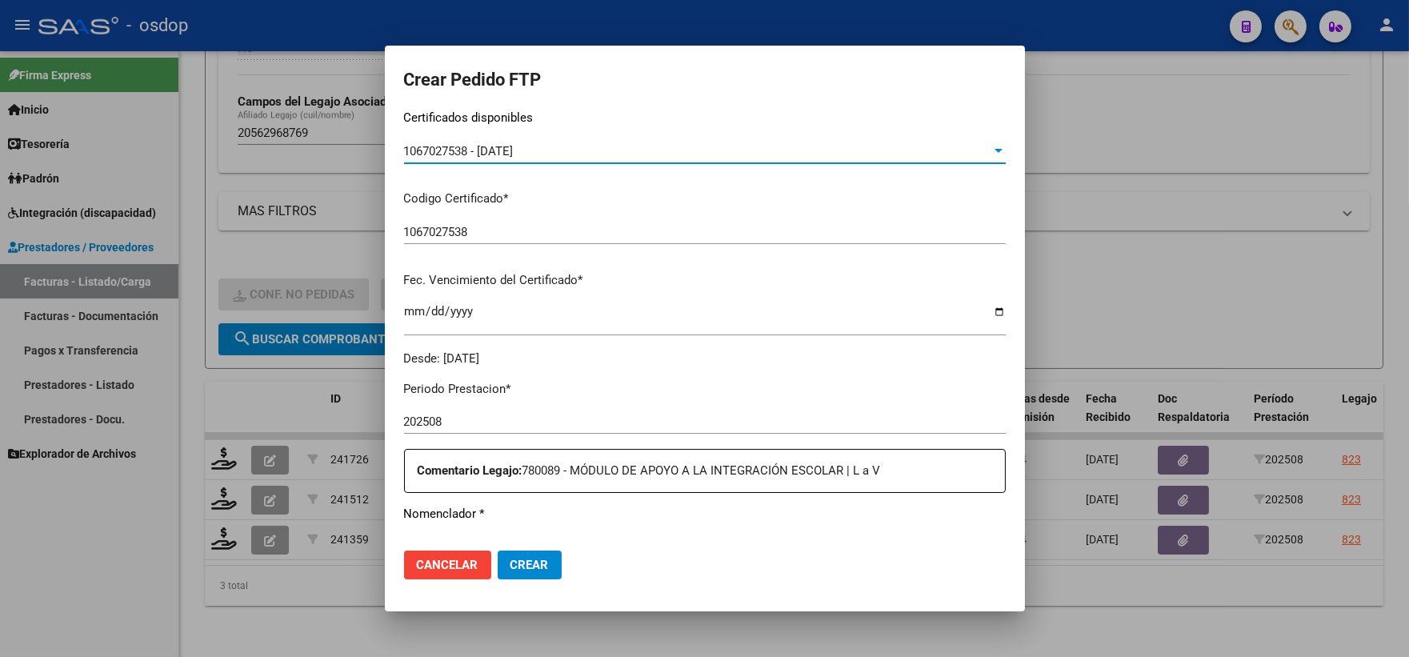
scroll to position [444, 0]
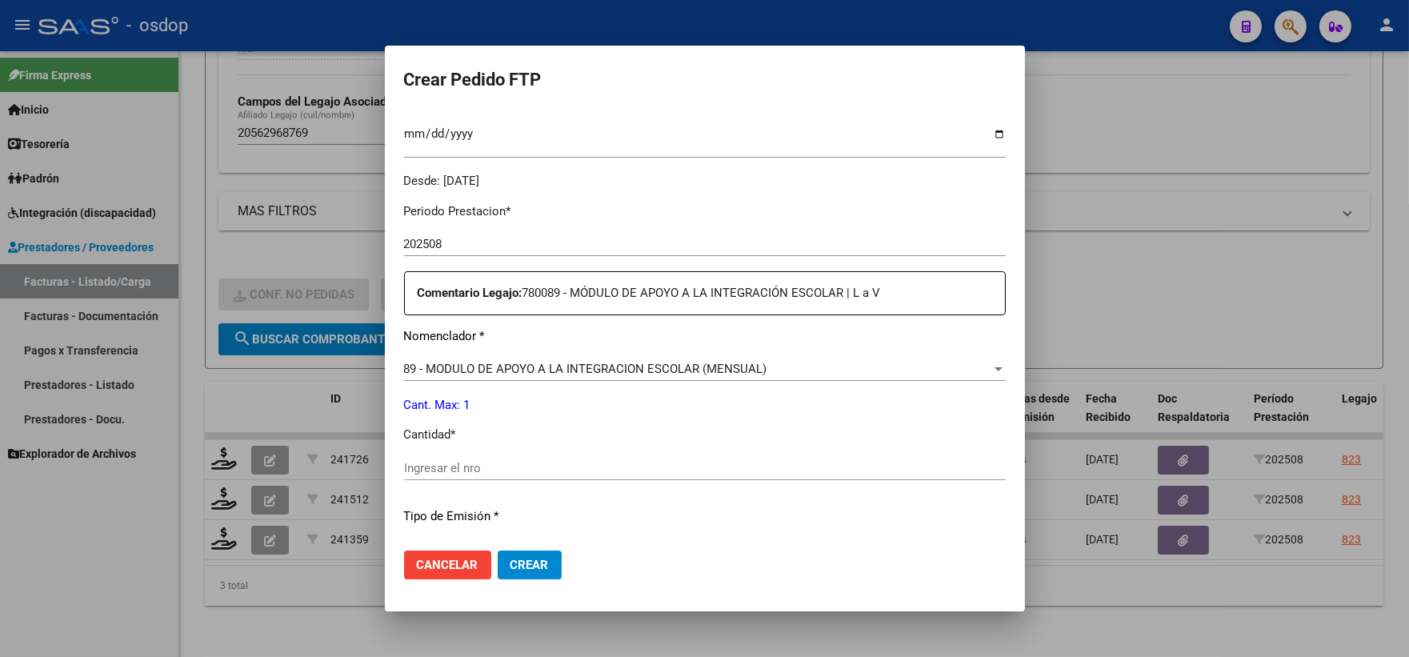
click at [545, 469] on input "Ingresar el nro" at bounding box center [705, 468] width 602 height 14
click at [542, 555] on button "Crear" at bounding box center [530, 565] width 64 height 29
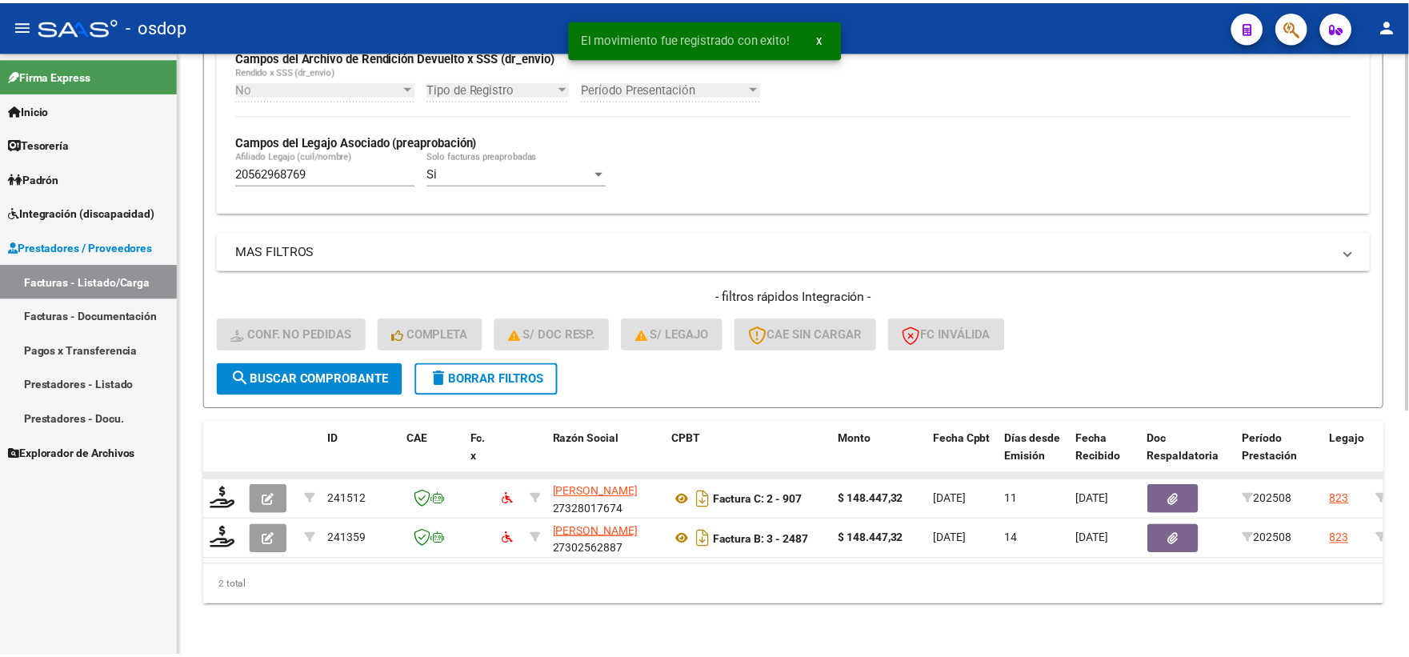
scroll to position [413, 0]
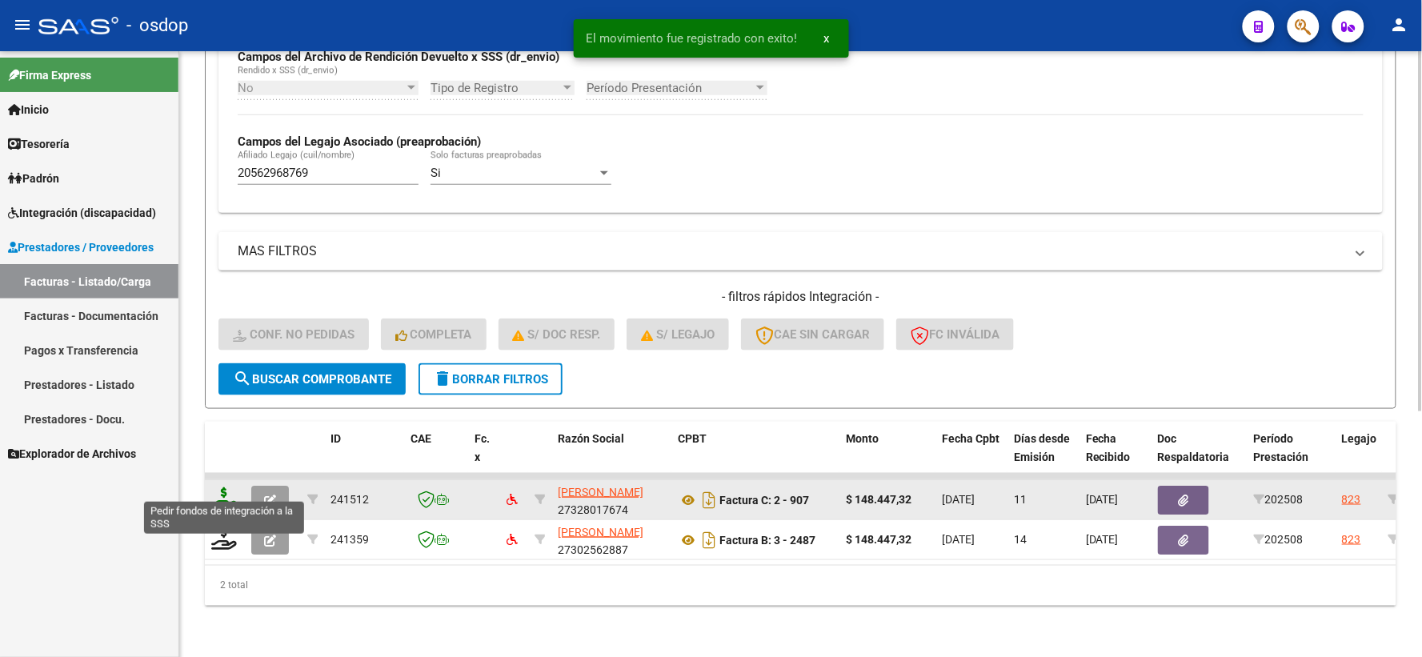
click at [233, 487] on icon at bounding box center [224, 498] width 26 height 22
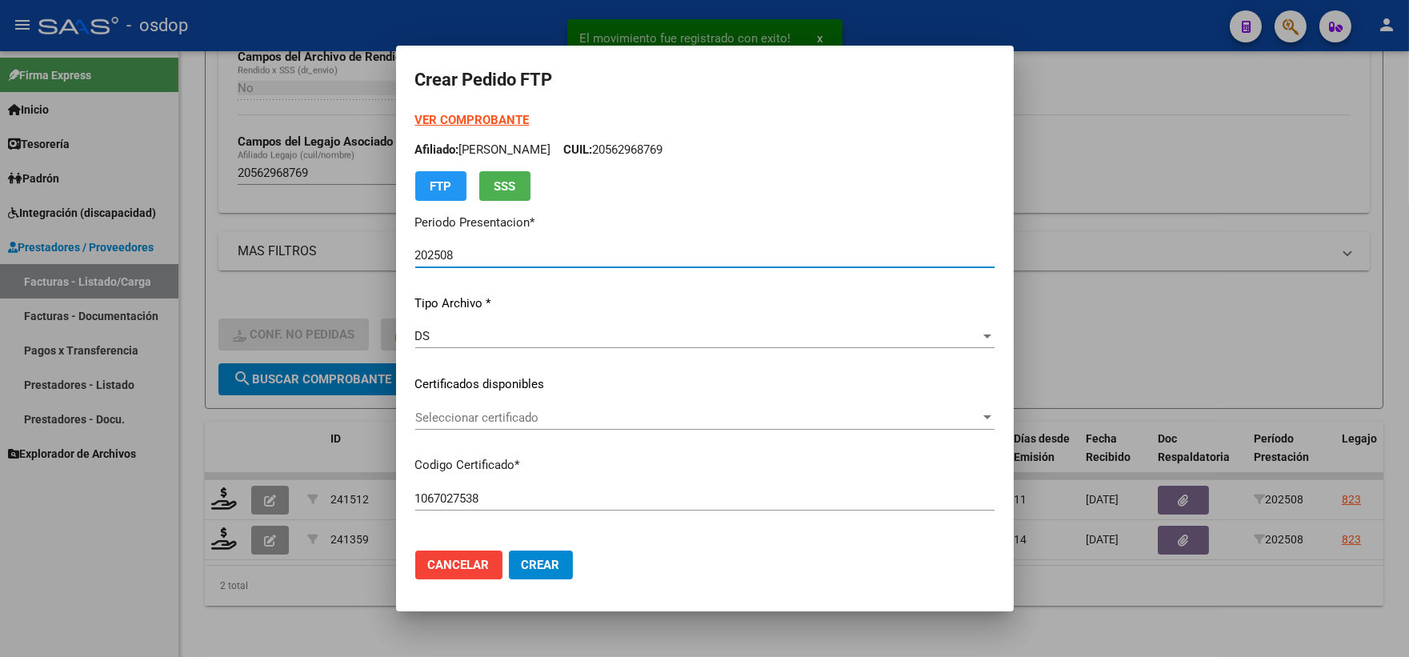
click at [570, 415] on span "Seleccionar certificado" at bounding box center [697, 418] width 565 height 14
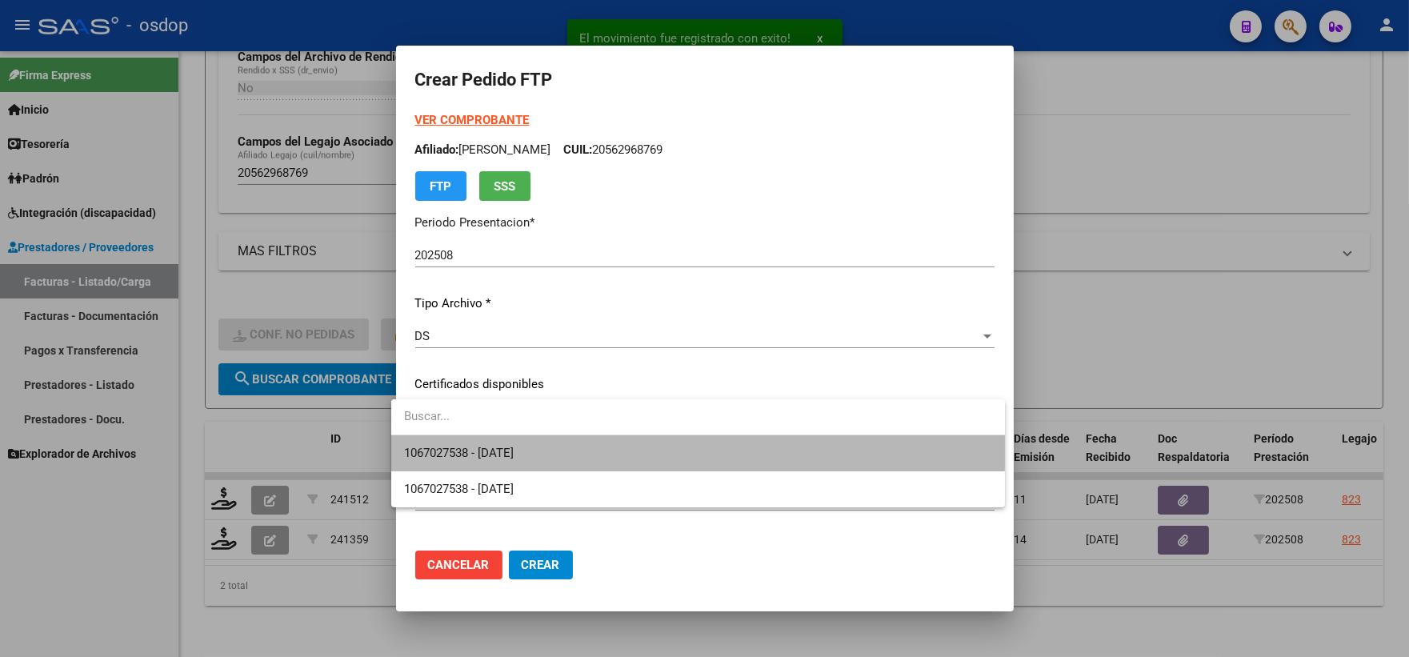
click at [571, 443] on span "1067027538 - 2026-09-19" at bounding box center [698, 453] width 588 height 36
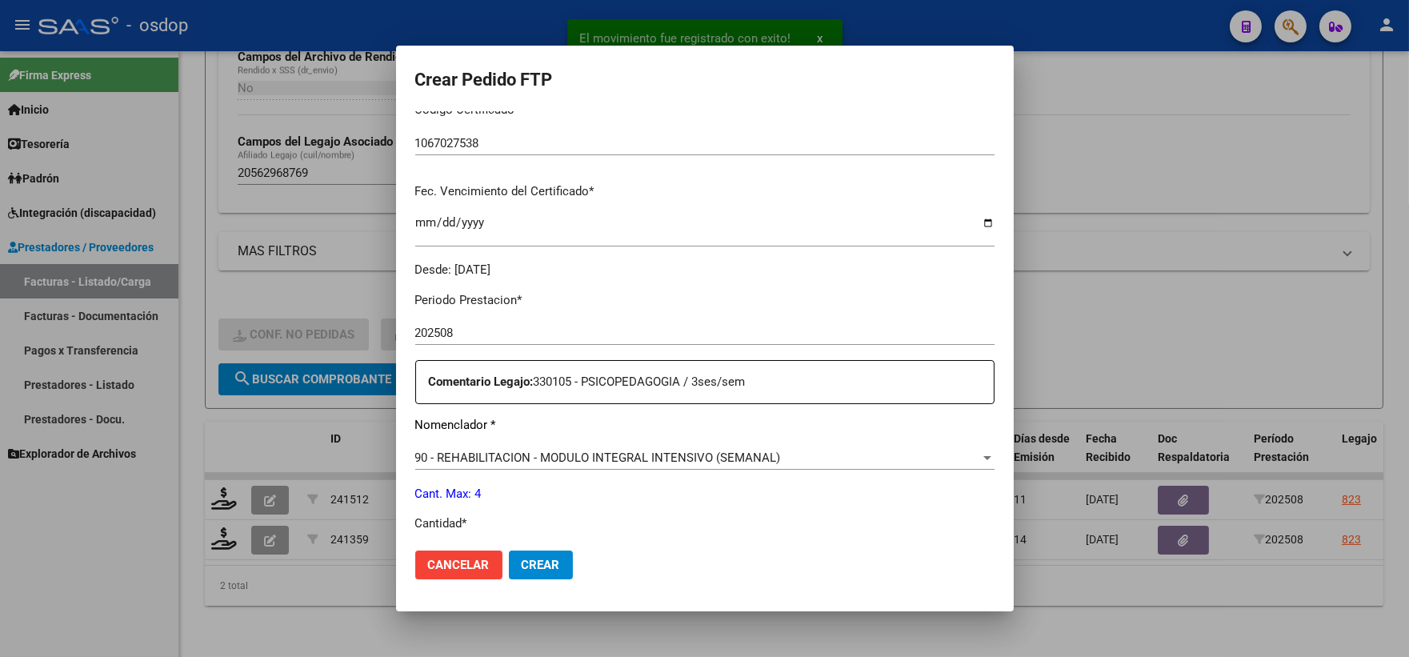
scroll to position [444, 0]
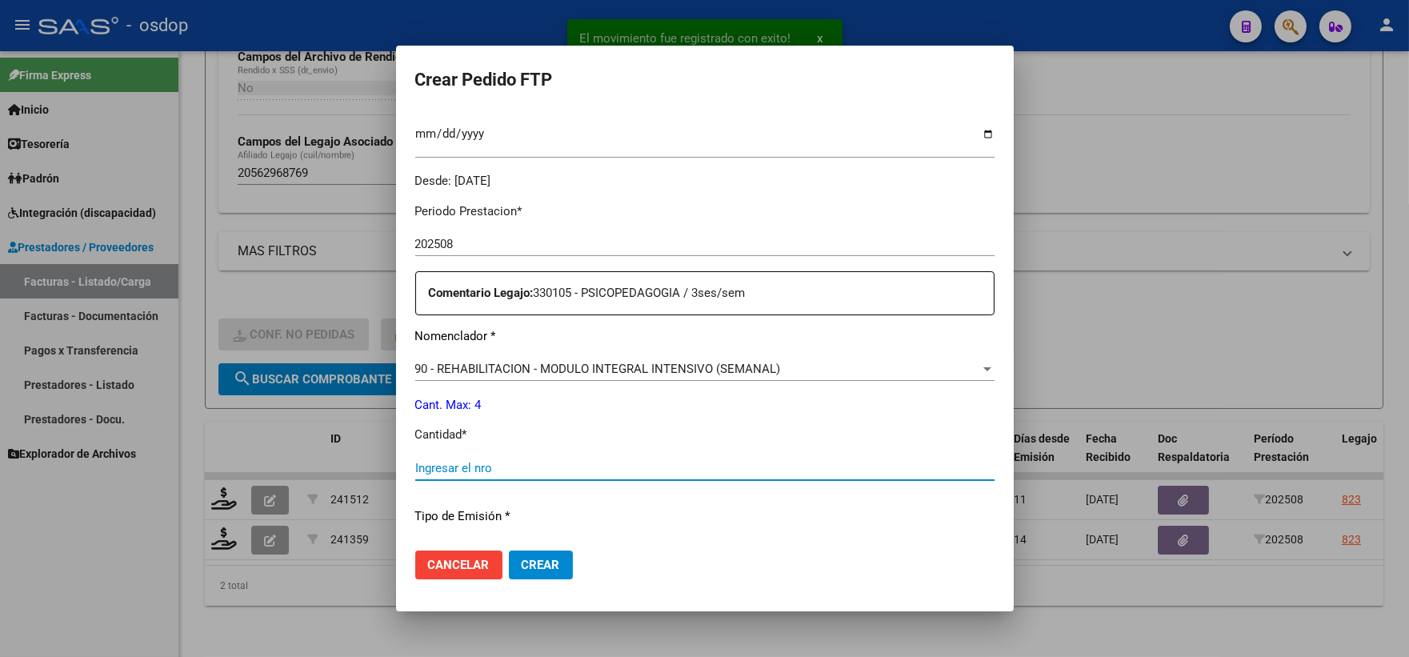
click at [524, 469] on input "Ingresar el nro" at bounding box center [704, 468] width 579 height 14
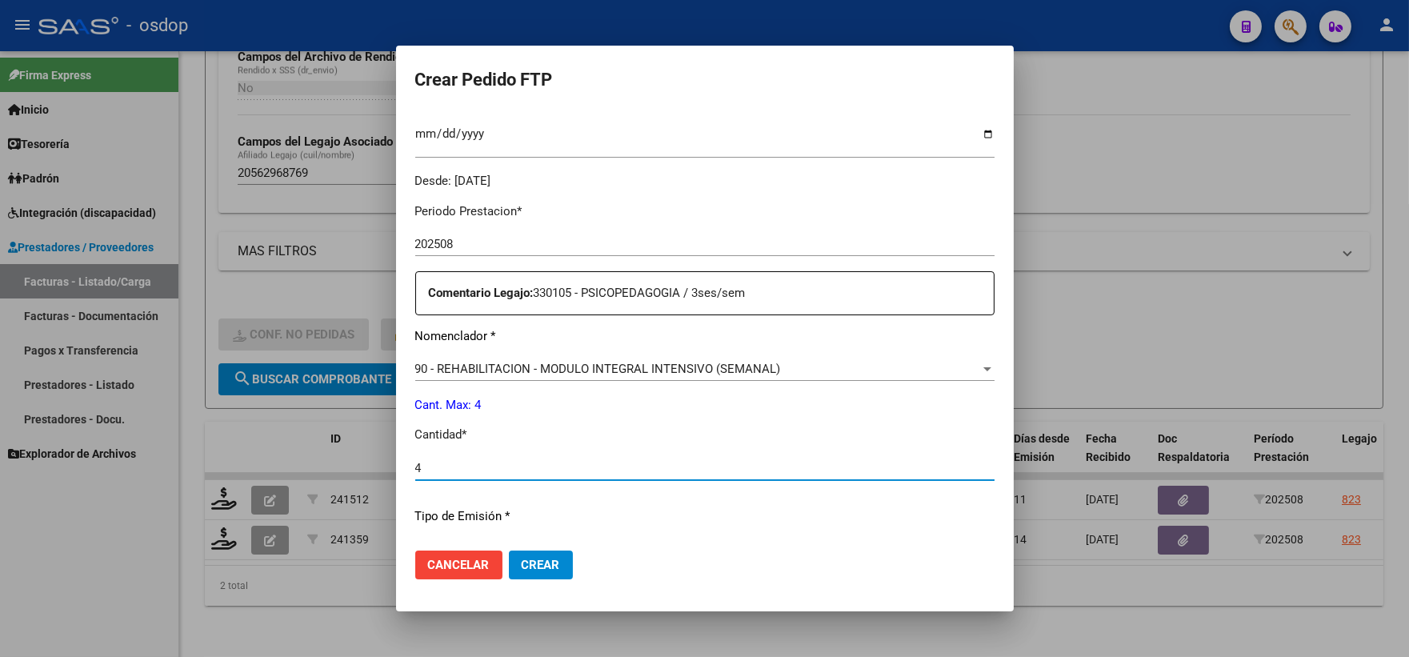
scroll to position [644, 0]
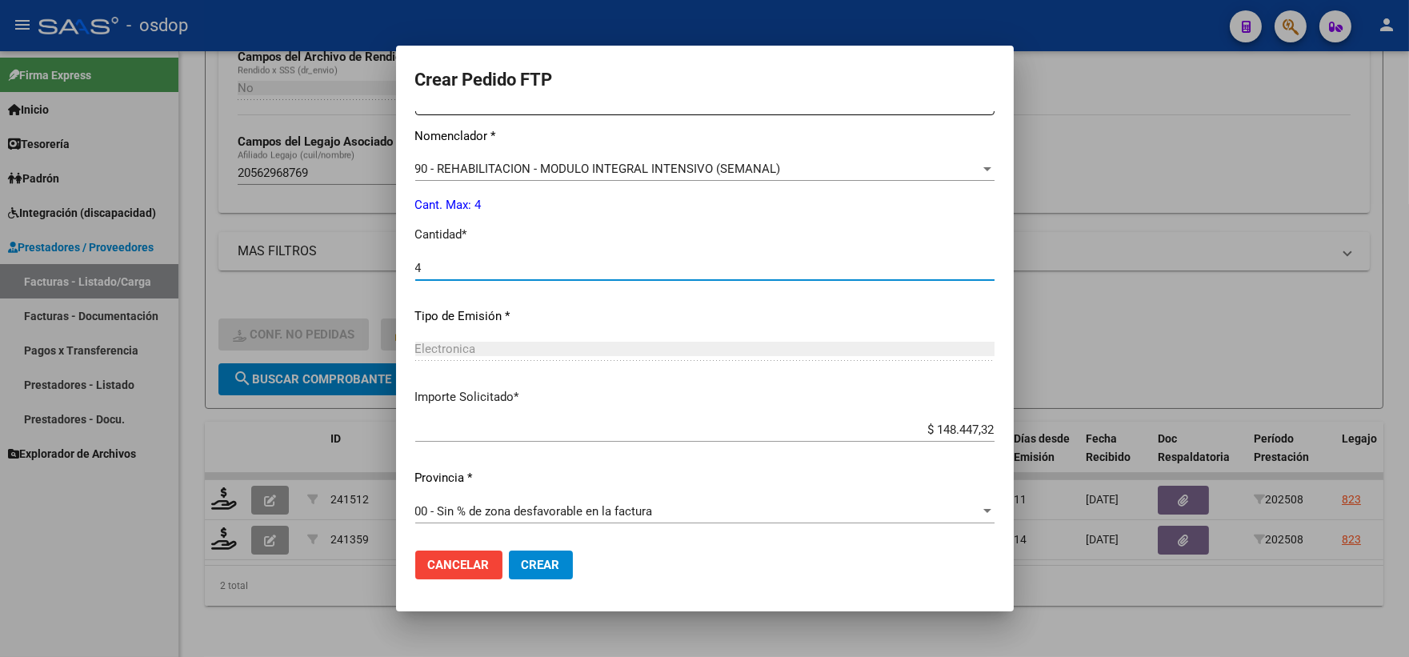
click at [540, 561] on span "Crear" at bounding box center [541, 565] width 38 height 14
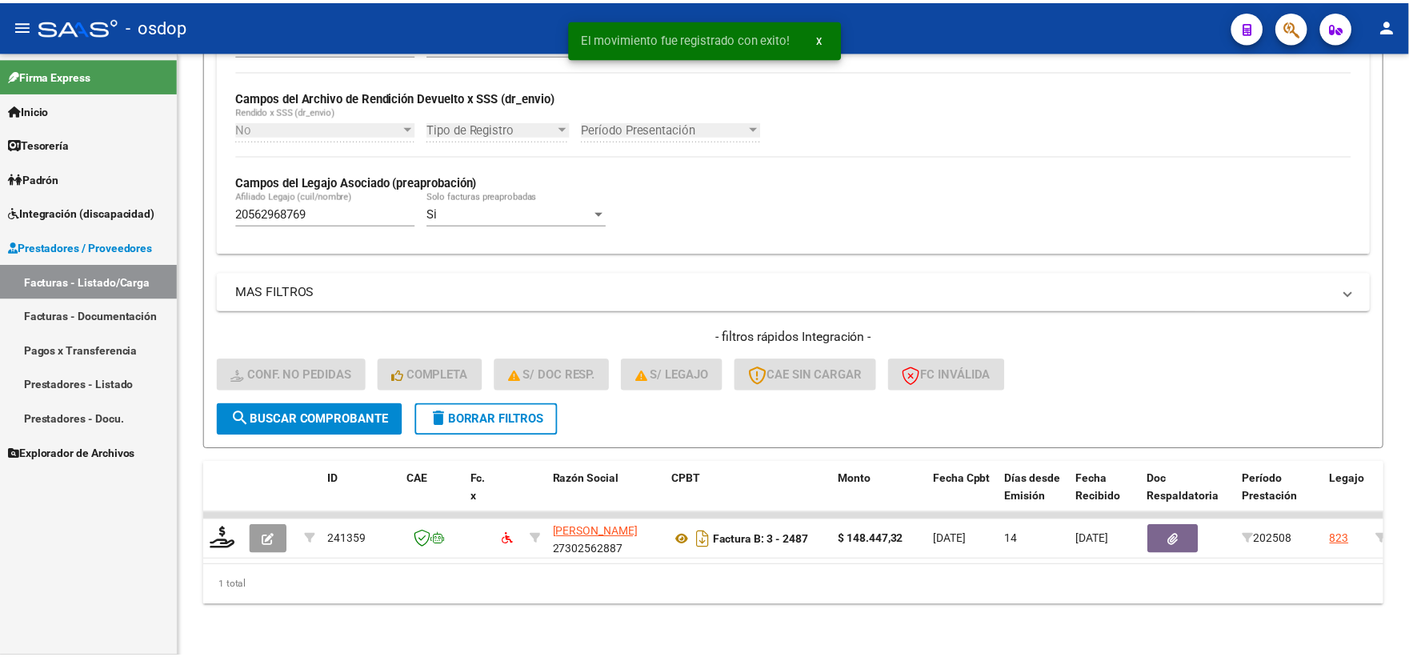
scroll to position [373, 0]
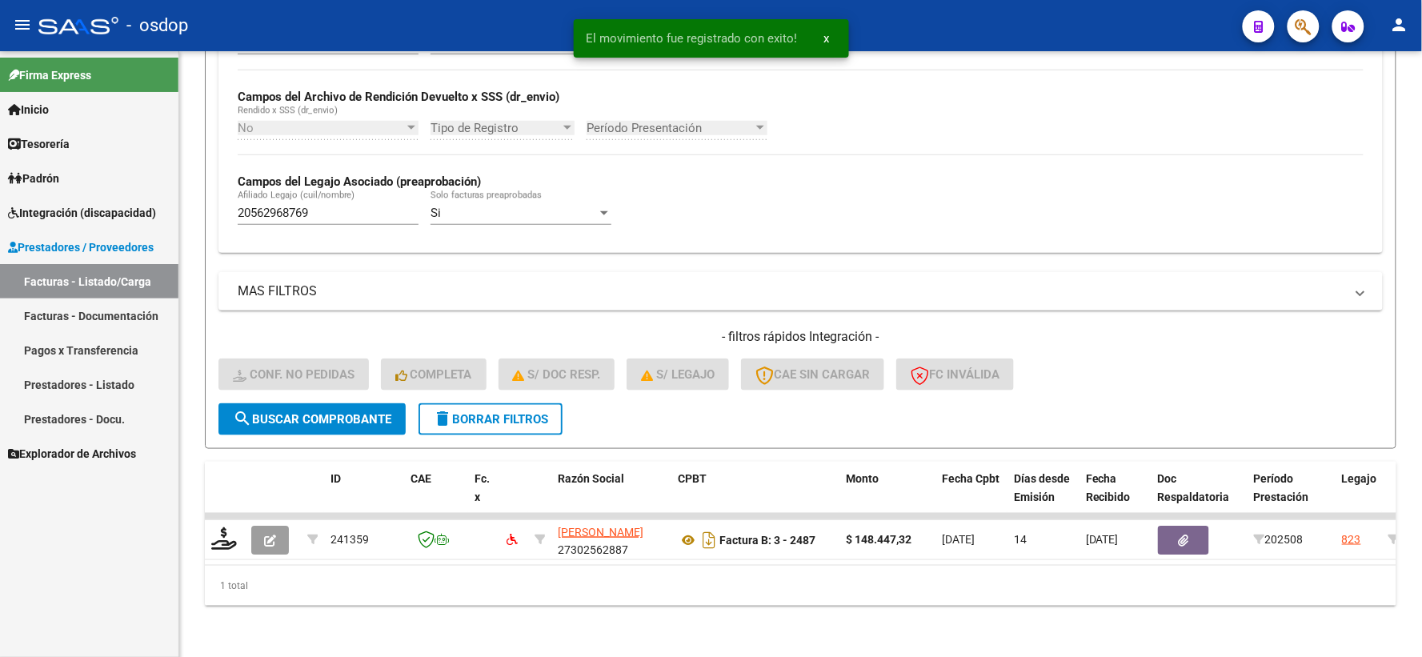
click at [126, 508] on div "Firma Express Inicio Calendario SSS Instructivos Contacto OS Tesorería Extracto…" at bounding box center [89, 354] width 178 height 606
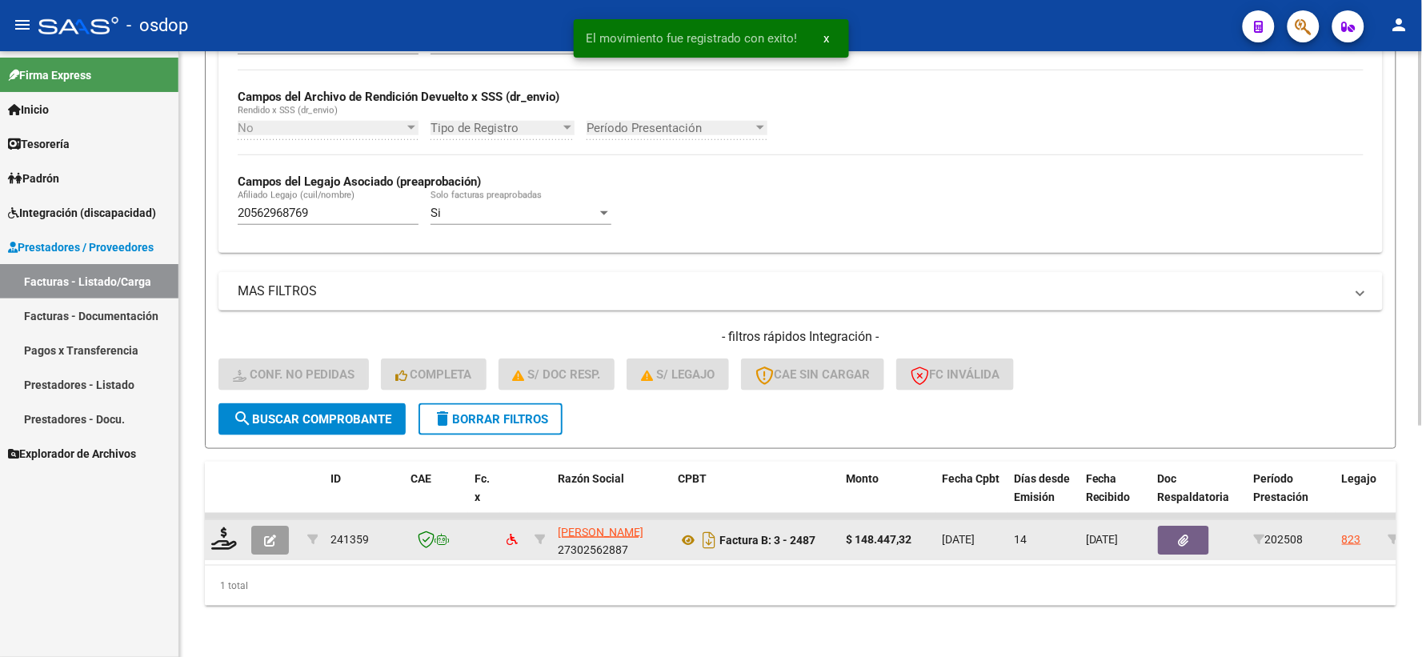
click at [202, 523] on div "Video tutorial PRESTADORES -> Listado de CPBTs Emitidos por Prestadores / Prove…" at bounding box center [800, 173] width 1243 height 967
click at [225, 534] on icon at bounding box center [224, 538] width 26 height 22
click at [224, 527] on icon at bounding box center [224, 538] width 26 height 22
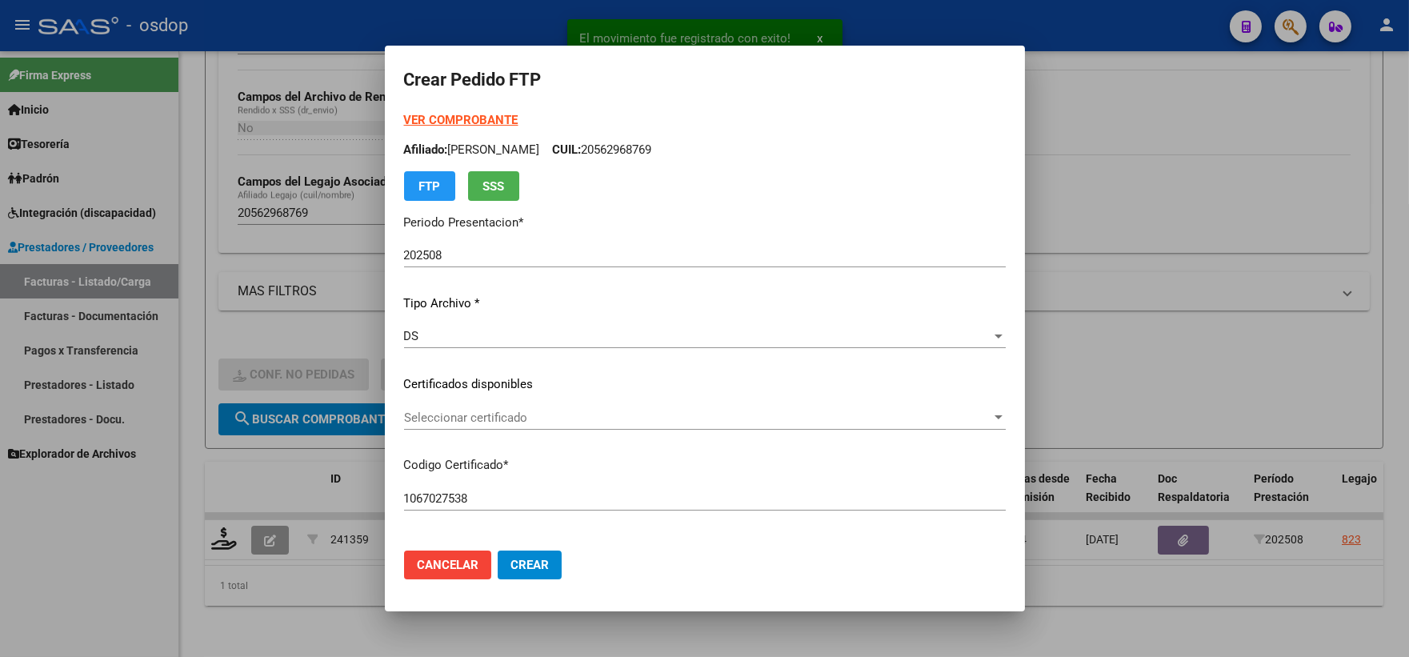
click at [514, 402] on div "VER COMPROBANTE ARCA Padrón Afiliado: SORIA SANTINO CUIL: 20562968769 FTP SSS P…" at bounding box center [705, 372] width 602 height 523
click at [518, 414] on span "Seleccionar certificado" at bounding box center [697, 418] width 587 height 14
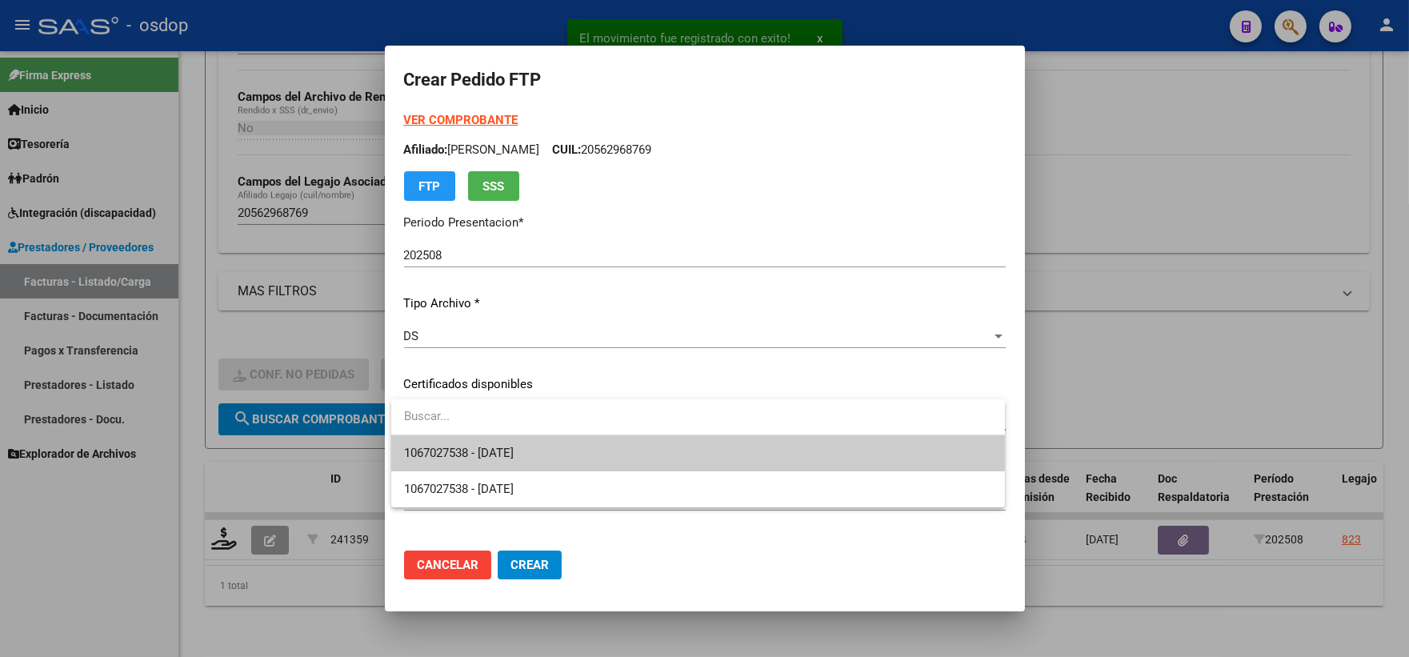
click at [523, 431] on input "dropdown search" at bounding box center [698, 417] width 614 height 36
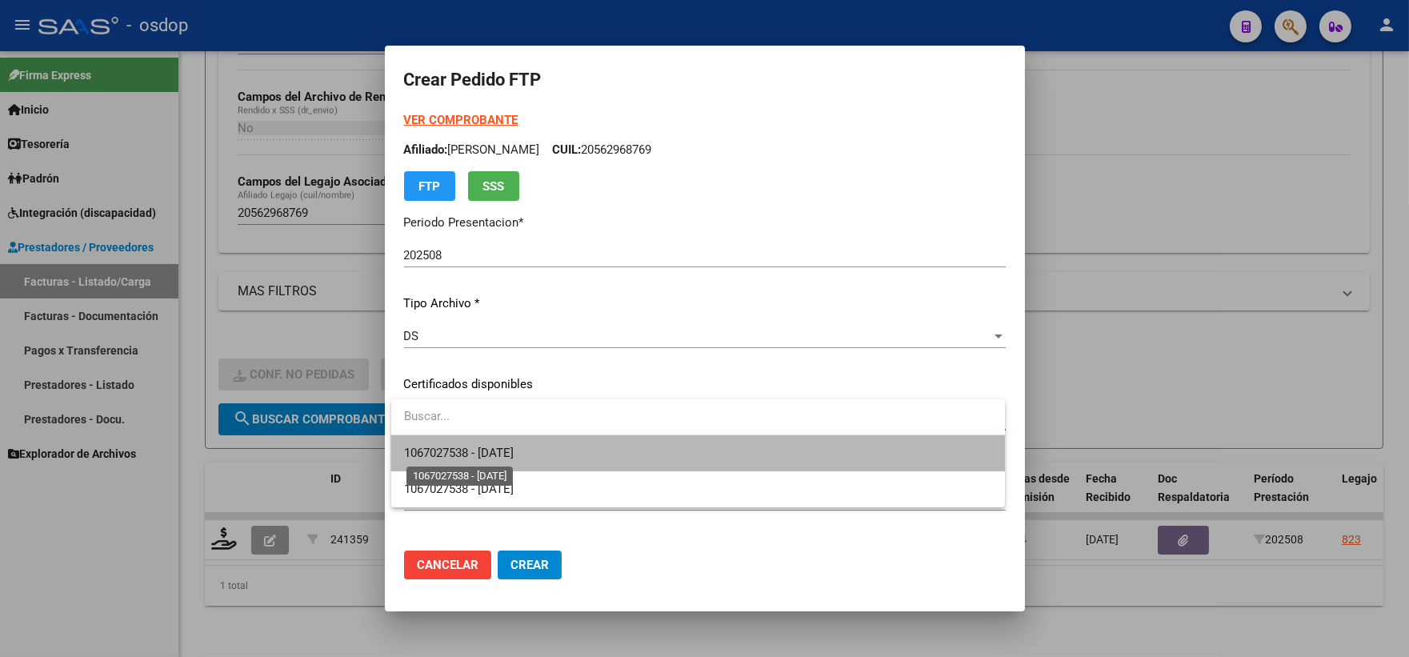
click at [514, 448] on span "1067027538 - 2026-09-19" at bounding box center [459, 453] width 110 height 14
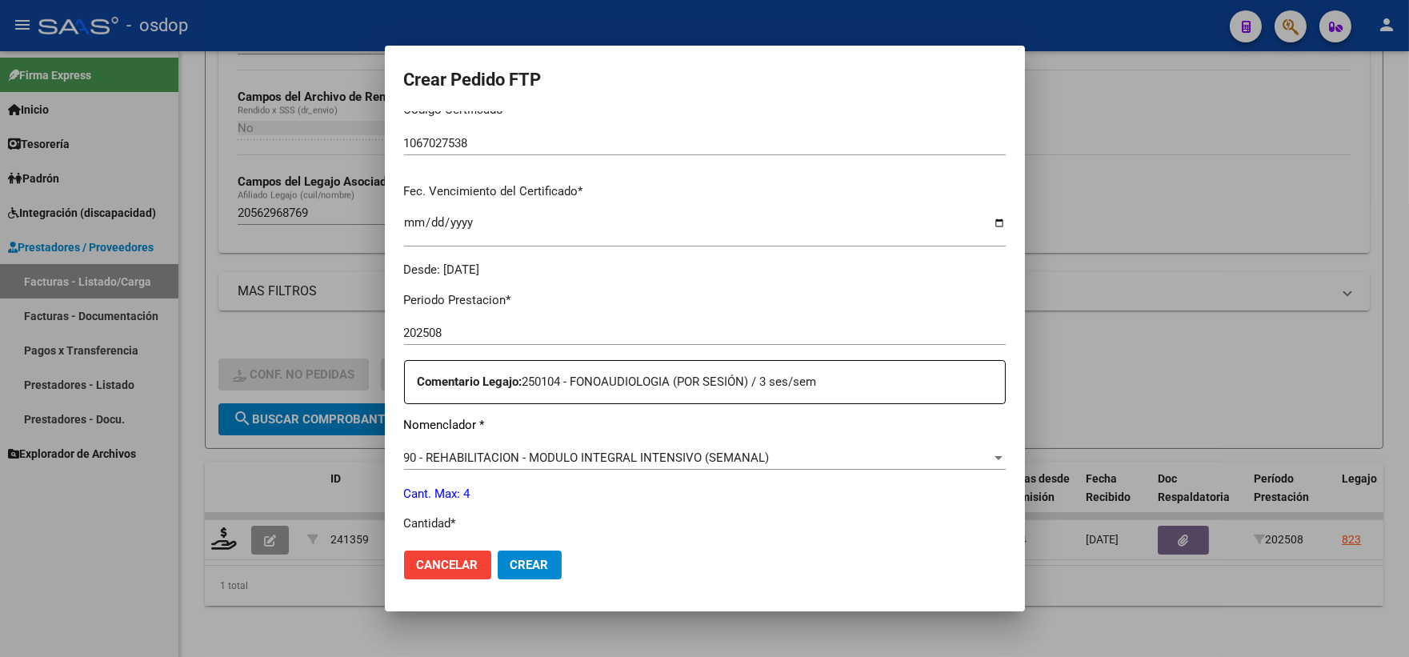
scroll to position [533, 0]
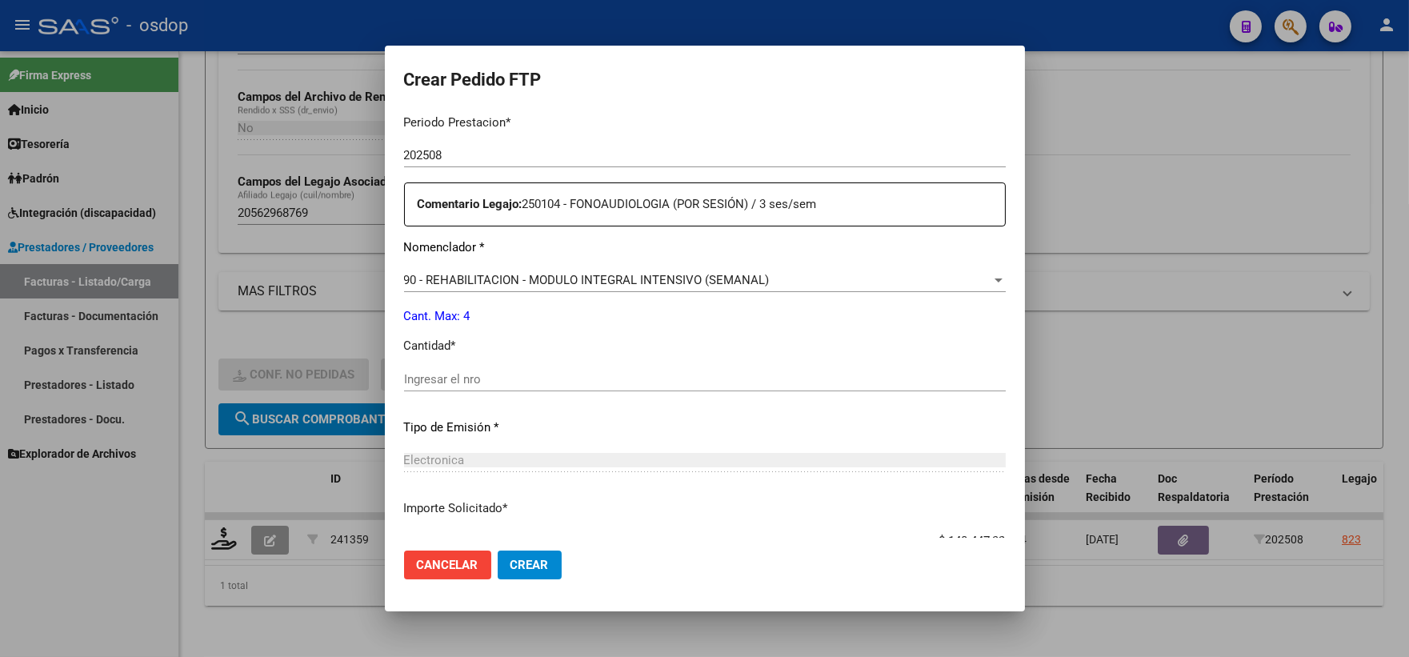
click at [510, 384] on input "Ingresar el nro" at bounding box center [705, 379] width 602 height 14
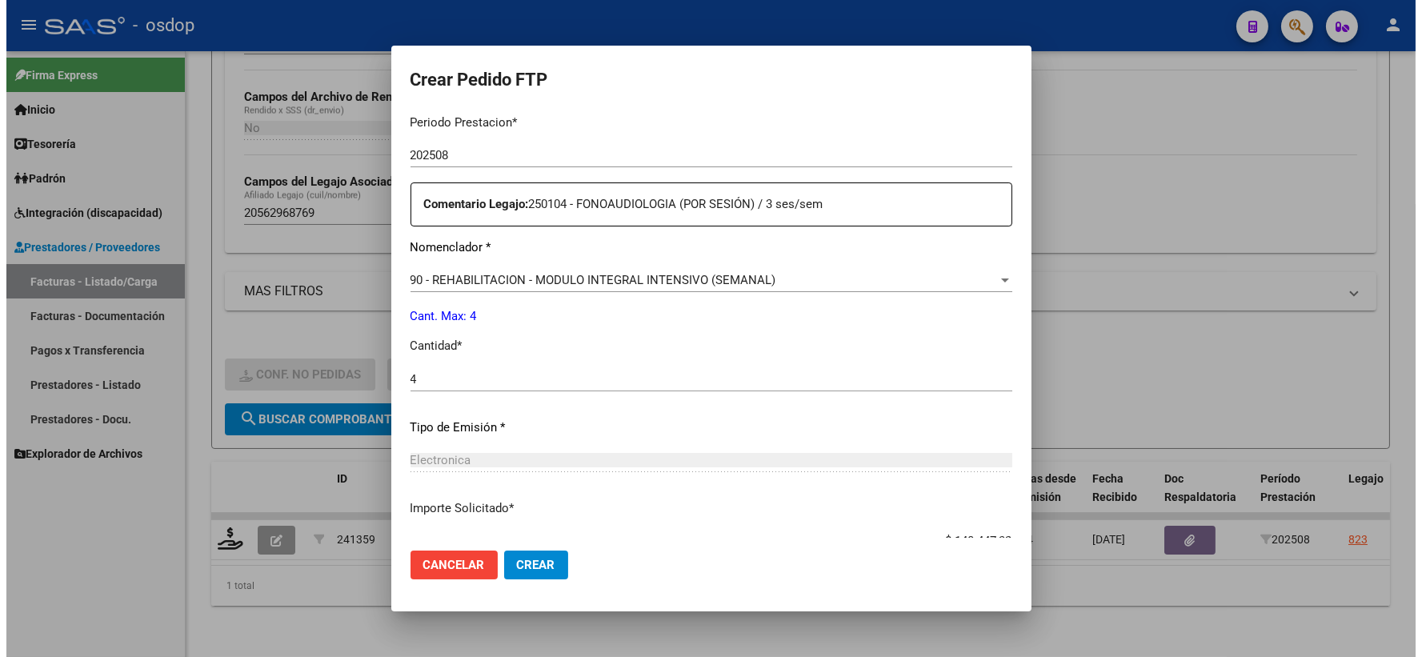
scroll to position [644, 0]
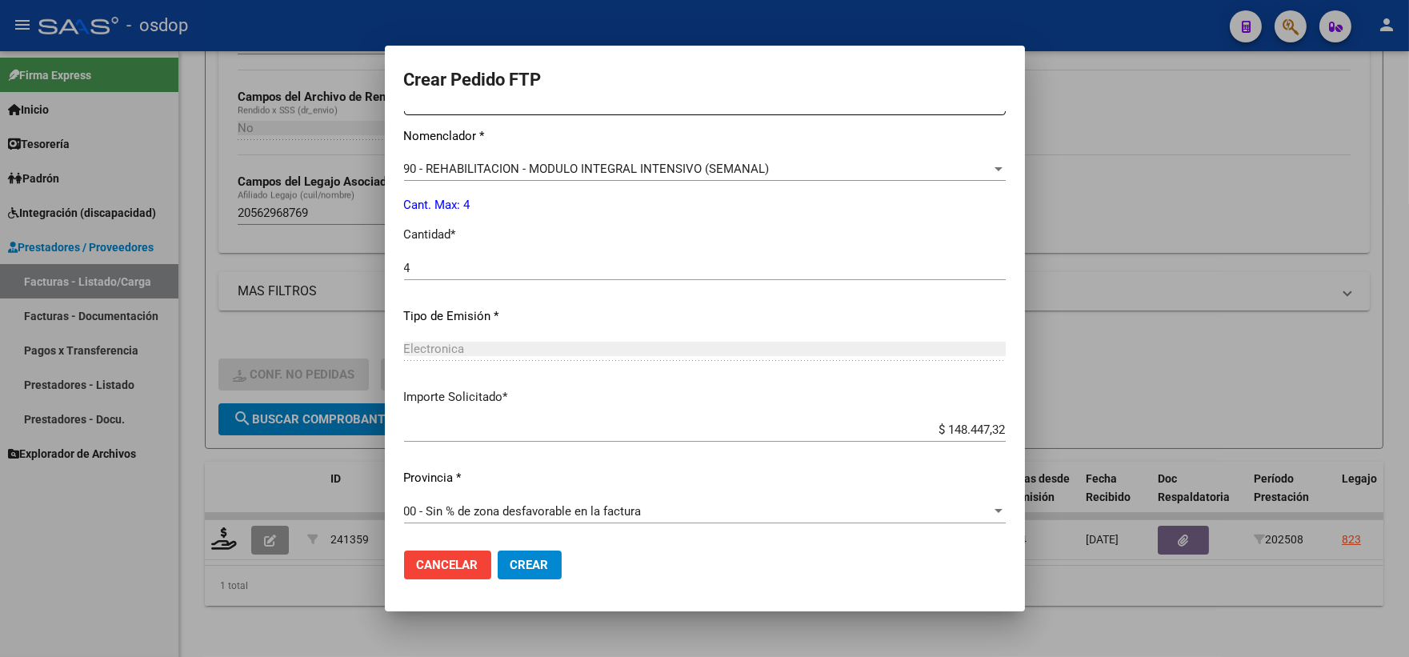
click at [531, 580] on mat-dialog-actions "Cancelar Crear" at bounding box center [705, 565] width 602 height 54
click at [527, 568] on span "Crear" at bounding box center [530, 565] width 38 height 14
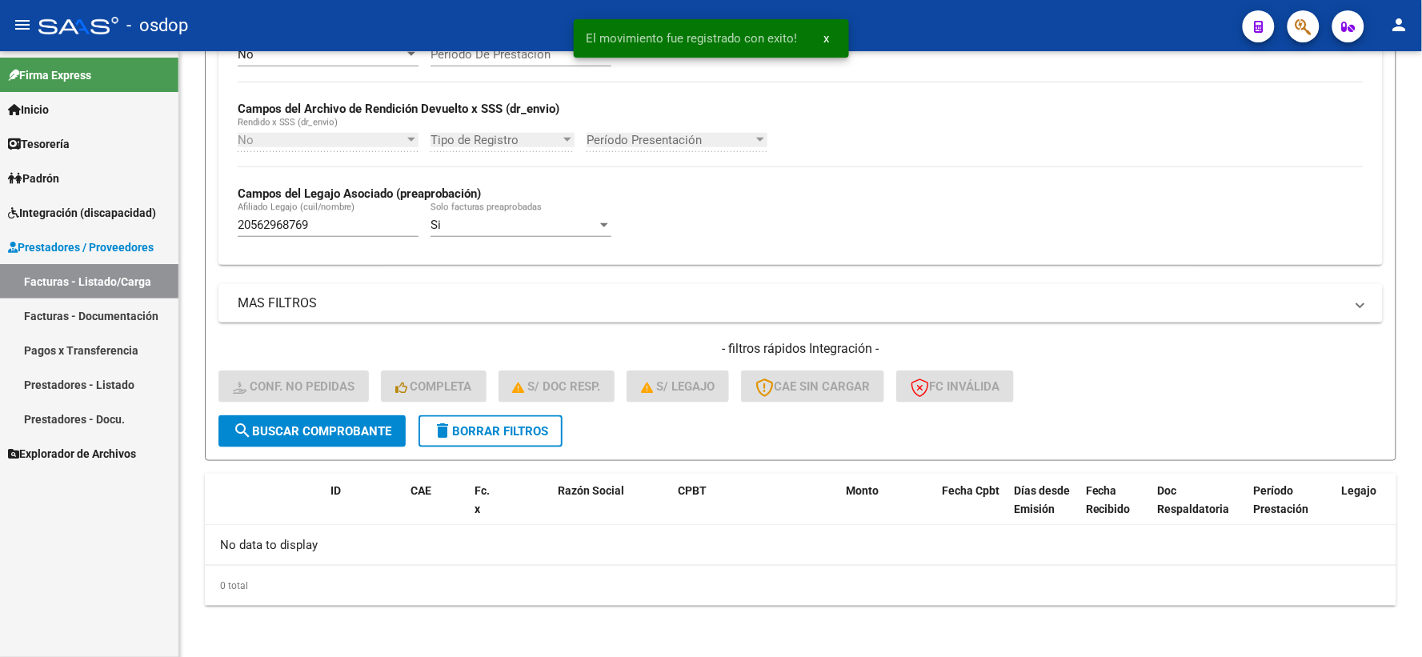
scroll to position [347, 0]
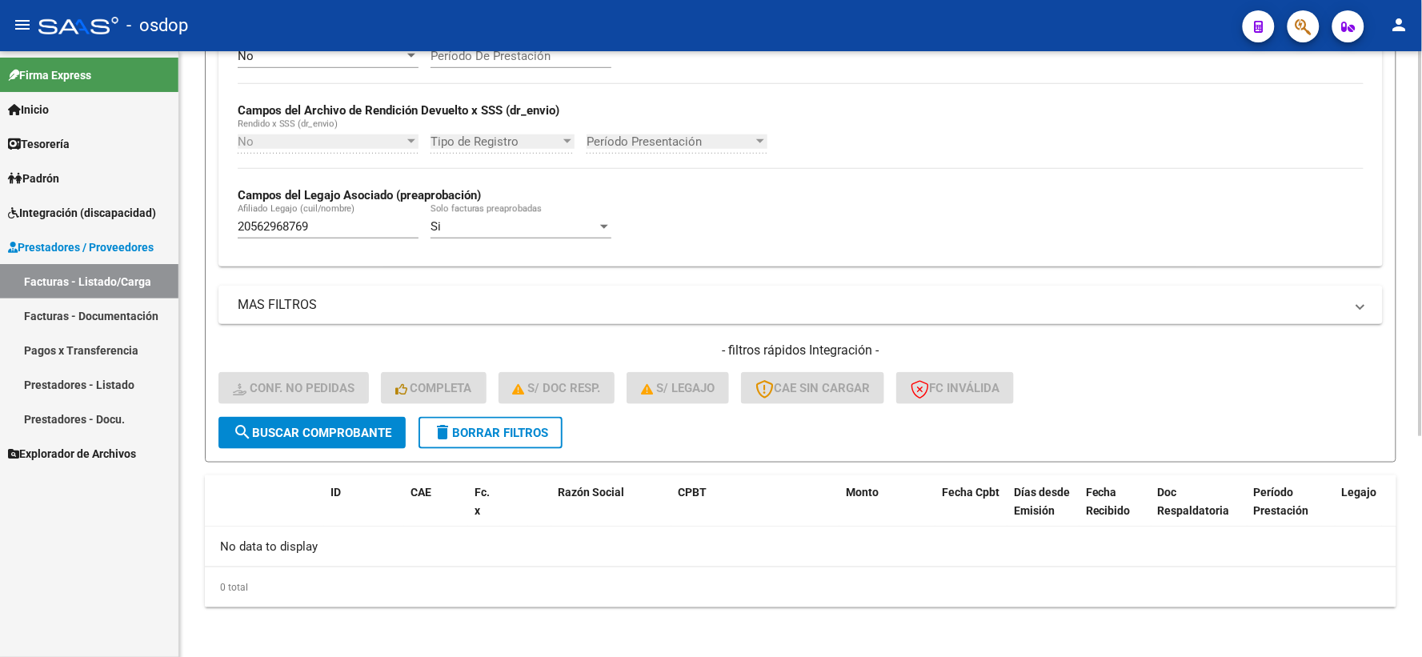
click at [370, 195] on strong "Campos del Legajo Asociado (preaprobación)" at bounding box center [359, 195] width 243 height 14
click at [394, 232] on input "20562968769" at bounding box center [328, 226] width 181 height 14
click at [82, 202] on link "Integración (discapacidad)" at bounding box center [89, 212] width 178 height 34
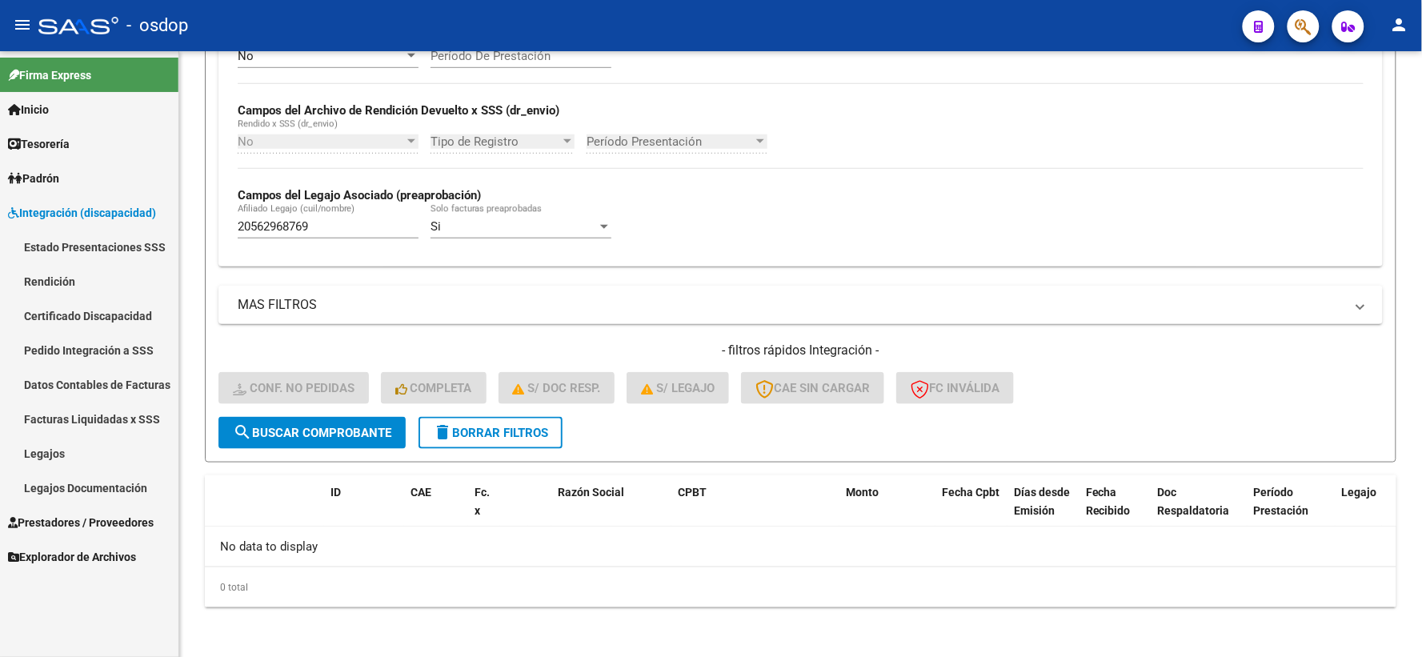
click at [102, 342] on link "Pedido Integración a SSS" at bounding box center [89, 350] width 178 height 34
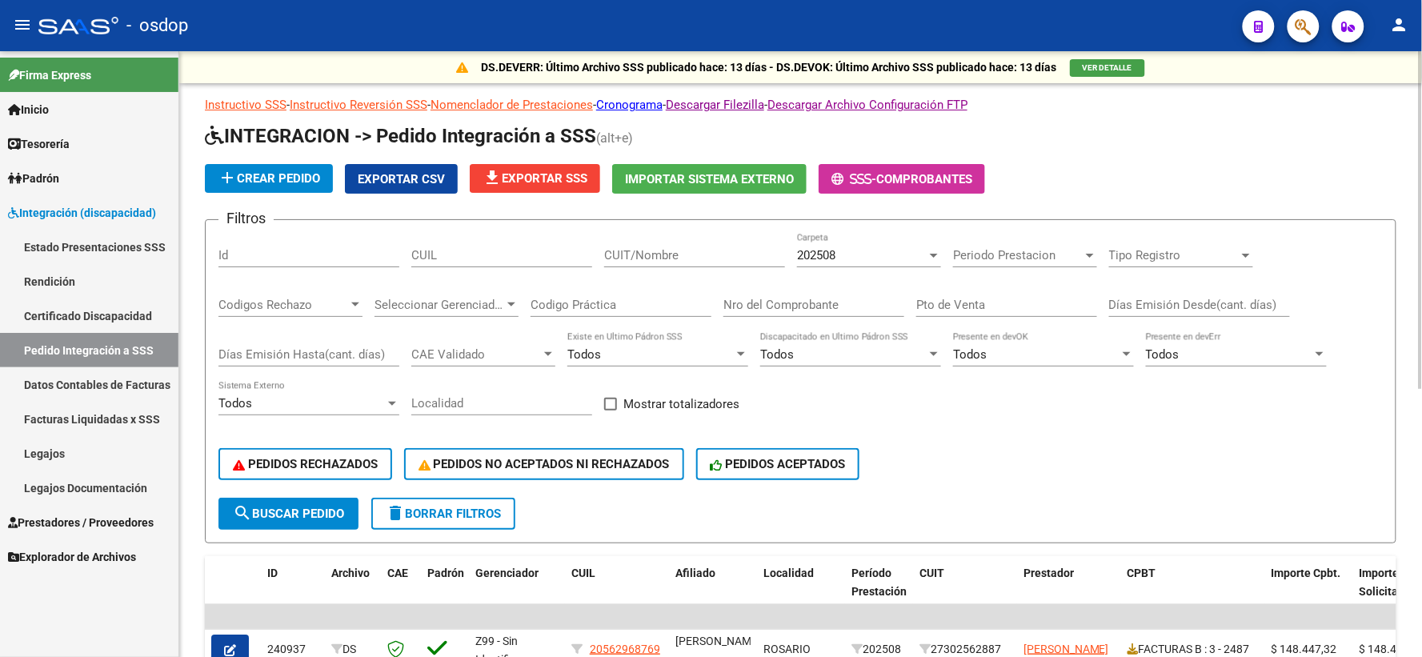
drag, startPoint x: 572, startPoint y: 256, endPoint x: 546, endPoint y: 258, distance: 26.5
click at [549, 258] on input "CUIL" at bounding box center [501, 255] width 181 height 14
paste input "20562968769"
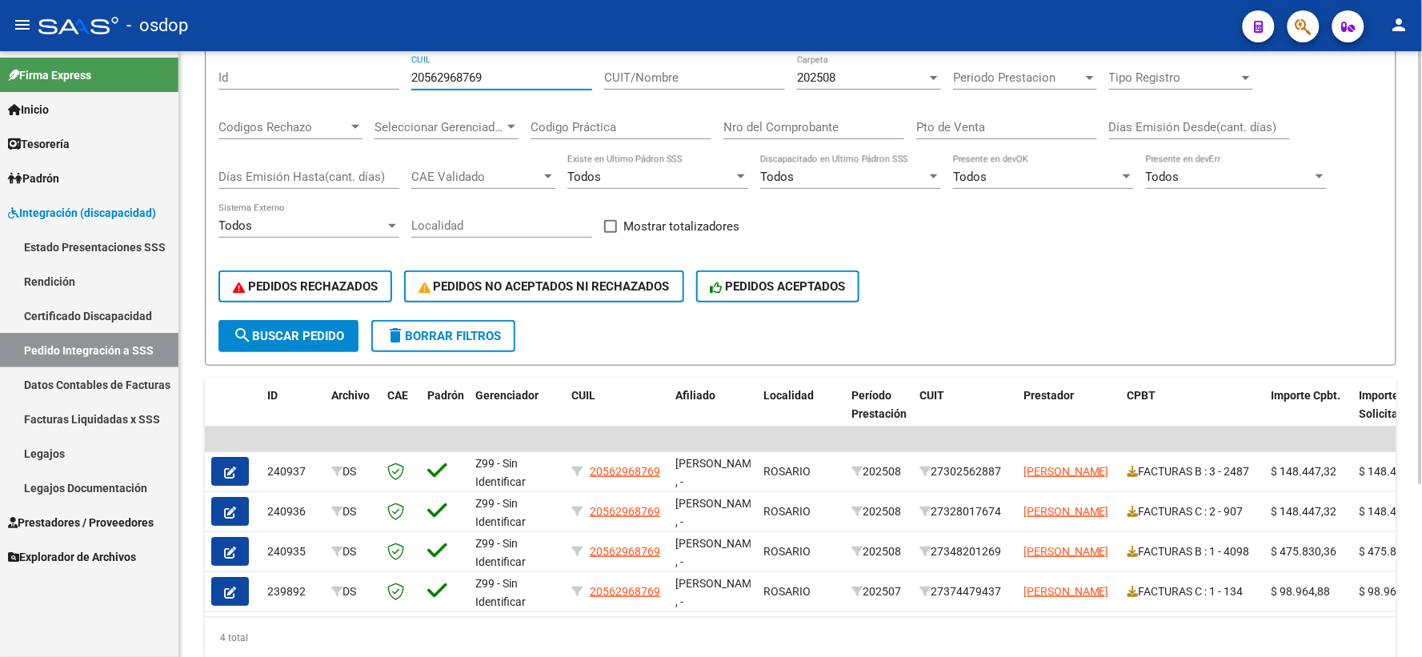
scroll to position [241, 0]
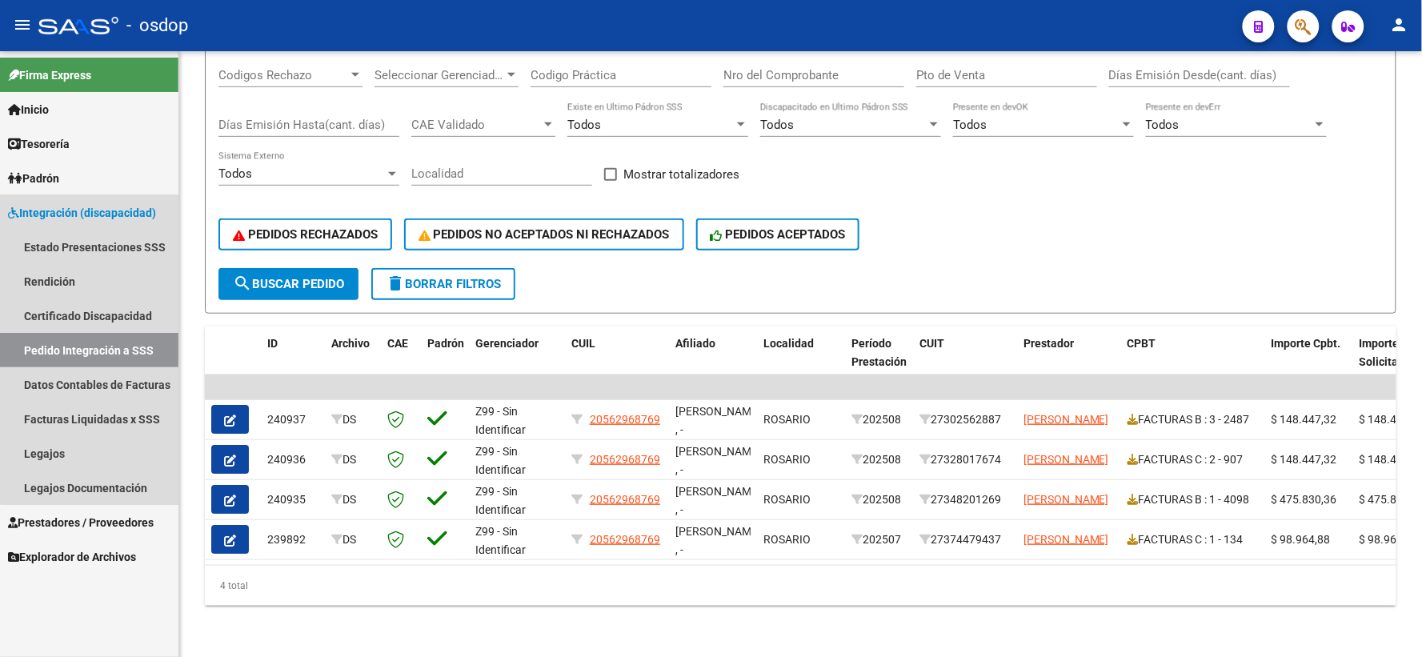
click at [94, 206] on span "Integración (discapacidad)" at bounding box center [82, 213] width 148 height 18
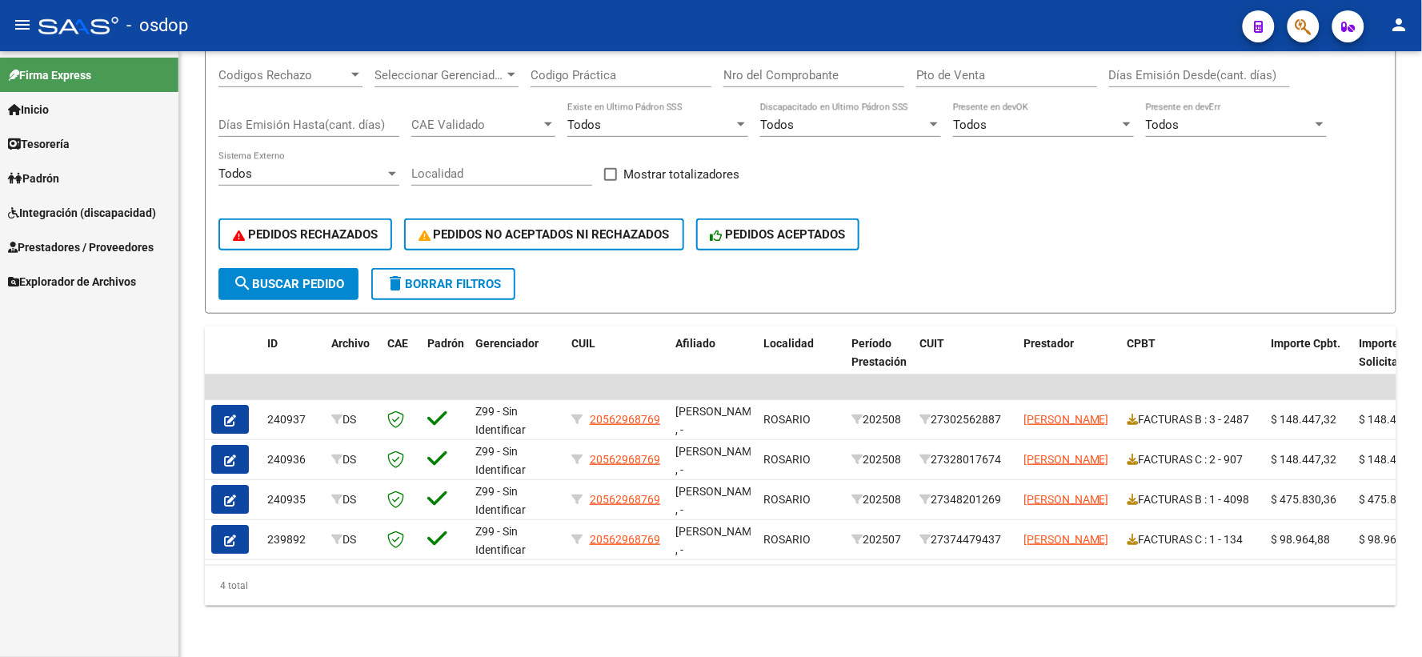
click at [104, 244] on span "Prestadores / Proveedores" at bounding box center [81, 247] width 146 height 18
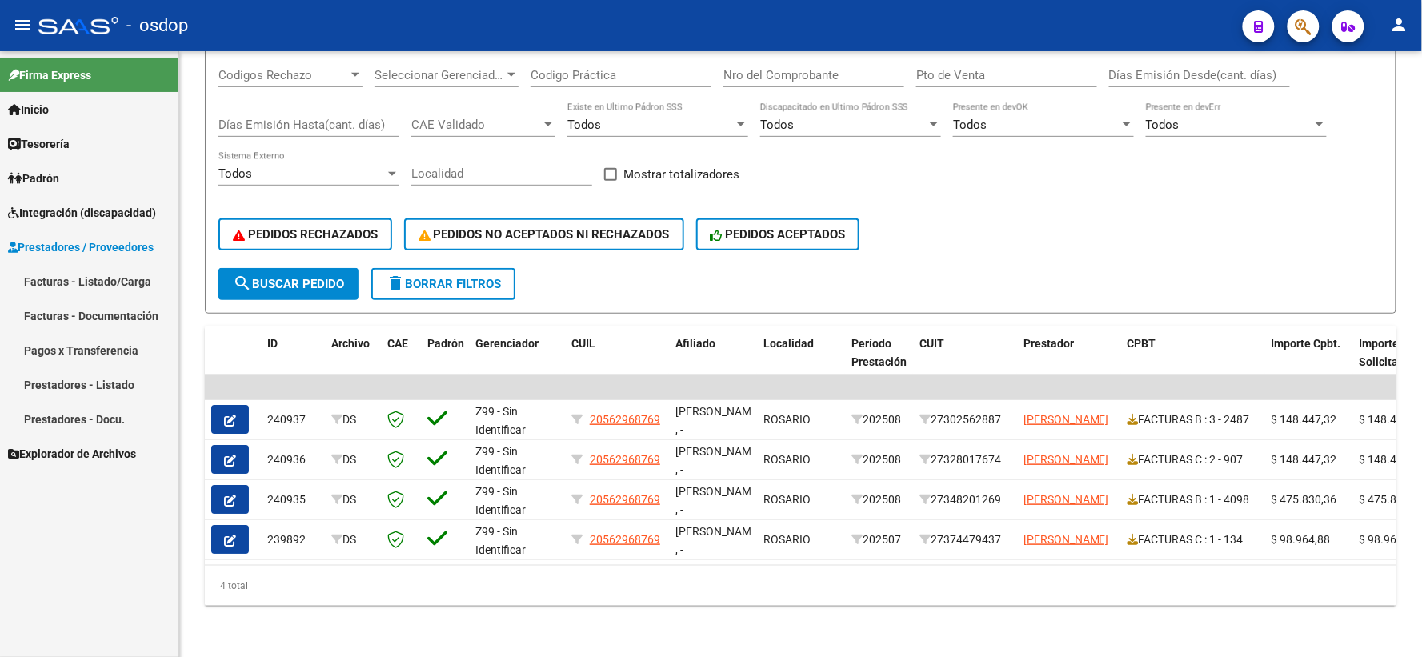
click at [94, 214] on span "Integración (discapacidad)" at bounding box center [82, 213] width 148 height 18
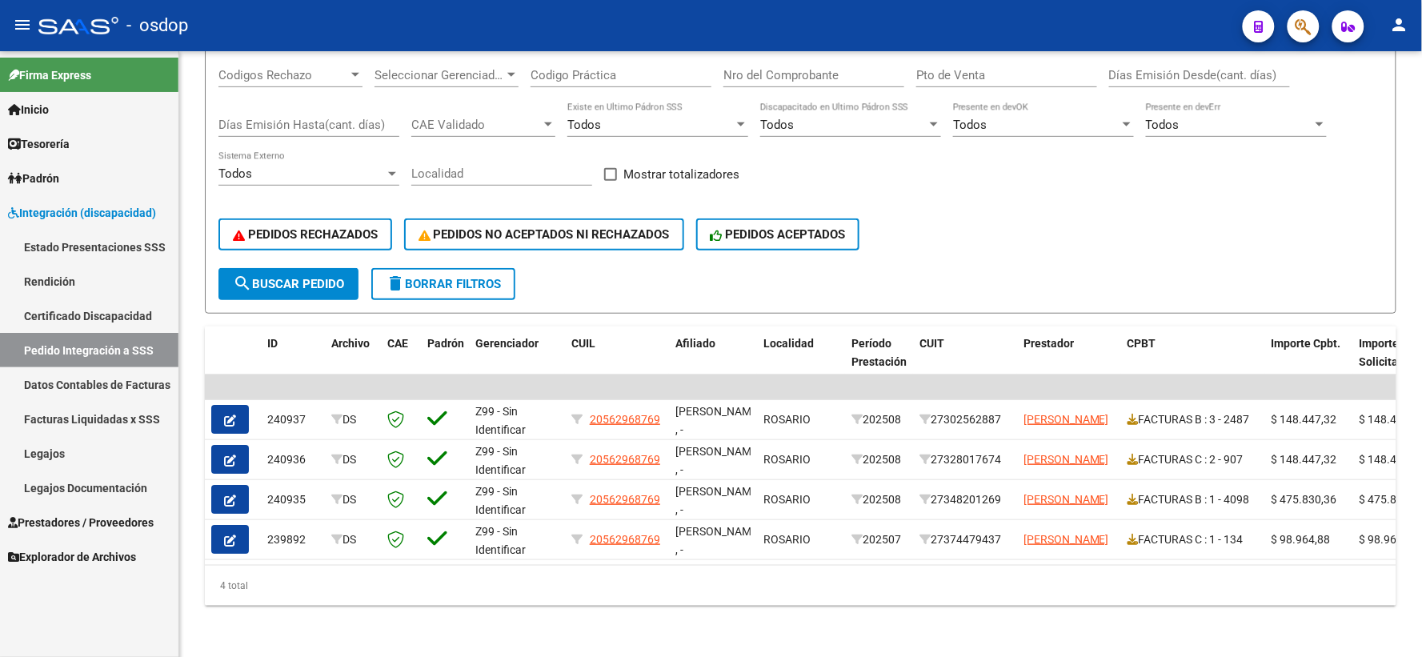
click at [101, 210] on span "Integración (discapacidad)" at bounding box center [82, 213] width 148 height 18
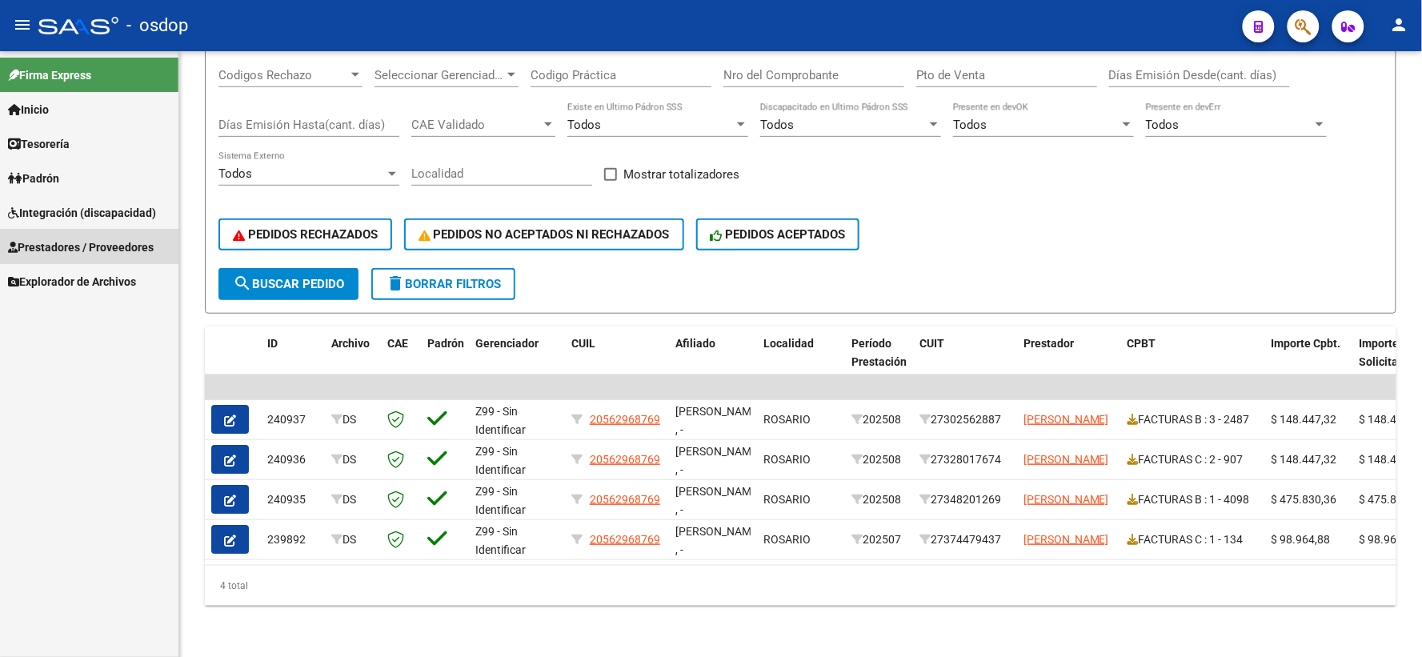
click at [105, 258] on link "Prestadores / Proveedores" at bounding box center [89, 247] width 178 height 34
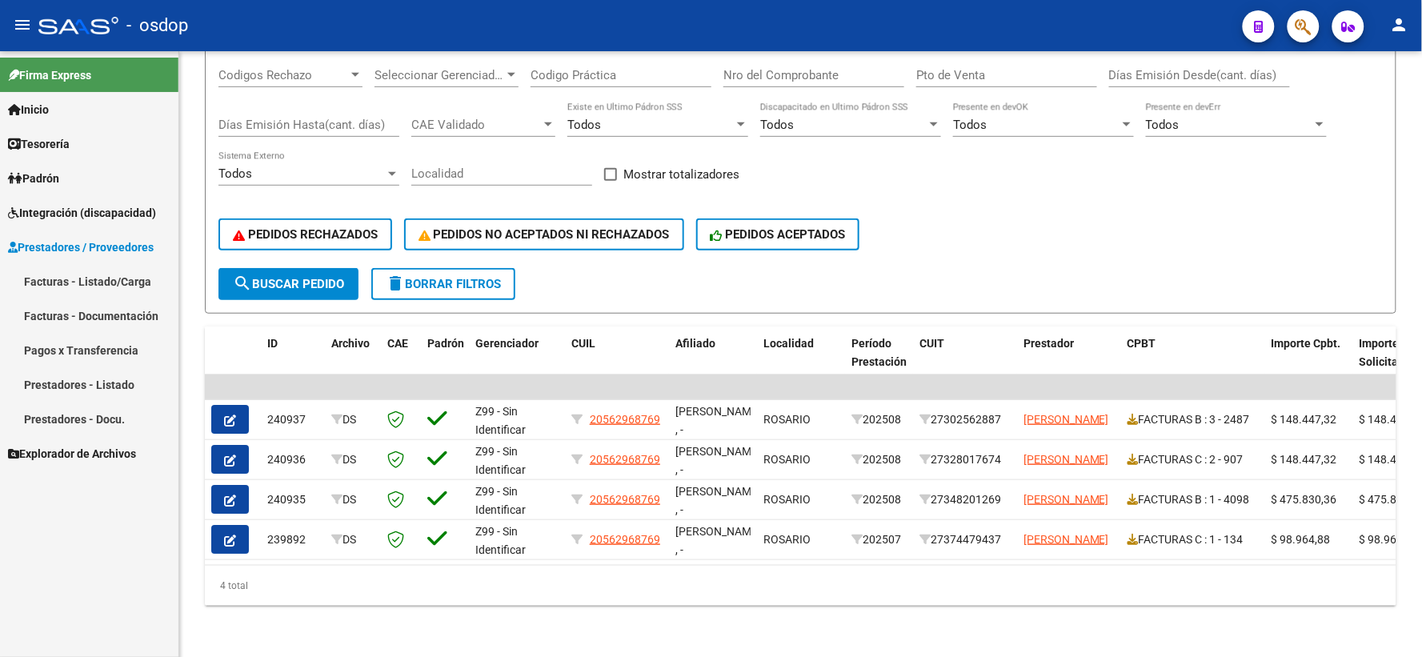
click at [112, 311] on link "Facturas - Documentación" at bounding box center [89, 316] width 178 height 34
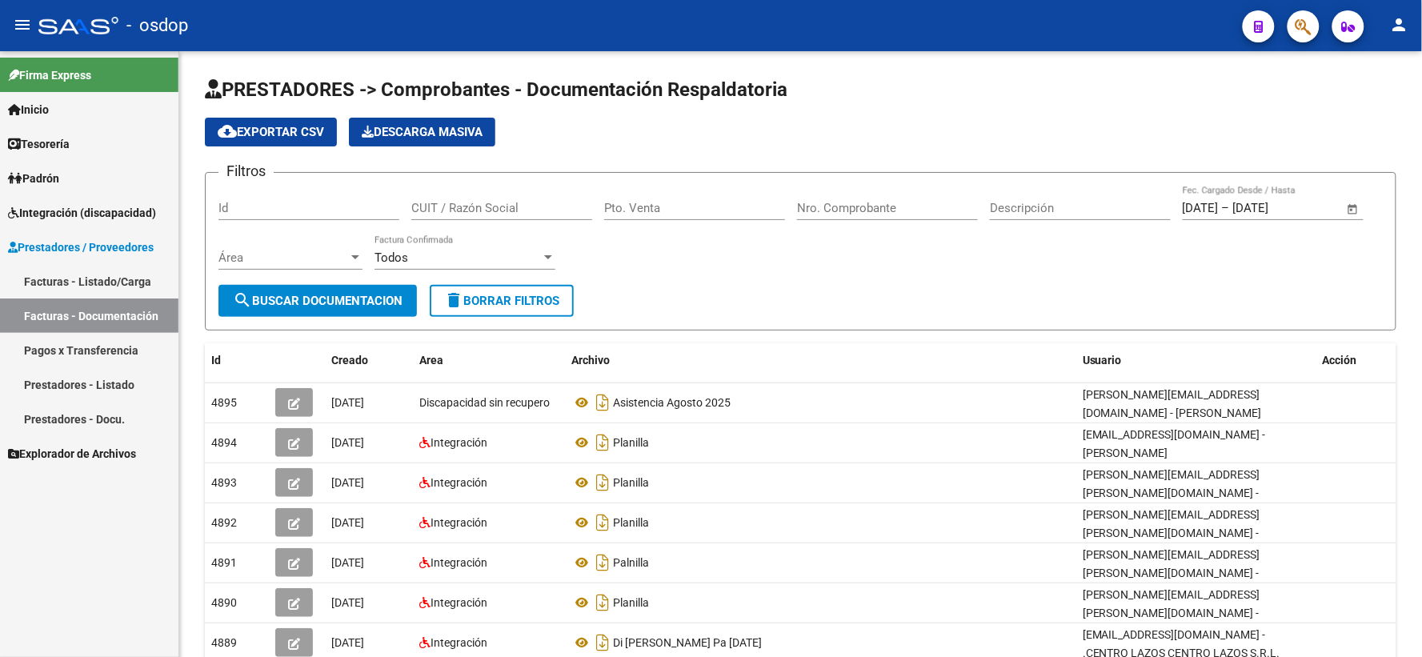
click at [97, 290] on link "Facturas - Listado/Carga" at bounding box center [89, 281] width 178 height 34
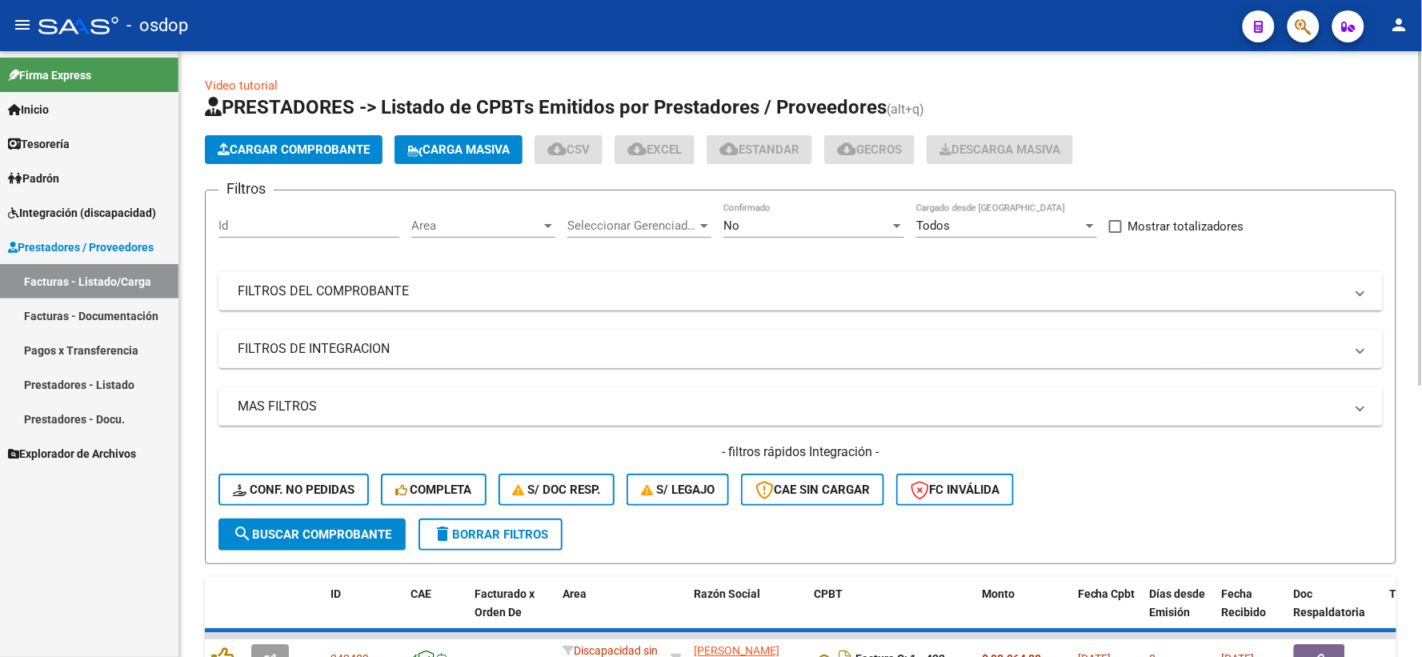
click at [415, 350] on mat-panel-title "FILTROS DE INTEGRACION" at bounding box center [791, 349] width 1107 height 18
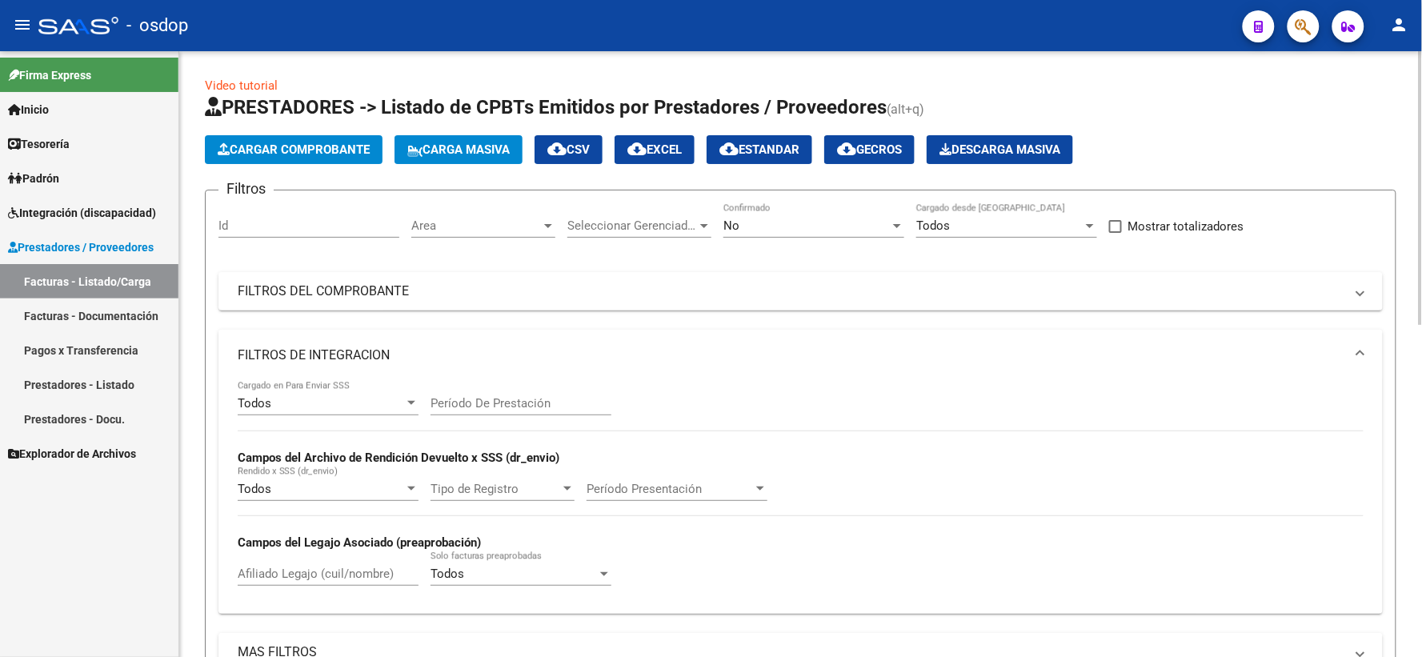
scroll to position [178, 0]
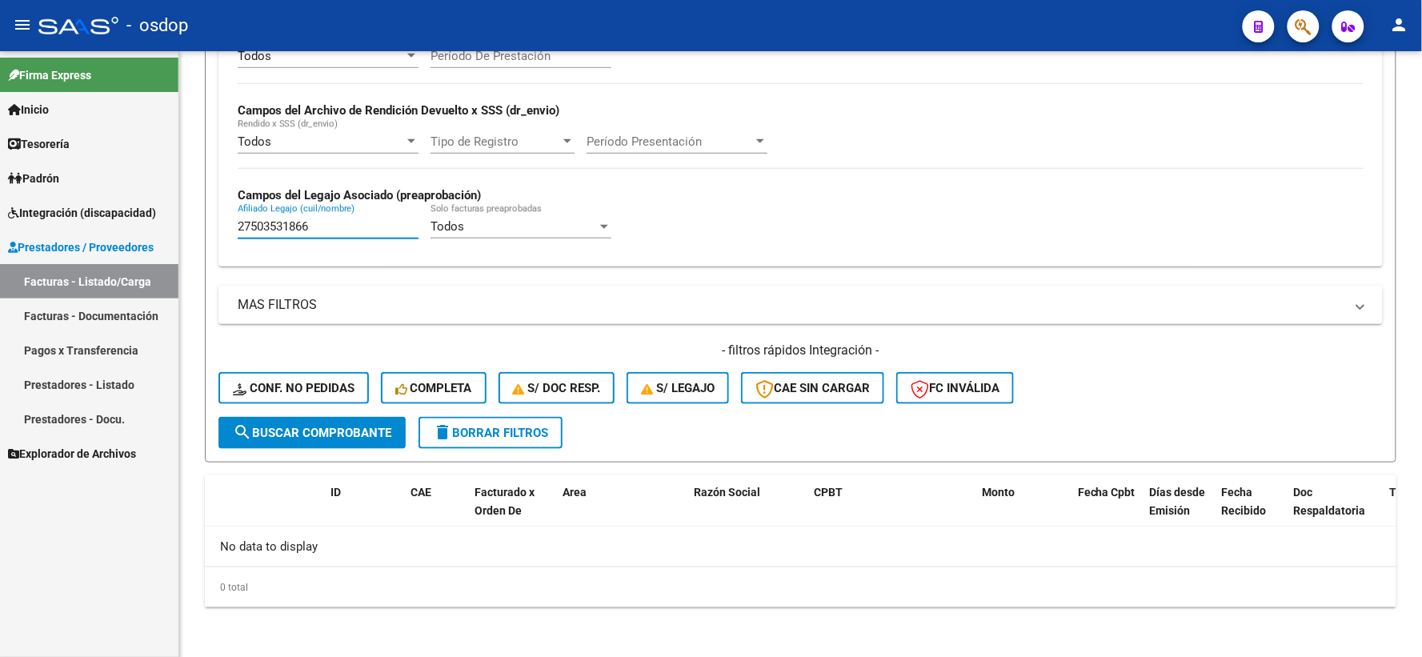
drag, startPoint x: 330, startPoint y: 234, endPoint x: 0, endPoint y: 203, distance: 331.1
click at [0, 193] on mat-sidenav-container "Firma Express Inicio Calendario SSS Instructivos Contacto OS Tesorería Extracto…" at bounding box center [711, 354] width 1422 height 606
paste input "0532730490"
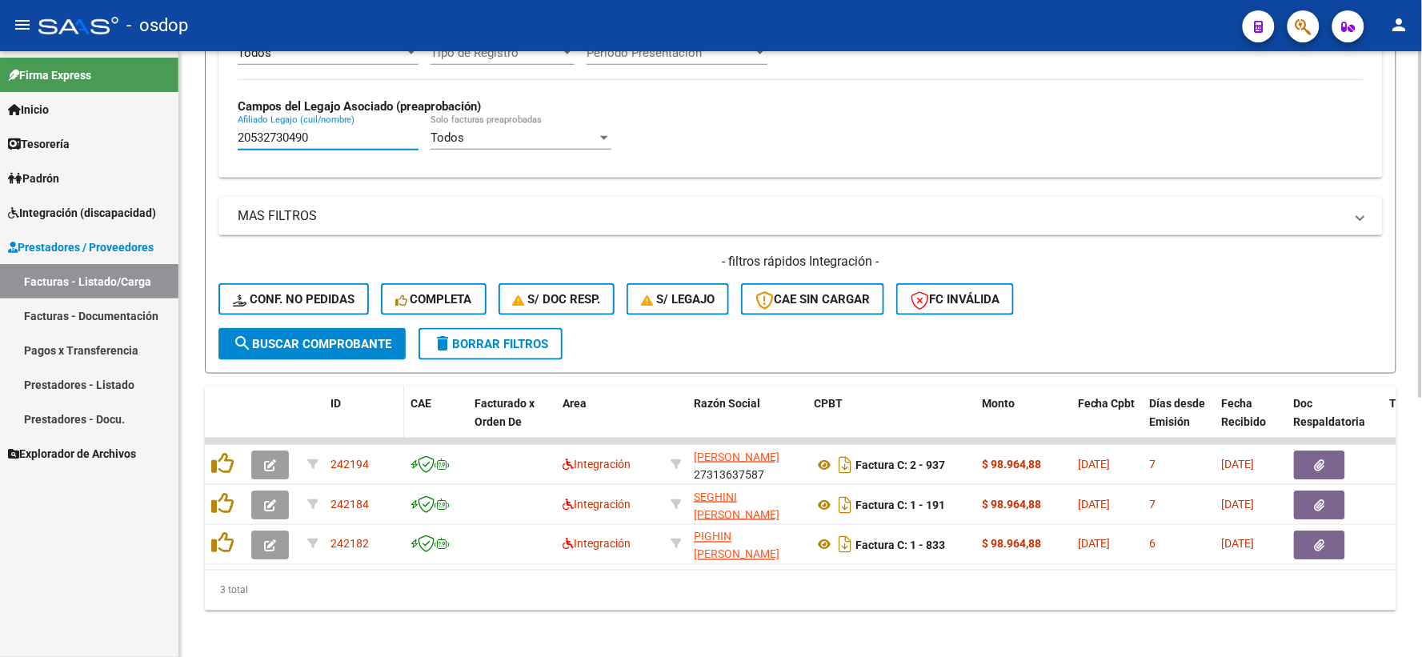
scroll to position [453, 0]
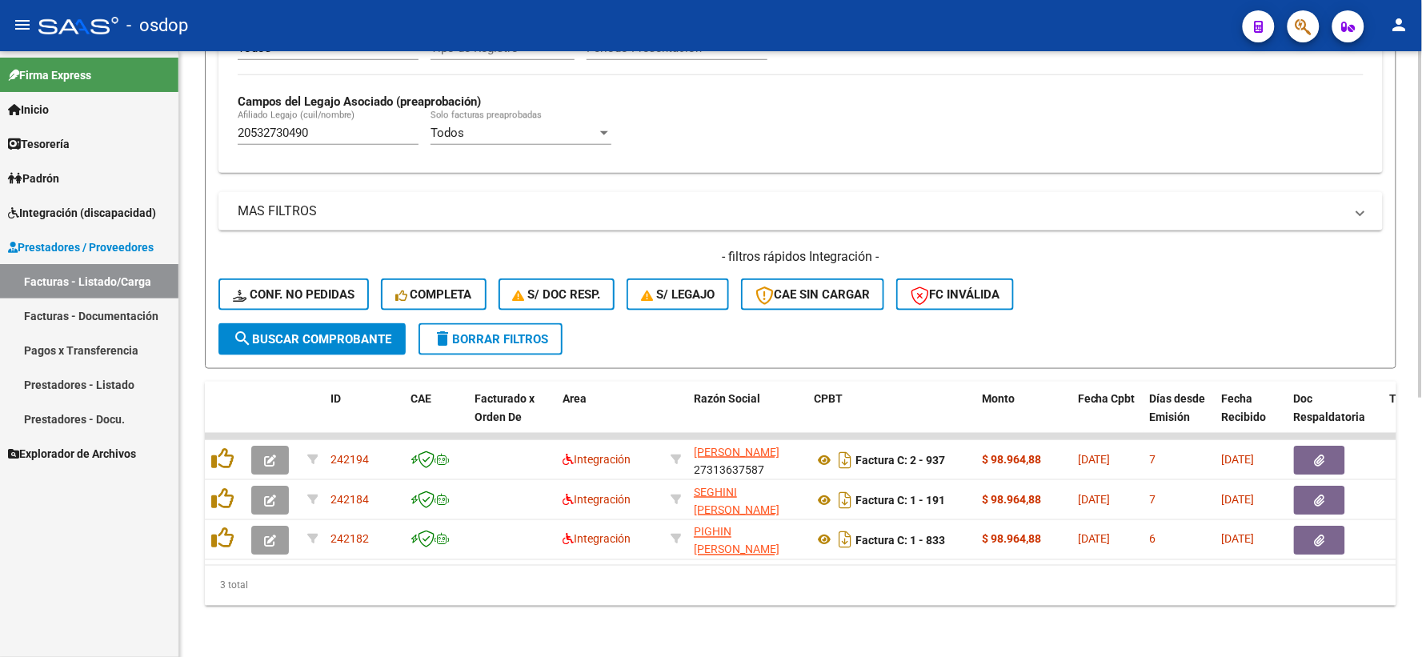
click at [518, 566] on div "3 total" at bounding box center [801, 586] width 1192 height 40
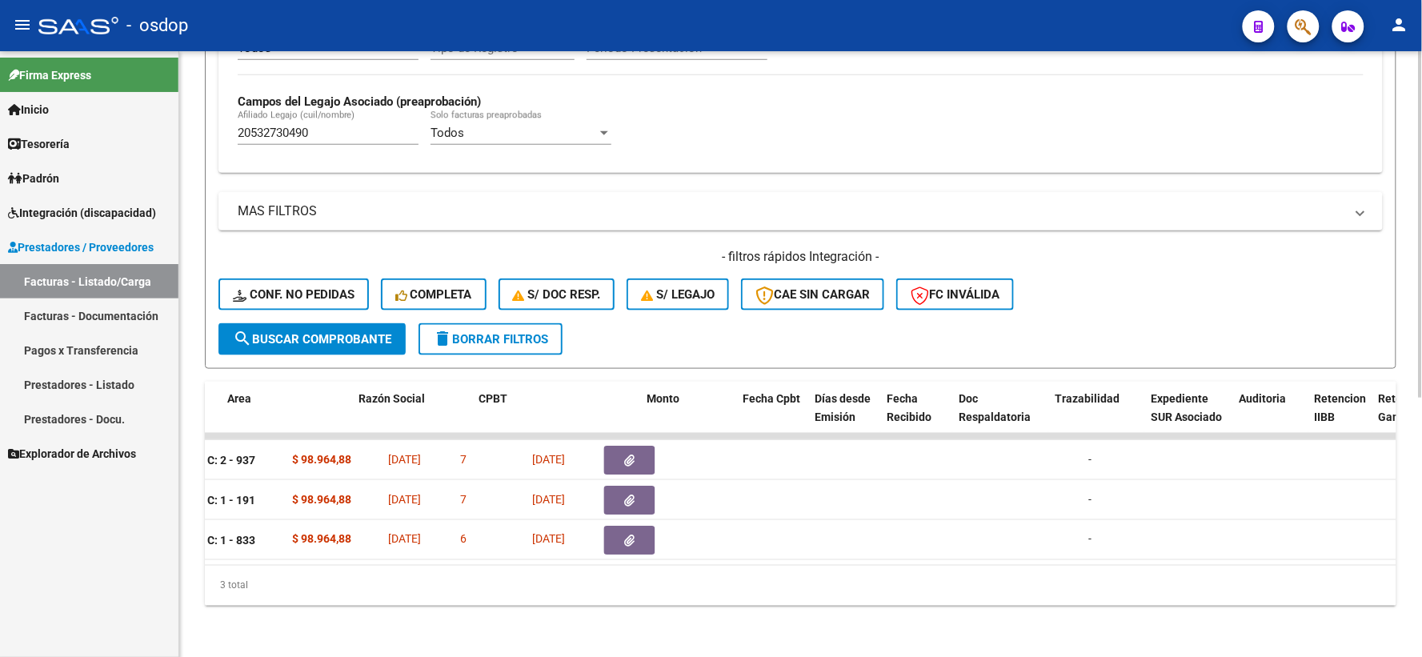
scroll to position [0, 323]
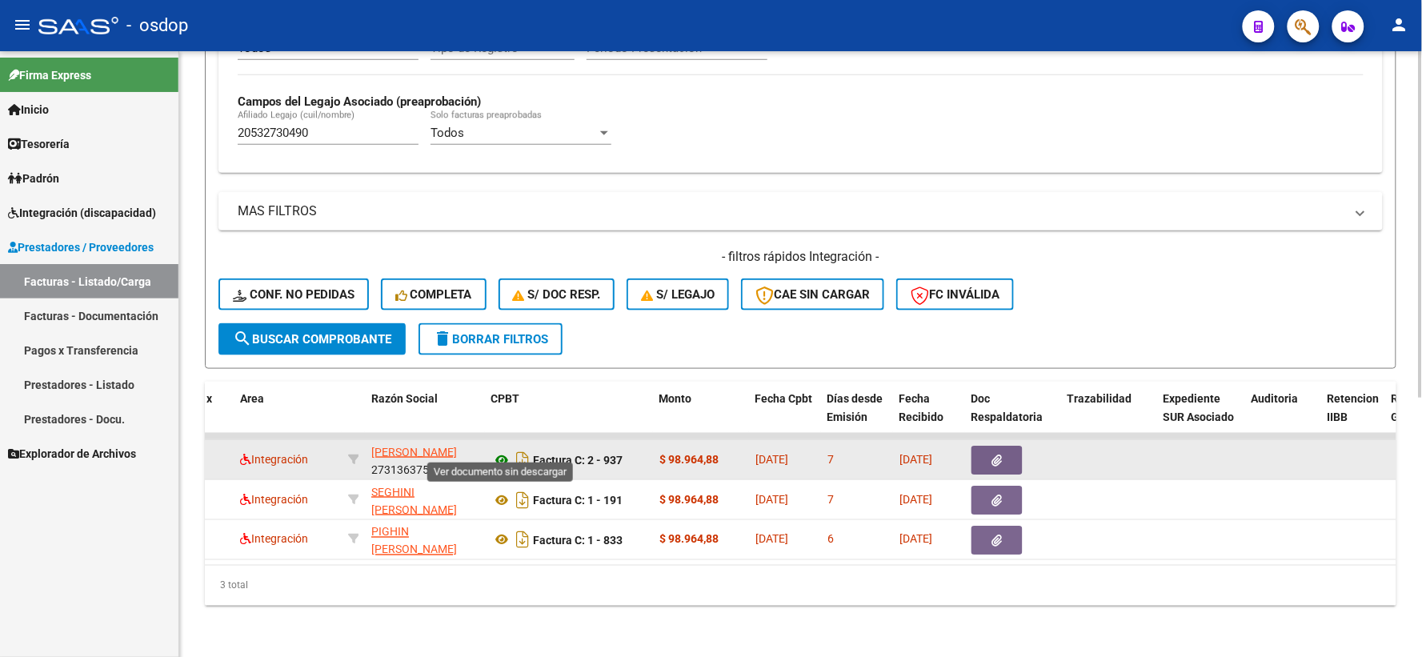
click at [504, 451] on icon at bounding box center [501, 460] width 21 height 19
click at [1002, 455] on icon "button" at bounding box center [997, 461] width 10 height 12
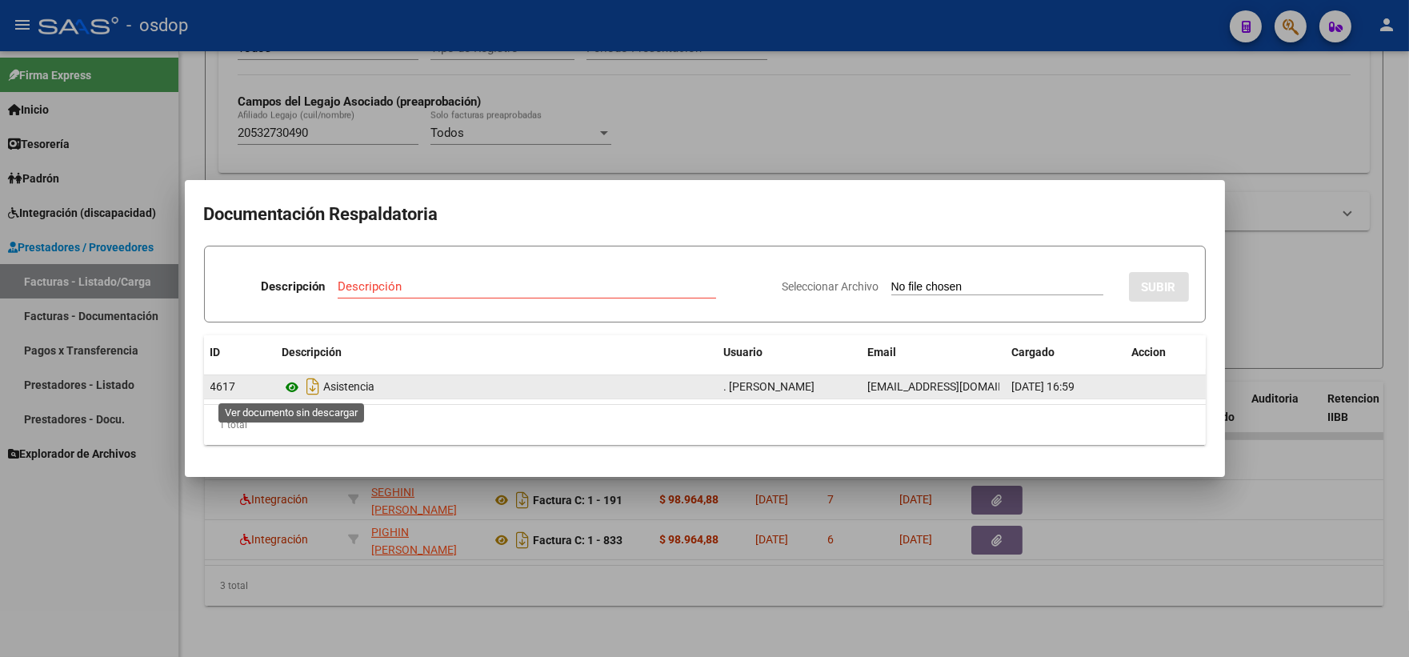
click at [288, 384] on icon at bounding box center [293, 387] width 21 height 19
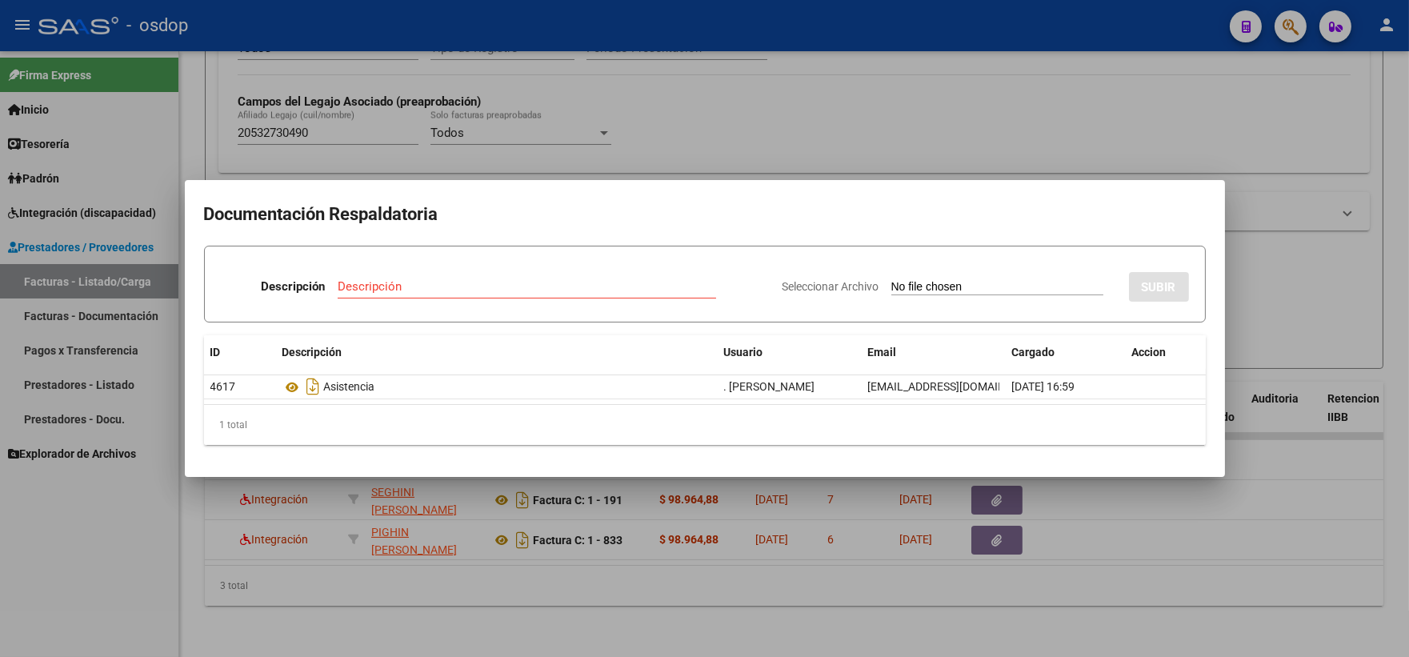
click at [552, 538] on div at bounding box center [704, 328] width 1409 height 657
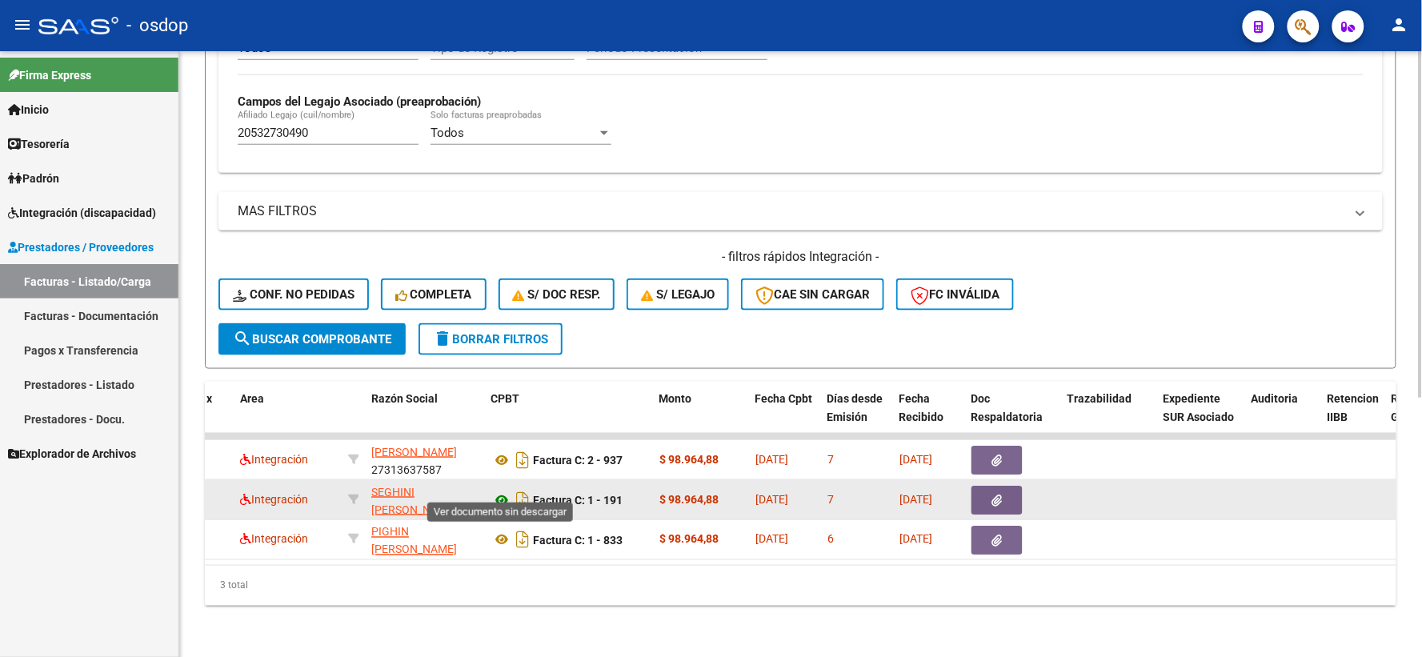
click at [501, 494] on icon at bounding box center [501, 500] width 21 height 19
click at [1005, 486] on button "button" at bounding box center [997, 500] width 51 height 29
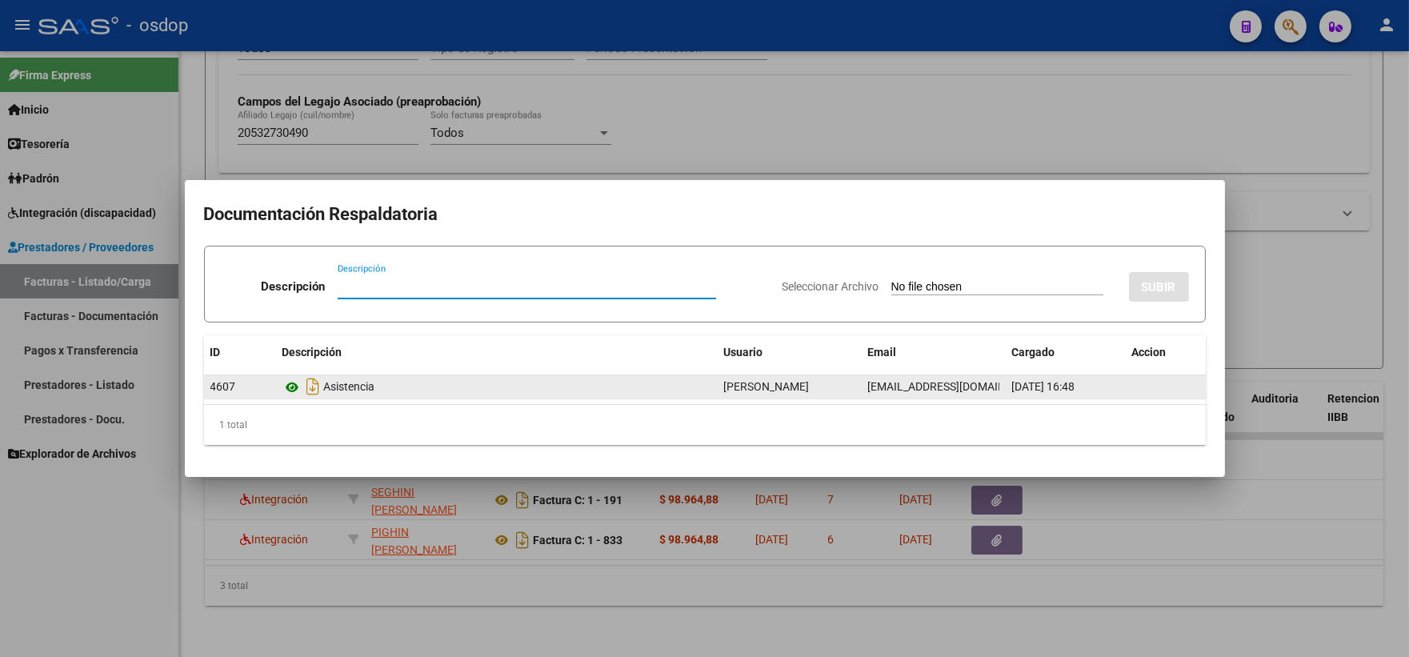
click at [285, 387] on icon at bounding box center [293, 387] width 21 height 19
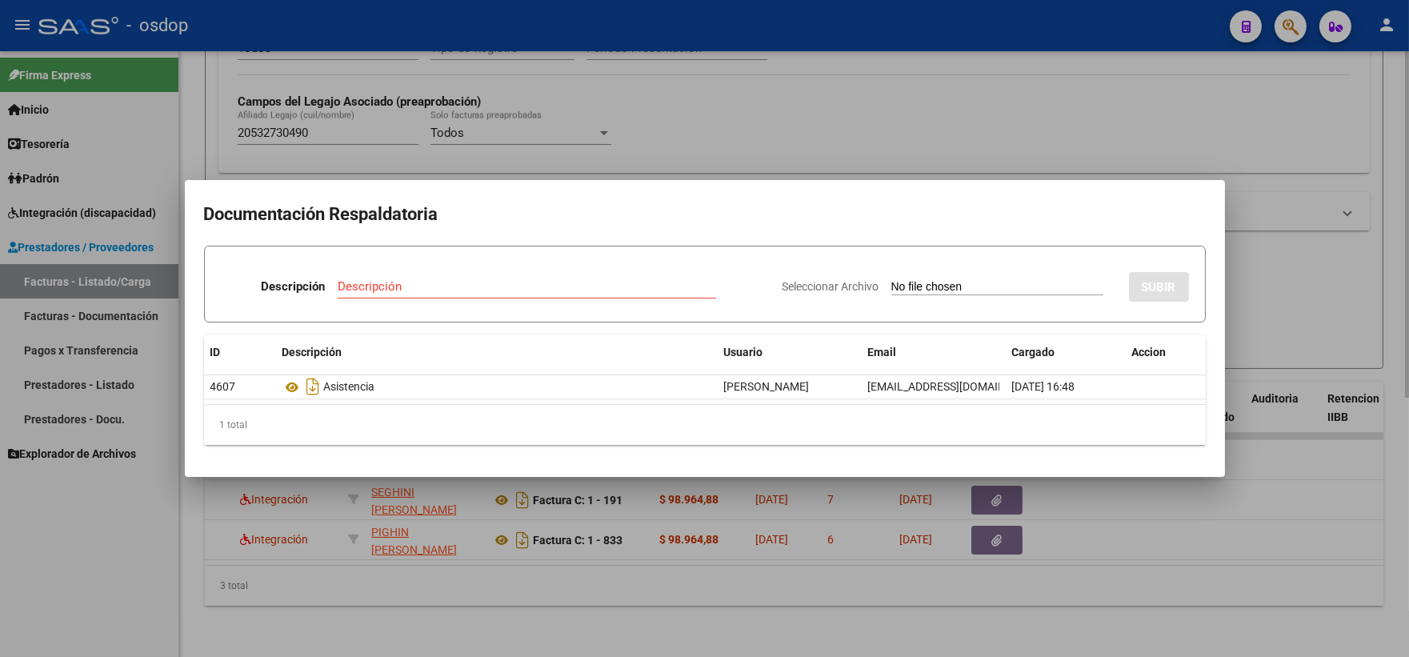
click at [385, 78] on div at bounding box center [704, 328] width 1409 height 657
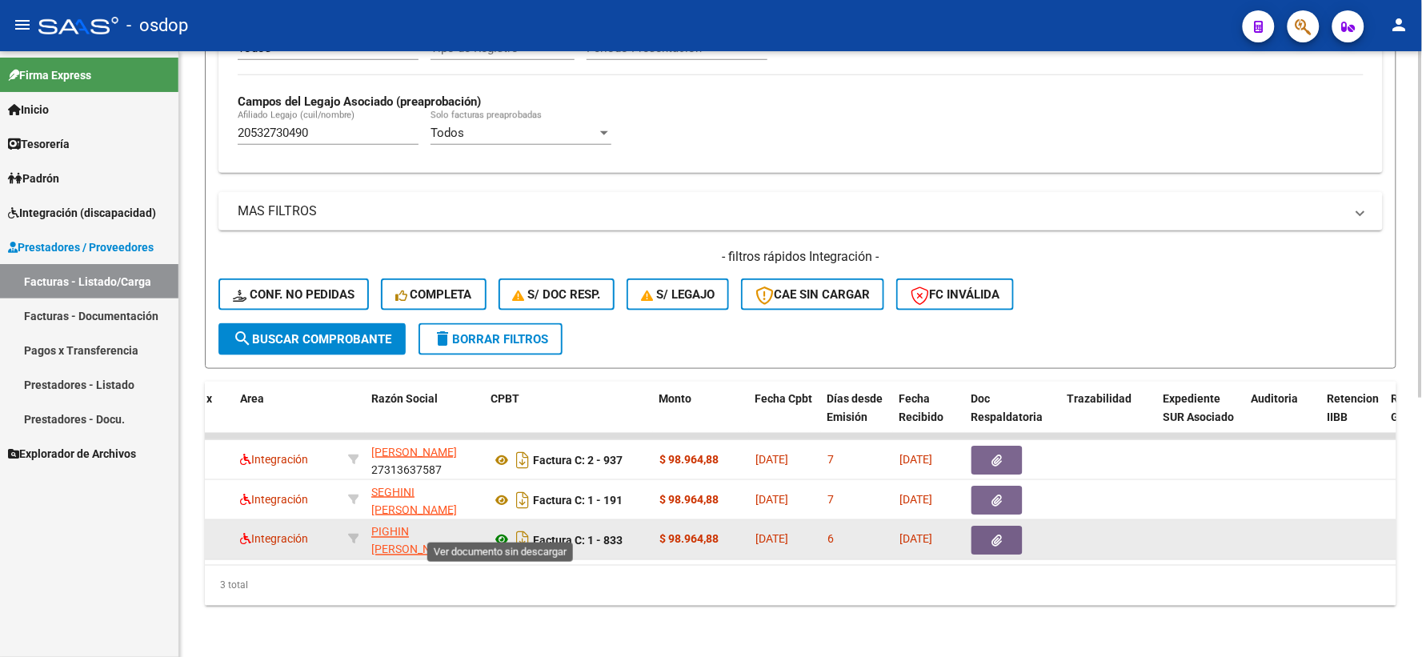
click at [493, 531] on icon at bounding box center [501, 540] width 21 height 19
click at [994, 535] on icon "button" at bounding box center [997, 541] width 10 height 12
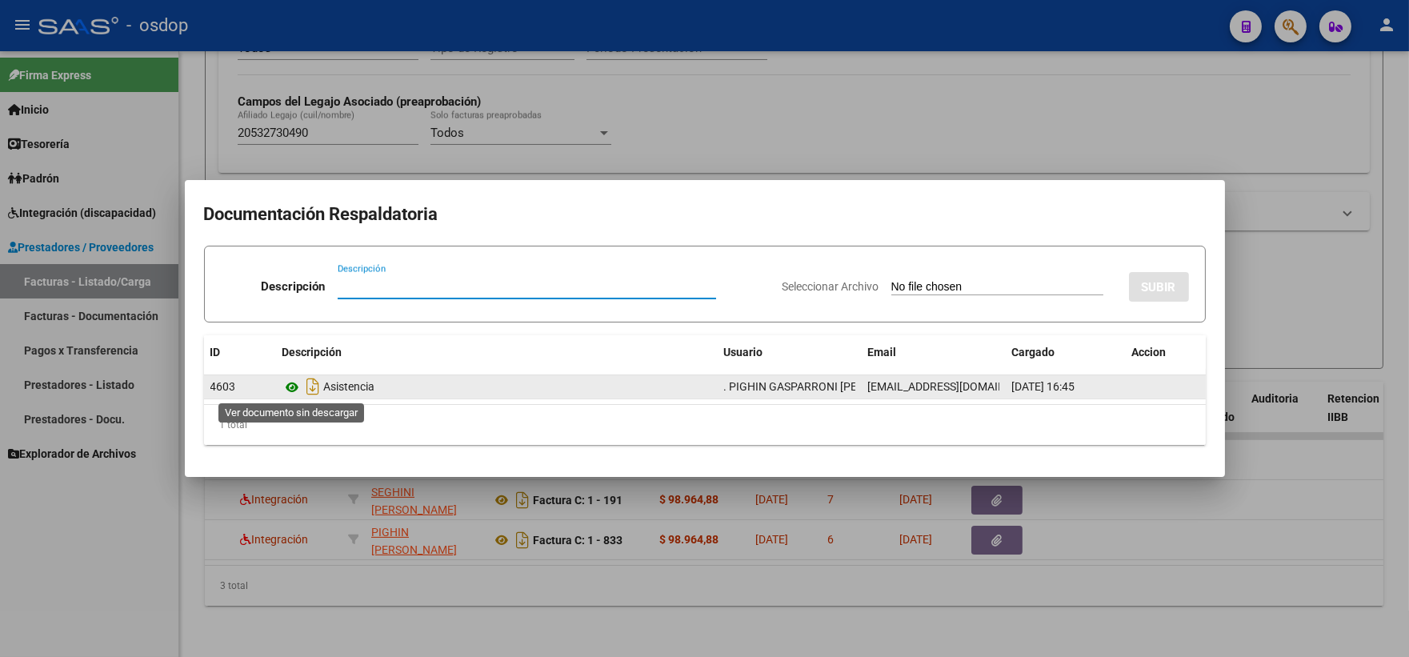
click at [284, 388] on icon at bounding box center [293, 387] width 21 height 19
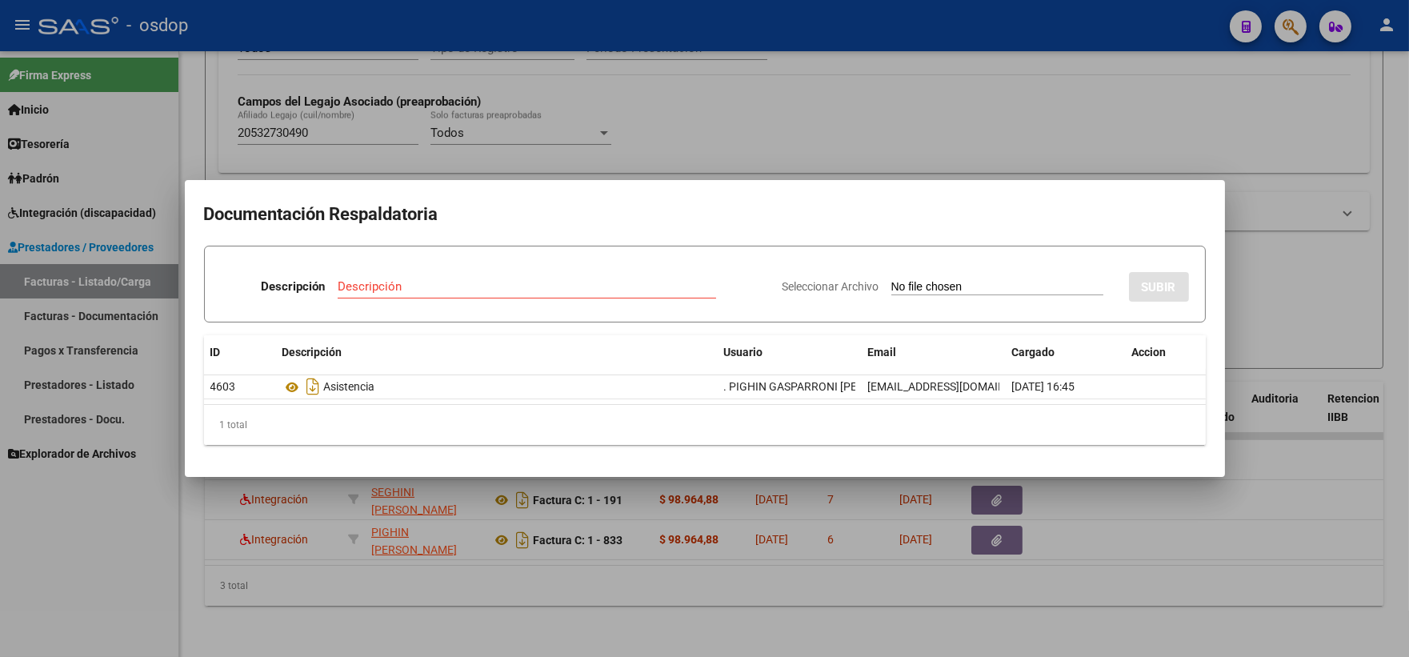
click at [313, 93] on div at bounding box center [704, 328] width 1409 height 657
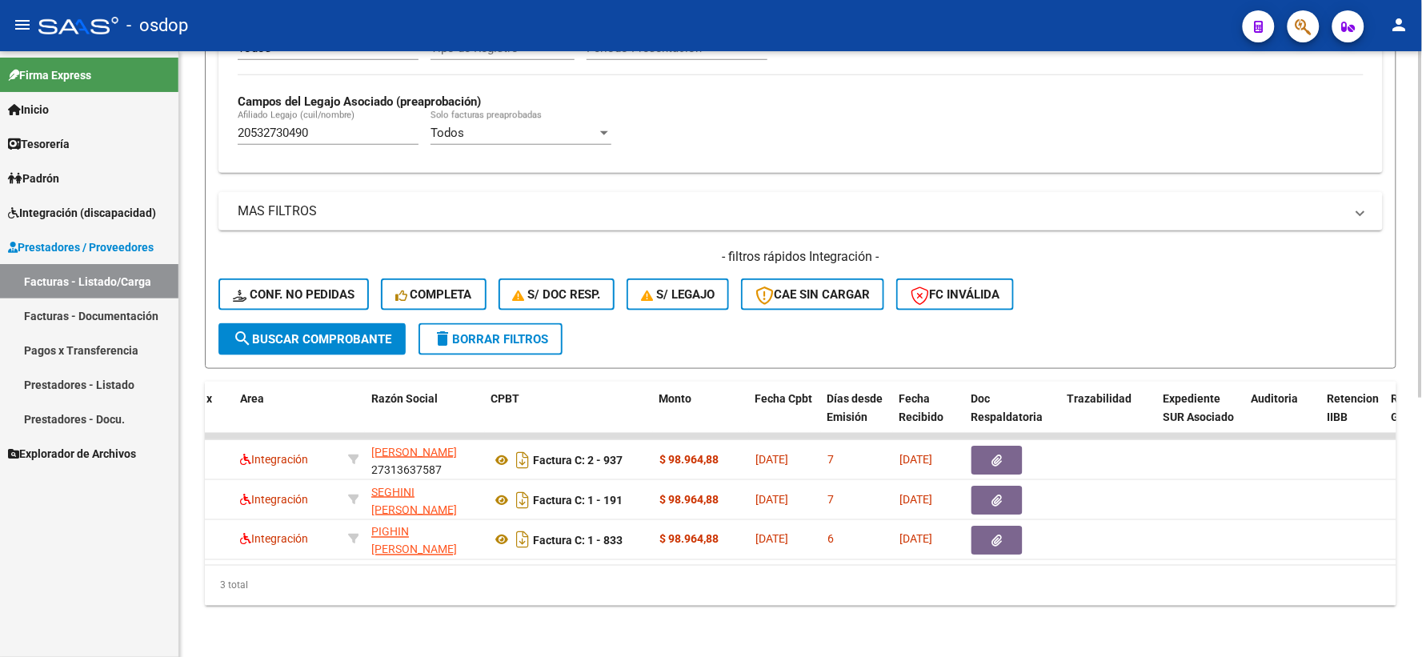
scroll to position [0, 0]
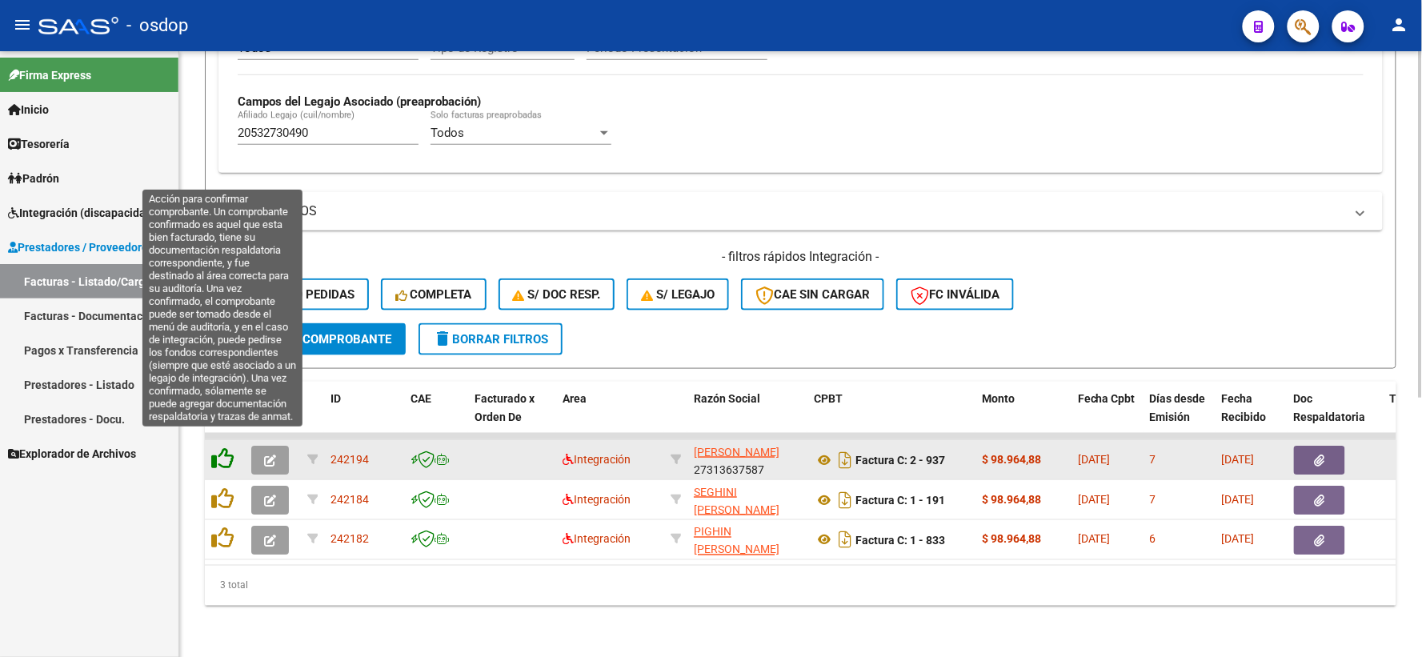
click at [224, 447] on icon at bounding box center [222, 458] width 22 height 22
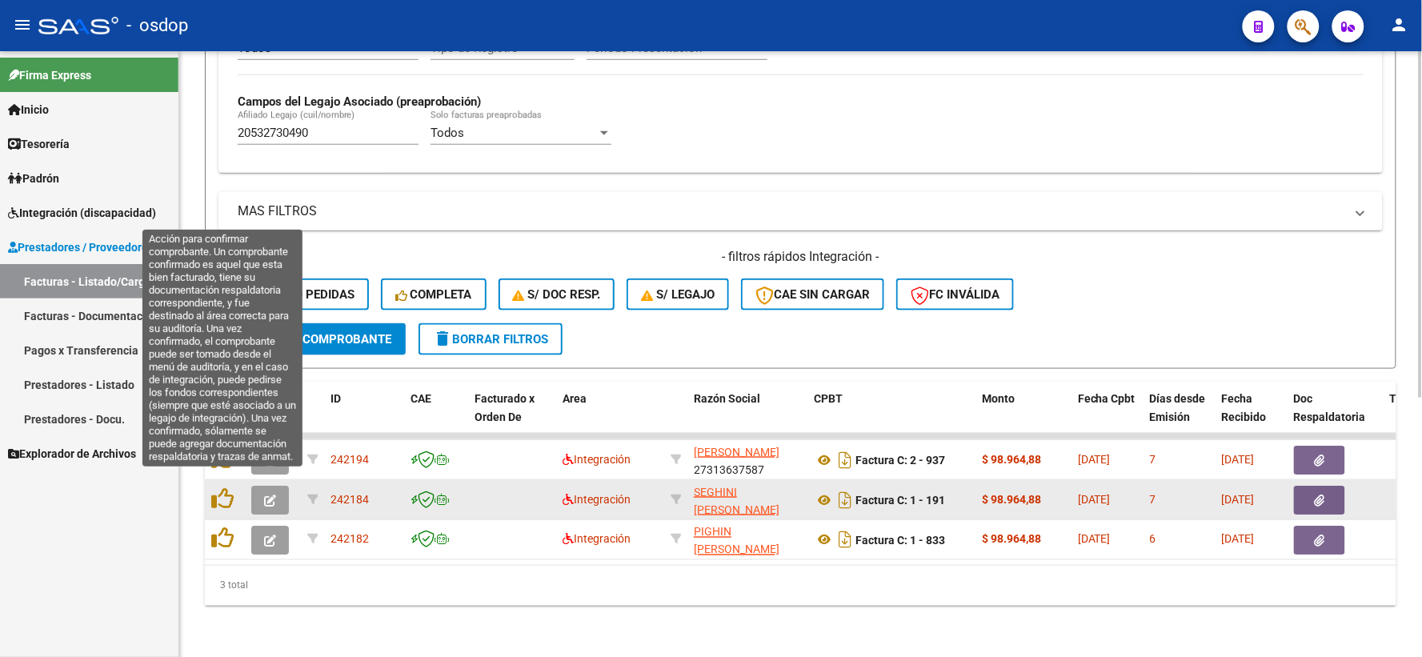
click at [230, 497] on div at bounding box center [224, 499] width 27 height 25
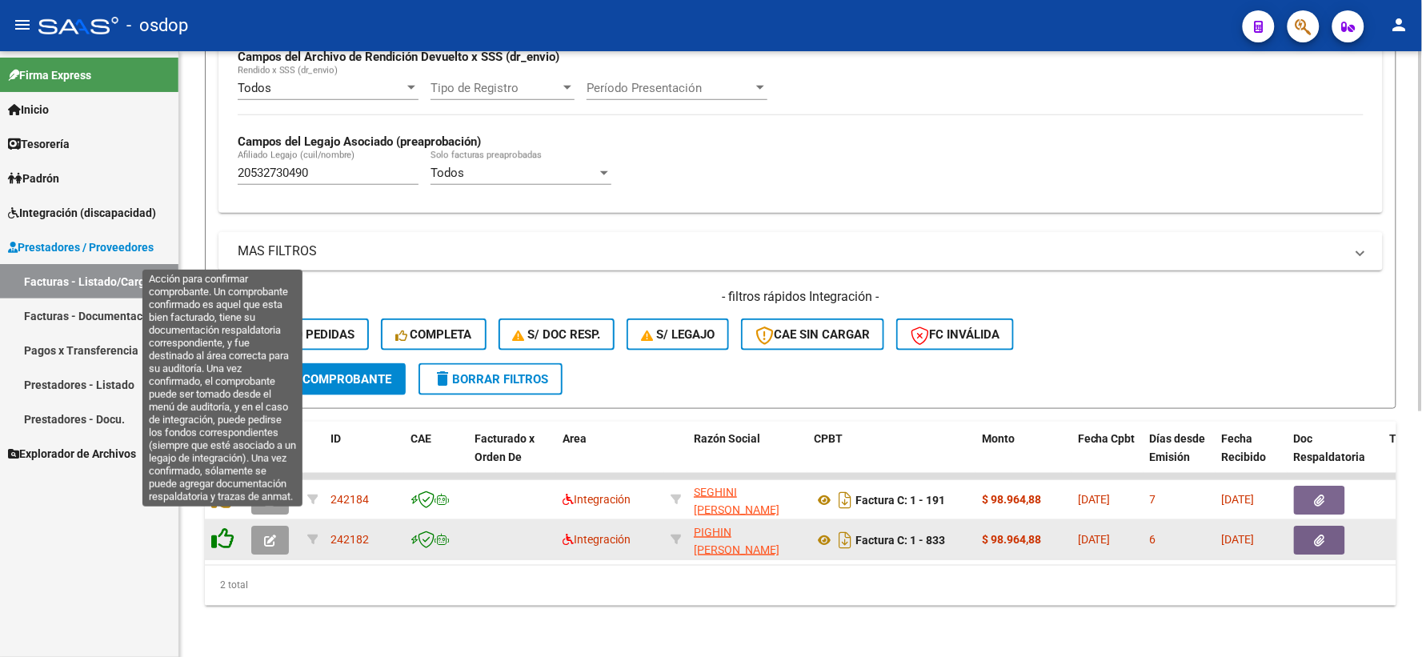
click at [220, 527] on icon at bounding box center [222, 538] width 22 height 22
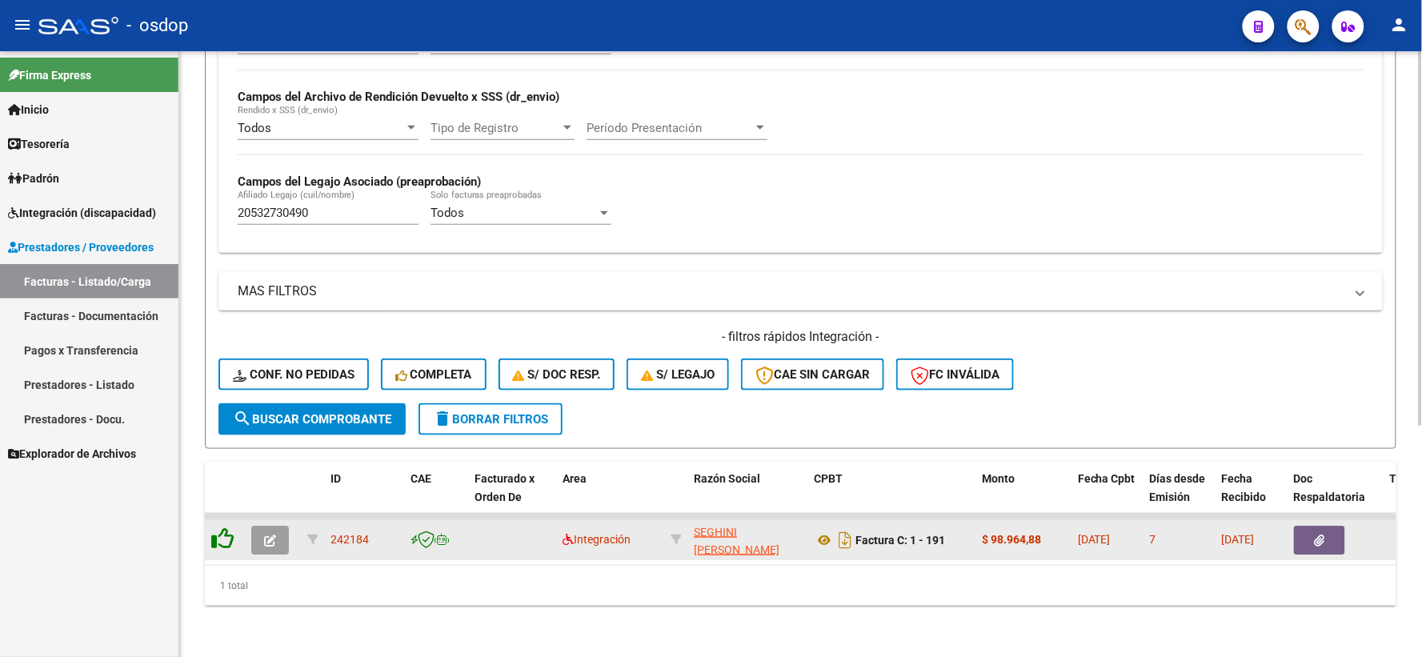
scroll to position [373, 0]
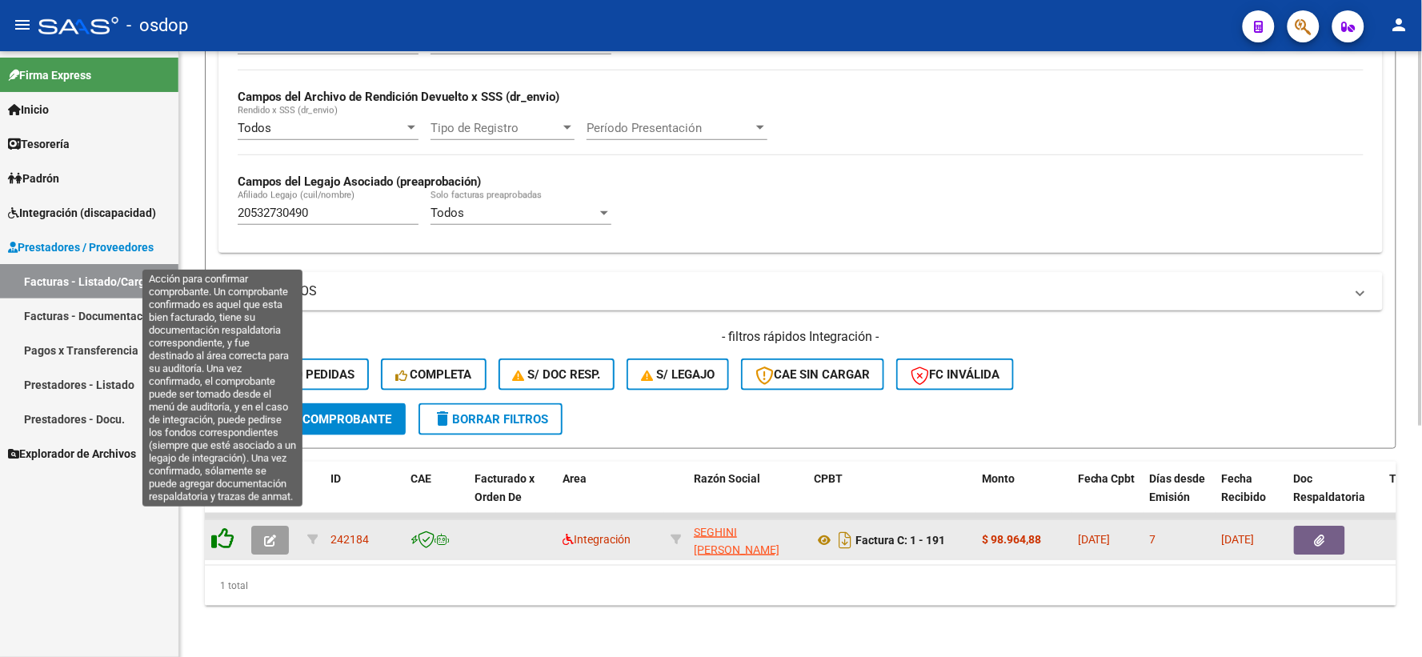
click at [222, 527] on icon at bounding box center [222, 538] width 22 height 22
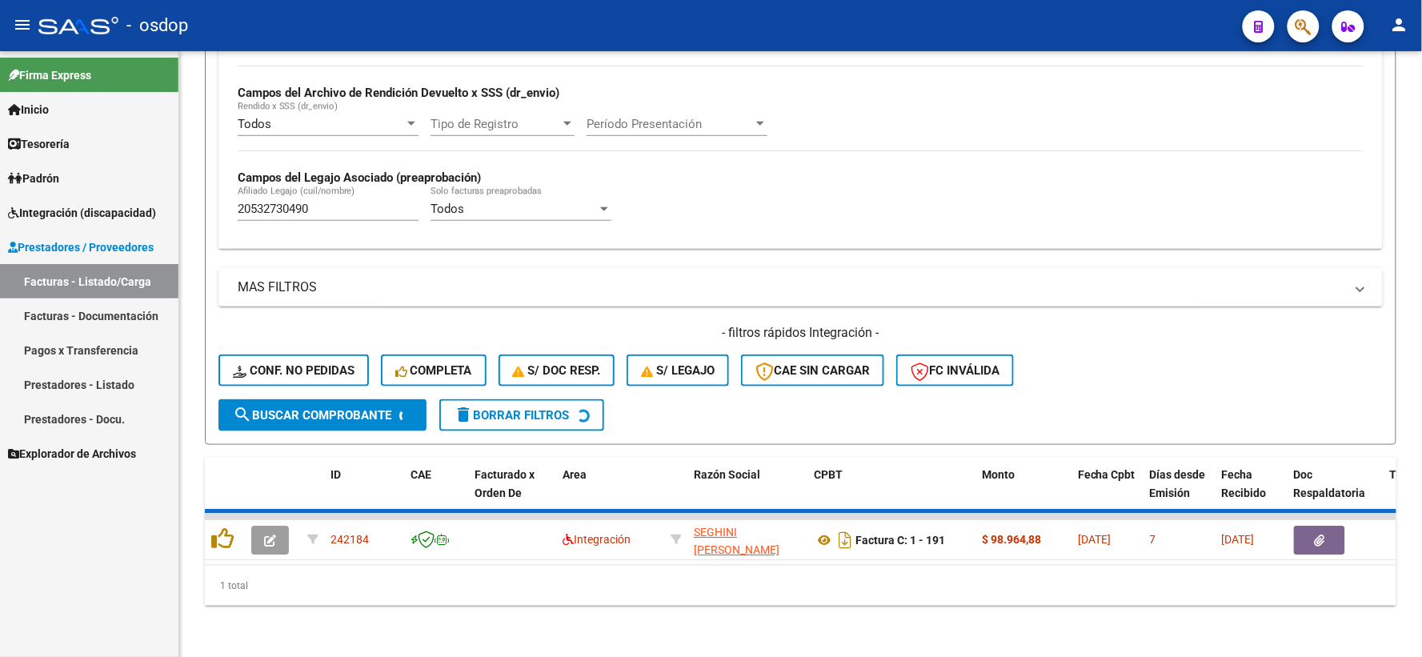
scroll to position [347, 0]
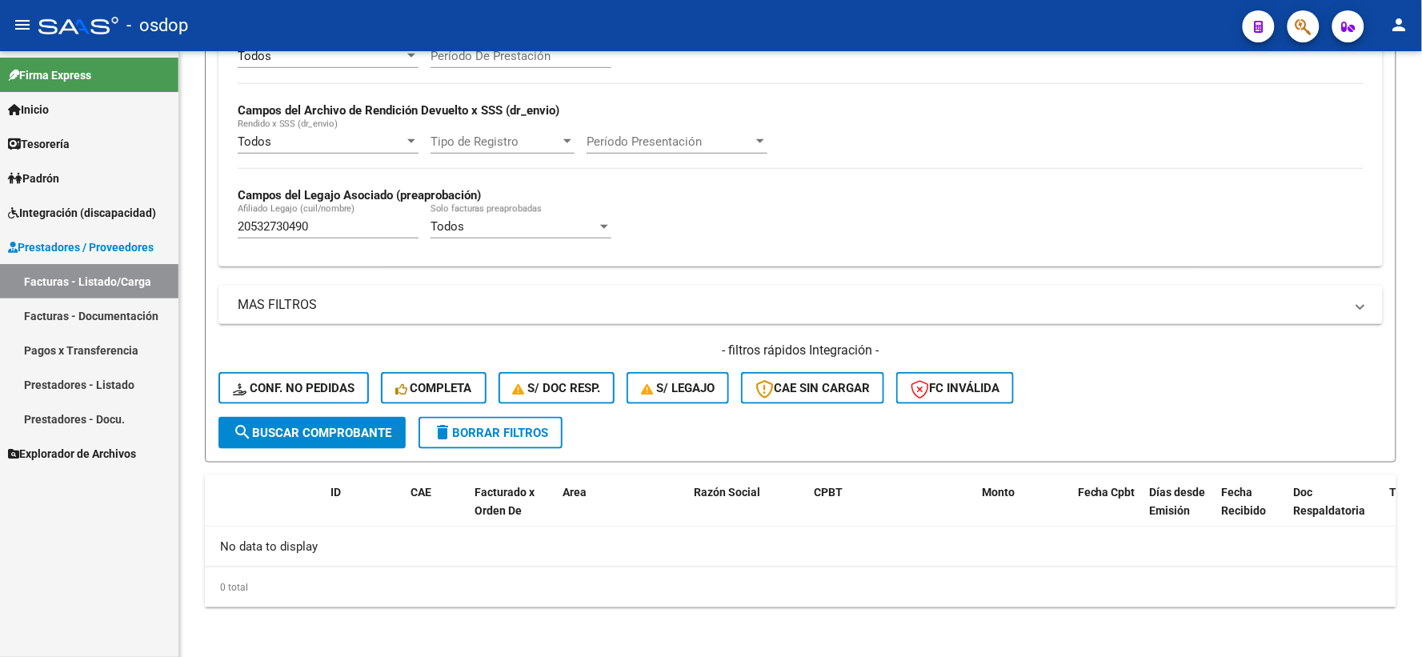
drag, startPoint x: 351, startPoint y: 235, endPoint x: 0, endPoint y: 106, distance: 373.7
click at [0, 130] on mat-sidenav-container "Firma Express Inicio Calendario SSS Instructivos Contacto OS Tesorería Extracto…" at bounding box center [711, 354] width 1422 height 606
click at [331, 221] on input "20532730490" at bounding box center [328, 226] width 181 height 14
drag, startPoint x: 332, startPoint y: 227, endPoint x: 134, endPoint y: 187, distance: 202.5
click at [154, 194] on mat-sidenav-container "Firma Express Inicio Calendario SSS Instructivos Contacto OS Tesorería Extracto…" at bounding box center [711, 354] width 1422 height 606
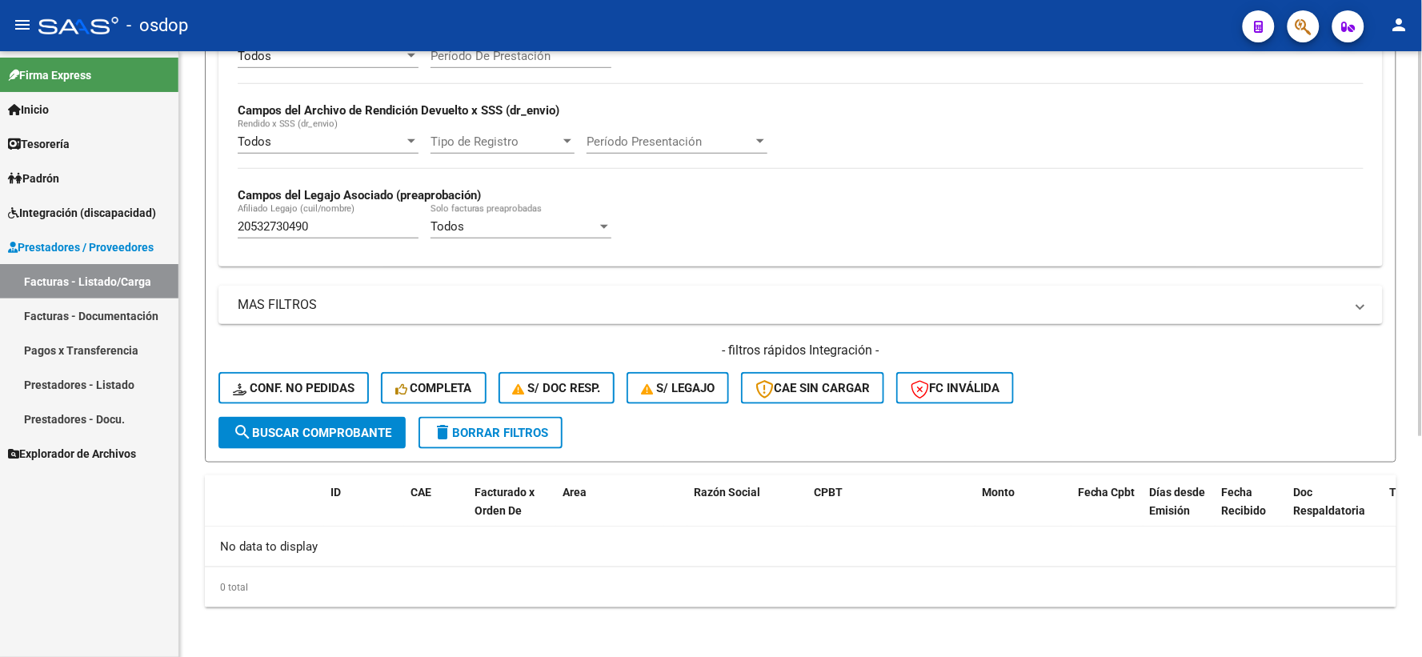
click at [323, 218] on div "20532730490 Afiliado Legajo (cuil/nombre)" at bounding box center [328, 221] width 181 height 34
drag, startPoint x: 332, startPoint y: 232, endPoint x: 0, endPoint y: 131, distance: 347.1
click at [0, 131] on mat-sidenav-container "Firma Express Inicio Calendario SSS Instructivos Contacto OS Tesorería Extracto…" at bounding box center [711, 354] width 1422 height 606
paste input "text"
drag, startPoint x: 364, startPoint y: 232, endPoint x: 0, endPoint y: 158, distance: 371.5
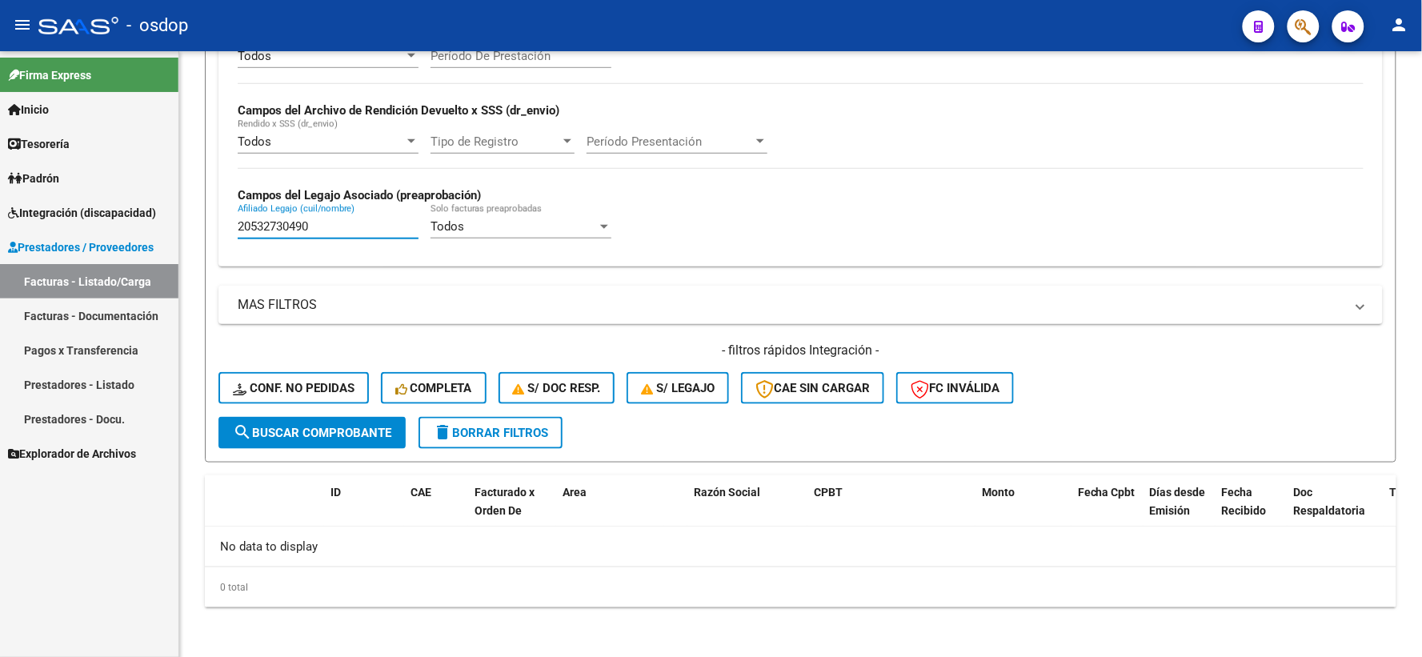
click at [0, 176] on mat-sidenav-container "Firma Express Inicio Calendario SSS Instructivos Contacto OS Tesorería Extracto…" at bounding box center [711, 354] width 1422 height 606
paste input "06983410"
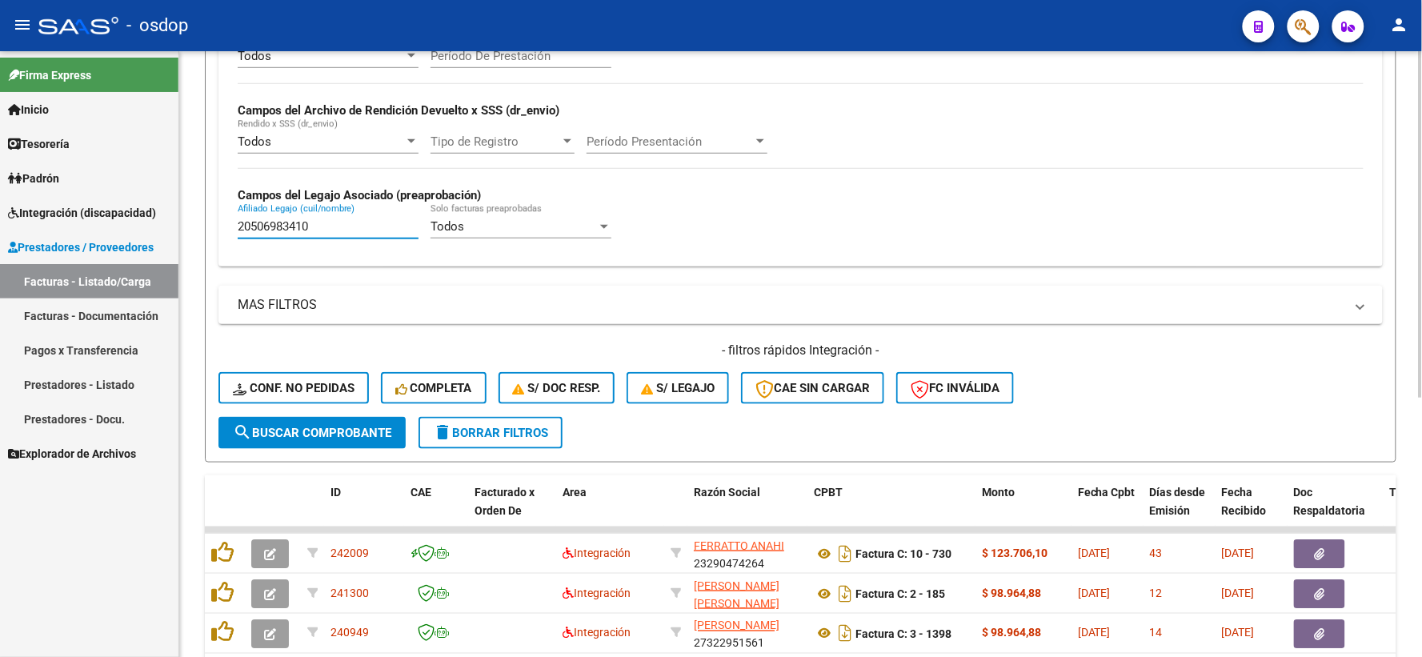
scroll to position [453, 0]
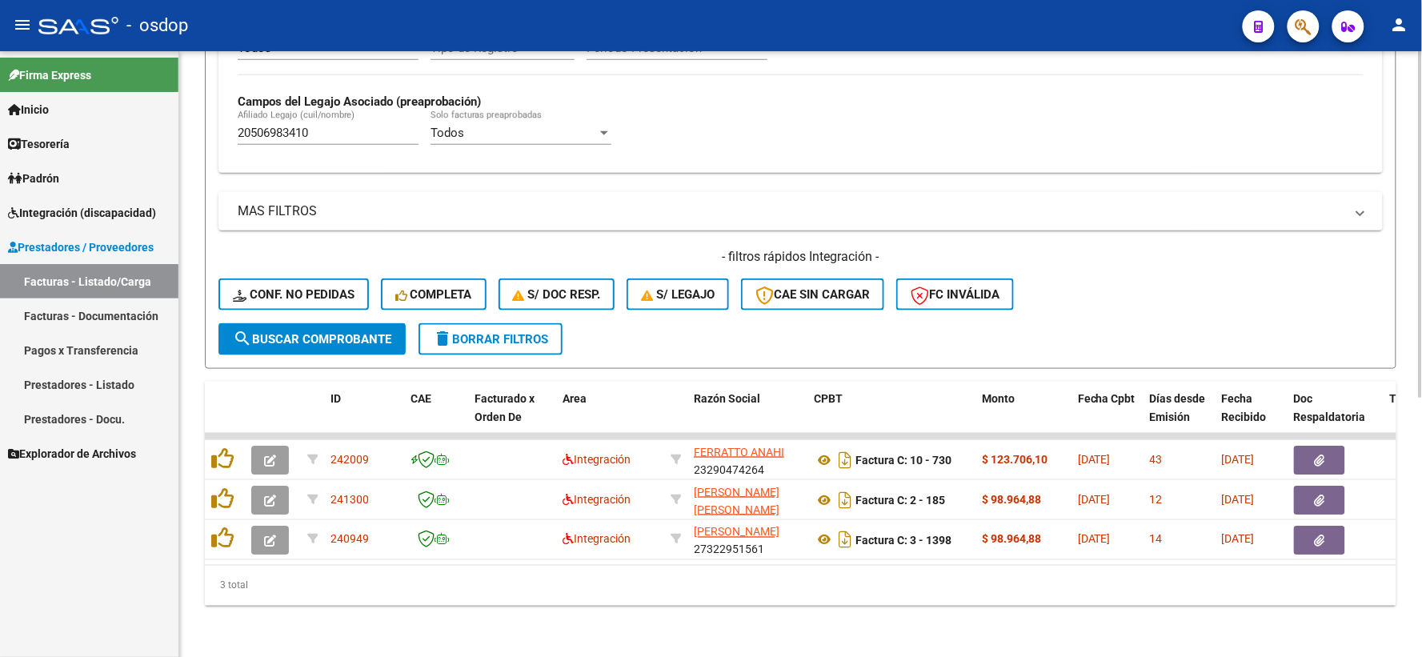
click at [435, 580] on div "3 total" at bounding box center [801, 586] width 1192 height 40
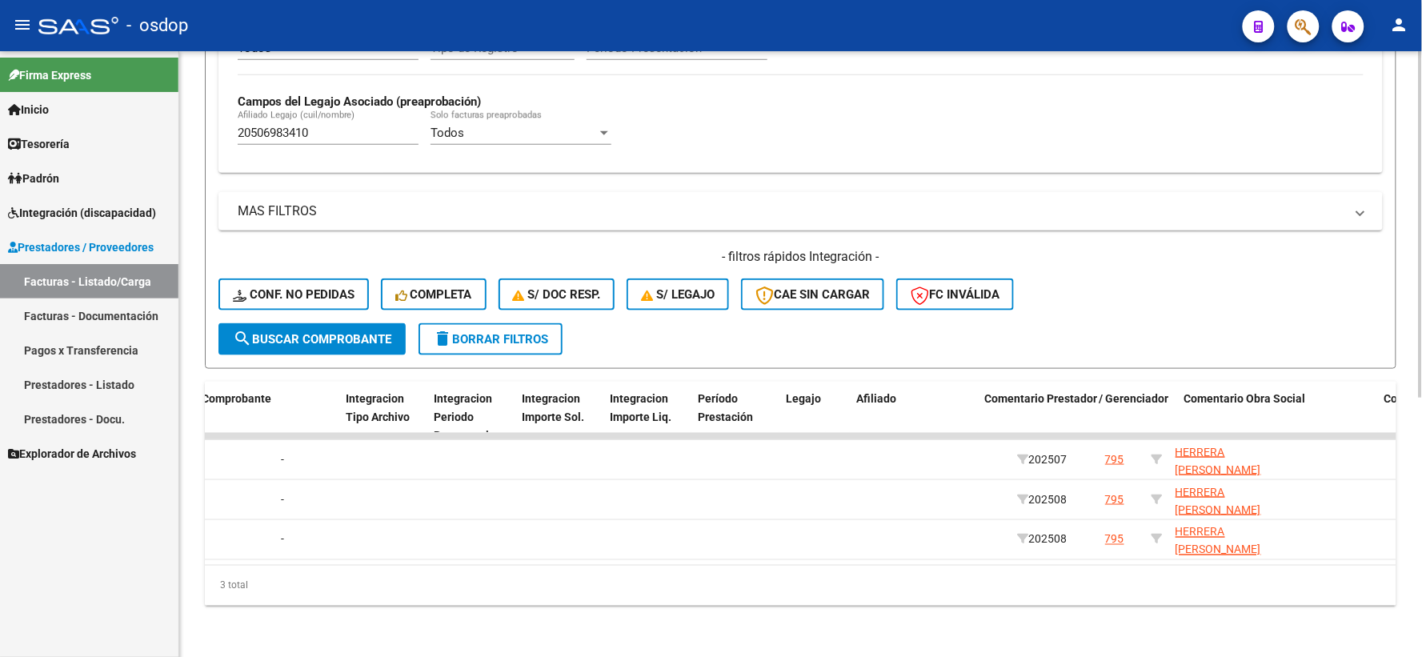
scroll to position [0, 2017]
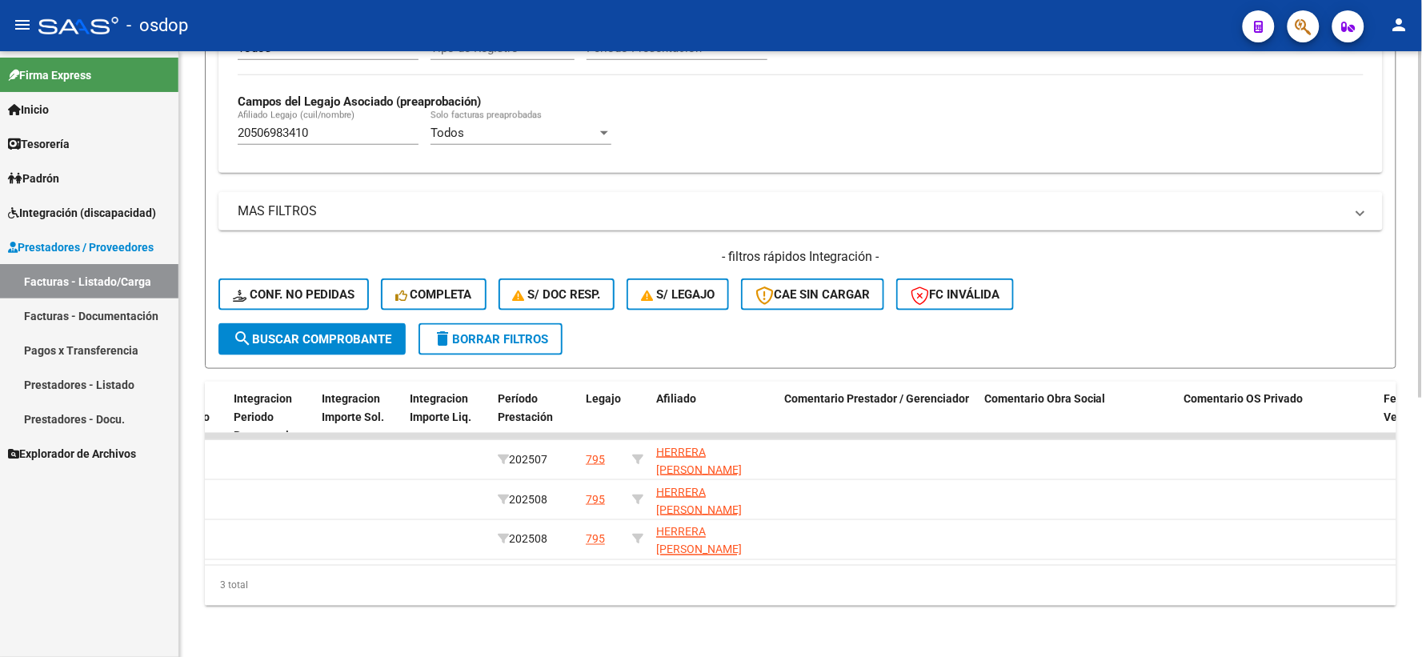
click at [800, 595] on div "3 total" at bounding box center [801, 586] width 1192 height 40
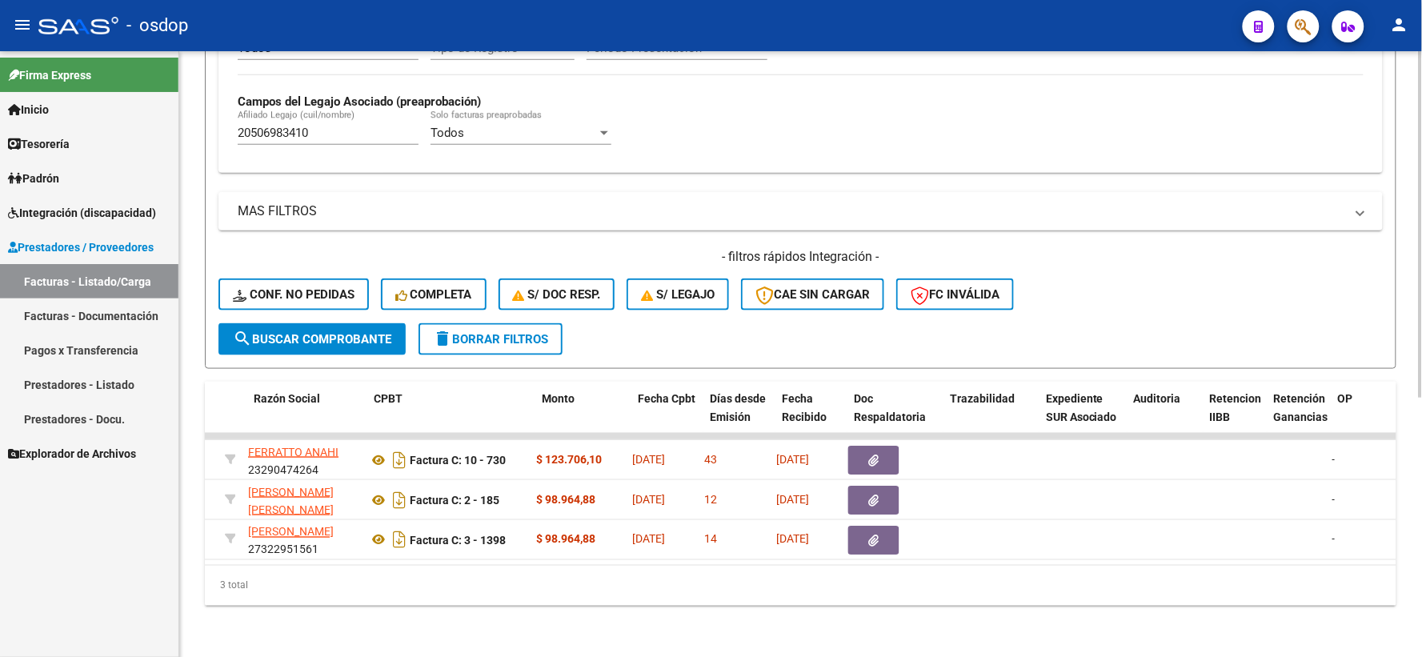
scroll to position [0, 0]
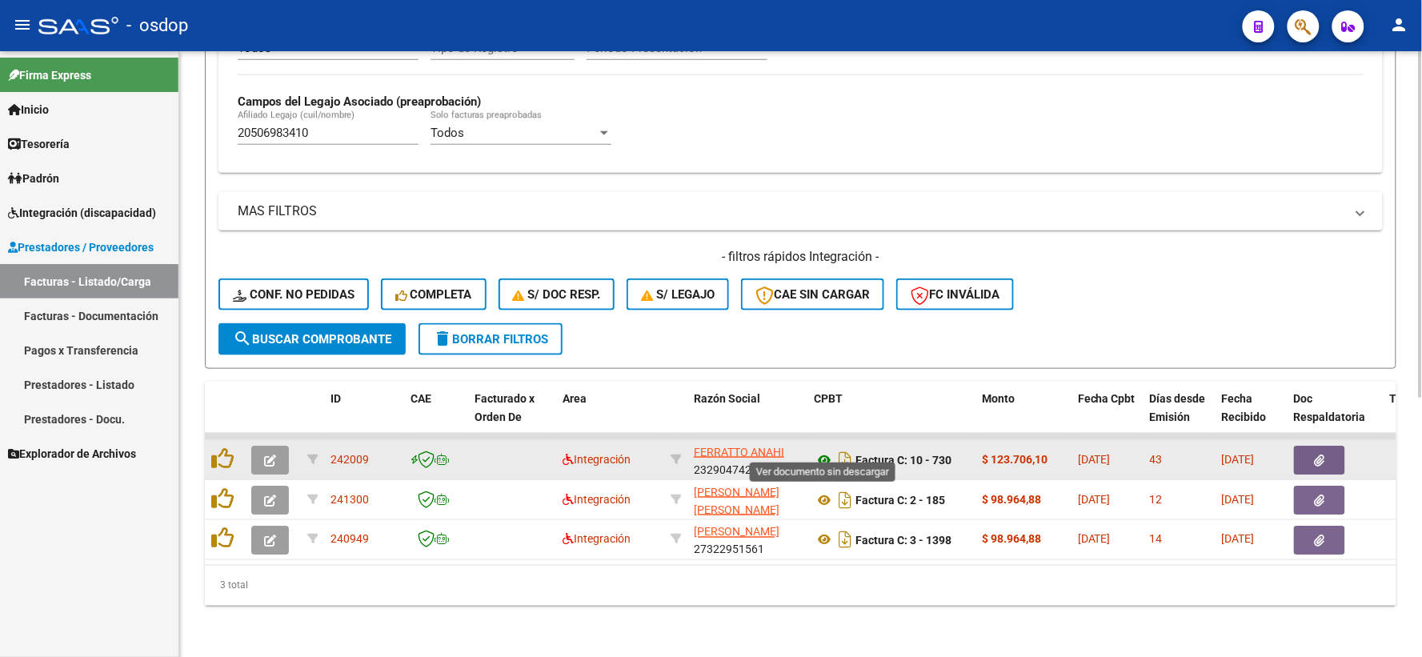
click at [819, 451] on icon at bounding box center [824, 460] width 21 height 19
click at [1316, 453] on span "button" at bounding box center [1320, 460] width 10 height 14
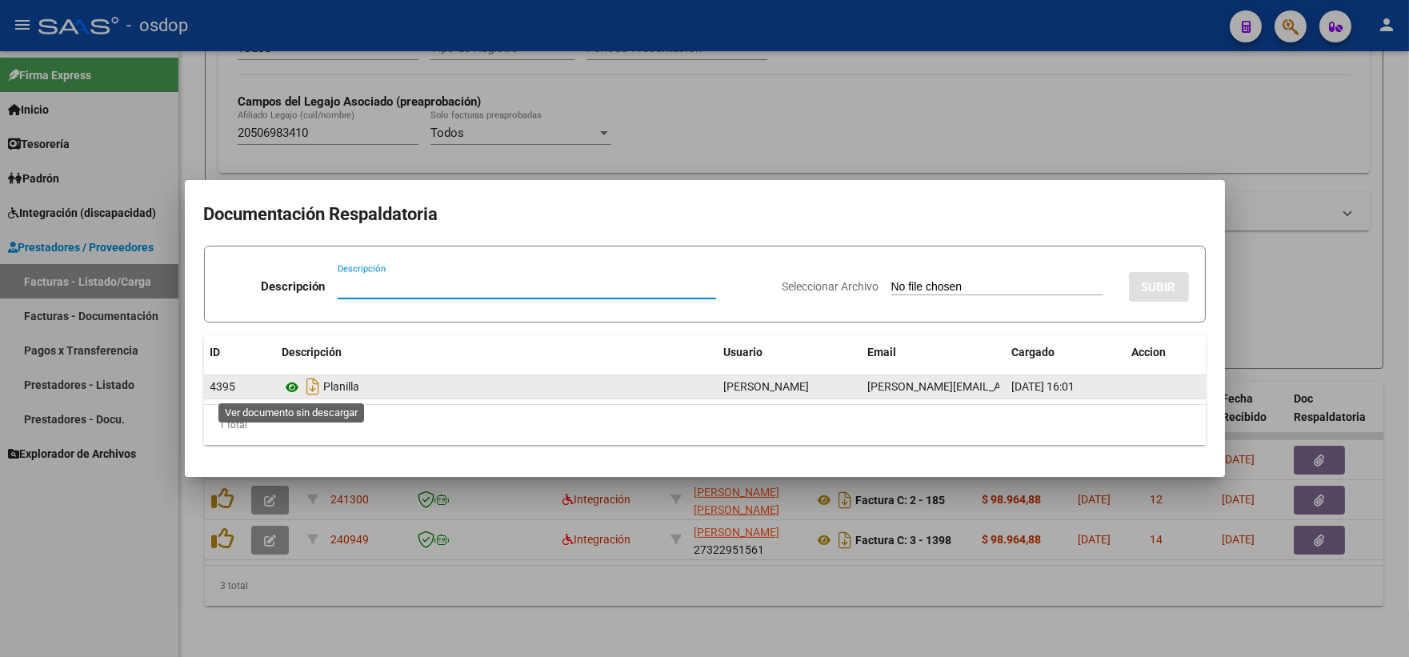
click at [292, 391] on icon at bounding box center [293, 387] width 21 height 19
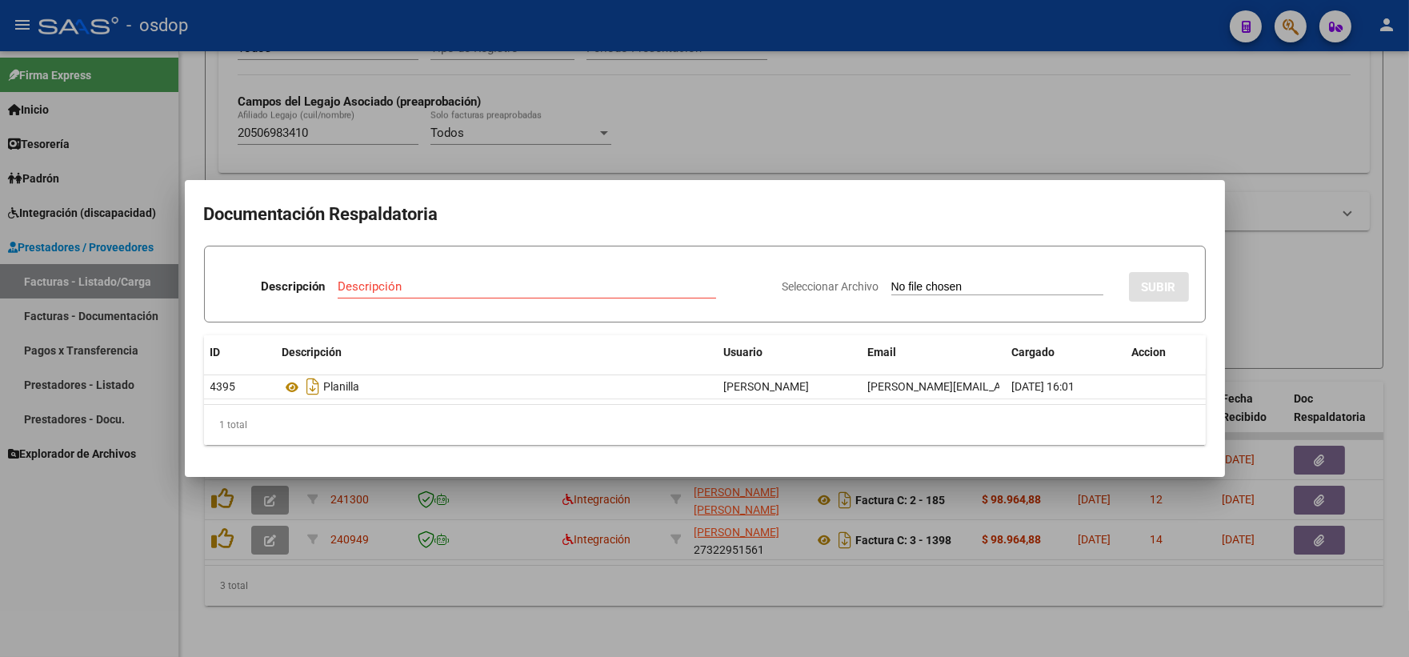
click at [541, 186] on mat-dialog-container "Documentación Respaldatoria Descripción Descripción Seleccionar Archivo SUBIR I…" at bounding box center [705, 328] width 1040 height 297
click at [542, 137] on div at bounding box center [704, 328] width 1409 height 657
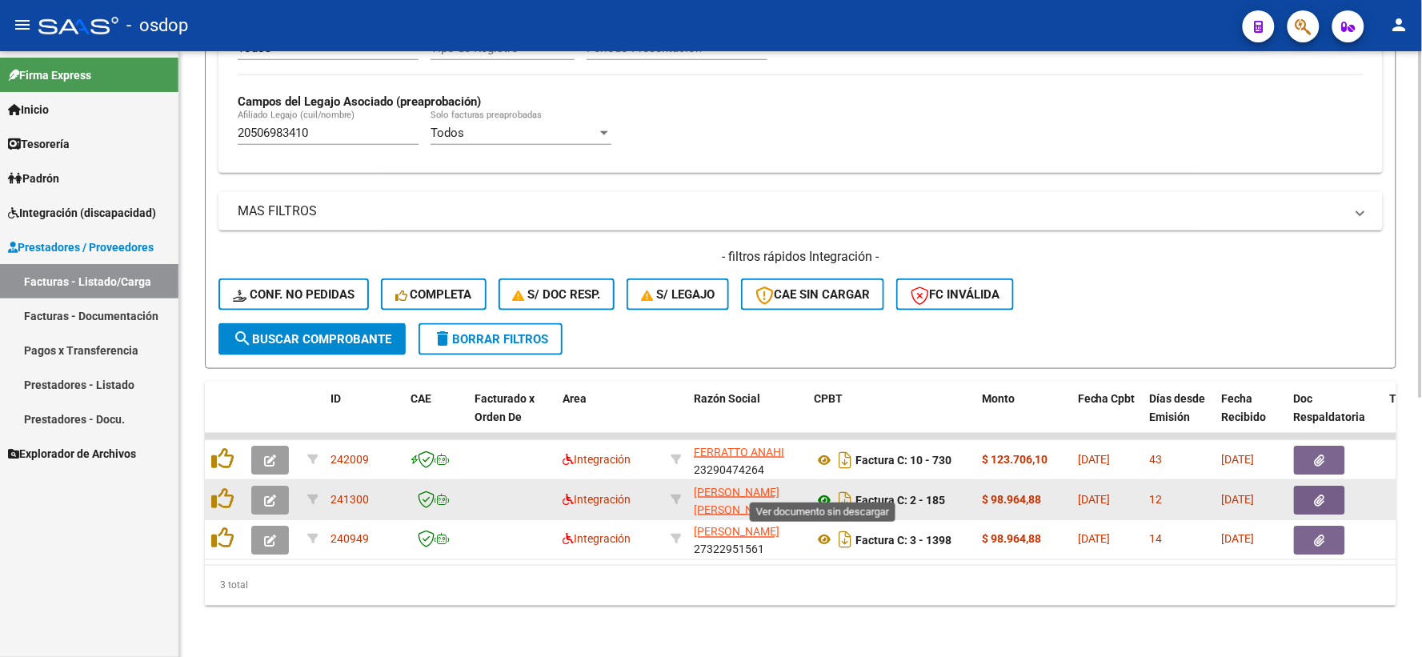
click at [817, 491] on icon at bounding box center [824, 500] width 21 height 19
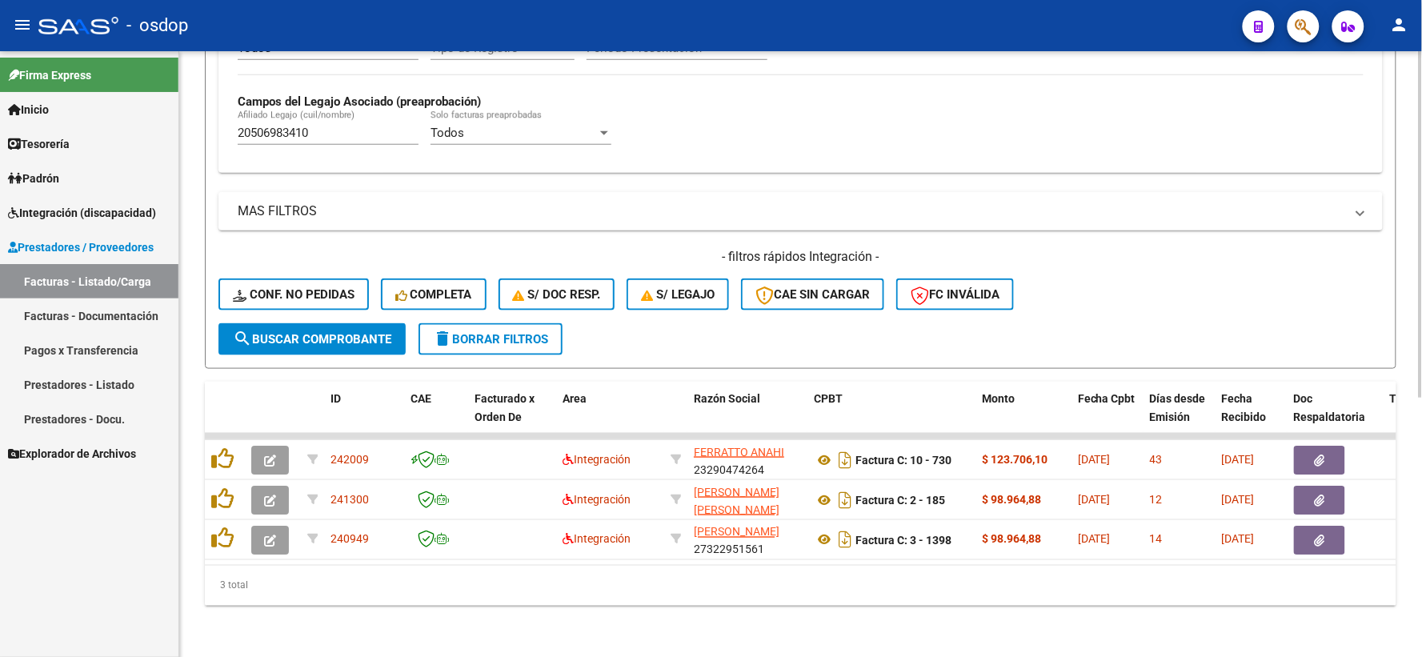
click at [1216, 225] on div "MAS FILTROS Todos Con Doc. Respaldatoria Todos Con Trazabilidad Todos Asociado …" at bounding box center [800, 257] width 1164 height 131
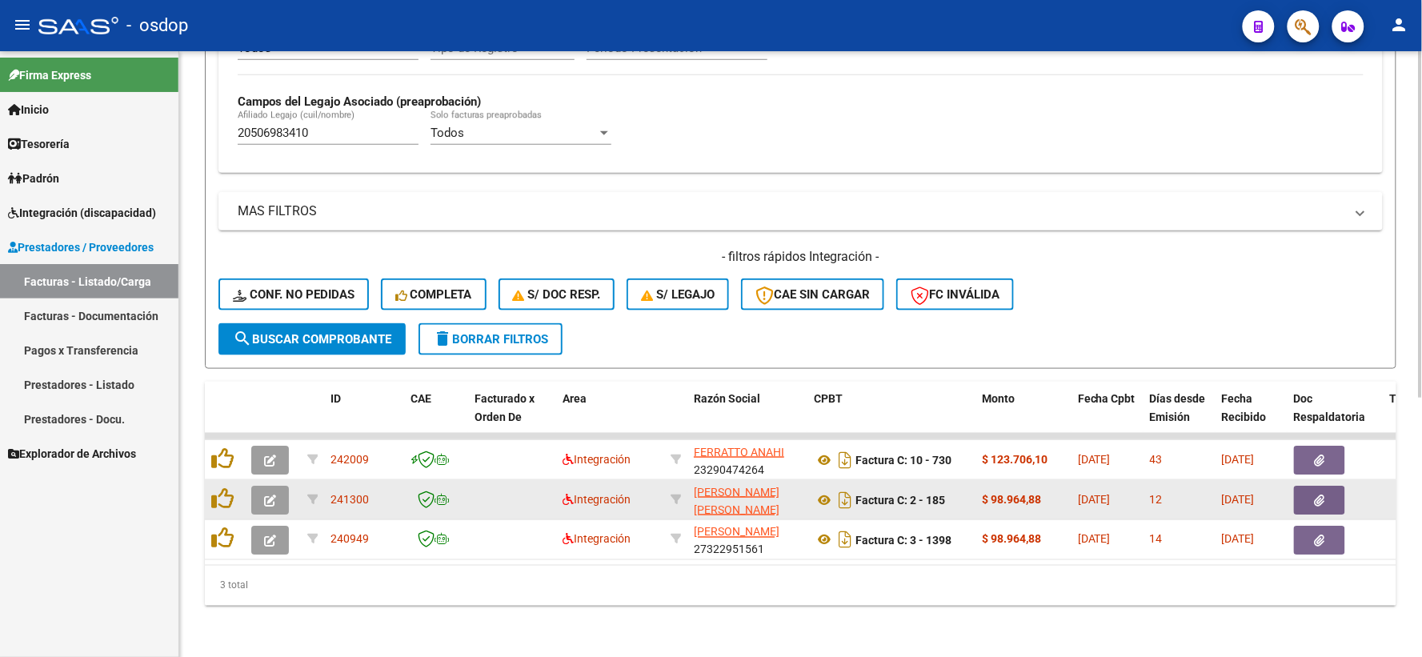
click at [1331, 492] on button "button" at bounding box center [1319, 500] width 51 height 29
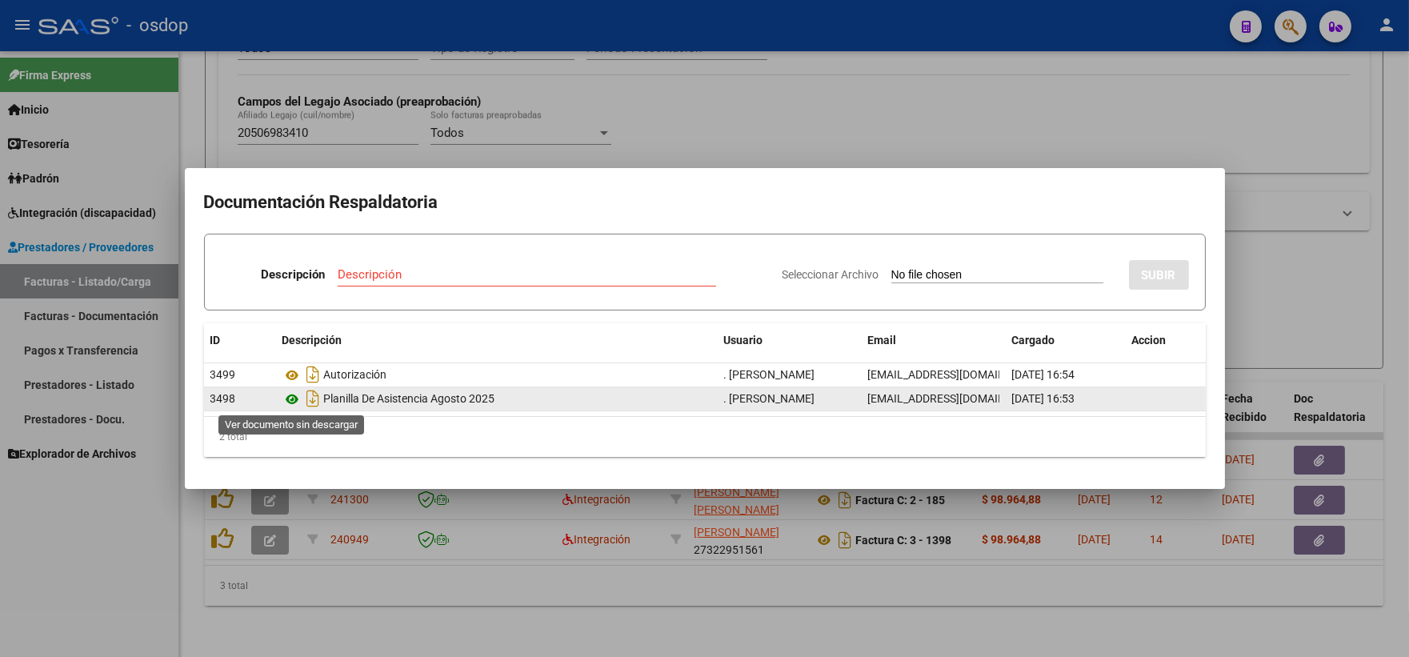
click at [291, 395] on icon at bounding box center [293, 399] width 21 height 19
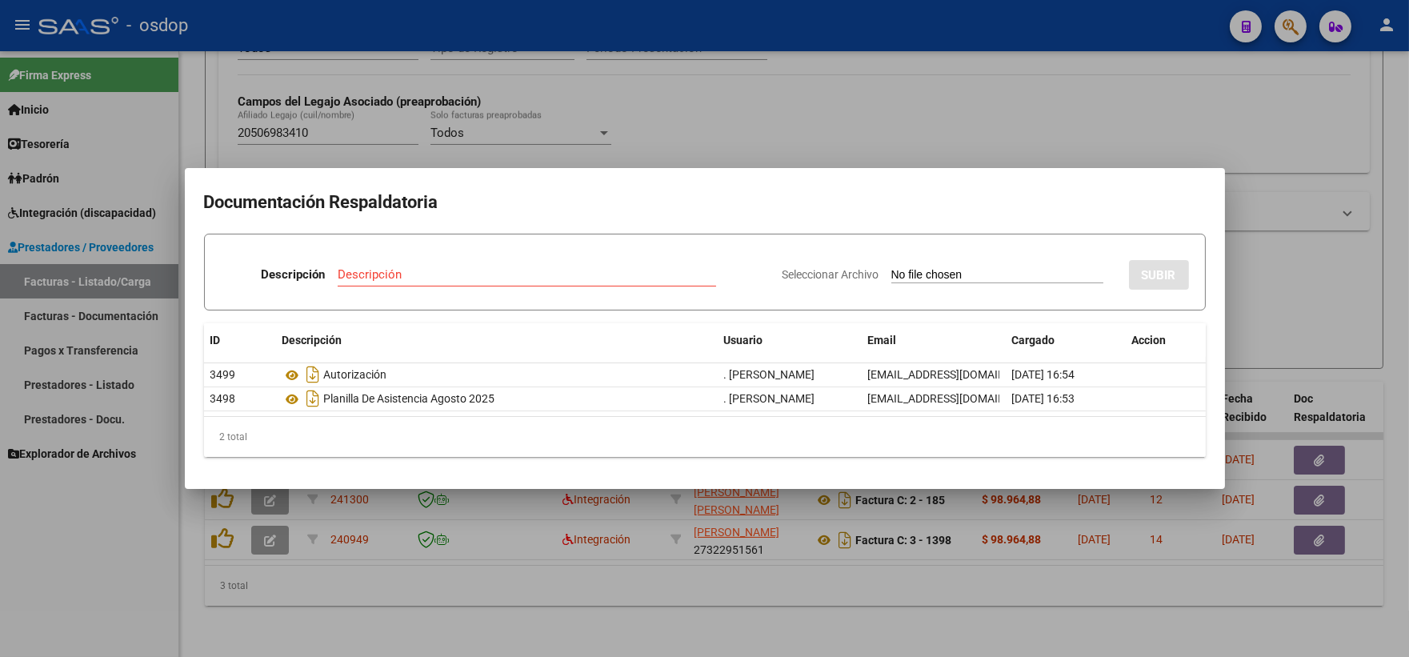
click at [289, 117] on div at bounding box center [704, 328] width 1409 height 657
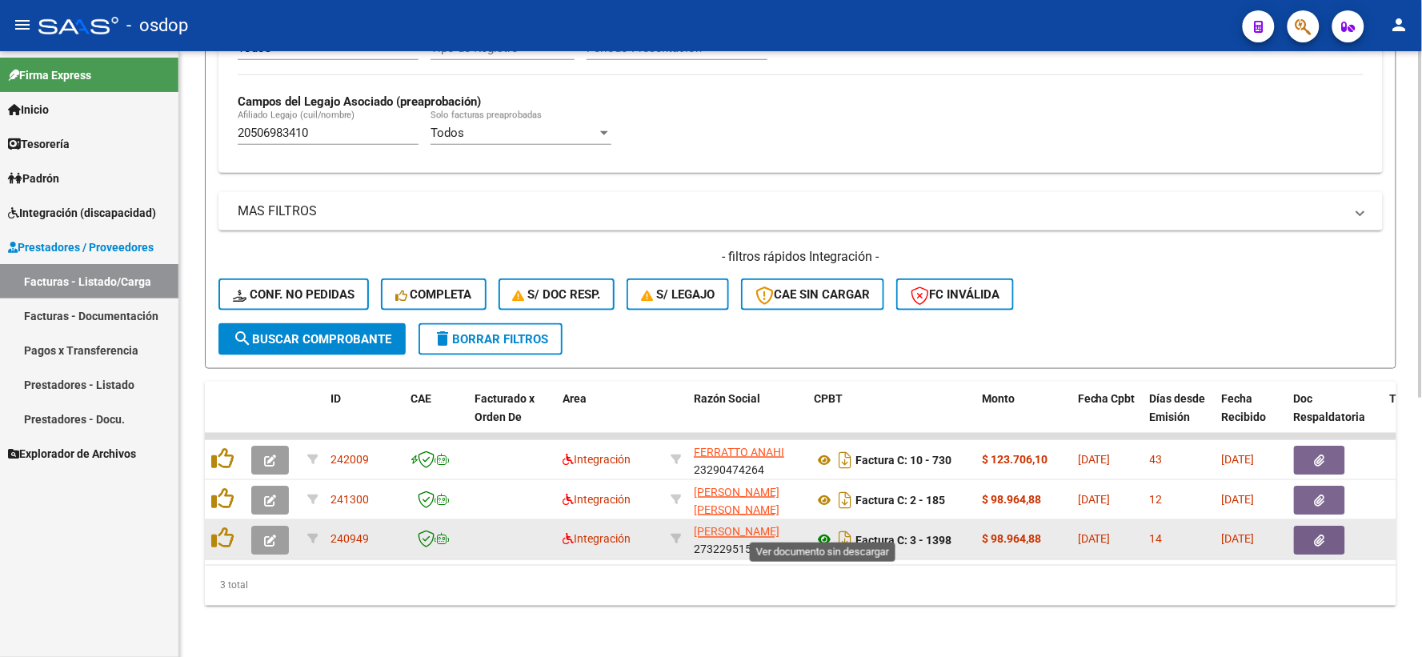
click at [820, 531] on icon at bounding box center [824, 540] width 21 height 19
click at [1320, 534] on button "button" at bounding box center [1319, 540] width 51 height 29
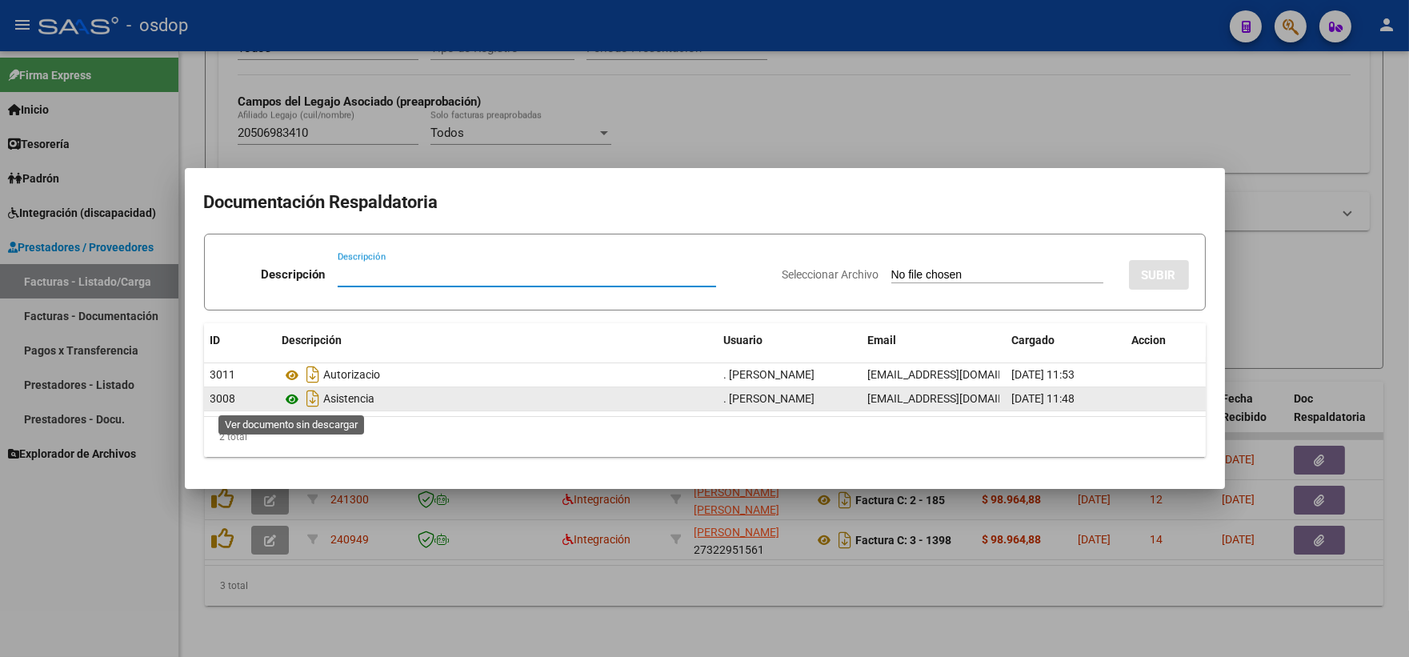
click at [294, 395] on icon at bounding box center [293, 399] width 21 height 19
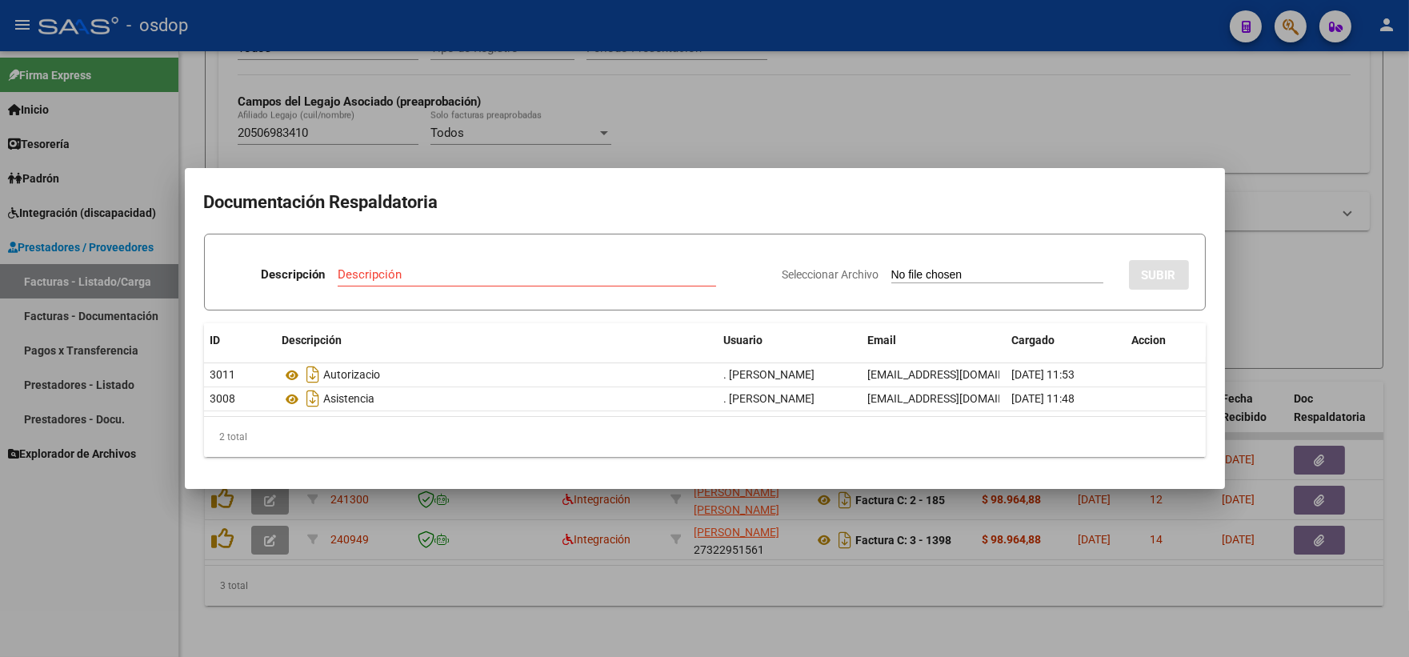
click at [349, 90] on div at bounding box center [704, 328] width 1409 height 657
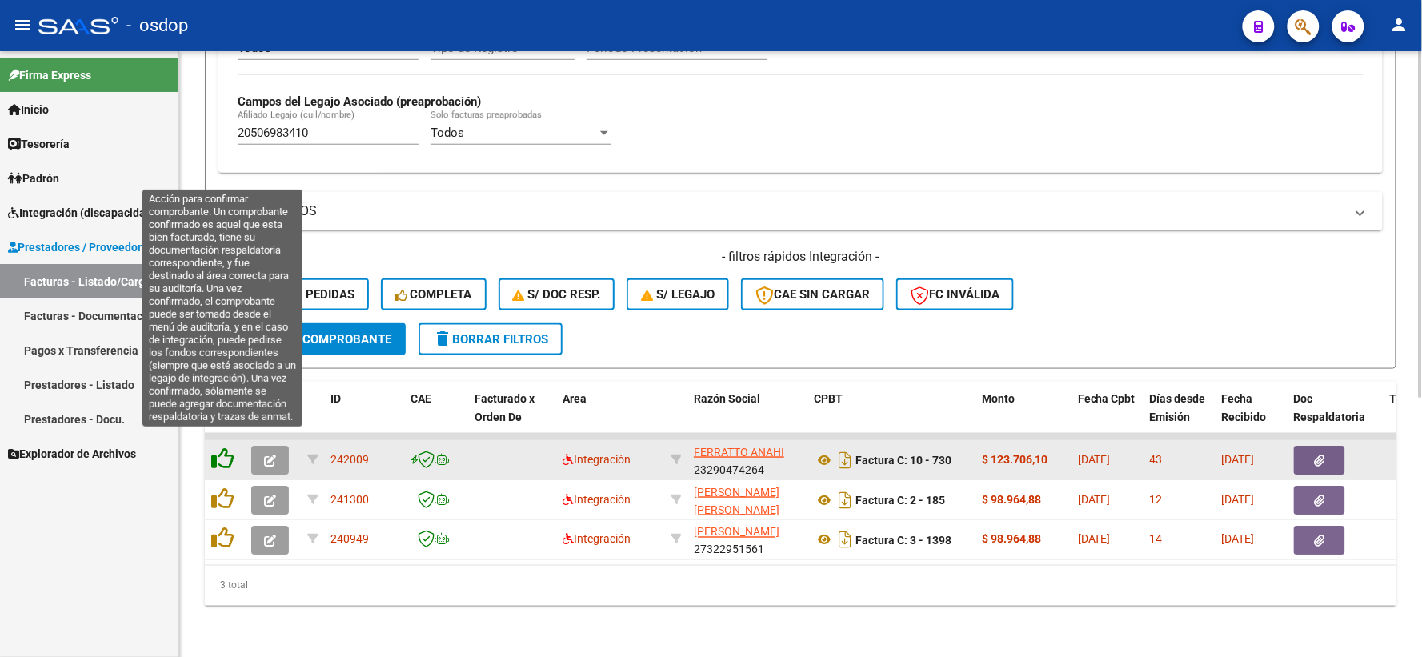
click at [226, 447] on icon at bounding box center [222, 458] width 22 height 22
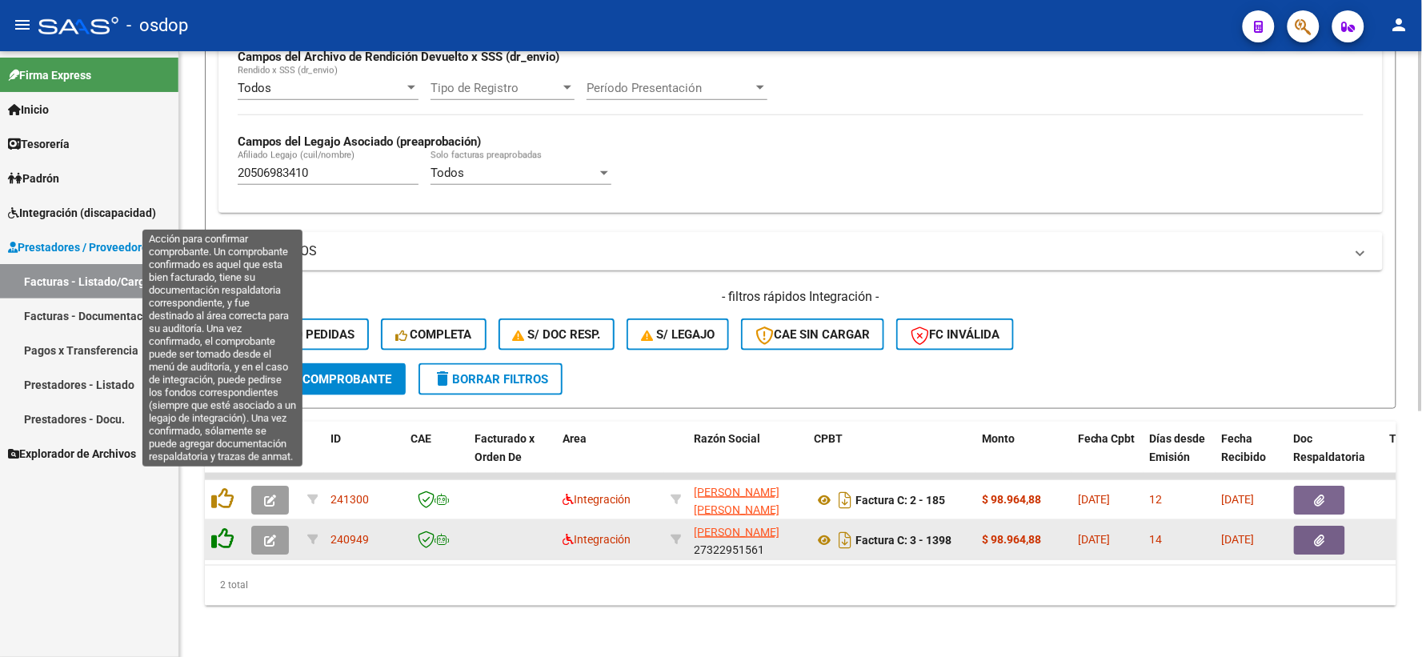
click at [226, 492] on icon at bounding box center [222, 498] width 22 height 22
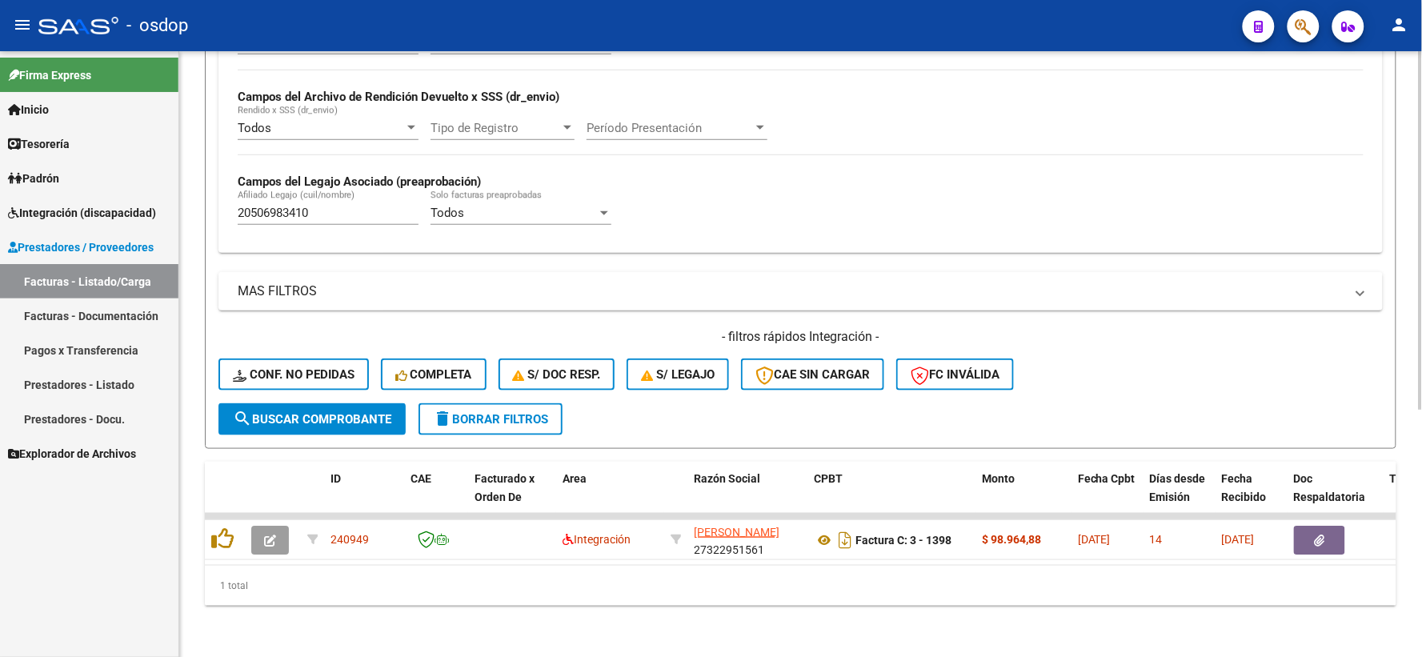
scroll to position [373, 0]
click at [216, 527] on icon at bounding box center [222, 538] width 22 height 22
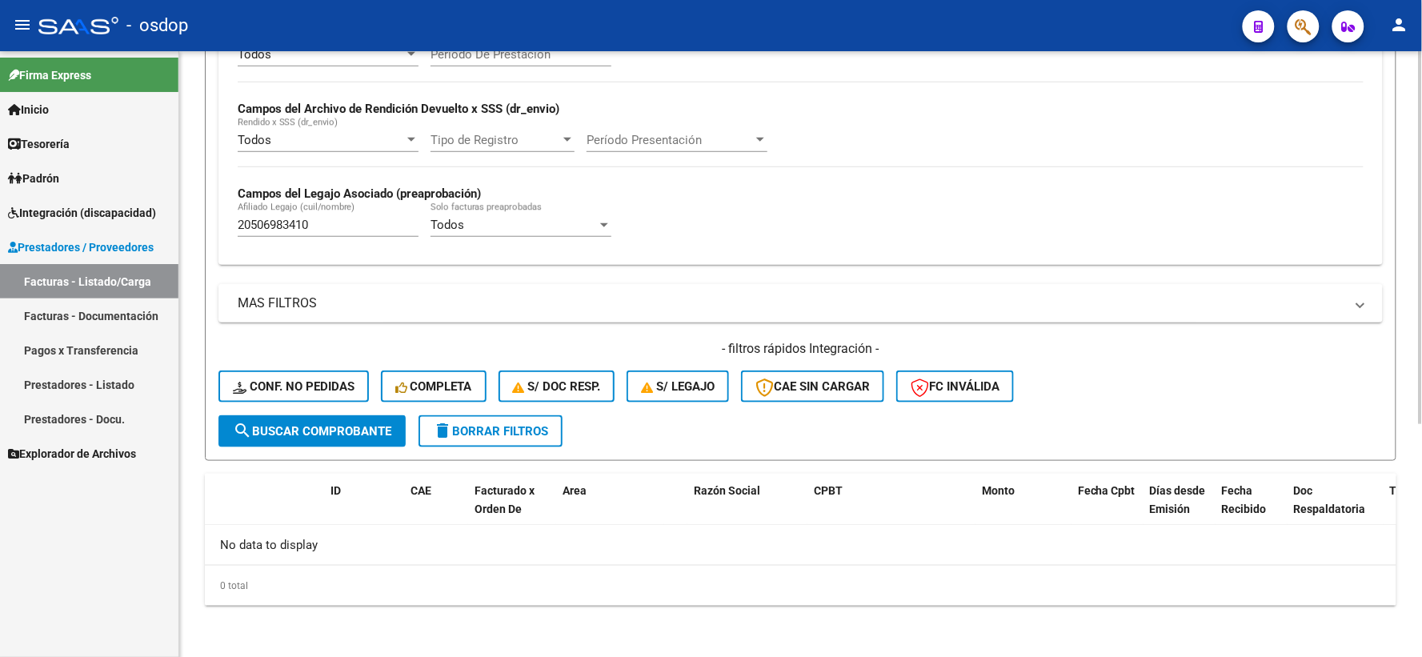
scroll to position [347, 0]
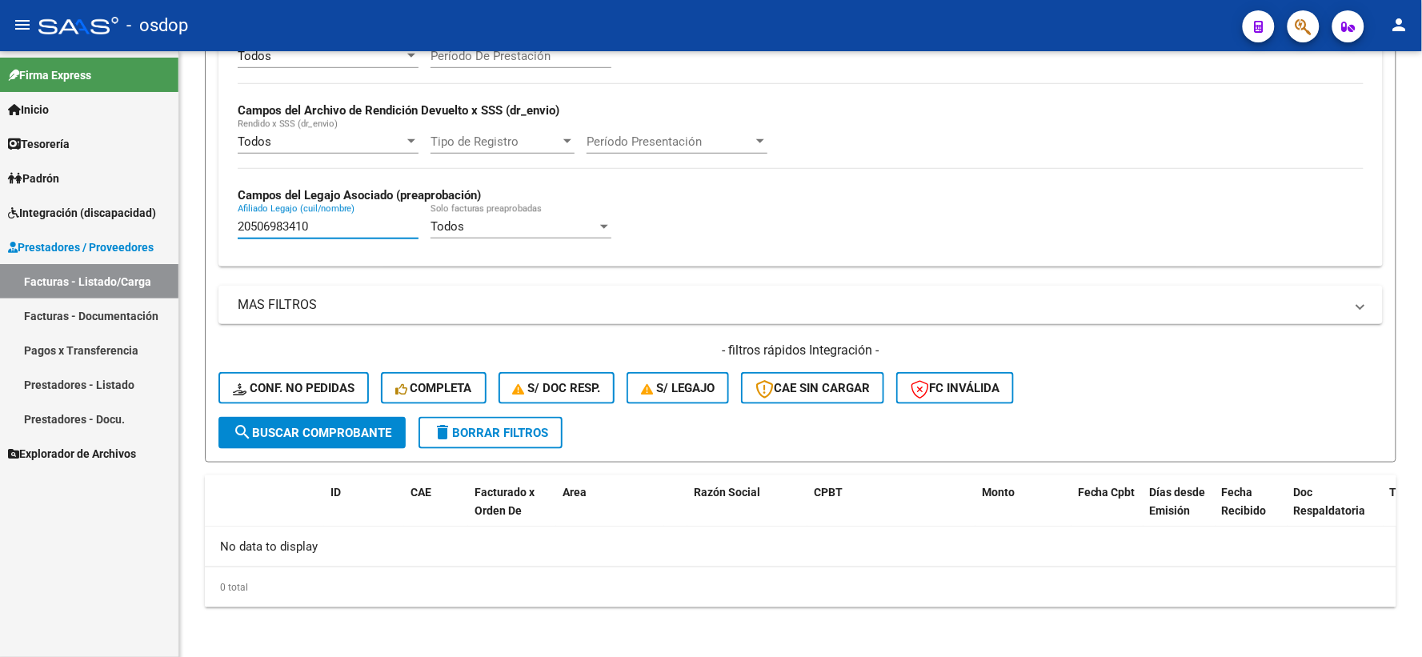
drag, startPoint x: 352, startPoint y: 233, endPoint x: 1, endPoint y: 160, distance: 358.8
click at [146, 201] on mat-sidenav-container "Firma Express Inicio Calendario SSS Instructivos Contacto OS Tesorería Extracto…" at bounding box center [711, 354] width 1422 height 606
paste input "7534045765"
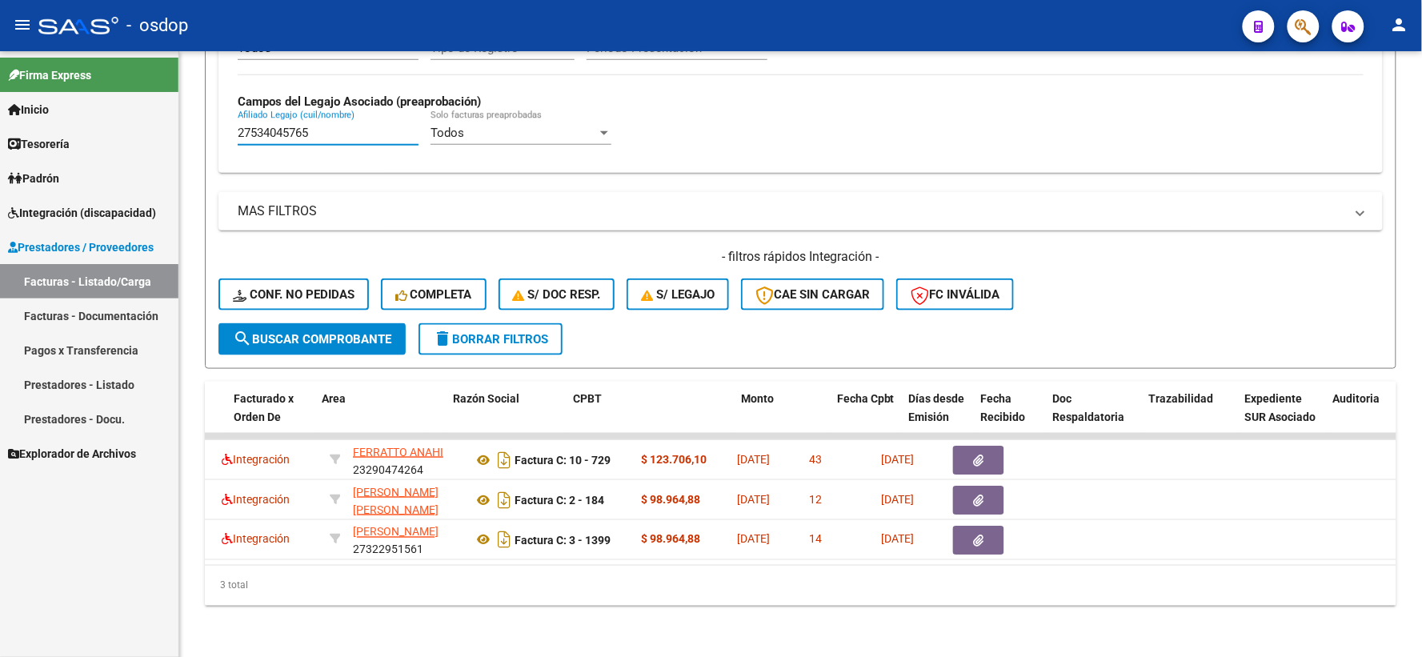
scroll to position [0, 241]
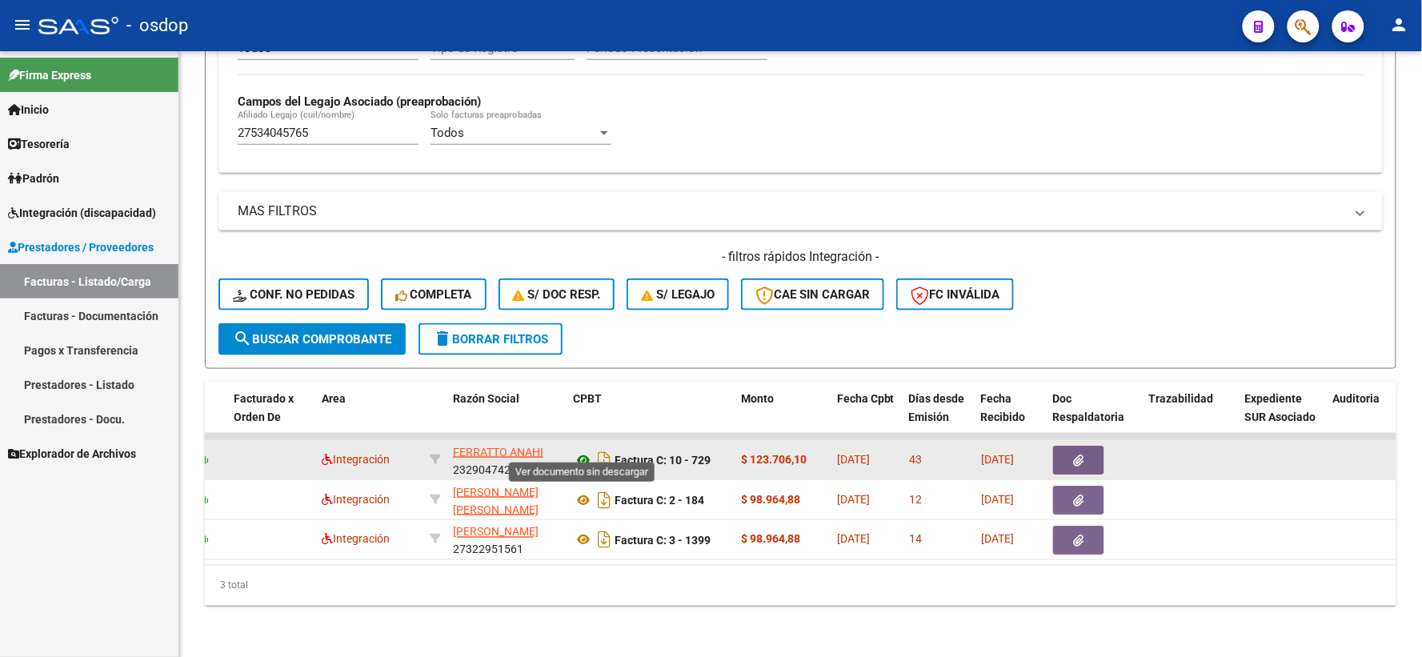
click at [573, 451] on icon at bounding box center [583, 460] width 21 height 19
click at [1092, 446] on button "button" at bounding box center [1078, 460] width 51 height 29
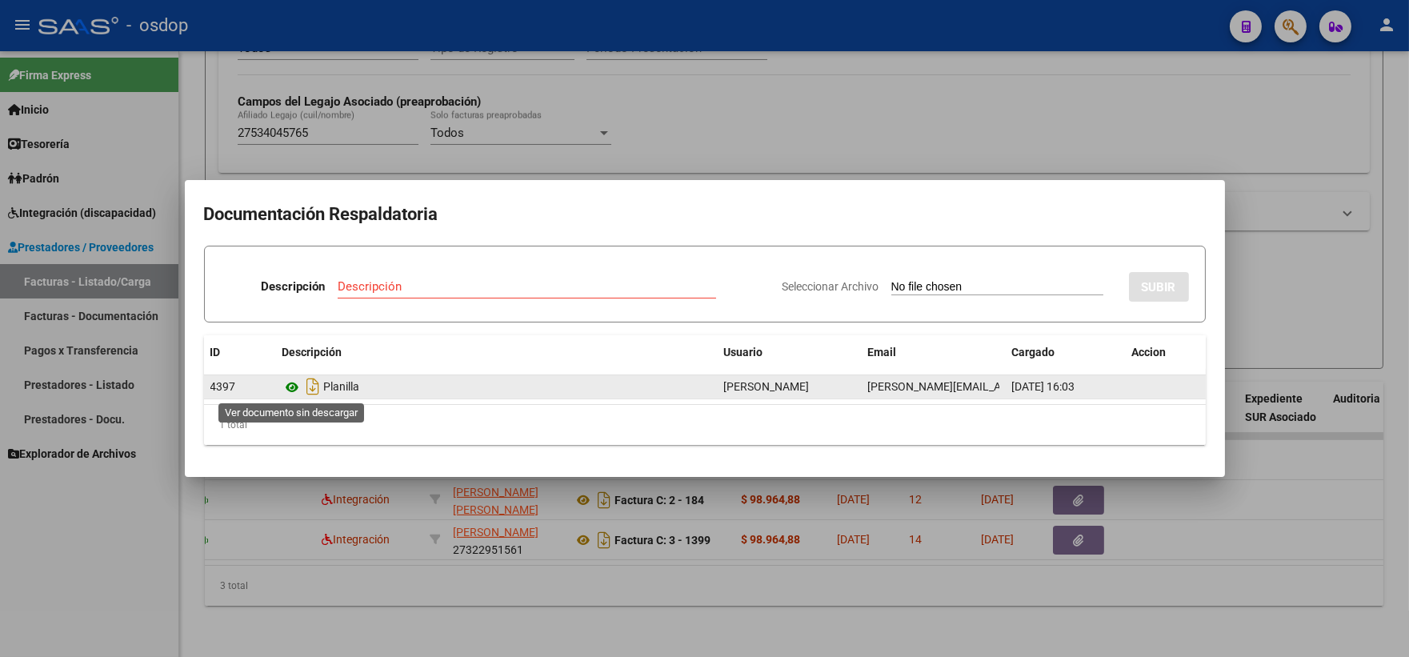
click at [300, 384] on icon at bounding box center [293, 387] width 21 height 19
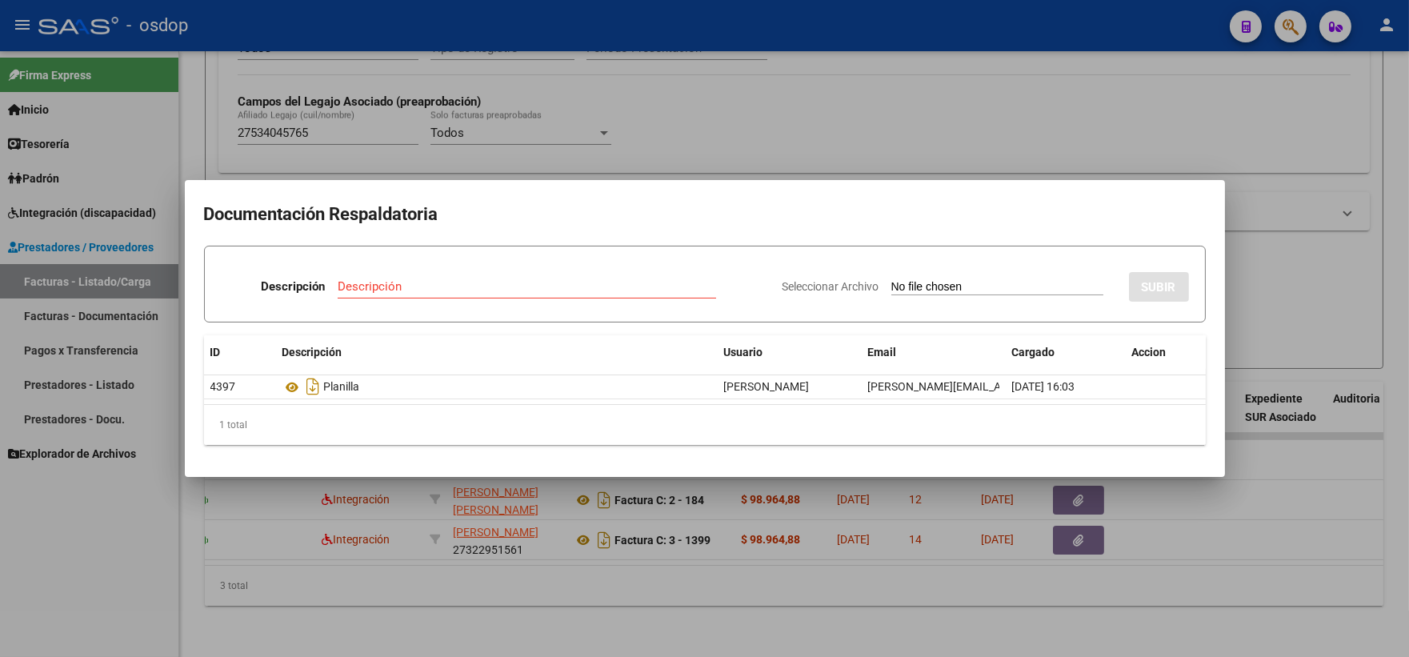
click at [416, 118] on div at bounding box center [704, 328] width 1409 height 657
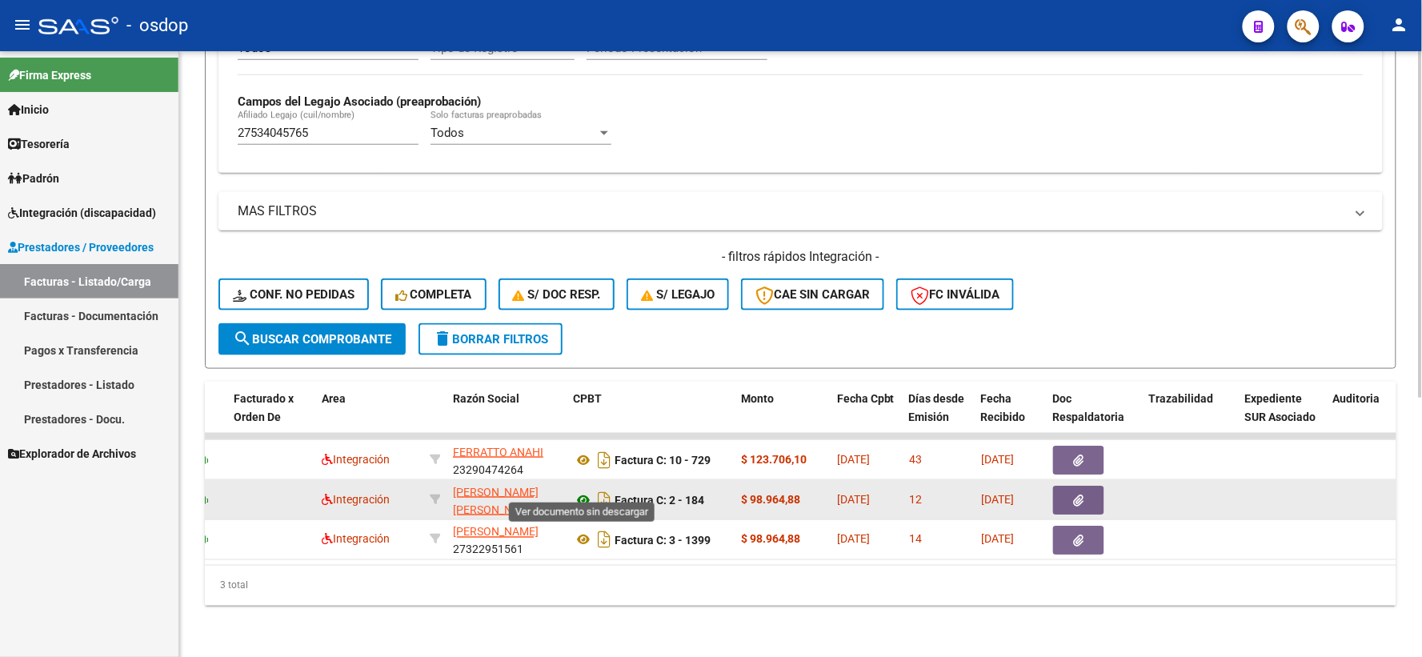
click at [579, 491] on icon at bounding box center [583, 500] width 21 height 19
click at [1092, 486] on button "button" at bounding box center [1078, 500] width 51 height 29
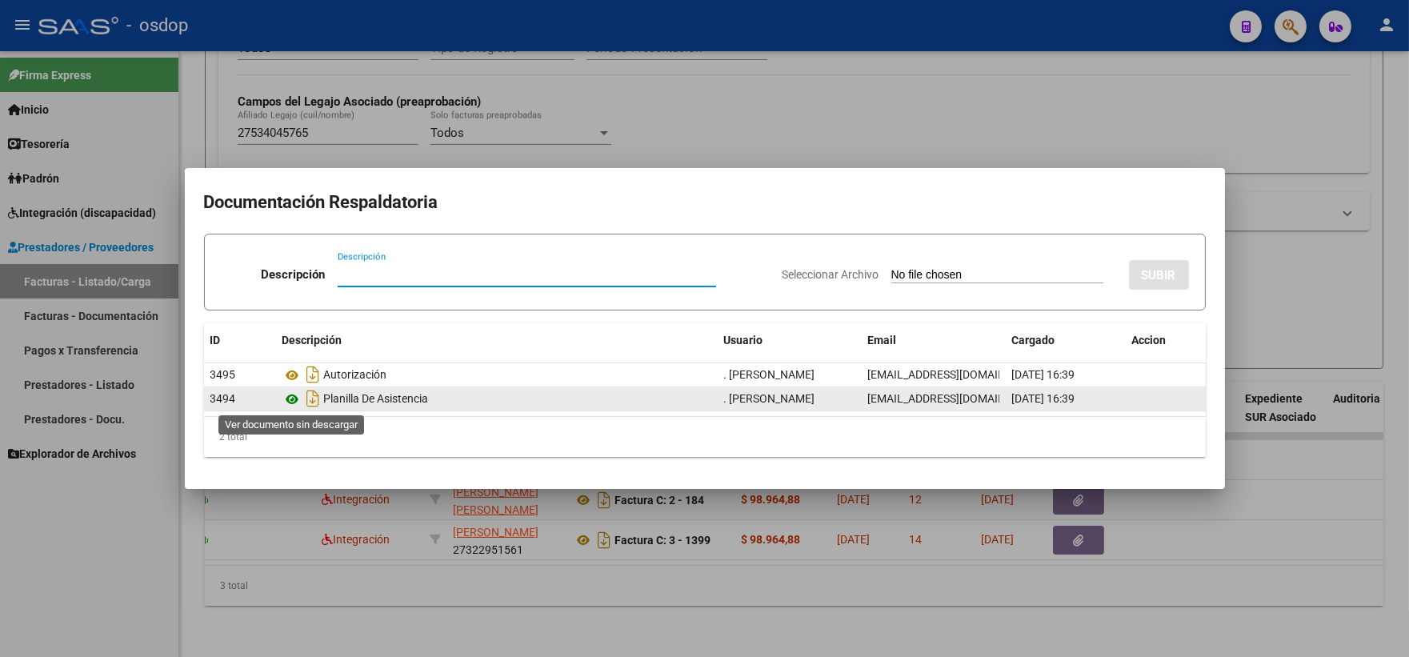
click at [294, 397] on icon at bounding box center [293, 399] width 21 height 19
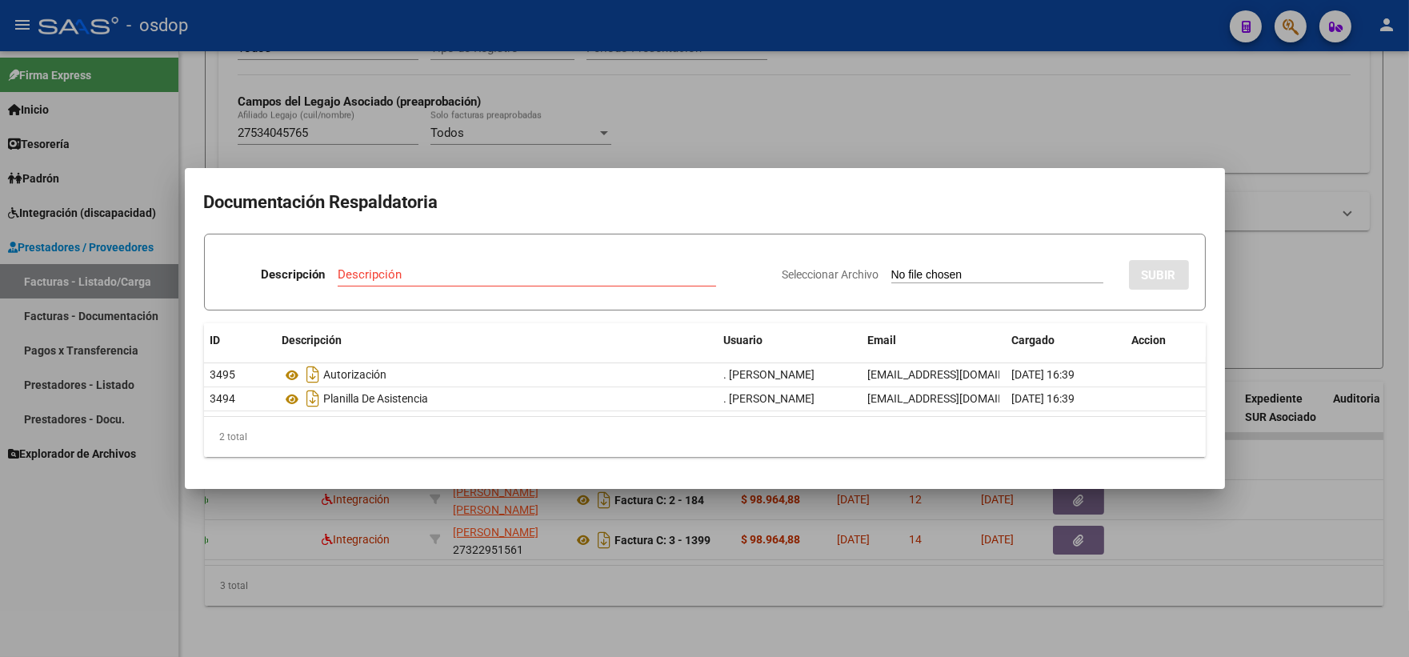
click at [379, 134] on div at bounding box center [704, 328] width 1409 height 657
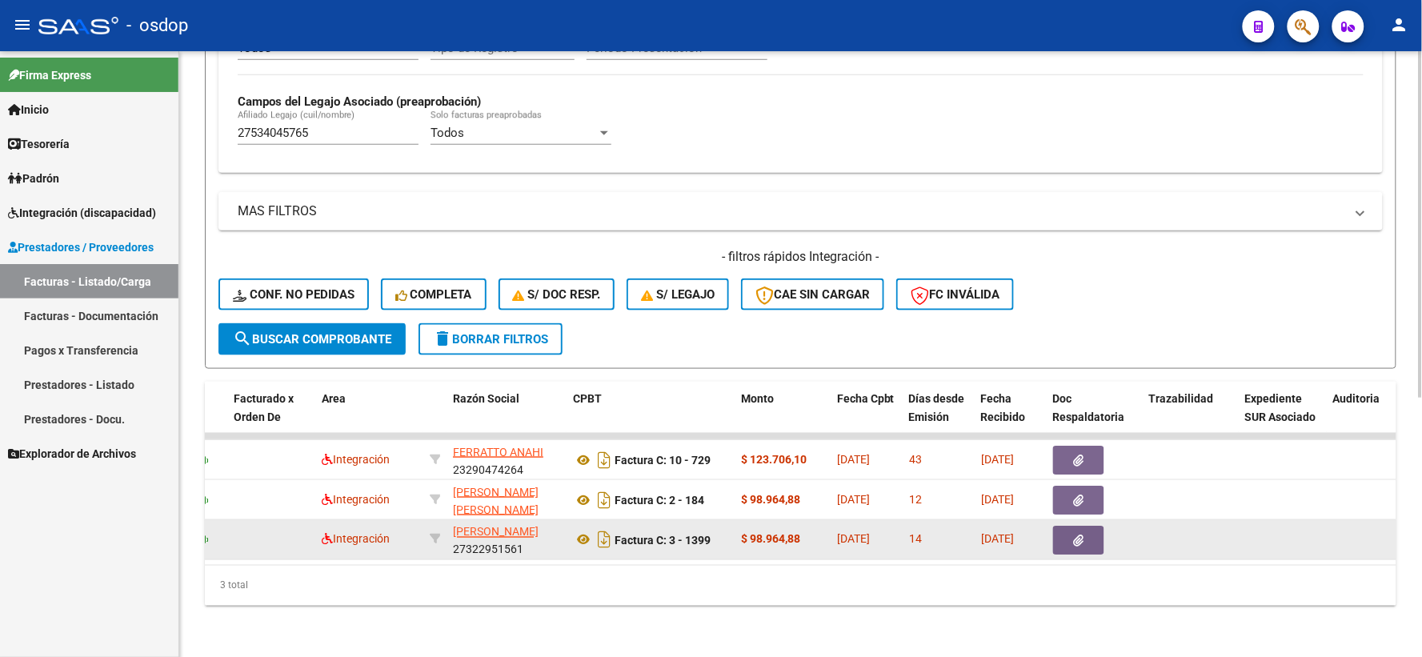
click at [571, 520] on datatable-body-cell "Factura C: 3 - 1399" at bounding box center [651, 539] width 168 height 39
click at [579, 531] on icon at bounding box center [583, 540] width 21 height 19
click at [1074, 535] on icon "button" at bounding box center [1079, 541] width 10 height 12
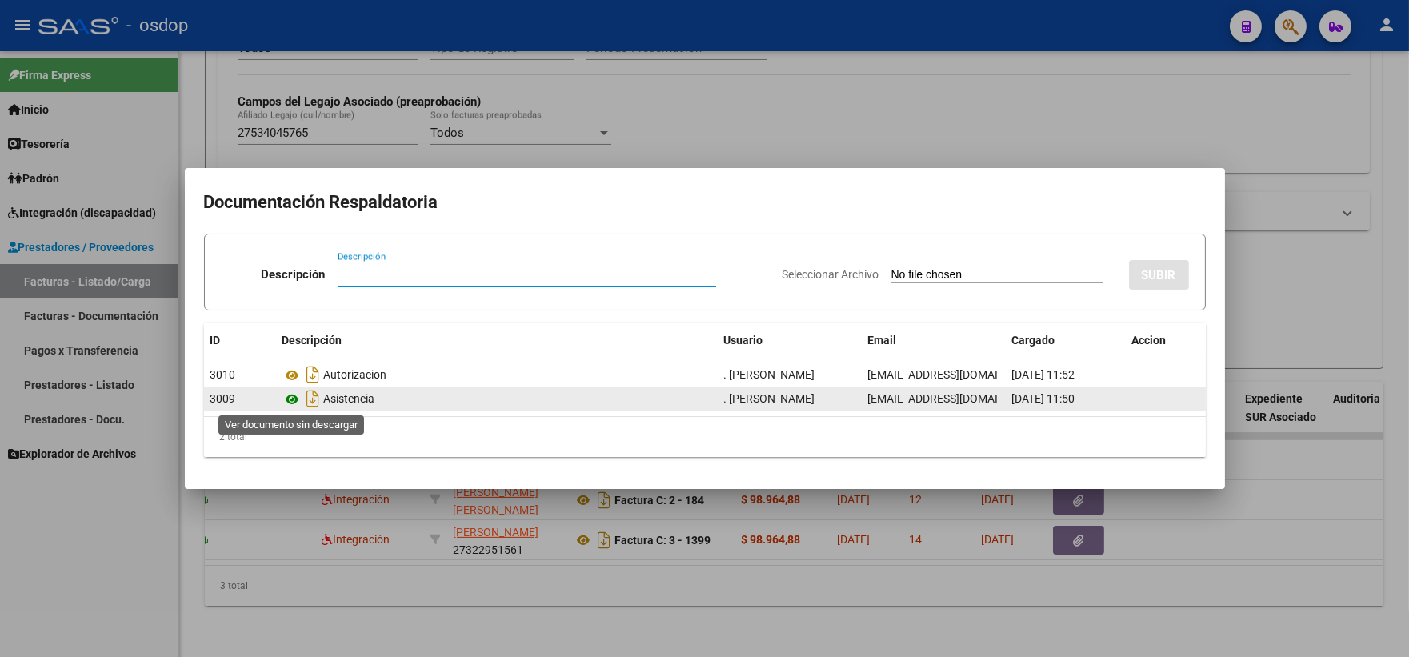
click at [300, 399] on icon at bounding box center [293, 399] width 21 height 19
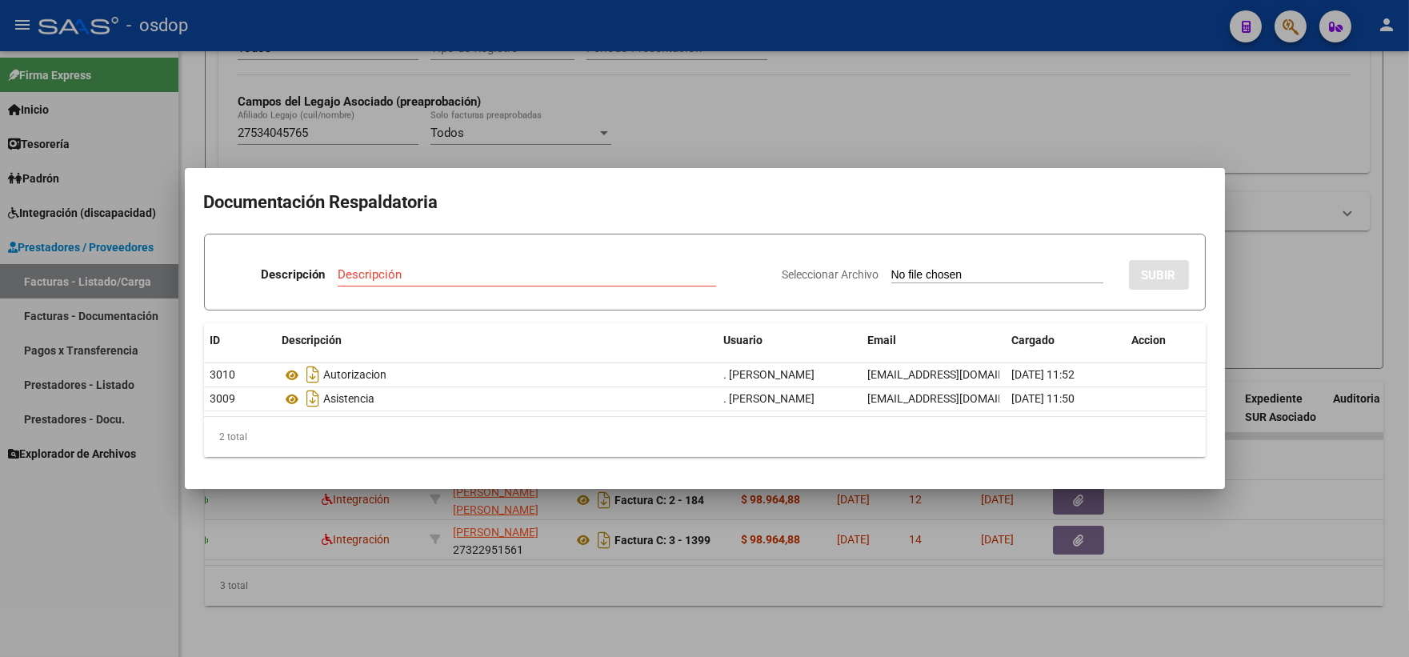
drag, startPoint x: 266, startPoint y: 94, endPoint x: 328, endPoint y: 234, distance: 153.0
click at [266, 96] on div at bounding box center [704, 328] width 1409 height 657
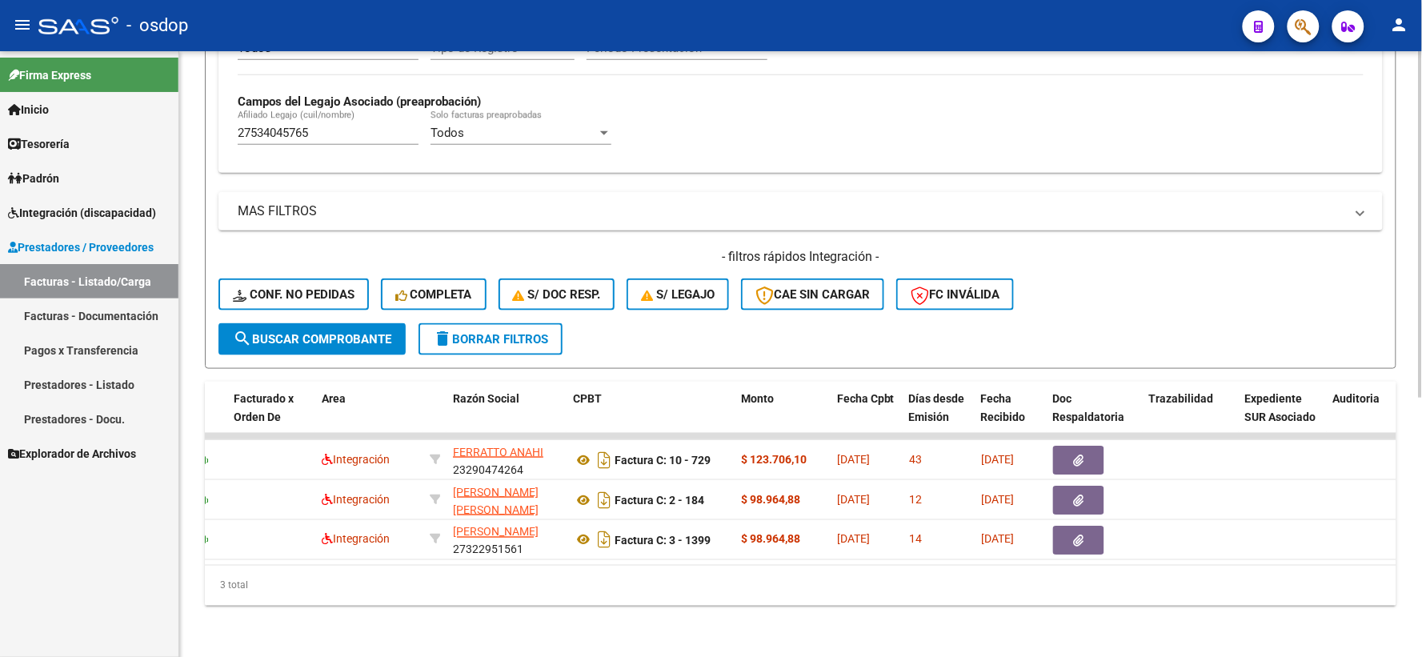
scroll to position [0, 0]
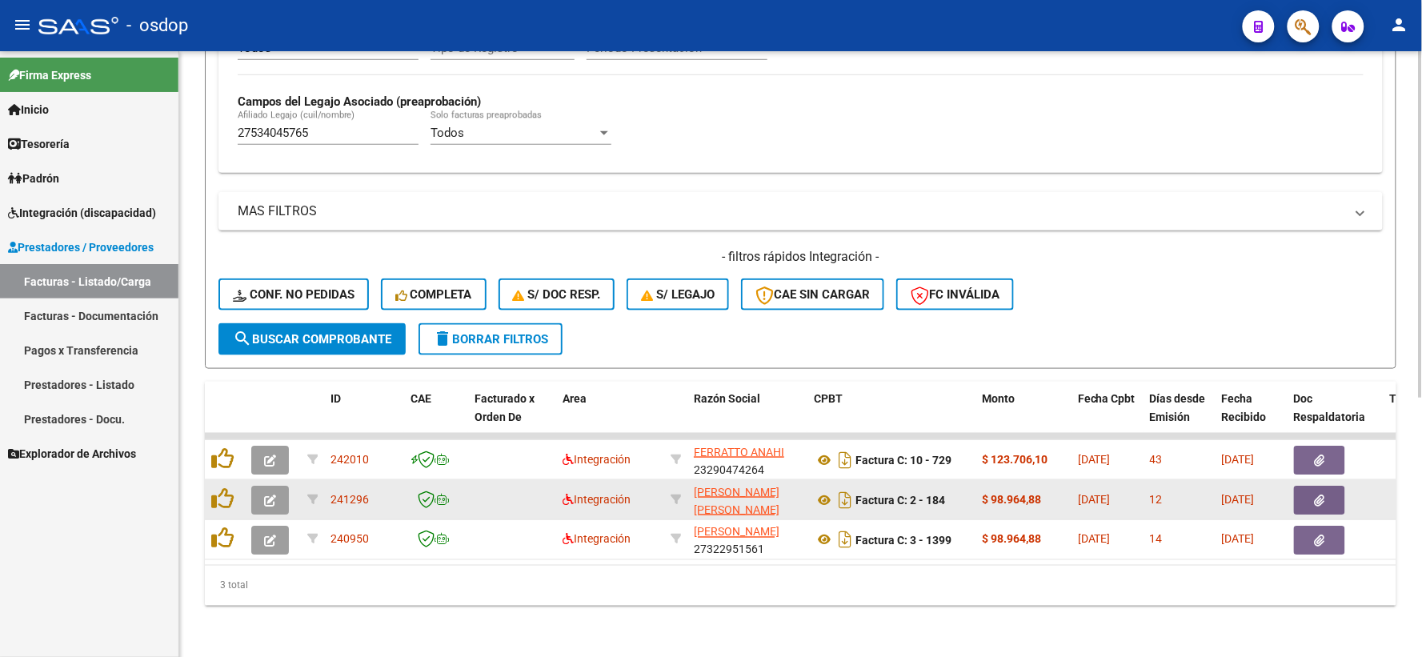
drag, startPoint x: 218, startPoint y: 471, endPoint x: 217, endPoint y: 445, distance: 25.7
click at [217, 480] on datatable-body-cell at bounding box center [225, 499] width 40 height 39
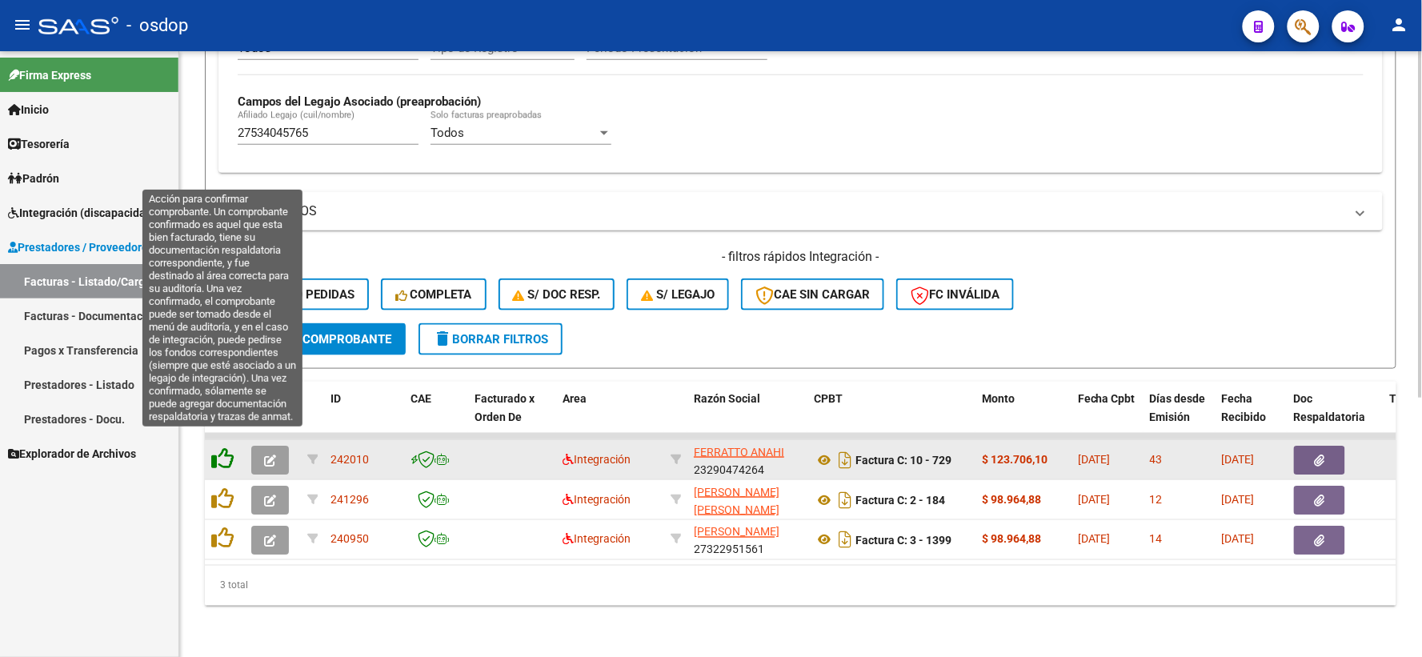
click at [217, 447] on icon at bounding box center [222, 458] width 22 height 22
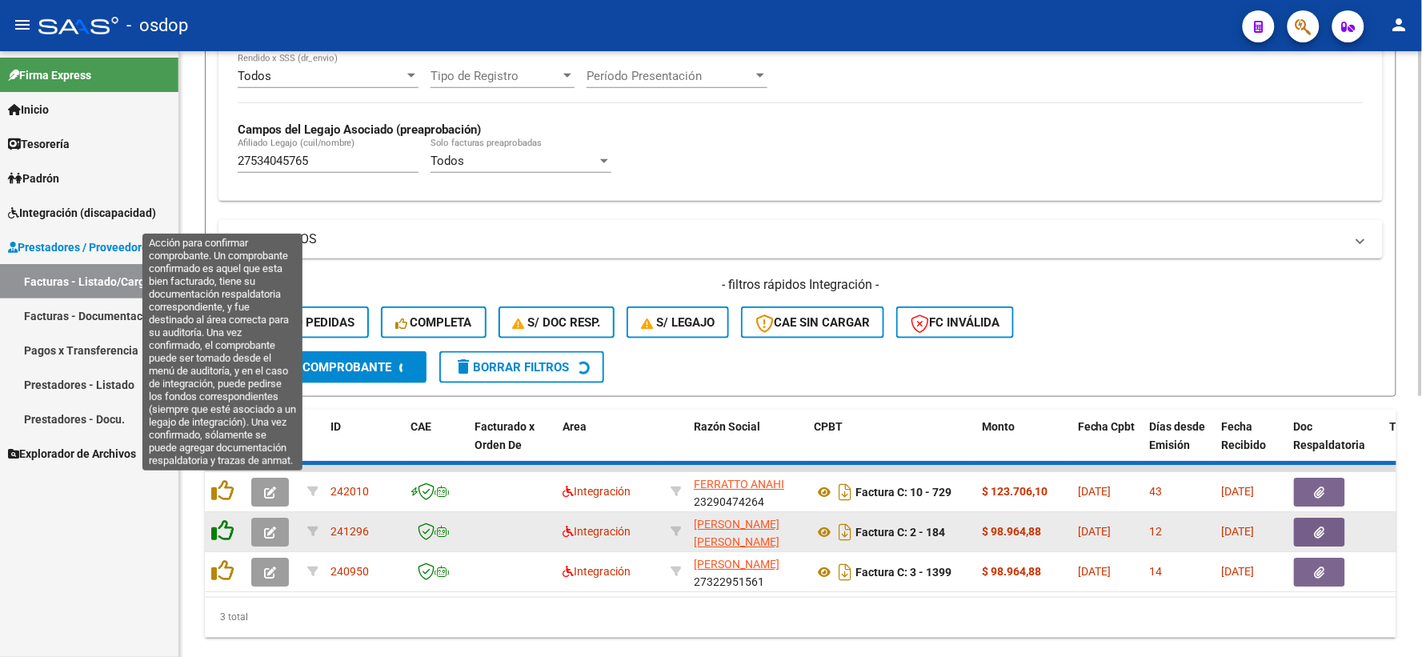
click at [222, 489] on icon at bounding box center [222, 490] width 22 height 22
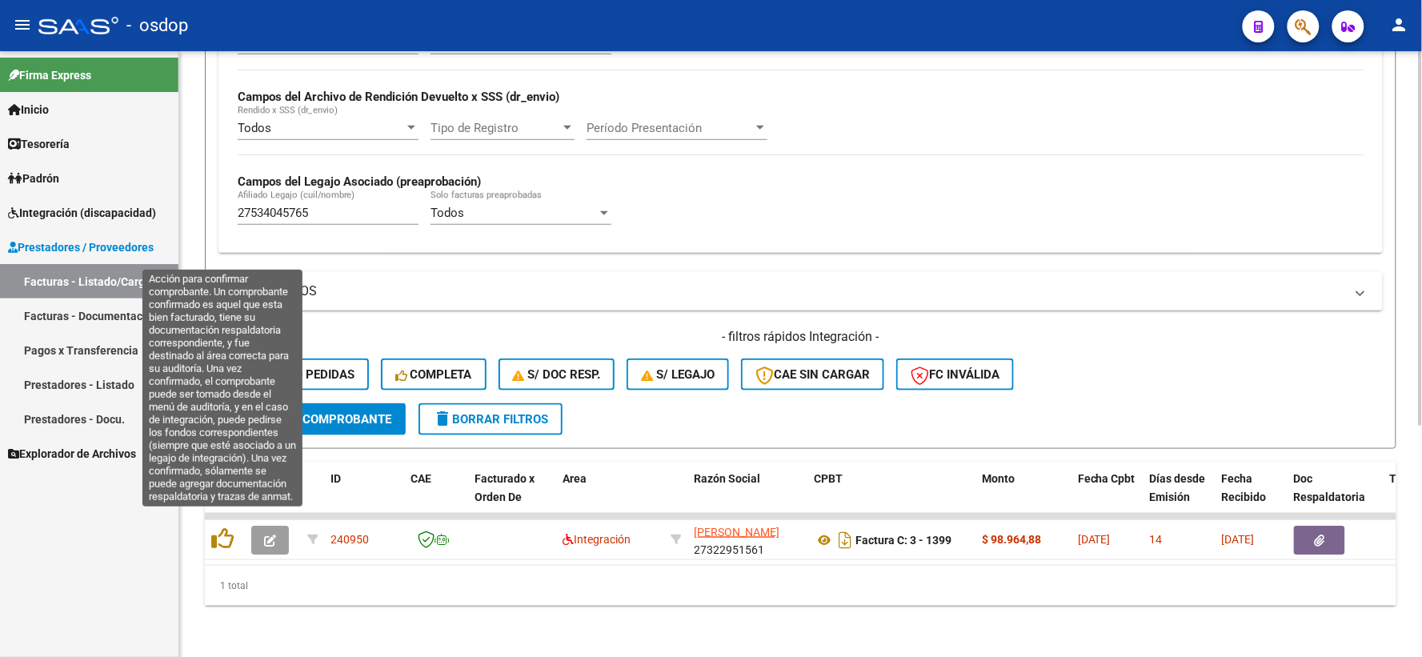
click at [212, 527] on icon at bounding box center [222, 538] width 22 height 22
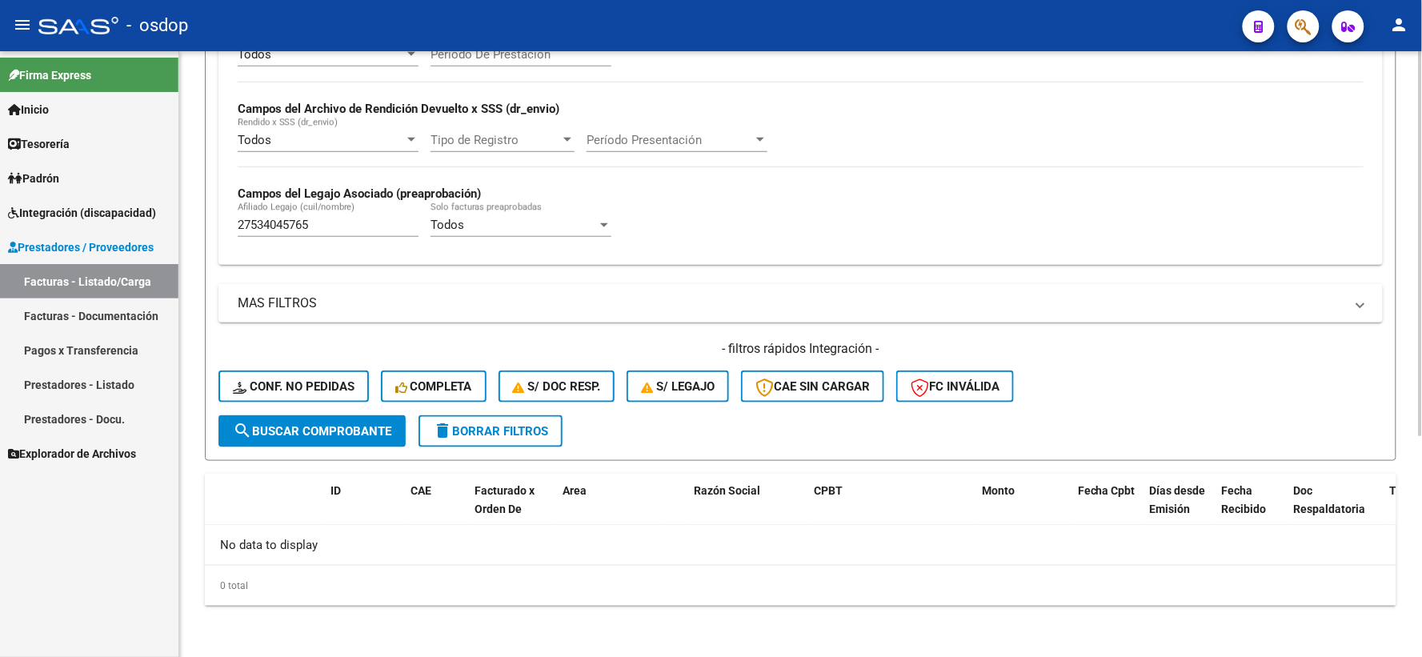
scroll to position [347, 0]
click at [339, 238] on div "27534045765 Afiliado Legajo (cuil/nombre)" at bounding box center [328, 221] width 181 height 34
click at [353, 230] on input "27534045765" at bounding box center [328, 226] width 181 height 14
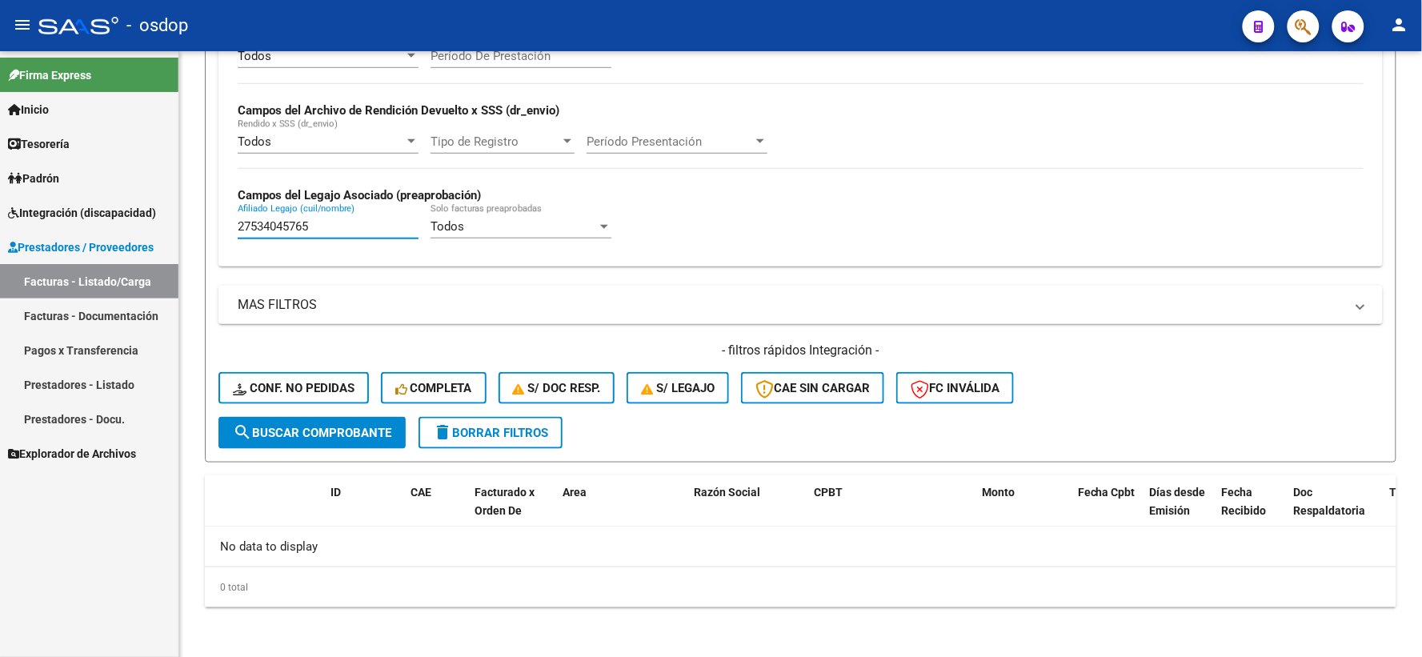
drag, startPoint x: 344, startPoint y: 222, endPoint x: 0, endPoint y: 339, distance: 363.7
click at [0, 180] on mat-sidenav-container "Firma Express Inicio Calendario SSS Instructivos Contacto OS Tesorería Extracto…" at bounding box center [711, 354] width 1422 height 606
paste input "05137934"
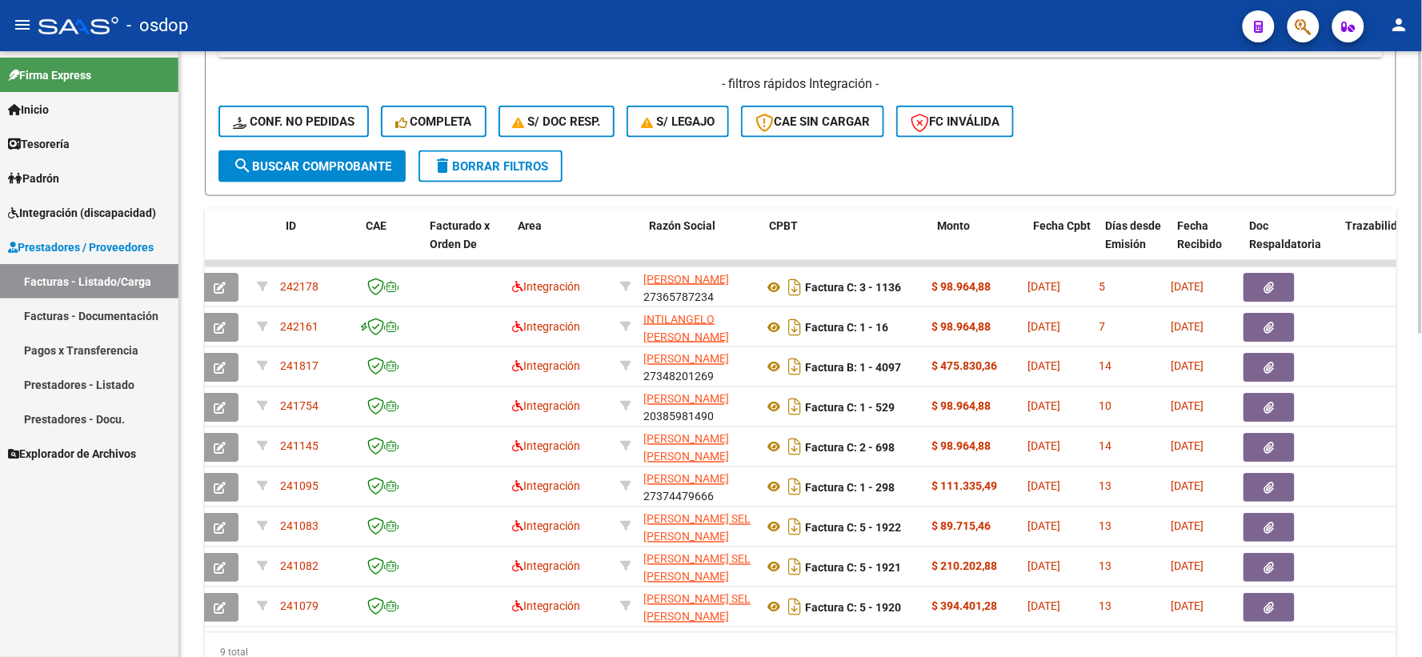
scroll to position [0, 0]
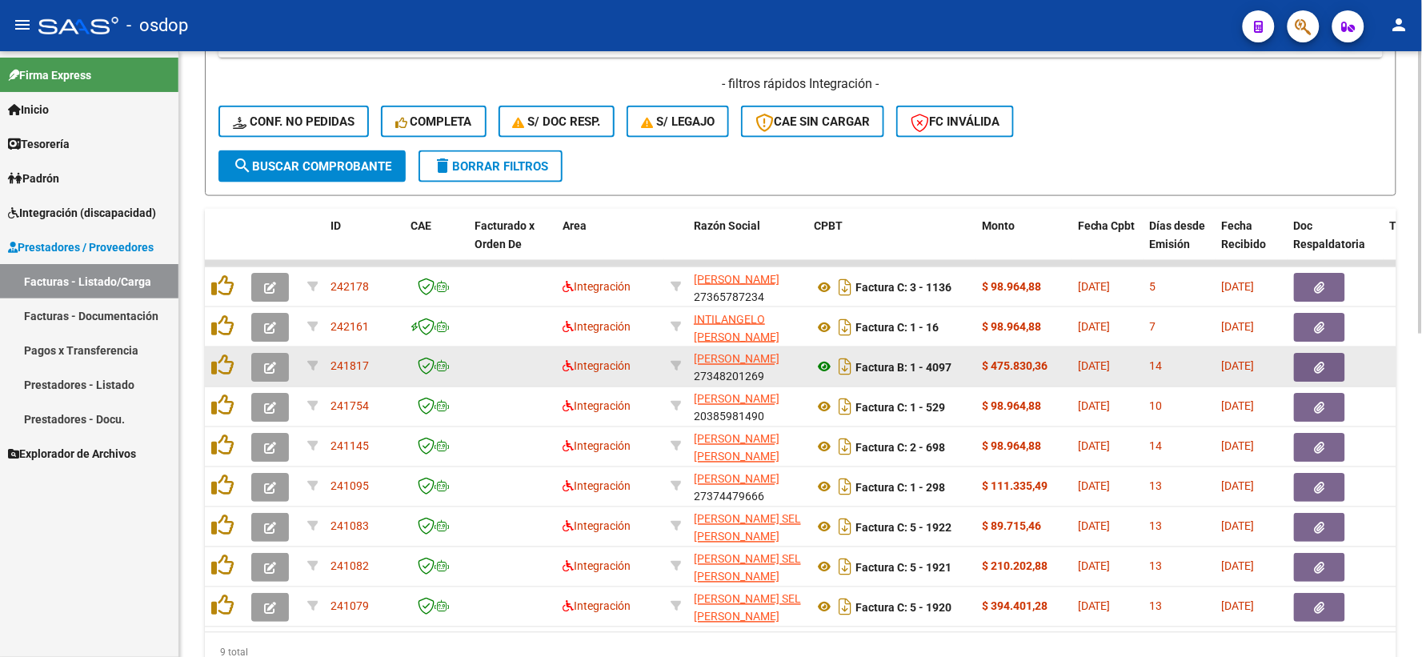
click at [822, 359] on icon at bounding box center [824, 367] width 21 height 19
click at [811, 364] on datatable-body-cell "Factura B: 1 - 4097" at bounding box center [891, 366] width 168 height 39
click at [1316, 373] on button "button" at bounding box center [1319, 367] width 51 height 29
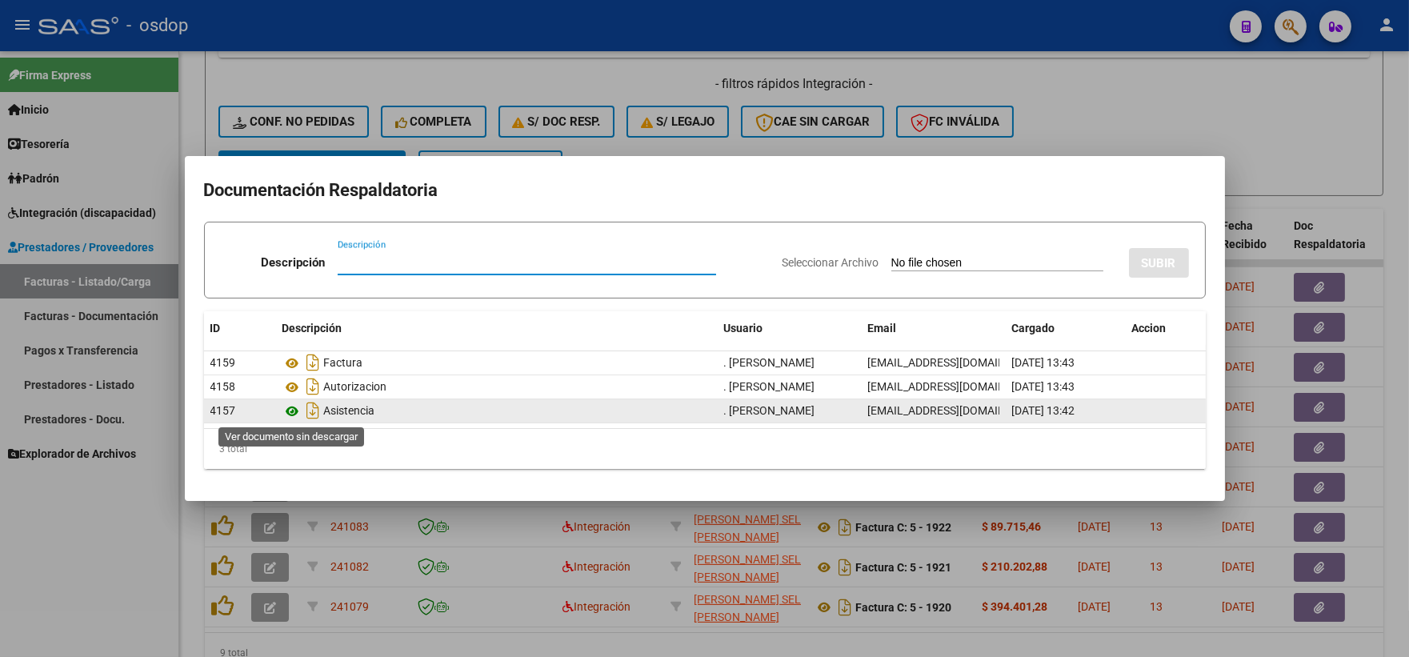
click at [287, 404] on icon at bounding box center [293, 411] width 21 height 19
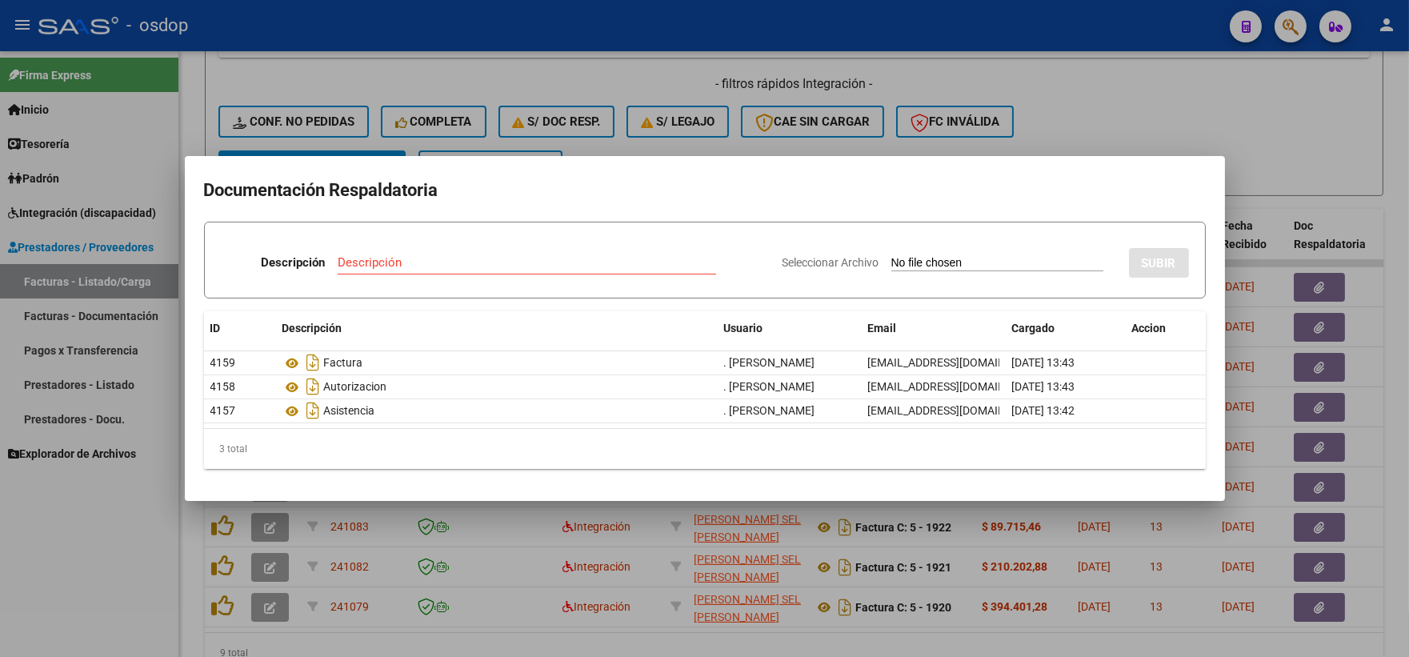
click at [270, 86] on div at bounding box center [704, 328] width 1409 height 657
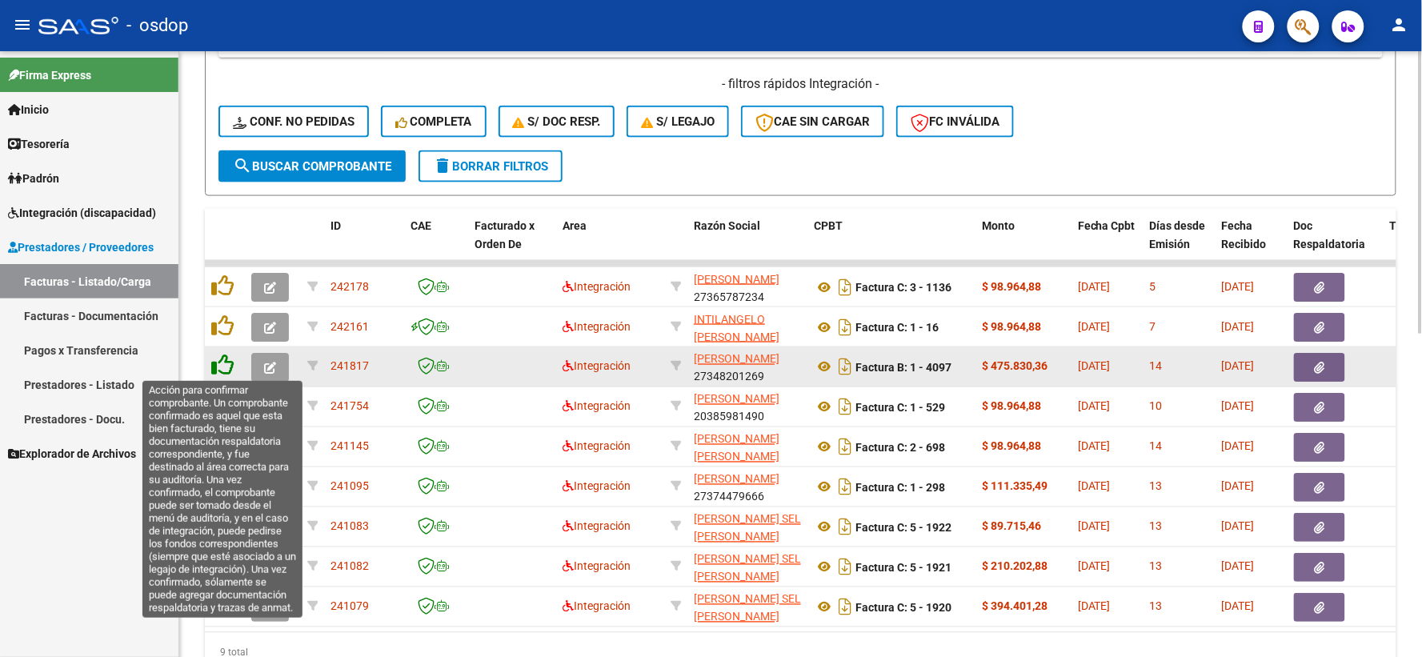
click at [220, 368] on icon at bounding box center [222, 366] width 22 height 22
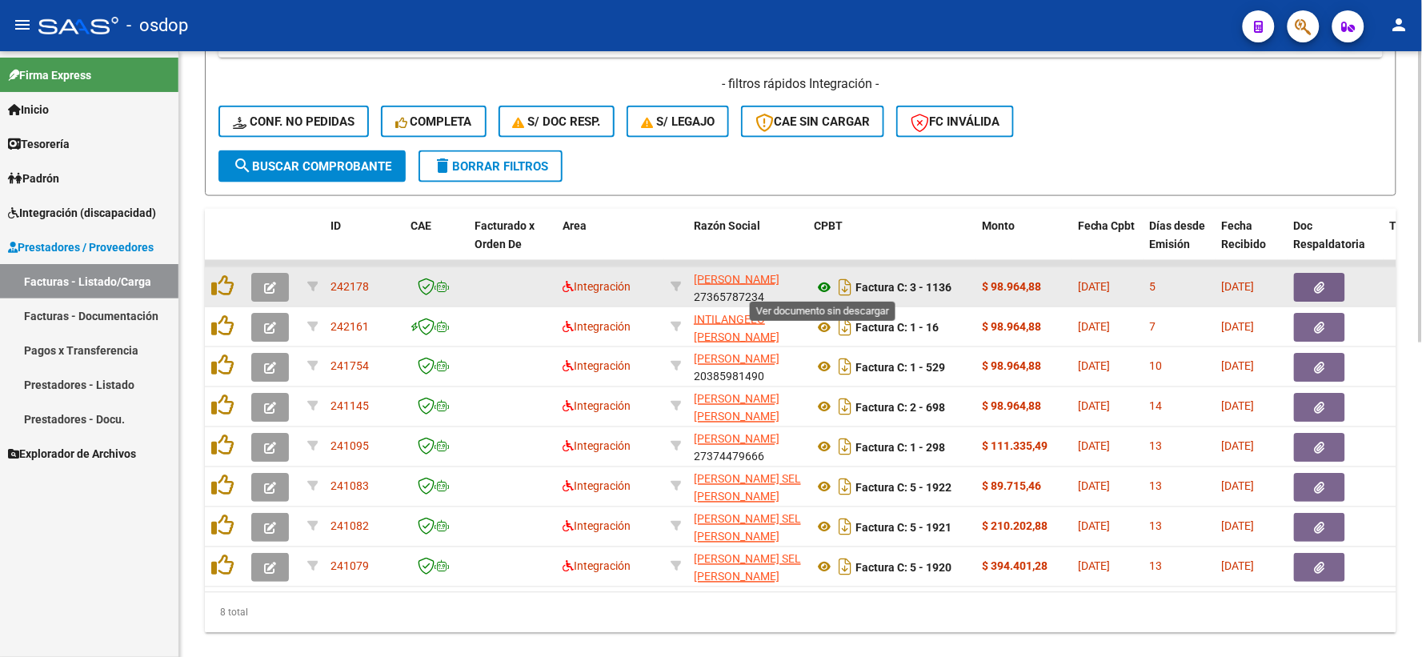
click at [821, 283] on icon at bounding box center [824, 287] width 21 height 19
click at [1337, 288] on button "button" at bounding box center [1319, 287] width 51 height 29
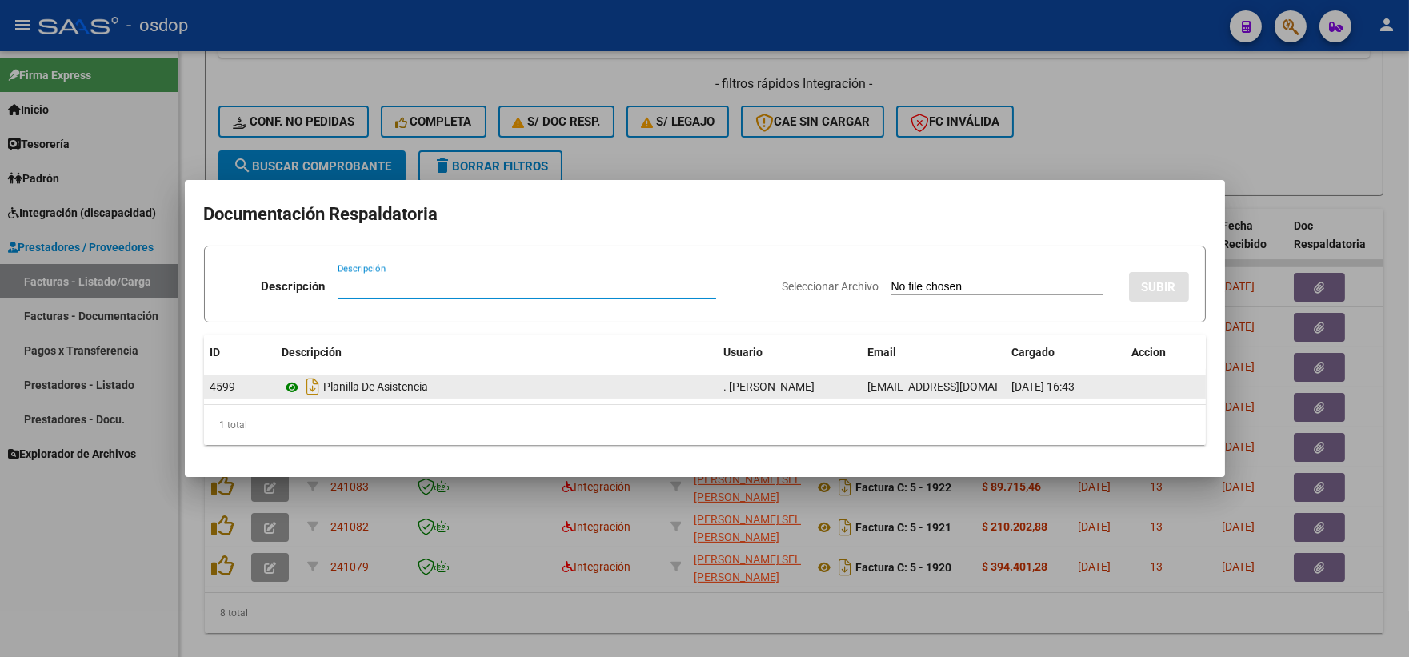
click at [292, 391] on icon at bounding box center [293, 387] width 21 height 19
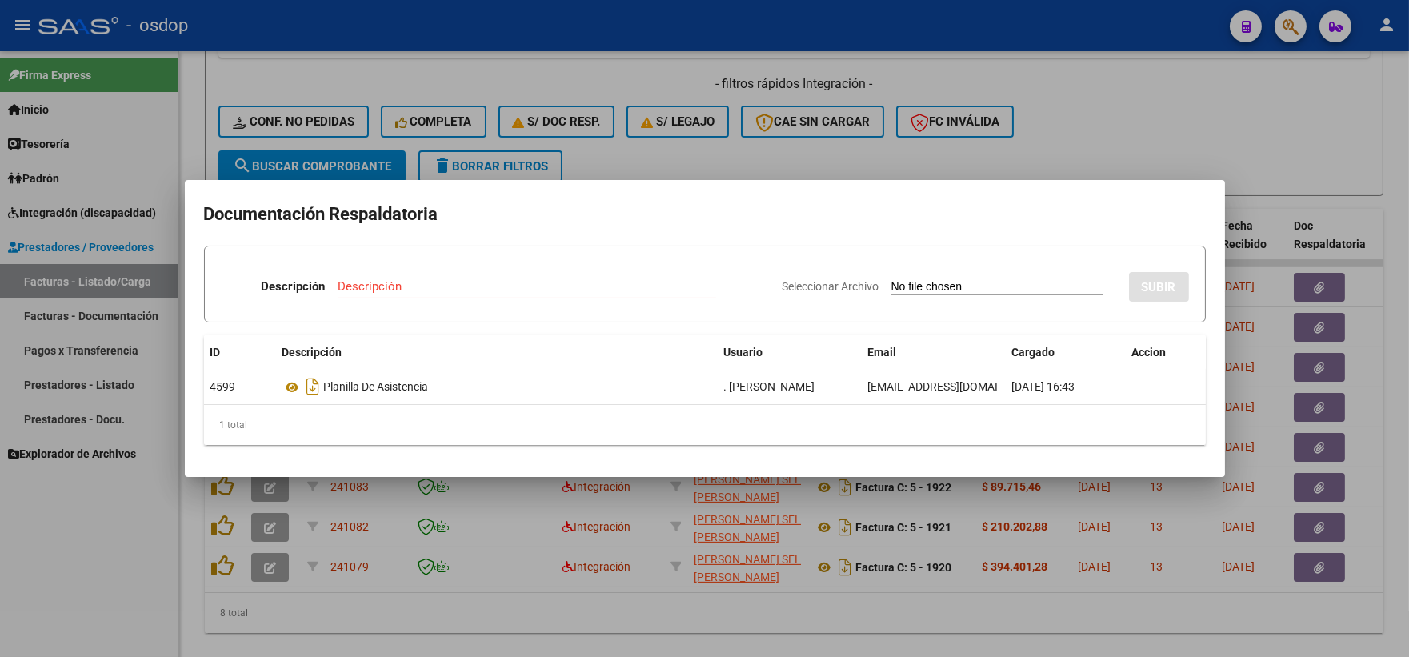
click at [449, 96] on div at bounding box center [704, 328] width 1409 height 657
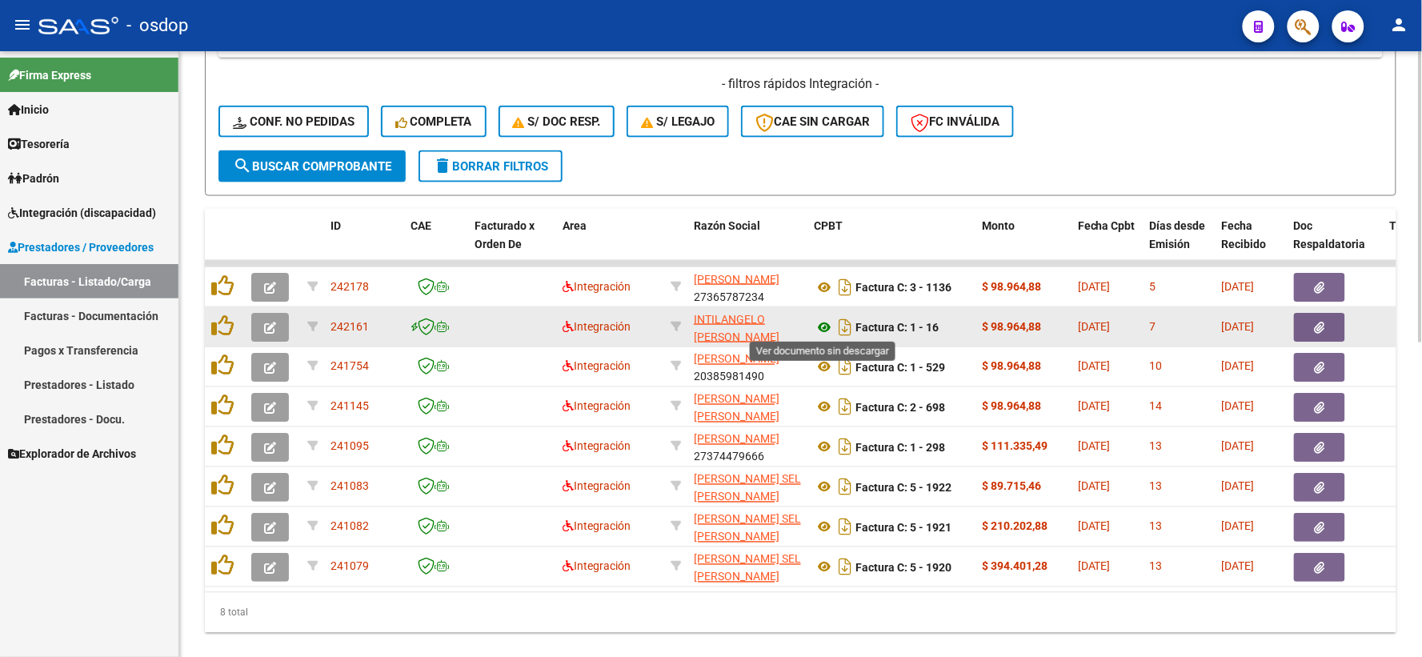
click at [825, 327] on icon at bounding box center [824, 327] width 21 height 19
click at [1307, 335] on button "button" at bounding box center [1319, 327] width 51 height 29
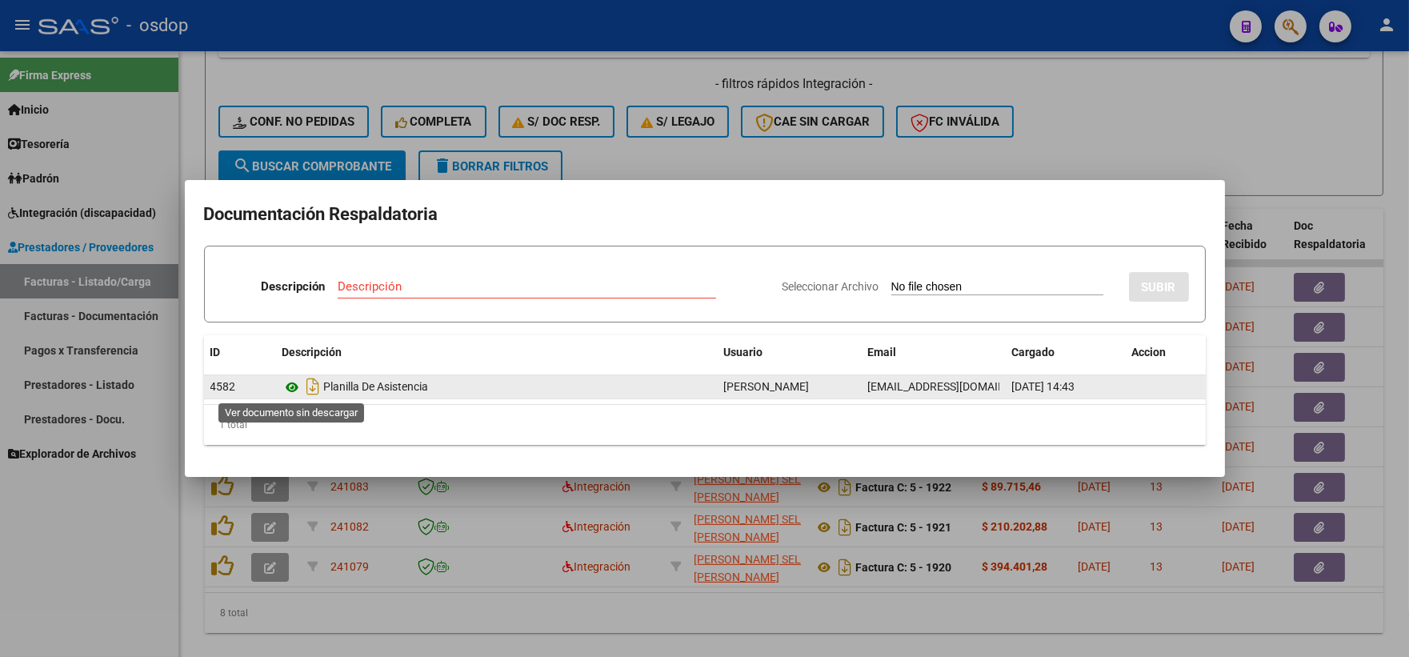
click at [301, 390] on icon at bounding box center [293, 387] width 21 height 19
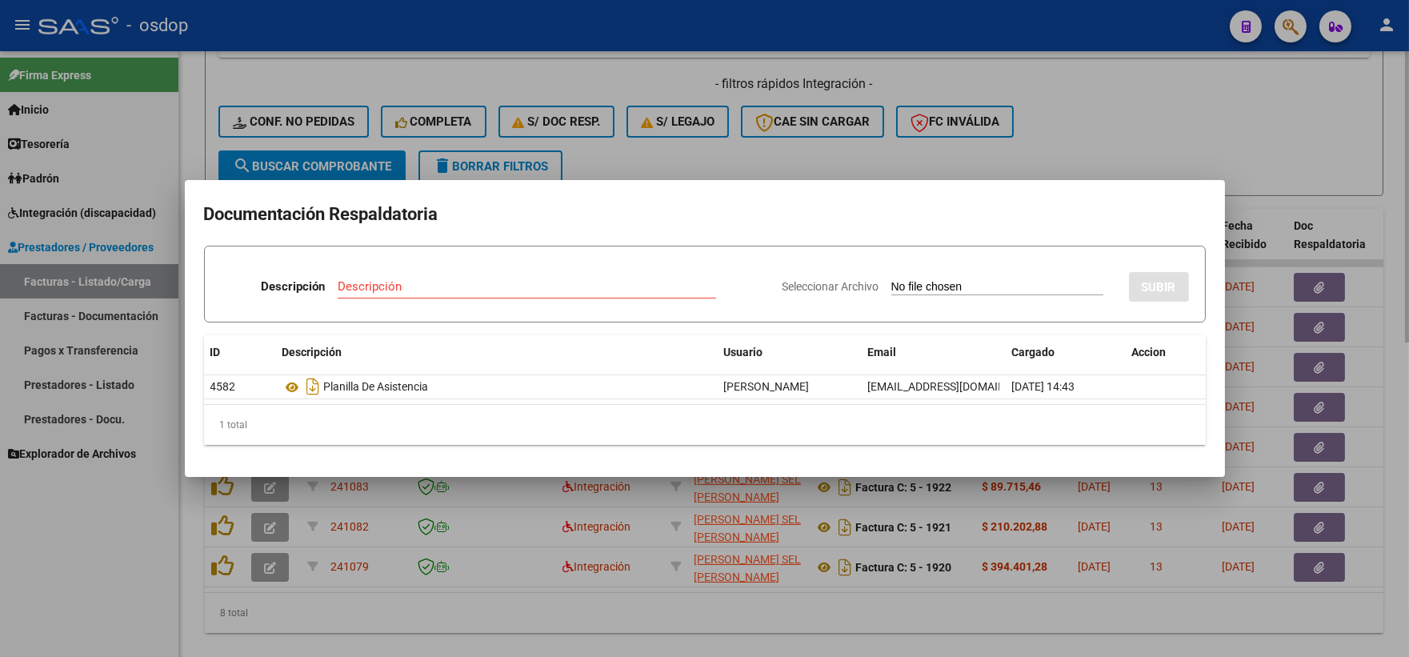
click at [383, 50] on div at bounding box center [704, 328] width 1409 height 657
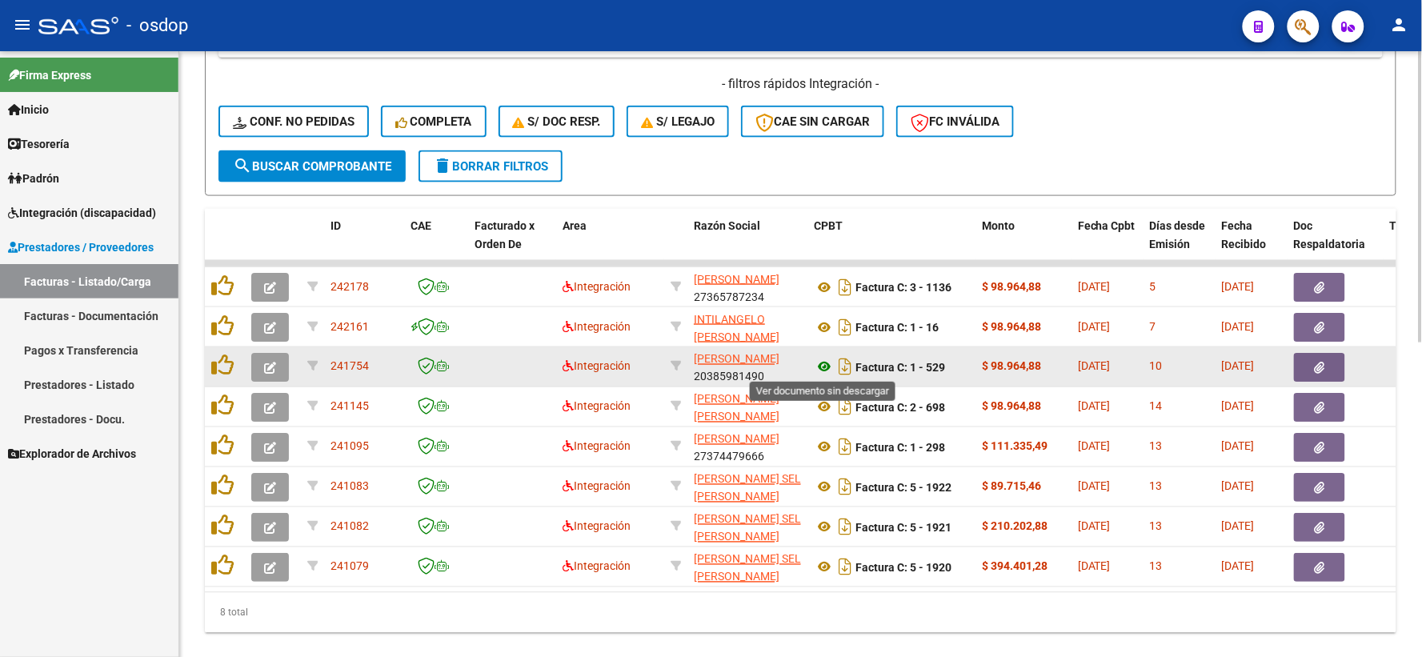
click at [823, 363] on icon at bounding box center [824, 367] width 21 height 19
click at [1311, 369] on button "button" at bounding box center [1319, 367] width 51 height 29
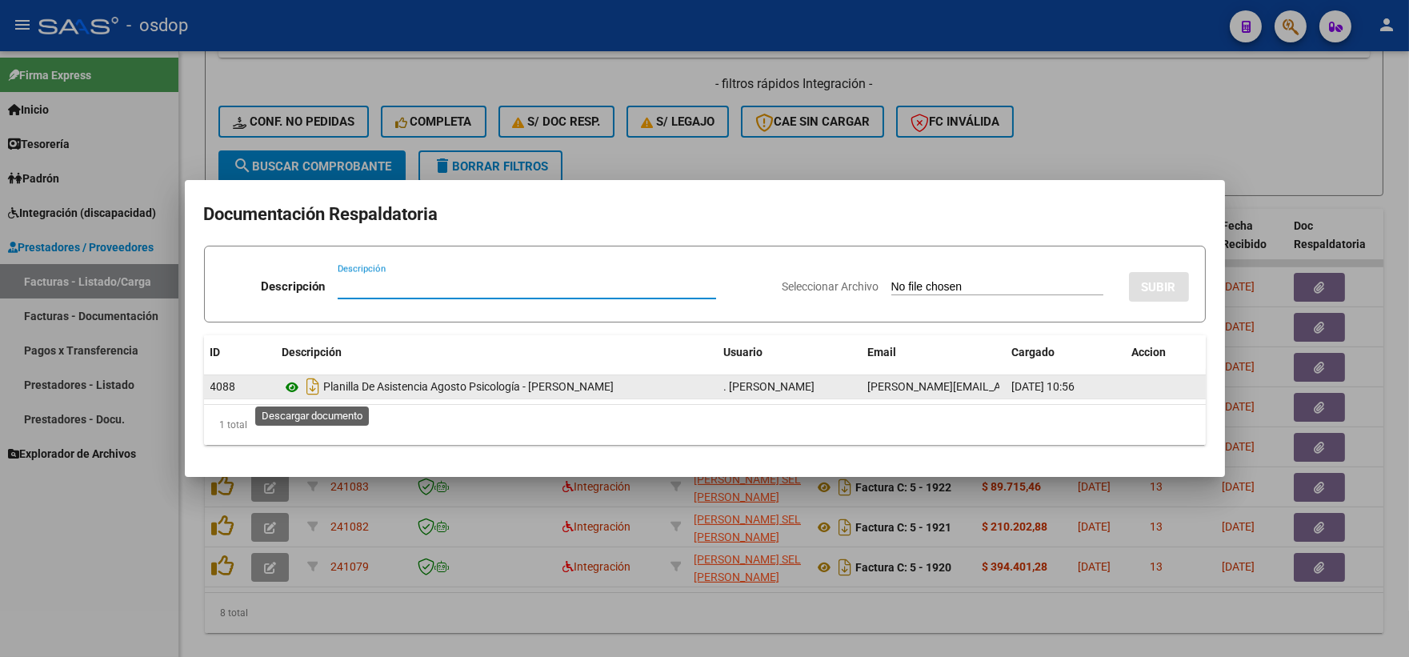
click at [294, 387] on icon at bounding box center [293, 387] width 21 height 19
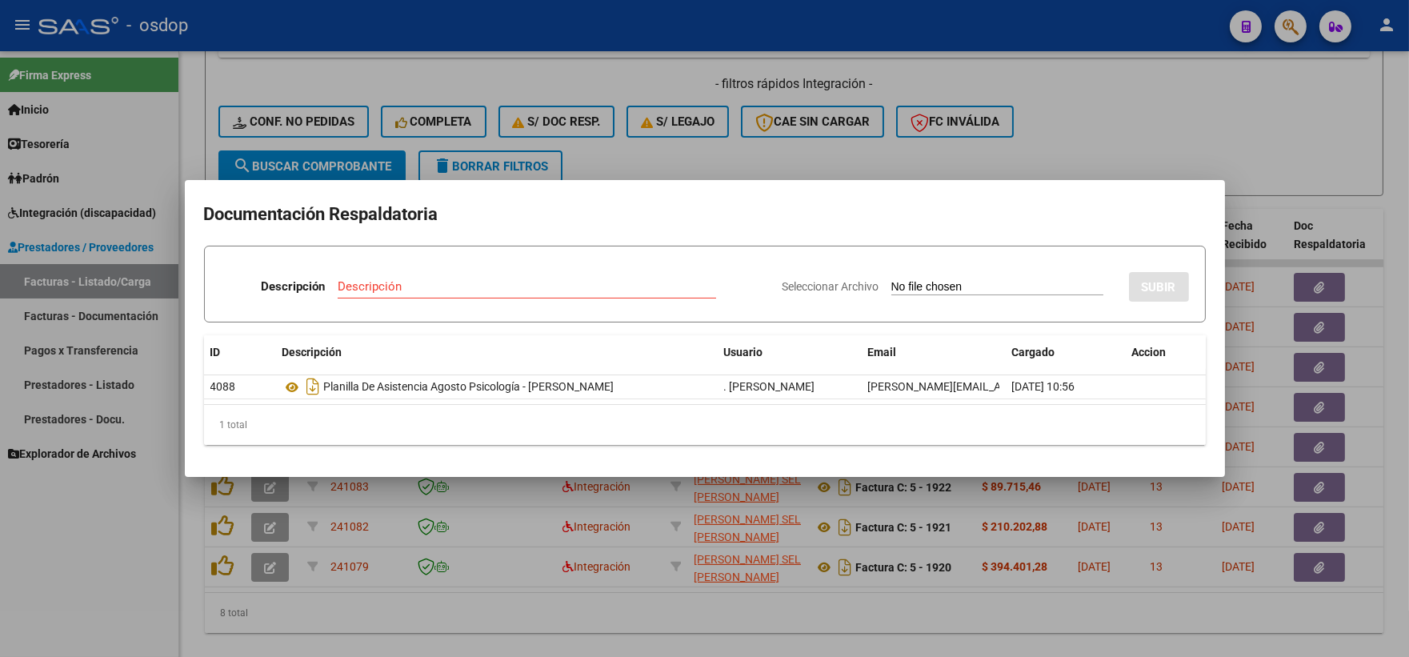
click at [361, 109] on div at bounding box center [704, 328] width 1409 height 657
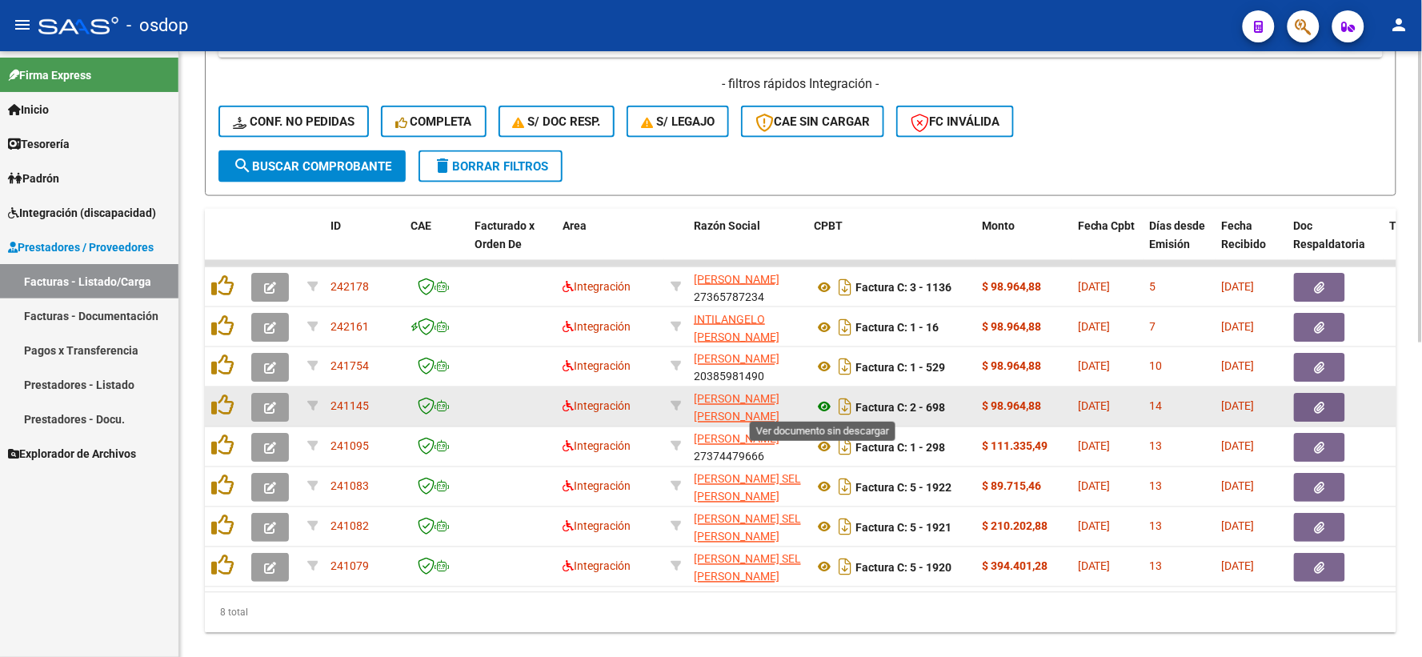
click at [820, 401] on icon at bounding box center [824, 407] width 21 height 19
click at [1320, 413] on button "button" at bounding box center [1319, 407] width 51 height 29
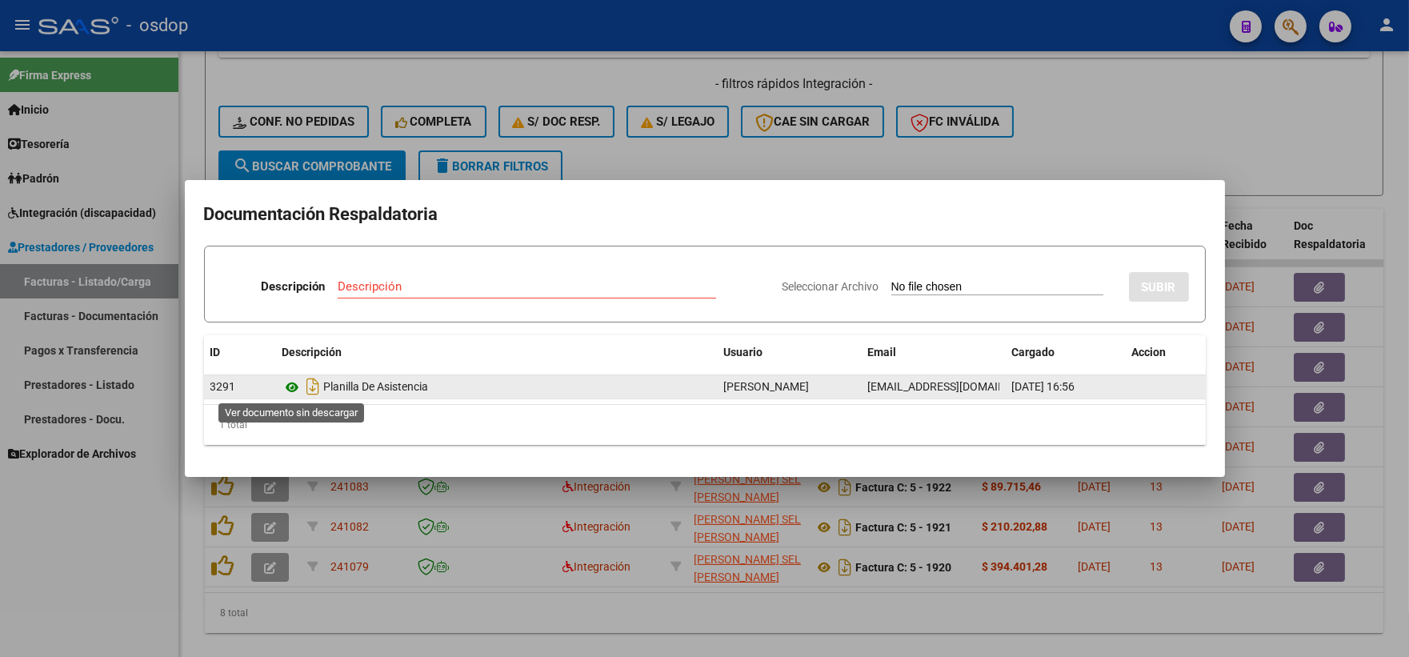
click at [284, 383] on icon at bounding box center [293, 387] width 21 height 19
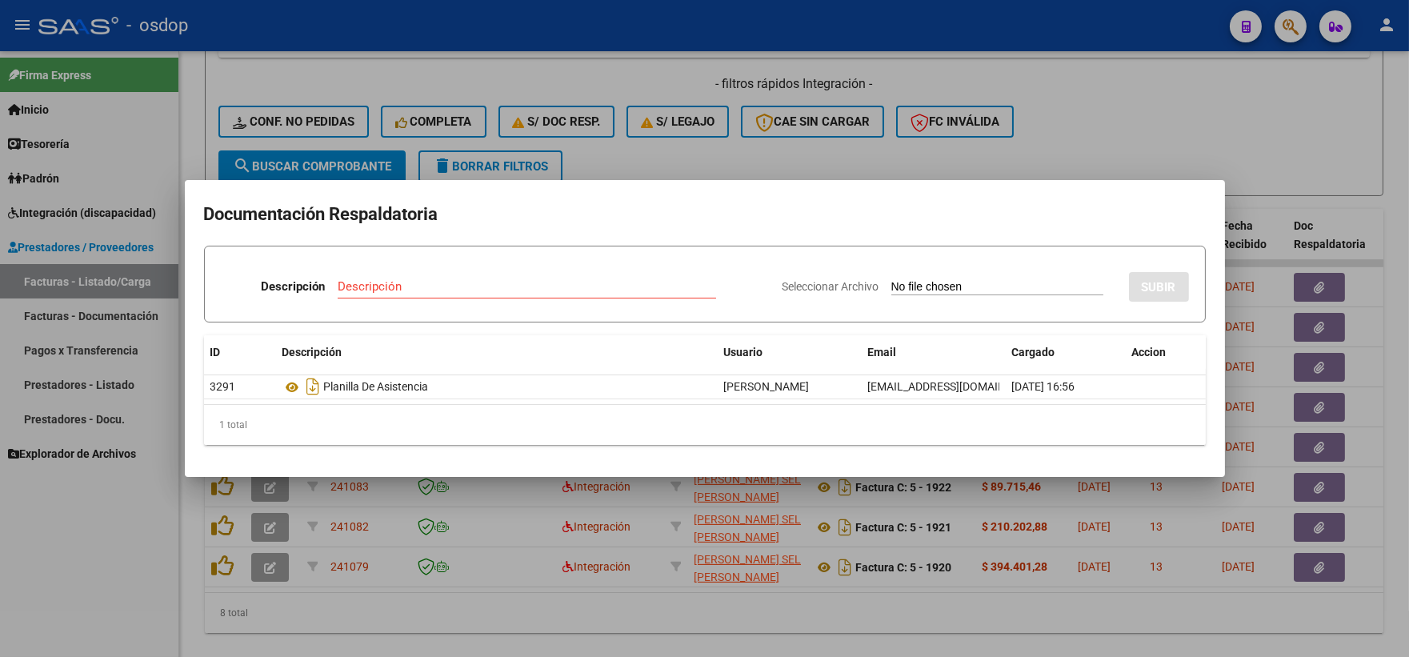
click at [431, 116] on div at bounding box center [704, 328] width 1409 height 657
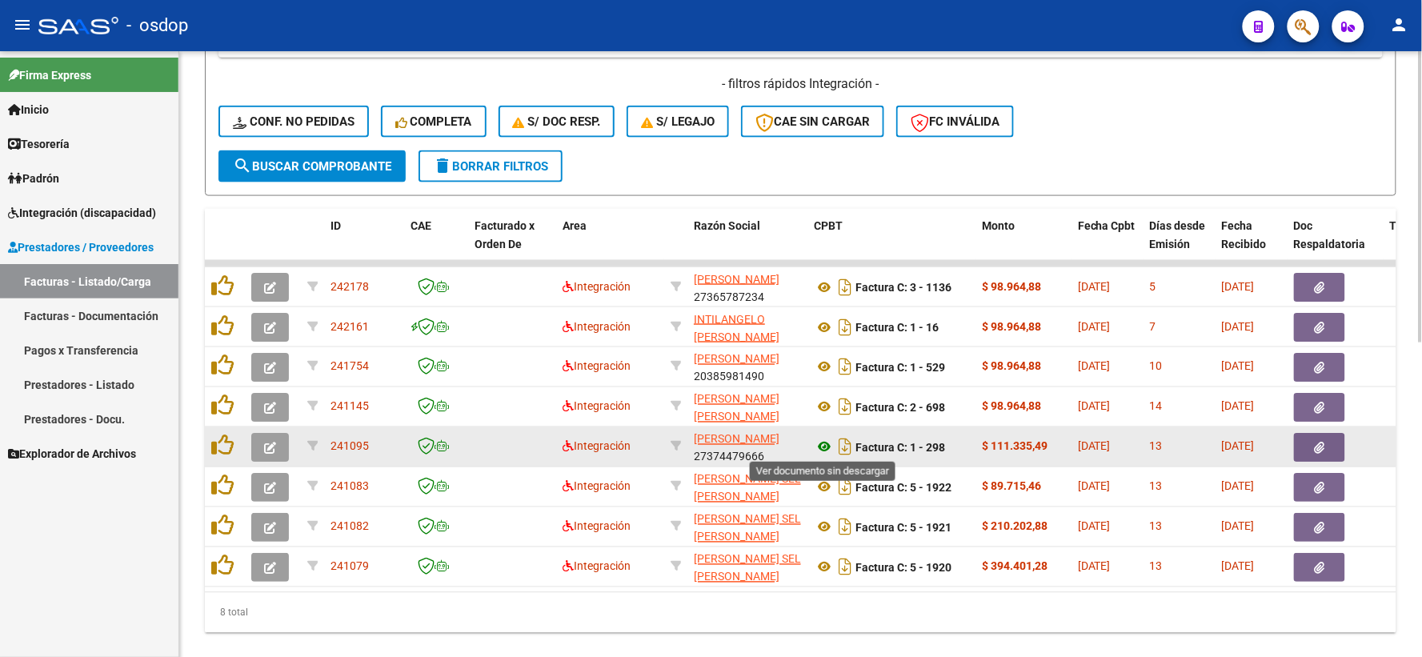
click at [819, 441] on icon at bounding box center [824, 447] width 21 height 19
click at [1308, 444] on button "button" at bounding box center [1319, 447] width 51 height 29
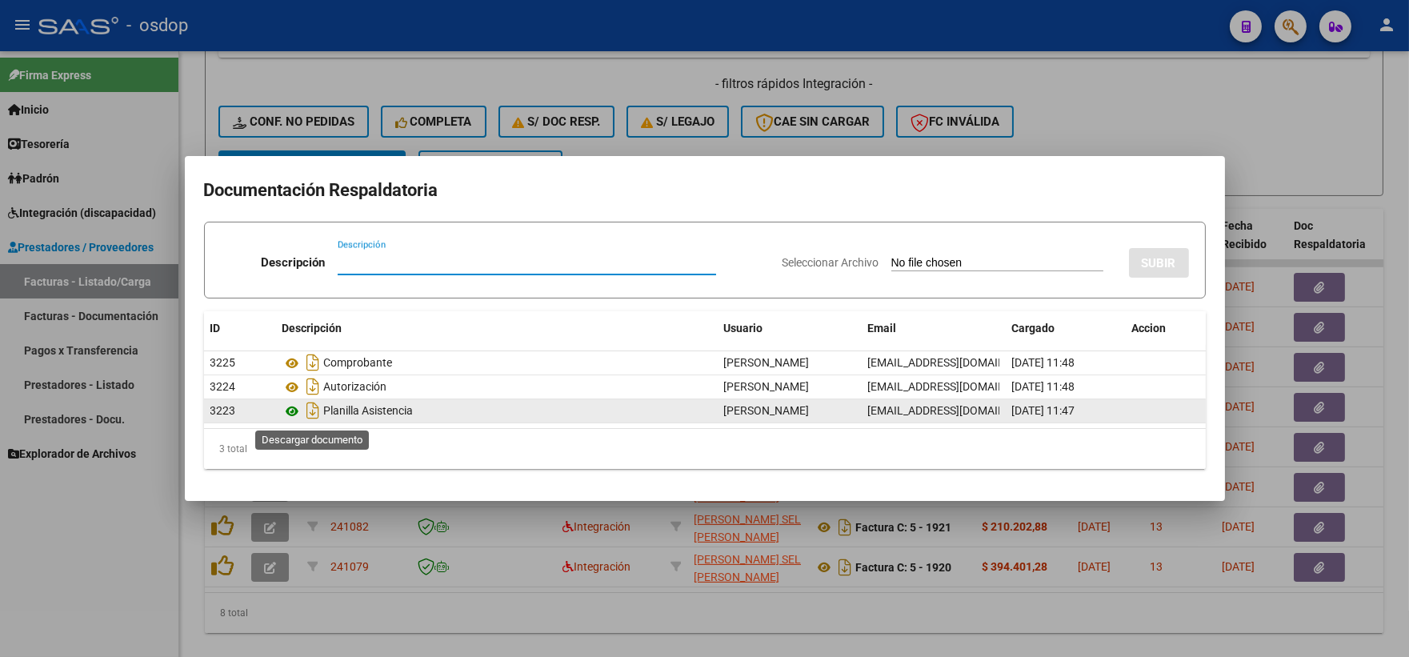
click at [301, 418] on icon at bounding box center [293, 411] width 21 height 19
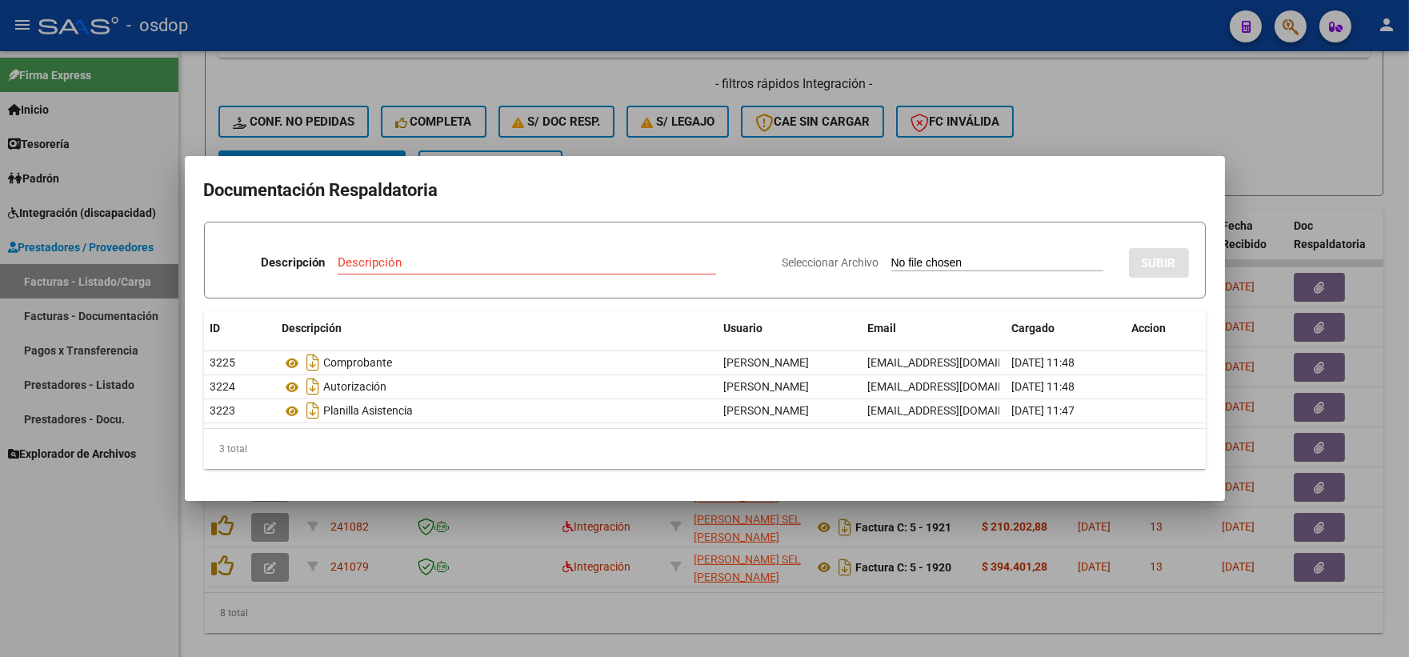
click at [260, 90] on div at bounding box center [704, 328] width 1409 height 657
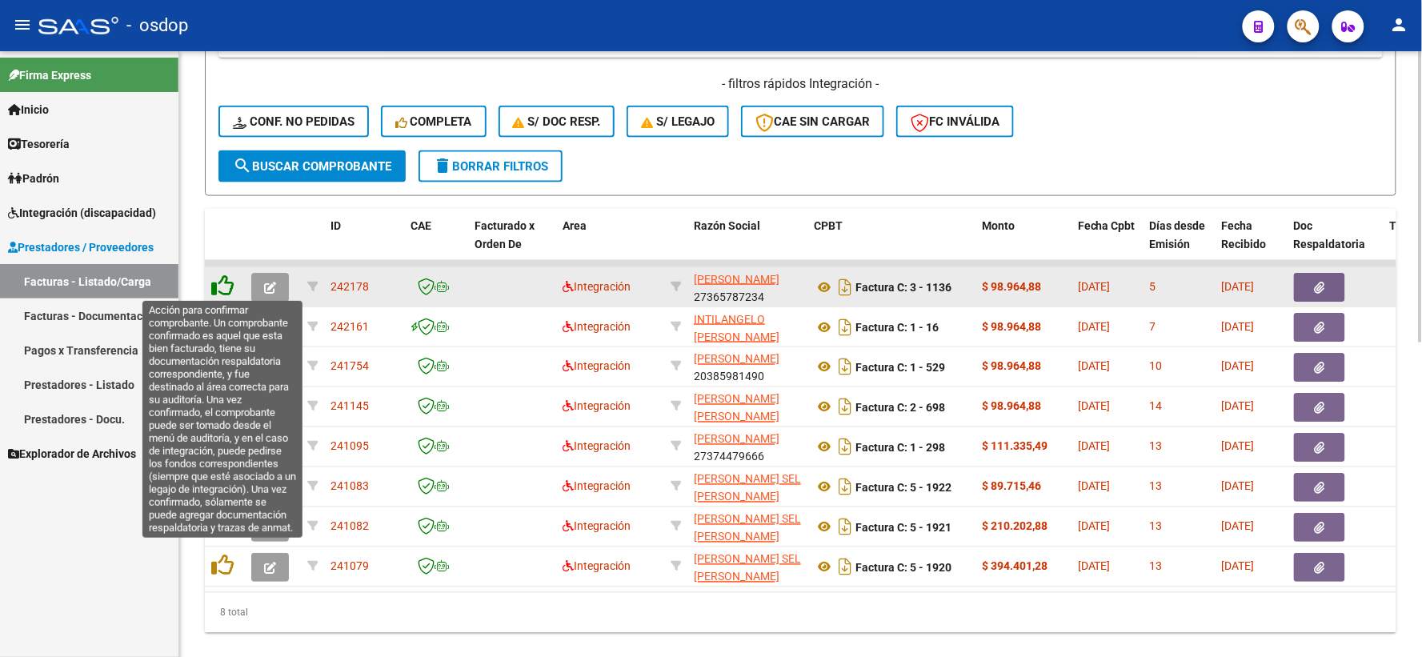
click at [214, 285] on icon at bounding box center [222, 285] width 22 height 22
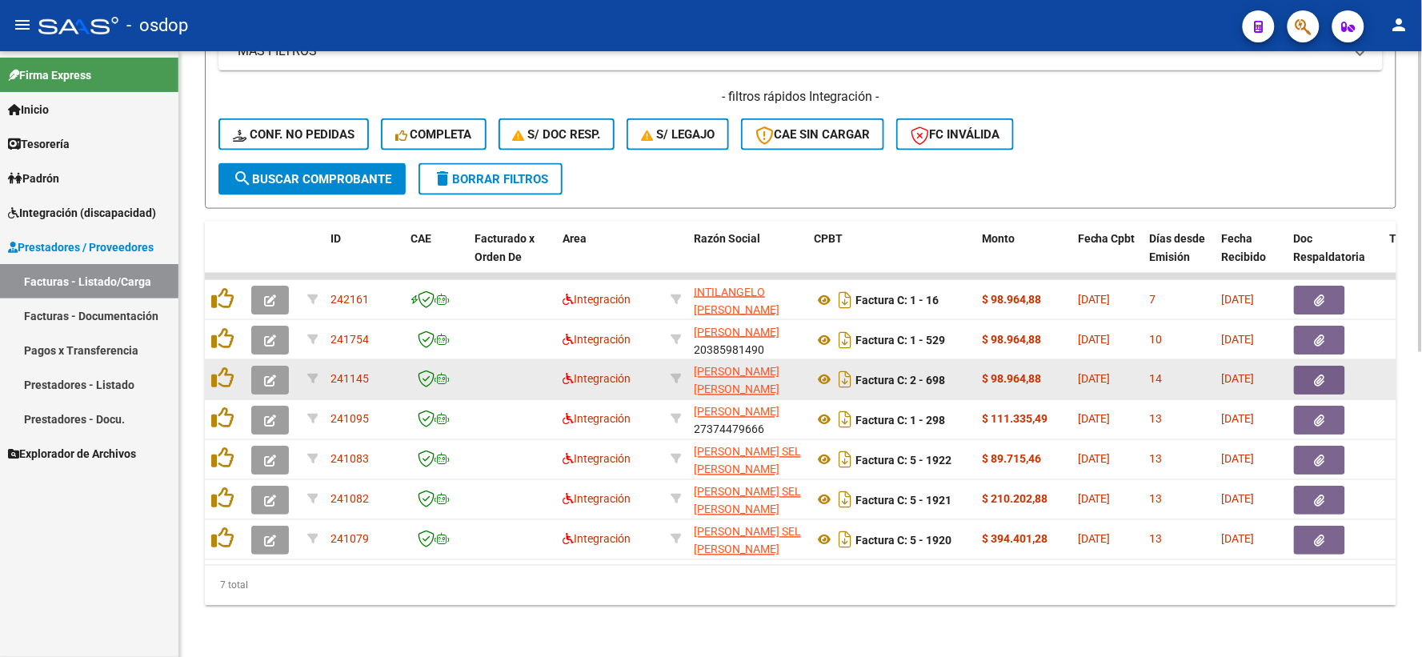
scroll to position [613, 0]
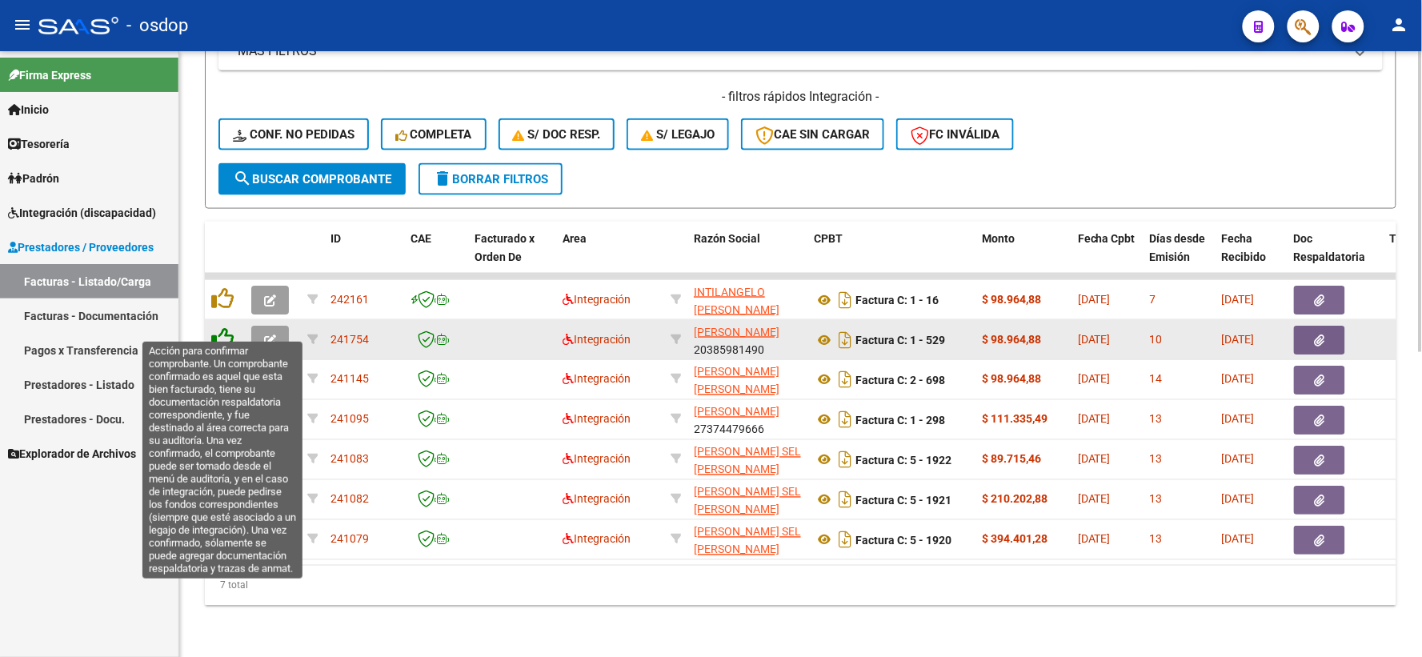
click at [220, 334] on icon at bounding box center [222, 338] width 22 height 22
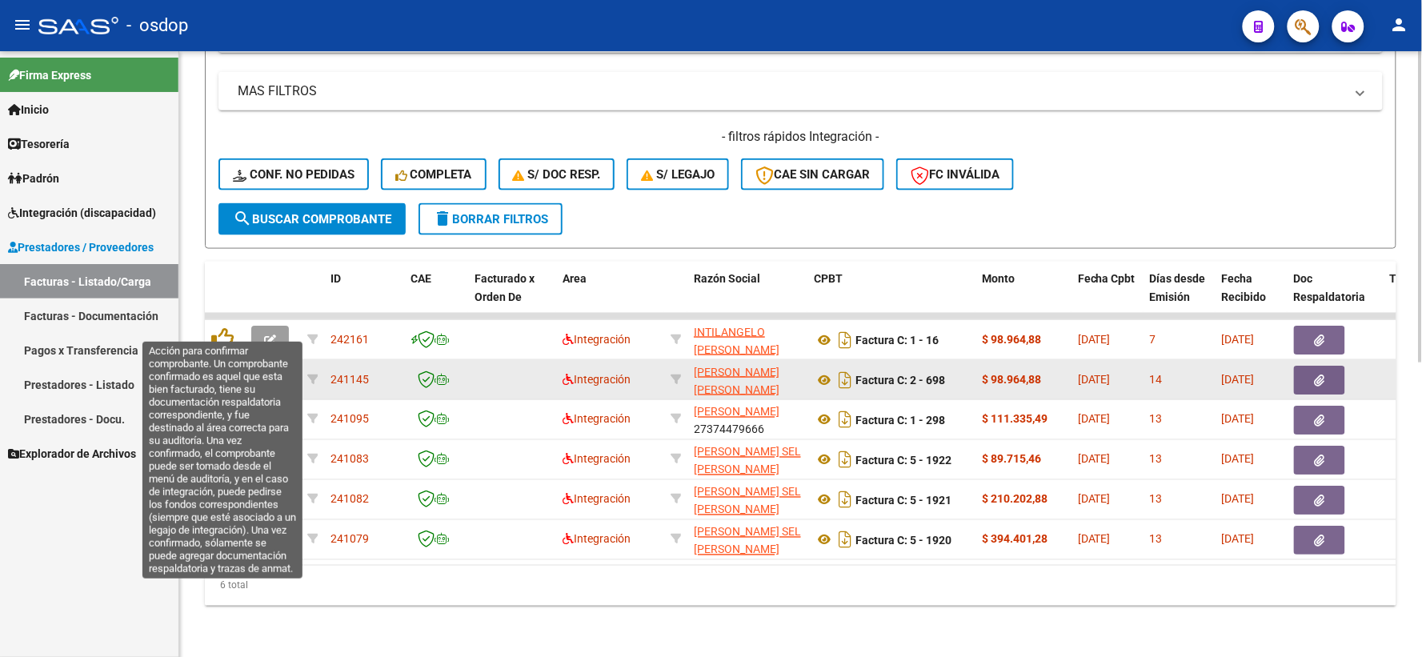
scroll to position [573, 0]
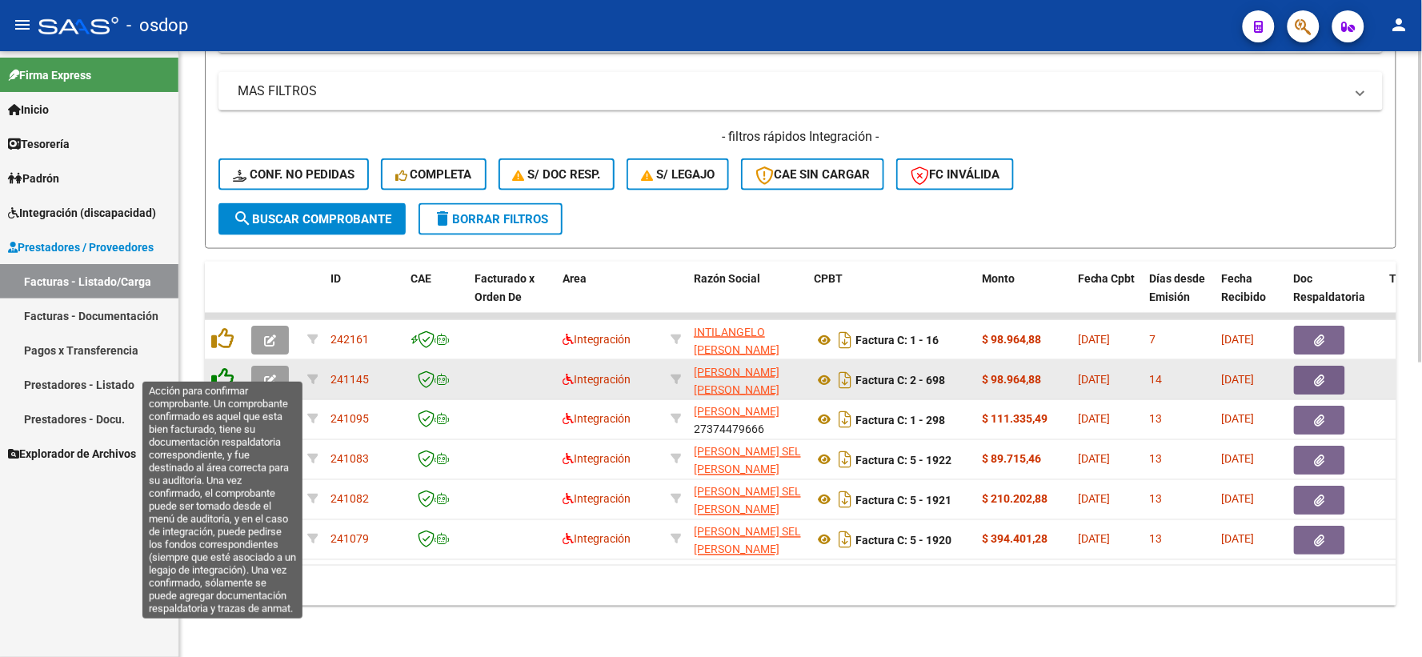
click at [213, 372] on icon at bounding box center [222, 378] width 22 height 22
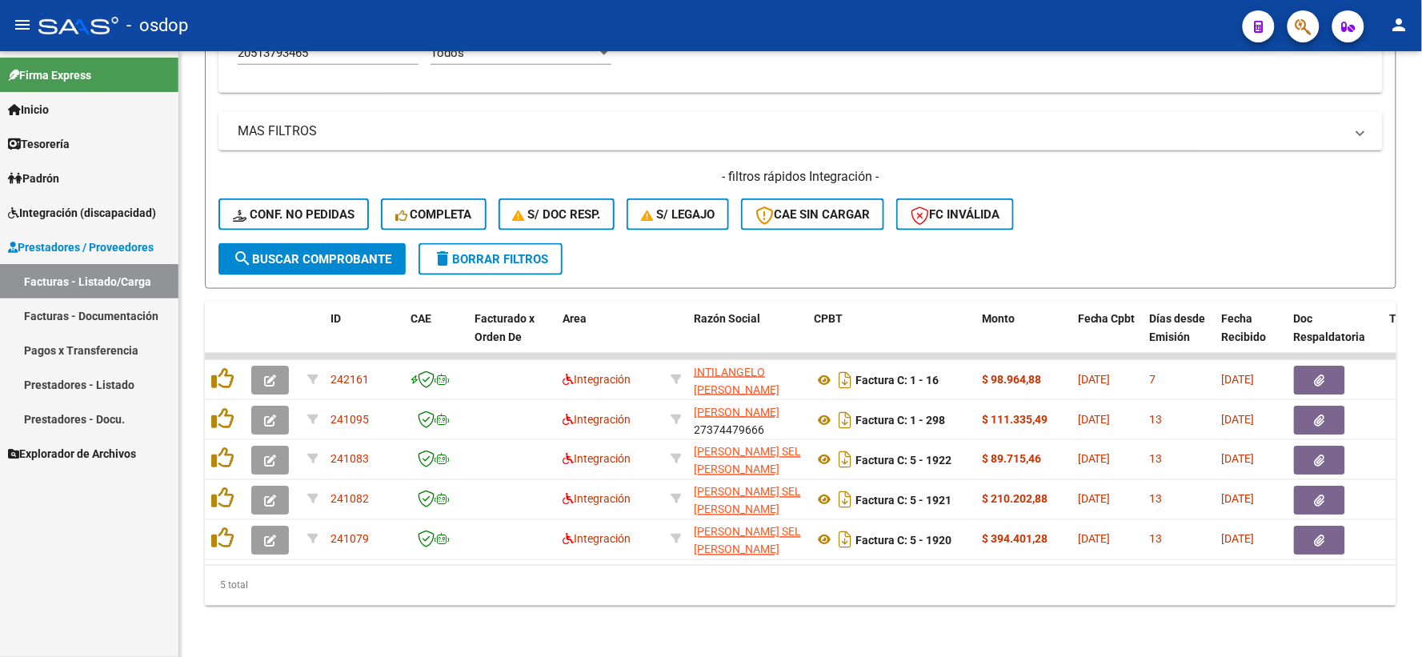
scroll to position [533, 0]
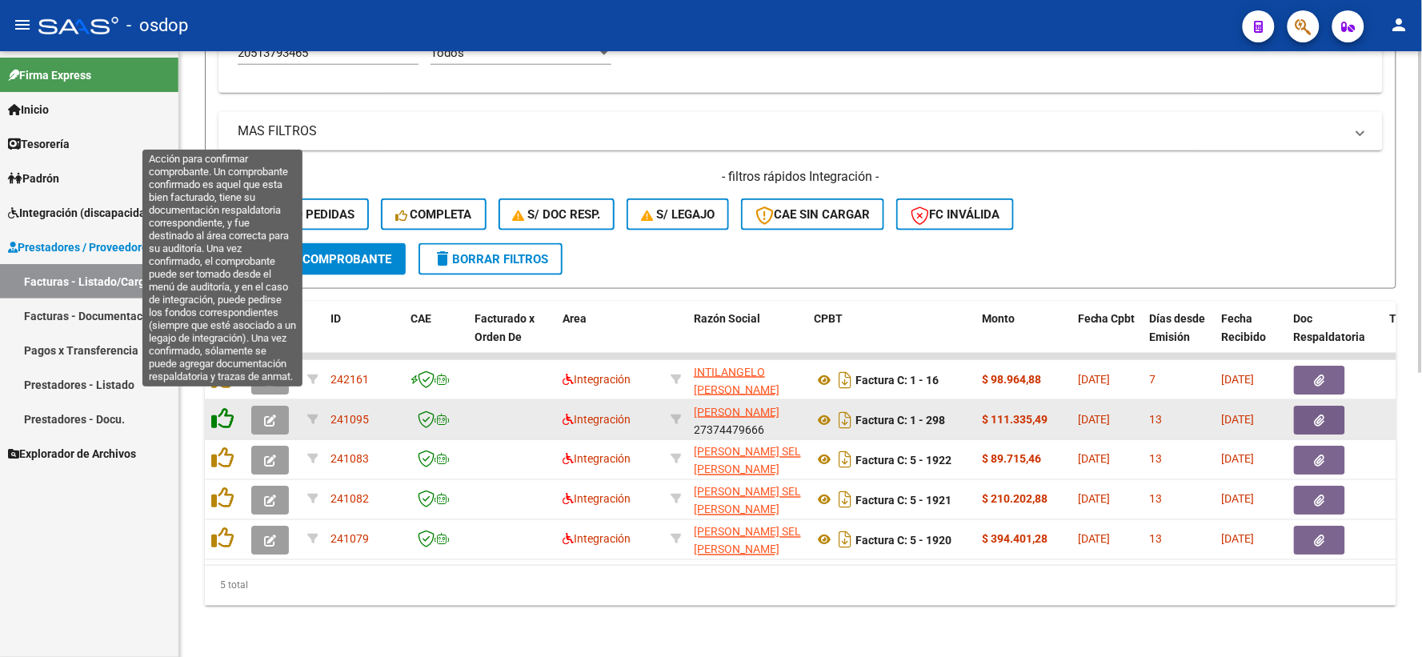
click at [213, 407] on icon at bounding box center [222, 418] width 22 height 22
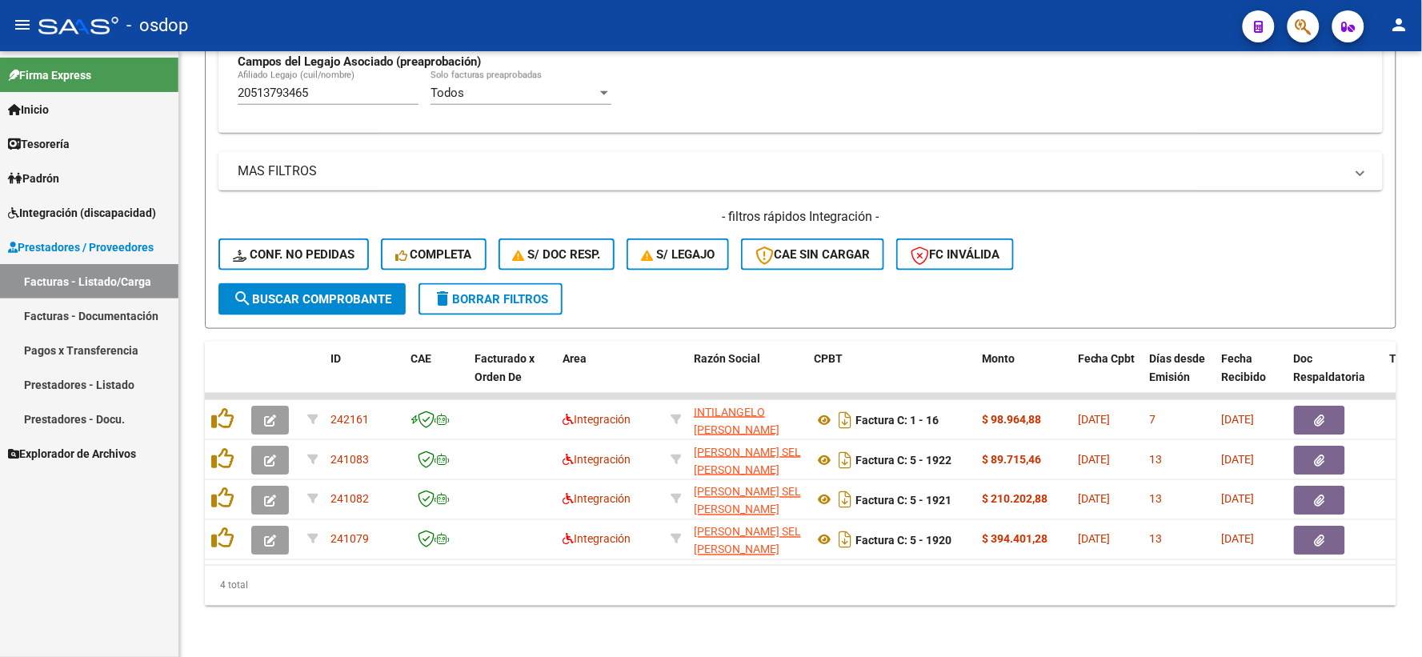
scroll to position [493, 0]
drag, startPoint x: 314, startPoint y: 78, endPoint x: 0, endPoint y: 8, distance: 321.5
click at [0, 18] on div "menu - osdop person Firma Express Inicio Calendario SSS Instructivos Contacto O…" at bounding box center [711, 328] width 1422 height 657
paste input "7587765980"
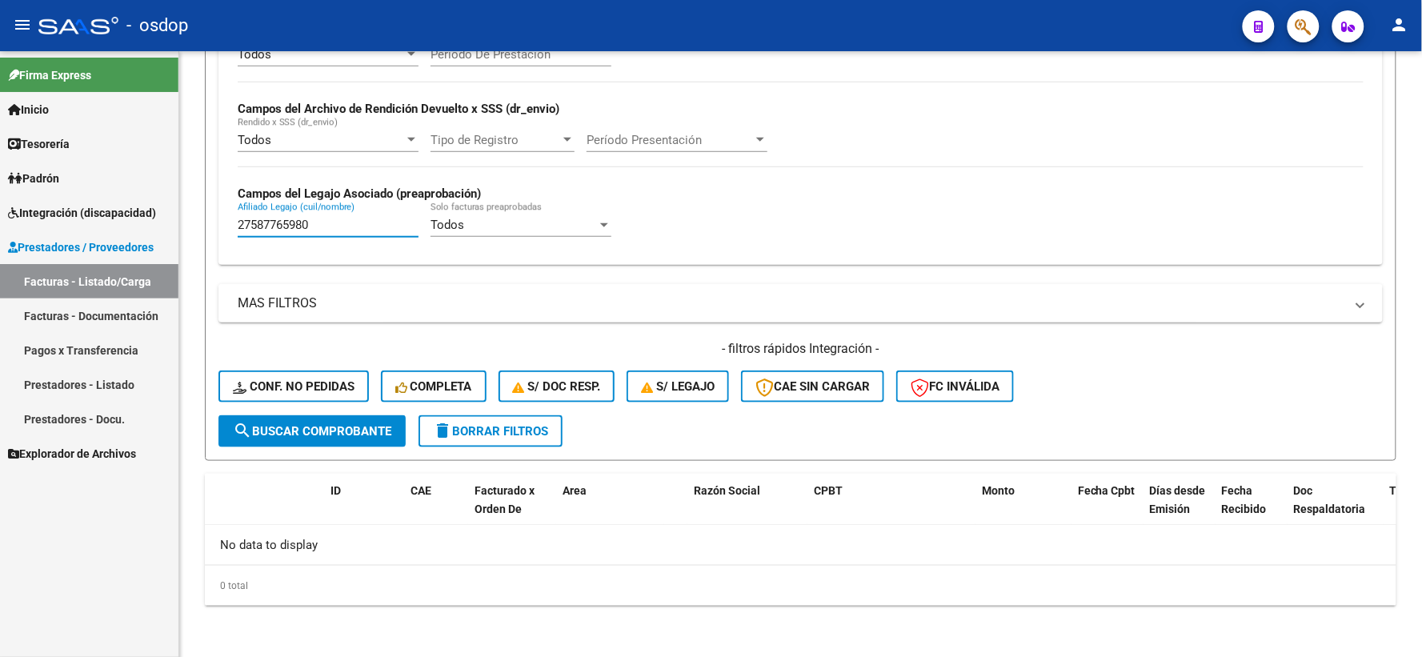
scroll to position [347, 0]
drag, startPoint x: 325, startPoint y: 224, endPoint x: 0, endPoint y: 244, distance: 325.5
click at [0, 244] on mat-sidenav-container "Firma Express Inicio Calendario SSS Instructivos Contacto OS Tesorería Extracto…" at bounding box center [711, 354] width 1422 height 606
paste input "0570405463"
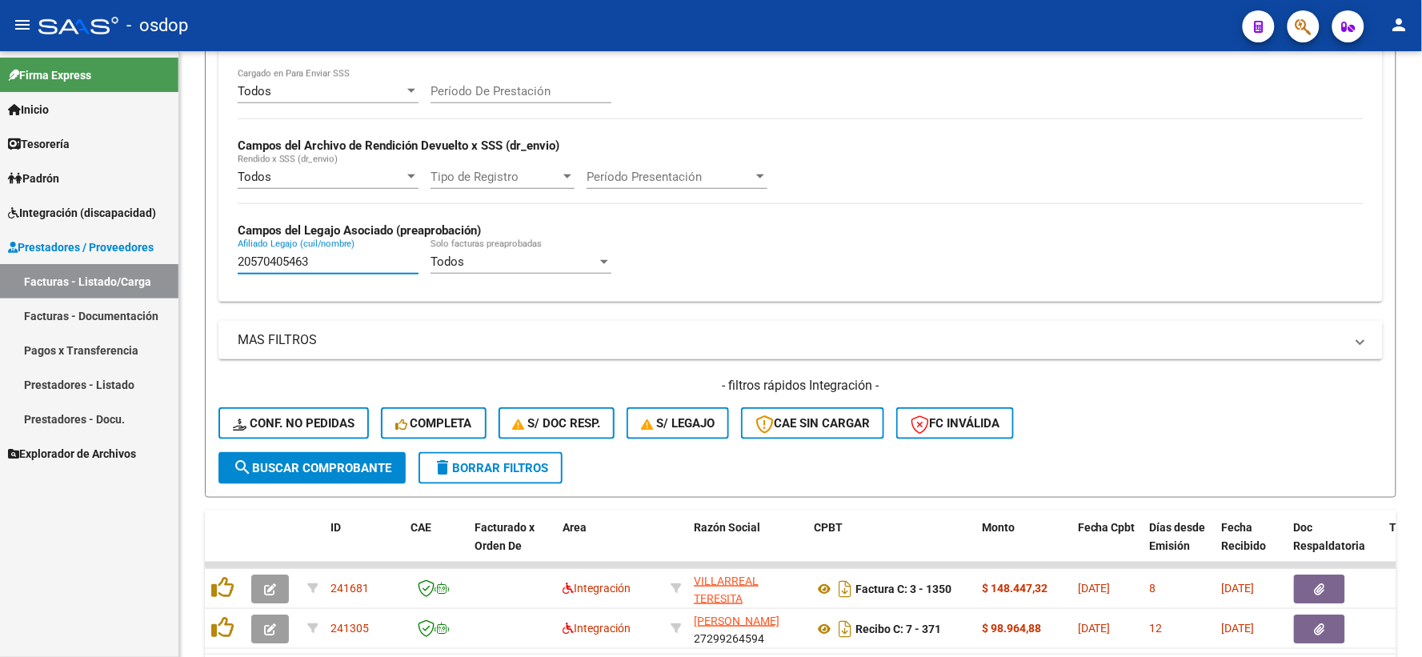
scroll to position [413, 0]
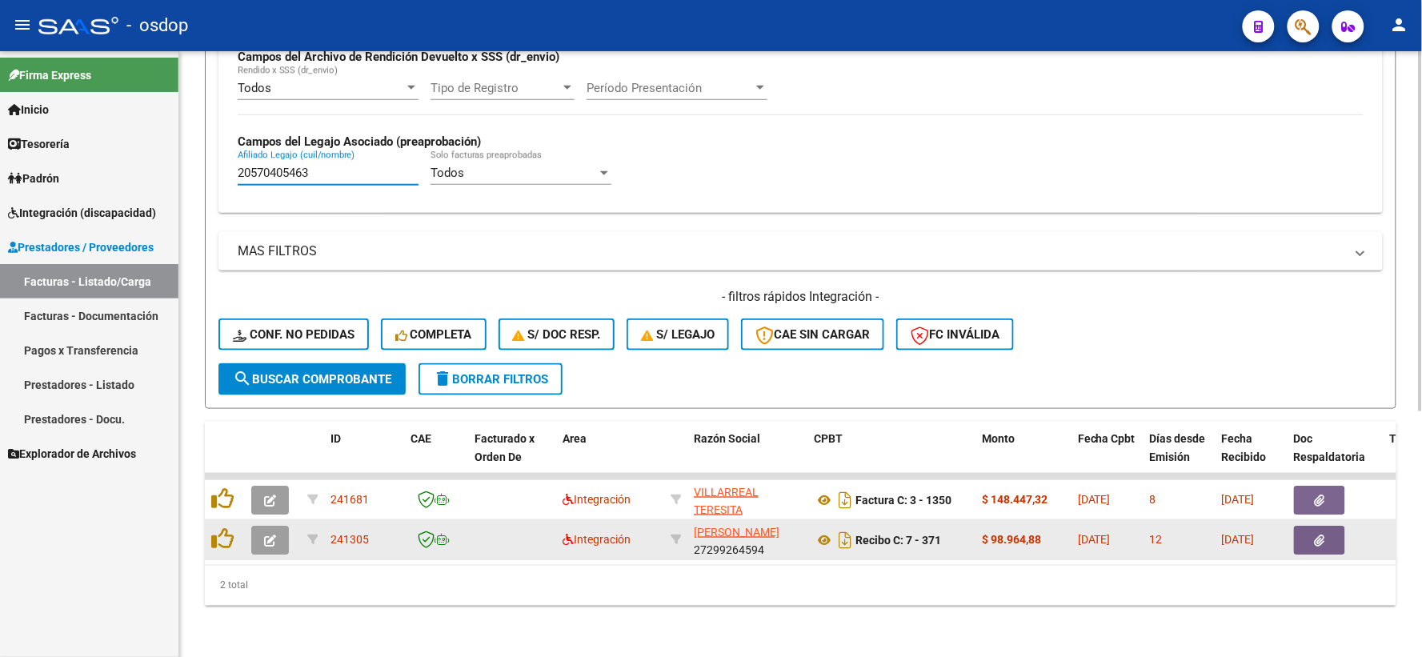
drag, startPoint x: 343, startPoint y: 545, endPoint x: 355, endPoint y: 541, distance: 13.4
click at [355, 541] on datatable-body-cell "241305" at bounding box center [364, 539] width 80 height 39
drag, startPoint x: 368, startPoint y: 548, endPoint x: 395, endPoint y: 542, distance: 27.2
click at [395, 549] on datatable-selection "241681 Integración VILLARREAL TERESITA 27326592035 Factura C: 3 - 1350 $ 148.44…" at bounding box center [801, 556] width 1192 height 14
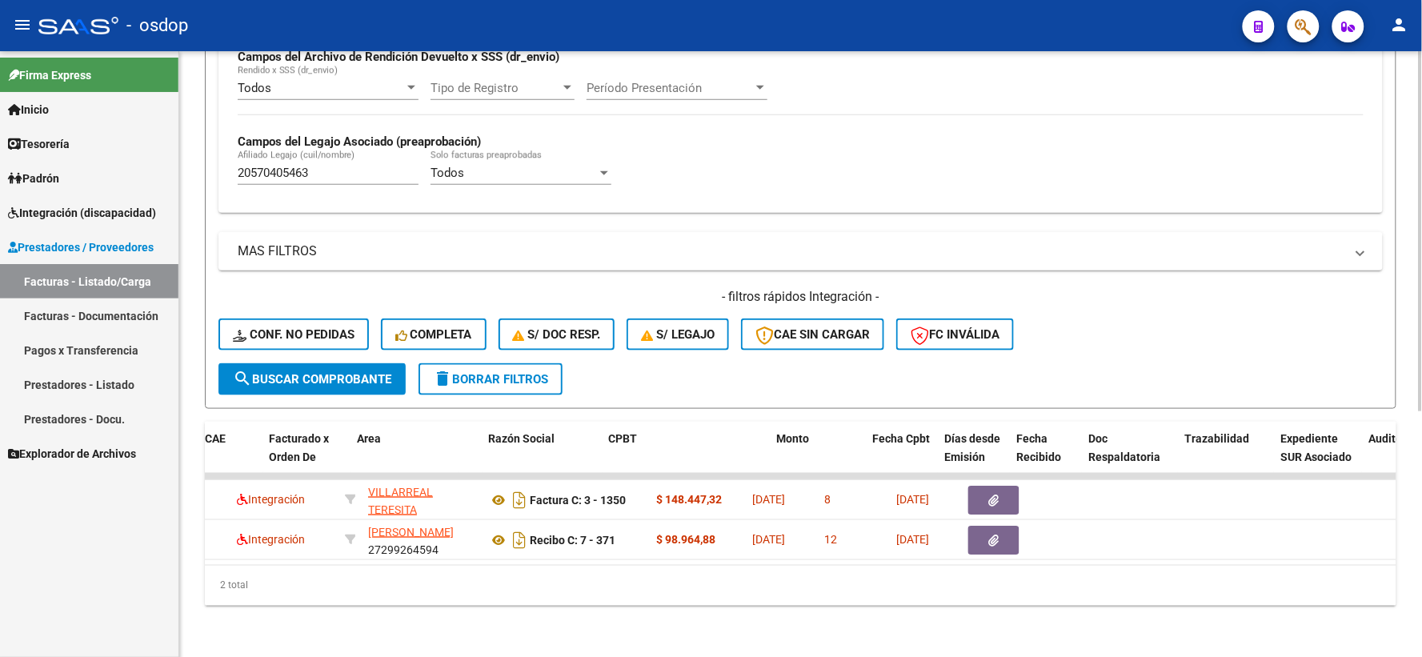
scroll to position [0, 205]
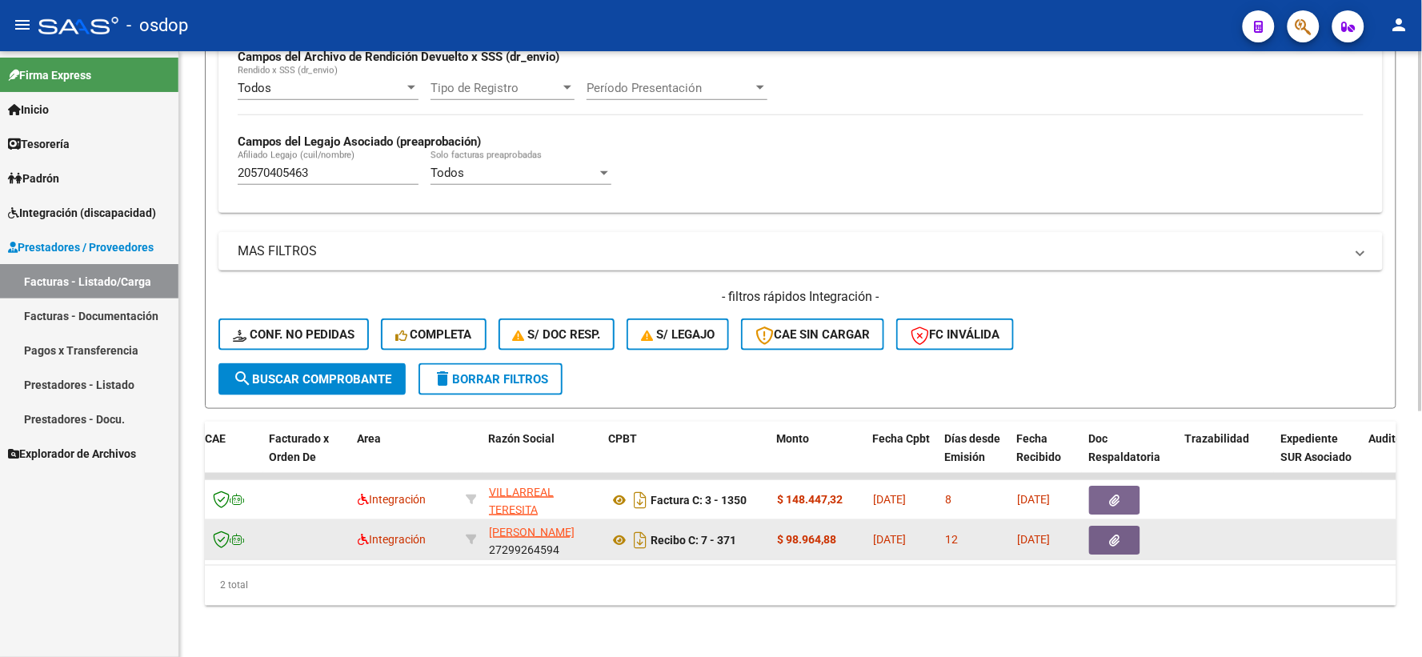
click at [522, 543] on datatable-body-cell "GOMEZ SABRINA BEATRIZ 27299264594" at bounding box center [543, 539] width 120 height 39
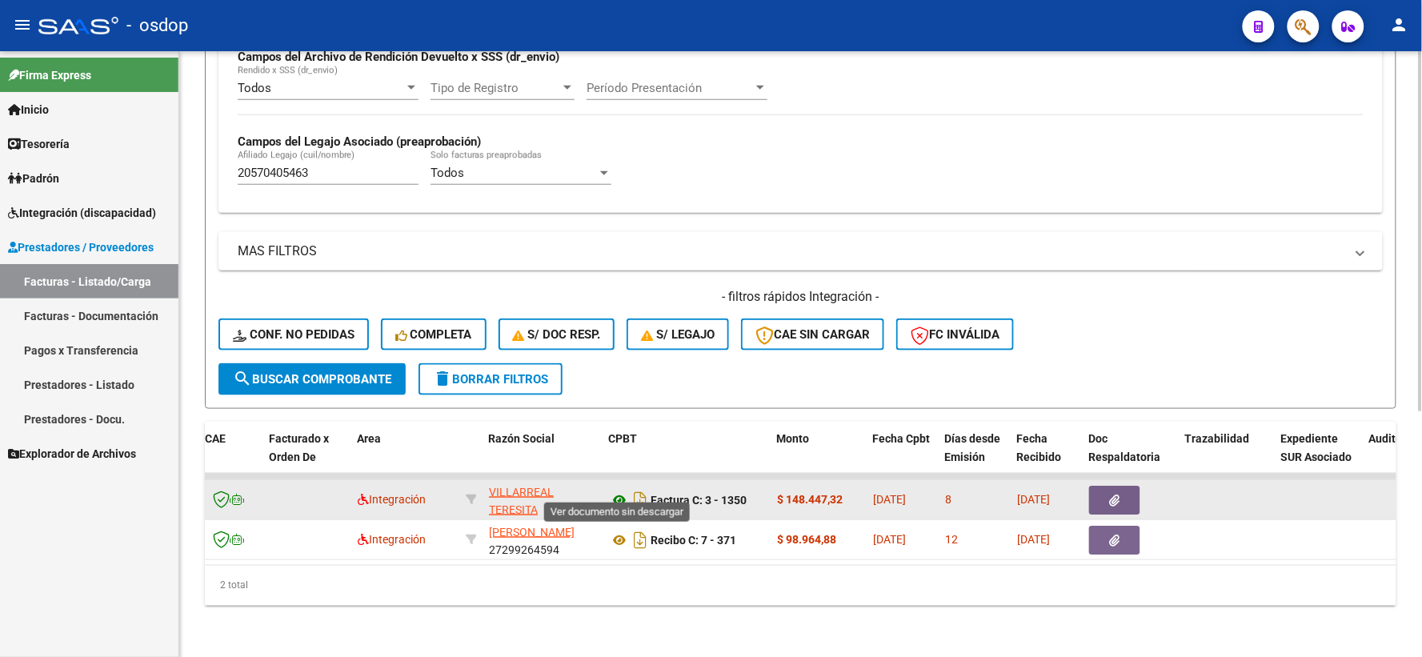
click at [623, 491] on icon at bounding box center [619, 500] width 21 height 19
click at [1119, 495] on icon "button" at bounding box center [1115, 501] width 10 height 12
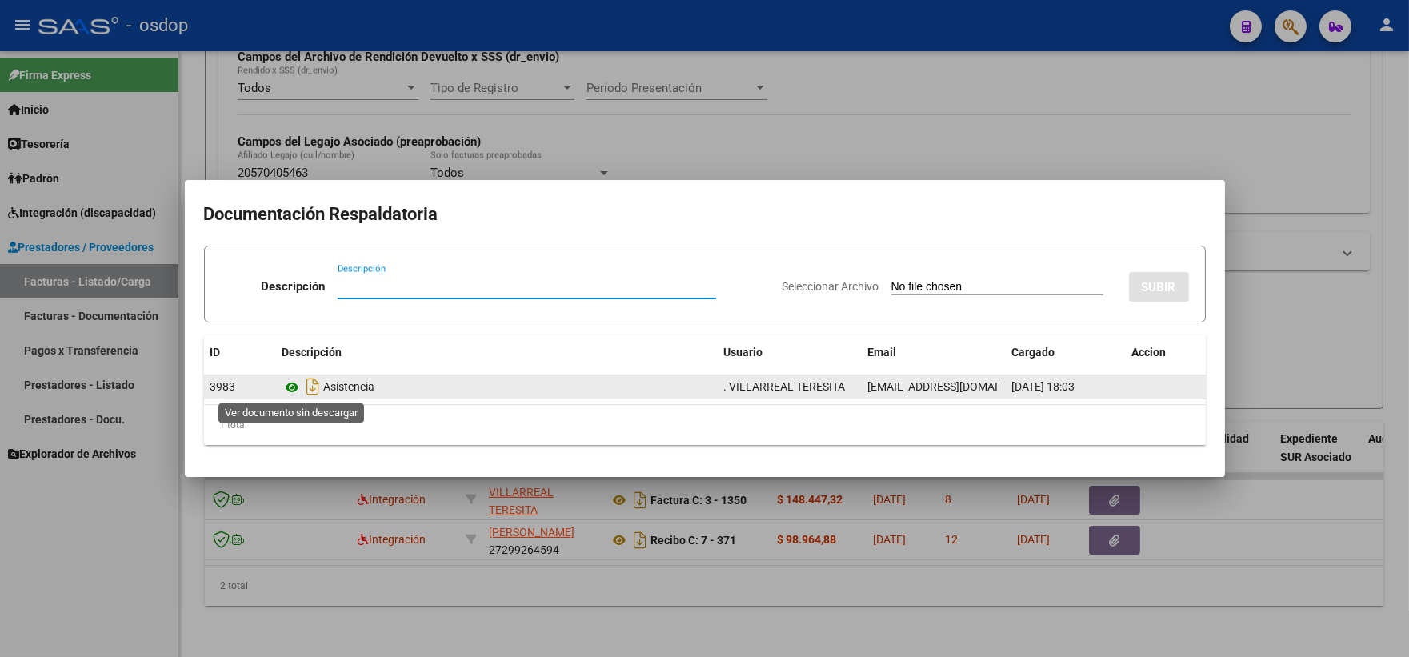
click at [294, 381] on icon at bounding box center [293, 387] width 21 height 19
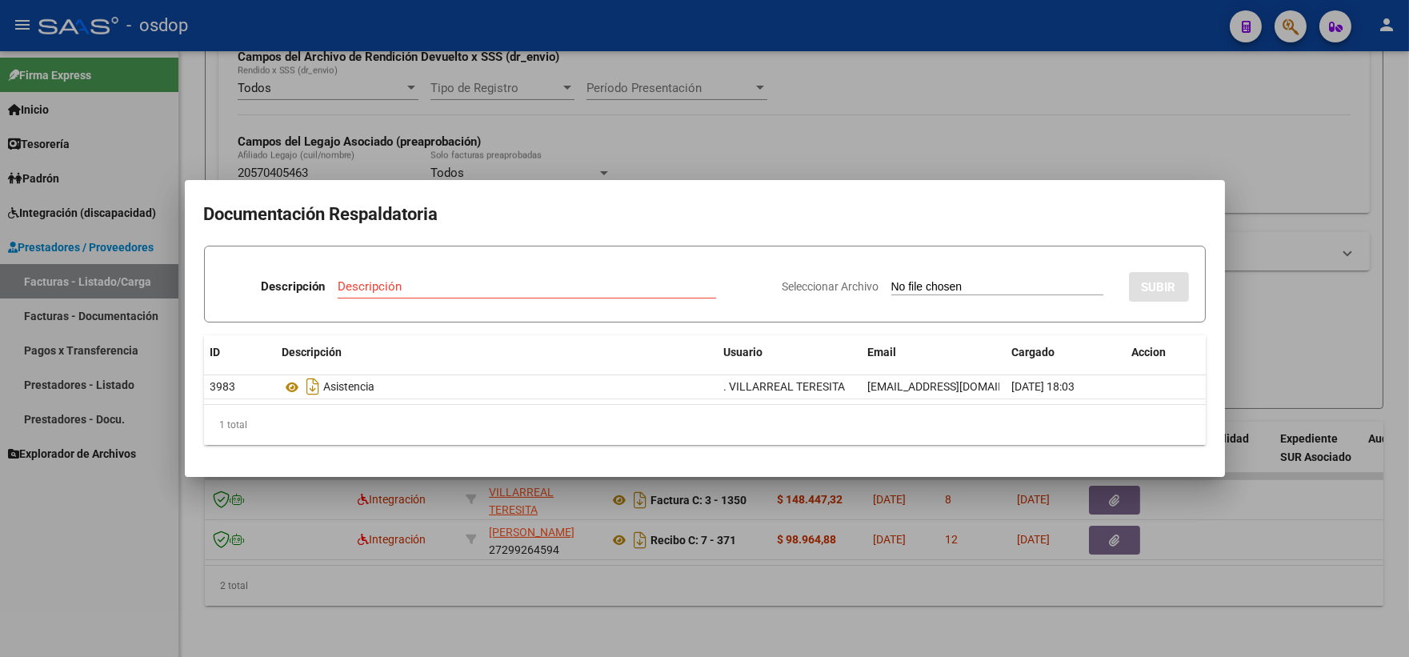
click at [349, 145] on div at bounding box center [704, 328] width 1409 height 657
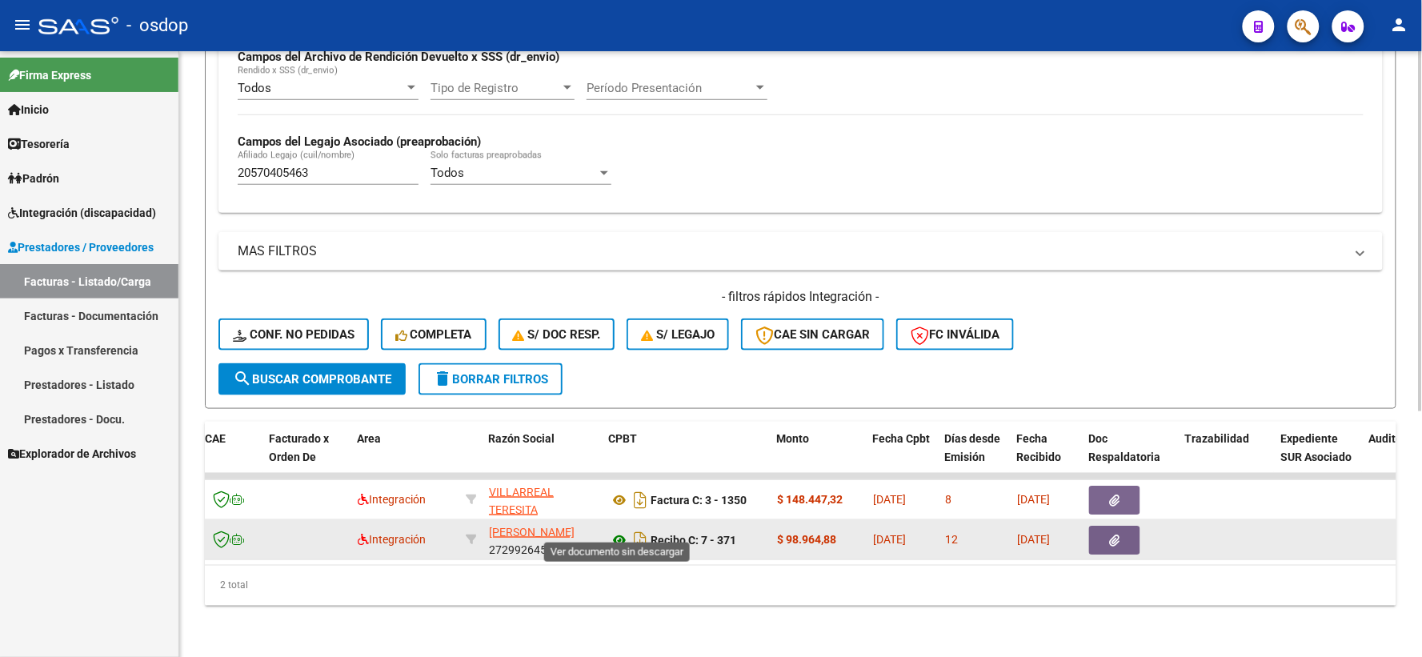
click at [616, 531] on icon at bounding box center [619, 540] width 21 height 19
click at [1113, 533] on span "button" at bounding box center [1115, 540] width 10 height 14
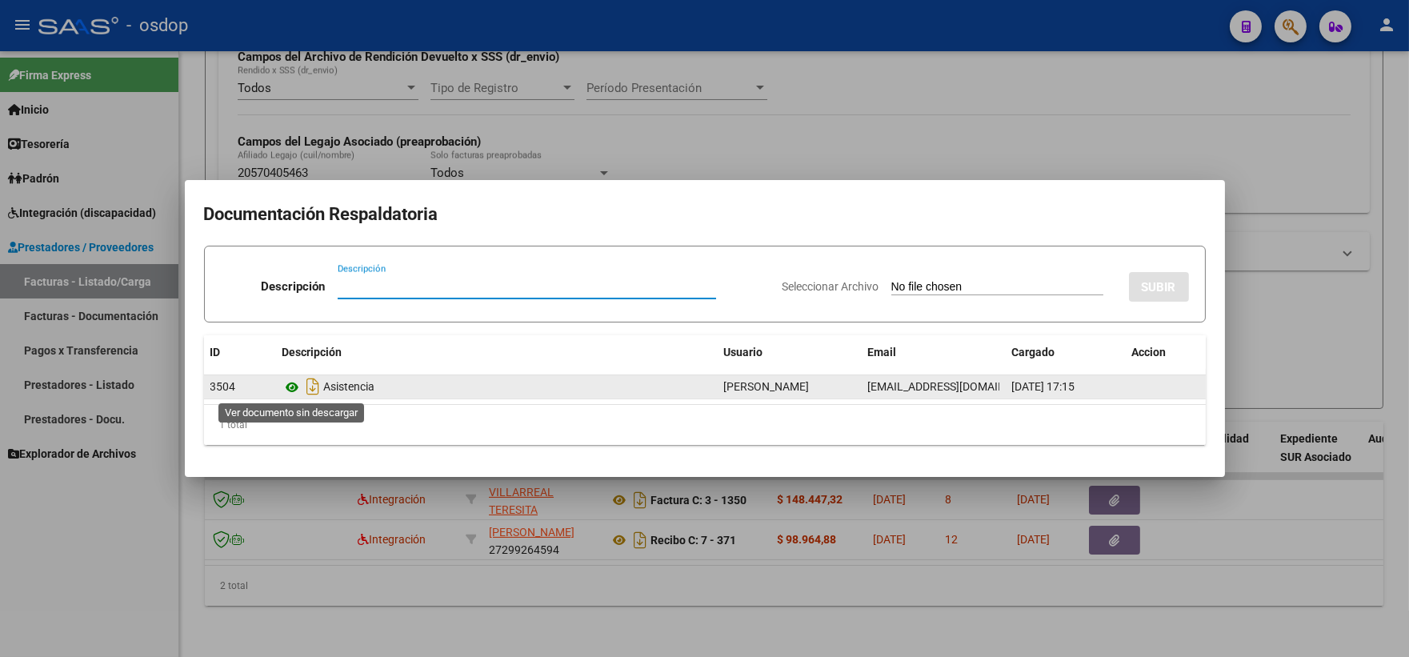
click at [295, 391] on icon at bounding box center [293, 387] width 21 height 19
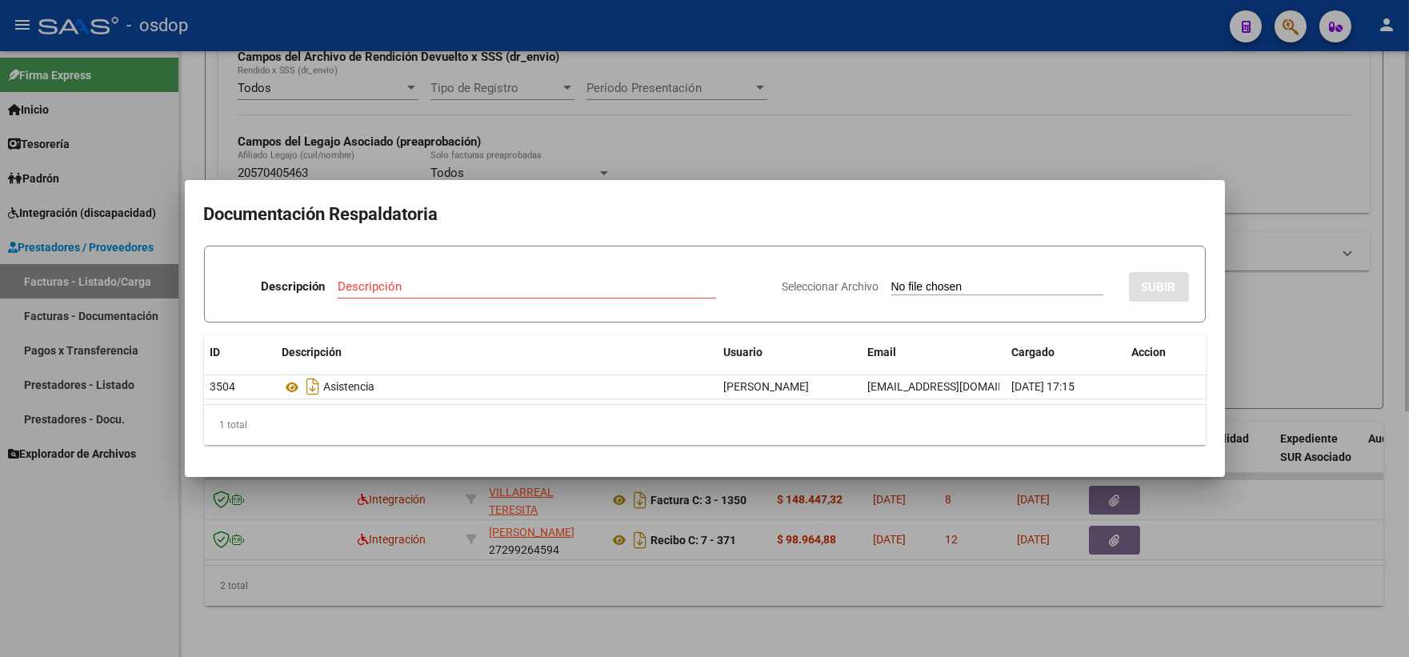
drag, startPoint x: 317, startPoint y: 86, endPoint x: 326, endPoint y: 114, distance: 30.1
click at [319, 89] on div at bounding box center [704, 328] width 1409 height 657
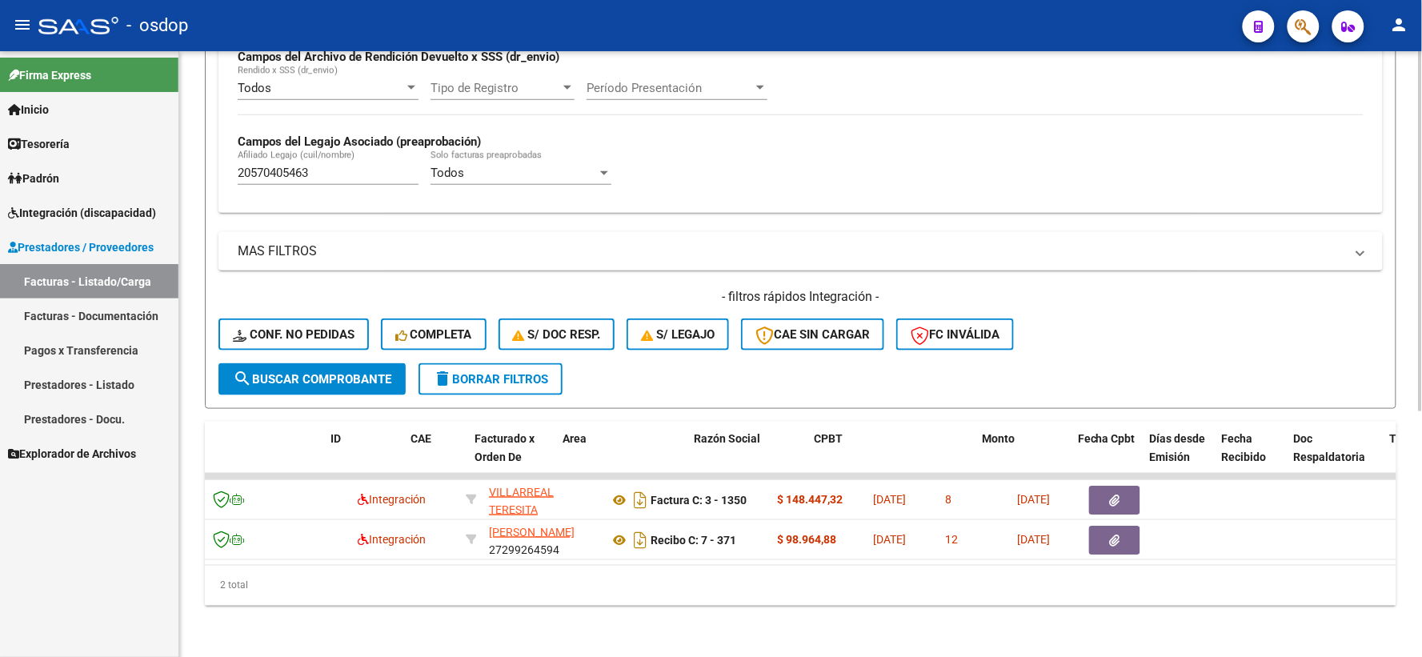
scroll to position [0, 0]
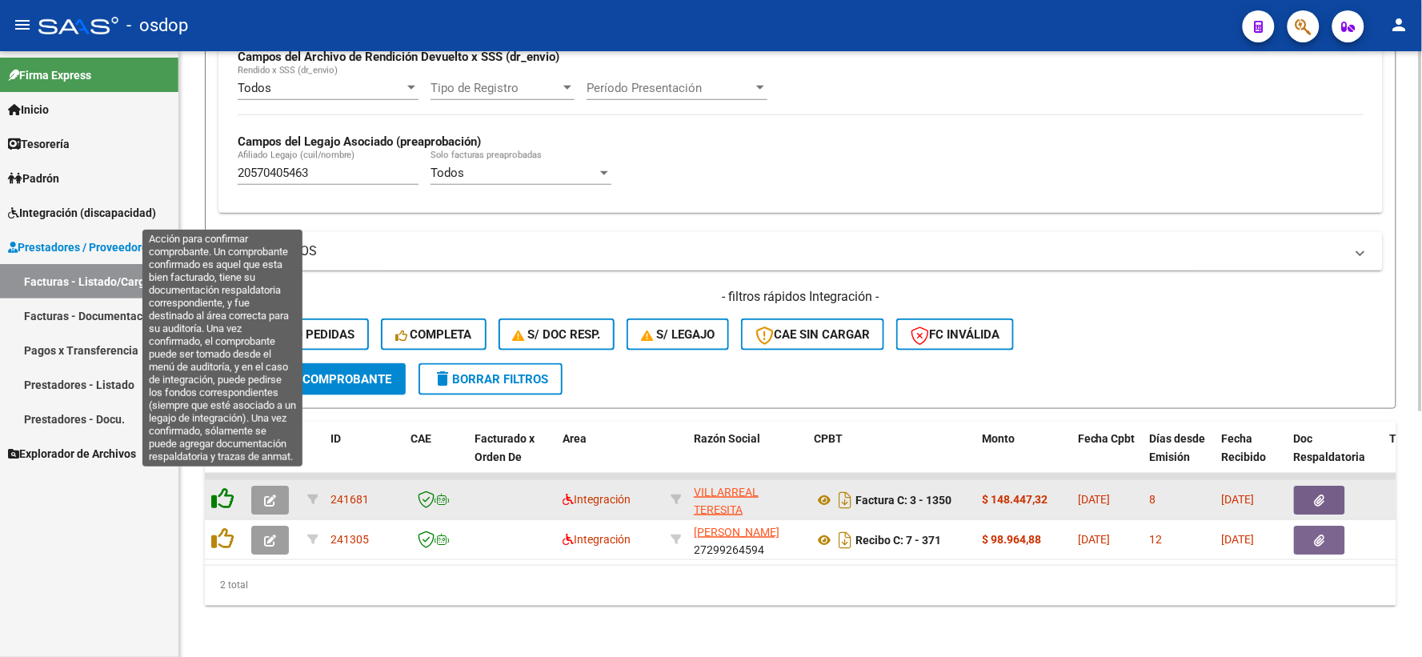
click at [216, 487] on icon at bounding box center [222, 498] width 22 height 22
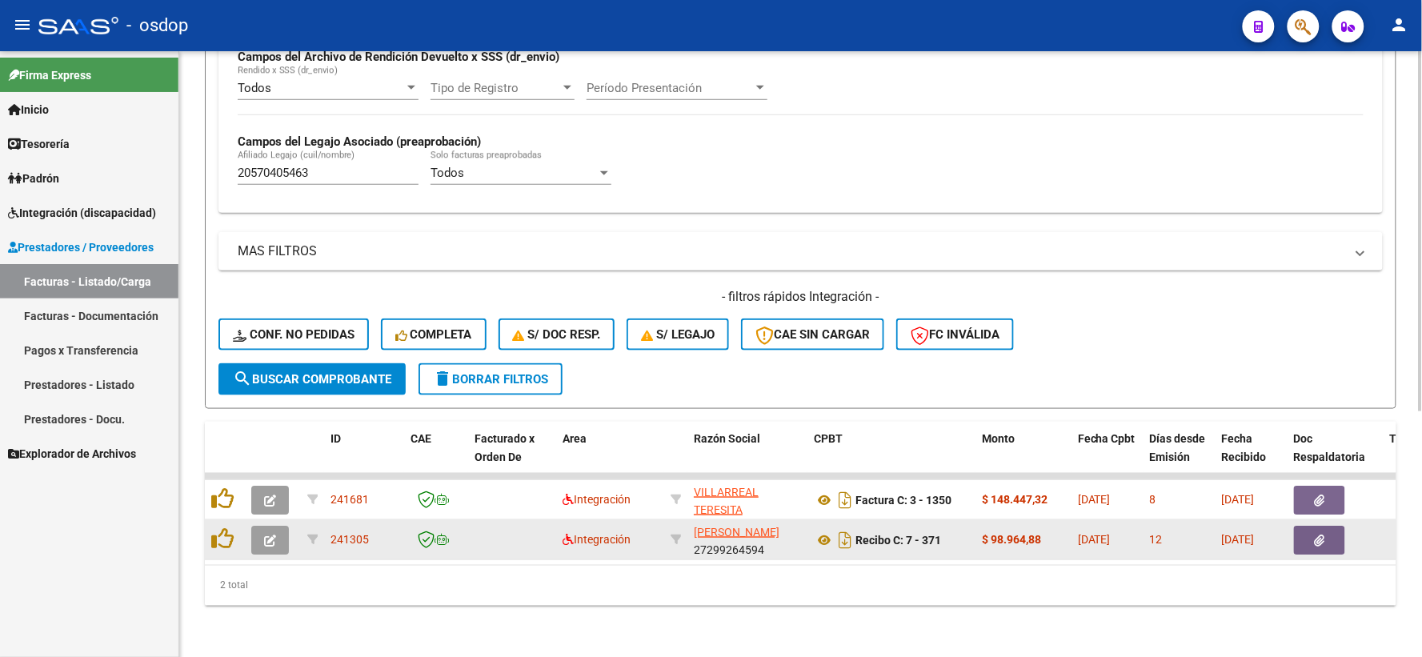
click at [208, 532] on datatable-body-cell at bounding box center [225, 539] width 40 height 39
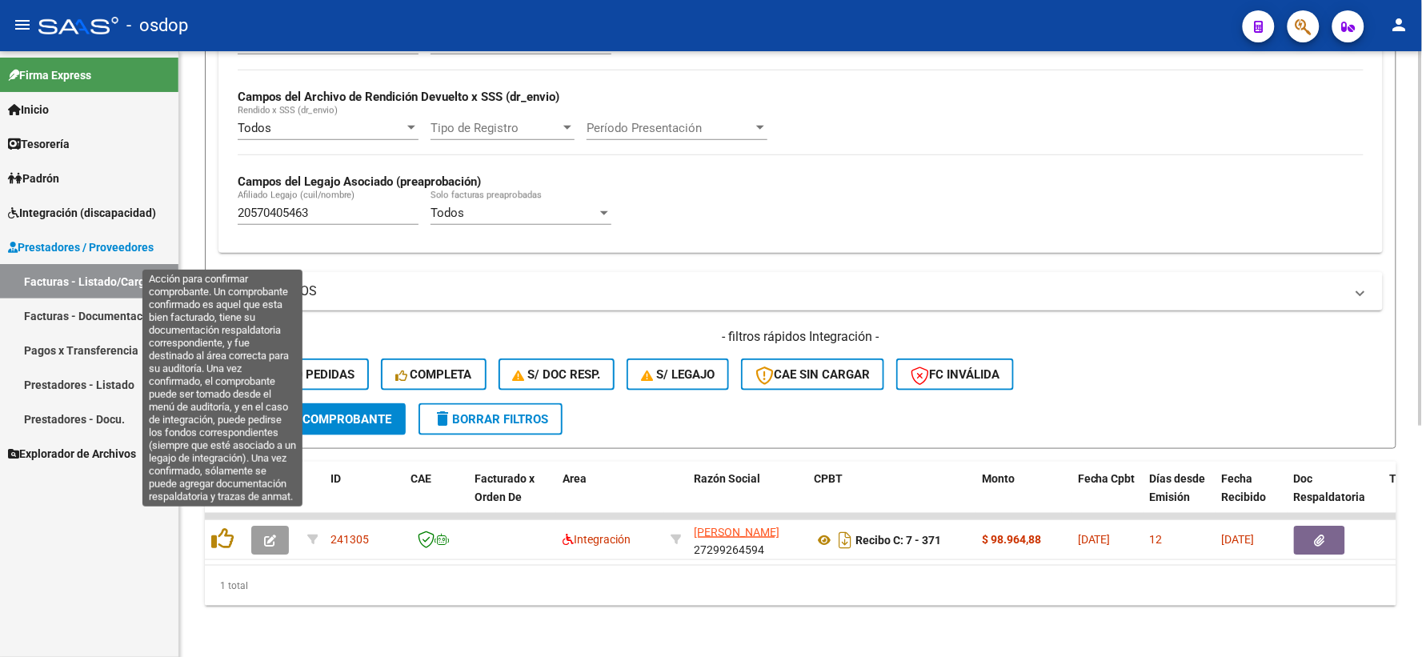
scroll to position [373, 0]
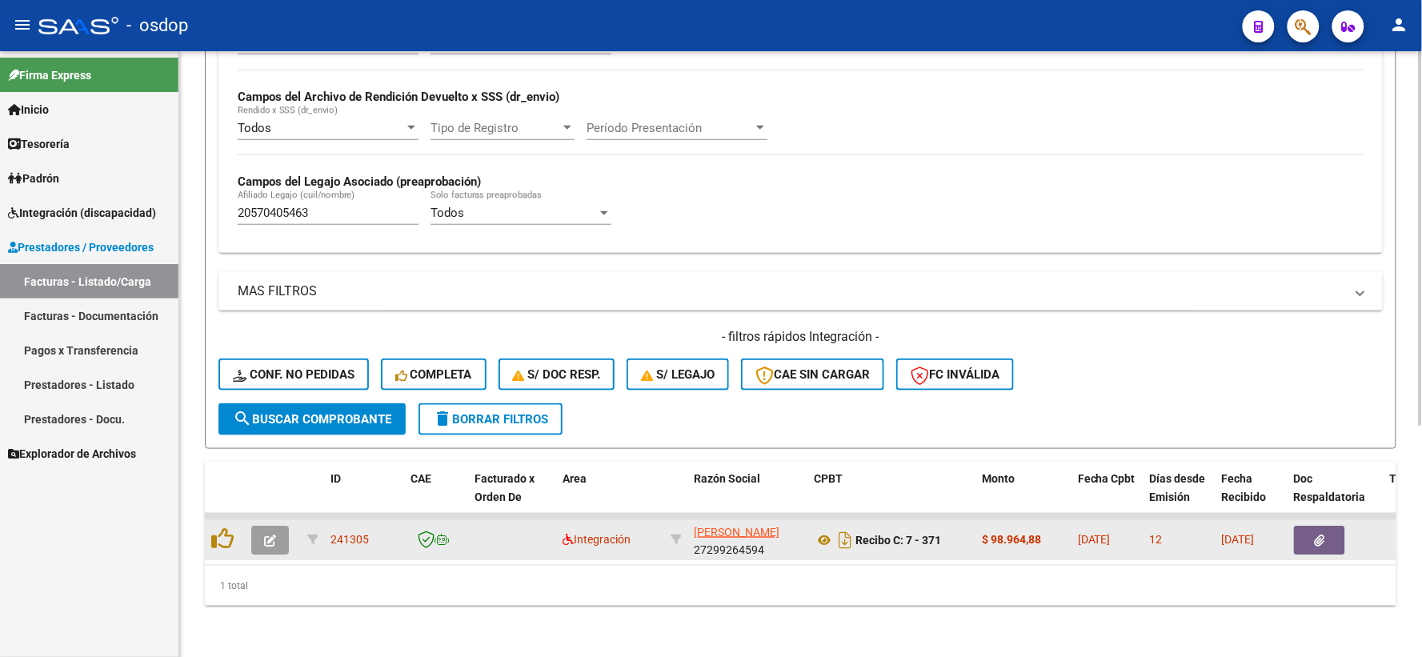
click at [234, 520] on datatable-body-cell at bounding box center [225, 539] width 40 height 39
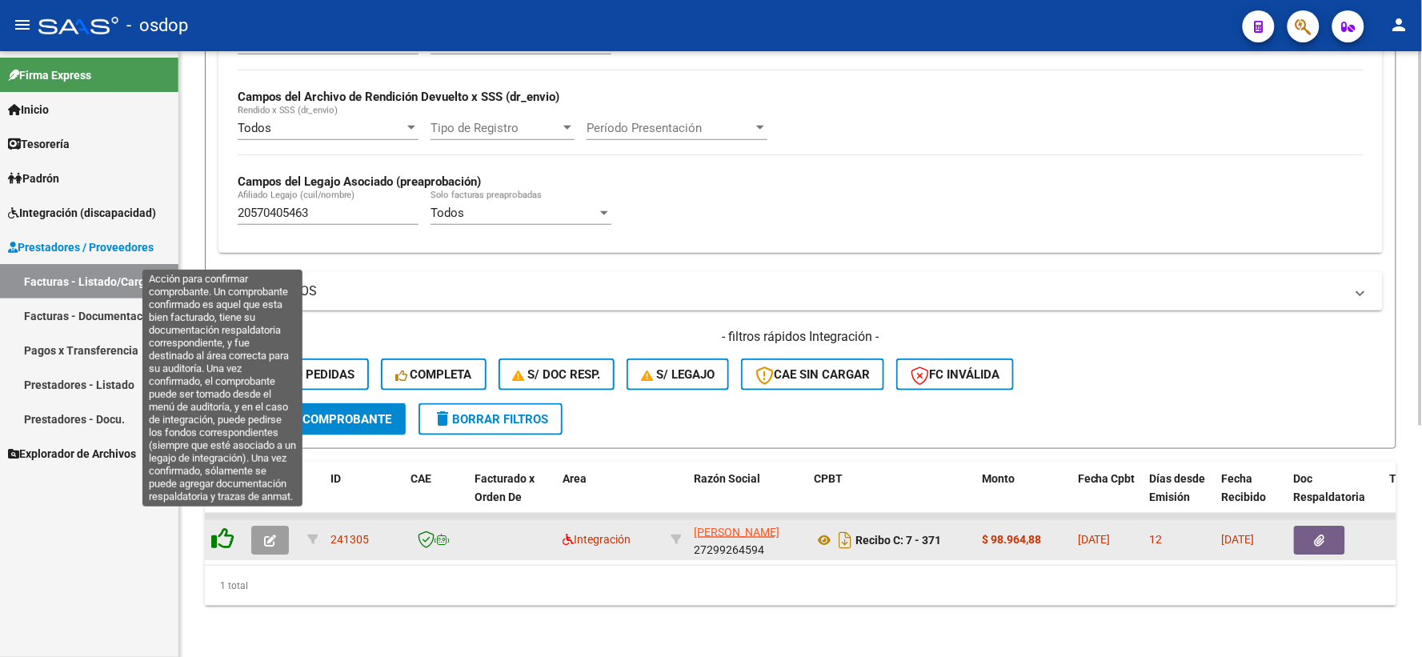
click at [230, 527] on icon at bounding box center [222, 538] width 22 height 22
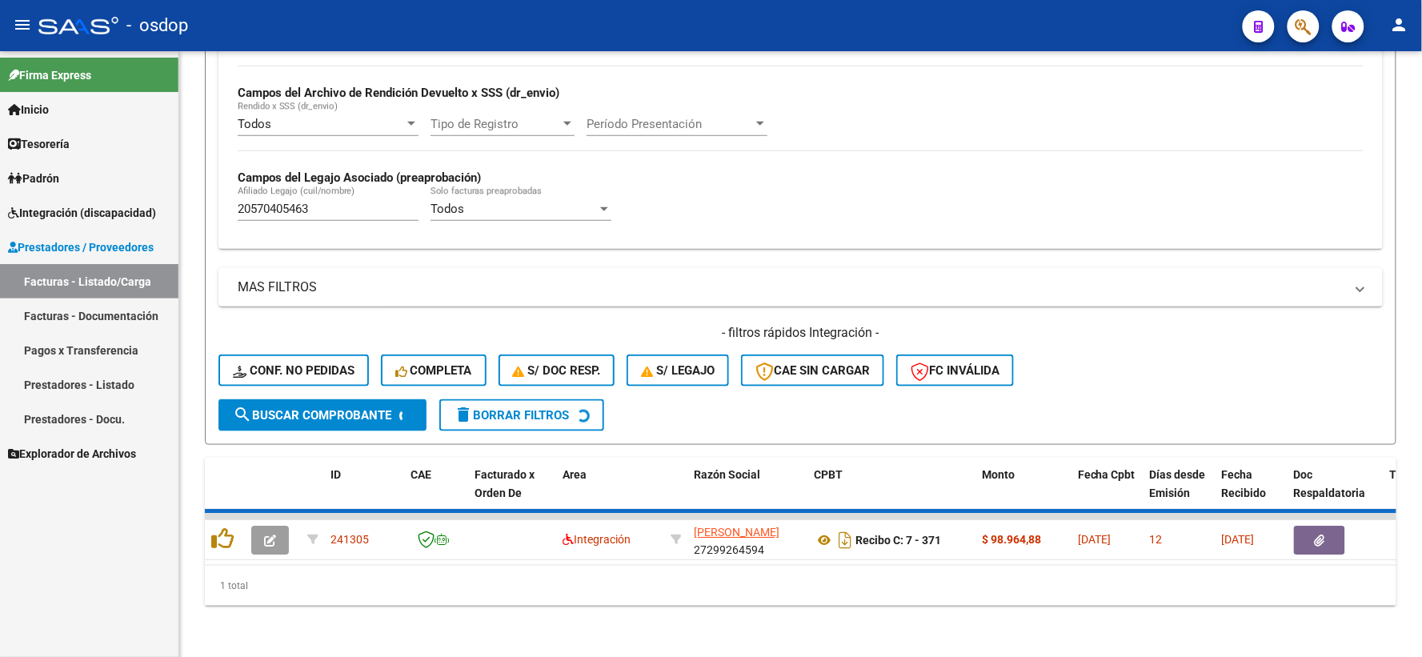
scroll to position [347, 0]
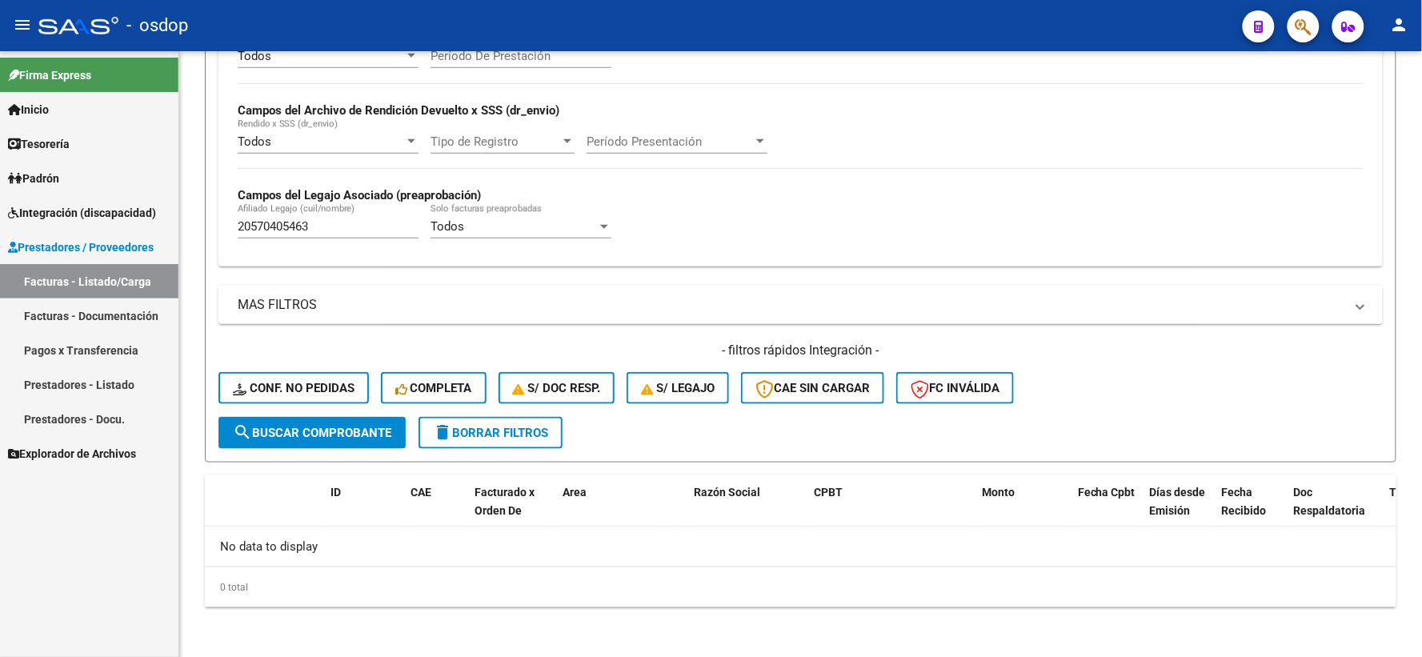
drag, startPoint x: 330, startPoint y: 224, endPoint x: 0, endPoint y: 222, distance: 329.7
click at [64, 226] on mat-sidenav-container "Firma Express Inicio Calendario SSS Instructivos Contacto OS Tesorería Extracto…" at bounding box center [711, 354] width 1422 height 606
paste input "29064692"
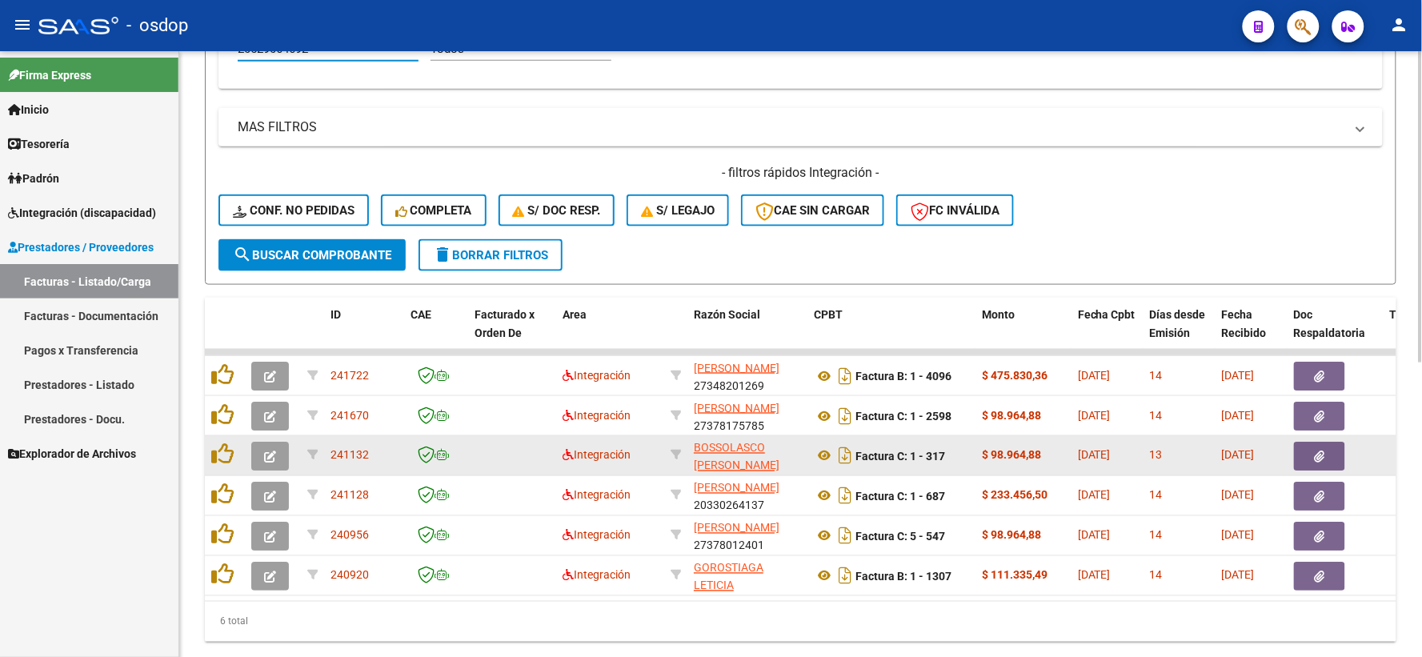
scroll to position [573, 0]
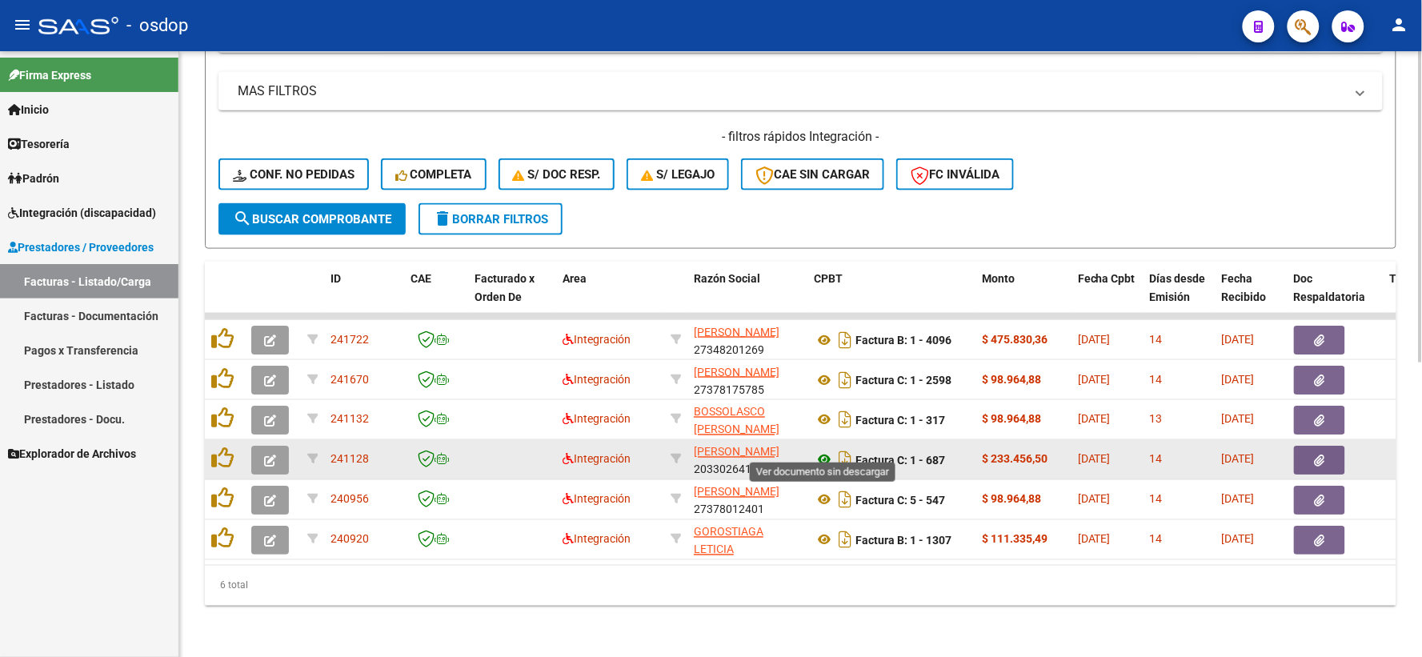
click at [823, 451] on icon at bounding box center [824, 460] width 21 height 19
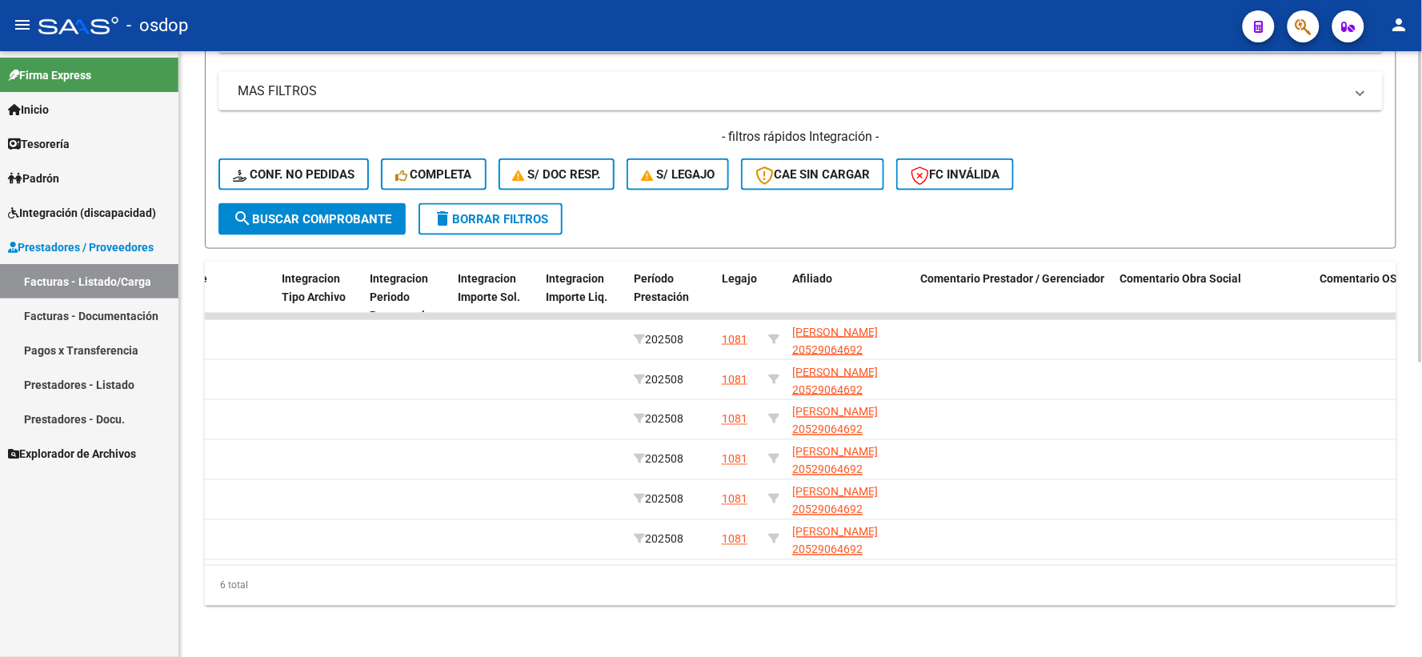
scroll to position [0, 0]
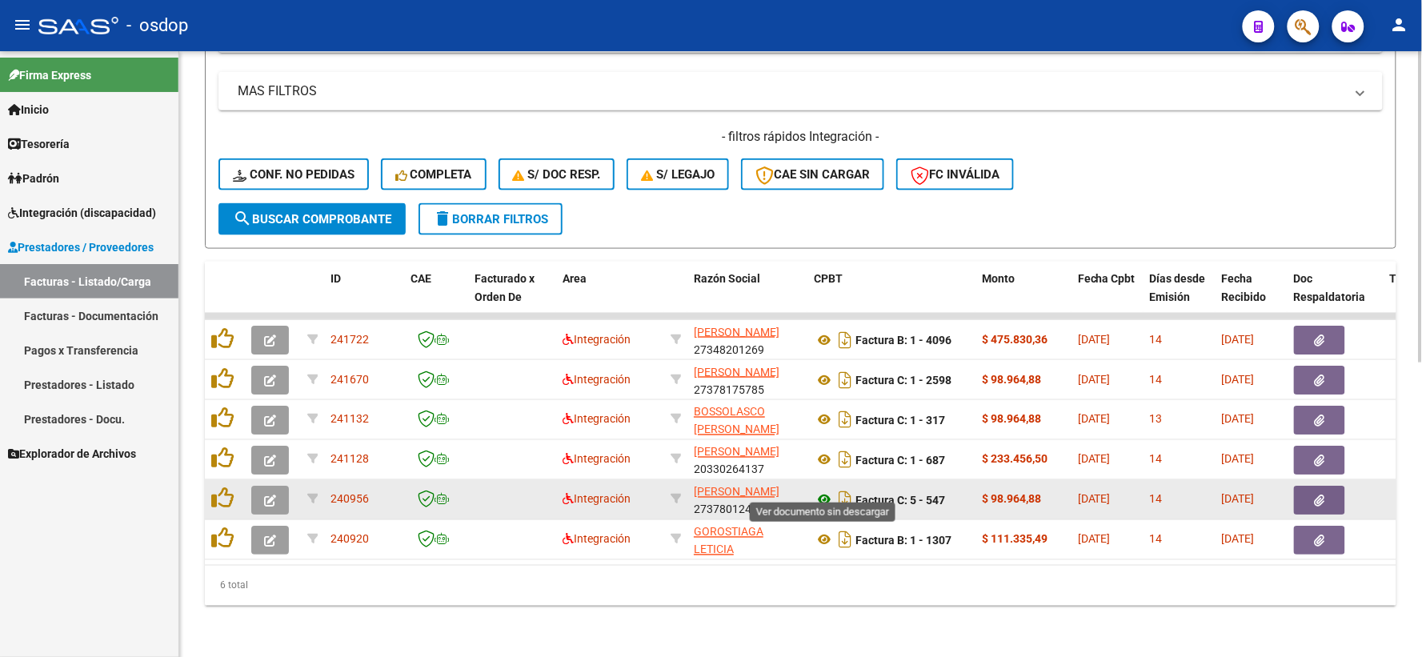
click at [823, 491] on icon at bounding box center [824, 500] width 21 height 19
click at [1316, 495] on icon "button" at bounding box center [1320, 501] width 10 height 12
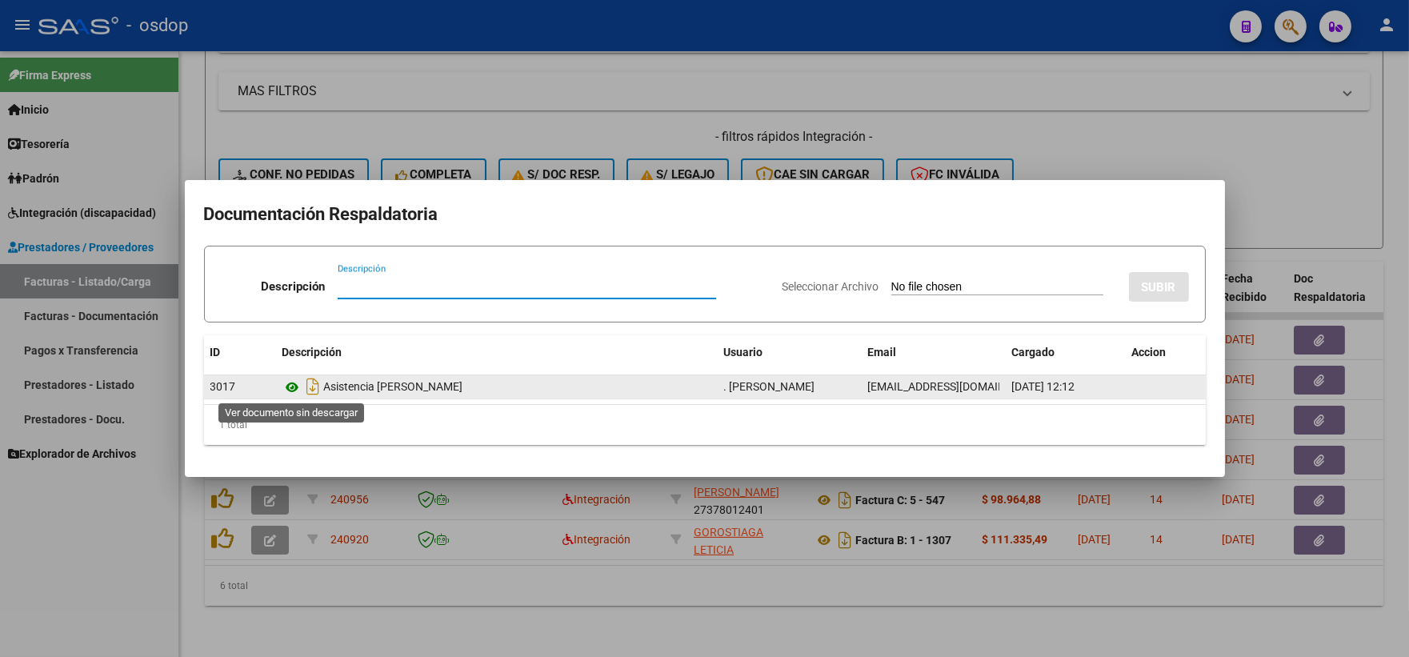
click at [284, 390] on icon at bounding box center [293, 387] width 21 height 19
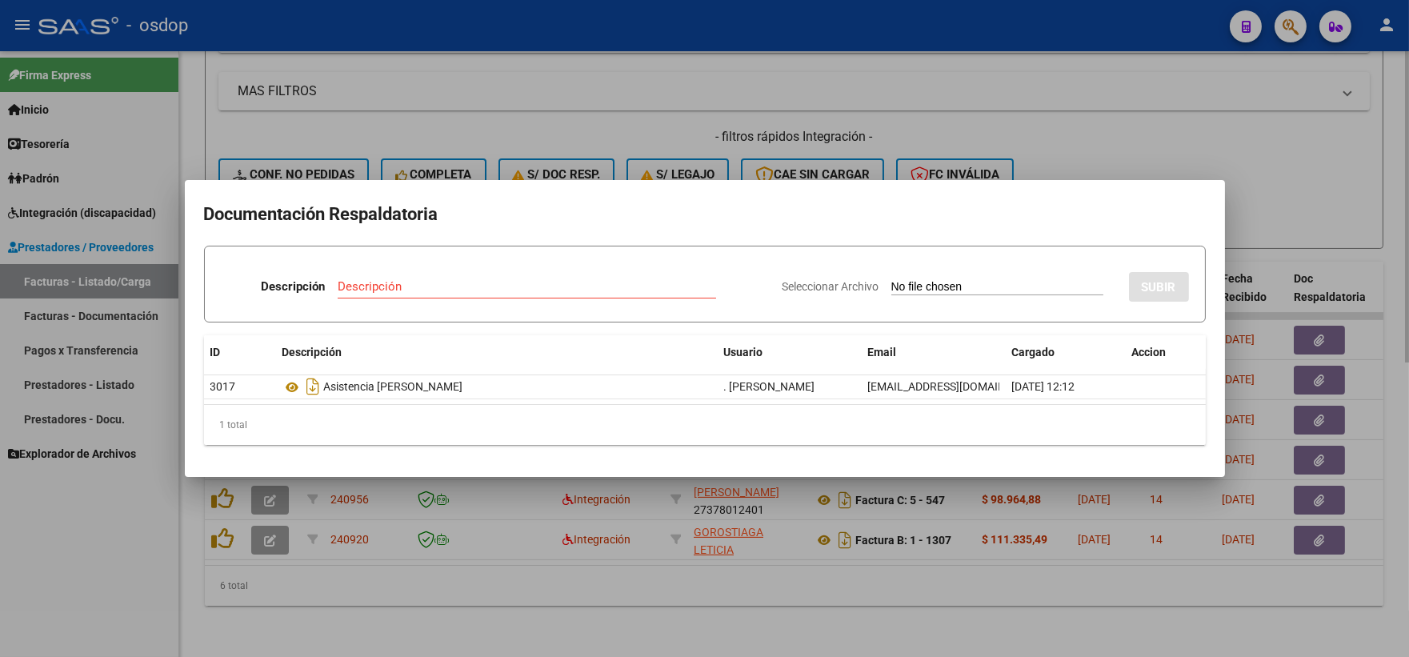
click at [564, 122] on div at bounding box center [704, 328] width 1409 height 657
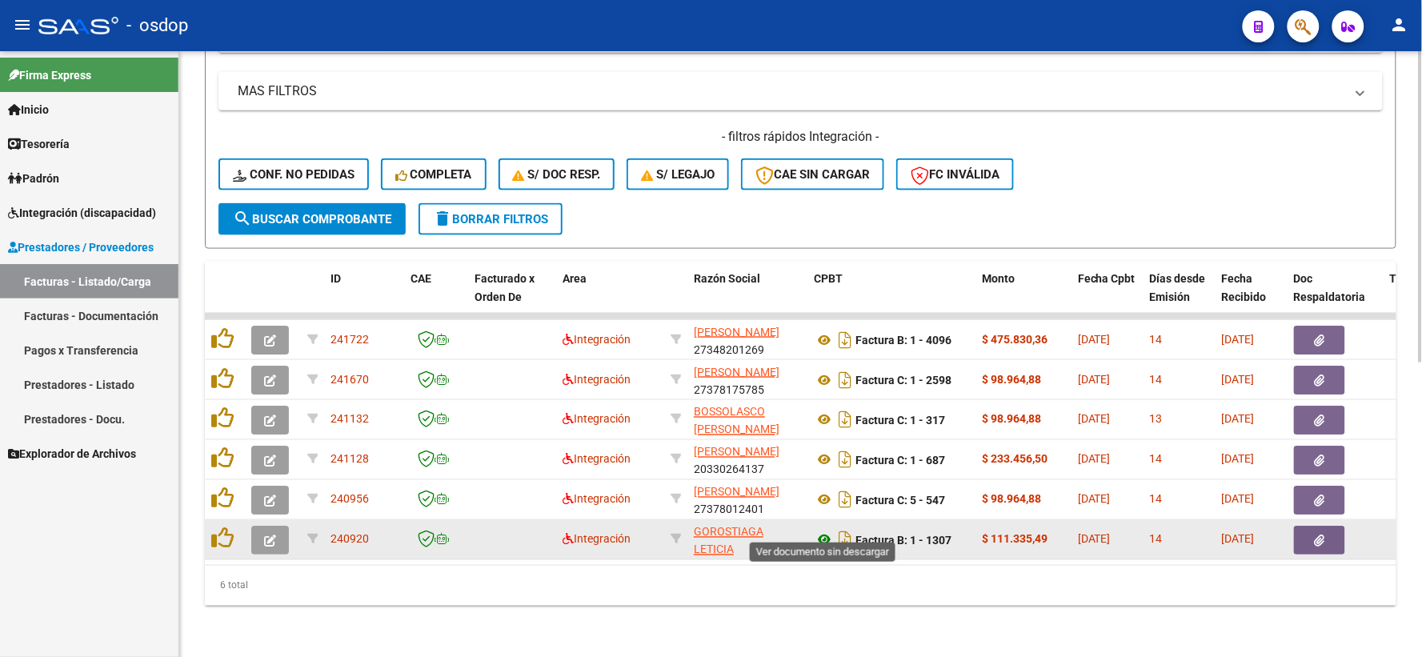
click at [823, 531] on icon at bounding box center [824, 540] width 21 height 19
click at [1323, 535] on icon "button" at bounding box center [1320, 541] width 10 height 12
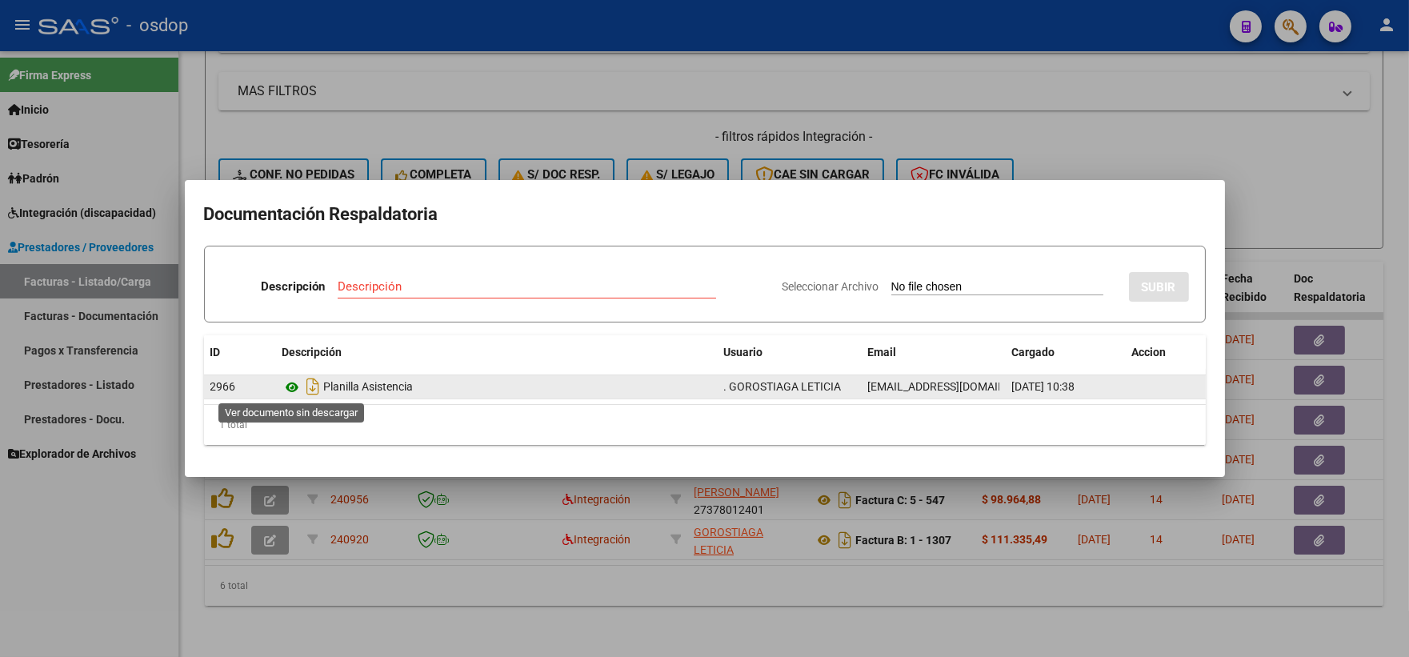
click at [287, 387] on icon at bounding box center [293, 387] width 21 height 19
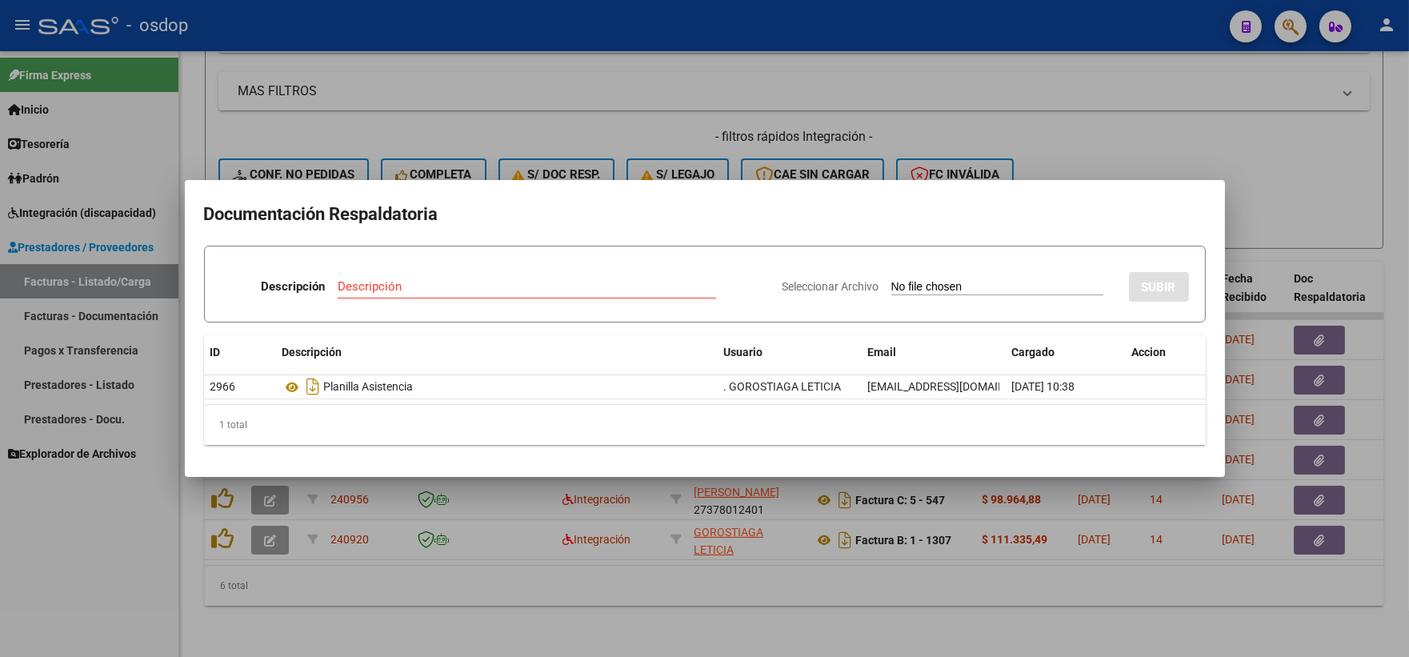
click at [475, 90] on div at bounding box center [704, 328] width 1409 height 657
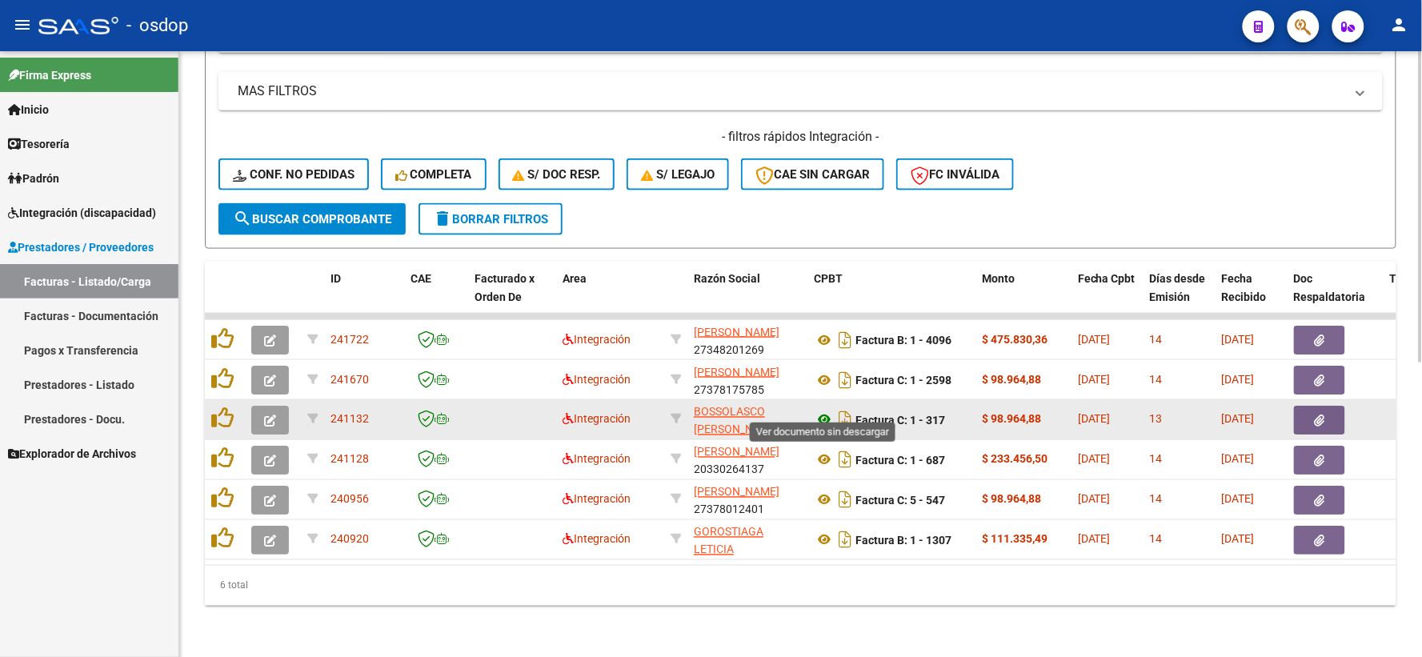
click at [824, 411] on icon at bounding box center [824, 420] width 21 height 19
click at [1312, 406] on button "button" at bounding box center [1319, 420] width 51 height 29
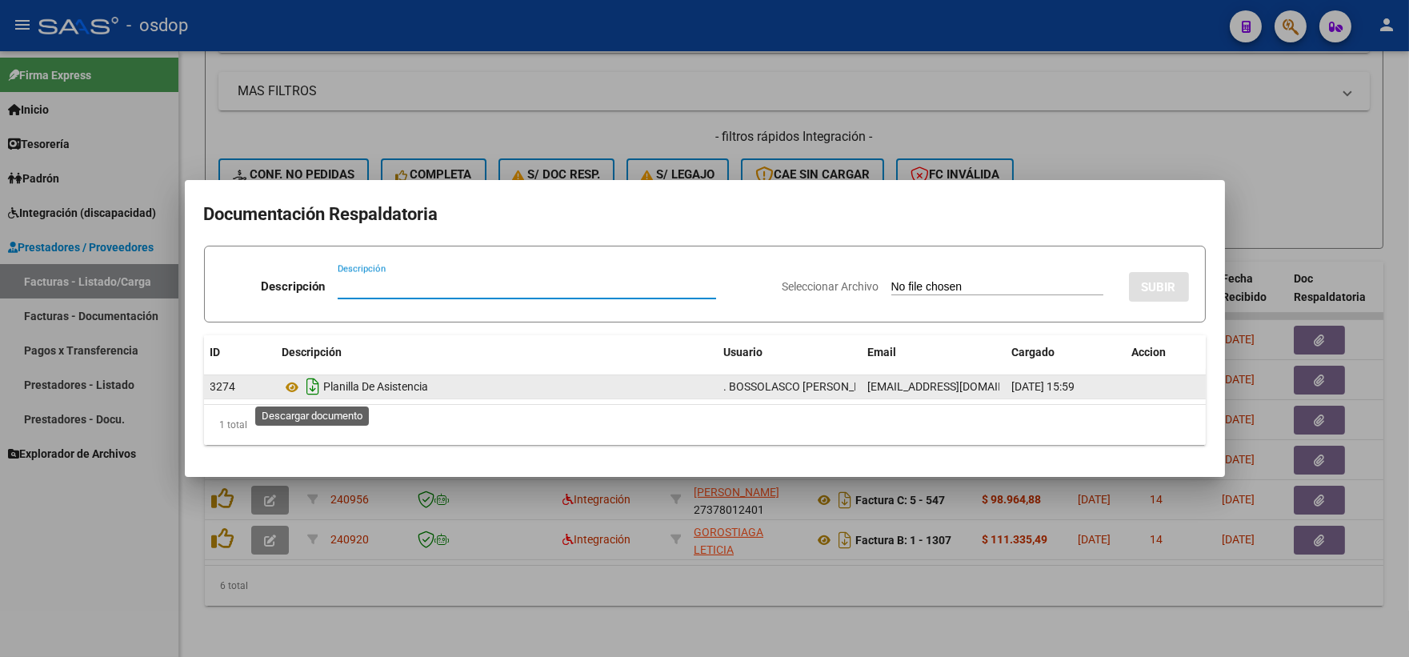
click at [305, 386] on icon "Descargar documento" at bounding box center [313, 387] width 21 height 26
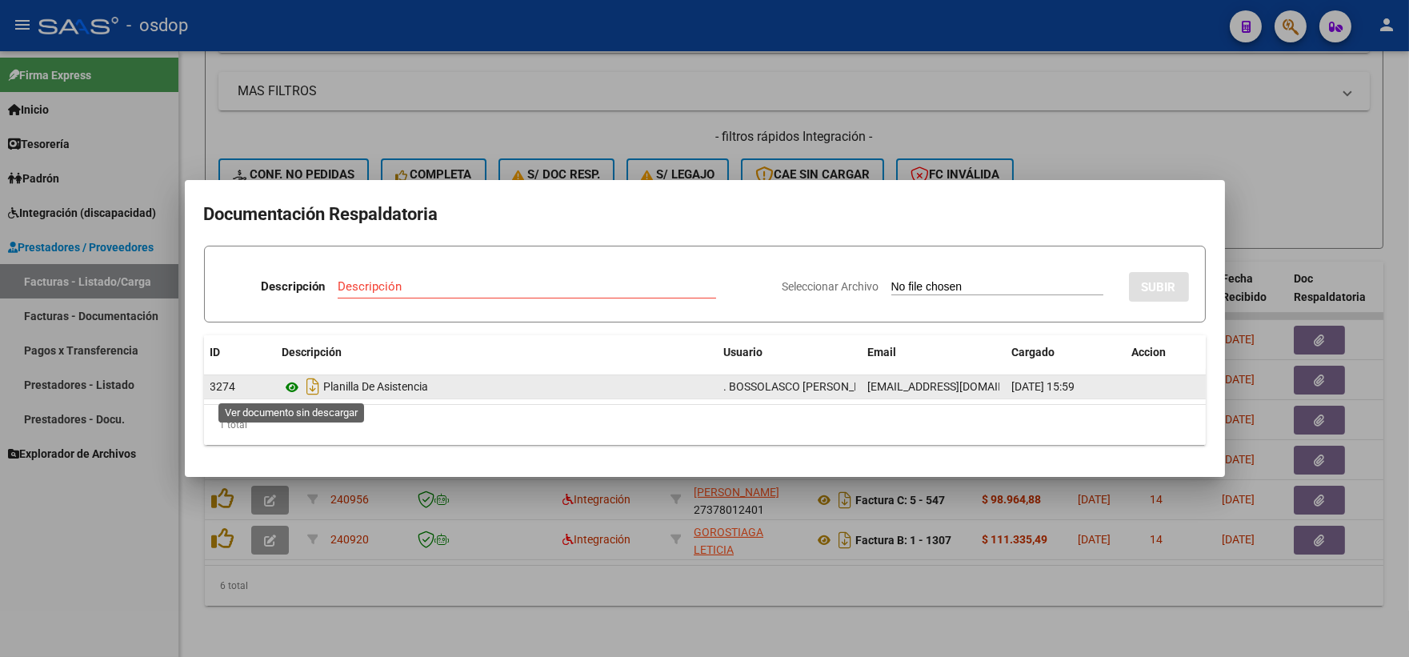
click at [299, 387] on icon at bounding box center [293, 387] width 21 height 19
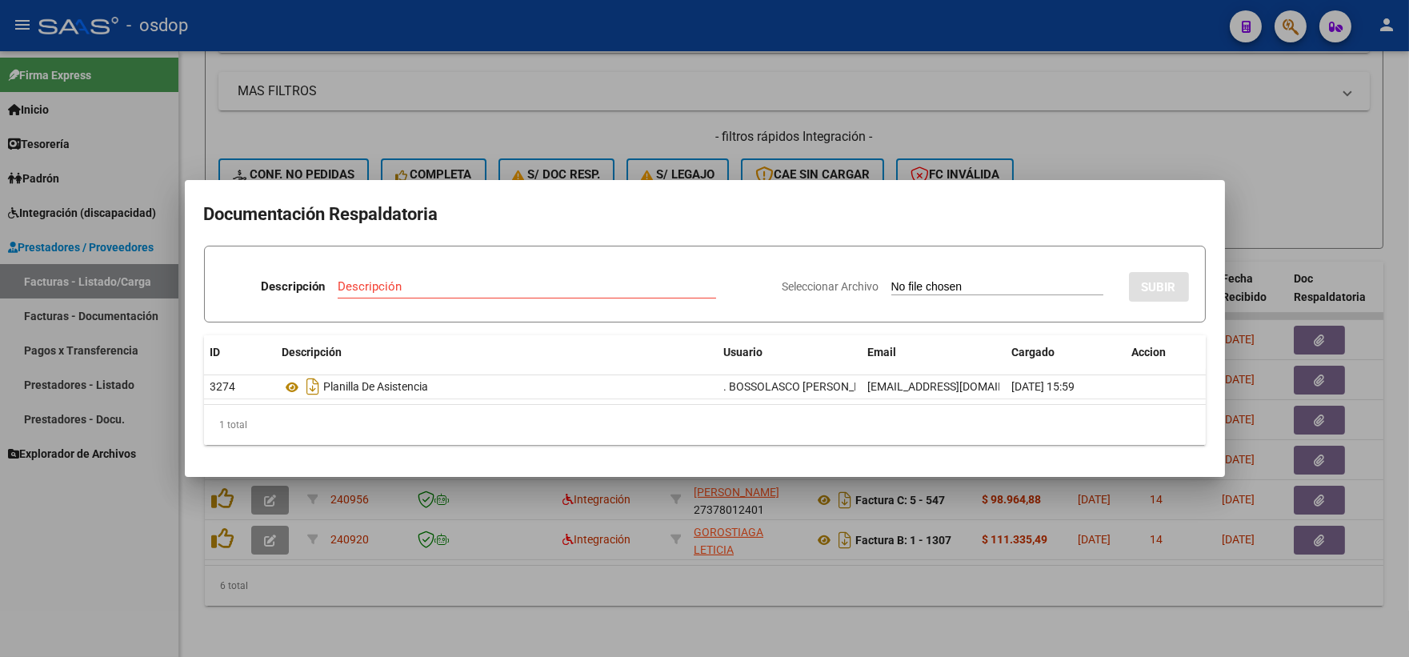
click at [307, 106] on div at bounding box center [704, 328] width 1409 height 657
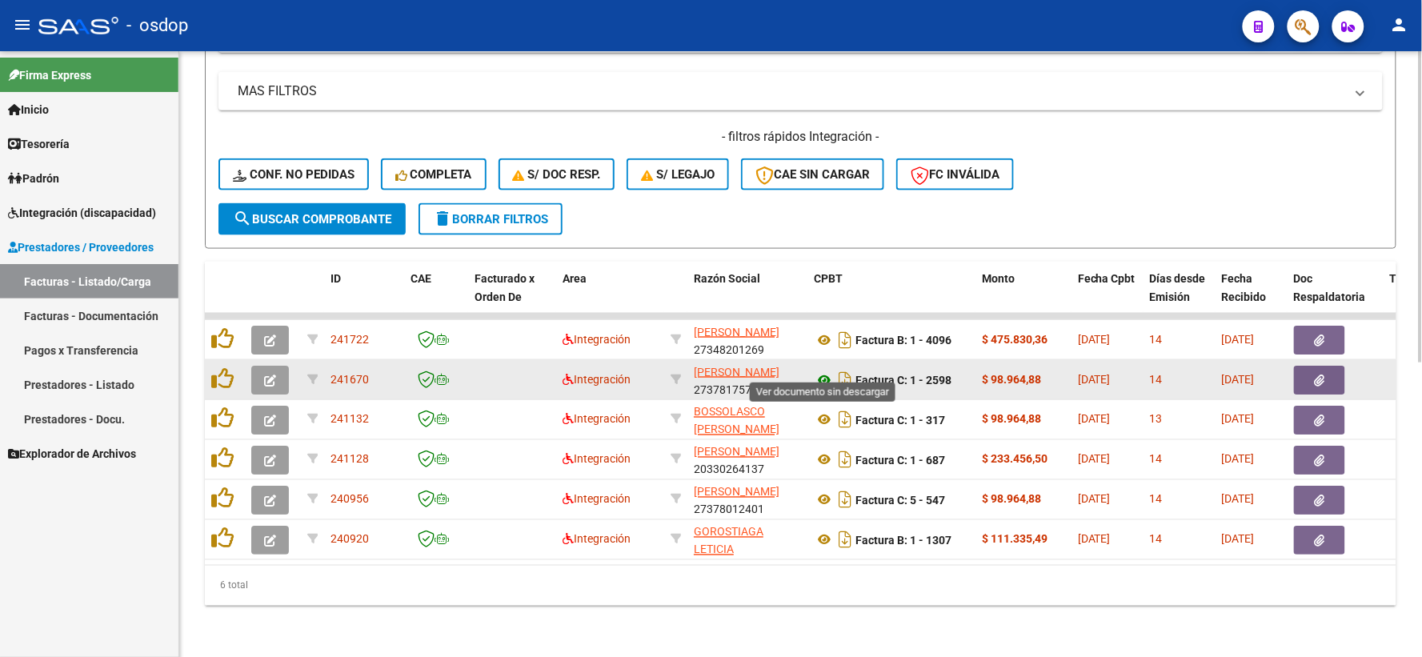
click at [821, 371] on icon at bounding box center [824, 380] width 21 height 19
click at [1315, 375] on icon "button" at bounding box center [1320, 381] width 10 height 12
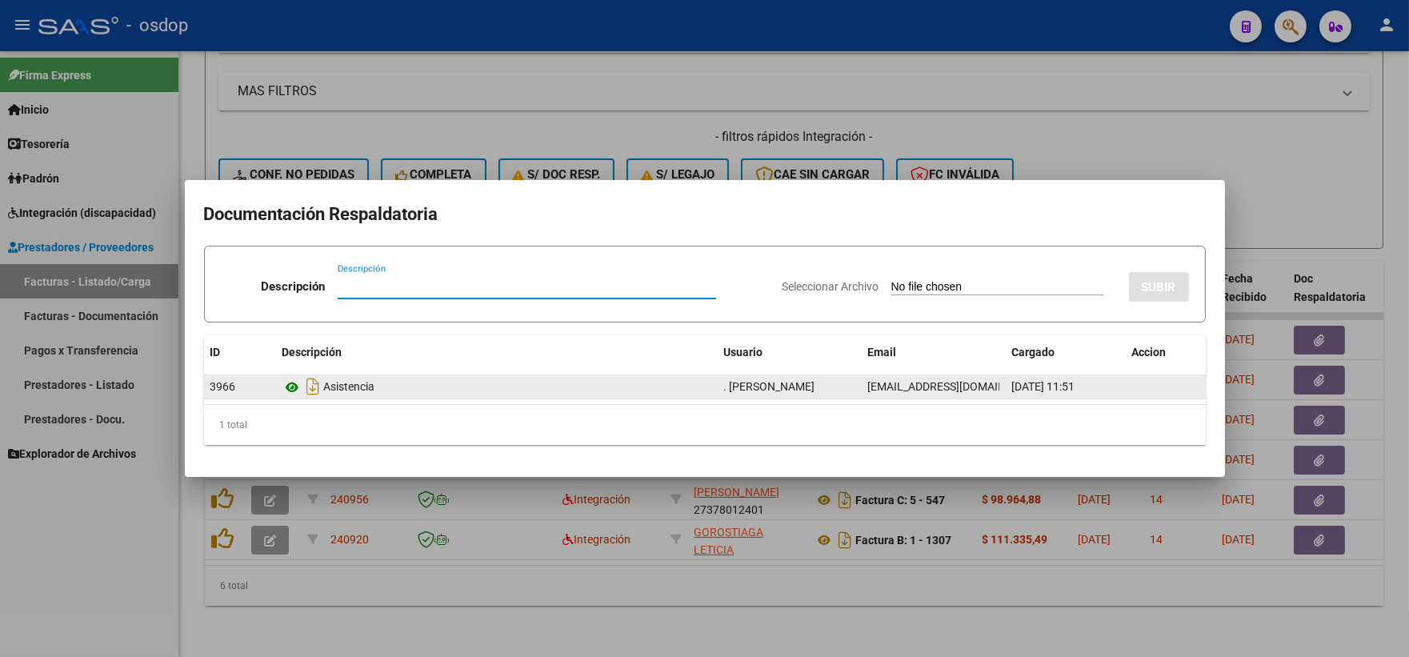
click at [295, 392] on icon at bounding box center [293, 387] width 21 height 19
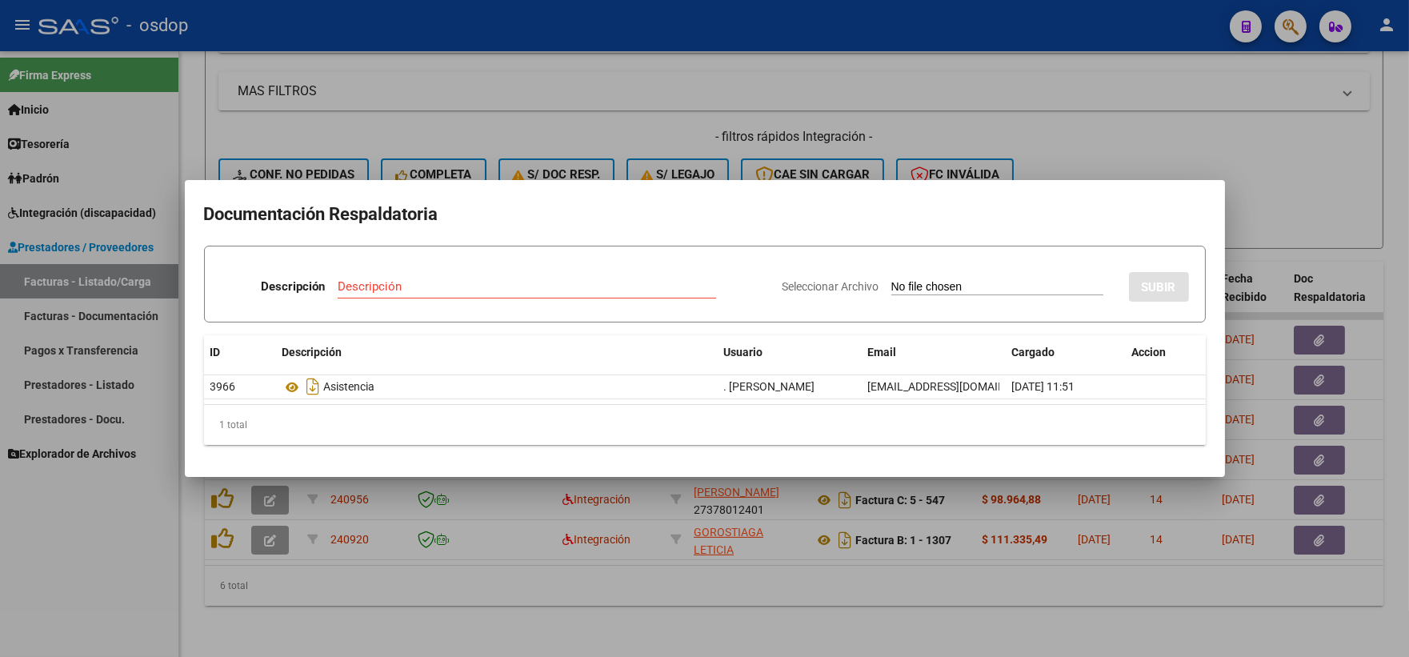
click at [636, 146] on div at bounding box center [704, 328] width 1409 height 657
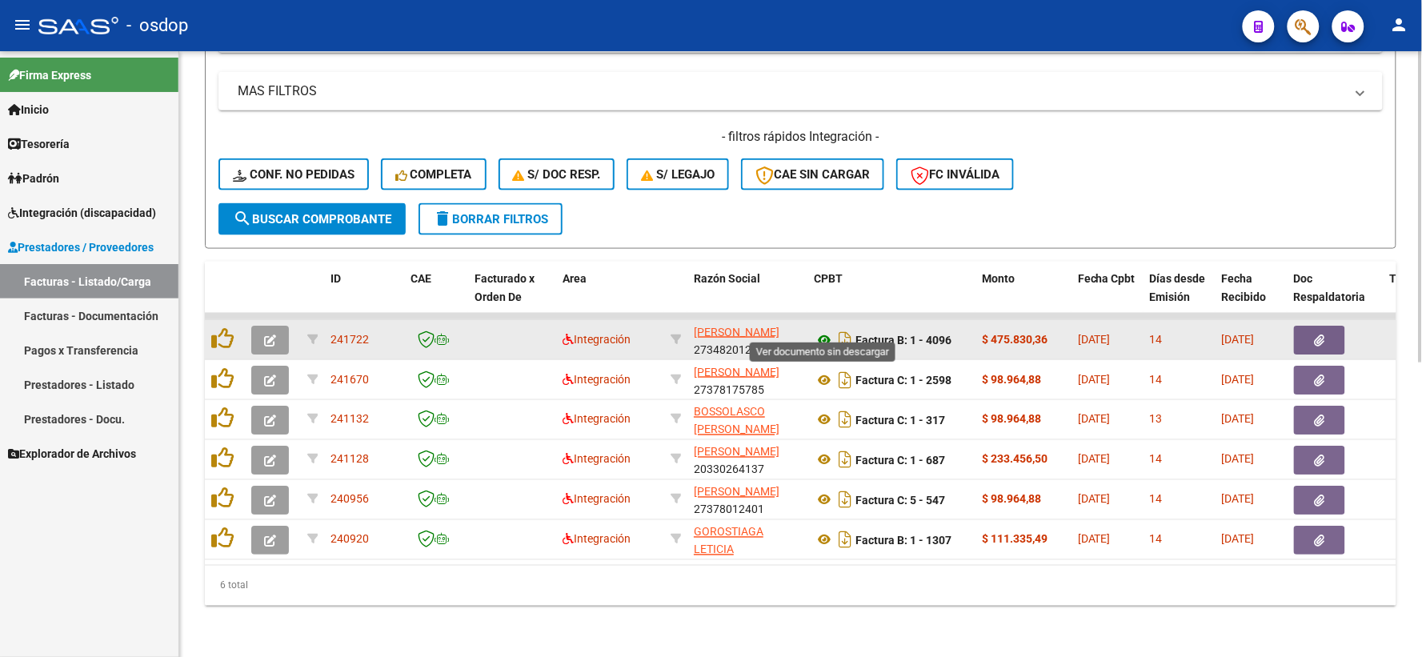
click at [827, 331] on icon at bounding box center [824, 340] width 21 height 19
click at [1334, 327] on button "button" at bounding box center [1319, 340] width 51 height 29
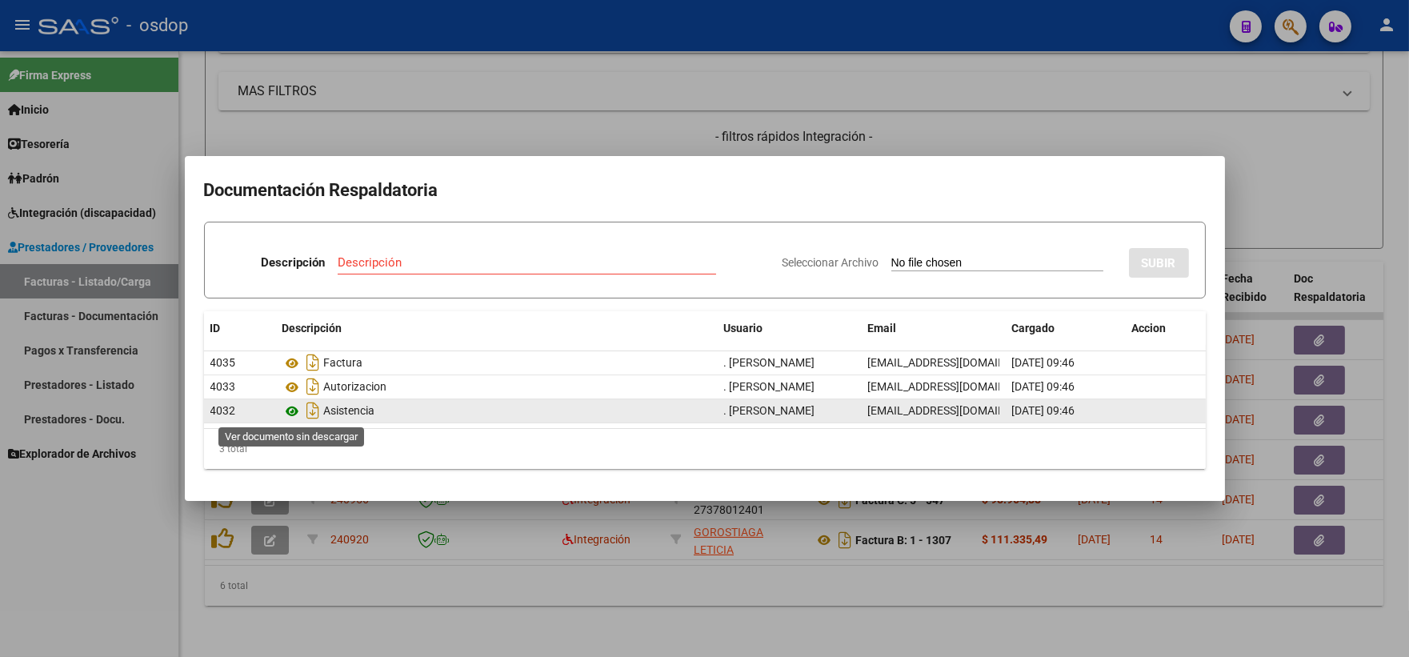
click at [291, 414] on icon at bounding box center [293, 411] width 21 height 19
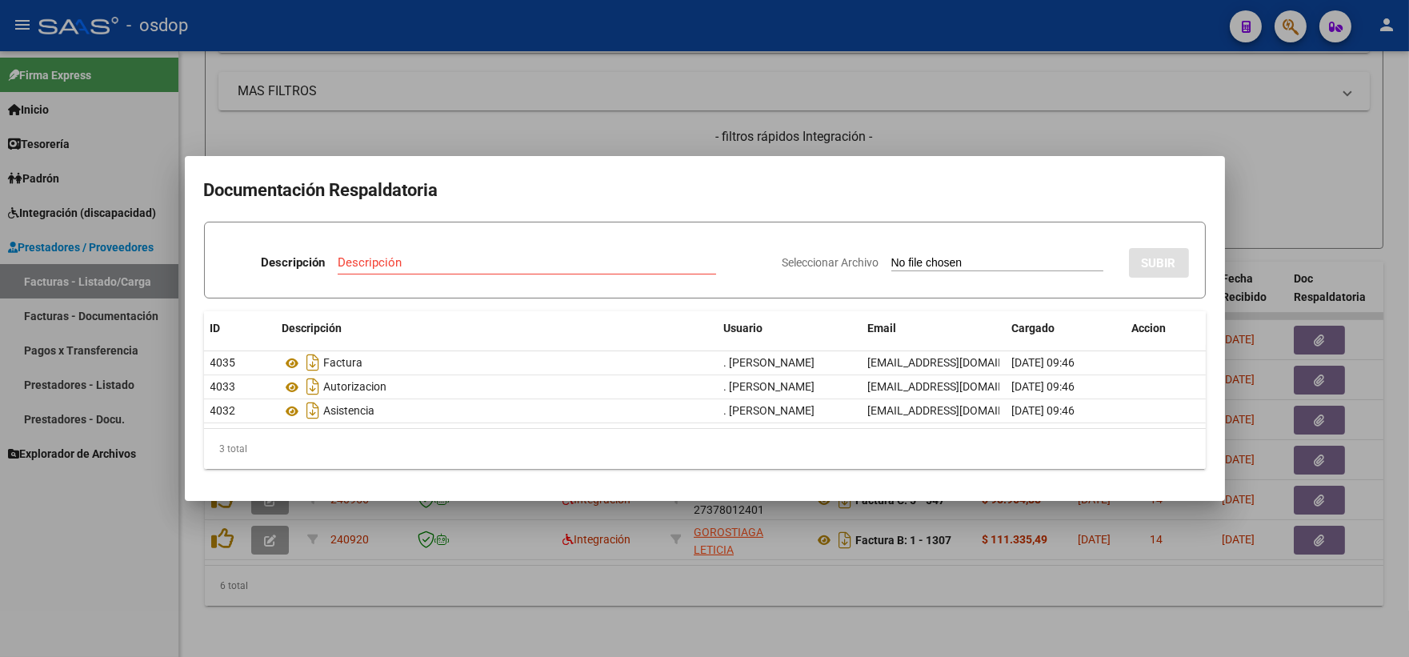
click at [387, 162] on mat-dialog-container "Documentación Respaldatoria Descripción Descripción Seleccionar Archivo SUBIR I…" at bounding box center [705, 328] width 1040 height 345
click at [355, 73] on div at bounding box center [704, 328] width 1409 height 657
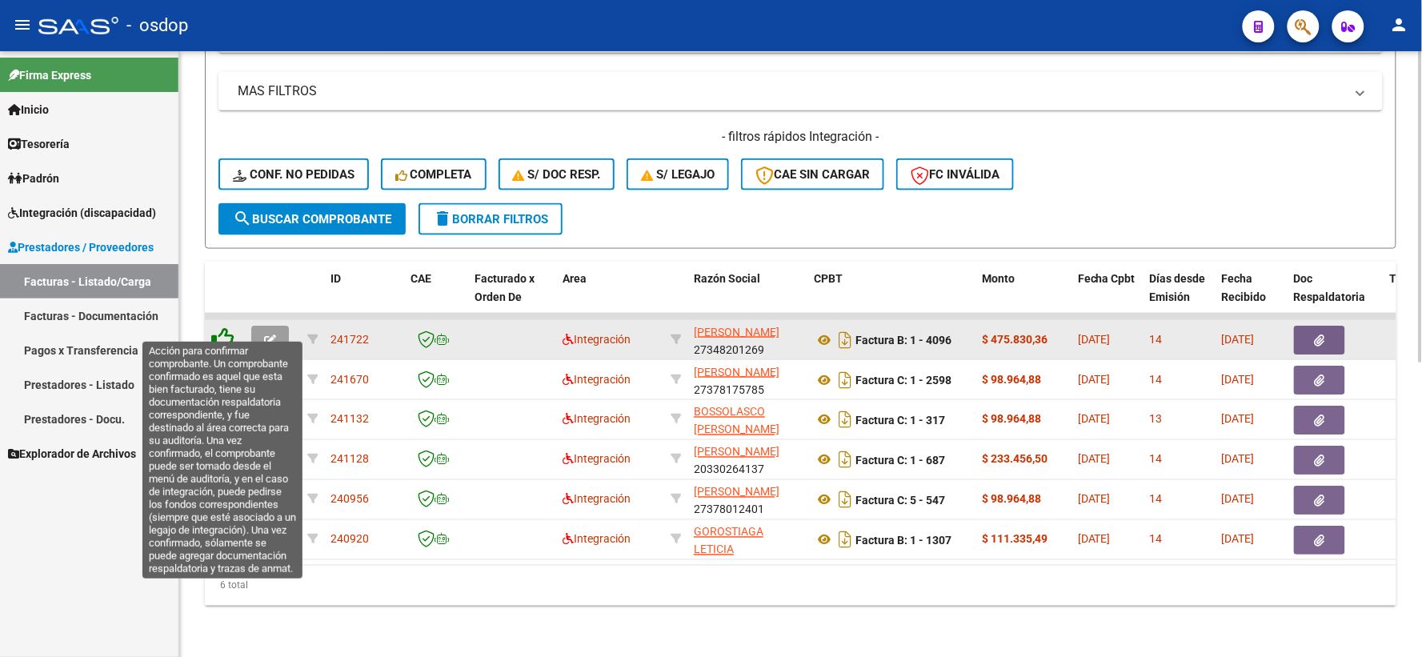
click at [225, 327] on icon at bounding box center [222, 338] width 22 height 22
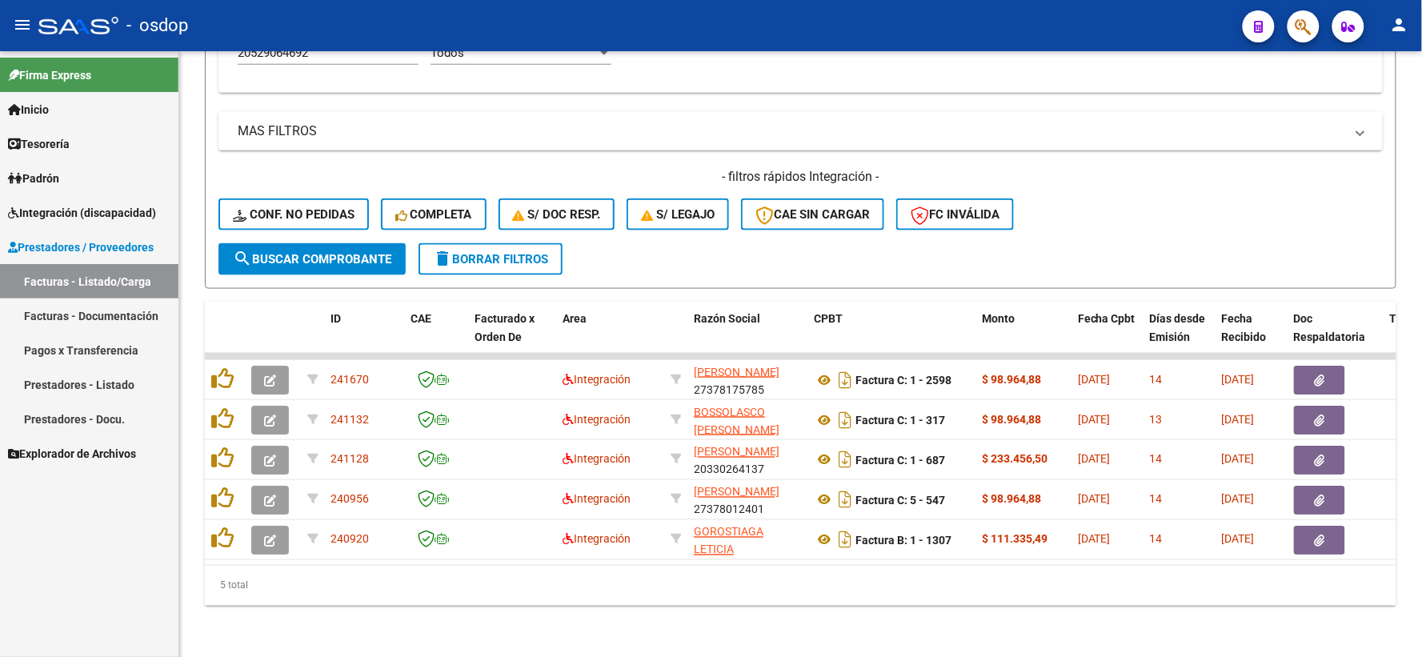
scroll to position [533, 0]
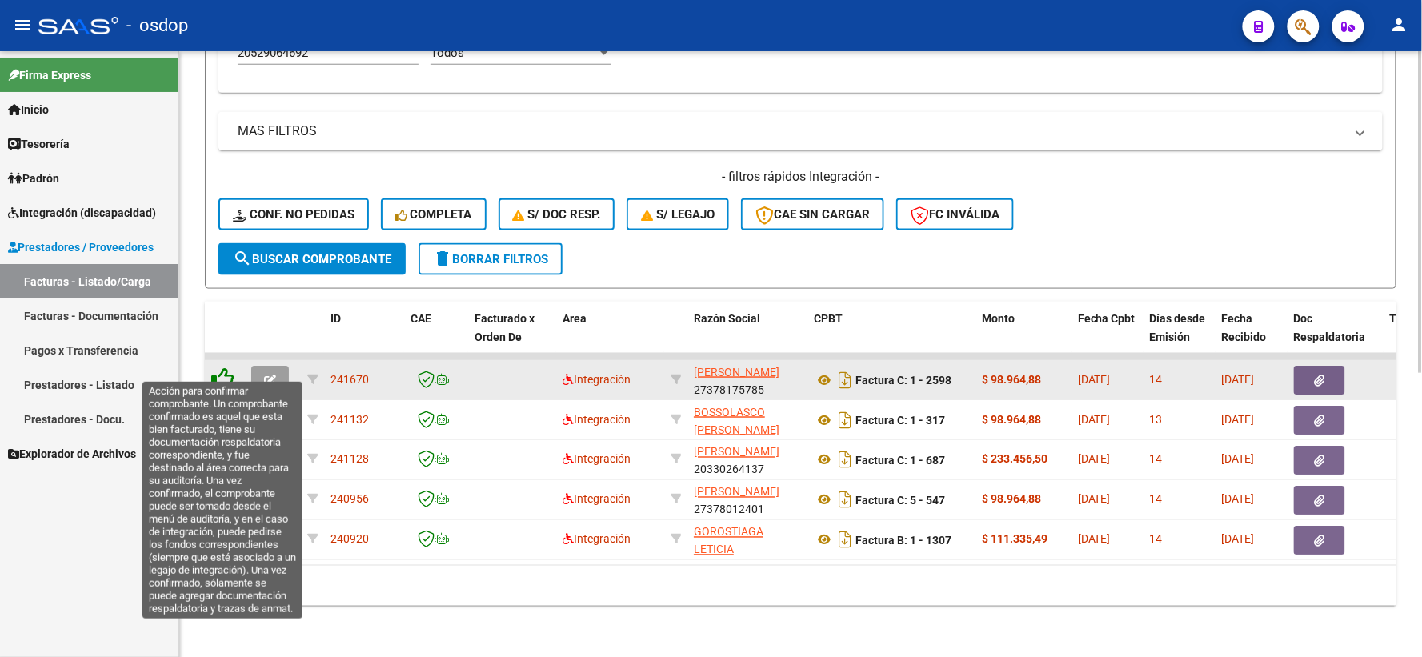
click at [221, 371] on icon at bounding box center [222, 378] width 22 height 22
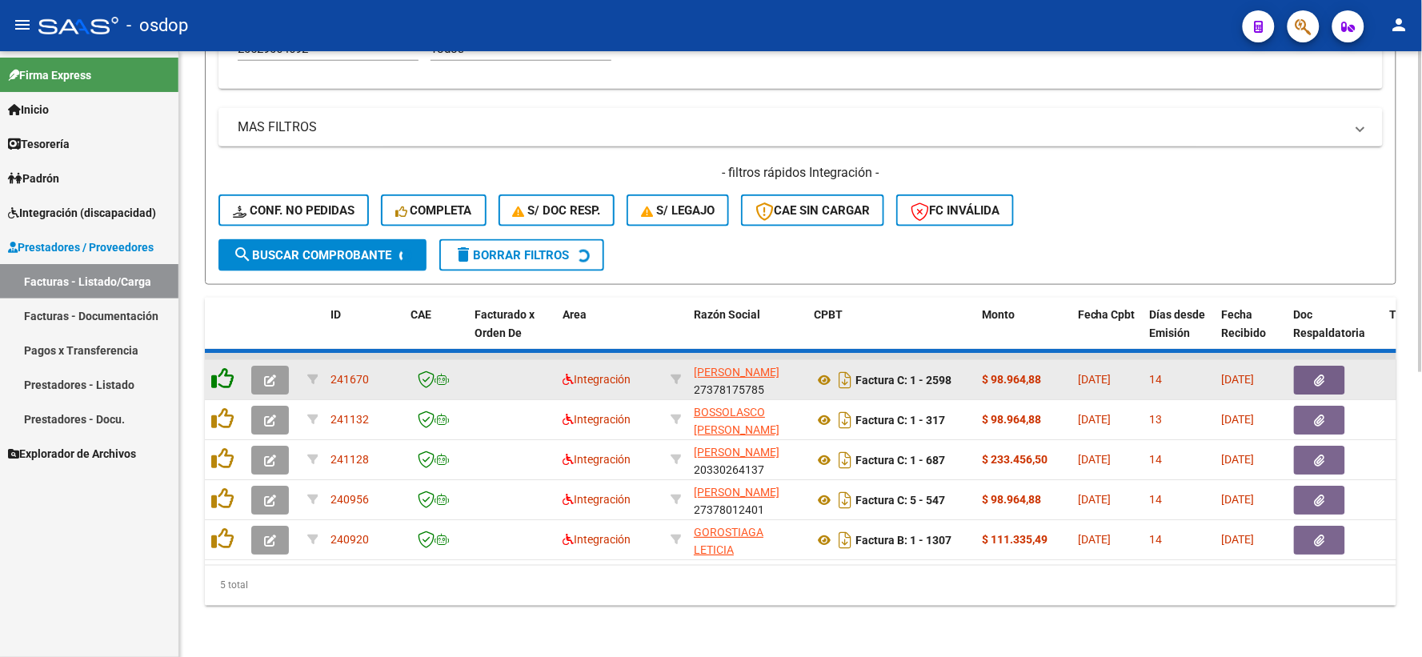
scroll to position [493, 0]
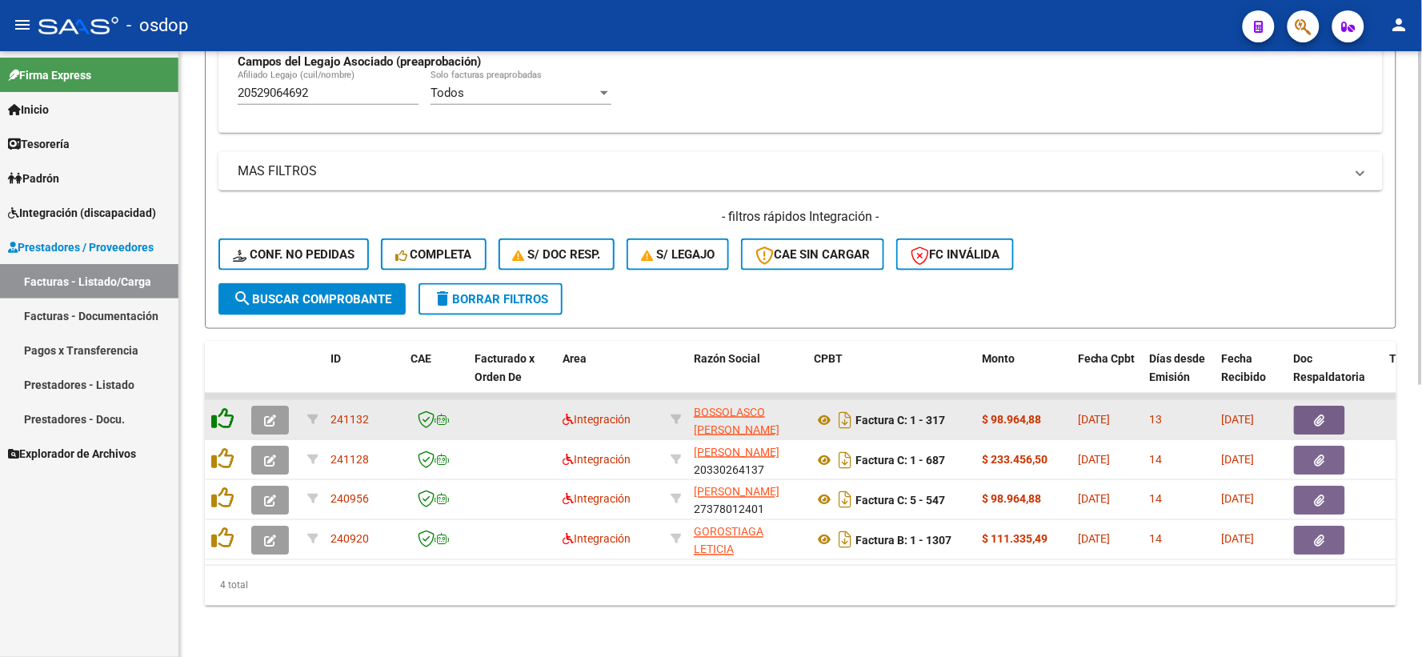
click at [221, 371] on datatable-header-cell at bounding box center [225, 377] width 40 height 70
click at [225, 400] on datatable-body-cell at bounding box center [225, 419] width 40 height 39
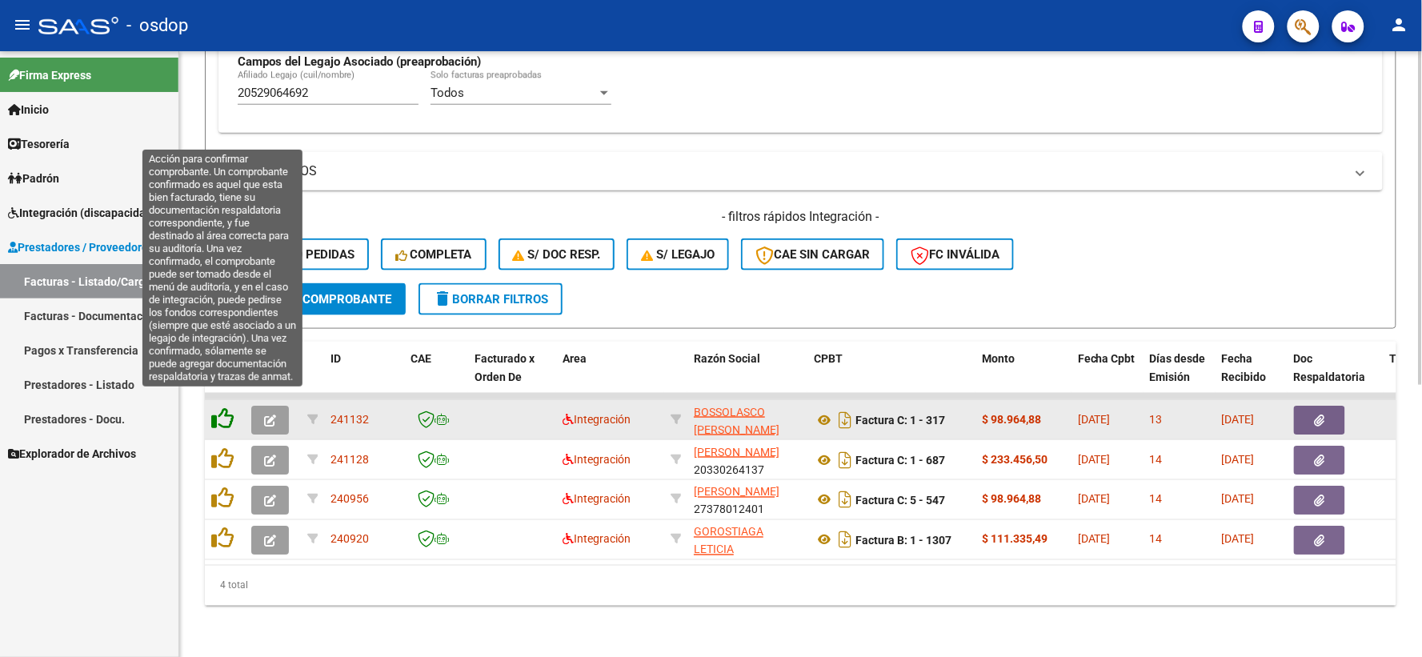
click at [225, 407] on icon at bounding box center [222, 418] width 22 height 22
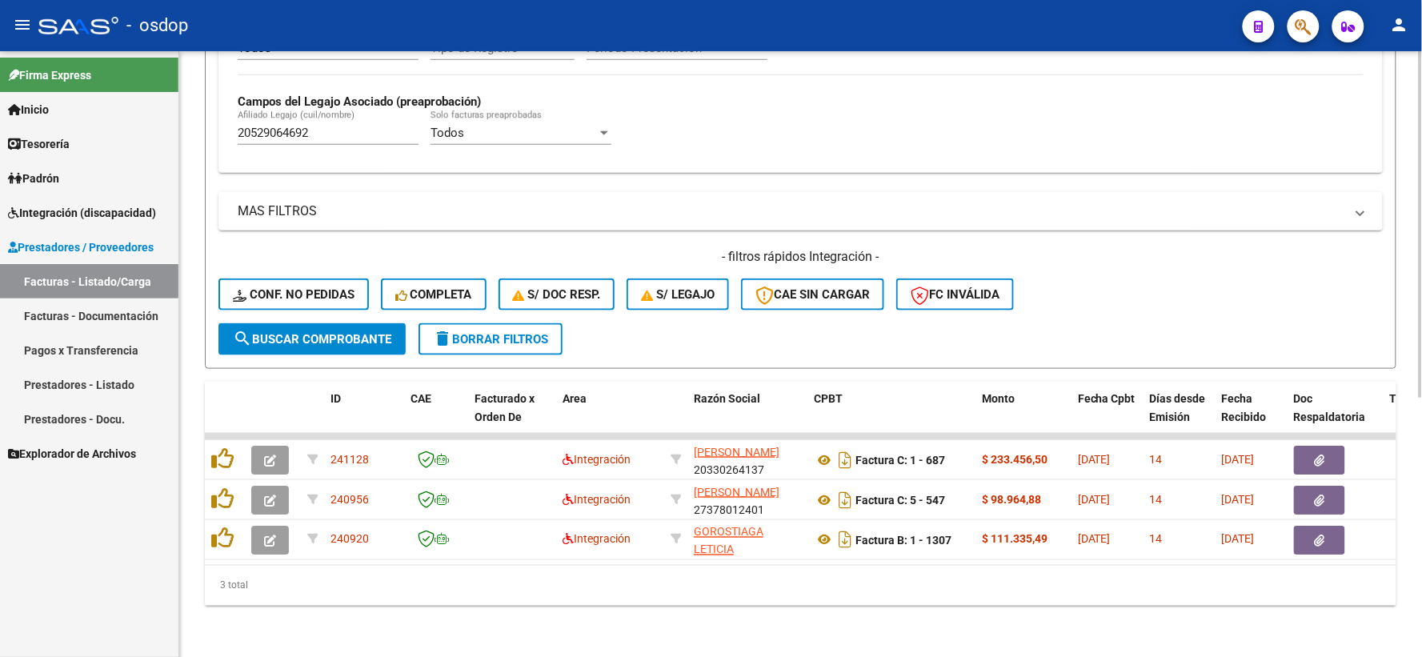
scroll to position [453, 0]
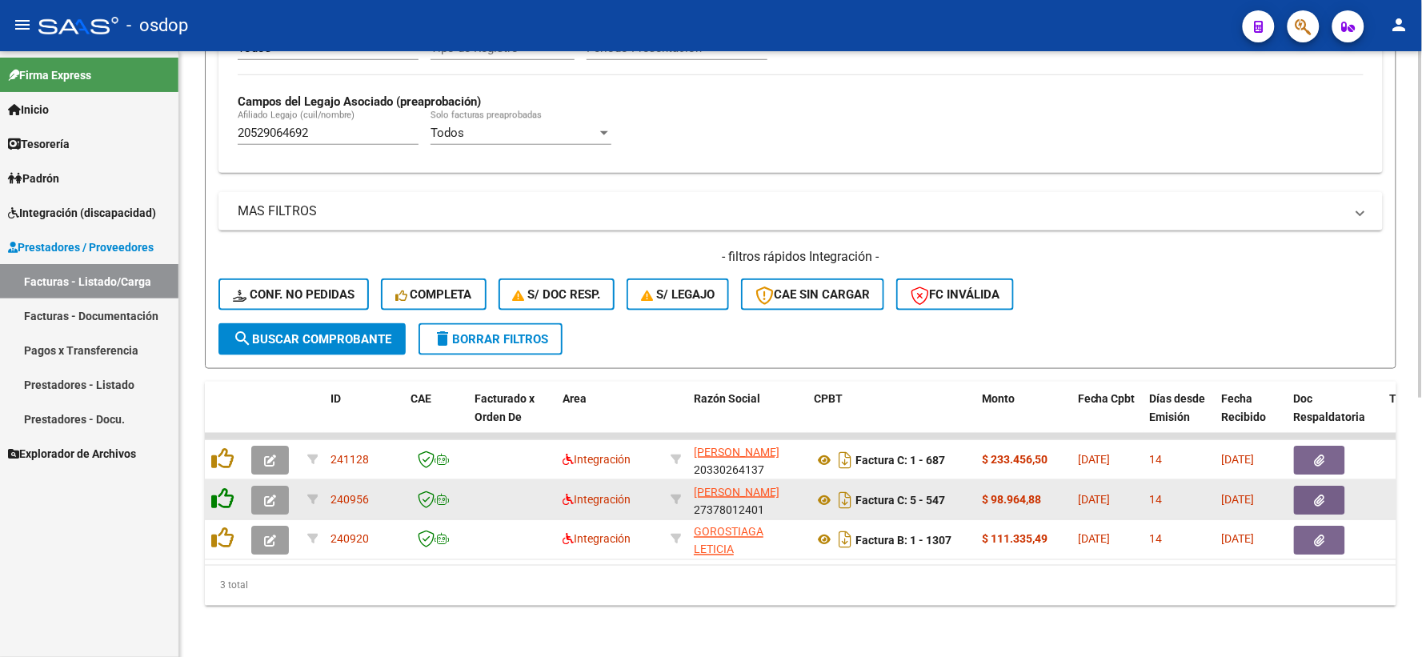
click at [214, 488] on icon at bounding box center [222, 498] width 22 height 22
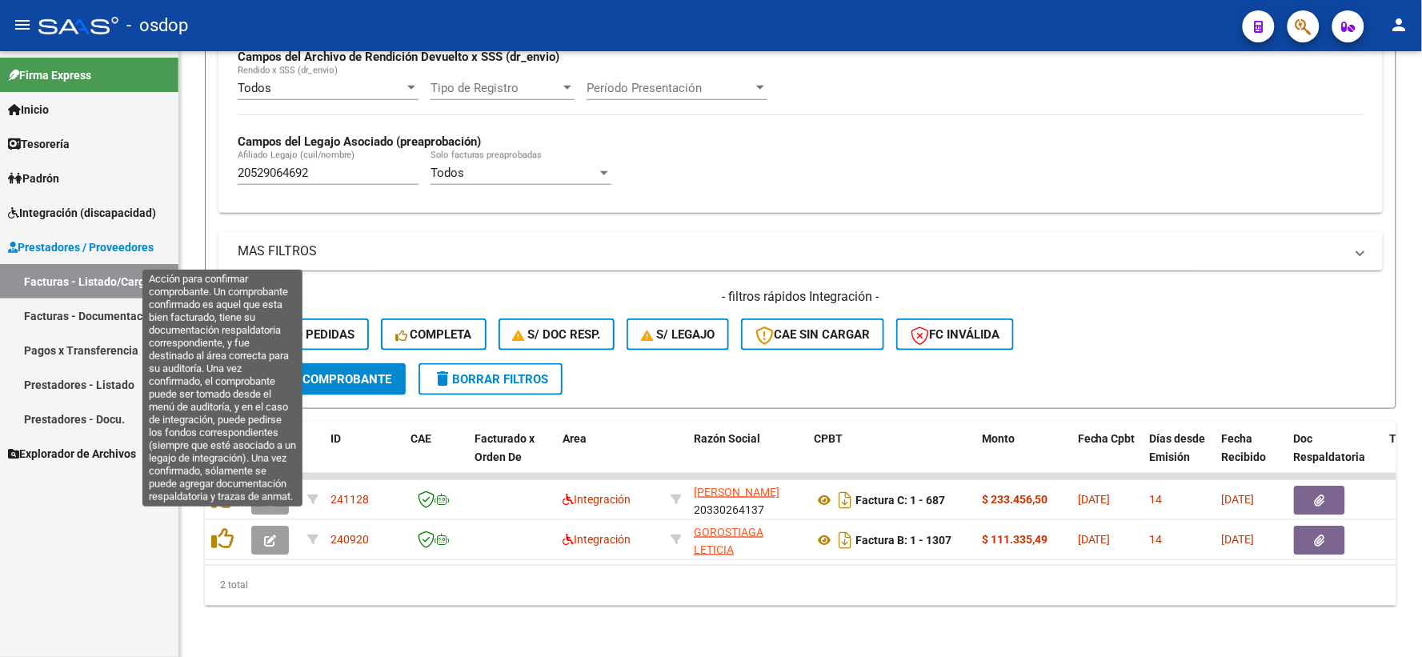
click at [222, 527] on icon at bounding box center [222, 538] width 22 height 22
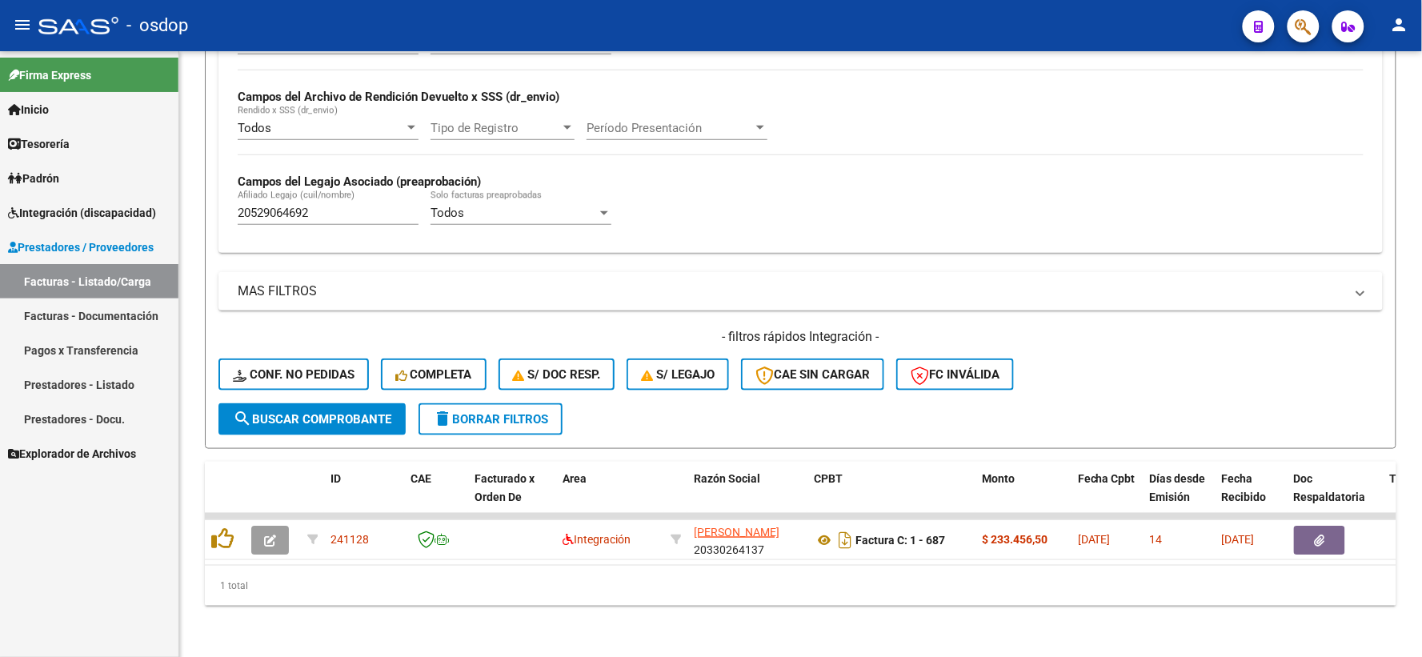
scroll to position [373, 0]
drag, startPoint x: 339, startPoint y: 194, endPoint x: 162, endPoint y: 170, distance: 179.3
click at [170, 170] on mat-sidenav-container "Firma Express Inicio Calendario SSS Instructivos Contacto OS Tesorería Extracto…" at bounding box center [711, 354] width 1422 height 606
drag, startPoint x: 385, startPoint y: 205, endPoint x: 126, endPoint y: 194, distance: 259.5
click at [130, 194] on mat-sidenav-container "Firma Express Inicio Calendario SSS Instructivos Contacto OS Tesorería Extracto…" at bounding box center [711, 354] width 1422 height 606
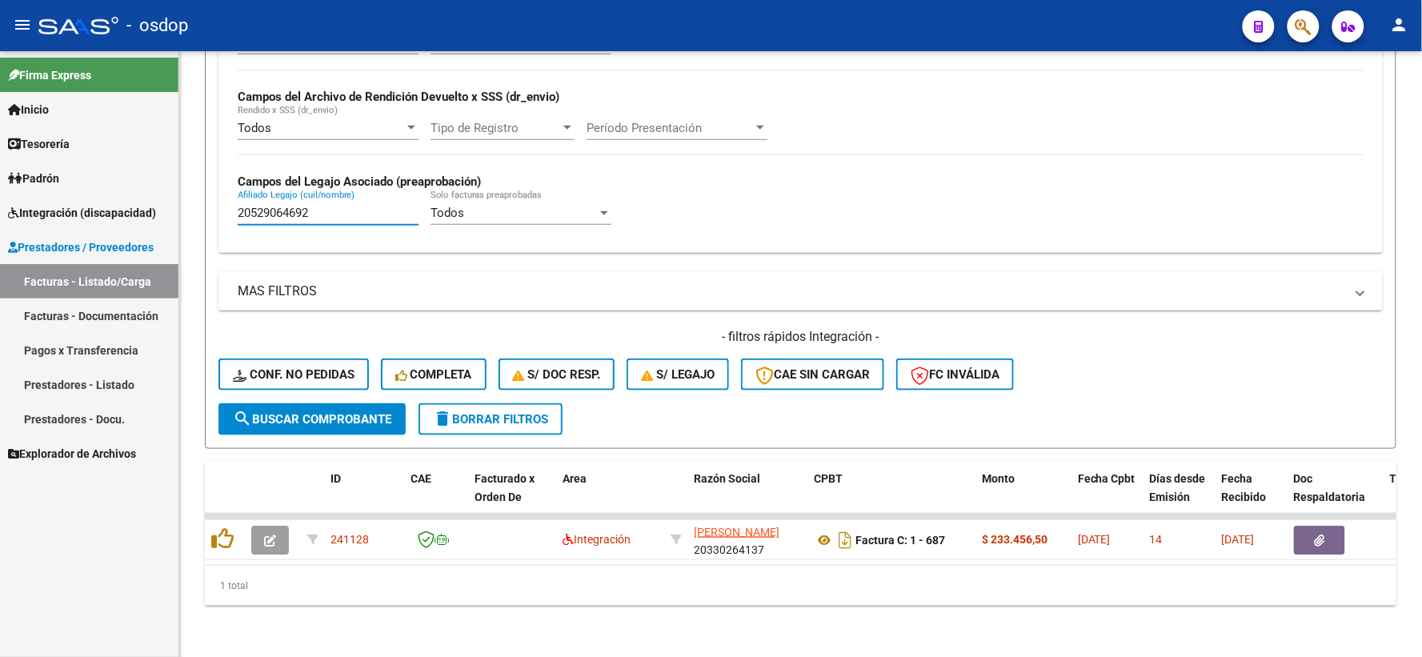
paste input "7561657500"
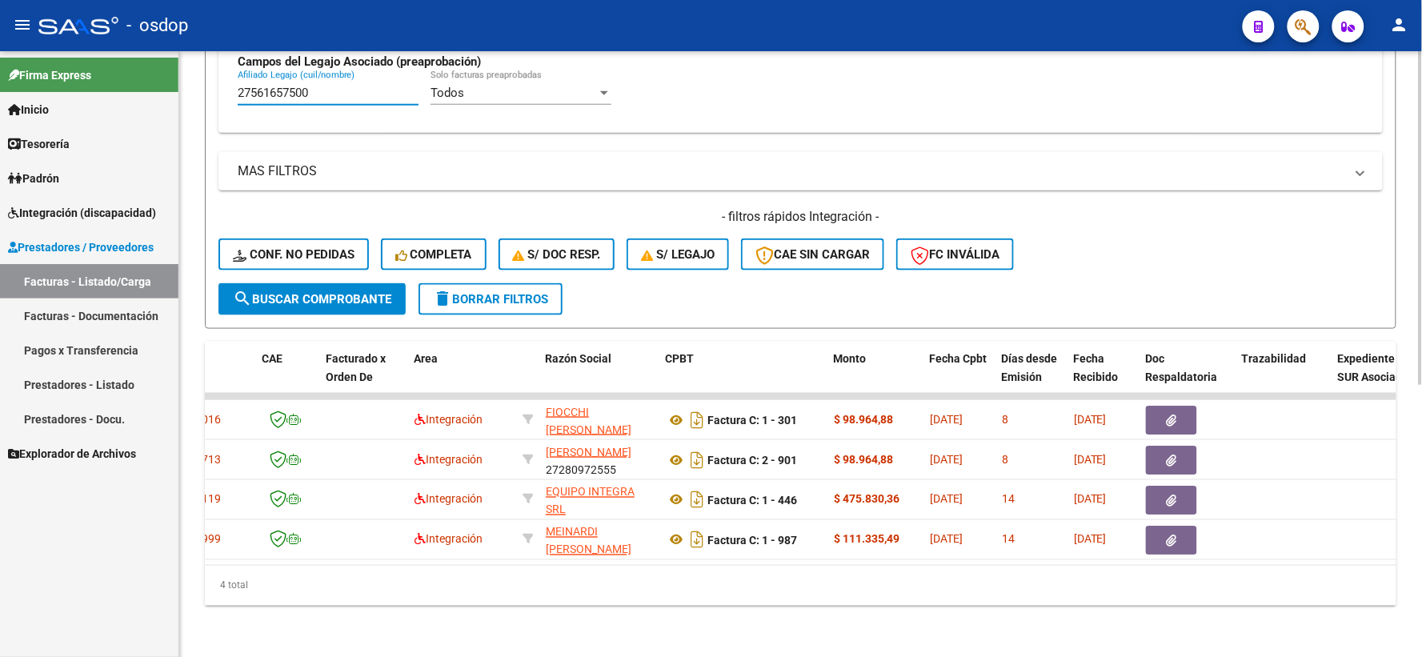
scroll to position [0, 142]
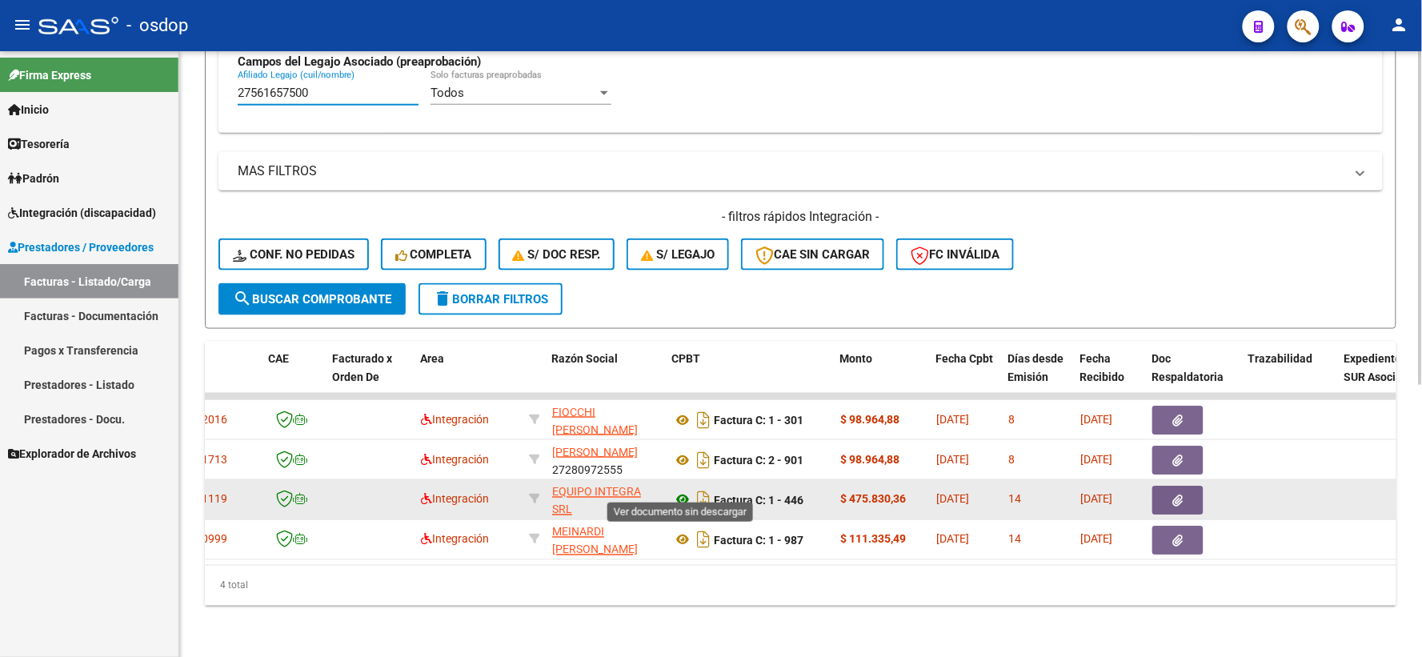
click at [680, 491] on icon at bounding box center [682, 500] width 21 height 19
click at [1187, 486] on button "button" at bounding box center [1177, 500] width 51 height 29
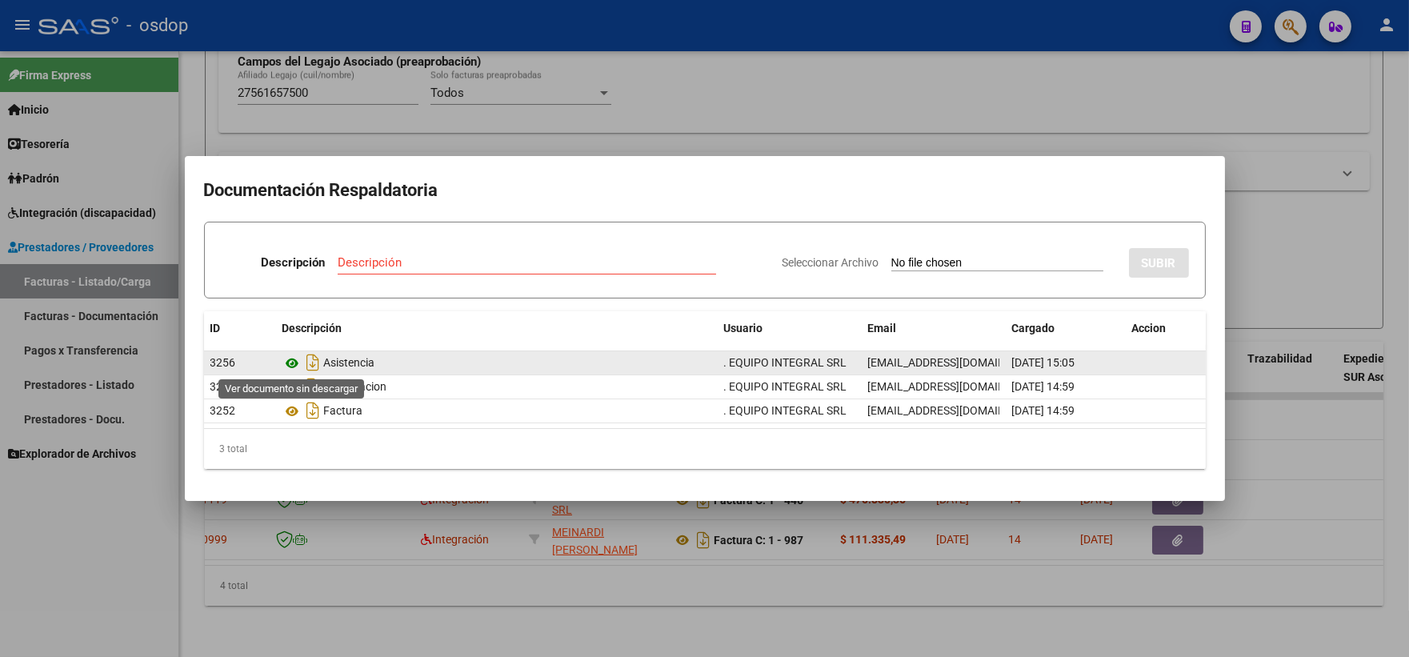
click at [290, 358] on icon at bounding box center [293, 363] width 21 height 19
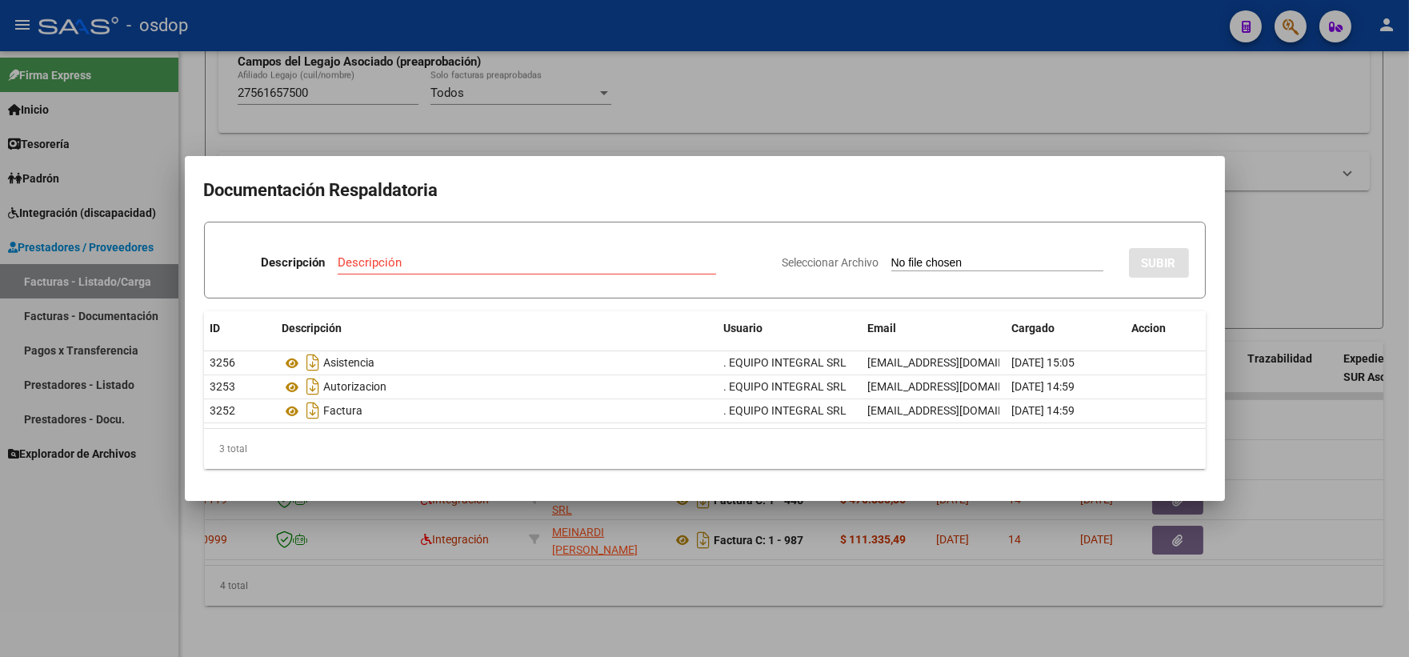
drag, startPoint x: 426, startPoint y: 122, endPoint x: 438, endPoint y: 145, distance: 26.1
click at [427, 123] on div at bounding box center [704, 328] width 1409 height 657
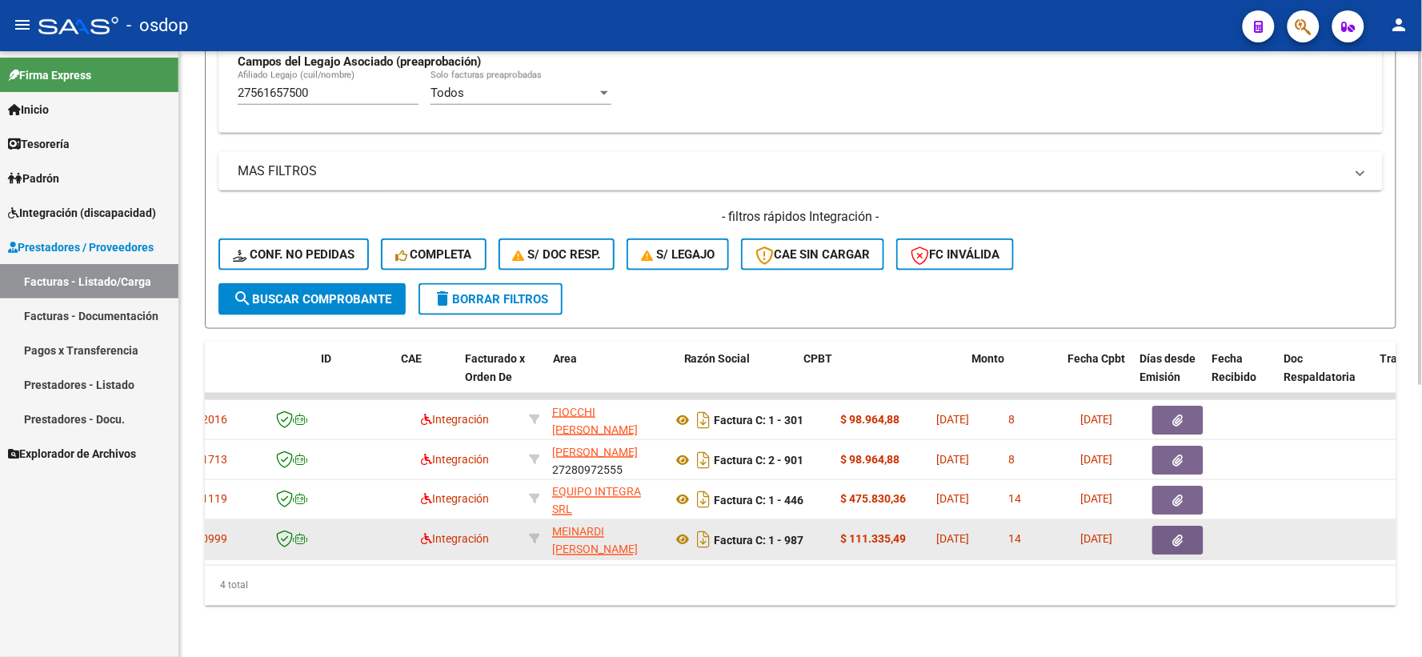
scroll to position [0, 0]
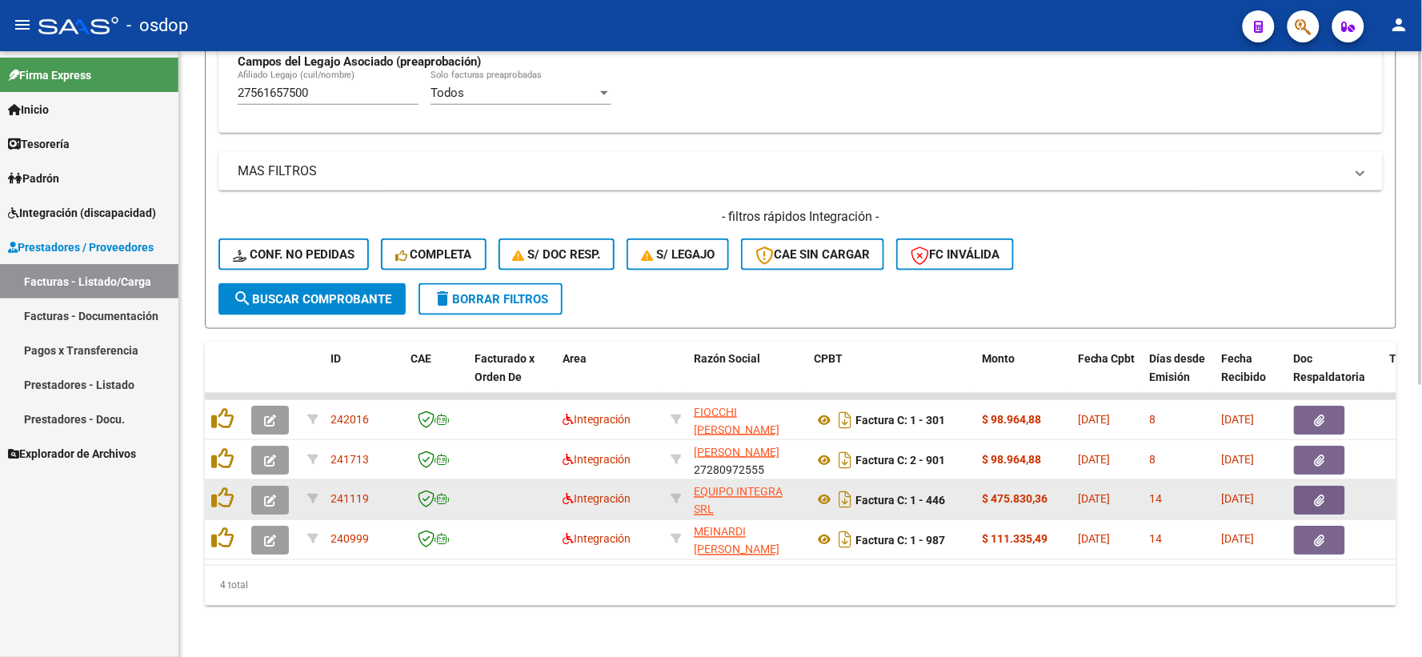
click at [234, 487] on div at bounding box center [224, 499] width 27 height 25
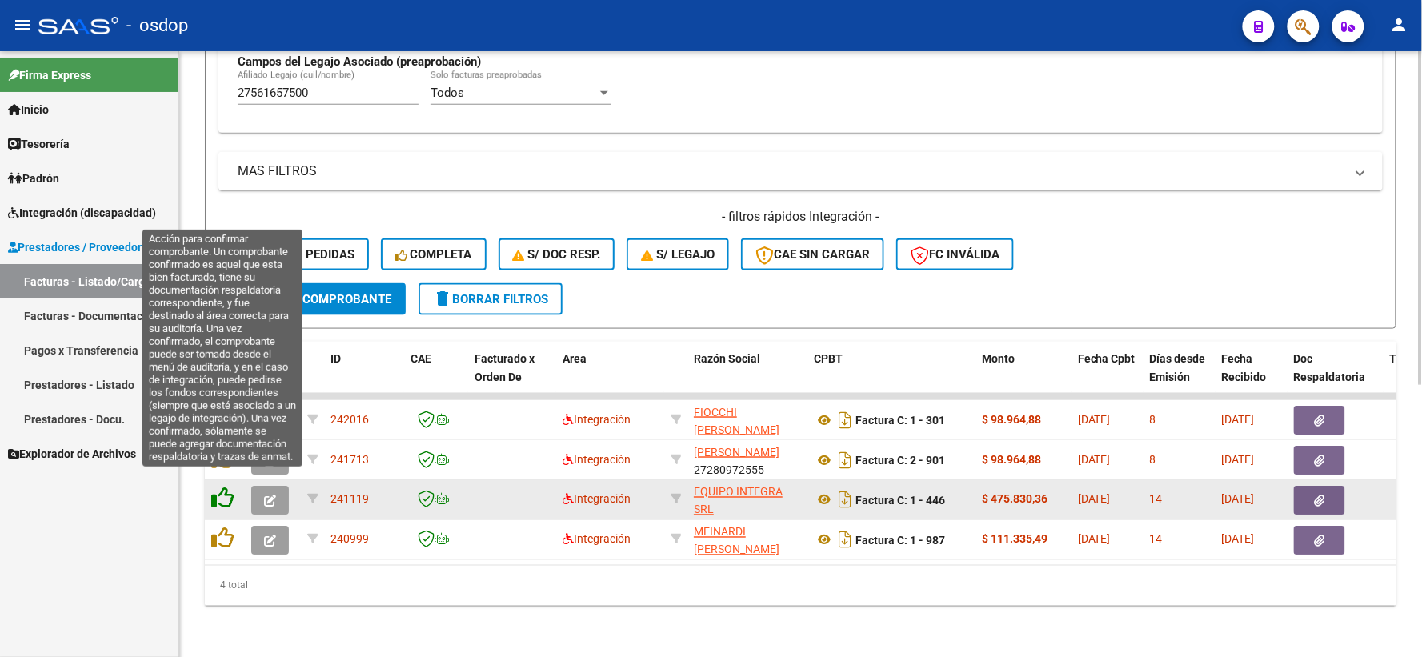
click at [234, 487] on icon at bounding box center [222, 498] width 22 height 22
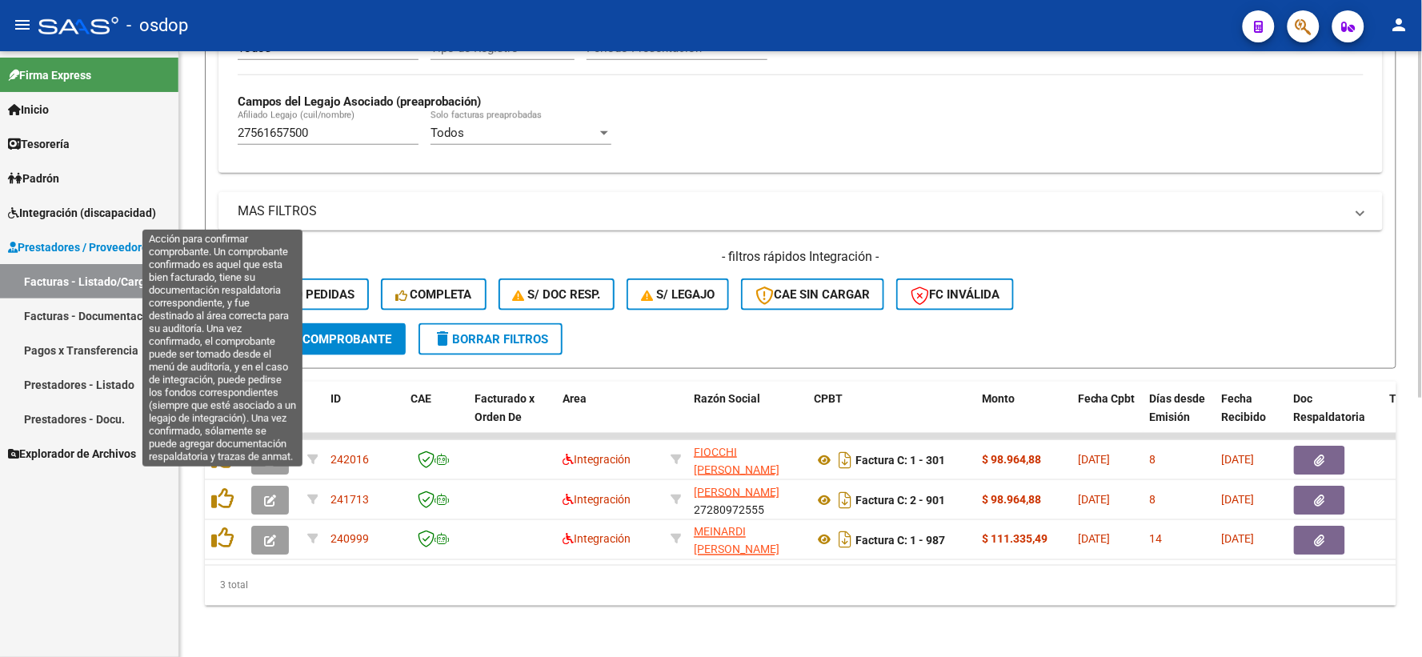
scroll to position [453, 0]
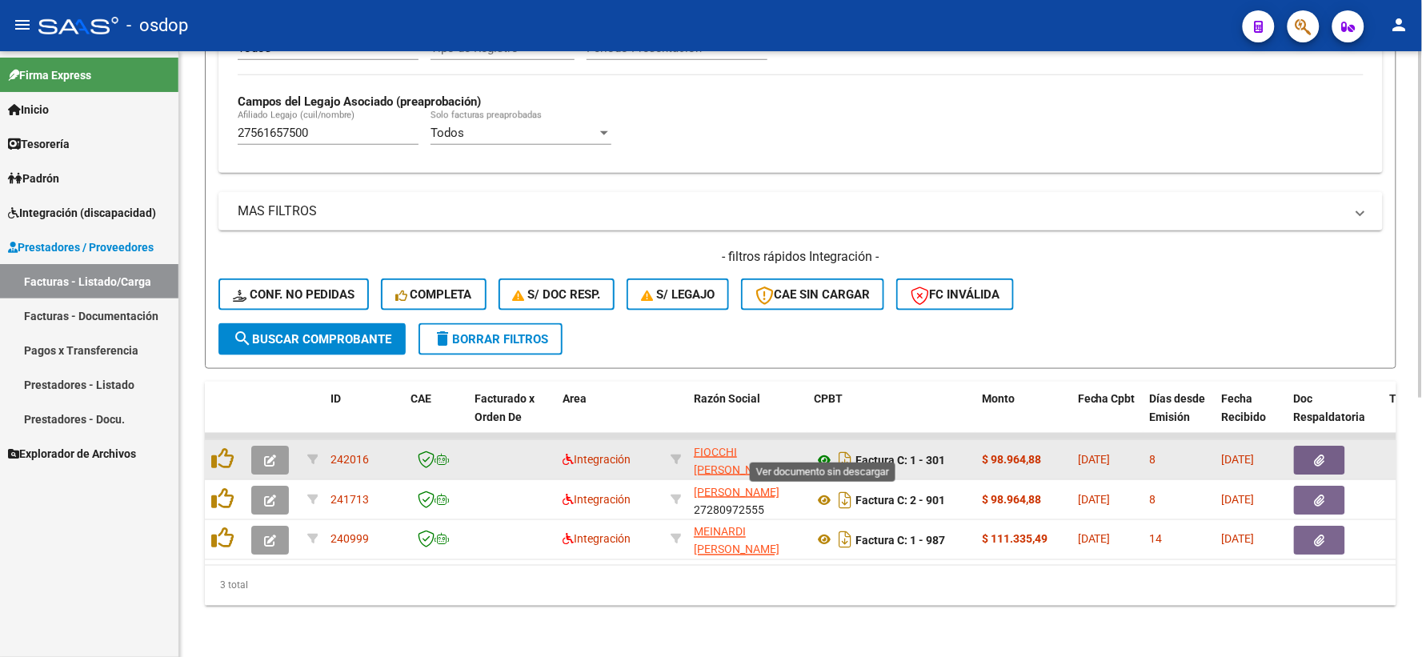
click at [827, 451] on icon at bounding box center [824, 460] width 21 height 19
click at [1339, 446] on button "button" at bounding box center [1319, 460] width 51 height 29
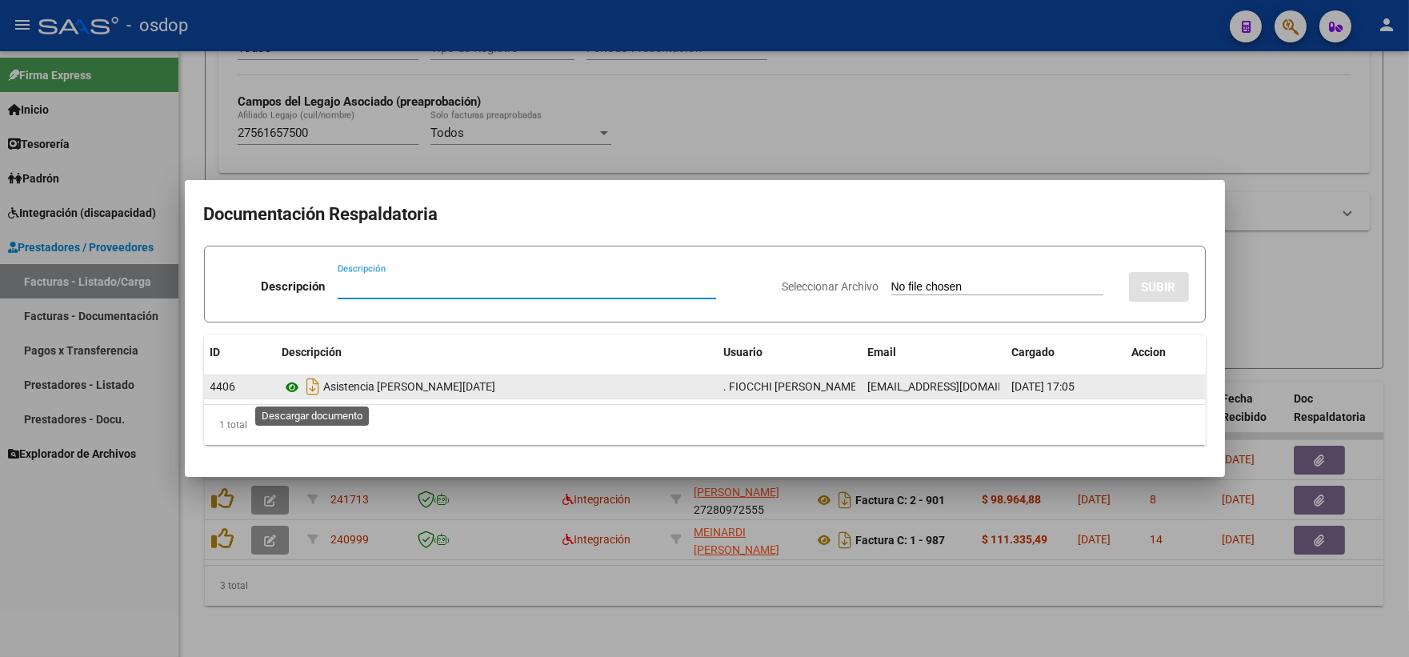
click at [289, 379] on icon at bounding box center [293, 387] width 21 height 19
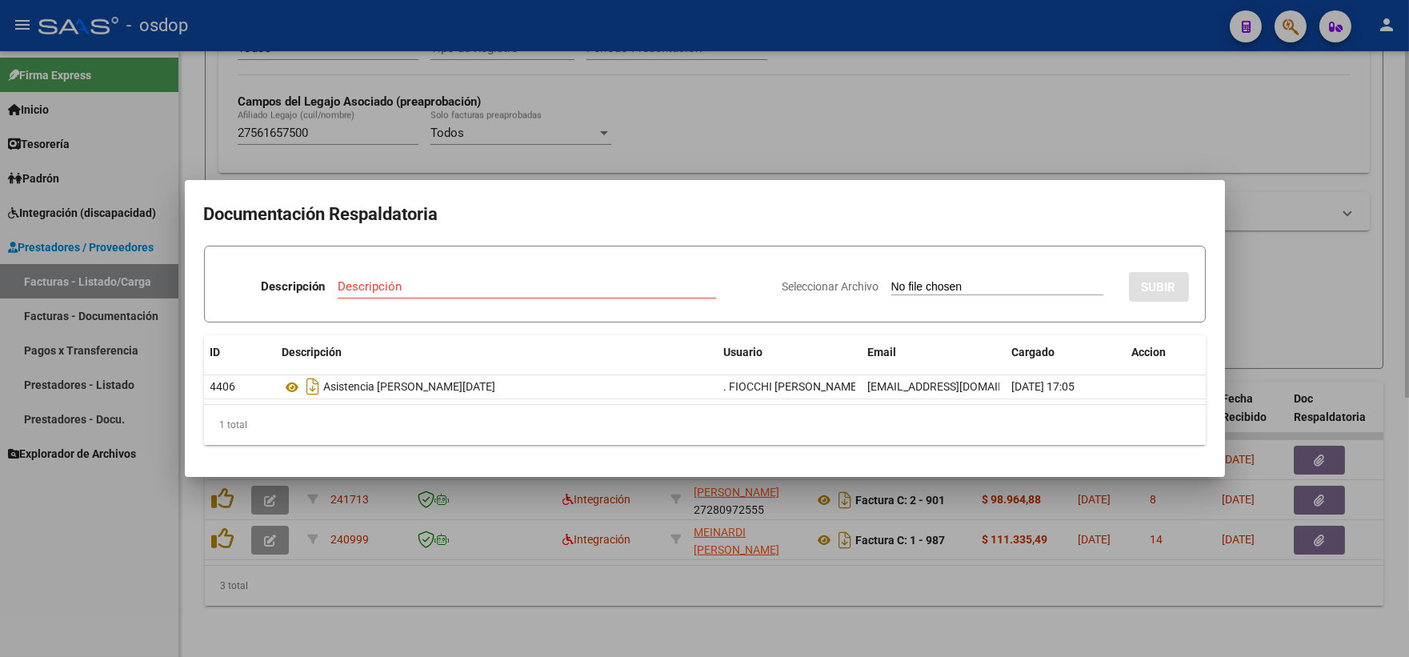
drag, startPoint x: 419, startPoint y: 138, endPoint x: 437, endPoint y: 146, distance: 20.1
click at [419, 138] on div at bounding box center [704, 328] width 1409 height 657
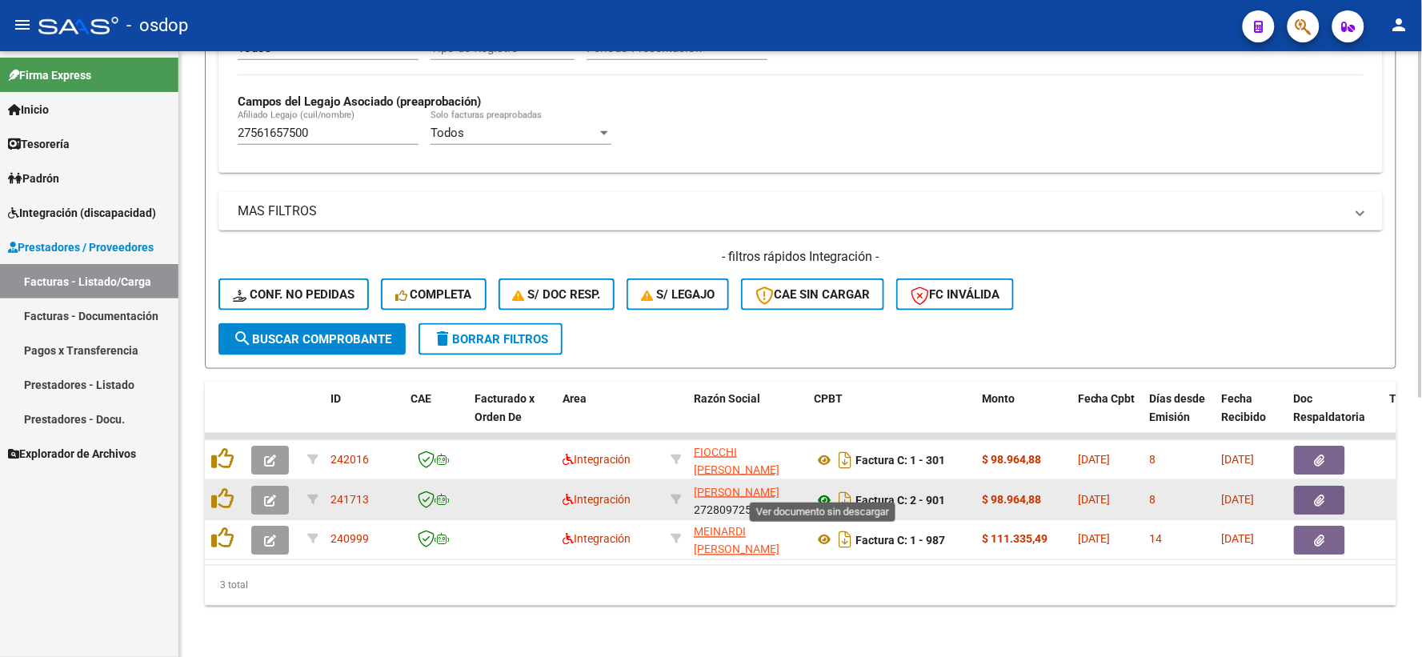
click at [820, 491] on icon at bounding box center [824, 500] width 21 height 19
click at [1310, 486] on button "button" at bounding box center [1319, 500] width 51 height 29
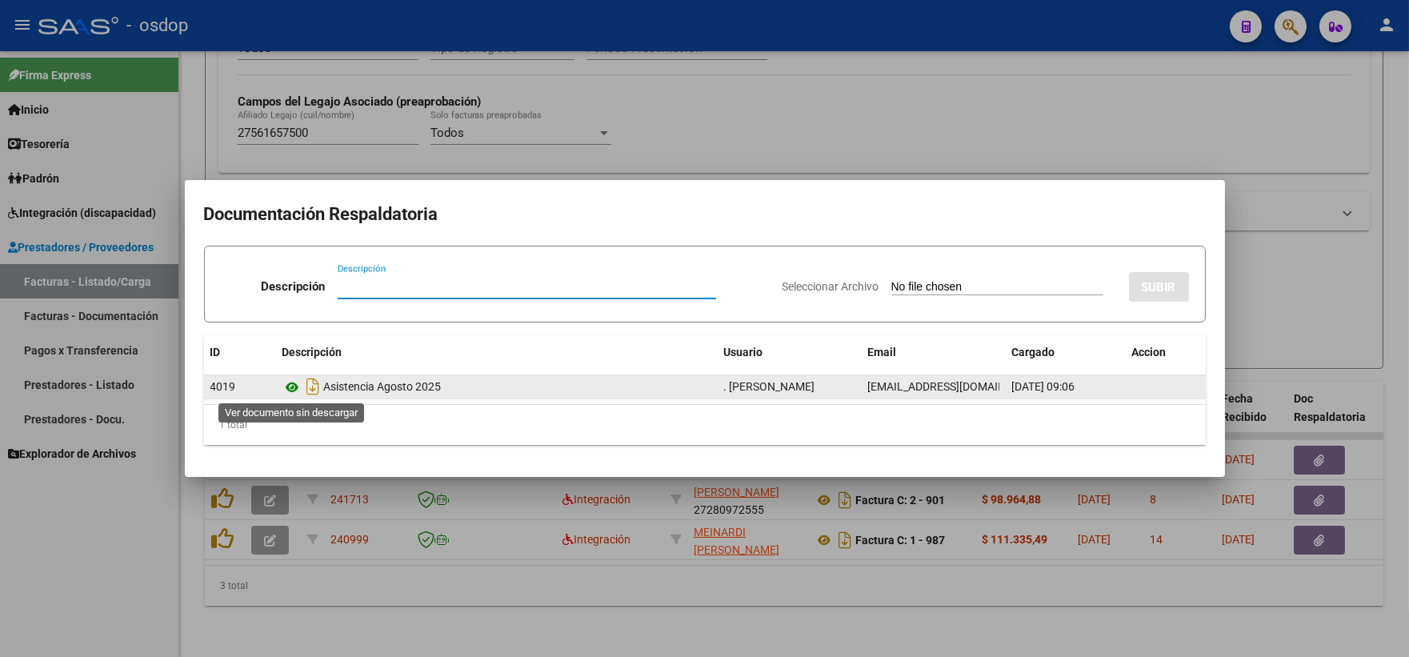
click at [289, 387] on icon at bounding box center [293, 387] width 21 height 19
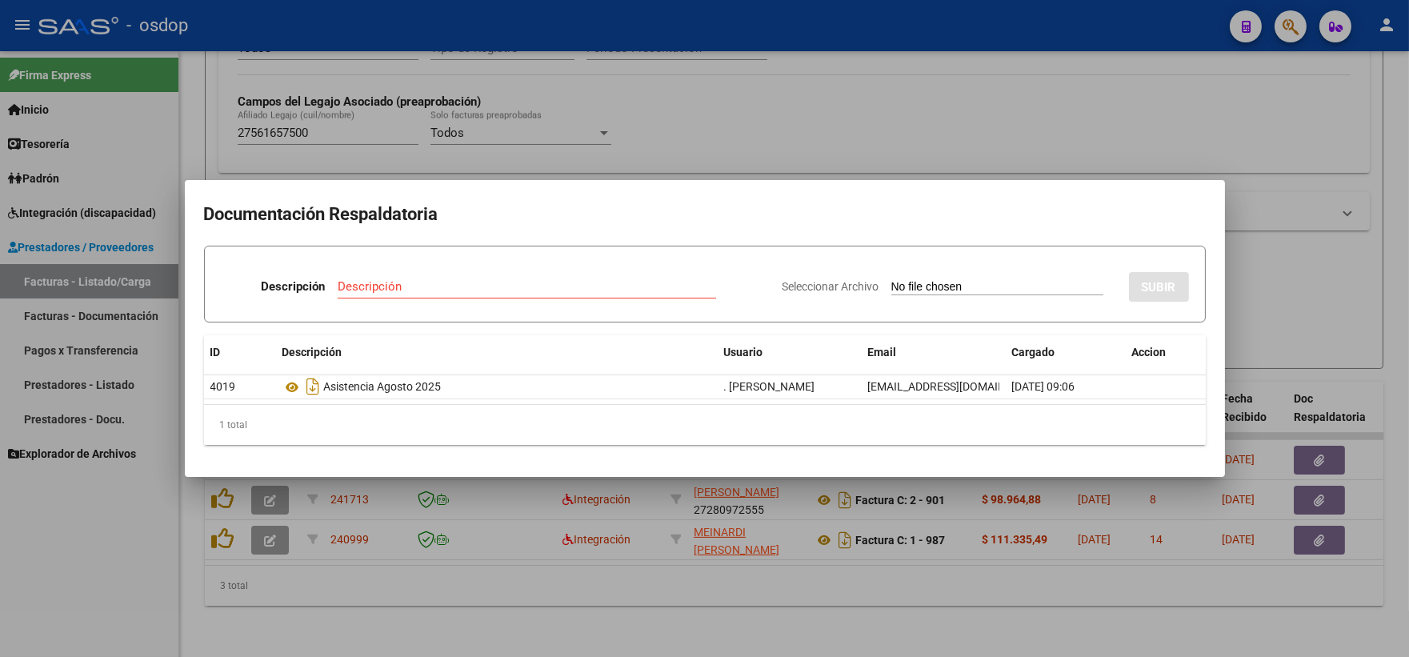
click at [612, 202] on h2 "Documentación Respaldatoria" at bounding box center [705, 214] width 1002 height 30
click at [734, 139] on div at bounding box center [704, 328] width 1409 height 657
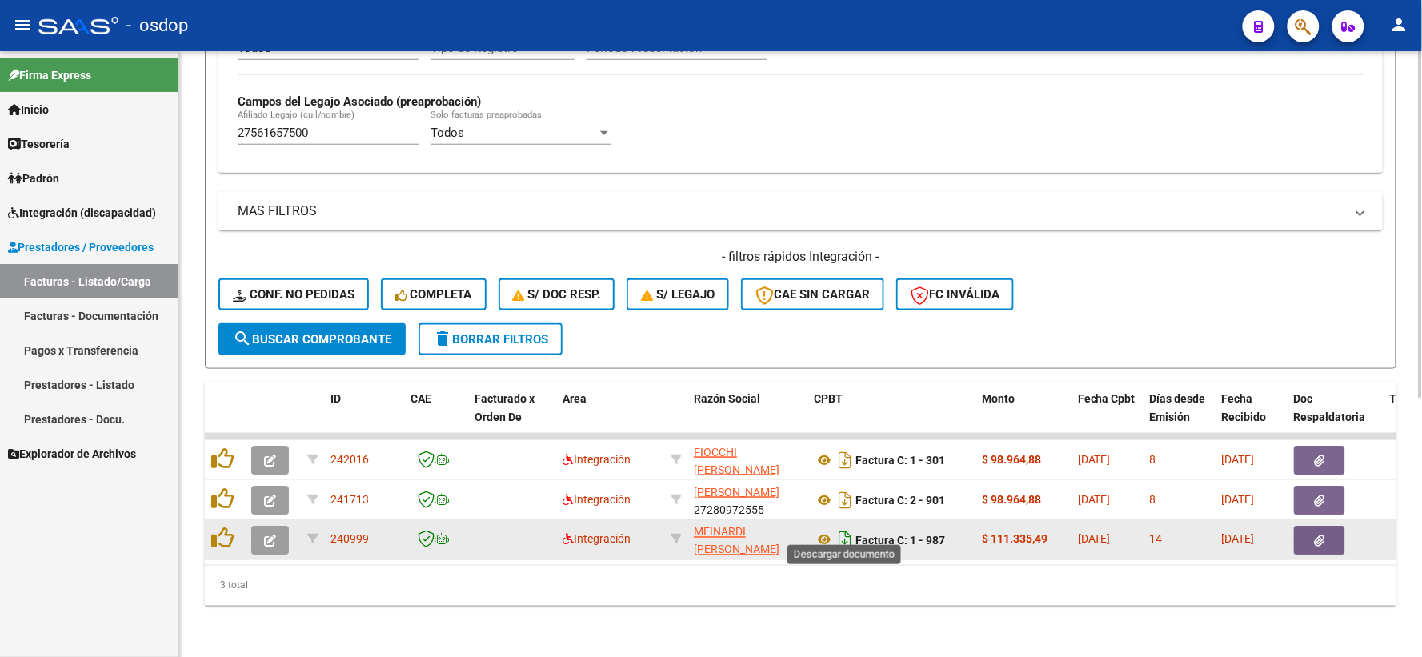
click at [835, 529] on icon "Descargar documento" at bounding box center [845, 540] width 21 height 26
drag, startPoint x: 742, startPoint y: 58, endPoint x: 778, endPoint y: 75, distance: 40.1
click at [778, 75] on div "Todos Cargado en Para Enviar SSS Período De Prestación Campos del Archivo de Re…" at bounding box center [801, 50] width 1126 height 220
drag, startPoint x: 1283, startPoint y: 521, endPoint x: 1295, endPoint y: 521, distance: 12.0
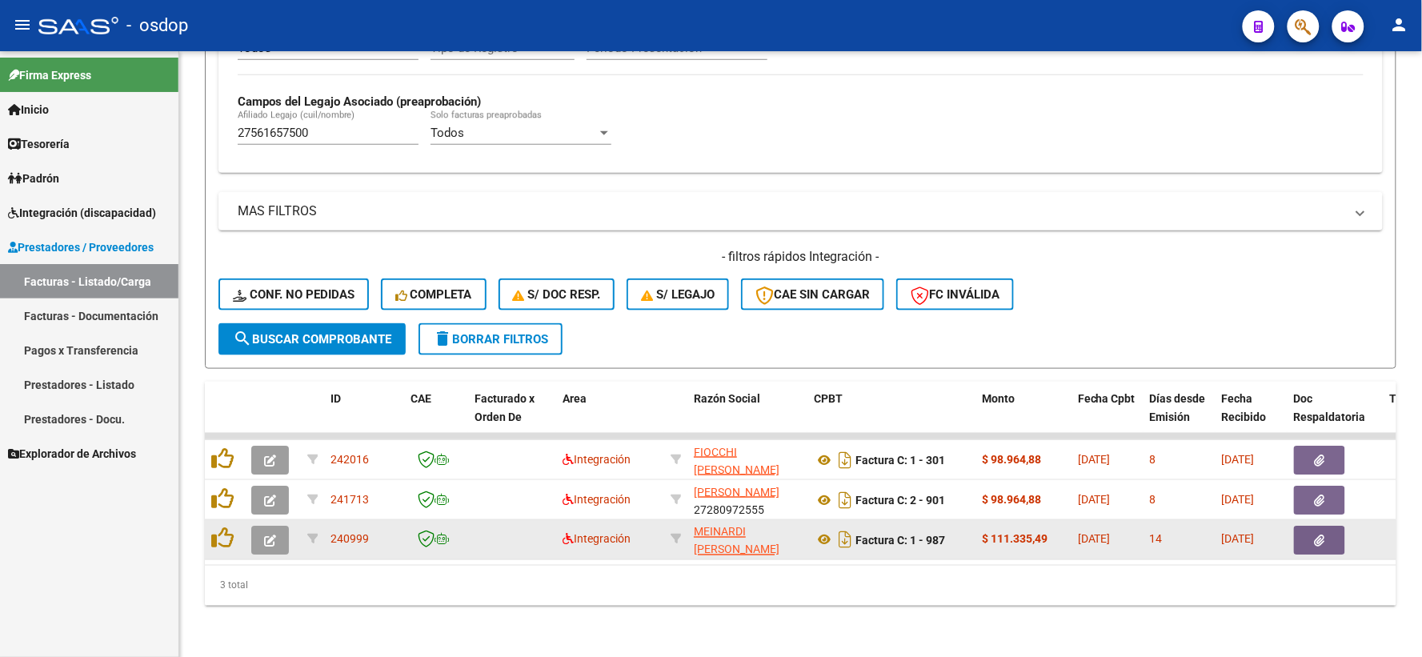
click at [1336, 526] on button "button" at bounding box center [1319, 540] width 51 height 29
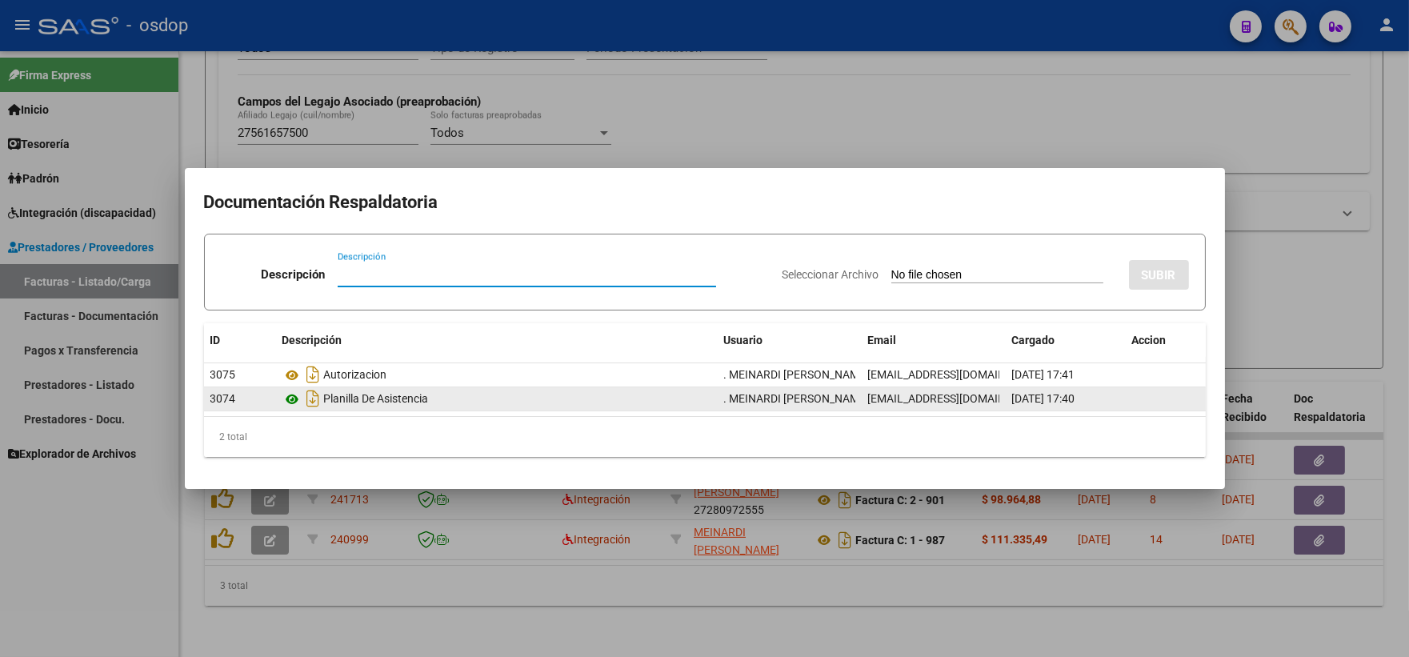
click at [283, 403] on icon at bounding box center [293, 399] width 21 height 19
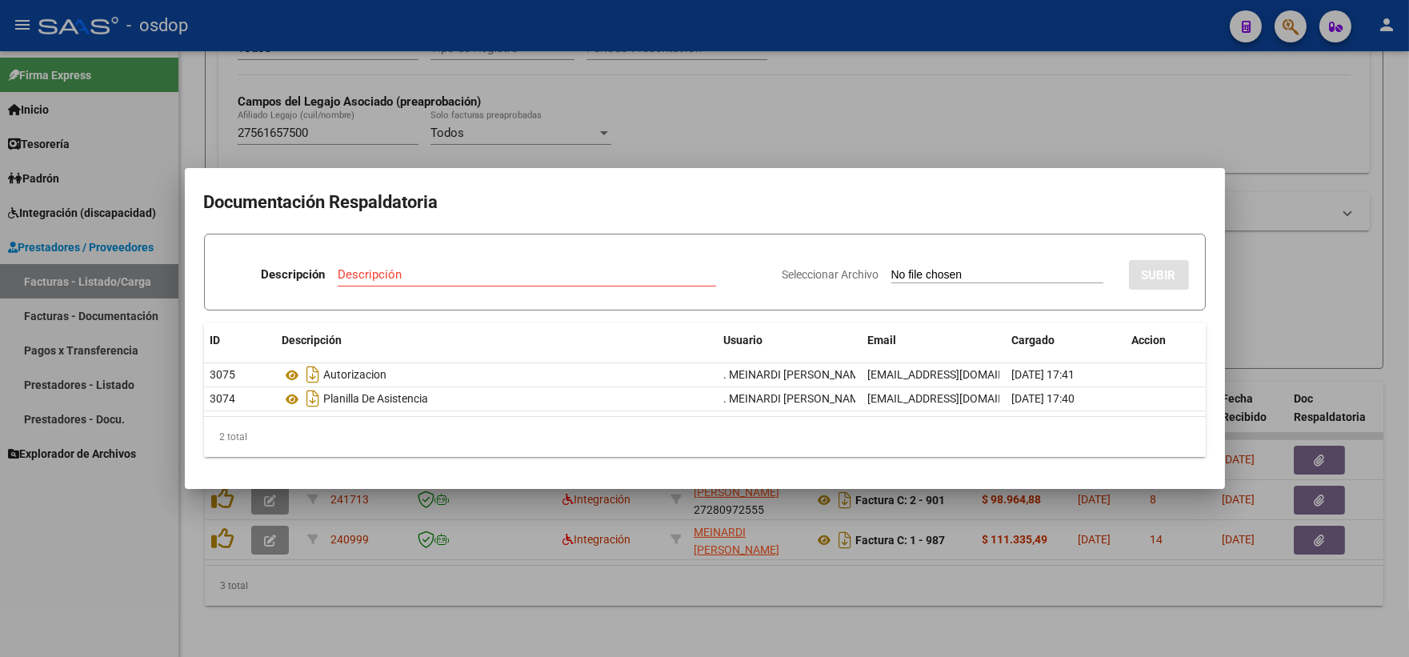
drag, startPoint x: 338, startPoint y: 114, endPoint x: 385, endPoint y: 230, distance: 125.3
click at [339, 115] on div at bounding box center [704, 328] width 1409 height 657
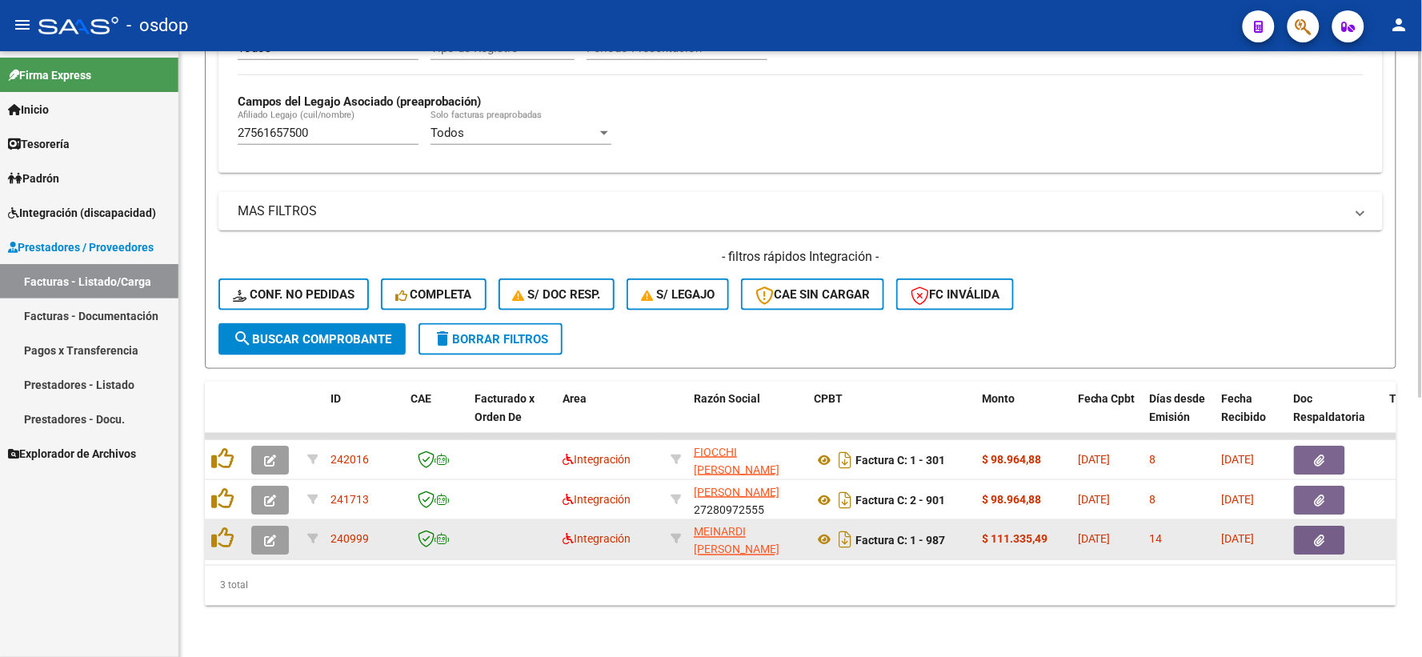
click at [218, 520] on datatable-body-cell at bounding box center [225, 539] width 40 height 39
click at [222, 527] on icon at bounding box center [222, 538] width 22 height 22
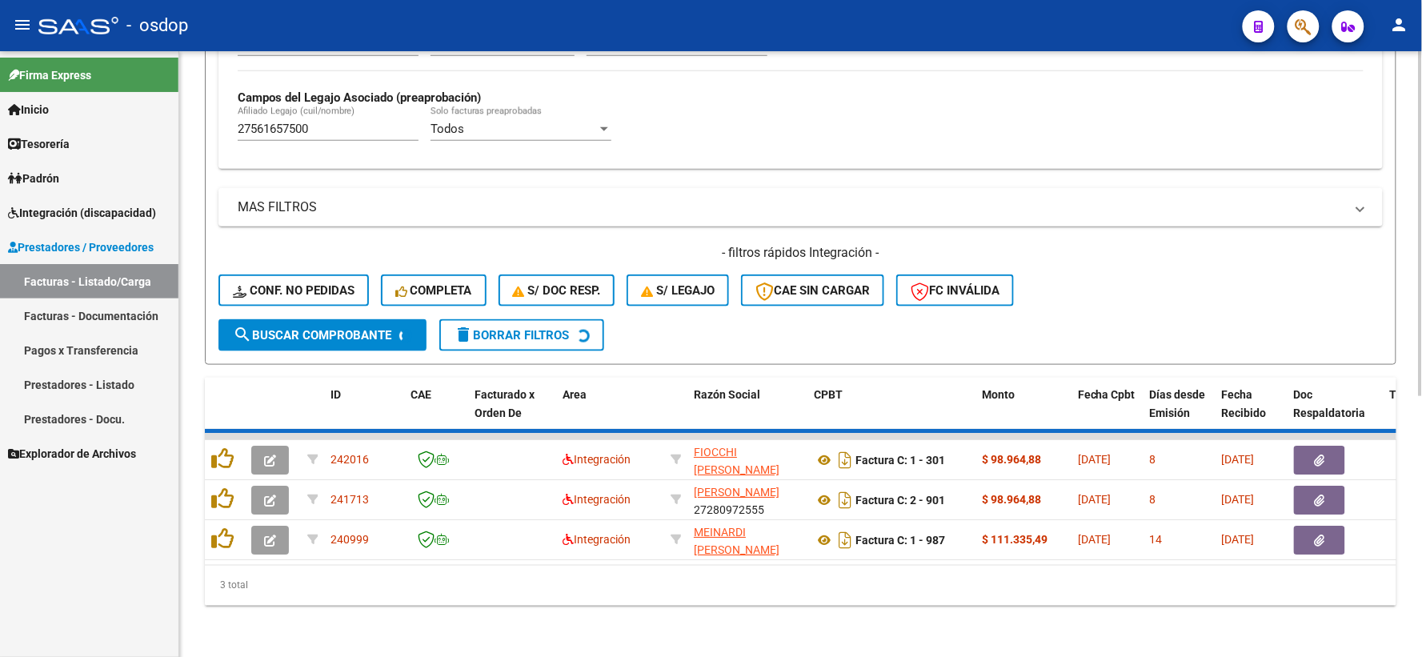
scroll to position [413, 0]
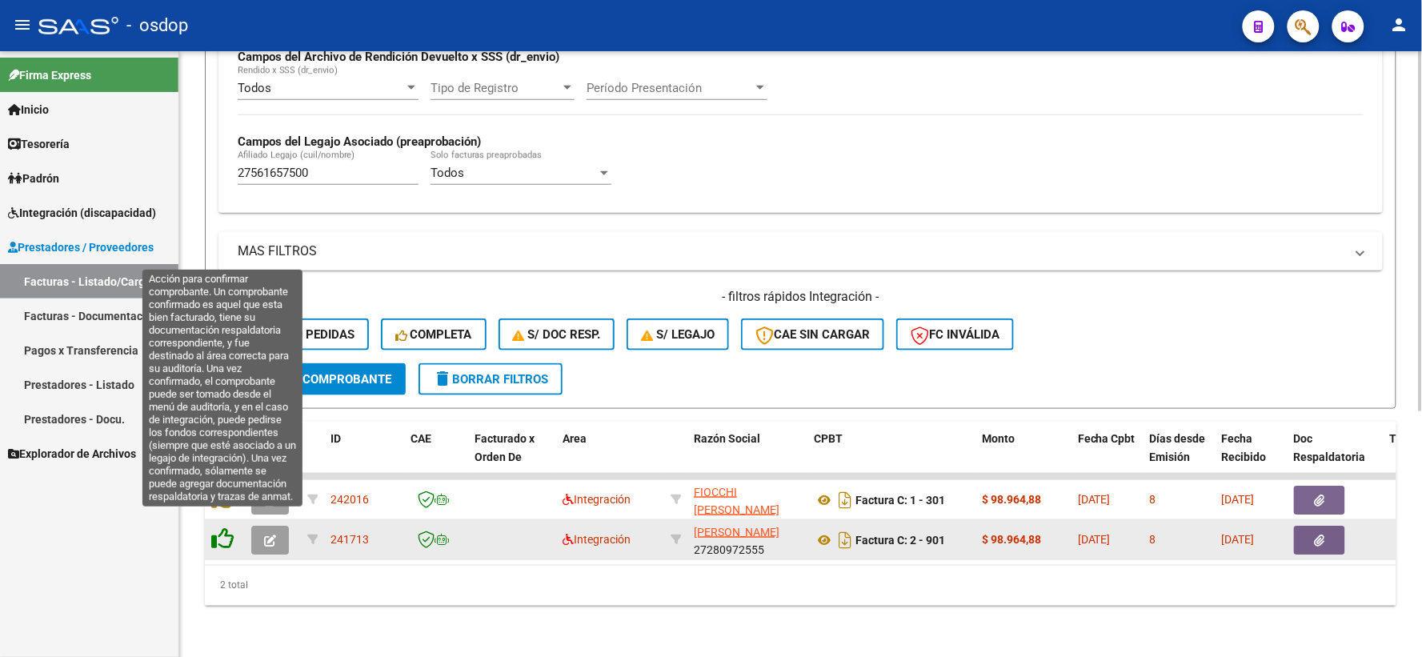
click at [221, 532] on icon at bounding box center [222, 538] width 22 height 22
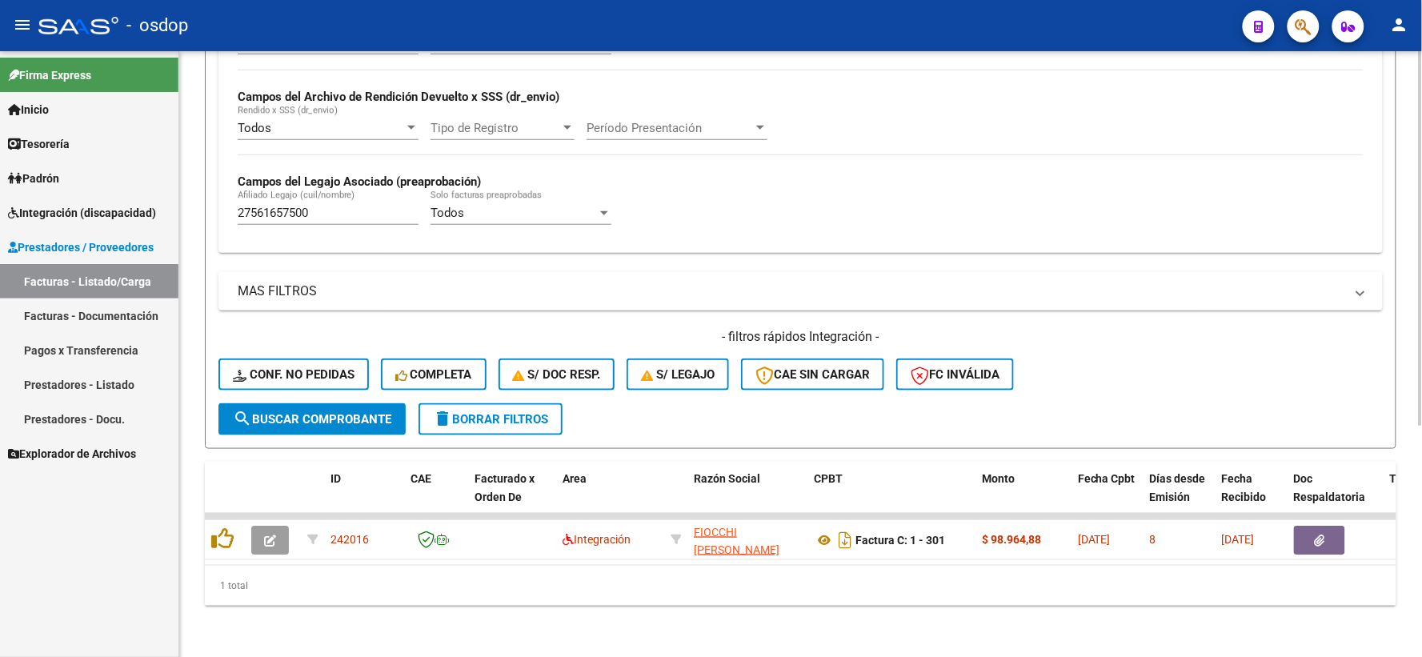
scroll to position [373, 0]
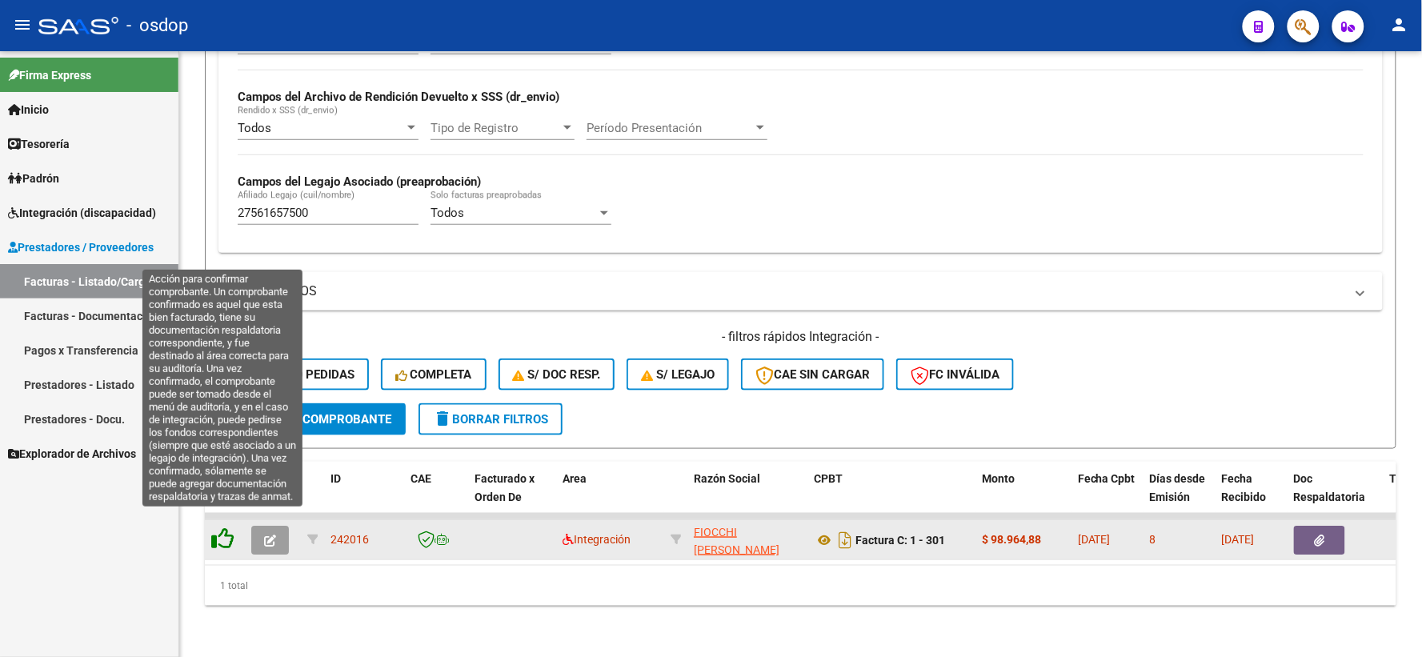
click at [230, 527] on icon at bounding box center [222, 538] width 22 height 22
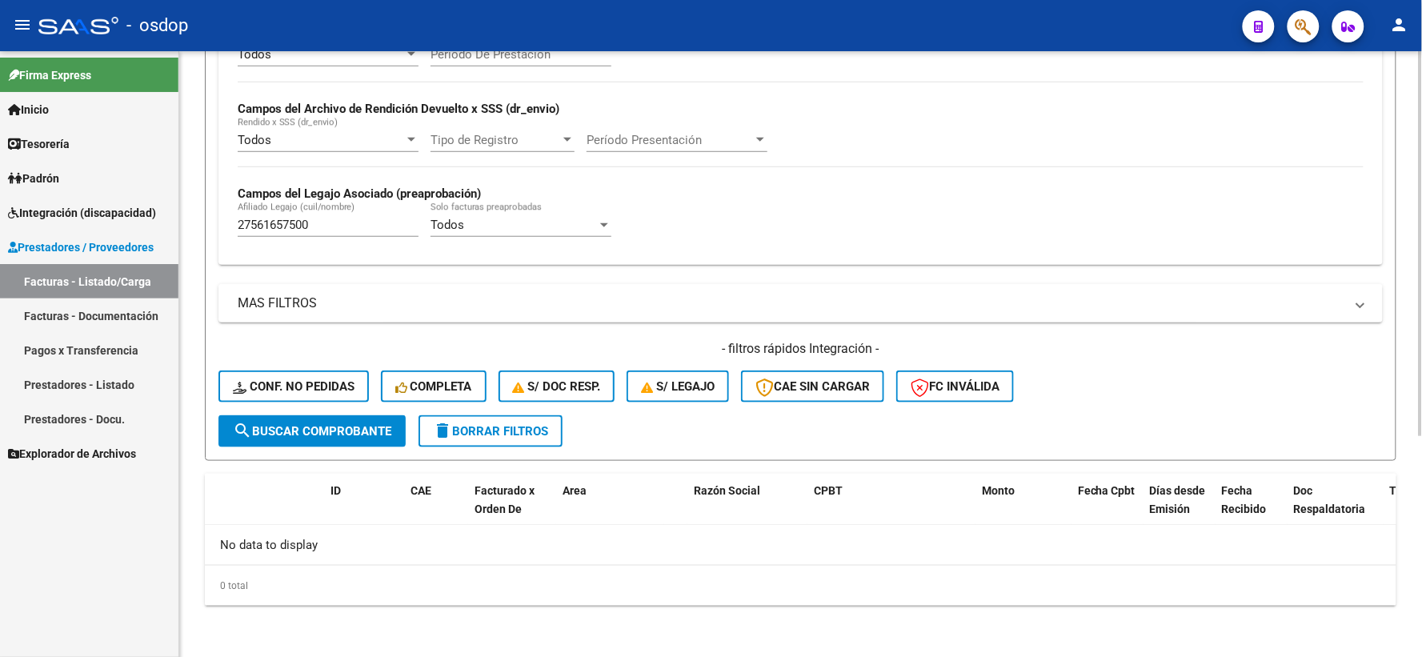
scroll to position [347, 0]
click at [336, 250] on div "27561657500 Afiliado Legajo (cuil/nombre)" at bounding box center [328, 229] width 181 height 50
click at [350, 245] on div "27561657500 Afiliado Legajo (cuil/nombre)" at bounding box center [328, 229] width 181 height 50
drag, startPoint x: 353, startPoint y: 229, endPoint x: 0, endPoint y: 205, distance: 353.7
click at [20, 206] on mat-sidenav-container "Firma Express Inicio Calendario SSS Instructivos Contacto OS Tesorería Extracto…" at bounding box center [711, 354] width 1422 height 606
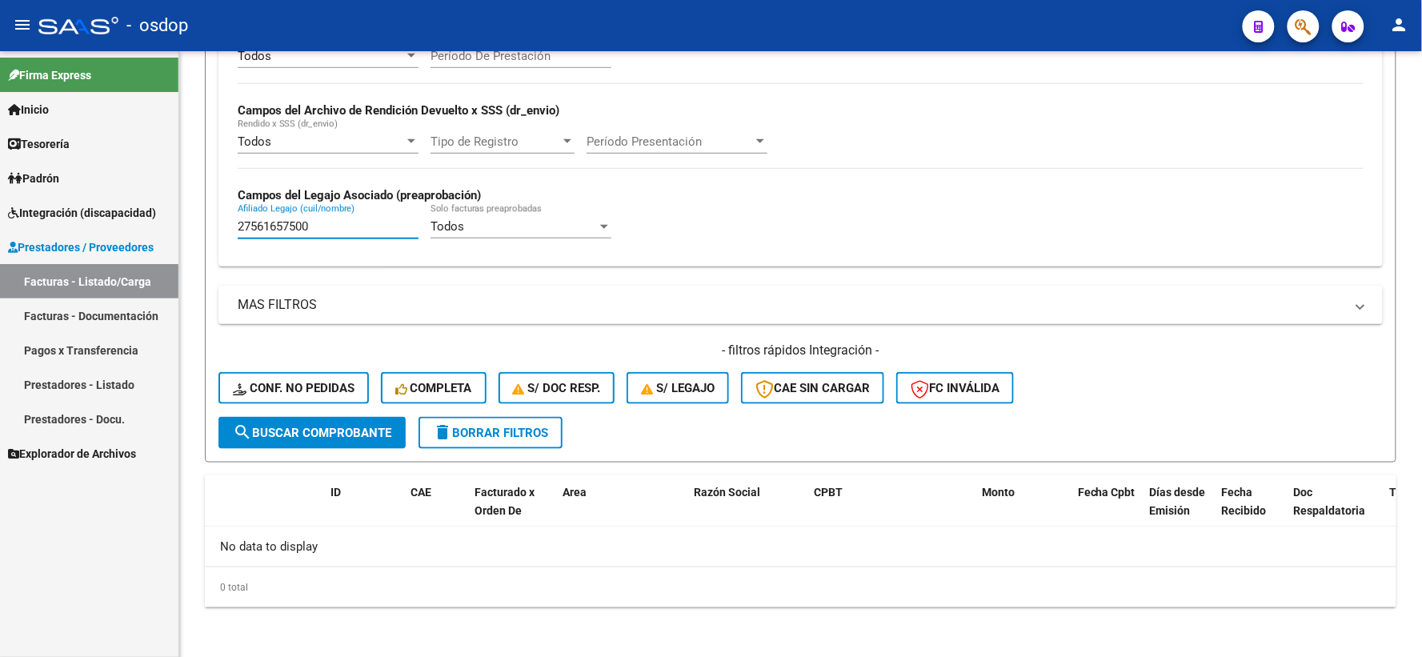
paste input "0541151479"
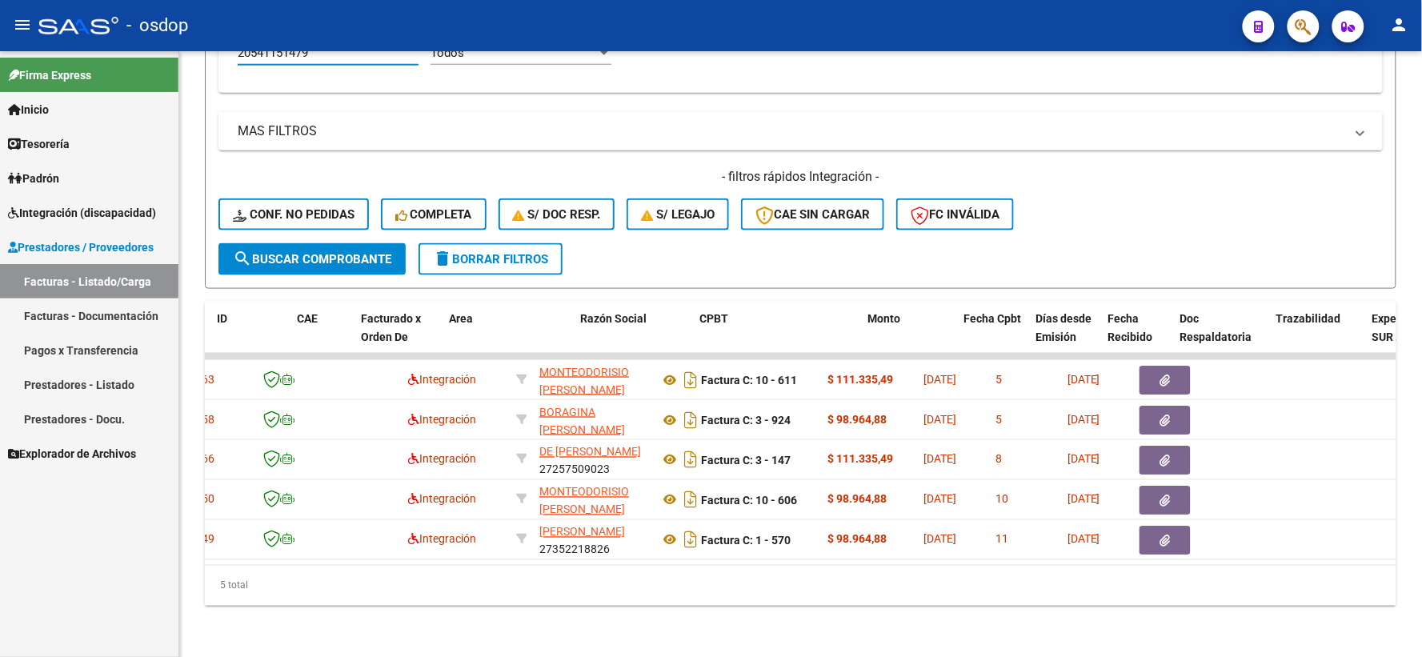
scroll to position [0, 101]
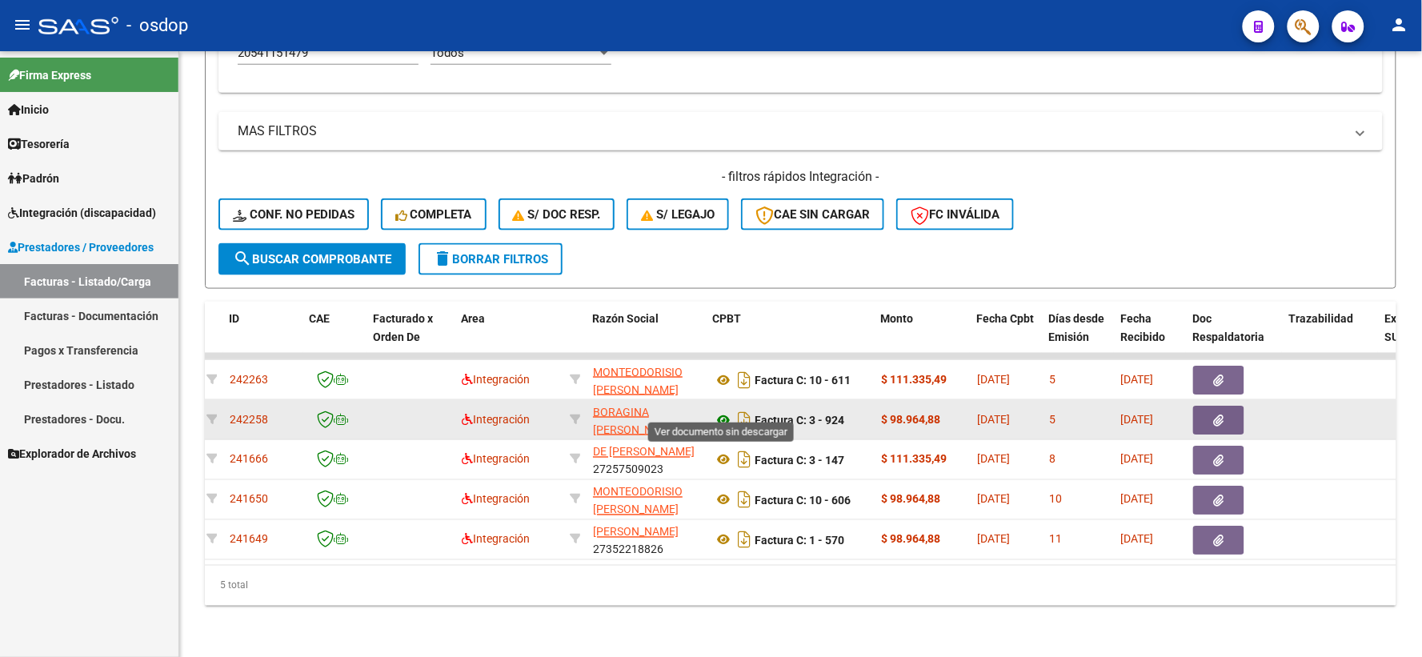
click at [723, 411] on icon at bounding box center [723, 420] width 21 height 19
click at [1220, 415] on icon "button" at bounding box center [1219, 421] width 10 height 12
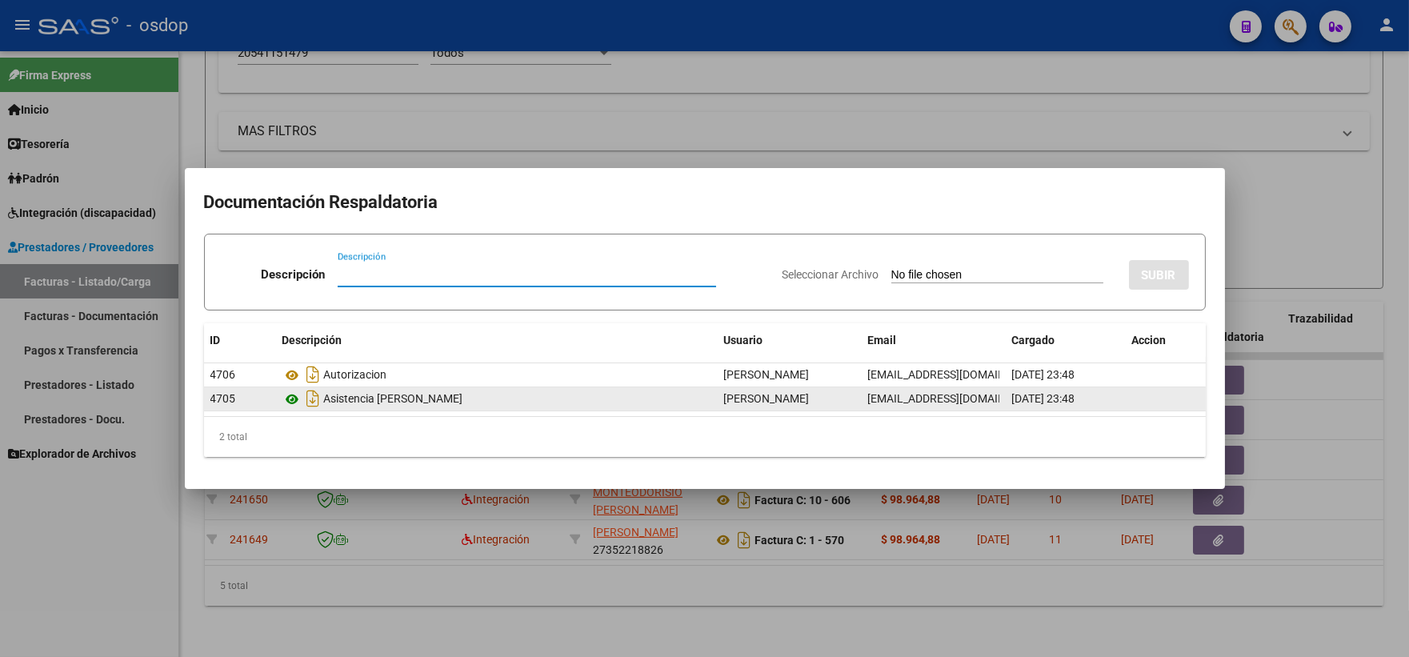
click at [283, 401] on icon at bounding box center [293, 399] width 21 height 19
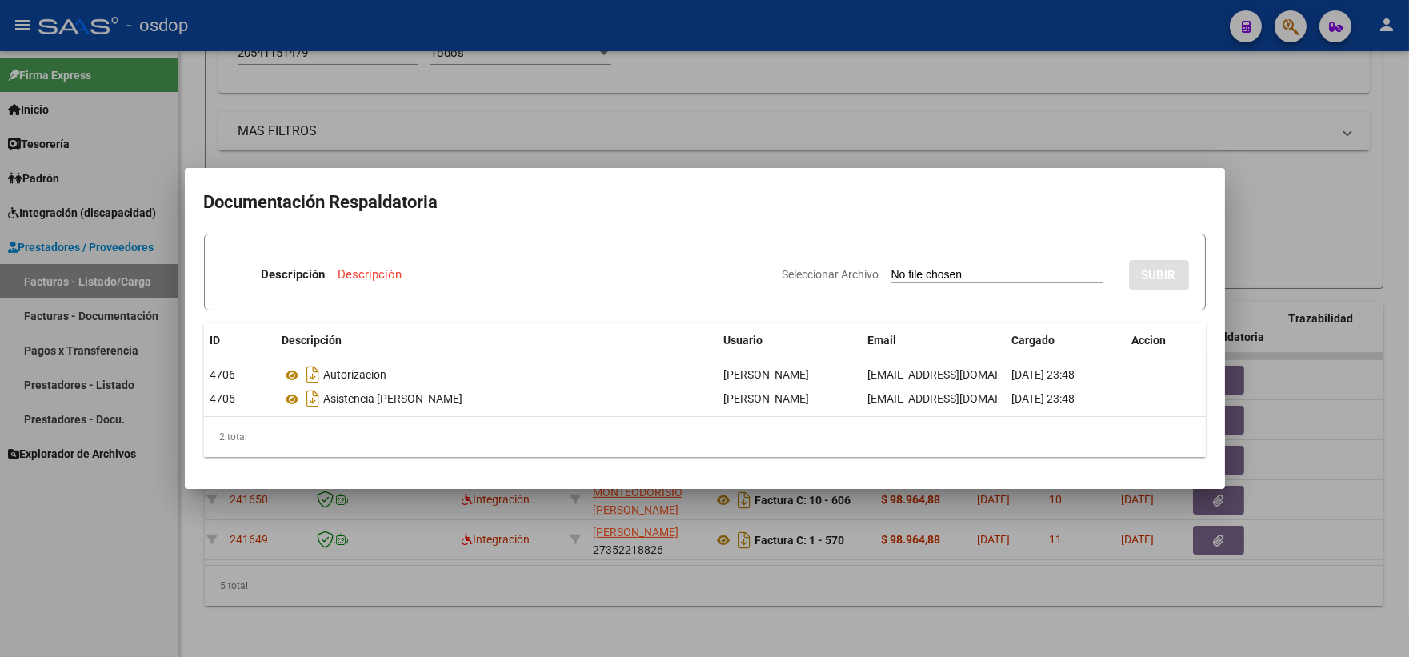
click at [368, 61] on div at bounding box center [704, 328] width 1409 height 657
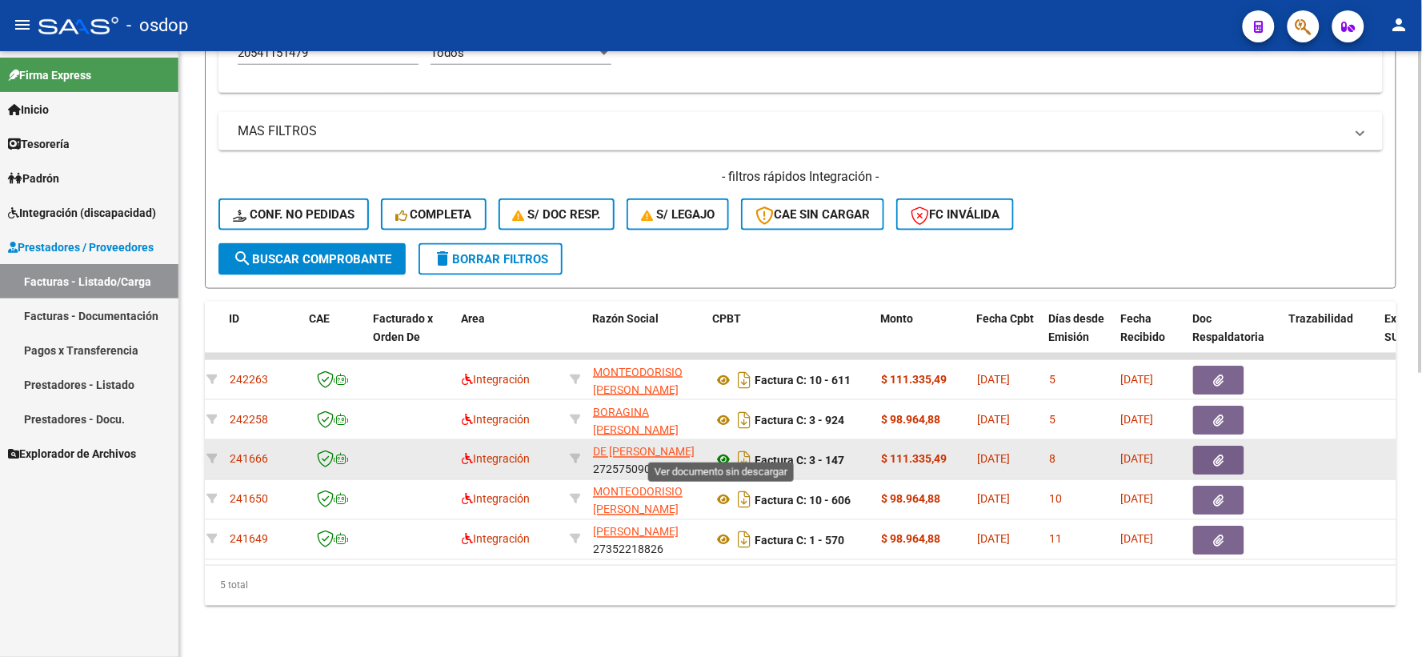
click at [724, 451] on icon at bounding box center [723, 460] width 21 height 19
click at [1224, 446] on button "button" at bounding box center [1218, 460] width 51 height 29
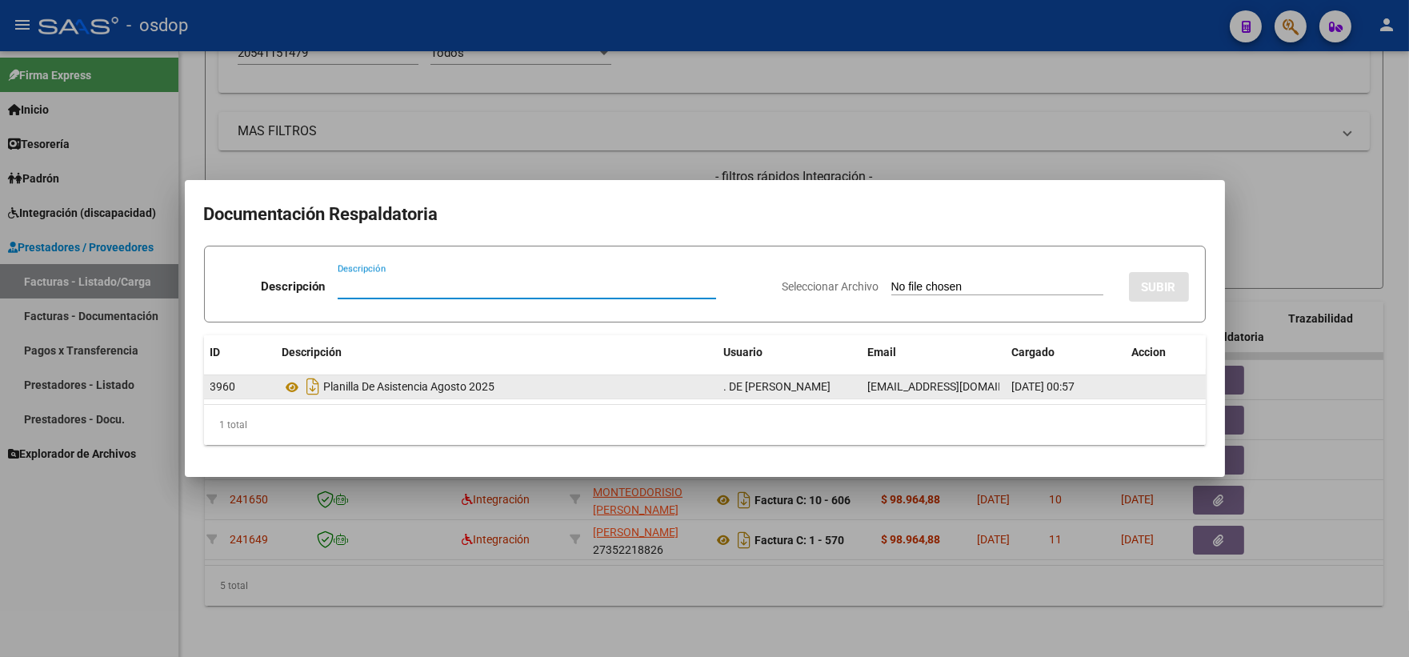
click at [280, 385] on datatable-body-cell "Planilla De Asistencia Agosto 2025" at bounding box center [497, 386] width 442 height 23
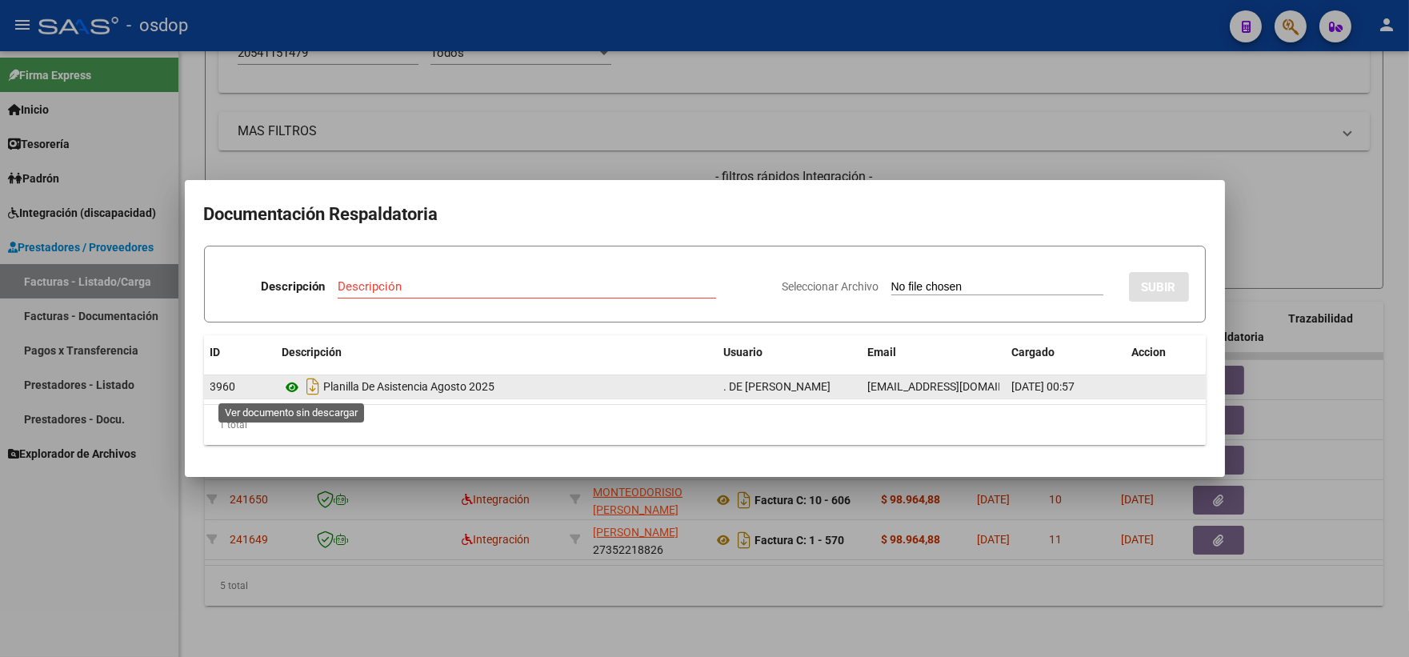
click at [283, 387] on icon at bounding box center [293, 387] width 21 height 19
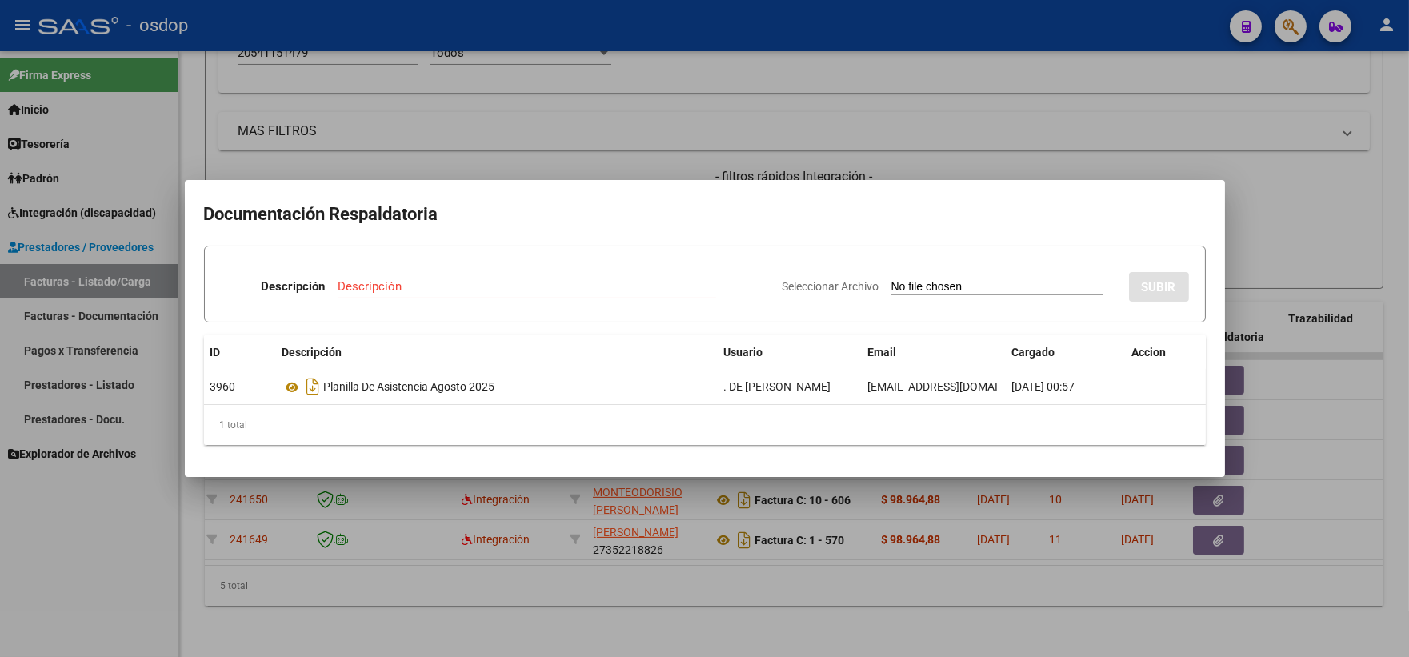
click at [326, 226] on h2 "Documentación Respaldatoria" at bounding box center [705, 214] width 1002 height 30
click at [315, 156] on div at bounding box center [704, 328] width 1409 height 657
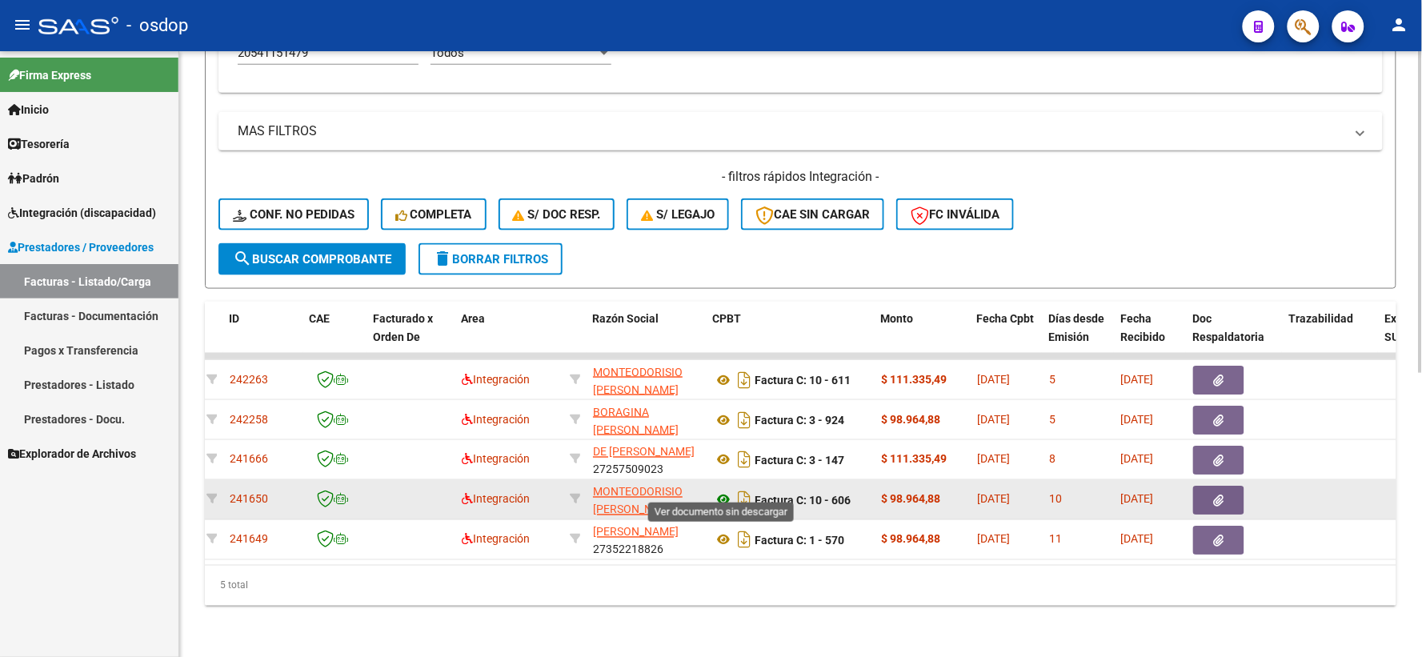
click at [722, 491] on icon at bounding box center [723, 500] width 21 height 19
click at [1195, 490] on button "button" at bounding box center [1218, 500] width 51 height 29
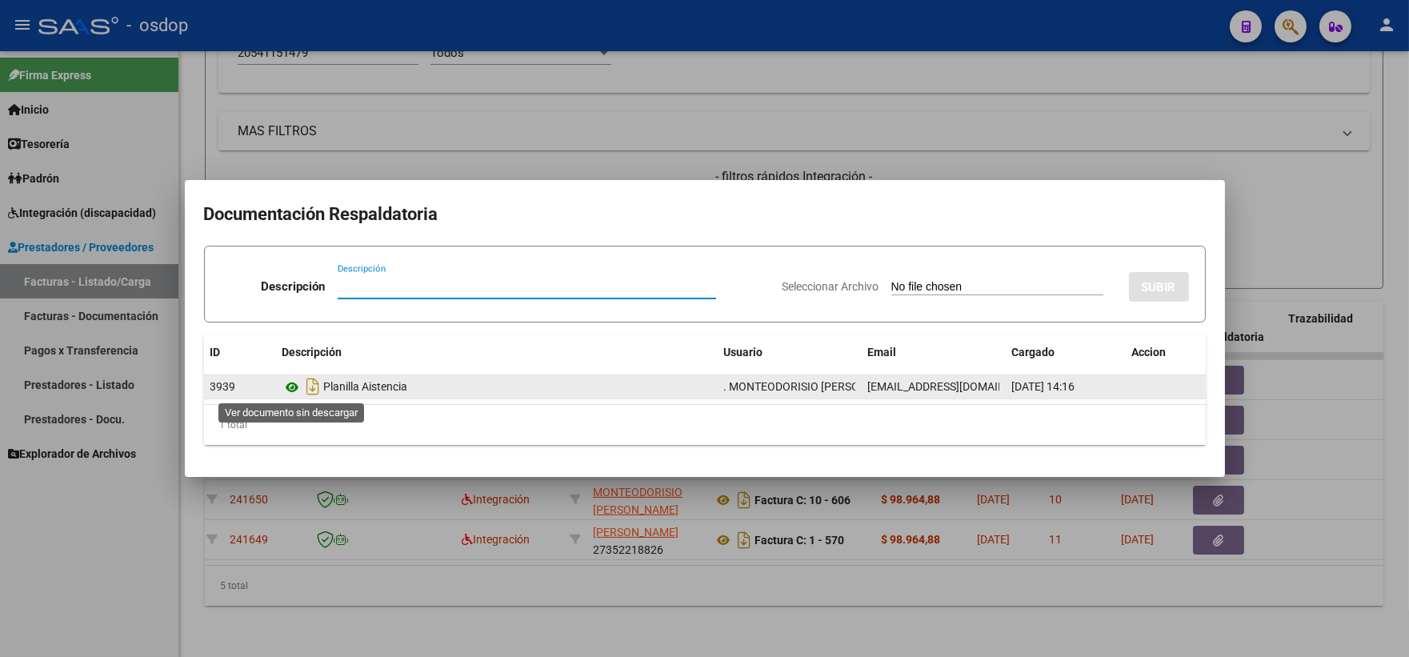
click at [290, 387] on icon at bounding box center [293, 387] width 21 height 19
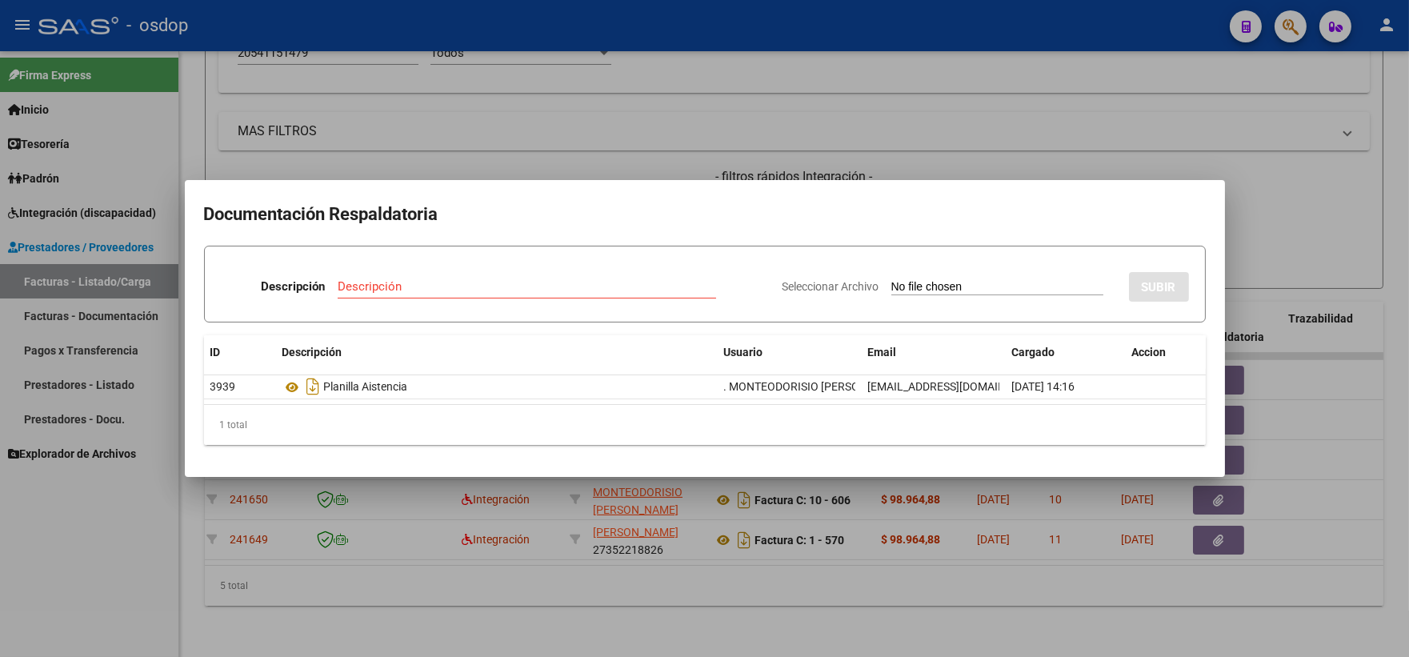
click at [277, 65] on div at bounding box center [704, 328] width 1409 height 657
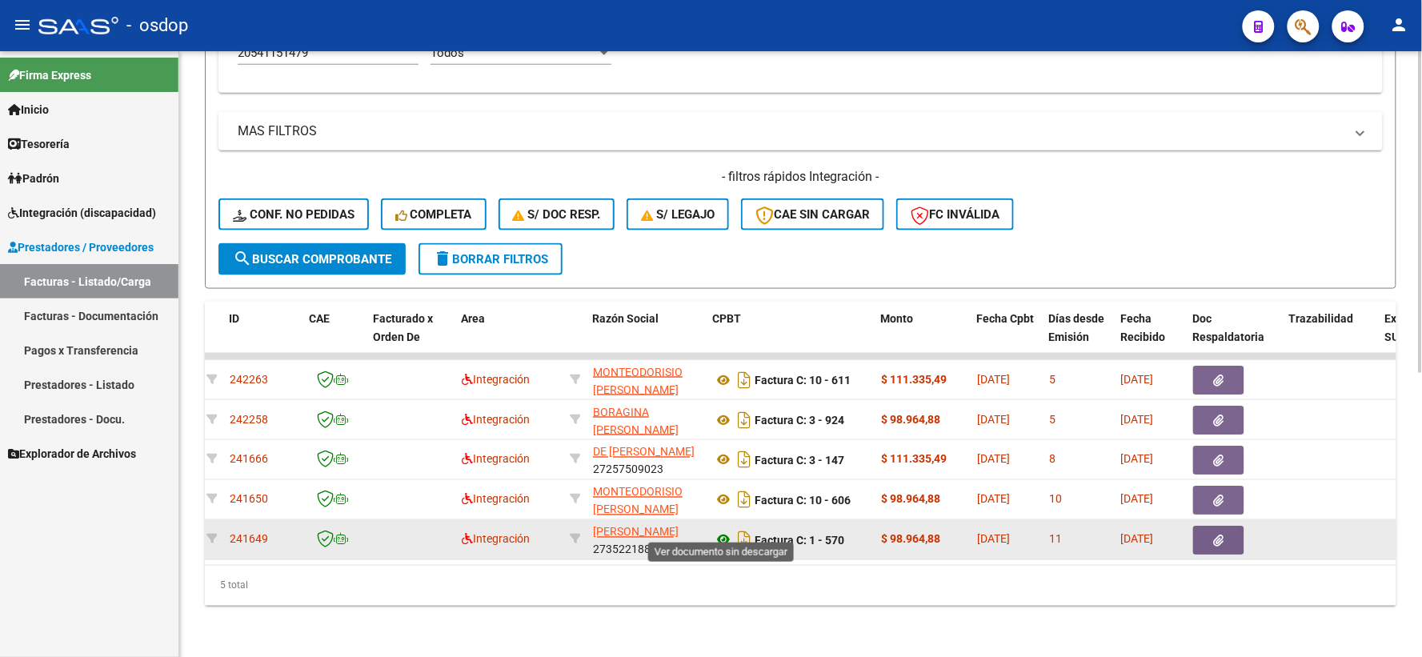
click at [721, 536] on icon at bounding box center [723, 540] width 21 height 19
click at [1236, 531] on button "button" at bounding box center [1218, 540] width 51 height 29
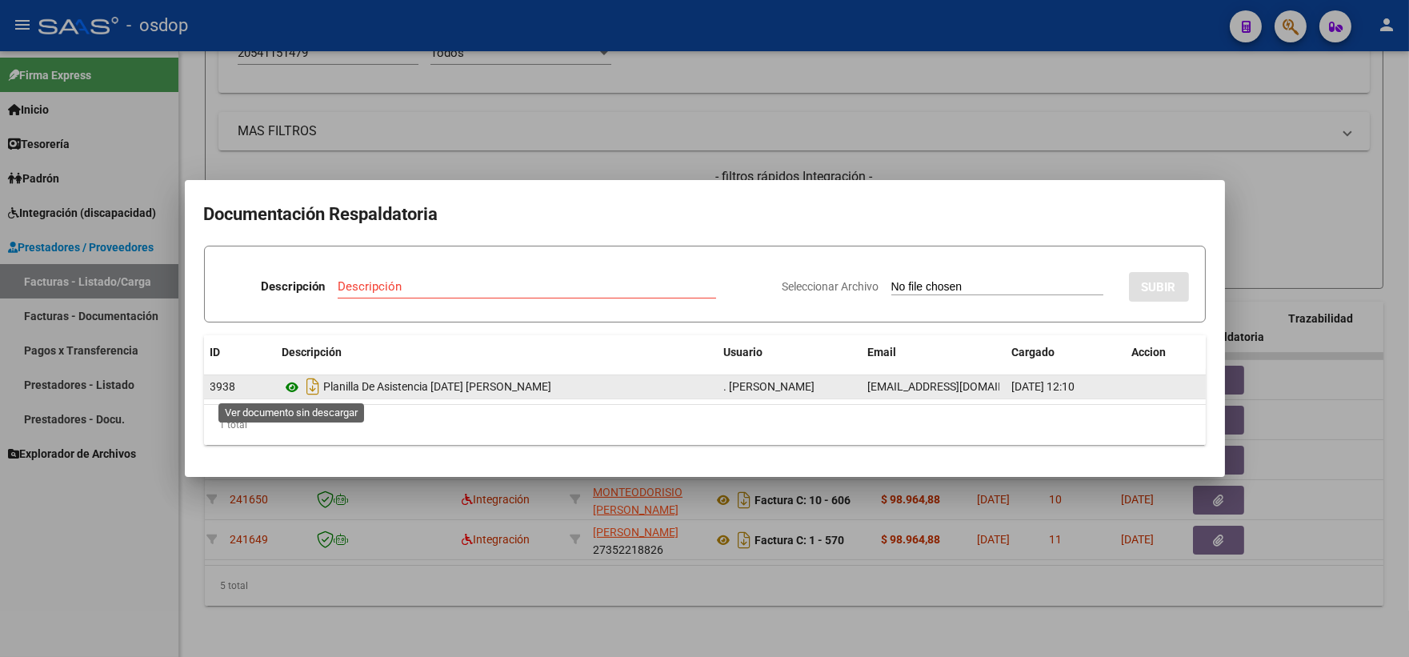
click at [292, 385] on icon at bounding box center [293, 387] width 21 height 19
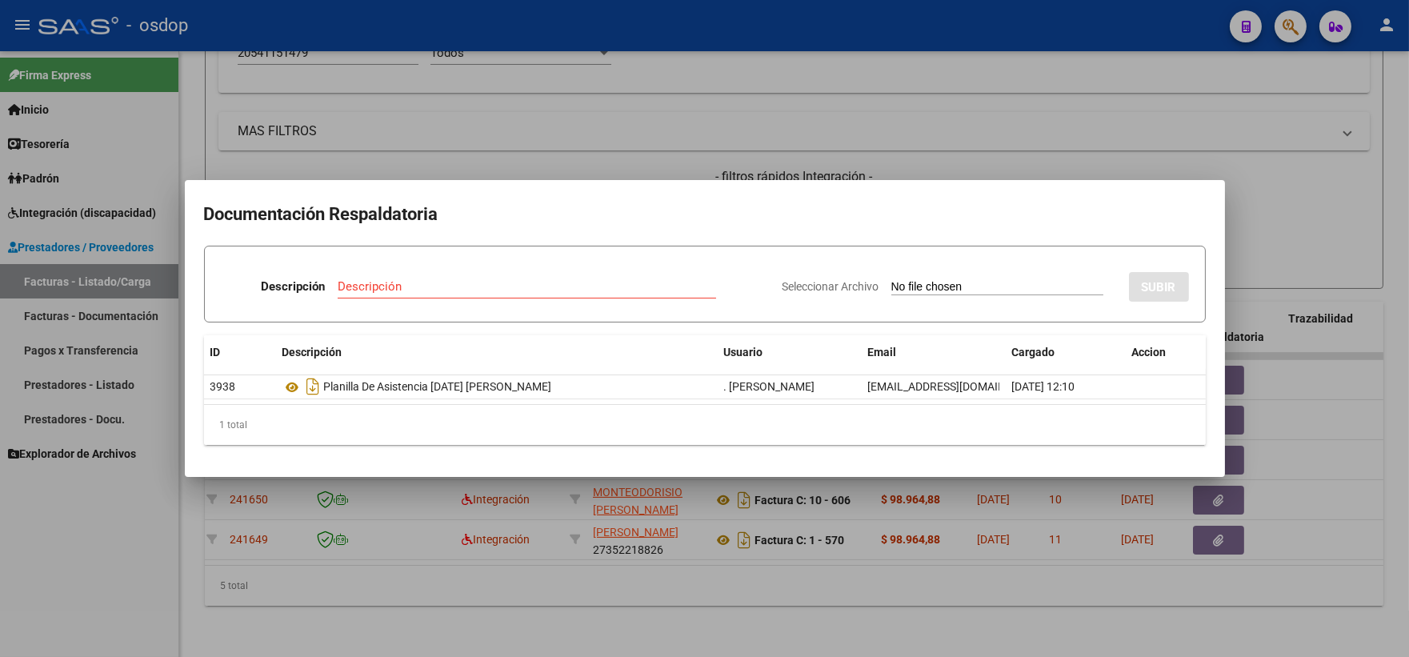
click at [275, 98] on div at bounding box center [704, 328] width 1409 height 657
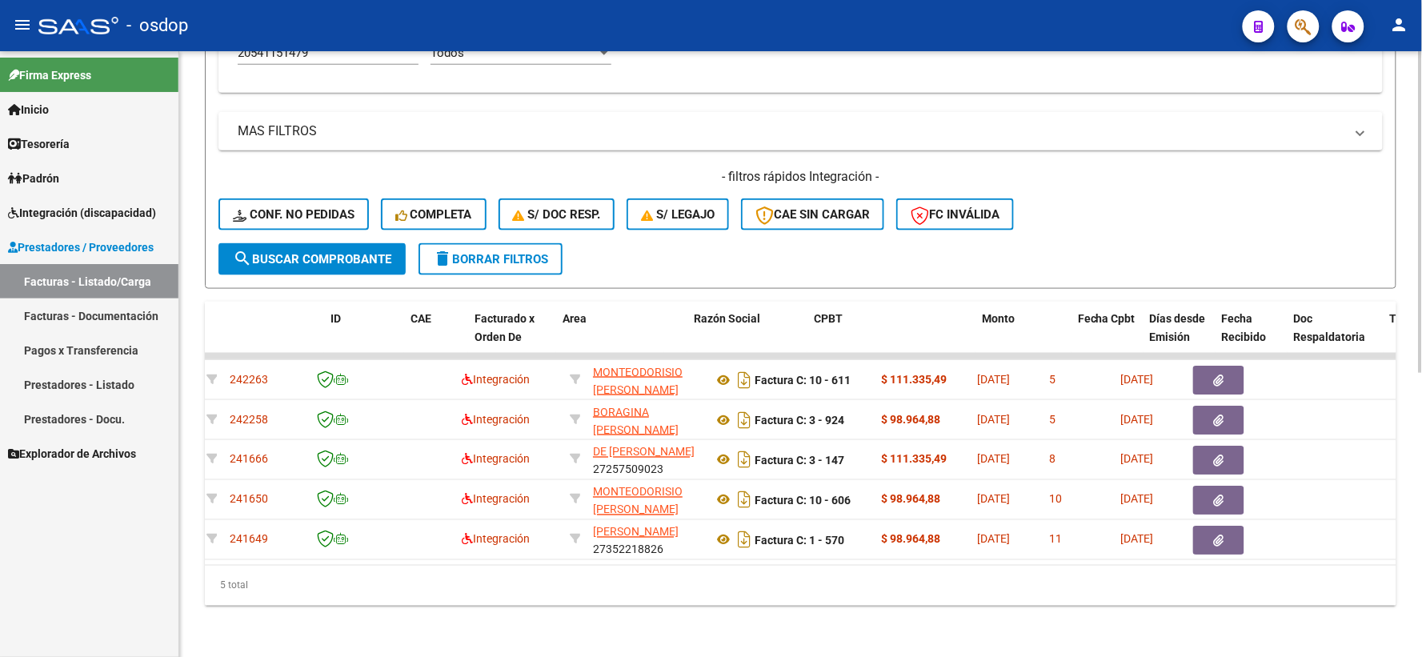
scroll to position [0, 0]
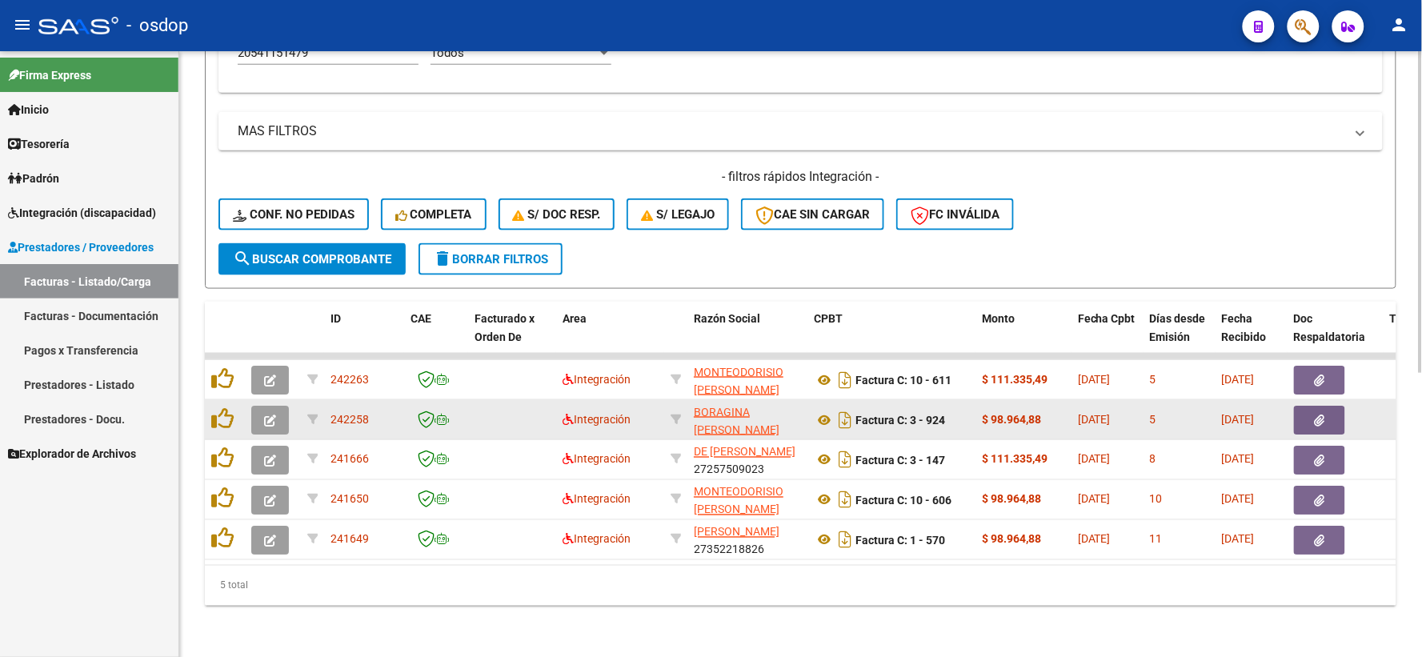
click at [230, 419] on datatable-body-cell at bounding box center [225, 419] width 40 height 39
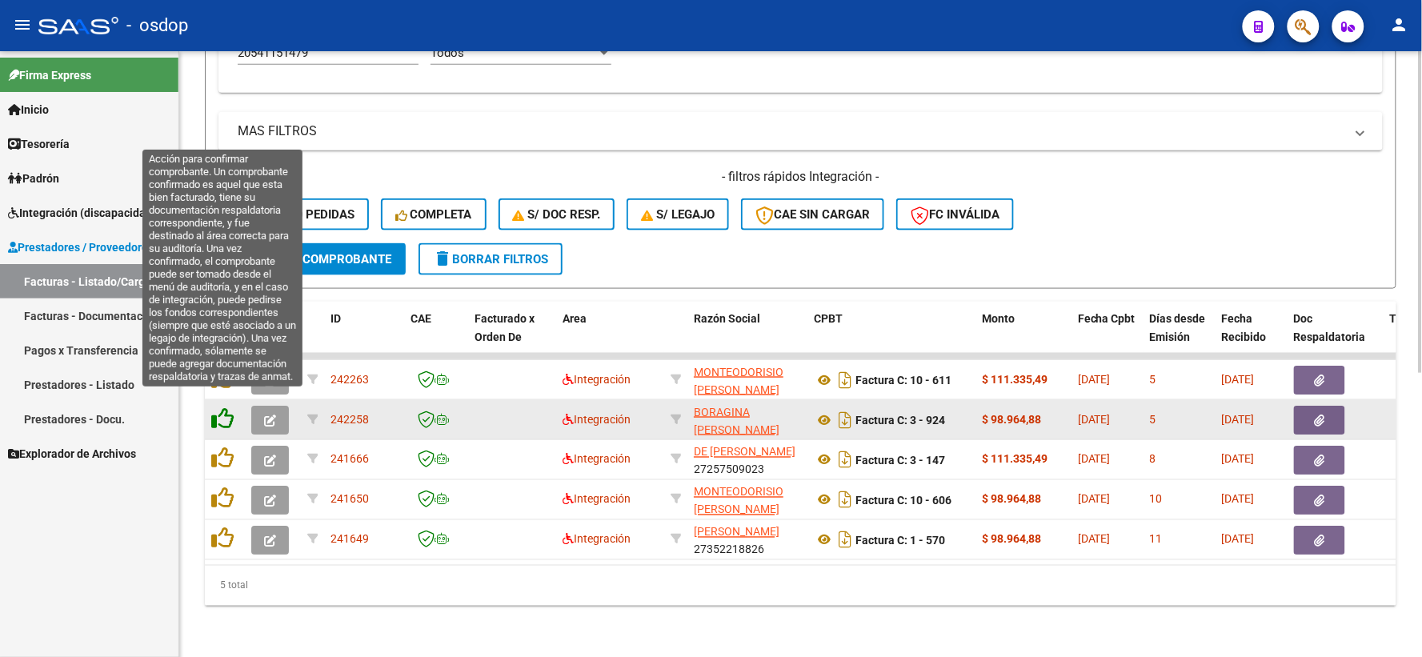
click at [219, 411] on icon at bounding box center [222, 418] width 22 height 22
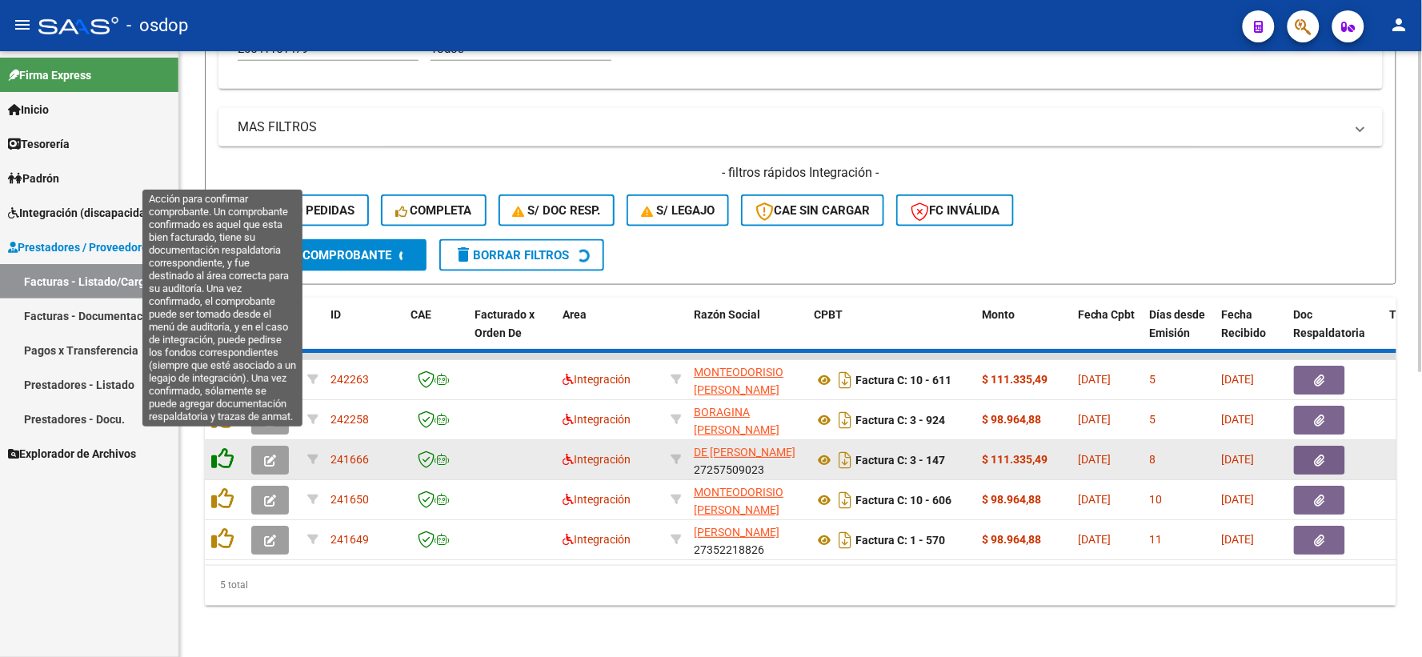
click at [226, 447] on icon at bounding box center [222, 458] width 22 height 22
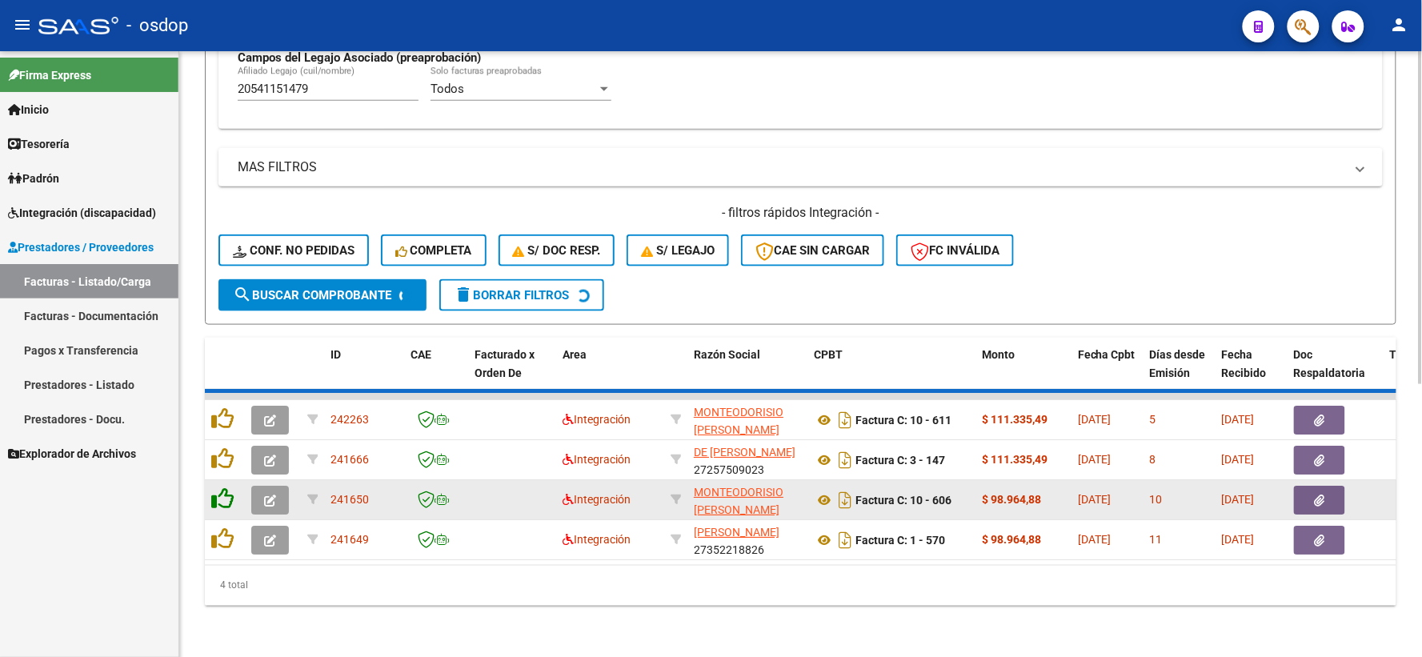
click at [226, 494] on datatable-scroller "242263 Integración MONTEODORISIO ANA BELEN 27338080374 Factura C: 10 - 611 $ 11…" at bounding box center [801, 476] width 1192 height 167
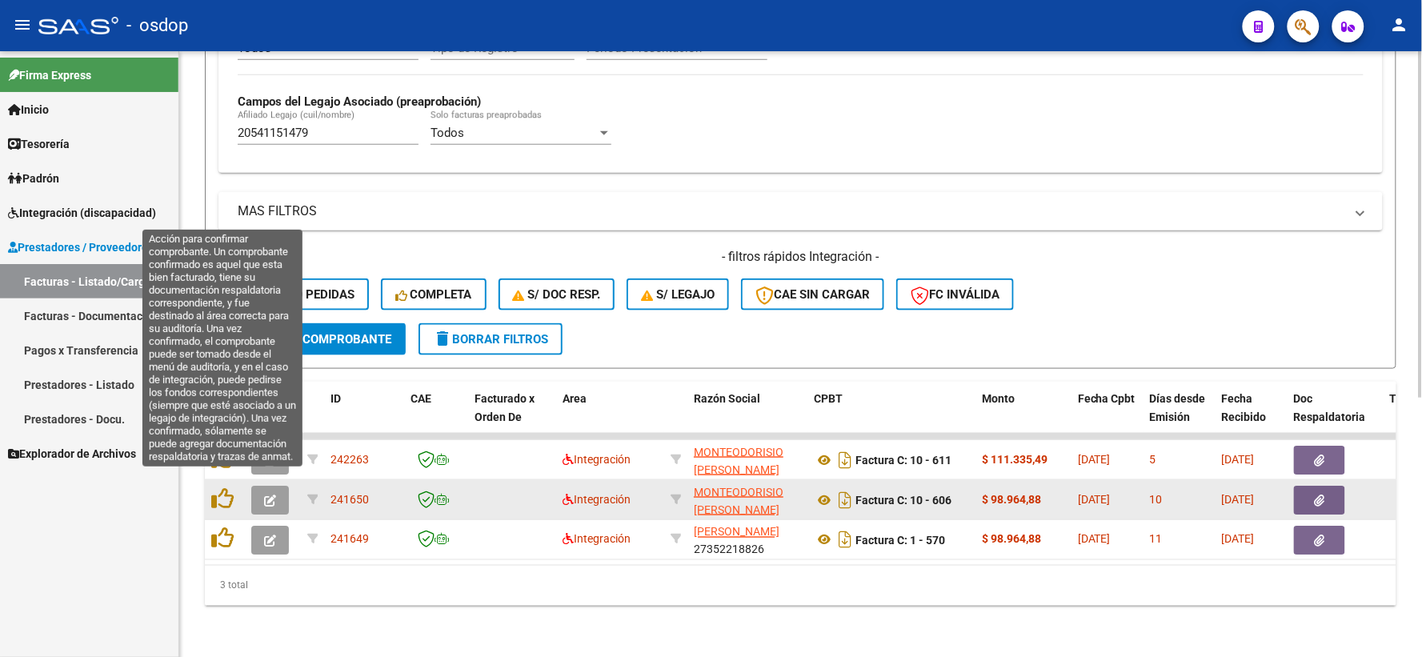
scroll to position [453, 0]
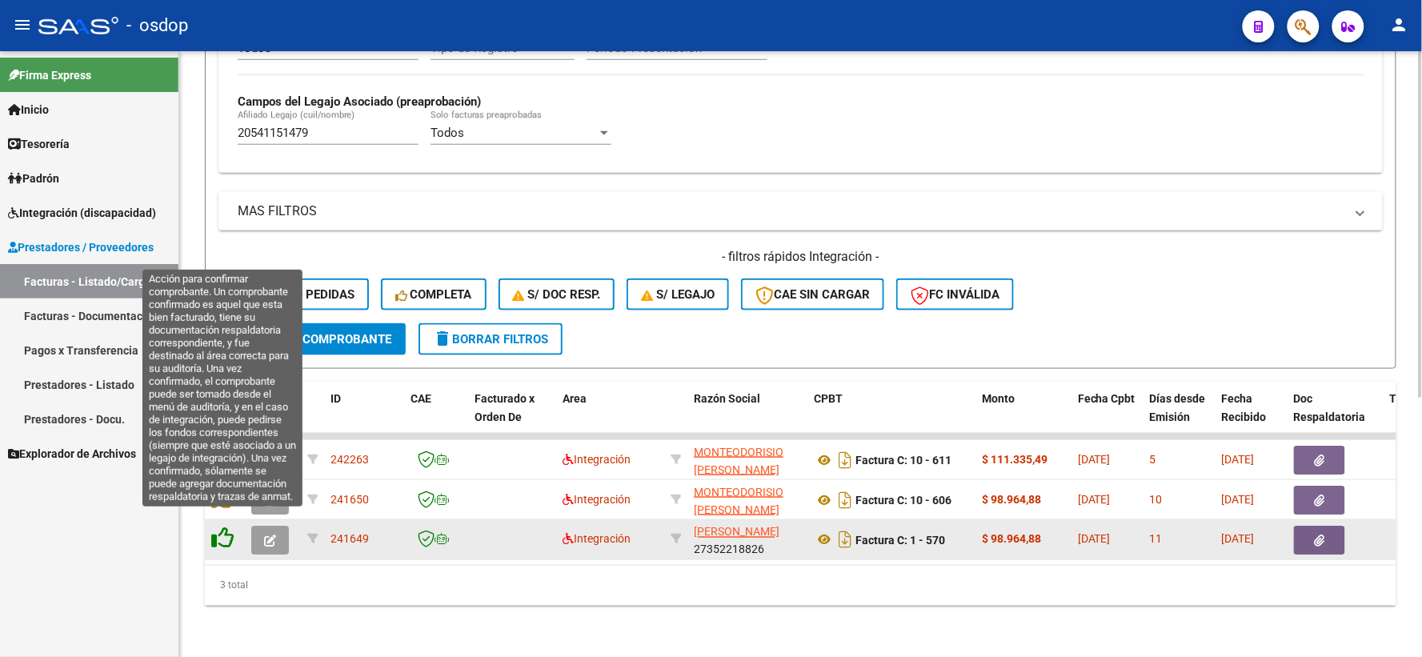
click at [222, 527] on icon at bounding box center [222, 538] width 22 height 22
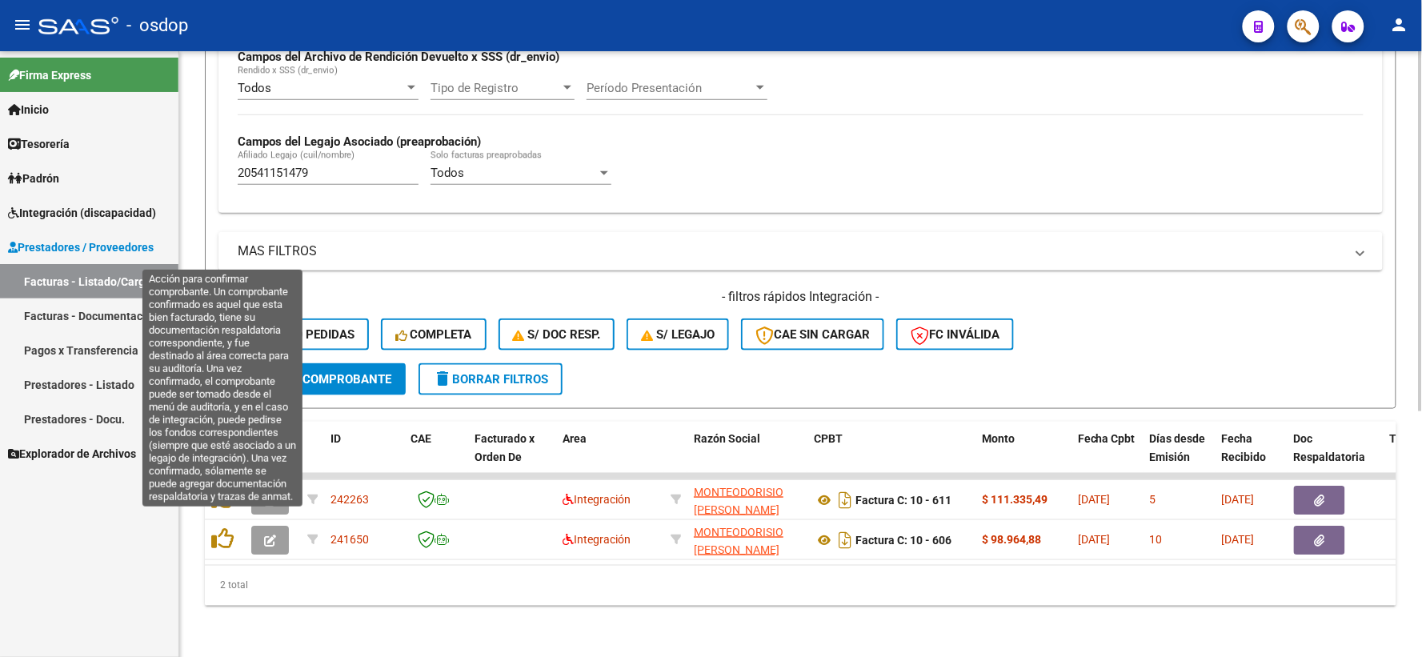
scroll to position [413, 0]
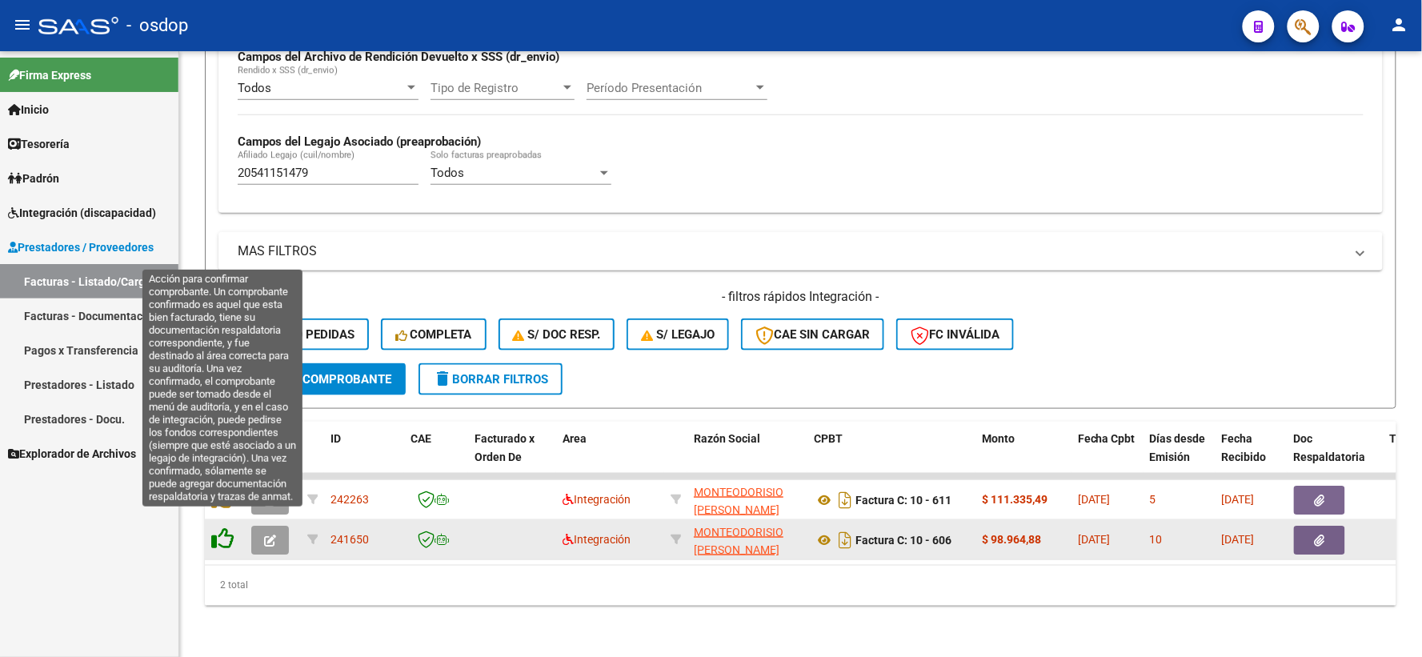
click at [233, 527] on icon at bounding box center [222, 538] width 22 height 22
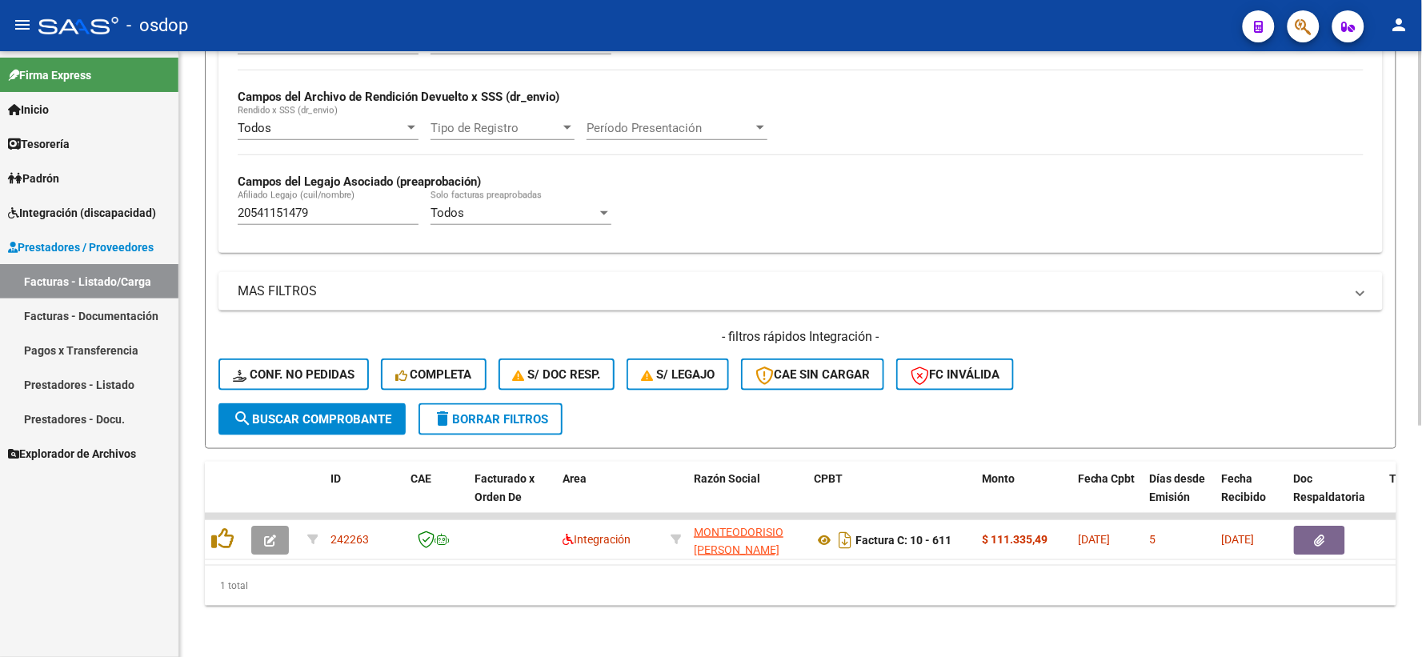
scroll to position [106, 0]
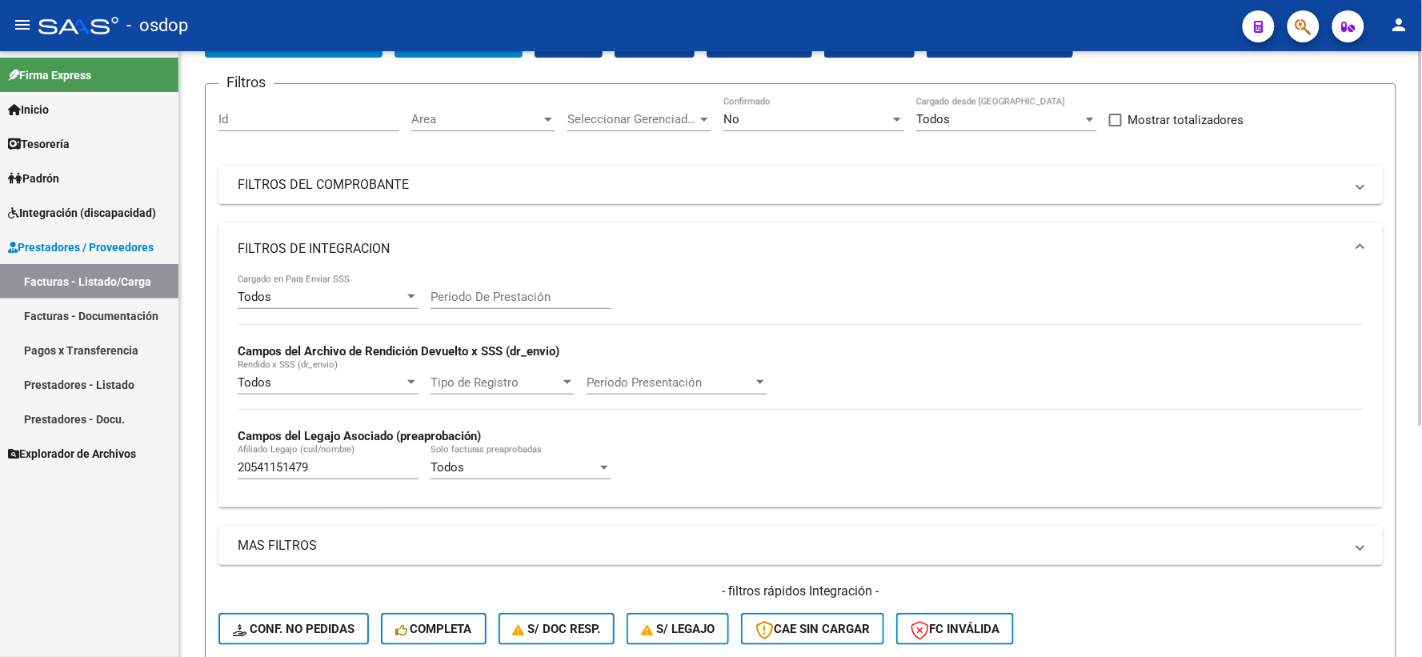
click at [794, 115] on div "No" at bounding box center [806, 119] width 166 height 14
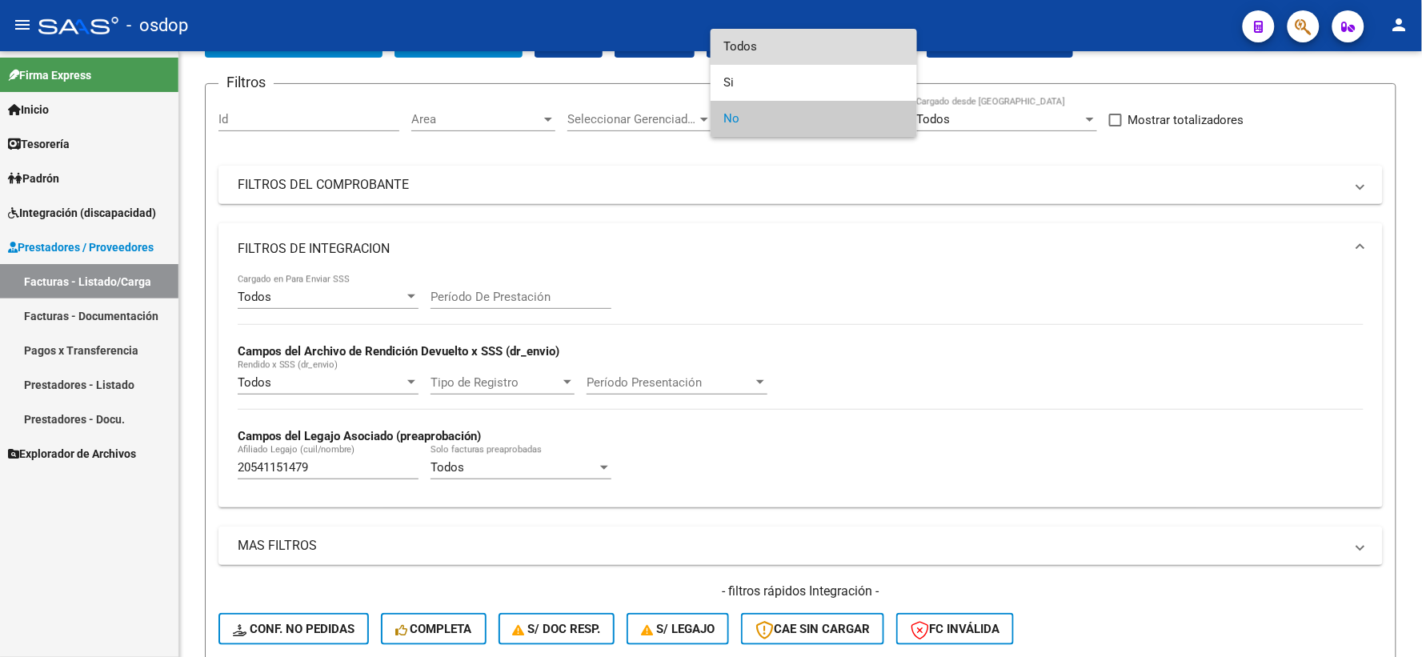
click at [749, 54] on span "Todos" at bounding box center [813, 47] width 181 height 36
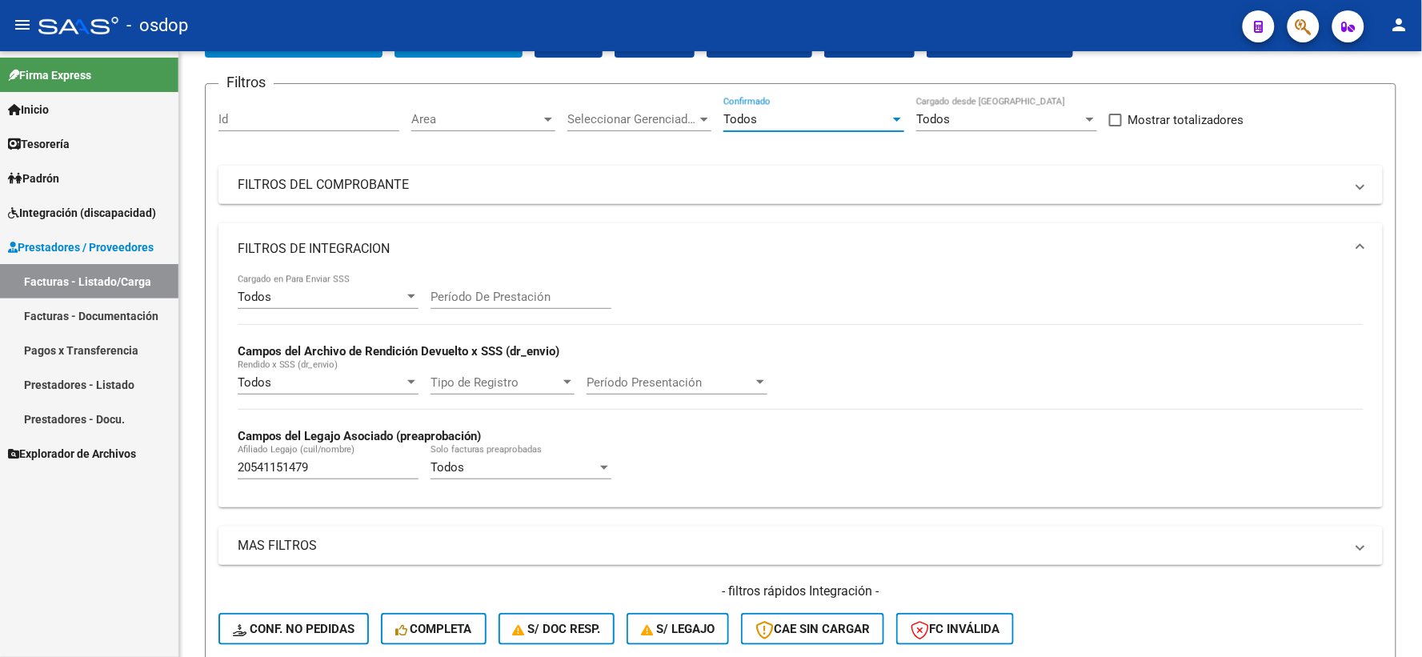
scroll to position [284, 0]
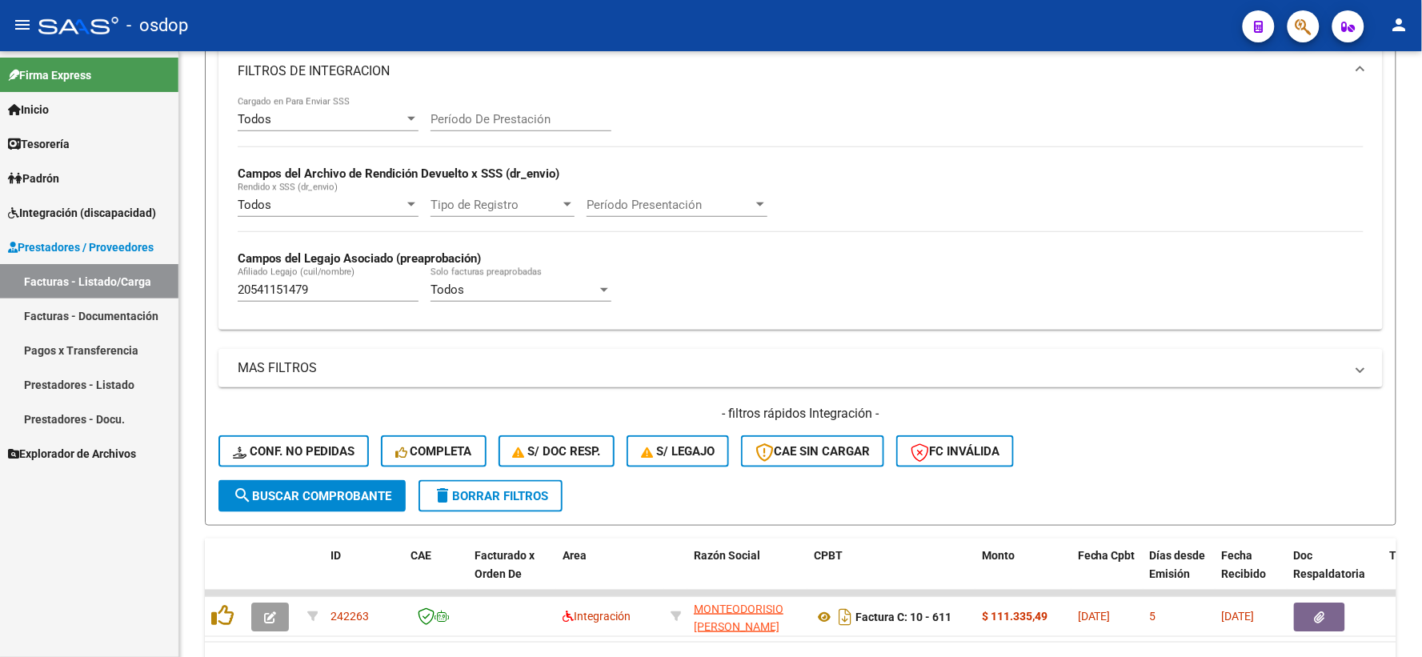
click at [299, 507] on button "search Buscar Comprobante" at bounding box center [311, 496] width 187 height 32
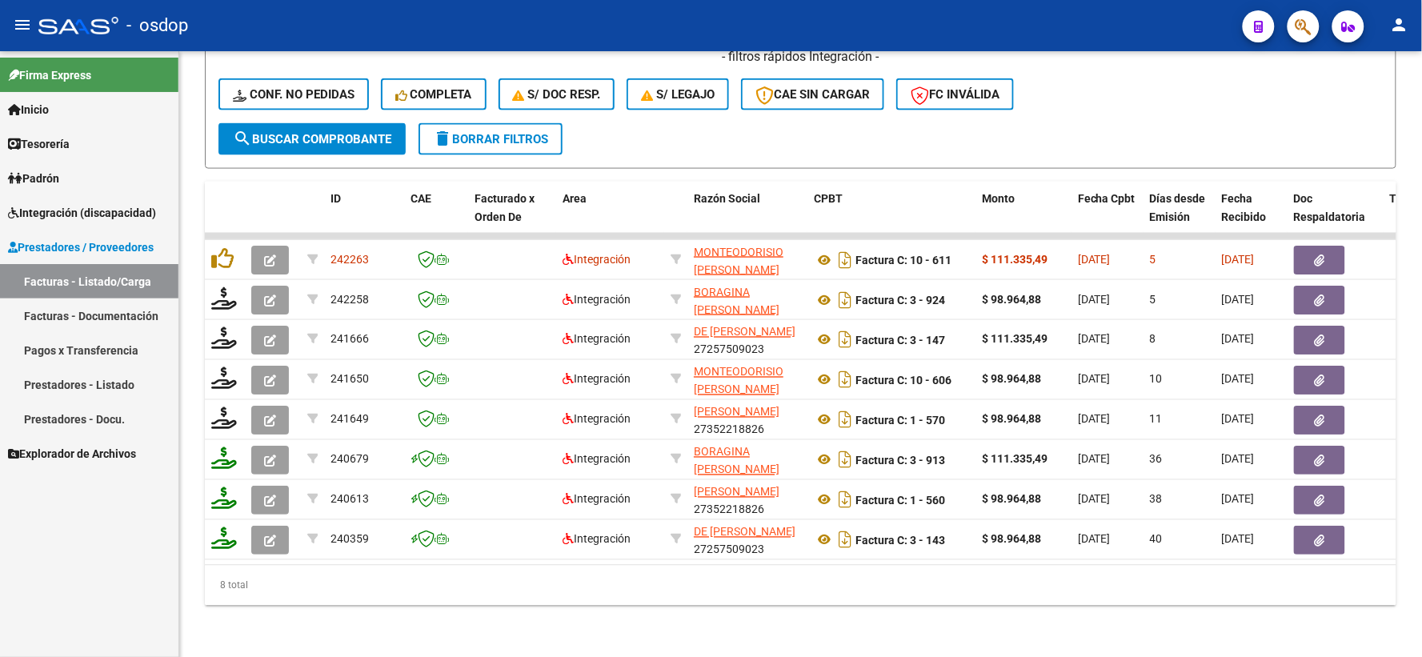
scroll to position [653, 0]
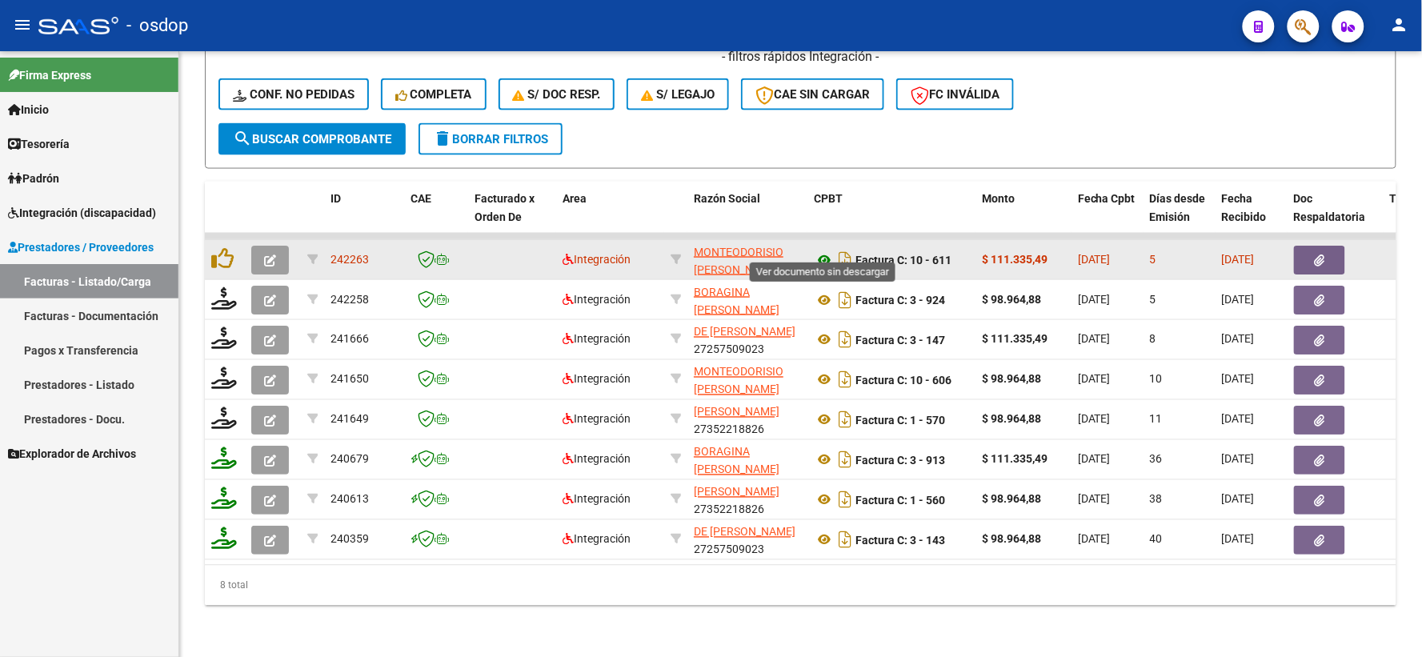
click at [831, 250] on icon at bounding box center [824, 259] width 21 height 19
click at [1299, 246] on button "button" at bounding box center [1319, 260] width 51 height 29
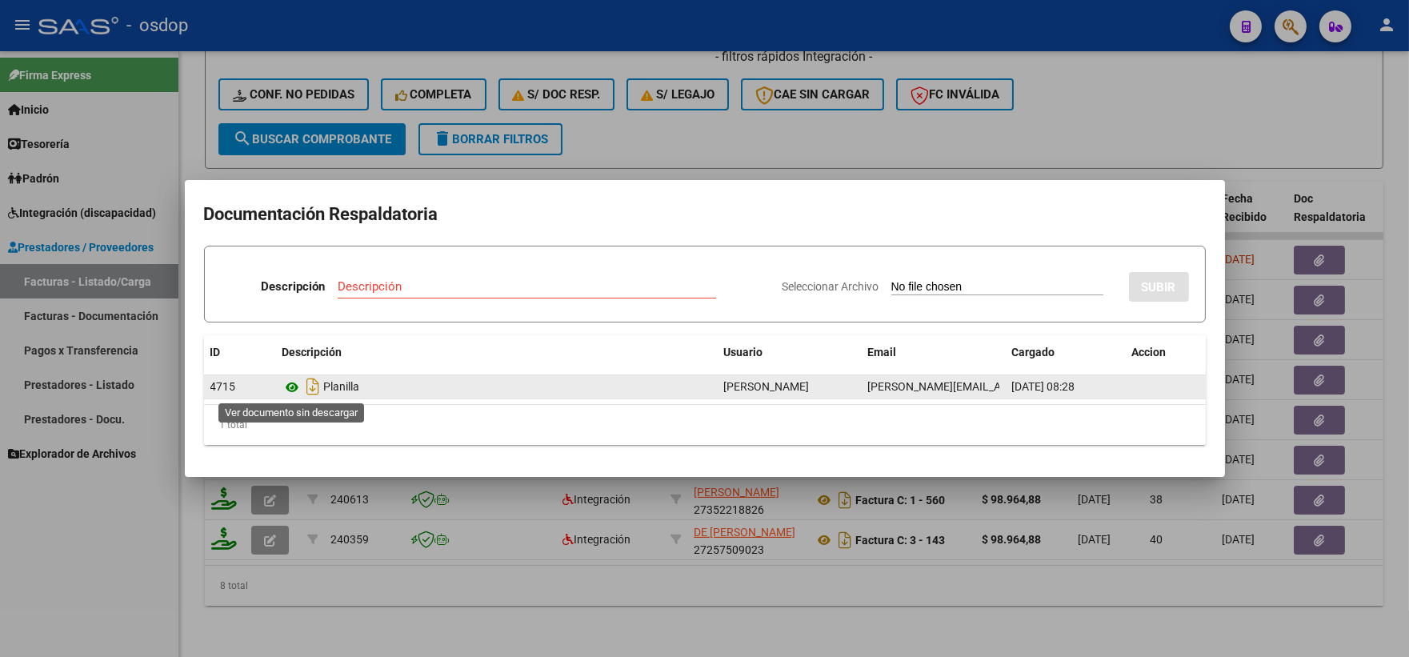
click at [283, 386] on icon at bounding box center [293, 387] width 21 height 19
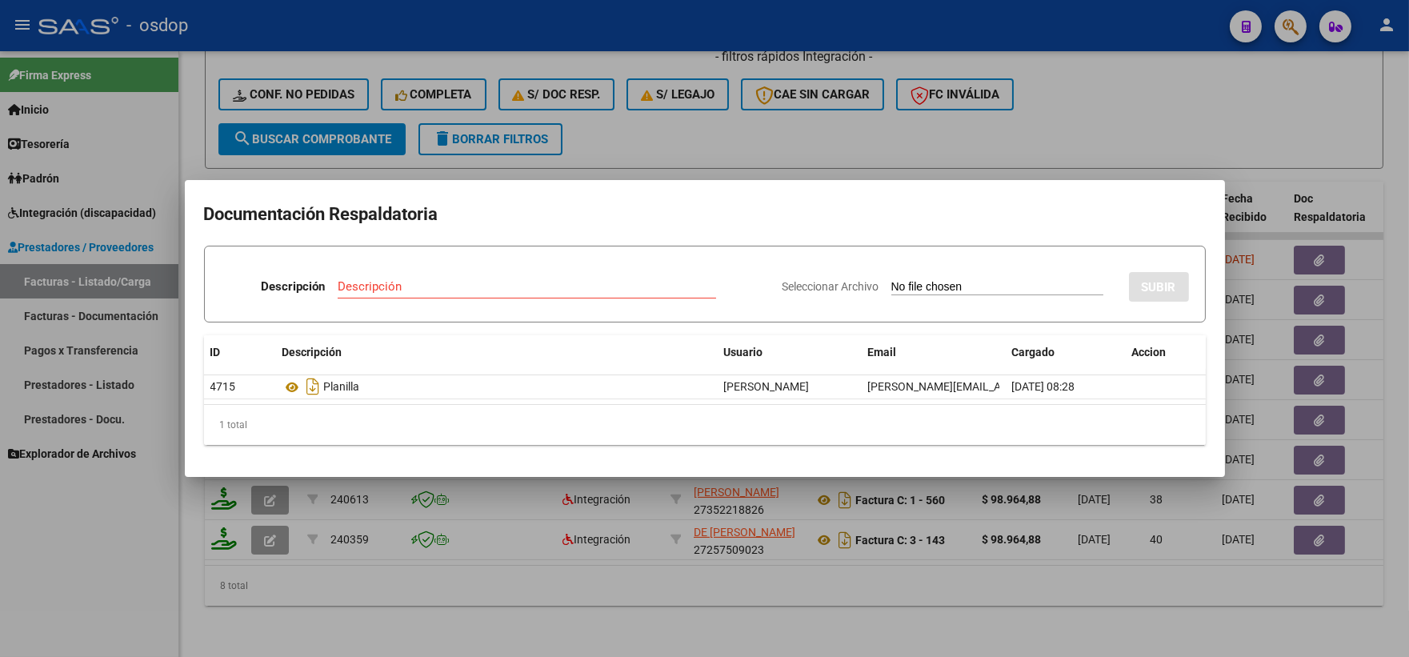
click at [268, 541] on div at bounding box center [704, 328] width 1409 height 657
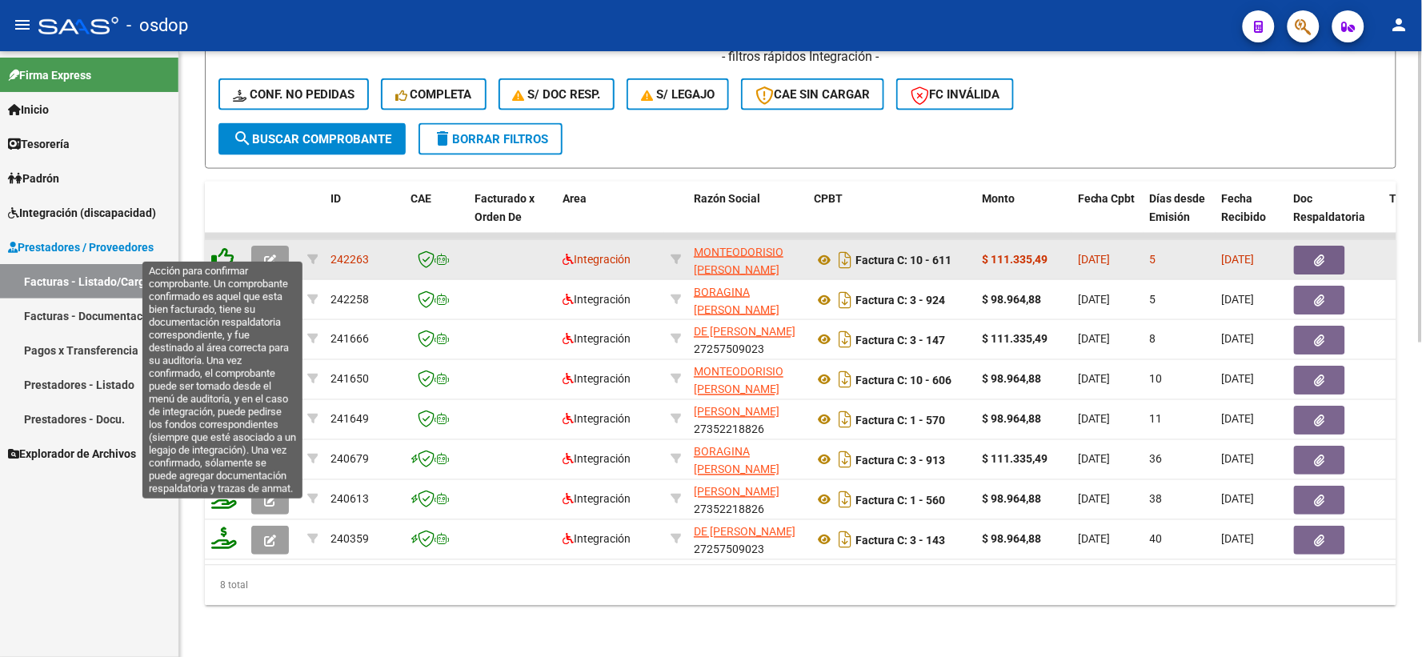
click at [222, 247] on icon at bounding box center [222, 258] width 22 height 22
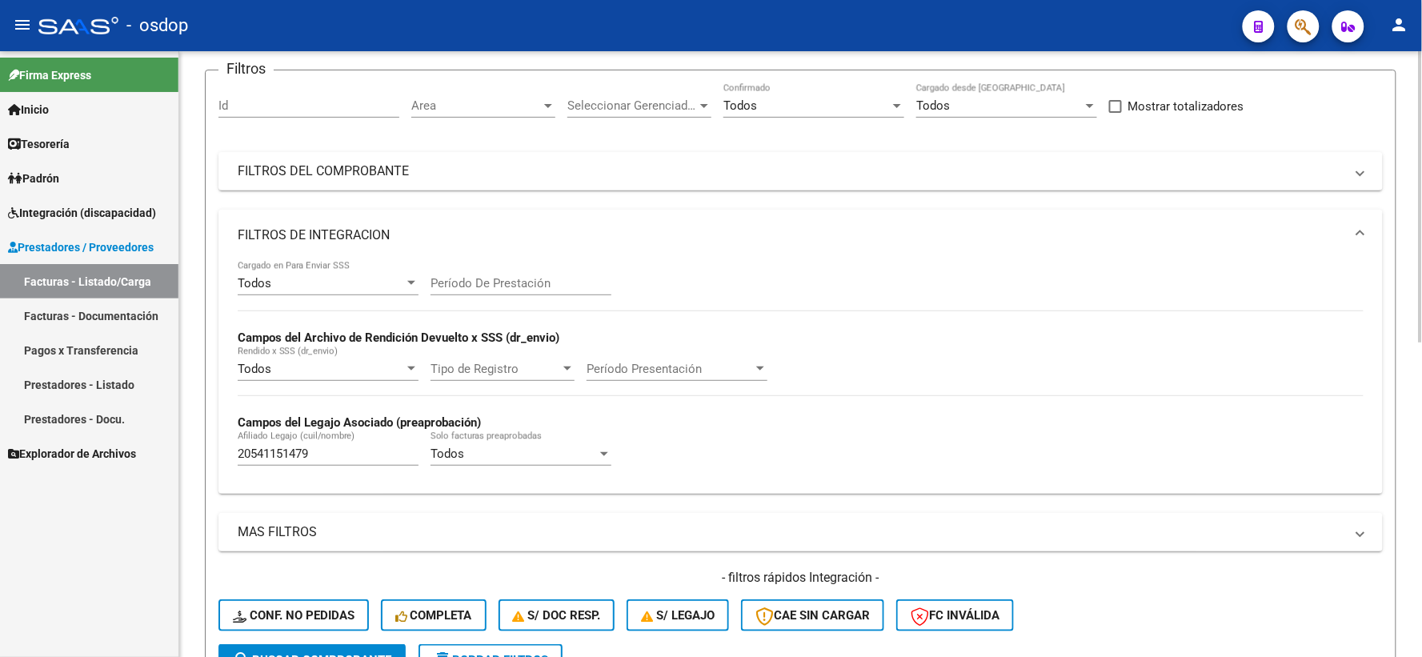
scroll to position [30, 0]
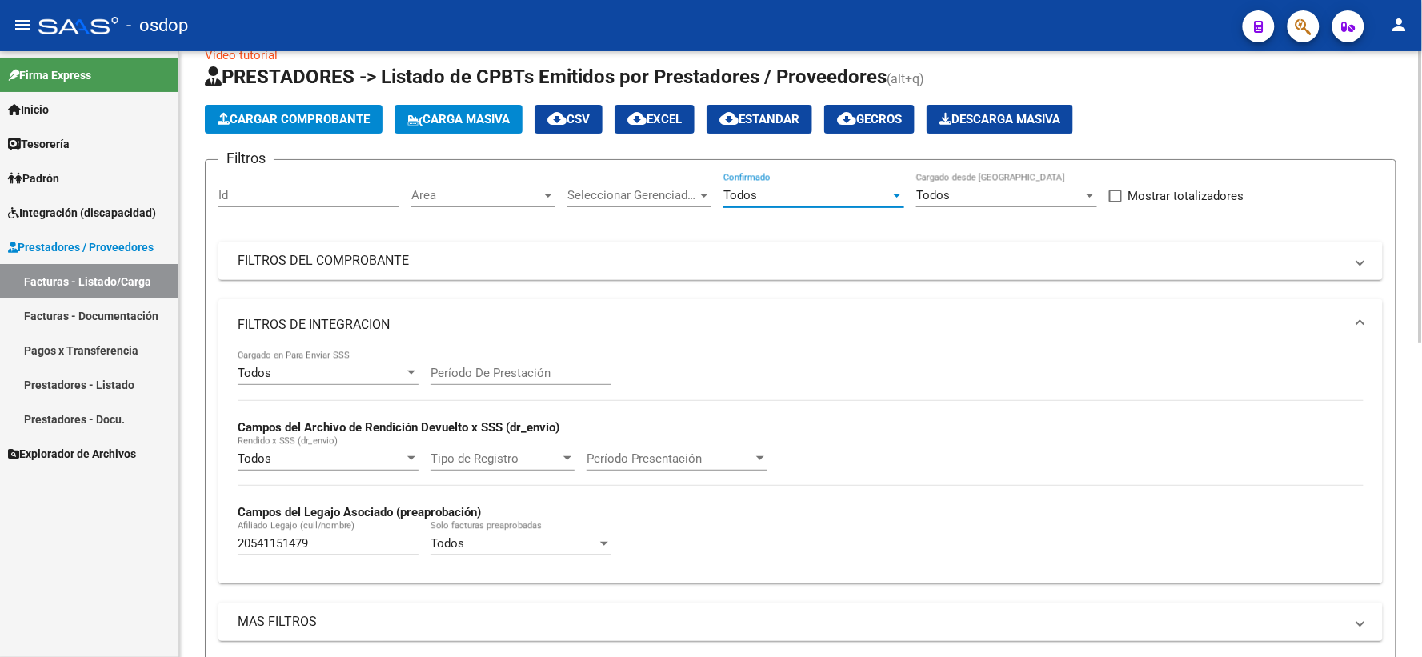
click at [779, 195] on div "Todos" at bounding box center [806, 195] width 166 height 14
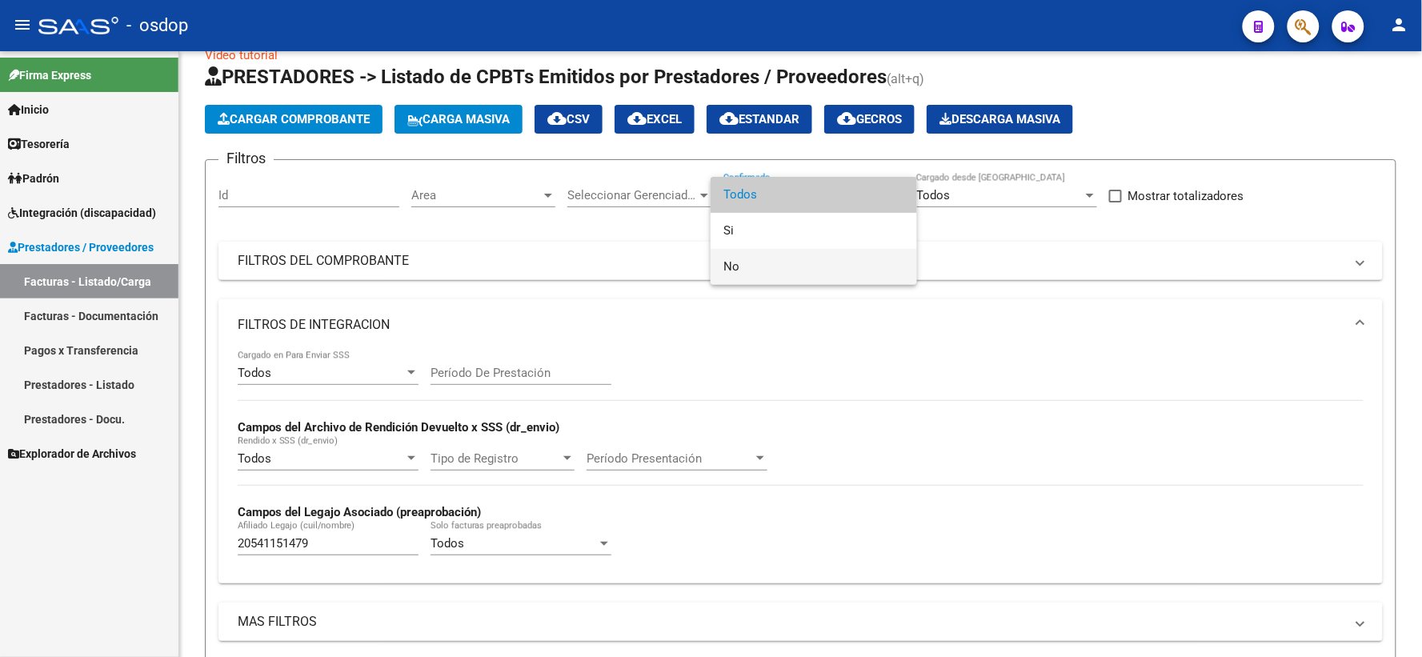
click at [736, 252] on span "No" at bounding box center [813, 267] width 181 height 36
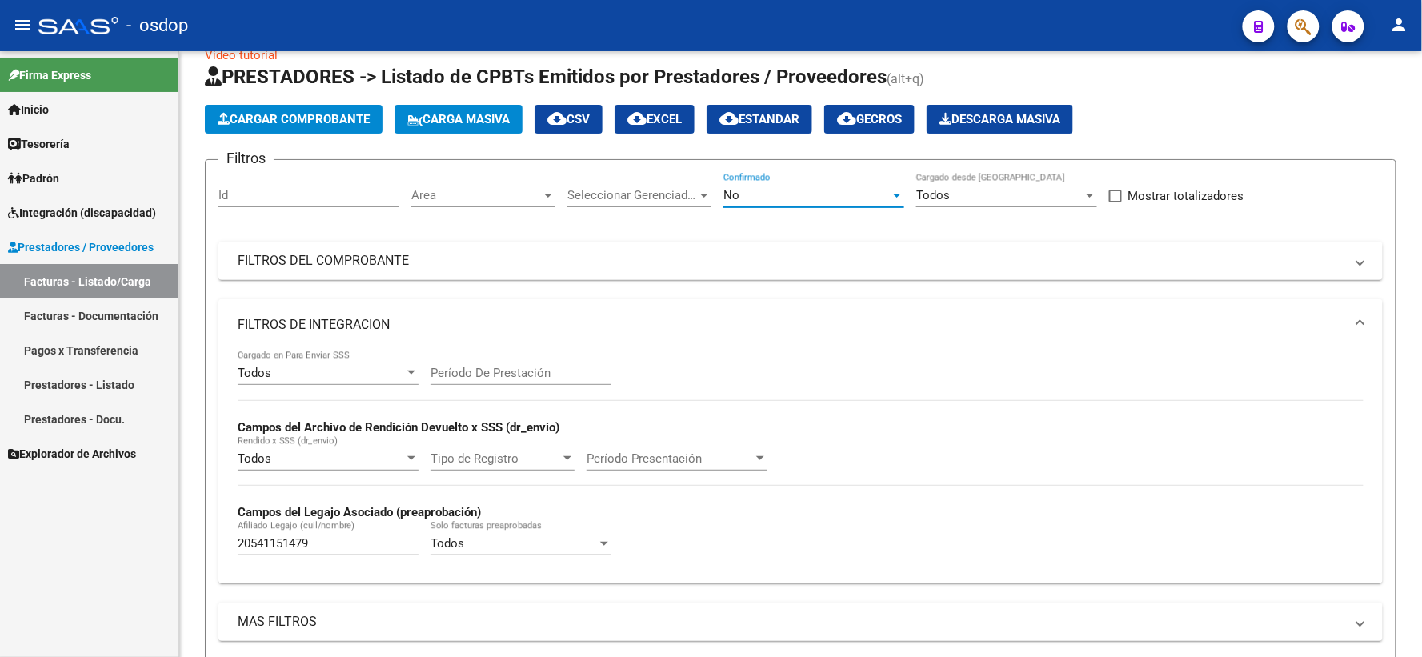
scroll to position [475, 0]
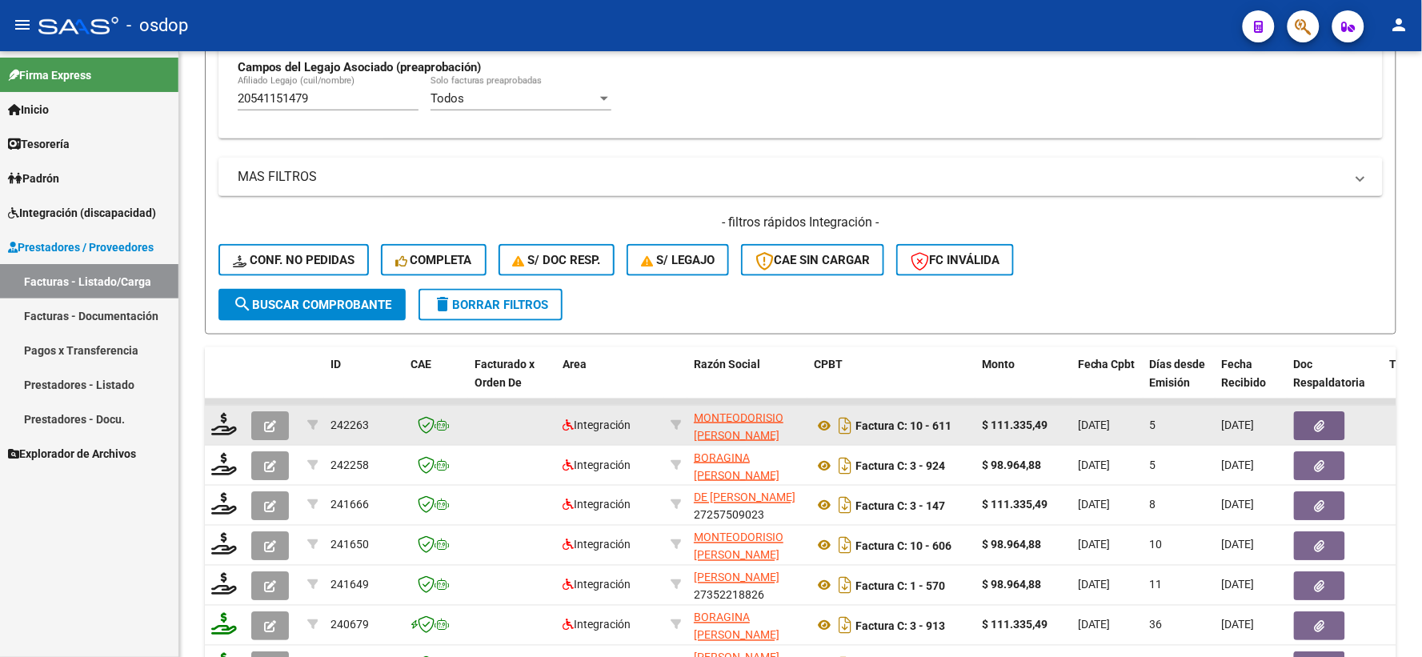
click at [320, 309] on span "search Buscar Comprobante" at bounding box center [312, 305] width 158 height 14
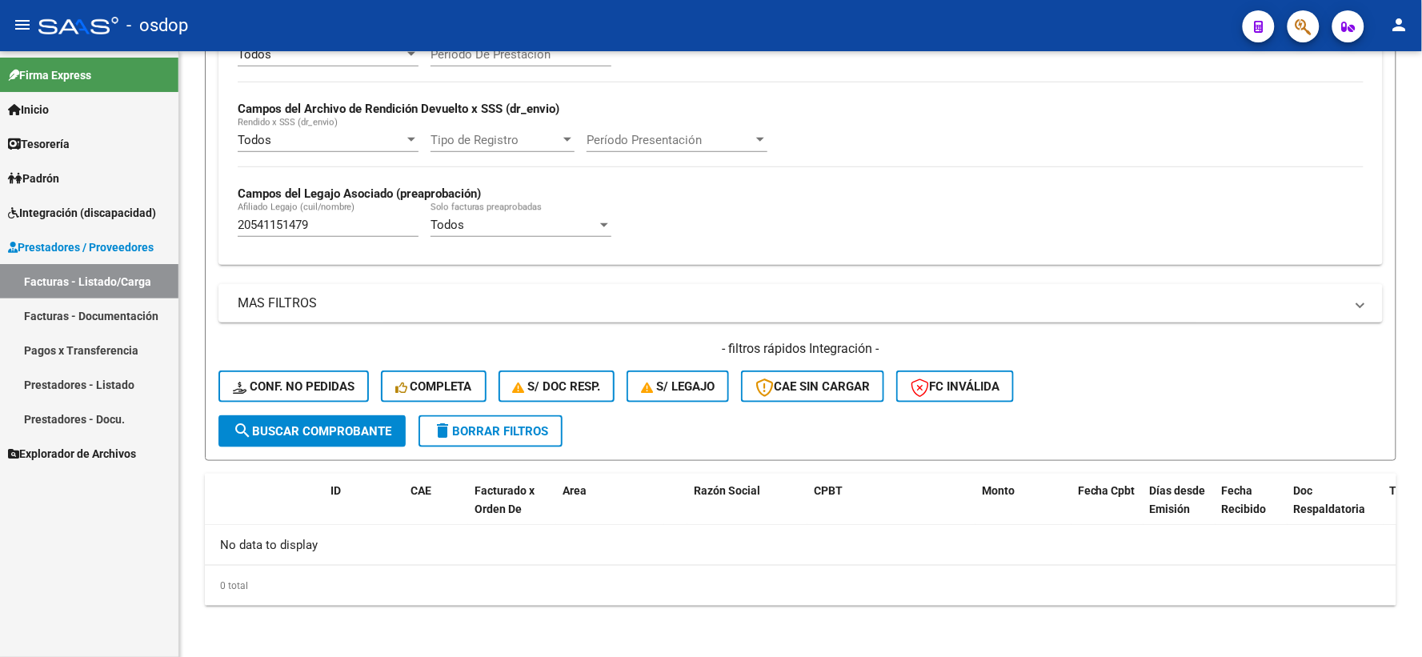
scroll to position [347, 0]
drag, startPoint x: 389, startPoint y: 225, endPoint x: 0, endPoint y: 64, distance: 420.9
click at [0, 129] on mat-sidenav-container "Firma Express Inicio Calendario SSS Instructivos Contacto OS Tesorería Extracto…" at bounding box center [711, 354] width 1422 height 606
paste input "13793465"
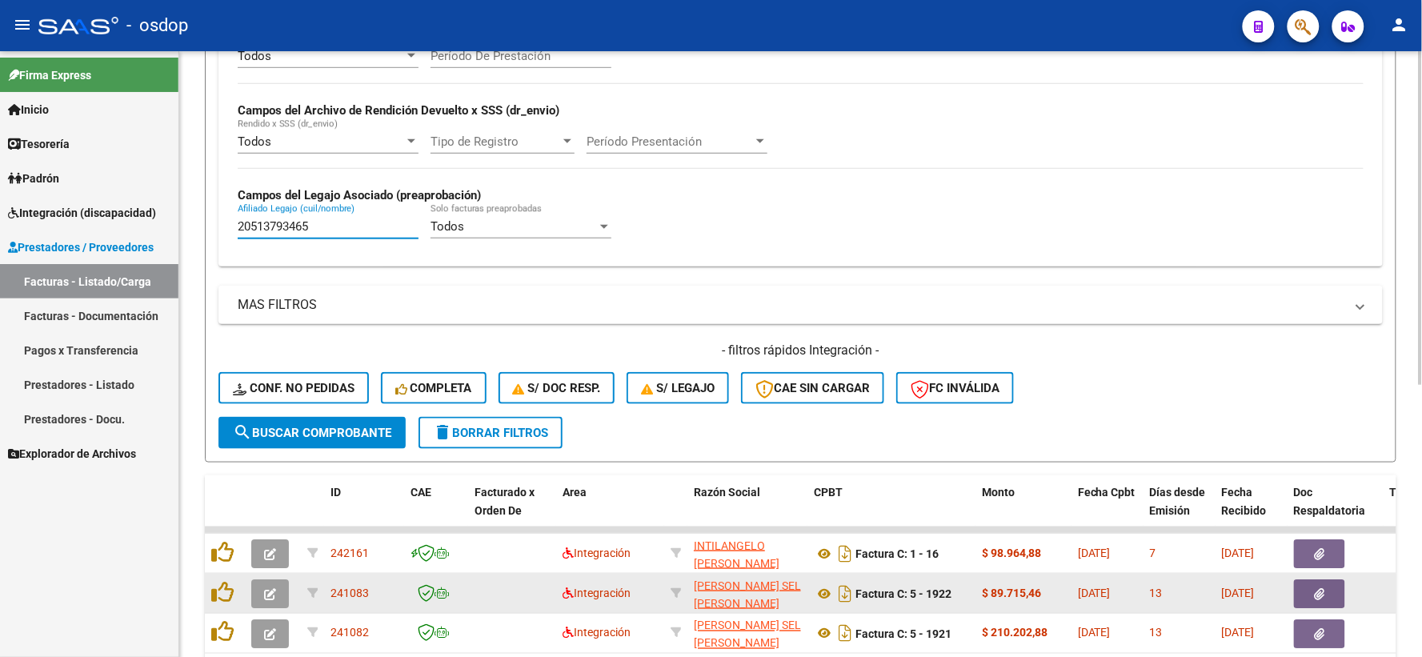
scroll to position [493, 0]
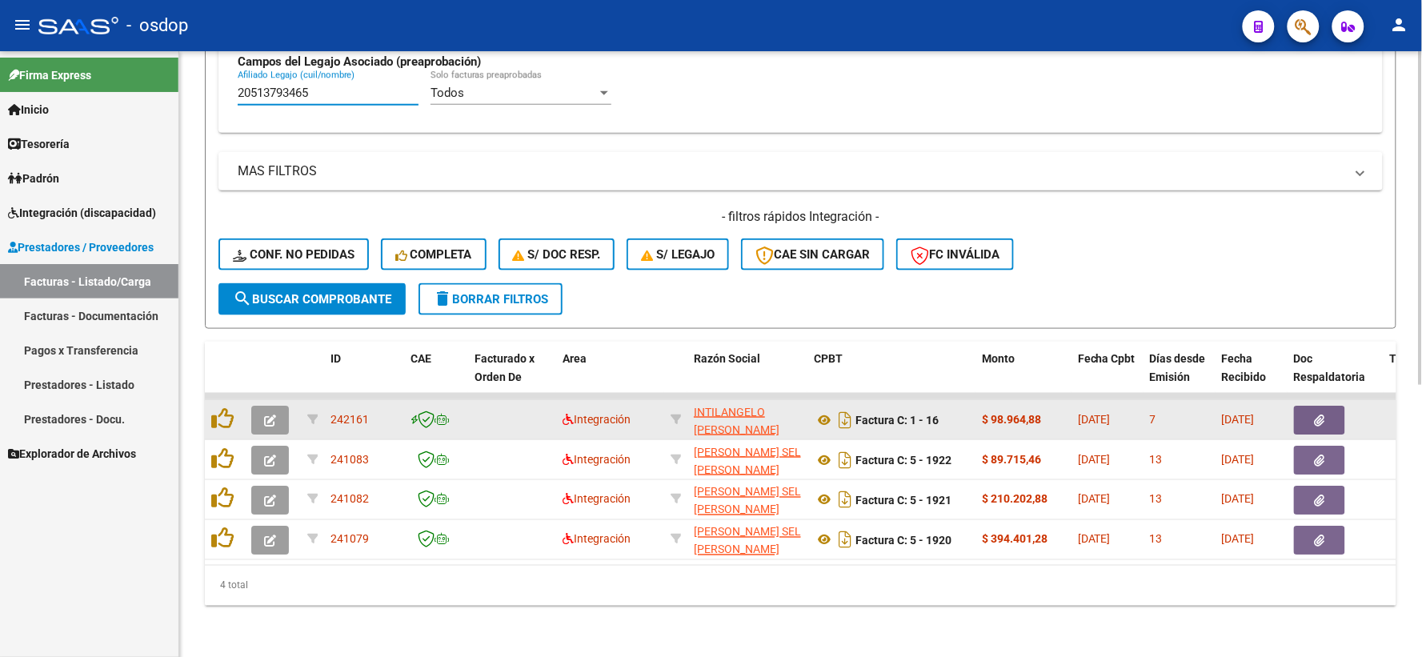
type input "20513793465"
click at [1323, 415] on icon "button" at bounding box center [1320, 421] width 10 height 12
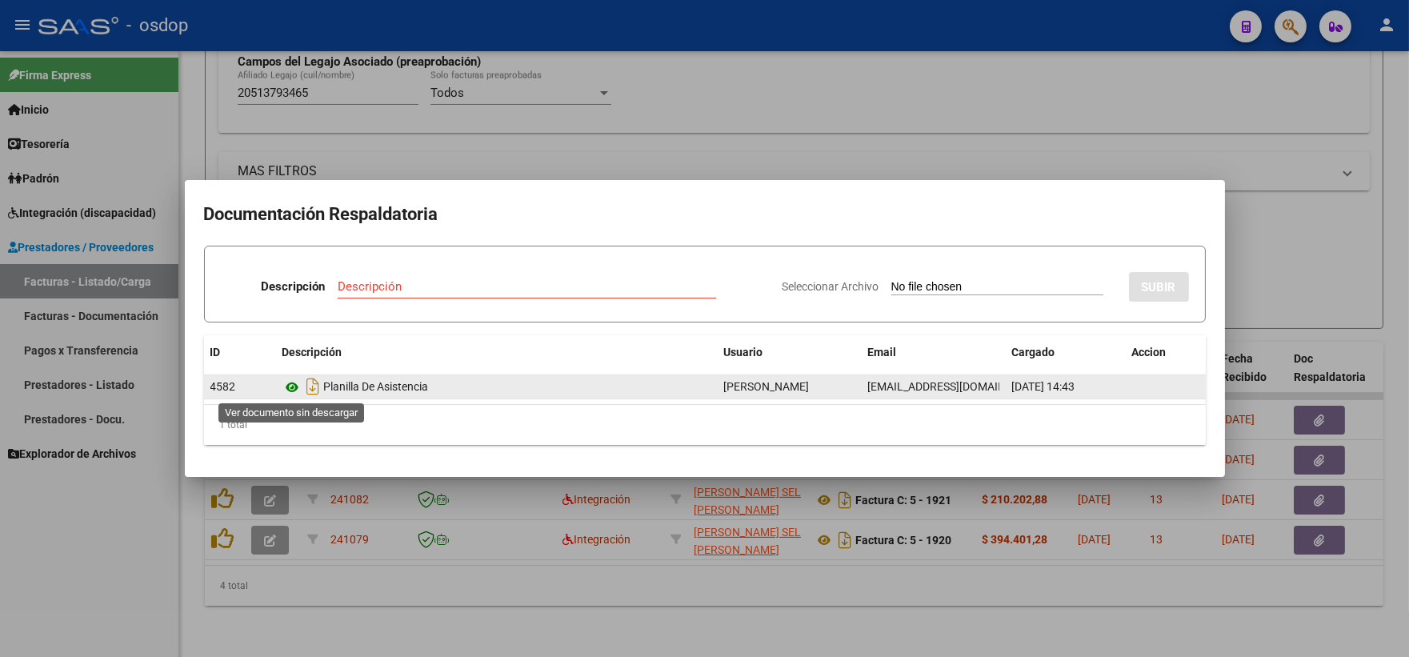
click at [293, 391] on icon at bounding box center [293, 387] width 21 height 19
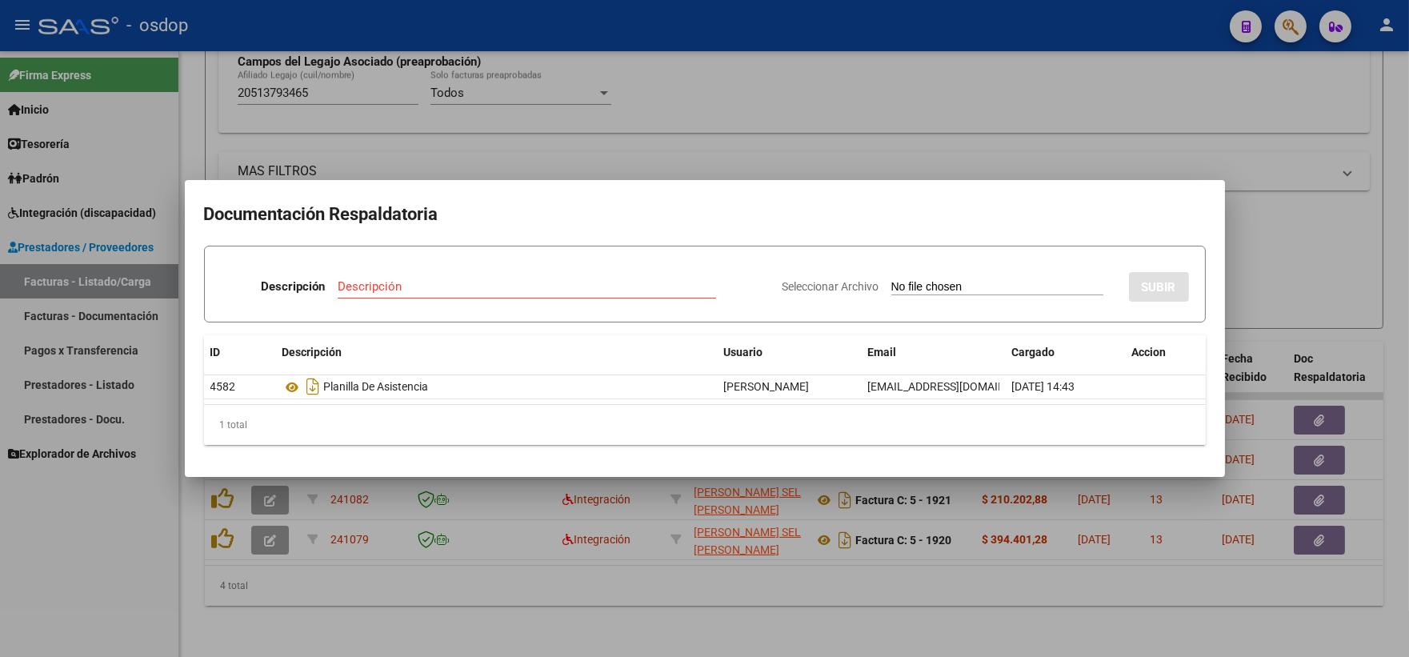
click at [483, 155] on div at bounding box center [704, 328] width 1409 height 657
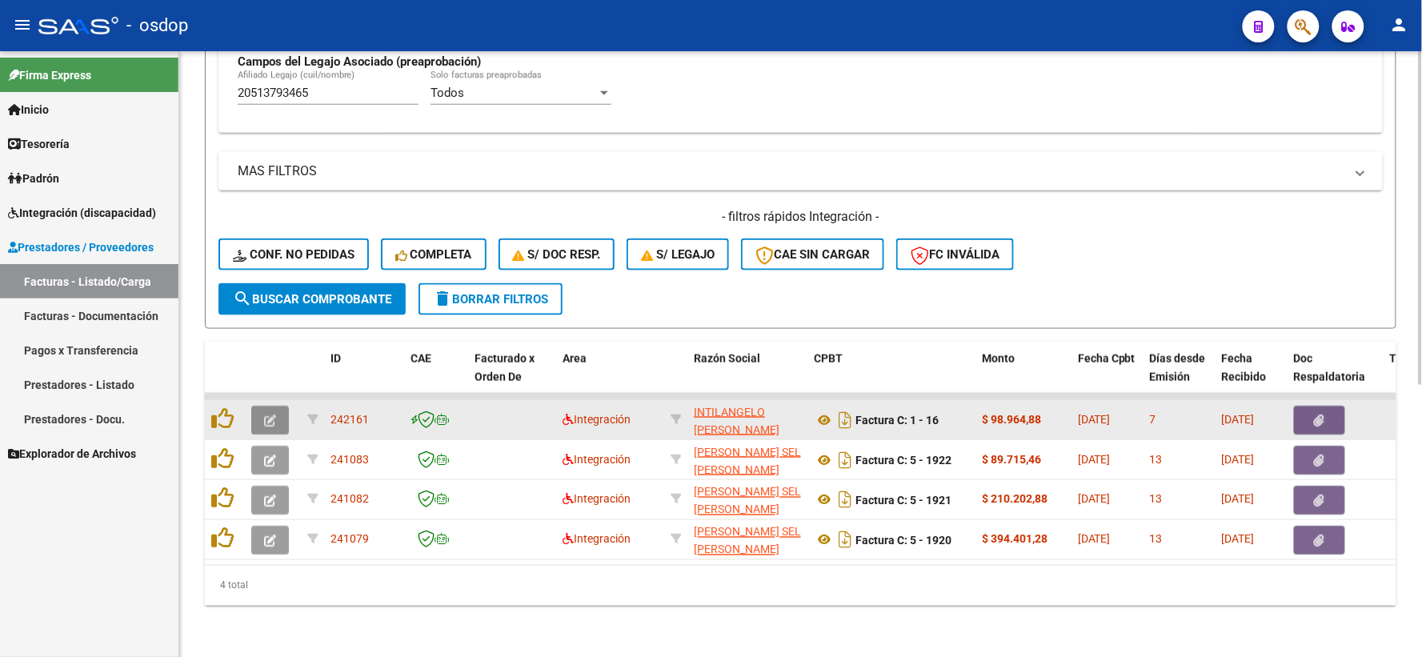
click at [260, 409] on button "button" at bounding box center [270, 420] width 38 height 29
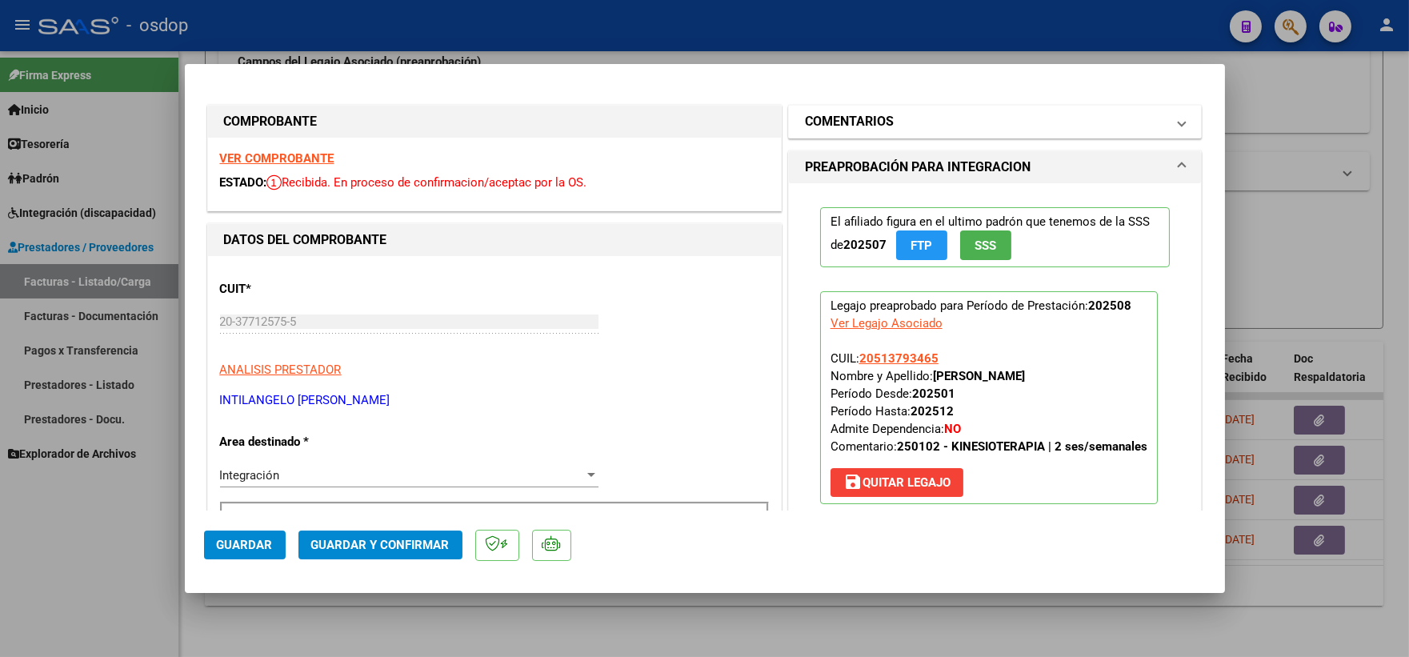
click at [896, 122] on mat-panel-title "COMENTARIOS" at bounding box center [986, 121] width 362 height 19
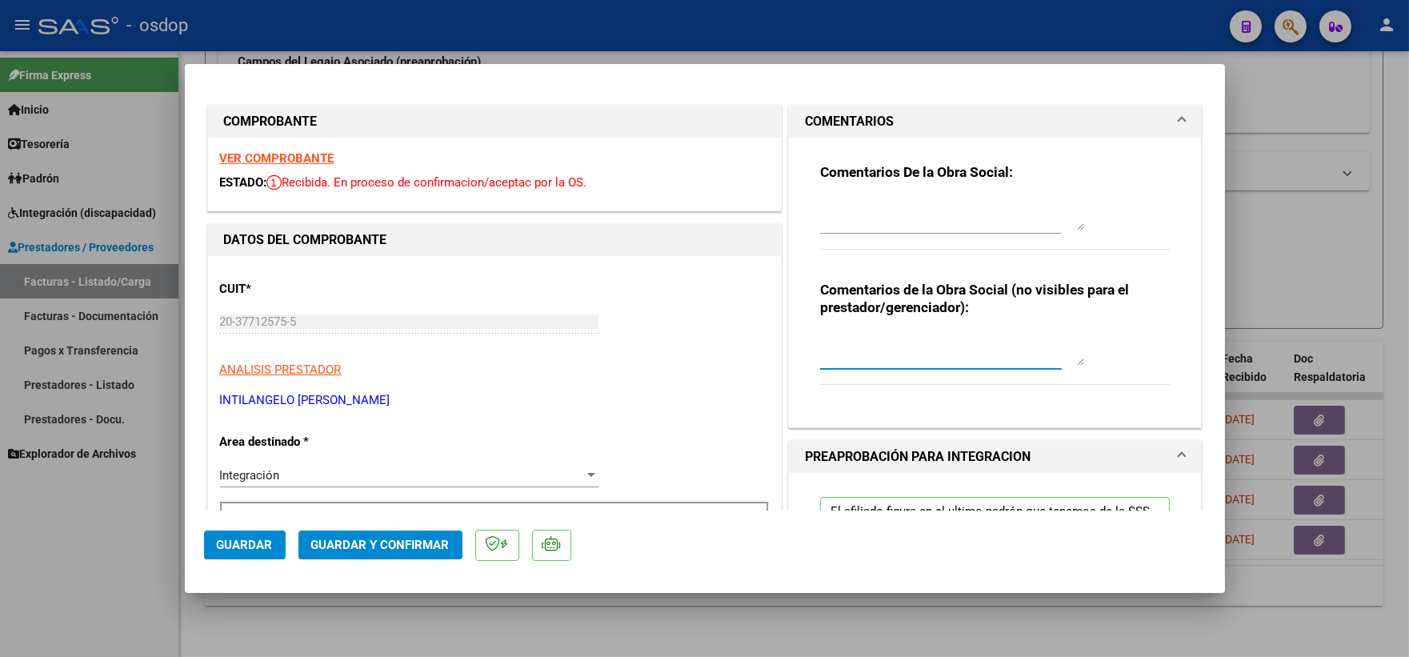
click at [854, 358] on textarea at bounding box center [952, 350] width 264 height 32
type textarea "C"
type textarea "F"
click at [854, 358] on textarea "Planilla no tiene fechas de asistencias" at bounding box center [952, 350] width 264 height 32
type textarea "Planilla incompleta no tiene fechas de asistencias"
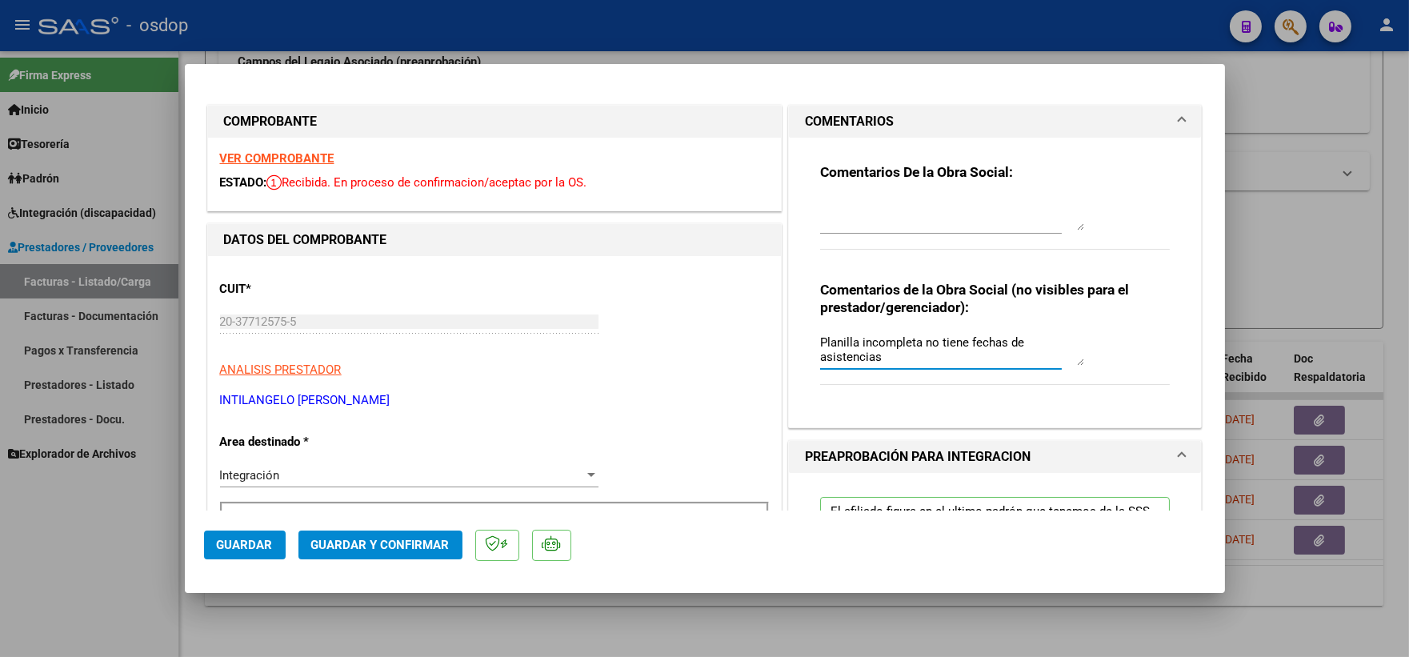
click at [454, 541] on button "Guardar y Confirmar" at bounding box center [381, 545] width 164 height 29
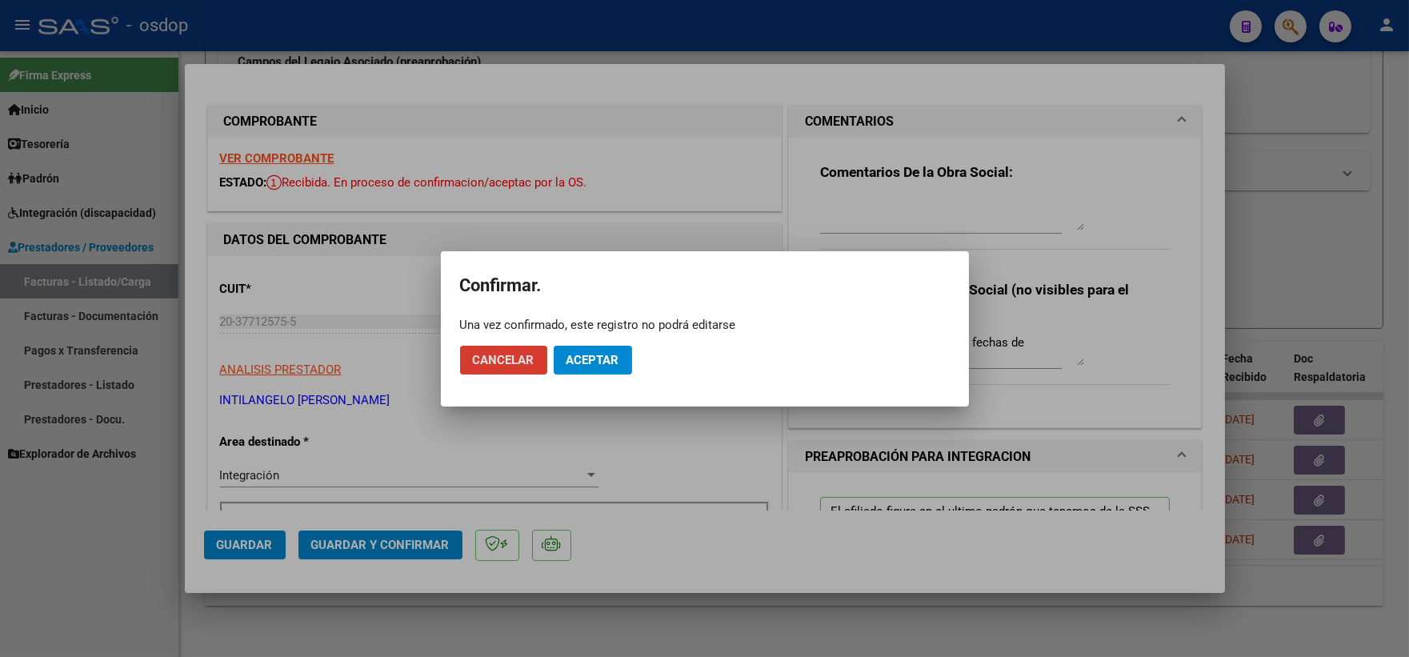
click at [560, 365] on button "Aceptar" at bounding box center [593, 360] width 78 height 29
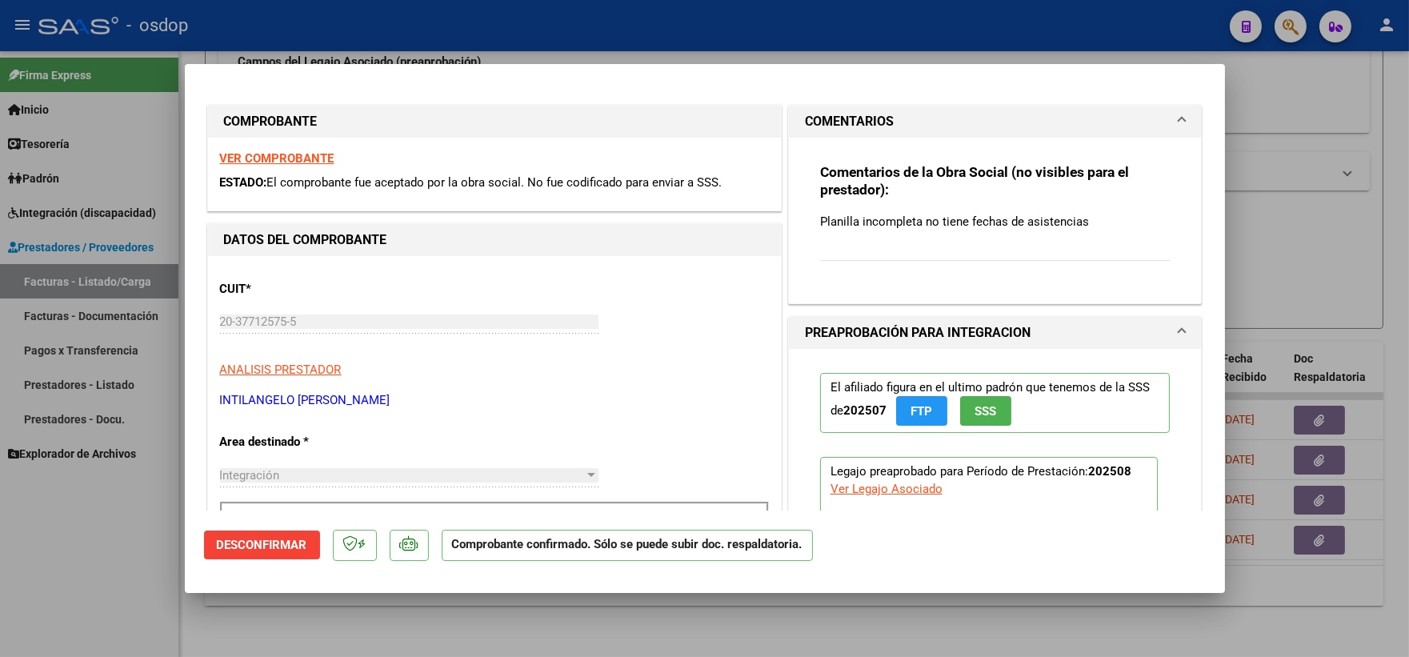
click at [171, 542] on div at bounding box center [704, 328] width 1409 height 657
type input "$ 0,00"
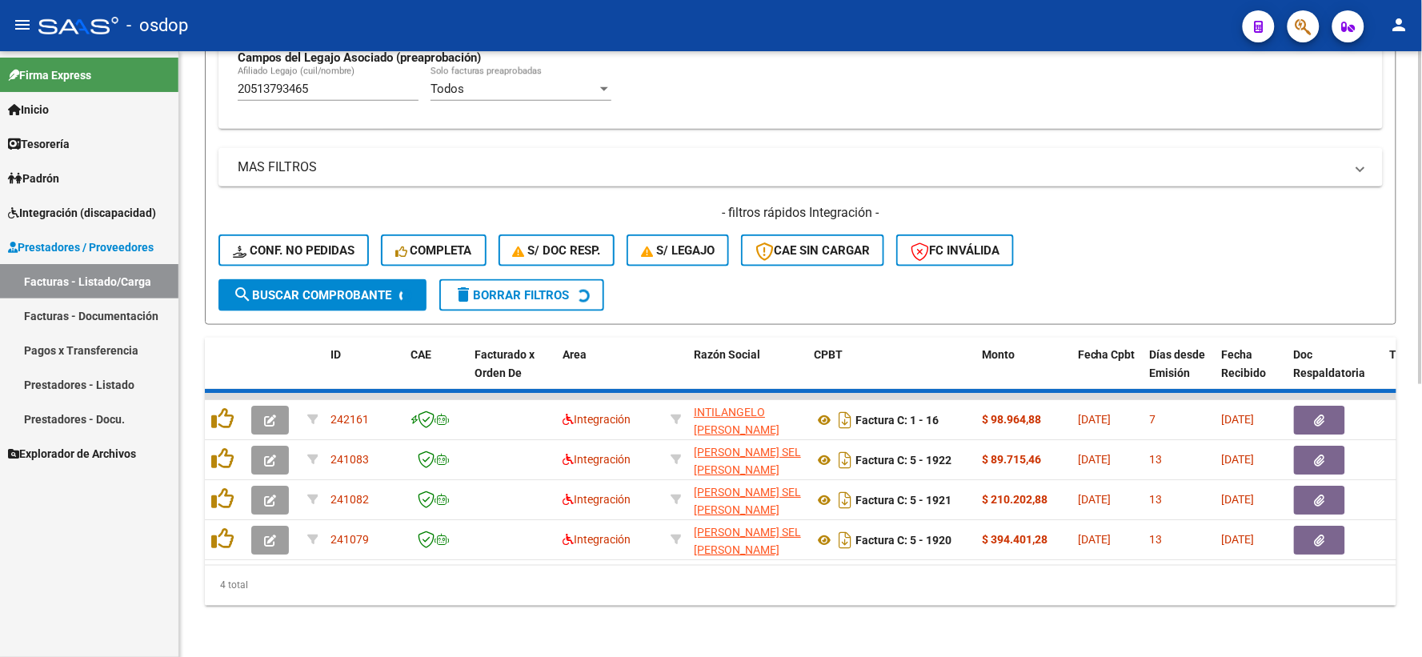
scroll to position [453, 0]
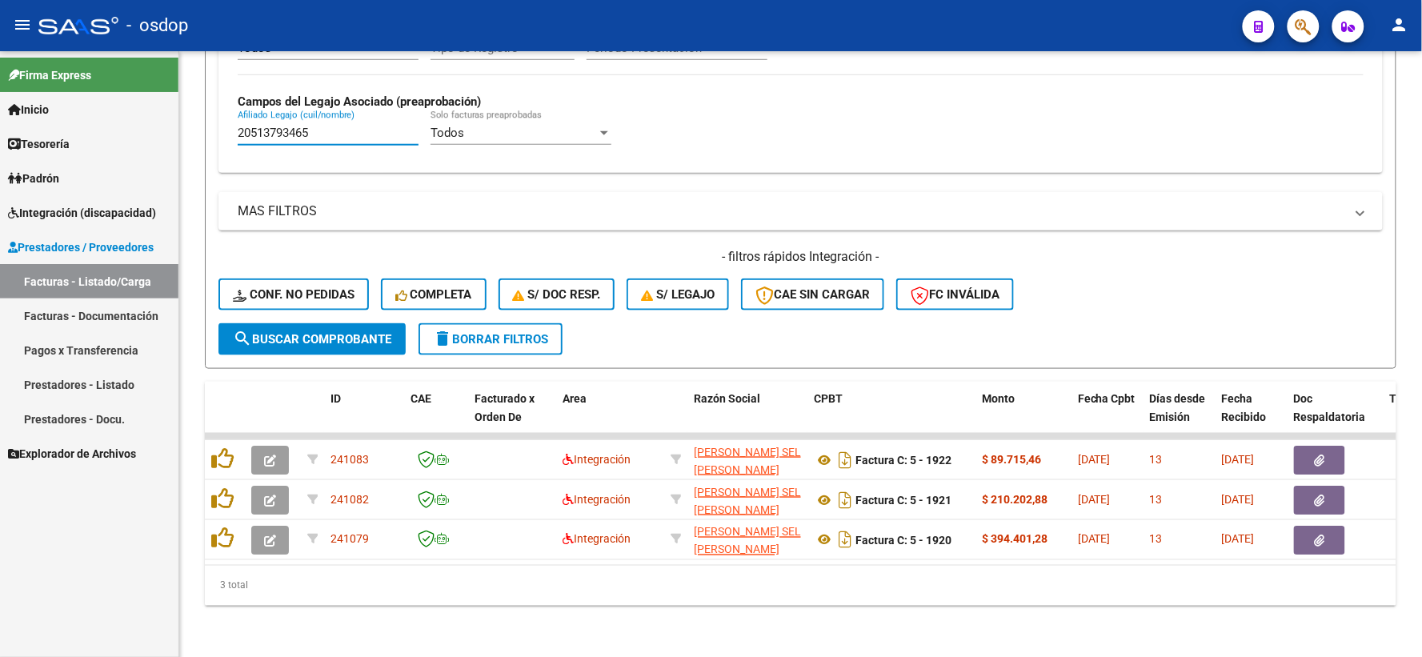
drag, startPoint x: 335, startPoint y: 126, endPoint x: 0, endPoint y: 132, distance: 334.6
click at [0, 130] on mat-sidenav-container "Firma Express Inicio Calendario SSS Instructivos Contacto OS Tesorería Extracto…" at bounding box center [711, 354] width 1422 height 606
paste input "53101132"
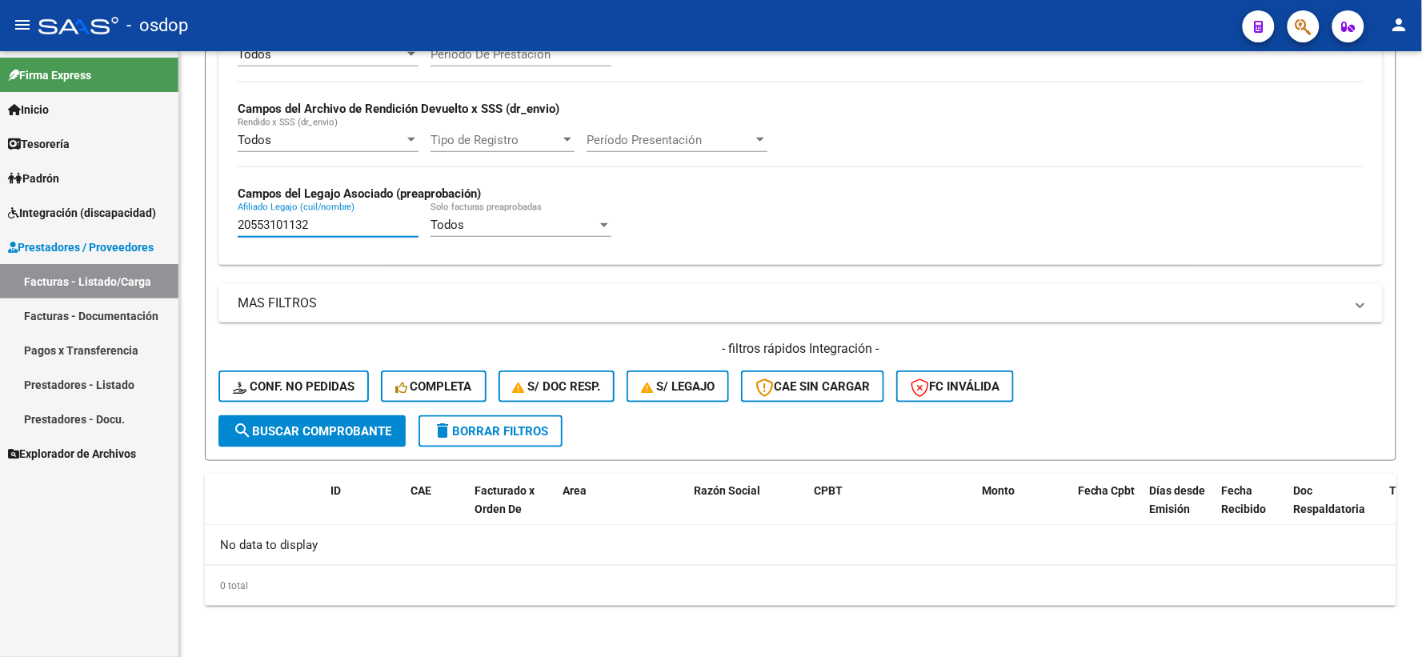
scroll to position [347, 0]
drag, startPoint x: 356, startPoint y: 220, endPoint x: 74, endPoint y: 220, distance: 281.7
click at [74, 220] on mat-sidenav-container "Firma Express Inicio Calendario SSS Instructivos Contacto OS Tesorería Extracto…" at bounding box center [711, 354] width 1422 height 606
paste input "3554069169"
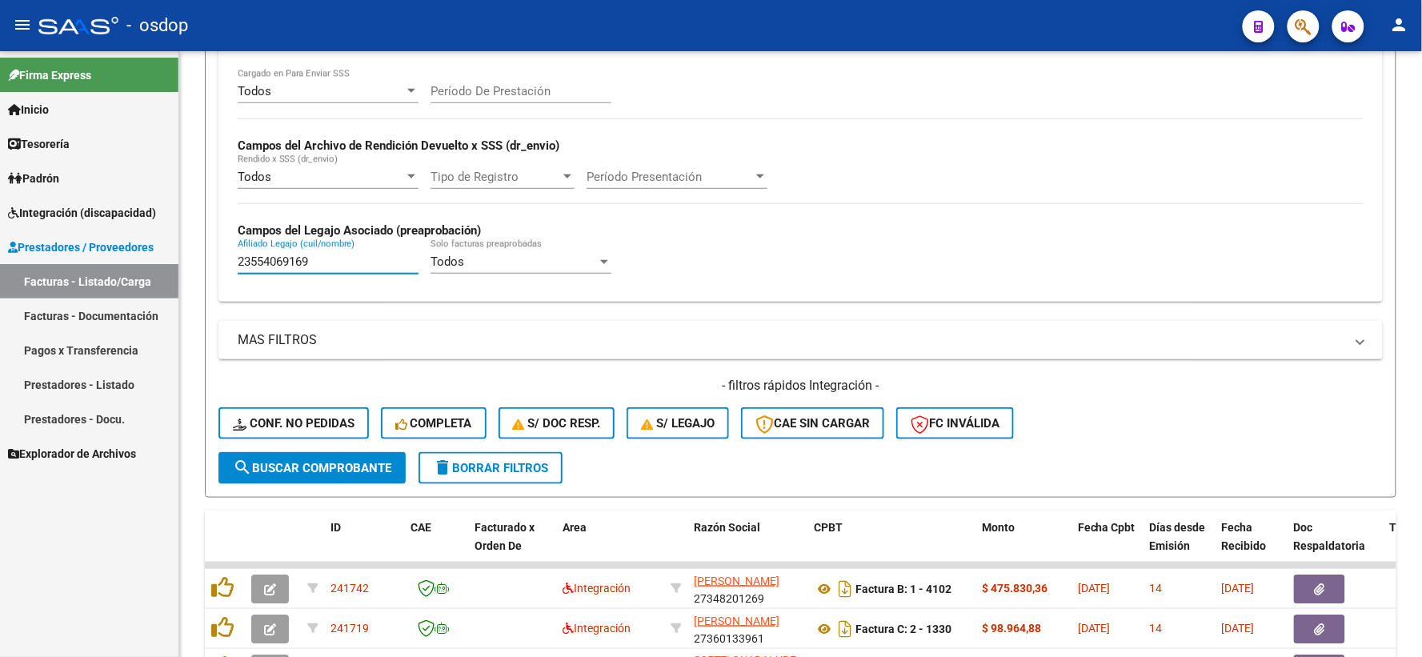
scroll to position [453, 0]
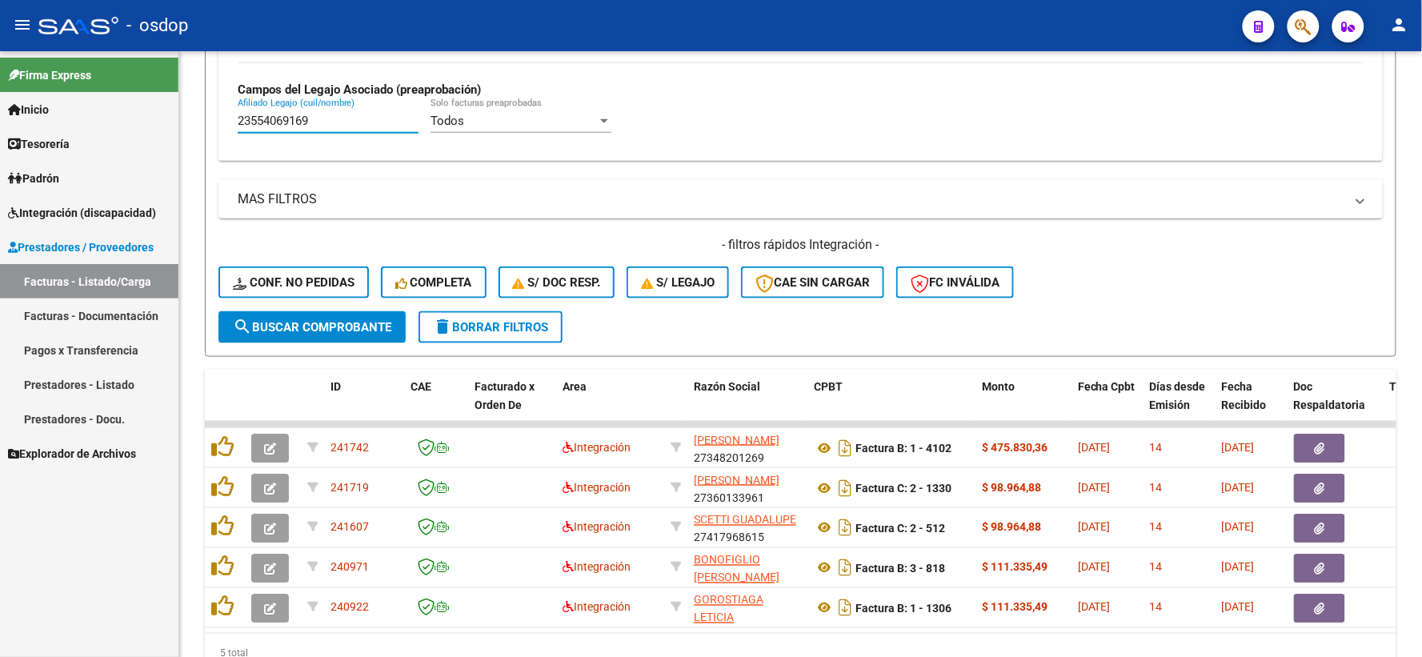
type input "23554069169"
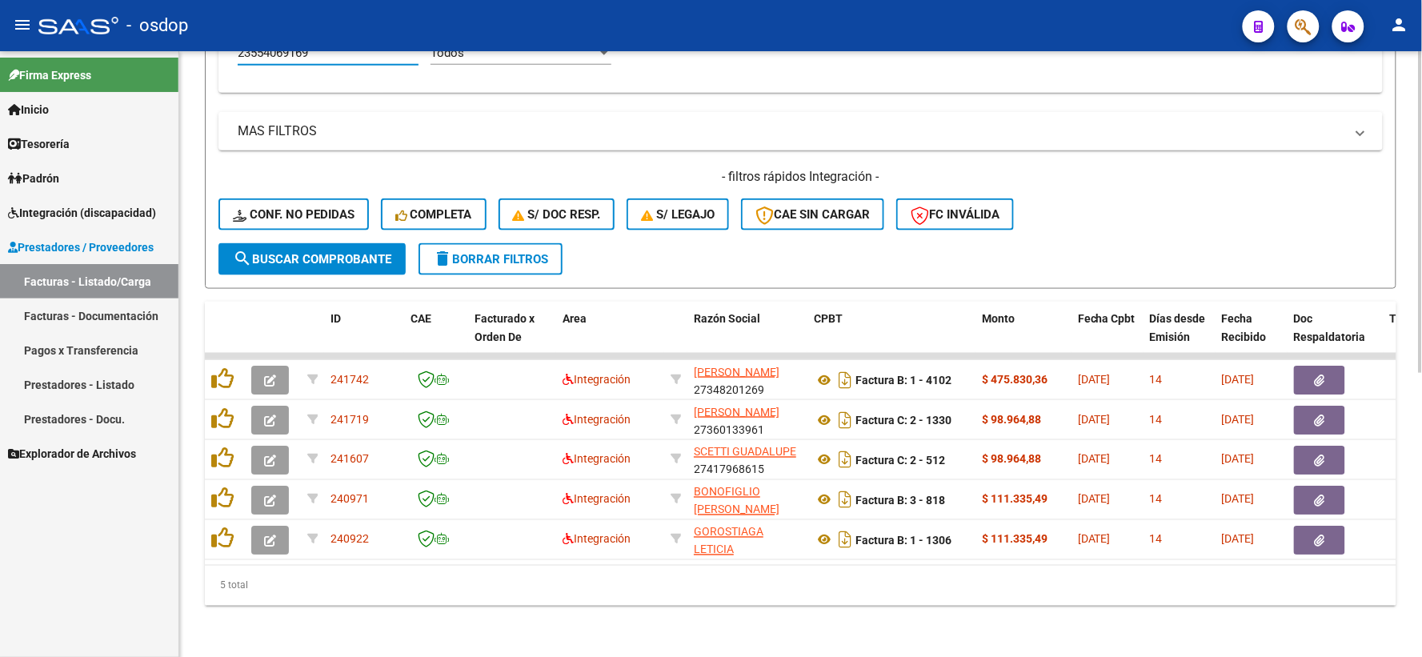
click at [179, 556] on div "Video tutorial PRESTADORES -> Listado de CPBTs Emitidos por Prestadores / Prove…" at bounding box center [800, 93] width 1243 height 1127
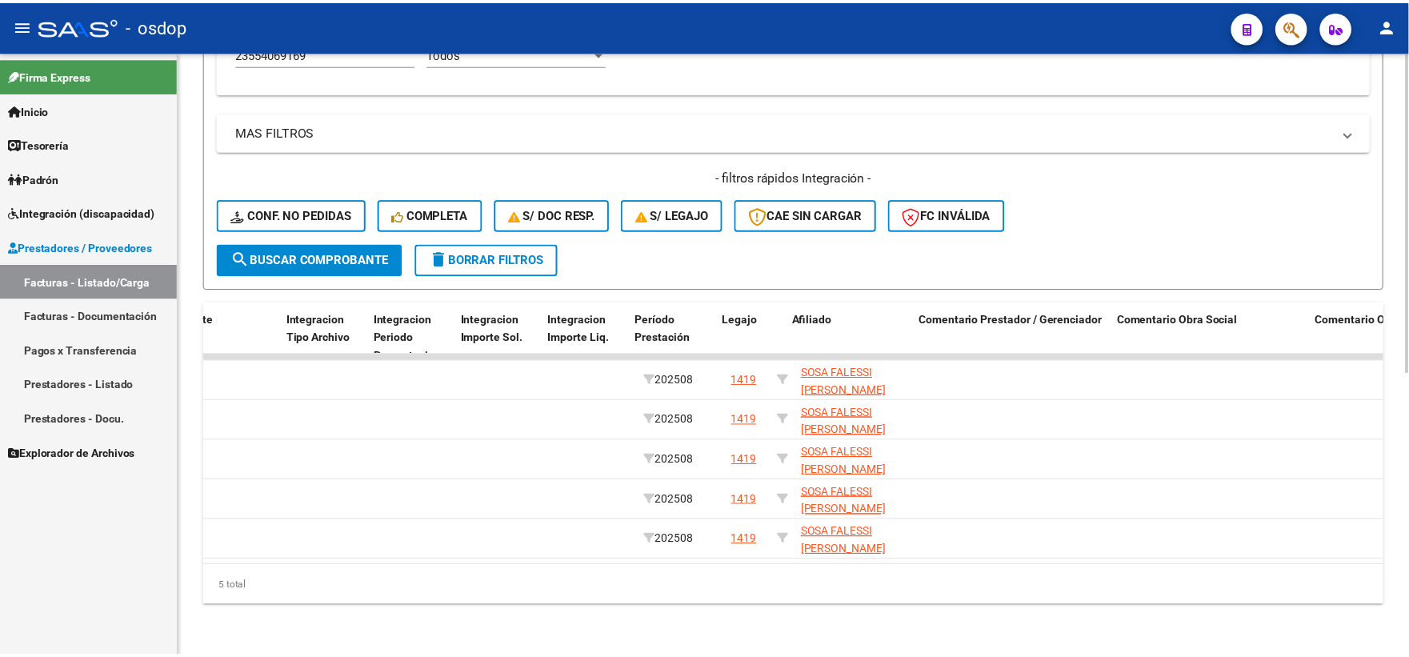
scroll to position [0, 0]
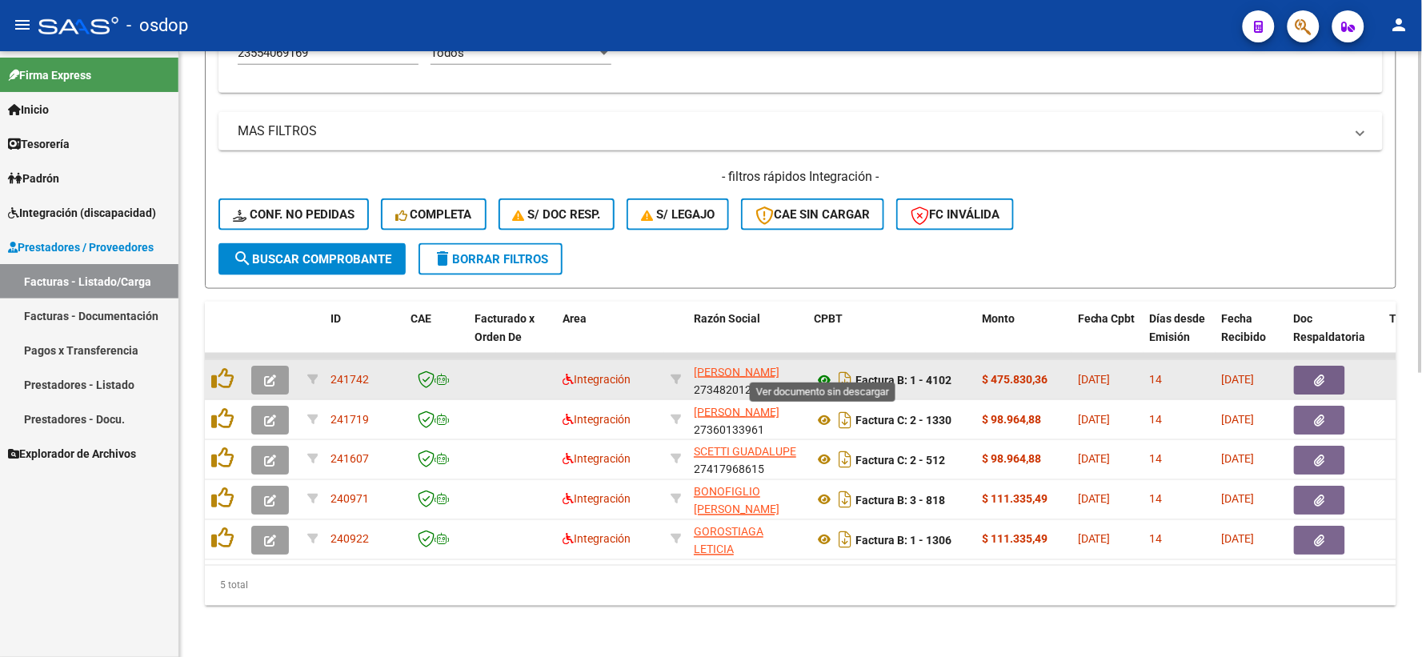
click at [816, 371] on icon at bounding box center [824, 380] width 21 height 19
click at [1330, 360] on datatable-body-cell at bounding box center [1336, 379] width 96 height 39
click at [1329, 366] on button "button" at bounding box center [1319, 380] width 51 height 29
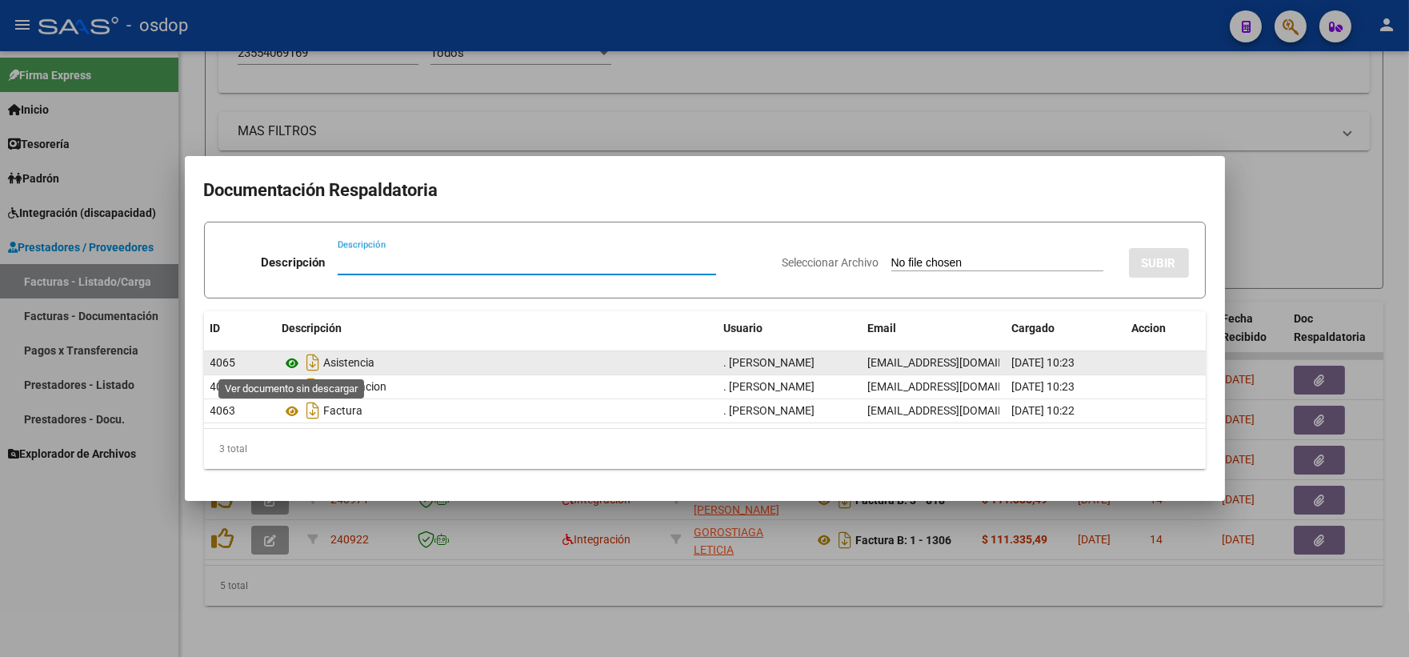
click at [285, 370] on icon at bounding box center [293, 363] width 21 height 19
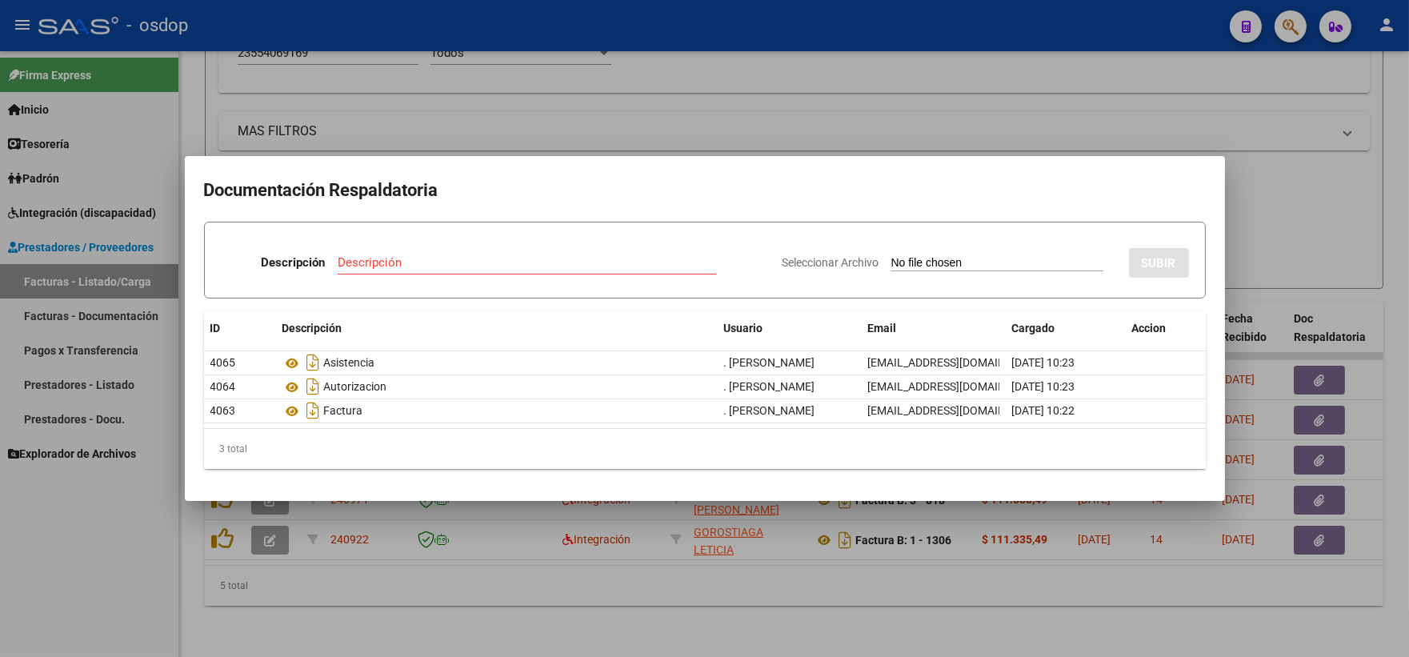
drag, startPoint x: 437, startPoint y: 72, endPoint x: 461, endPoint y: 124, distance: 57.3
click at [438, 76] on div at bounding box center [704, 328] width 1409 height 657
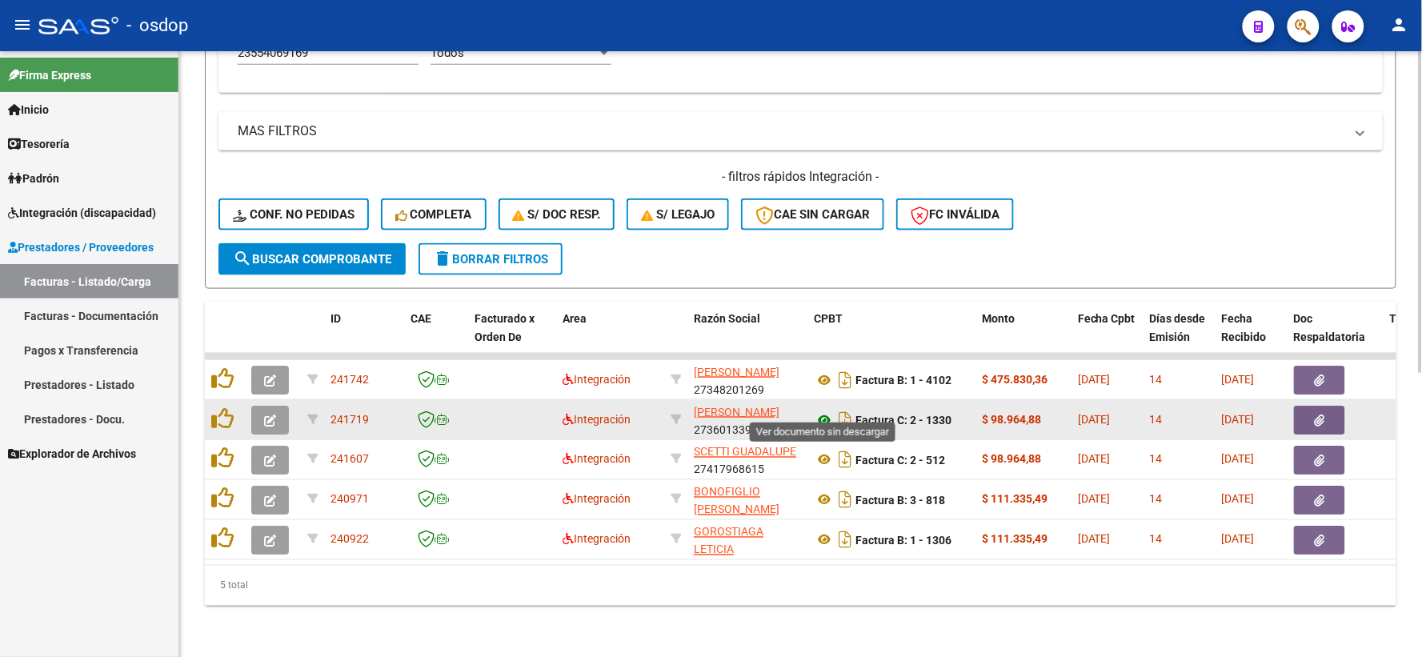
click at [817, 411] on icon at bounding box center [824, 420] width 21 height 19
click at [1308, 408] on button "button" at bounding box center [1319, 420] width 51 height 29
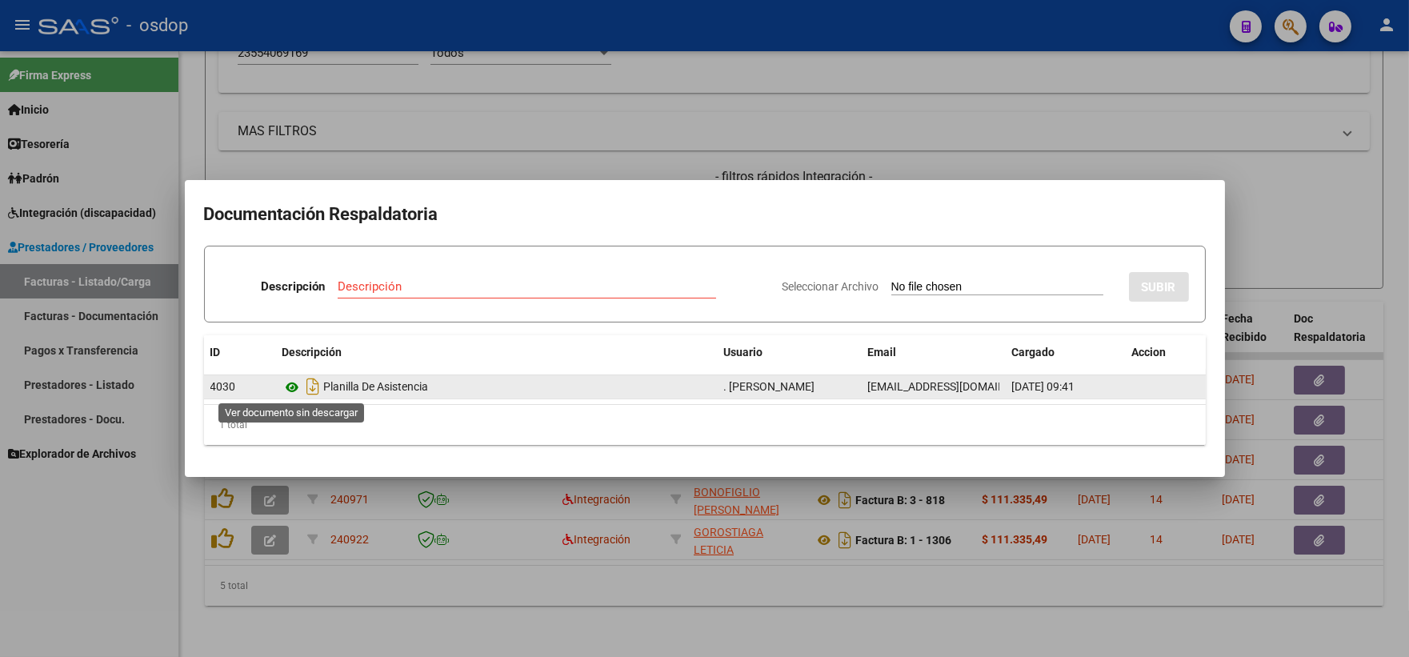
click at [294, 393] on icon at bounding box center [293, 387] width 21 height 19
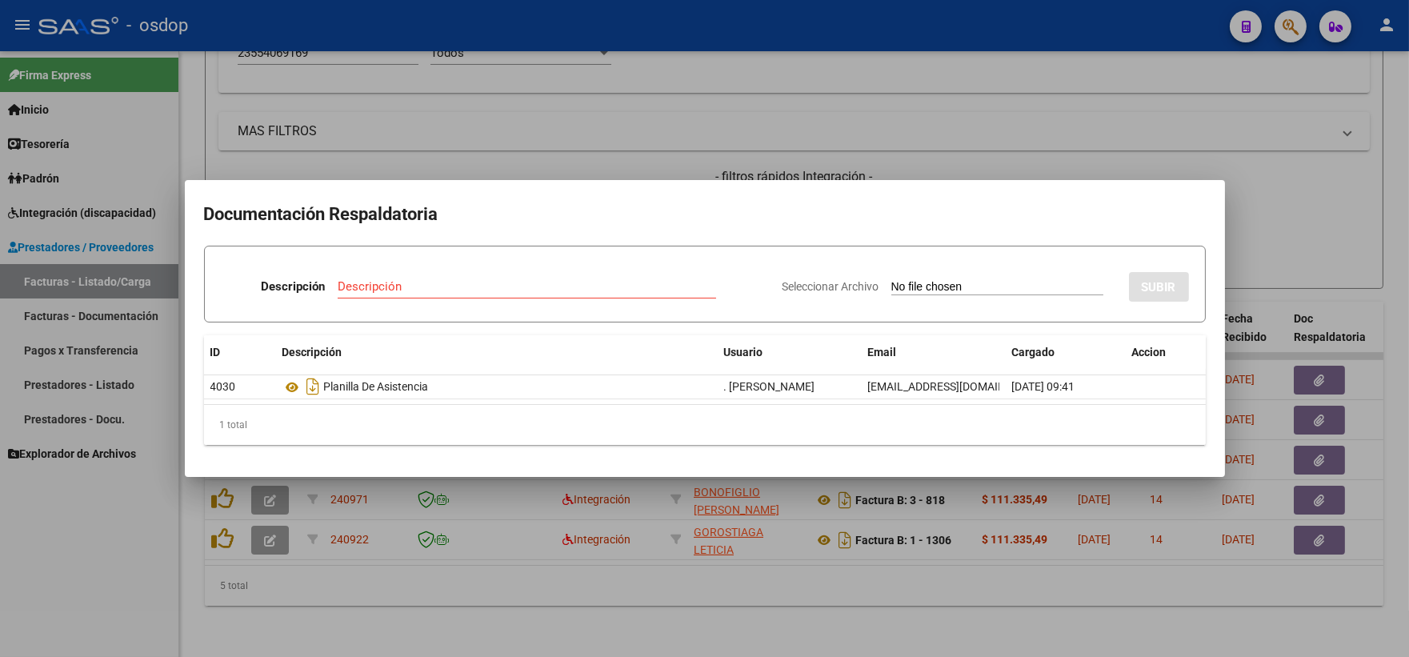
click at [443, 45] on div at bounding box center [704, 328] width 1409 height 657
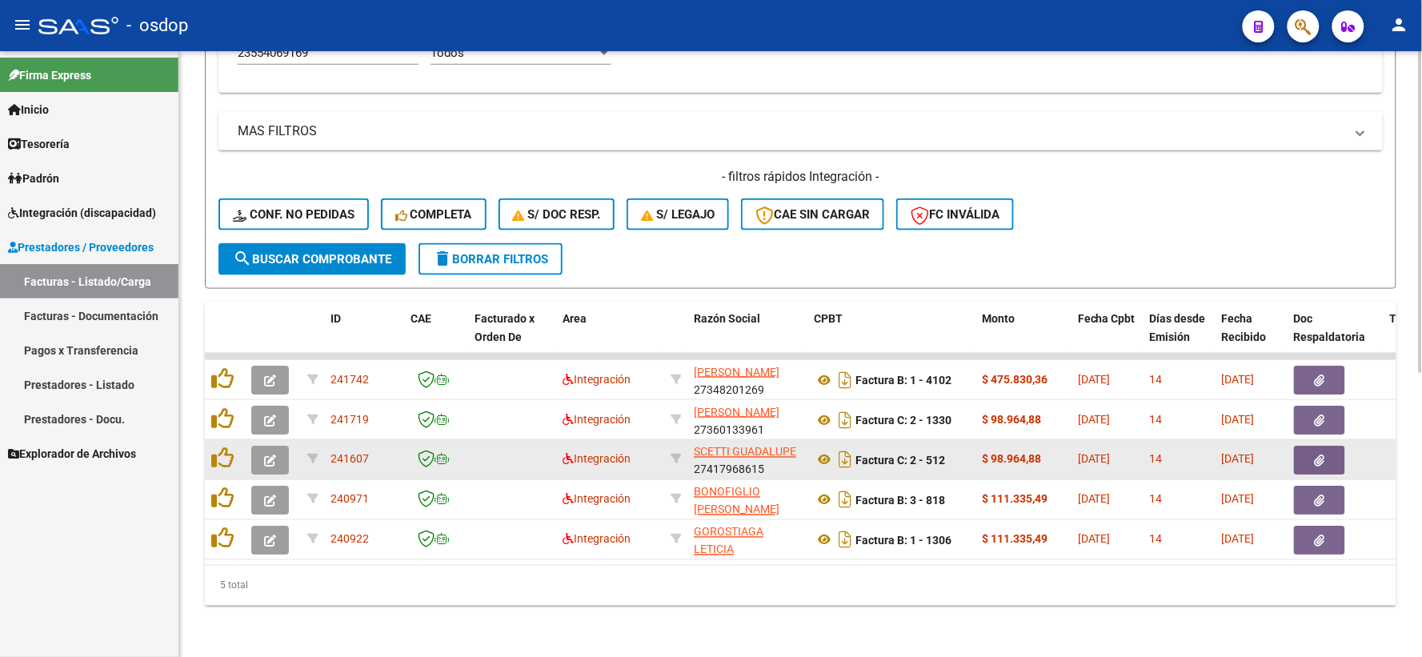
click at [819, 462] on datatable-body-cell "Factura C: 2 - 512" at bounding box center [891, 459] width 168 height 39
click at [820, 451] on icon at bounding box center [824, 460] width 21 height 19
click at [1331, 455] on button "button" at bounding box center [1319, 460] width 51 height 29
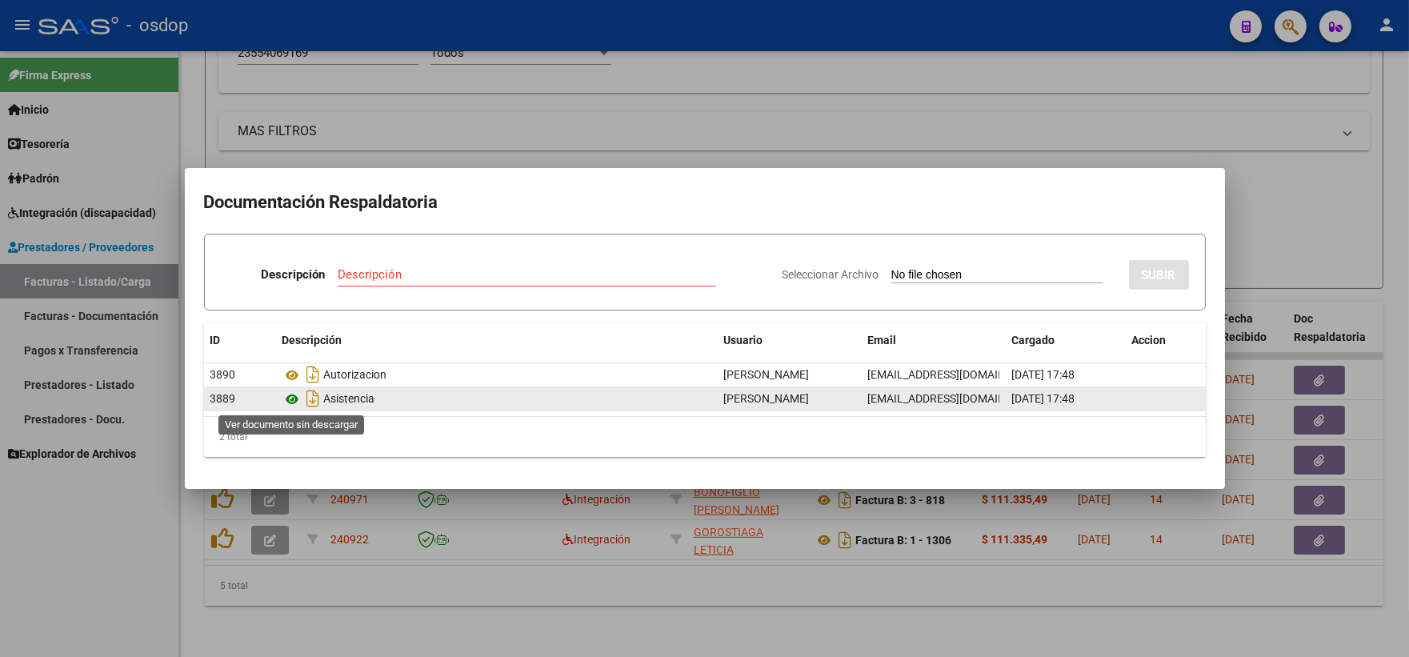
click at [293, 396] on icon at bounding box center [293, 399] width 21 height 19
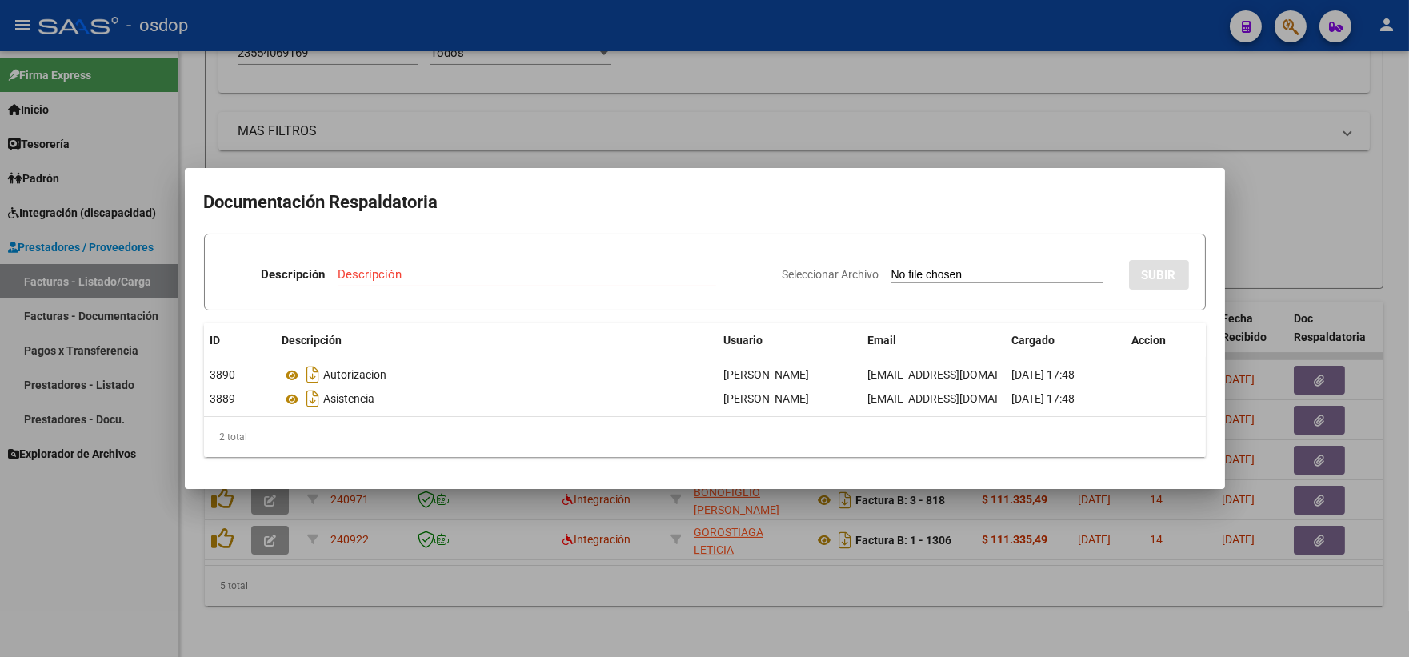
click at [435, 140] on div at bounding box center [704, 328] width 1409 height 657
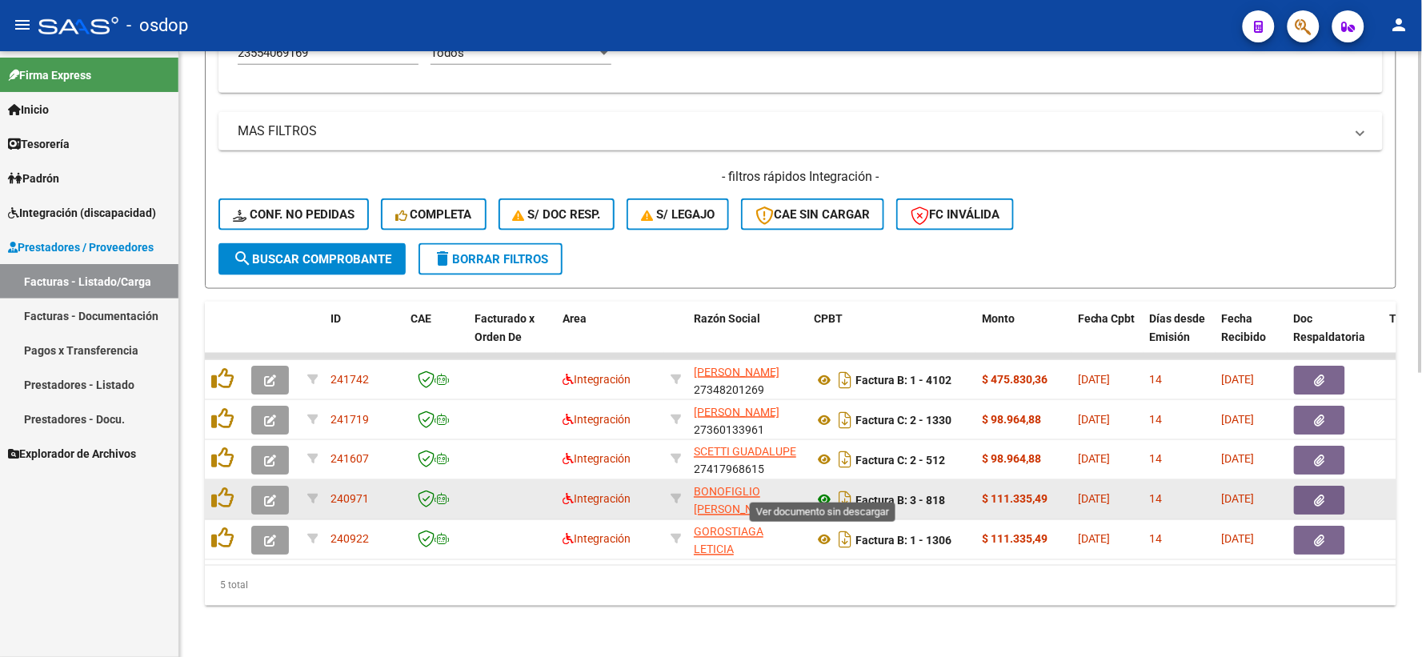
click at [823, 491] on icon at bounding box center [824, 500] width 21 height 19
click at [1320, 495] on icon "button" at bounding box center [1320, 501] width 10 height 12
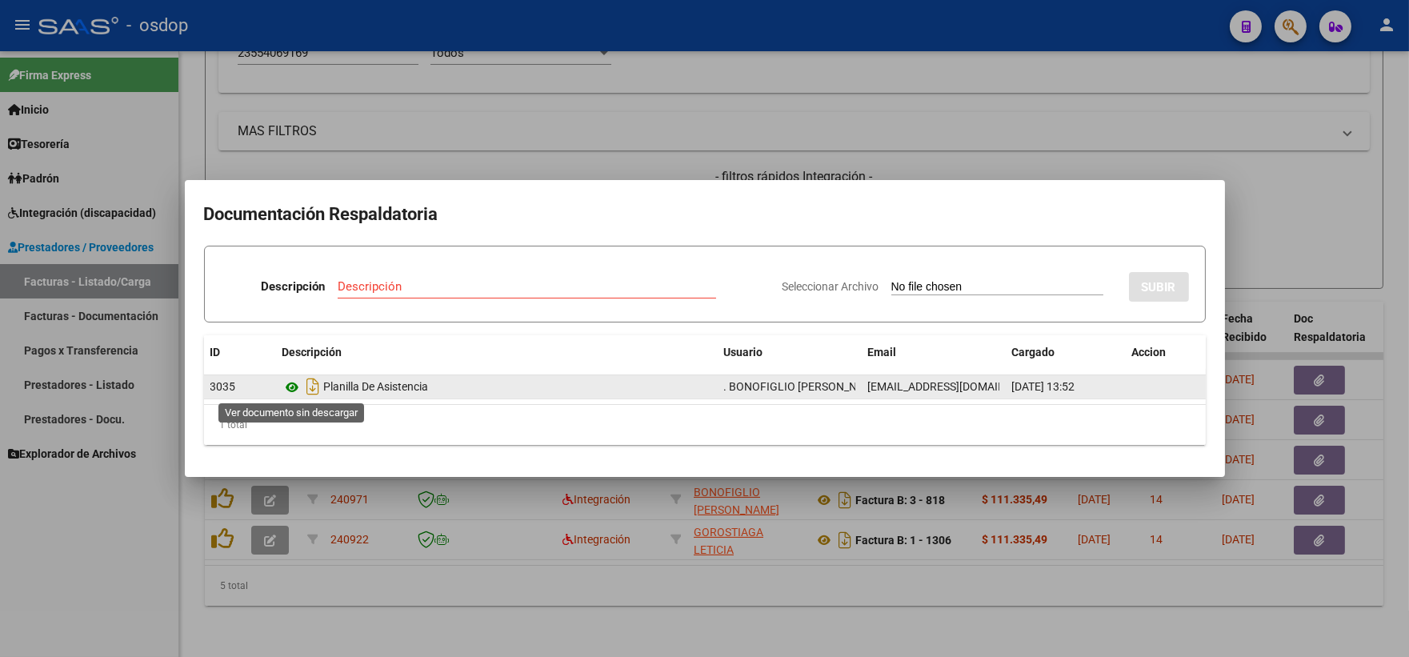
click at [299, 384] on icon at bounding box center [293, 387] width 21 height 19
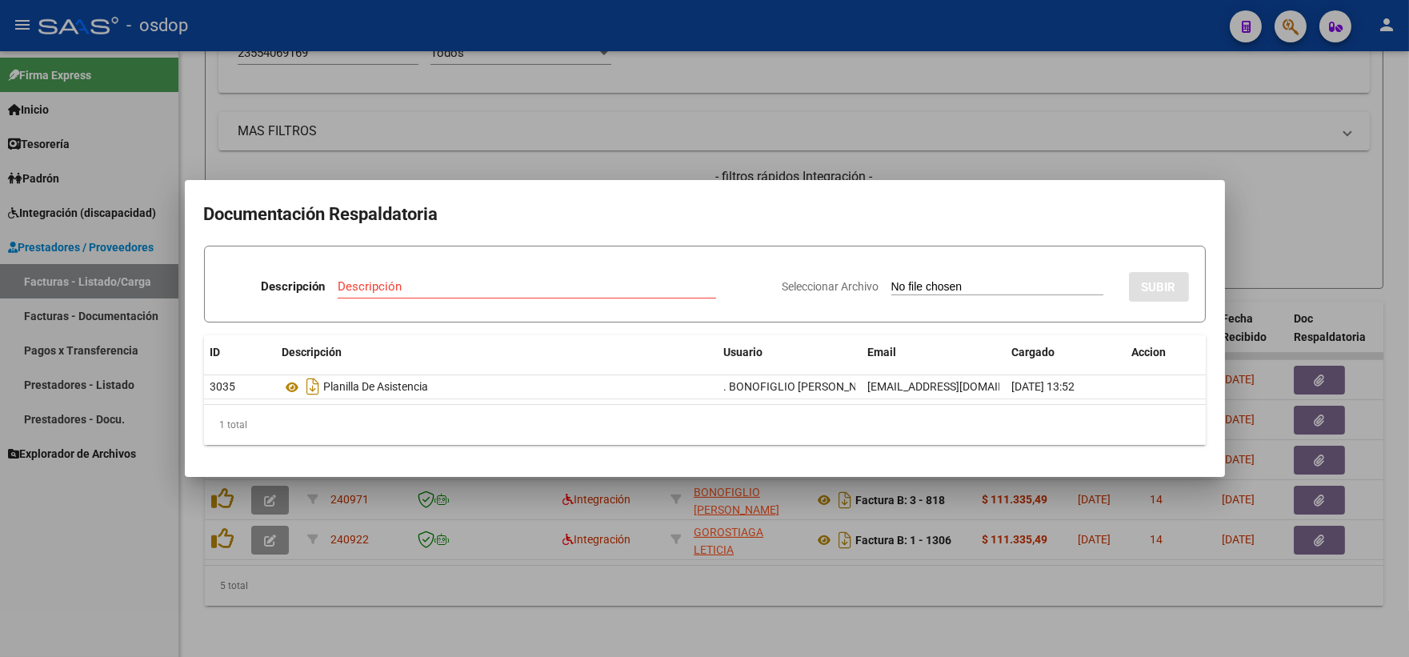
click at [475, 134] on div at bounding box center [704, 328] width 1409 height 657
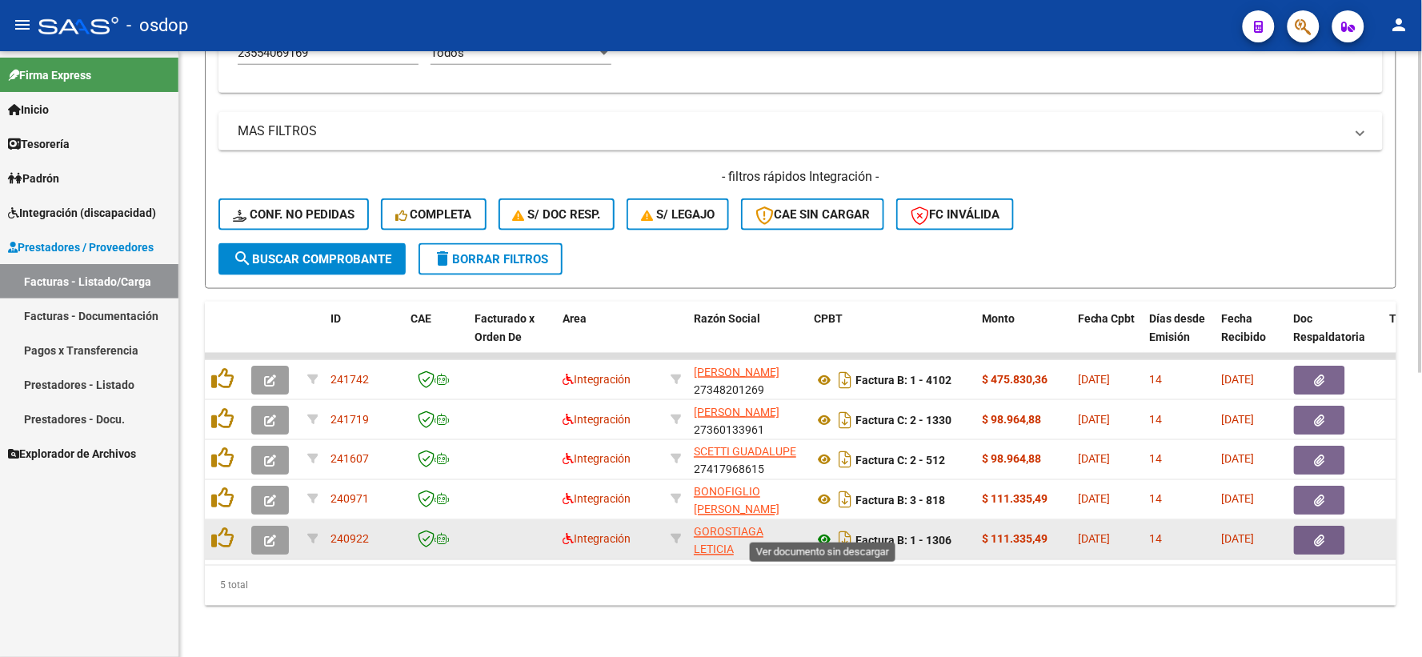
click at [826, 531] on icon at bounding box center [824, 540] width 21 height 19
click at [1310, 527] on button "button" at bounding box center [1319, 540] width 51 height 29
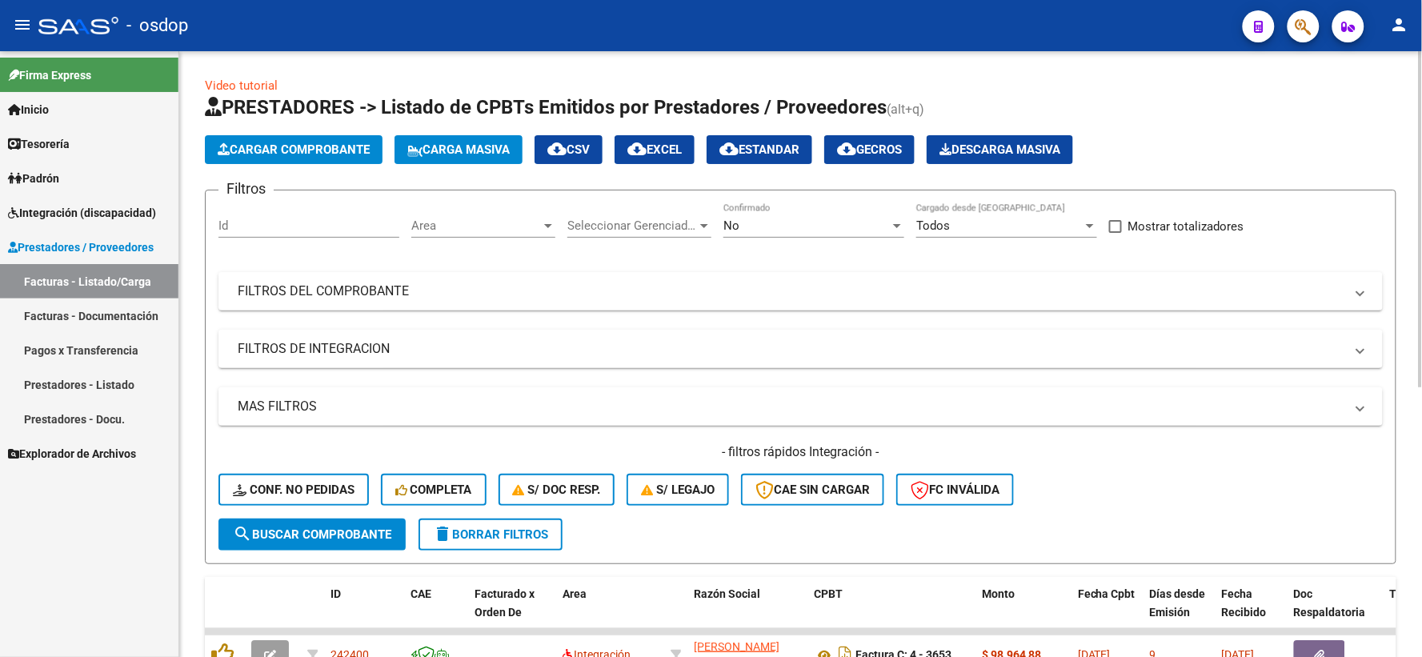
click at [770, 226] on div "No" at bounding box center [806, 225] width 166 height 14
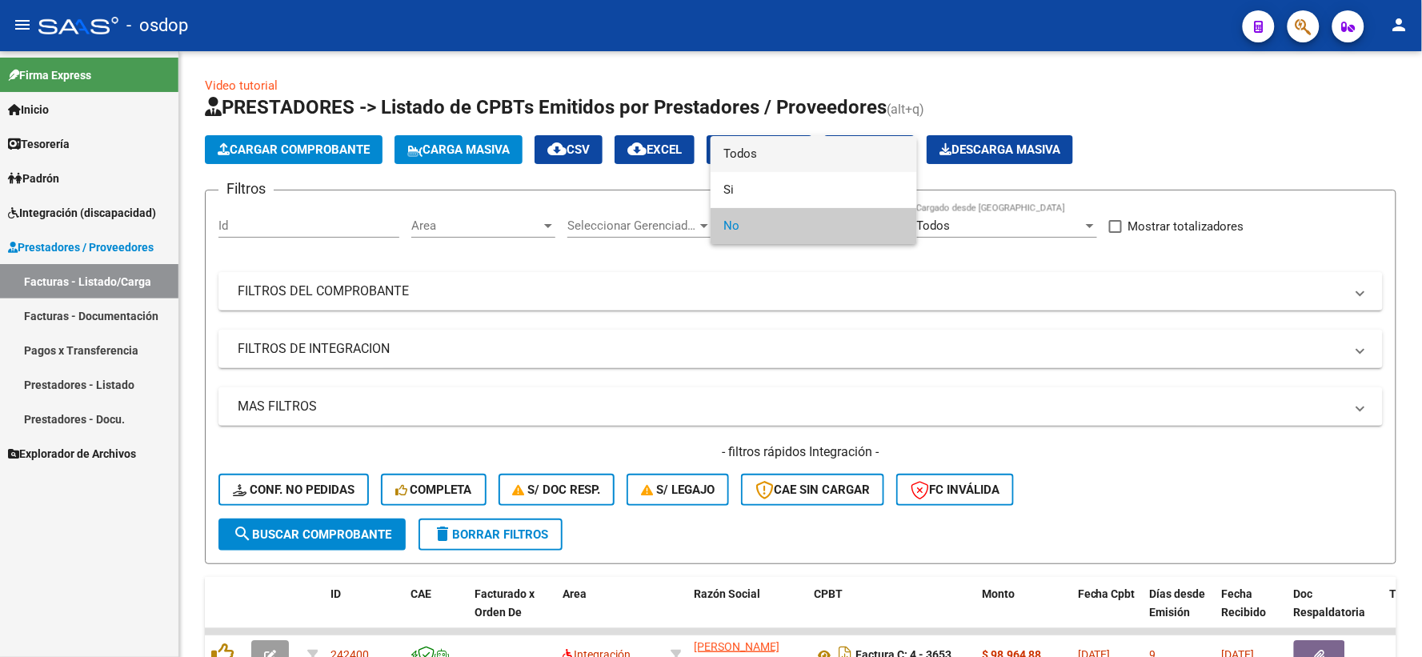
click at [762, 147] on span "Todos" at bounding box center [813, 154] width 181 height 36
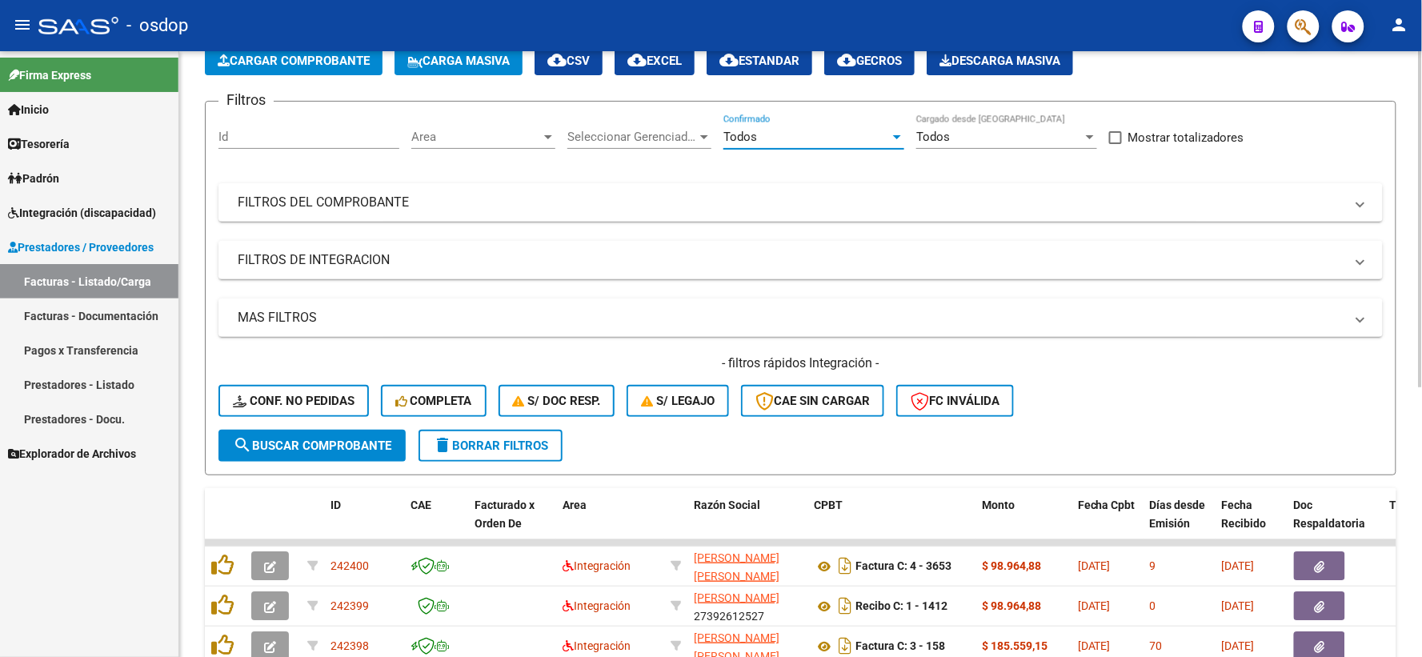
scroll to position [178, 0]
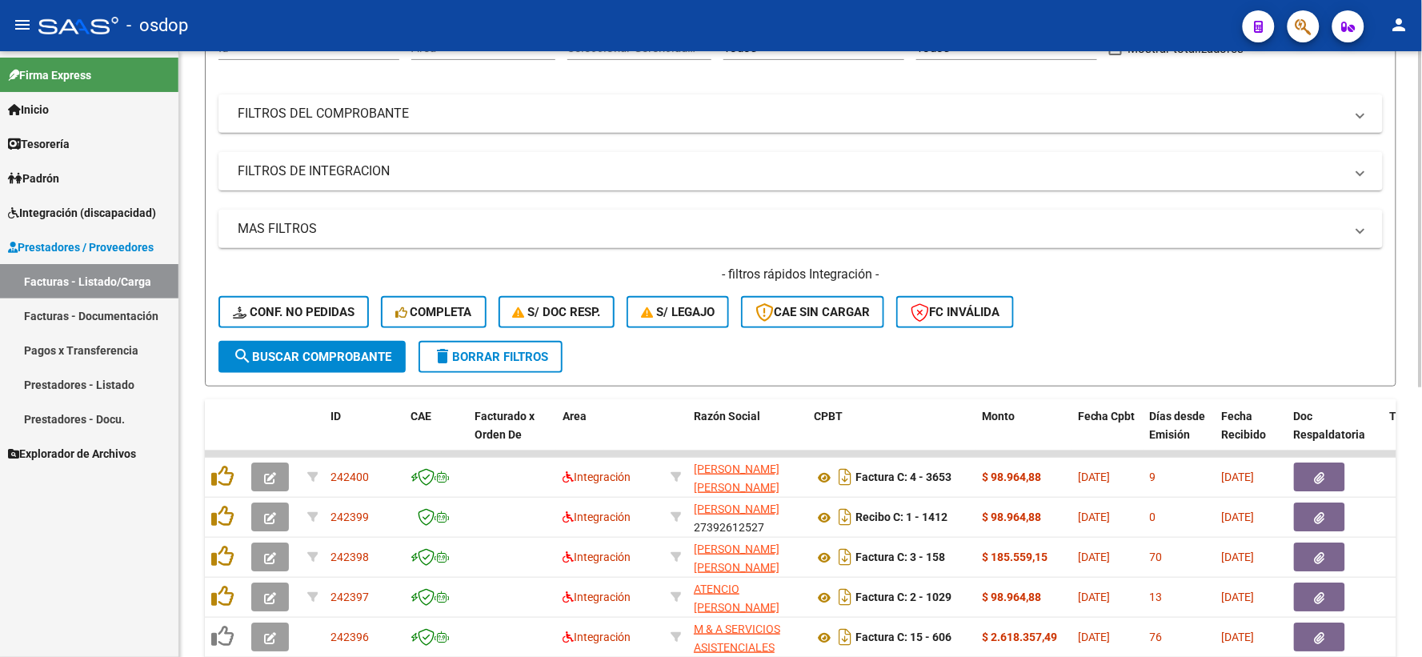
click at [320, 166] on mat-panel-title "FILTROS DE INTEGRACION" at bounding box center [791, 171] width 1107 height 18
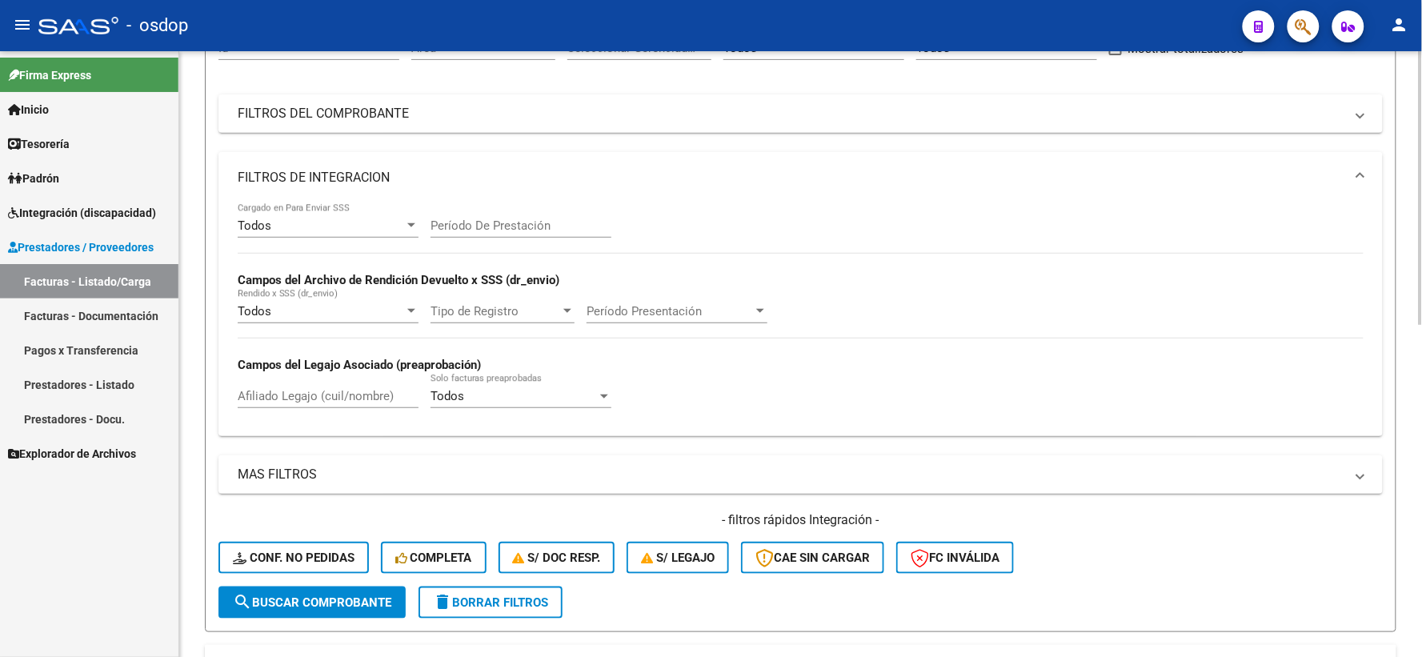
click at [347, 373] on div "Todos Cargado en Para Enviar SSS Período De Prestación Campos del Archivo de Re…" at bounding box center [801, 313] width 1126 height 220
click at [353, 387] on div "Afiliado Legajo (cuil/nombre)" at bounding box center [328, 391] width 181 height 34
paste input "20506983410"
type input "20506983410"
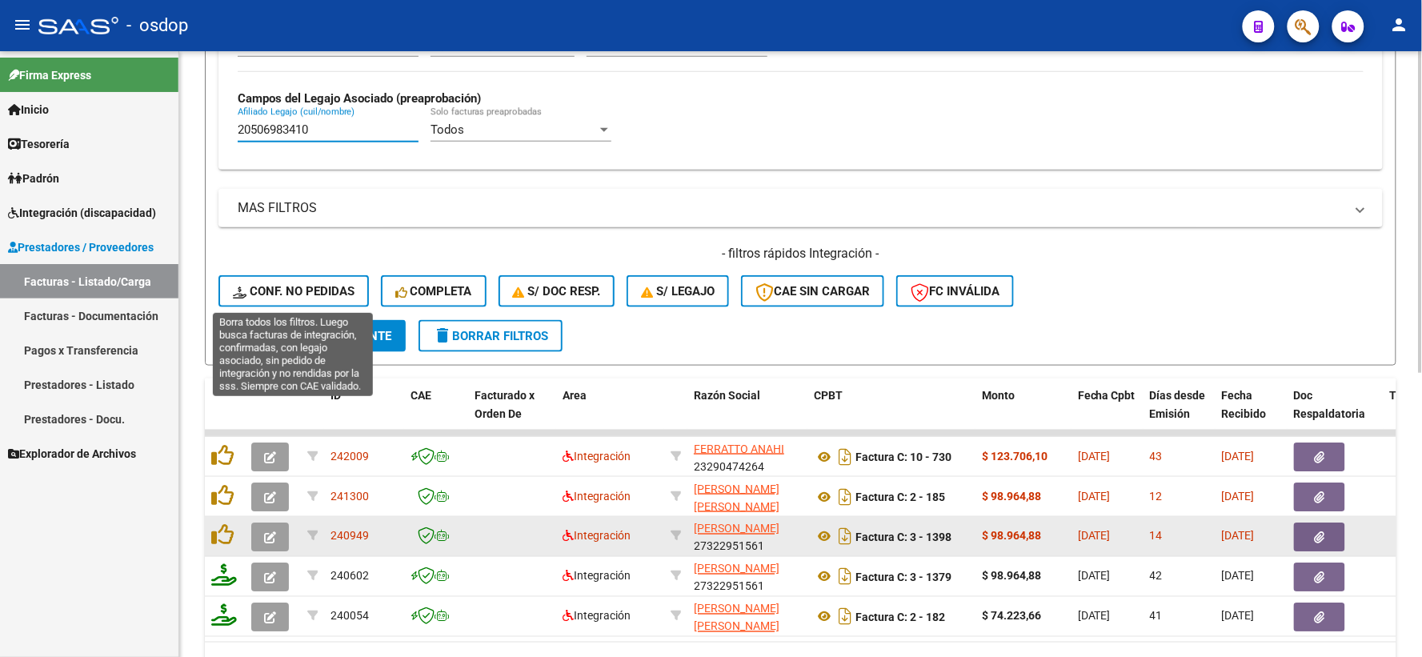
scroll to position [533, 0]
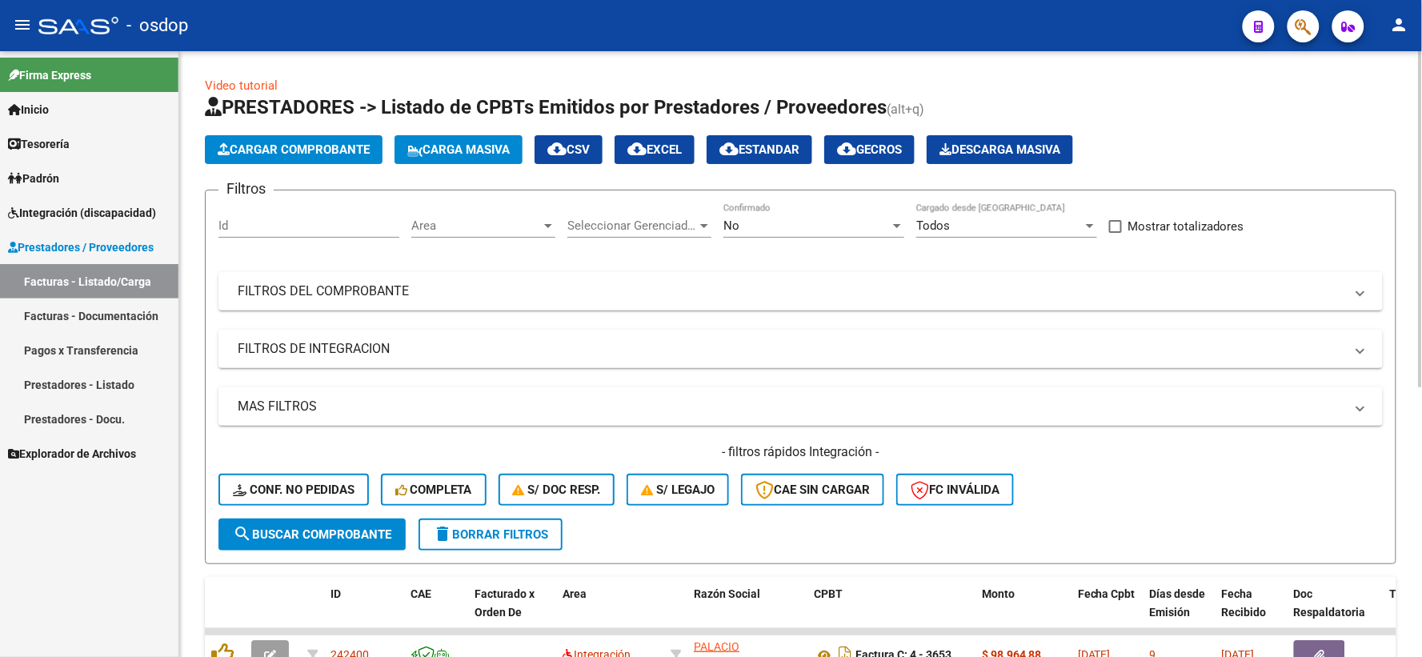
click at [763, 233] on div "No" at bounding box center [806, 225] width 166 height 14
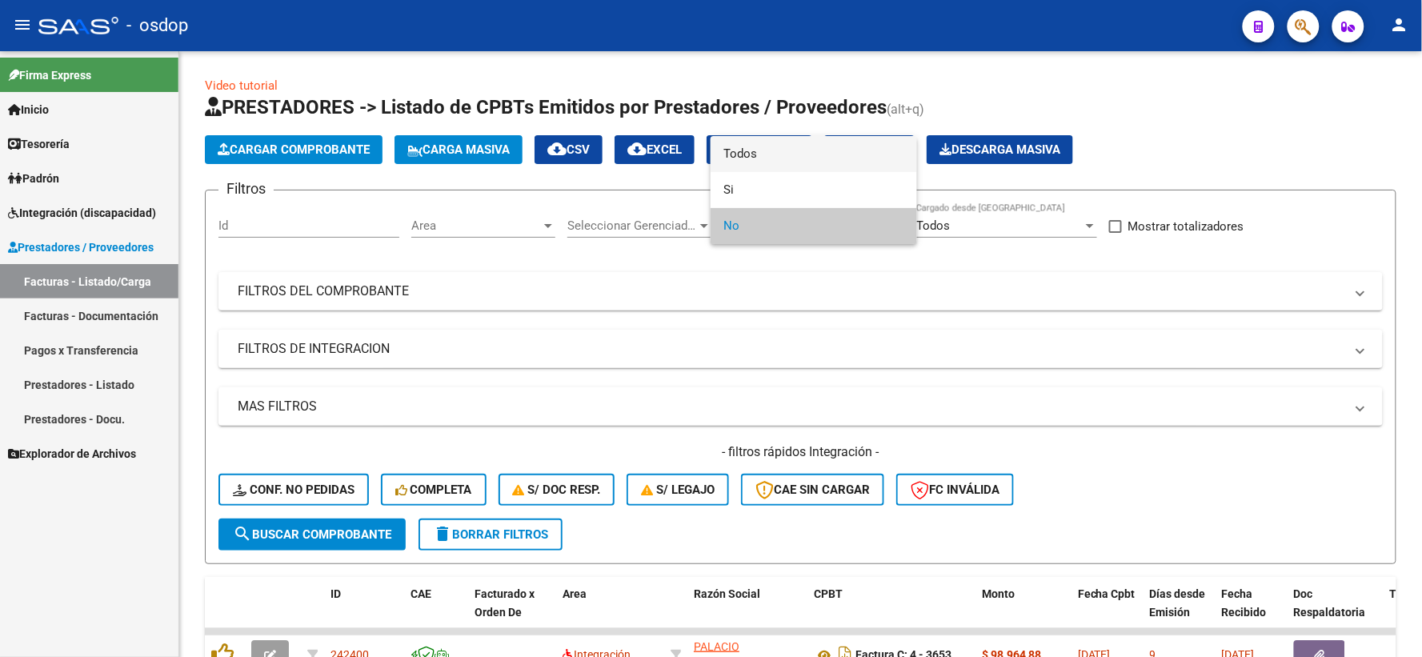
click at [742, 158] on span "Todos" at bounding box center [813, 154] width 181 height 36
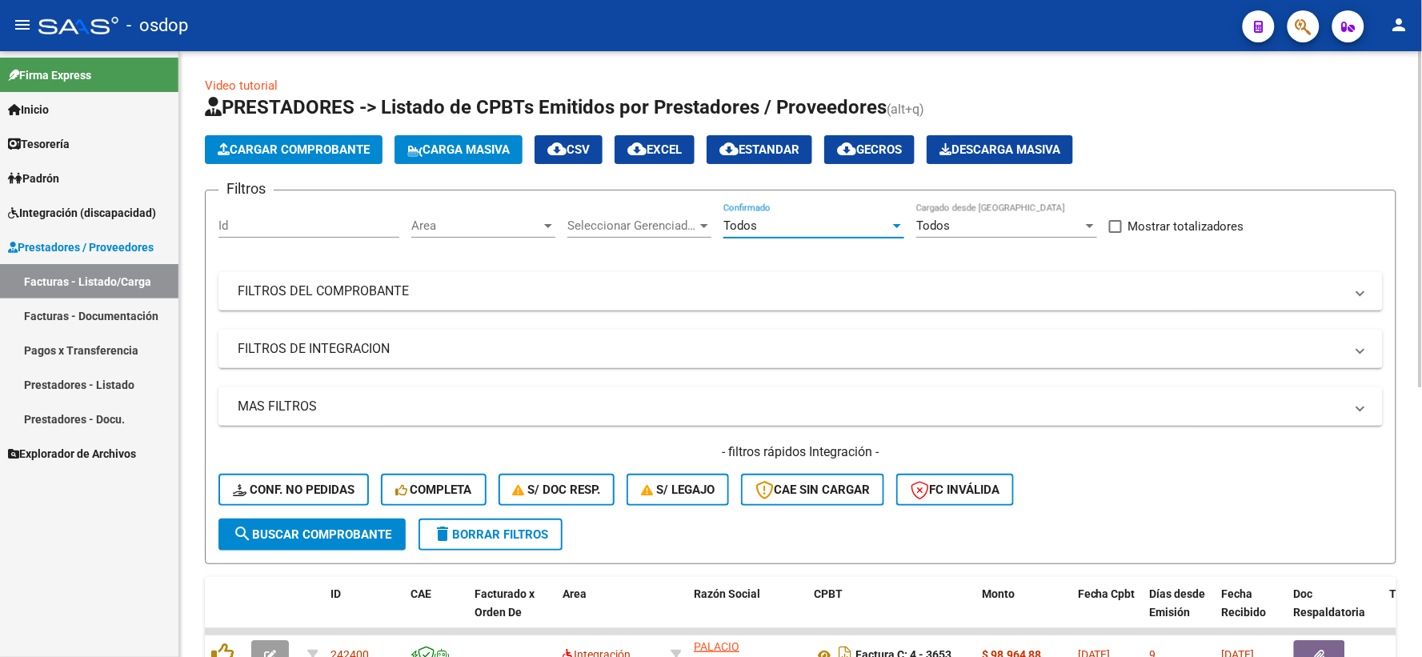
scroll to position [178, 0]
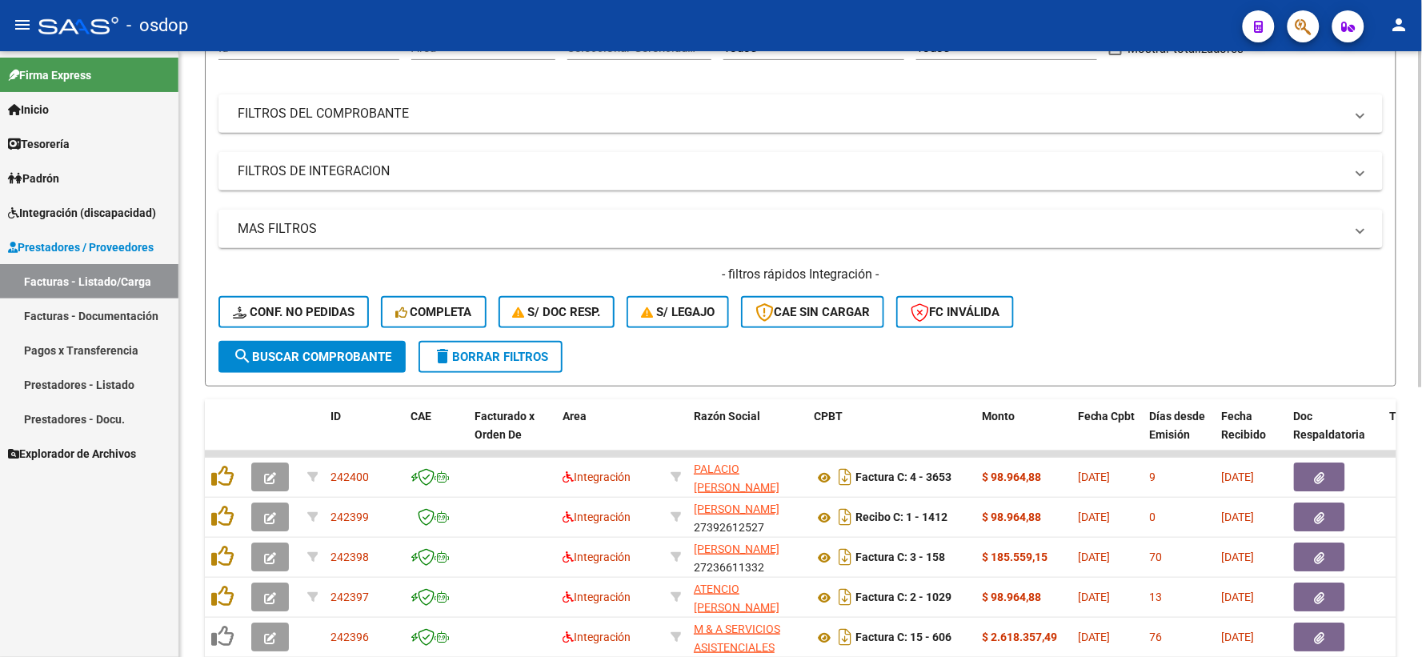
drag, startPoint x: 322, startPoint y: 178, endPoint x: 312, endPoint y: 278, distance: 100.5
click at [322, 177] on mat-panel-title "FILTROS DE INTEGRACION" at bounding box center [791, 171] width 1107 height 18
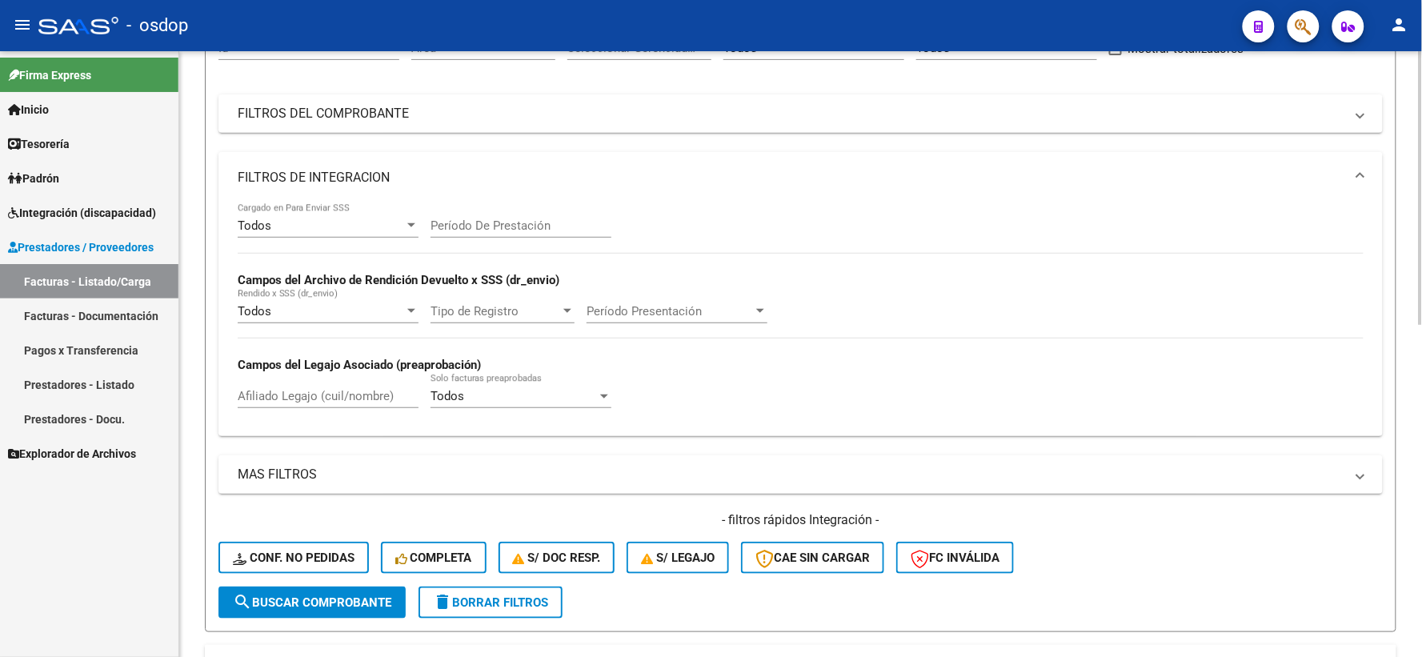
click at [315, 394] on input "Afiliado Legajo (cuil/nombre)" at bounding box center [328, 396] width 181 height 14
paste input "27534045765"
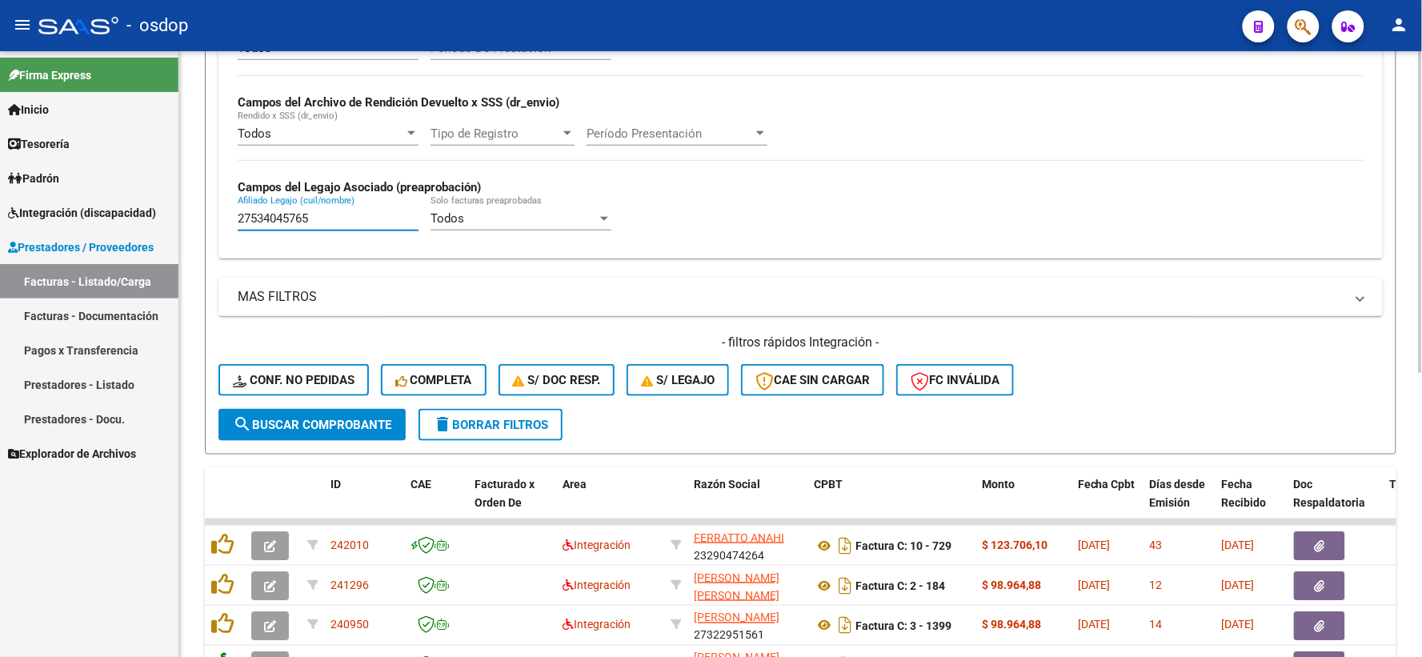
scroll to position [444, 0]
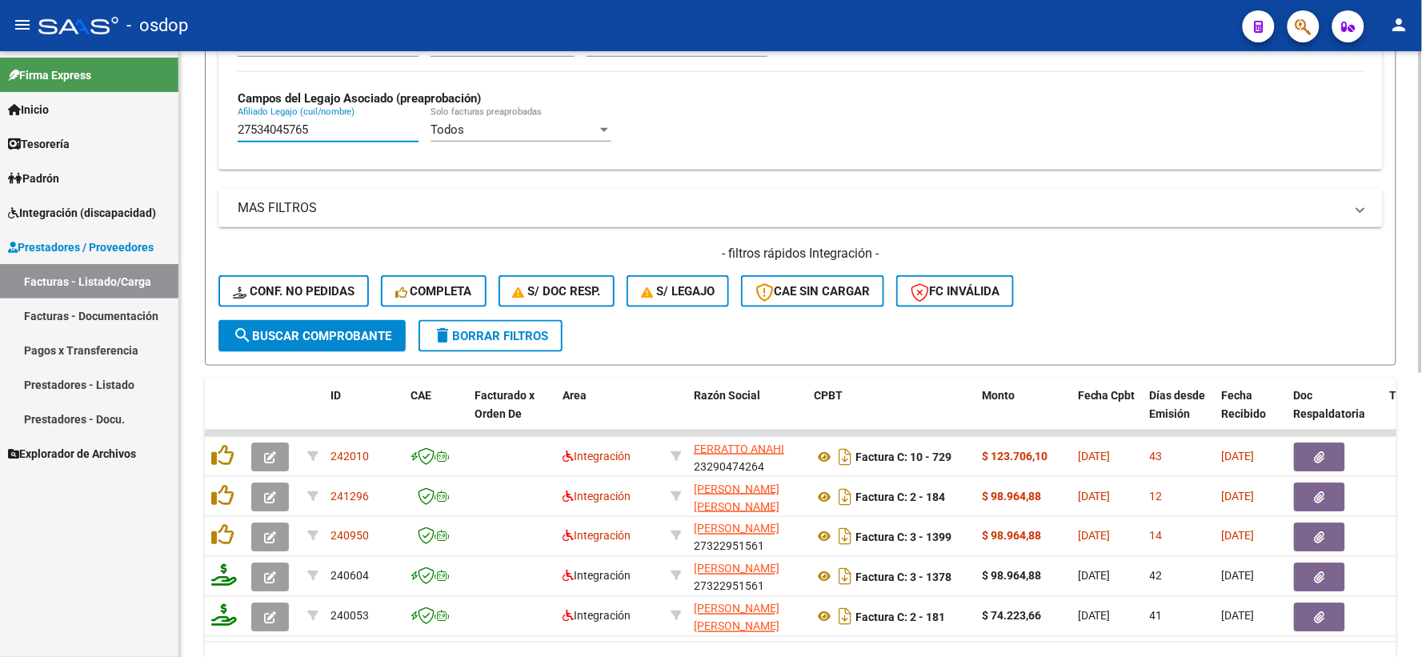
type input "27534045765"
click at [192, 432] on div "Video tutorial PRESTADORES -> Listado de CPBTs Emitidos por Prestadores / Prove…" at bounding box center [800, 170] width 1243 height 1127
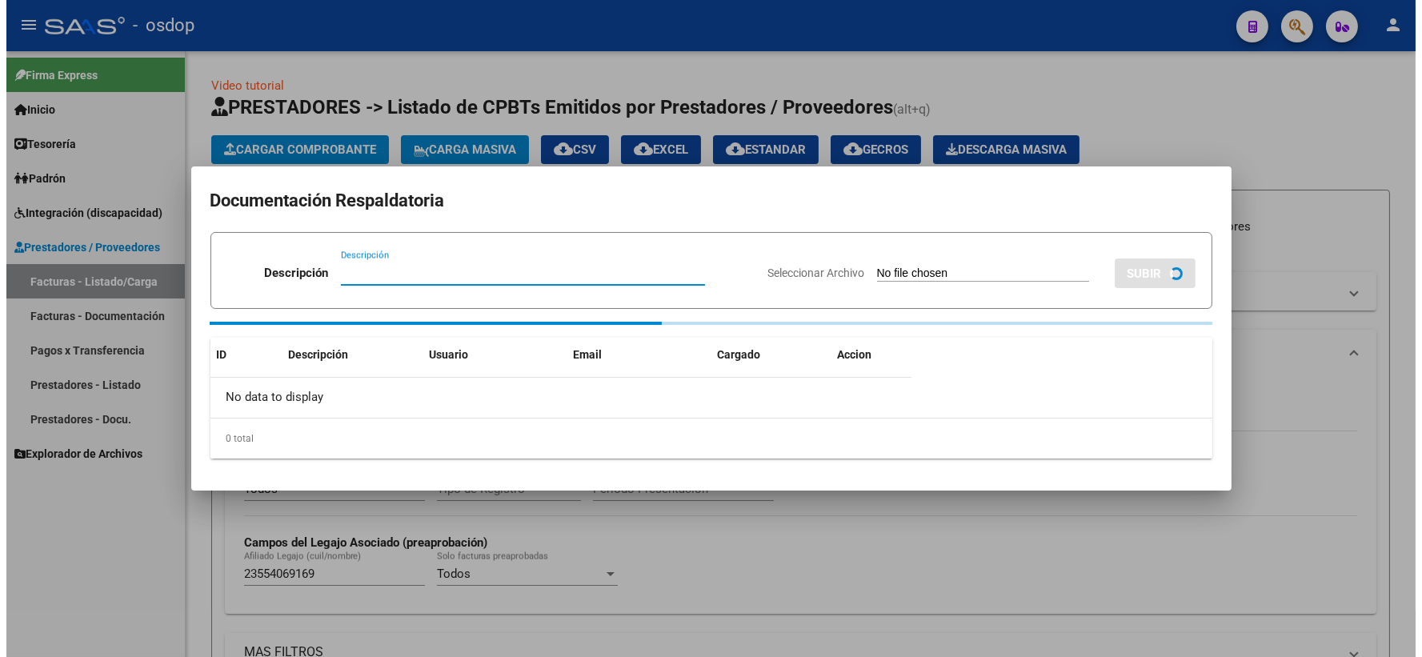
scroll to position [533, 0]
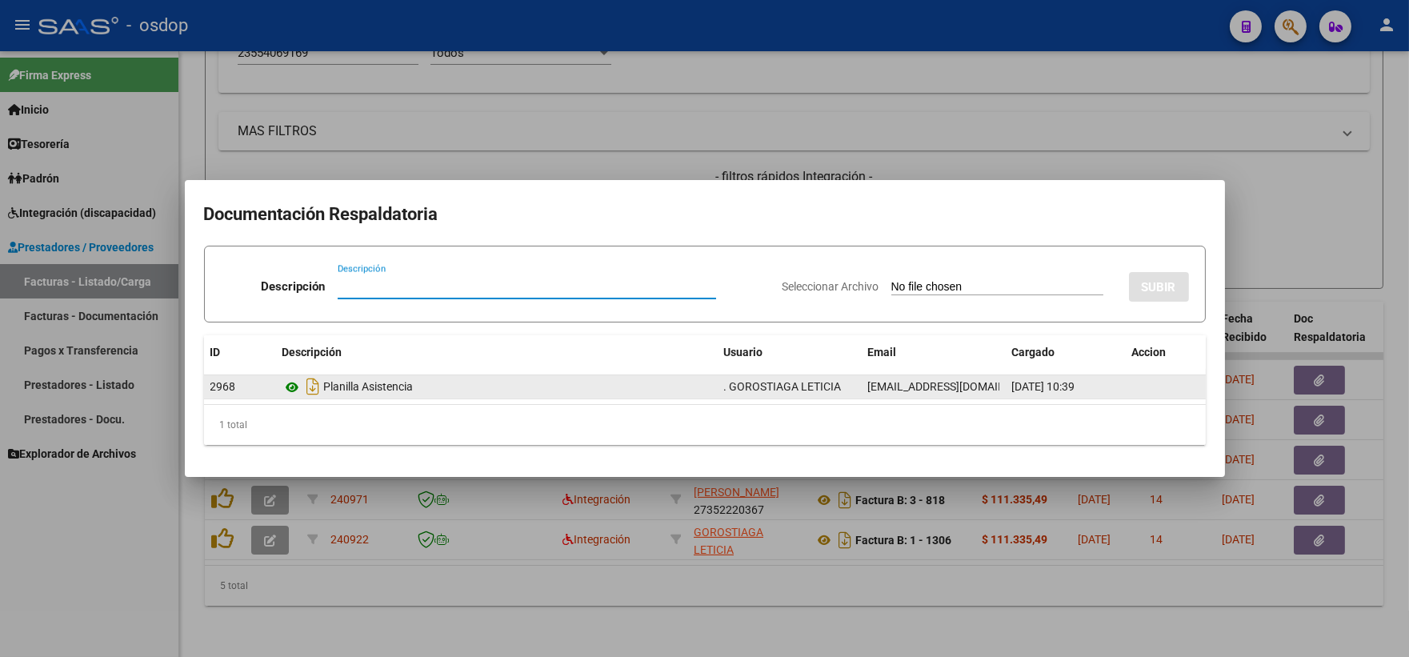
click at [293, 380] on icon at bounding box center [293, 387] width 21 height 19
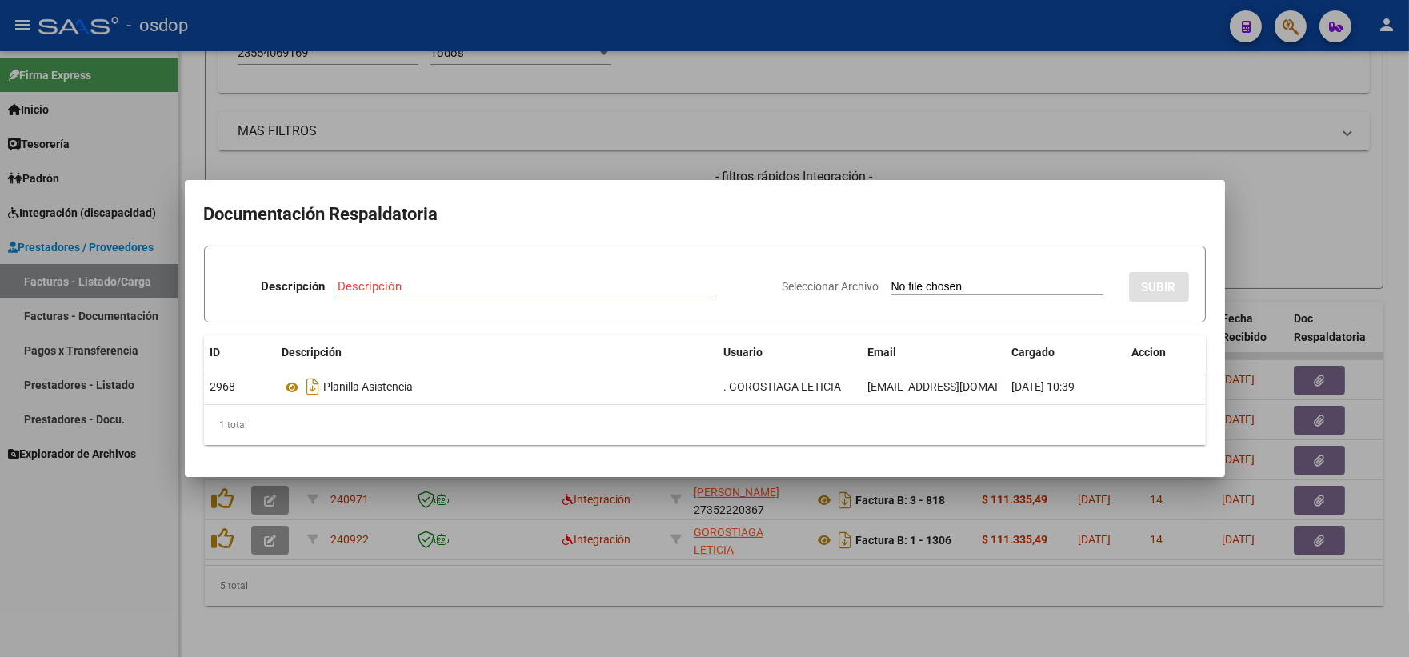
click at [439, 94] on div at bounding box center [704, 328] width 1409 height 657
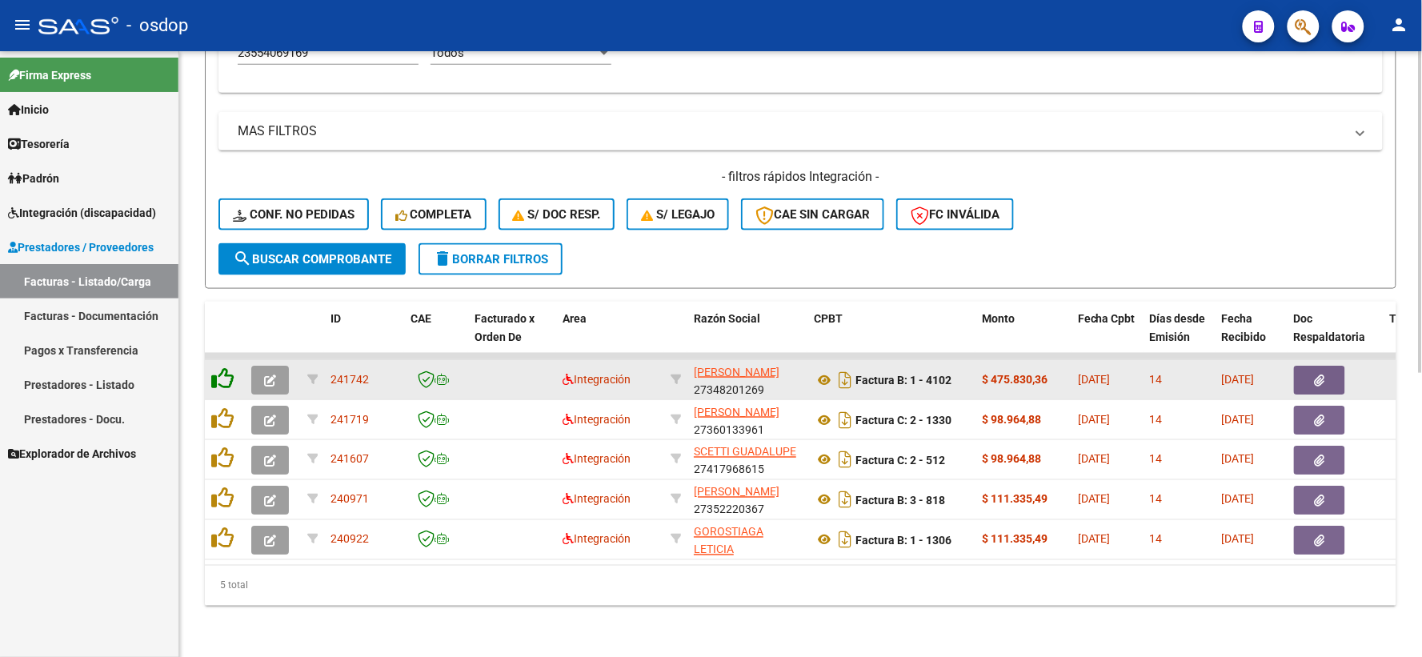
click at [219, 367] on icon at bounding box center [222, 378] width 22 height 22
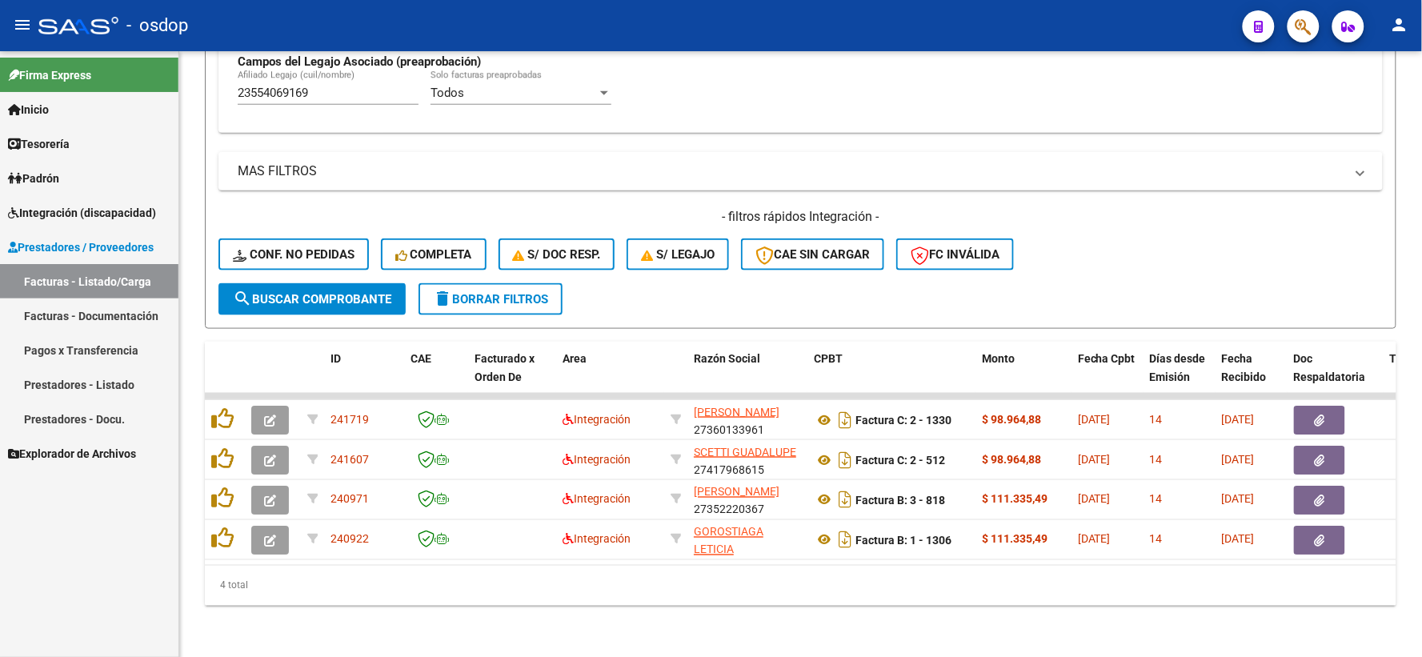
scroll to position [493, 0]
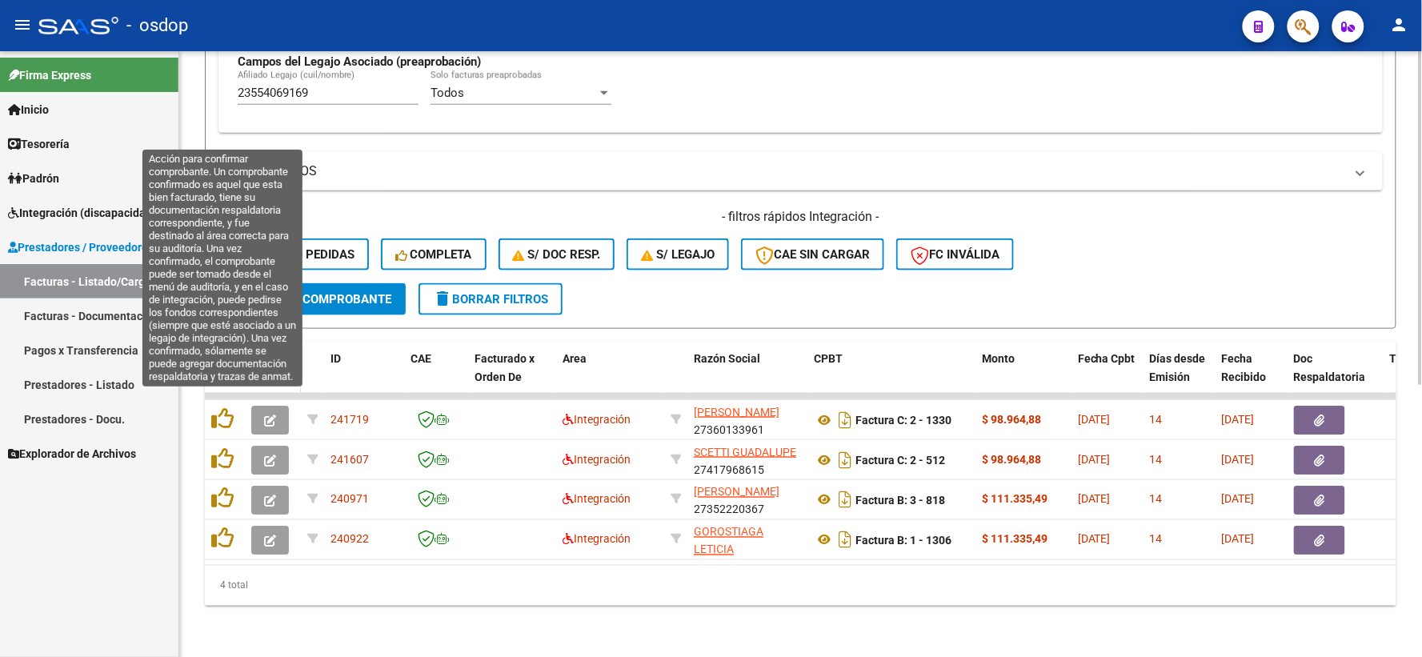
drag, startPoint x: 220, startPoint y: 401, endPoint x: 264, endPoint y: 345, distance: 71.2
click at [258, 342] on div "ID CAE Facturado x Orden De Area Razón Social CPBT Monto Fecha Cpbt Días desde …" at bounding box center [801, 474] width 1192 height 264
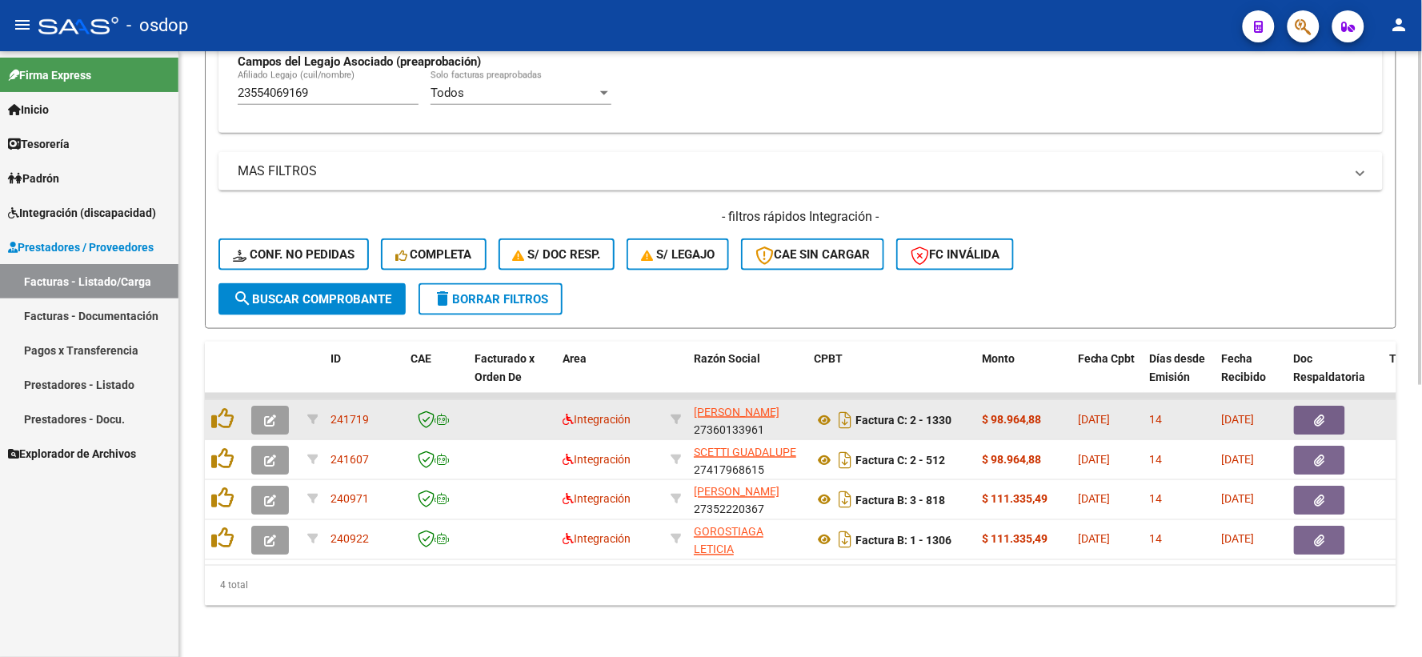
click at [270, 400] on datatable-body-cell at bounding box center [273, 419] width 56 height 39
click at [273, 406] on button "button" at bounding box center [270, 420] width 38 height 29
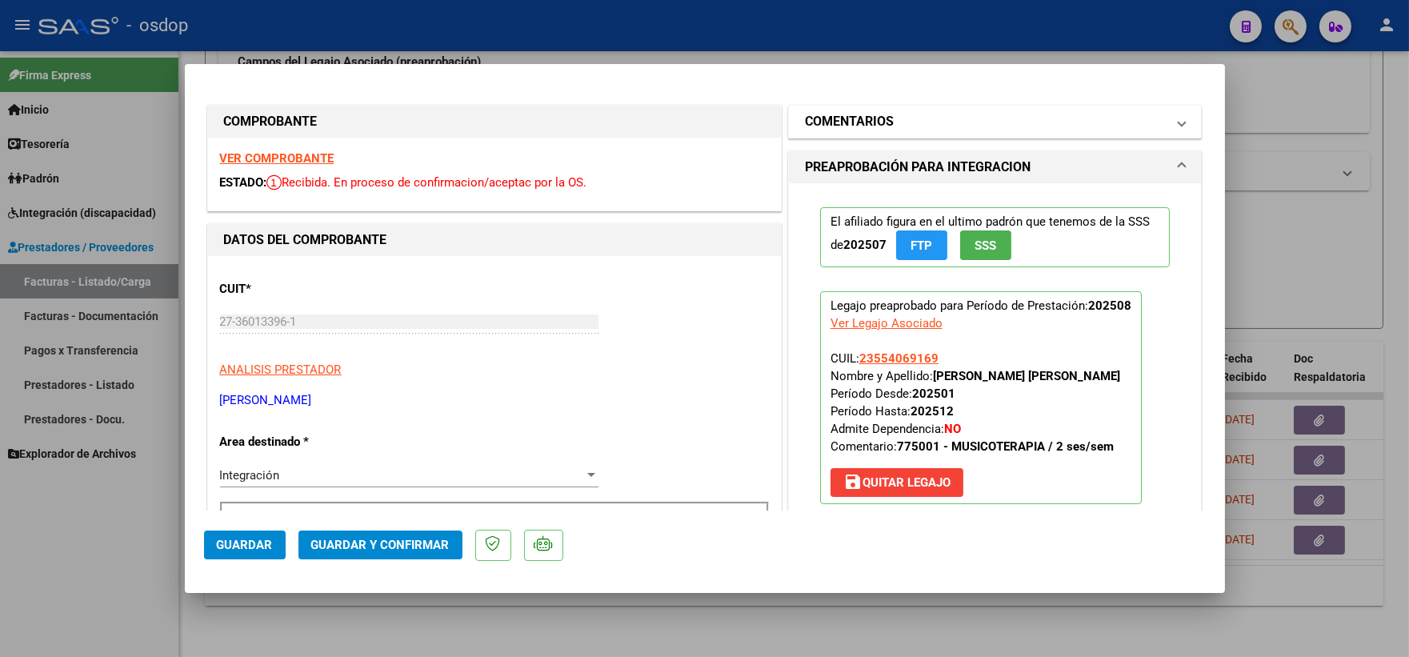
click at [955, 112] on mat-panel-title "COMENTARIOS" at bounding box center [986, 121] width 362 height 19
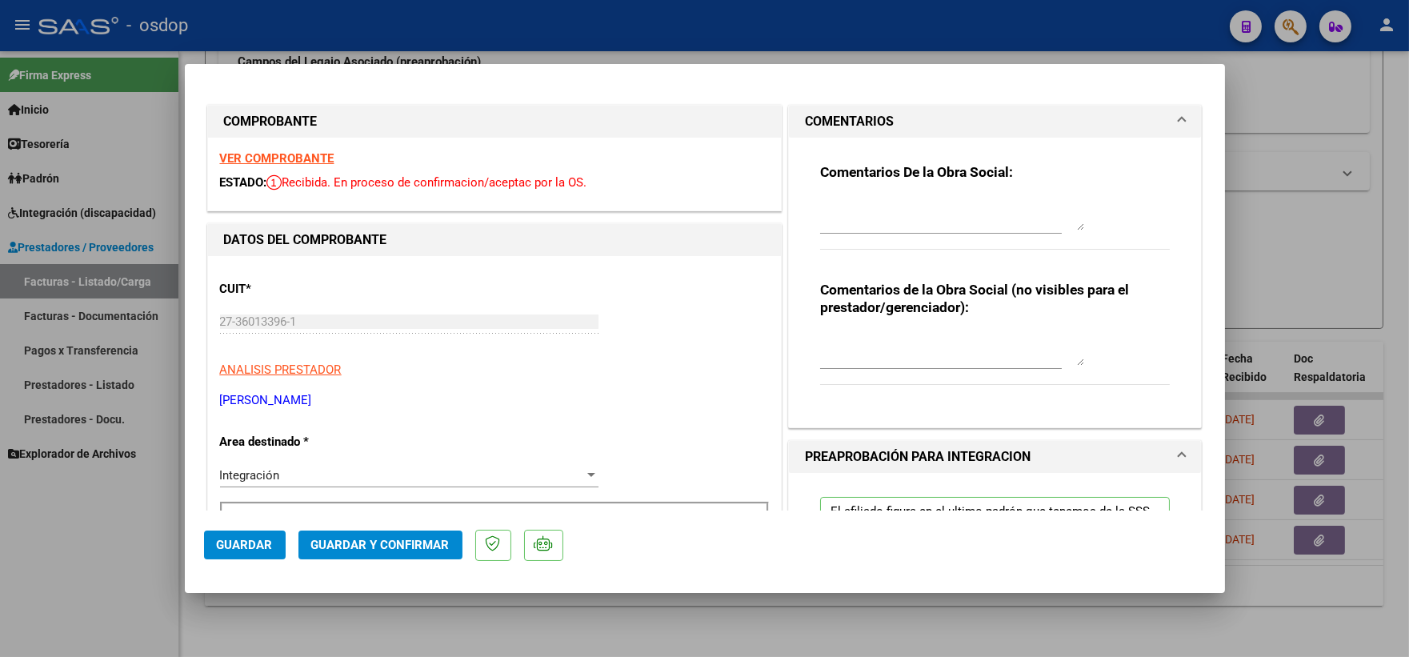
click at [927, 367] on div at bounding box center [952, 350] width 264 height 38
type textarea "A cargo de OSDOP"
click at [340, 548] on span "Guardar y Confirmar" at bounding box center [380, 545] width 138 height 14
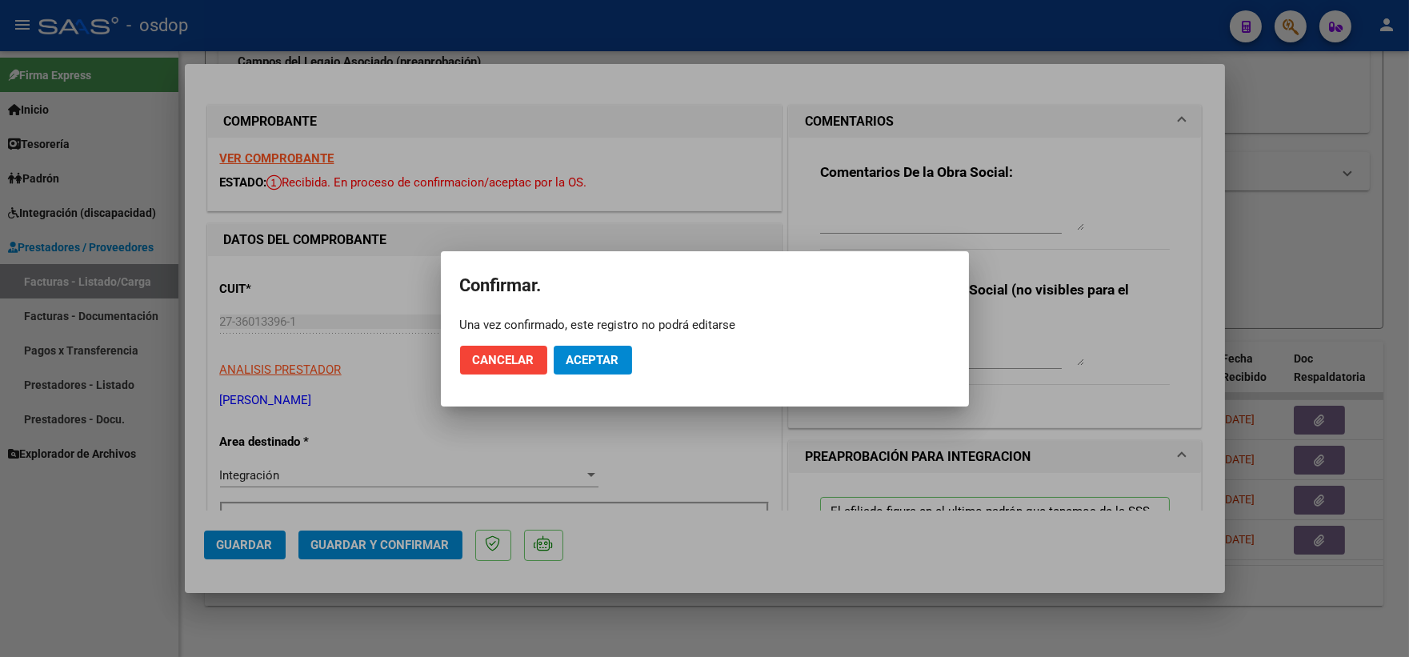
click at [632, 375] on mat-dialog-actions "Cancelar Aceptar" at bounding box center [705, 360] width 490 height 54
click at [614, 366] on span "Aceptar" at bounding box center [593, 360] width 53 height 14
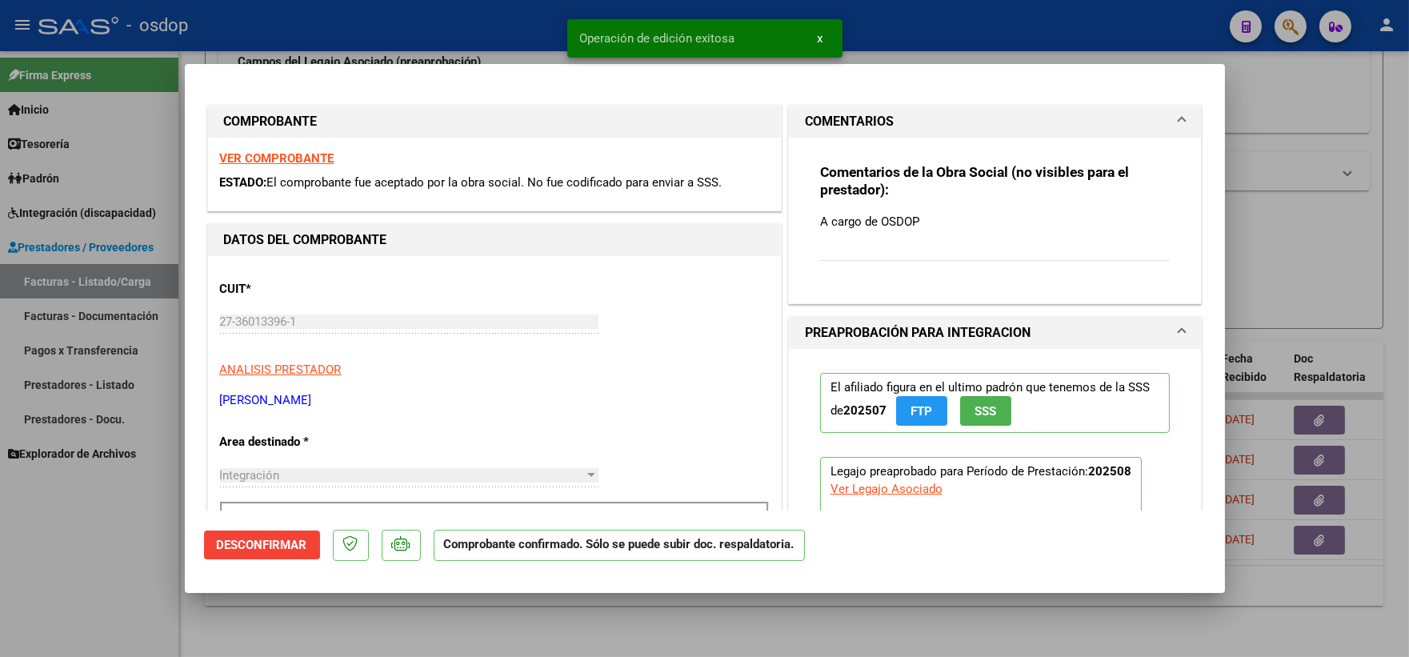
click at [211, 65] on mat-dialog-container "COMPROBANTE VER COMPROBANTE ESTADO: El comprobante fue aceptado por la obra soc…" at bounding box center [705, 328] width 1040 height 528
click at [195, 42] on div at bounding box center [704, 328] width 1409 height 657
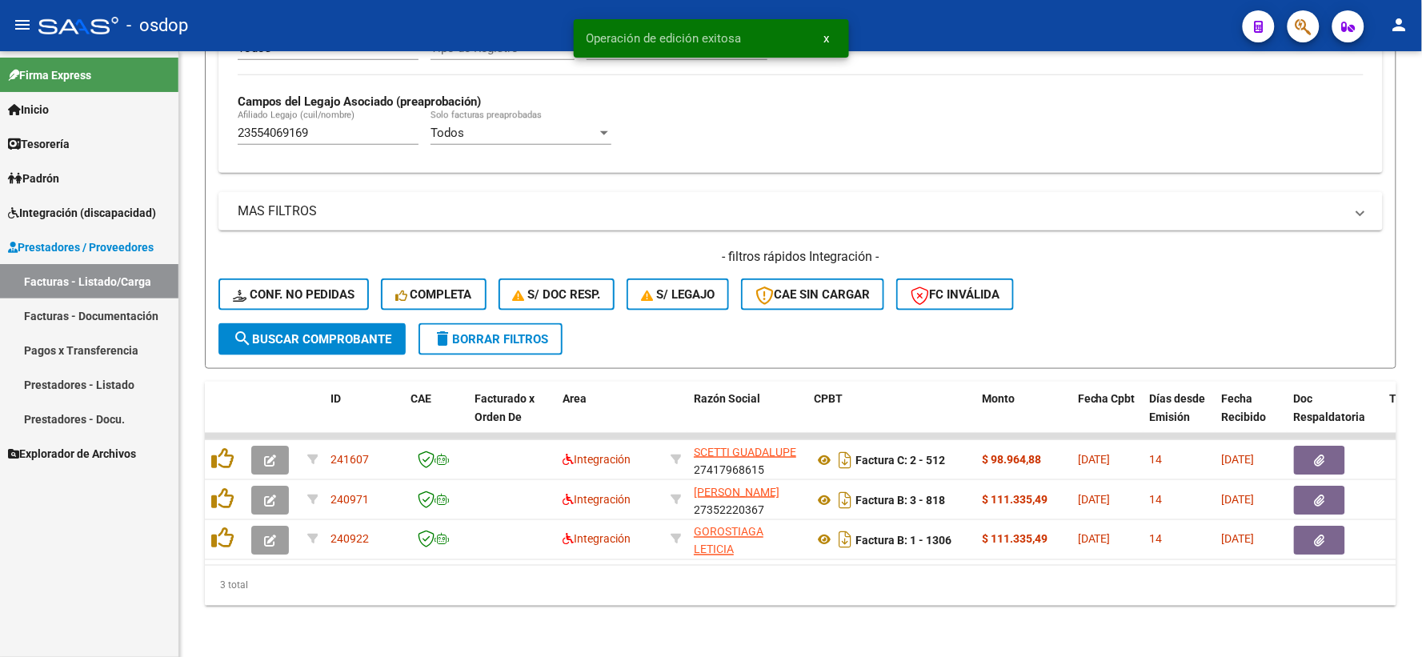
scroll to position [453, 0]
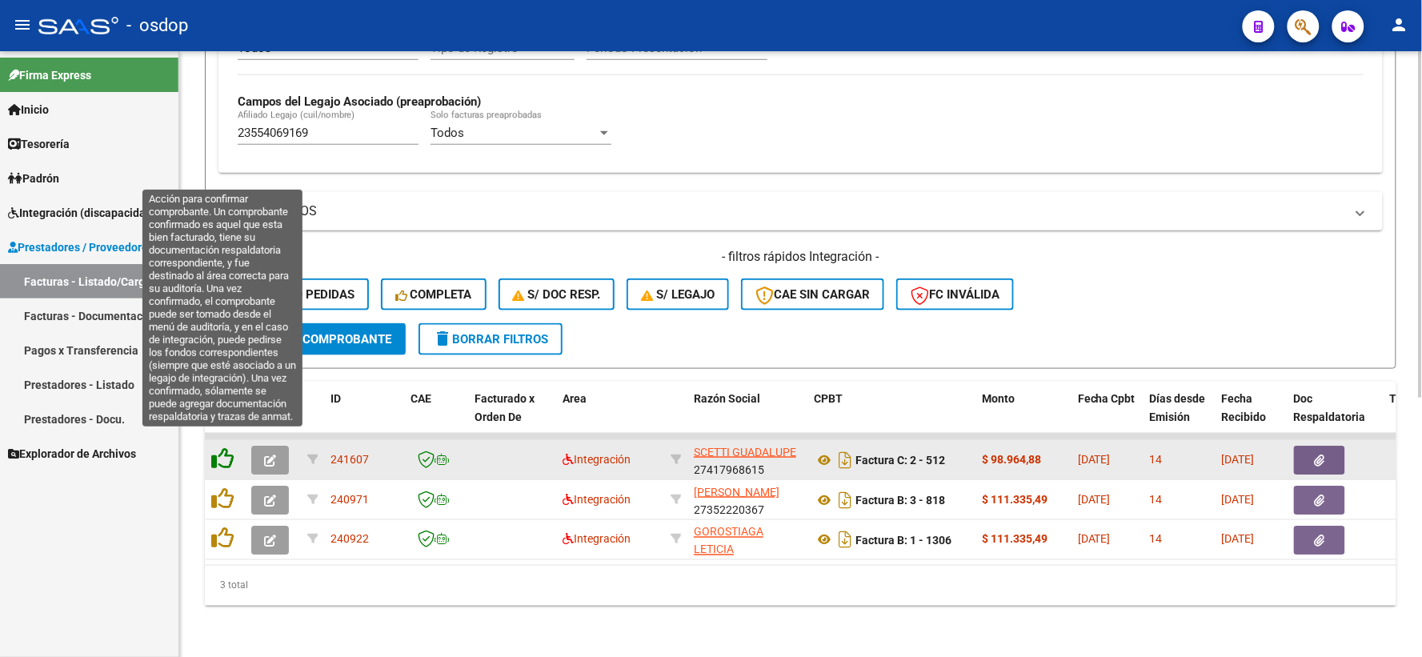
click at [226, 456] on icon at bounding box center [222, 458] width 22 height 22
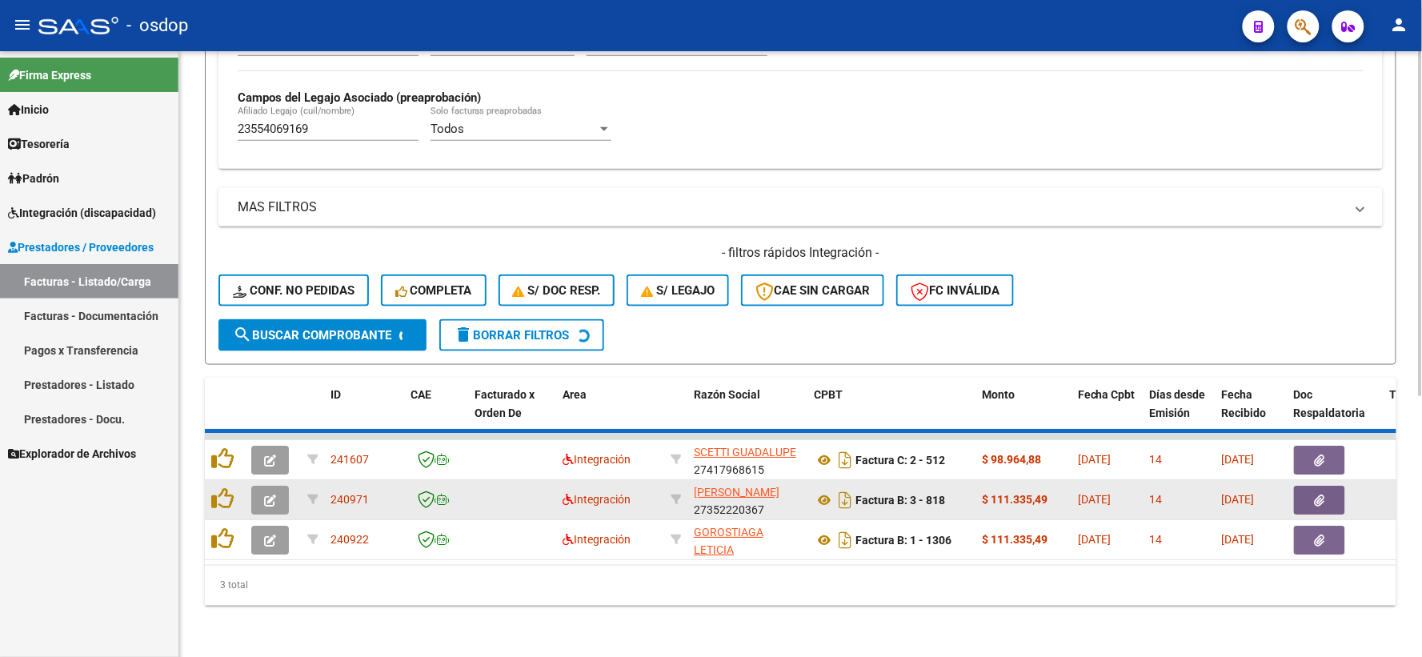
click at [226, 467] on datatable-scroller "241607 Integración [PERSON_NAME] 27417968615 Factura C: 2 - 512 $ 98.964,88 [DA…" at bounding box center [801, 496] width 1192 height 127
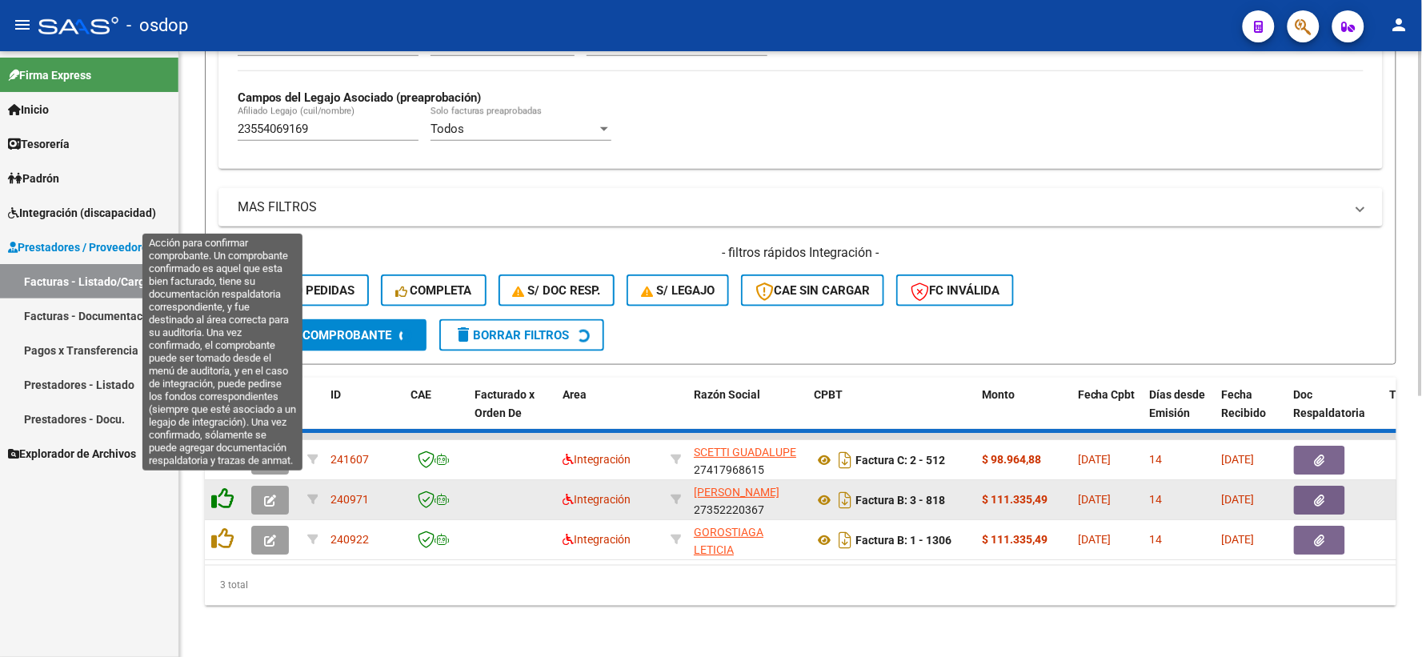
click at [225, 478] on datatable-scroller "241607 Integración [PERSON_NAME] 27417968615 Factura C: 2 - 512 $ 98.964,88 [DA…" at bounding box center [801, 496] width 1192 height 127
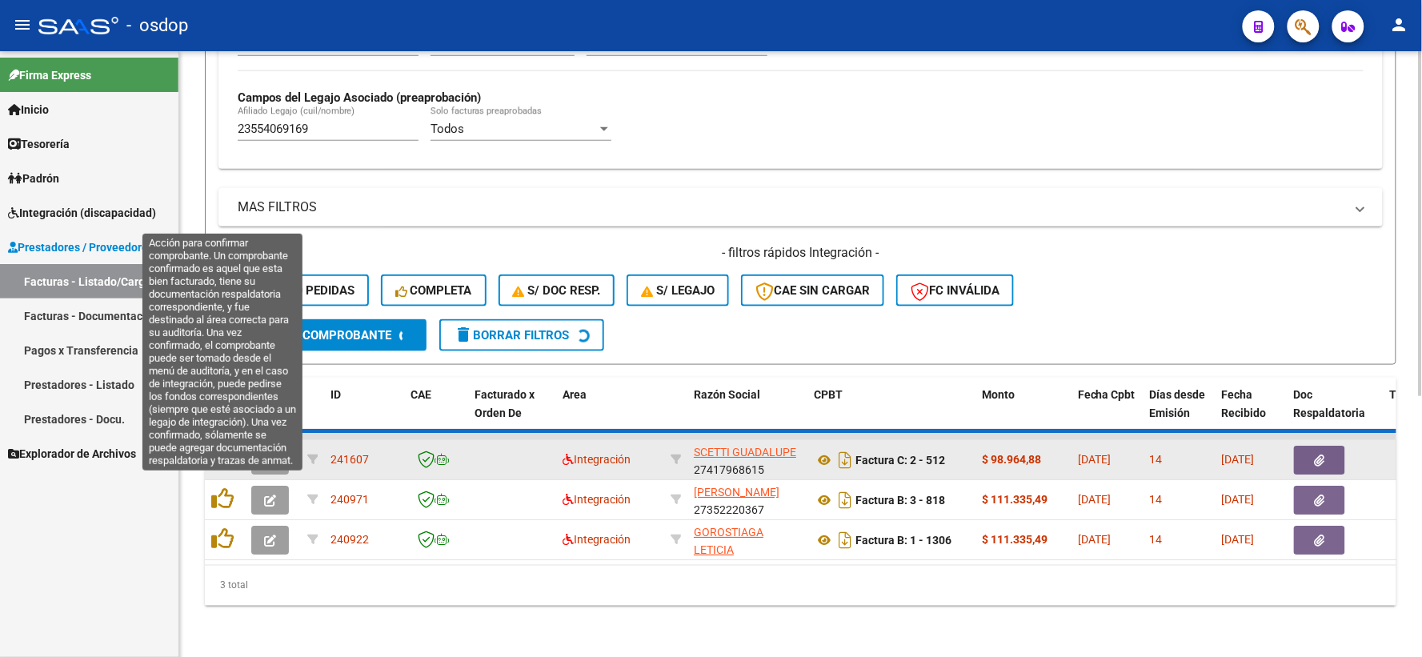
scroll to position [413, 0]
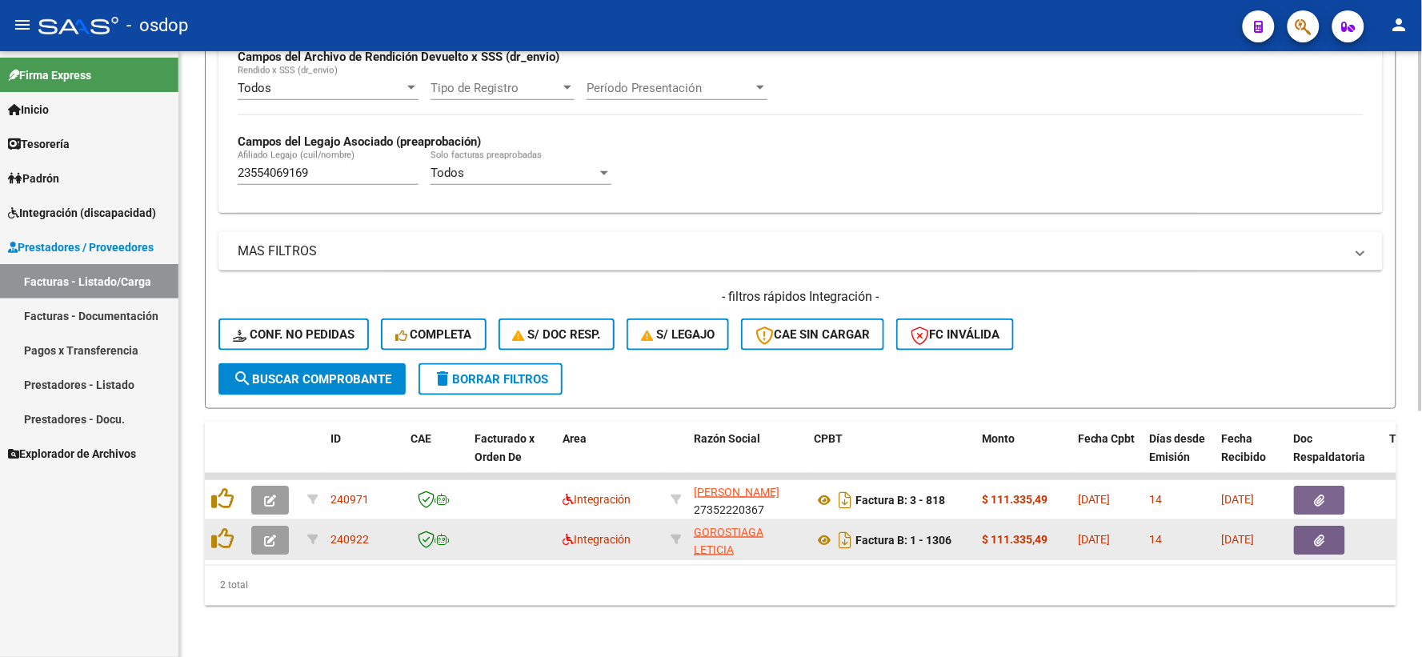
click at [225, 520] on datatable-body-cell at bounding box center [225, 539] width 40 height 39
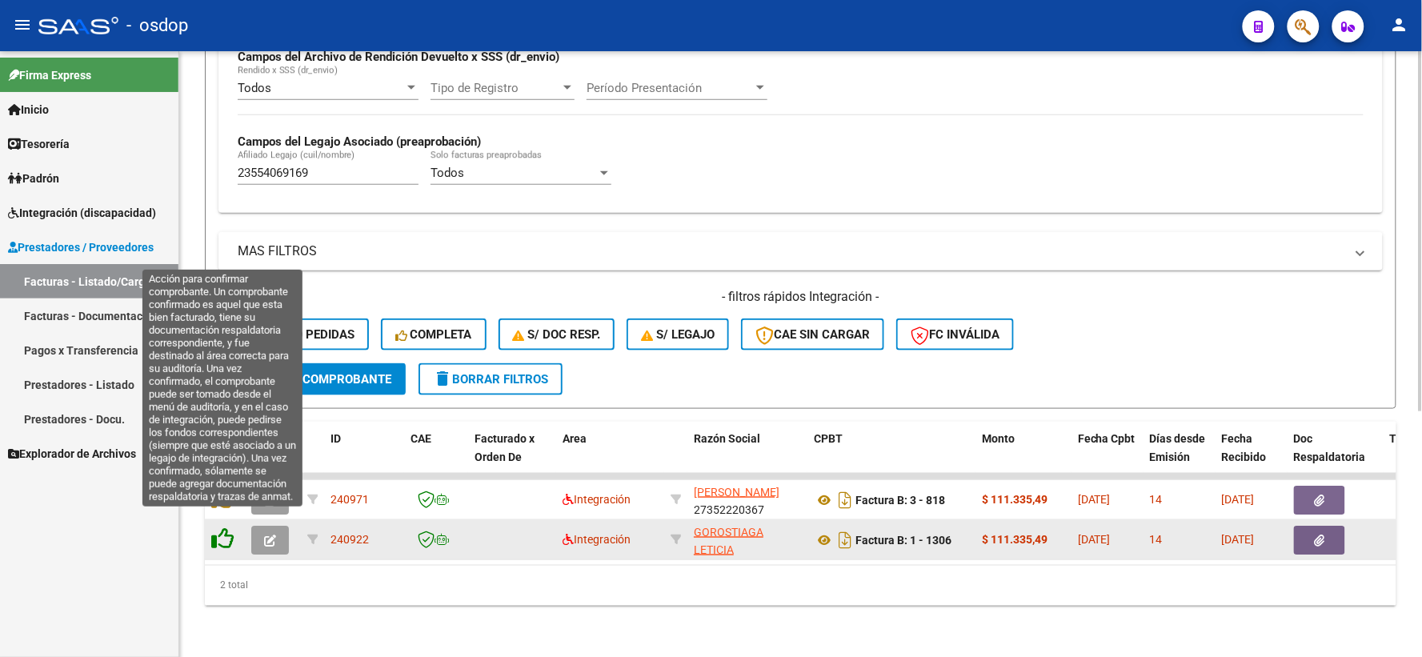
click at [227, 527] on icon at bounding box center [222, 538] width 22 height 22
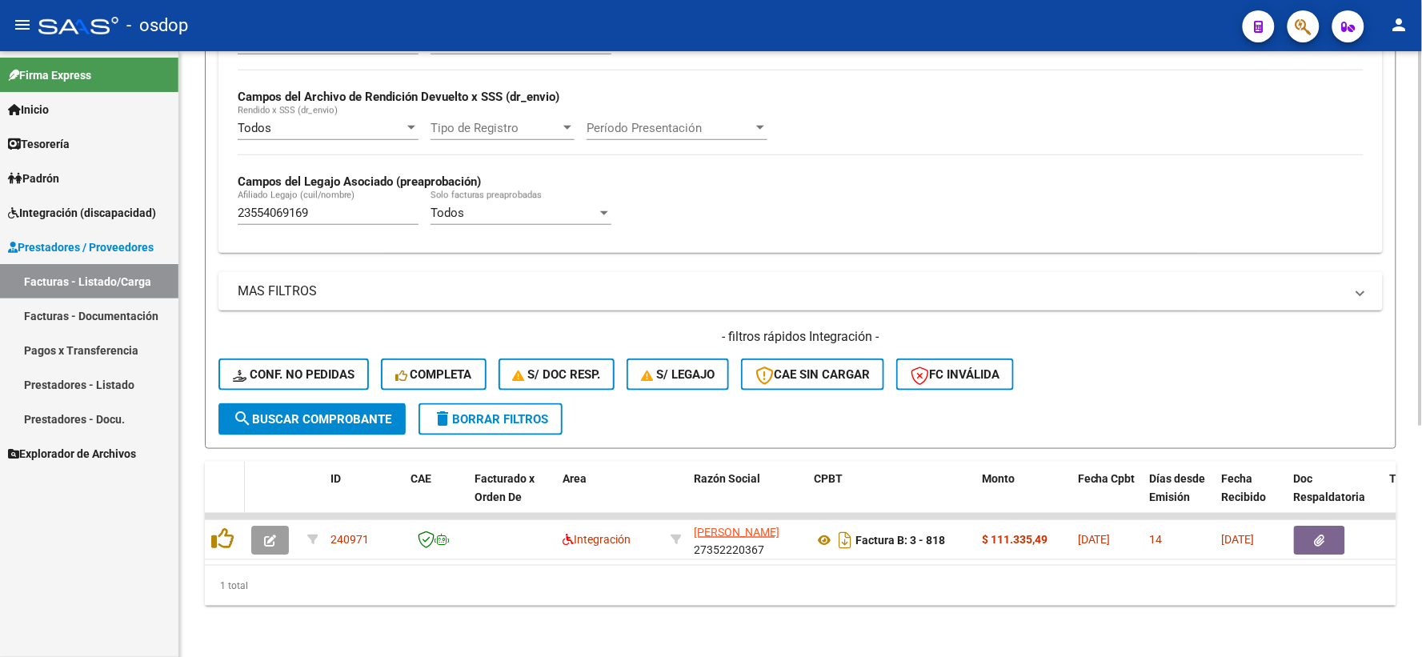
scroll to position [373, 0]
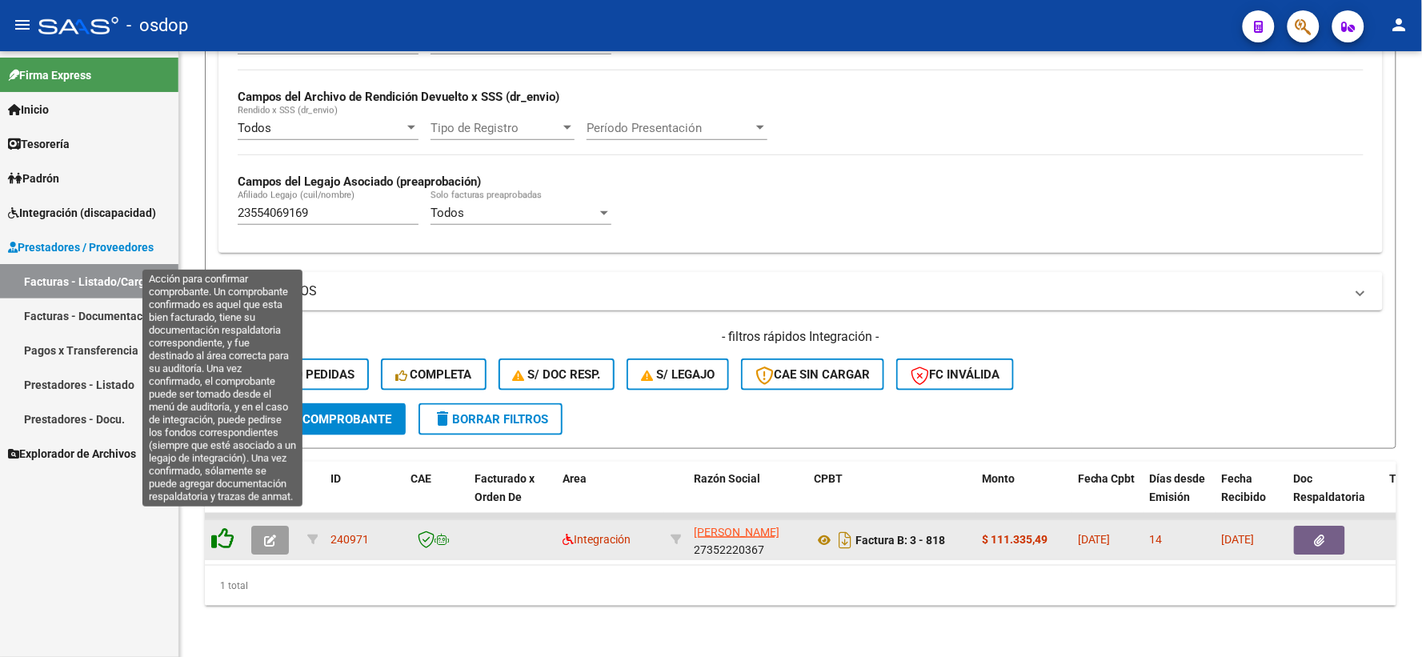
click at [224, 530] on icon at bounding box center [222, 538] width 22 height 22
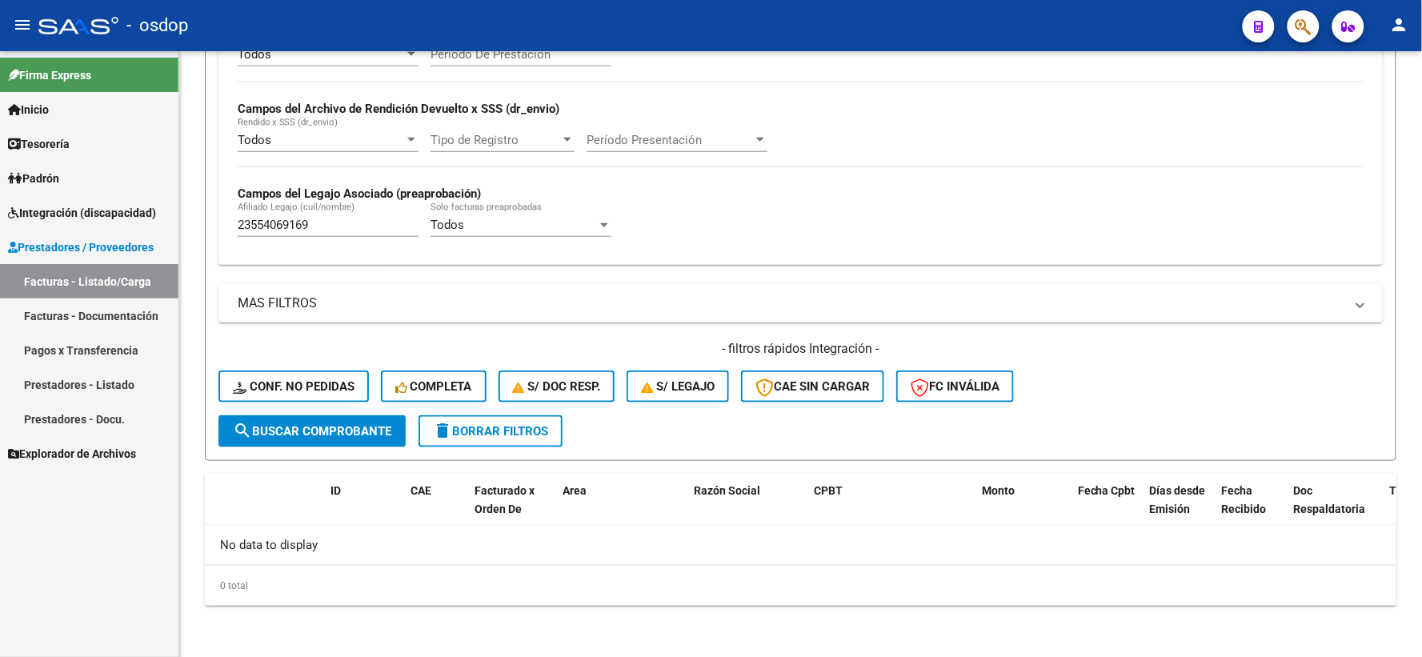
scroll to position [347, 0]
drag, startPoint x: 336, startPoint y: 212, endPoint x: 258, endPoint y: 218, distance: 78.7
click at [258, 218] on div "23554069169 [PERSON_NAME] (cuil/nombre)" at bounding box center [328, 221] width 181 height 34
drag, startPoint x: 313, startPoint y: 226, endPoint x: 0, endPoint y: 249, distance: 313.8
click at [54, 222] on mat-sidenav-container "Firma Express Inicio Calendario SSS Instructivos Contacto OS Tesorería Extracto…" at bounding box center [711, 354] width 1422 height 606
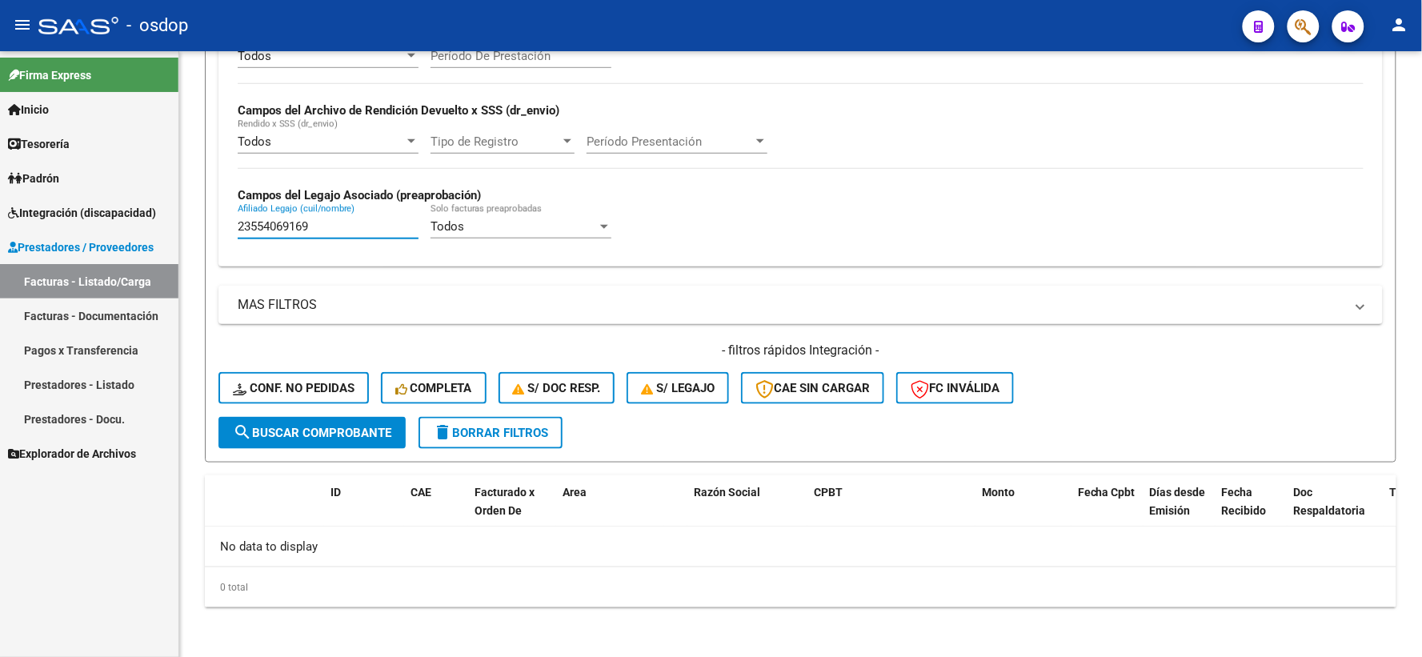
paste input "7534041751"
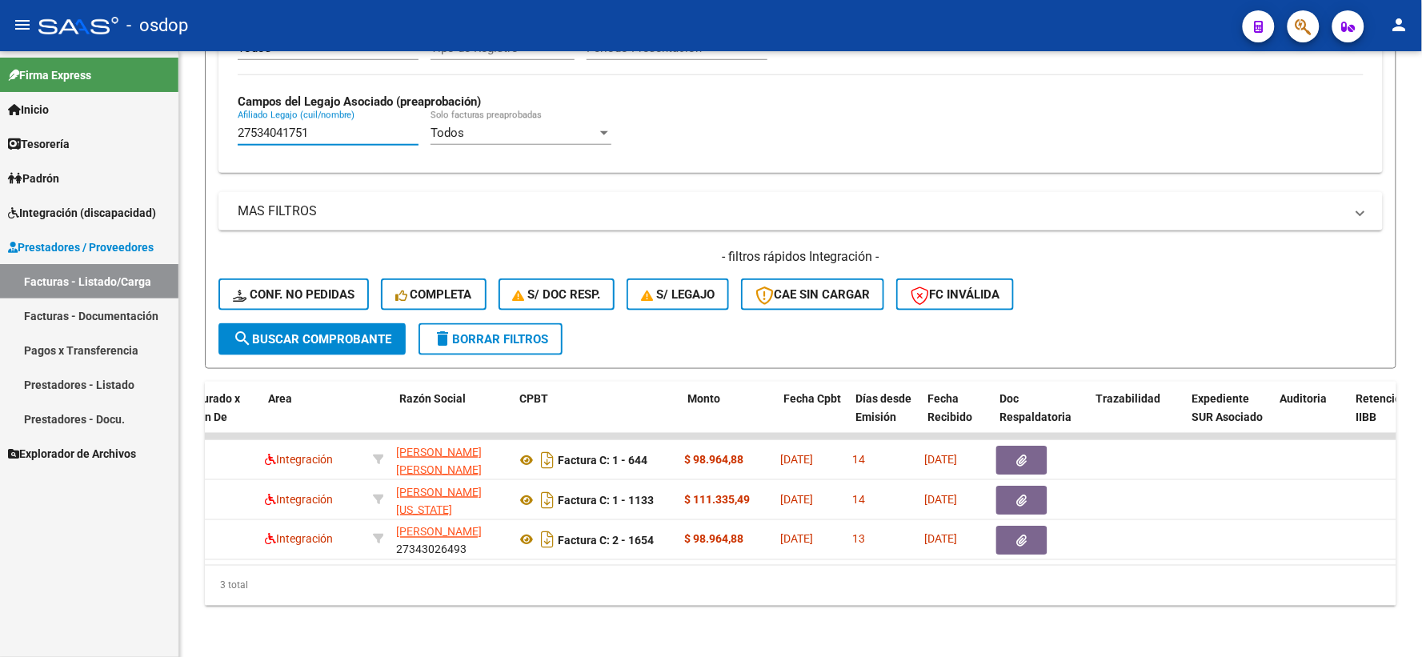
scroll to position [0, 0]
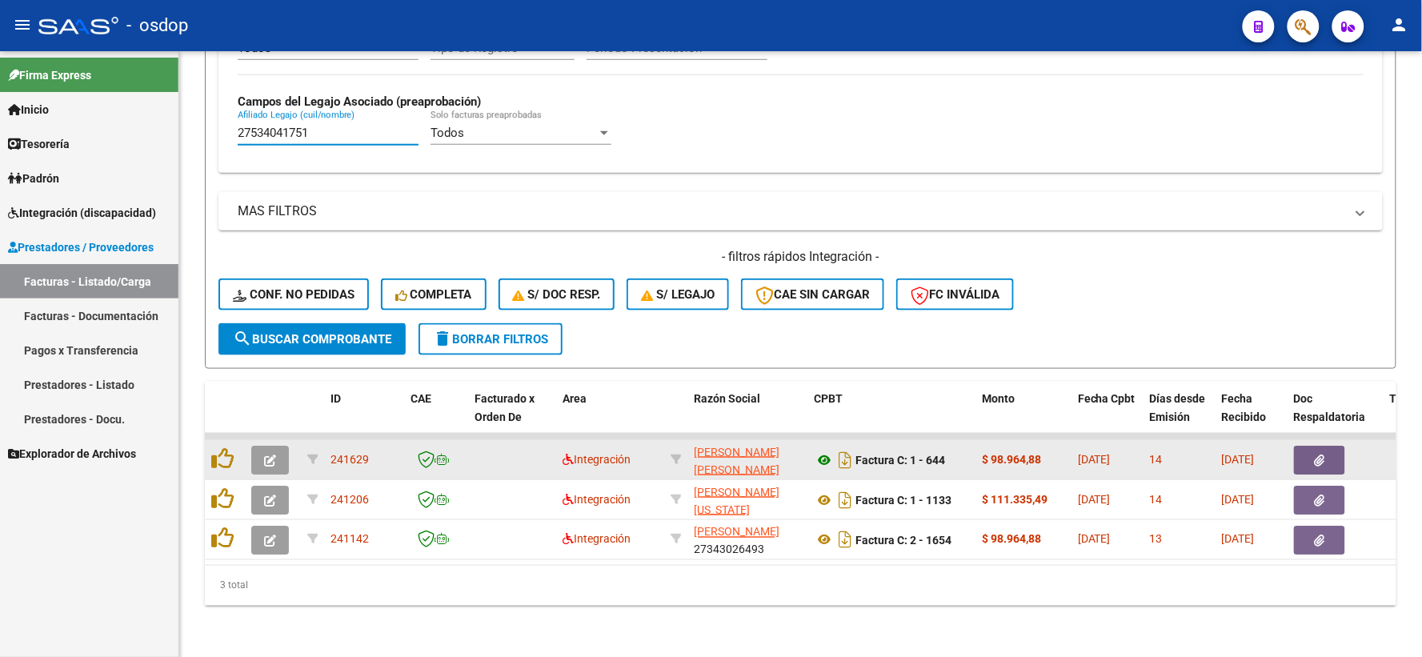
click at [818, 451] on icon at bounding box center [824, 460] width 21 height 19
click at [1327, 446] on button "button" at bounding box center [1319, 460] width 51 height 29
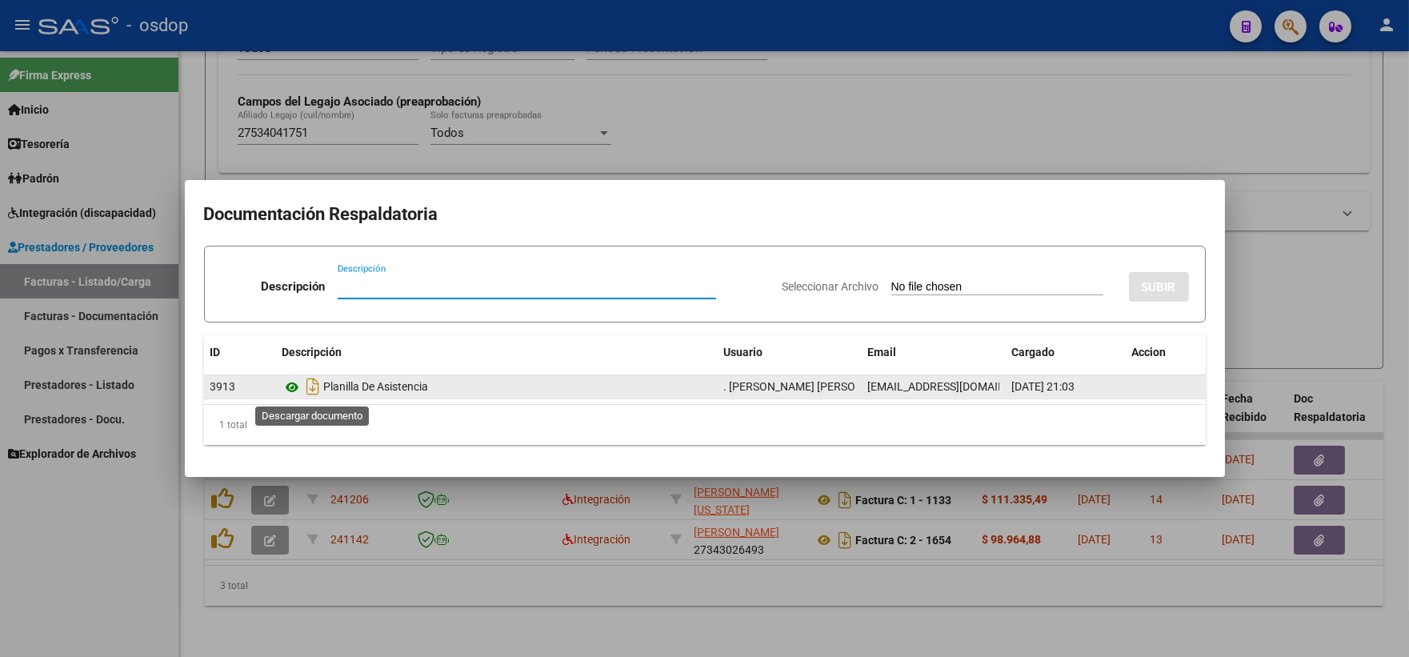
click at [296, 383] on icon at bounding box center [293, 387] width 21 height 19
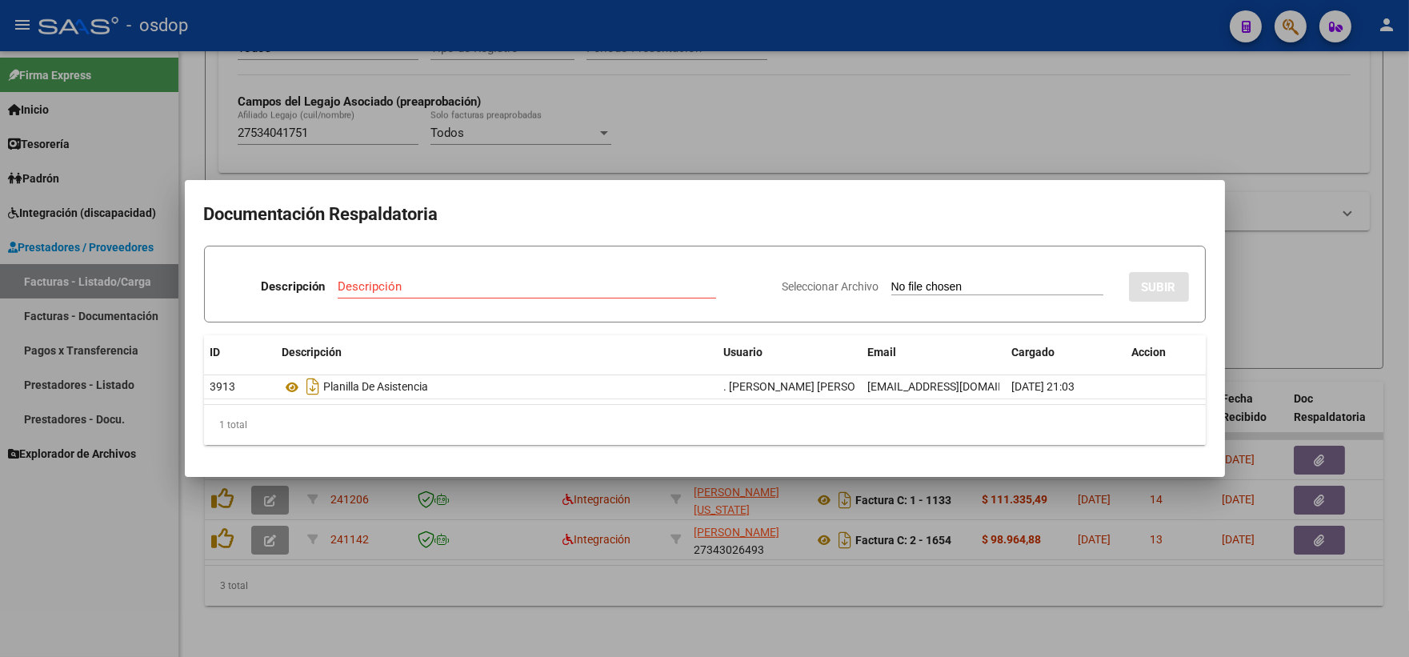
drag, startPoint x: 2, startPoint y: 549, endPoint x: 458, endPoint y: 424, distance: 472.9
click at [2, 550] on div at bounding box center [704, 328] width 1409 height 657
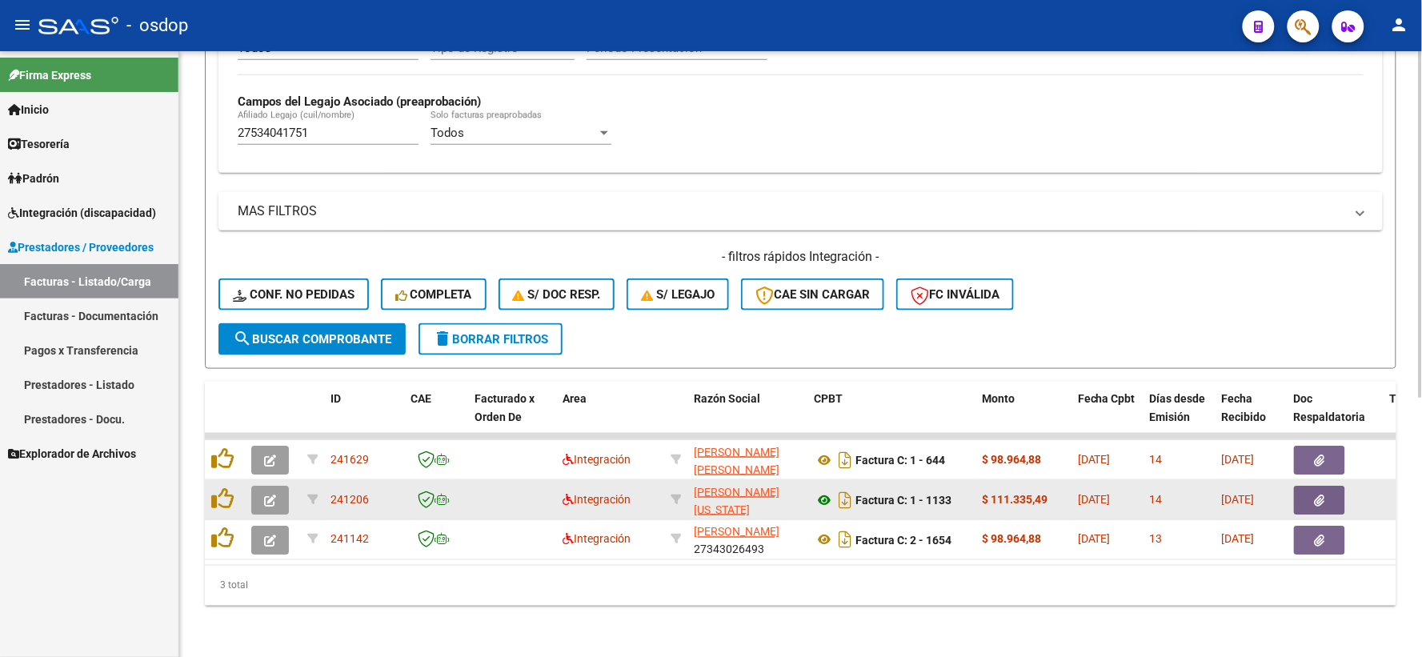
click at [819, 491] on icon at bounding box center [824, 500] width 21 height 19
click at [1319, 486] on button "button" at bounding box center [1319, 500] width 51 height 29
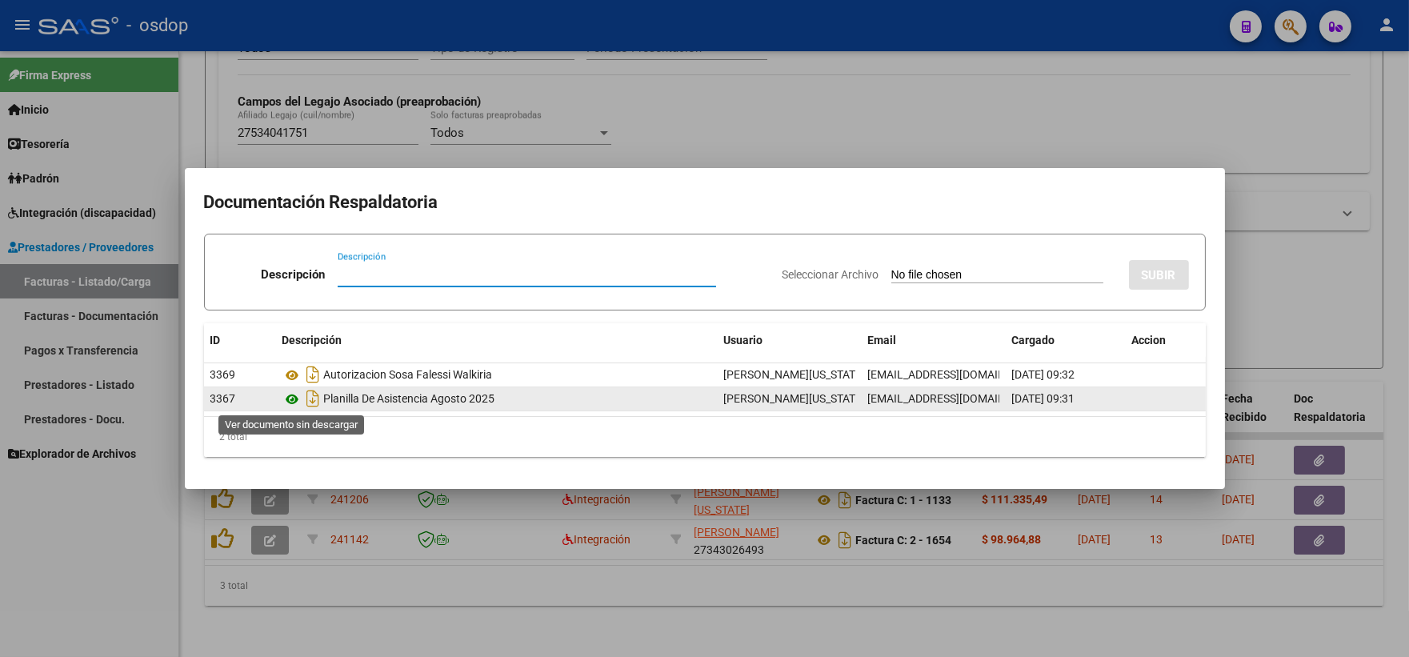
click at [287, 395] on icon at bounding box center [293, 399] width 21 height 19
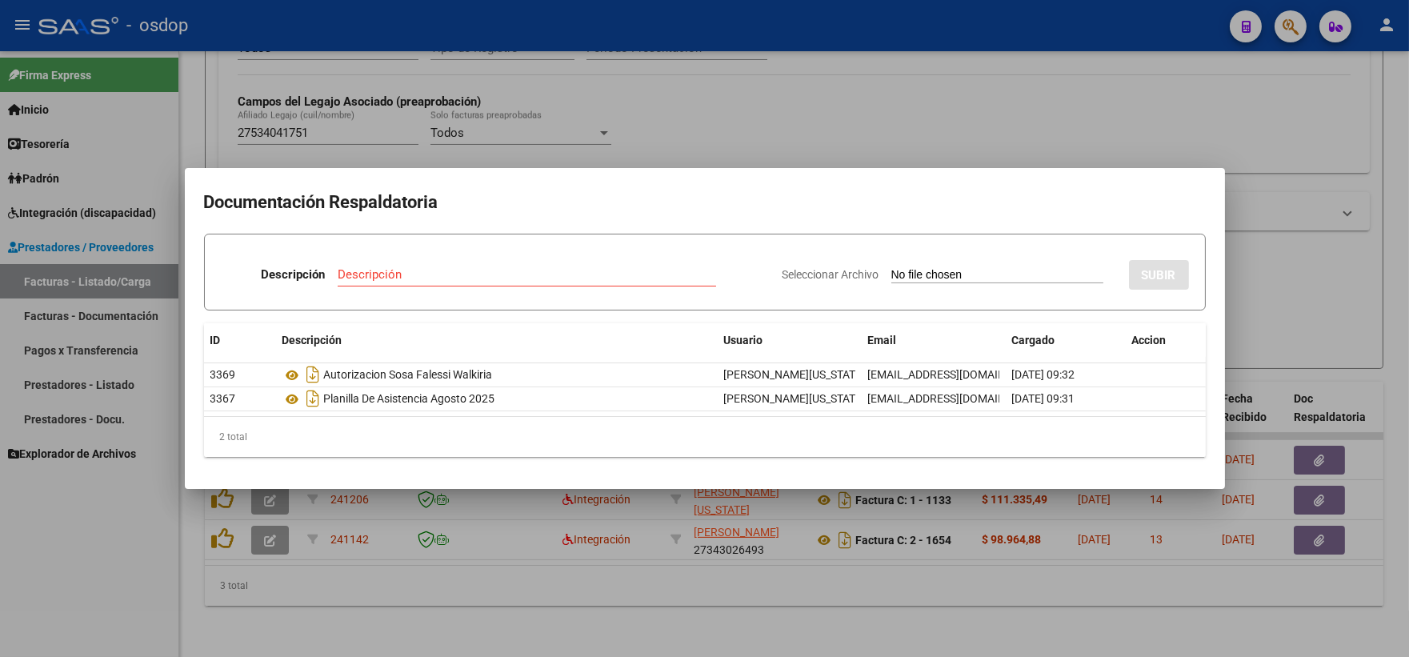
click at [99, 561] on div at bounding box center [704, 328] width 1409 height 657
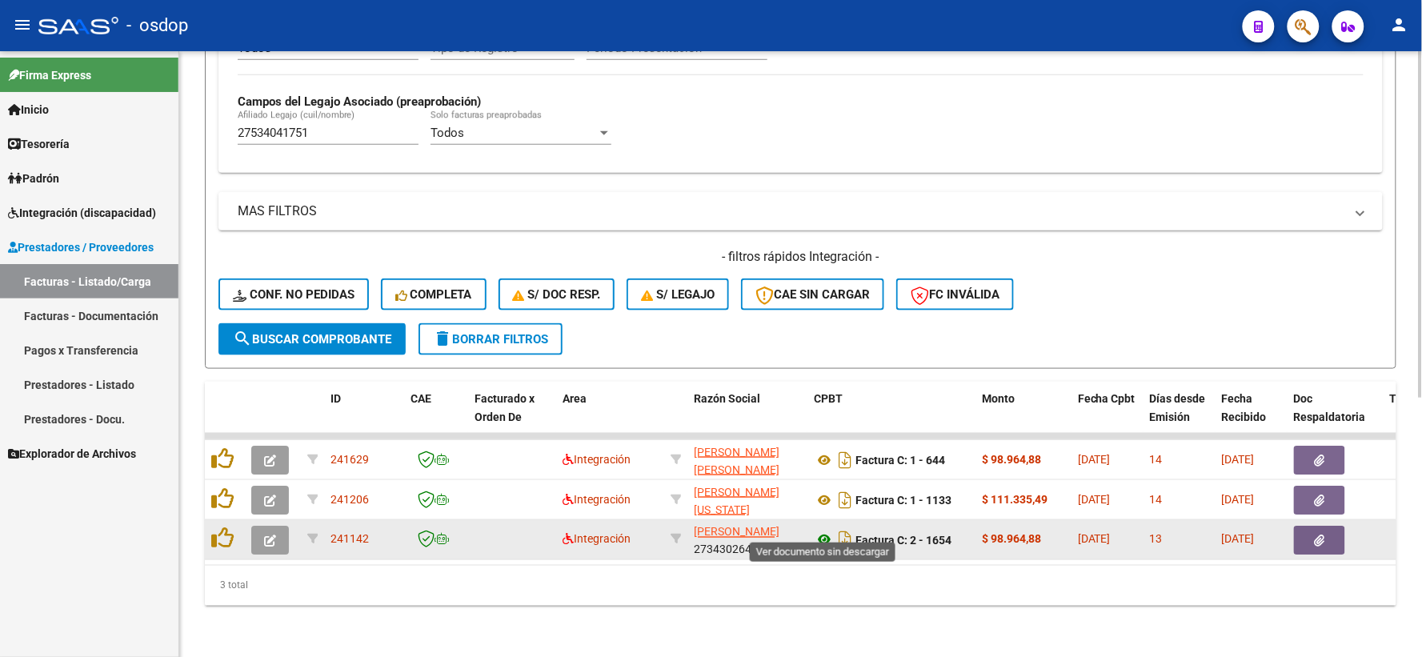
click at [825, 531] on icon at bounding box center [824, 540] width 21 height 19
click at [1300, 529] on button "button" at bounding box center [1319, 540] width 51 height 29
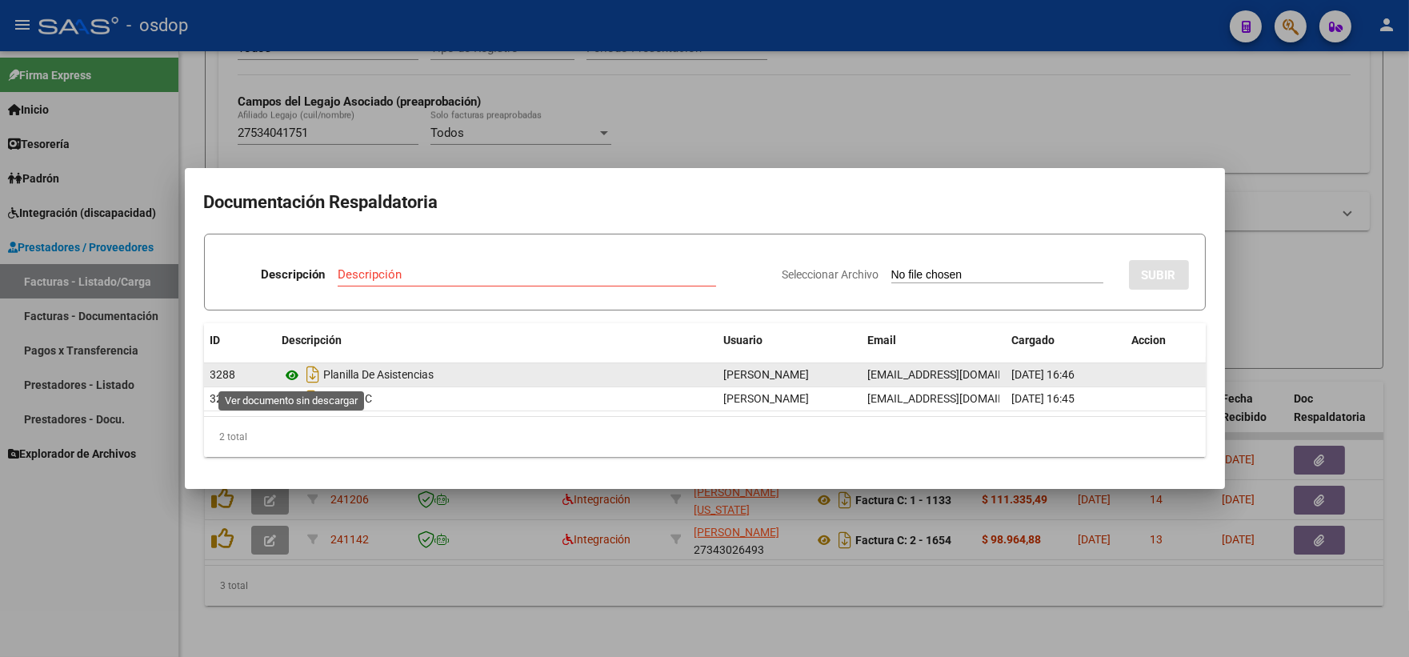
click at [291, 369] on icon at bounding box center [293, 375] width 21 height 19
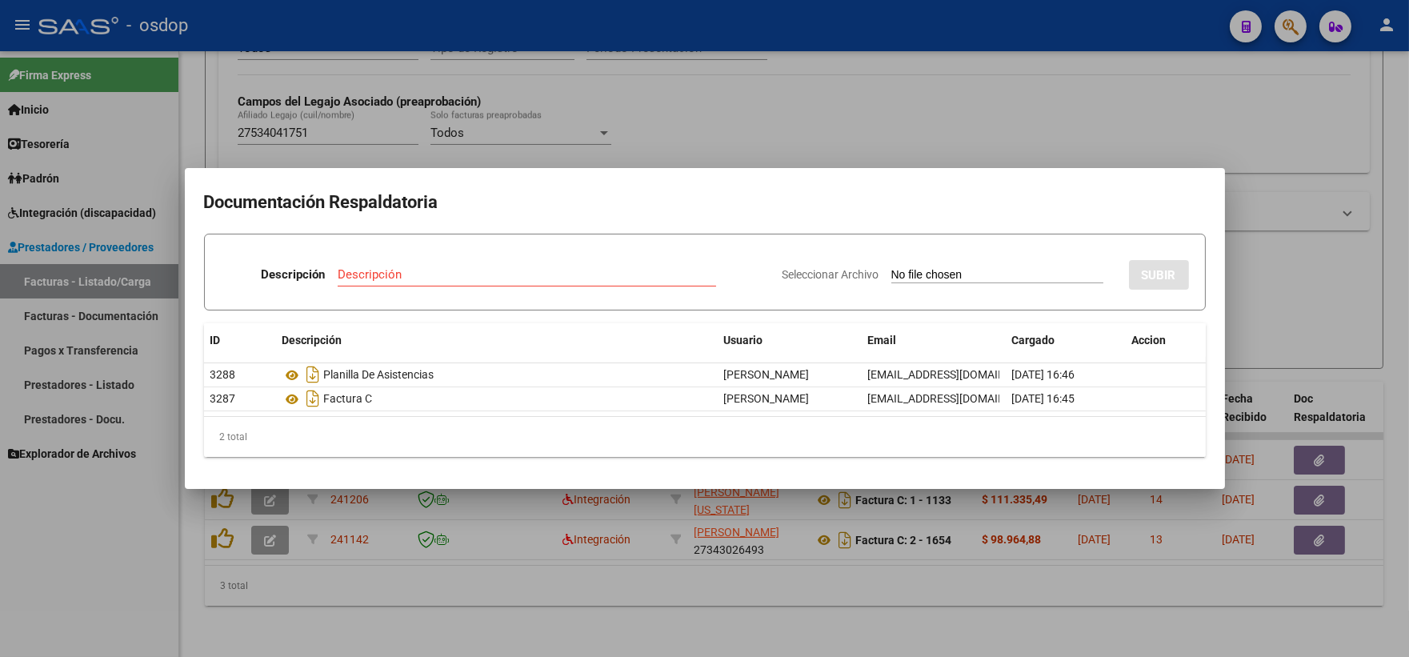
click at [43, 543] on div at bounding box center [704, 328] width 1409 height 657
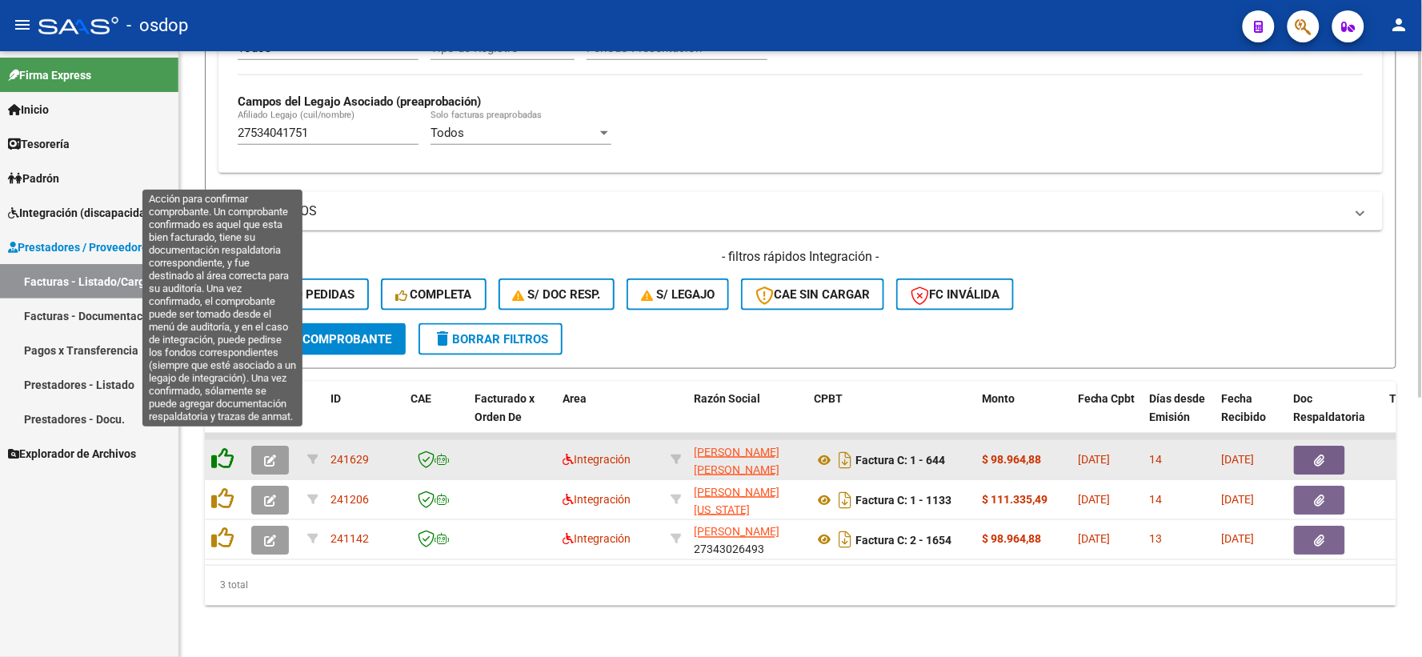
click at [216, 452] on icon at bounding box center [222, 458] width 22 height 22
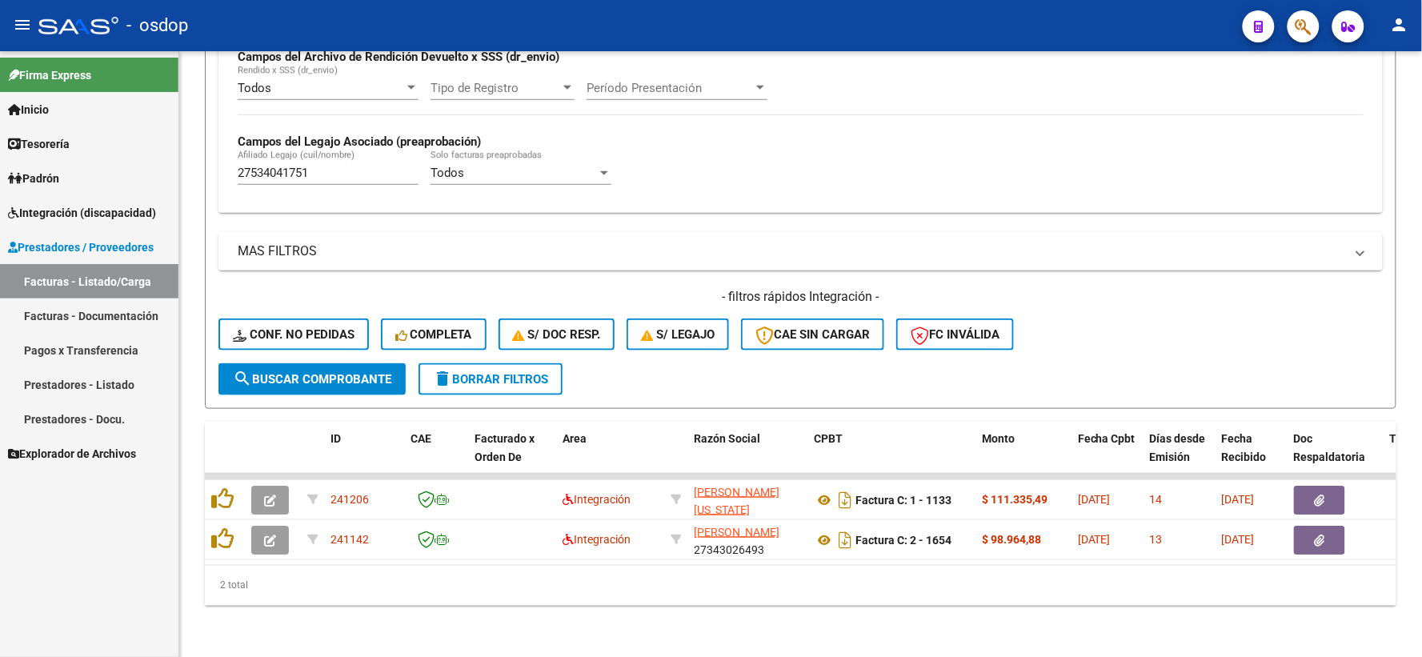
scroll to position [413, 0]
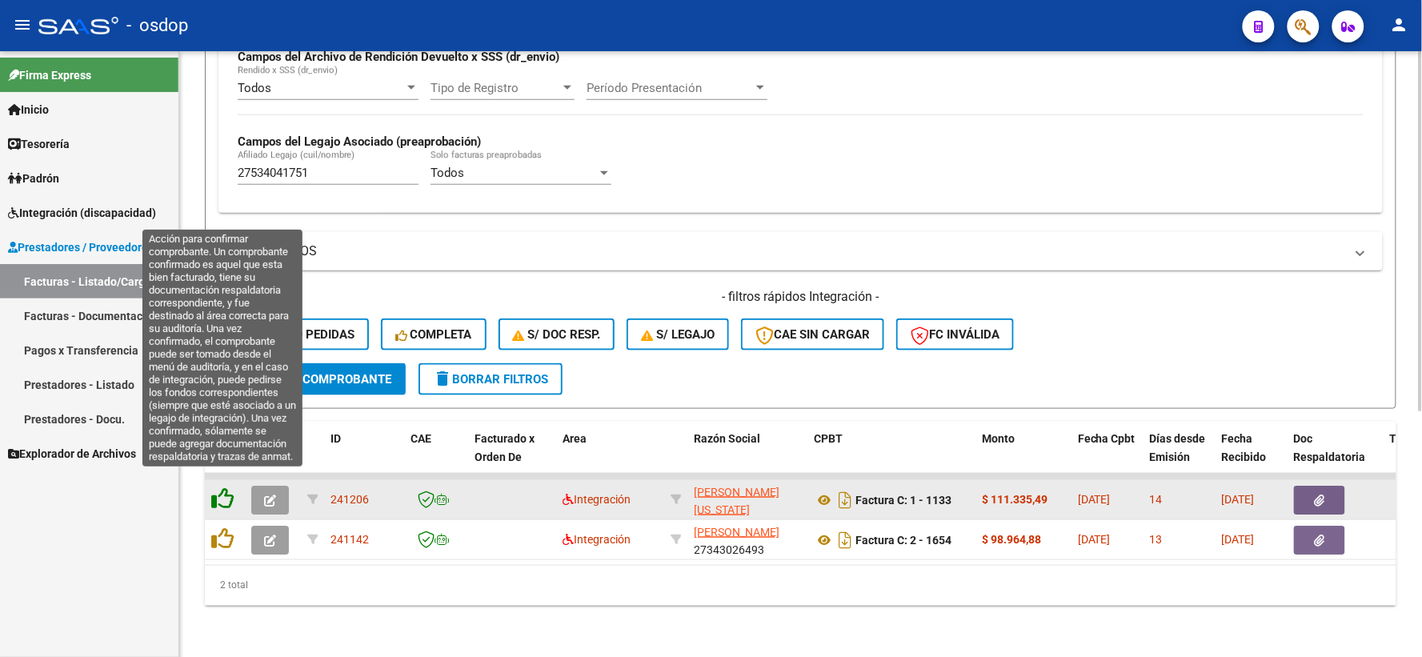
click at [229, 487] on icon at bounding box center [222, 498] width 22 height 22
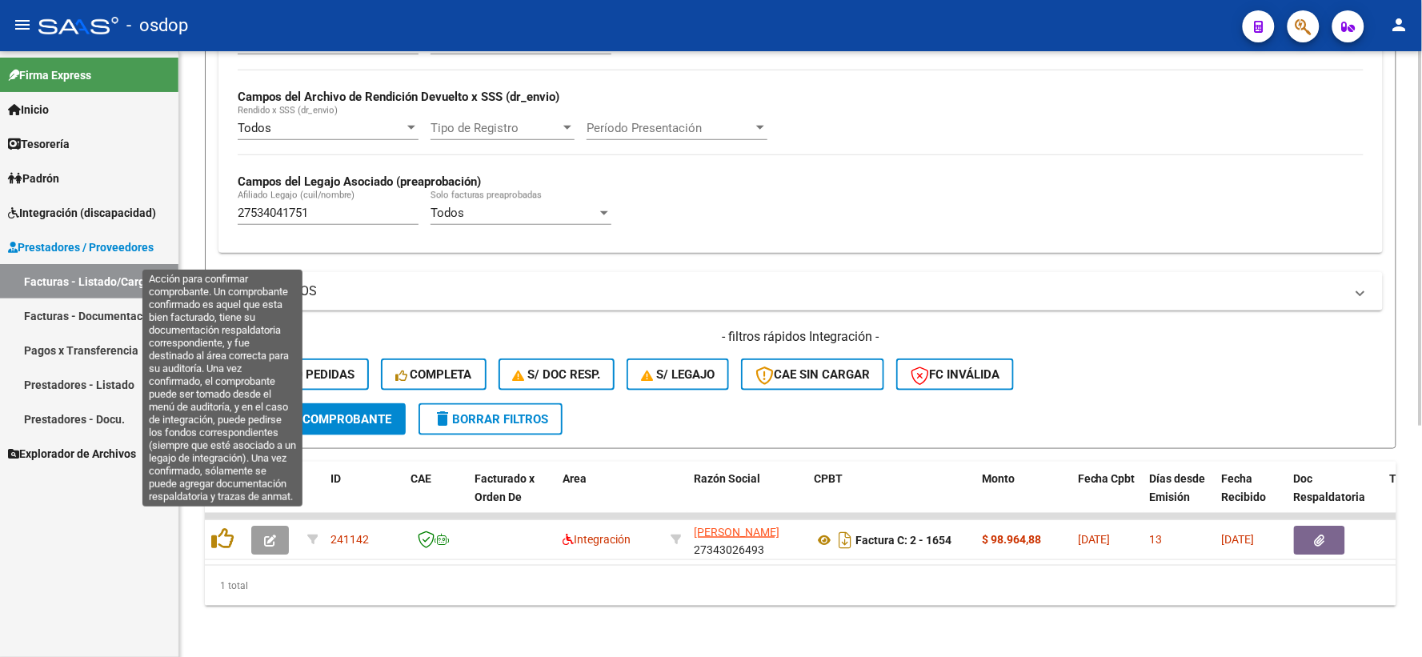
click at [216, 527] on icon at bounding box center [222, 538] width 22 height 22
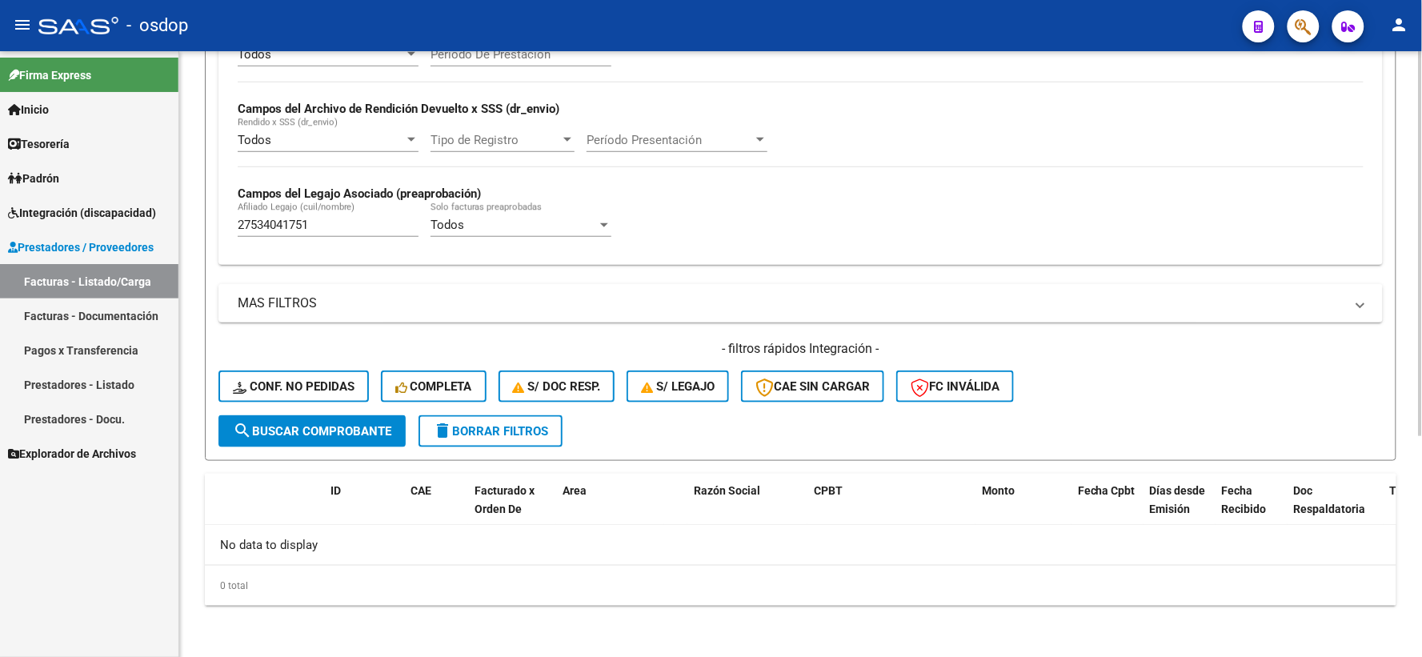
scroll to position [347, 0]
drag, startPoint x: 338, startPoint y: 213, endPoint x: 348, endPoint y: 226, distance: 17.1
click at [338, 212] on div "27534041751 Afiliado Legajo (cuil/nombre)" at bounding box center [328, 221] width 181 height 34
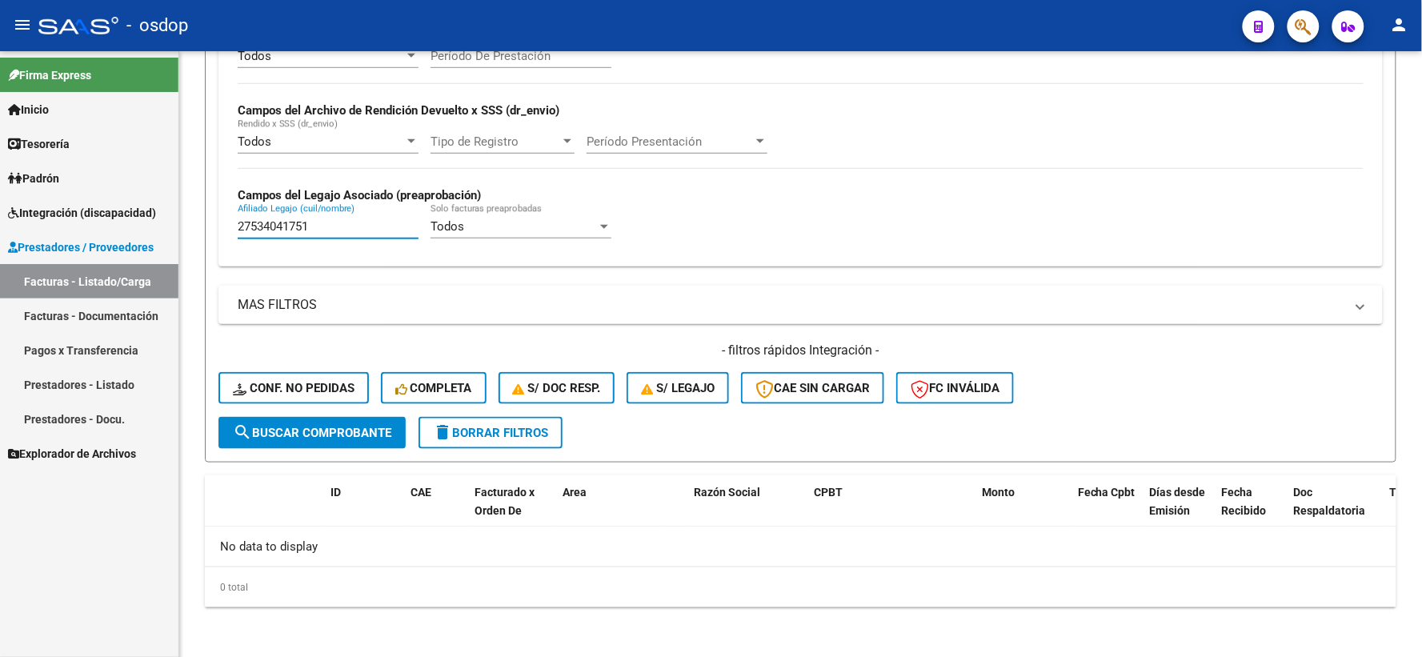
drag, startPoint x: 348, startPoint y: 226, endPoint x: 0, endPoint y: 217, distance: 348.3
click at [196, 232] on div "Video tutorial PRESTADORES -> Listado de CPBTs Emitidos por Prestadores / Prove…" at bounding box center [800, 181] width 1243 height 955
paste input "0554068678"
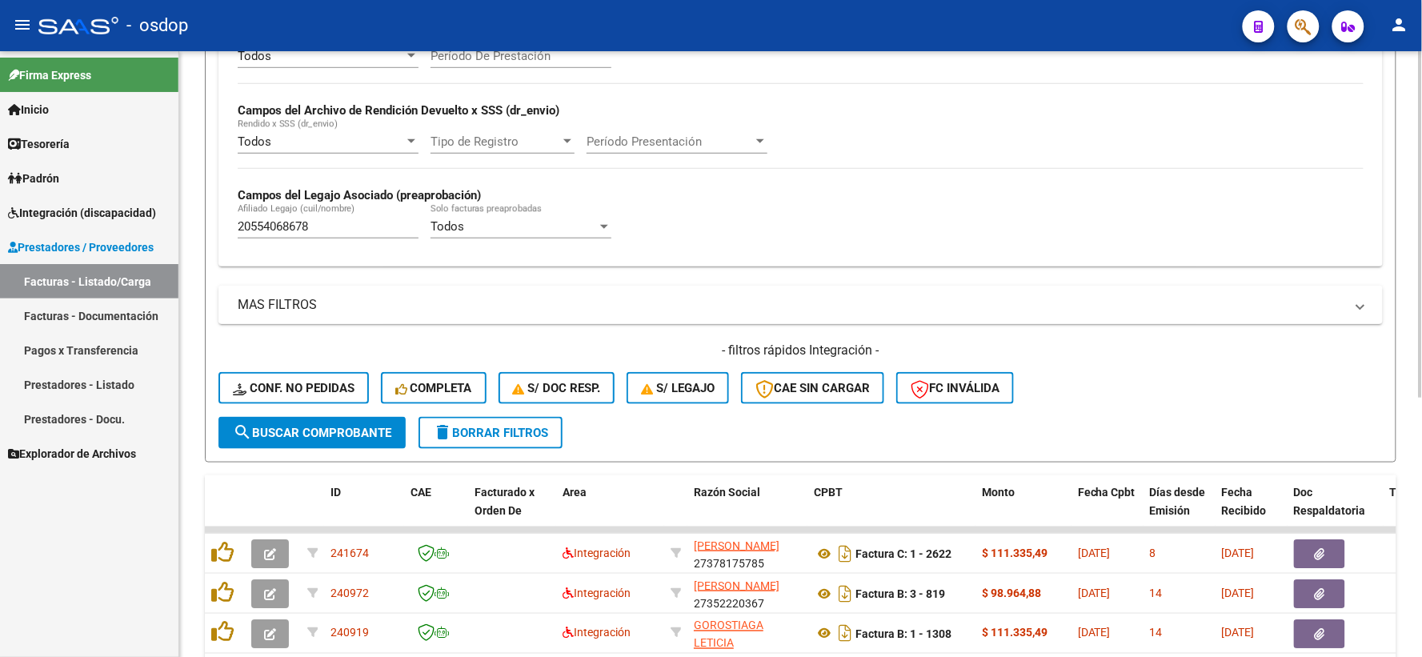
scroll to position [453, 0]
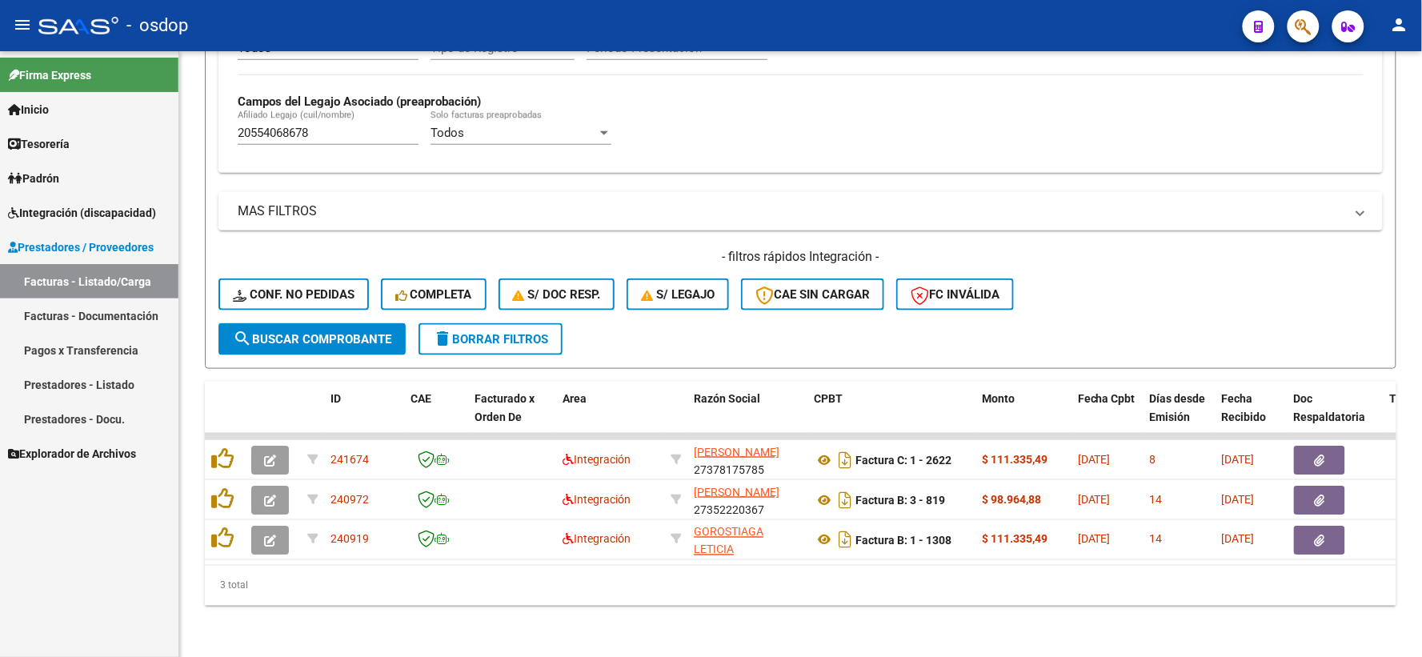
click at [458, 552] on datatable-body "241674 Integración VILLALOBOS MARIANELA SOLEDAD 27378175785 Factura C: 1 - 2622…" at bounding box center [801, 499] width 1192 height 132
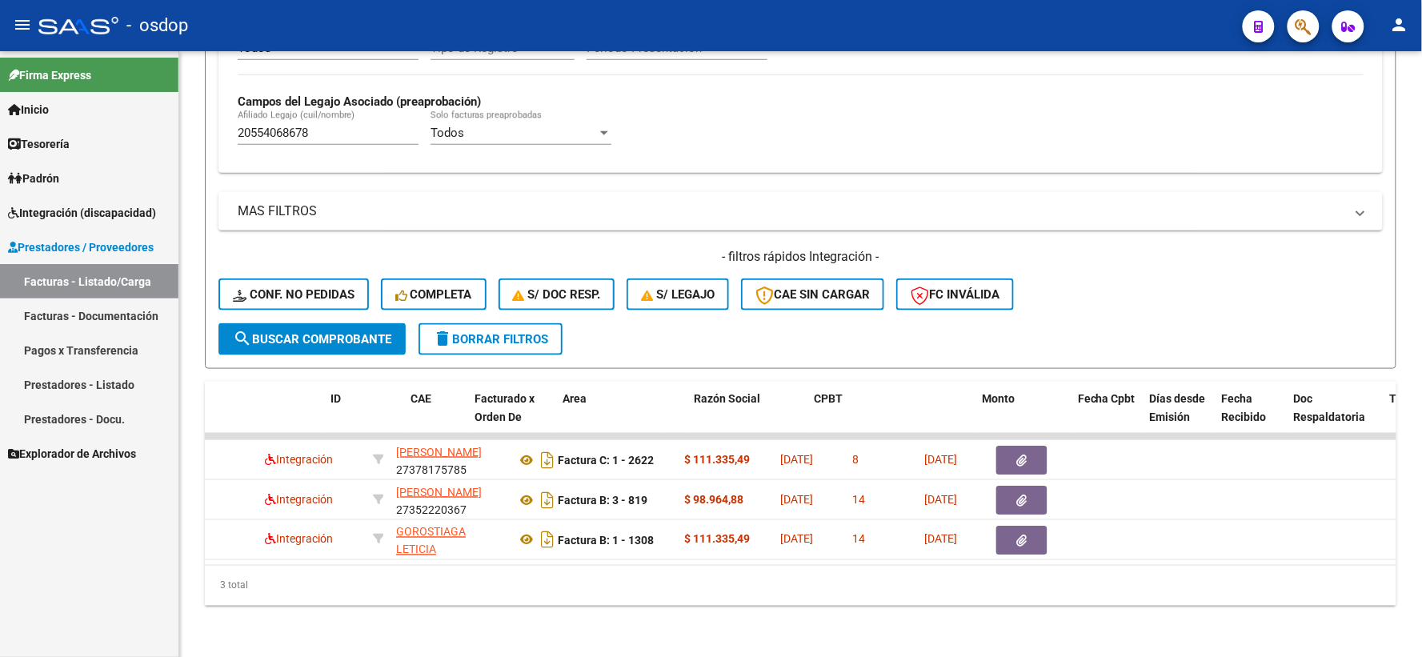
scroll to position [0, 0]
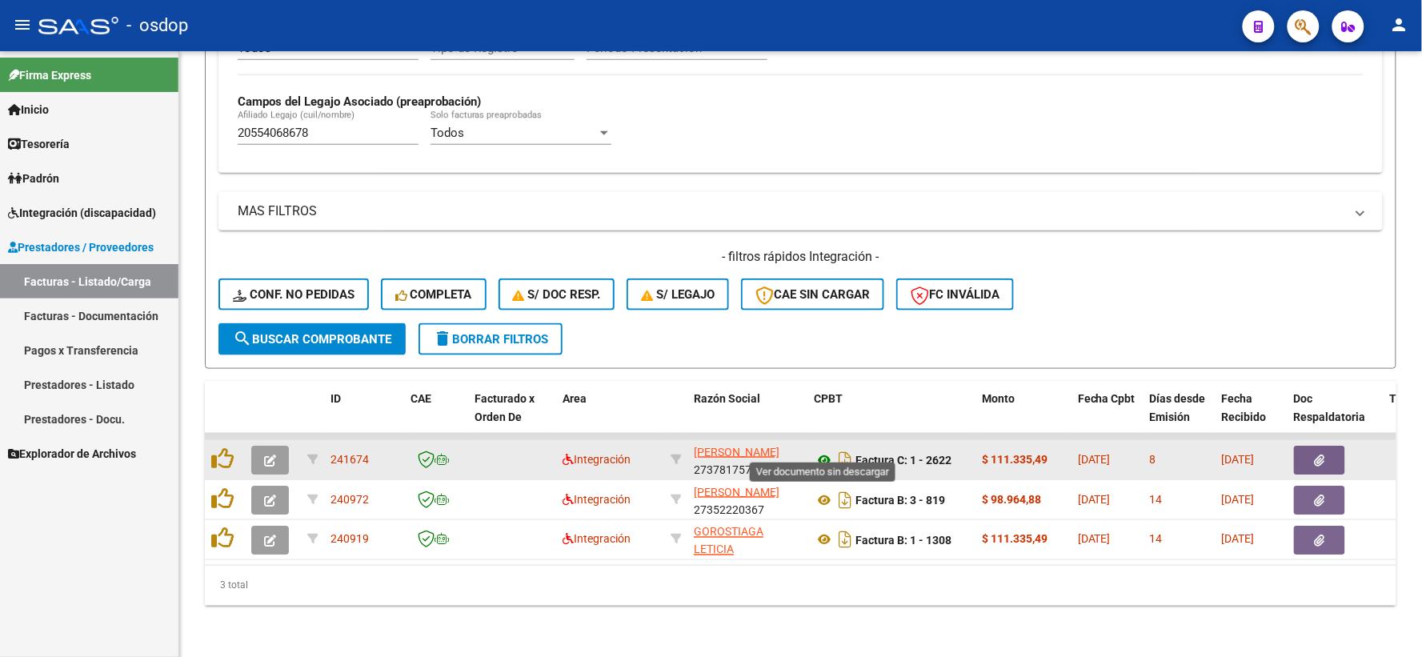
click at [824, 451] on icon at bounding box center [824, 460] width 21 height 19
click at [1312, 446] on button "button" at bounding box center [1319, 460] width 51 height 29
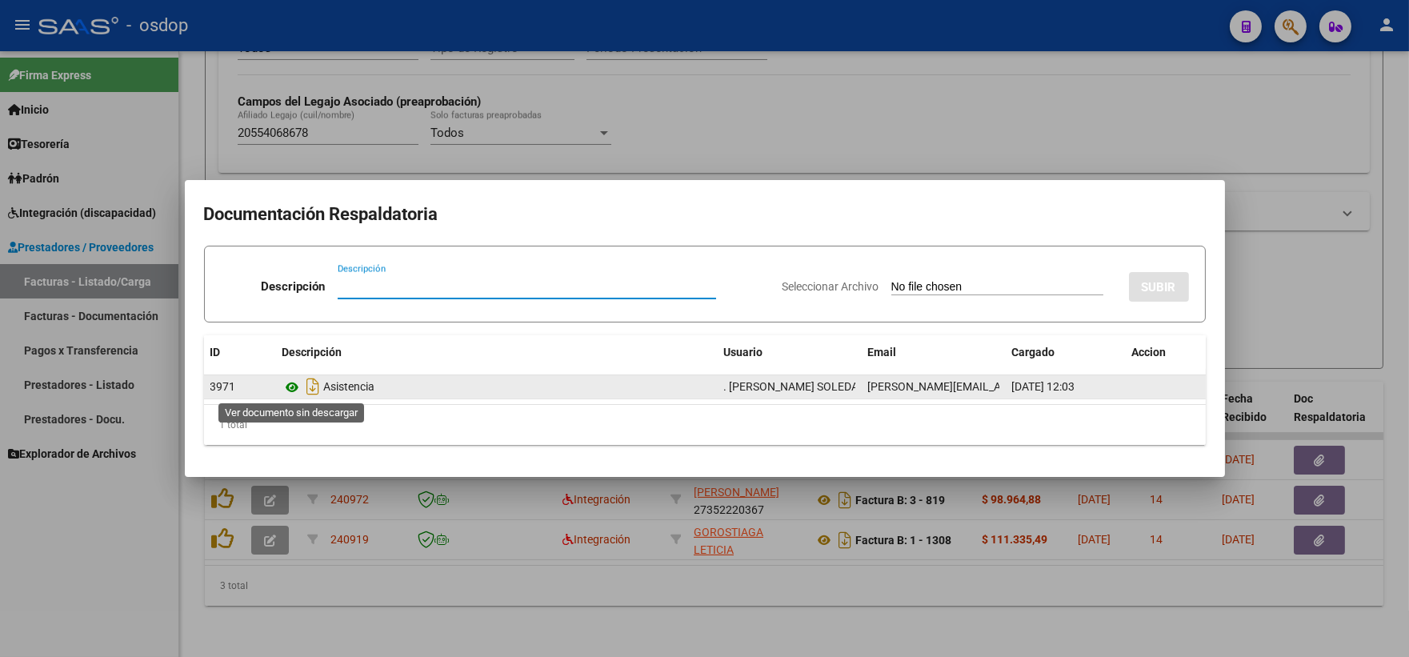
click at [292, 385] on icon at bounding box center [293, 387] width 21 height 19
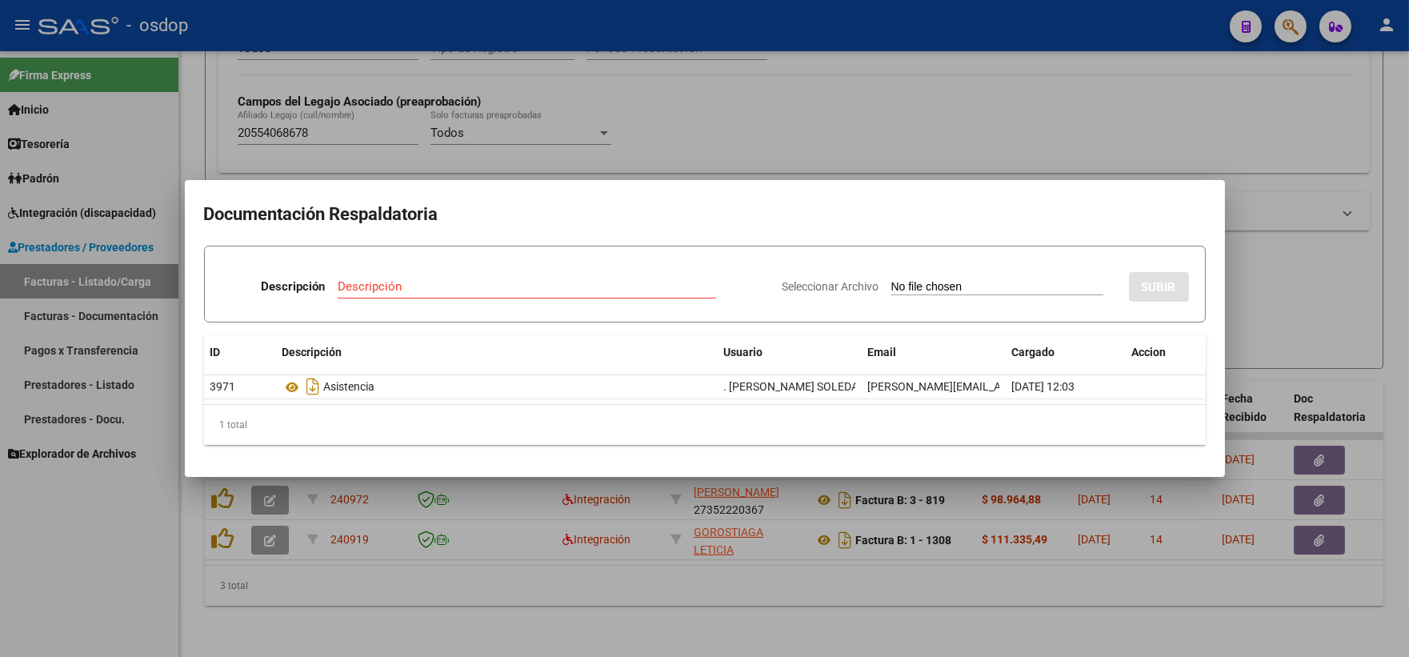
click at [429, 84] on div at bounding box center [704, 328] width 1409 height 657
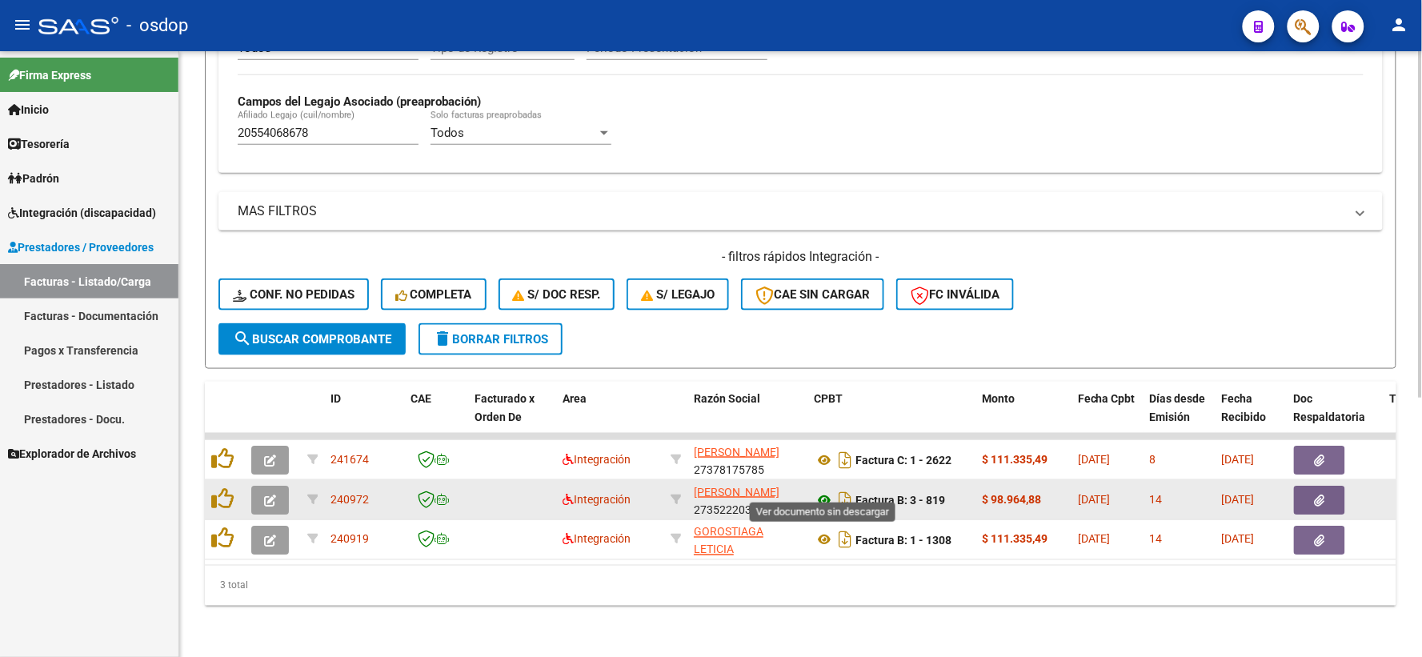
click at [820, 491] on icon at bounding box center [824, 500] width 21 height 19
click at [1308, 486] on button "button" at bounding box center [1319, 500] width 51 height 29
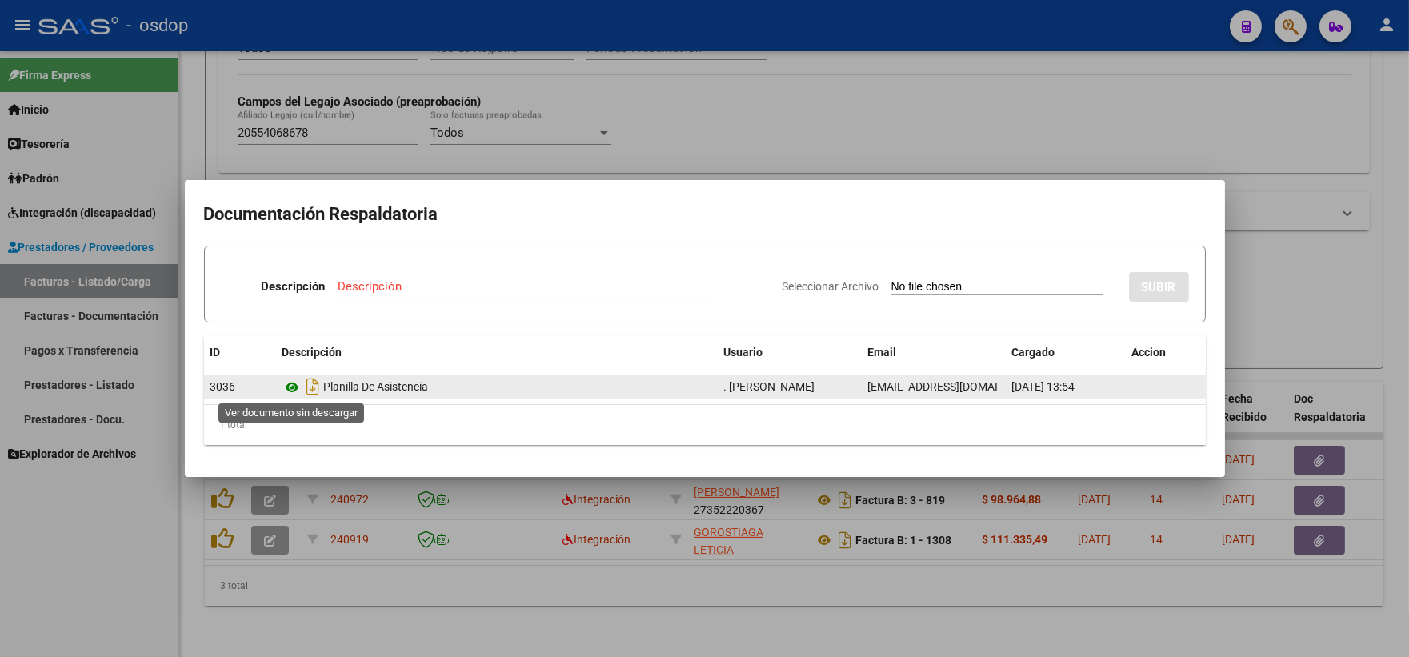
click at [299, 384] on icon at bounding box center [293, 387] width 21 height 19
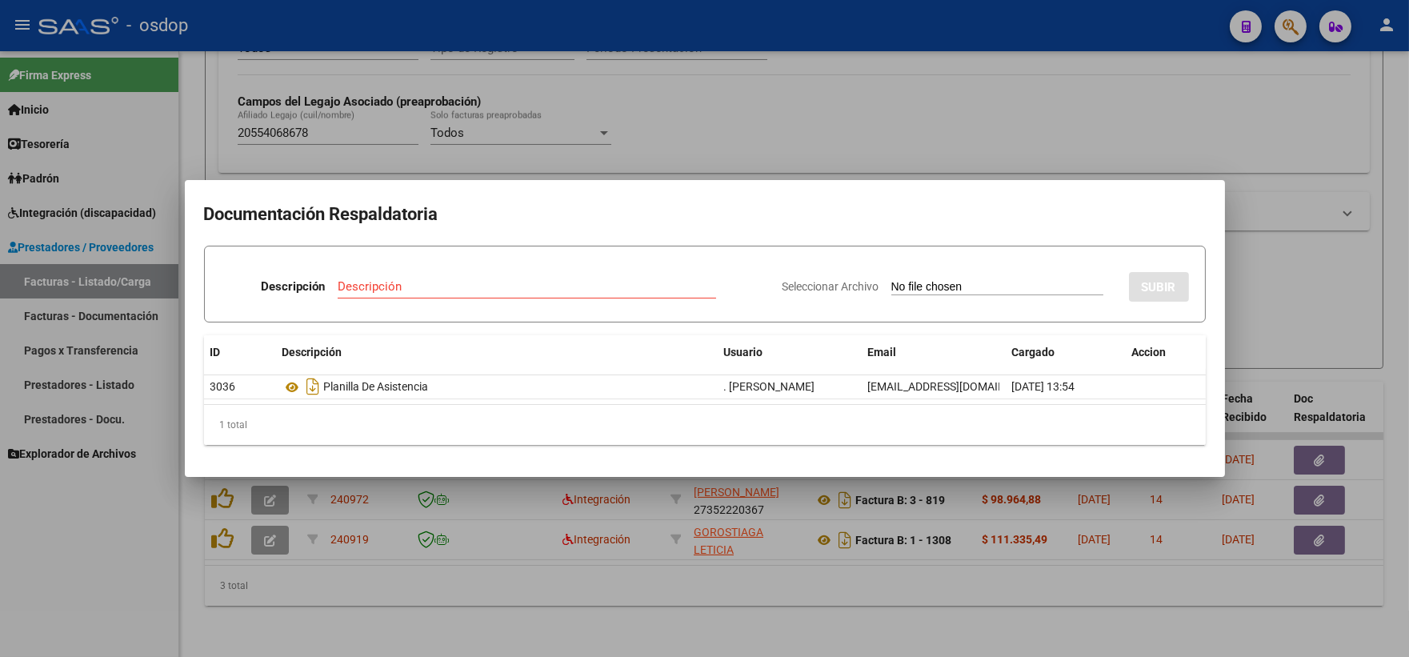
click at [354, 117] on div at bounding box center [704, 328] width 1409 height 657
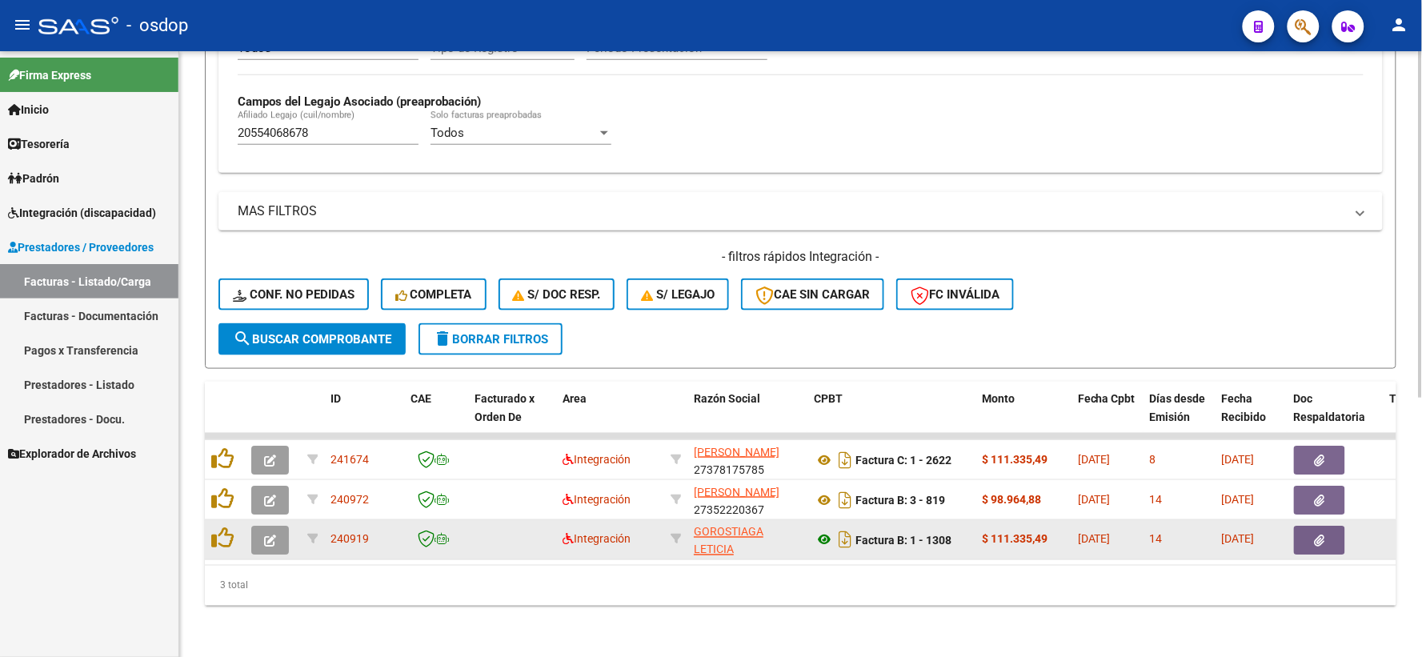
click at [825, 531] on icon at bounding box center [824, 540] width 21 height 19
click at [1315, 520] on datatable-body-cell at bounding box center [1336, 539] width 96 height 39
click at [1334, 526] on button "button" at bounding box center [1319, 540] width 51 height 29
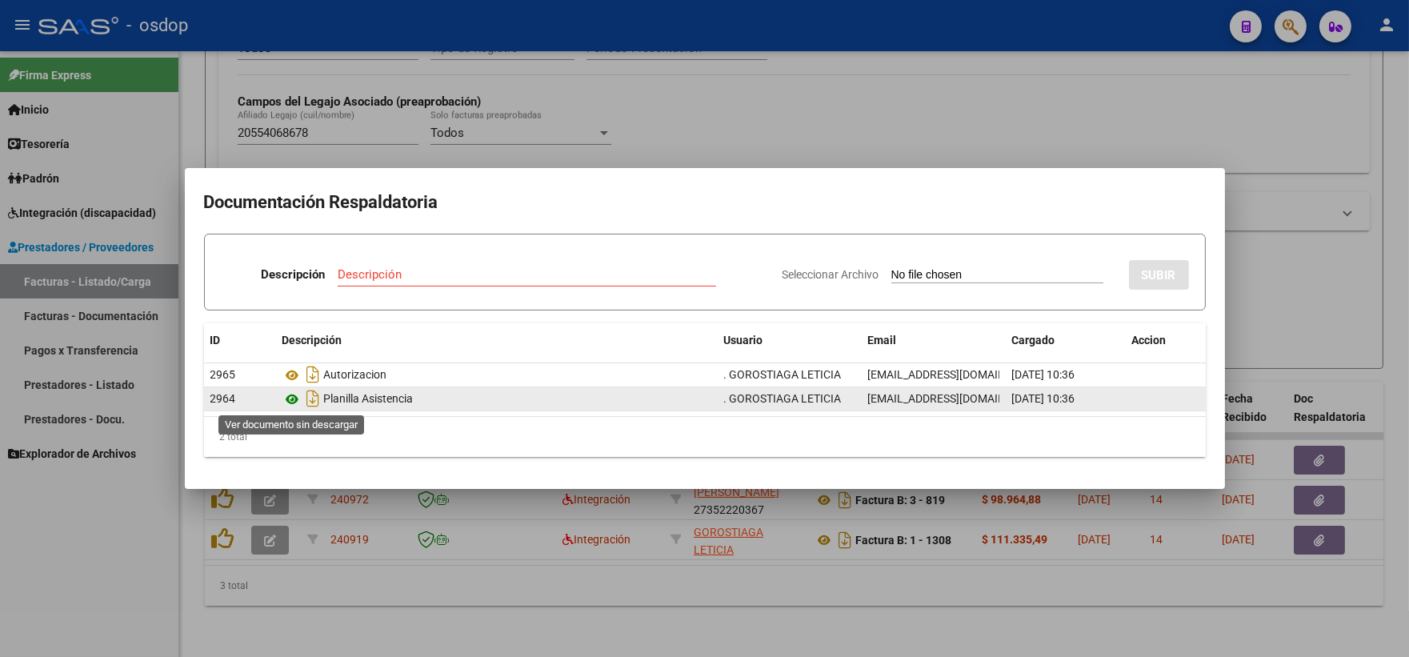
click at [288, 399] on icon at bounding box center [293, 399] width 21 height 19
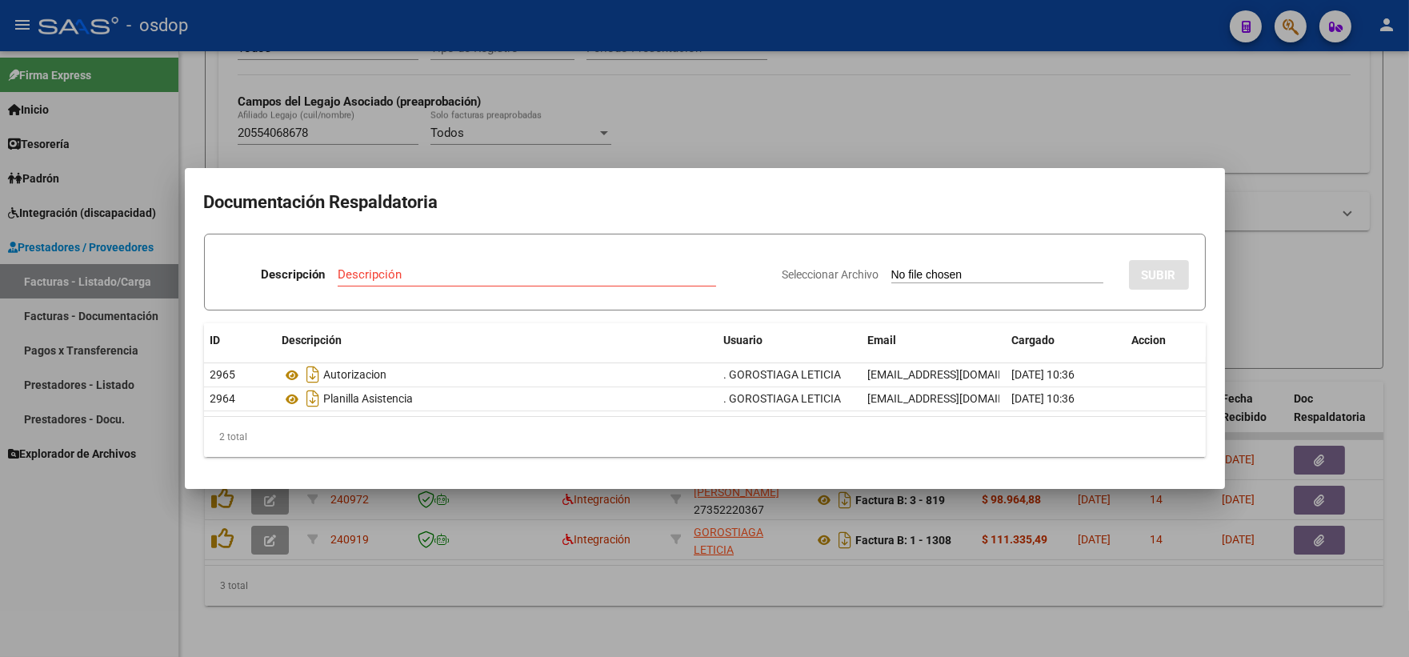
click at [307, 94] on div at bounding box center [704, 328] width 1409 height 657
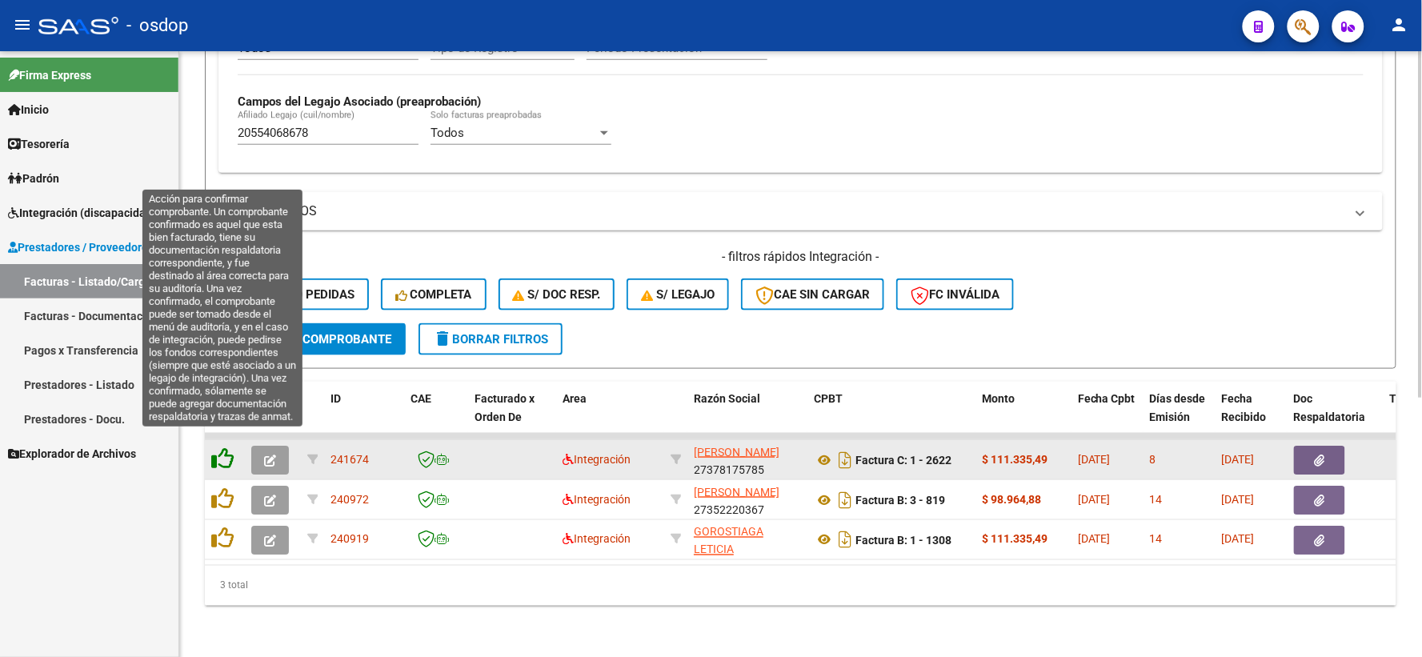
click at [225, 447] on icon at bounding box center [222, 458] width 22 height 22
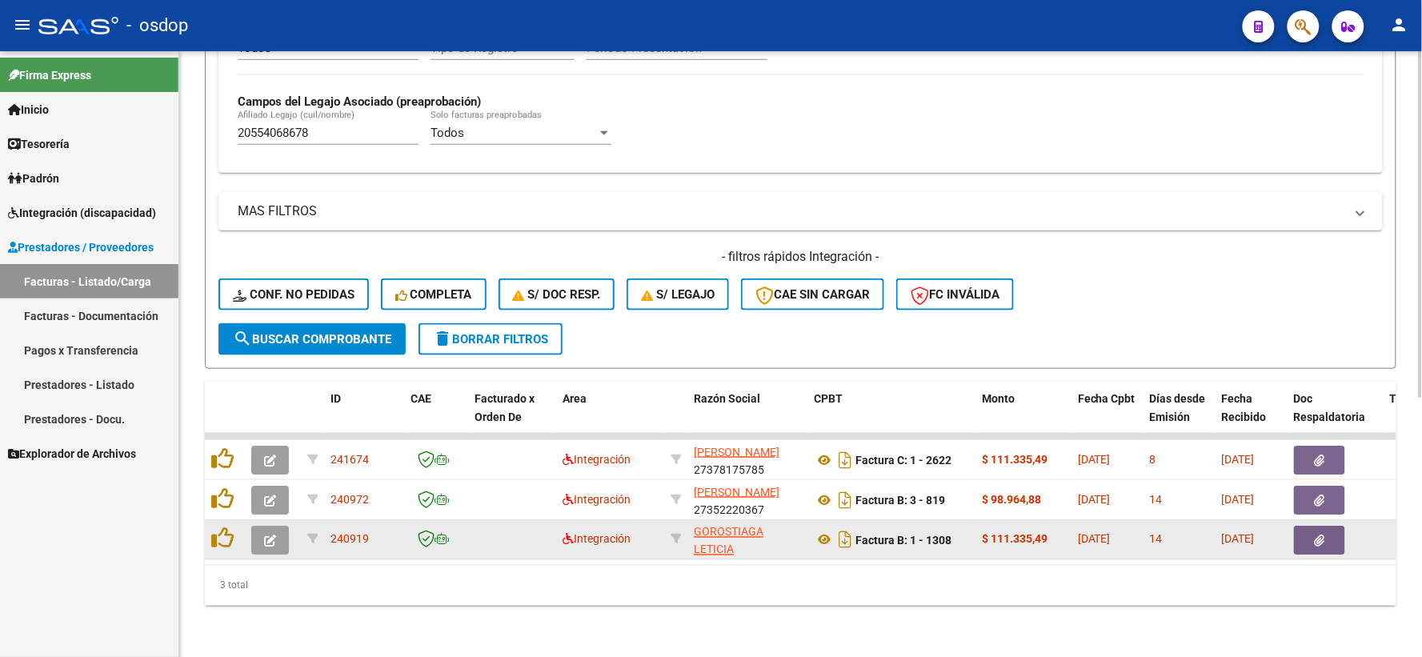
click at [226, 506] on datatable-scroller "241674 Integración VILLALOBOS MARIANELA SOLEDAD 27378175785 Factura C: 1 - 2622…" at bounding box center [801, 496] width 1192 height 127
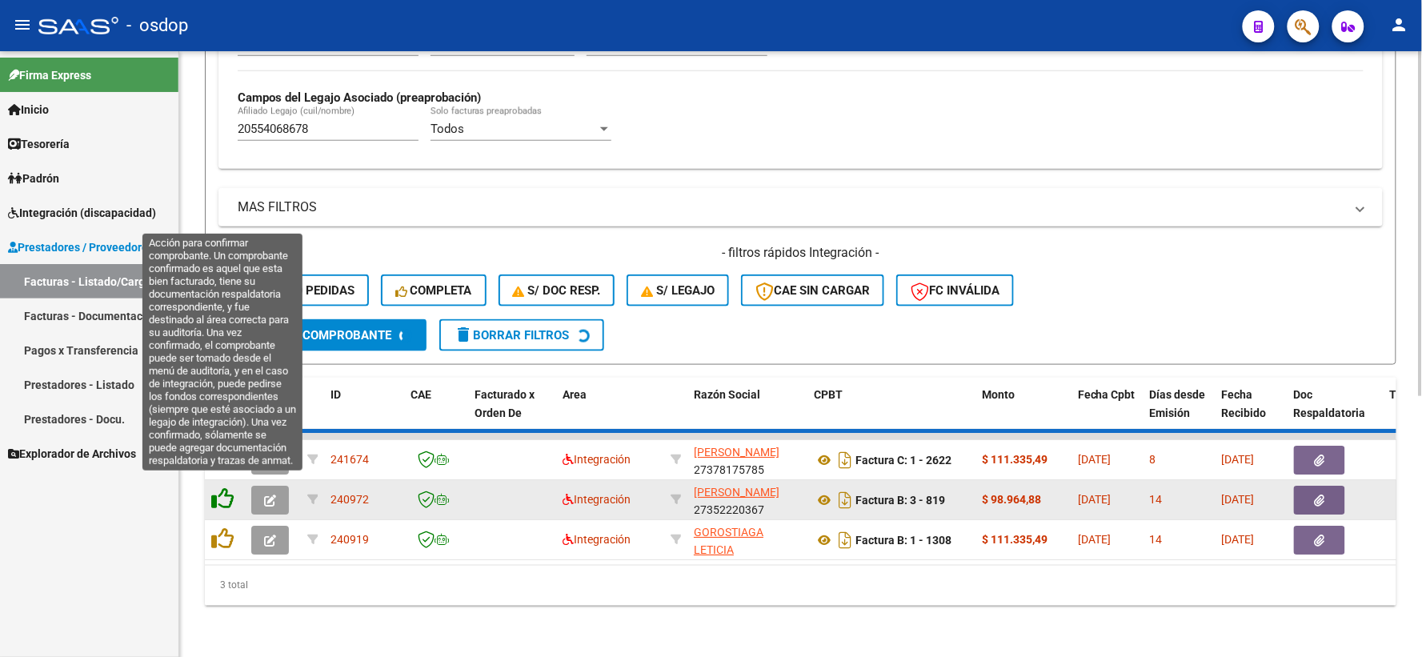
click at [221, 496] on icon at bounding box center [222, 498] width 22 height 22
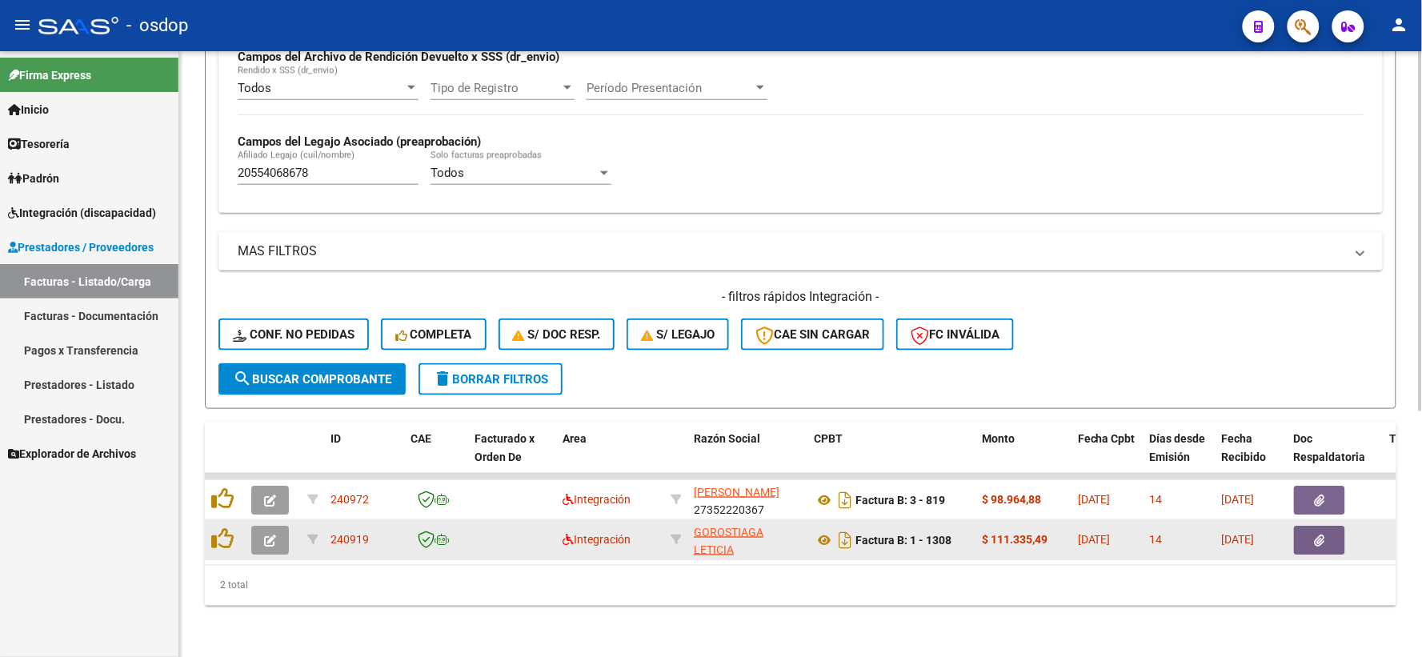
click at [222, 538] on div at bounding box center [224, 539] width 27 height 25
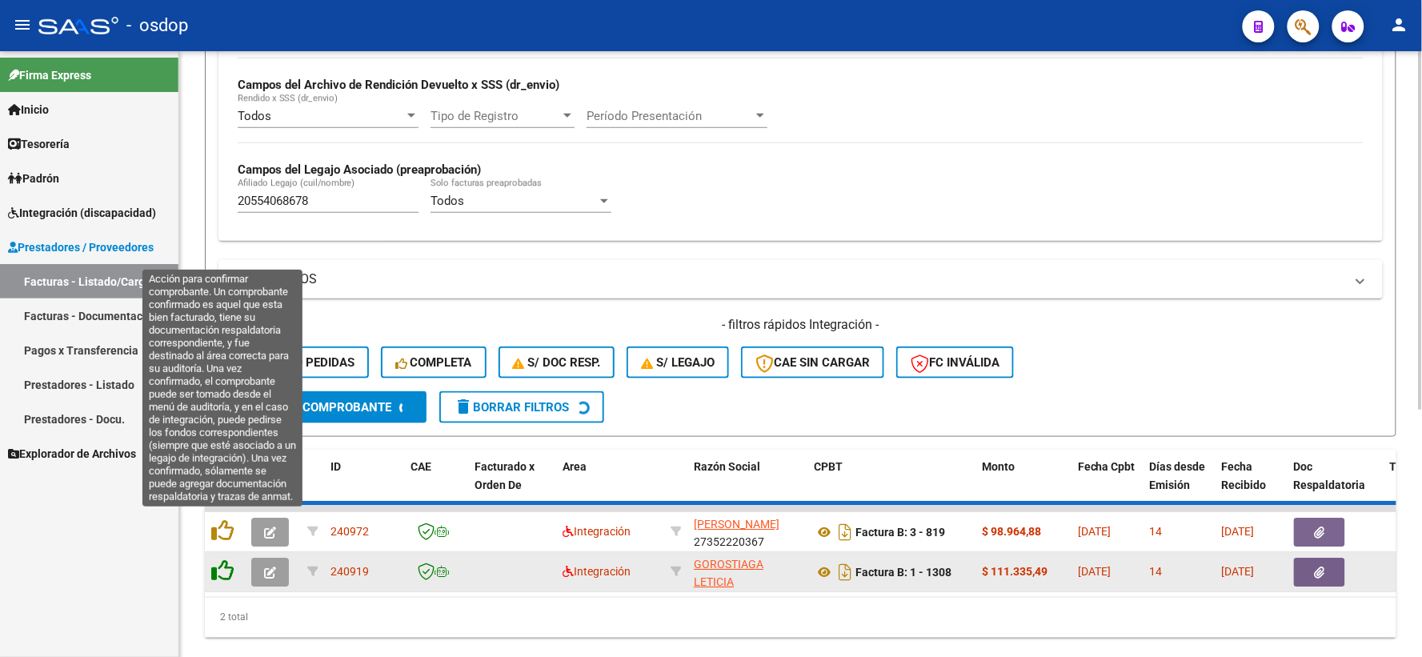
click at [221, 526] on icon at bounding box center [222, 530] width 22 height 22
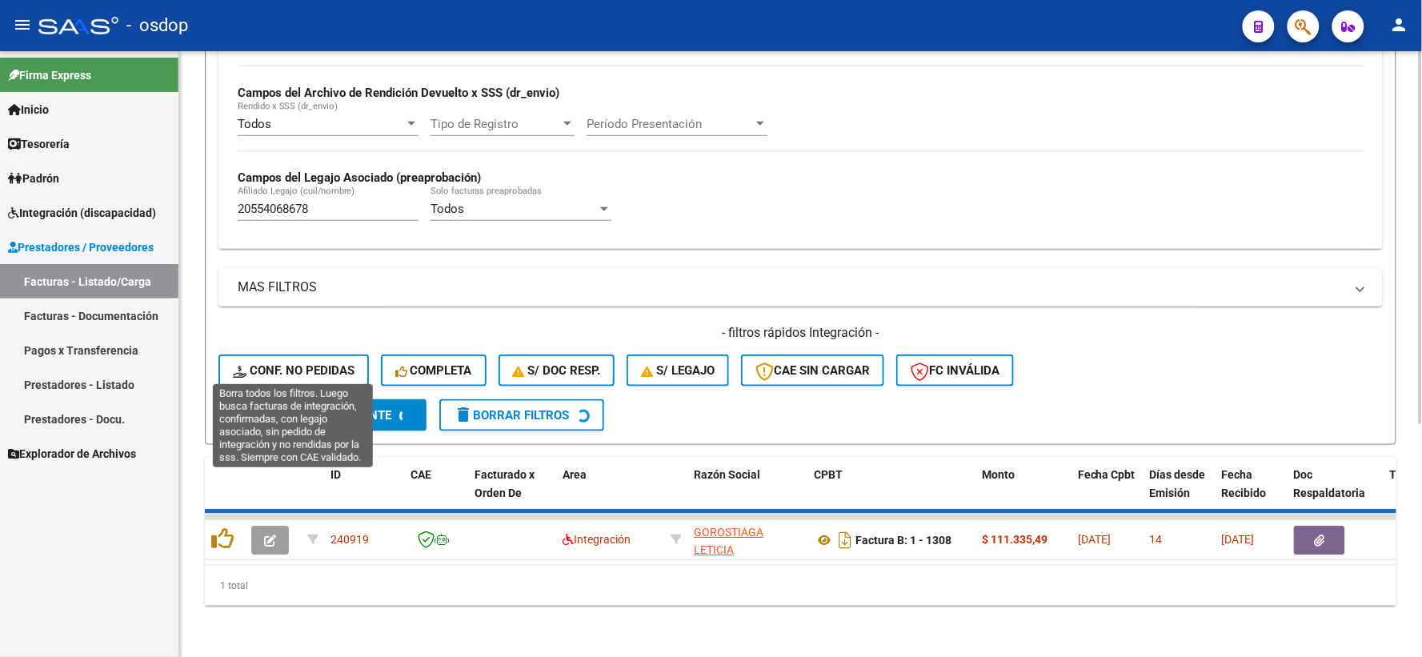
scroll to position [347, 0]
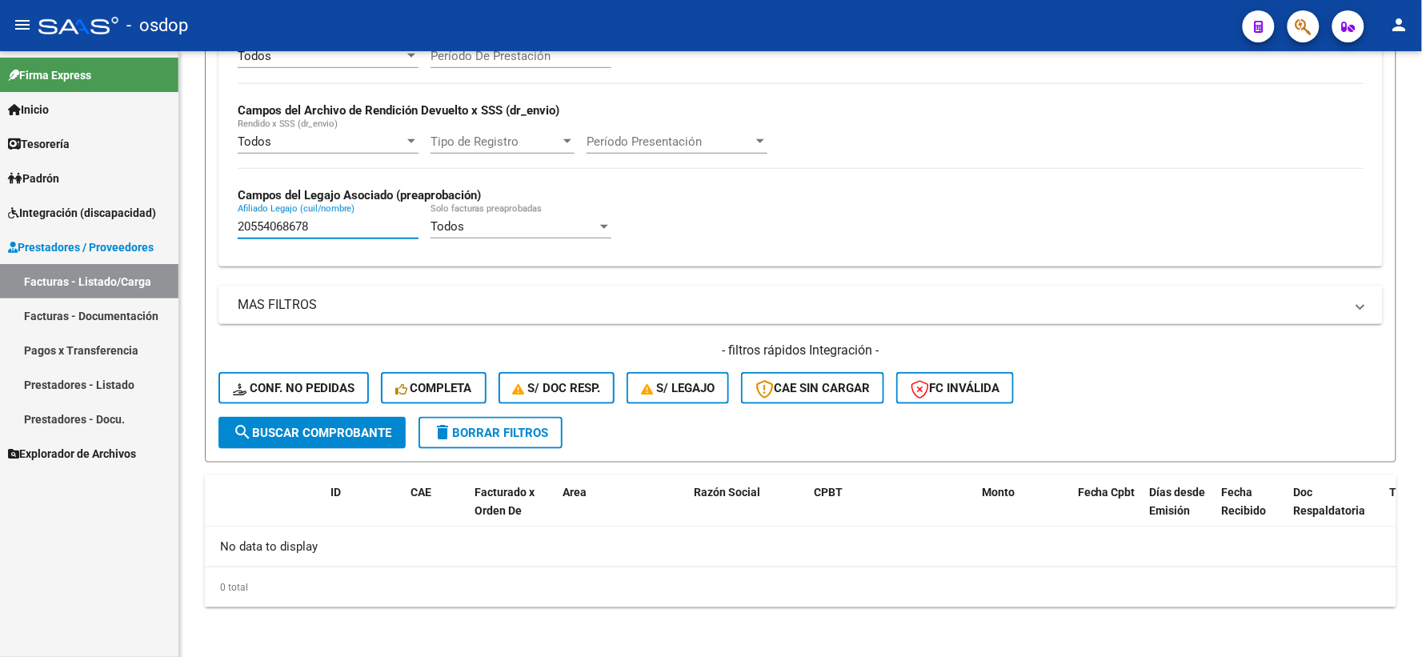
drag, startPoint x: 379, startPoint y: 220, endPoint x: 153, endPoint y: 236, distance: 227.0
click at [168, 241] on mat-sidenav-container "Firma Express Inicio Calendario SSS Instructivos Contacto OS Tesorería Extracto…" at bounding box center [711, 354] width 1422 height 606
paste input "7499776271"
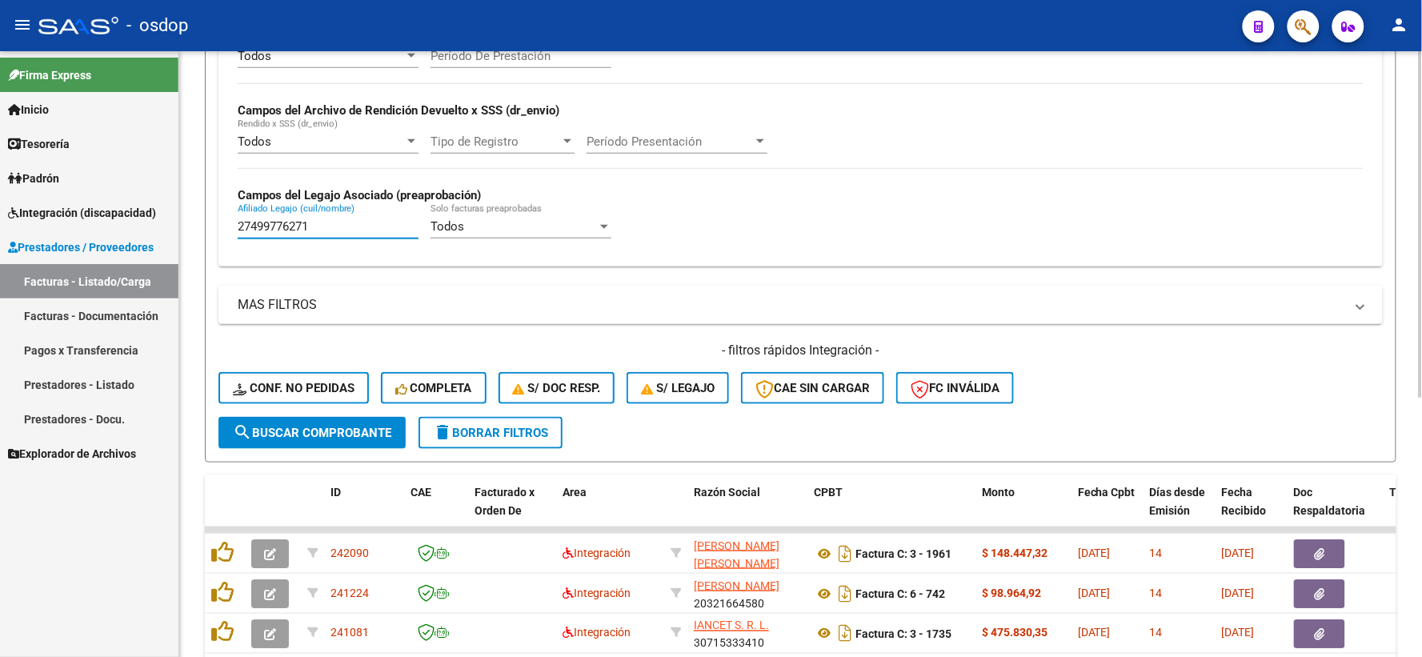
scroll to position [453, 0]
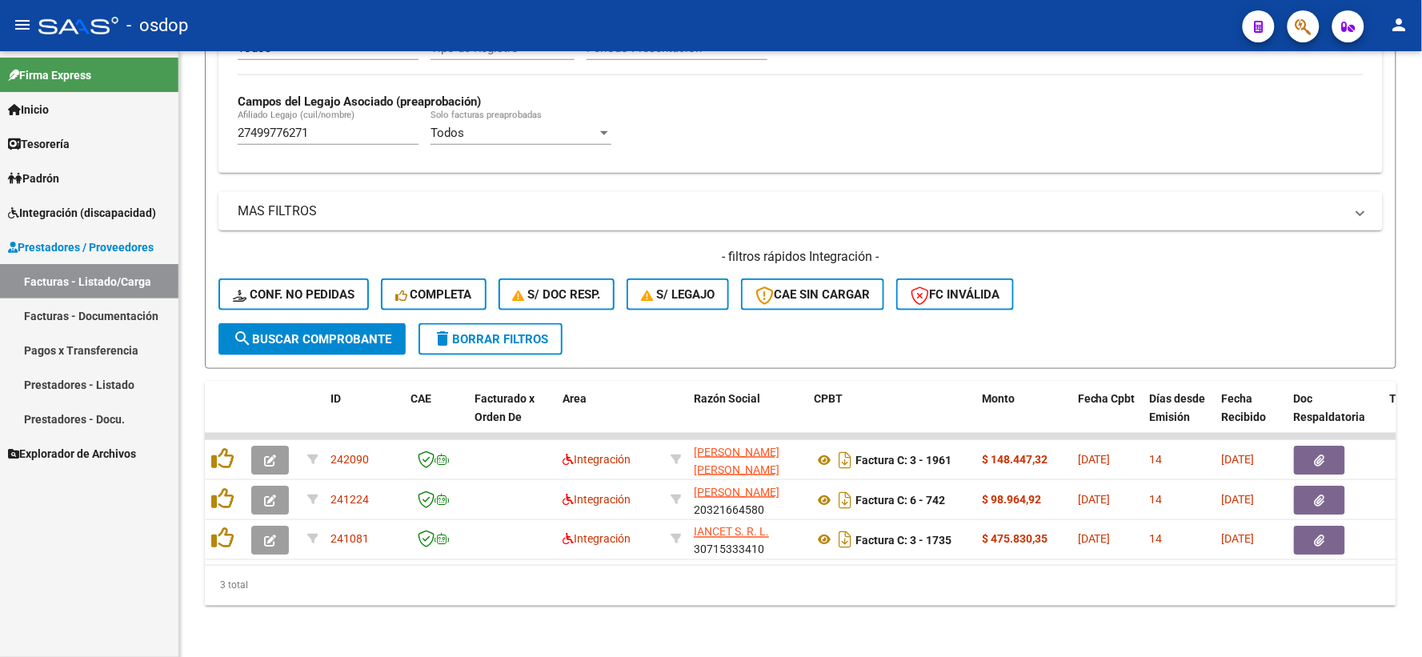
click at [32, 519] on div "Firma Express Inicio Calendario SSS Instructivos Contacto OS Tesorería Extracto…" at bounding box center [89, 354] width 178 height 606
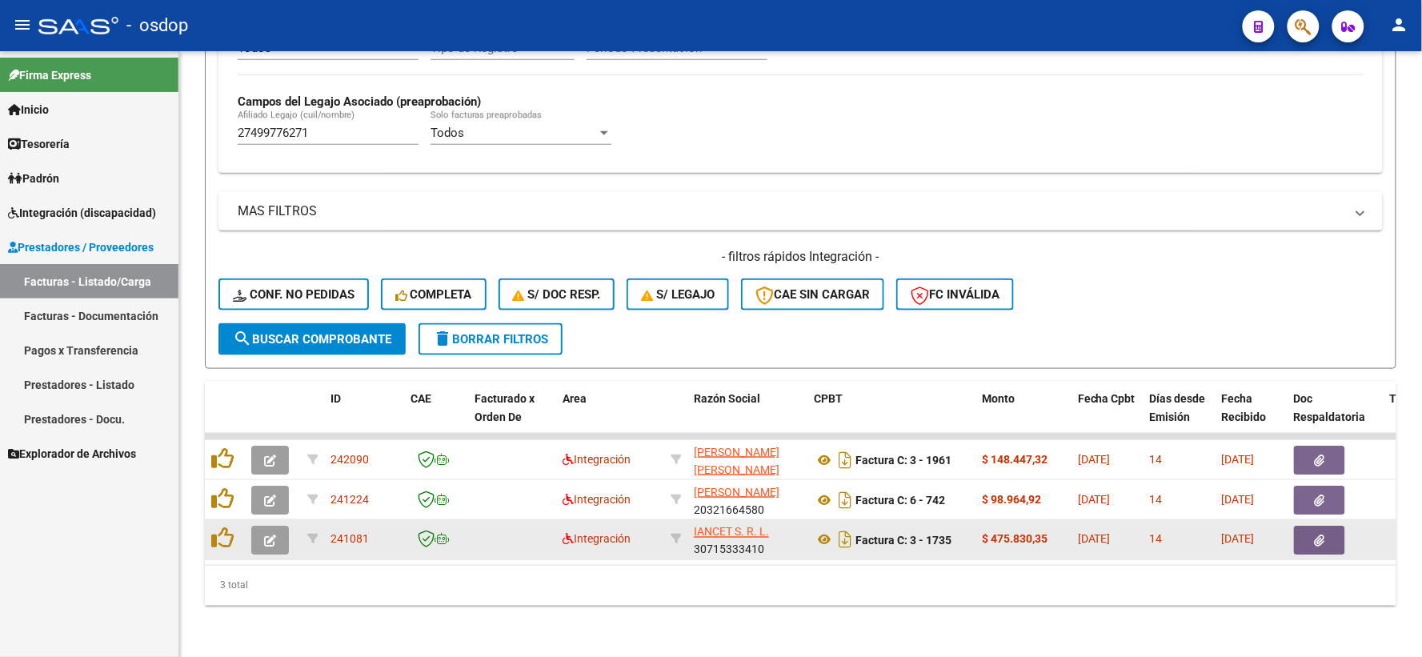
click at [808, 523] on datatable-body-cell "Factura C: 3 - 1735" at bounding box center [891, 539] width 168 height 39
click at [818, 531] on icon at bounding box center [824, 540] width 21 height 19
click at [1324, 502] on datatable-body-cell at bounding box center [1336, 499] width 96 height 39
click at [1323, 533] on span "button" at bounding box center [1320, 540] width 10 height 14
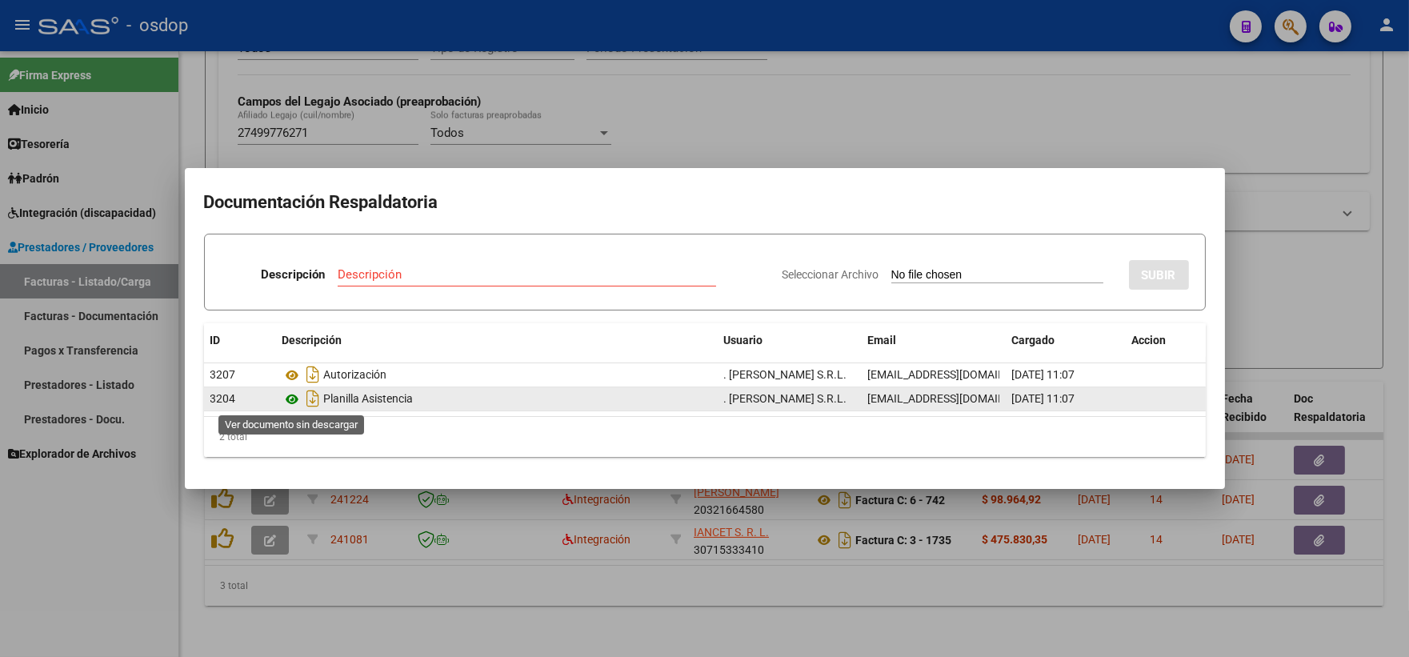
click at [289, 390] on icon at bounding box center [293, 399] width 21 height 19
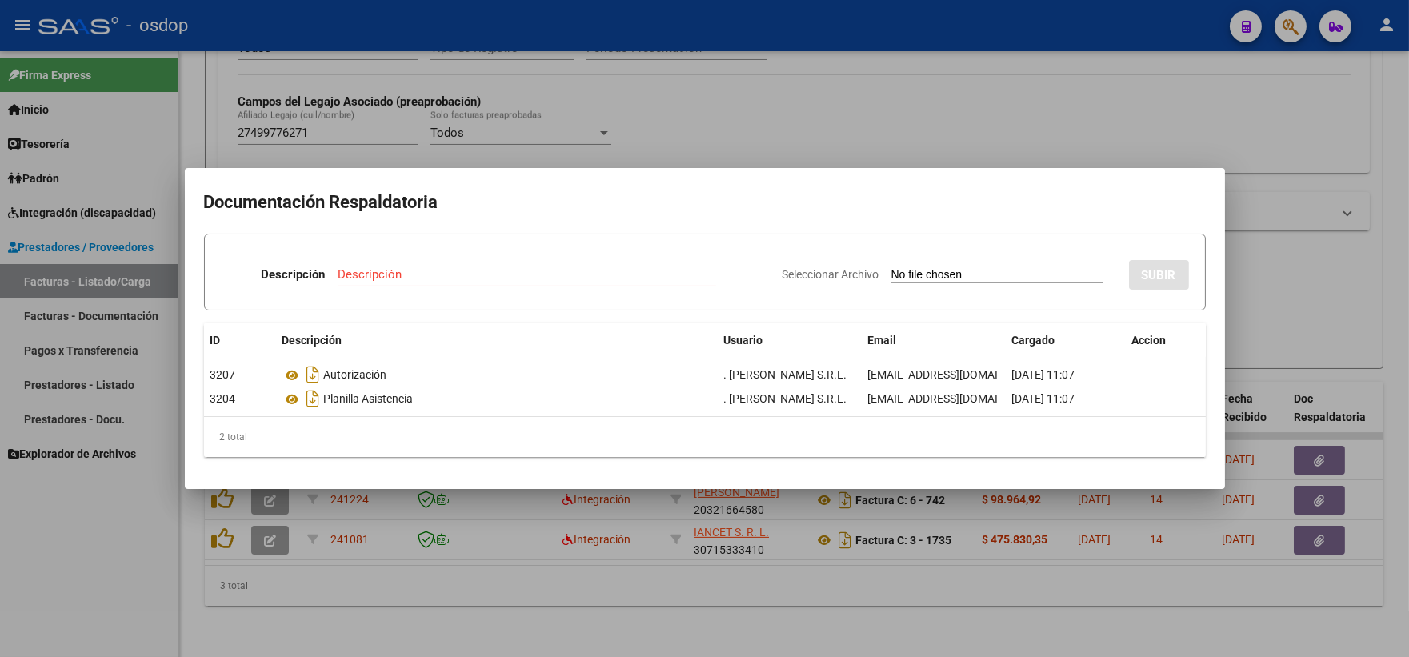
click at [411, 57] on div at bounding box center [704, 328] width 1409 height 657
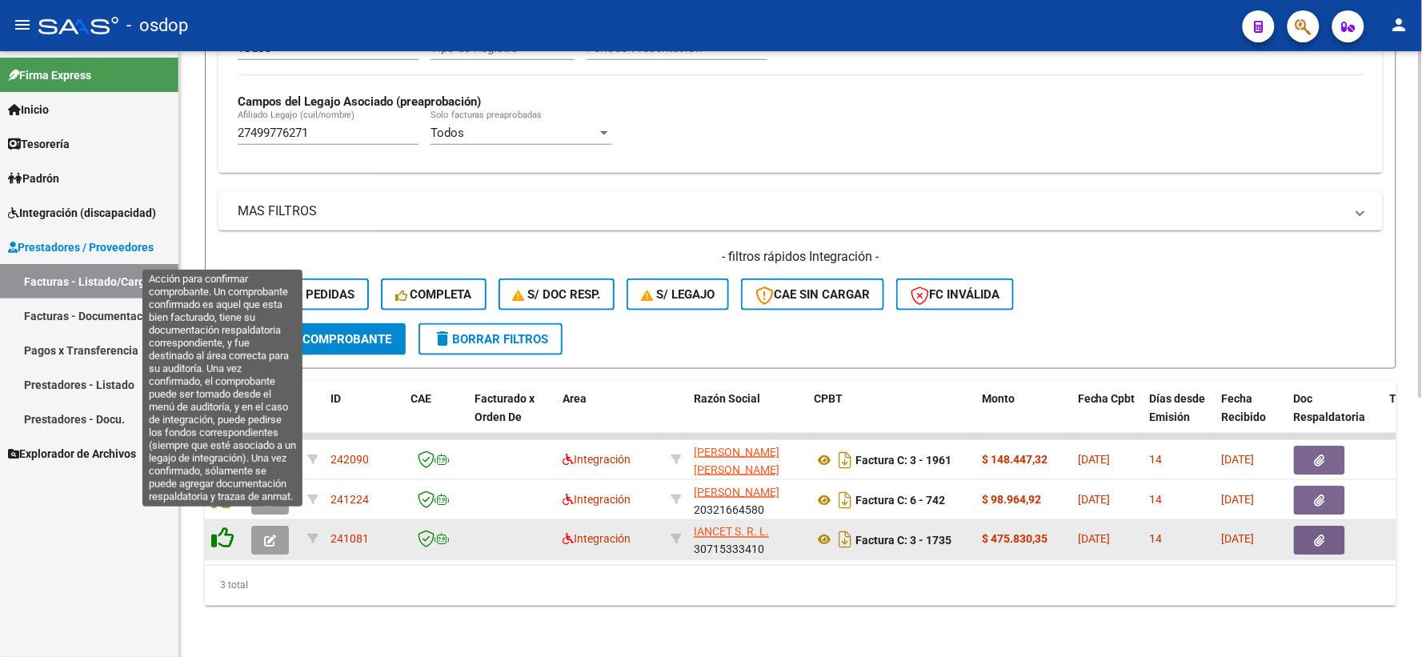
click at [212, 528] on icon at bounding box center [222, 538] width 22 height 22
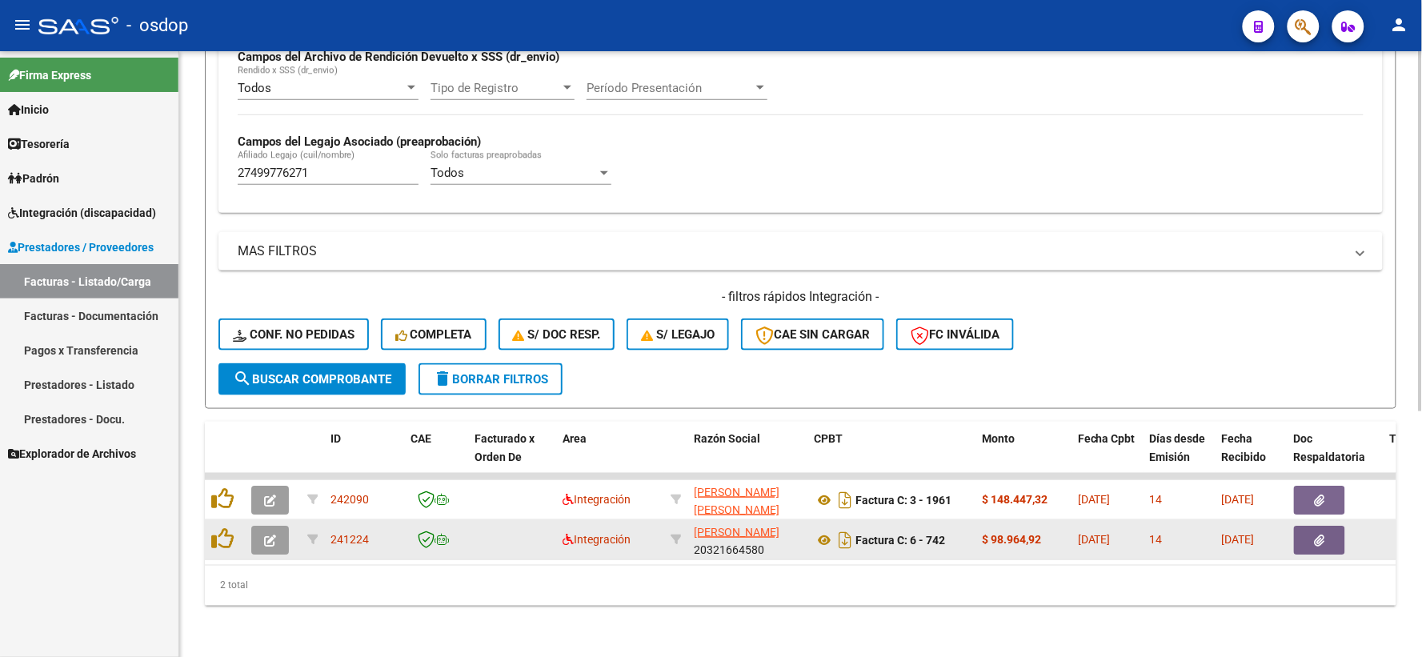
scroll to position [413, 0]
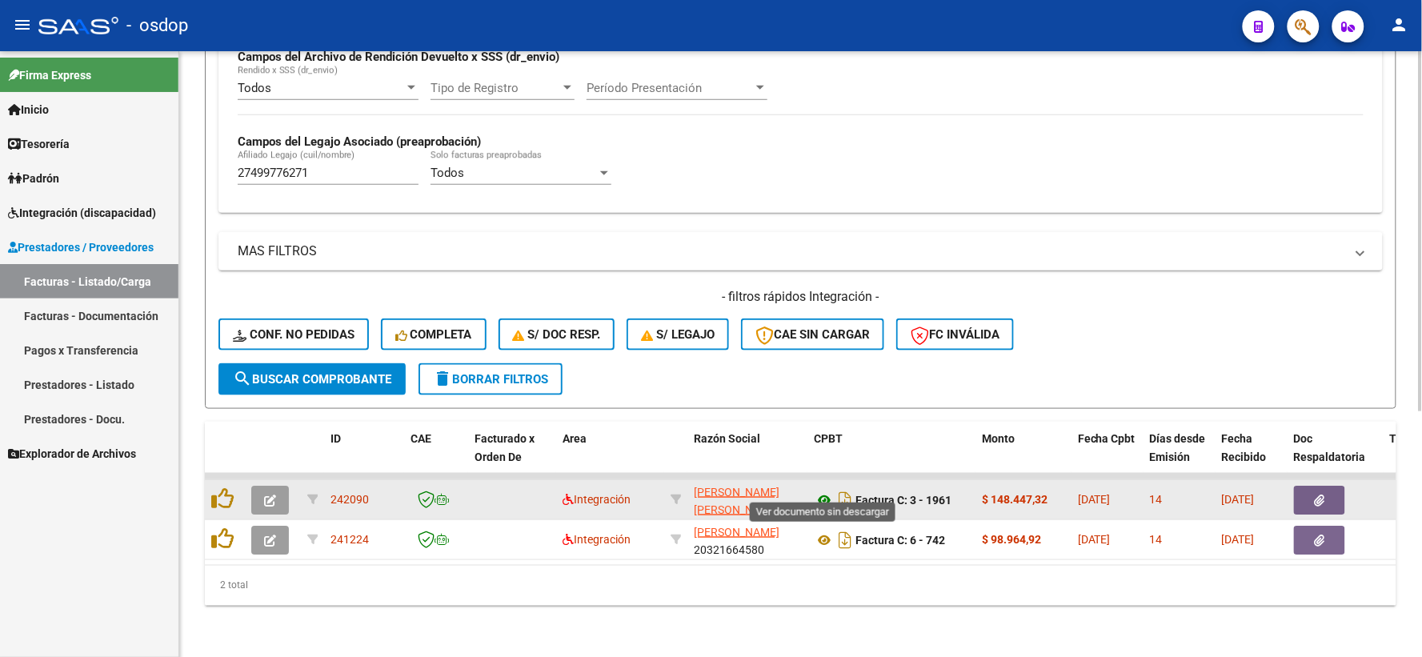
click at [819, 491] on icon at bounding box center [824, 500] width 21 height 19
click at [1311, 486] on button "button" at bounding box center [1319, 500] width 51 height 29
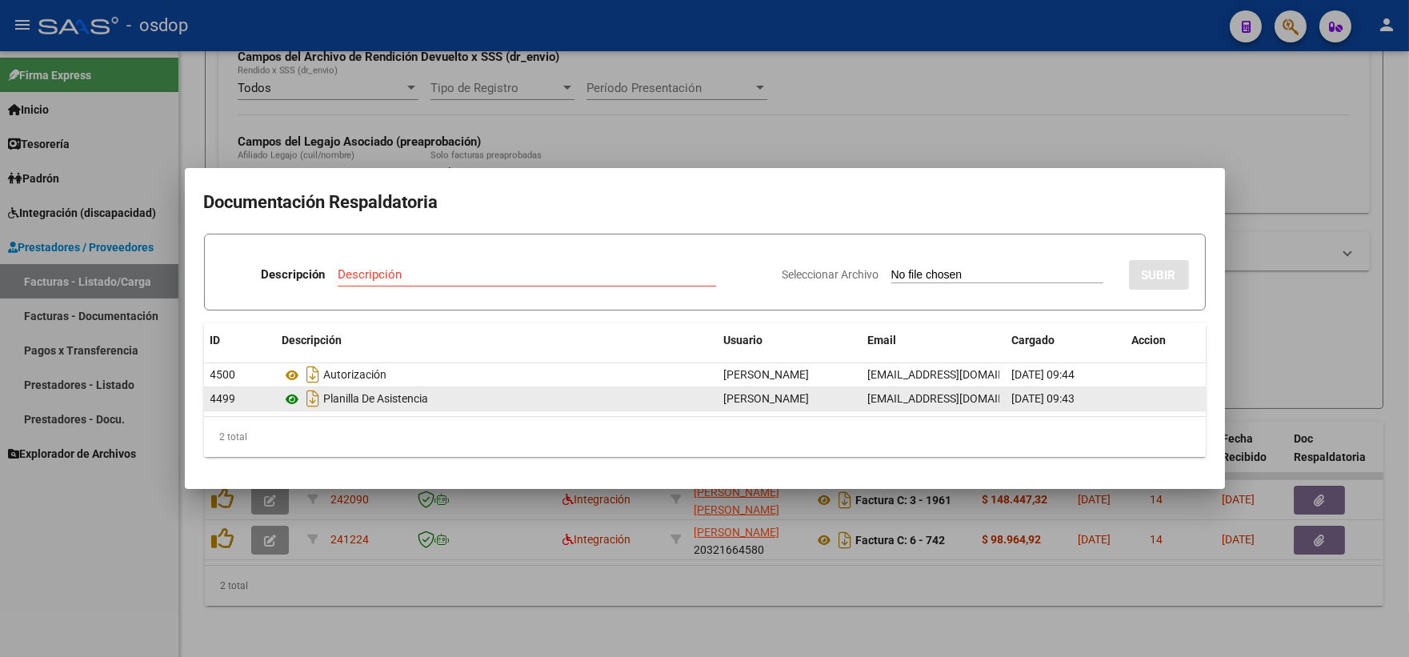
click at [288, 391] on icon at bounding box center [293, 399] width 21 height 19
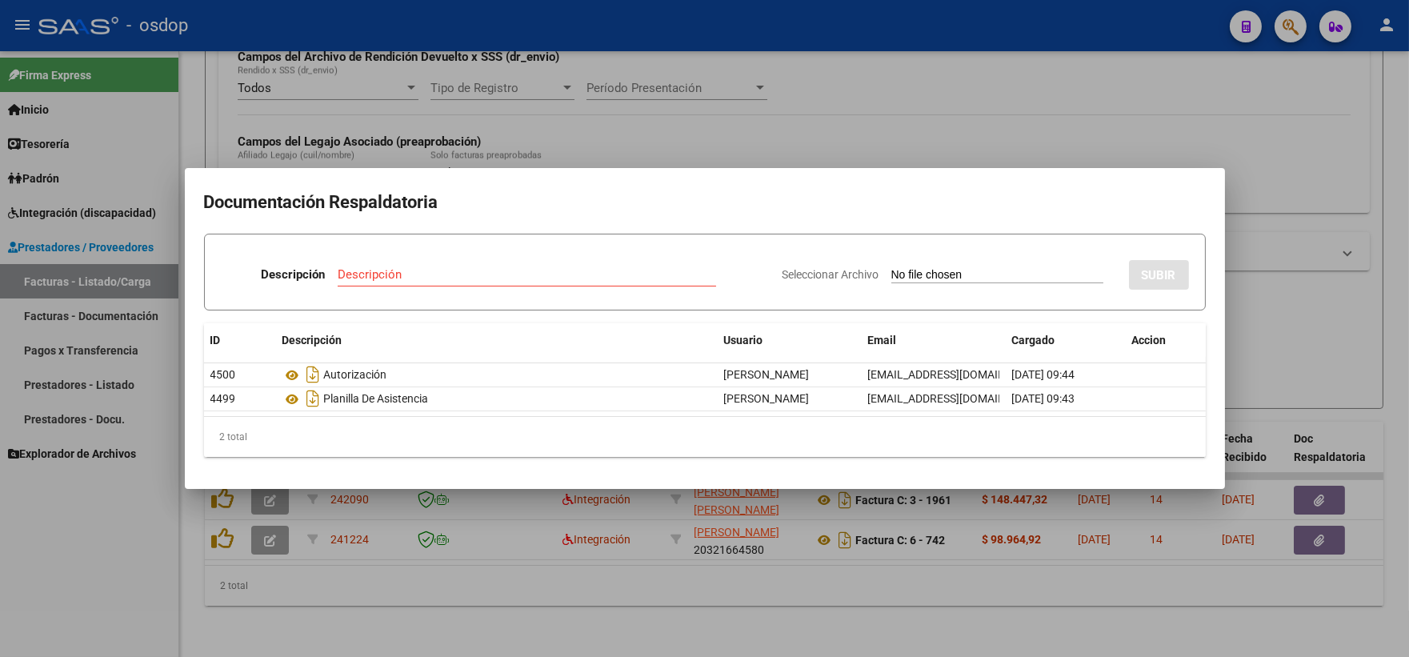
click at [416, 34] on div at bounding box center [704, 328] width 1409 height 657
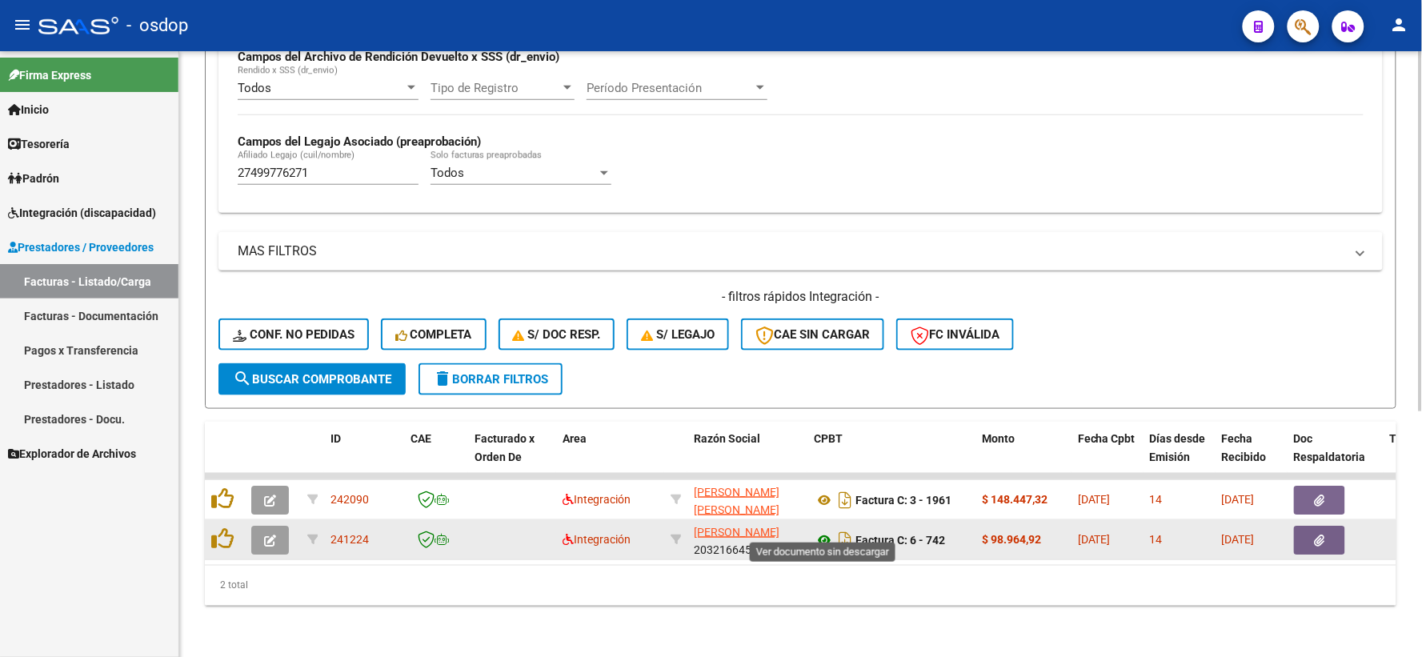
click at [819, 531] on icon at bounding box center [824, 540] width 21 height 19
click at [1324, 535] on icon "button" at bounding box center [1320, 541] width 10 height 12
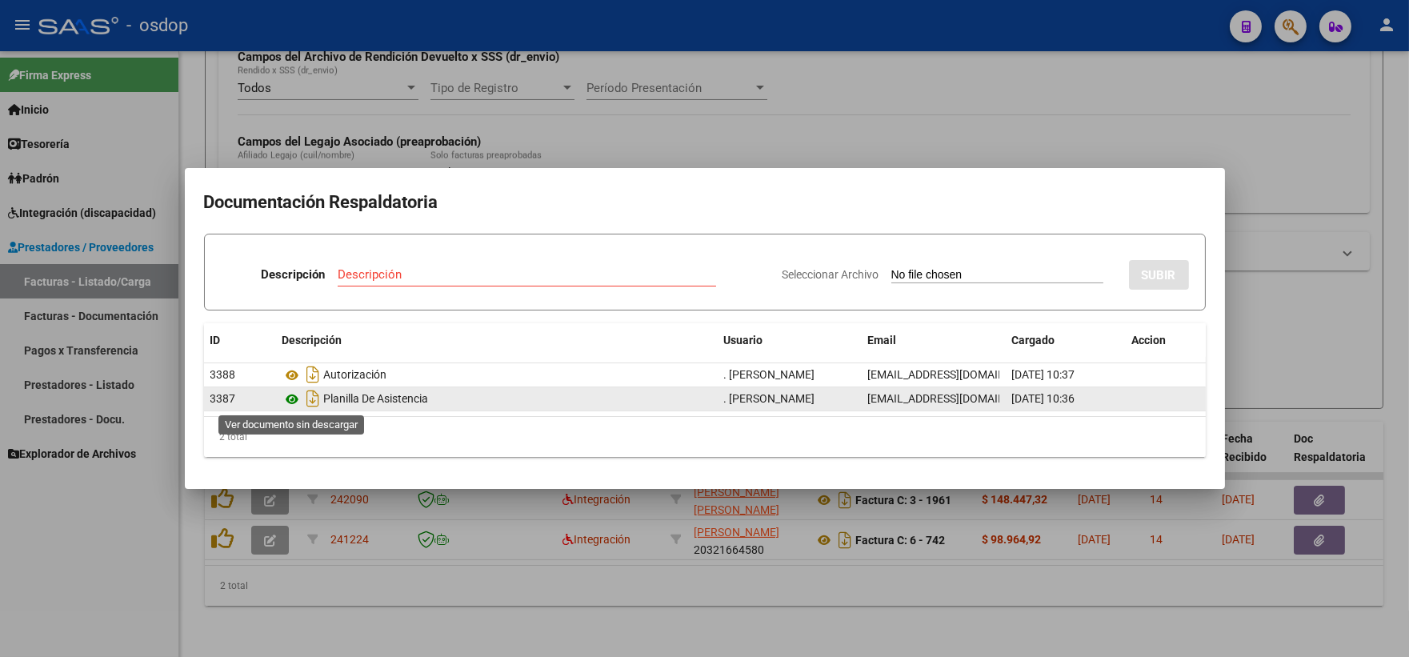
click at [296, 395] on icon at bounding box center [293, 399] width 21 height 19
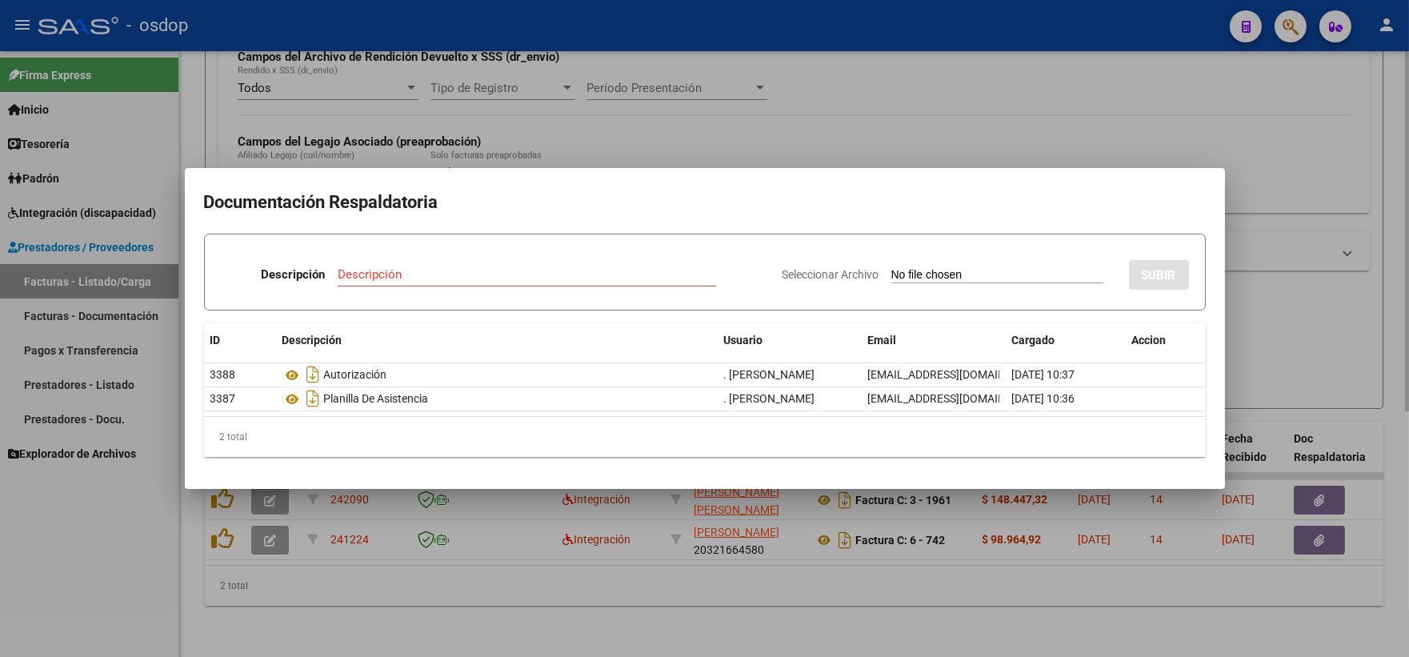
drag, startPoint x: 307, startPoint y: 59, endPoint x: 330, endPoint y: 94, distance: 41.5
click at [307, 60] on div at bounding box center [704, 328] width 1409 height 657
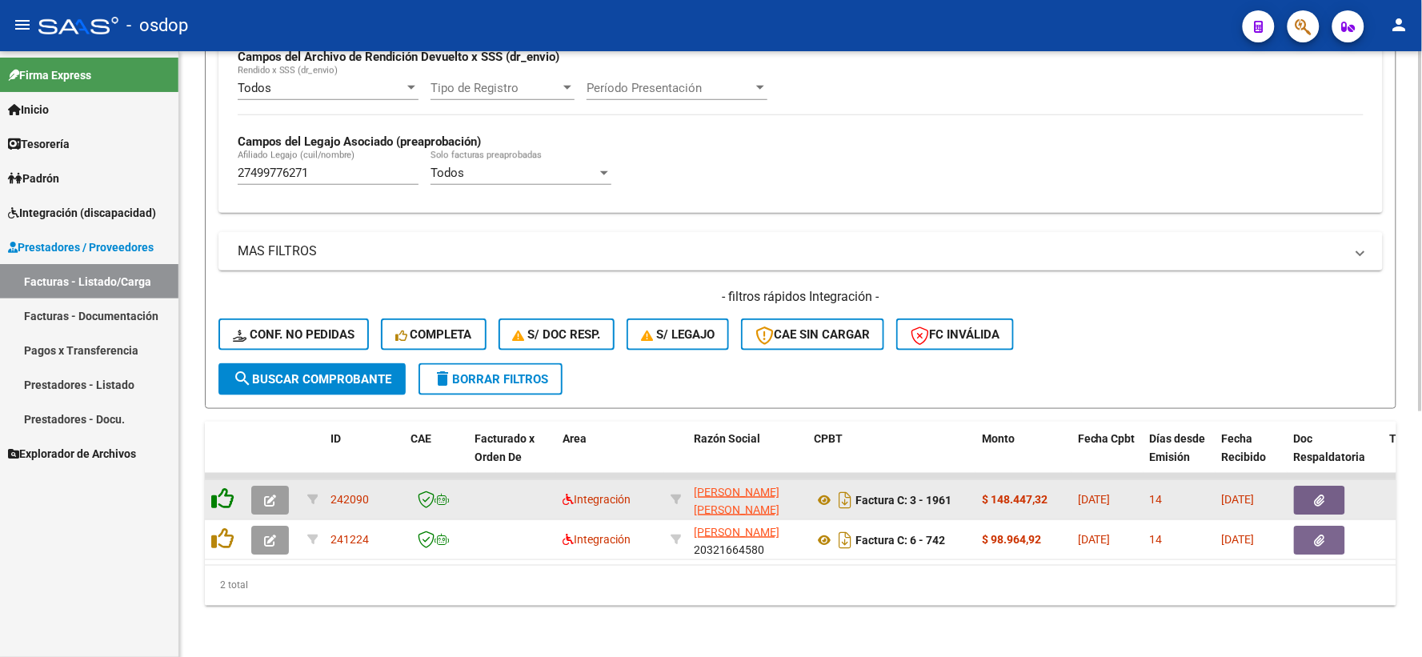
click at [211, 487] on icon at bounding box center [222, 498] width 22 height 22
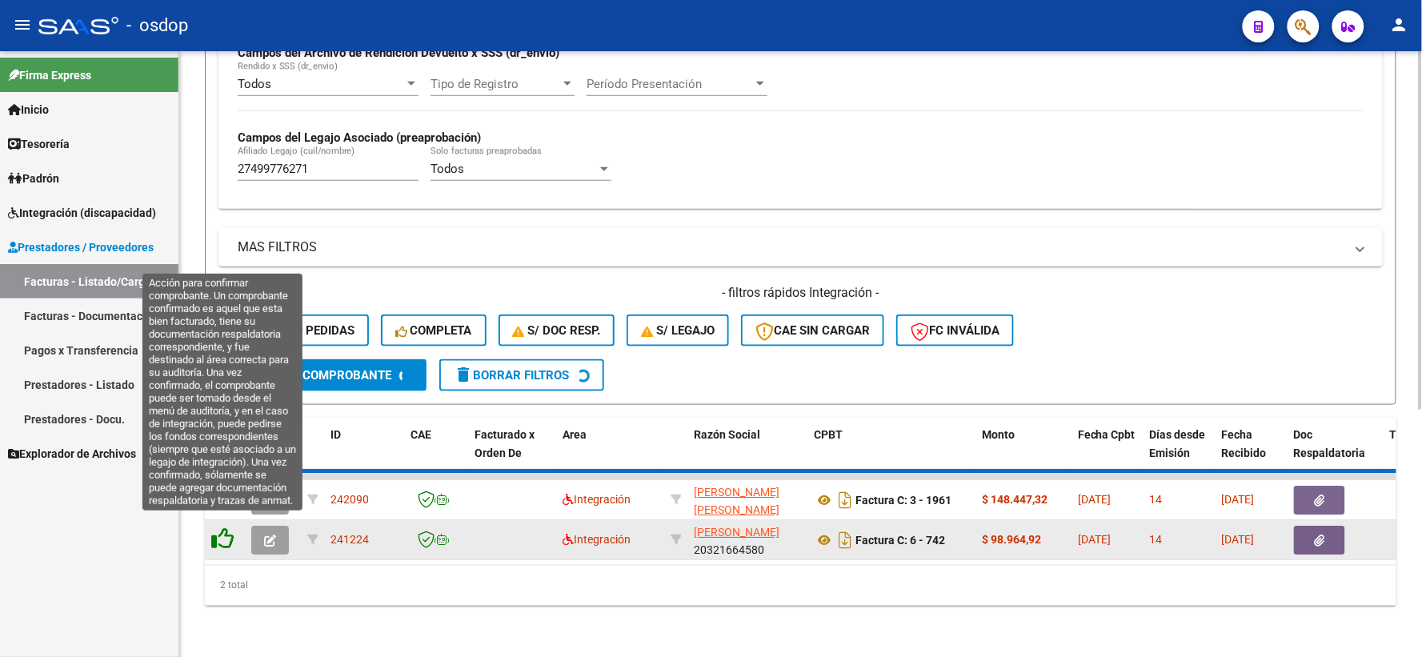
click at [221, 530] on icon at bounding box center [222, 538] width 22 height 22
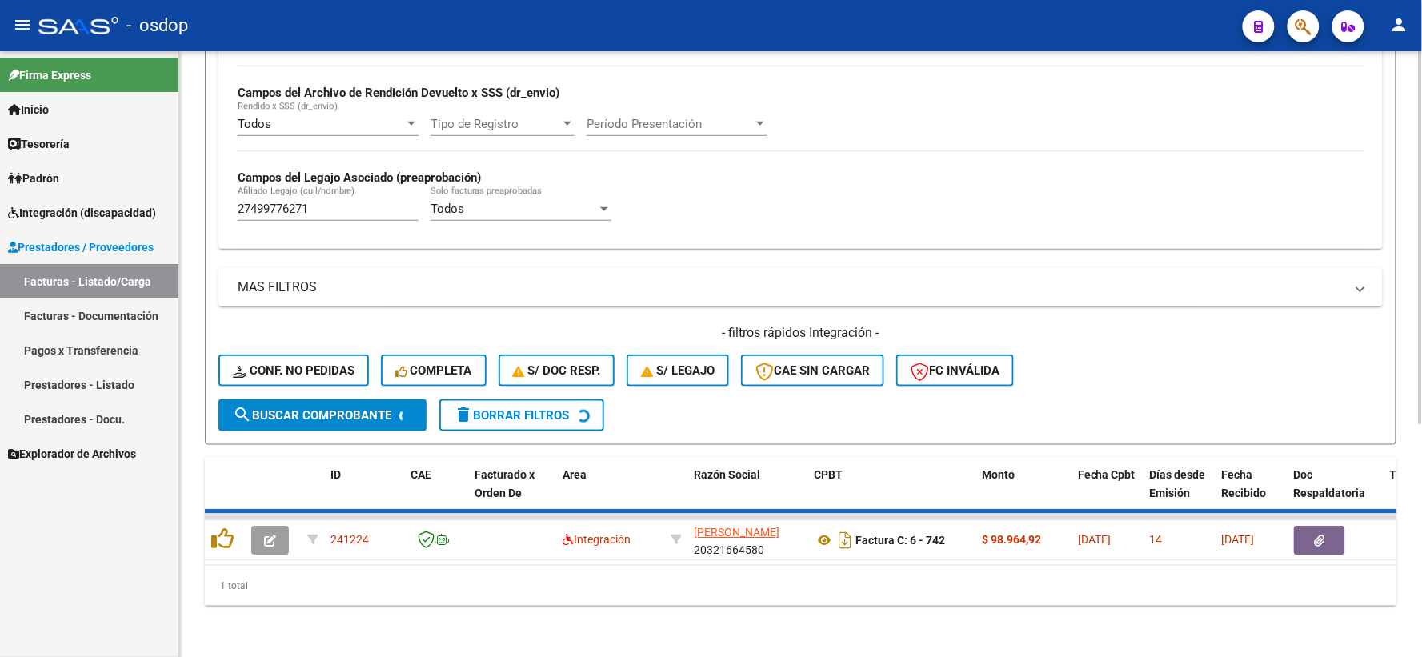
scroll to position [347, 0]
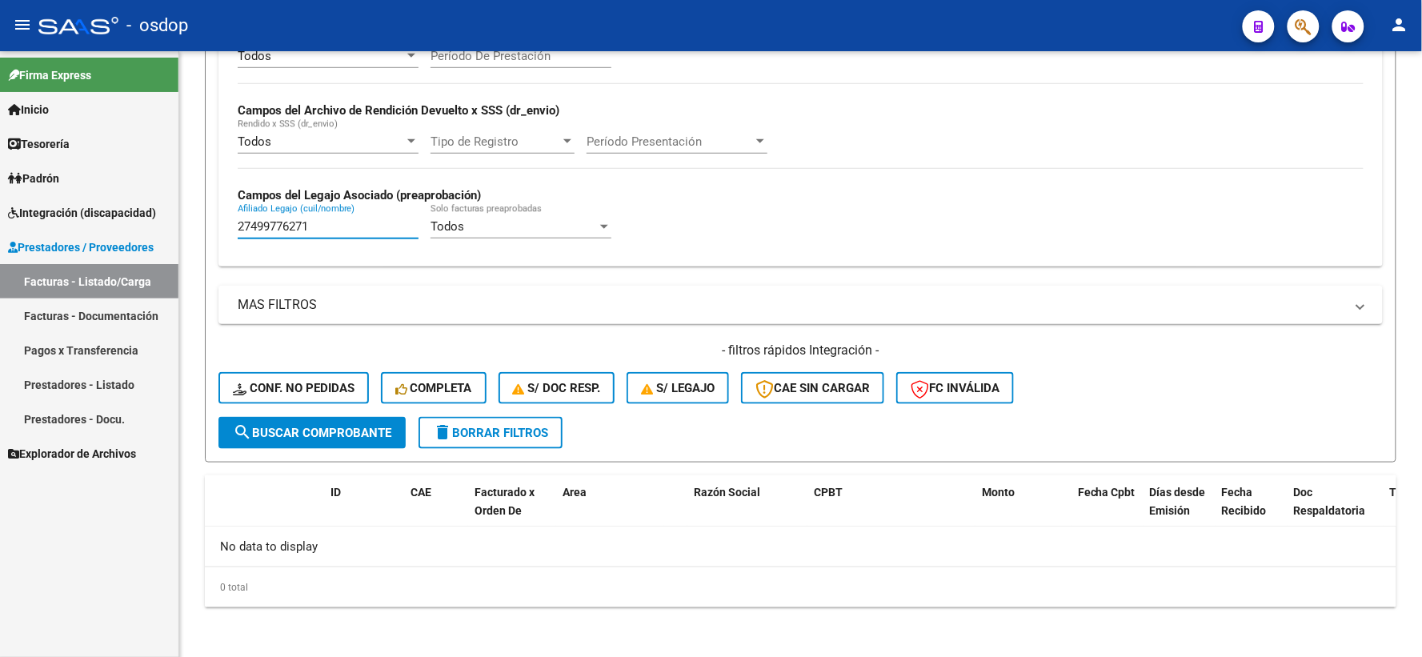
drag, startPoint x: 339, startPoint y: 228, endPoint x: 0, endPoint y: 198, distance: 340.7
click at [0, 222] on mat-sidenav-container "Firma Express Inicio Calendario SSS Instructivos Contacto OS Tesorería Extracto…" at bounding box center [711, 354] width 1422 height 606
paste input "0575720804"
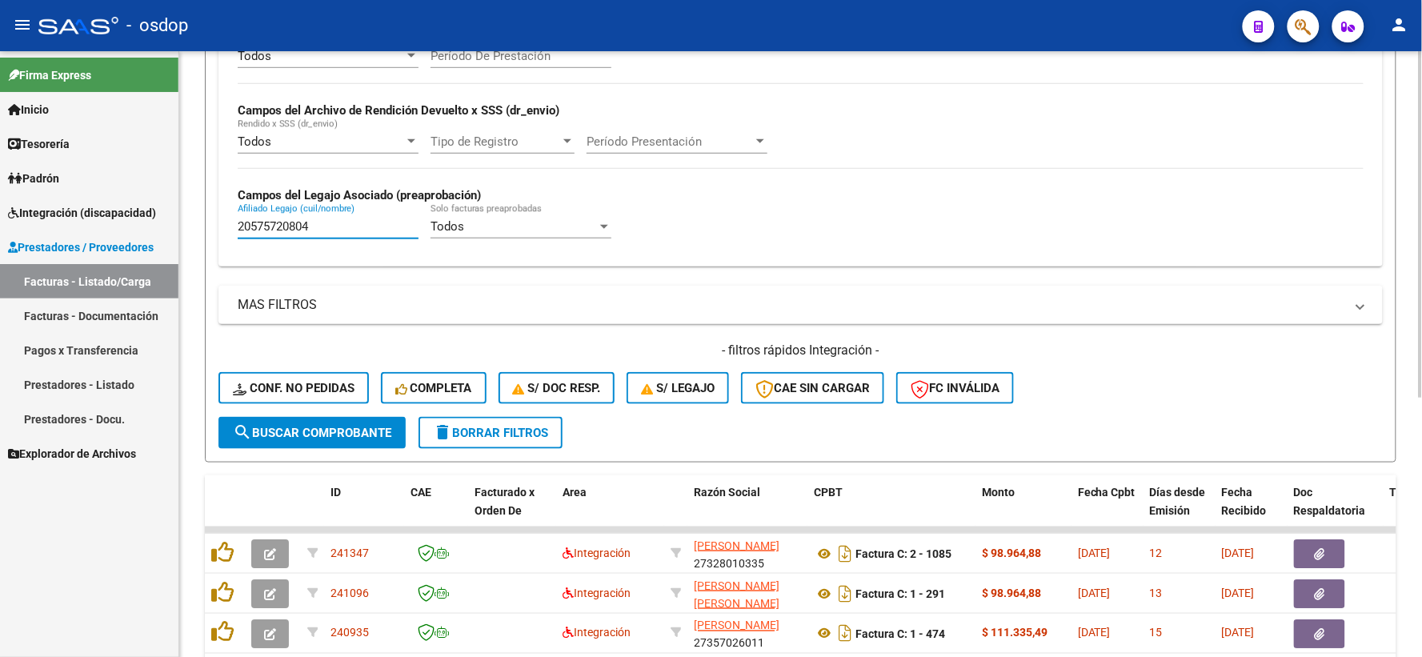
scroll to position [453, 0]
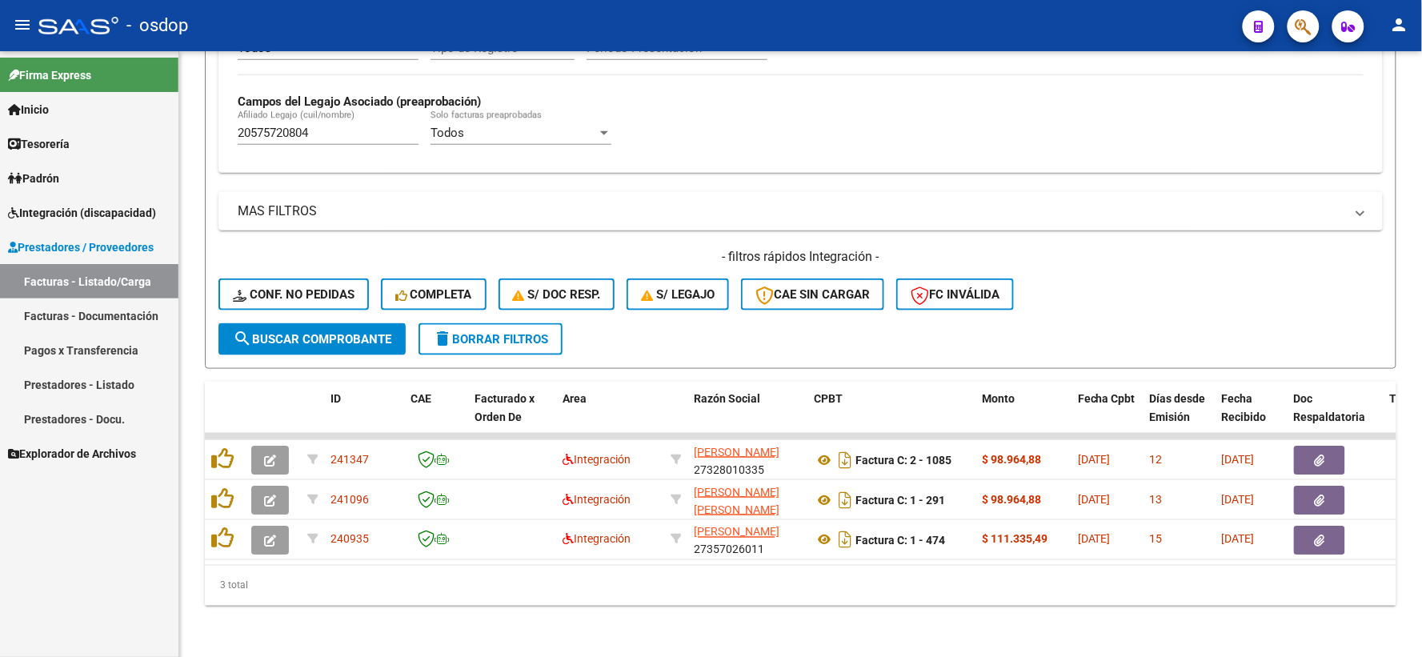
click at [471, 581] on div "3 total" at bounding box center [801, 586] width 1192 height 40
click at [473, 567] on div "3 total" at bounding box center [801, 586] width 1192 height 40
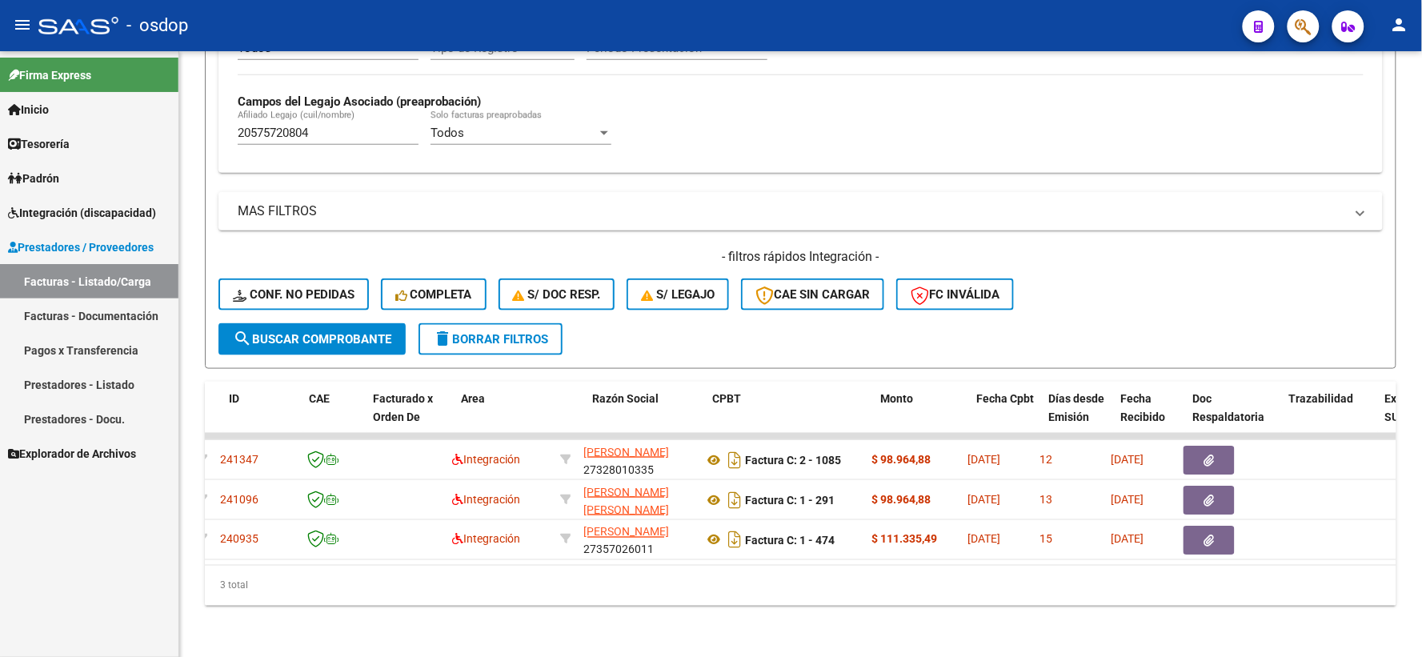
scroll to position [0, 0]
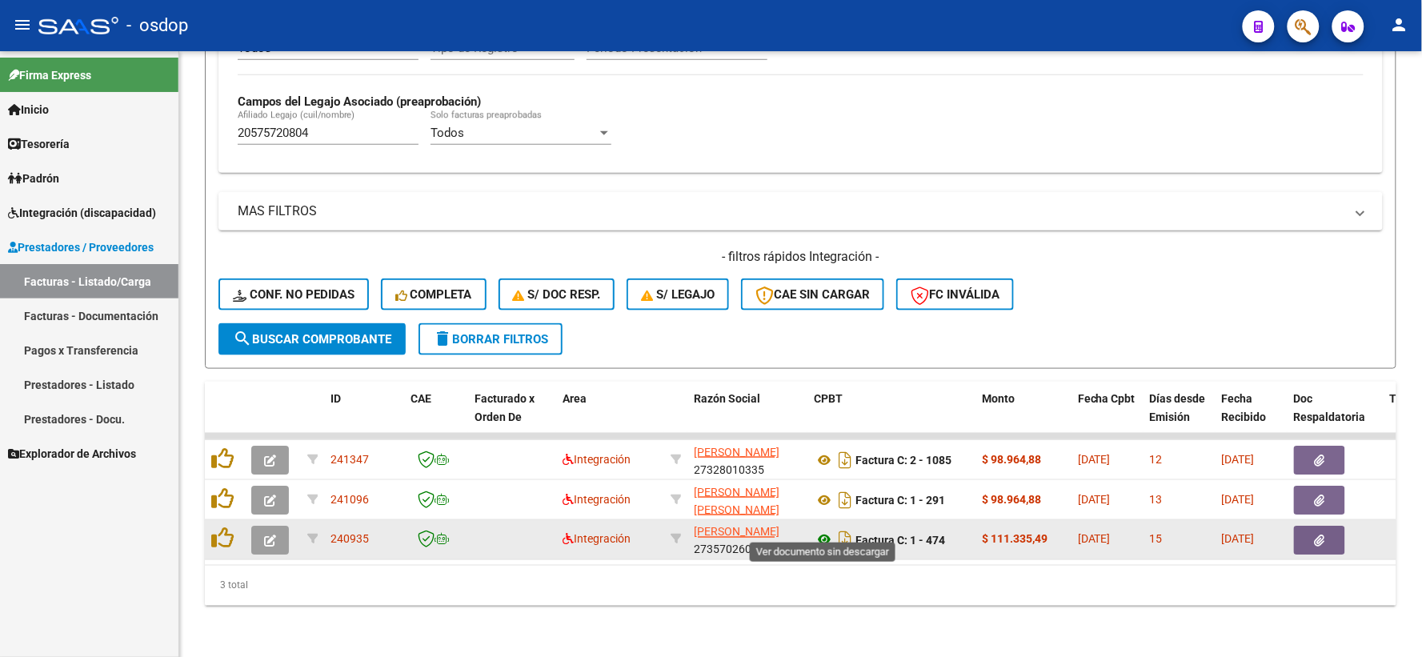
click at [826, 531] on icon at bounding box center [824, 540] width 21 height 19
click at [1316, 526] on button "button" at bounding box center [1319, 540] width 51 height 29
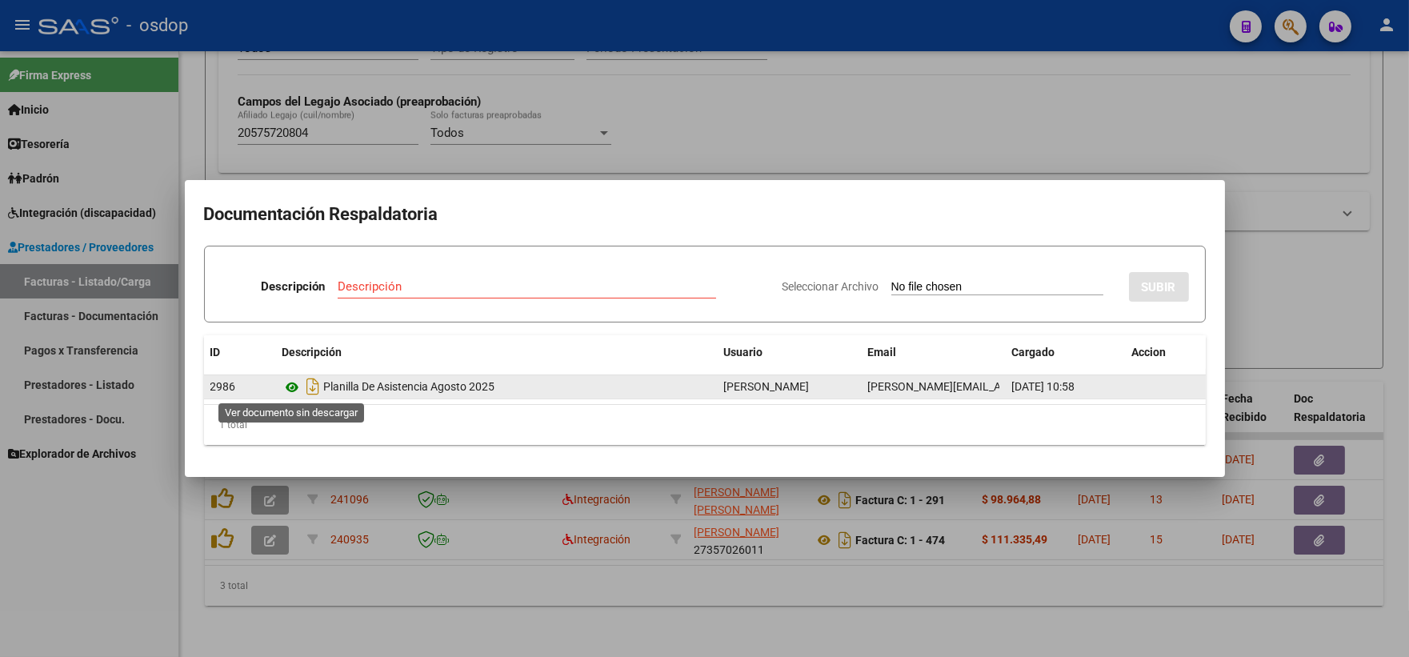
click at [294, 391] on icon at bounding box center [293, 387] width 21 height 19
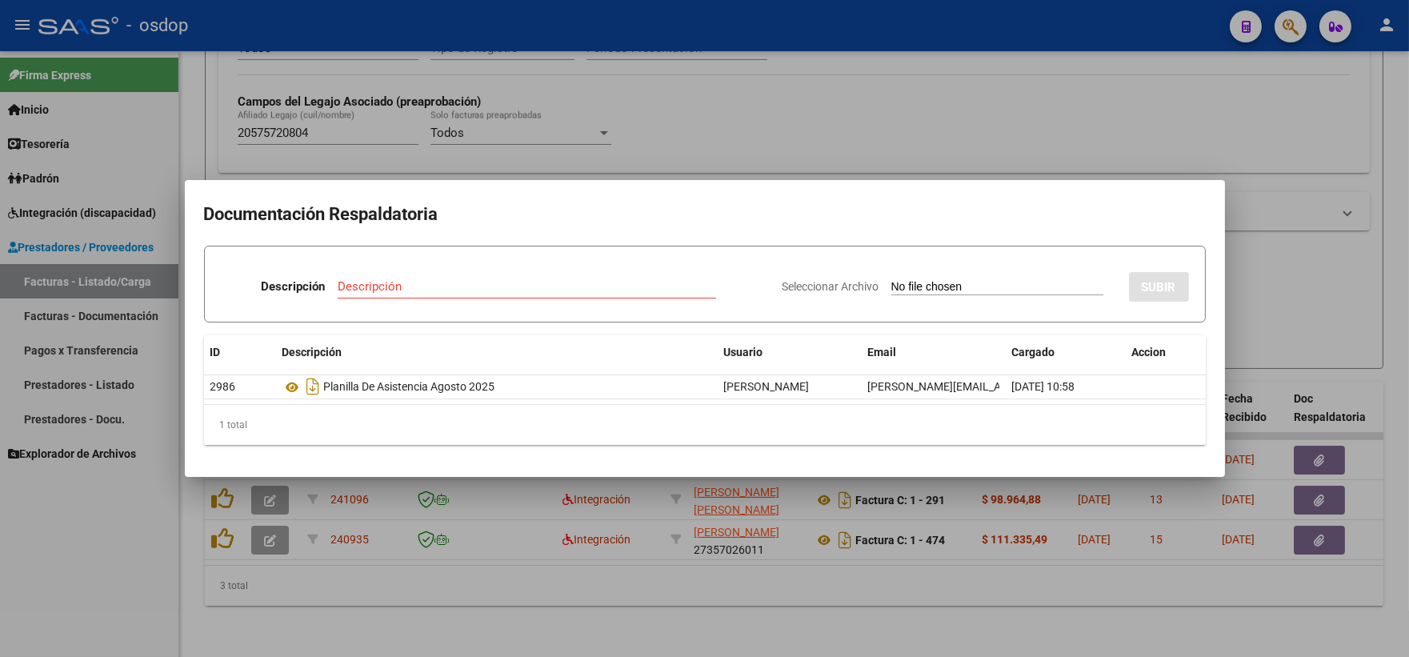
click at [221, 499] on div at bounding box center [704, 328] width 1409 height 657
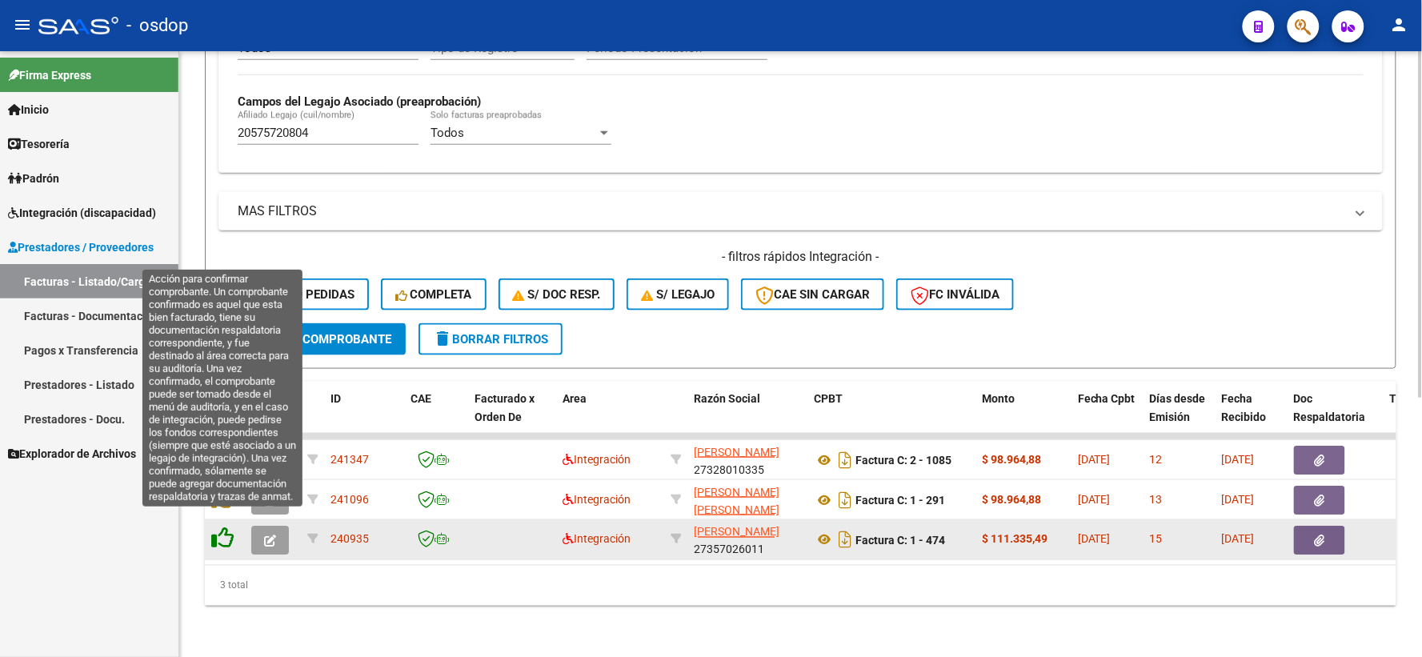
click at [217, 528] on icon at bounding box center [222, 538] width 22 height 22
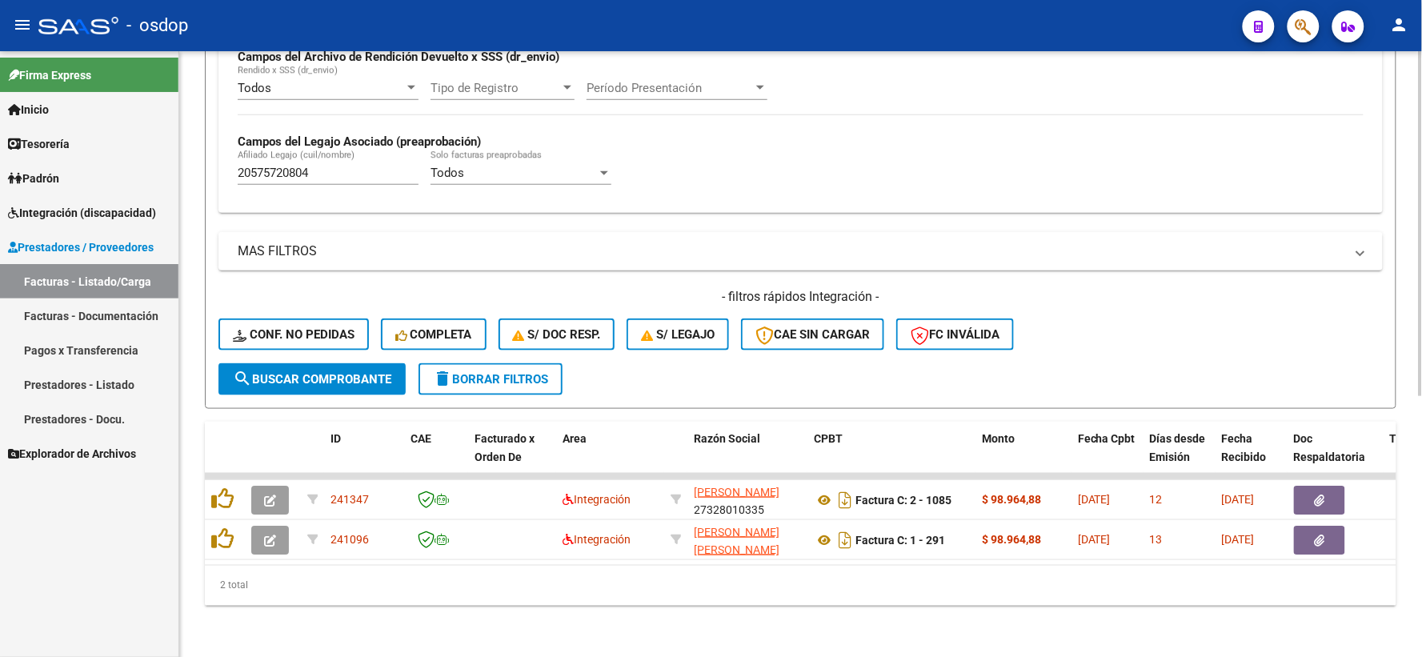
scroll to position [413, 0]
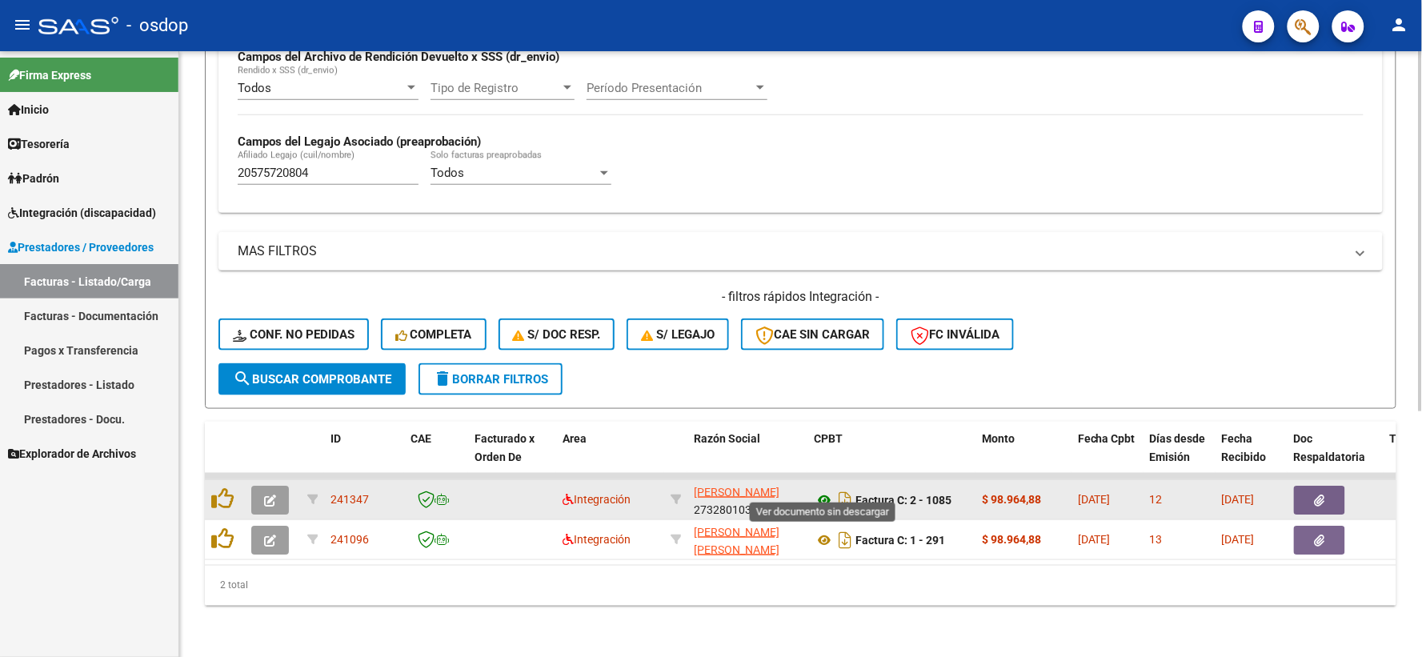
click at [823, 491] on icon at bounding box center [824, 500] width 21 height 19
click at [1330, 486] on button "button" at bounding box center [1319, 500] width 51 height 29
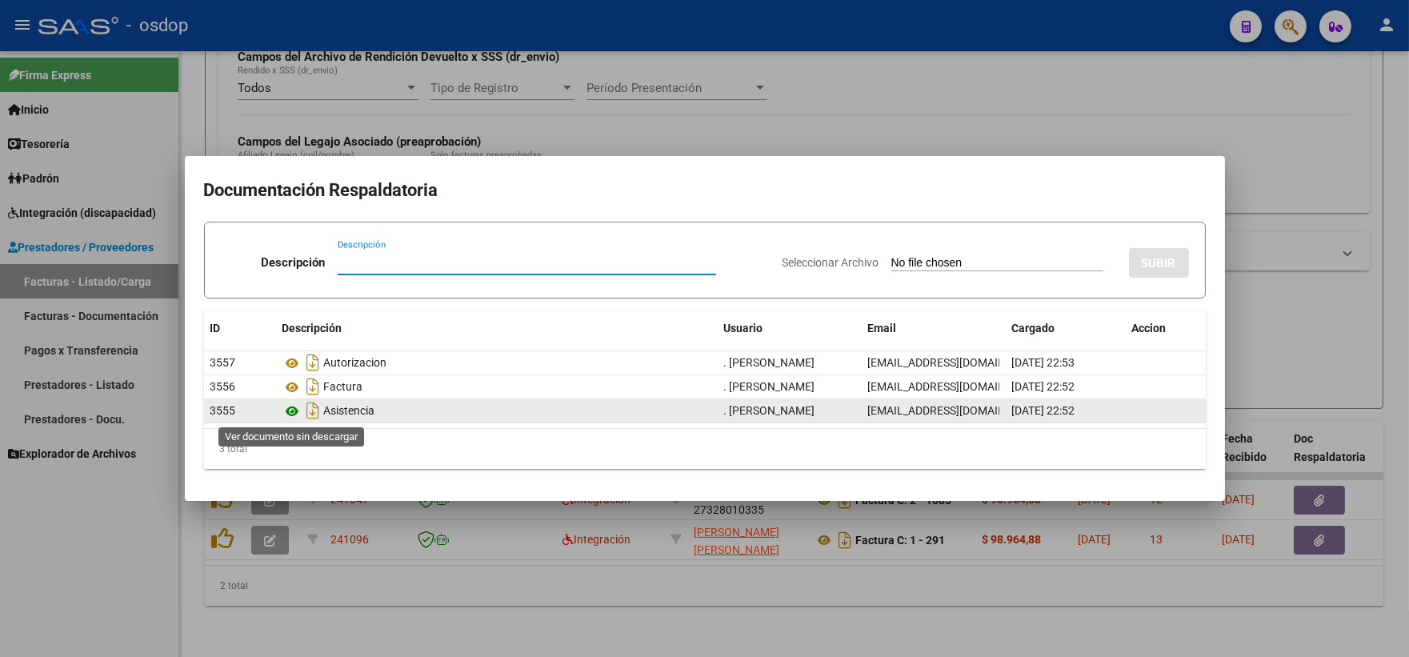
click at [291, 409] on icon at bounding box center [293, 411] width 21 height 19
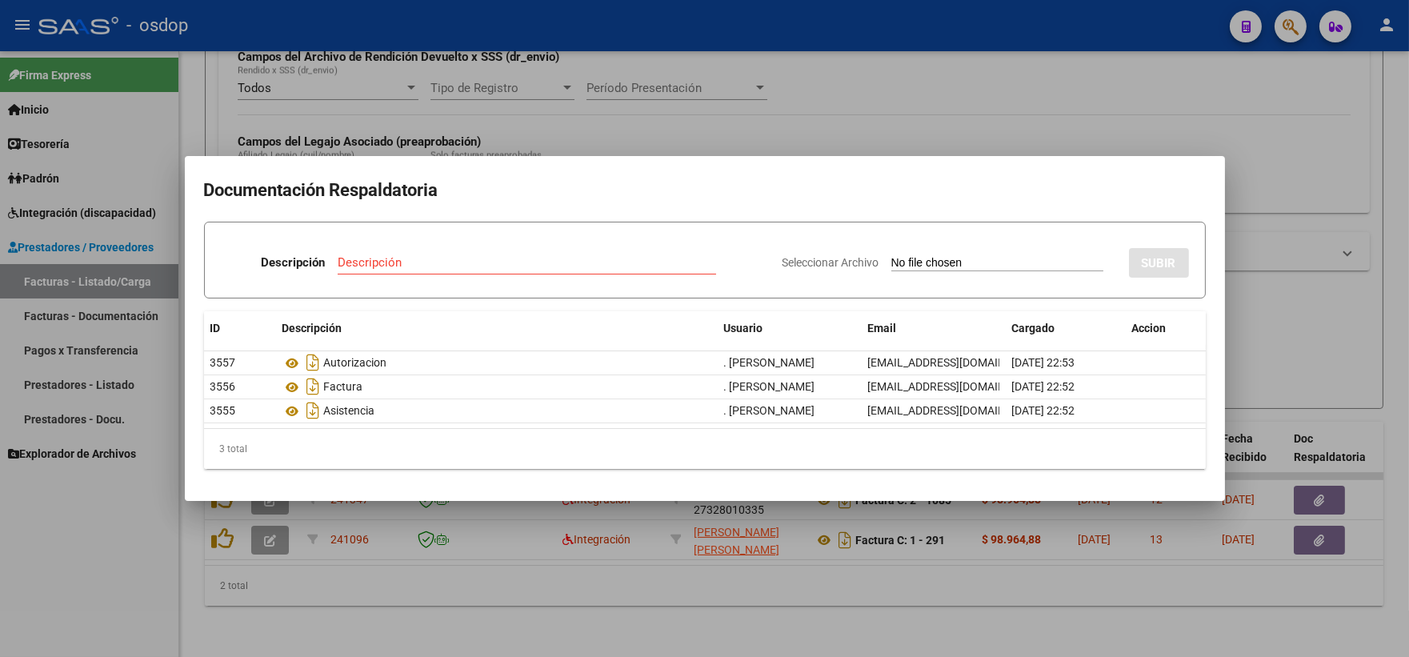
click at [457, 96] on div at bounding box center [704, 328] width 1409 height 657
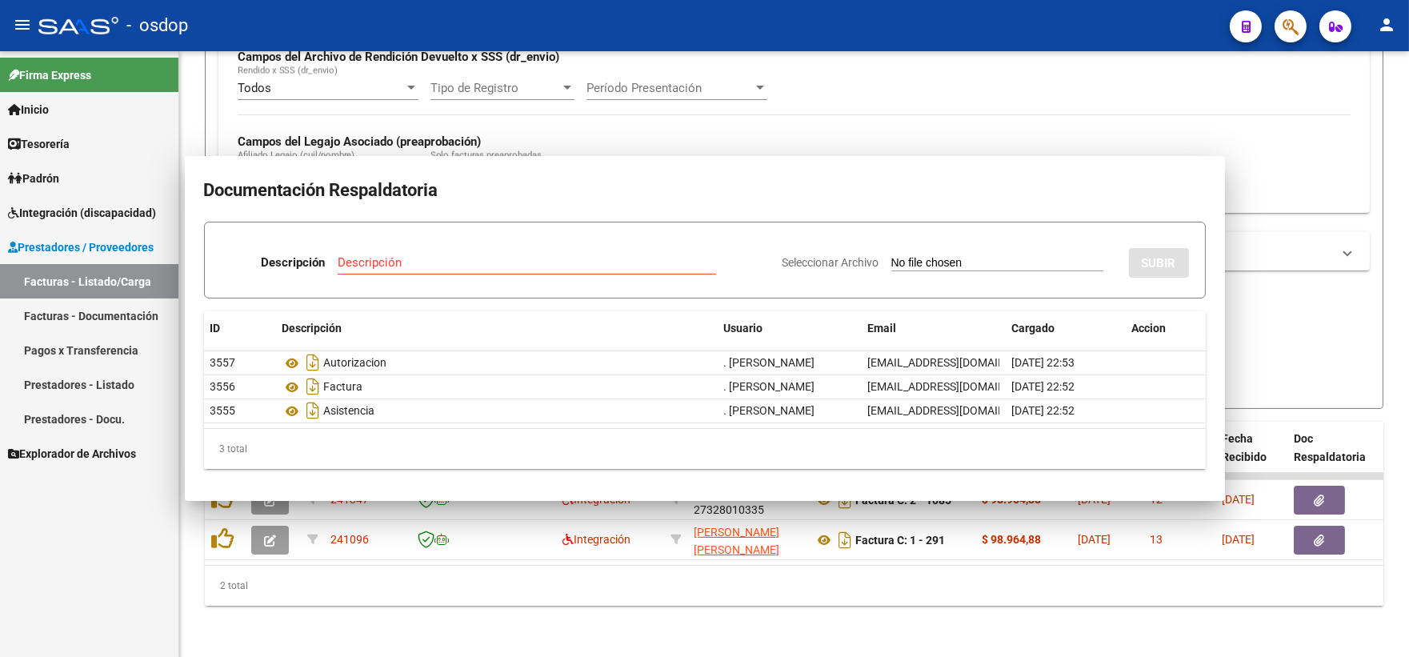
click at [457, 96] on div "Tipo de Registro Tipo de Registro" at bounding box center [503, 91] width 144 height 50
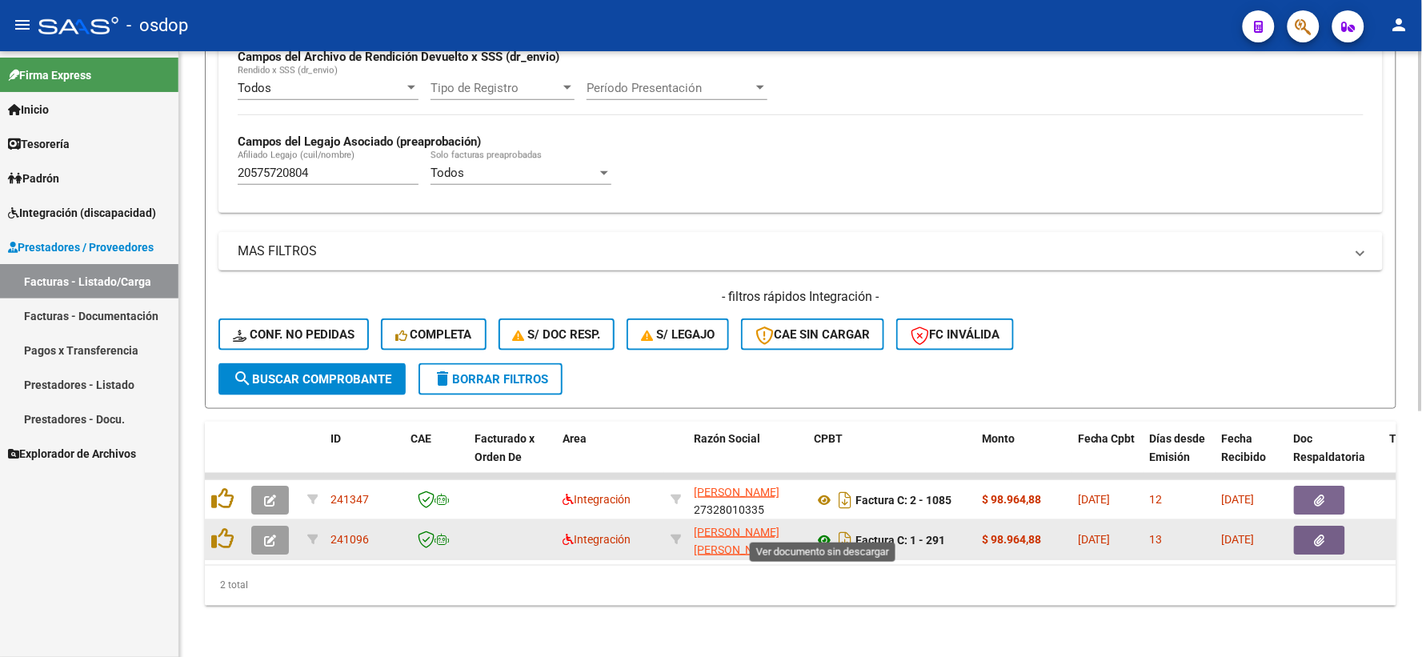
click at [814, 531] on icon at bounding box center [824, 540] width 21 height 19
click at [1317, 520] on datatable-body-cell at bounding box center [1336, 539] width 96 height 39
click at [1324, 533] on span "button" at bounding box center [1320, 540] width 10 height 14
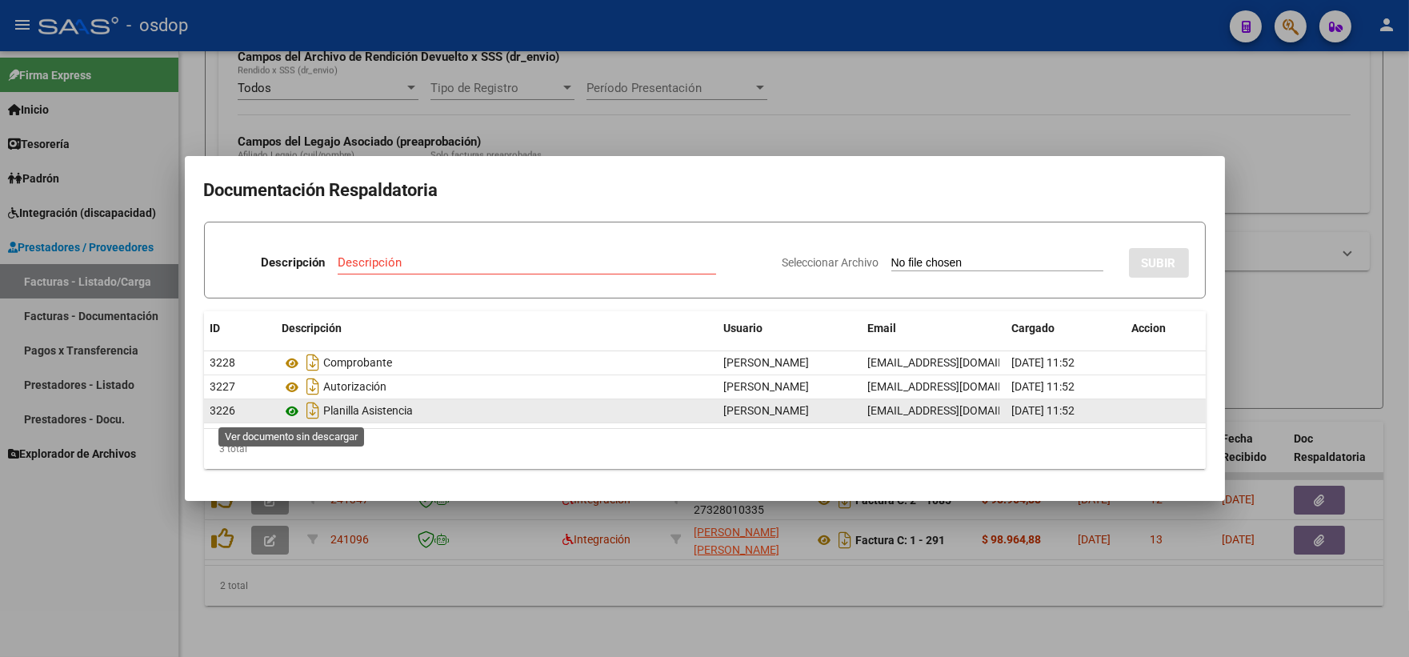
click at [295, 408] on icon at bounding box center [293, 411] width 21 height 19
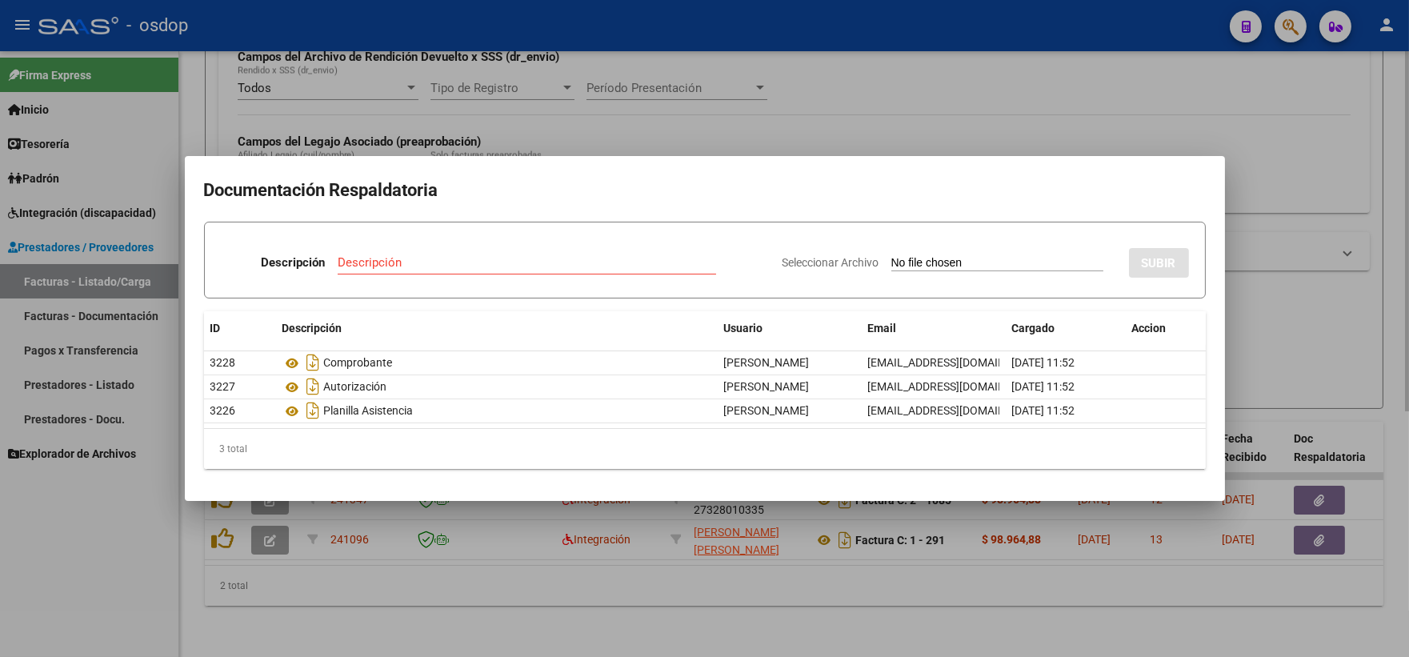
click at [395, 61] on div at bounding box center [704, 328] width 1409 height 657
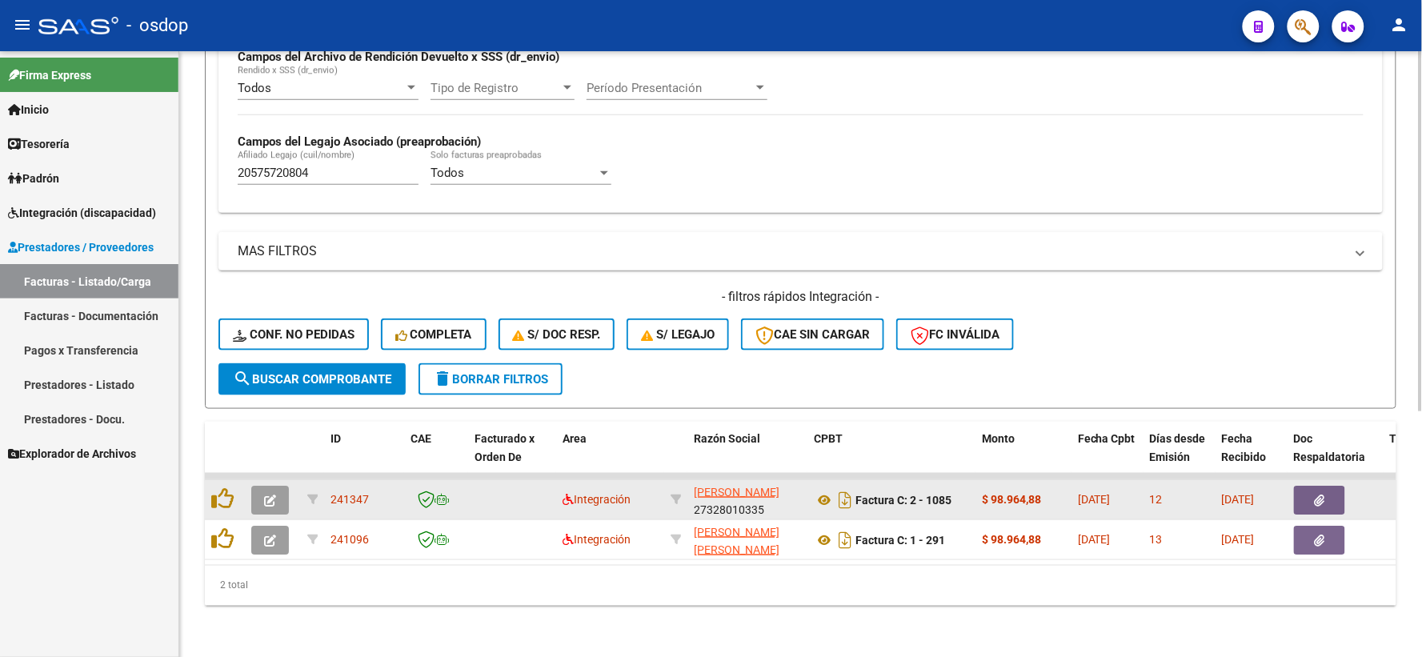
click at [226, 499] on div at bounding box center [224, 499] width 27 height 25
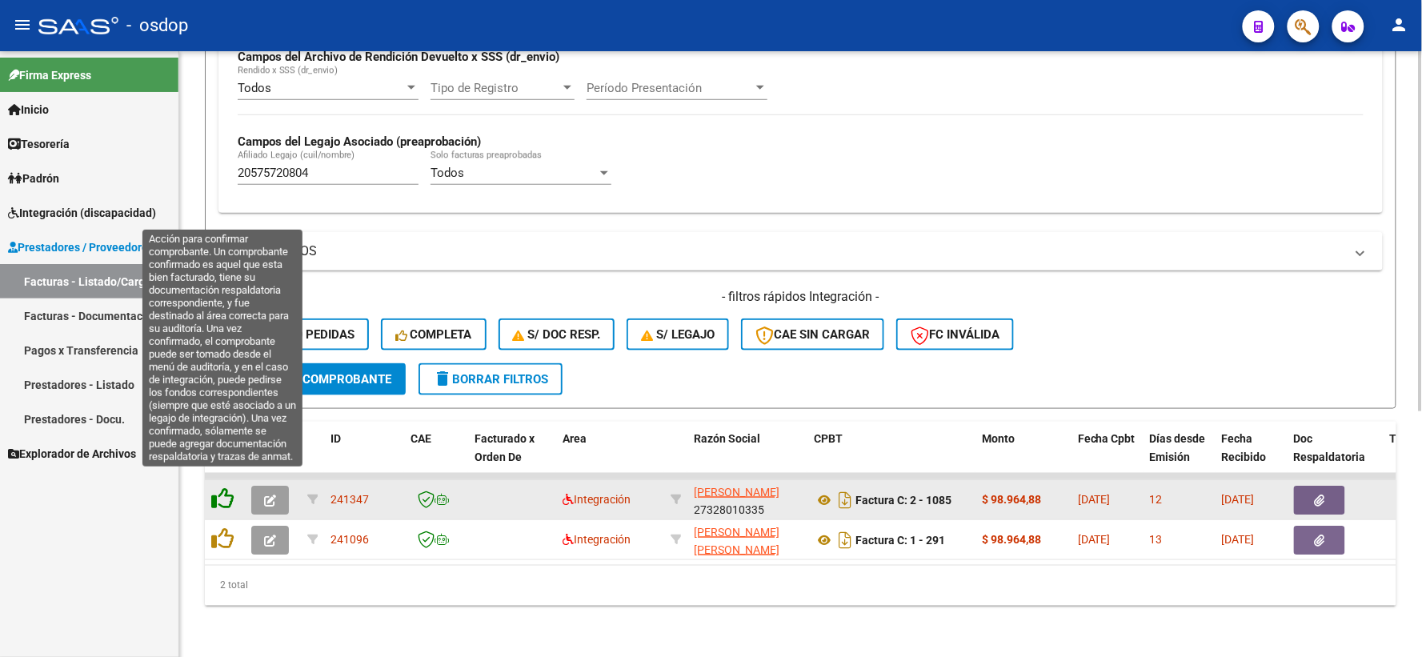
click at [224, 490] on icon at bounding box center [222, 498] width 22 height 22
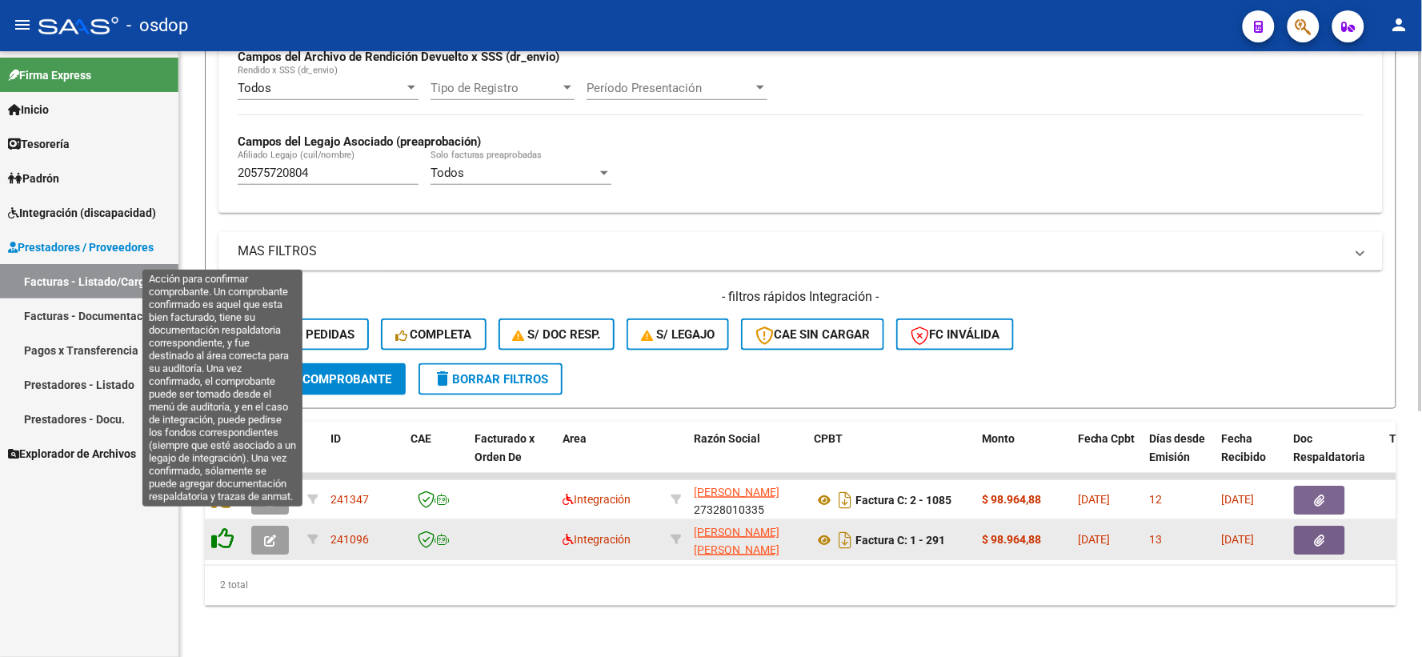
click at [218, 531] on icon at bounding box center [222, 538] width 22 height 22
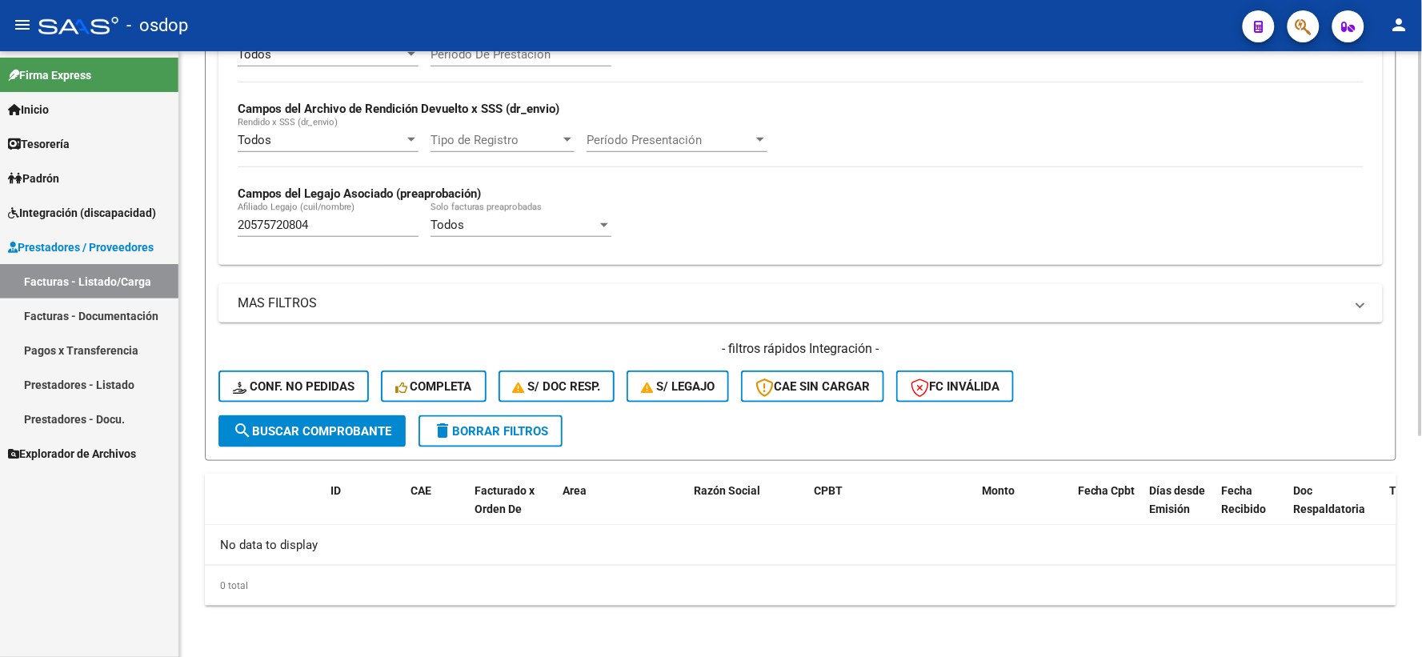
scroll to position [347, 0]
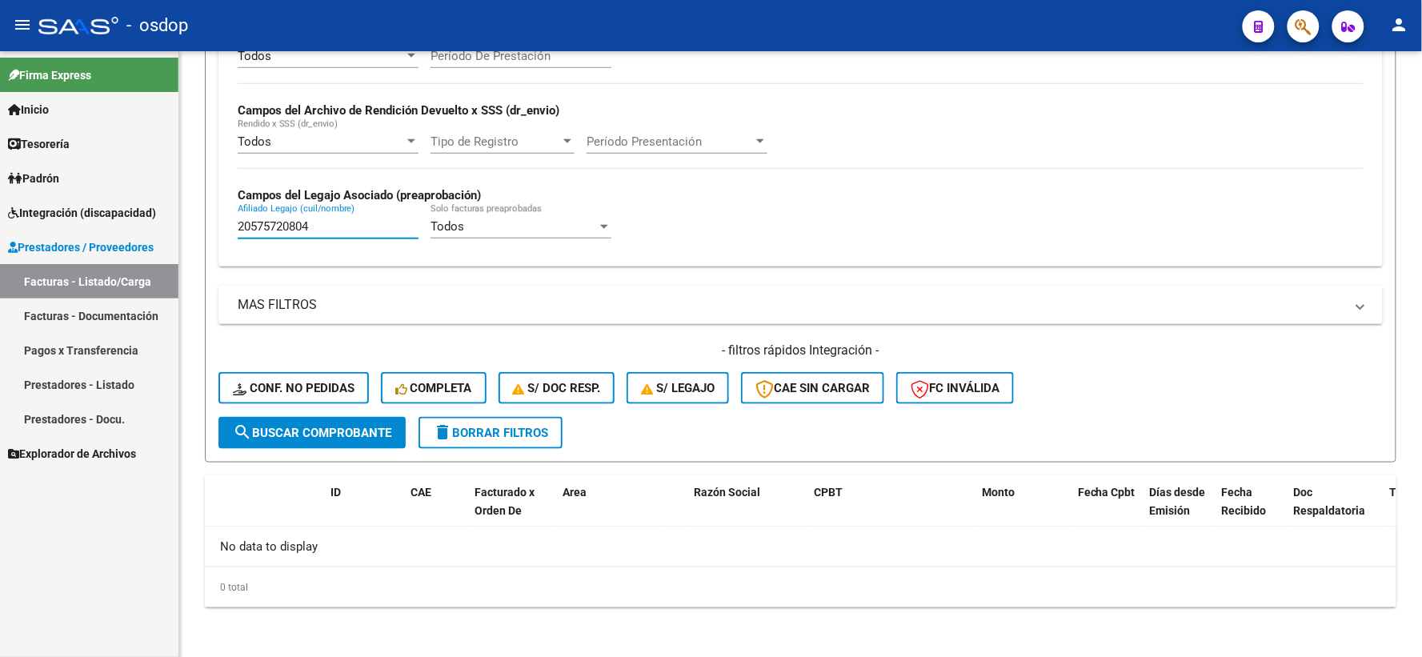
drag, startPoint x: 350, startPoint y: 225, endPoint x: 0, endPoint y: 226, distance: 349.7
click at [136, 226] on mat-sidenav-container "Firma Express Inicio Calendario SSS Instructivos Contacto OS Tesorería Extracto…" at bounding box center [711, 354] width 1422 height 606
paste input "5529555"
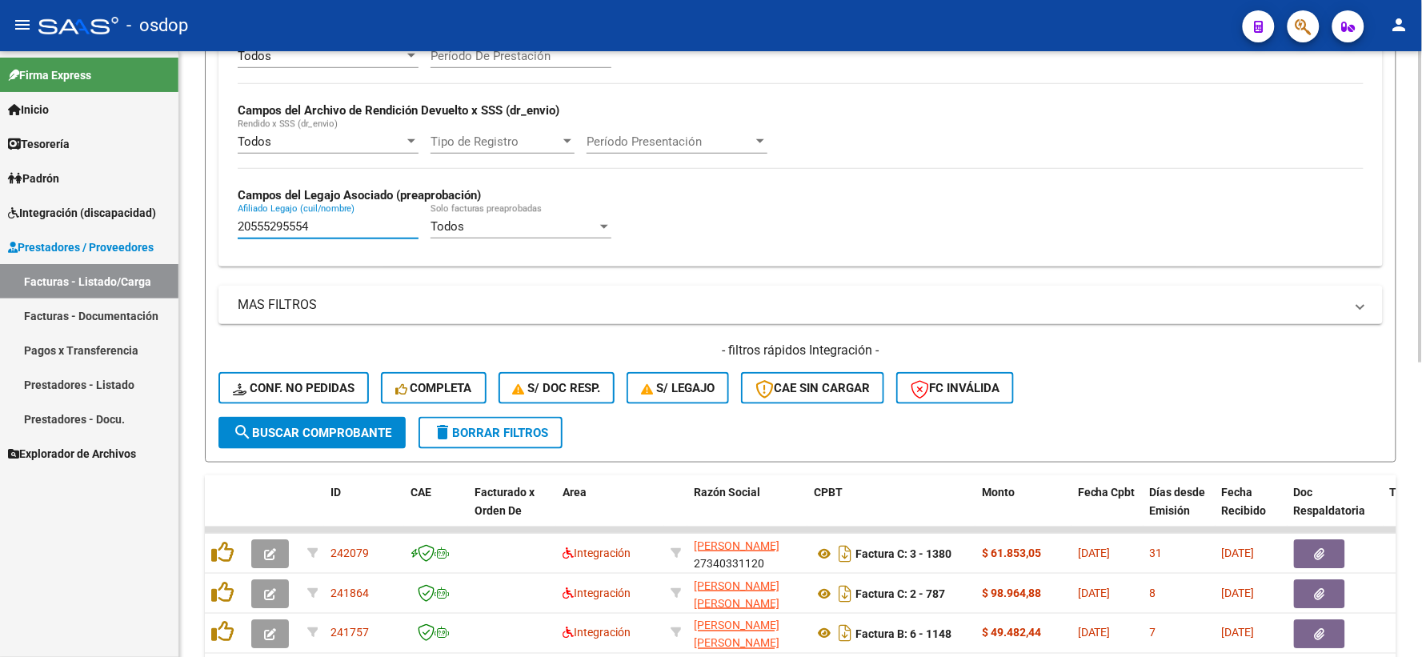
scroll to position [573, 0]
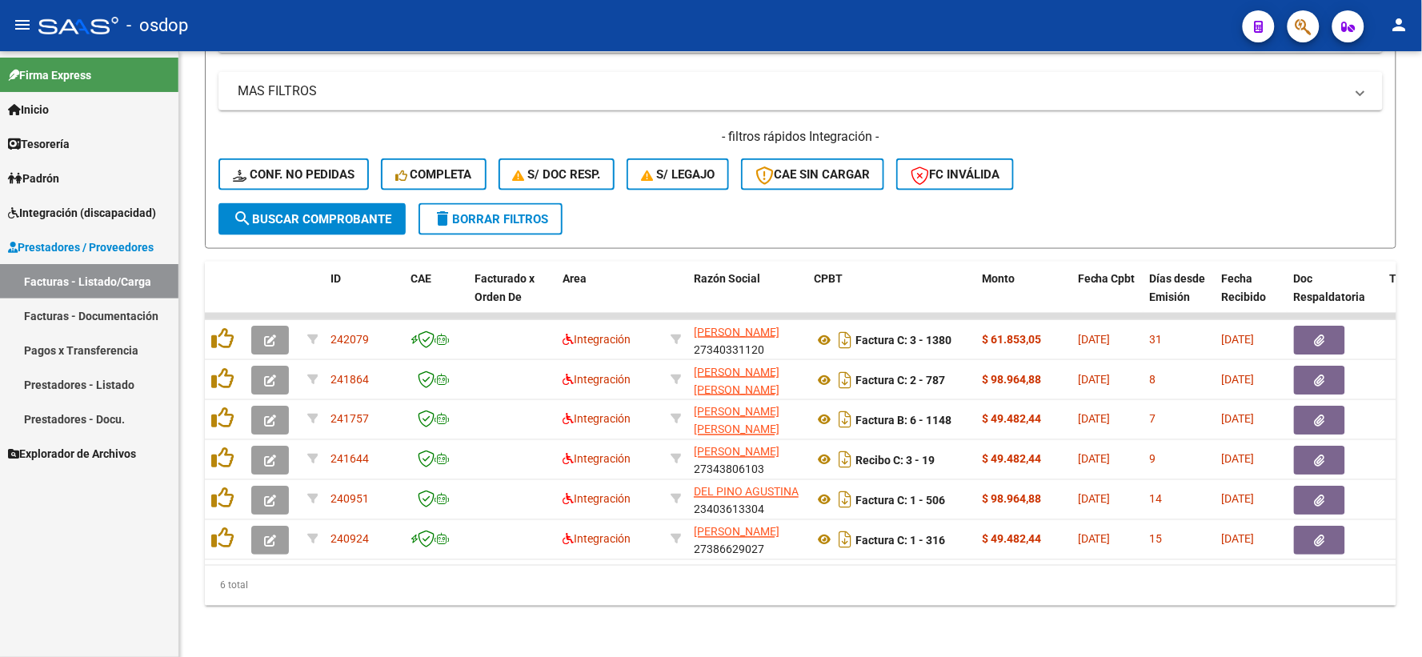
click at [696, 579] on div "6 total" at bounding box center [801, 586] width 1192 height 40
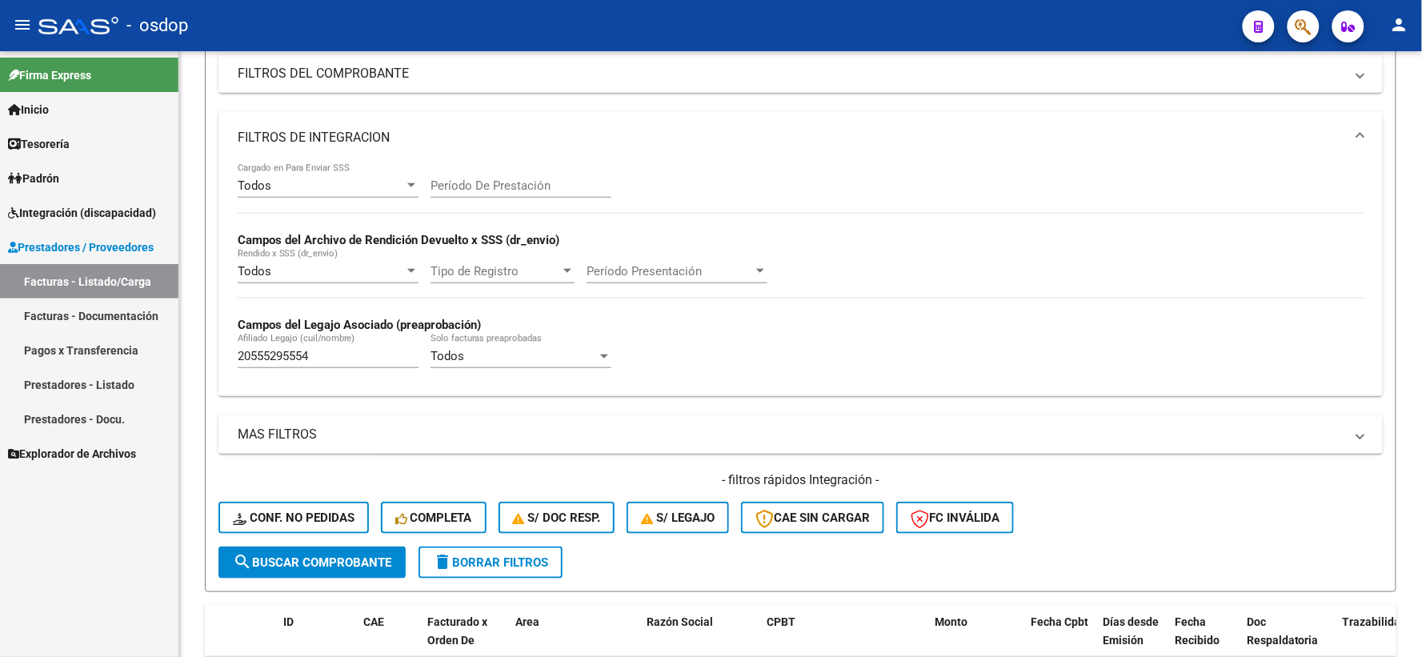
scroll to position [40, 0]
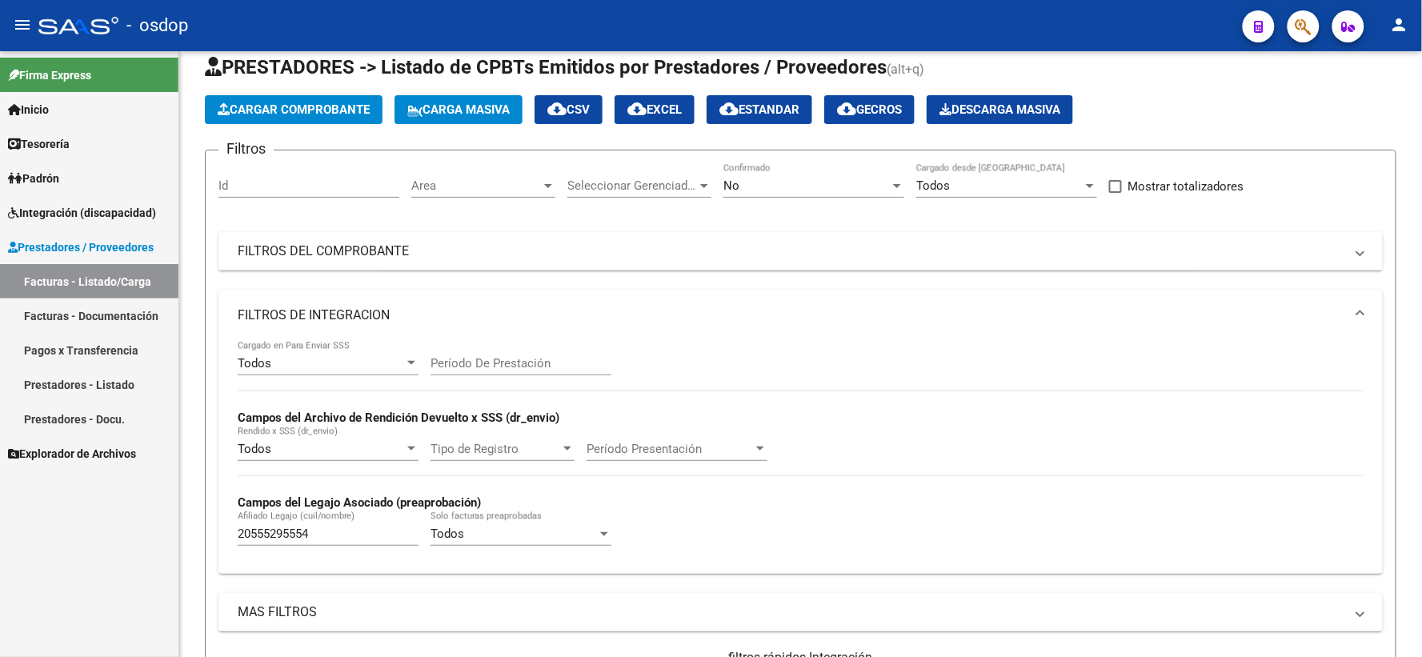
click at [786, 187] on div "No" at bounding box center [806, 185] width 166 height 14
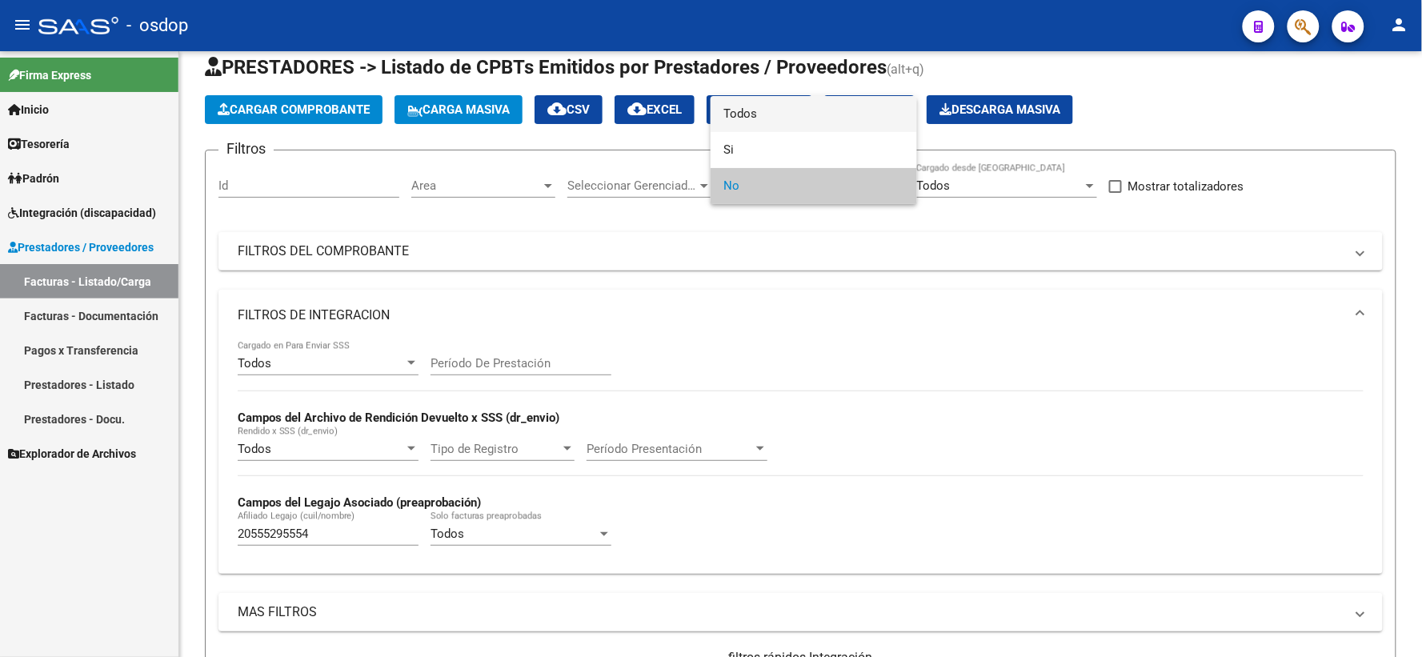
click at [736, 118] on span "Todos" at bounding box center [813, 114] width 181 height 36
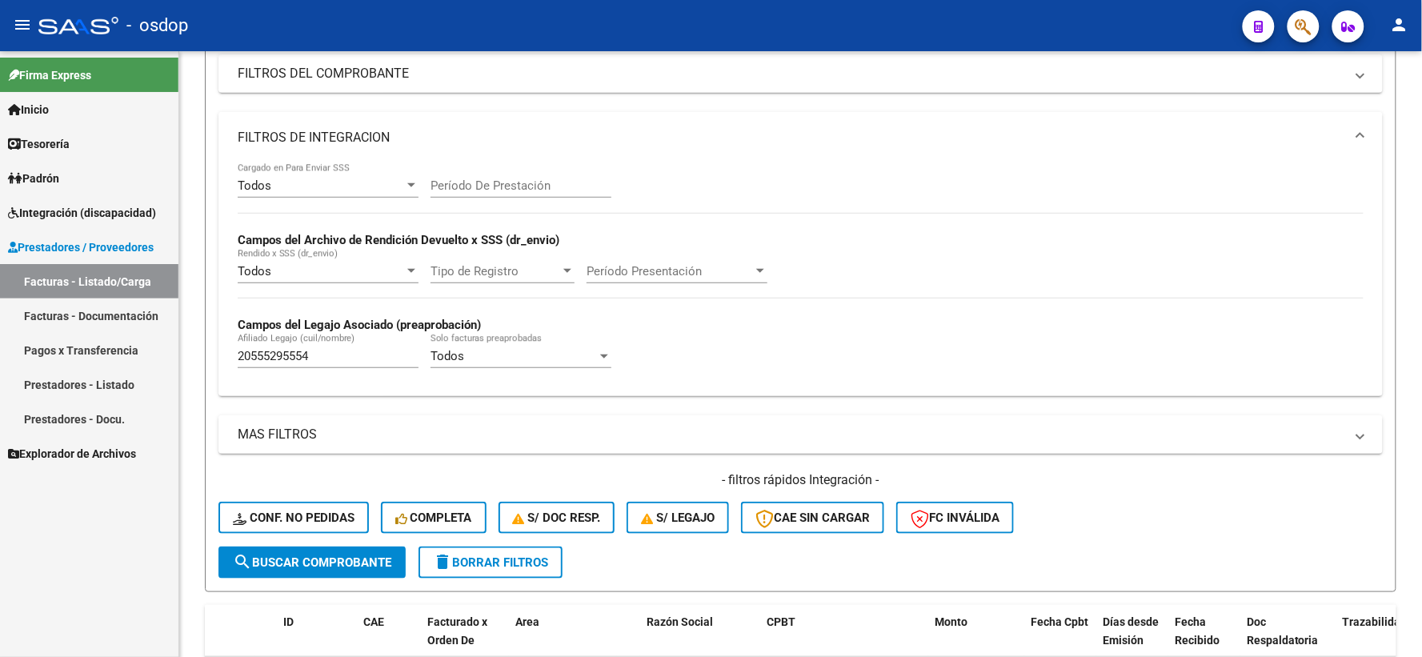
scroll to position [484, 0]
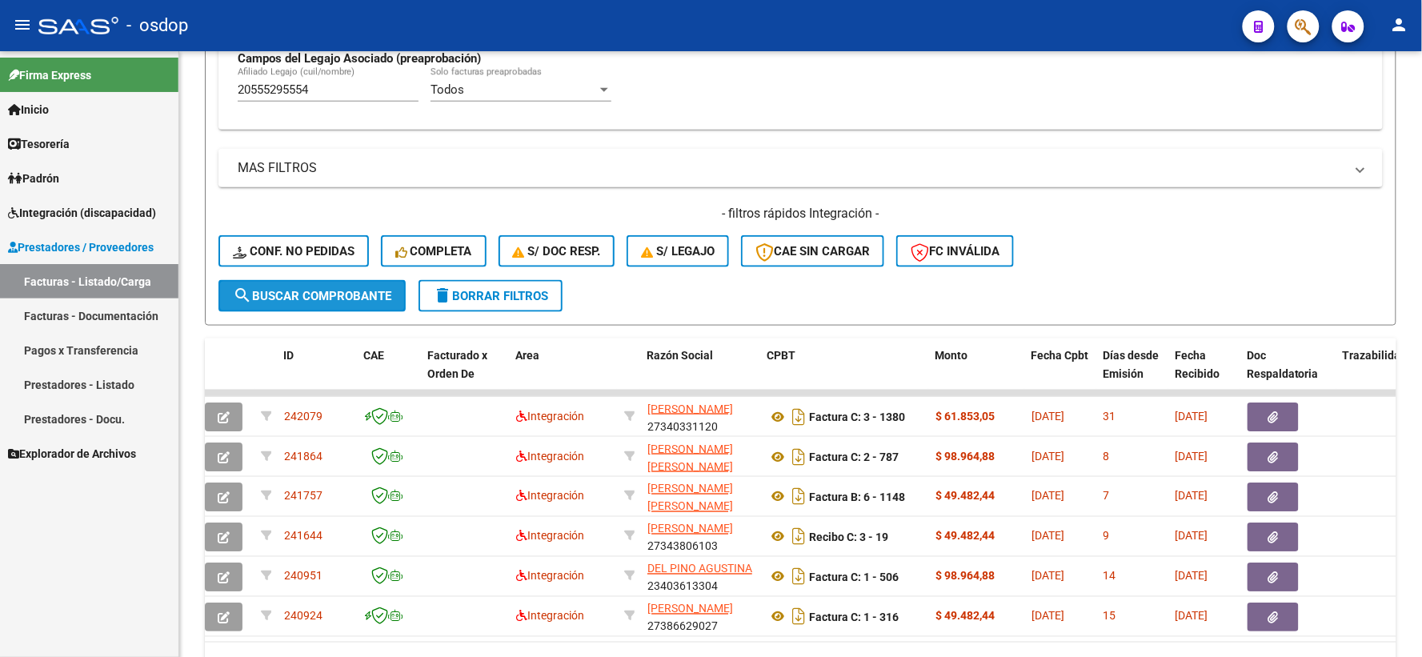
click at [329, 289] on span "search Buscar Comprobante" at bounding box center [312, 296] width 158 height 14
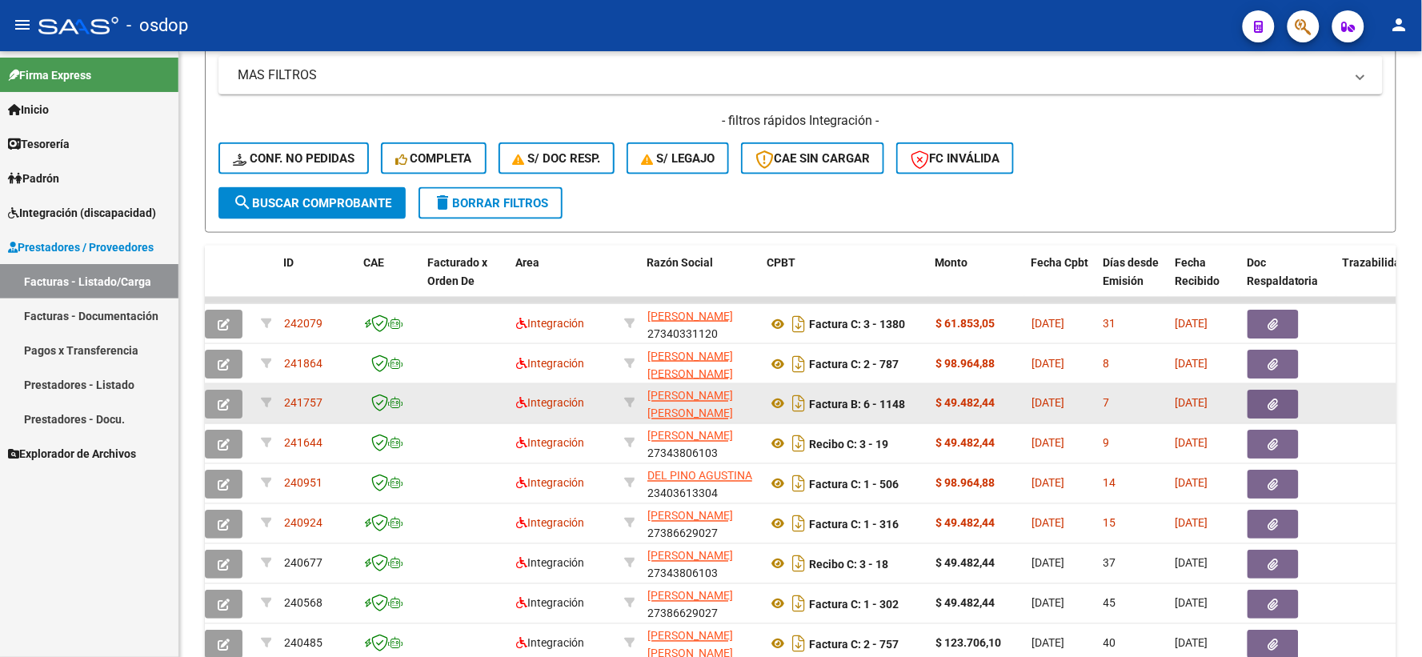
scroll to position [733, 0]
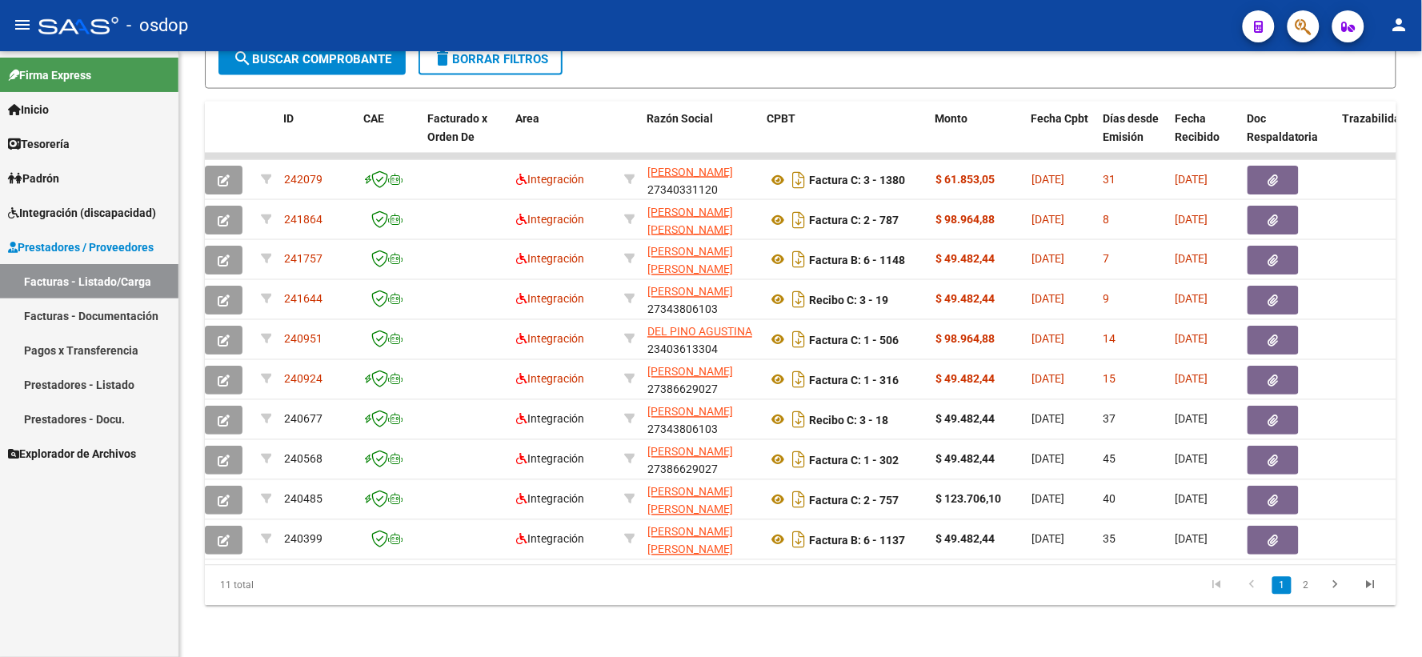
drag, startPoint x: 332, startPoint y: 566, endPoint x: 324, endPoint y: 563, distance: 8.6
click at [324, 563] on div "ID CAE Facturado x Orden De Area Razón Social CPBT Monto Fecha Cpbt Días desde …" at bounding box center [801, 354] width 1192 height 504
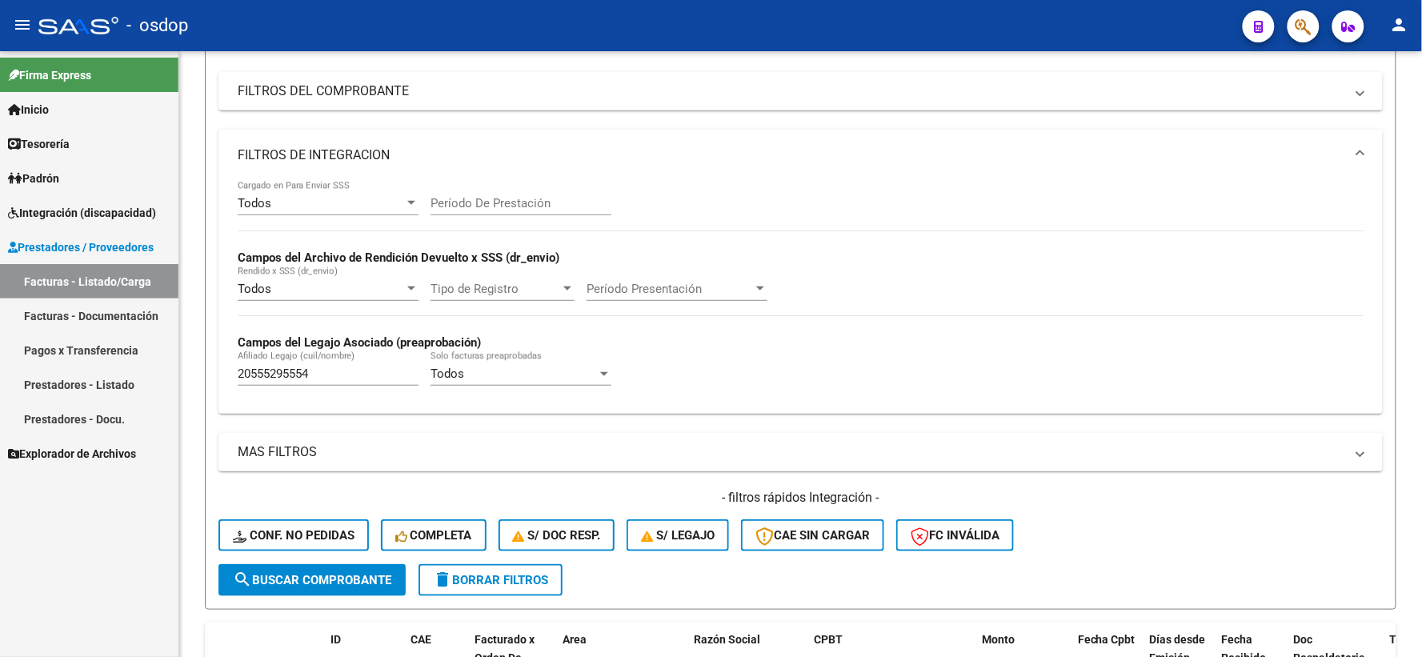
scroll to position [22, 0]
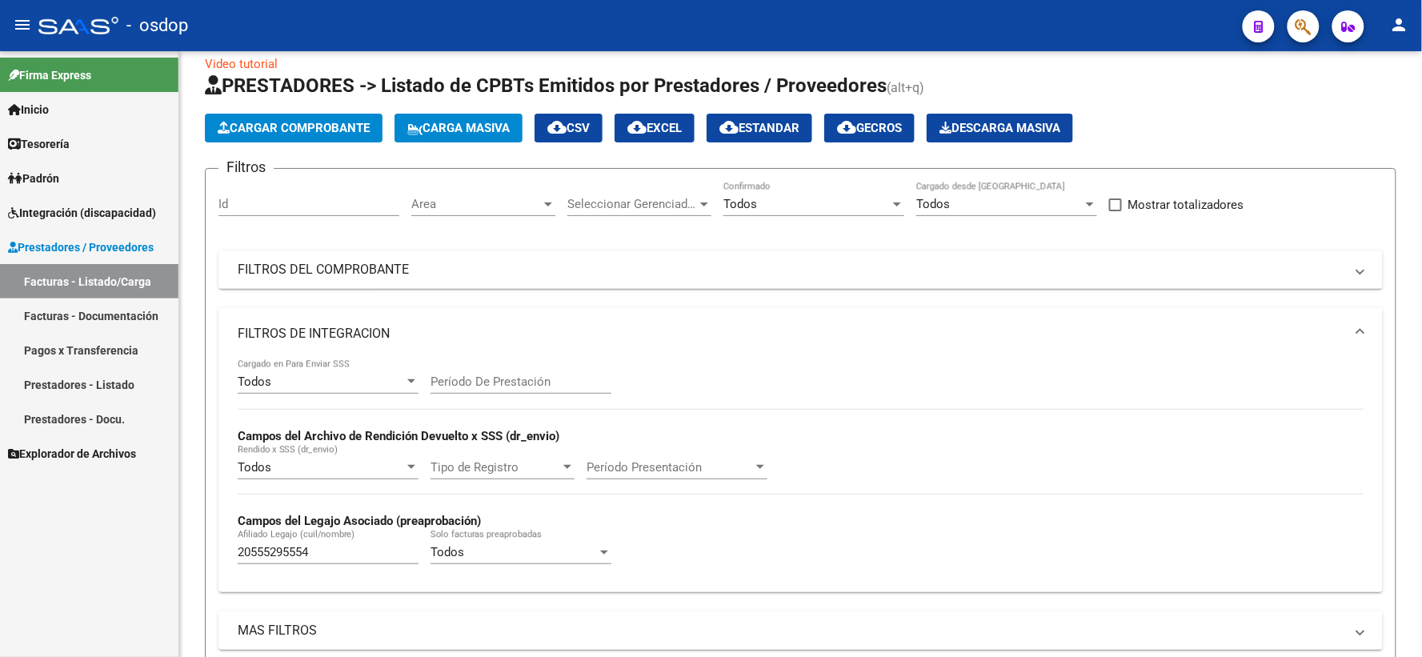
click at [765, 197] on div "Todos" at bounding box center [806, 204] width 166 height 14
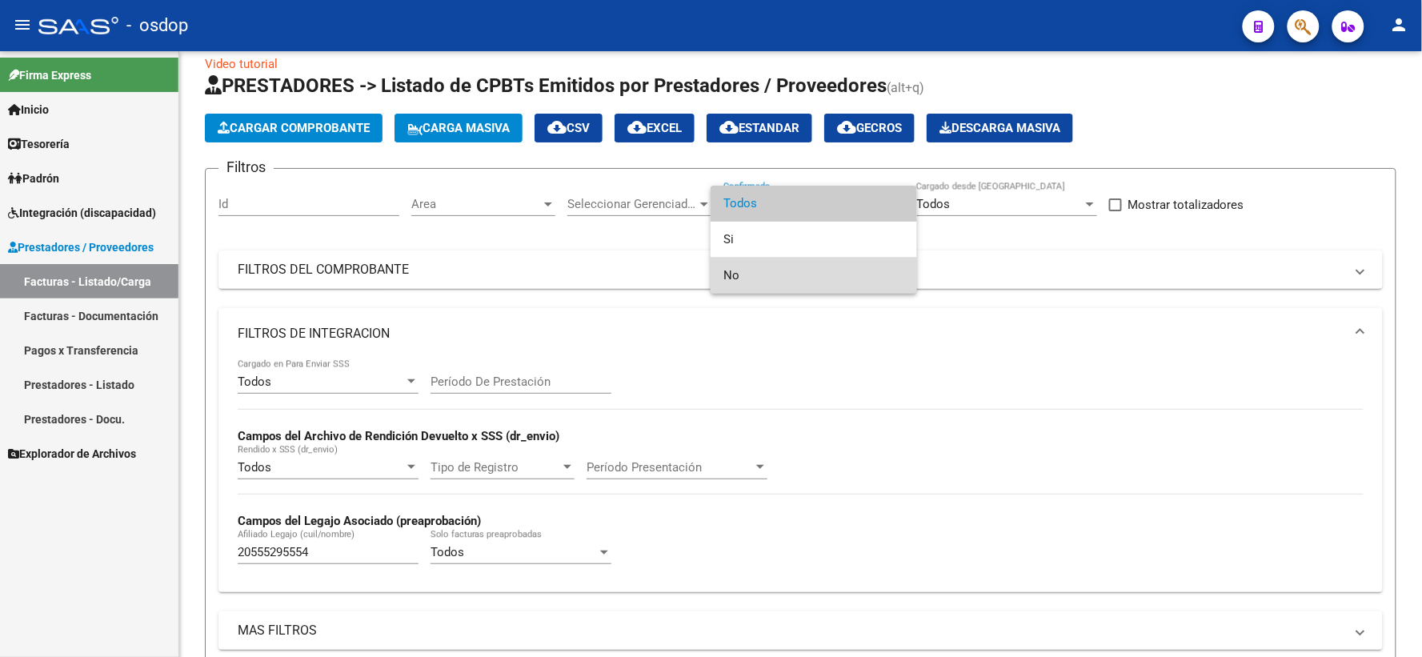
click at [771, 269] on span "No" at bounding box center [813, 276] width 181 height 36
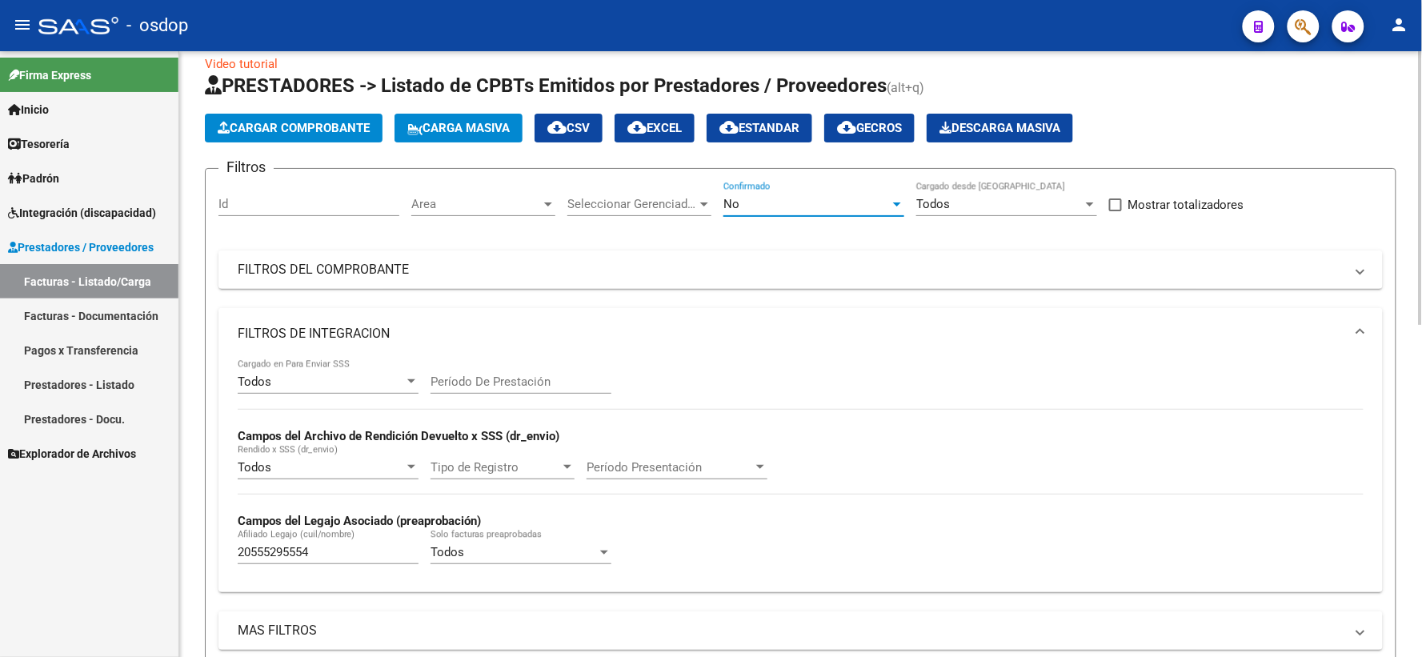
scroll to position [555, 0]
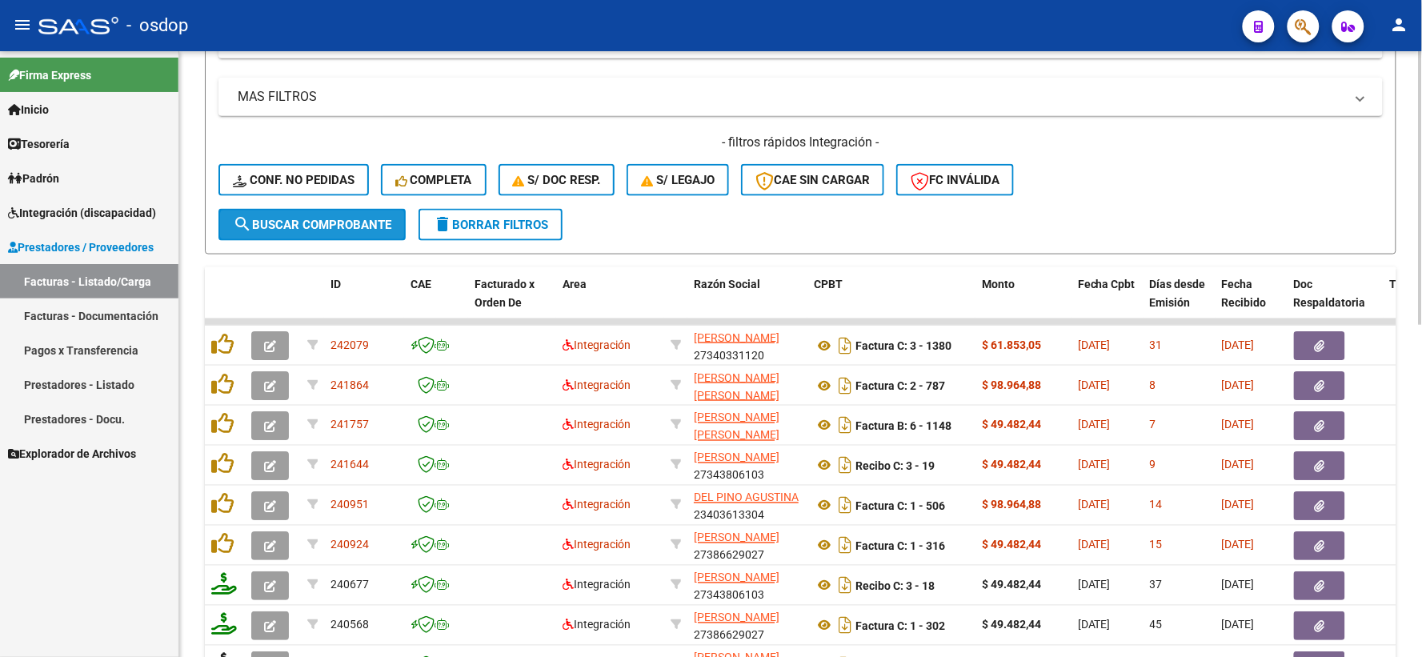
click at [366, 228] on span "search Buscar Comprobante" at bounding box center [312, 225] width 158 height 14
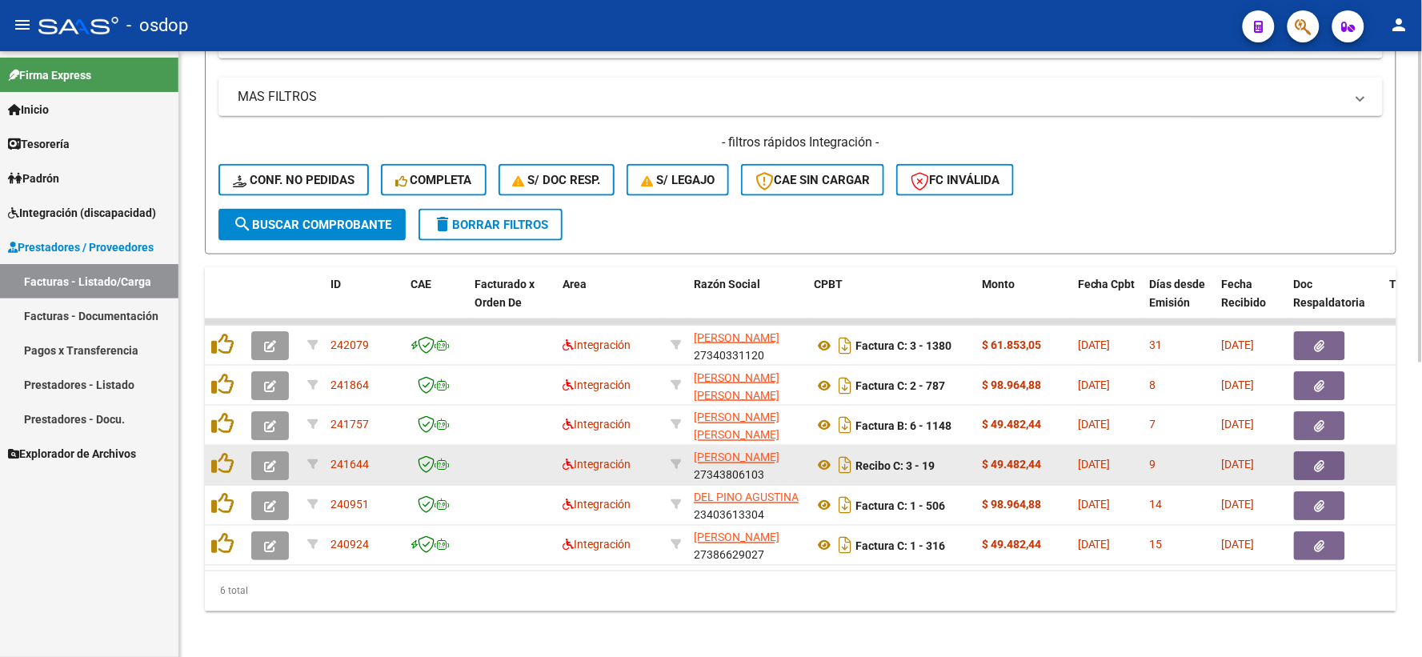
scroll to position [573, 0]
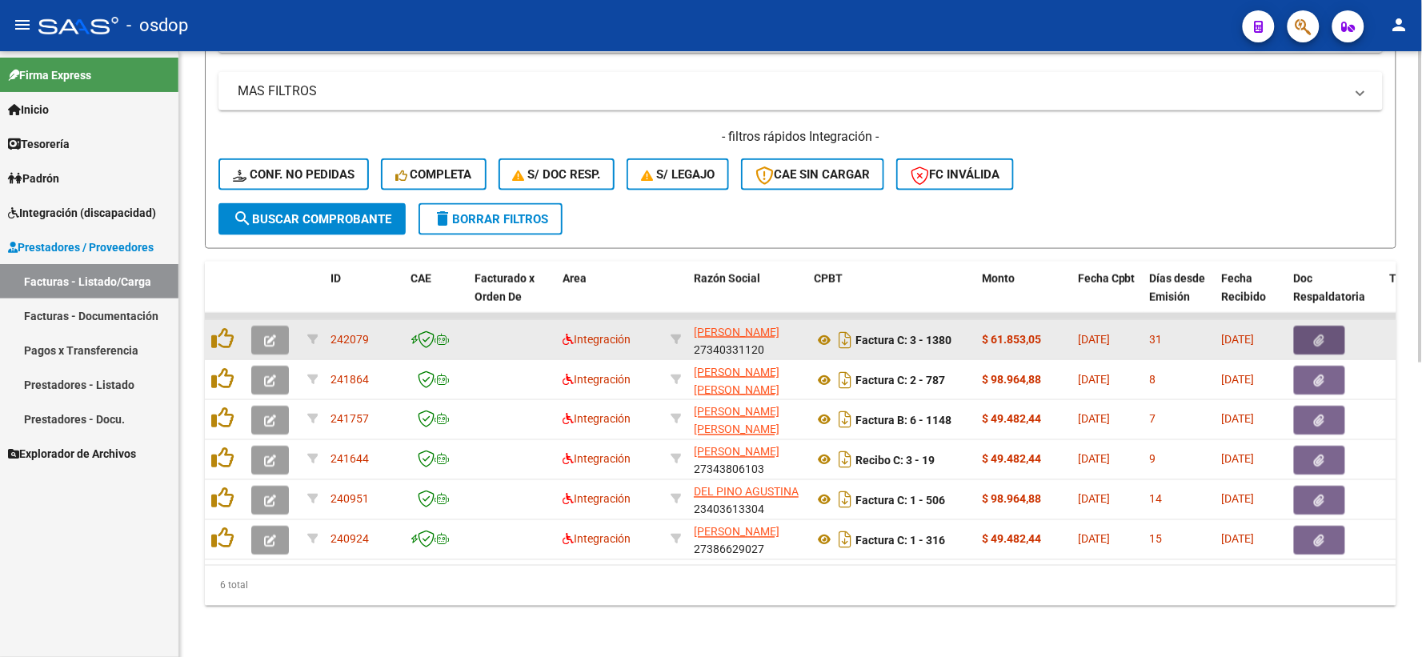
click at [1334, 326] on button "button" at bounding box center [1319, 340] width 51 height 29
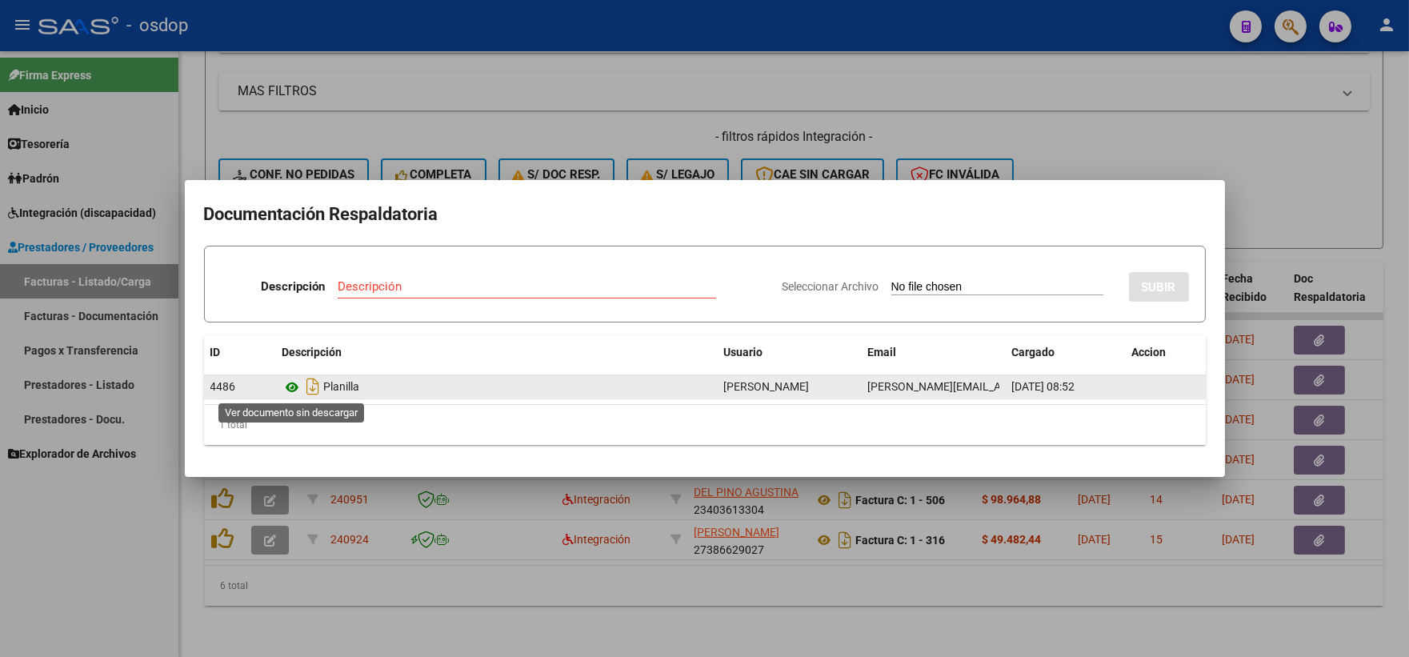
click at [289, 392] on icon at bounding box center [293, 387] width 21 height 19
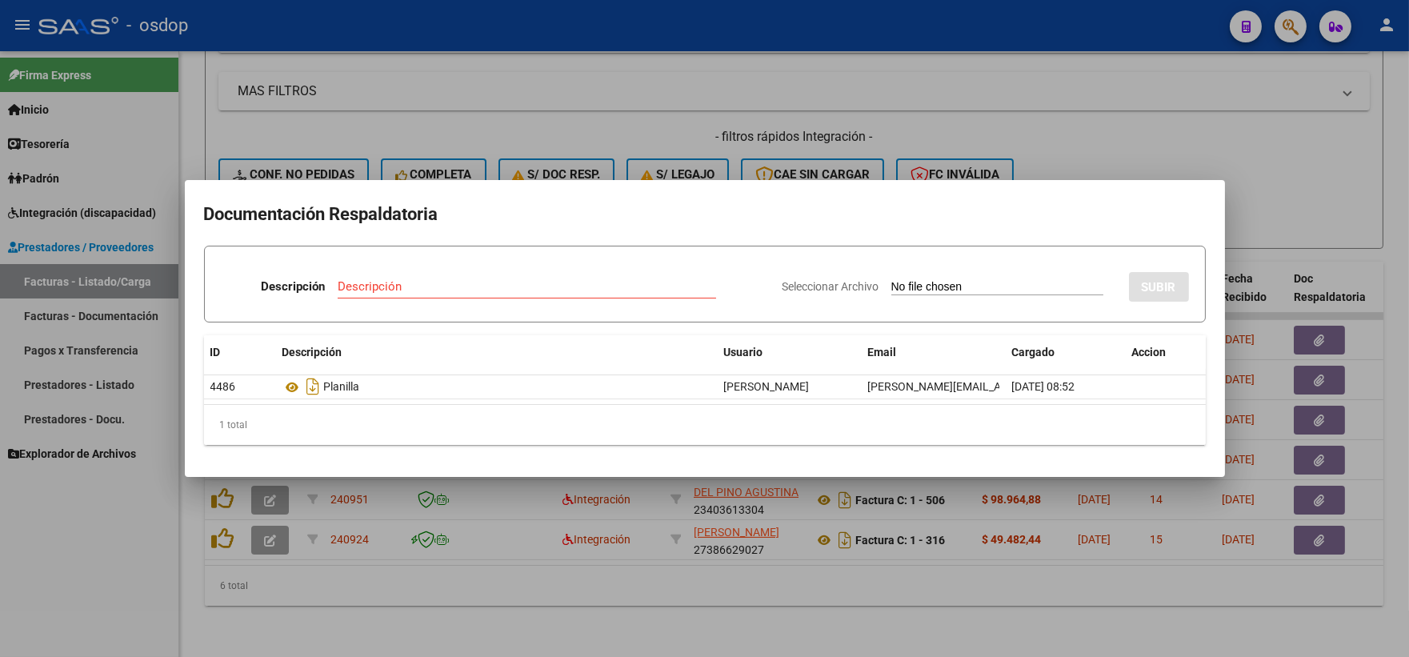
click at [664, 168] on div at bounding box center [704, 328] width 1409 height 657
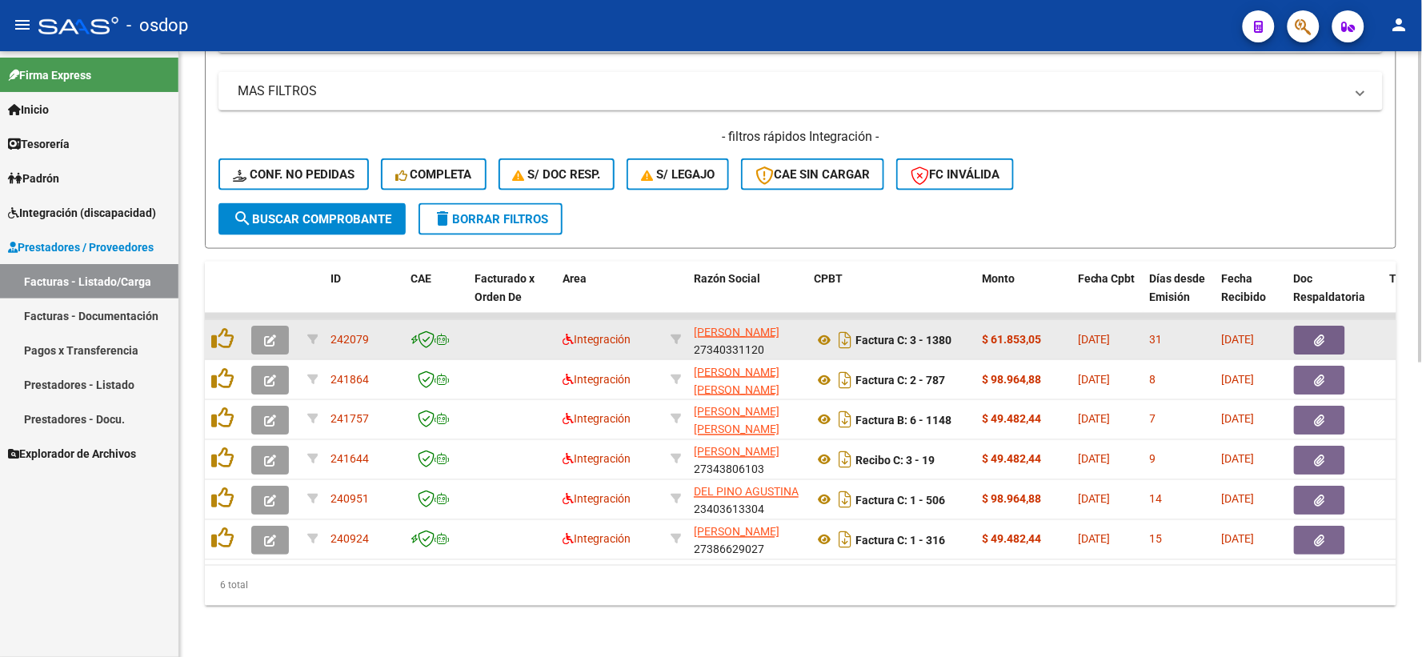
click at [812, 332] on datatable-body-cell "Factura C: 3 - 1380" at bounding box center [891, 339] width 168 height 39
click at [819, 332] on icon at bounding box center [824, 340] width 21 height 19
click at [236, 320] on datatable-body-cell at bounding box center [225, 339] width 40 height 39
click at [222, 327] on icon at bounding box center [222, 338] width 22 height 22
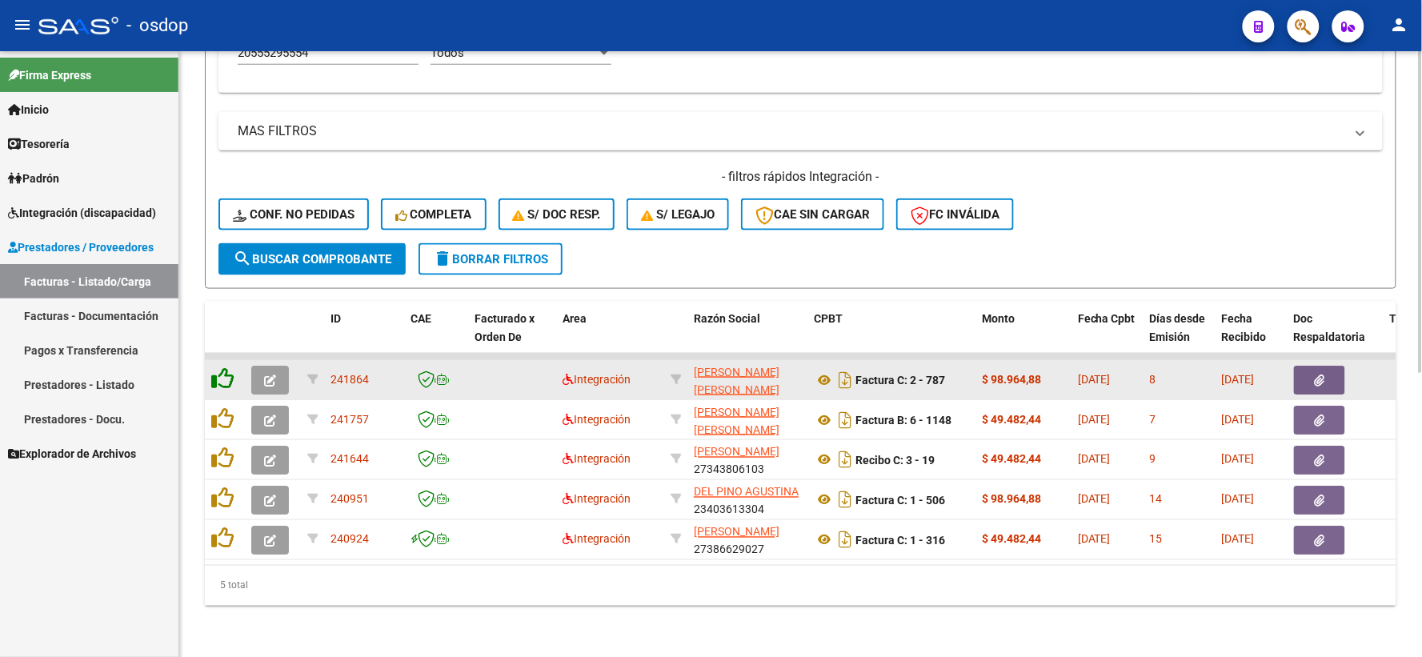
scroll to position [533, 0]
click at [827, 371] on icon at bounding box center [824, 380] width 21 height 19
click at [1304, 369] on button "button" at bounding box center [1319, 380] width 51 height 29
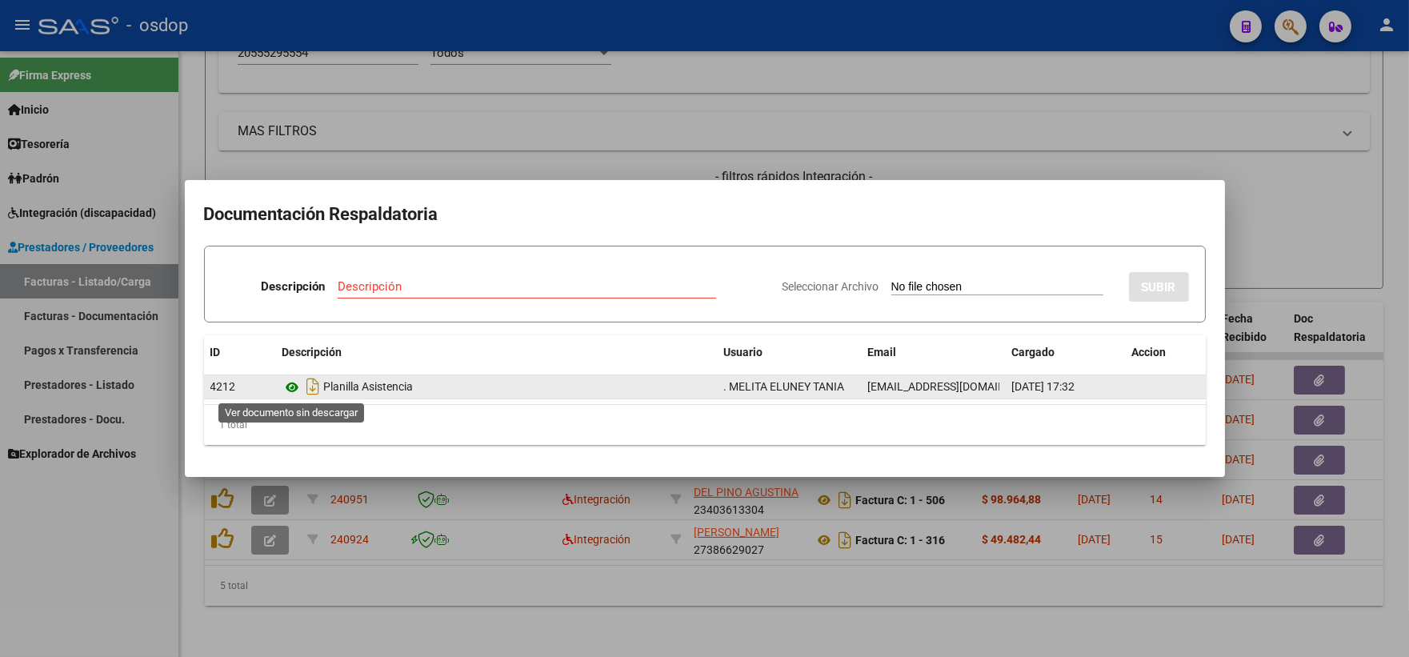
click at [296, 393] on icon at bounding box center [293, 387] width 21 height 19
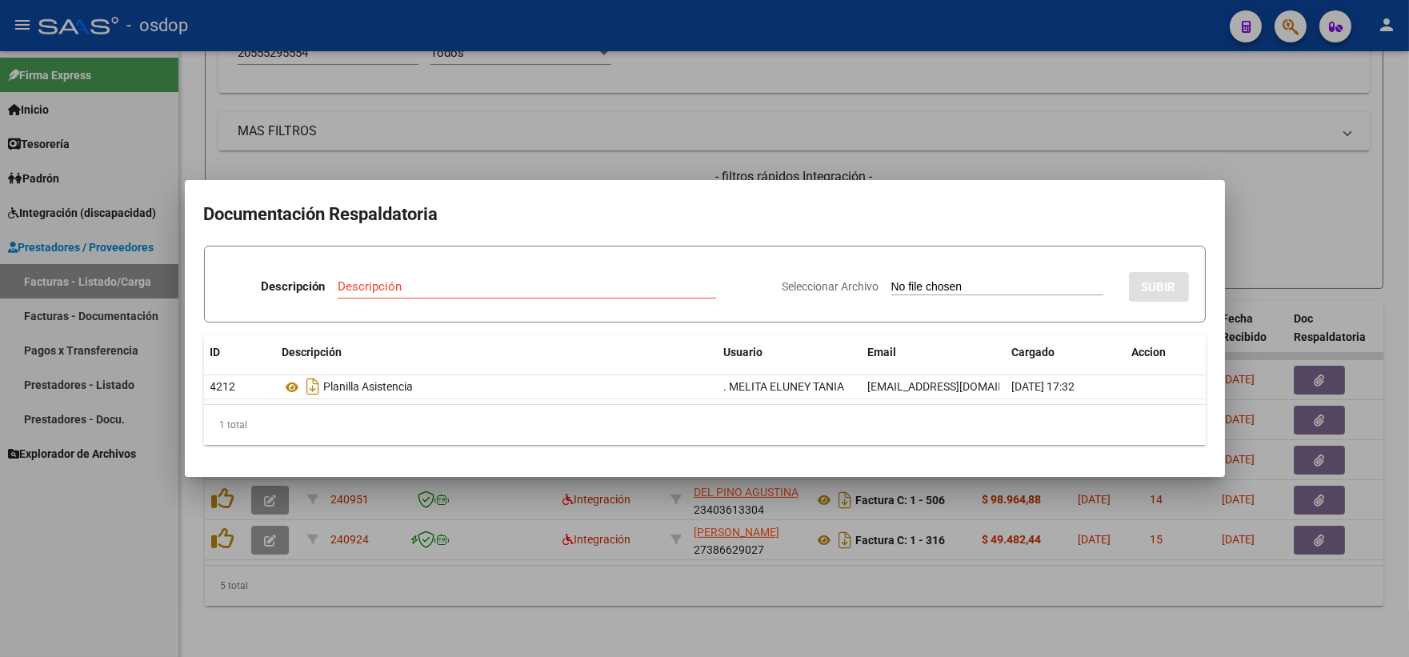
click at [427, 465] on mat-dialog-container "Documentación Respaldatoria Descripción Descripción Seleccionar Archivo SUBIR I…" at bounding box center [705, 328] width 1040 height 297
click at [407, 555] on div at bounding box center [704, 328] width 1409 height 657
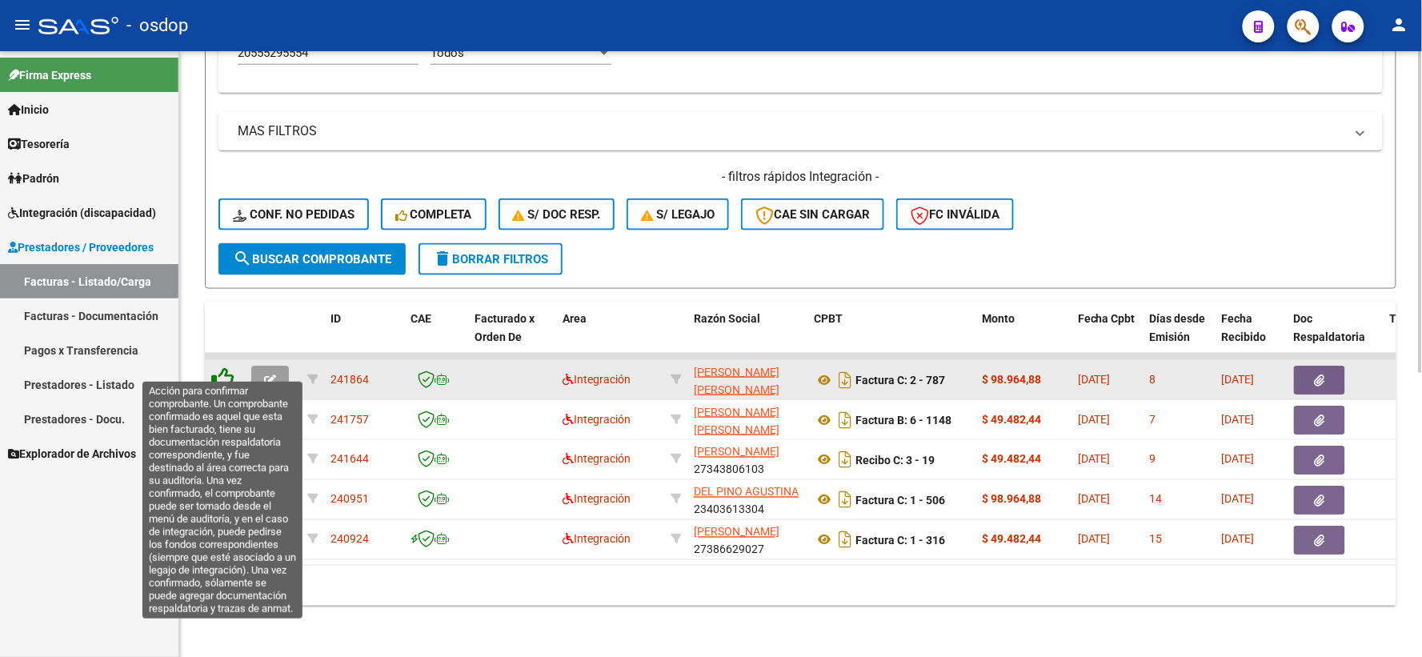
click at [224, 367] on icon at bounding box center [222, 378] width 22 height 22
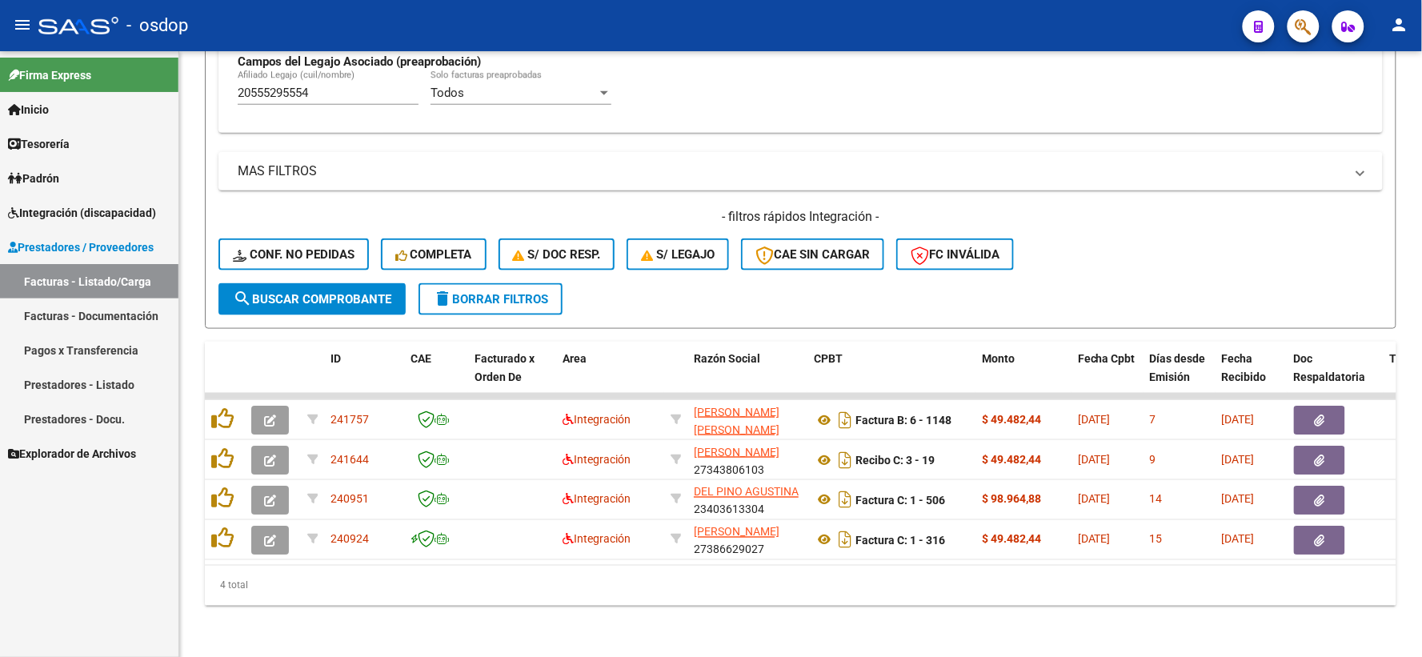
scroll to position [493, 0]
drag, startPoint x: 515, startPoint y: 544, endPoint x: 532, endPoint y: 557, distance: 21.8
click at [515, 544] on datatable-body-cell at bounding box center [512, 539] width 88 height 39
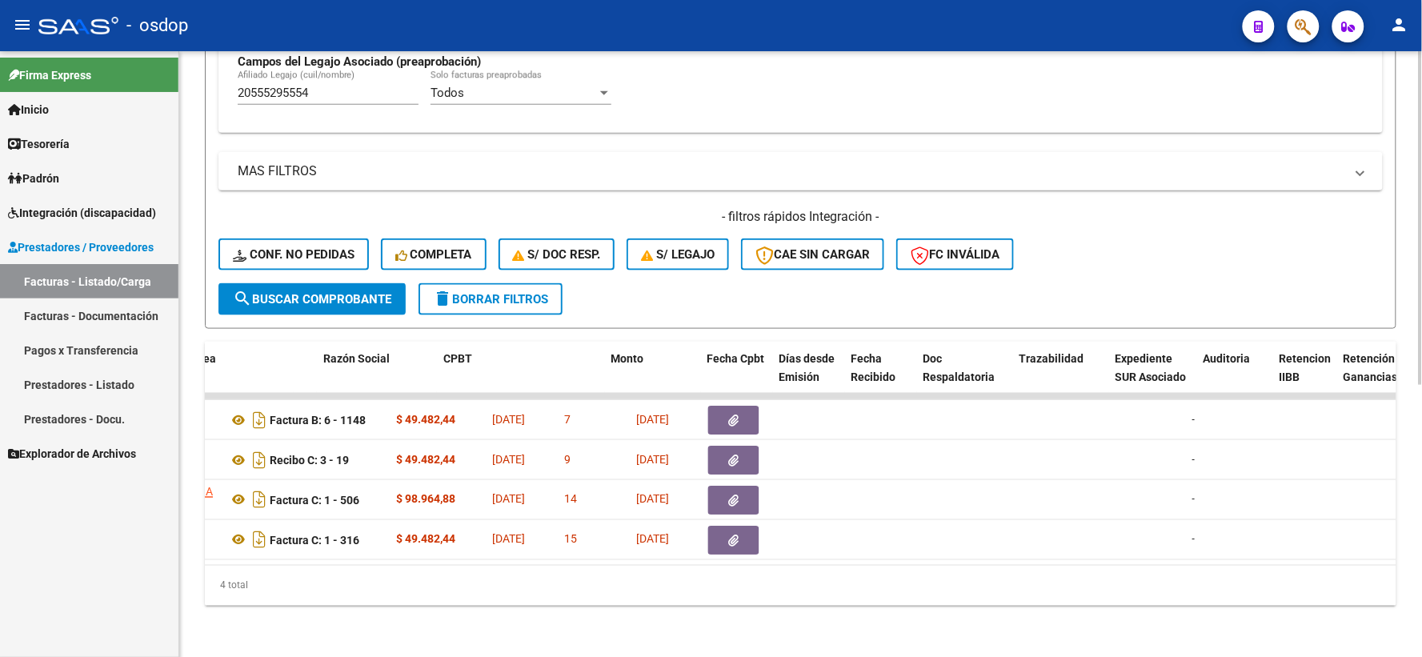
scroll to position [0, 371]
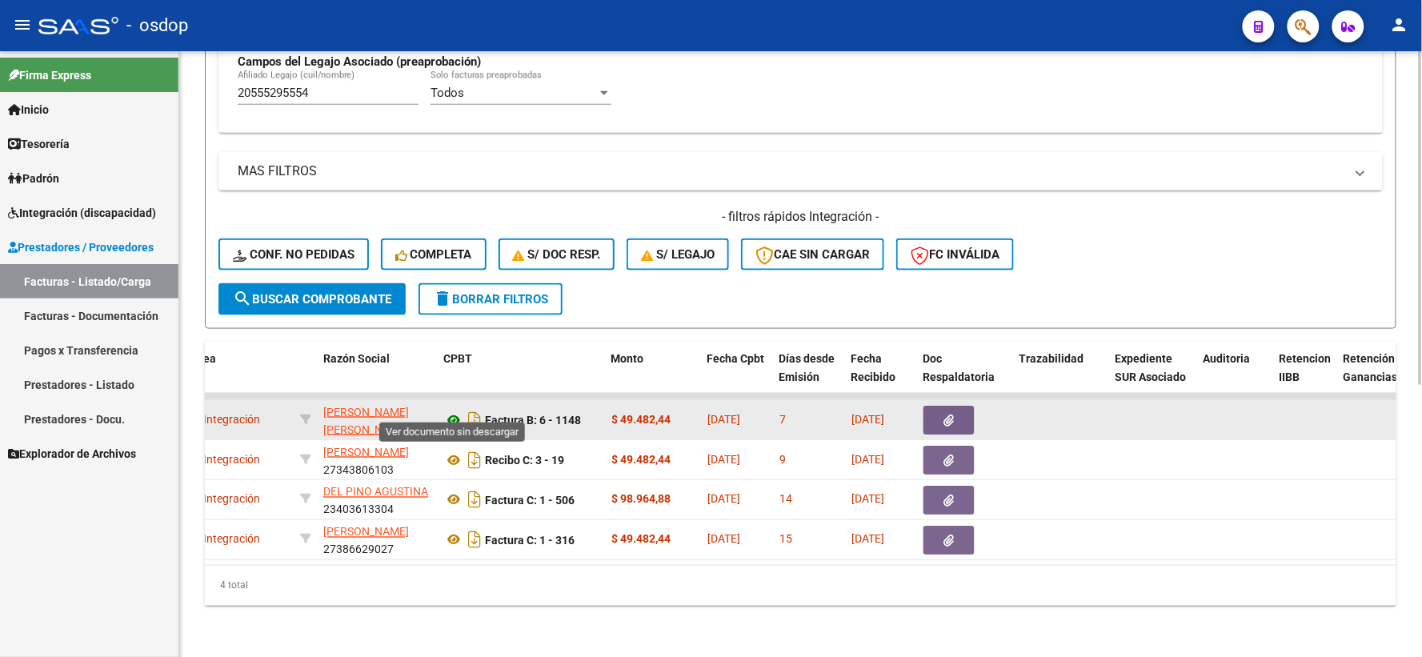
click at [449, 411] on icon at bounding box center [453, 420] width 21 height 19
click at [961, 400] on datatable-body-cell at bounding box center [965, 419] width 96 height 39
click at [959, 406] on button "button" at bounding box center [949, 420] width 51 height 29
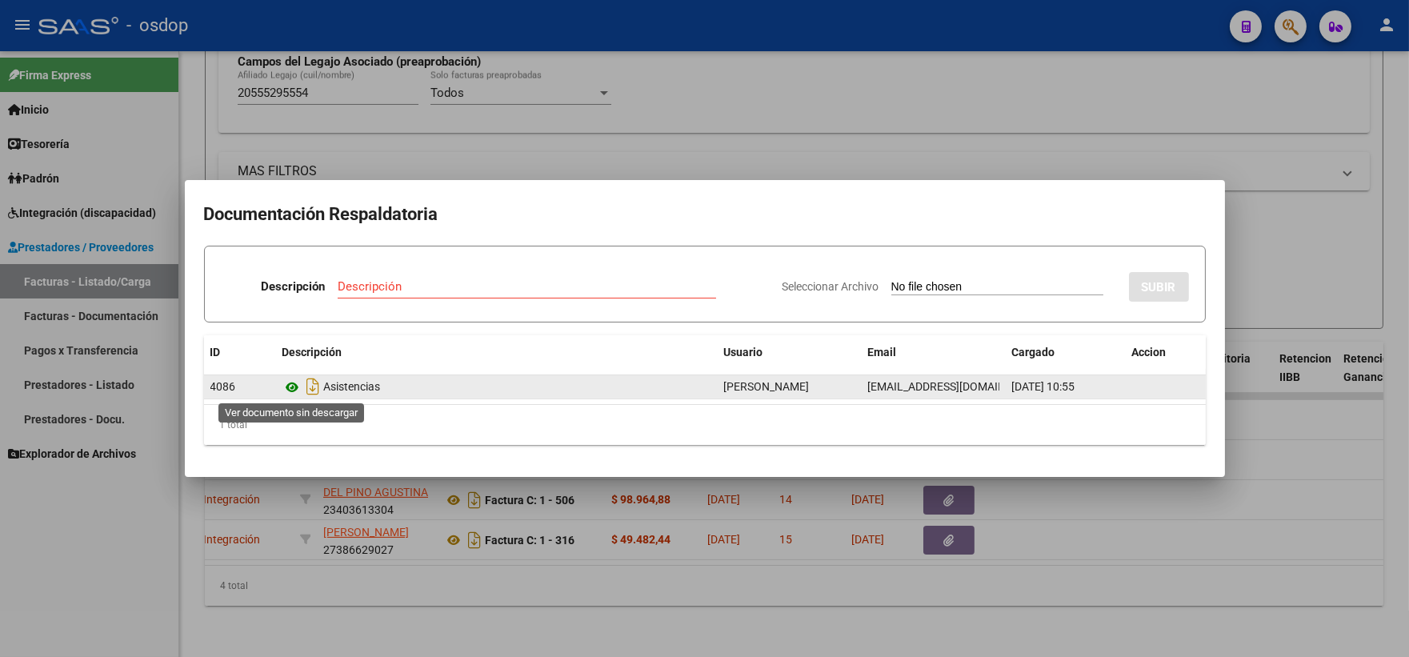
click at [299, 387] on icon at bounding box center [293, 387] width 21 height 19
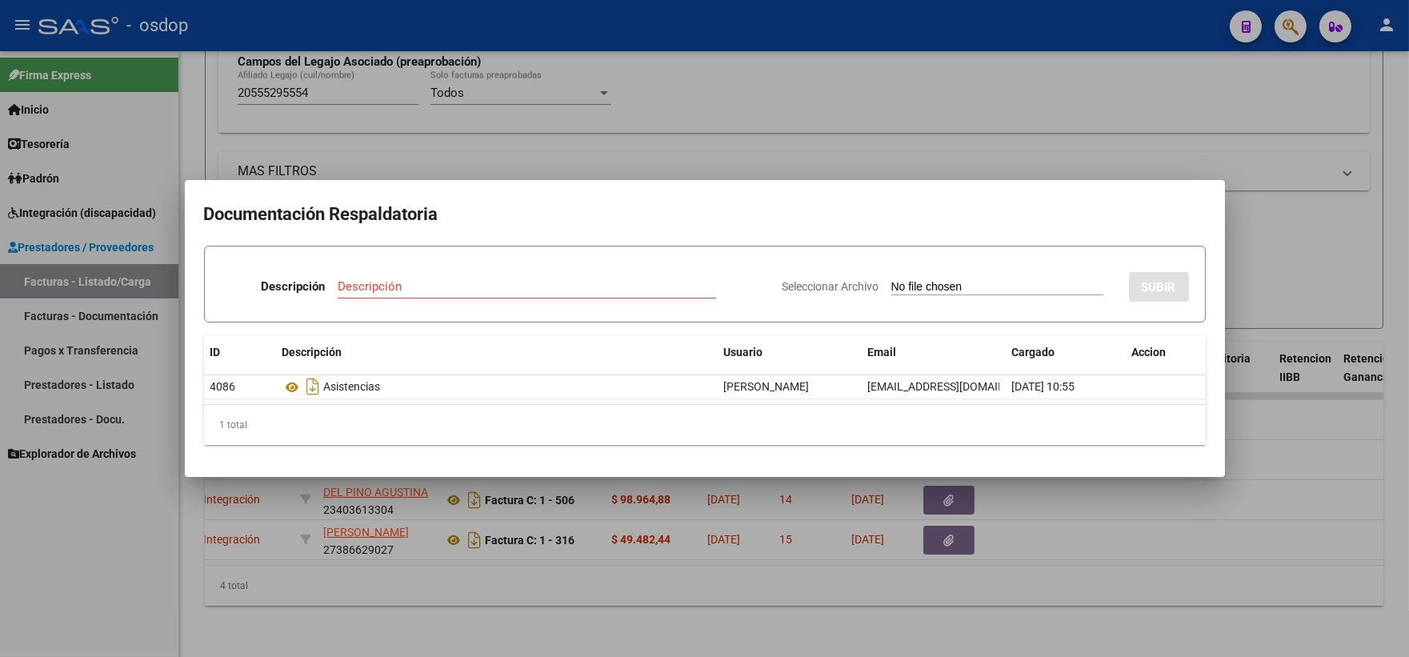
click at [397, 138] on div at bounding box center [704, 328] width 1409 height 657
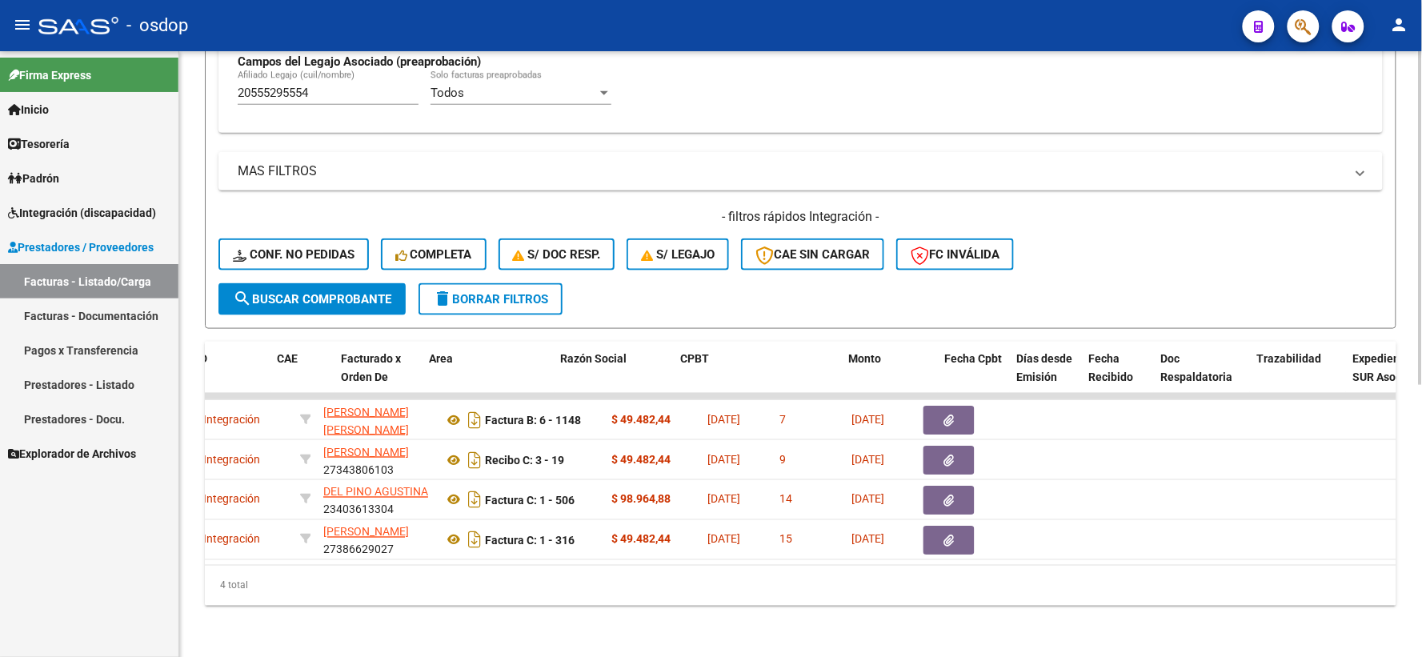
scroll to position [0, 0]
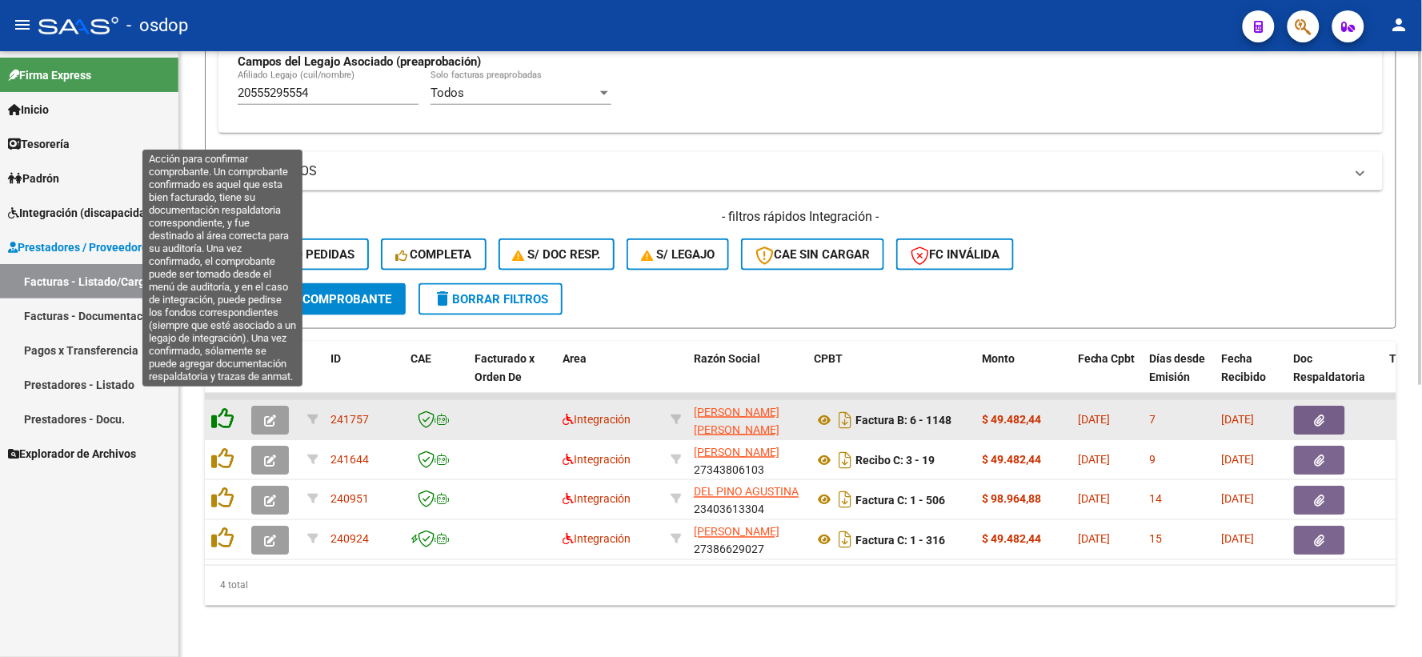
click at [230, 411] on icon at bounding box center [222, 418] width 22 height 22
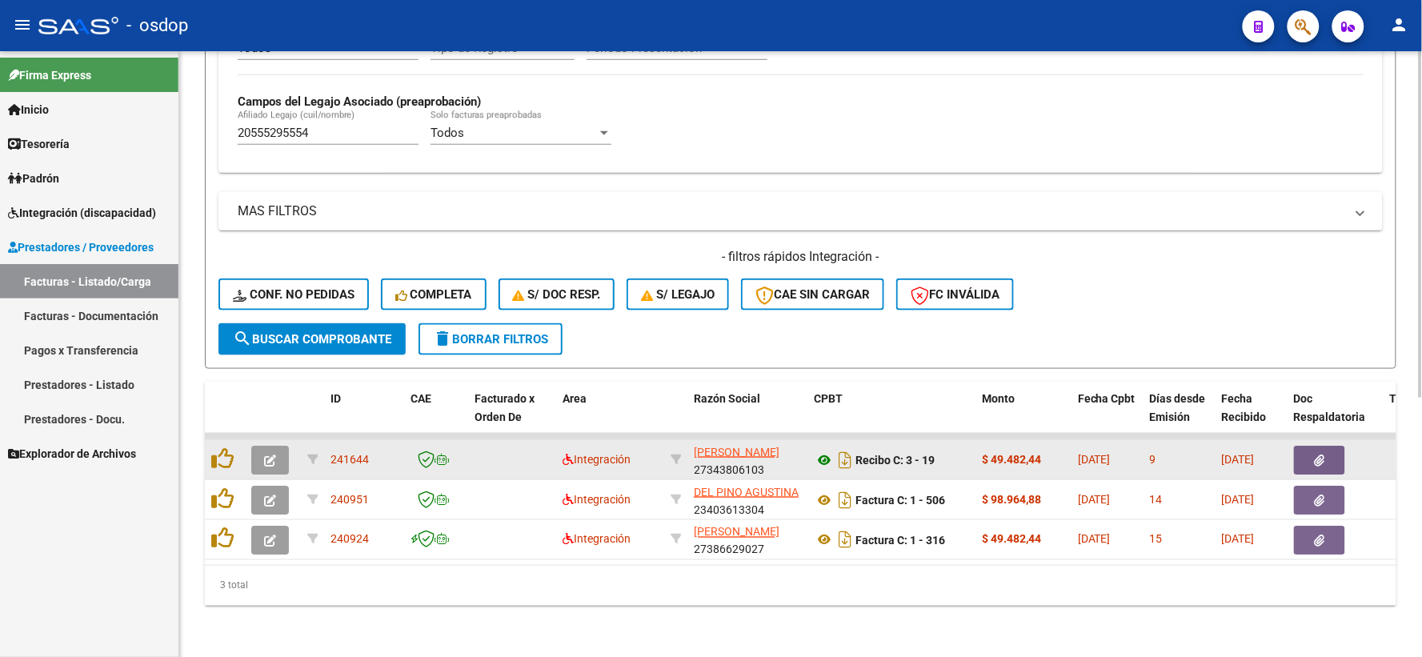
scroll to position [453, 0]
click at [825, 451] on icon at bounding box center [824, 460] width 21 height 19
click at [1304, 446] on button "button" at bounding box center [1319, 460] width 51 height 29
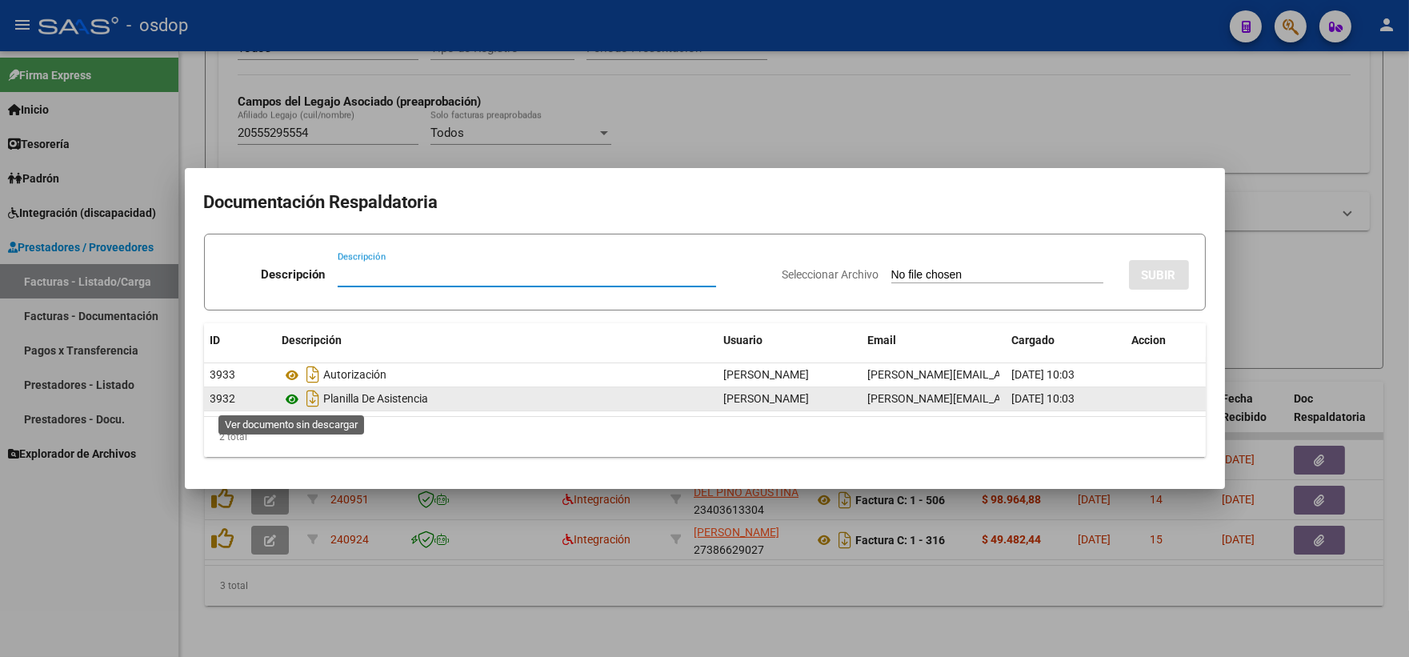
click at [296, 397] on icon at bounding box center [293, 399] width 21 height 19
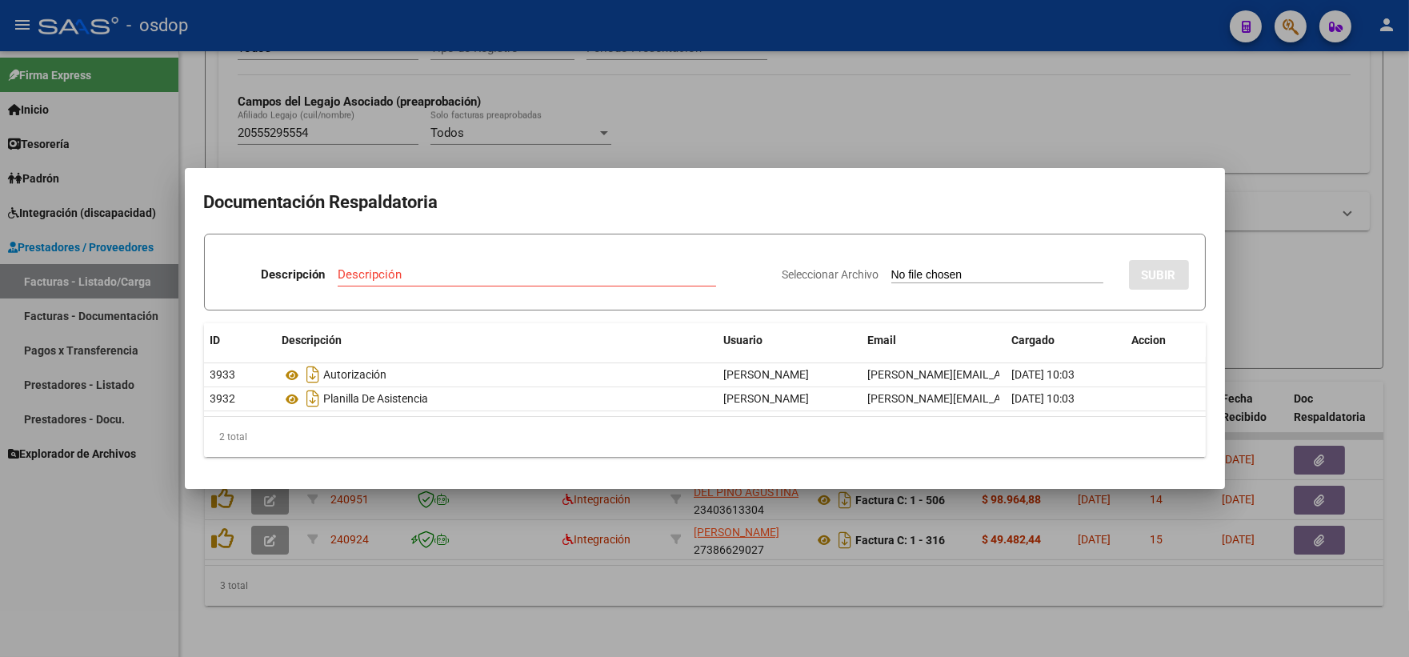
click at [372, 130] on div at bounding box center [704, 328] width 1409 height 657
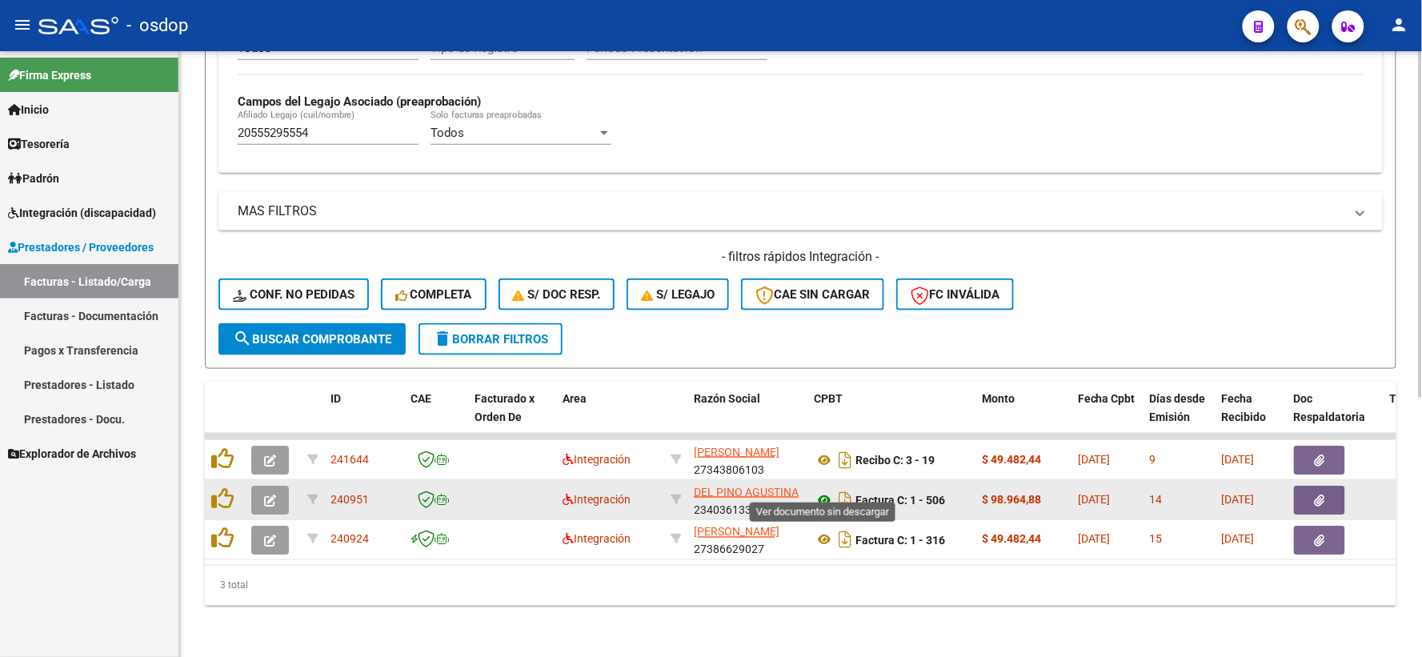
click at [827, 491] on icon at bounding box center [824, 500] width 21 height 19
click at [1308, 488] on button "button" at bounding box center [1319, 500] width 51 height 29
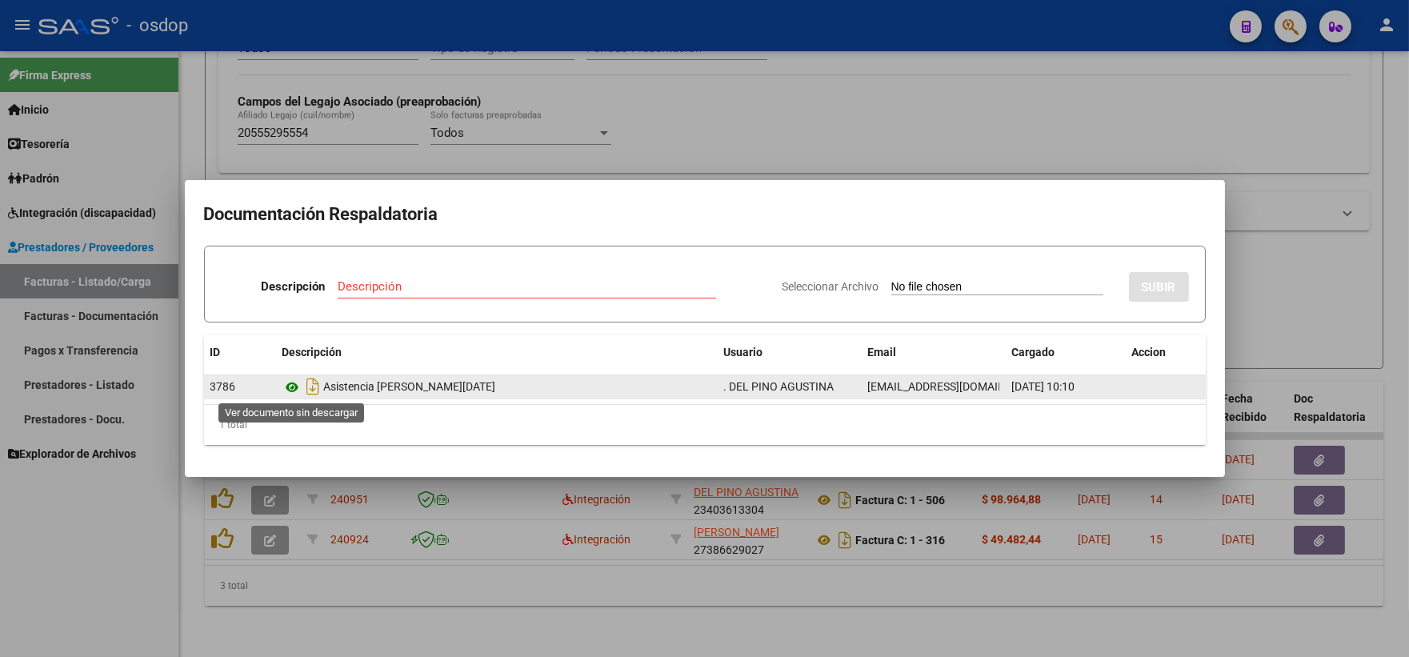
click at [289, 393] on icon at bounding box center [293, 387] width 21 height 19
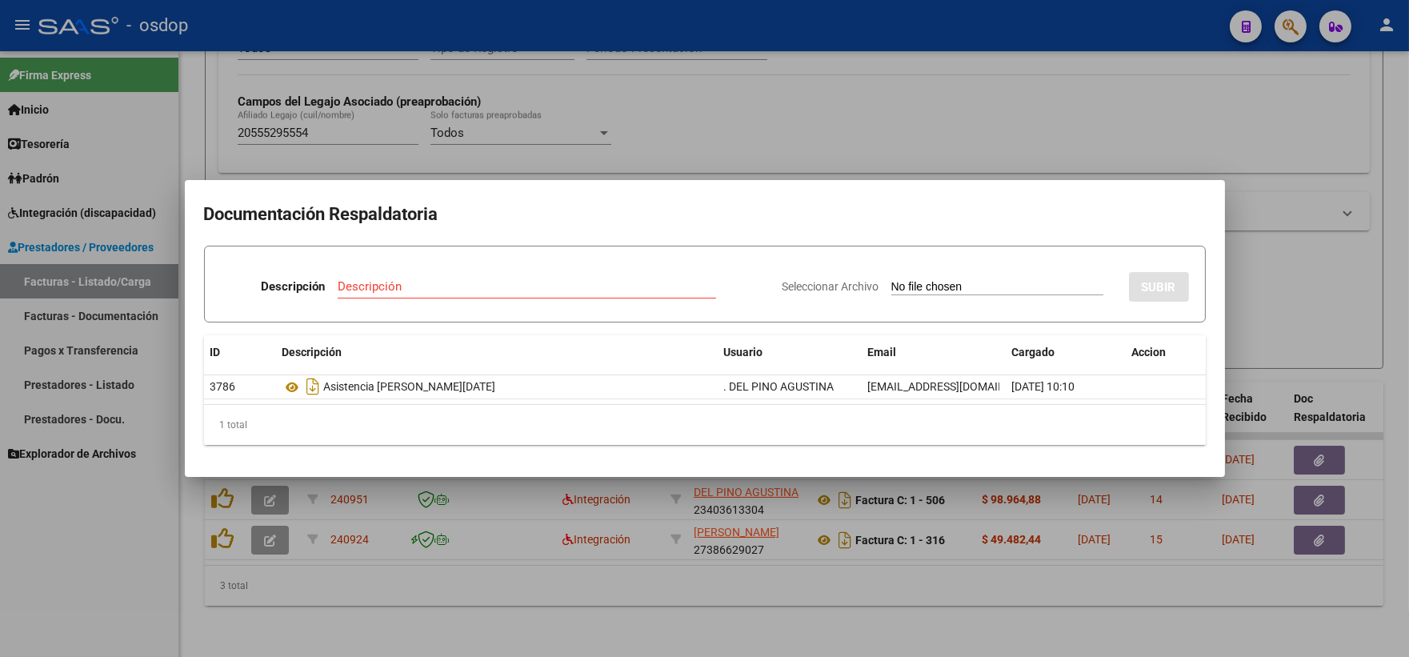
click at [275, 82] on div at bounding box center [704, 328] width 1409 height 657
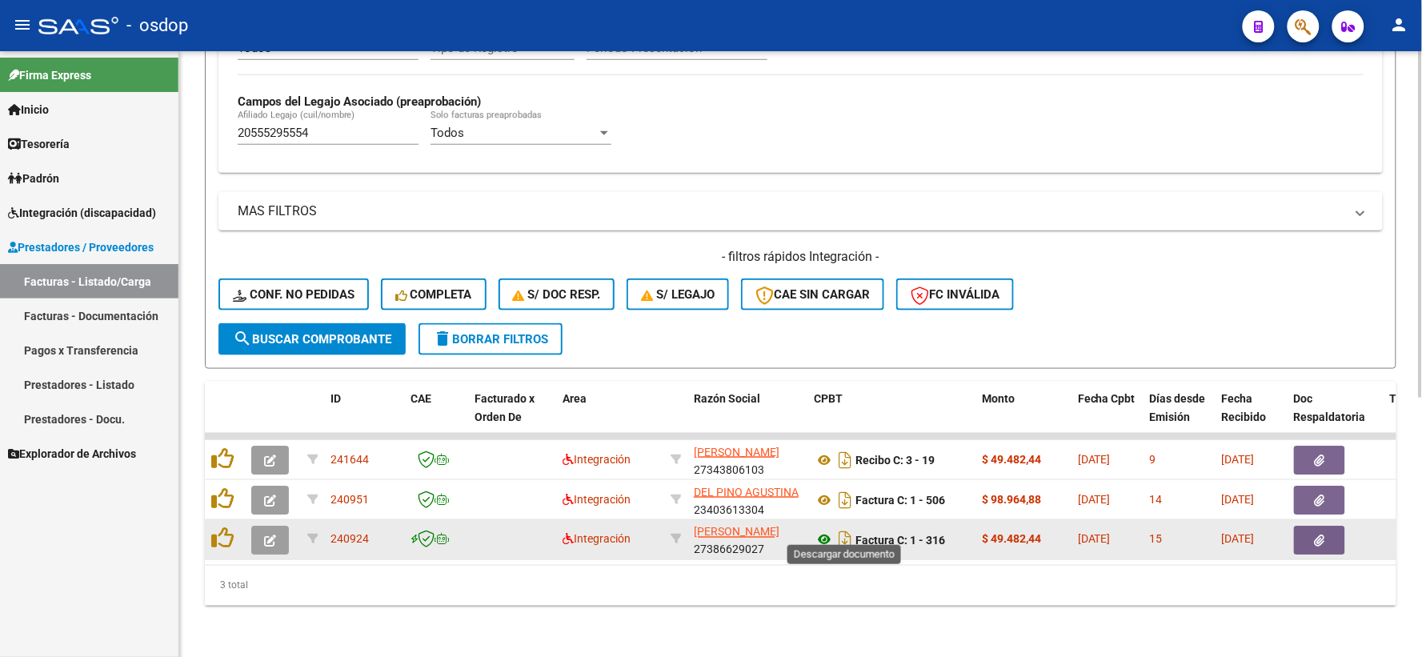
click at [826, 531] on icon at bounding box center [824, 540] width 21 height 19
click at [1311, 531] on button "button" at bounding box center [1319, 540] width 51 height 29
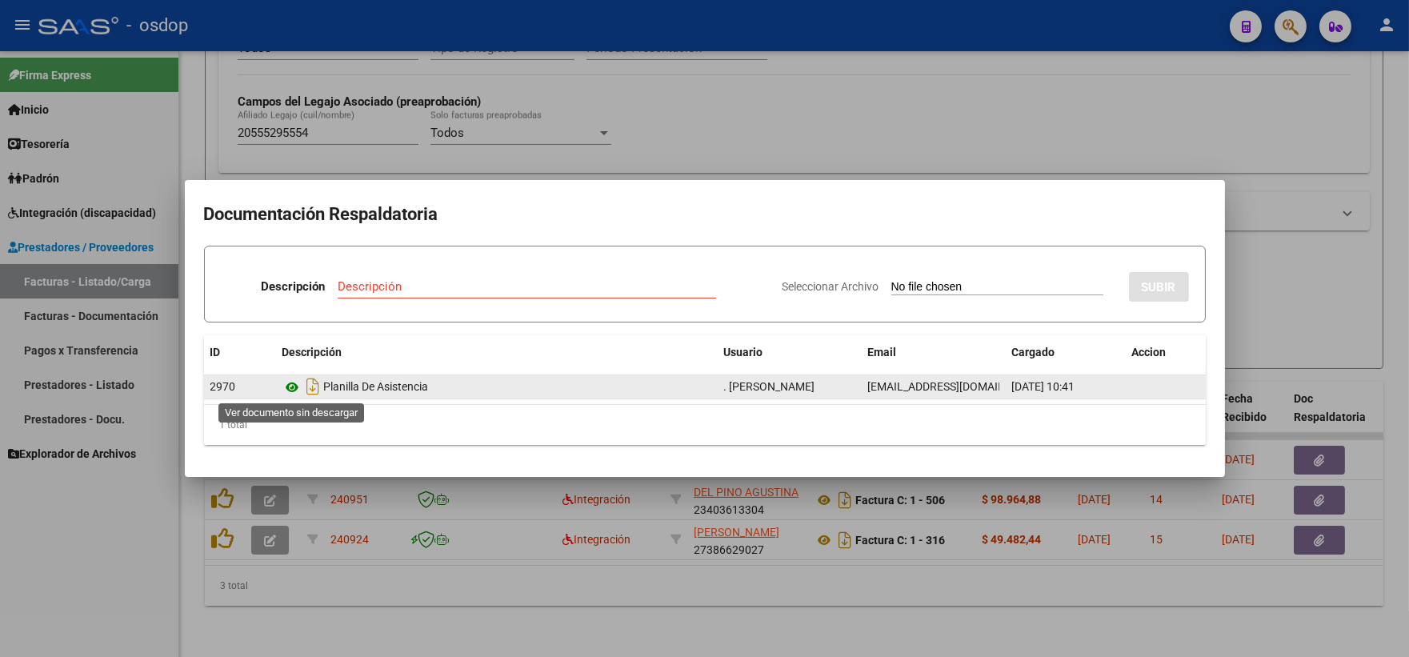
click at [289, 387] on icon at bounding box center [293, 387] width 21 height 19
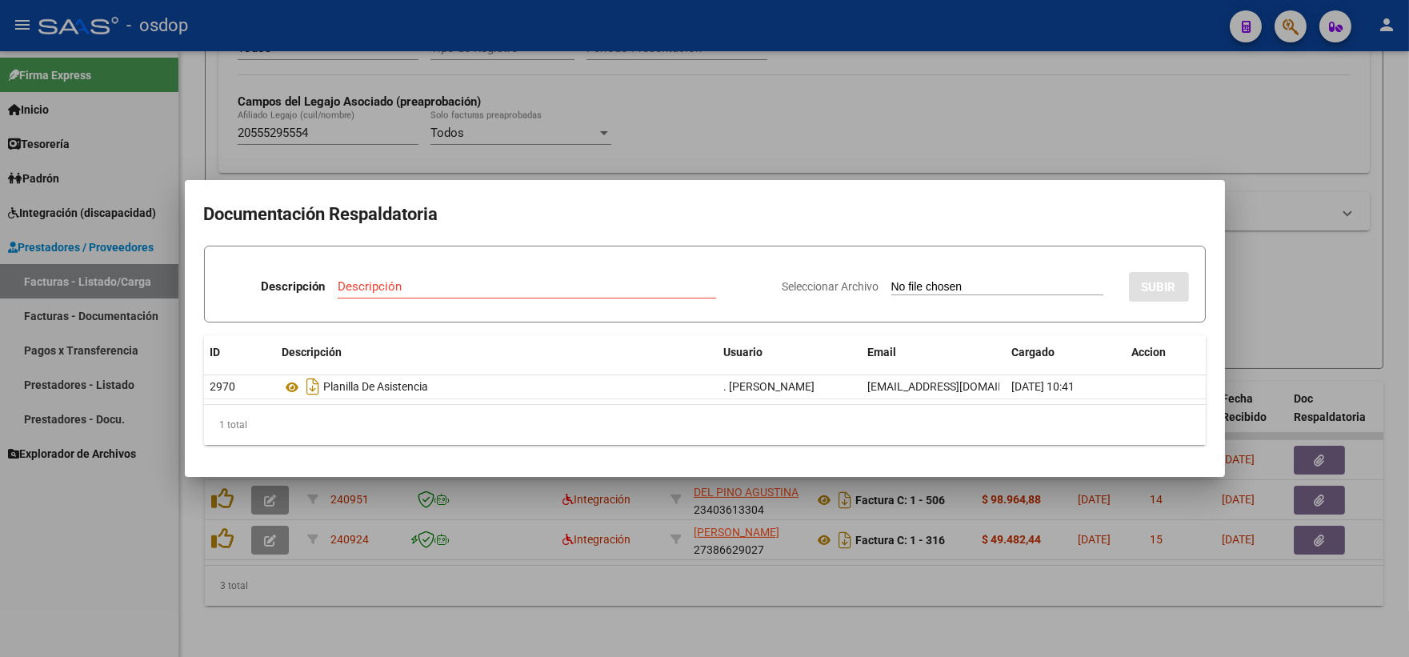
click at [275, 54] on div at bounding box center [704, 328] width 1409 height 657
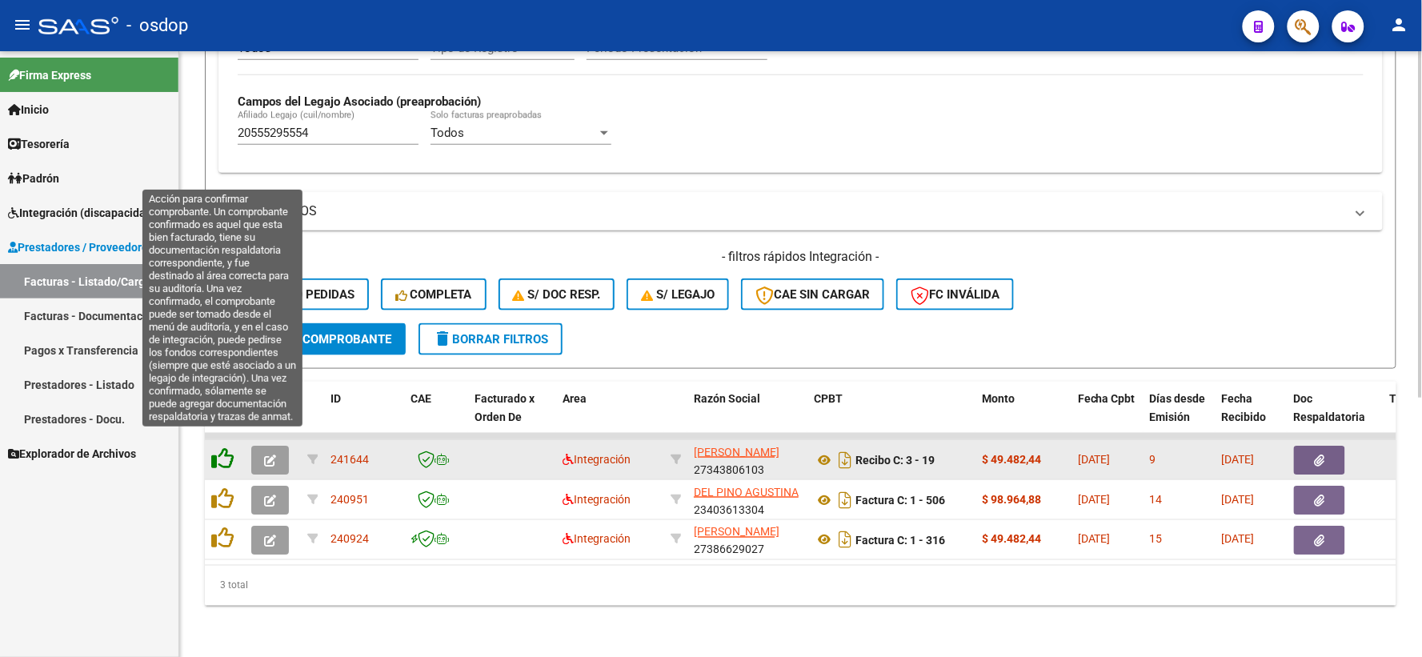
click at [224, 447] on icon at bounding box center [222, 458] width 22 height 22
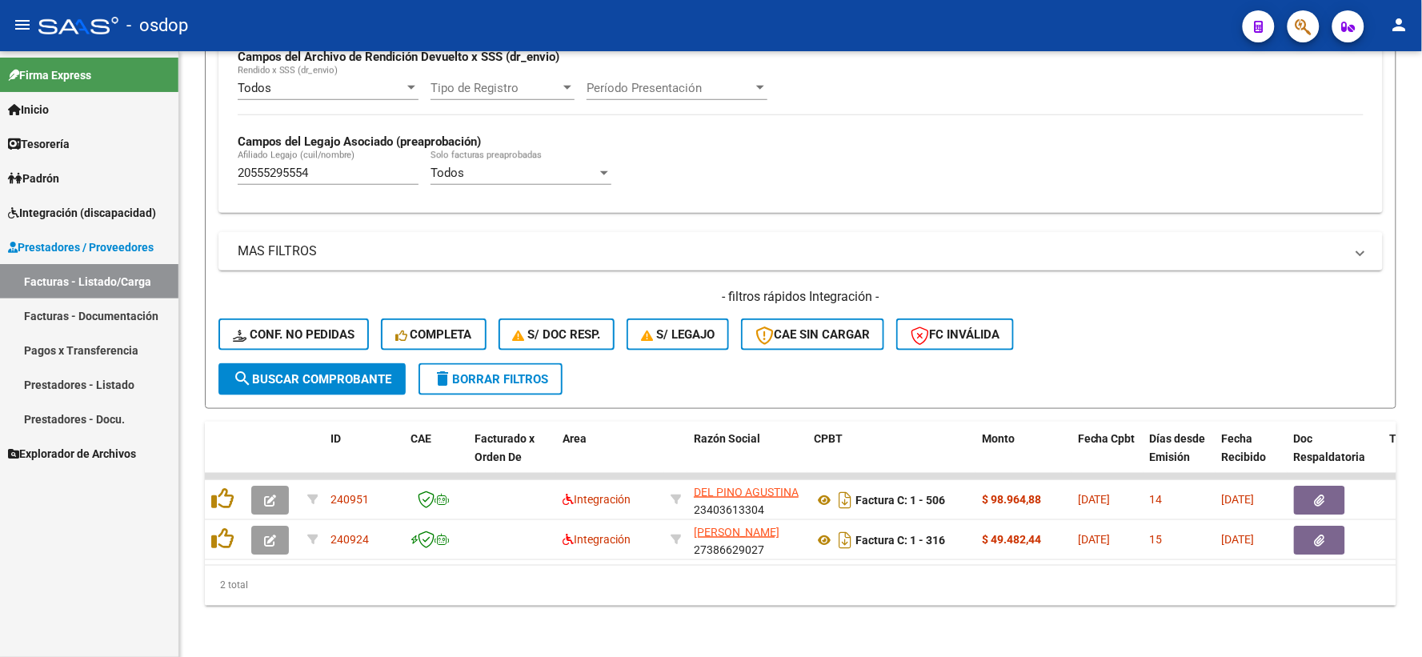
scroll to position [413, 0]
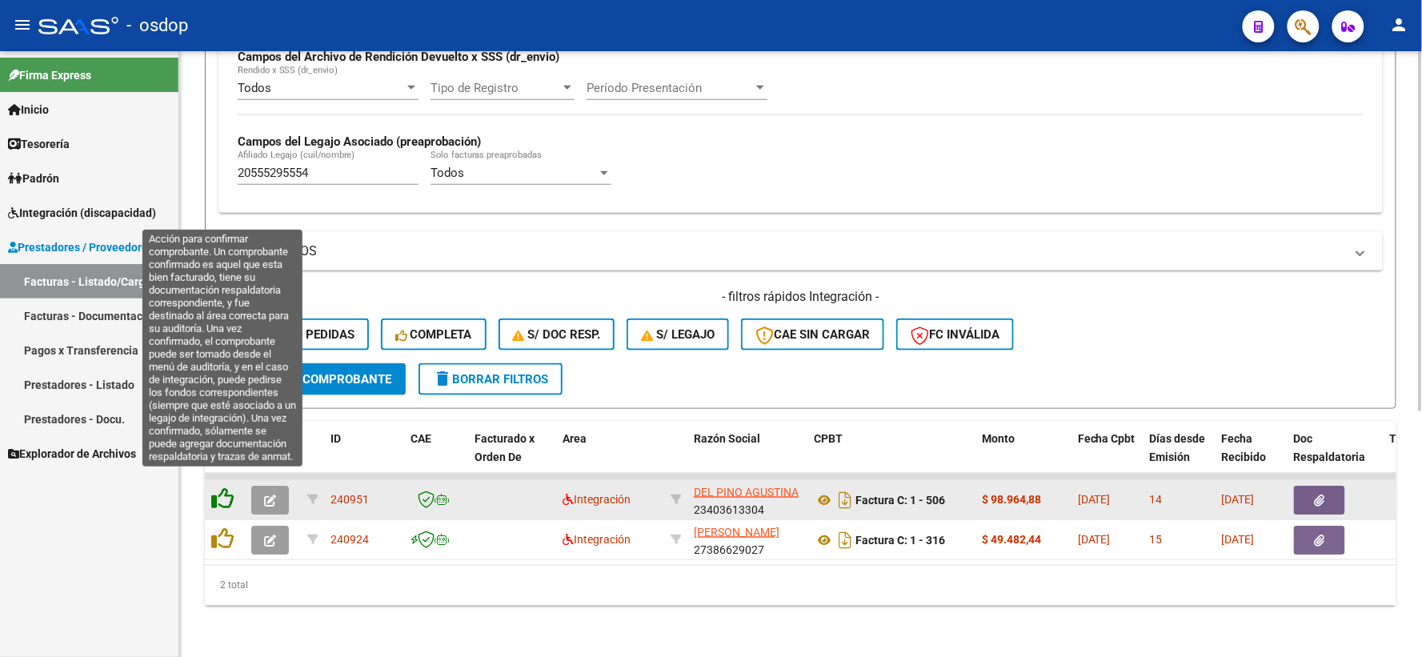
click at [230, 487] on icon at bounding box center [222, 498] width 22 height 22
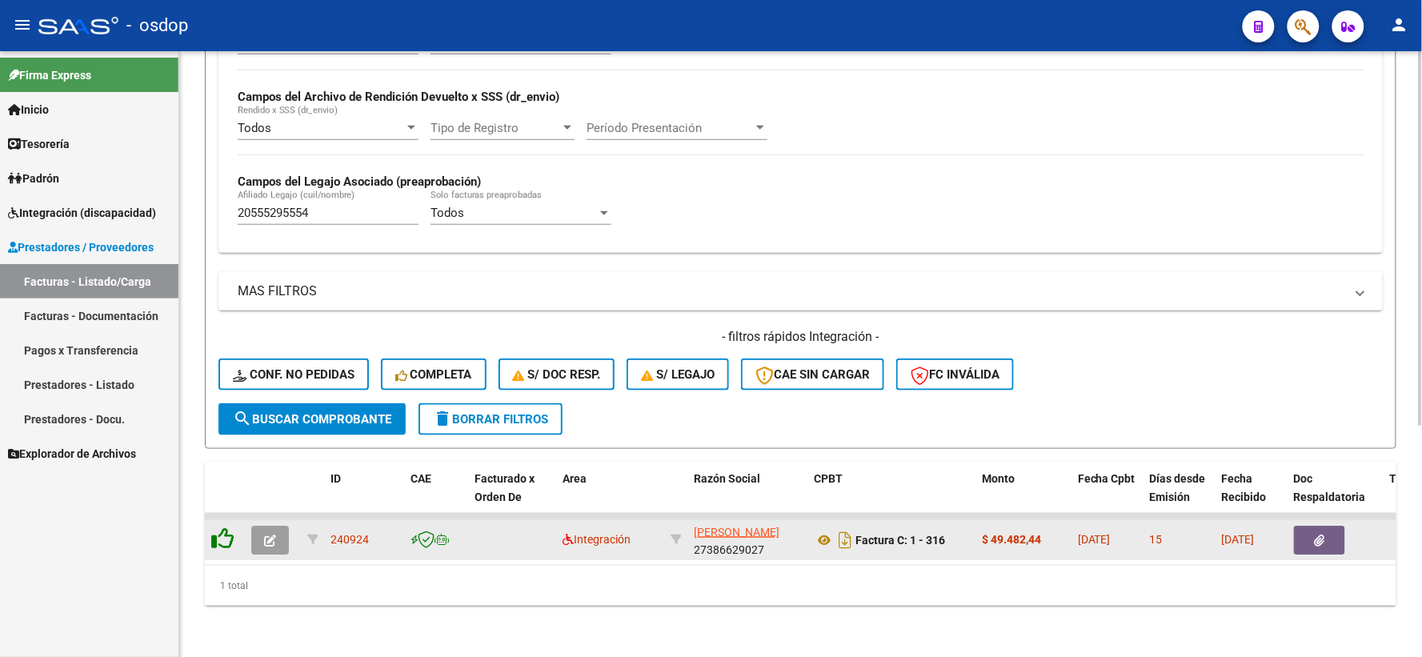
scroll to position [373, 0]
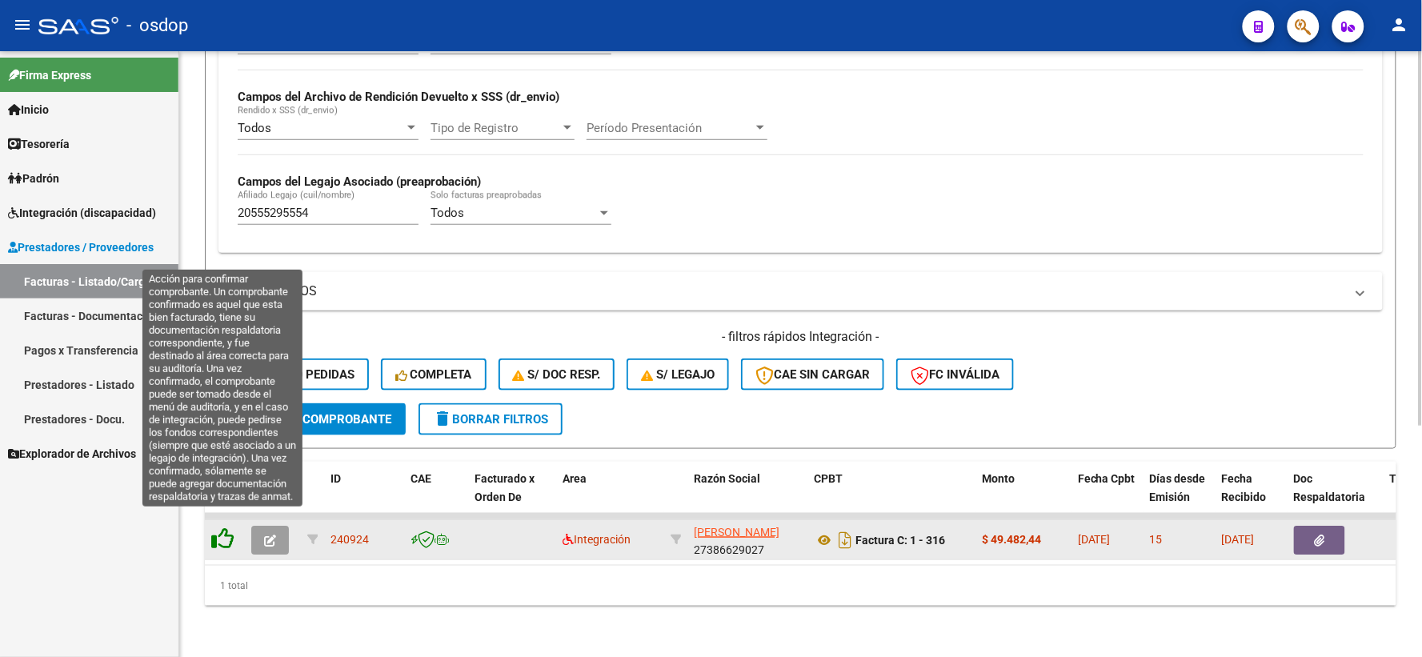
click at [220, 527] on icon at bounding box center [222, 538] width 22 height 22
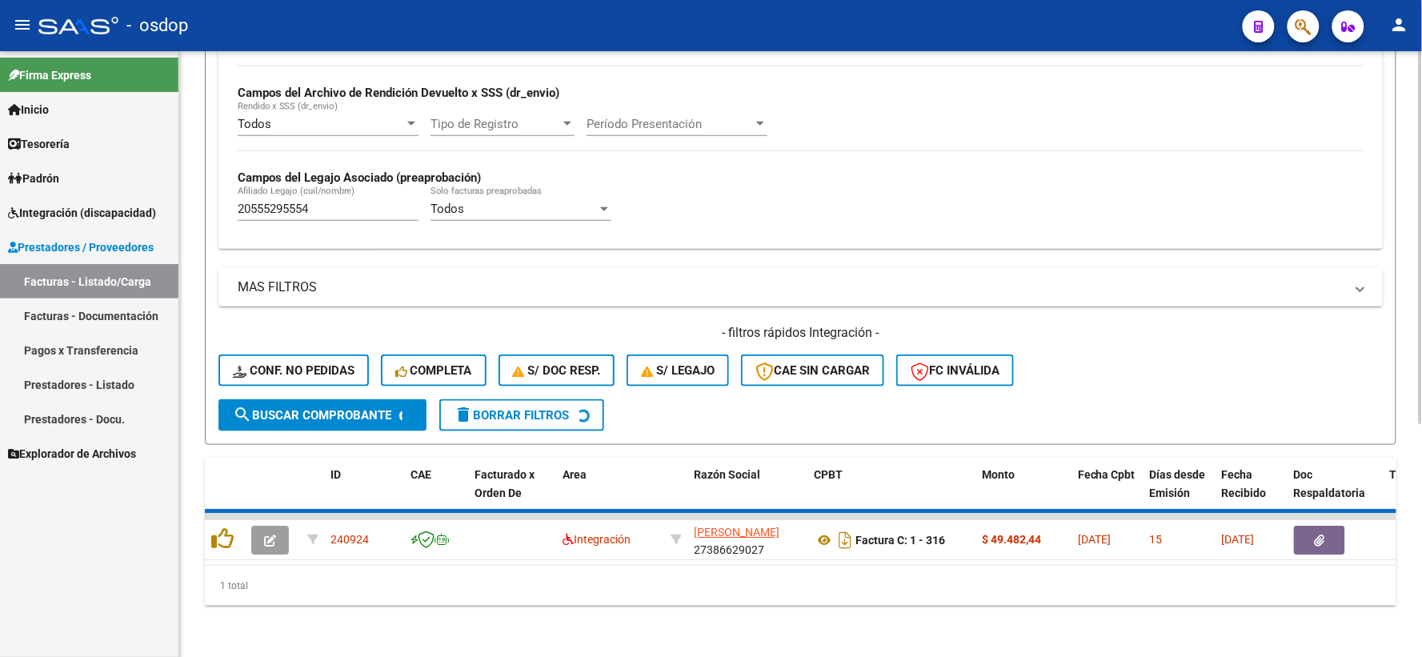
scroll to position [347, 0]
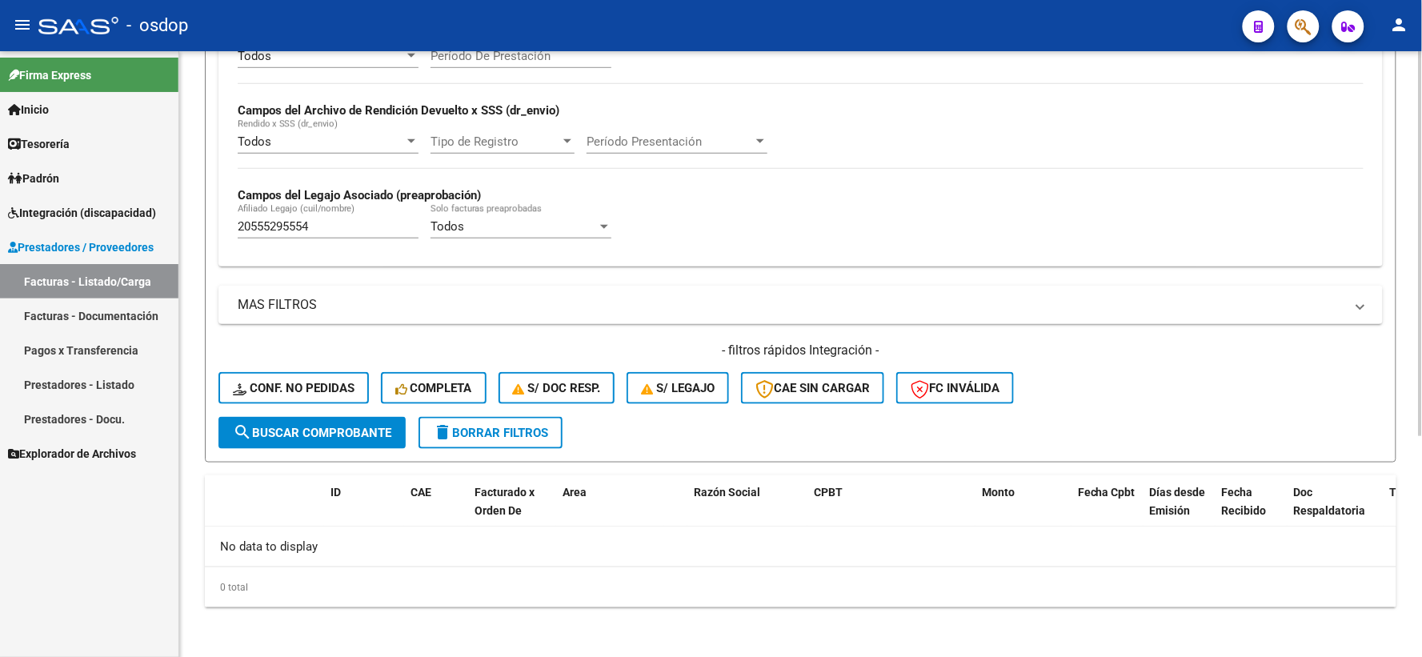
click at [388, 234] on input "20555295554" at bounding box center [328, 226] width 181 height 14
drag, startPoint x: 368, startPoint y: 224, endPoint x: 0, endPoint y: 245, distance: 368.7
click at [154, 241] on mat-sidenav-container "Firma Express Inicio Calendario SSS Instructivos Contacto OS Tesorería Extracto…" at bounding box center [711, 354] width 1422 height 606
paste input "62968769"
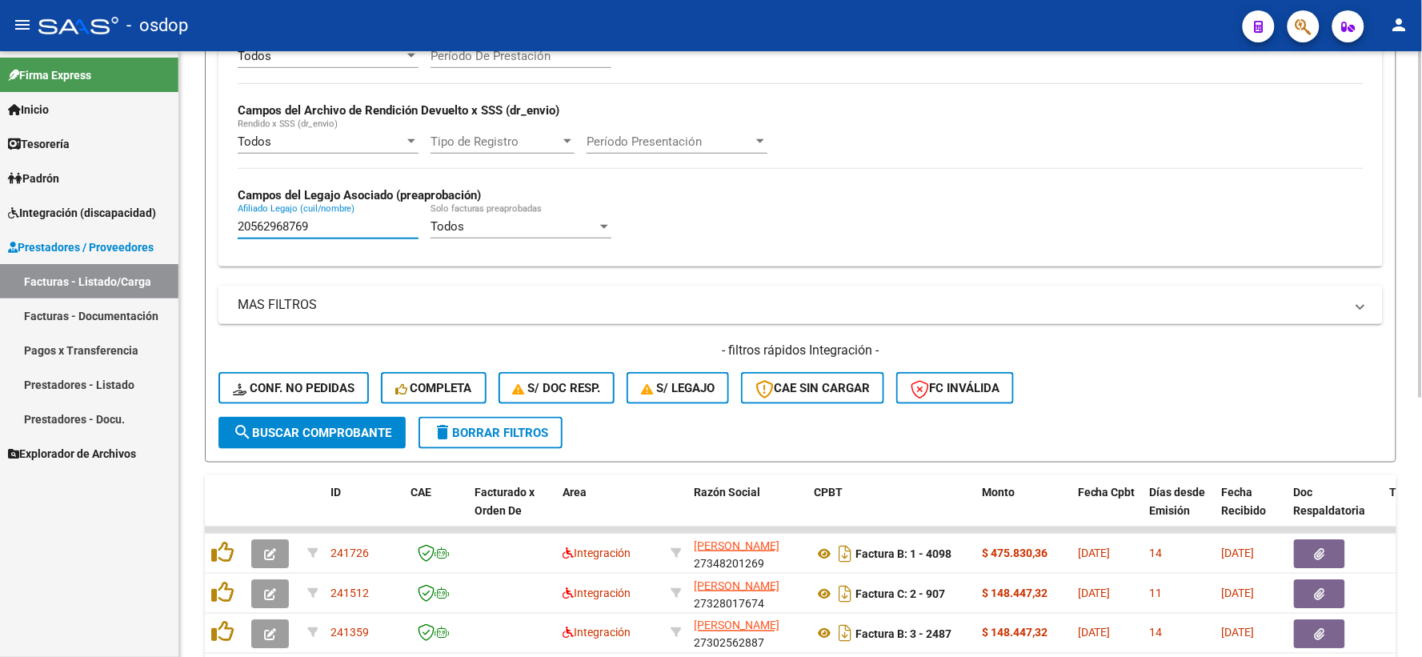
scroll to position [453, 0]
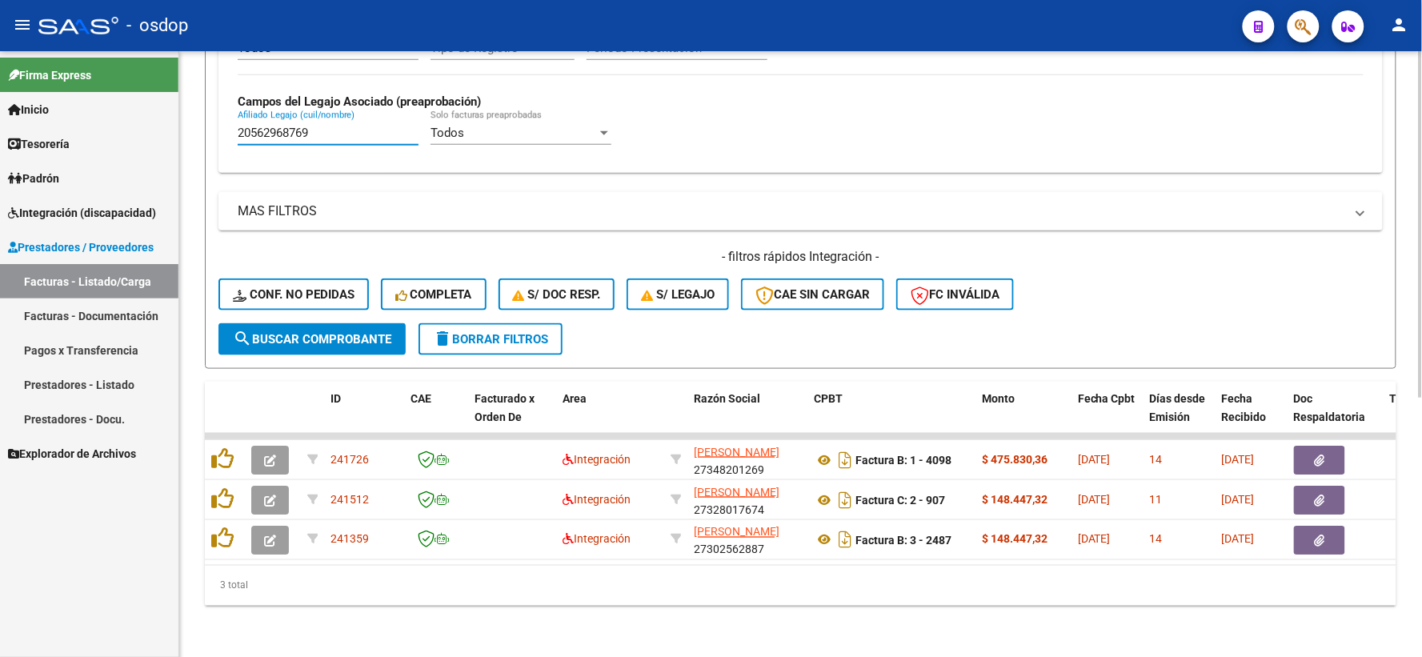
click at [895, 336] on form "Filtros Id Area Area Seleccionar Gerenciador Seleccionar Gerenciador No Confirm…" at bounding box center [801, 59] width 1192 height 620
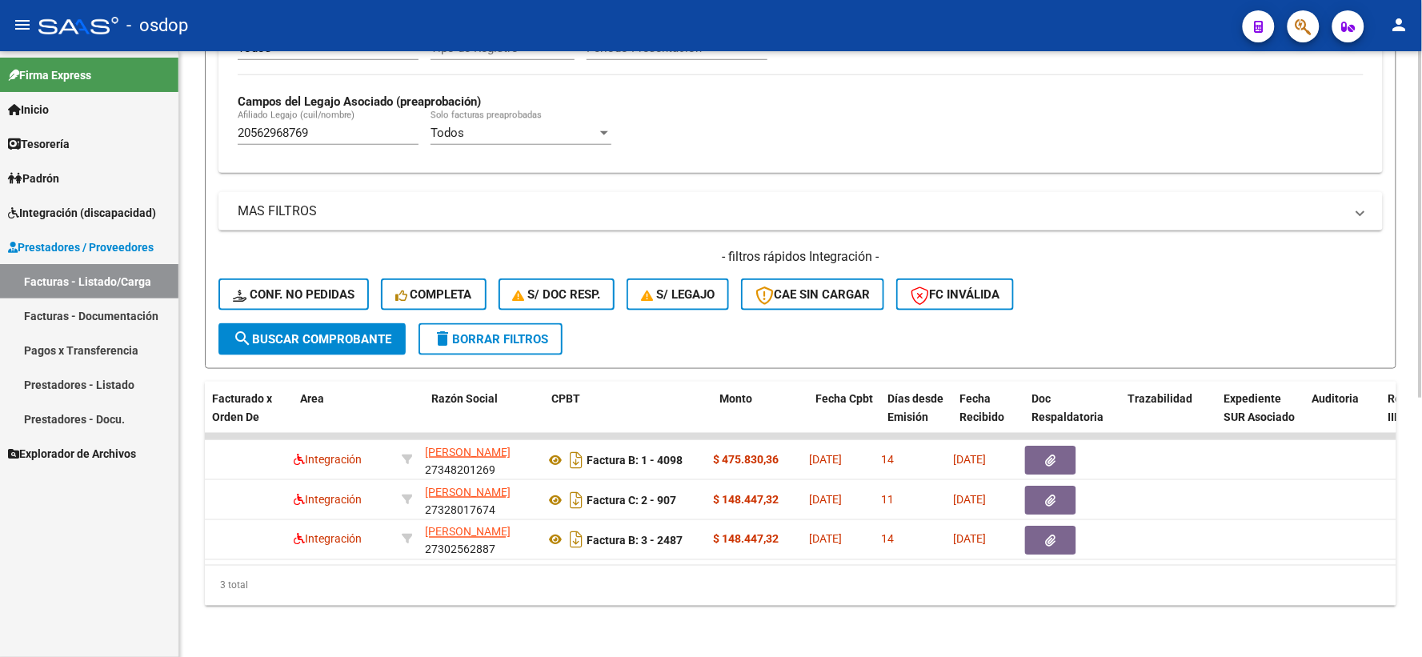
scroll to position [0, 196]
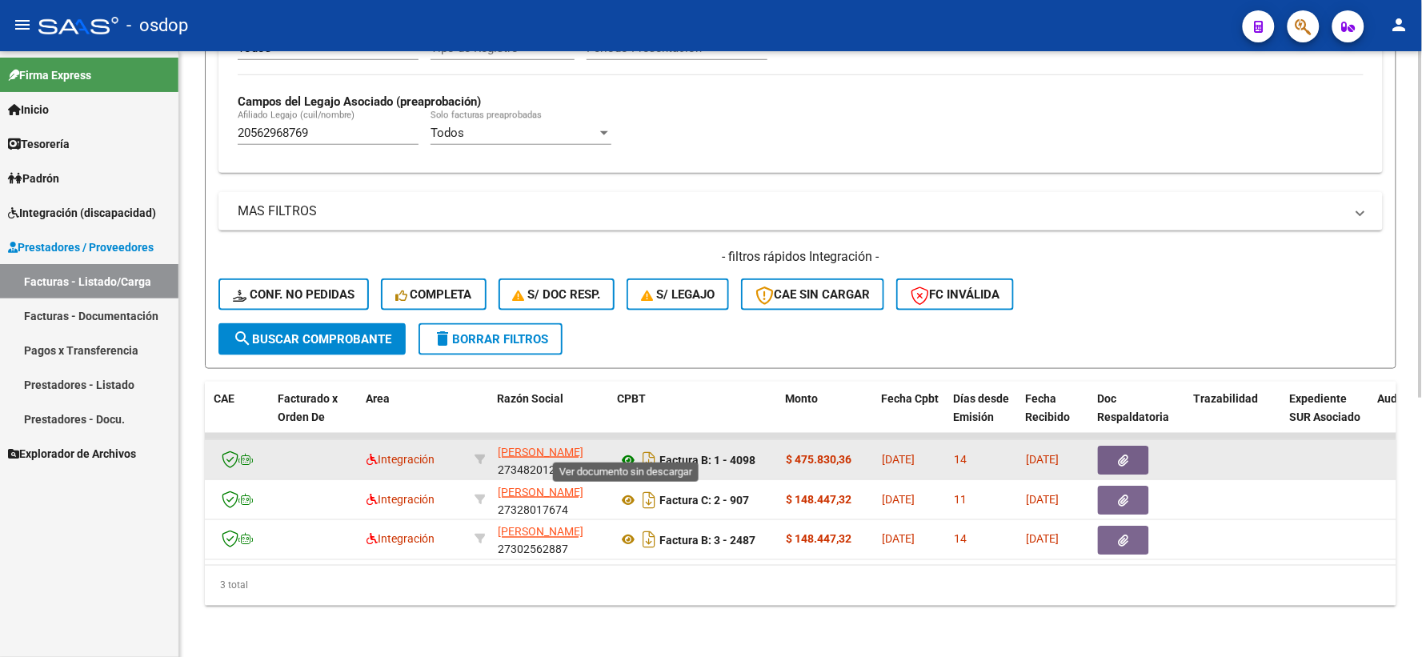
click at [624, 451] on icon at bounding box center [628, 460] width 21 height 19
click at [1132, 451] on button "button" at bounding box center [1123, 460] width 51 height 29
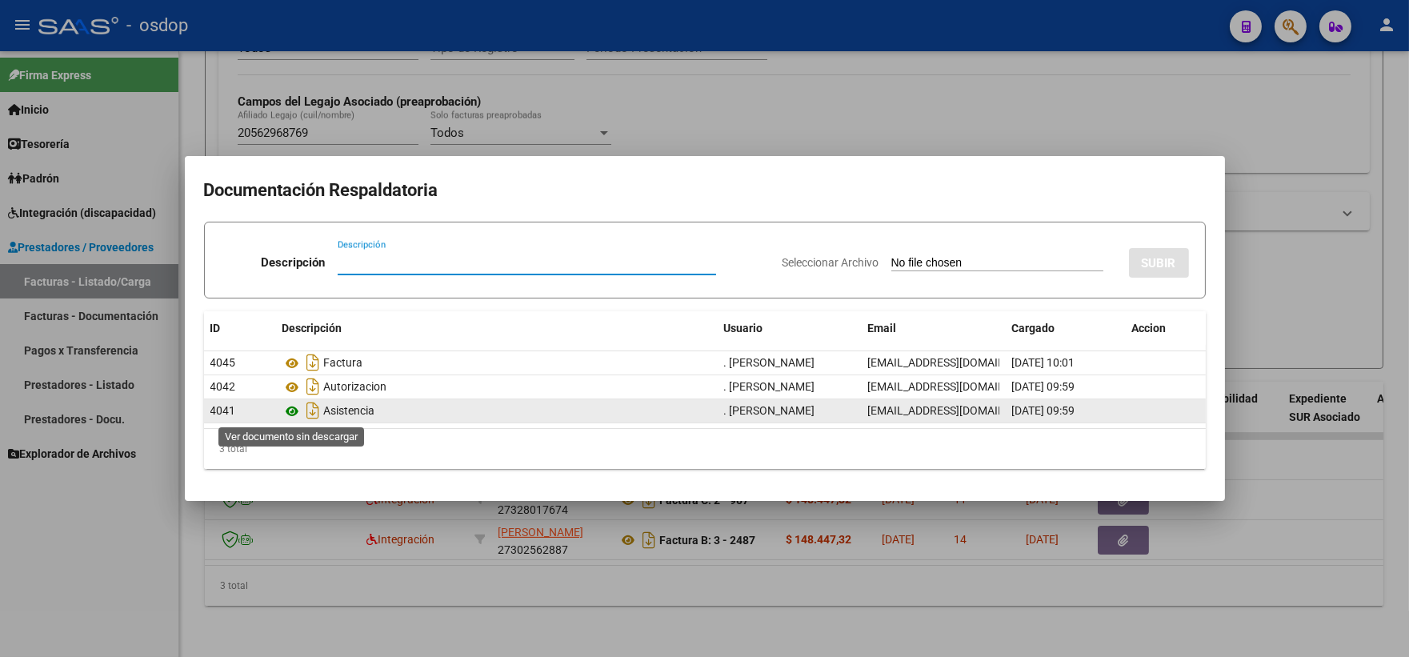
click at [291, 404] on icon at bounding box center [293, 411] width 21 height 19
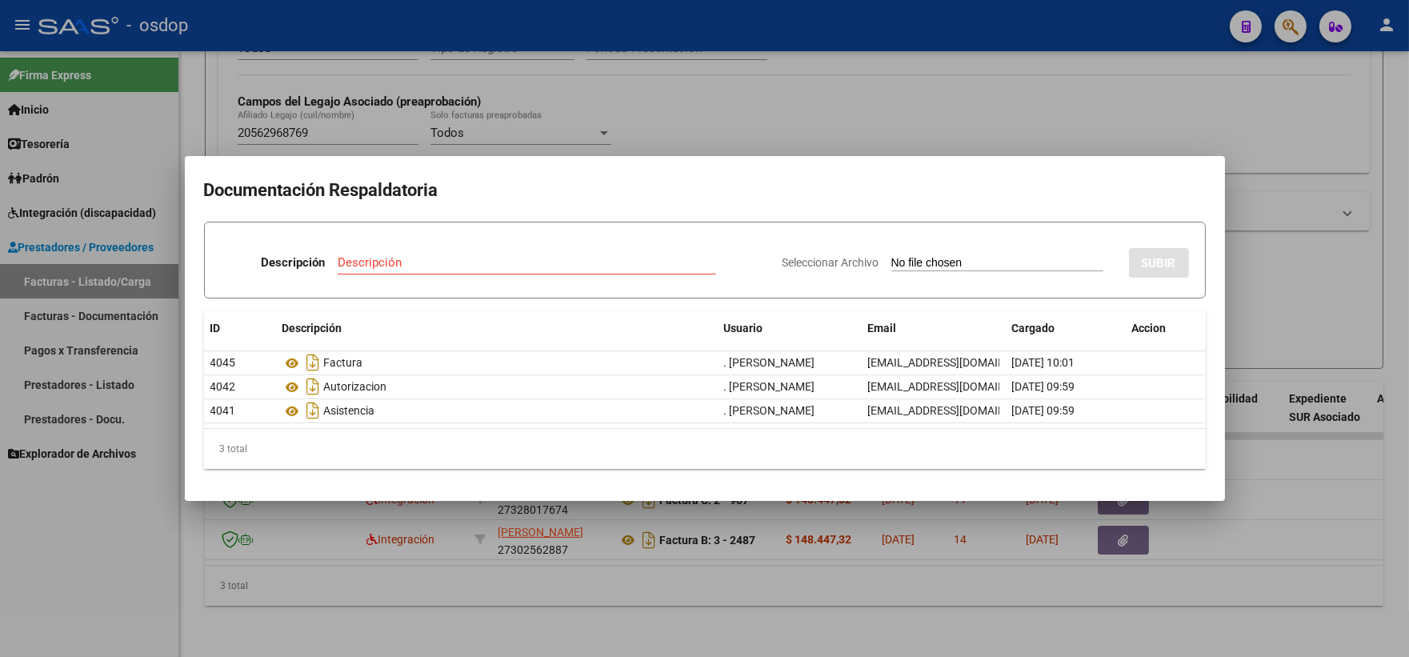
click at [299, 585] on div at bounding box center [704, 328] width 1409 height 657
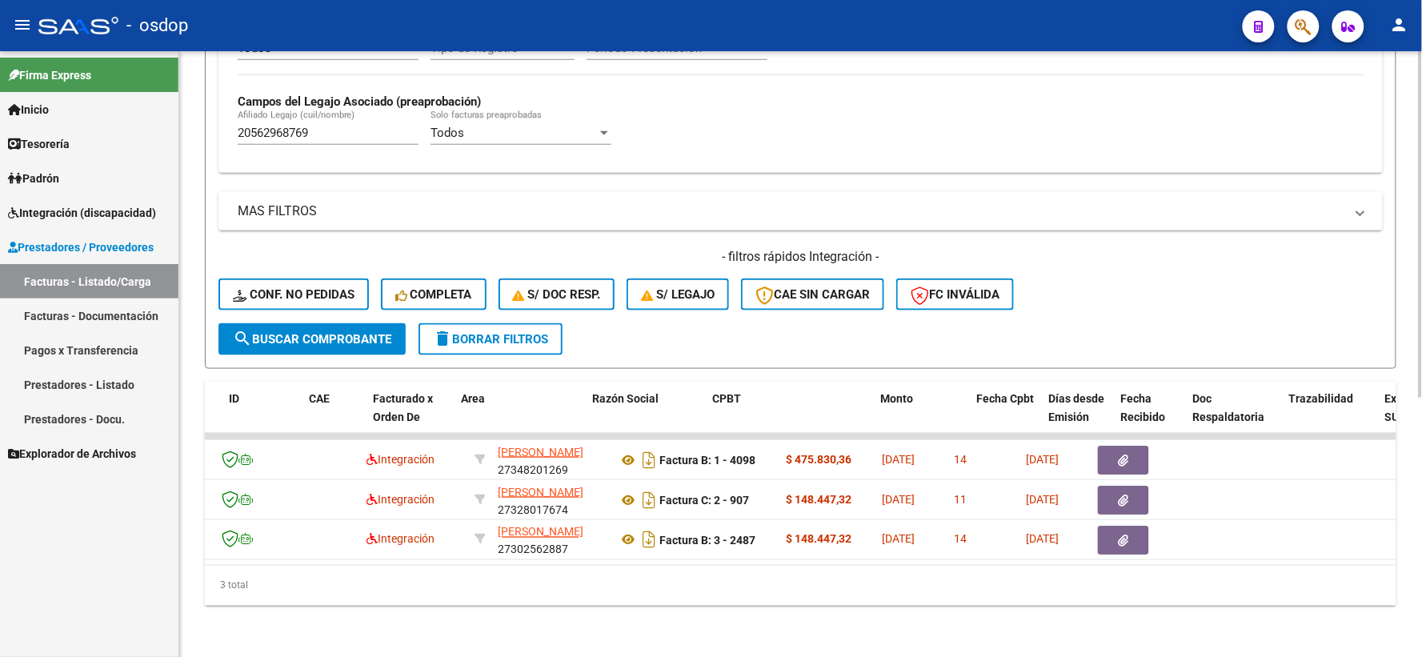
scroll to position [0, 0]
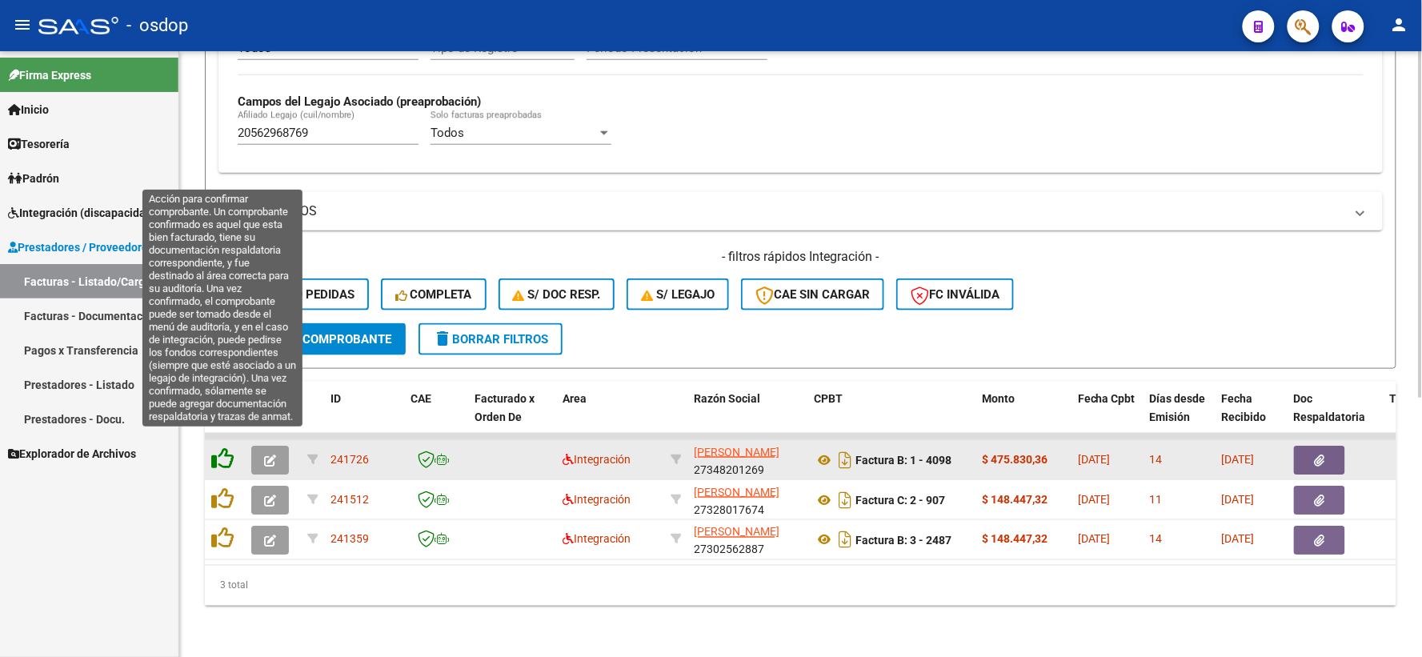
click at [222, 447] on icon at bounding box center [222, 458] width 22 height 22
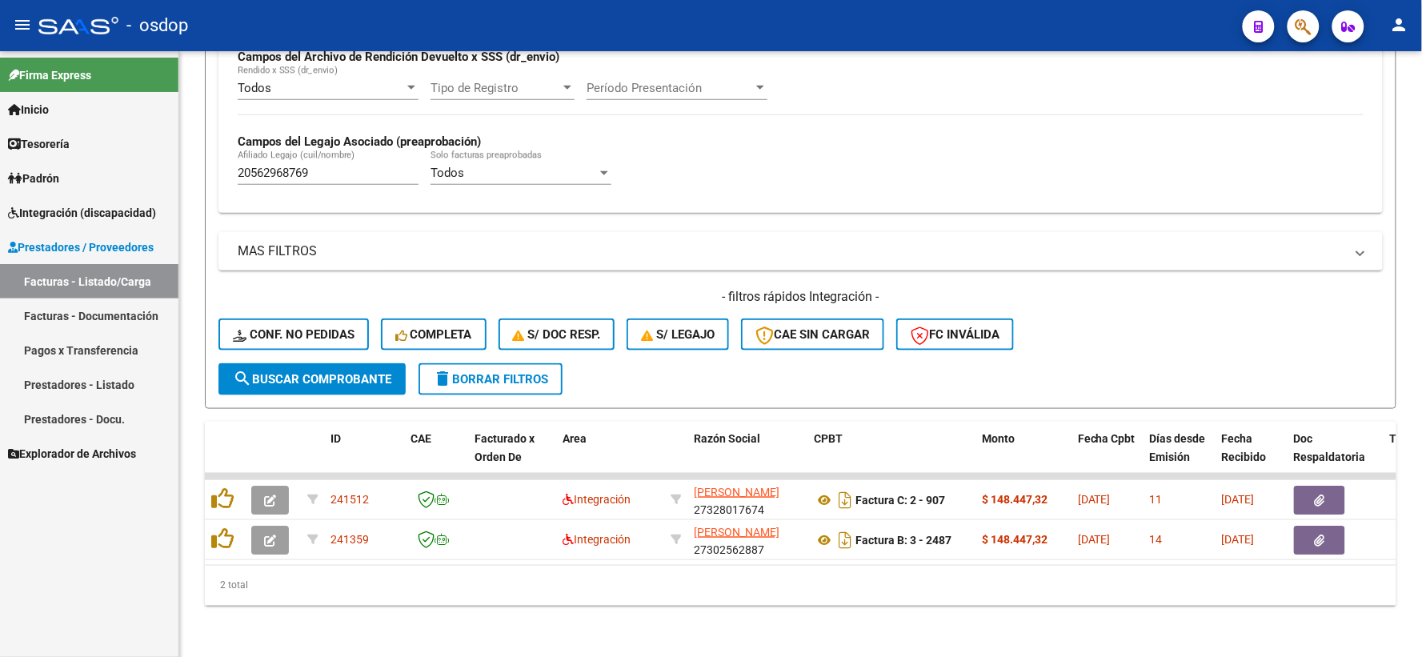
scroll to position [413, 0]
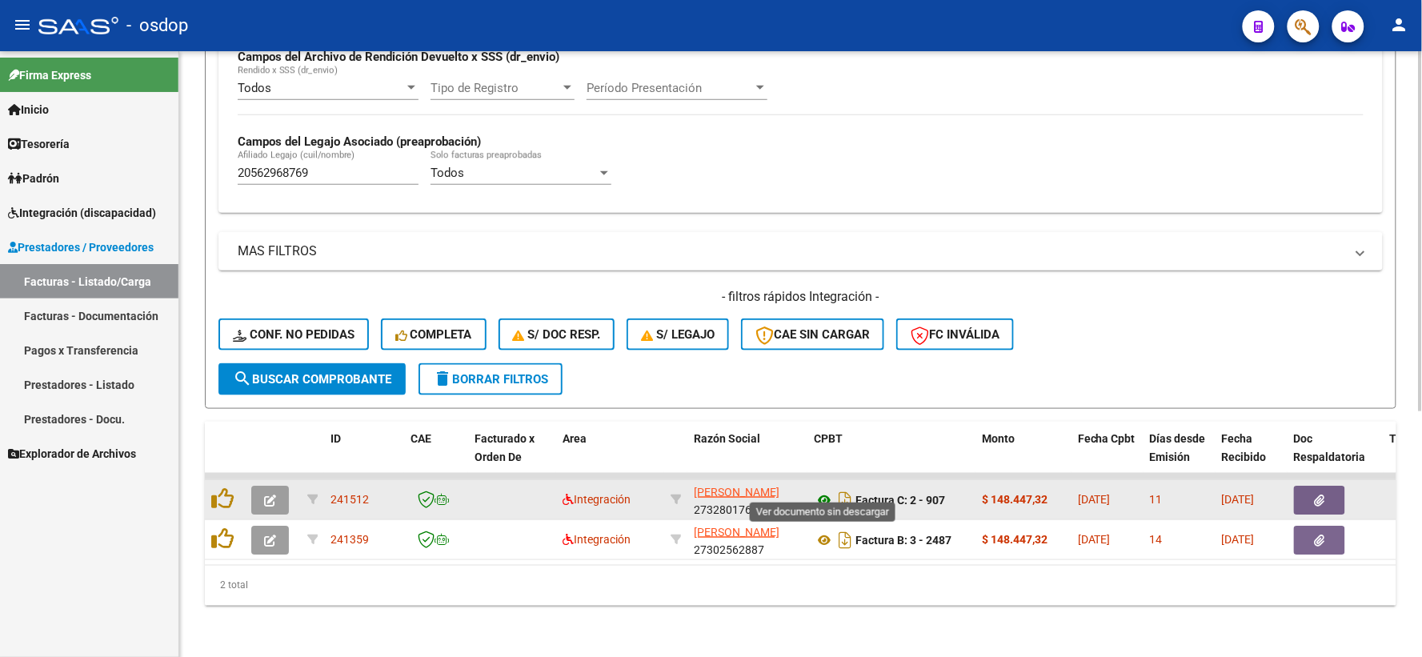
click at [817, 491] on icon at bounding box center [824, 500] width 21 height 19
click at [1313, 487] on button "button" at bounding box center [1319, 500] width 51 height 29
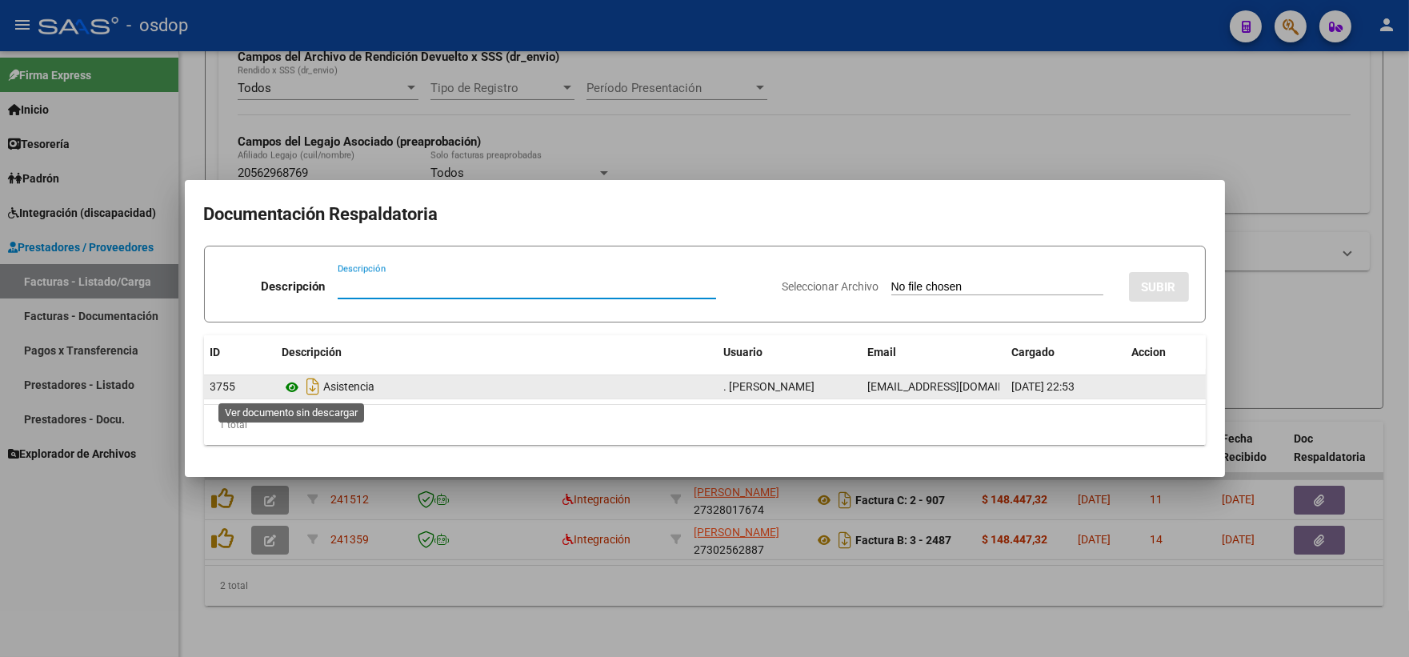
click at [293, 387] on icon at bounding box center [293, 387] width 21 height 19
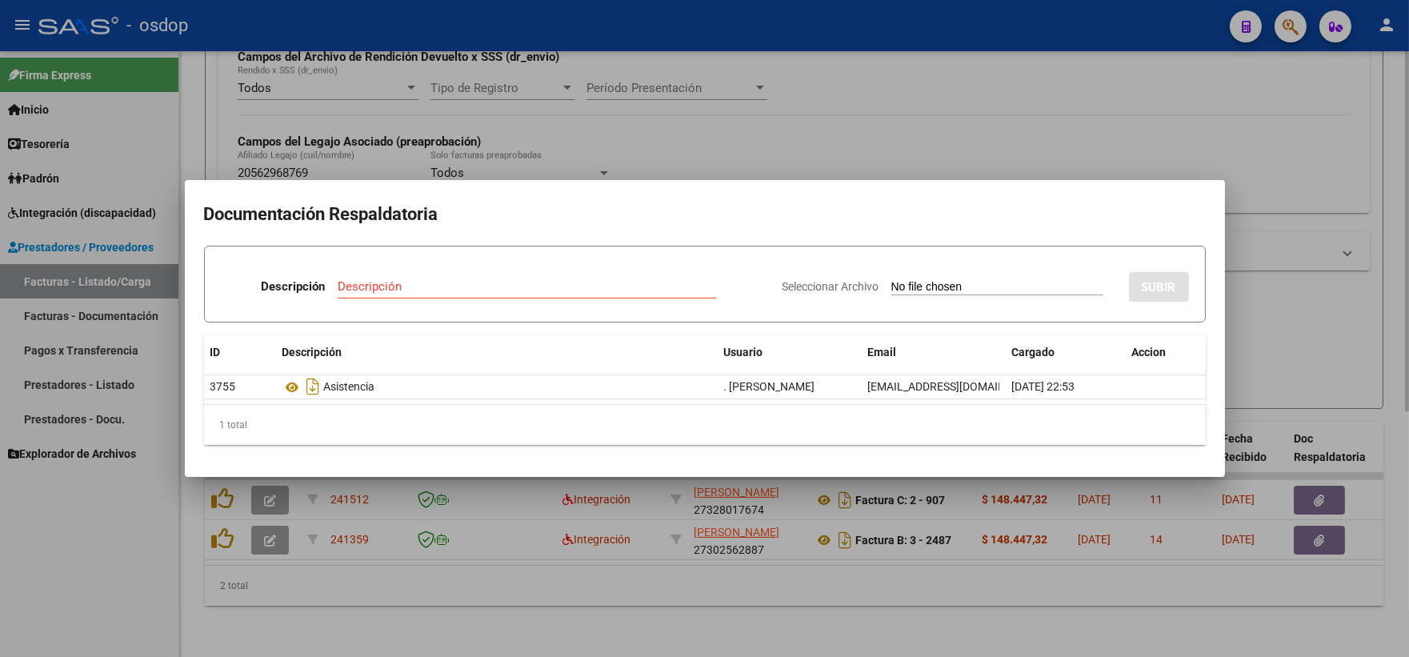
click at [419, 98] on div at bounding box center [704, 328] width 1409 height 657
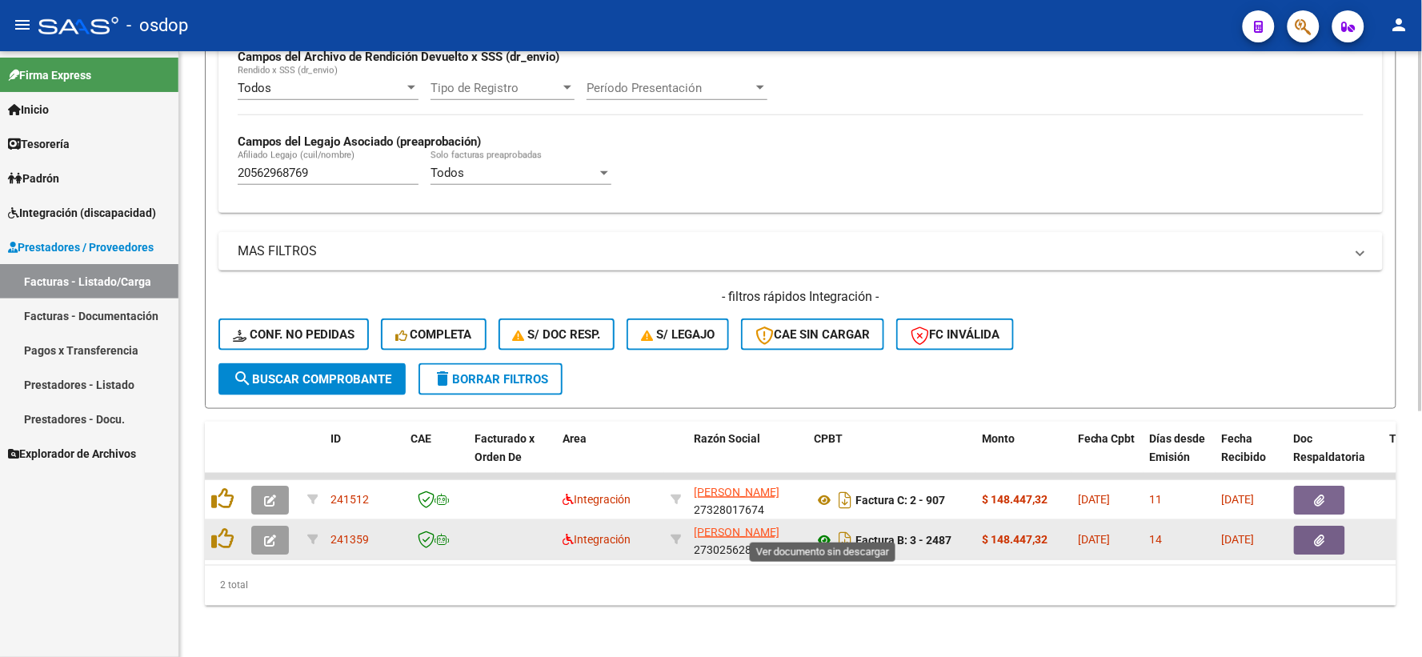
click at [826, 531] on icon at bounding box center [824, 540] width 21 height 19
click at [1332, 526] on button "button" at bounding box center [1319, 540] width 51 height 29
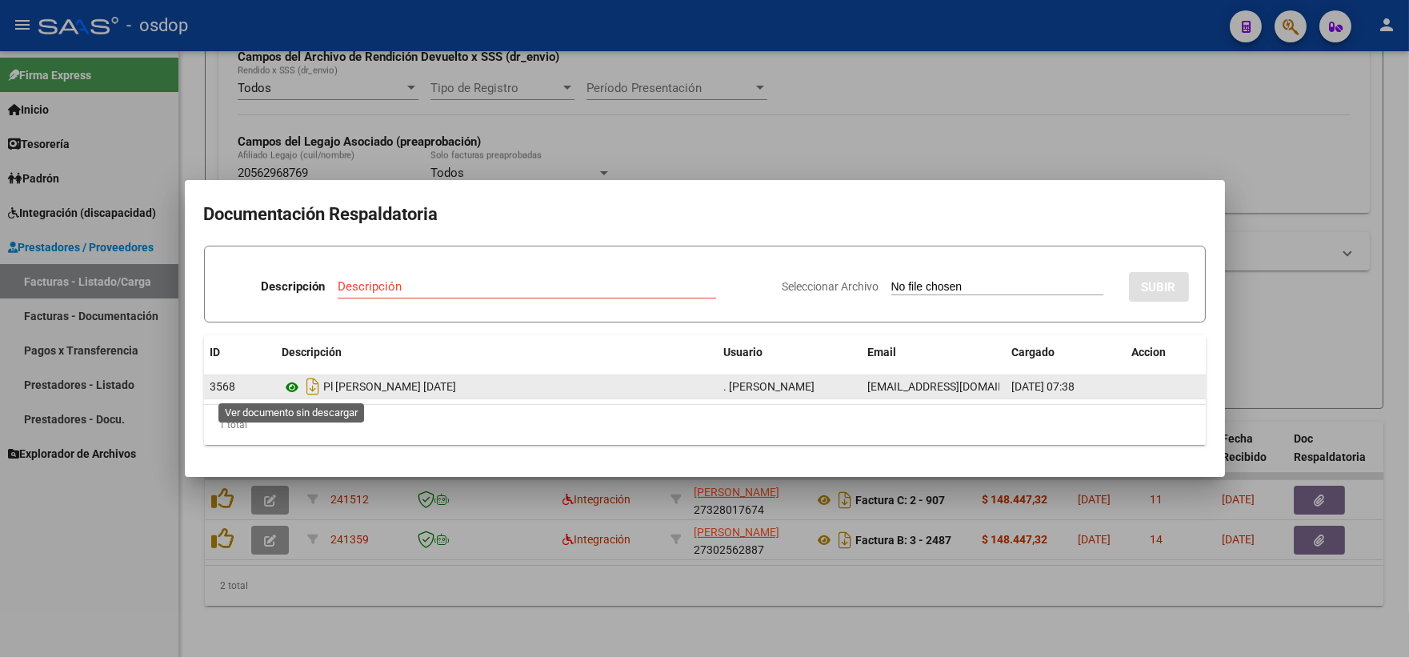
click at [296, 386] on icon at bounding box center [293, 387] width 21 height 19
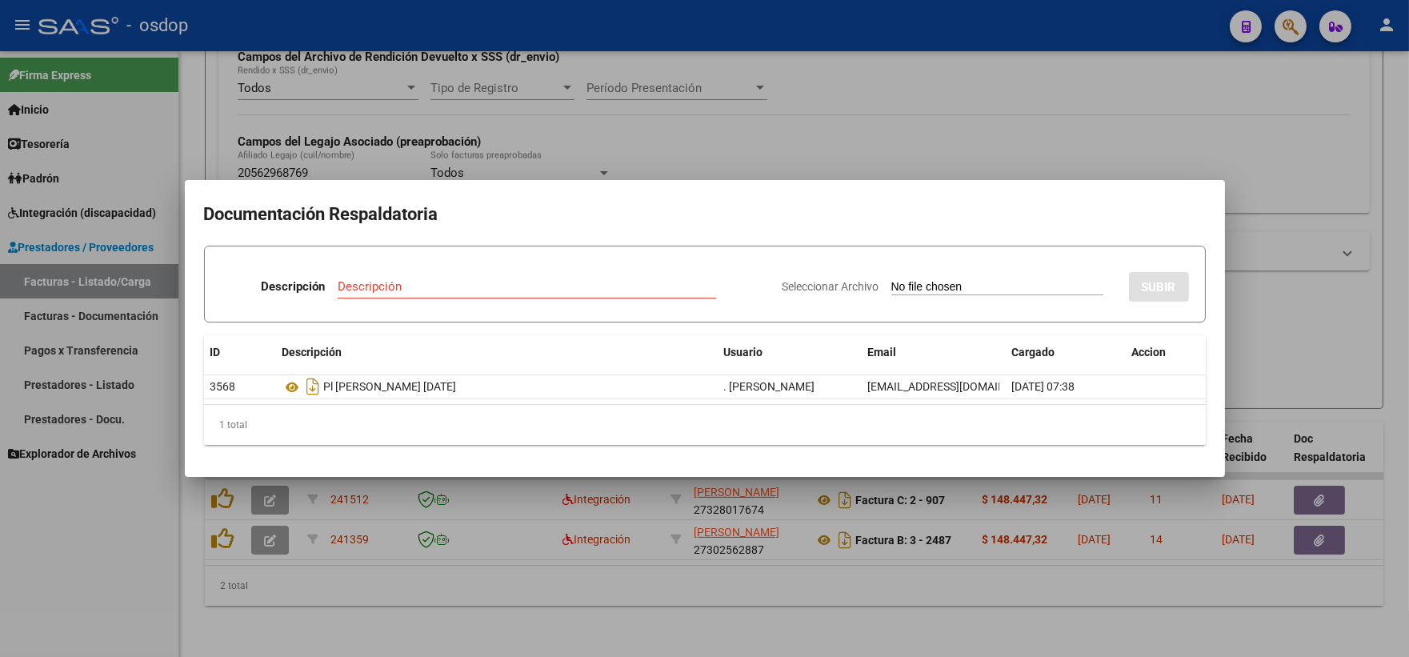
click at [362, 128] on div at bounding box center [704, 328] width 1409 height 657
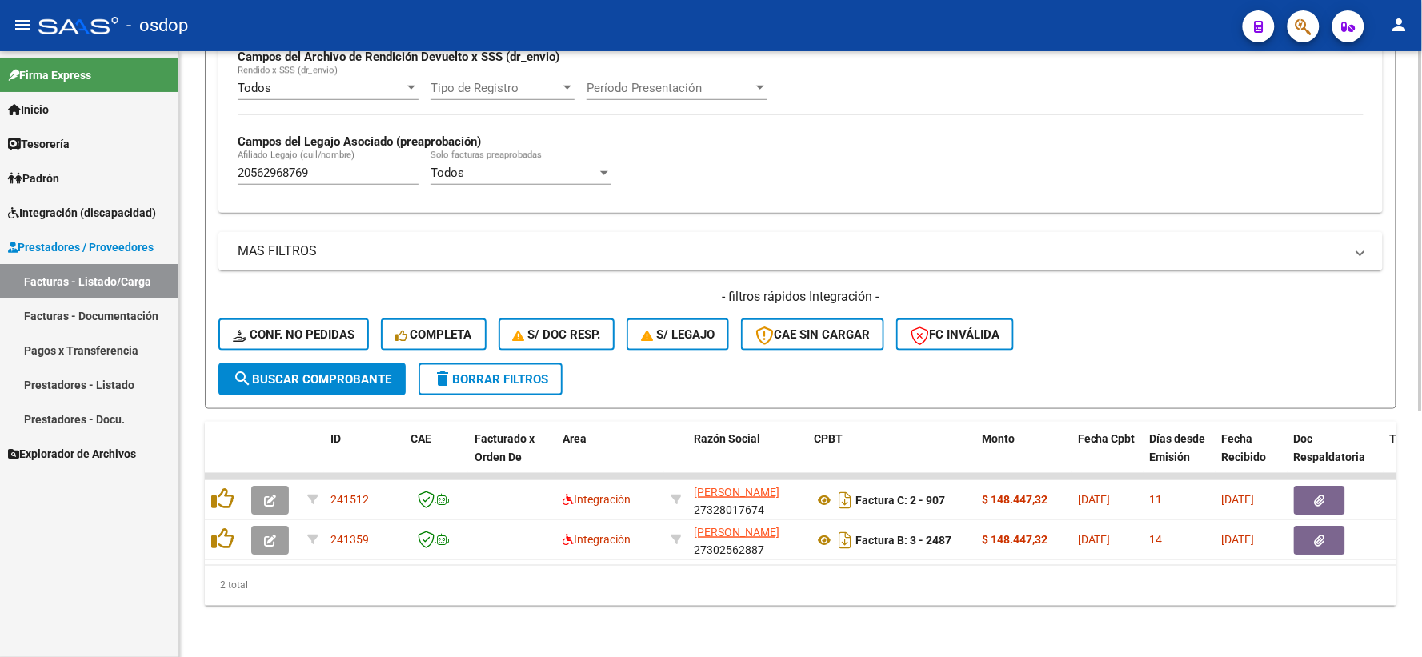
click at [469, 592] on div "2 total" at bounding box center [801, 586] width 1192 height 40
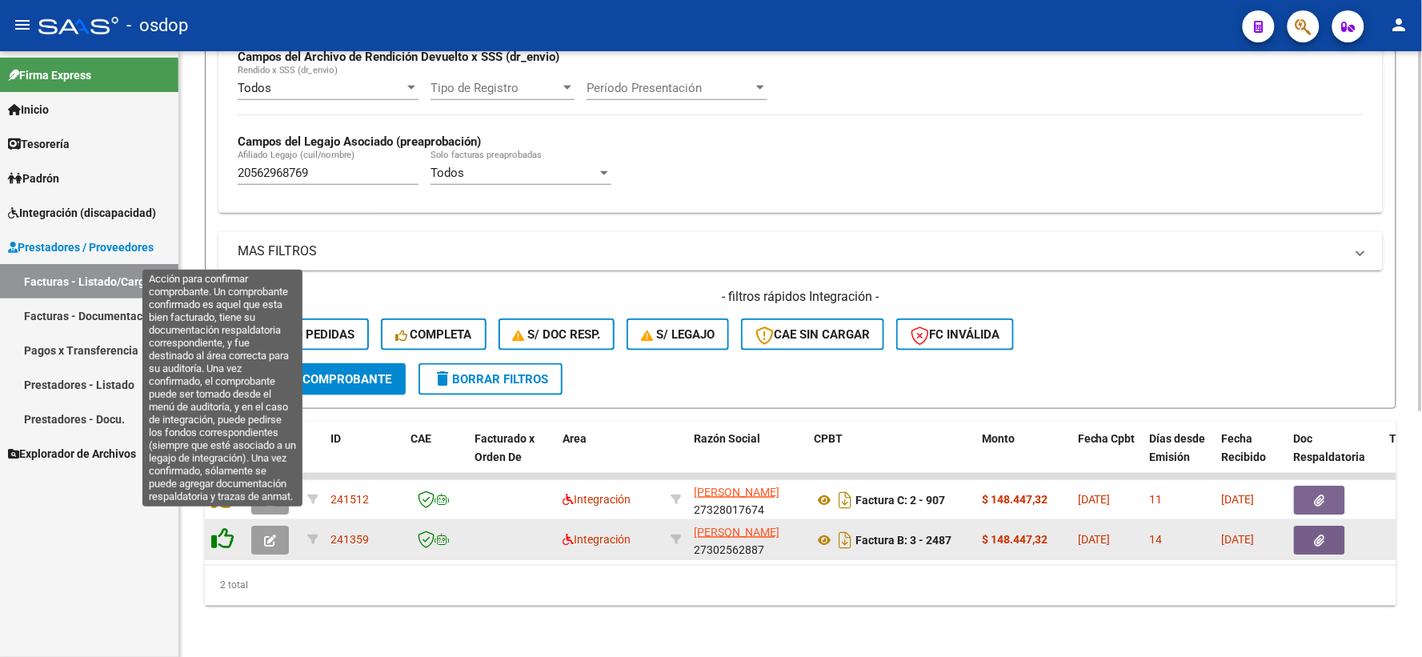
click at [226, 527] on icon at bounding box center [222, 538] width 22 height 22
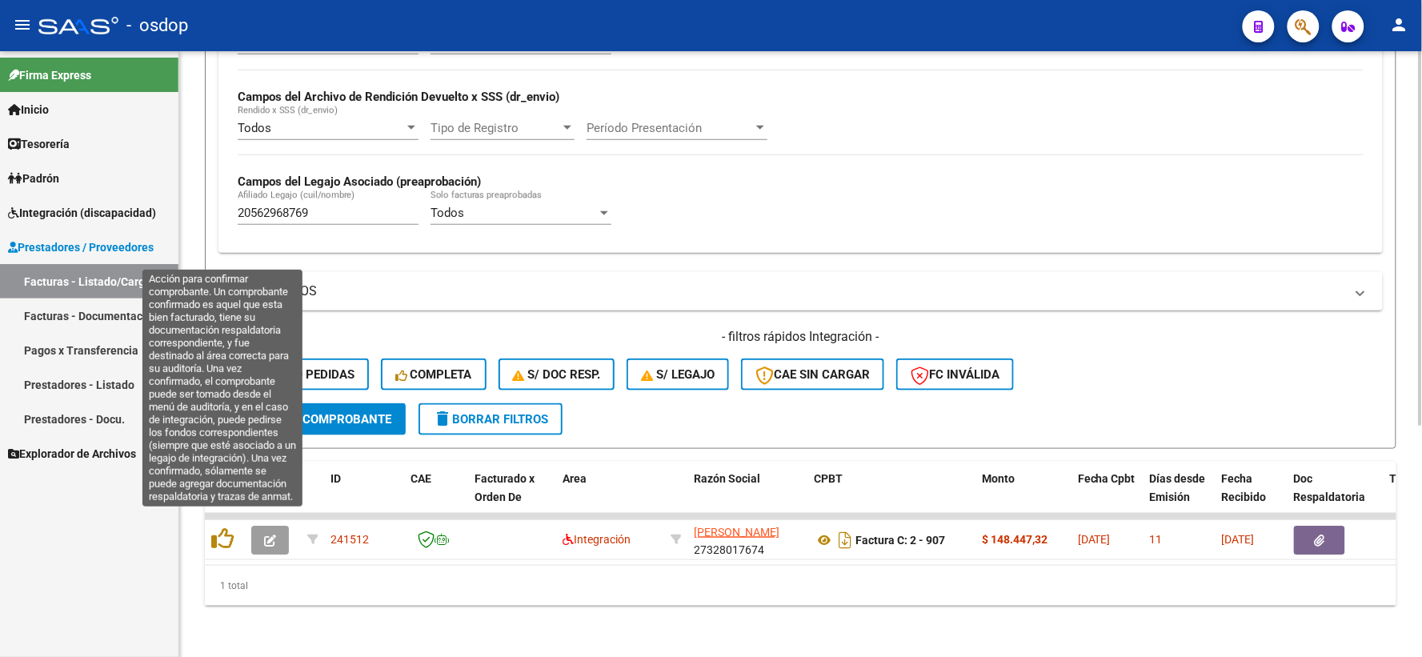
scroll to position [373, 0]
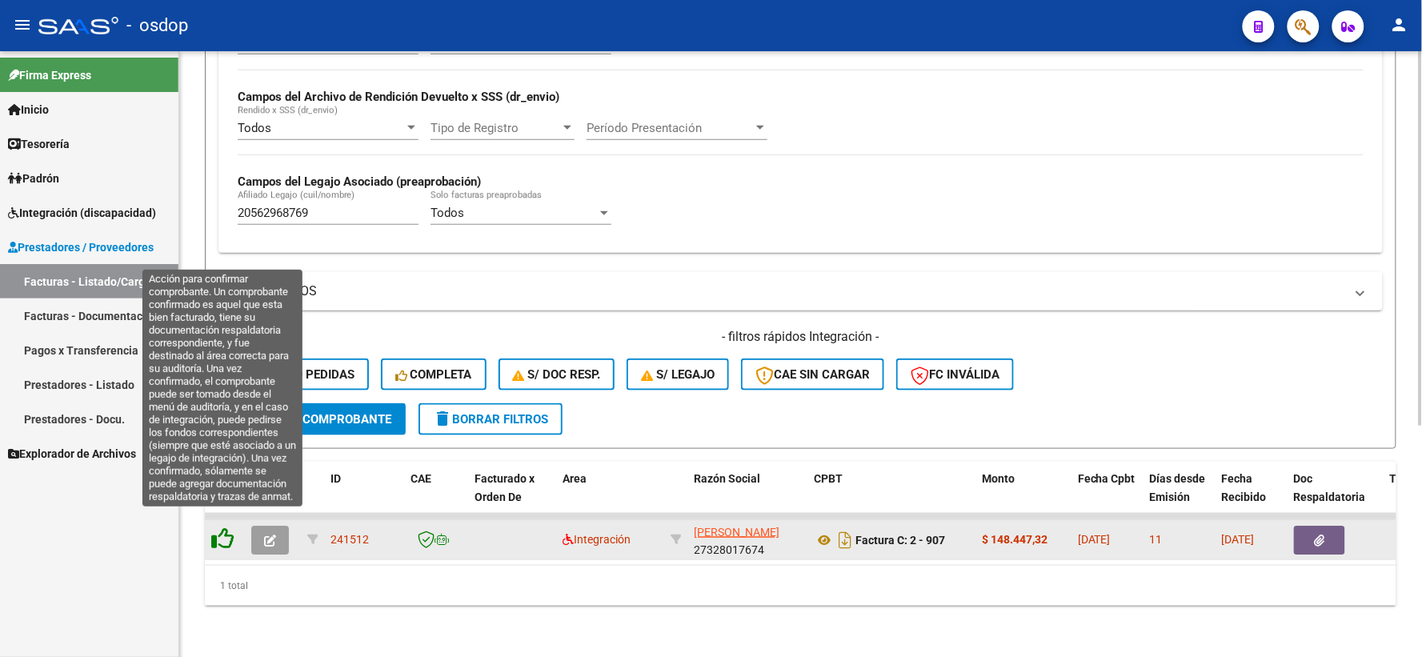
click at [218, 529] on icon at bounding box center [222, 538] width 22 height 22
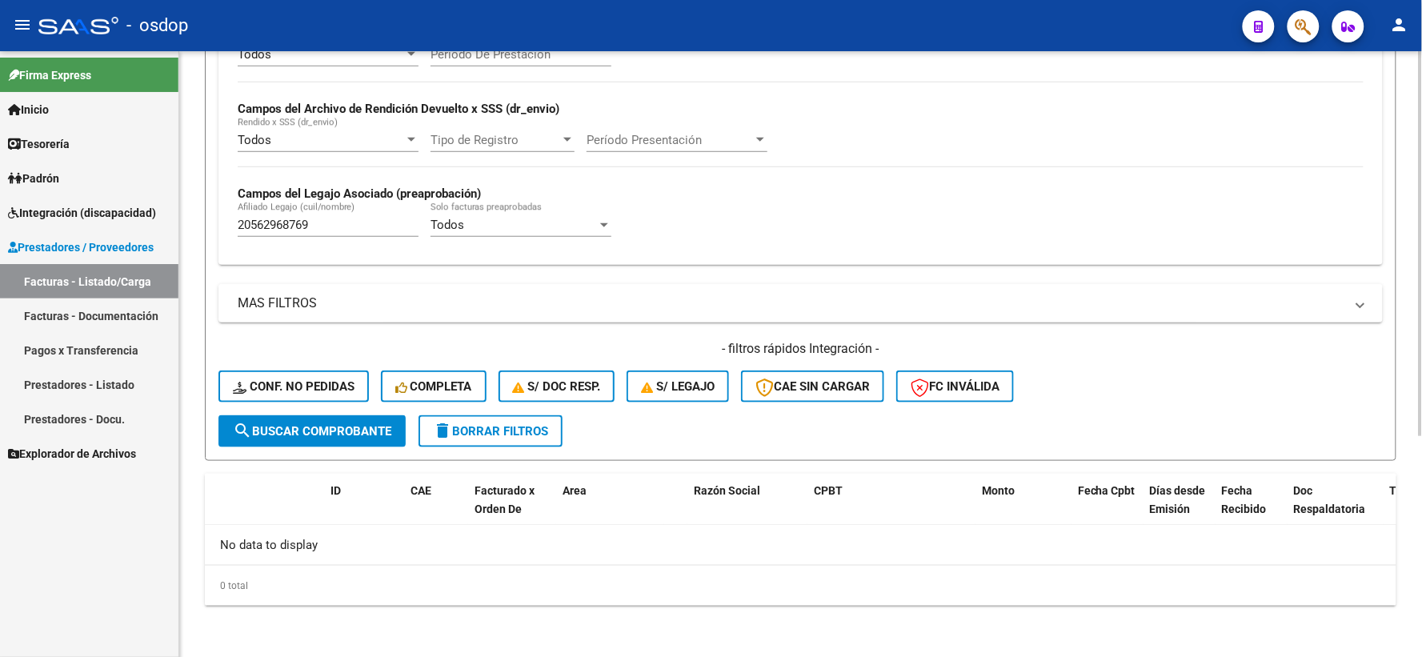
scroll to position [347, 0]
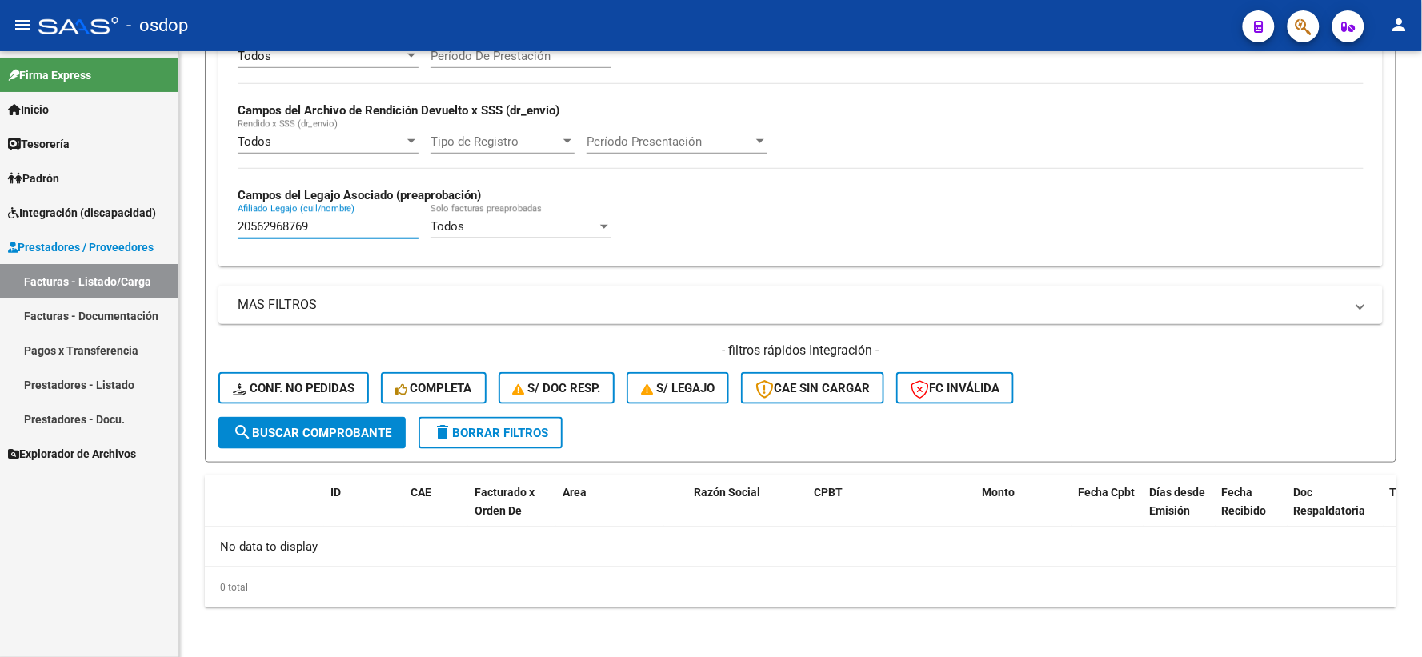
drag, startPoint x: 338, startPoint y: 233, endPoint x: 0, endPoint y: 16, distance: 401.4
click at [217, 221] on form "Filtros Id Area Area Seleccionar Gerenciador Seleccionar Gerenciador No Confirm…" at bounding box center [801, 152] width 1192 height 620
paste input "7554084074"
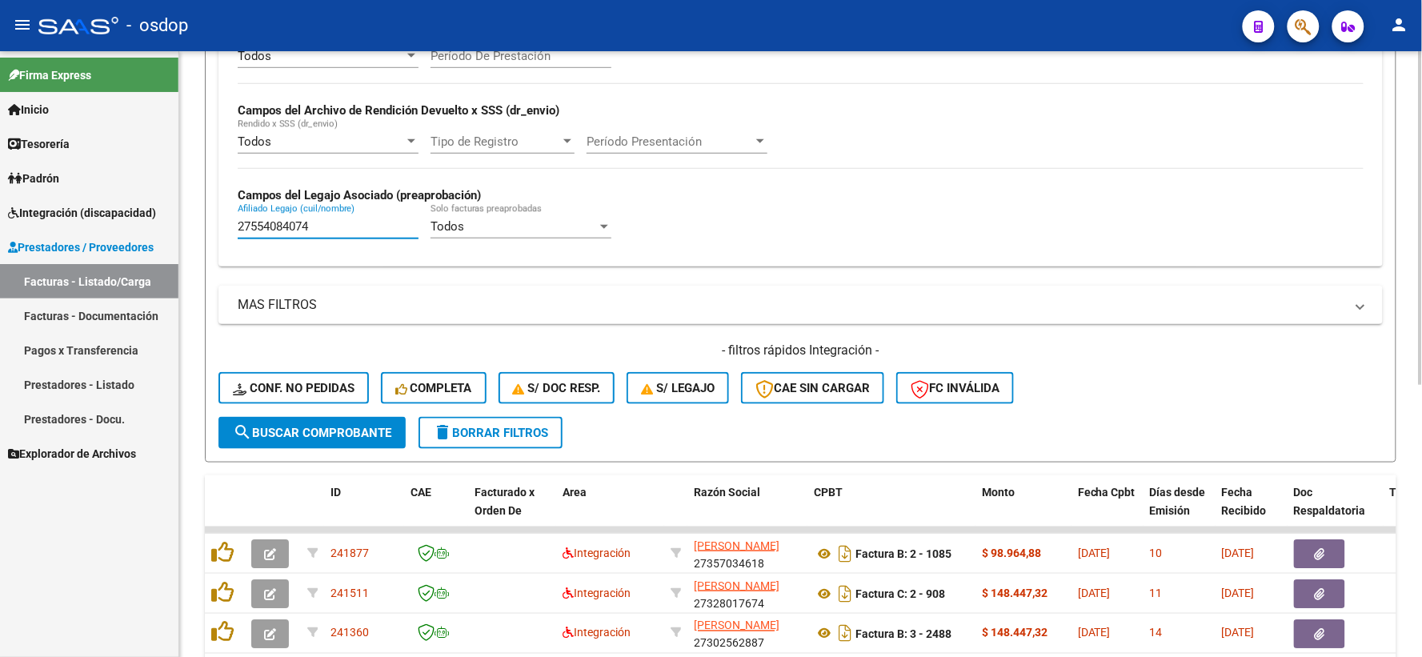
scroll to position [493, 0]
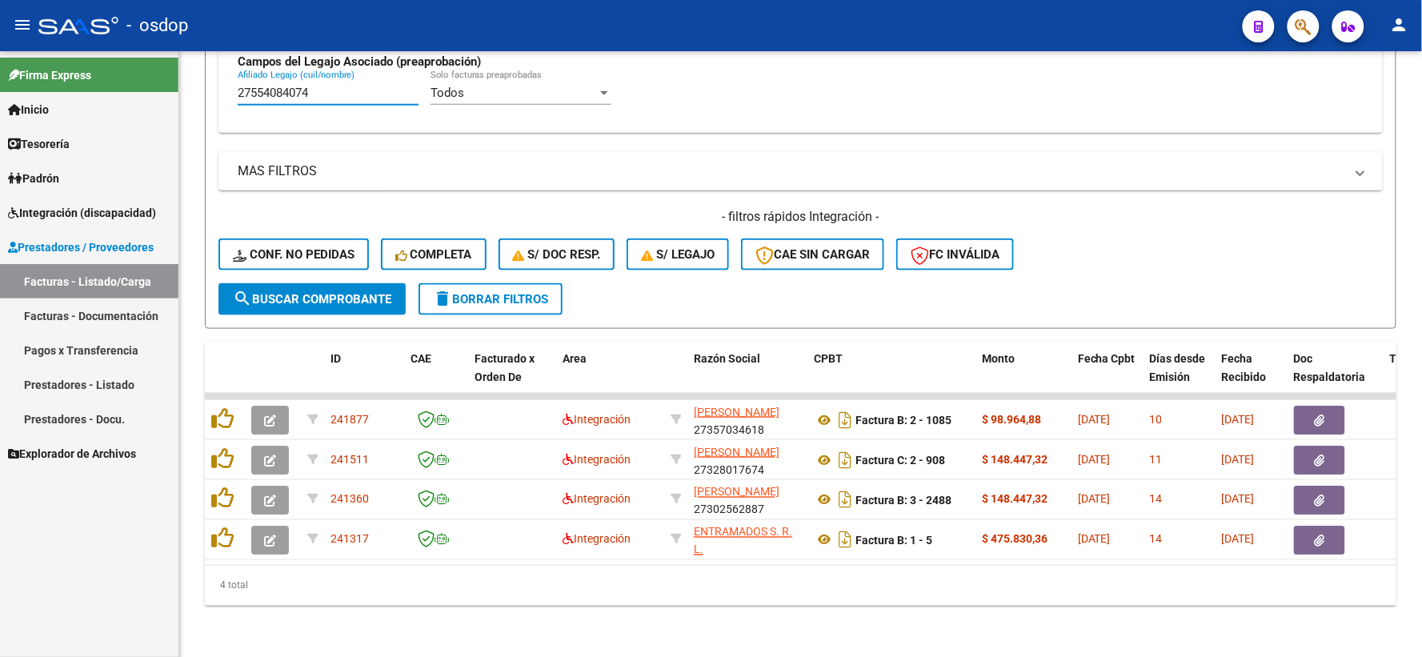
type input "27554084074"
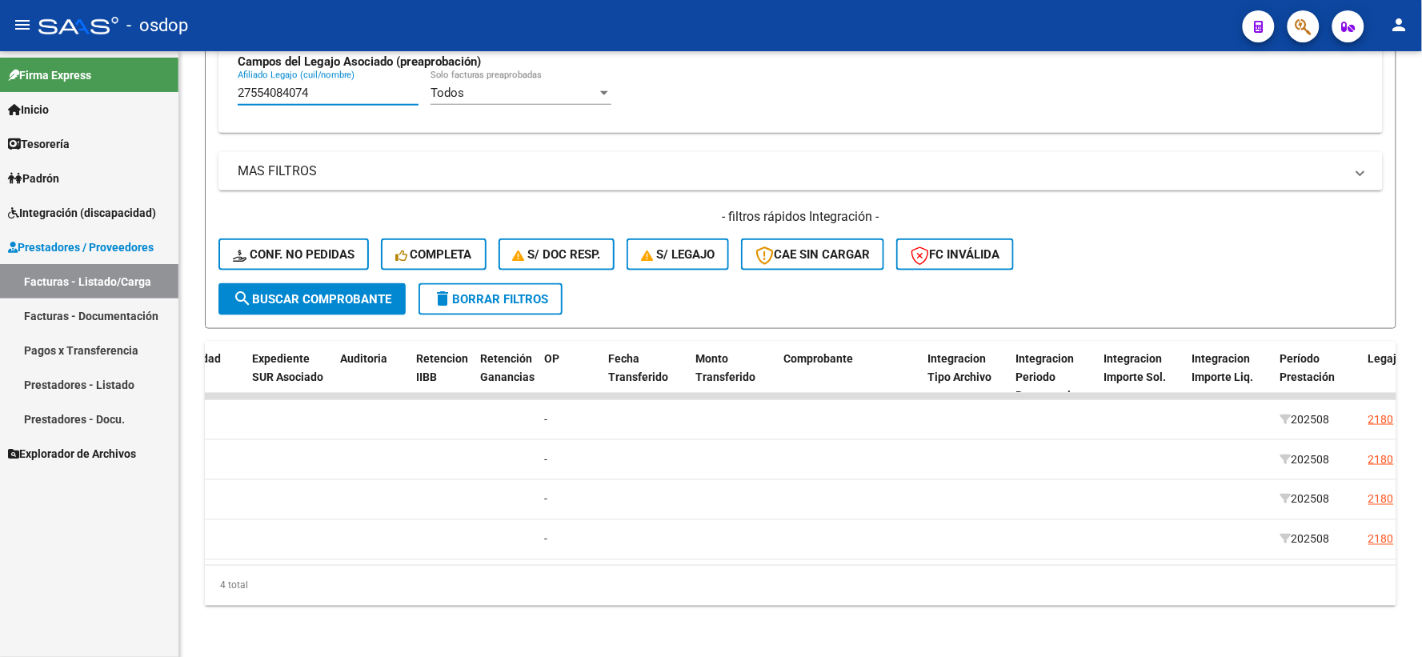
scroll to position [0, 0]
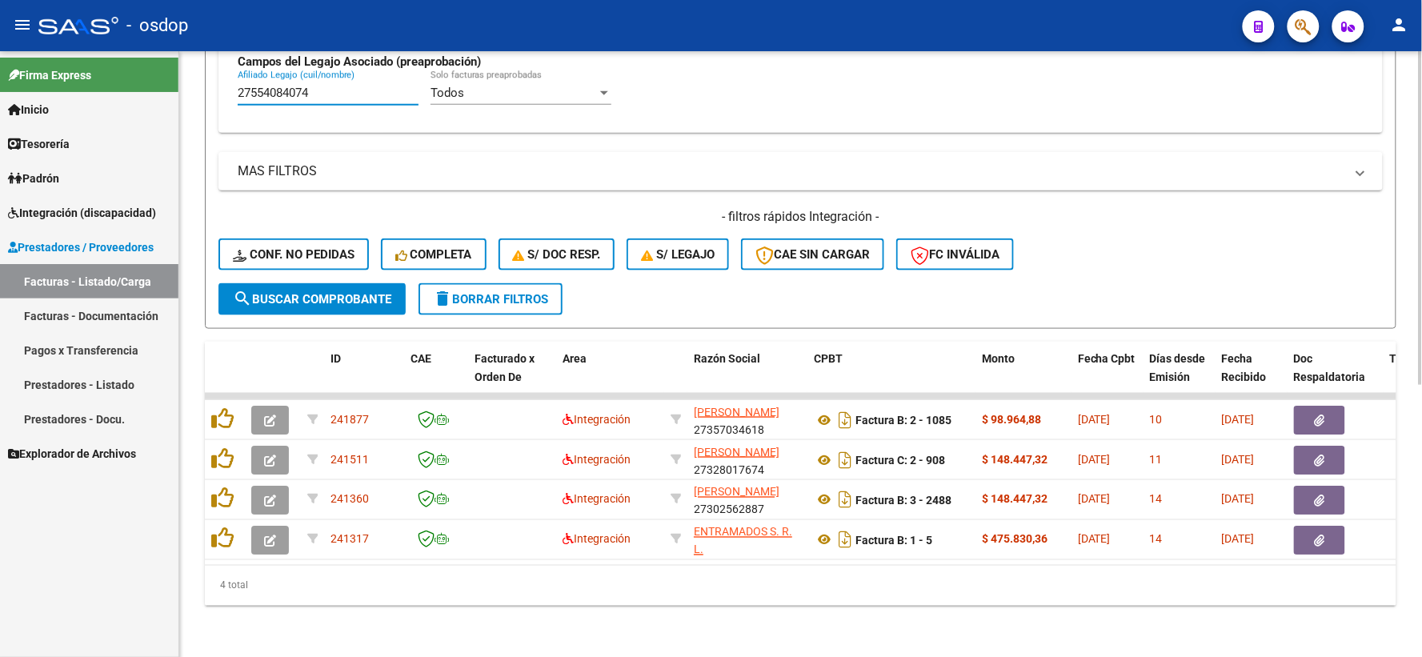
click at [491, 567] on div "4 total" at bounding box center [801, 586] width 1192 height 40
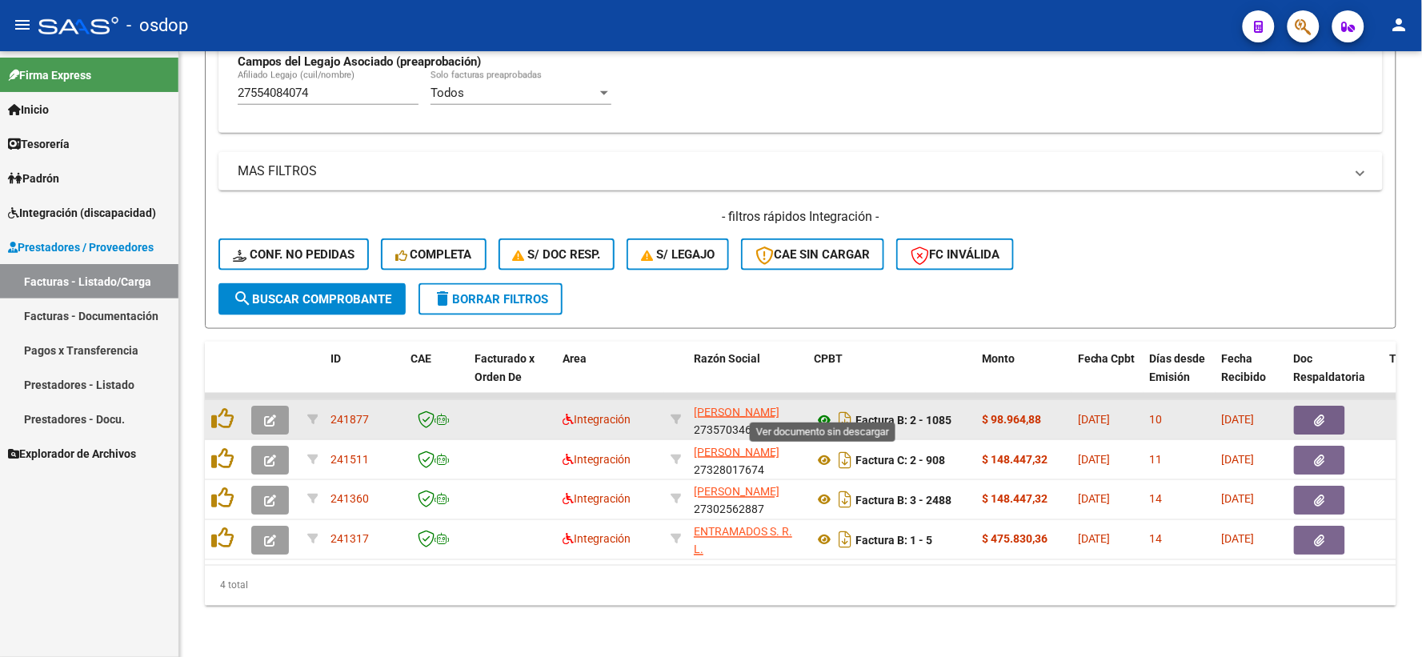
click at [825, 411] on icon at bounding box center [824, 420] width 21 height 19
click at [1303, 406] on button "button" at bounding box center [1319, 420] width 51 height 29
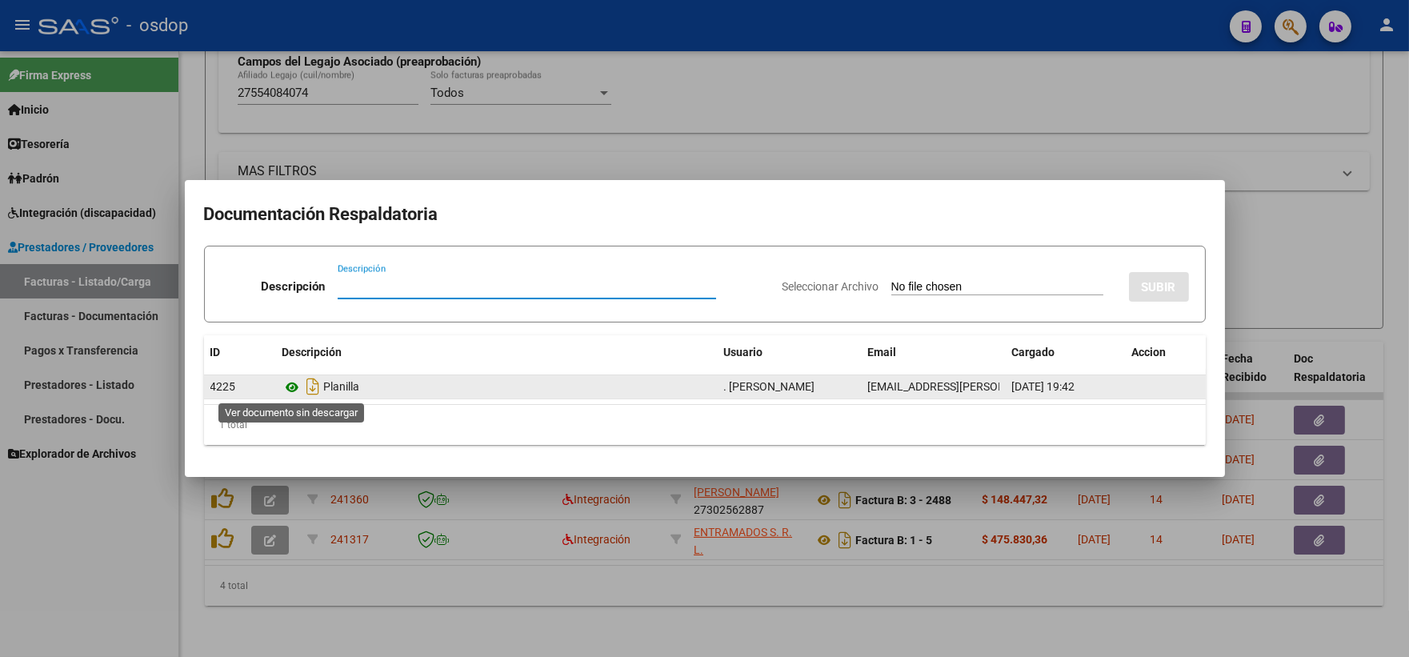
click at [294, 385] on icon at bounding box center [293, 387] width 21 height 19
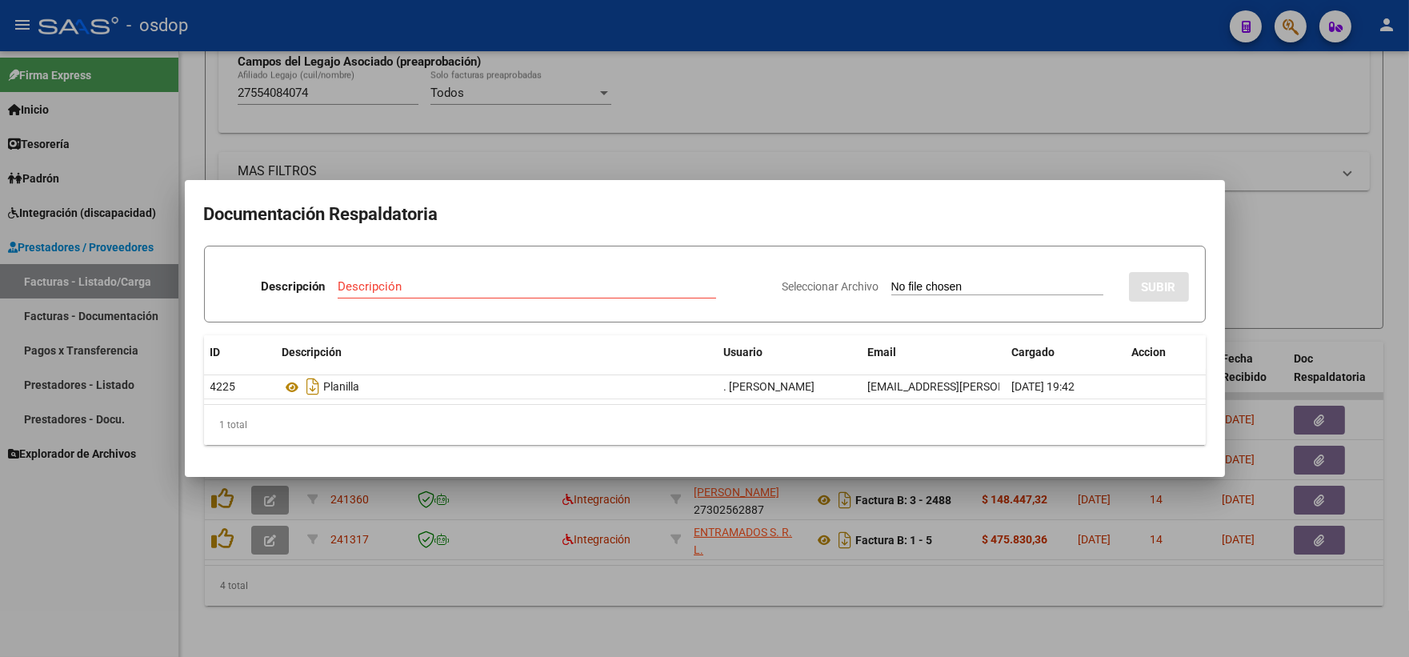
click at [493, 90] on div at bounding box center [704, 328] width 1409 height 657
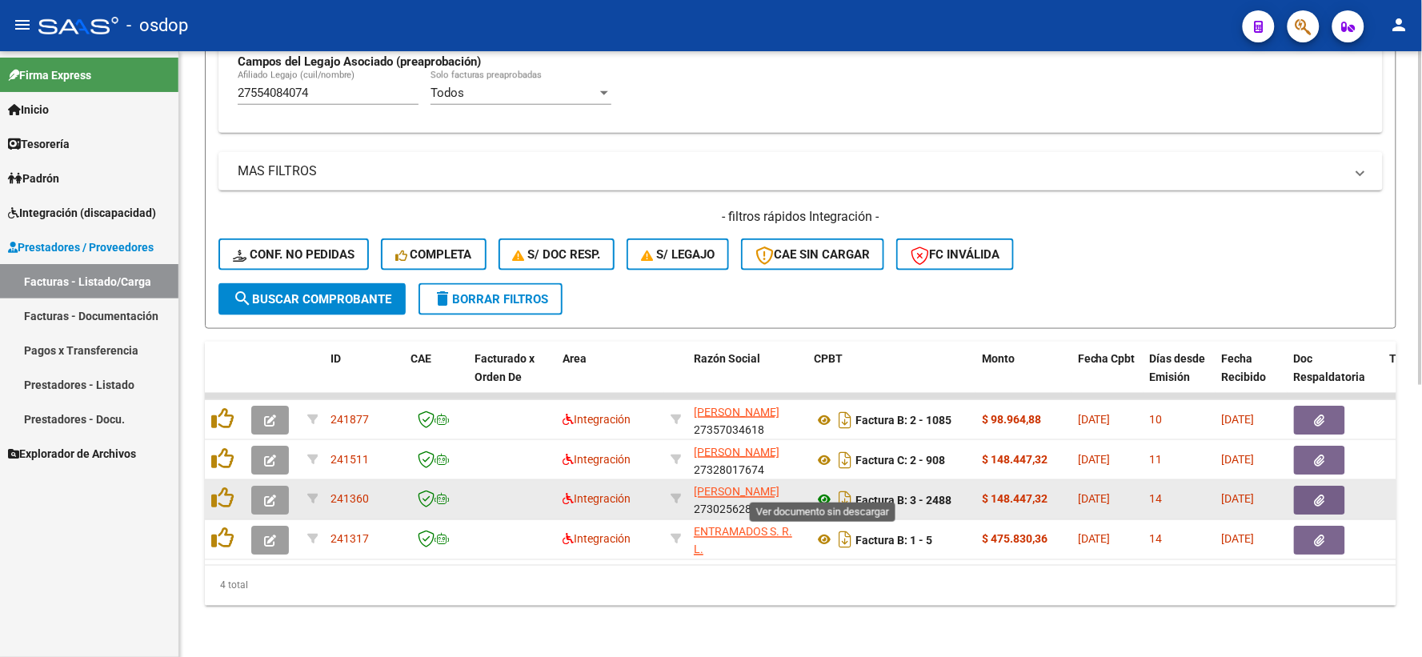
click at [821, 491] on icon at bounding box center [824, 500] width 21 height 19
click at [1318, 495] on icon "button" at bounding box center [1320, 501] width 10 height 12
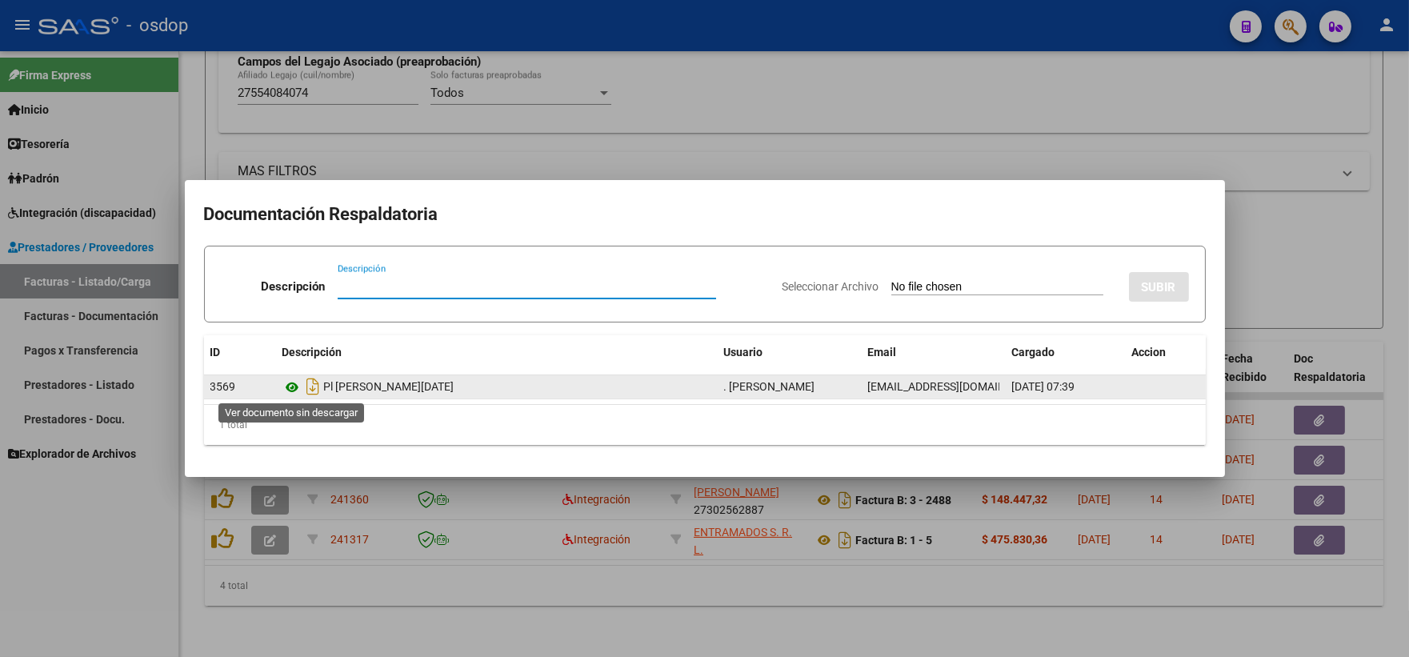
click at [298, 387] on icon at bounding box center [293, 387] width 21 height 19
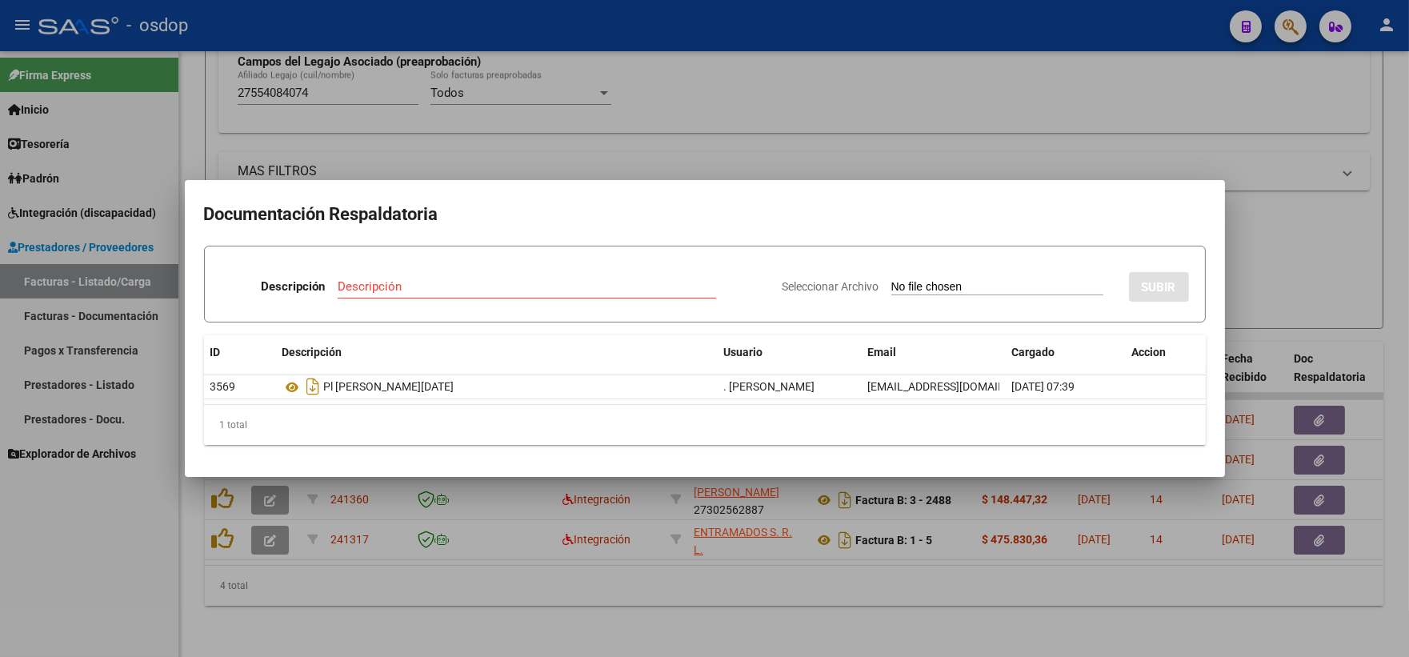
click at [385, 114] on div at bounding box center [704, 328] width 1409 height 657
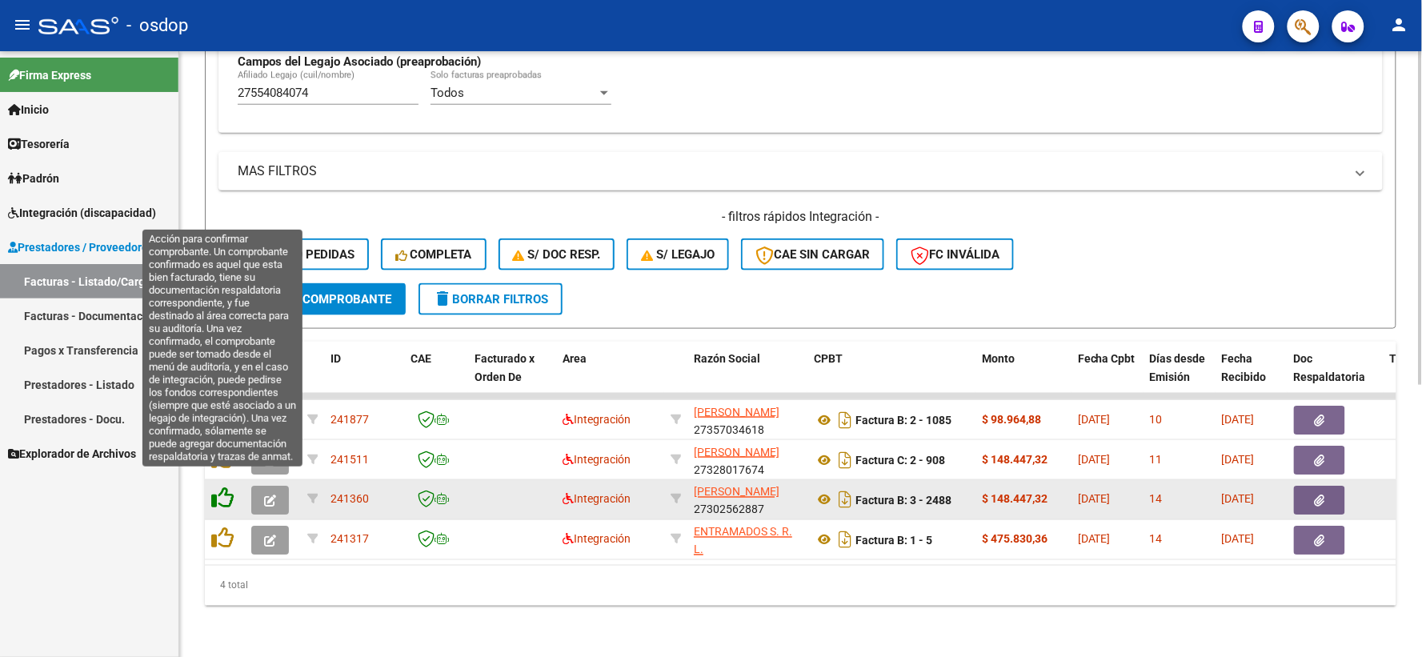
click at [221, 488] on icon at bounding box center [222, 498] width 22 height 22
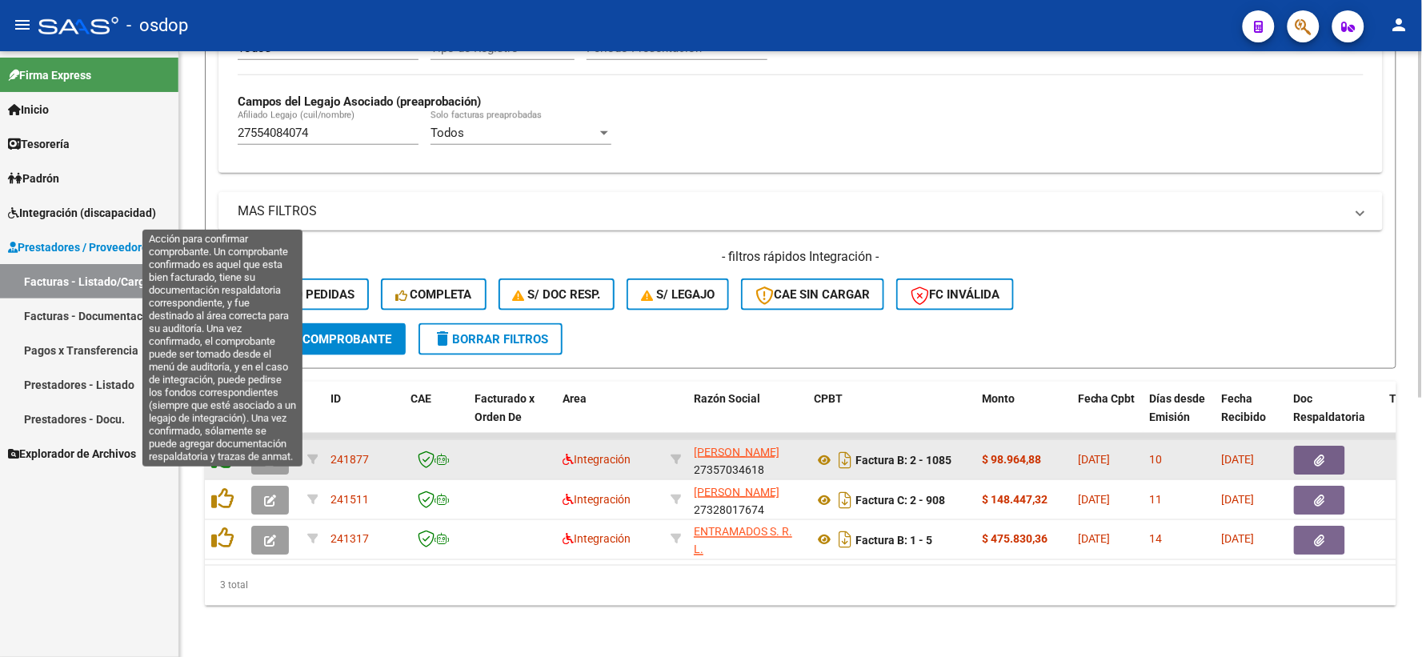
scroll to position [453, 0]
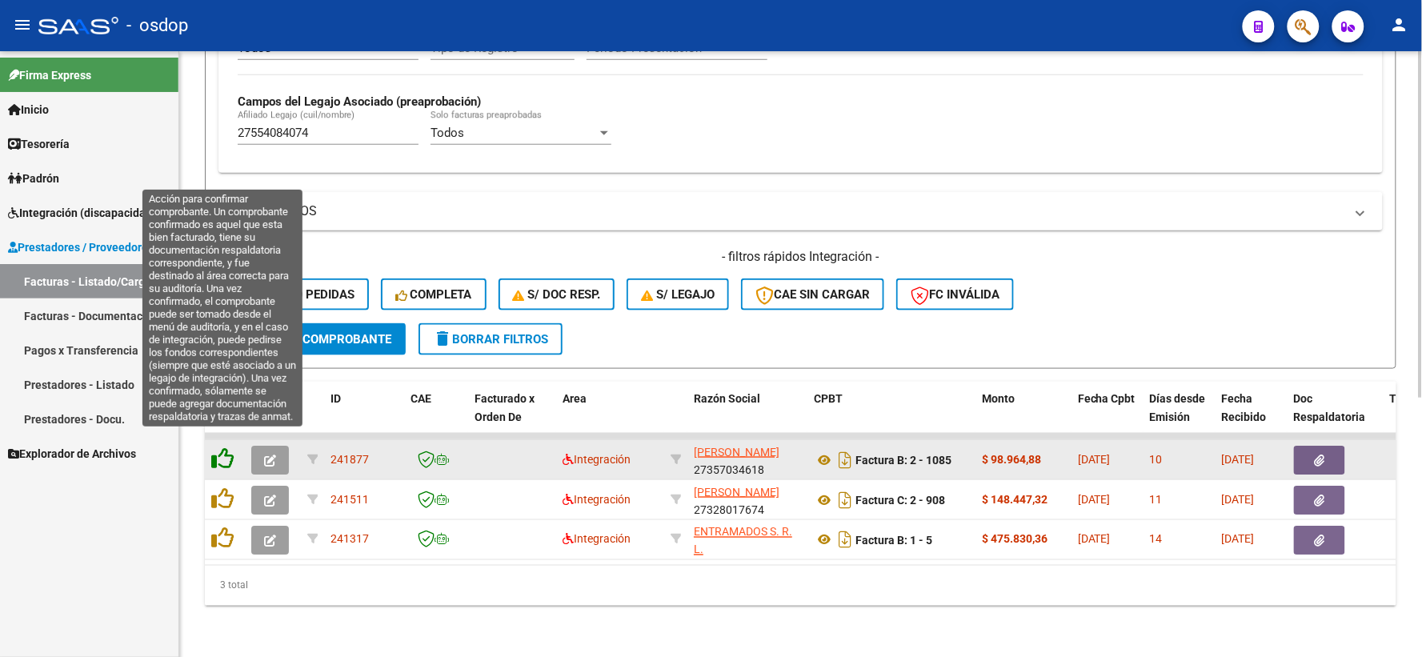
click at [217, 451] on icon at bounding box center [222, 458] width 22 height 22
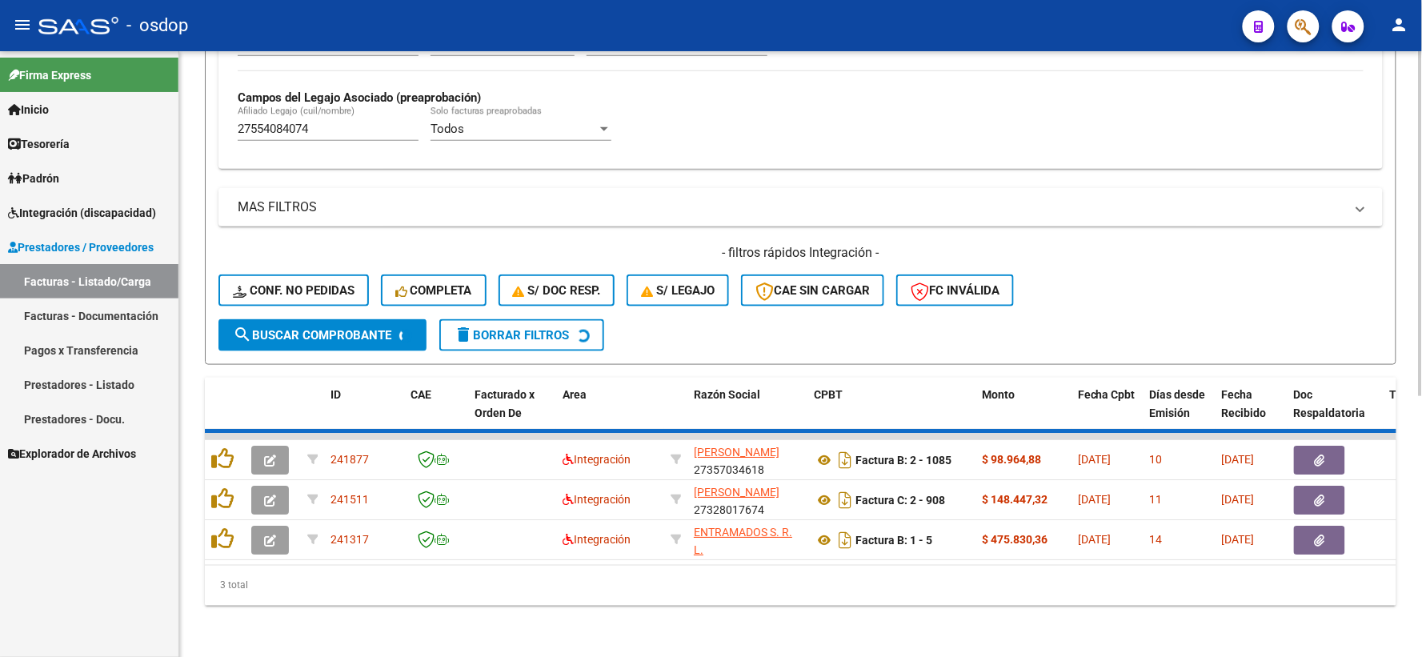
scroll to position [413, 0]
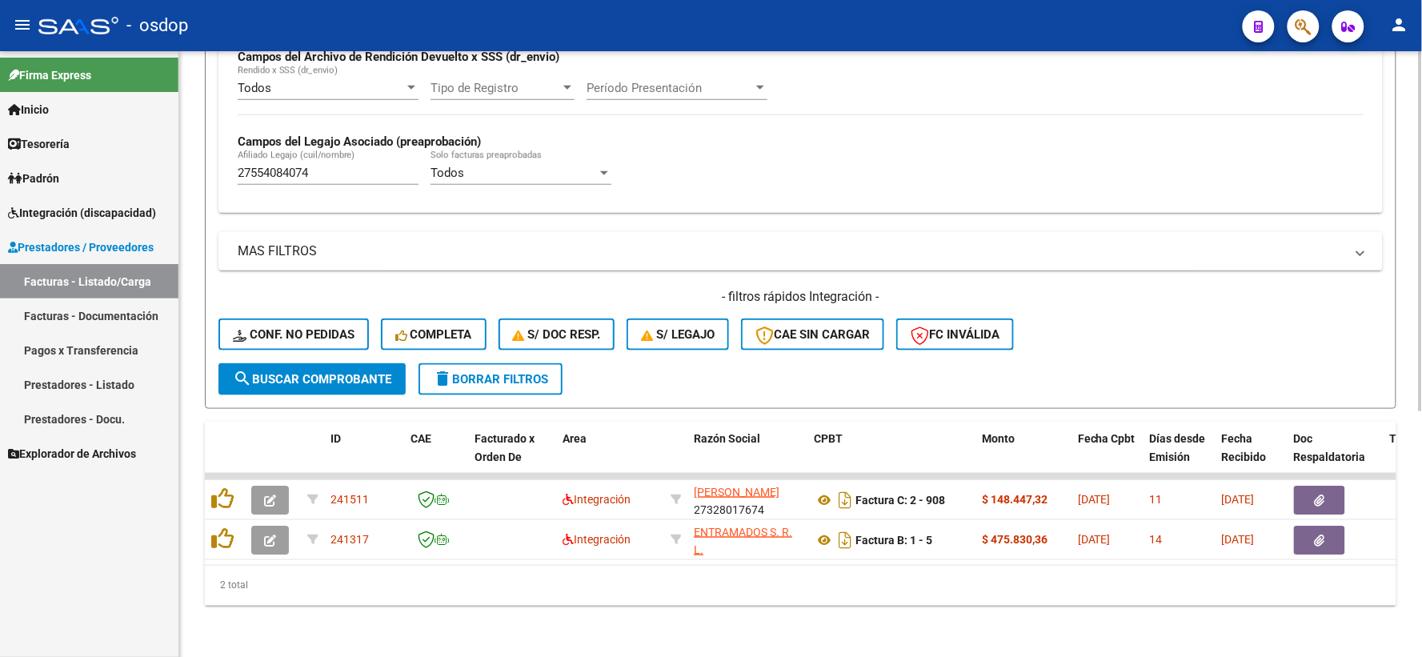
click at [452, 620] on div "Video tutorial PRESTADORES -> Listado de CPBTs Emitidos por Prestadores / Prove…" at bounding box center [800, 153] width 1243 height 1007
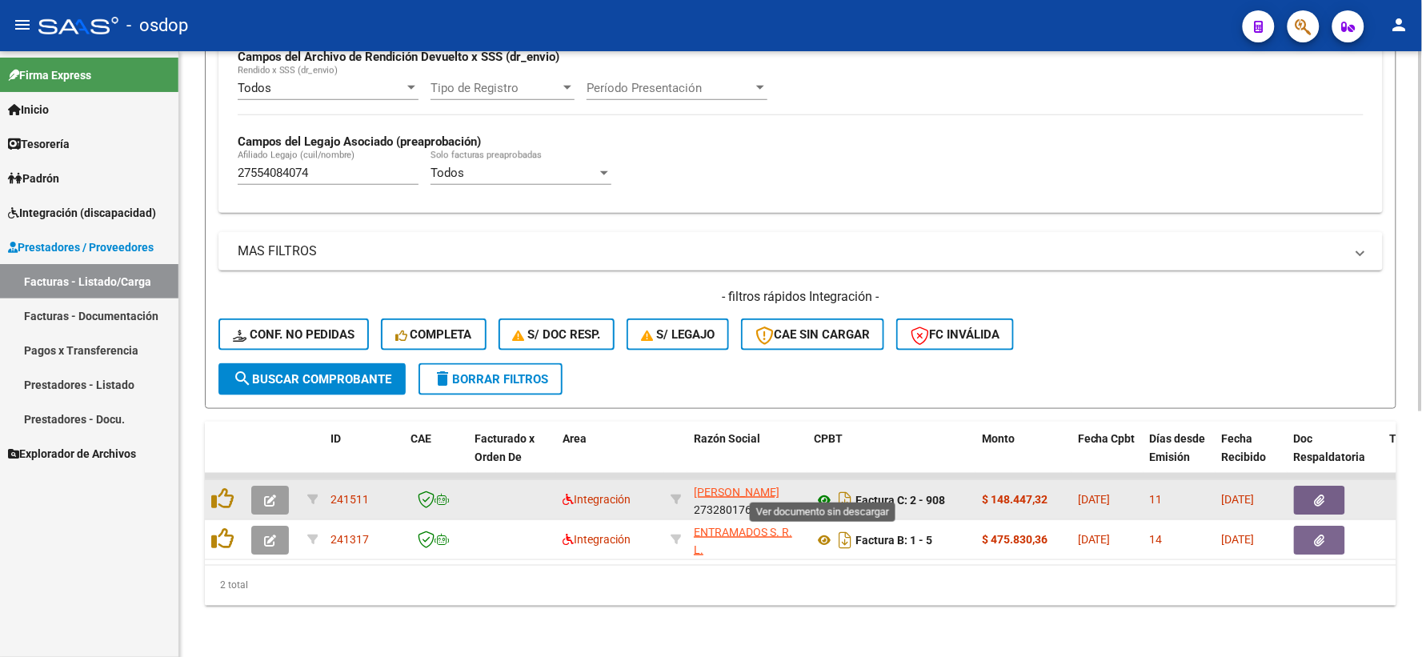
click at [826, 491] on icon at bounding box center [824, 500] width 21 height 19
click at [1322, 495] on icon "button" at bounding box center [1320, 501] width 10 height 12
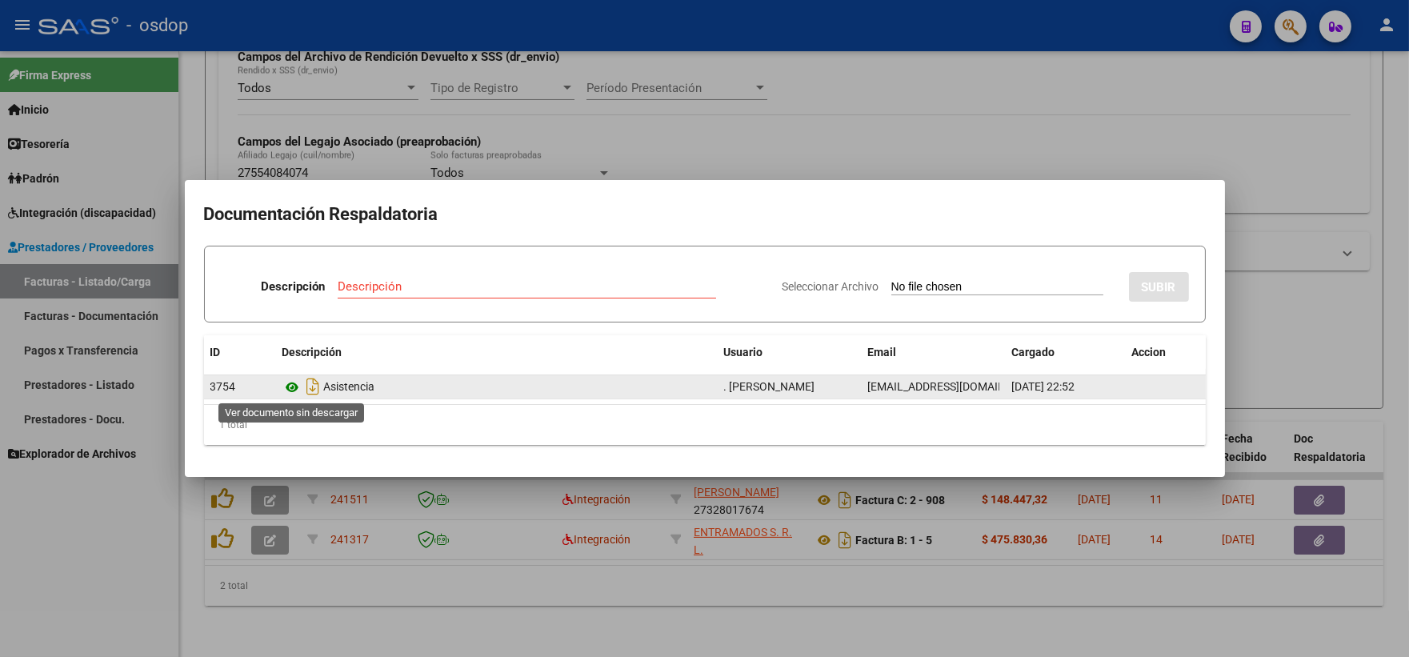
click at [293, 394] on icon at bounding box center [293, 387] width 21 height 19
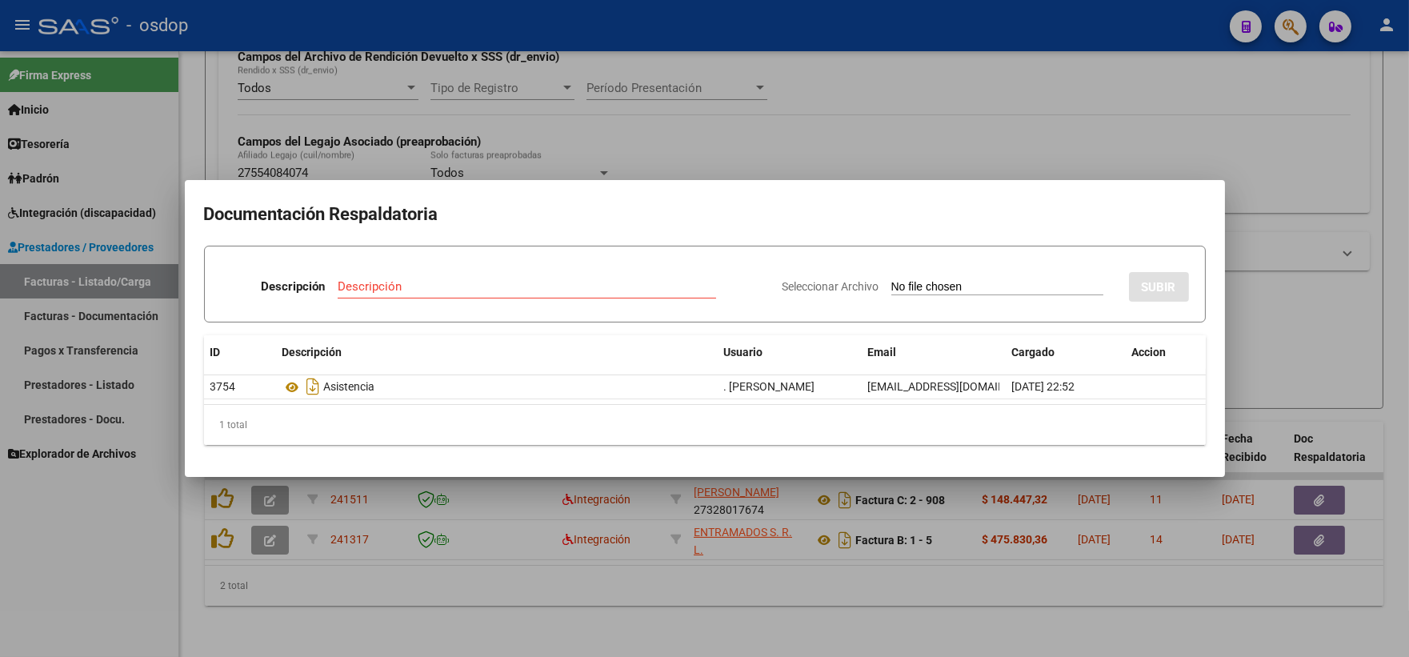
click at [403, 133] on div at bounding box center [704, 328] width 1409 height 657
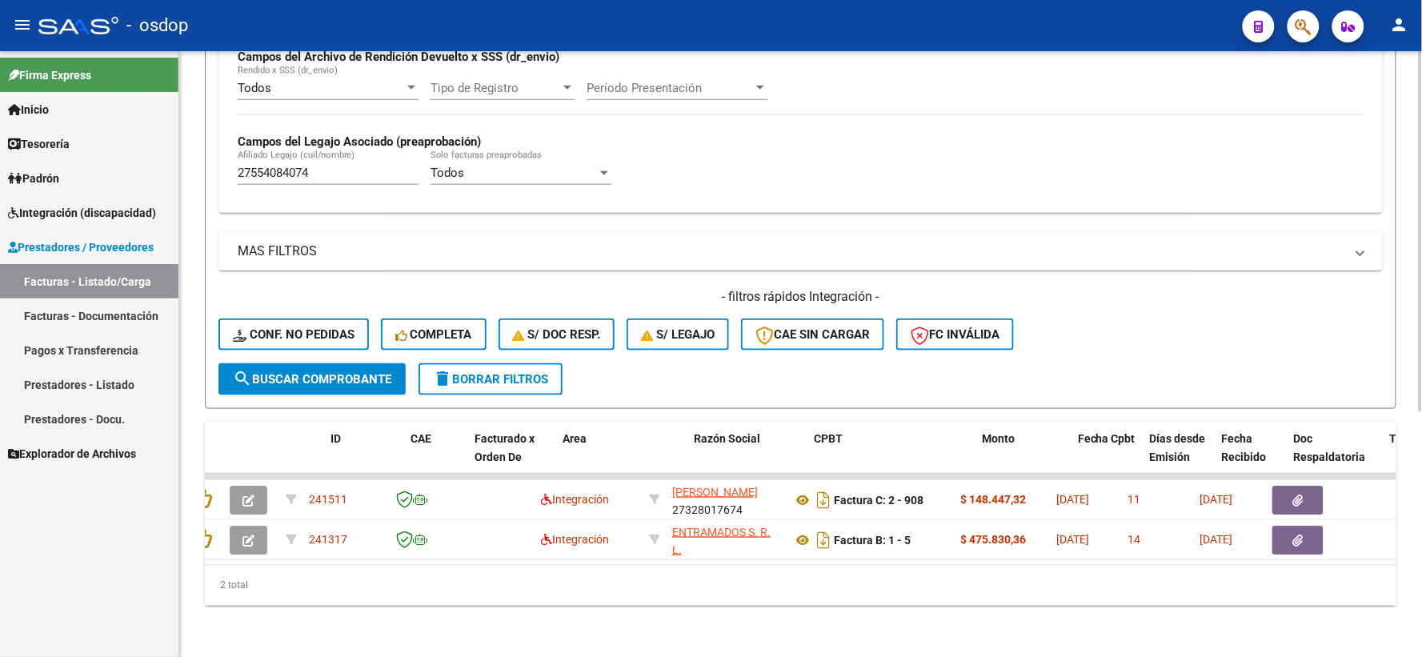
scroll to position [0, 0]
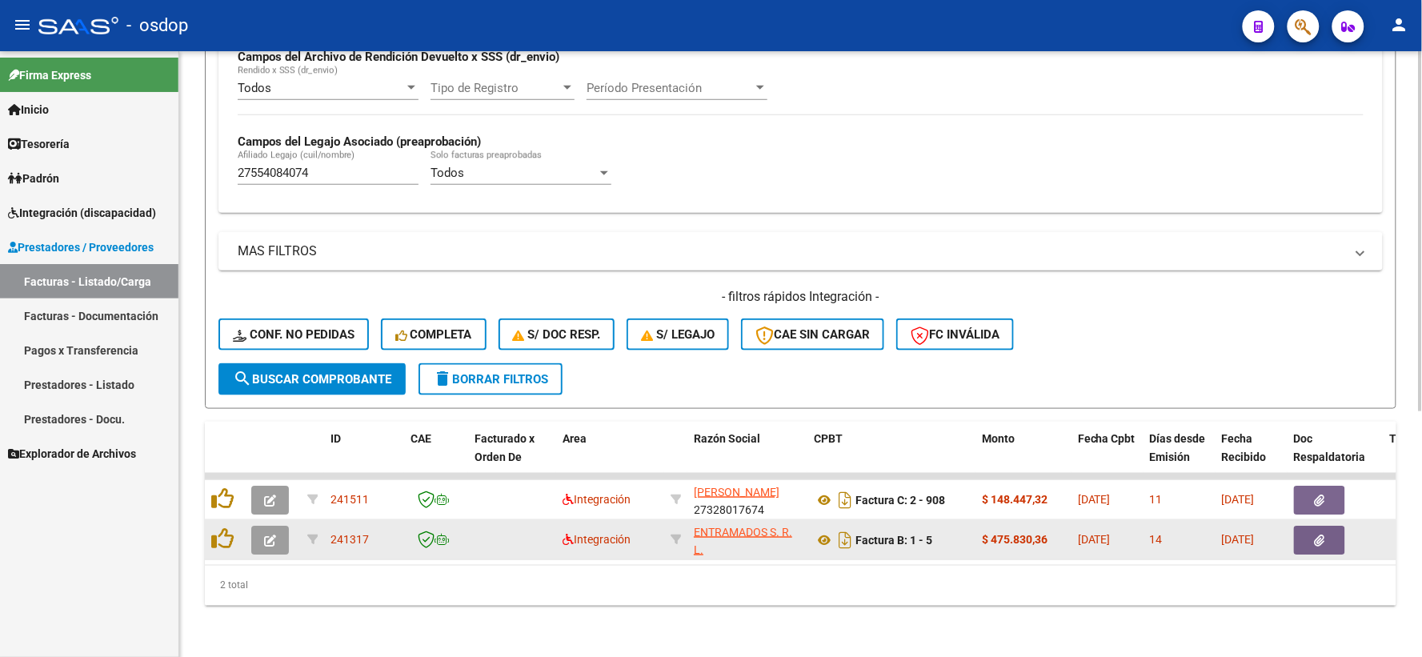
click at [821, 520] on datatable-body-cell "Factura B: 1 - 5" at bounding box center [891, 539] width 168 height 39
click at [823, 531] on icon at bounding box center [824, 540] width 21 height 19
click at [1332, 529] on button "button" at bounding box center [1319, 540] width 51 height 29
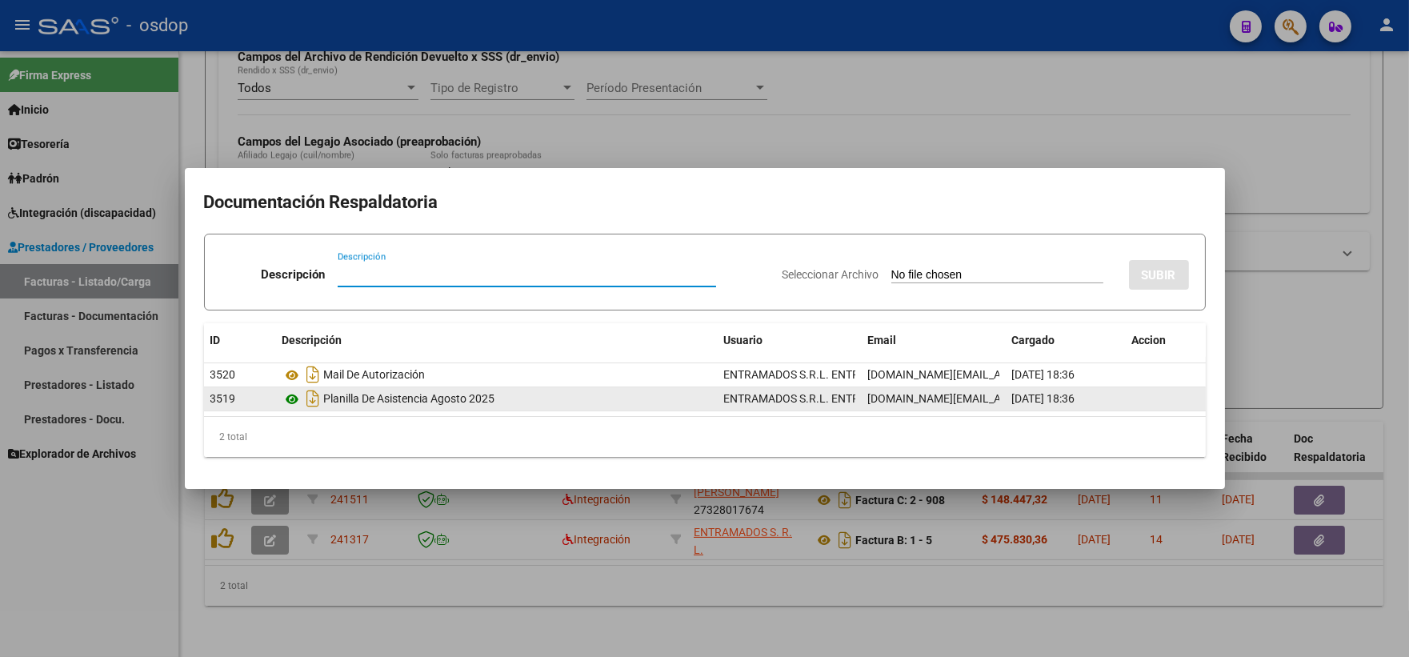
click at [288, 397] on icon at bounding box center [293, 399] width 21 height 19
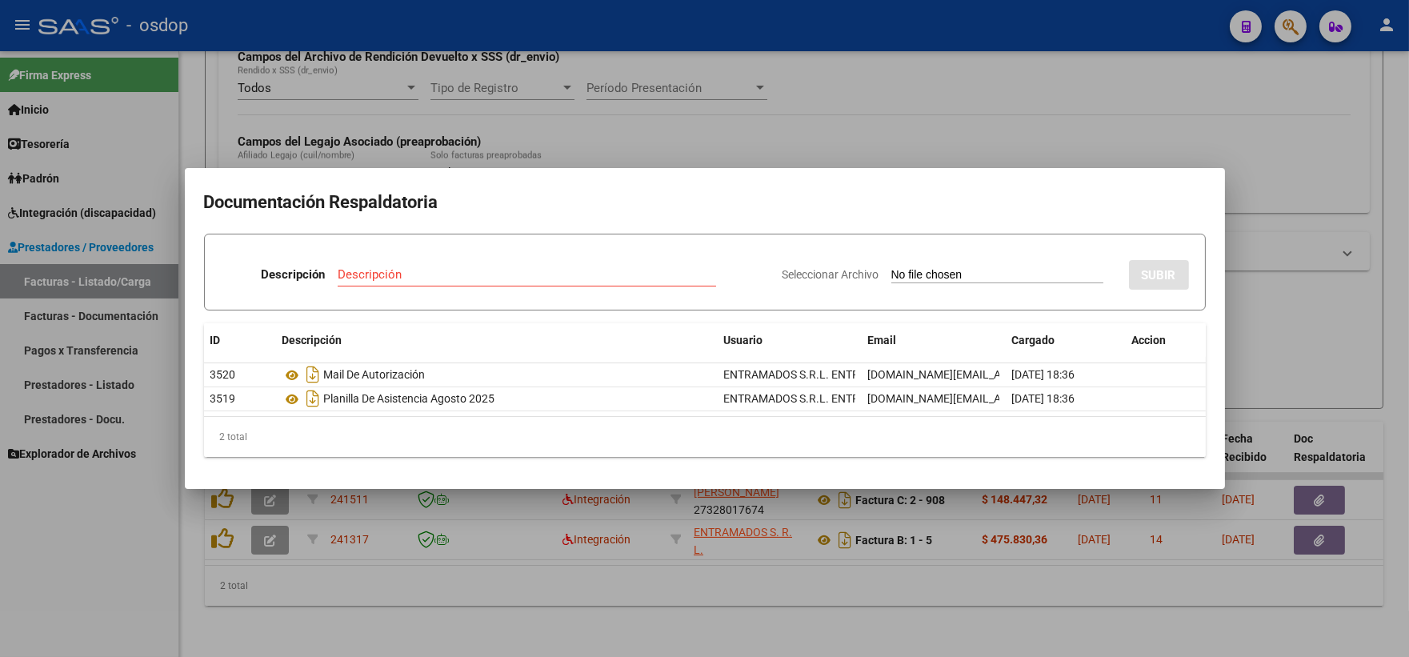
click at [364, 126] on div at bounding box center [704, 328] width 1409 height 657
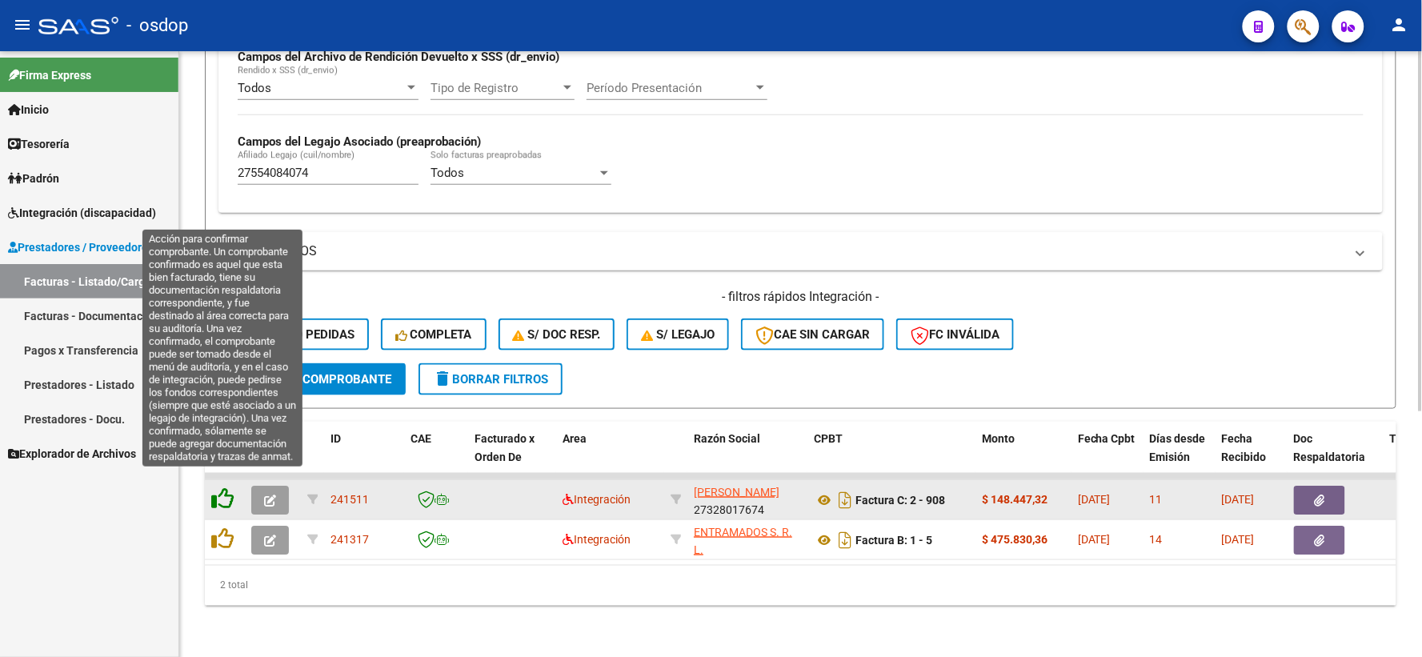
click at [220, 487] on icon at bounding box center [222, 498] width 22 height 22
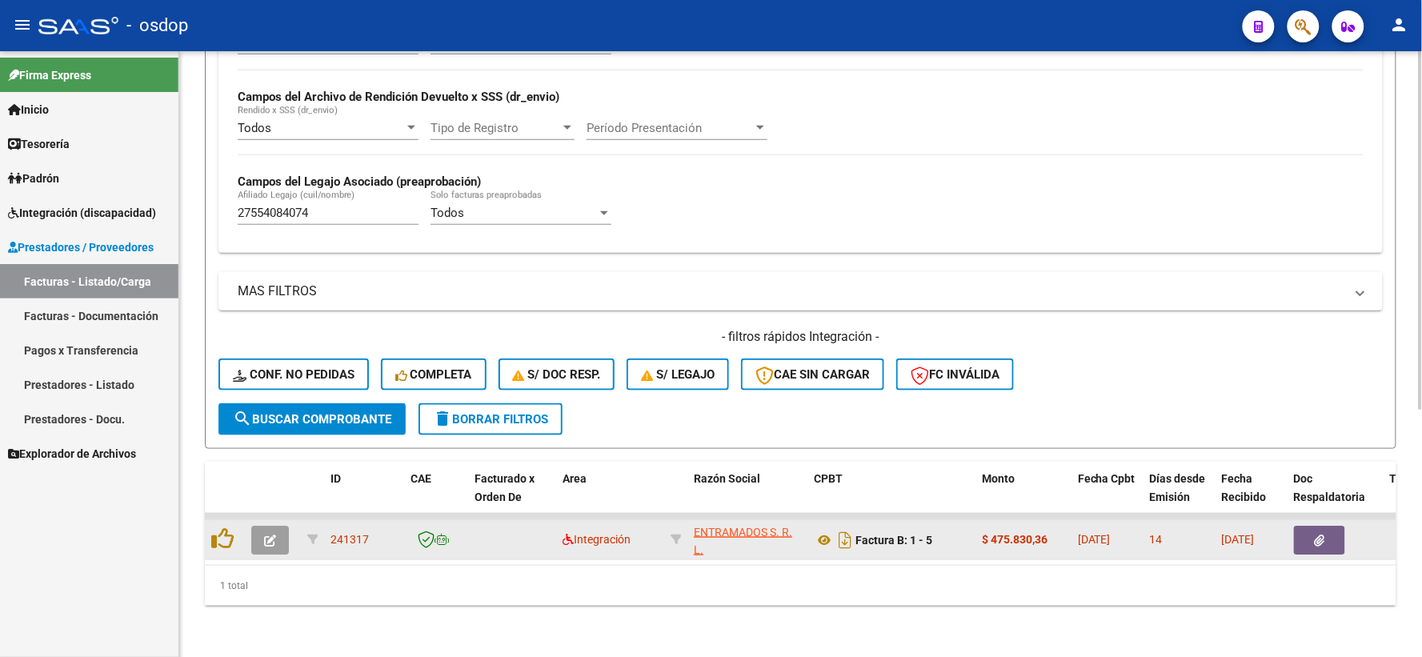
scroll to position [373, 0]
click at [225, 531] on icon at bounding box center [222, 538] width 22 height 22
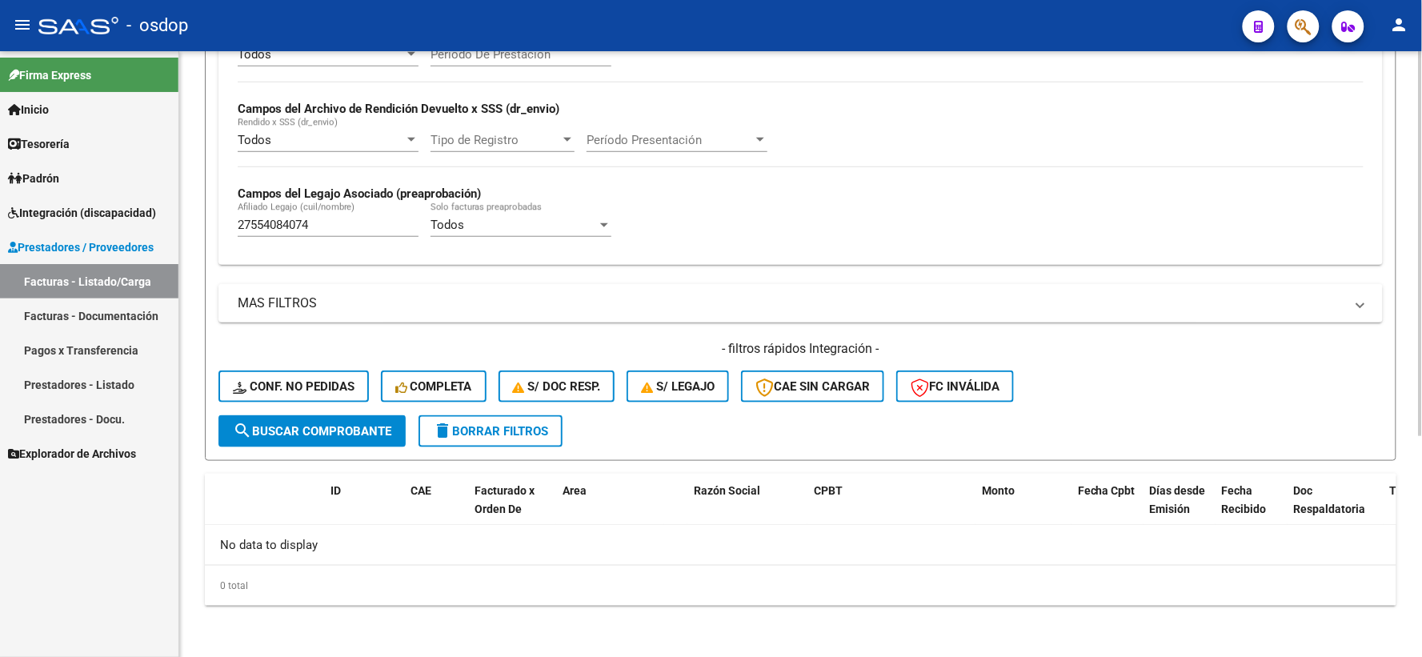
scroll to position [347, 0]
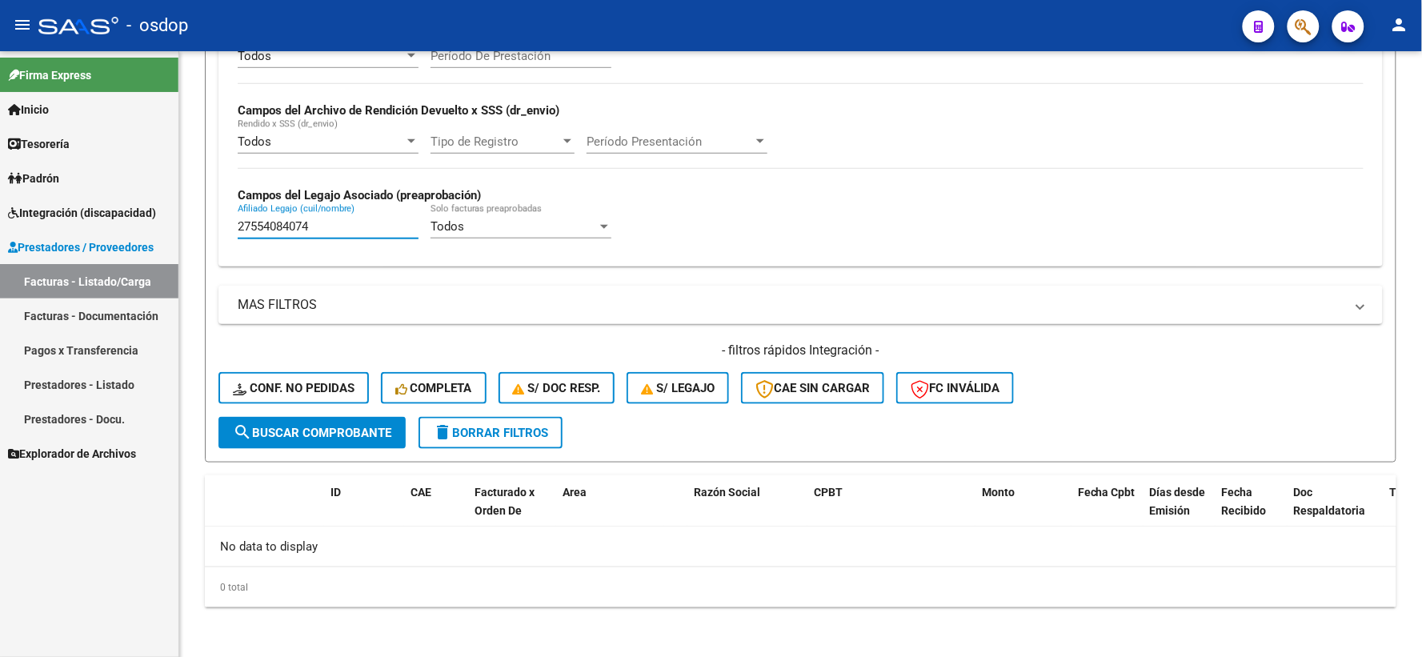
drag, startPoint x: 339, startPoint y: 225, endPoint x: 30, endPoint y: 125, distance: 325.5
click at [35, 129] on mat-sidenav-container "Firma Express Inicio Calendario SSS Instructivos Contacto OS Tesorería Extracto…" at bounding box center [711, 354] width 1422 height 606
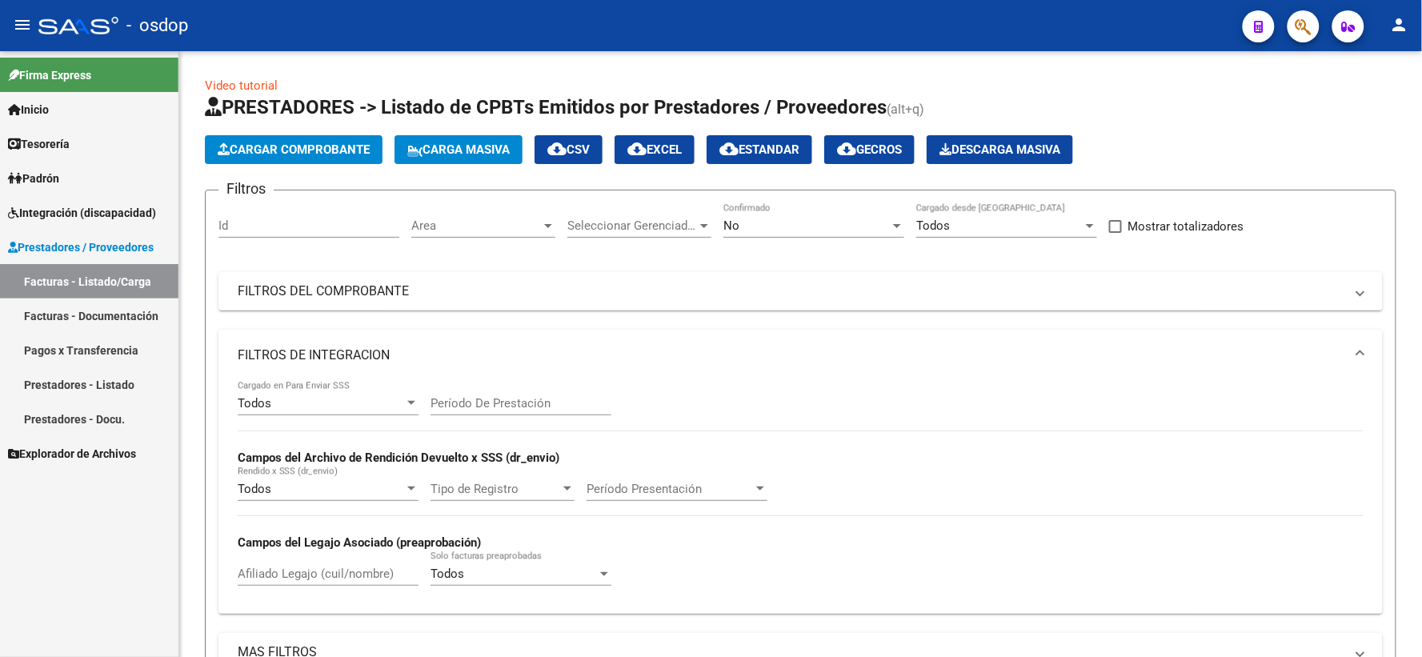
scroll to position [178, 0]
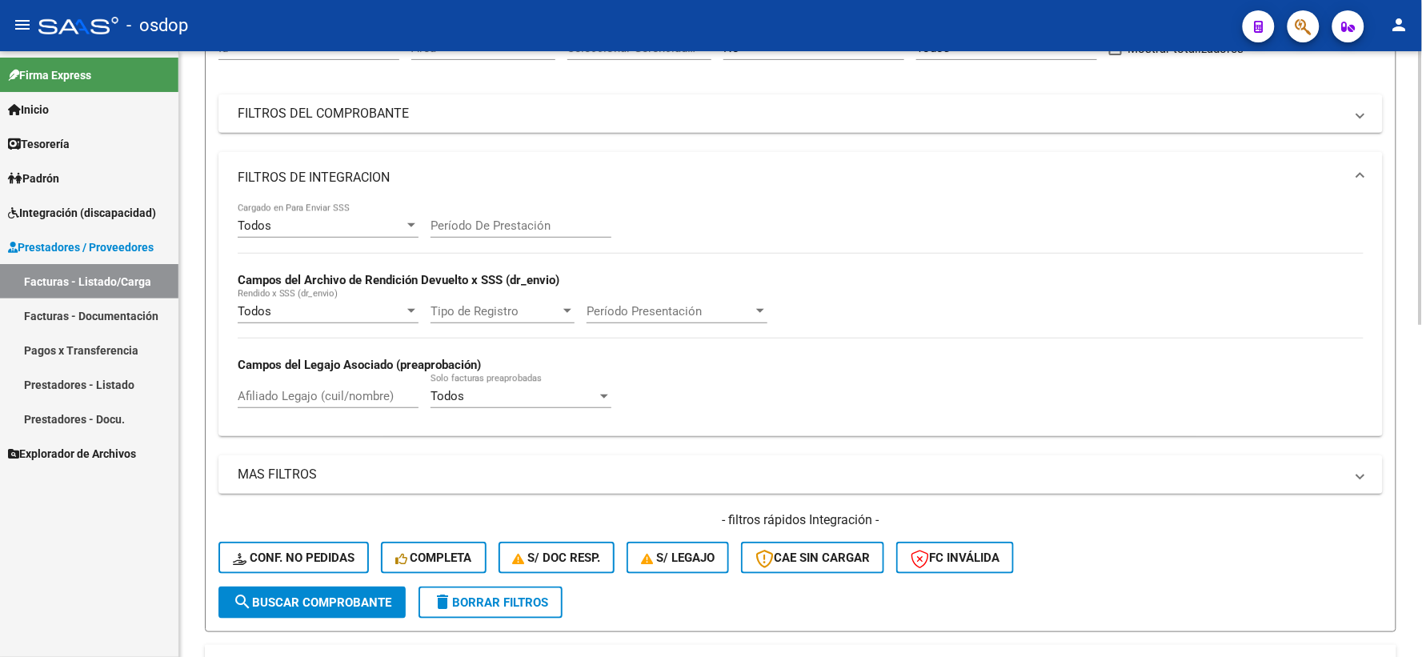
click at [364, 391] on input "Afiliado Legajo (cuil/nombre)" at bounding box center [328, 396] width 181 height 14
paste input "27554084074"
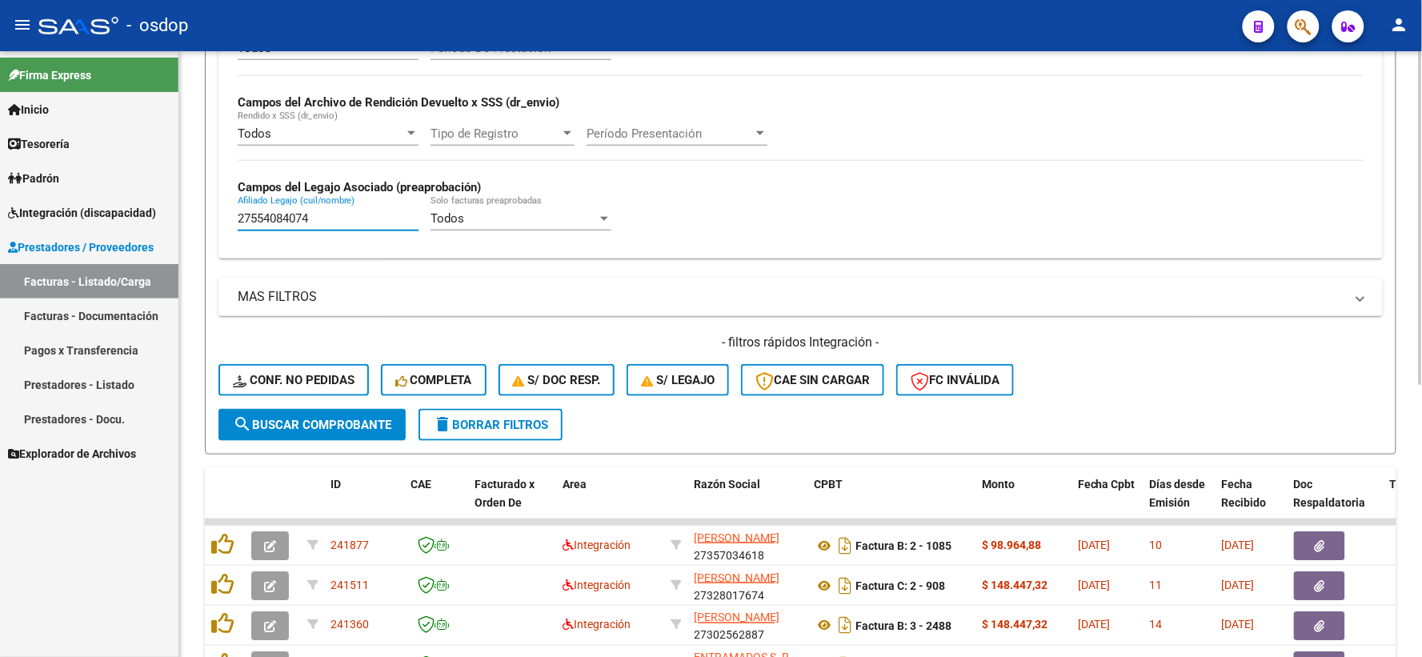
scroll to position [444, 0]
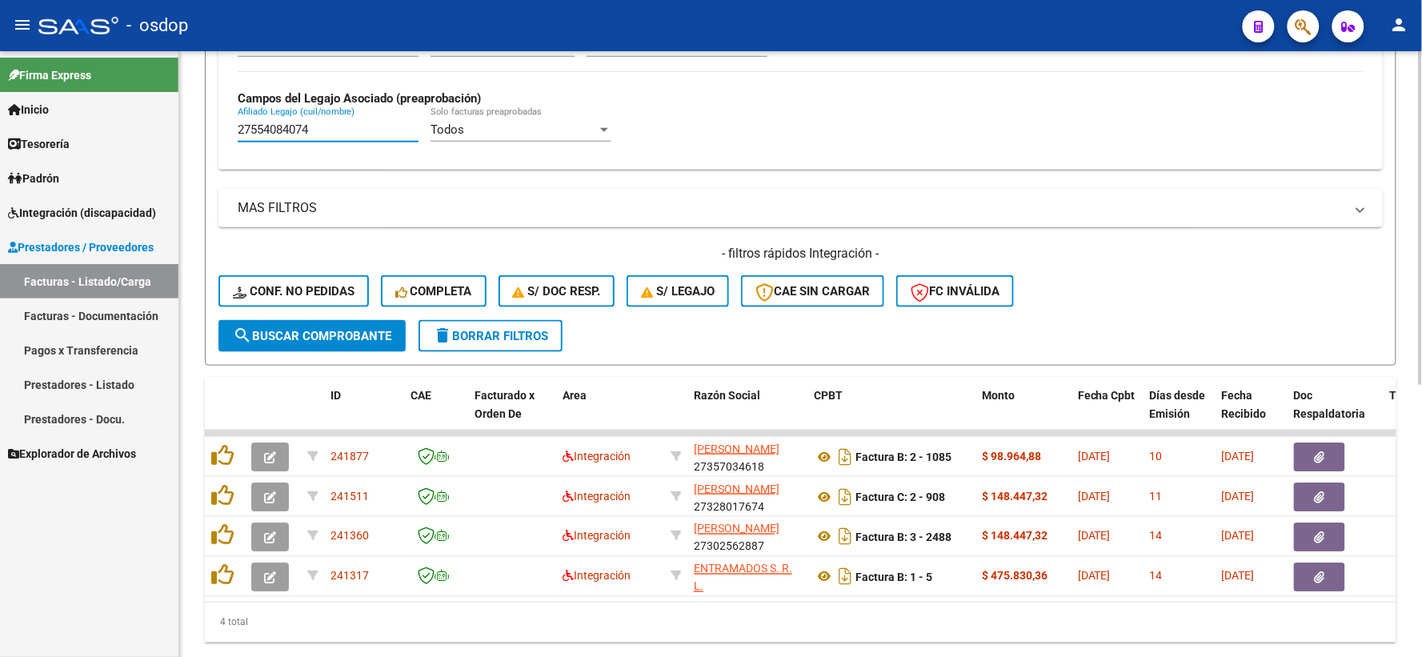
type input "27554084074"
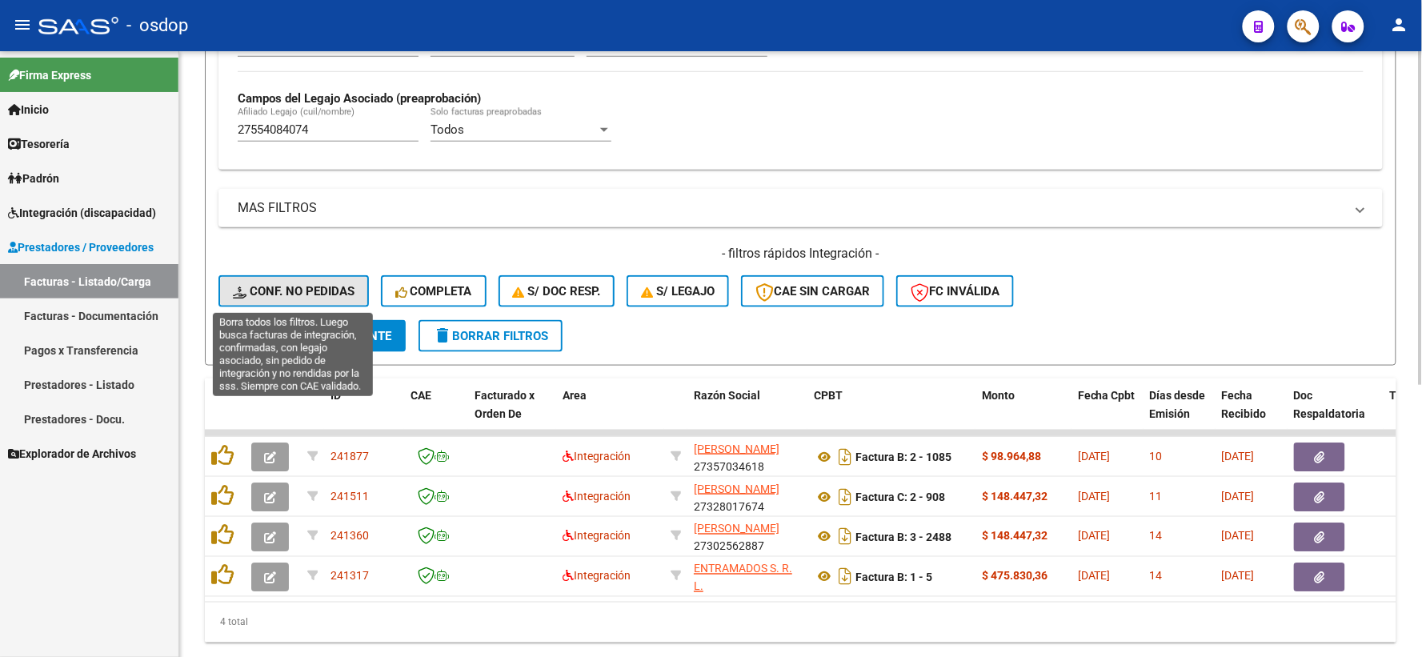
click at [328, 292] on span "Conf. no pedidas" at bounding box center [294, 291] width 122 height 14
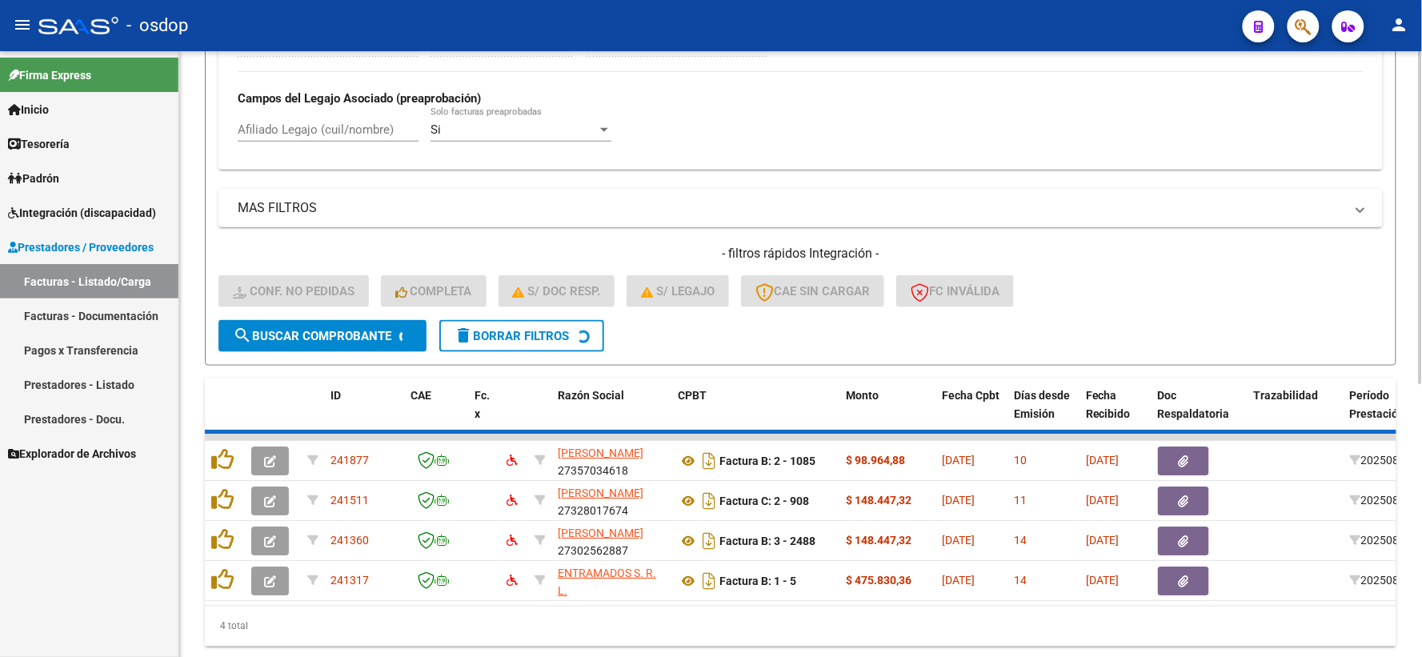
click at [340, 125] on input "Afiliado Legajo (cuil/nombre)" at bounding box center [328, 129] width 181 height 14
paste input "27554084074"
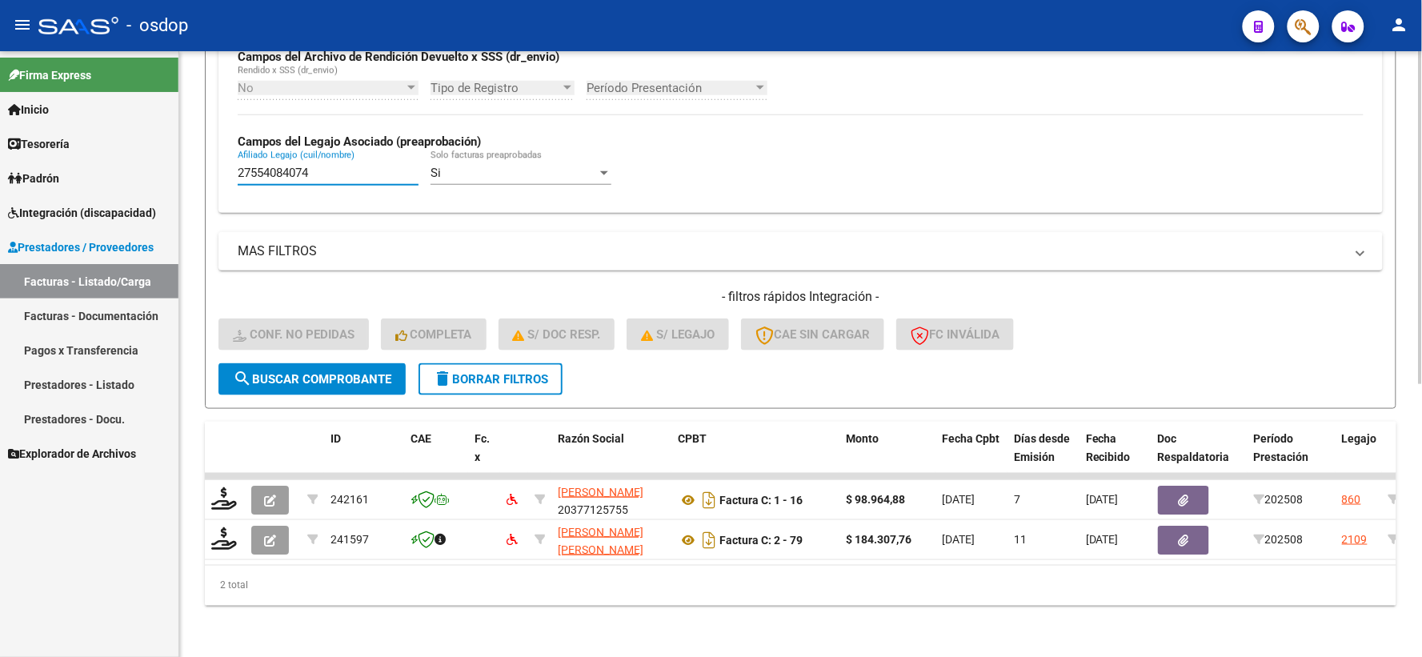
scroll to position [413, 0]
type input "27554084074"
click at [353, 363] on button "search Buscar Comprobante" at bounding box center [311, 379] width 187 height 32
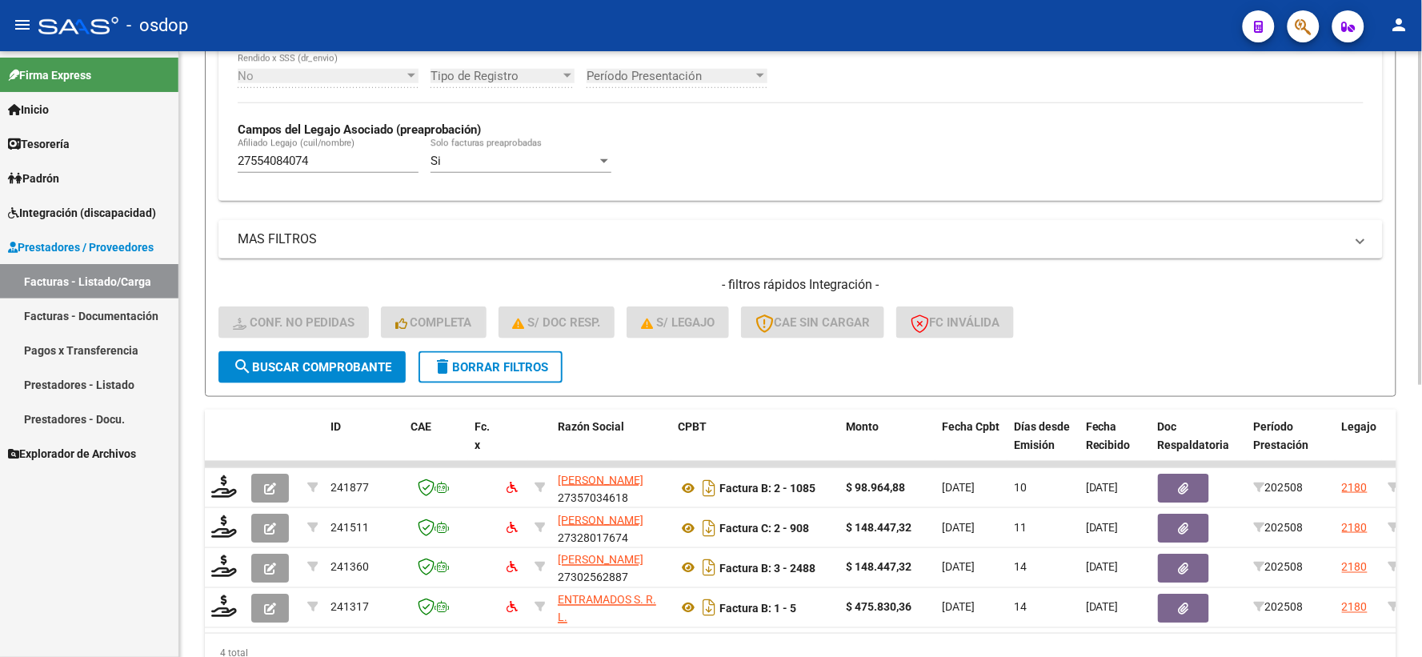
scroll to position [493, 0]
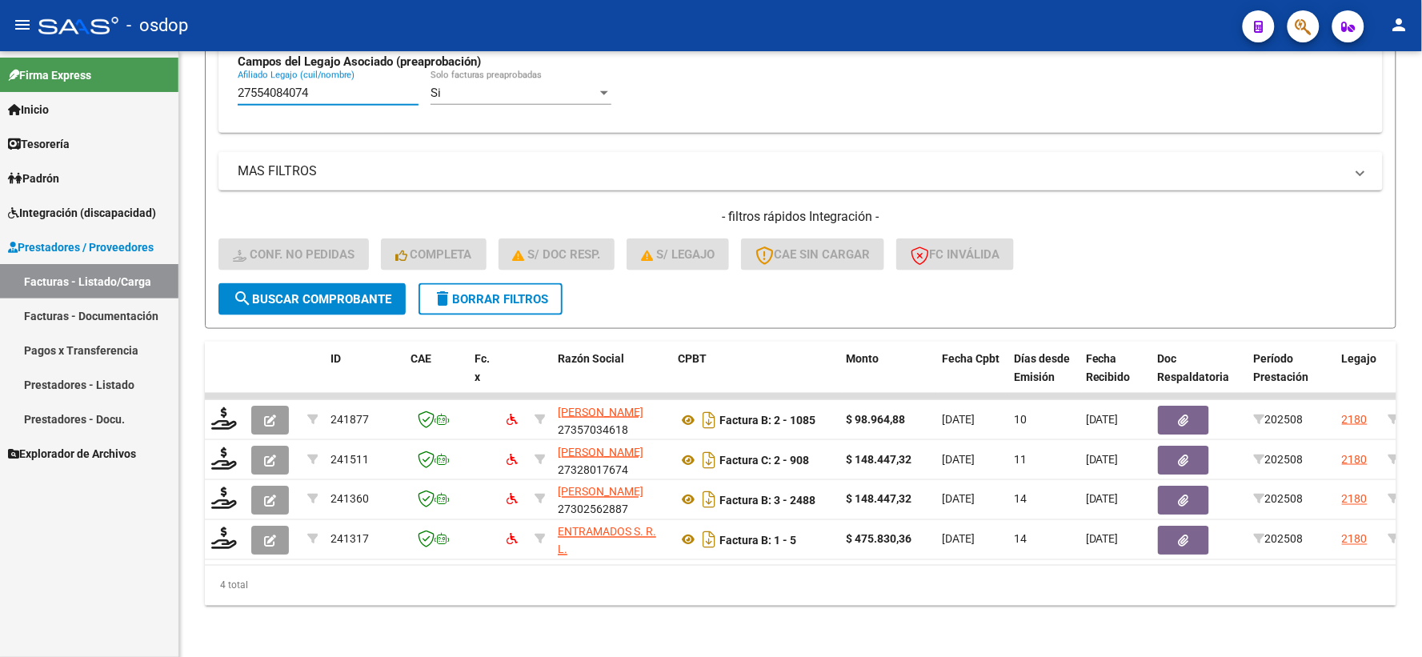
drag, startPoint x: 317, startPoint y: 82, endPoint x: 165, endPoint y: 60, distance: 153.6
click at [184, 70] on div "Video tutorial PRESTADORES -> Listado de CPBTs Emitidos por Prestadores / Prove…" at bounding box center [800, 113] width 1243 height 1087
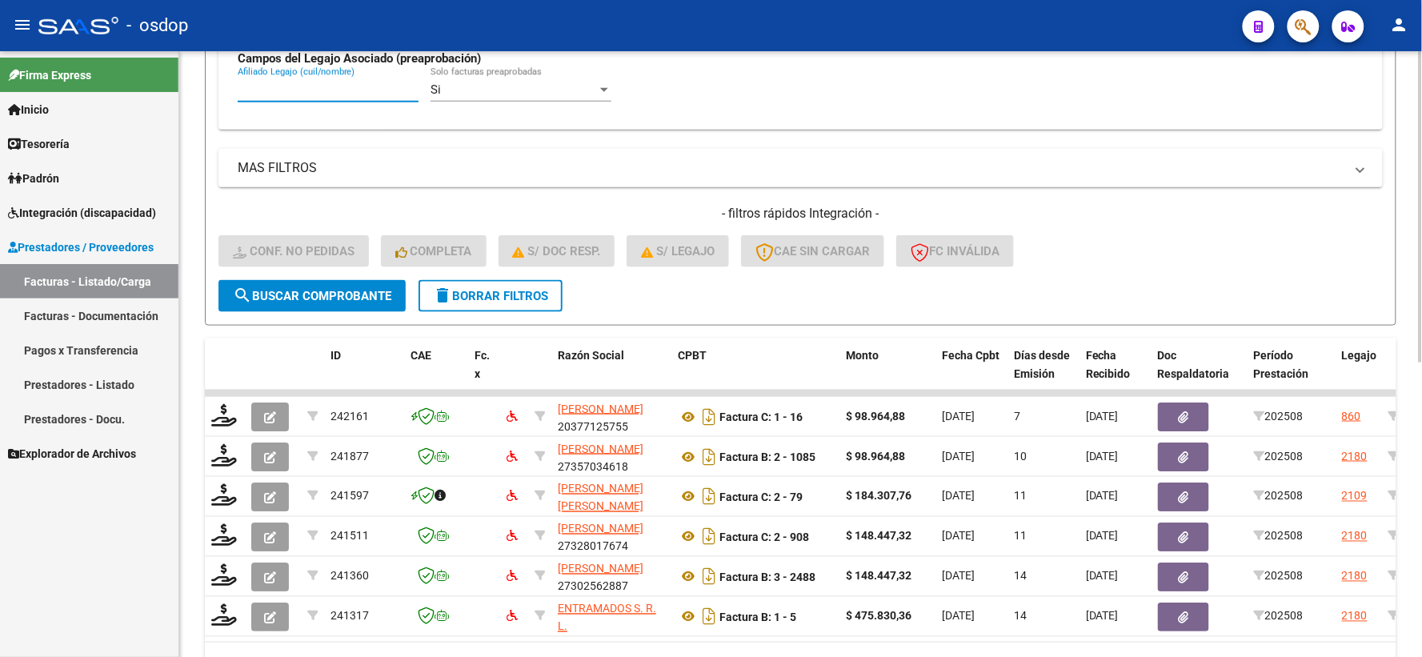
scroll to position [395, 0]
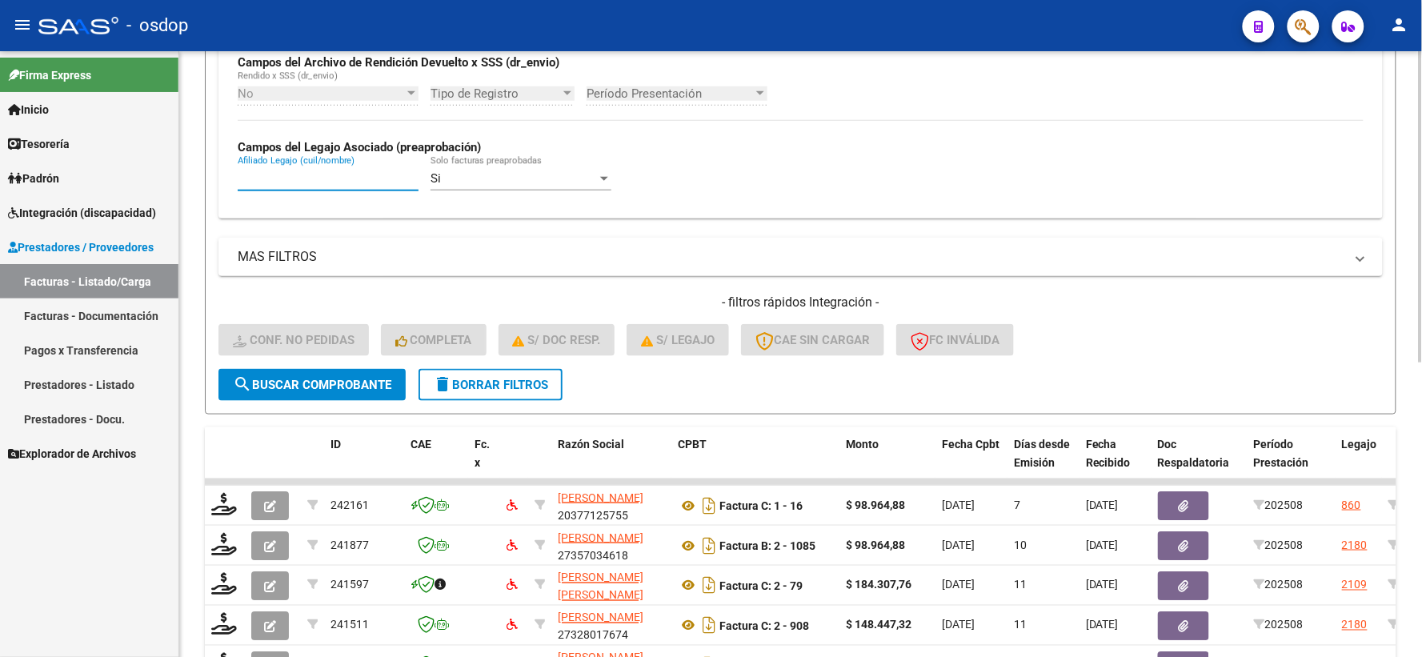
paste input "text"
paste input "27554084074"
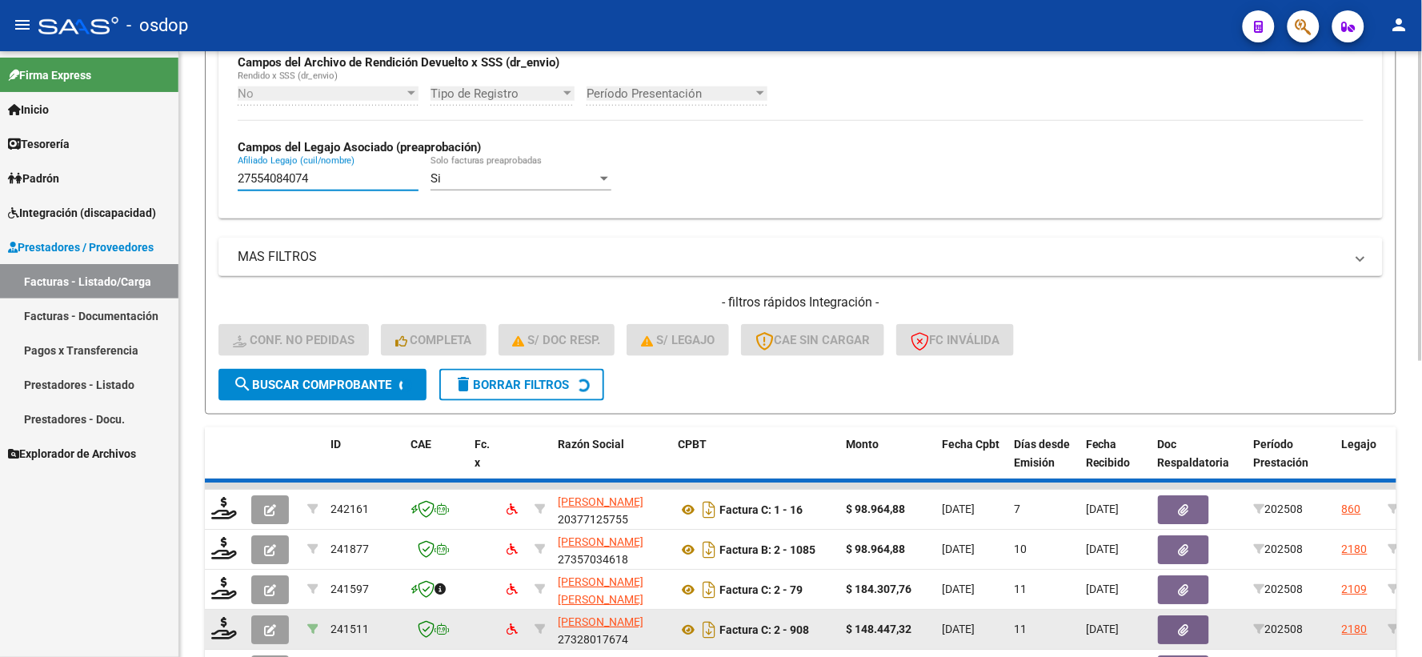
scroll to position [484, 0]
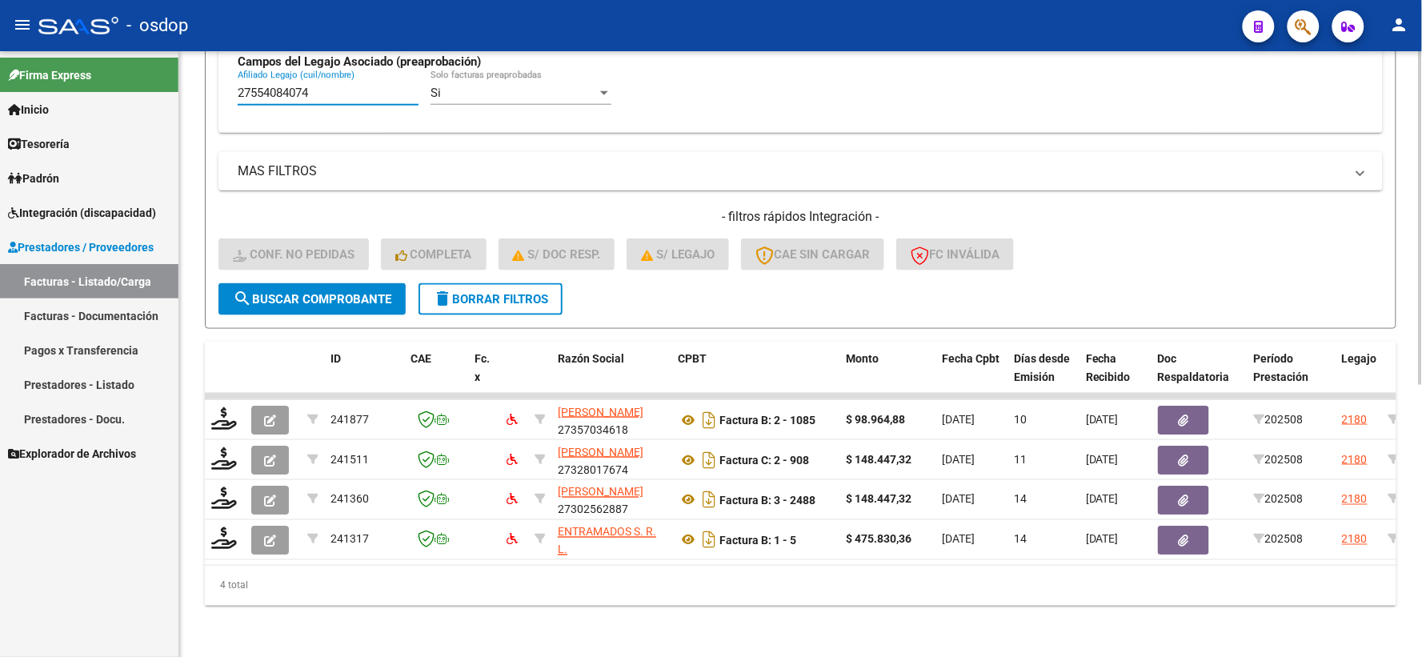
type input "27554084074"
click at [360, 577] on div "4 total" at bounding box center [801, 586] width 1192 height 40
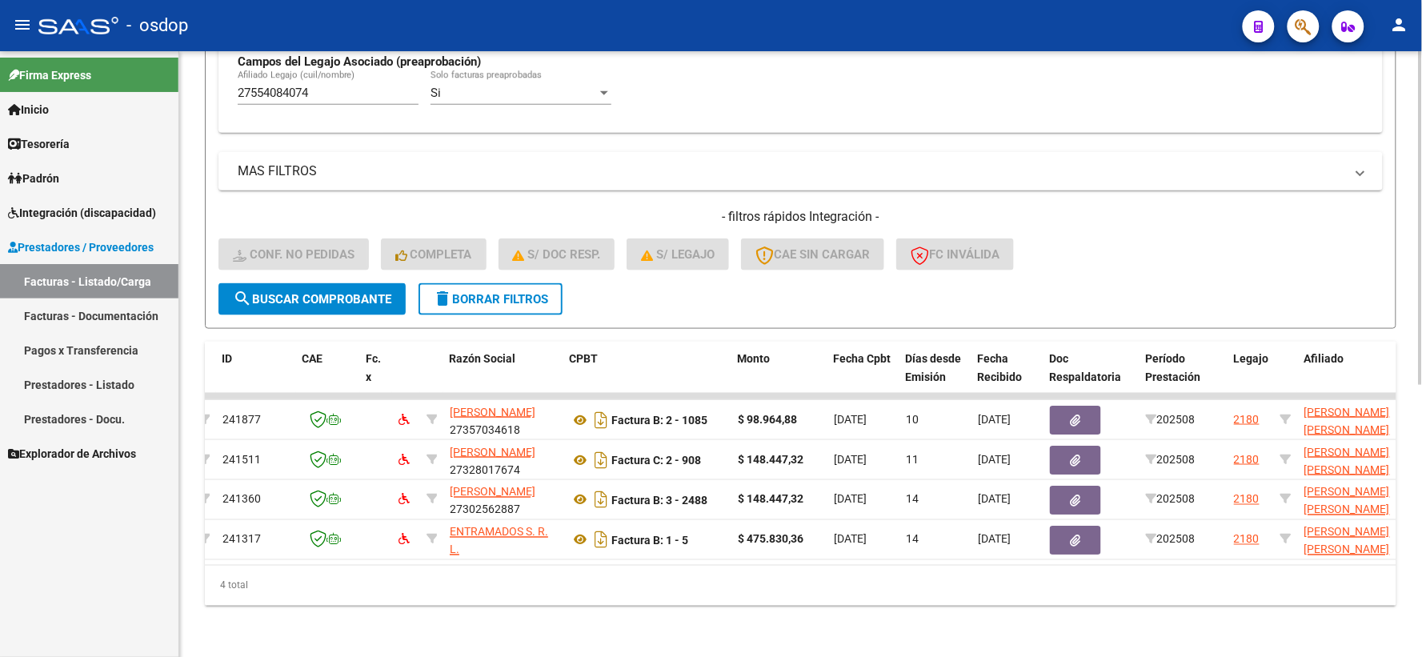
scroll to position [0, 100]
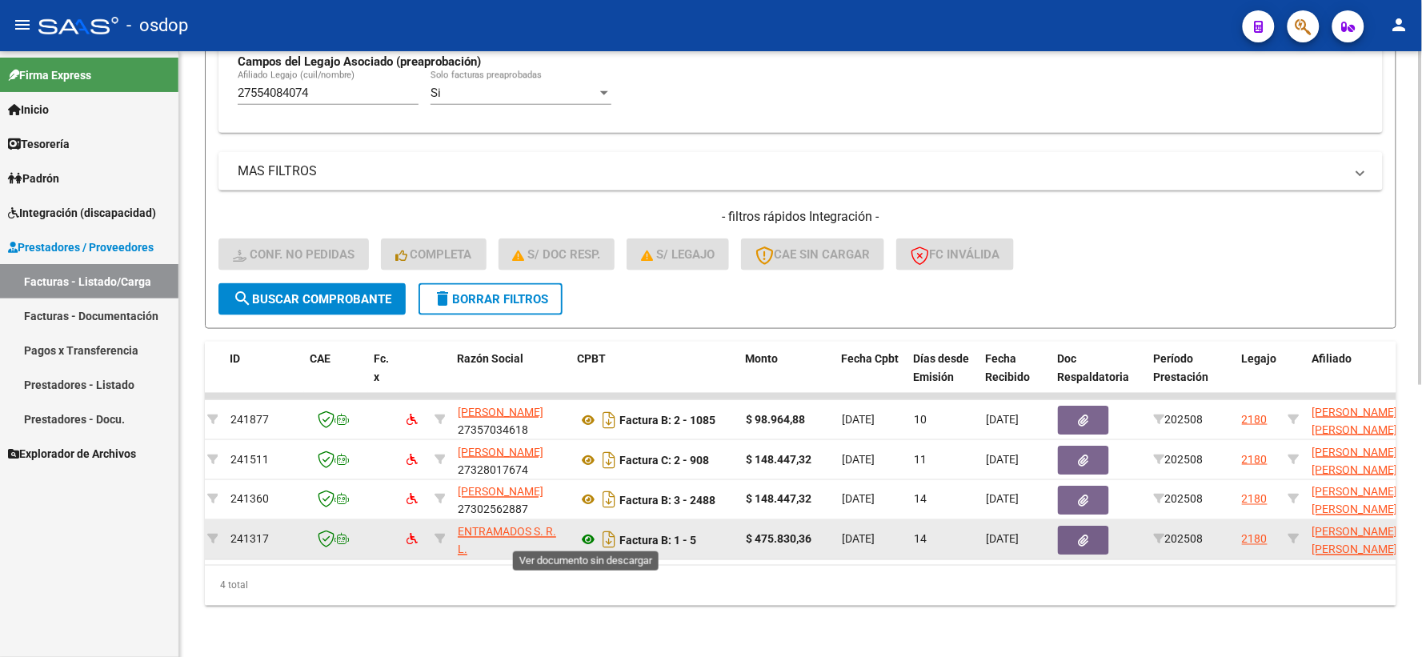
click at [583, 544] on icon at bounding box center [588, 540] width 21 height 19
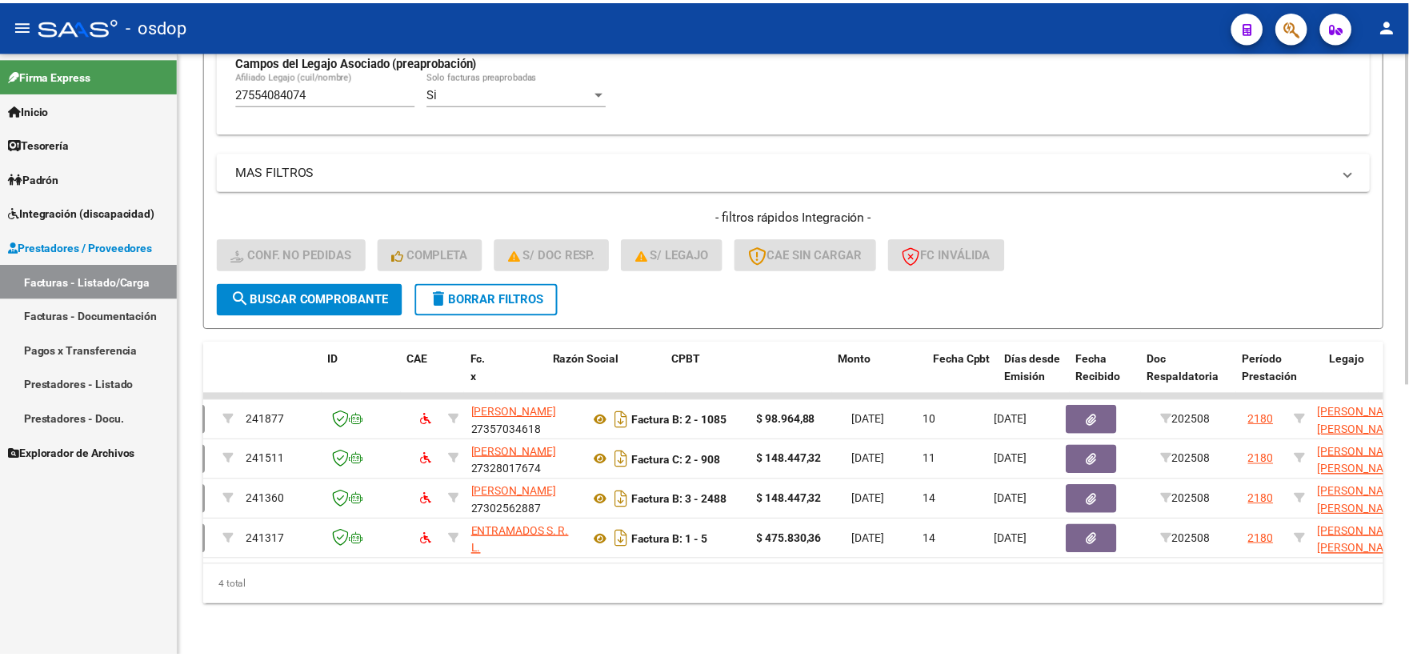
scroll to position [0, 0]
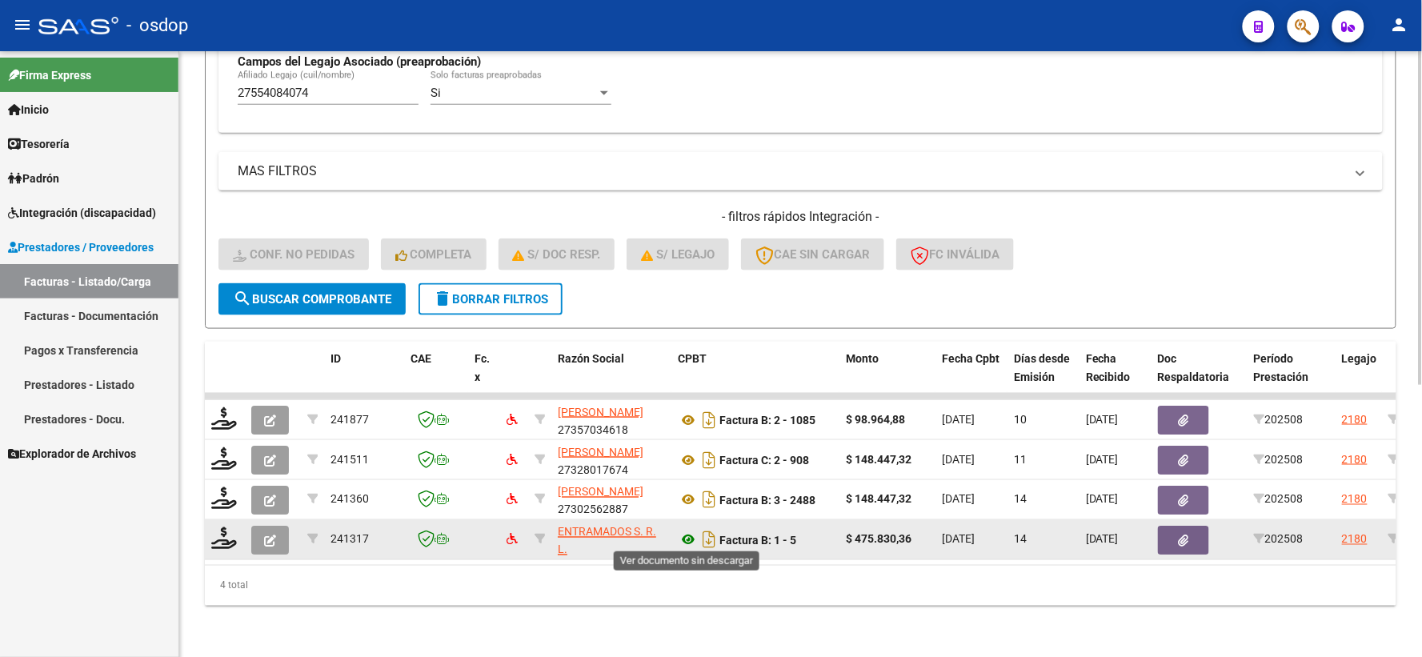
click at [694, 539] on icon at bounding box center [688, 540] width 21 height 19
click at [1171, 549] on datatable-body-cell at bounding box center [1200, 539] width 96 height 39
click at [1179, 535] on icon "button" at bounding box center [1184, 541] width 10 height 12
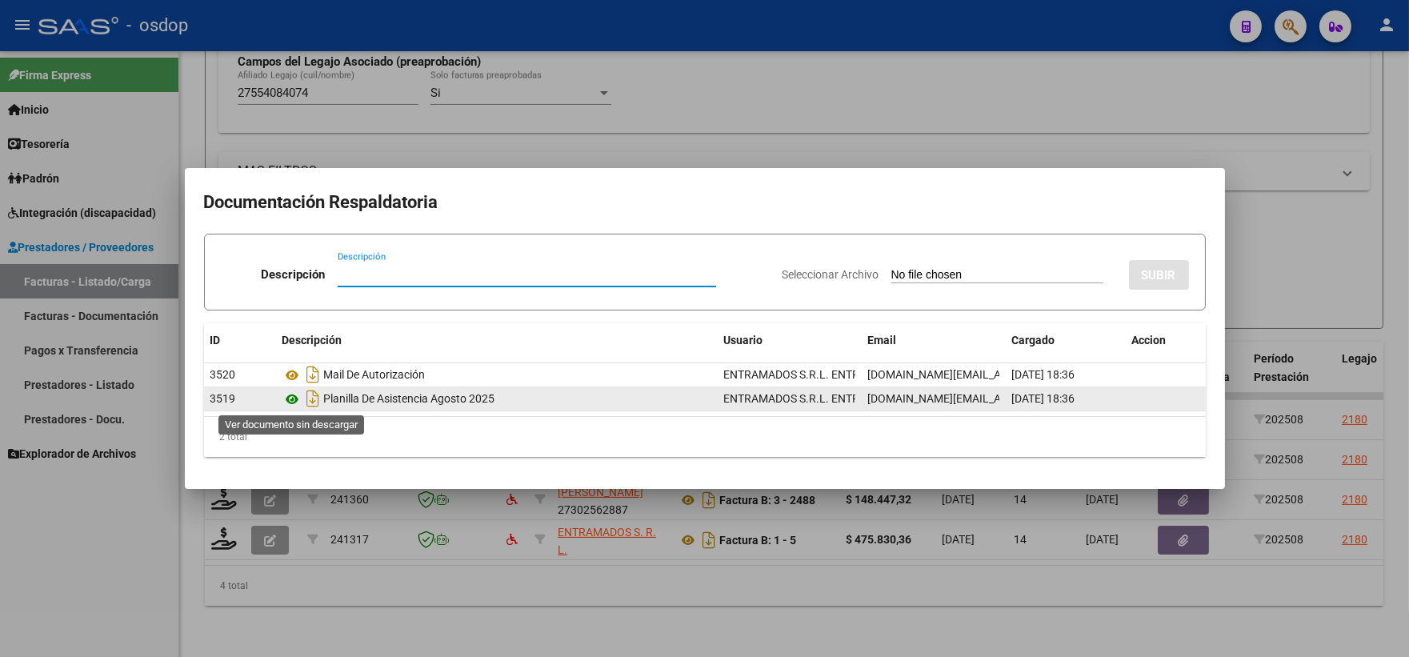
click at [291, 398] on icon at bounding box center [293, 399] width 21 height 19
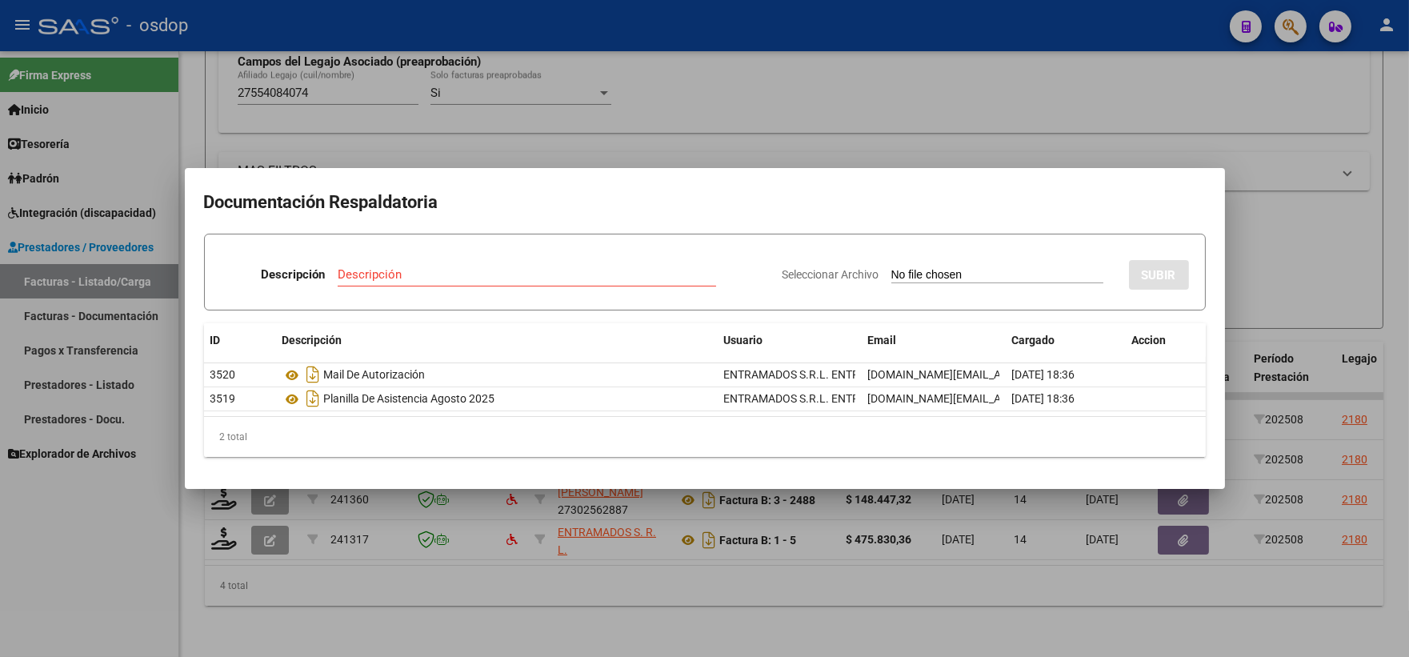
click at [379, 60] on div at bounding box center [704, 328] width 1409 height 657
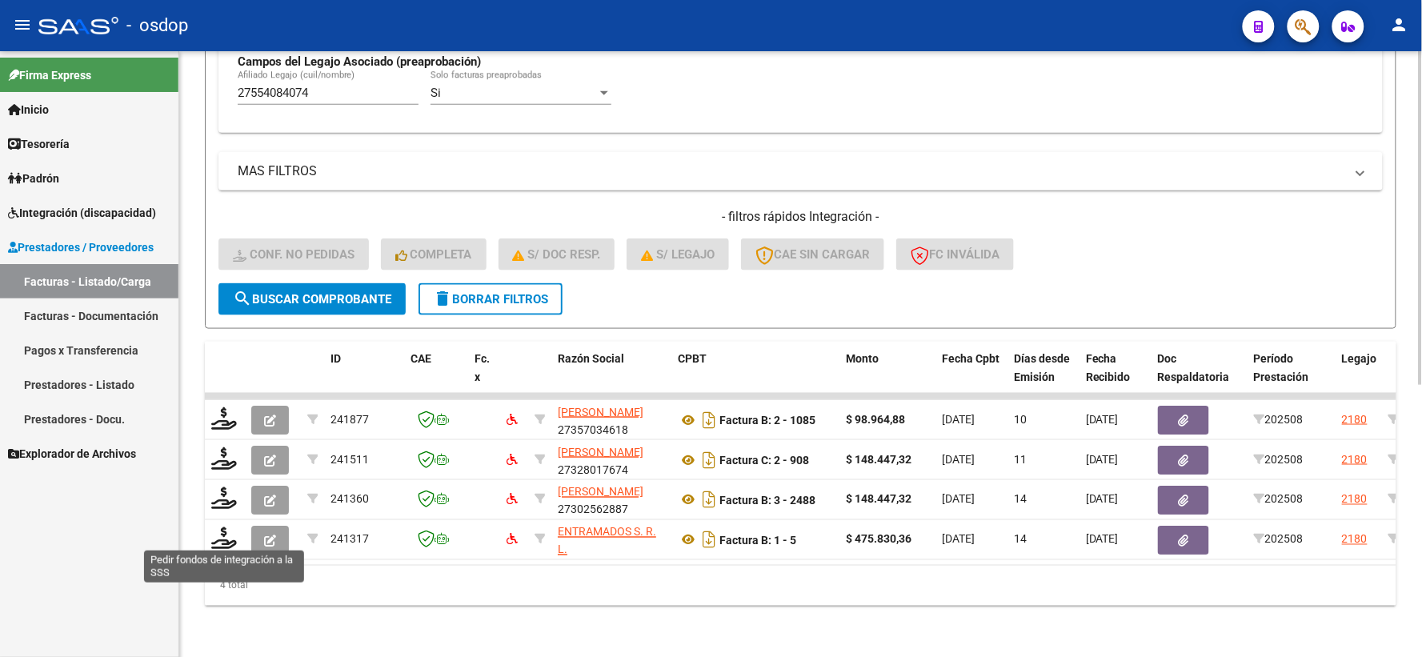
click at [203, 531] on div "Video tutorial PRESTADORES -> Listado de CPBTs Emitidos por Prestadores / Prove…" at bounding box center [800, 113] width 1243 height 1087
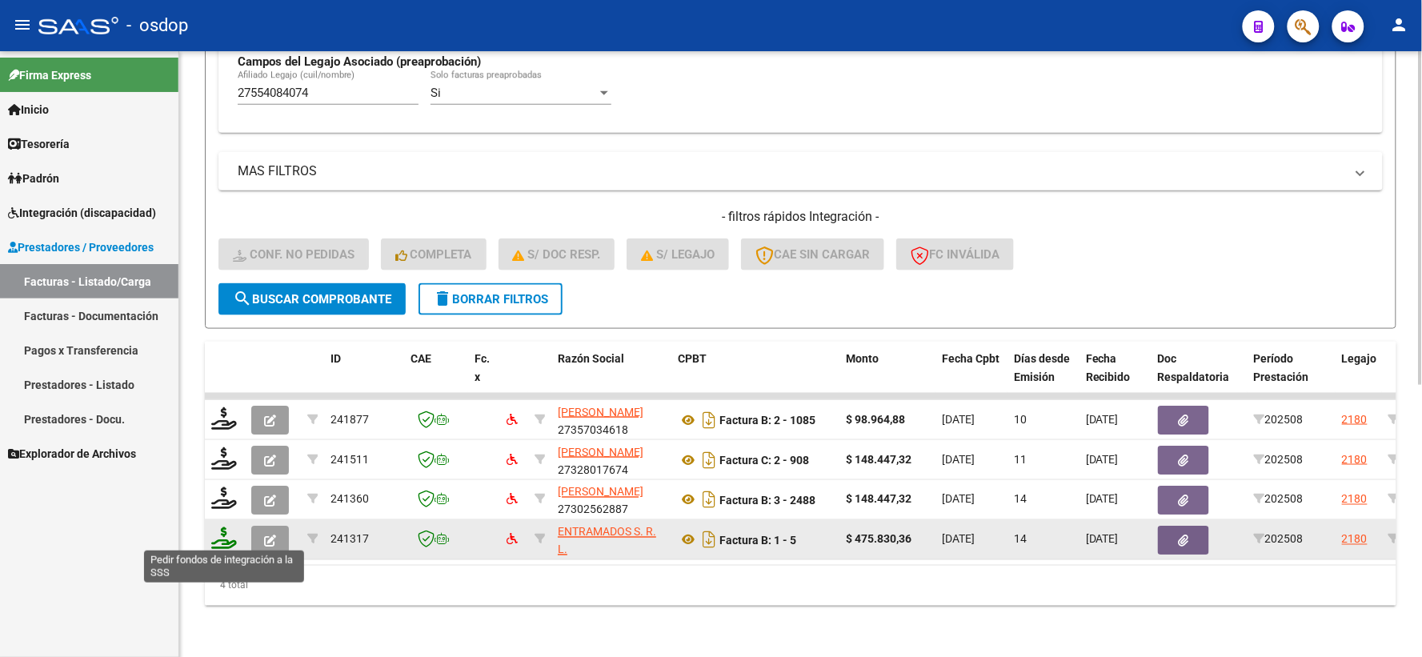
click at [222, 539] on icon at bounding box center [224, 538] width 26 height 22
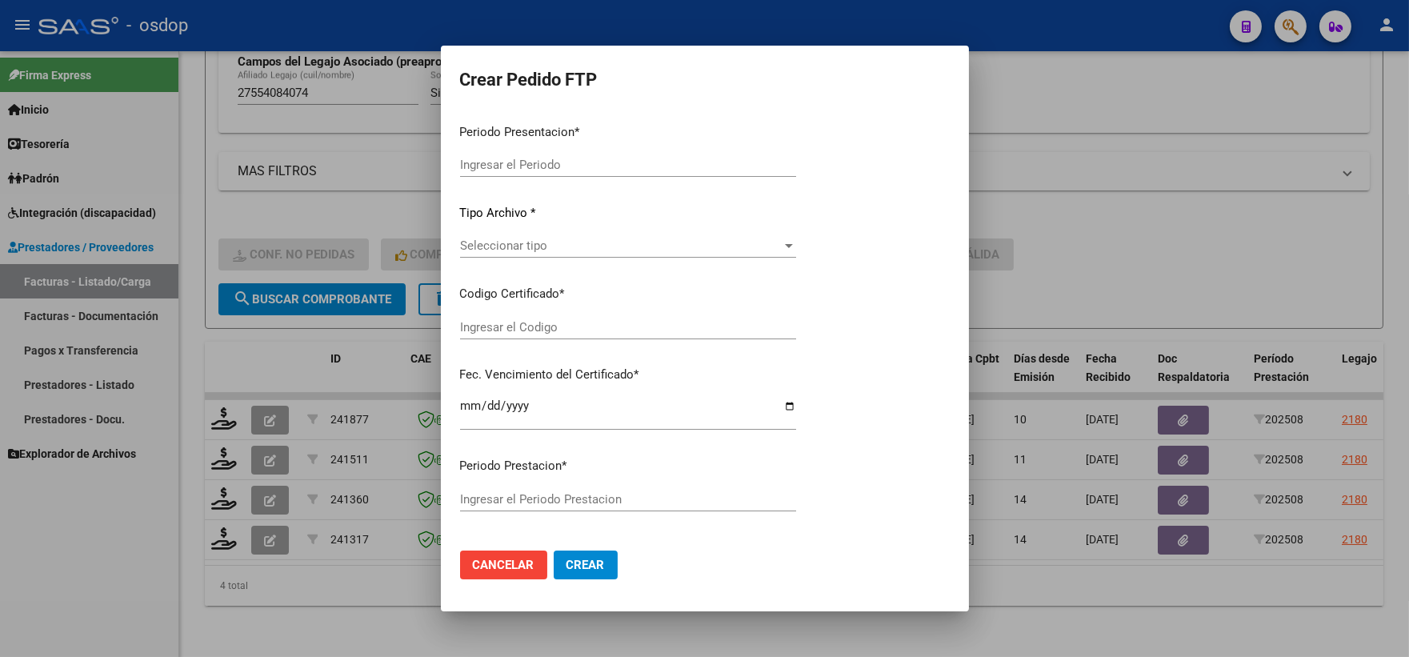
type input "202508"
type input "$ 475.830,36"
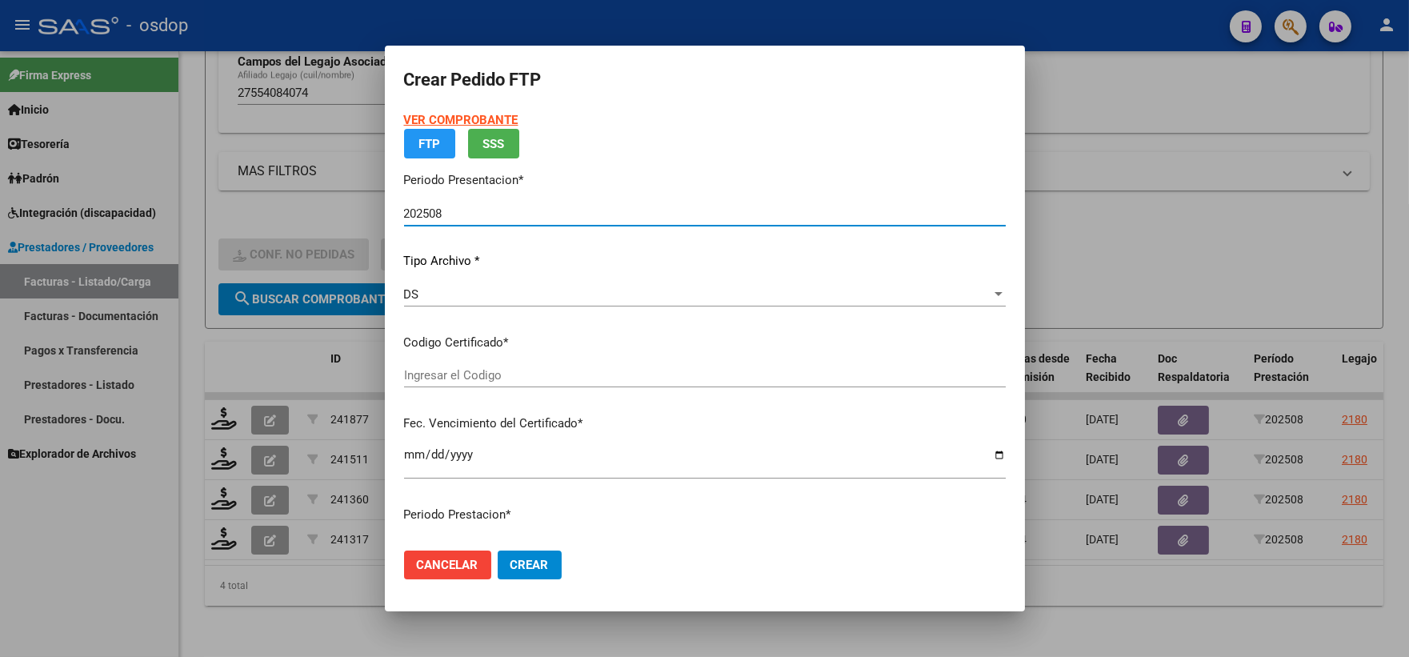
type input "5862246805"
type input "[DATE]"
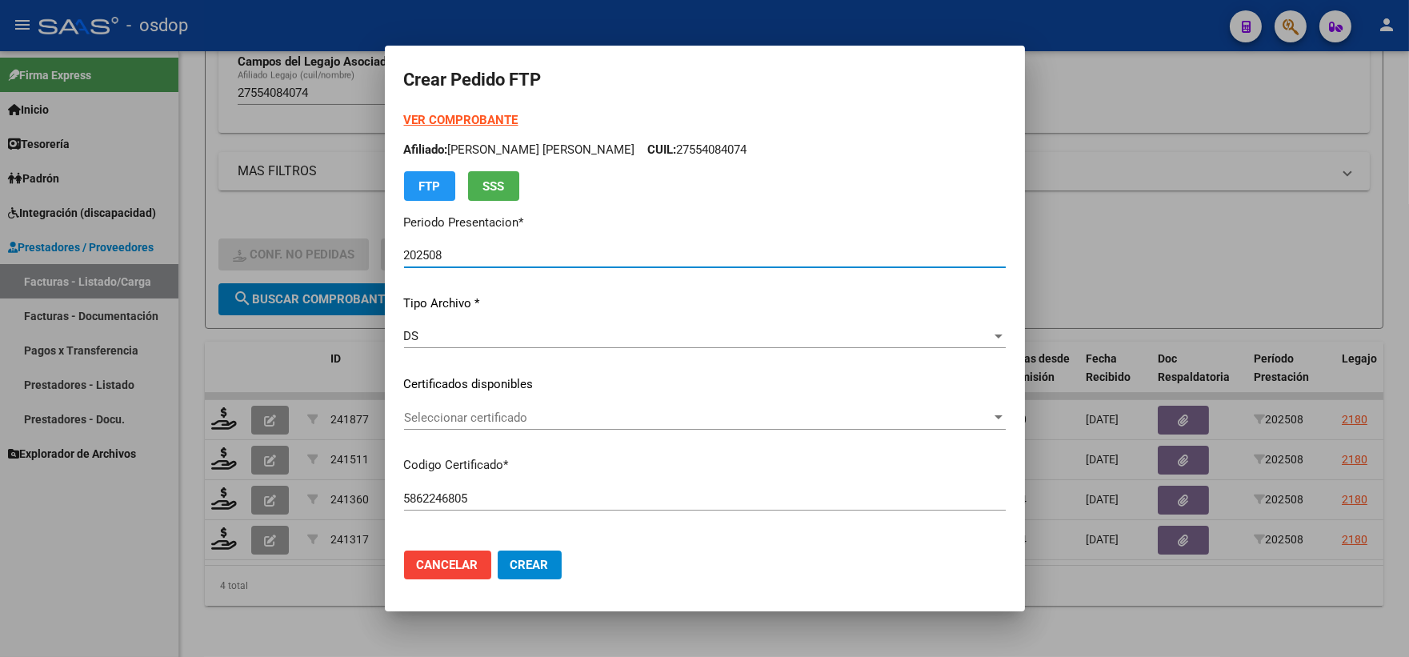
click at [544, 423] on span "Seleccionar certificado" at bounding box center [697, 418] width 587 height 14
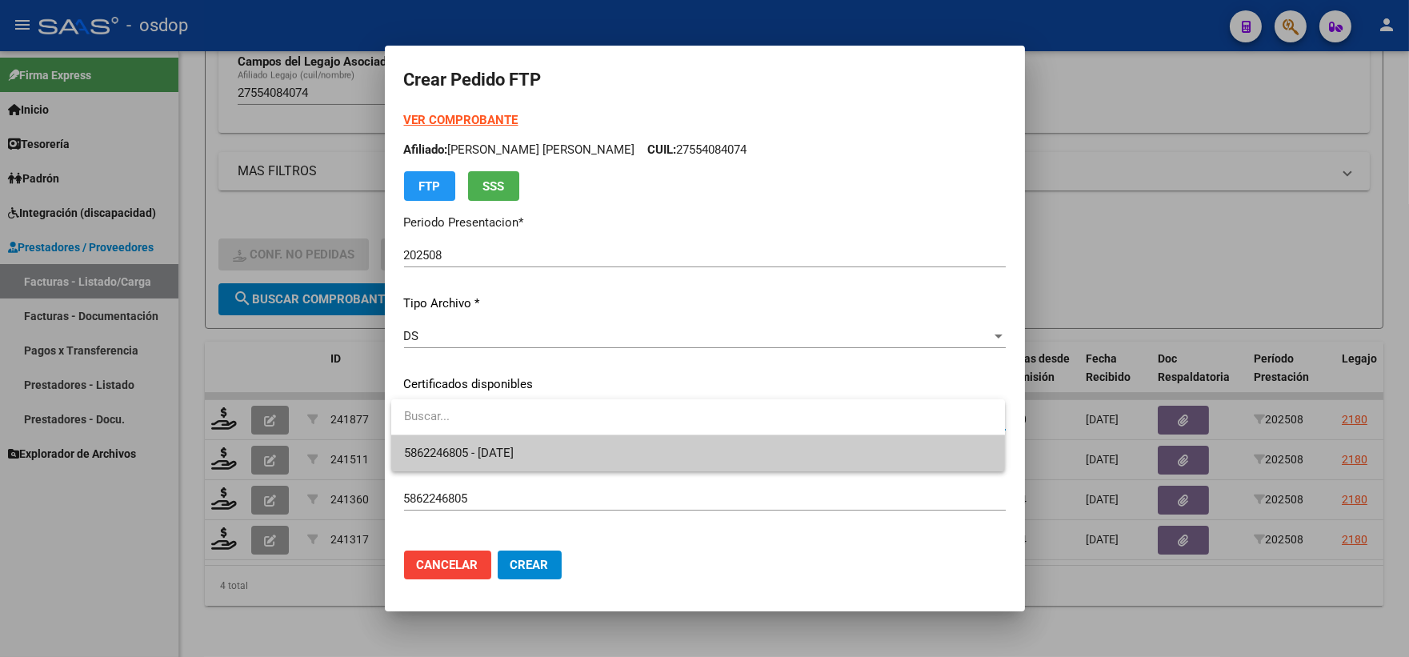
click at [549, 451] on span "5862246805 - [DATE]" at bounding box center [698, 453] width 588 height 36
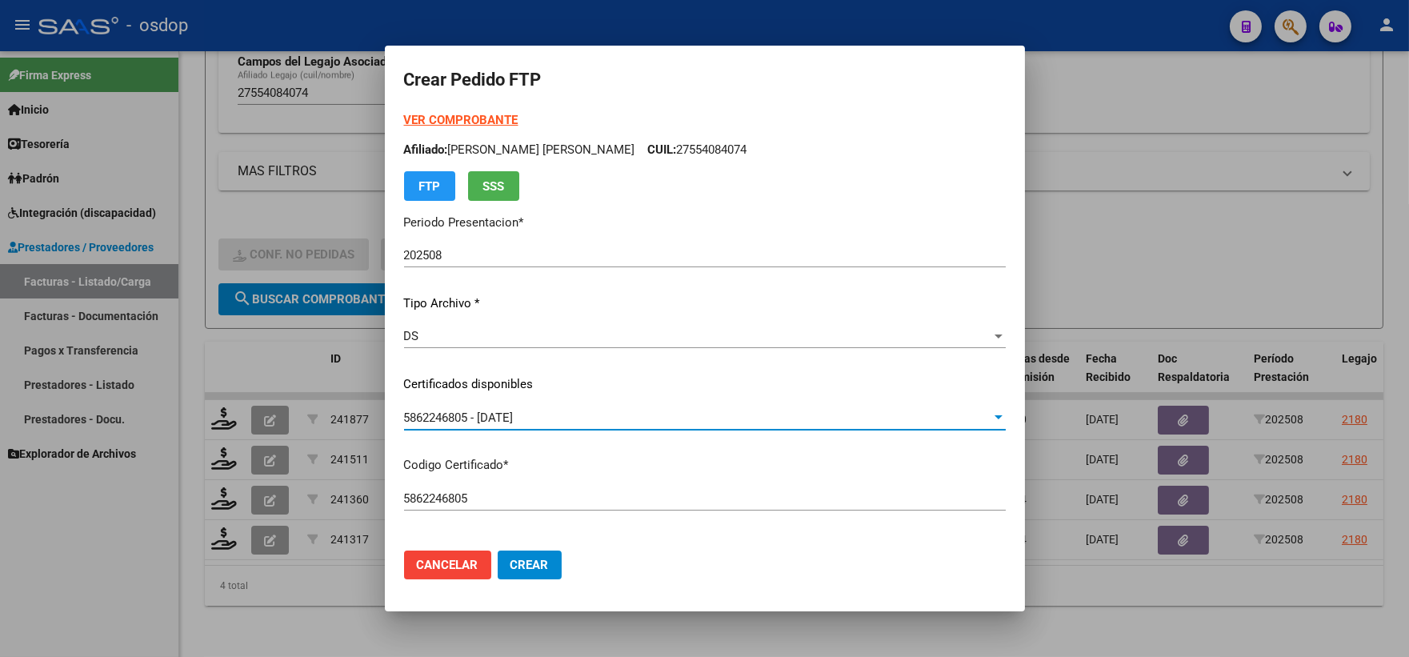
scroll to position [533, 0]
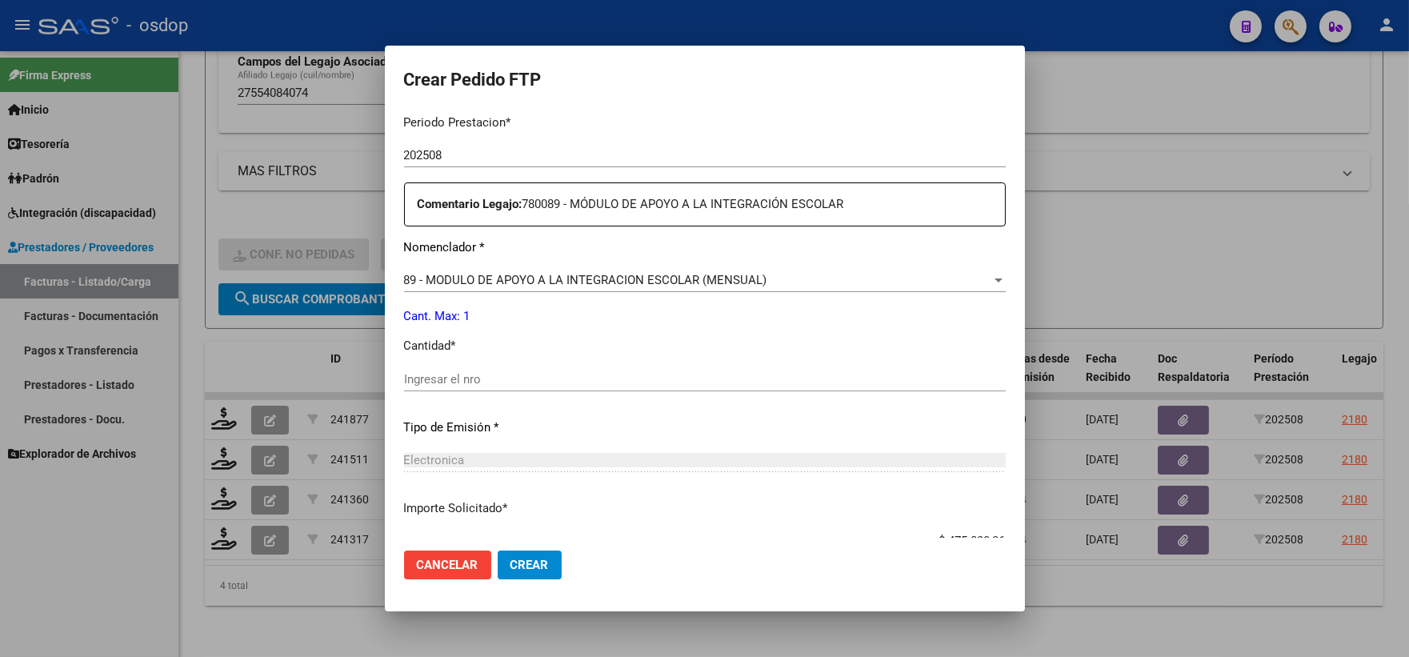
click at [492, 393] on div "Ingresar el nro" at bounding box center [705, 386] width 602 height 39
click at [480, 377] on input "Ingresar el nro" at bounding box center [705, 379] width 602 height 14
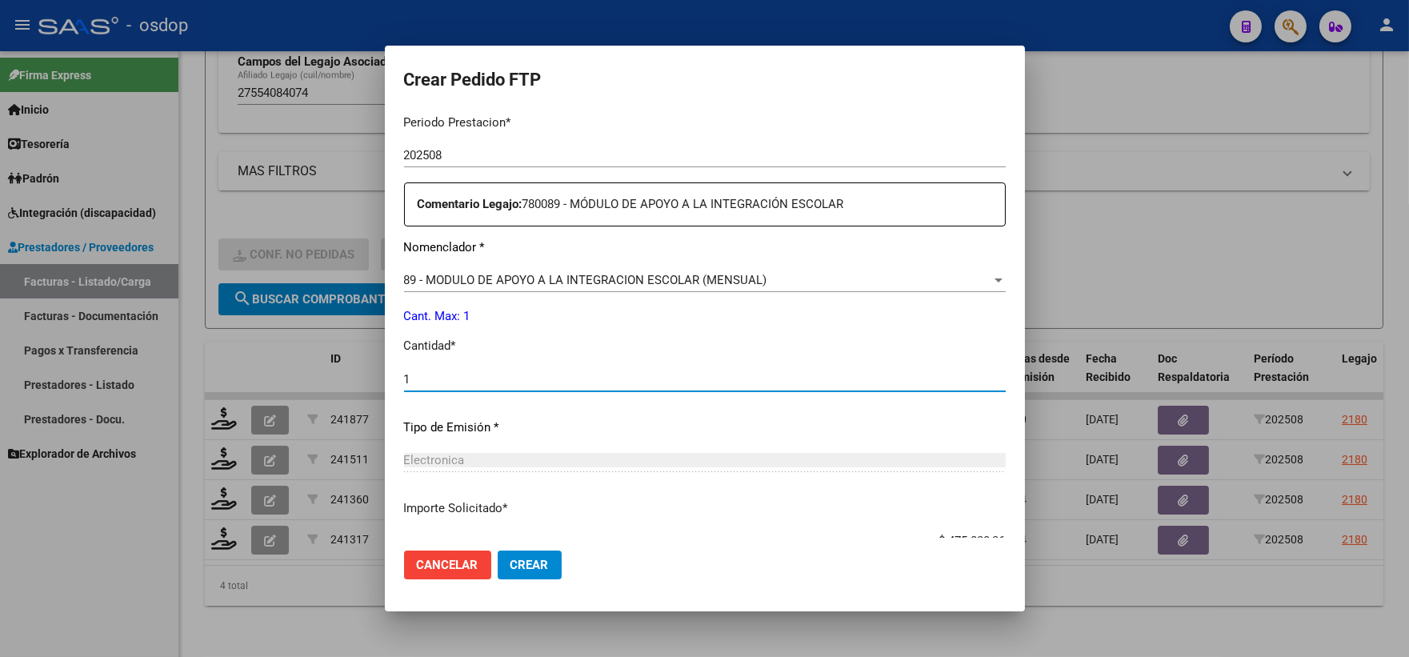
type input "1"
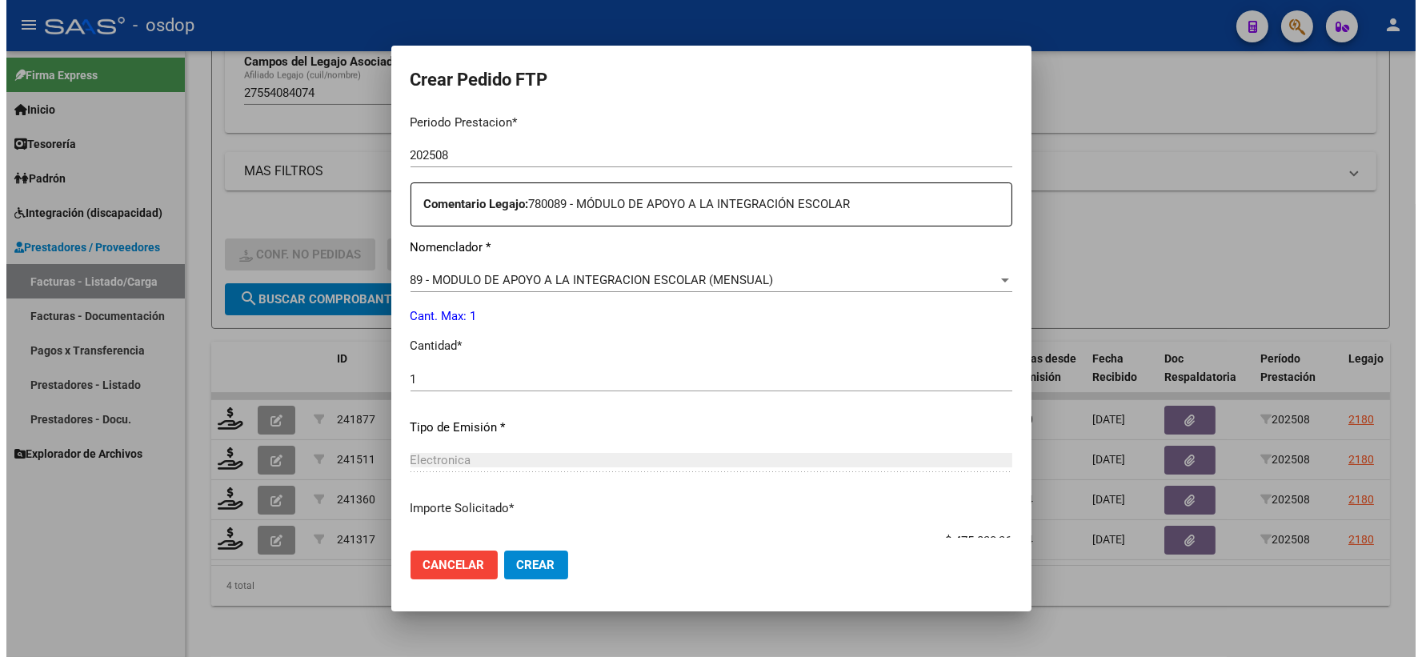
scroll to position [644, 0]
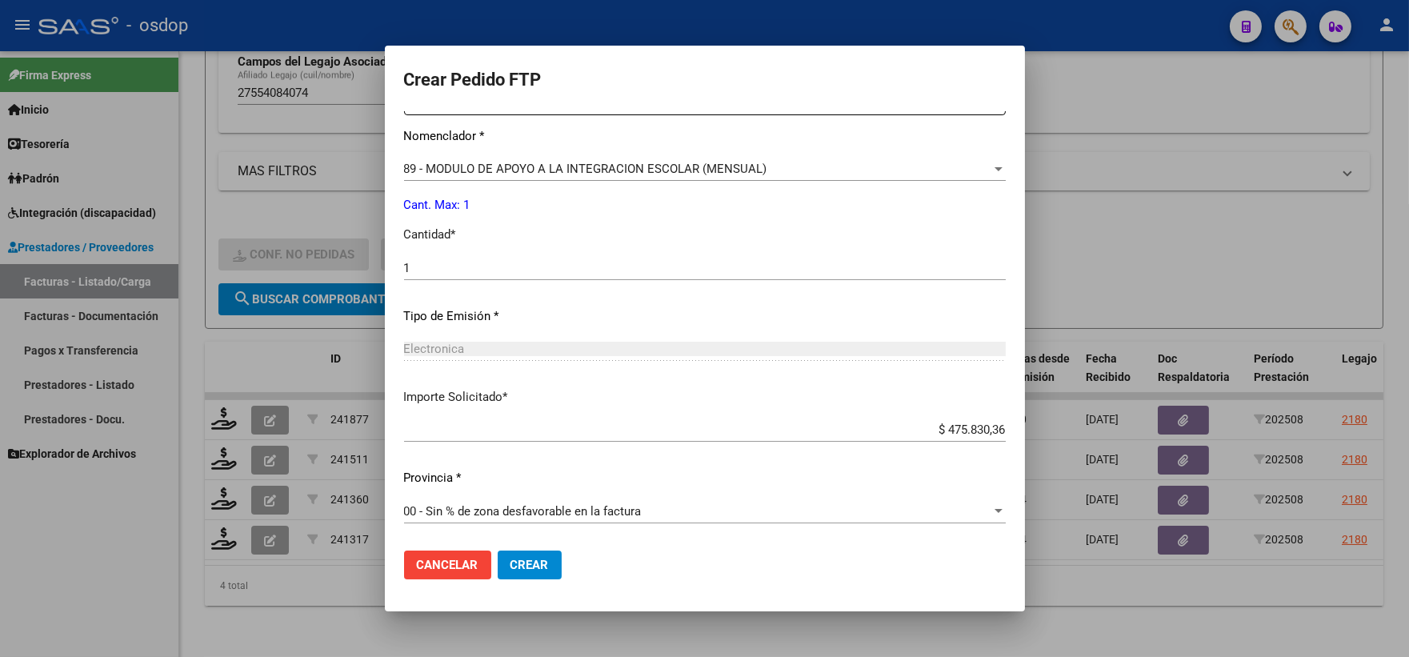
click at [531, 570] on span "Crear" at bounding box center [530, 565] width 38 height 14
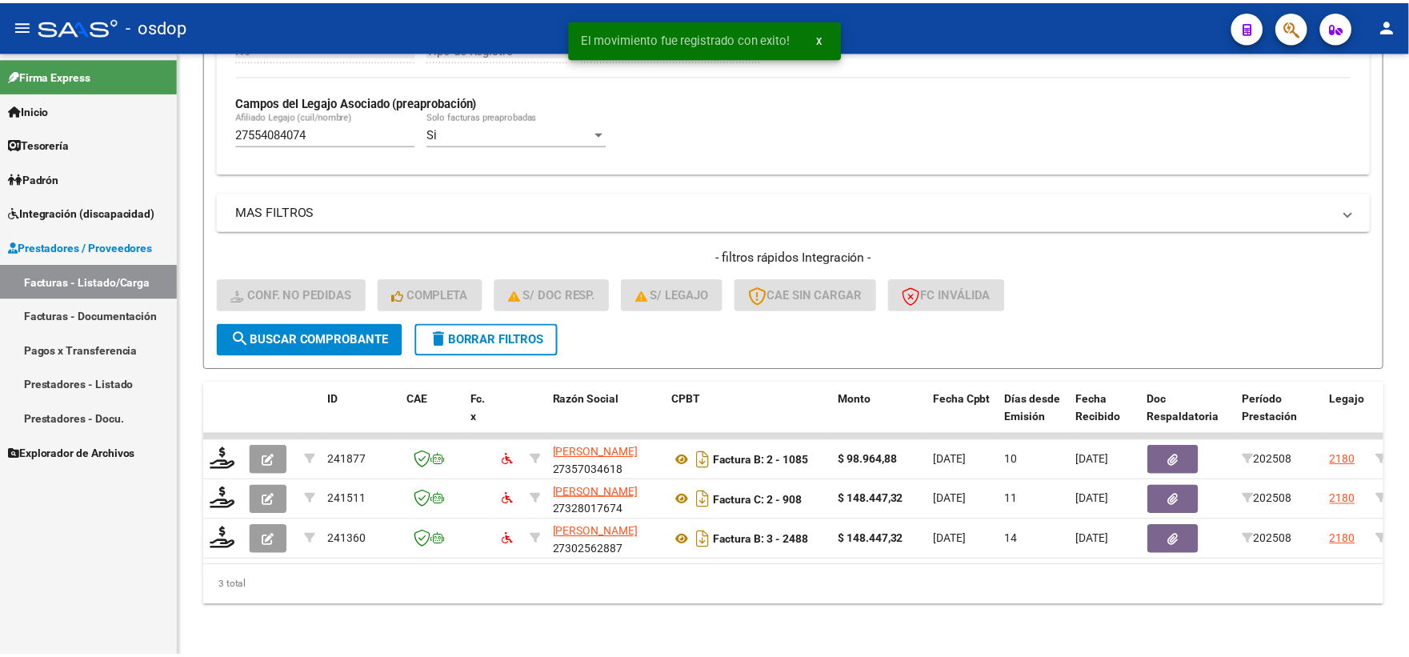
scroll to position [453, 0]
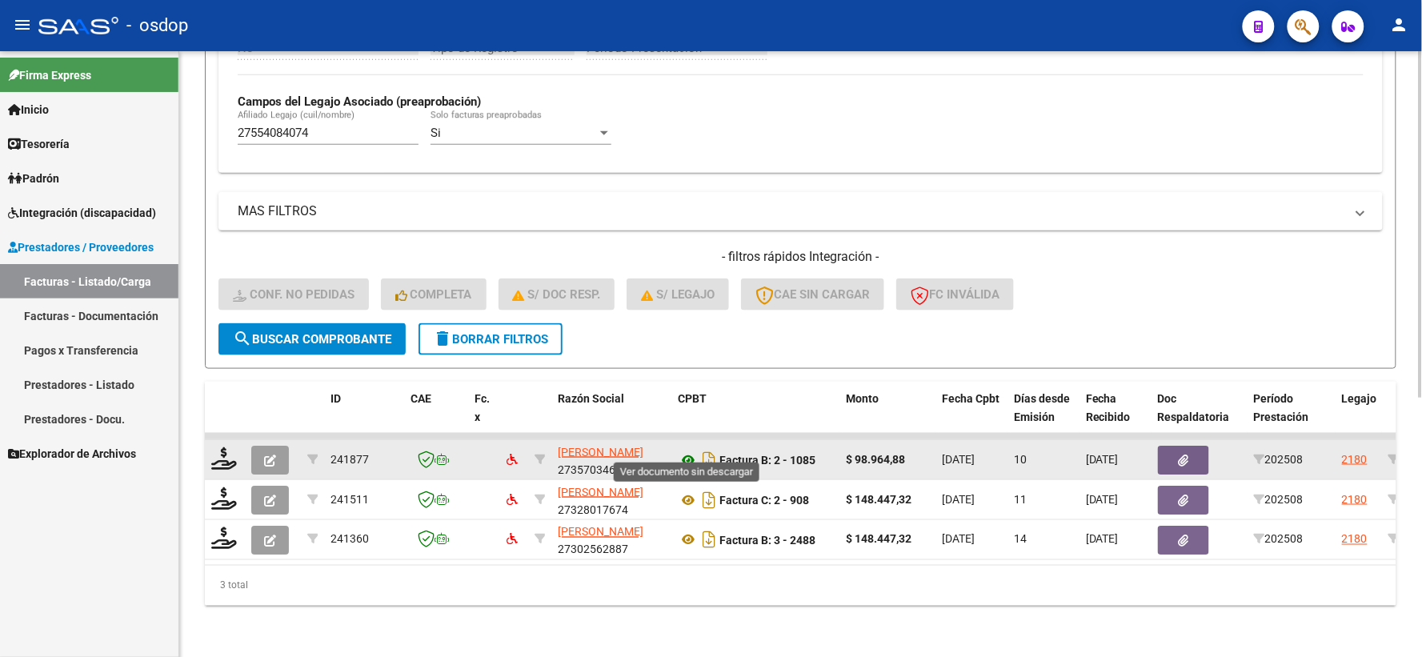
click at [692, 451] on icon at bounding box center [688, 460] width 21 height 19
click at [1188, 455] on icon "button" at bounding box center [1184, 461] width 10 height 12
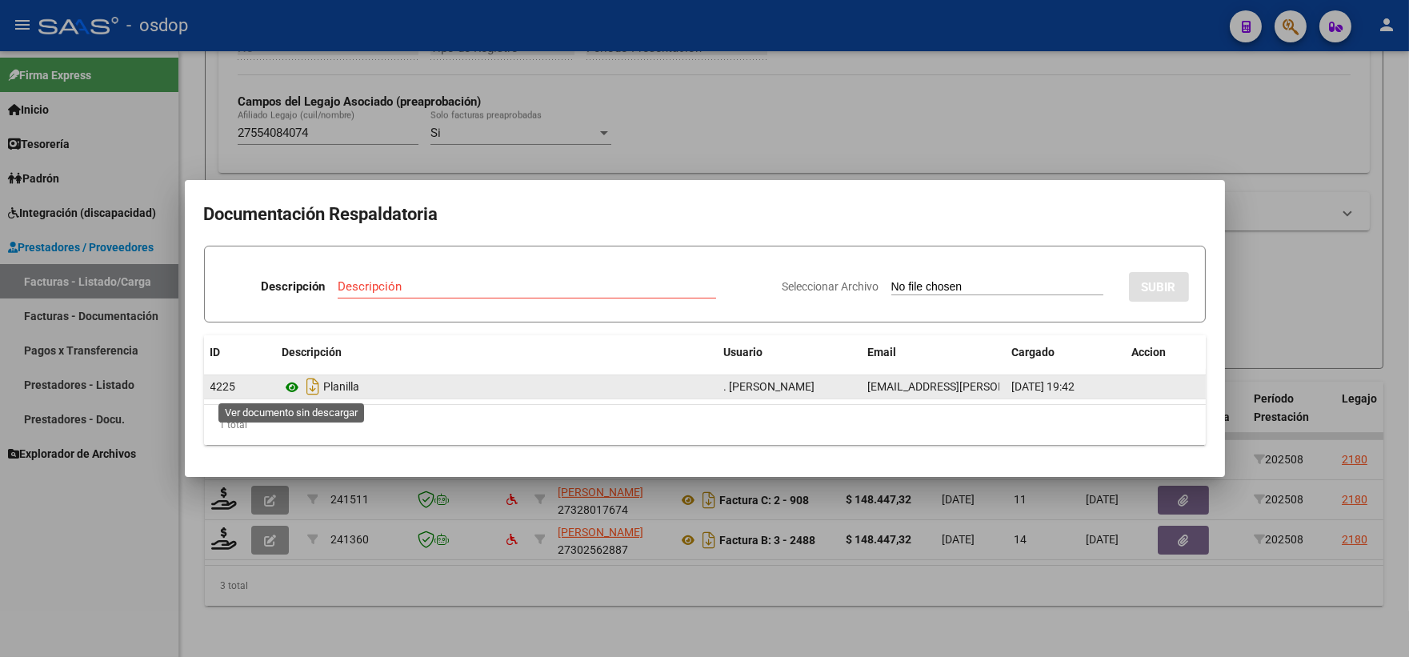
click at [290, 384] on icon at bounding box center [293, 387] width 21 height 19
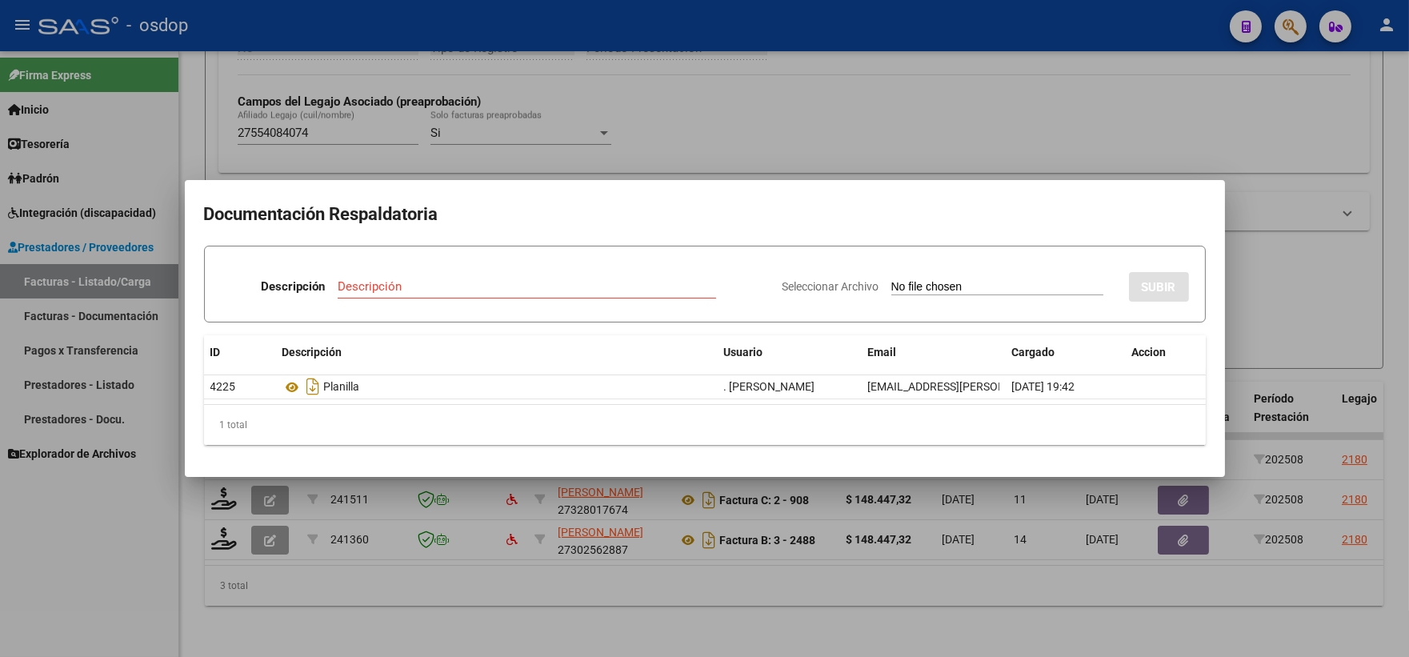
click at [380, 85] on div at bounding box center [704, 328] width 1409 height 657
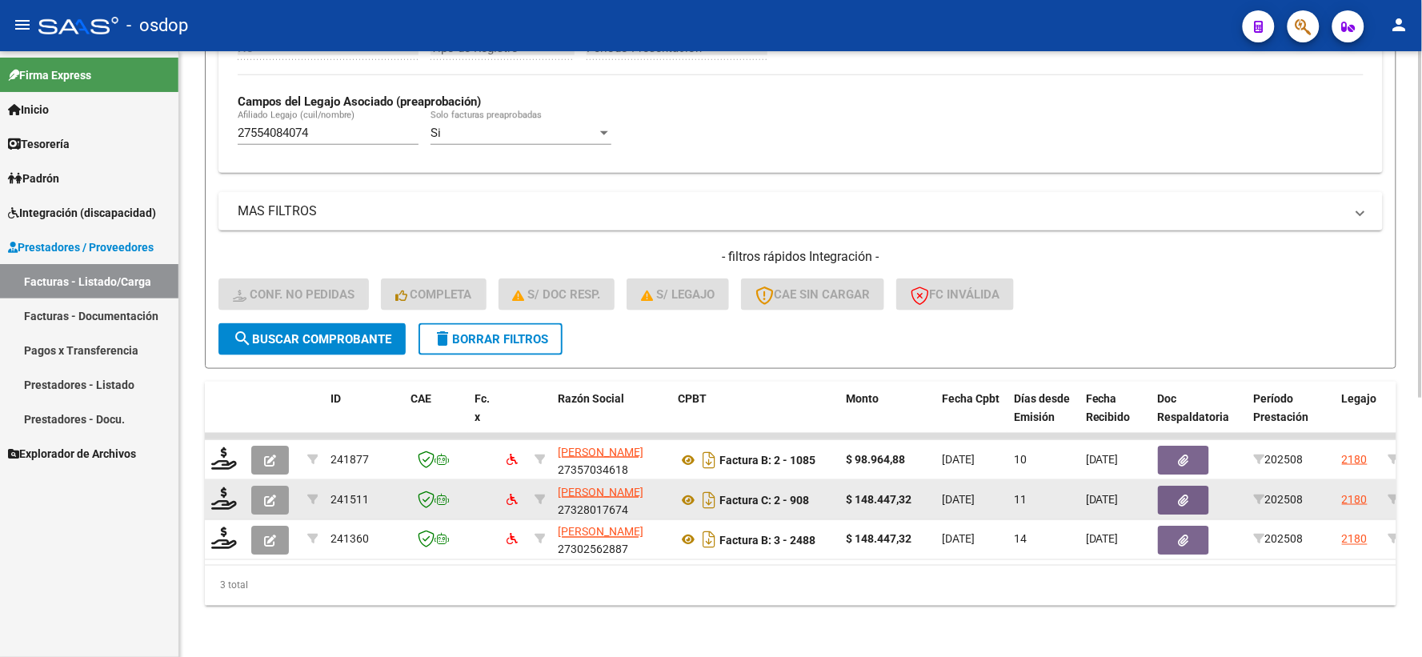
click at [1175, 486] on button "button" at bounding box center [1183, 500] width 51 height 29
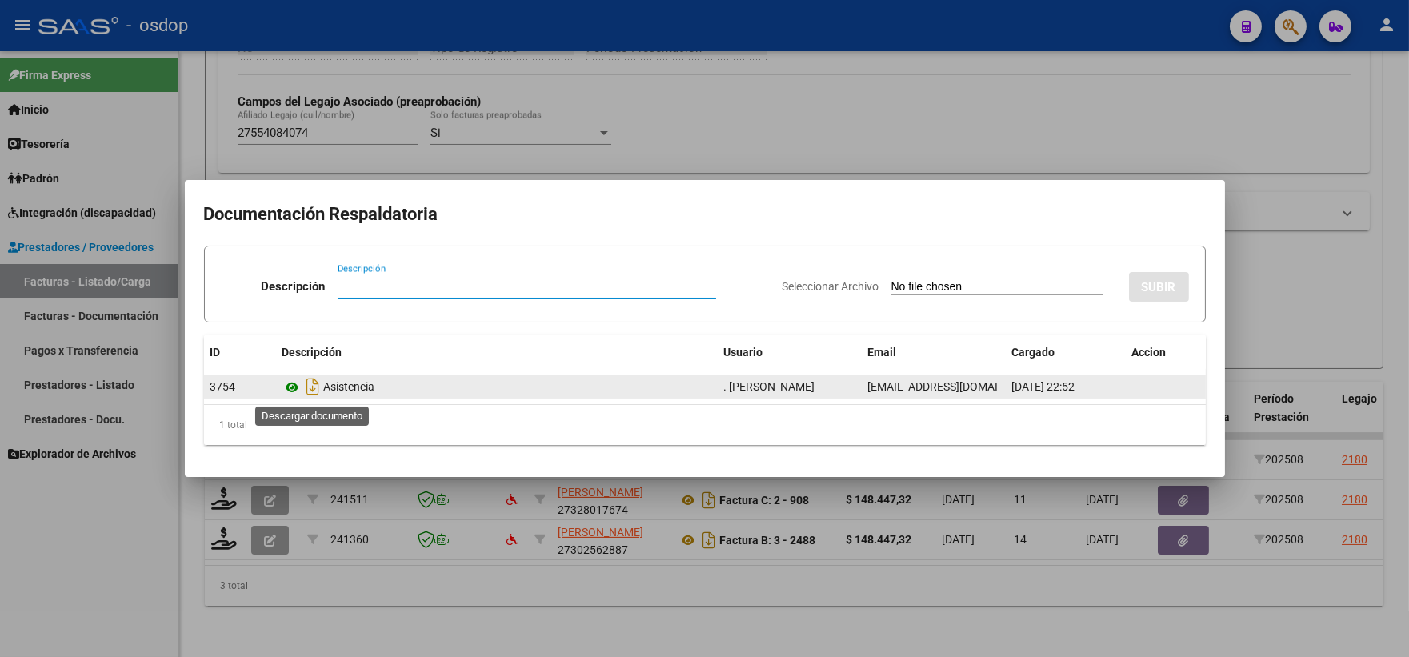
click at [298, 379] on icon at bounding box center [293, 387] width 21 height 19
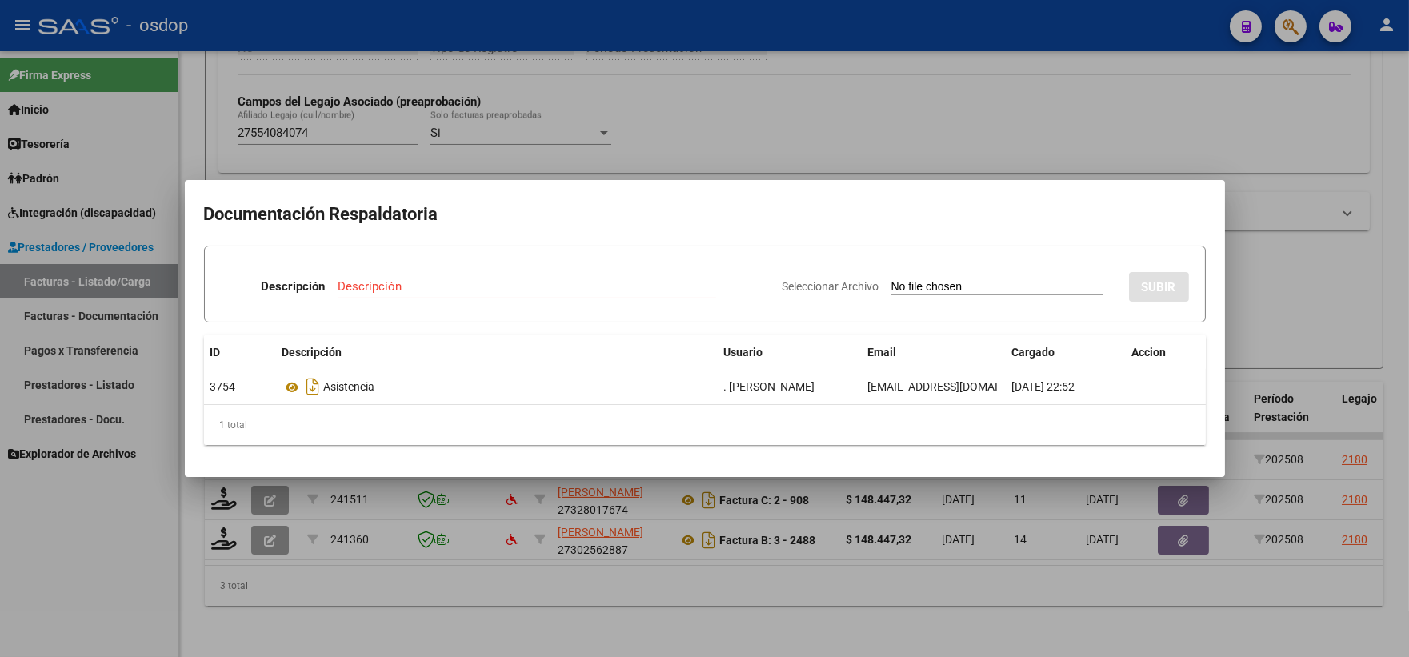
click at [710, 154] on div at bounding box center [704, 328] width 1409 height 657
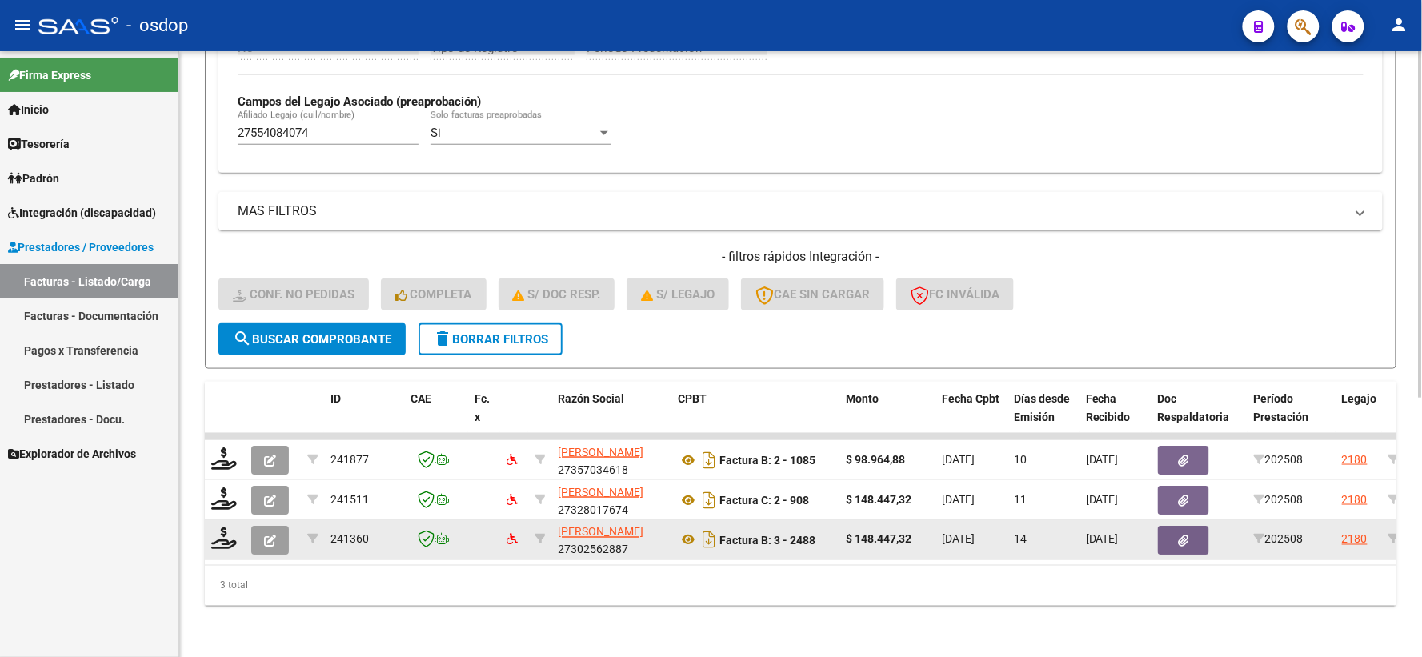
click at [1179, 526] on button "button" at bounding box center [1183, 540] width 51 height 29
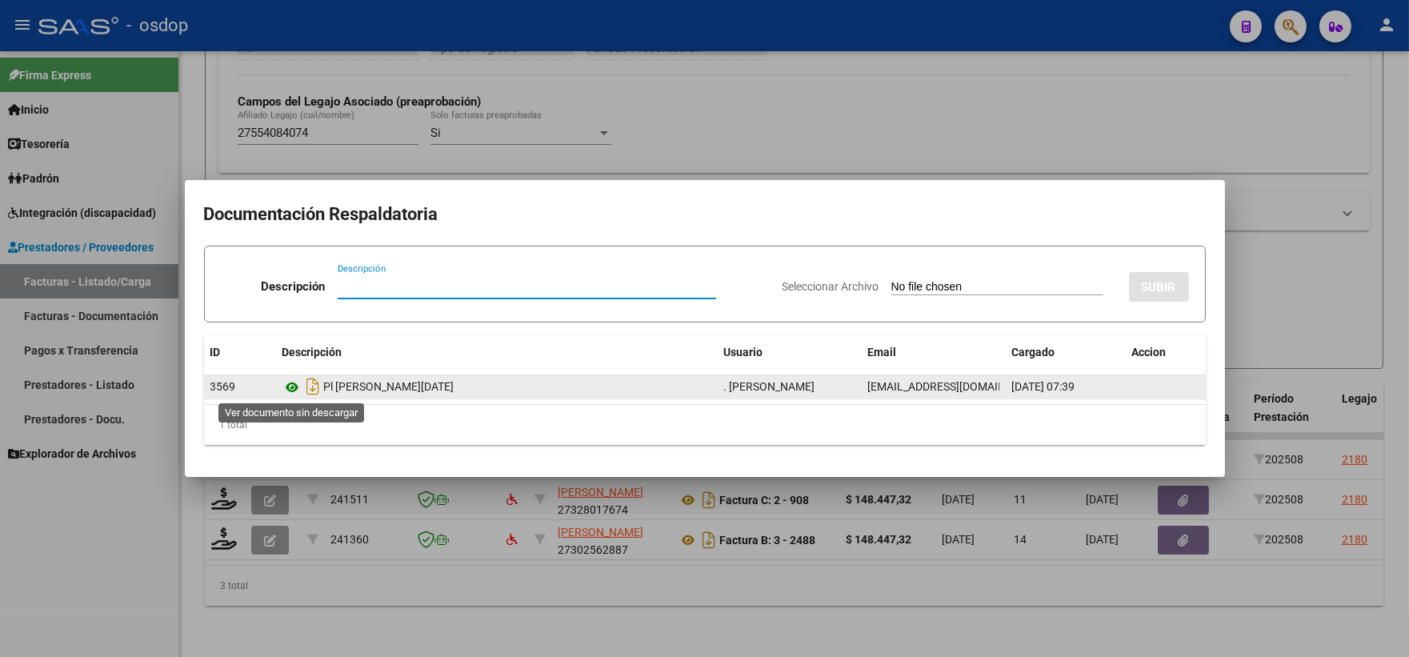
click at [300, 380] on icon at bounding box center [293, 387] width 21 height 19
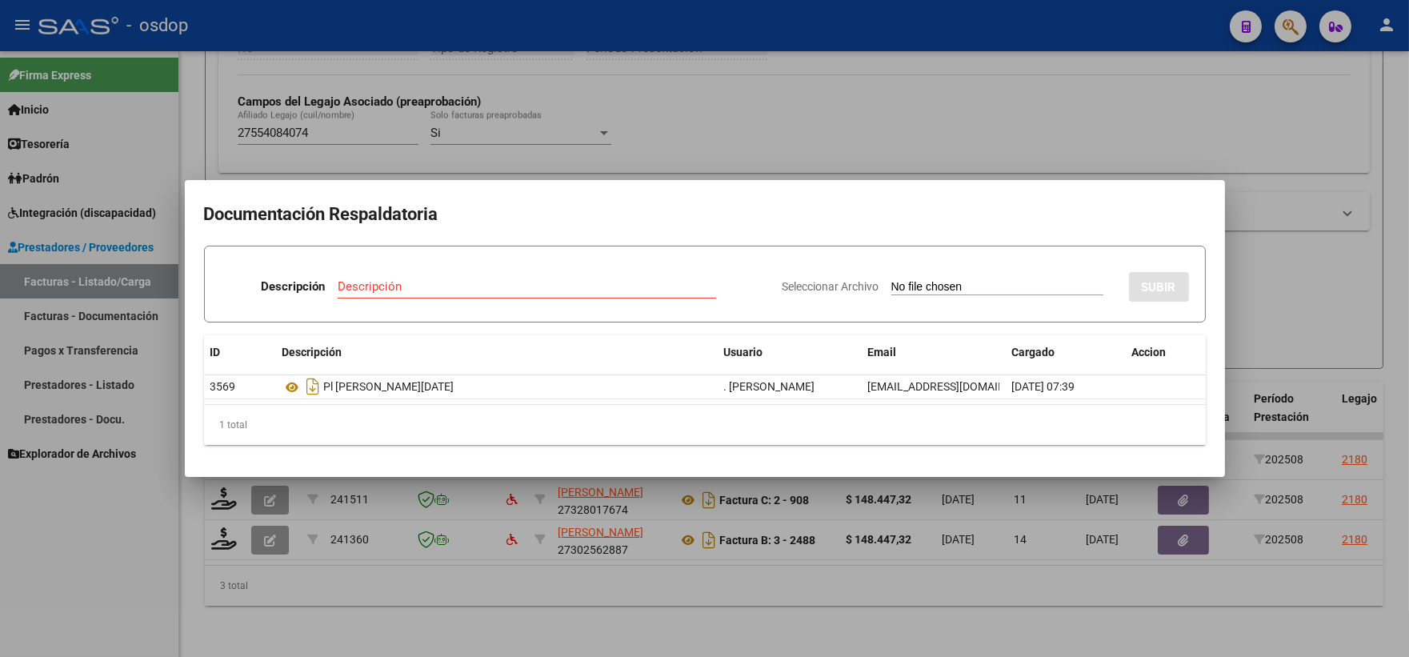
click at [492, 125] on div at bounding box center [704, 328] width 1409 height 657
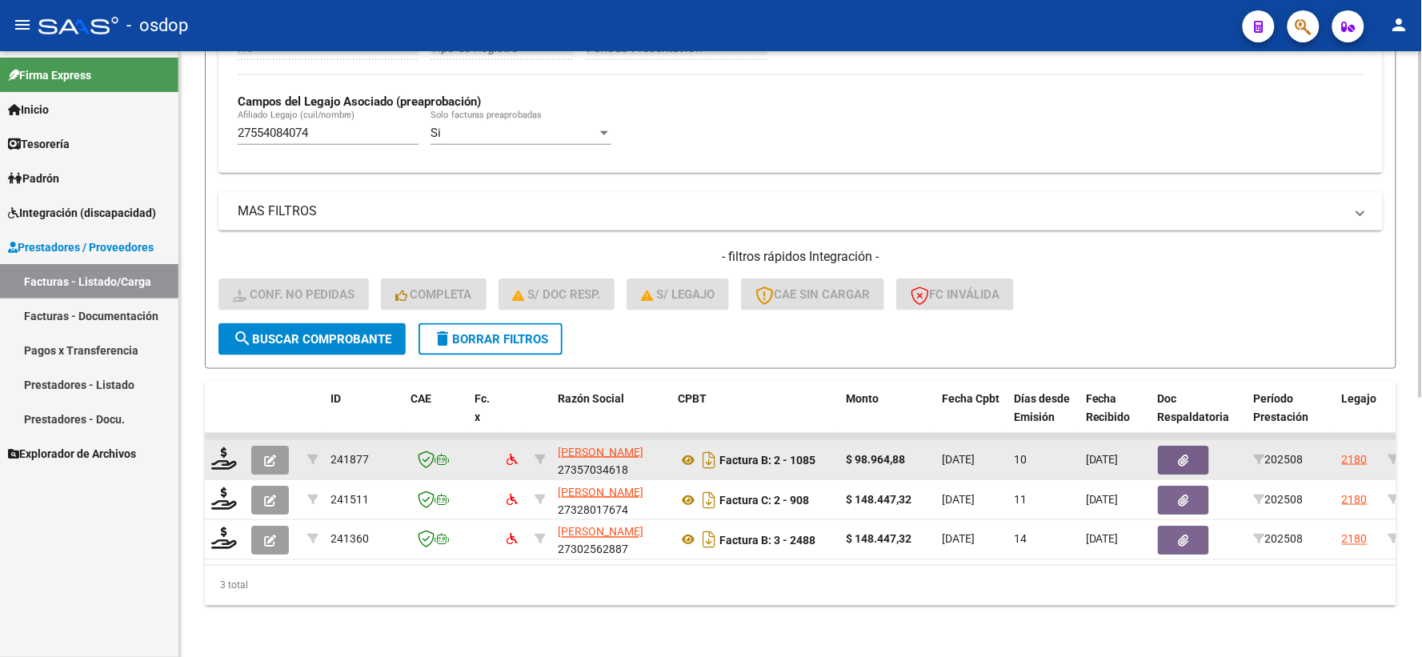
click at [229, 458] on div at bounding box center [224, 459] width 27 height 25
click at [222, 448] on icon at bounding box center [224, 458] width 26 height 22
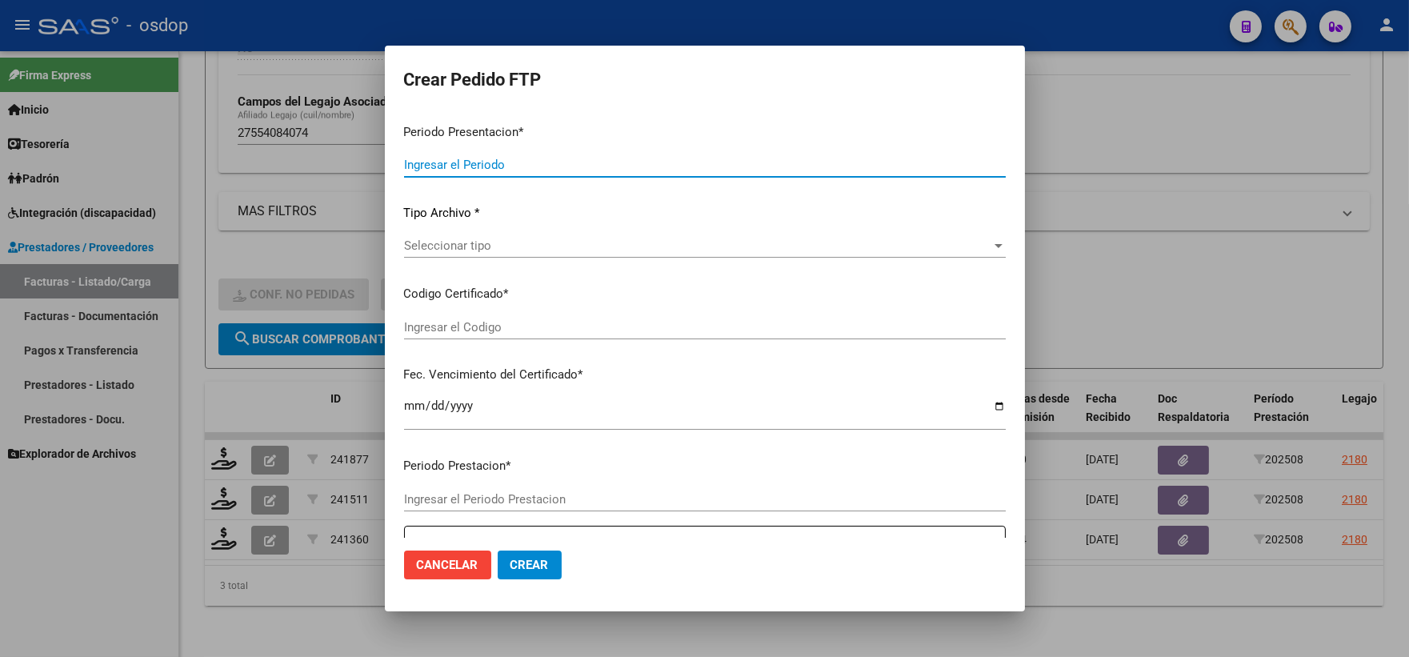
type input "202508"
type input "$ 98.964,88"
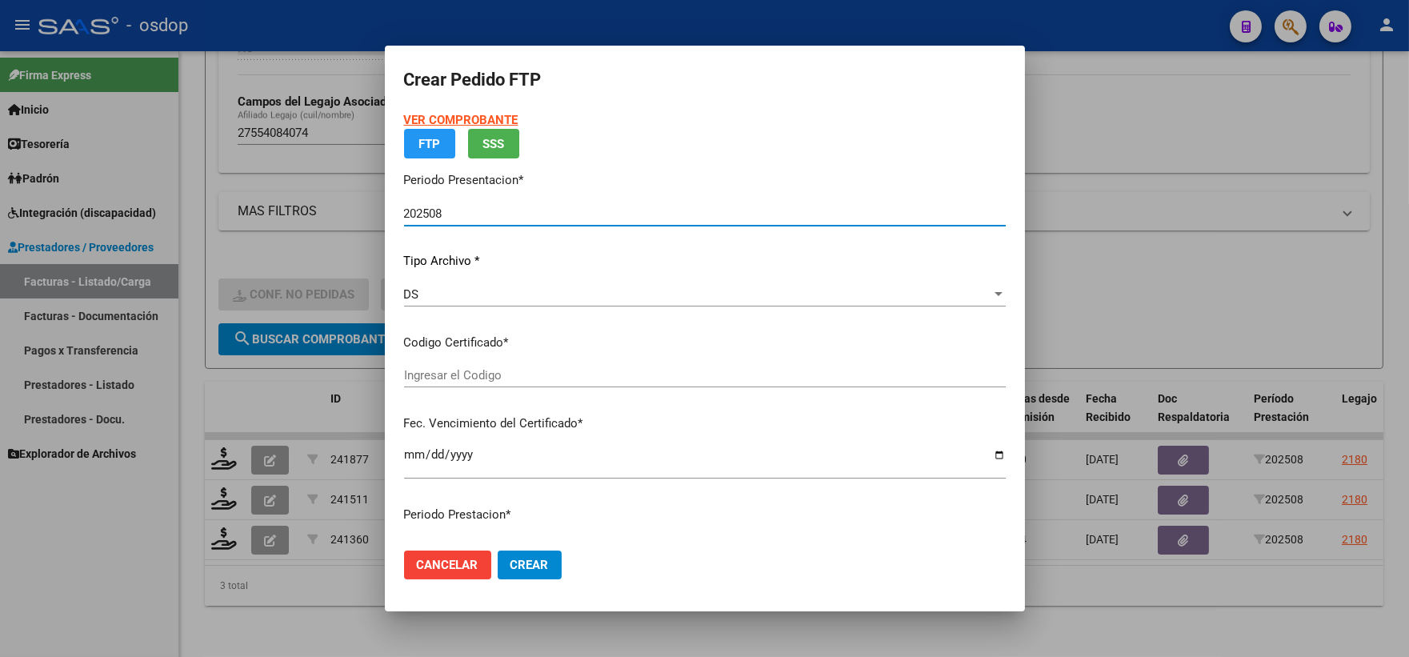
type input "5862246805"
type input "[DATE]"
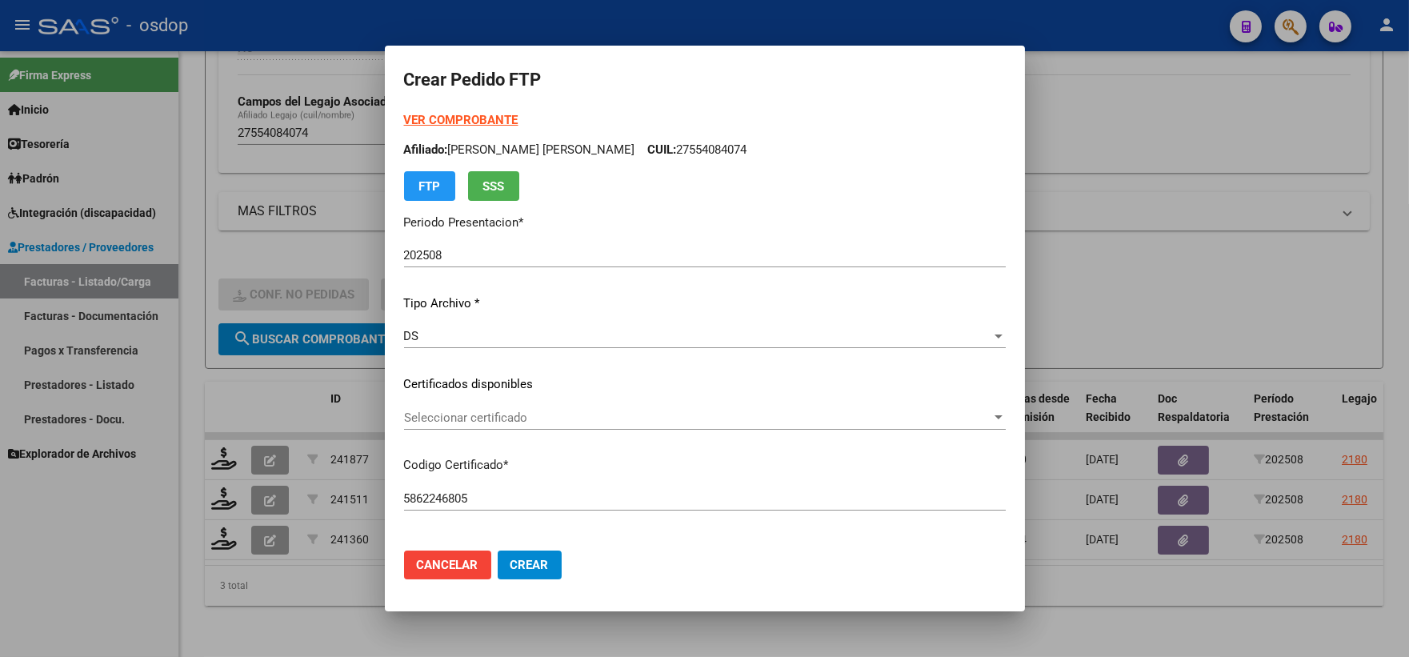
click at [478, 395] on div "VER COMPROBANTE ARCA Padrón Afiliado: [PERSON_NAME] [PERSON_NAME] CUIL: 2755408…" at bounding box center [705, 372] width 602 height 523
click at [491, 421] on span "Seleccionar certificado" at bounding box center [697, 418] width 587 height 14
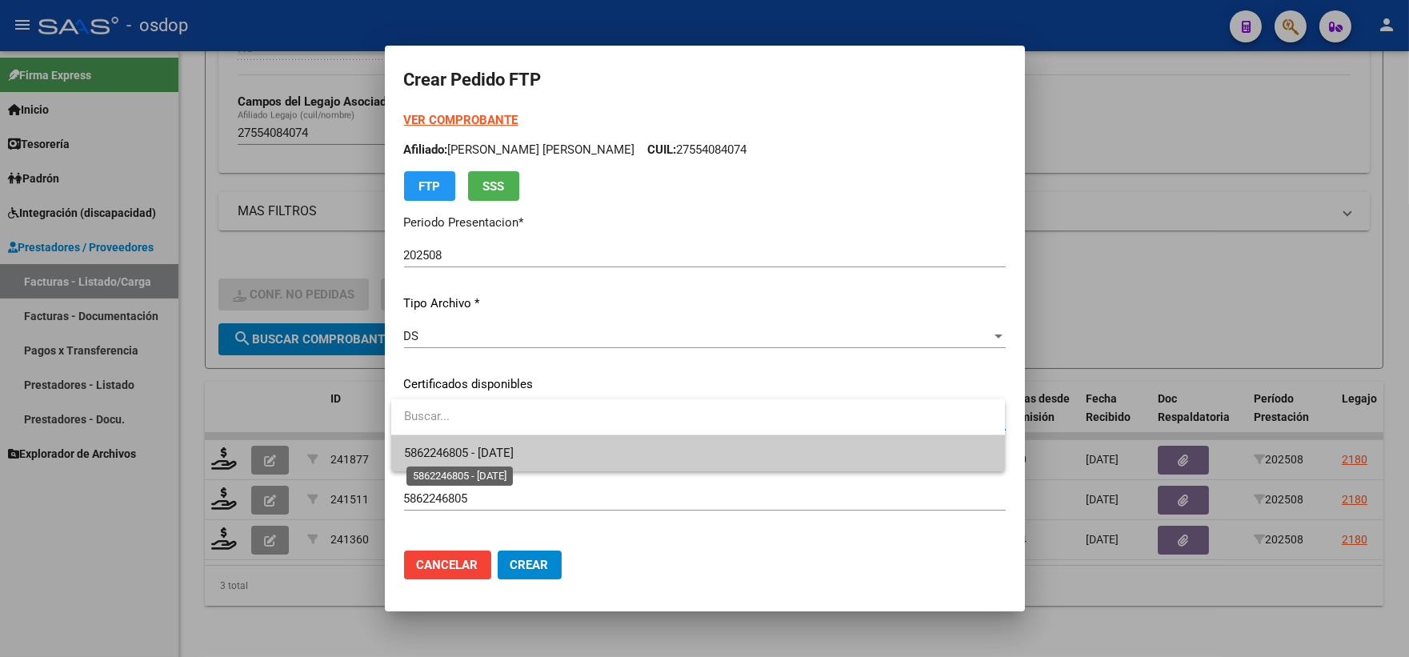
click at [499, 451] on span "5862246805 - [DATE]" at bounding box center [459, 453] width 110 height 14
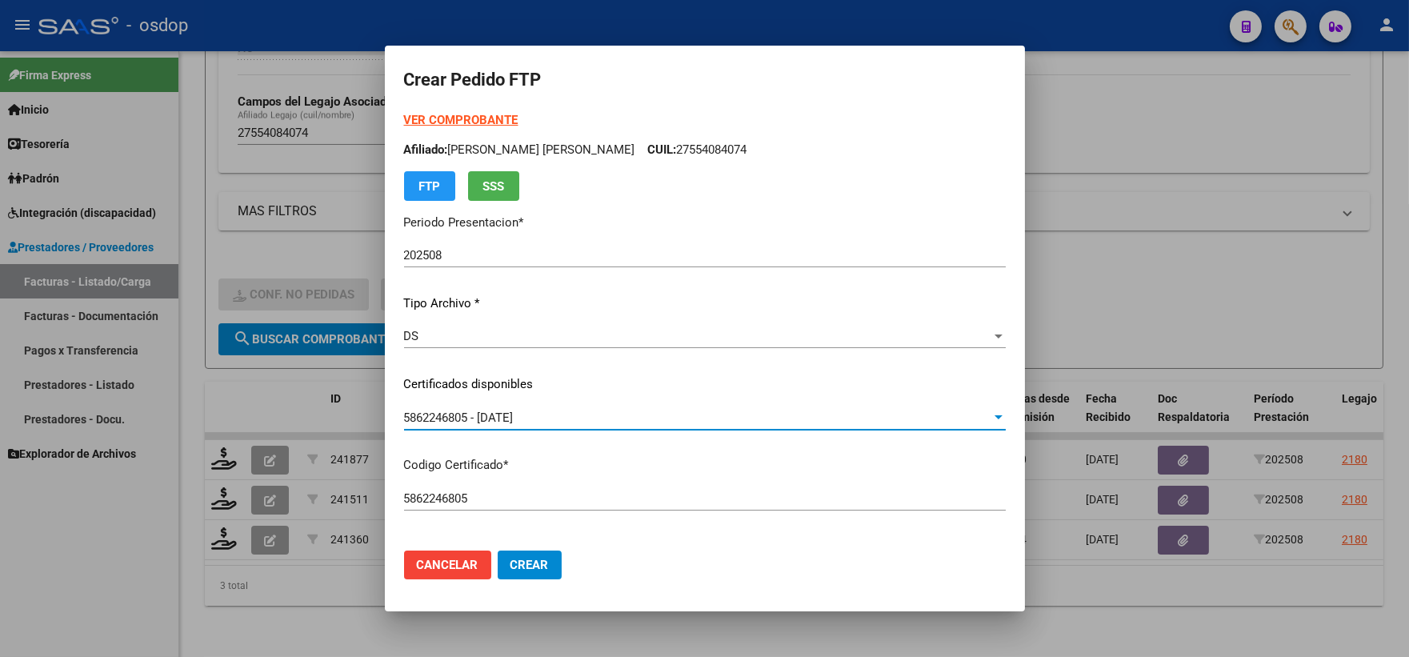
scroll to position [444, 0]
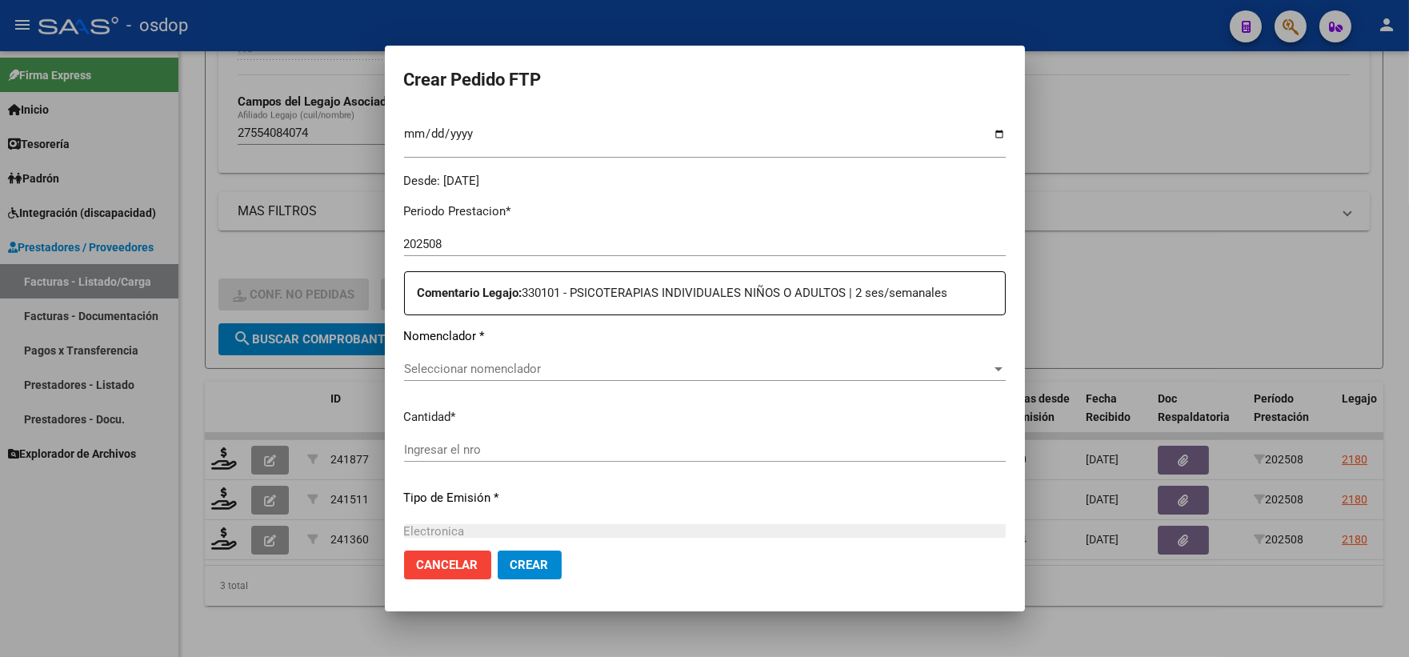
click at [561, 364] on span "Seleccionar nomenclador" at bounding box center [697, 369] width 587 height 14
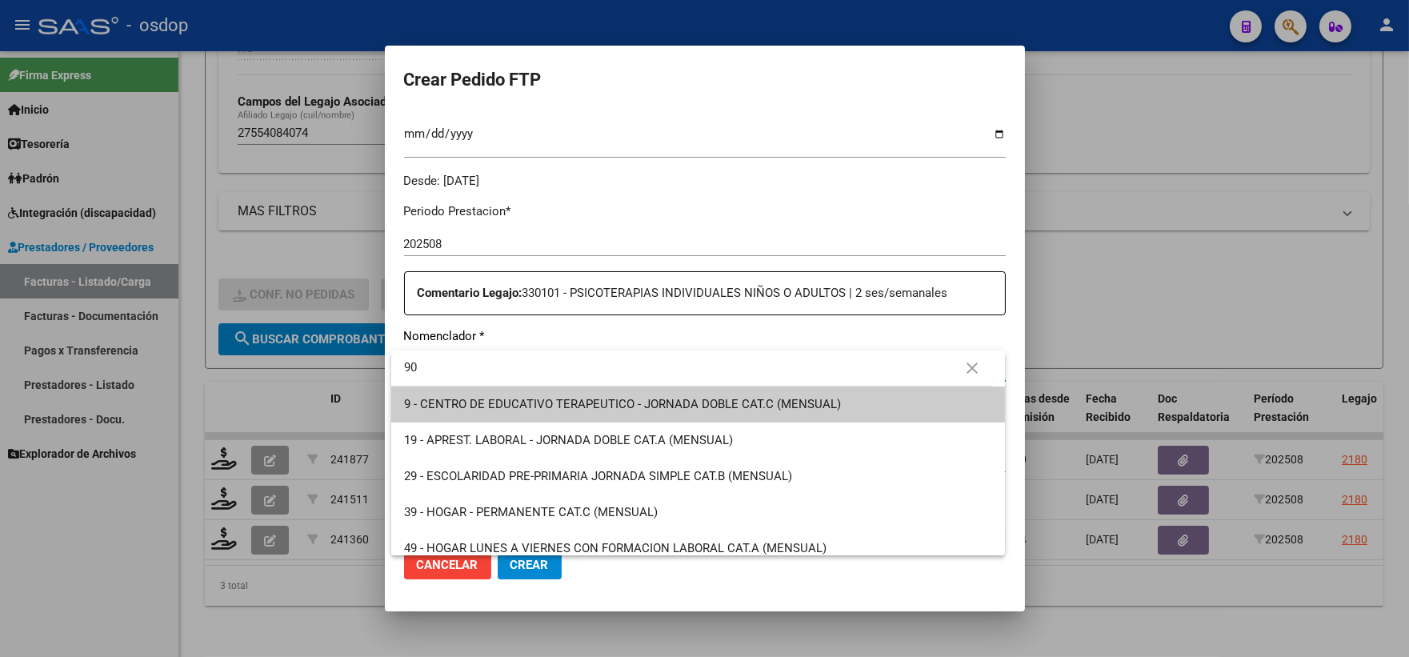
type input "90"
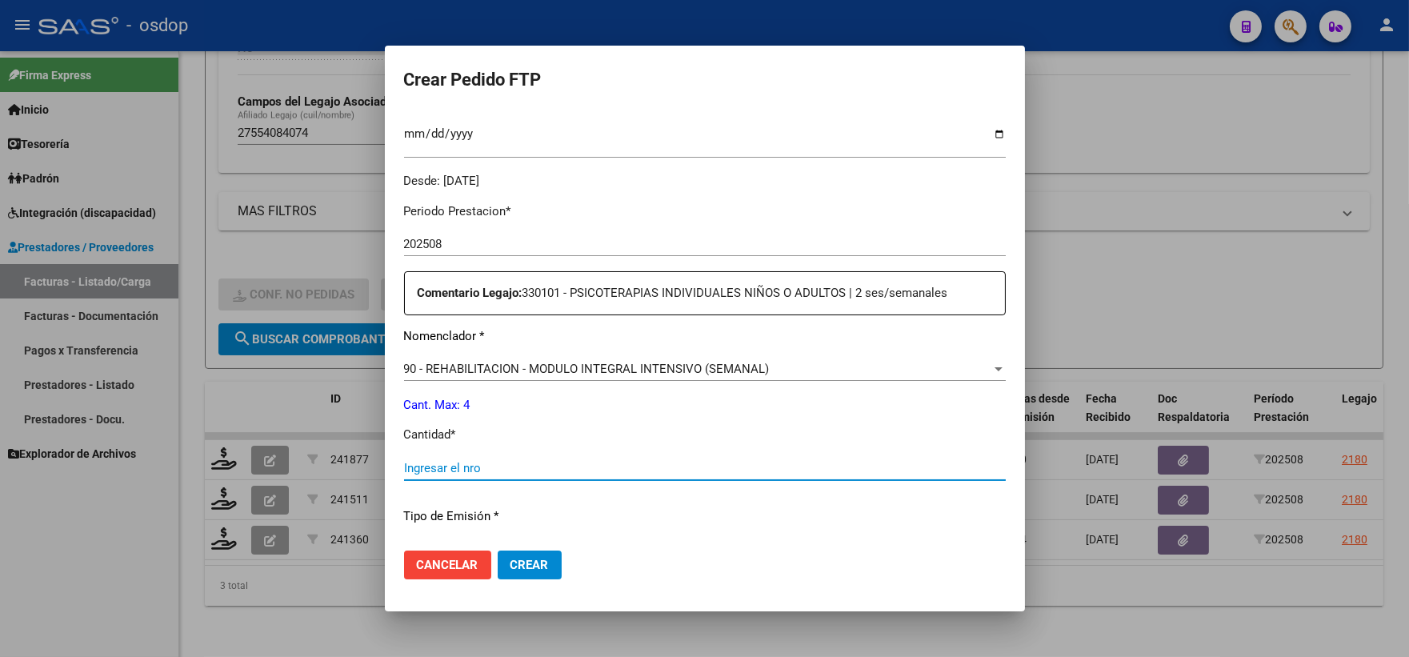
click at [596, 469] on input "Ingresar el nro" at bounding box center [705, 468] width 602 height 14
type input "4"
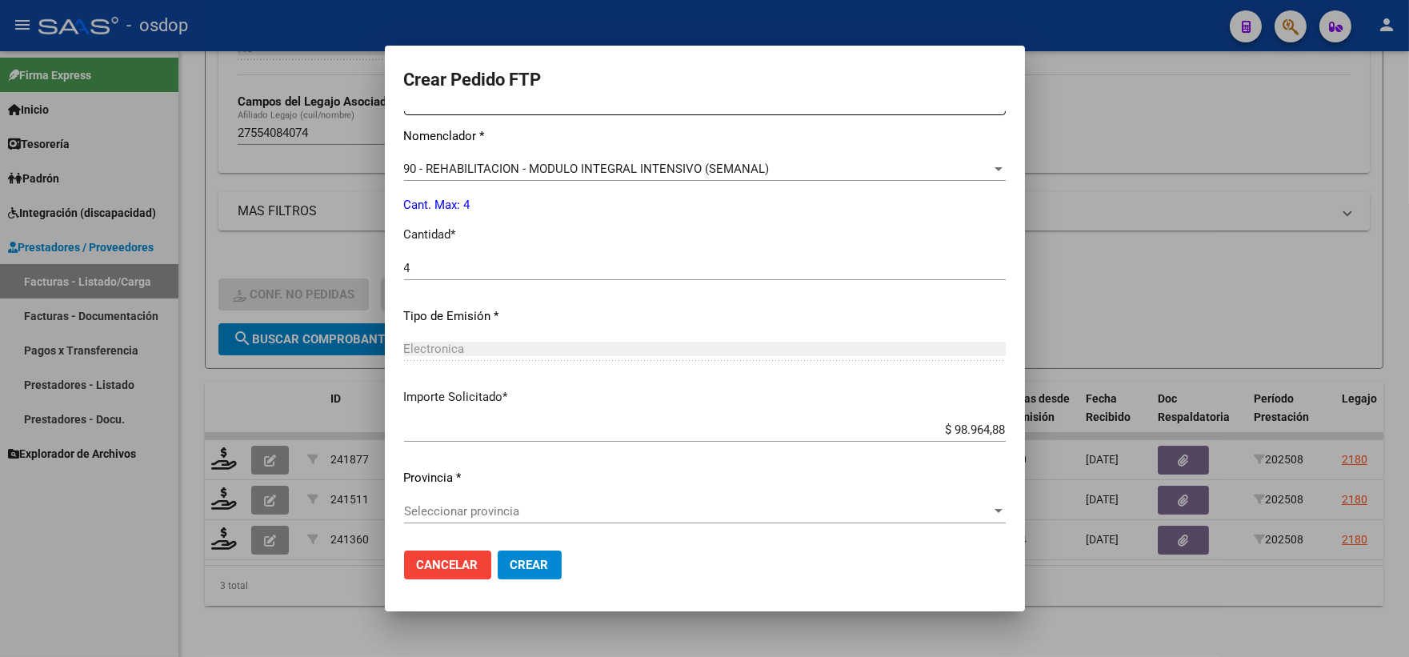
click at [539, 563] on span "Crear" at bounding box center [530, 565] width 38 height 14
click at [517, 507] on span "Seleccionar provincia" at bounding box center [697, 511] width 587 height 14
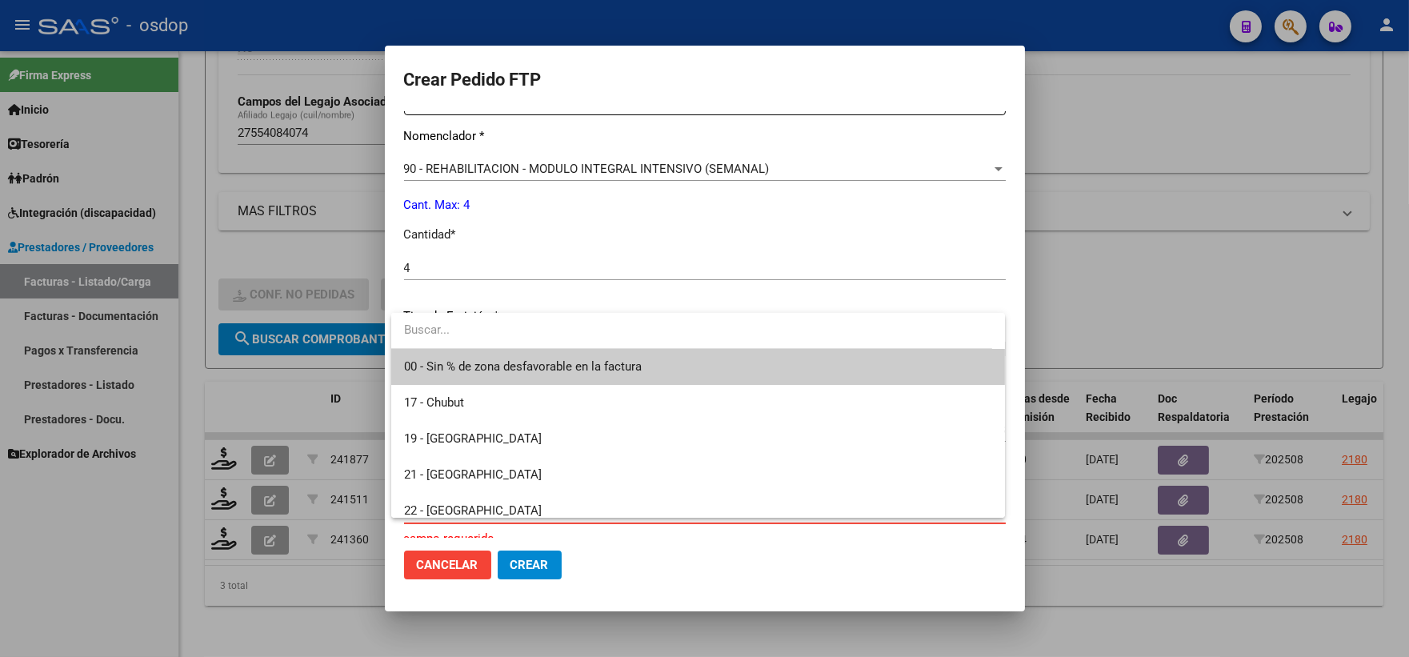
click at [535, 369] on span "00 - Sin % de zona desfavorable en la factura" at bounding box center [523, 366] width 238 height 14
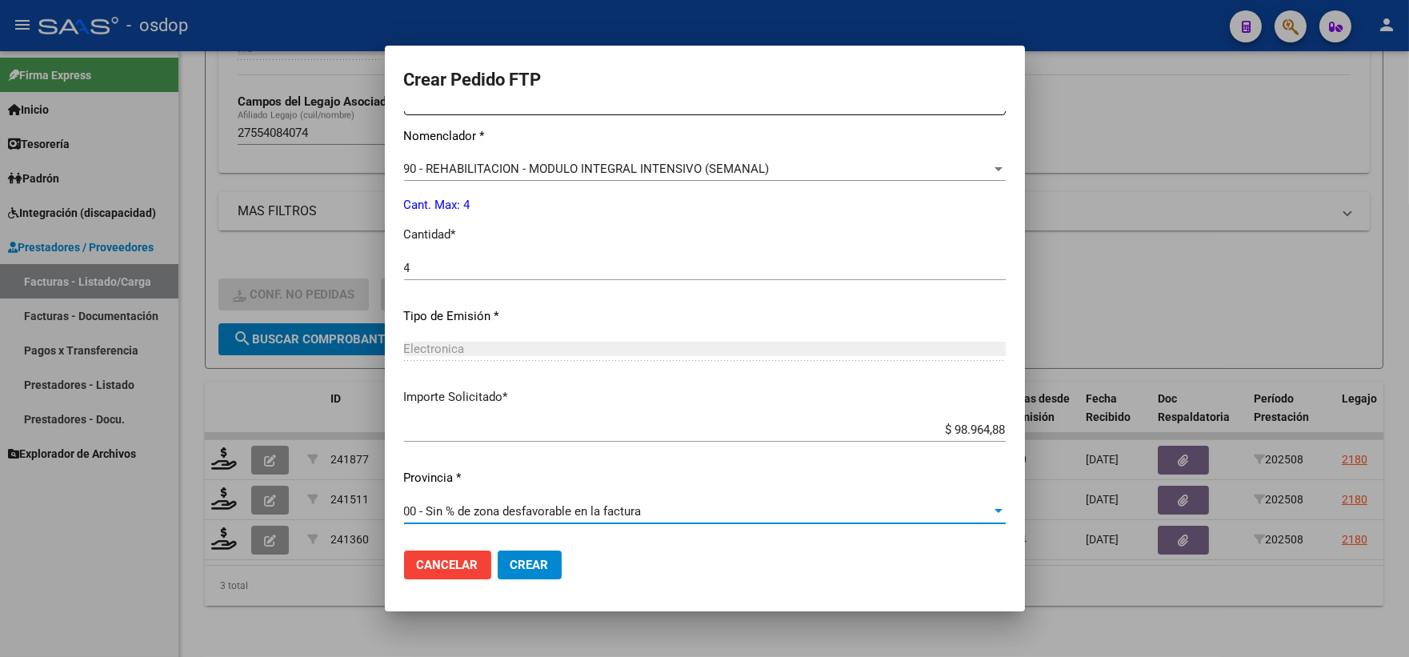
click at [546, 559] on span "Crear" at bounding box center [530, 565] width 38 height 14
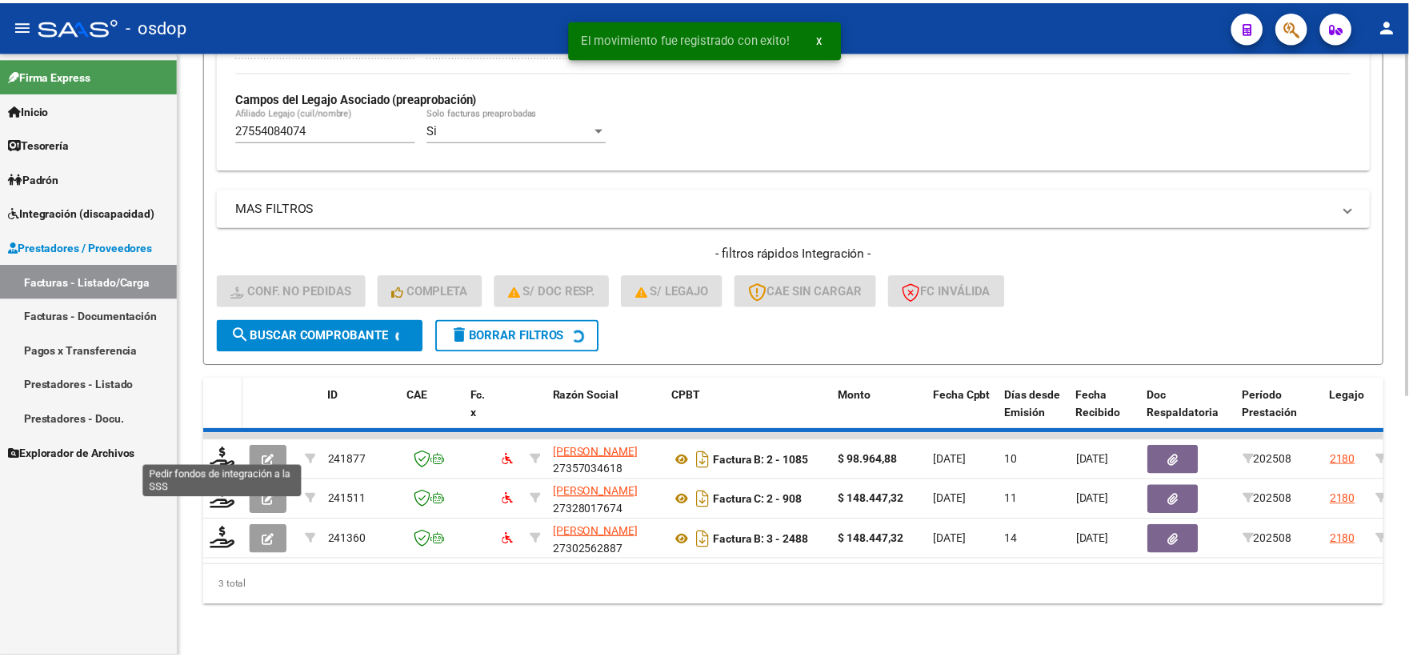
scroll to position [413, 0]
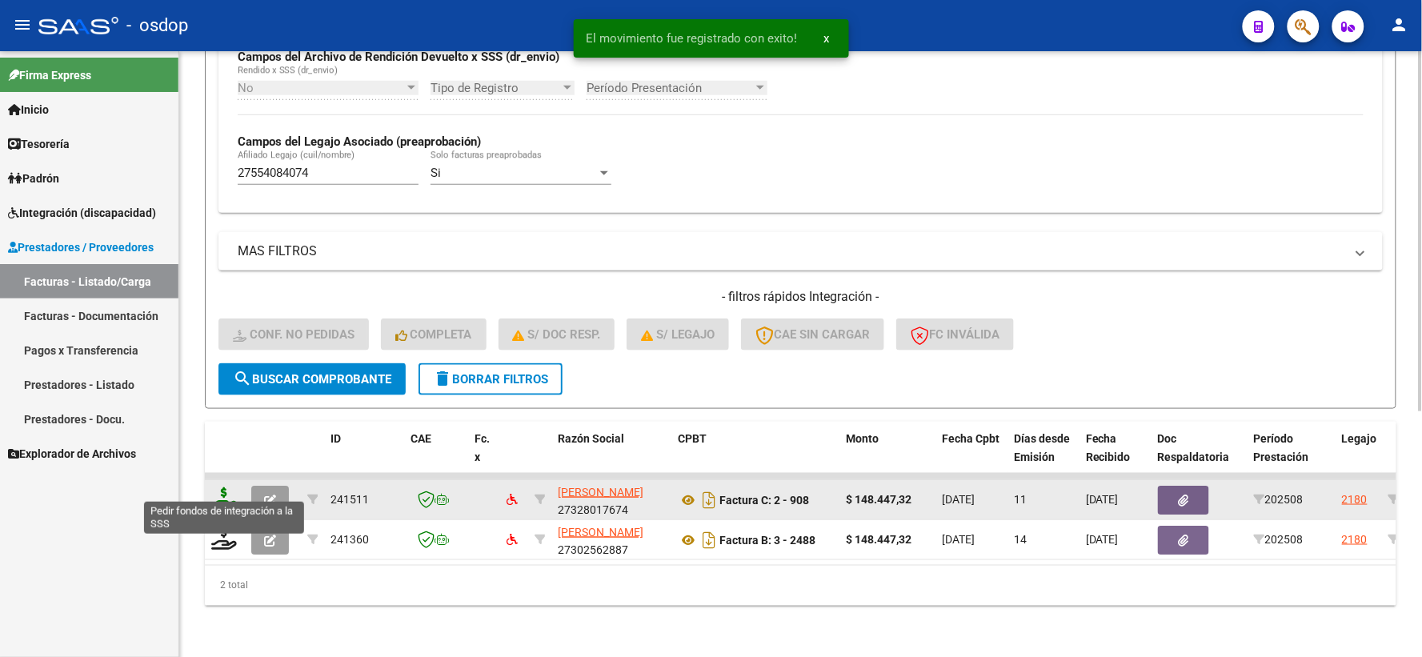
click at [220, 487] on icon at bounding box center [224, 498] width 26 height 22
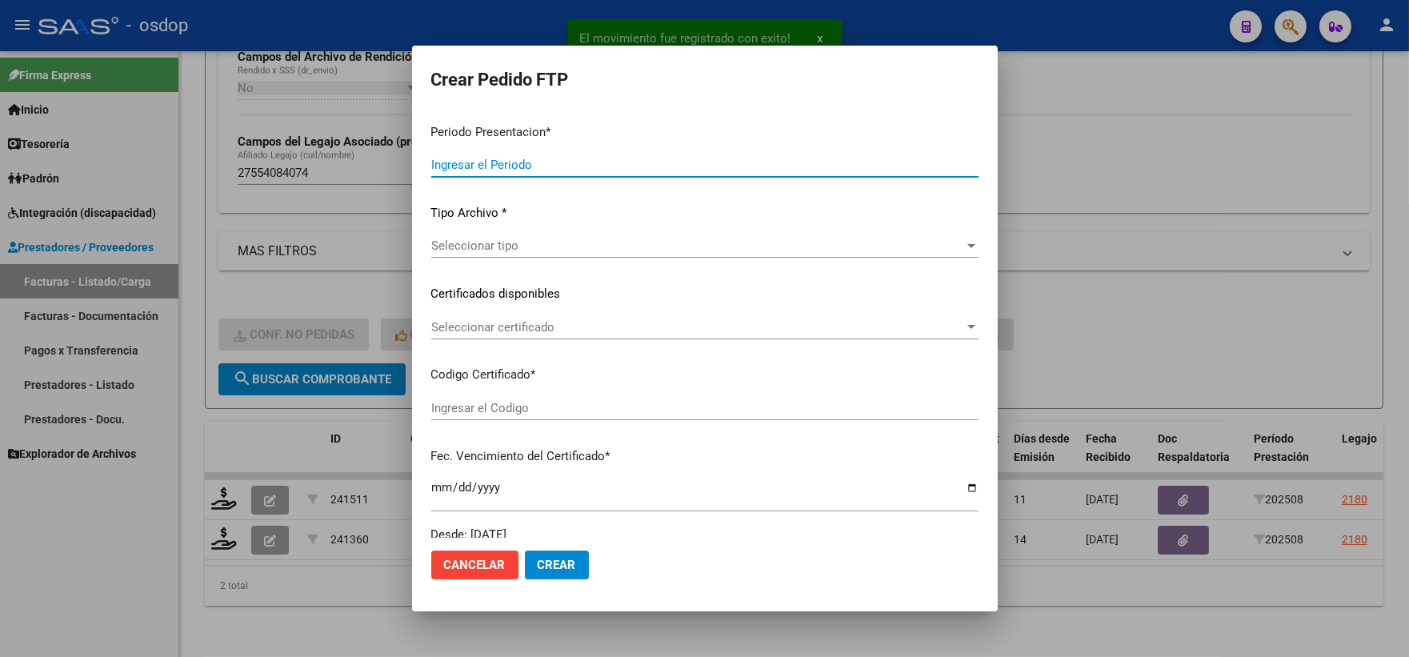
type input "202508"
type input "$ 148.447,32"
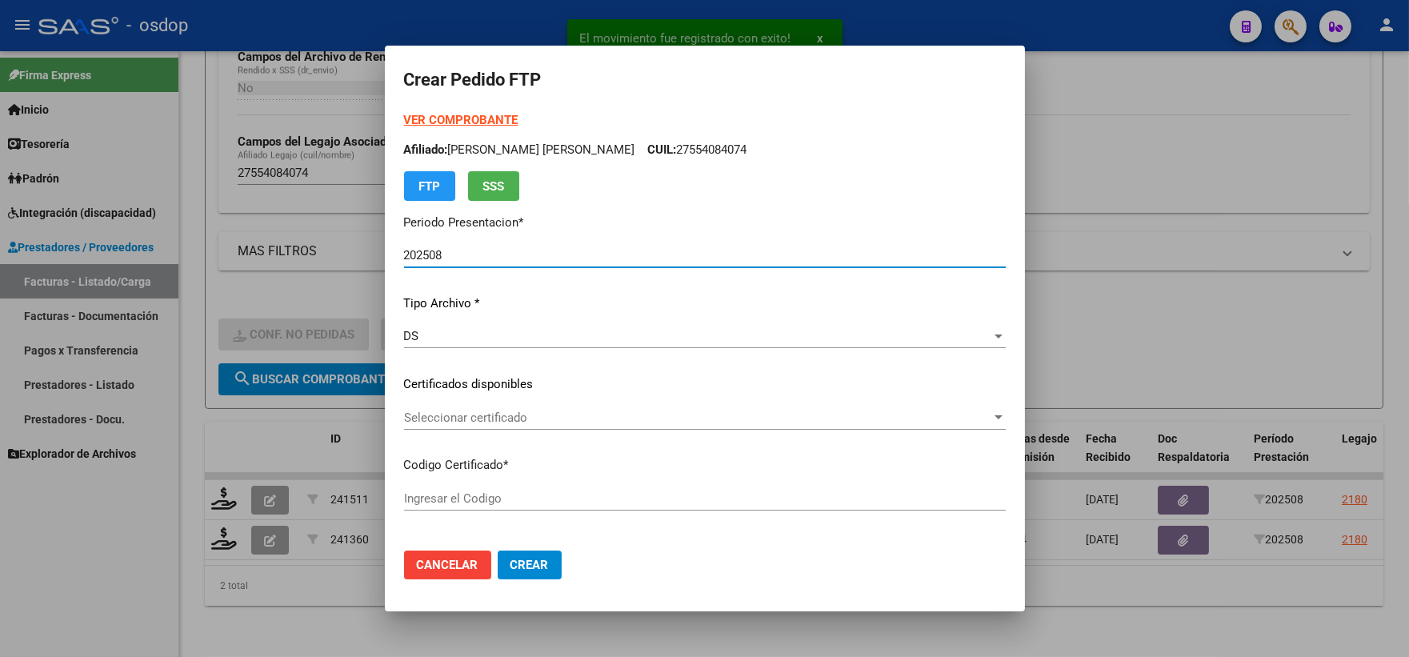
type input "5862246805"
type input "[DATE]"
click at [527, 420] on span "Seleccionar certificado" at bounding box center [697, 418] width 587 height 14
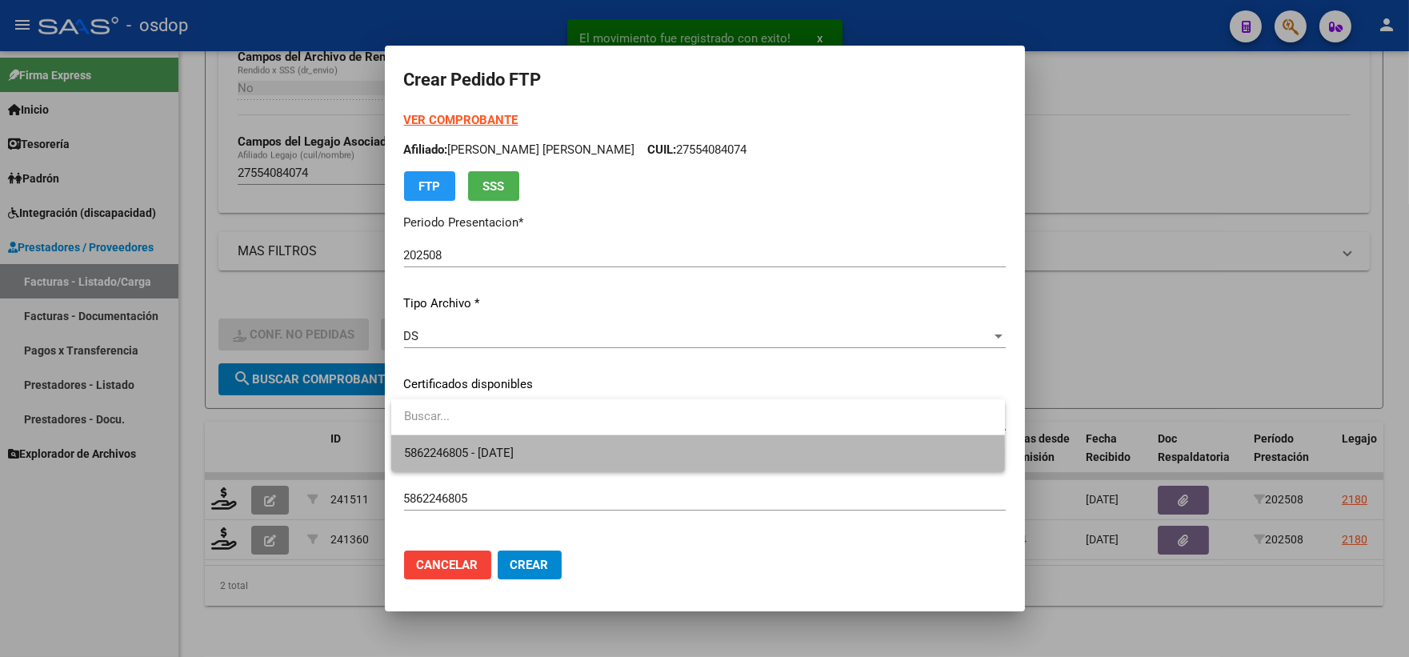
click at [546, 454] on span "5862246805 - [DATE]" at bounding box center [698, 453] width 588 height 36
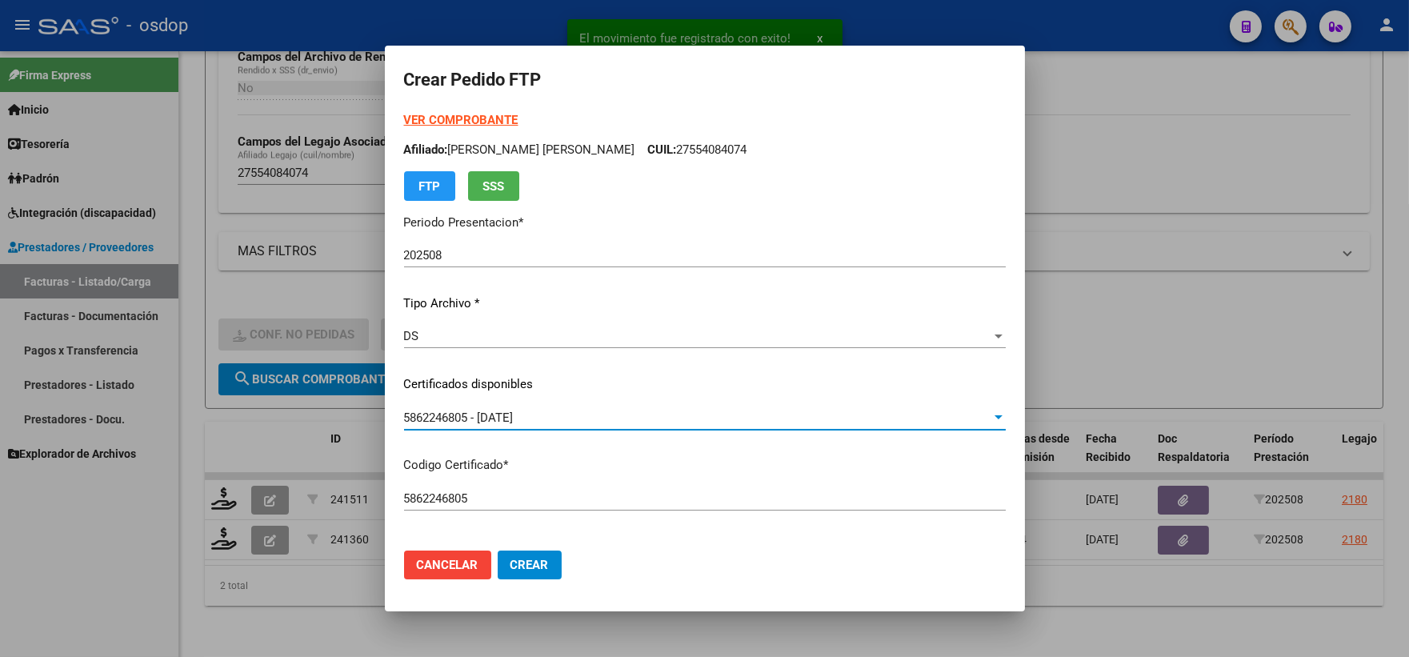
scroll to position [533, 0]
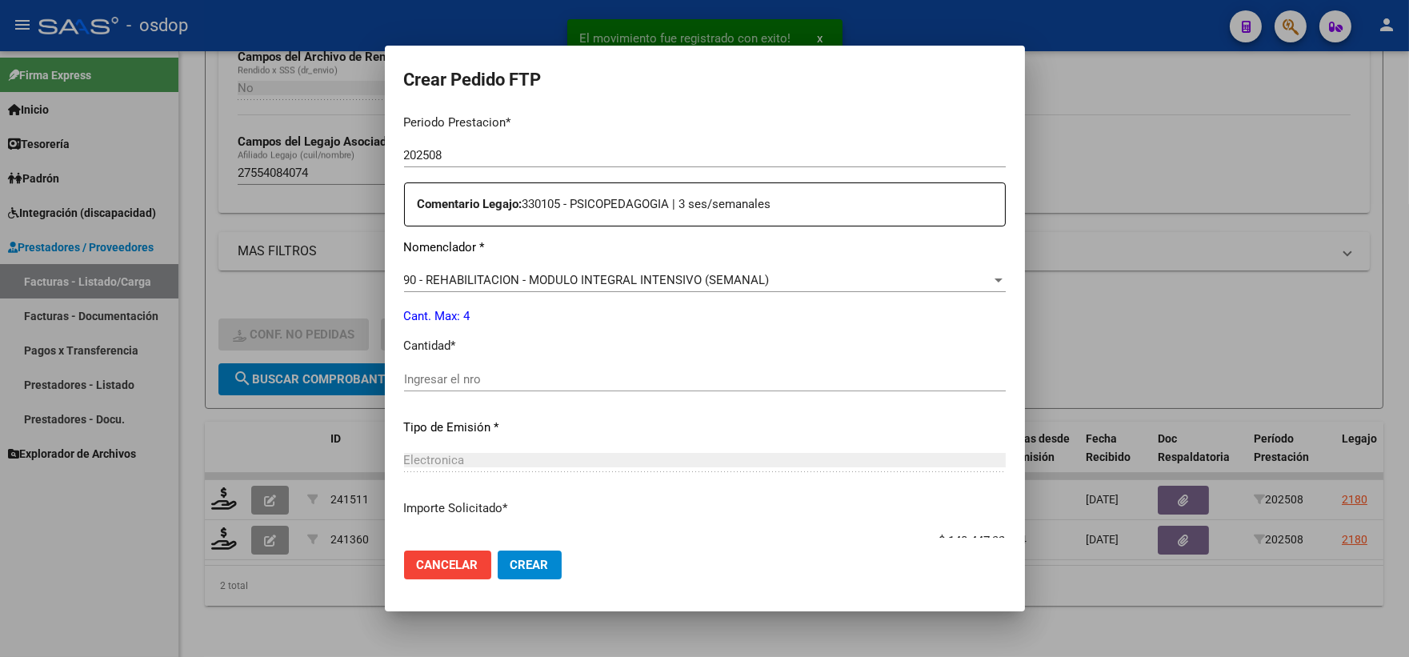
click at [576, 383] on input "Ingresar el nro" at bounding box center [705, 379] width 602 height 14
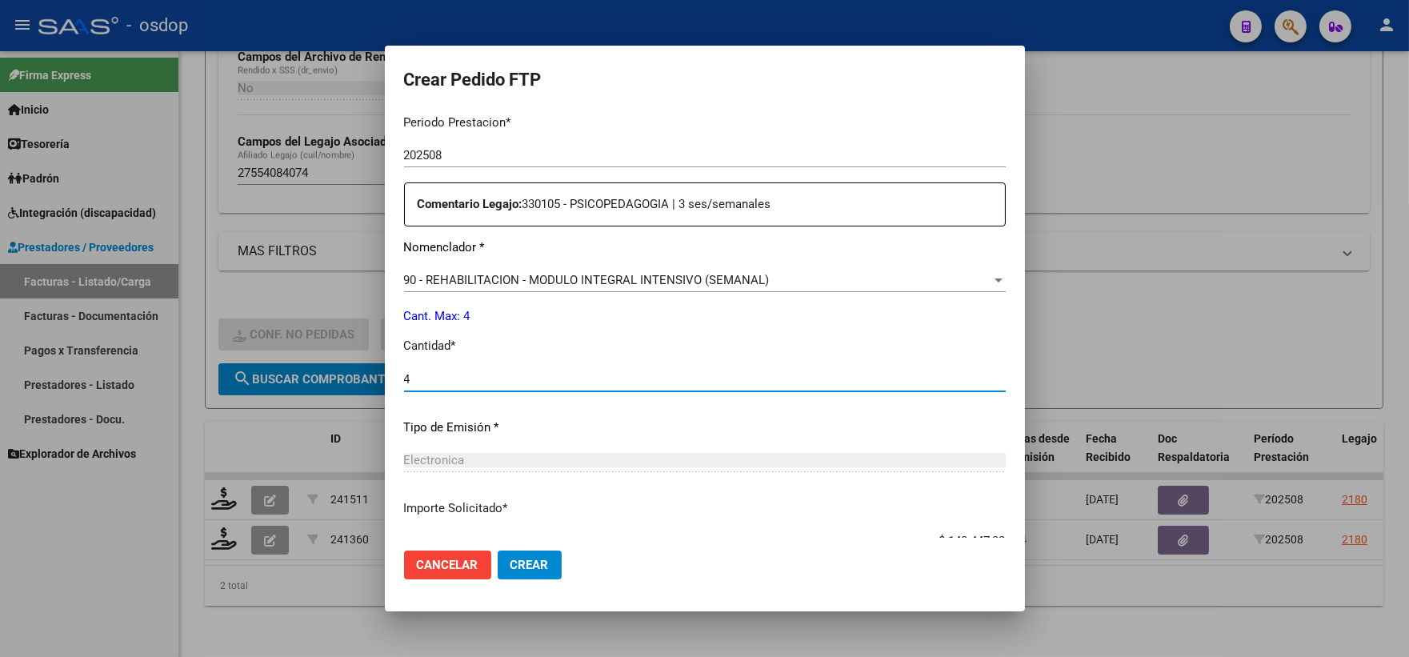
scroll to position [644, 0]
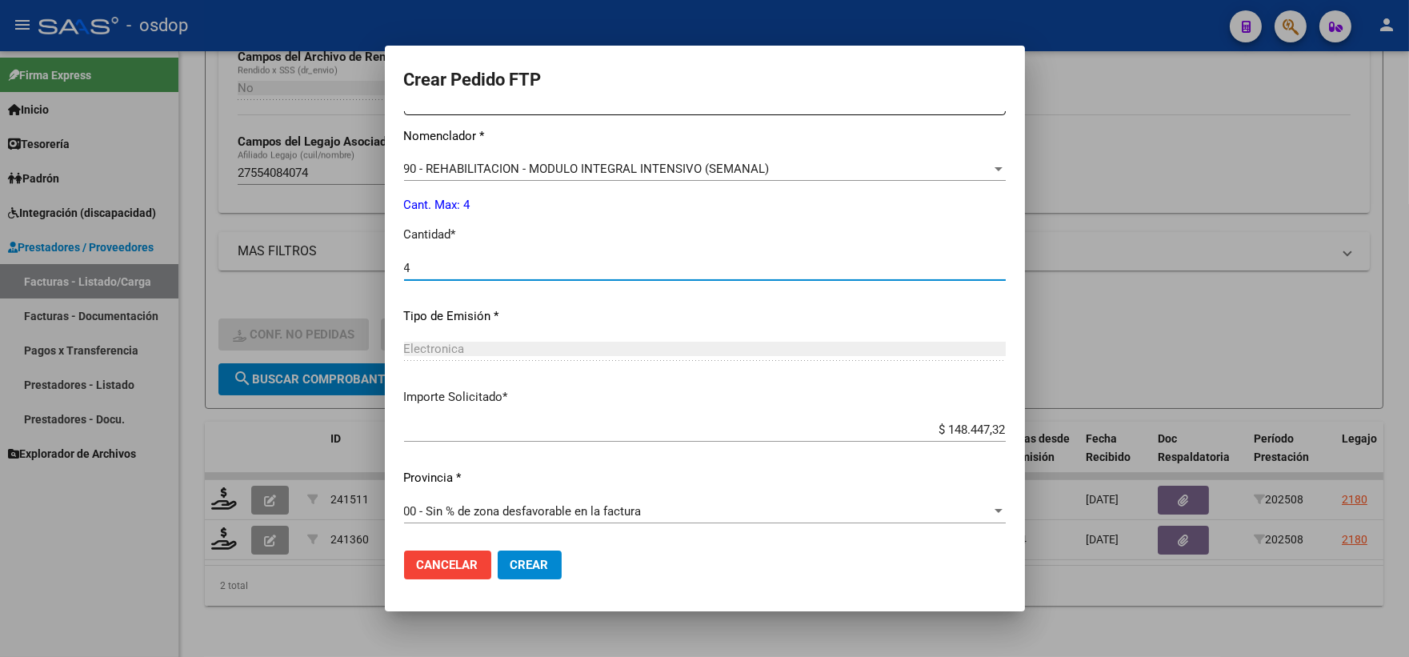
type input "4"
click at [531, 554] on button "Crear" at bounding box center [530, 565] width 64 height 29
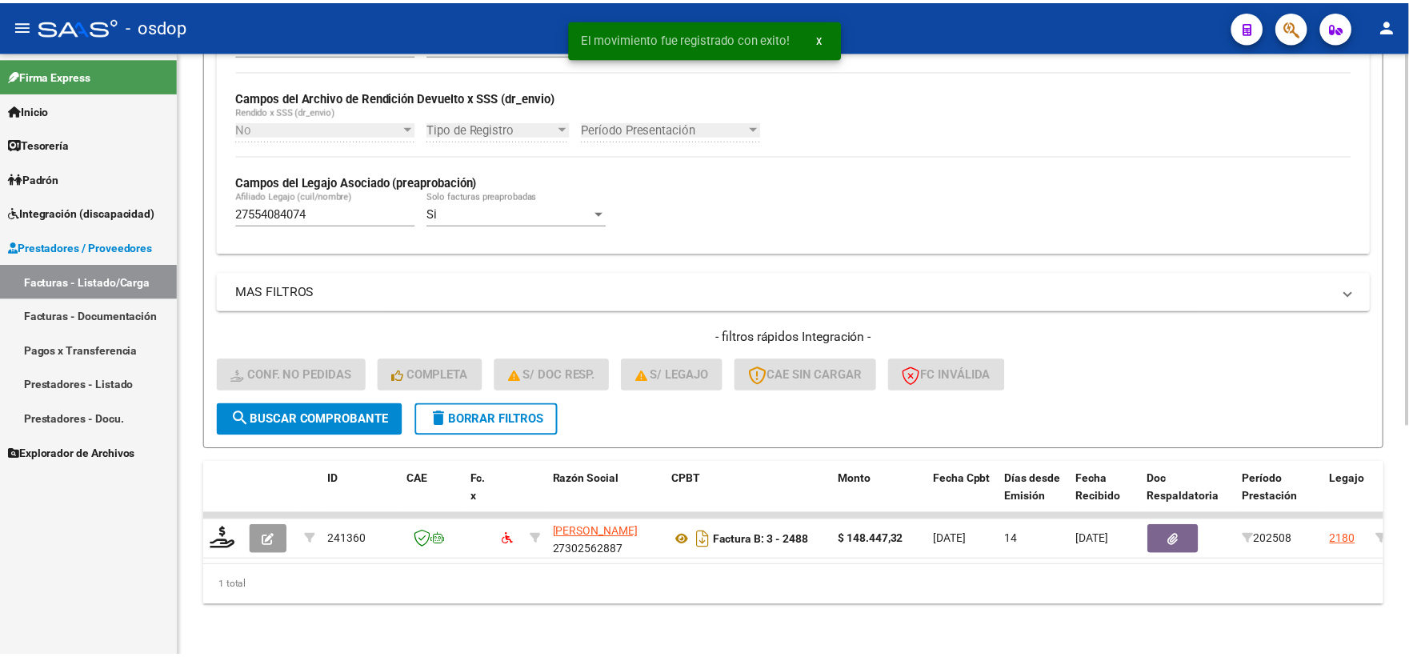
scroll to position [373, 0]
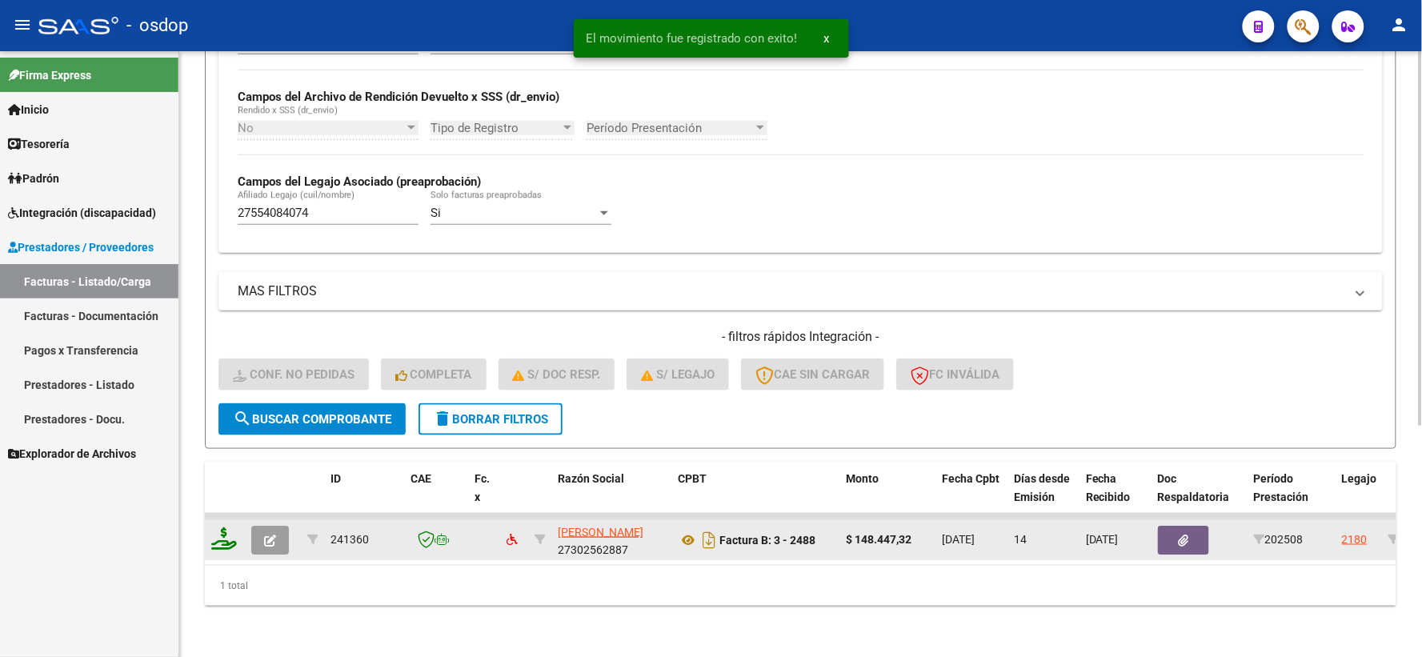
click at [216, 527] on icon at bounding box center [224, 538] width 26 height 22
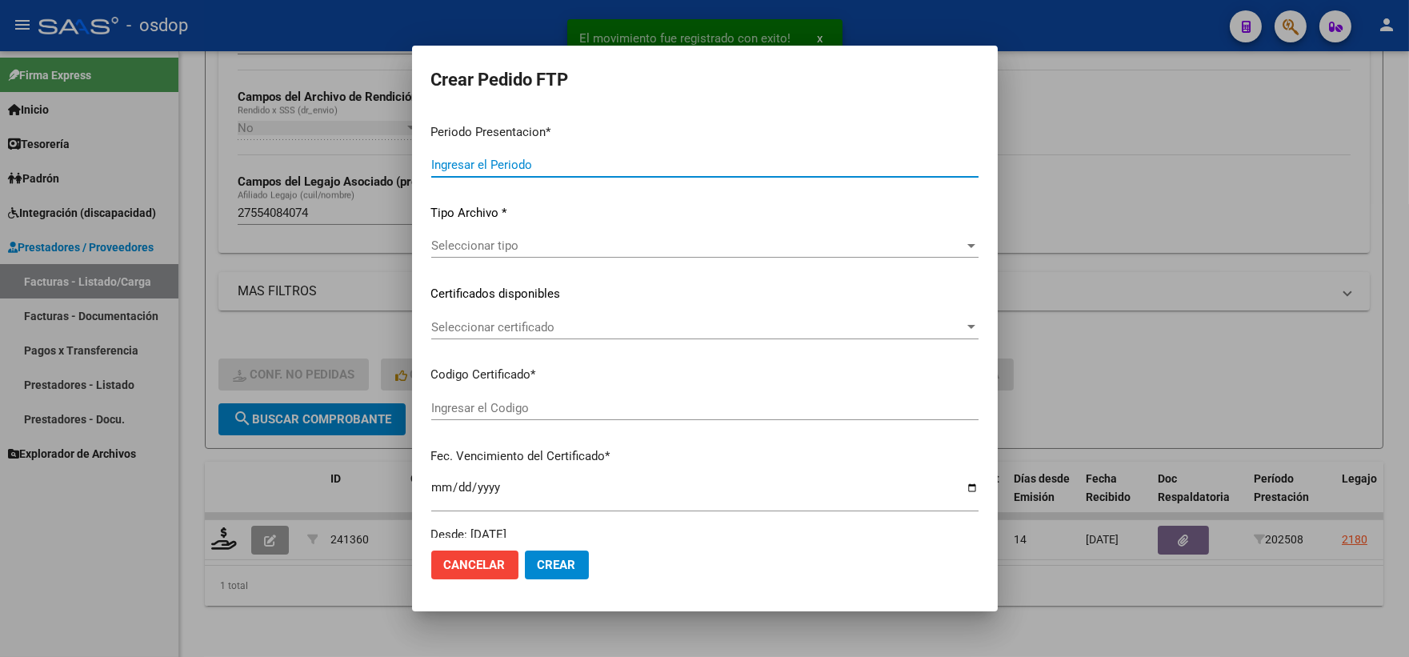
type input "202508"
type input "$ 148.447,32"
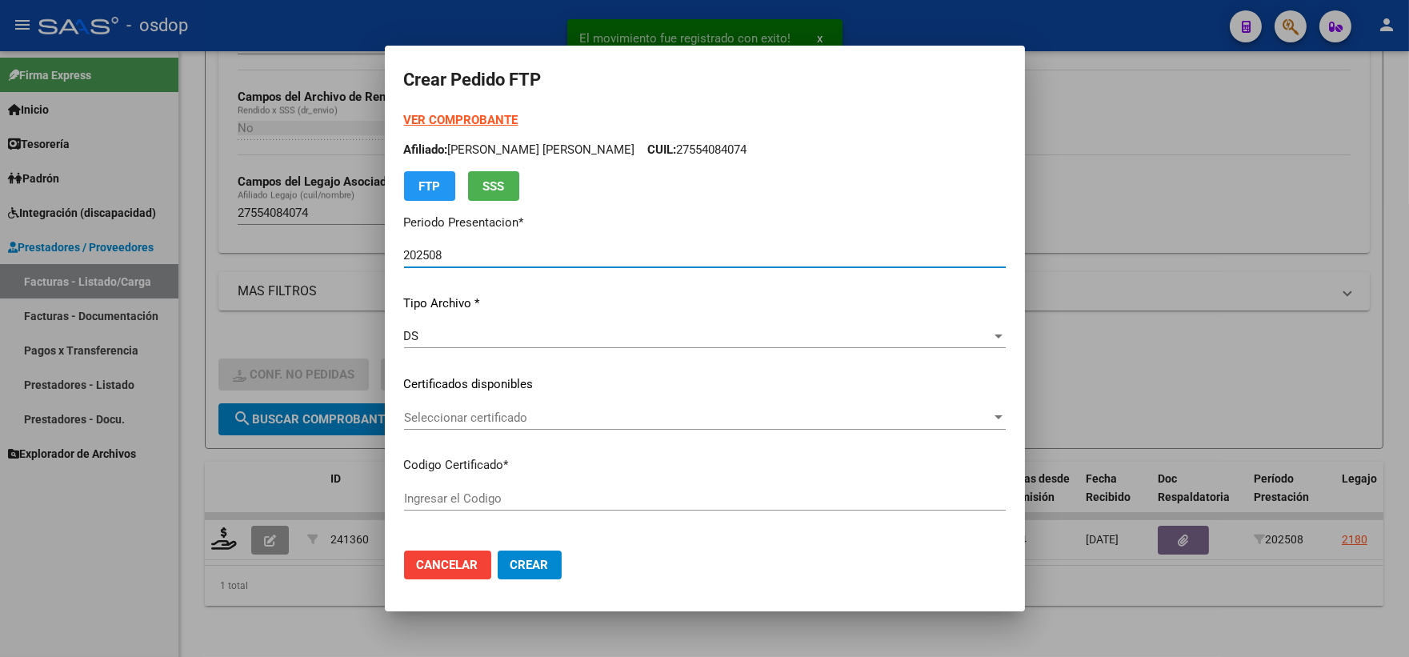
type input "5862246805"
type input "[DATE]"
click at [515, 439] on div "Seleccionar certificado Seleccionar certificado" at bounding box center [705, 425] width 602 height 39
click at [521, 414] on span "Seleccionar certificado" at bounding box center [697, 418] width 587 height 14
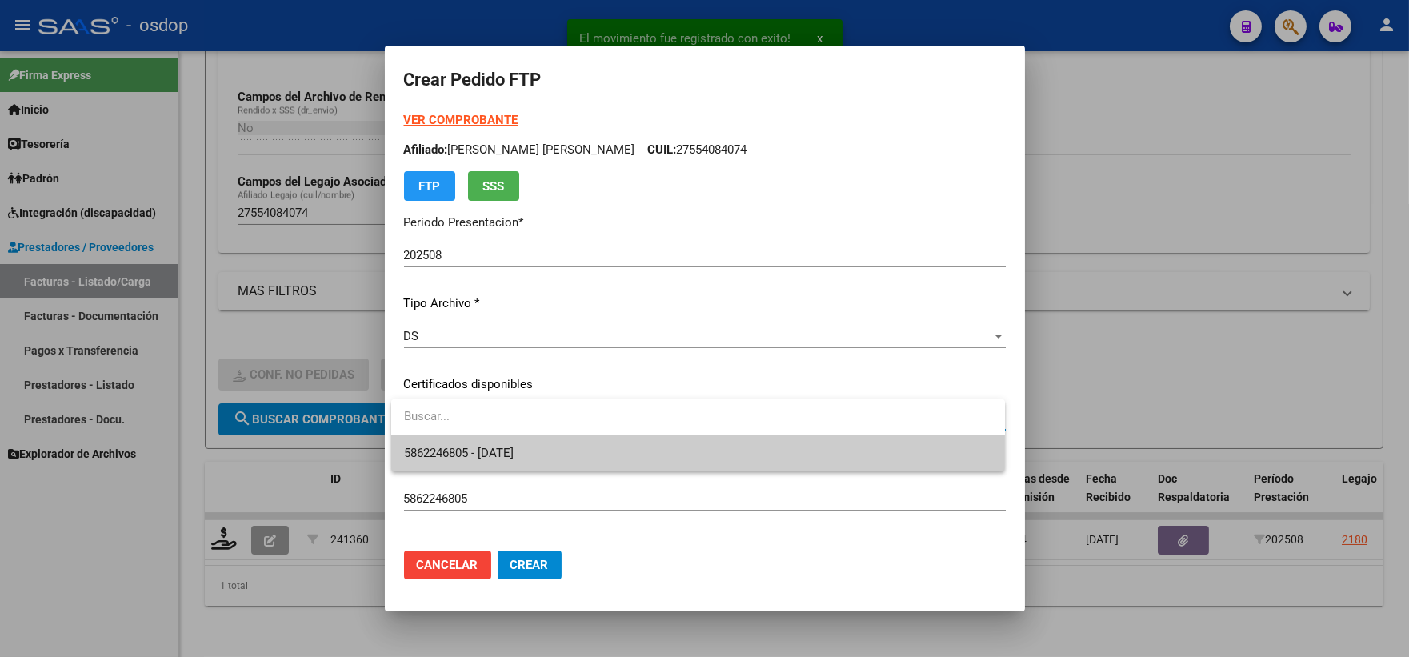
click at [536, 427] on input "dropdown search" at bounding box center [698, 417] width 614 height 36
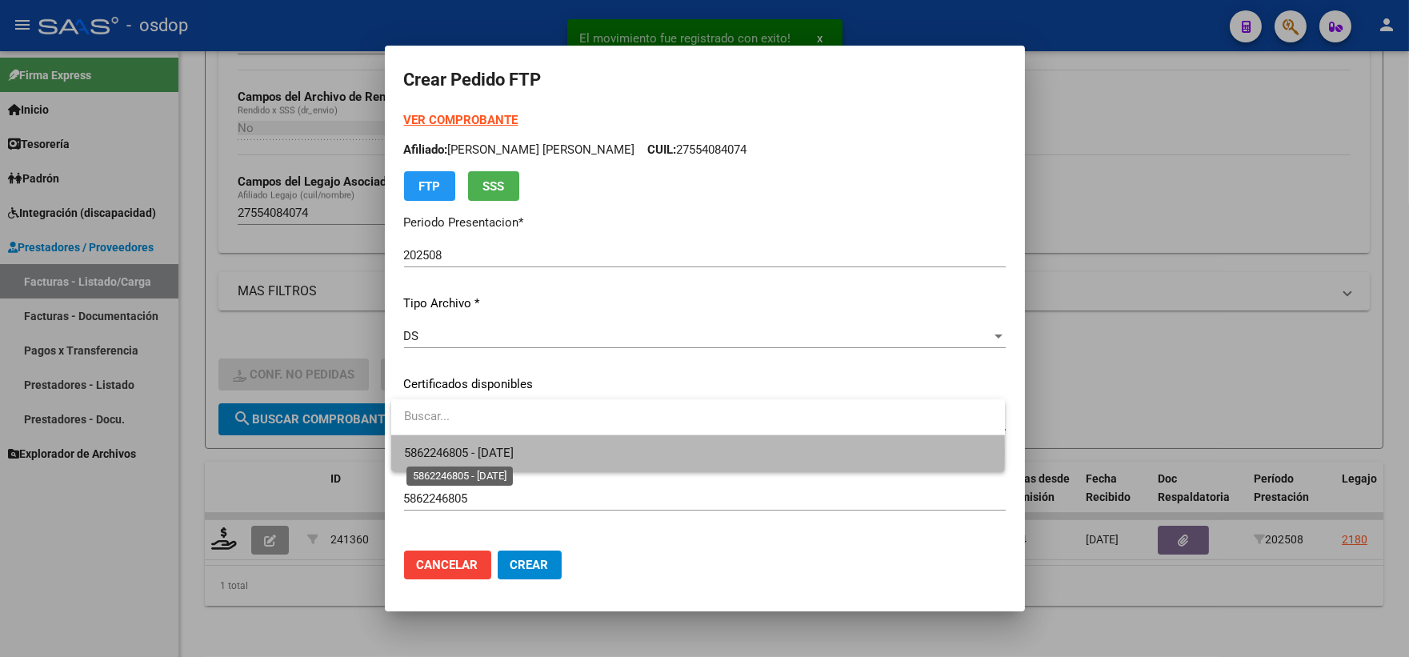
click at [514, 451] on span "5862246805 - [DATE]" at bounding box center [459, 453] width 110 height 14
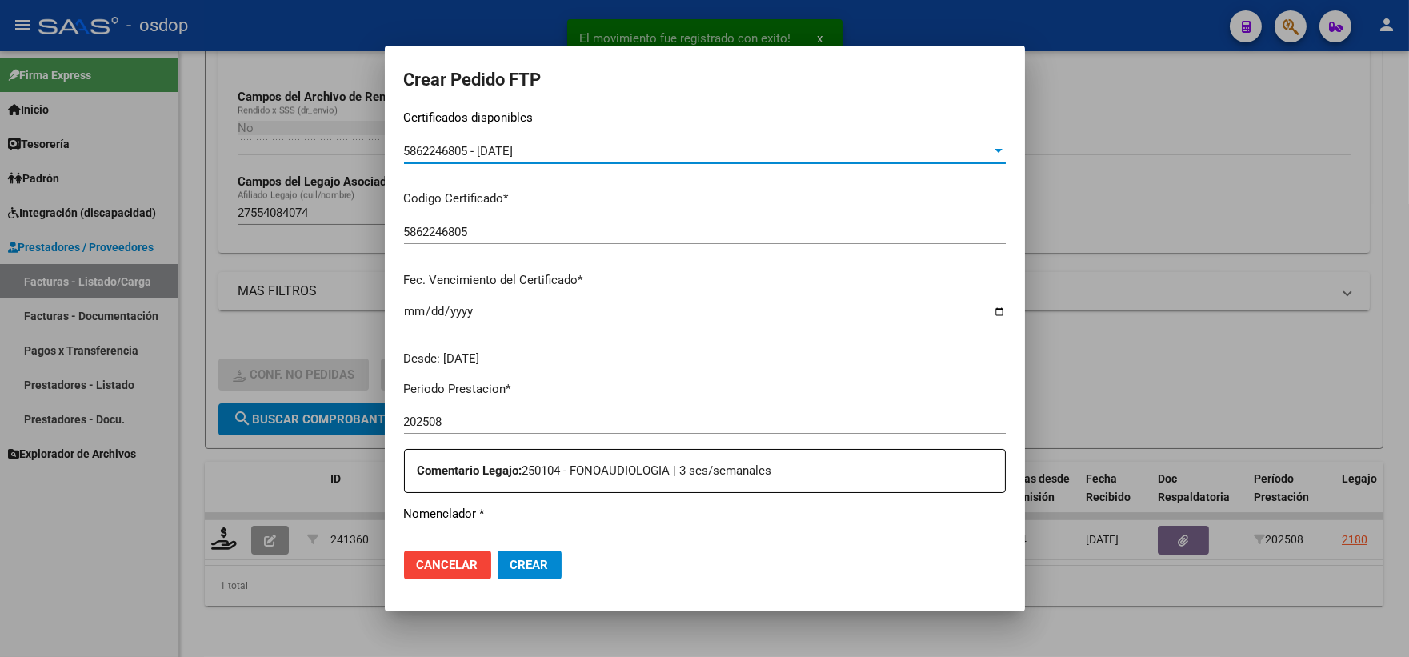
scroll to position [444, 0]
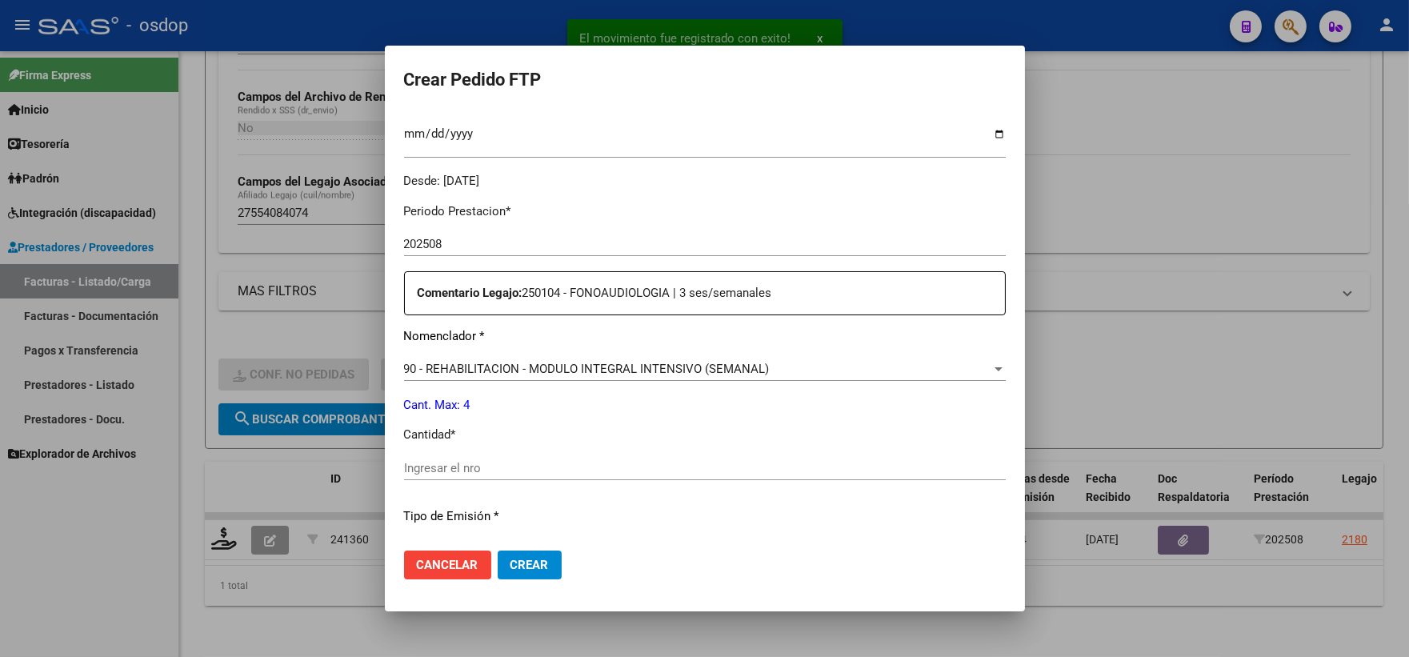
click at [509, 450] on div "Periodo Prestacion * 202508 Ingresar el Periodo Prestacion Comentario Legajo: 2…" at bounding box center [705, 464] width 602 height 548
click at [513, 451] on div "Periodo Prestacion * 202508 Ingresar el Periodo Prestacion Comentario Legajo: 2…" at bounding box center [705, 464] width 602 height 548
click at [524, 461] on input "Ingresar el nro" at bounding box center [705, 468] width 602 height 14
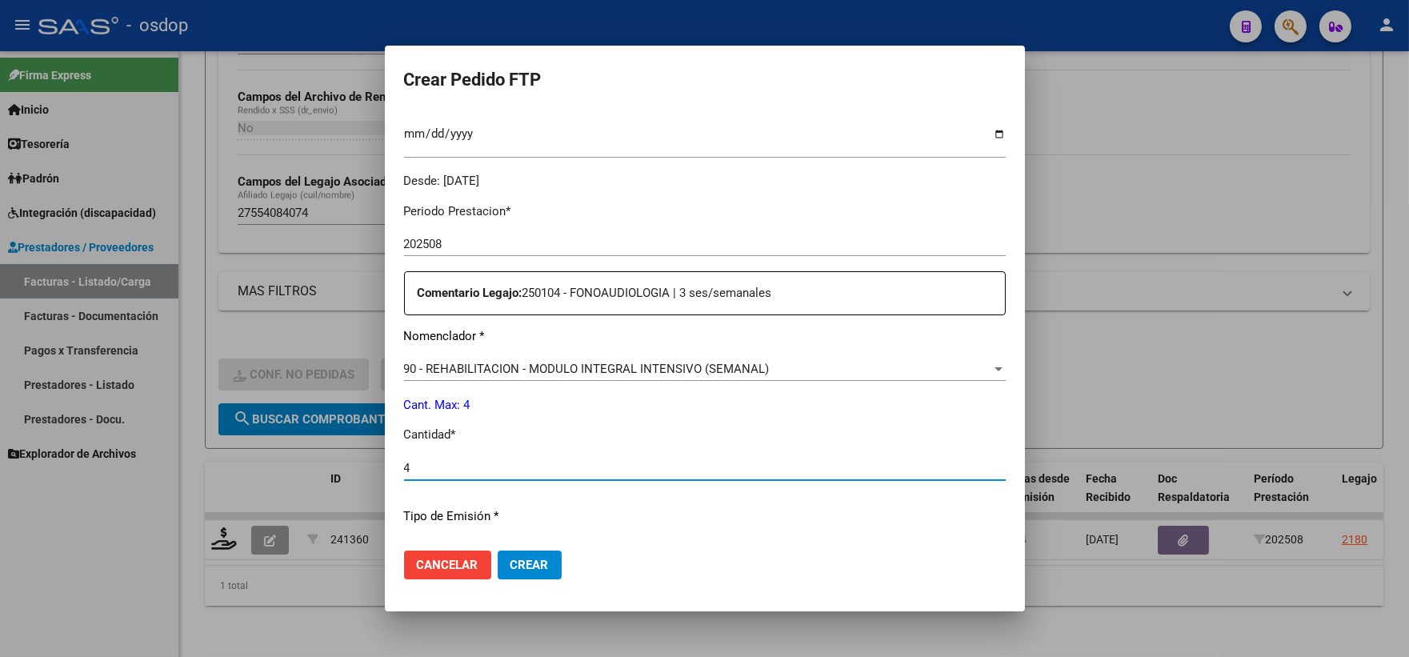
scroll to position [644, 0]
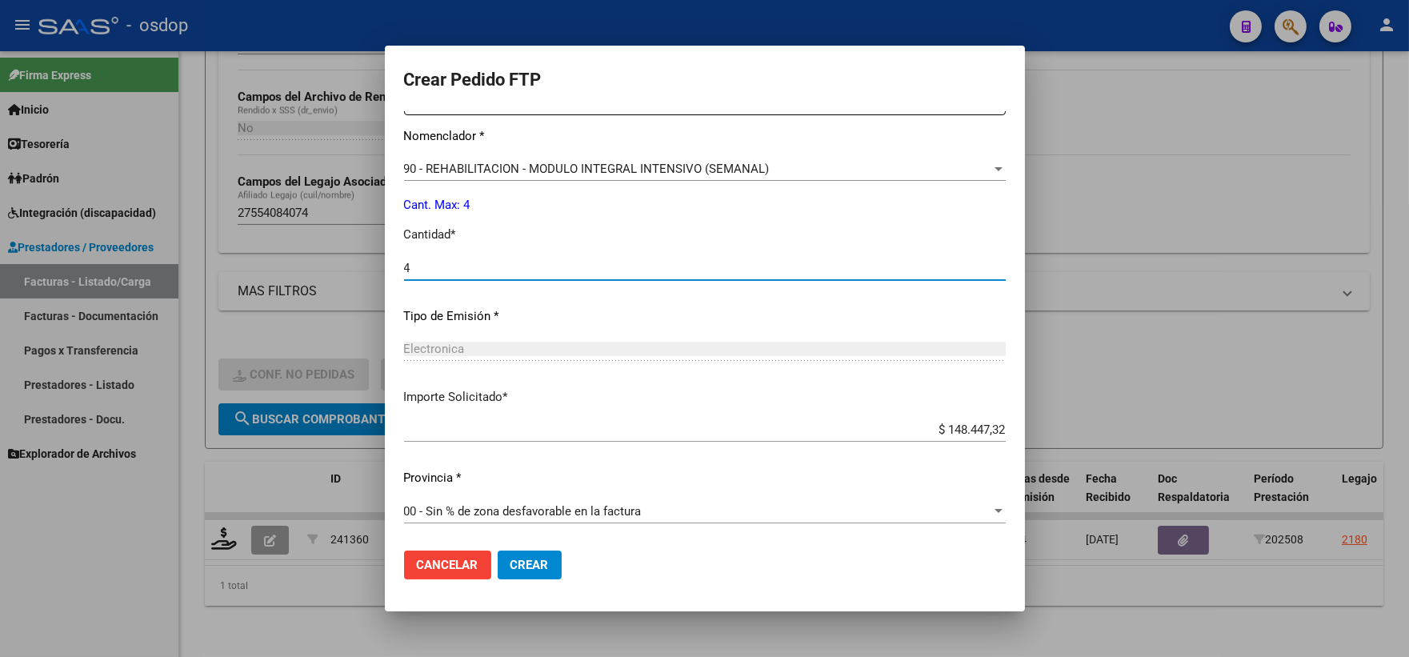
type input "4"
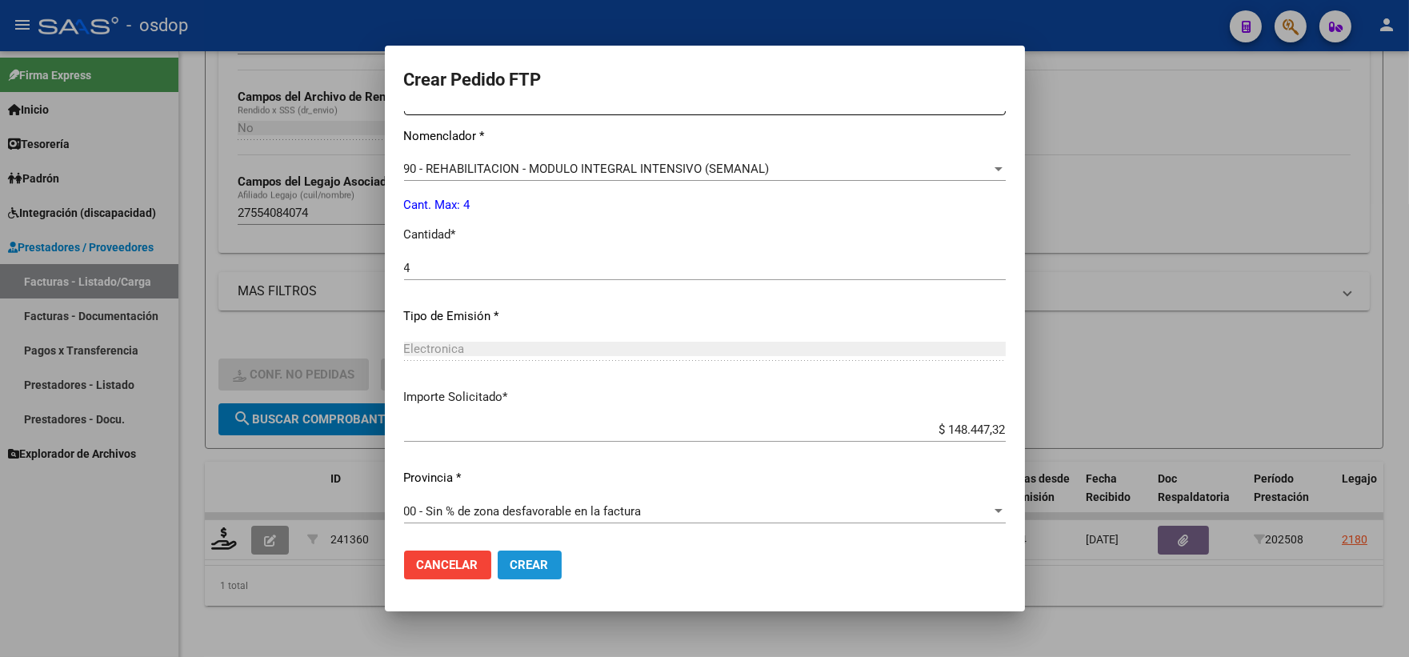
click at [533, 572] on button "Crear" at bounding box center [530, 565] width 64 height 29
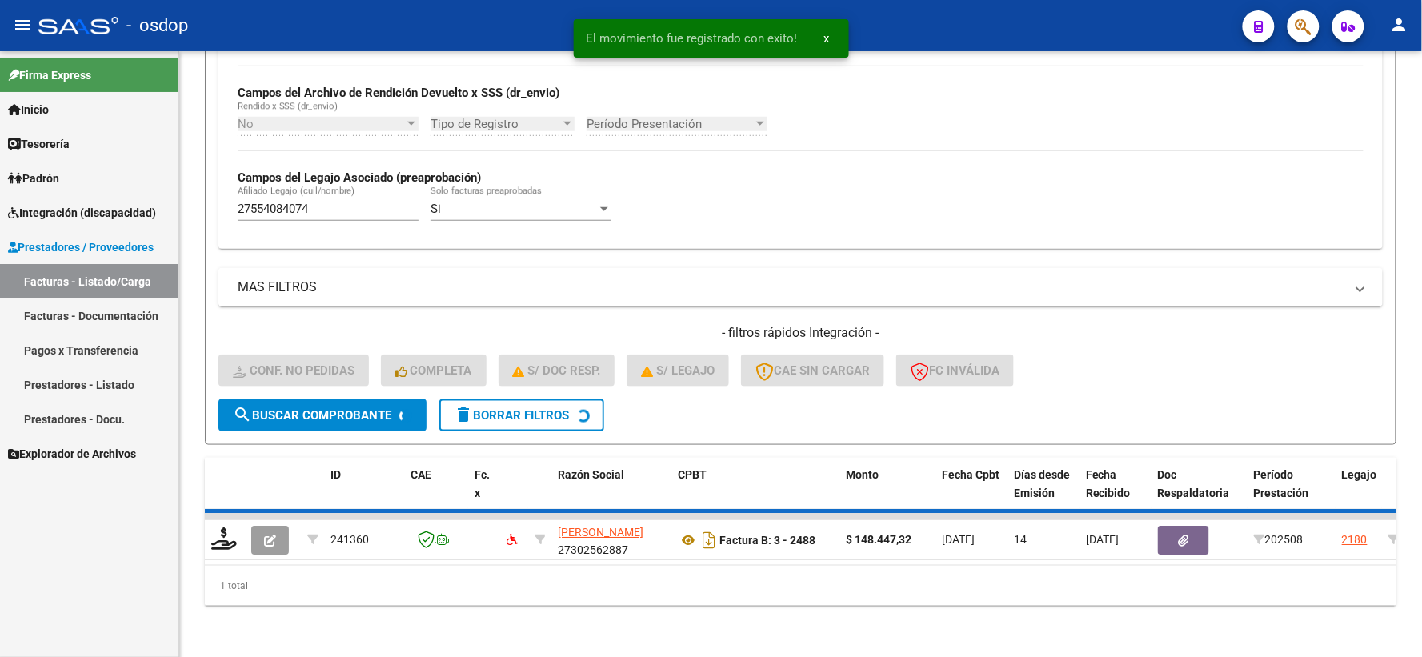
scroll to position [347, 0]
